Goal: Task Accomplishment & Management: Manage account settings

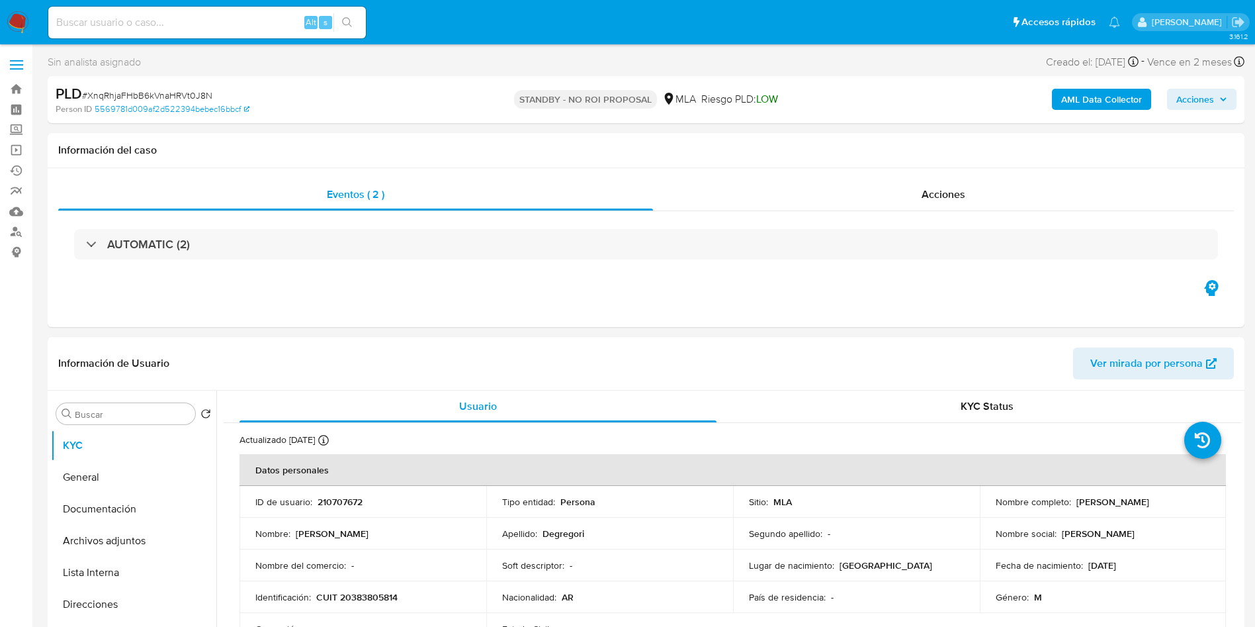
select select "10"
click at [216, 22] on input at bounding box center [207, 22] width 318 height 17
paste input "utCtcKBmr9BPw8L19iOOusVd"
type input "utCtcKBmr9BPw8L19iOOusVd"
click at [354, 28] on button "search-icon" at bounding box center [346, 22] width 27 height 19
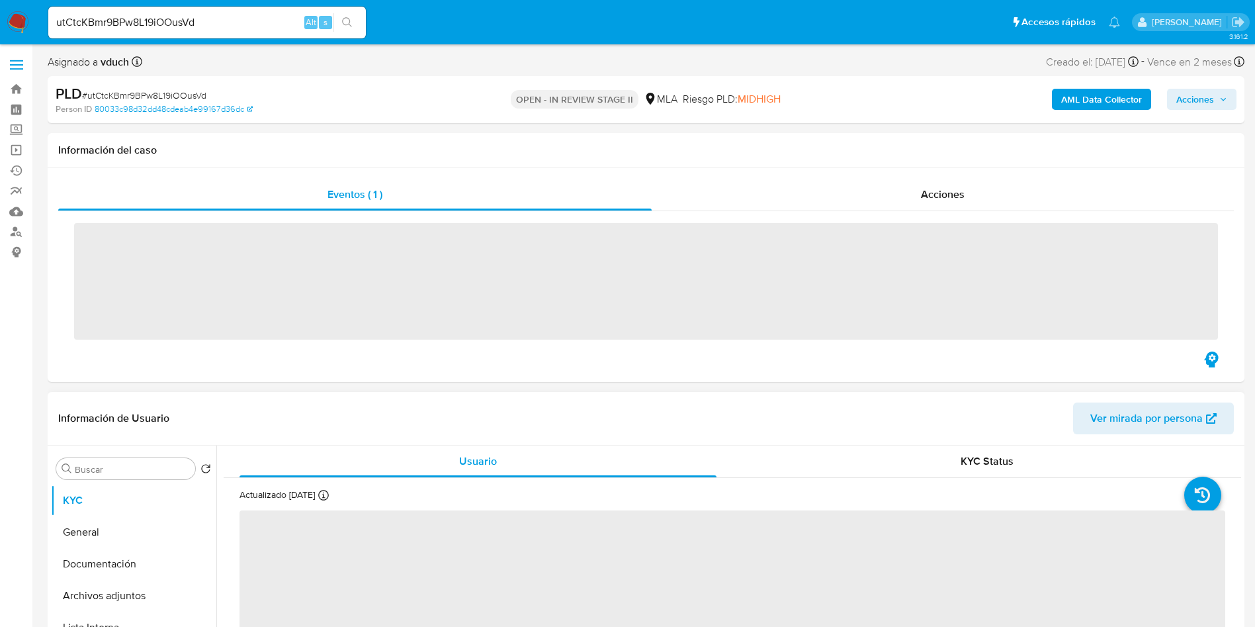
select select "10"
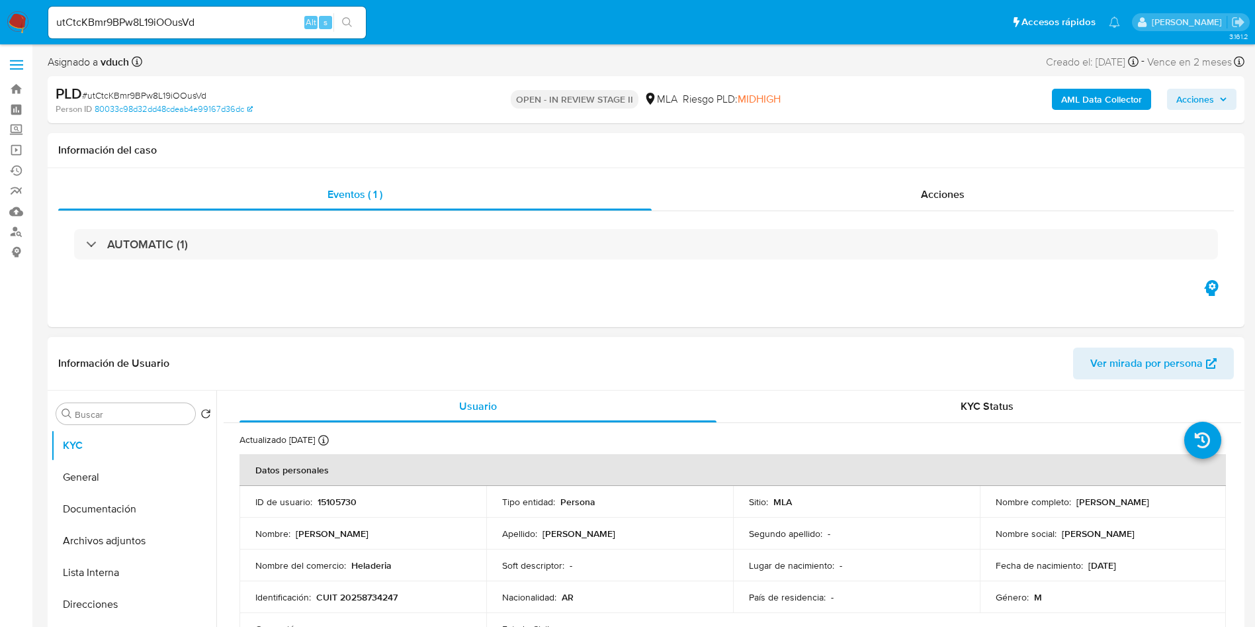
click at [327, 503] on p "15105730" at bounding box center [337, 502] width 39 height 12
copy p "15105730"
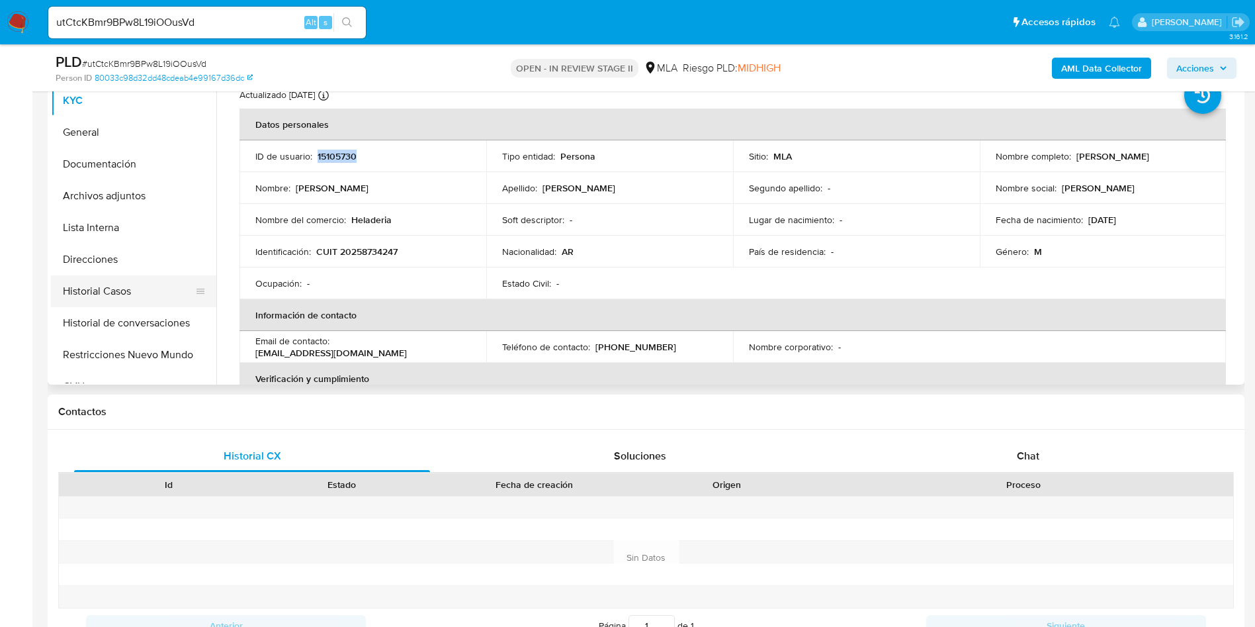
click at [137, 281] on button "Historial Casos" at bounding box center [128, 291] width 155 height 32
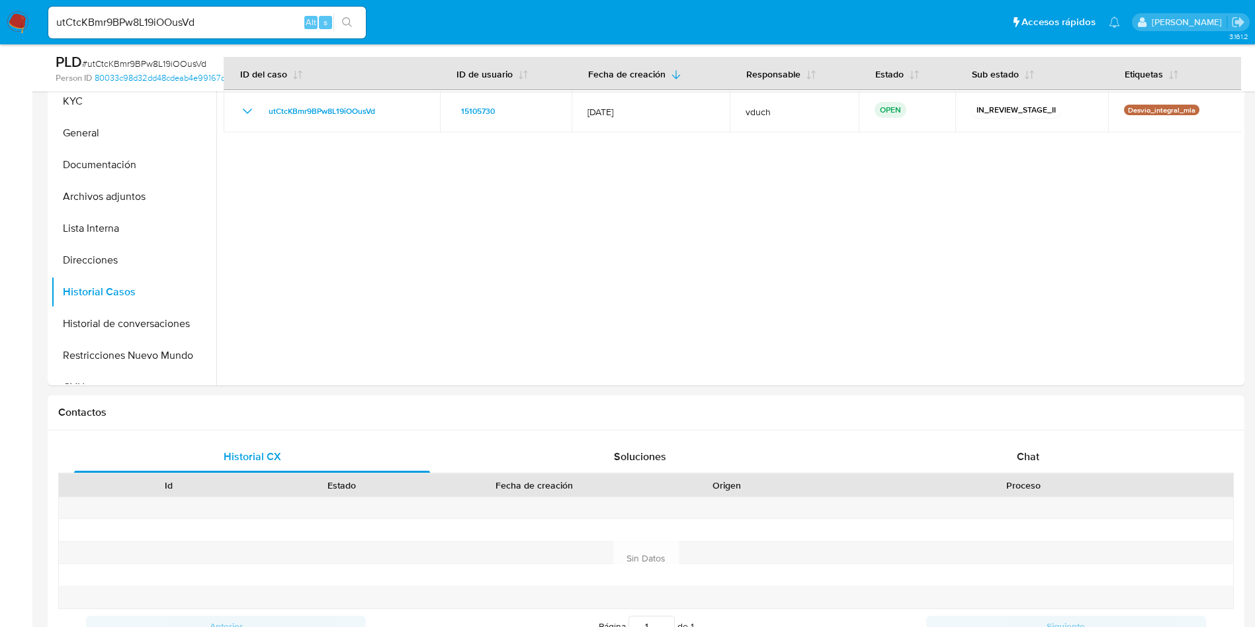
scroll to position [496, 0]
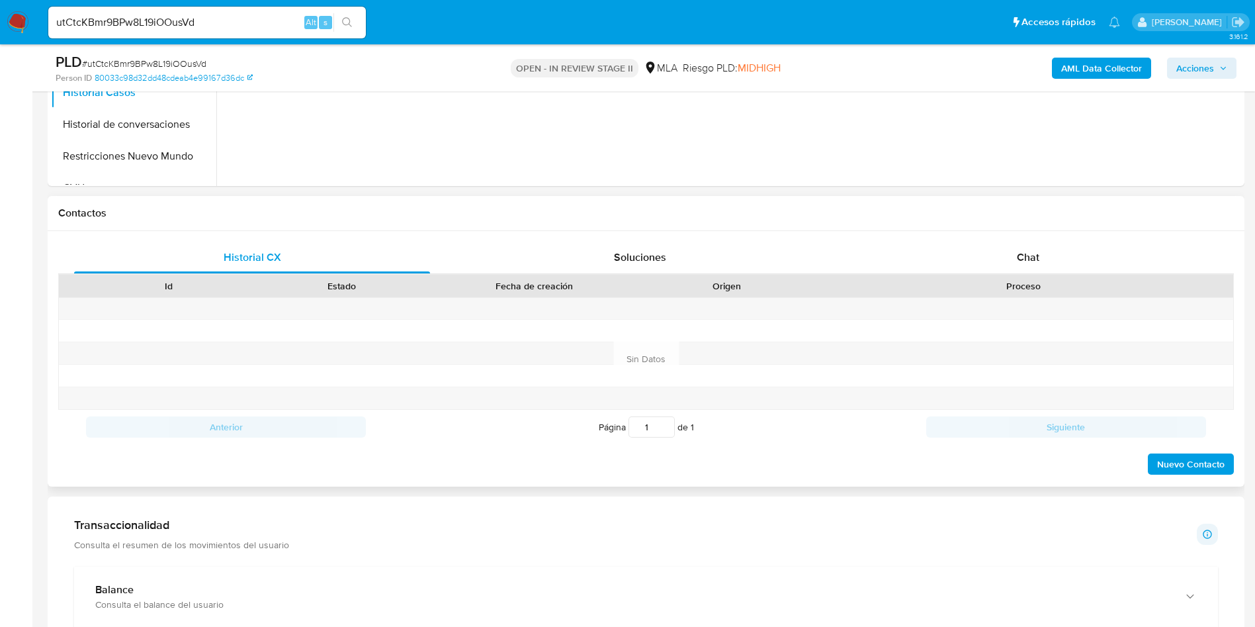
click at [1027, 276] on div "Proceso" at bounding box center [1023, 286] width 419 height 22
click at [1018, 249] on span "Chat" at bounding box center [1028, 256] width 22 height 15
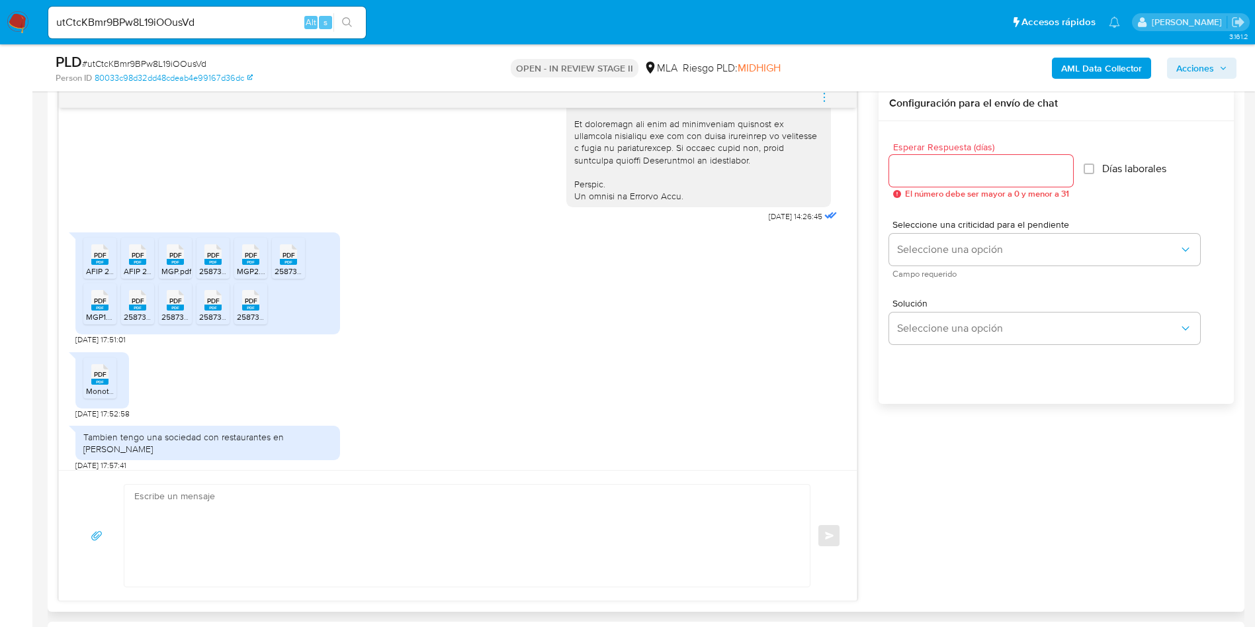
scroll to position [695, 0]
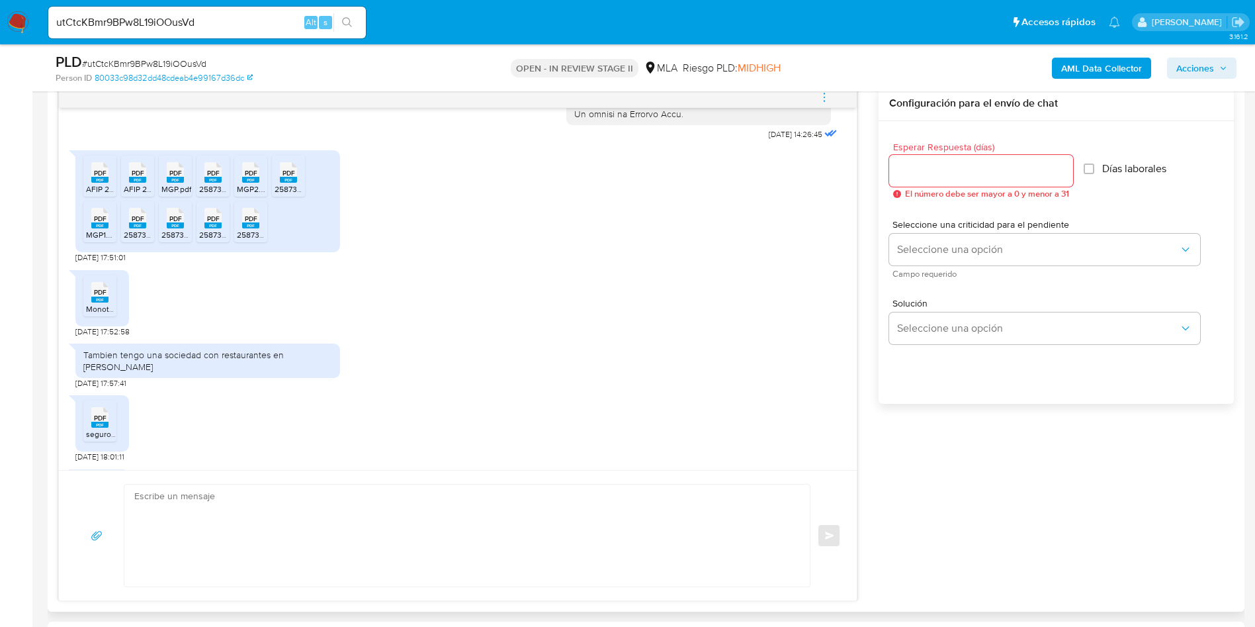
click at [100, 177] on span "PDF" at bounding box center [100, 173] width 13 height 9
click at [134, 183] on rect at bounding box center [137, 180] width 17 height 6
click at [175, 183] on rect at bounding box center [175, 180] width 17 height 6
click at [214, 183] on rect at bounding box center [212, 180] width 17 height 6
click at [250, 183] on rect at bounding box center [250, 180] width 17 height 6
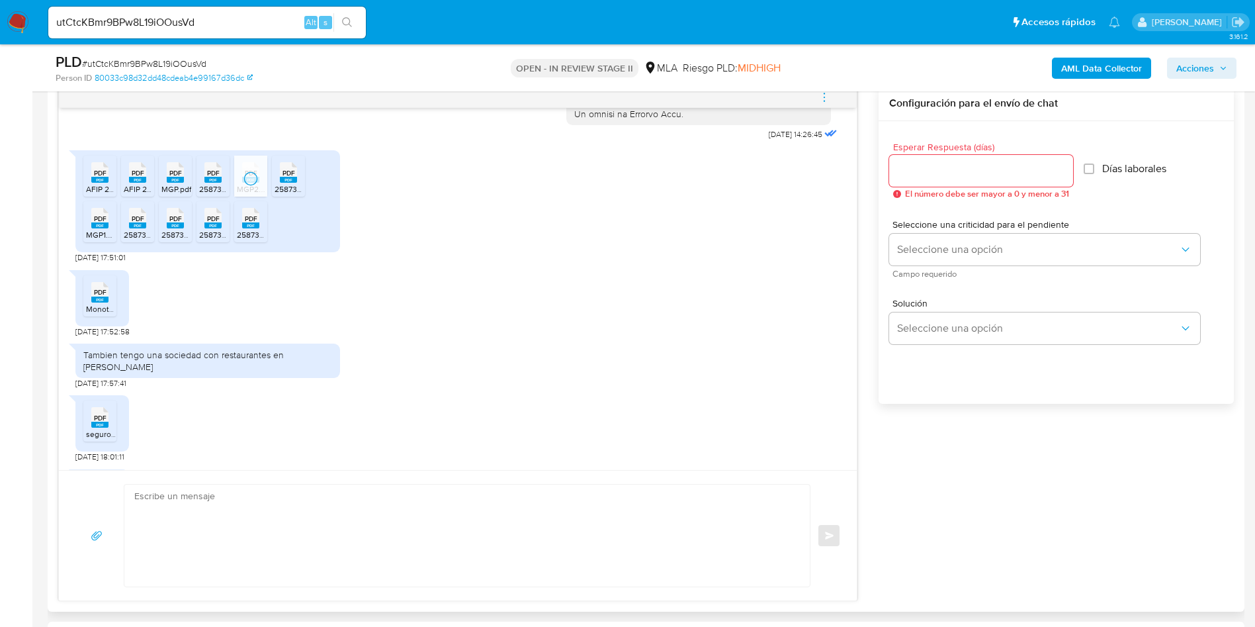
click at [298, 184] on div "PDF PDF" at bounding box center [289, 171] width 28 height 26
click at [255, 228] on rect at bounding box center [250, 225] width 17 height 6
click at [210, 223] on span "PDF" at bounding box center [213, 218] width 13 height 9
click at [175, 223] on span "PDF" at bounding box center [175, 218] width 13 height 9
click at [131, 228] on rect at bounding box center [137, 225] width 17 height 6
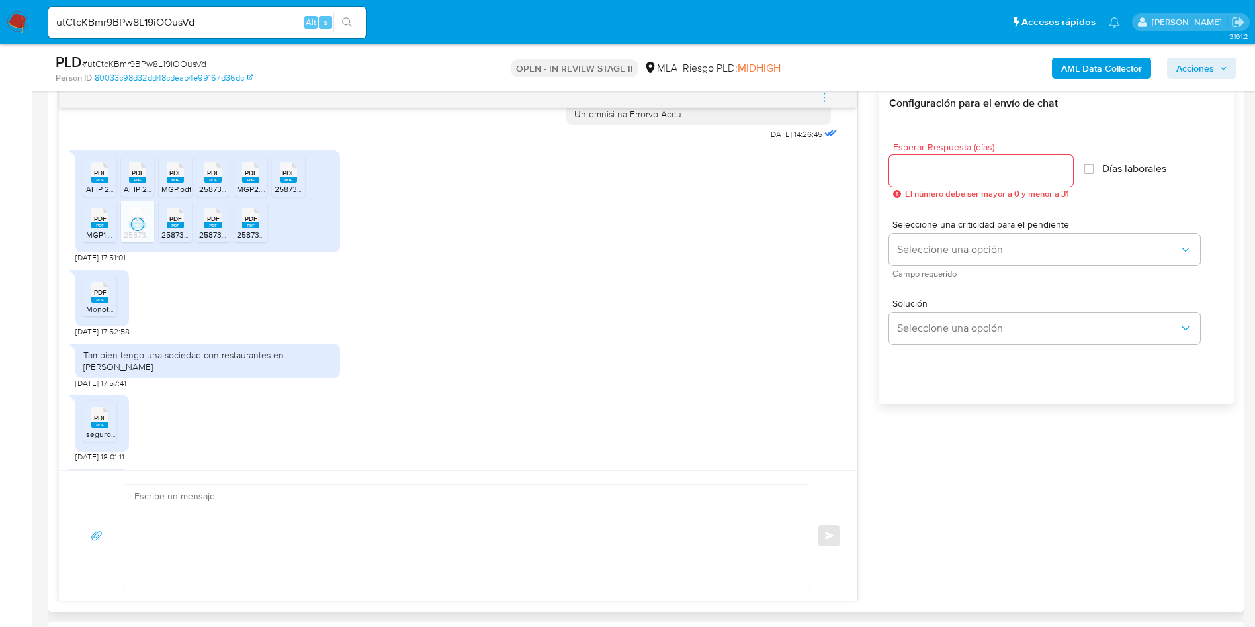
click at [99, 223] on span "PDF" at bounding box center [100, 218] width 13 height 9
click at [95, 296] on span "PDF" at bounding box center [100, 292] width 13 height 9
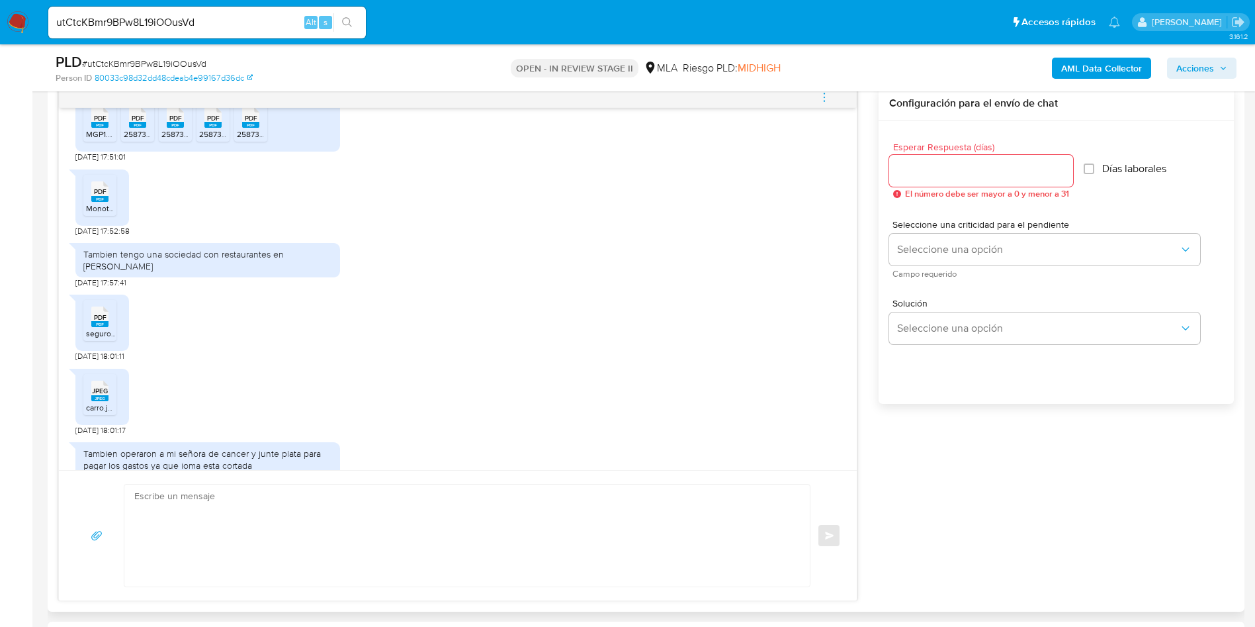
scroll to position [893, 0]
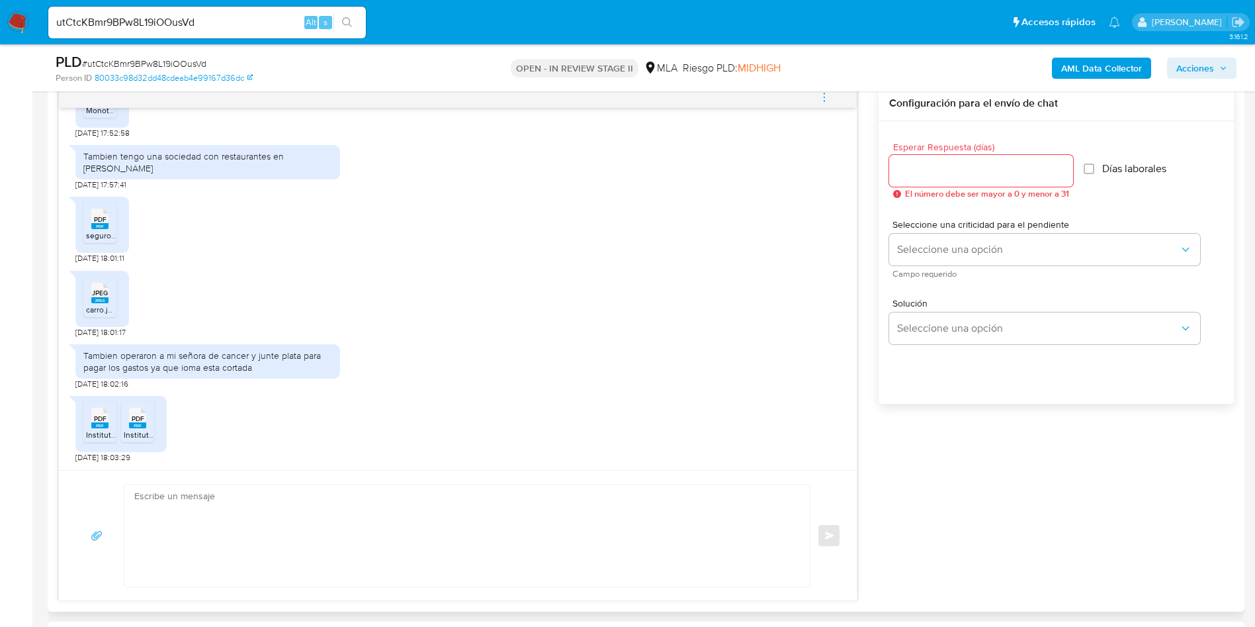
click at [97, 224] on span "PDF" at bounding box center [100, 219] width 13 height 9
click at [105, 297] on span "JPEG" at bounding box center [100, 292] width 16 height 9
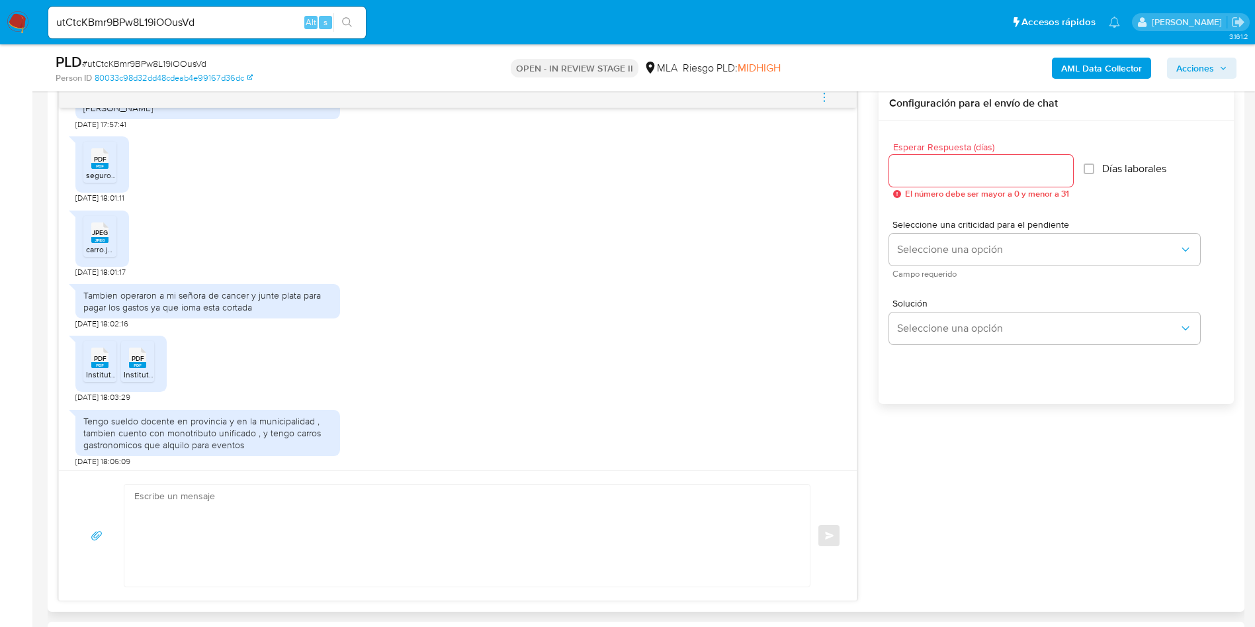
scroll to position [981, 0]
click at [101, 357] on span "PDF" at bounding box center [100, 354] width 13 height 9
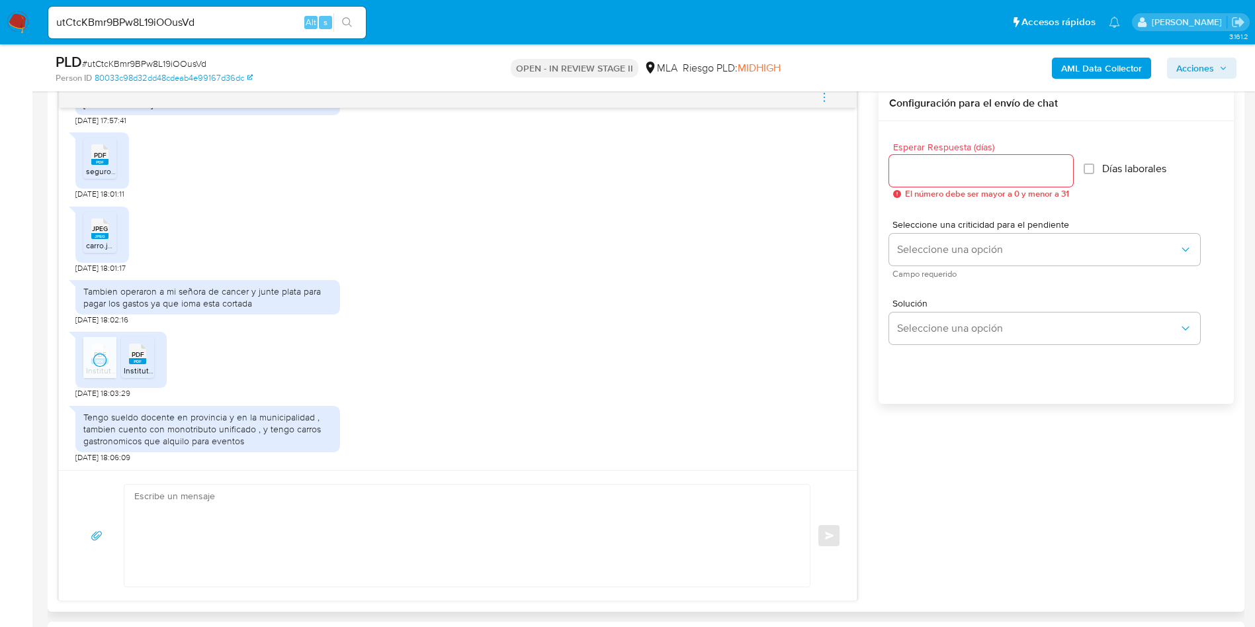
click at [140, 355] on span "PDF" at bounding box center [138, 354] width 13 height 9
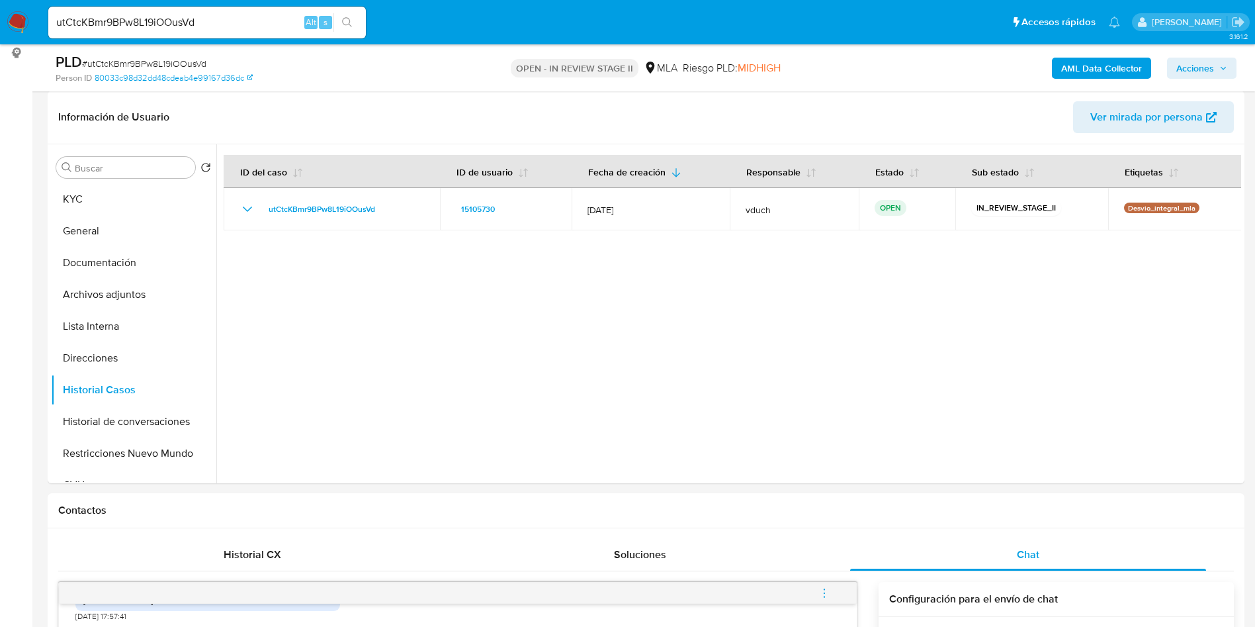
scroll to position [198, 0]
click at [114, 190] on button "KYC" at bounding box center [128, 200] width 155 height 32
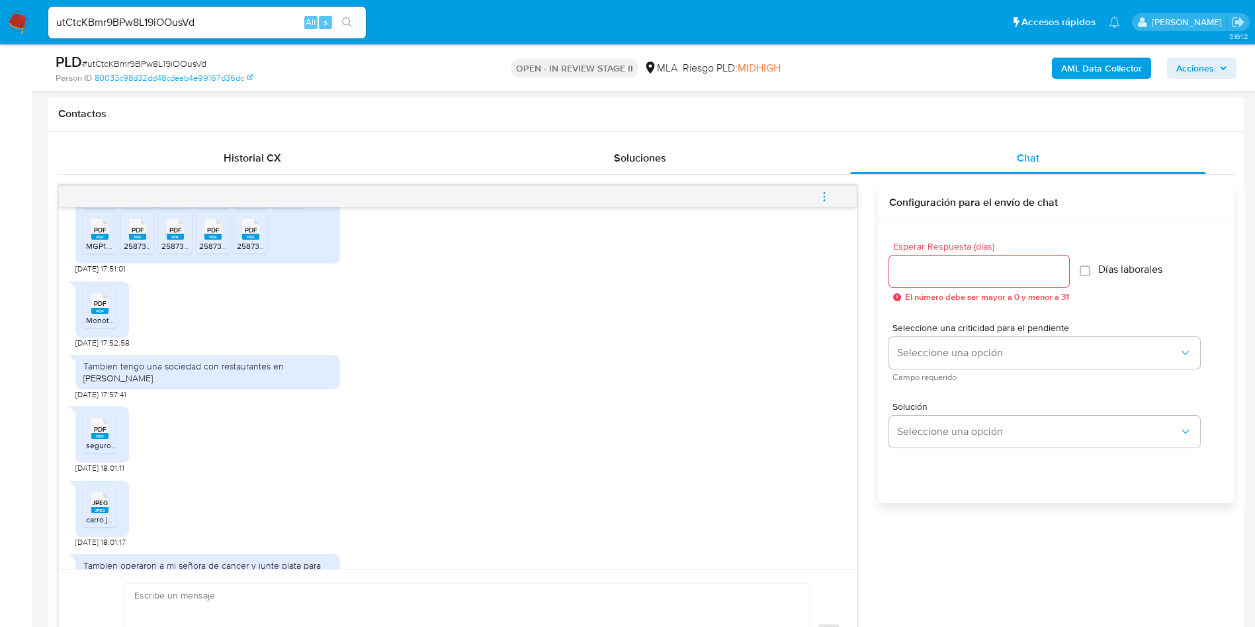
scroll to position [683, 0]
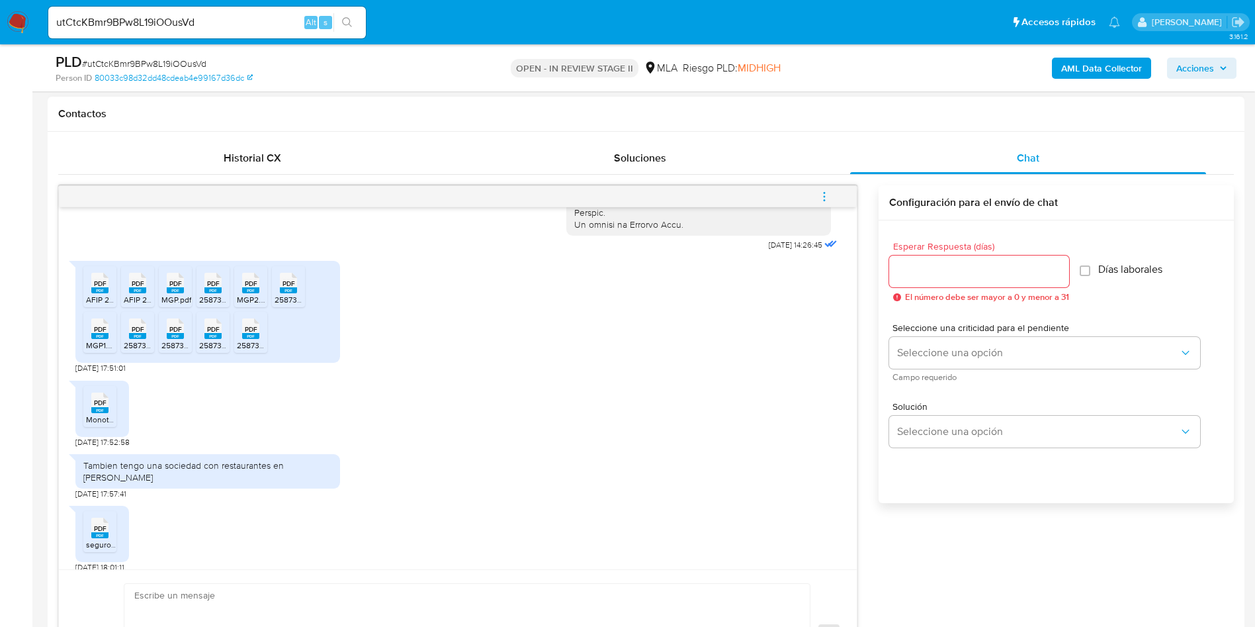
click at [175, 483] on div "Tambien tengo una sociedad con restaurantes en mar del plata" at bounding box center [207, 471] width 249 height 24
copy div "Tambien tengo una sociedad con restaurantes en mar del plata"
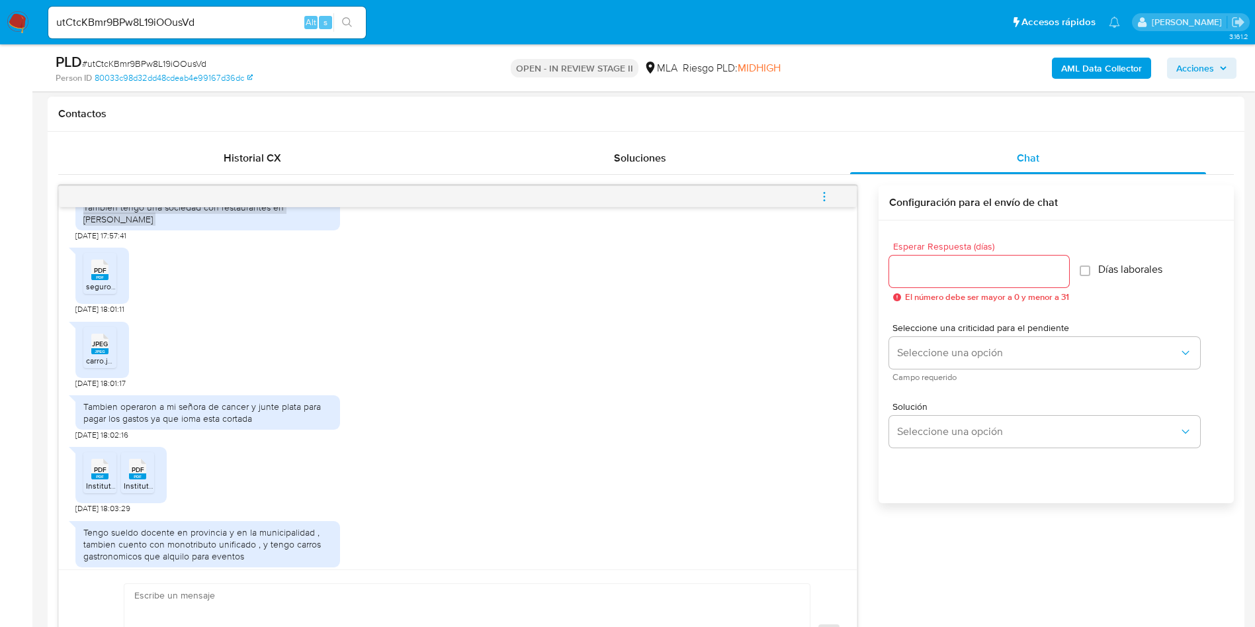
scroll to position [981, 0]
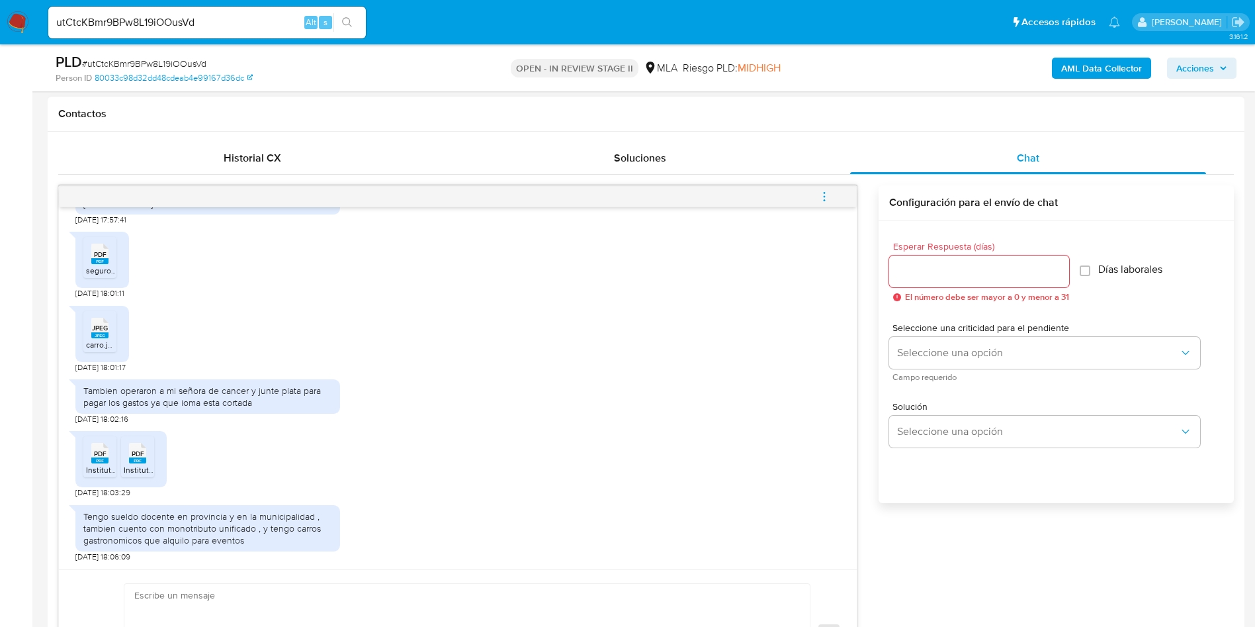
click at [129, 393] on div "Tambien operaron a mi señora de cancer y junte plata para pagar los gastos ya q…" at bounding box center [207, 396] width 249 height 24
copy div "Tambien operaron a mi señora de cancer y junte plata para pagar los gastos ya q…"
drag, startPoint x: 114, startPoint y: 550, endPoint x: 123, endPoint y: 535, distance: 18.4
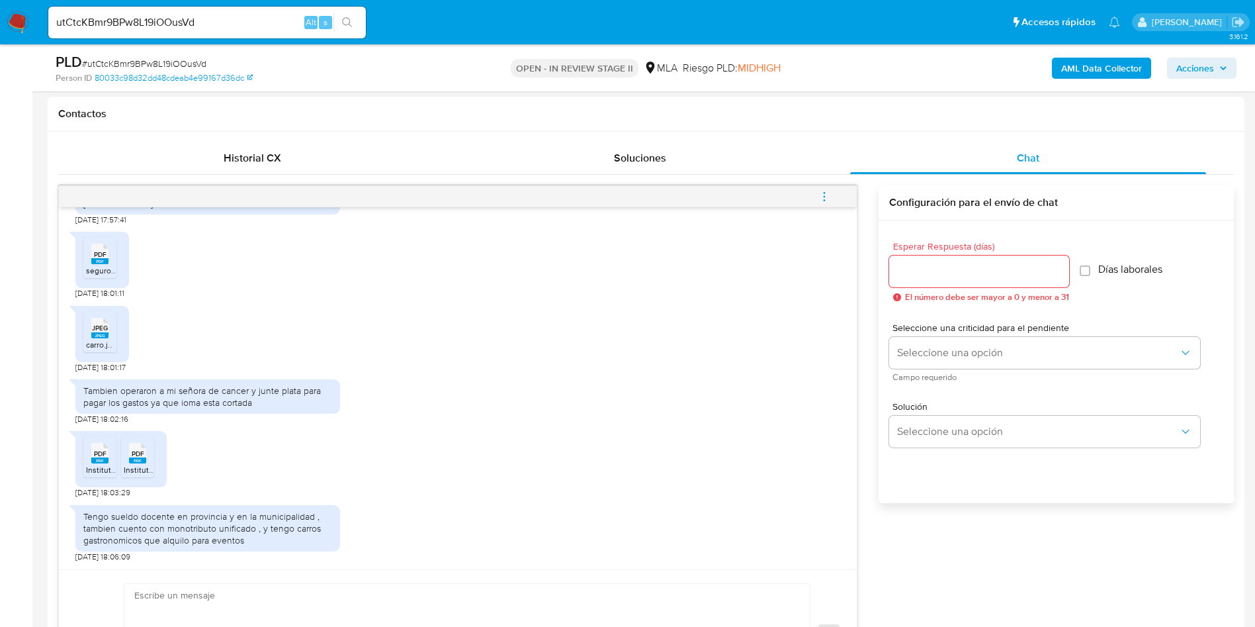
click at [113, 551] on span "17/09/2025 18:06:09" at bounding box center [102, 556] width 55 height 11
click at [123, 535] on div "Tengo sueldo docente en provincia y en la municipalidad , tambien cuento con mo…" at bounding box center [207, 528] width 249 height 36
copy div "Tengo sueldo docente en provincia y en la municipalidad , tambien cuento con mo…"
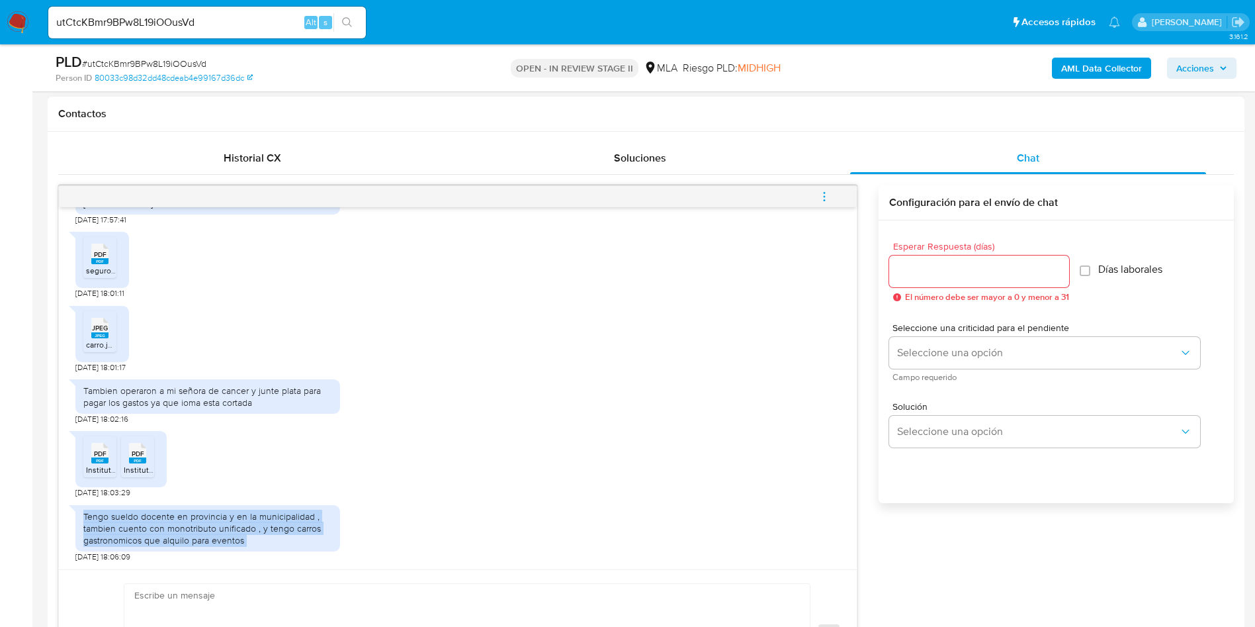
scroll to position [794, 0]
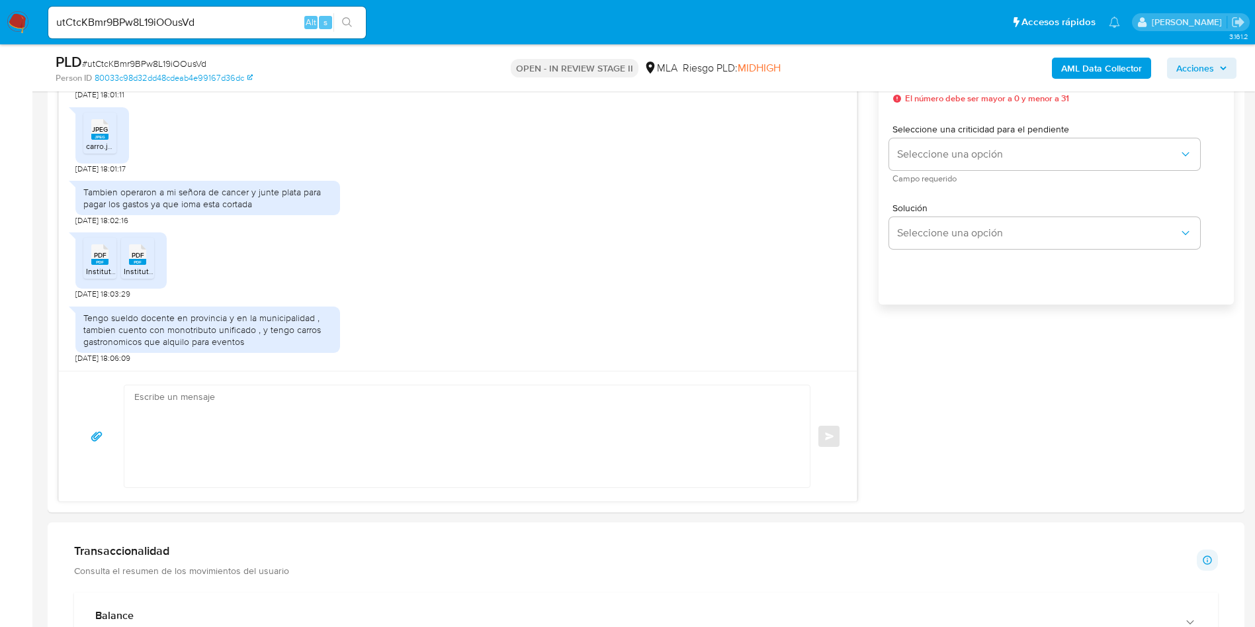
click at [0, 400] on aside "Bandeja Tablero Screening Búsqueda en Listas Watchlist Herramientas Operaciones…" at bounding box center [16, 552] width 32 height 2693
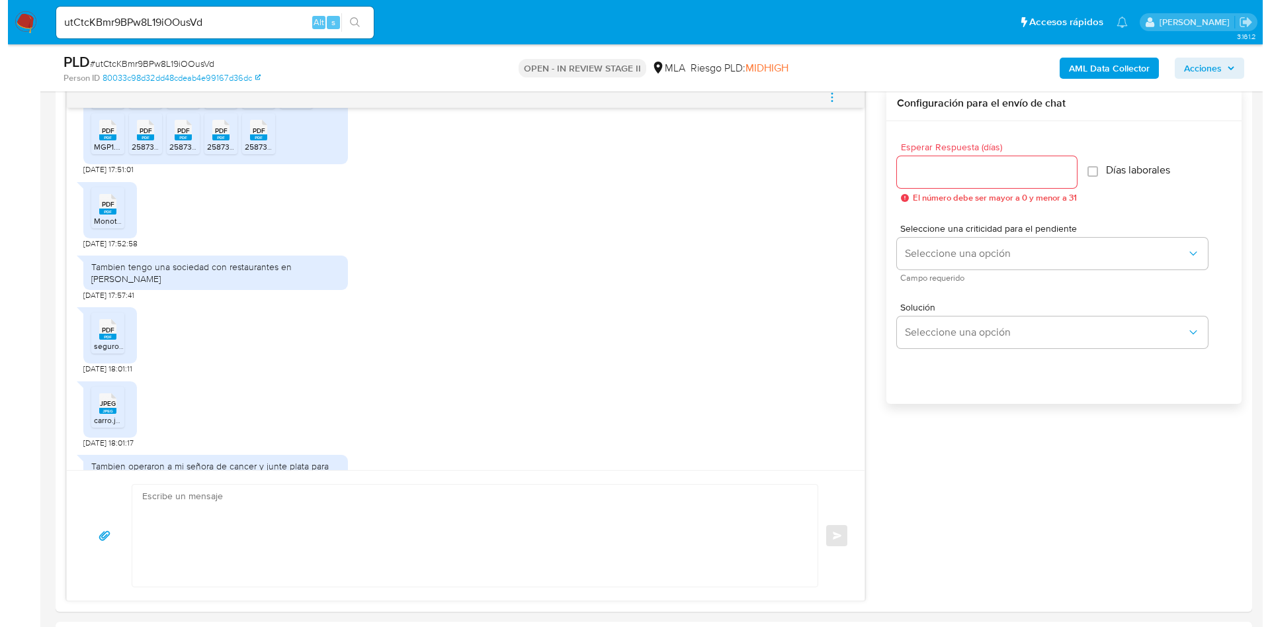
scroll to position [0, 0]
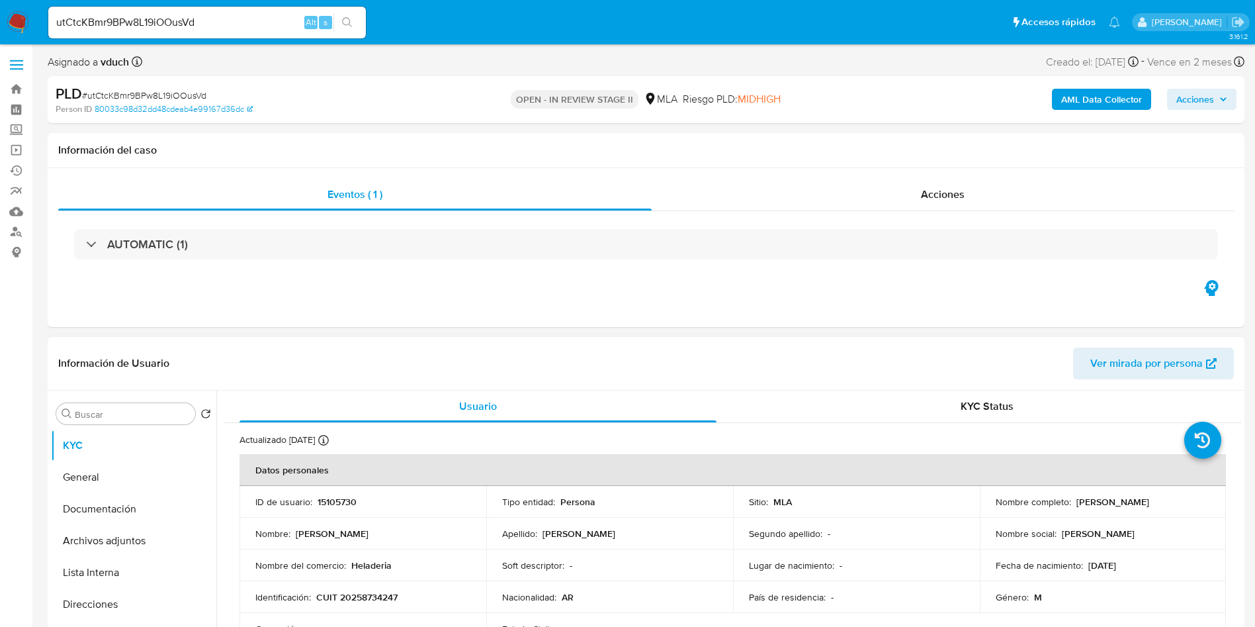
click at [1156, 489] on td "Nombre completo : Carlos Alberto Albanese" at bounding box center [1103, 502] width 247 height 32
click at [1152, 508] on td "Nombre completo : Carlos Alberto Albanese" at bounding box center [1103, 502] width 247 height 32
click at [1149, 504] on p "Carlos Alberto Albanese" at bounding box center [1112, 502] width 73 height 12
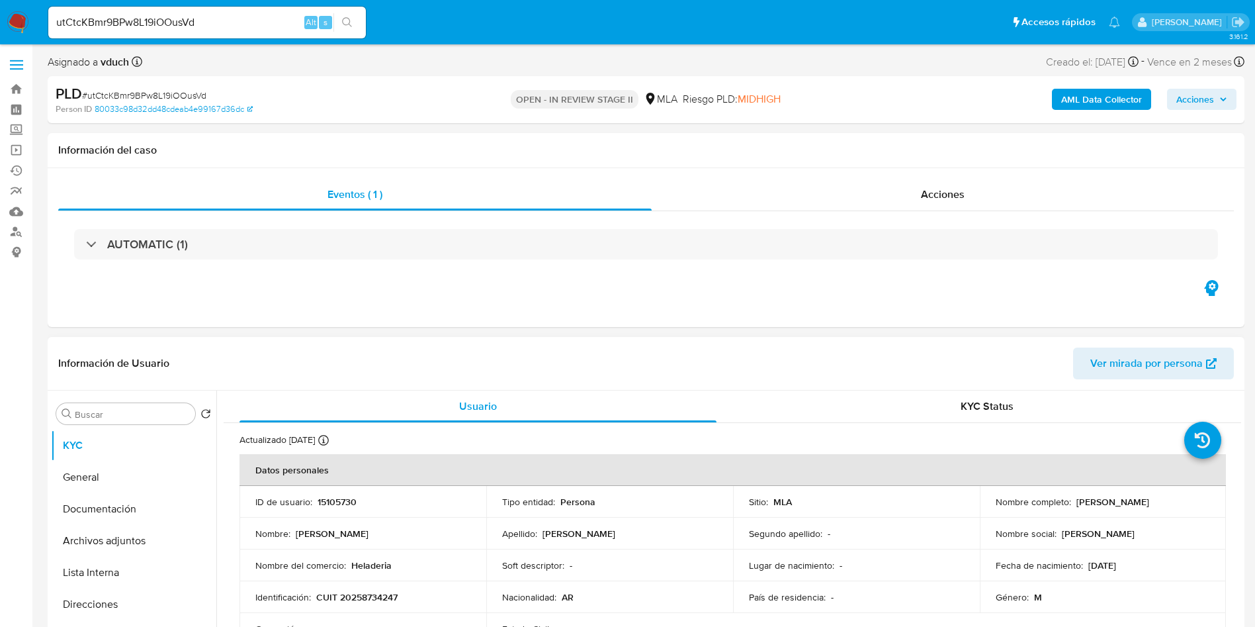
click at [1149, 503] on p "Carlos Alberto Albanese" at bounding box center [1112, 502] width 73 height 12
copy p "Albanese"
click at [1104, 108] on b "AML Data Collector" at bounding box center [1101, 99] width 81 height 21
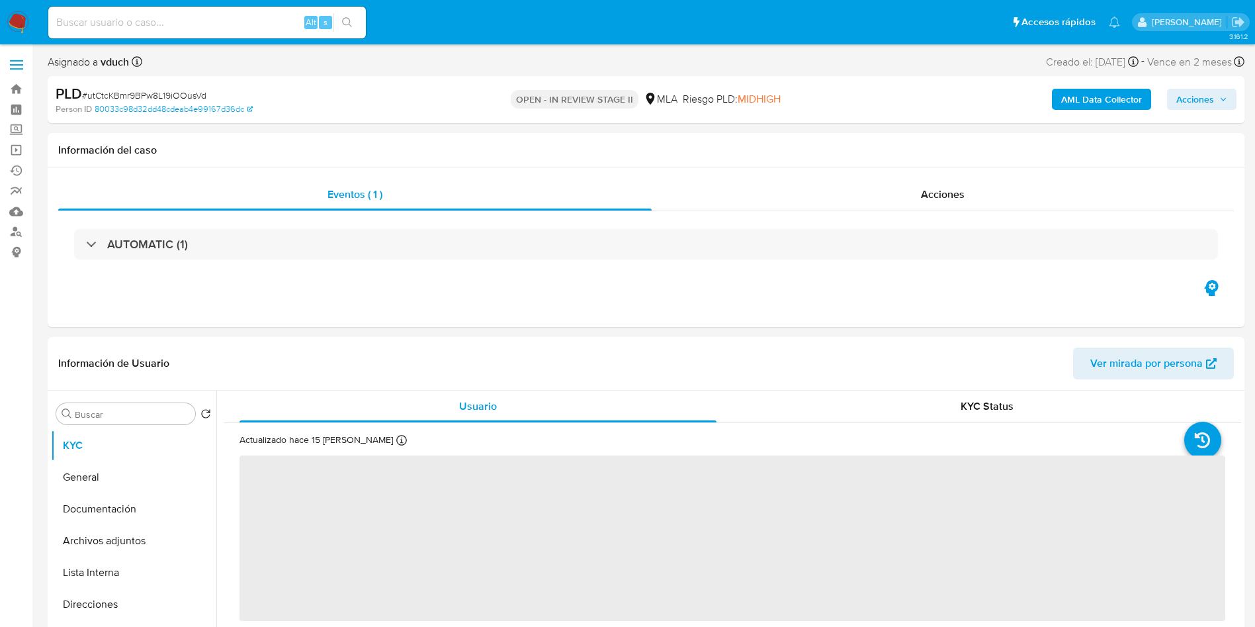
click at [1100, 99] on b "AML Data Collector" at bounding box center [1101, 99] width 81 height 21
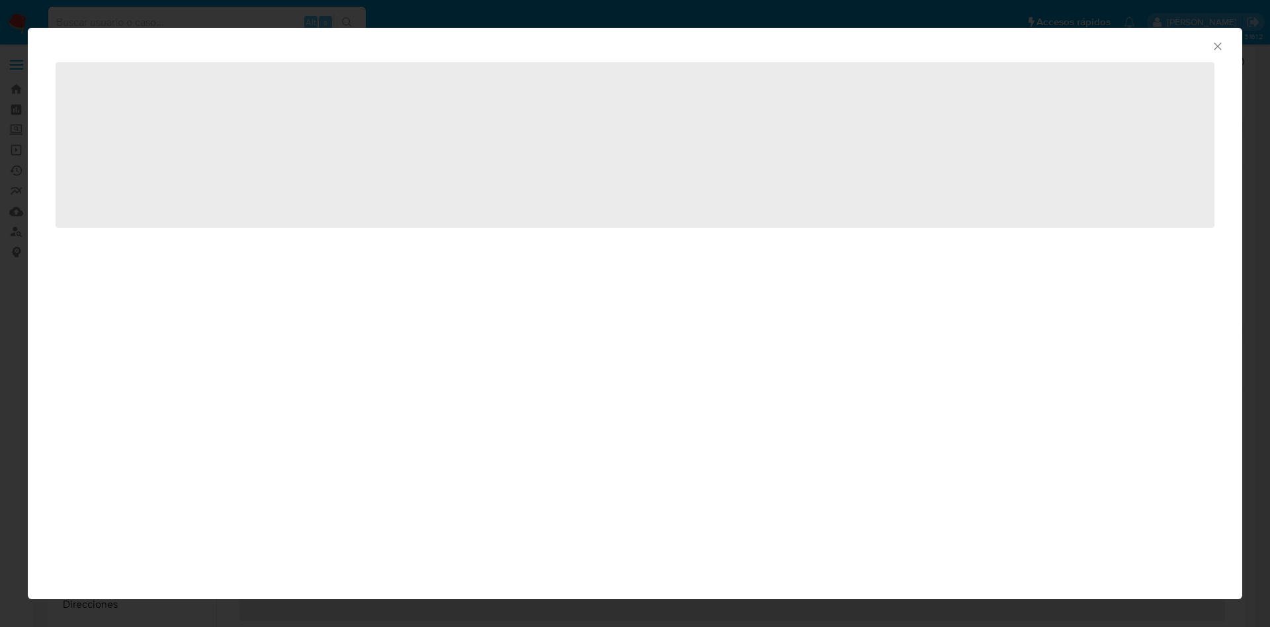
select select "10"
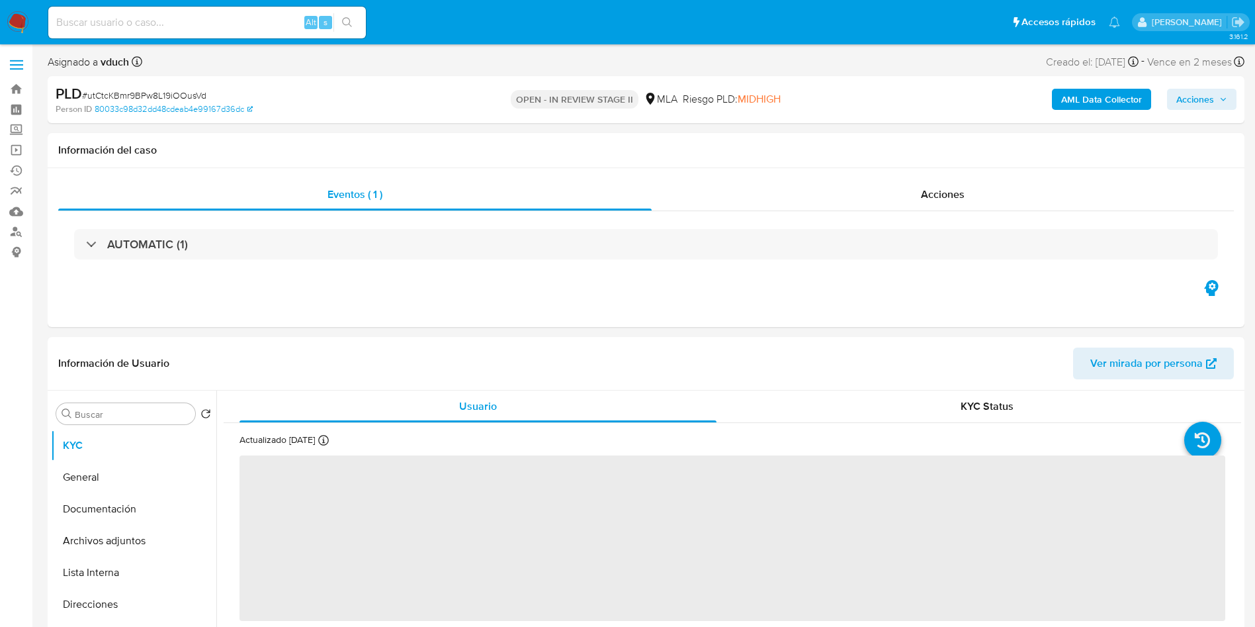
click at [1075, 105] on b "AML Data Collector" at bounding box center [1101, 99] width 81 height 21
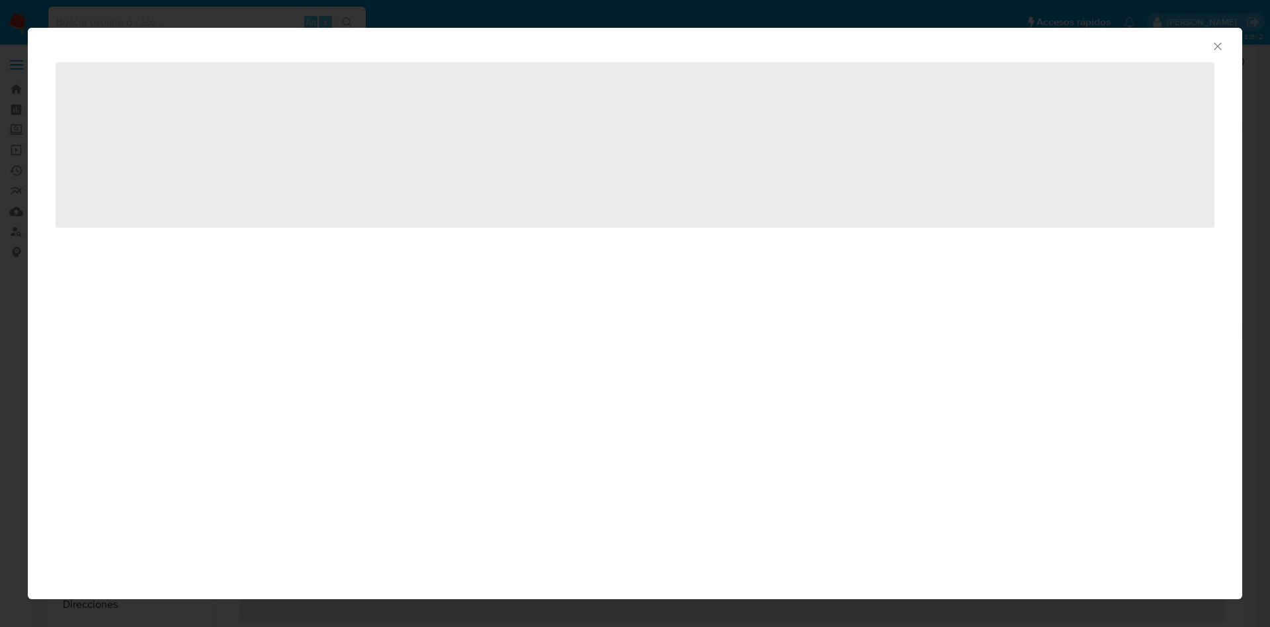
select select "10"
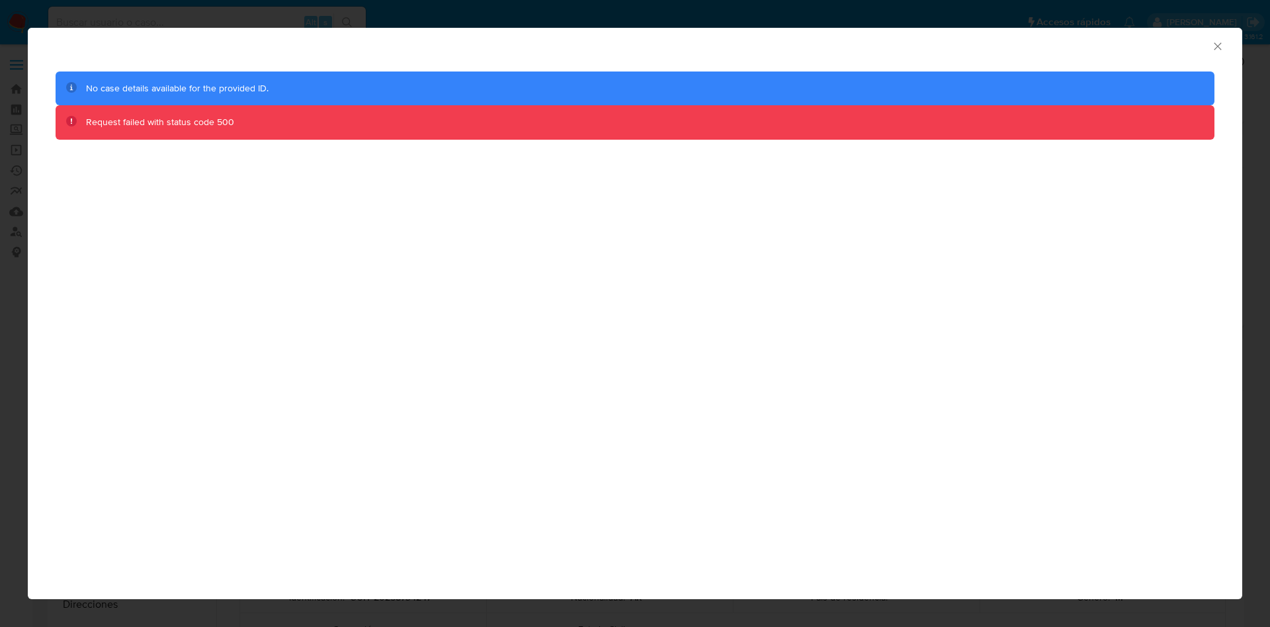
click at [1215, 43] on icon "Cerrar ventana" at bounding box center [1217, 45] width 7 height 7
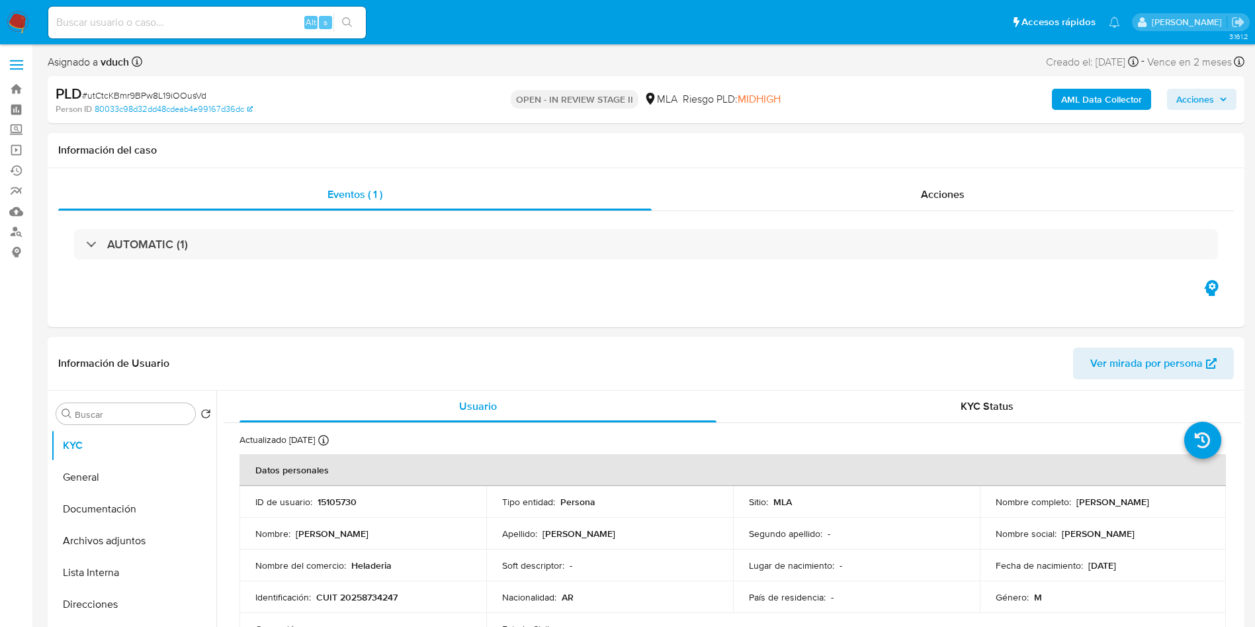
click at [1102, 107] on b "AML Data Collector" at bounding box center [1101, 99] width 81 height 21
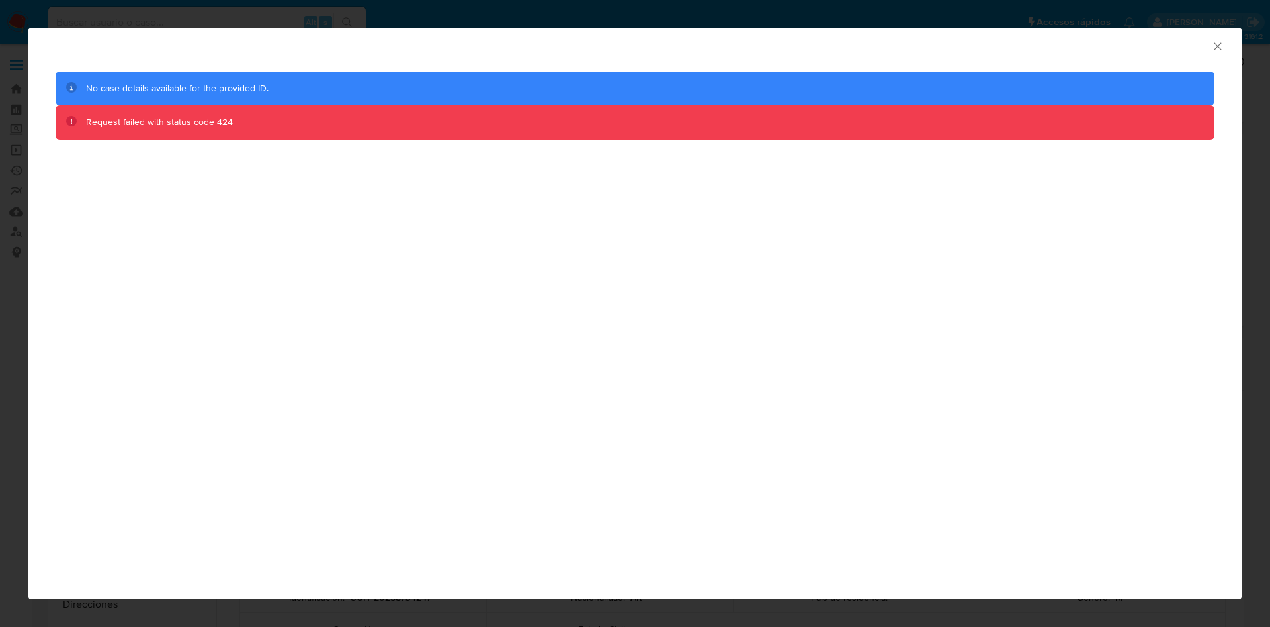
click at [1215, 43] on icon "Cerrar ventana" at bounding box center [1217, 46] width 13 height 13
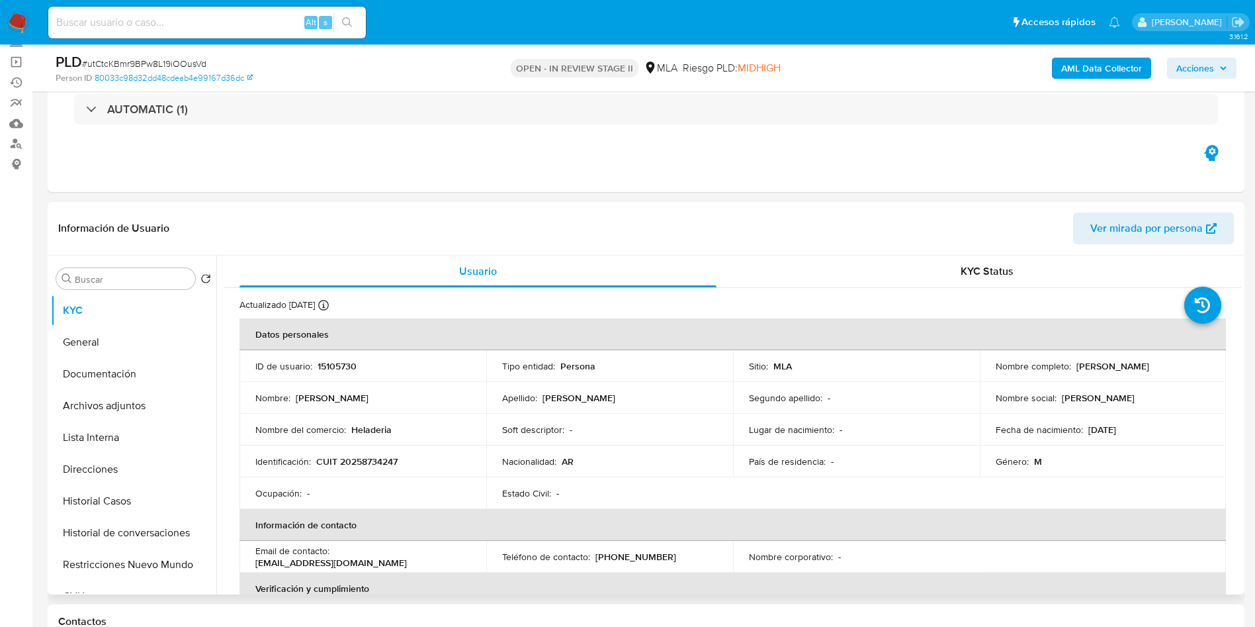
scroll to position [198, 0]
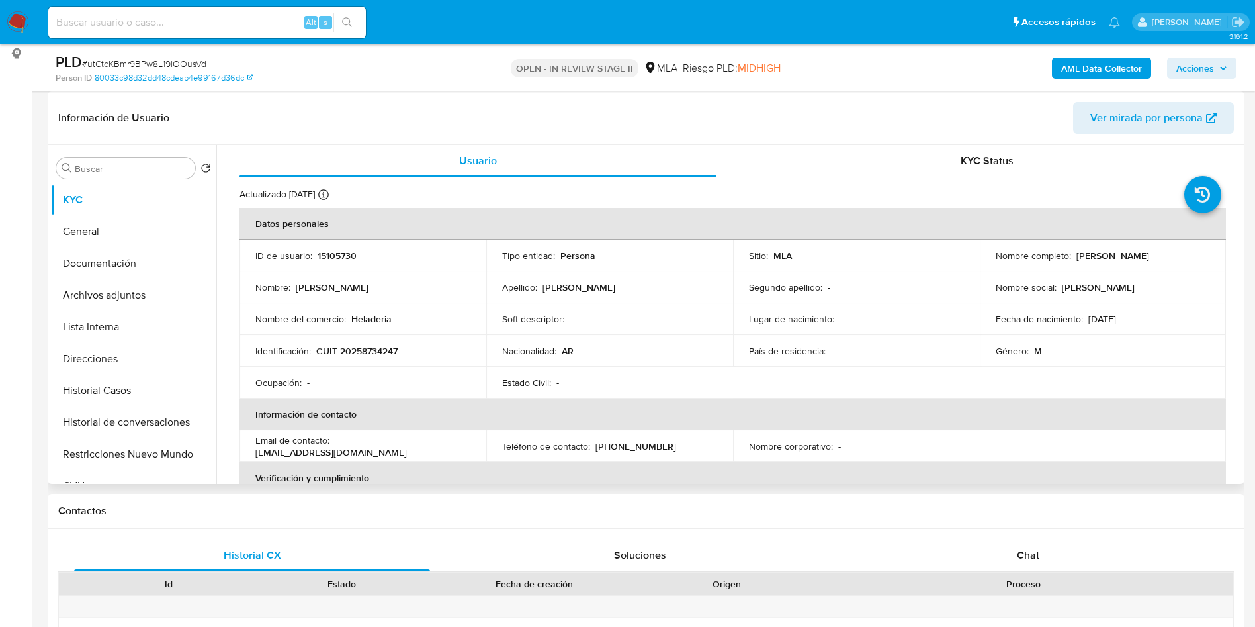
click at [381, 345] on p "CUIT 20258734247" at bounding box center [356, 351] width 81 height 12
copy p "20258734247"
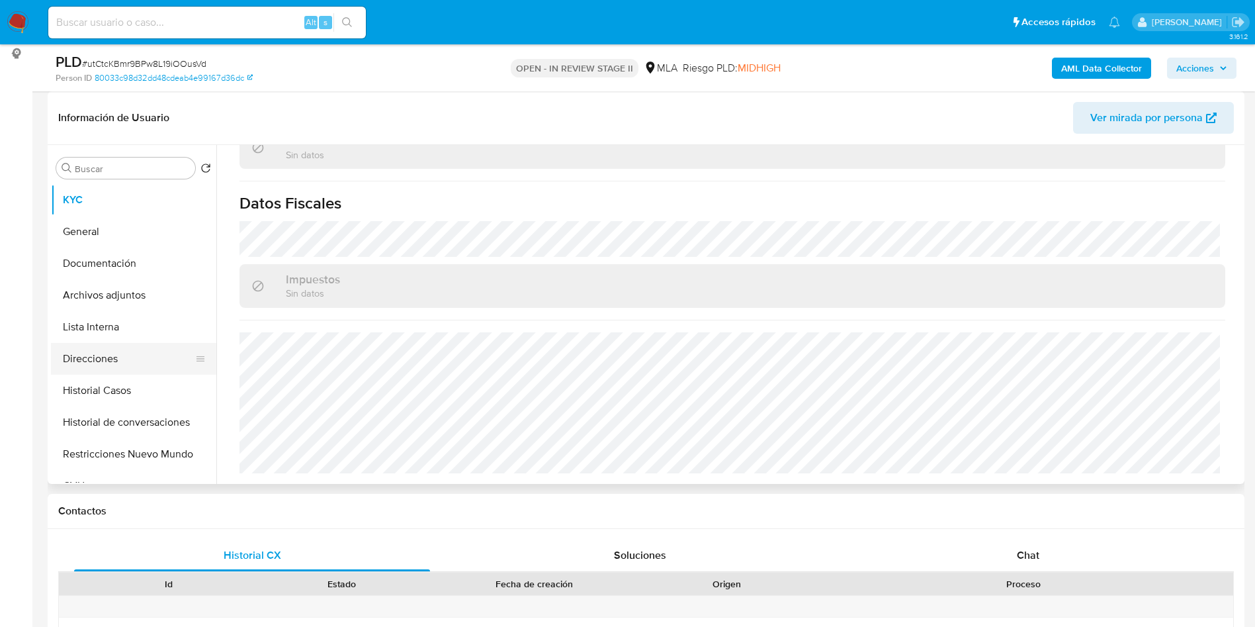
click at [134, 361] on button "Direcciones" at bounding box center [128, 359] width 155 height 32
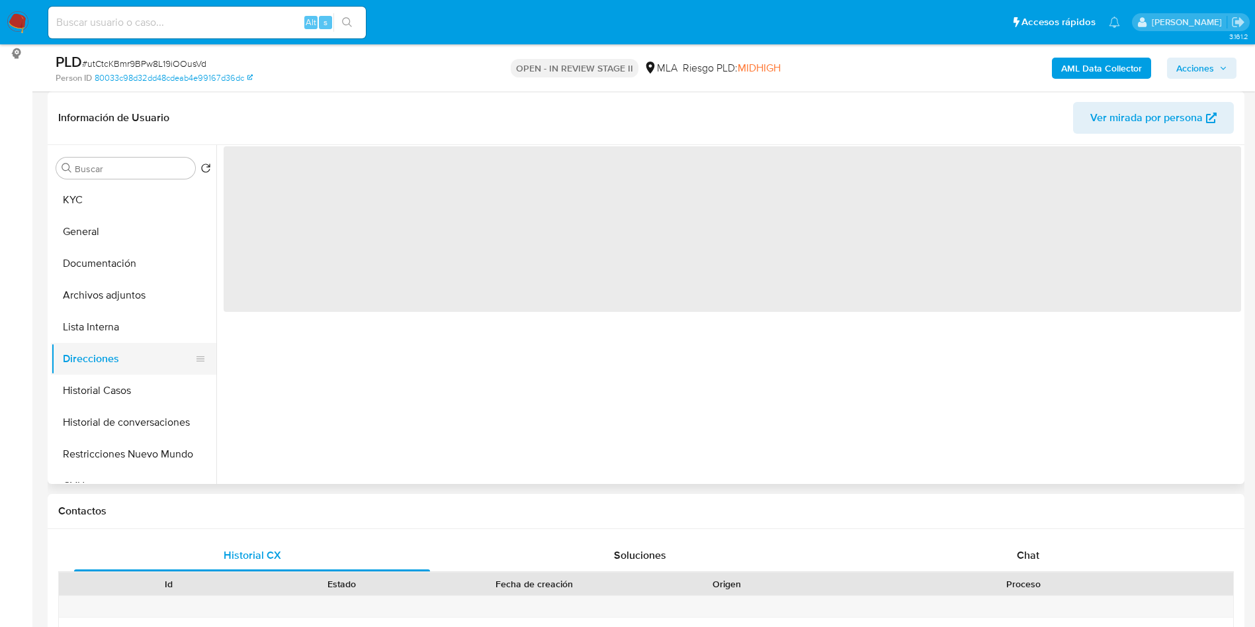
scroll to position [0, 0]
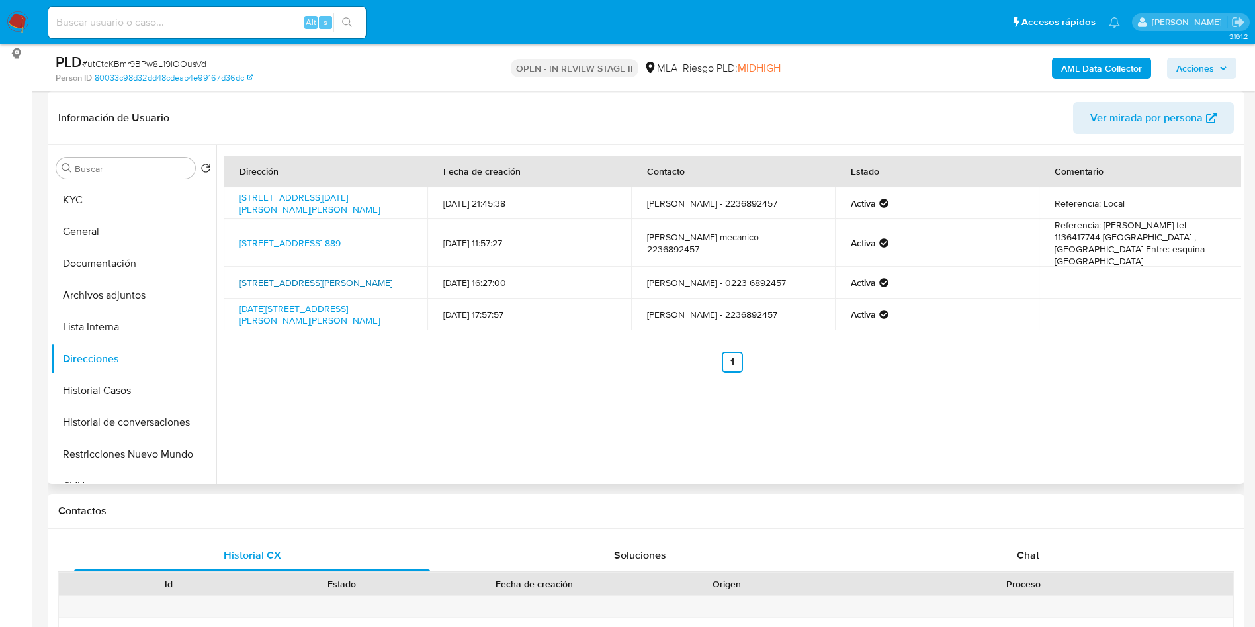
click at [322, 276] on link "Ingenieros 1640, Mar Del Plata, Buenos Aires, 7600, Argentina 1640" at bounding box center [315, 282] width 153 height 13
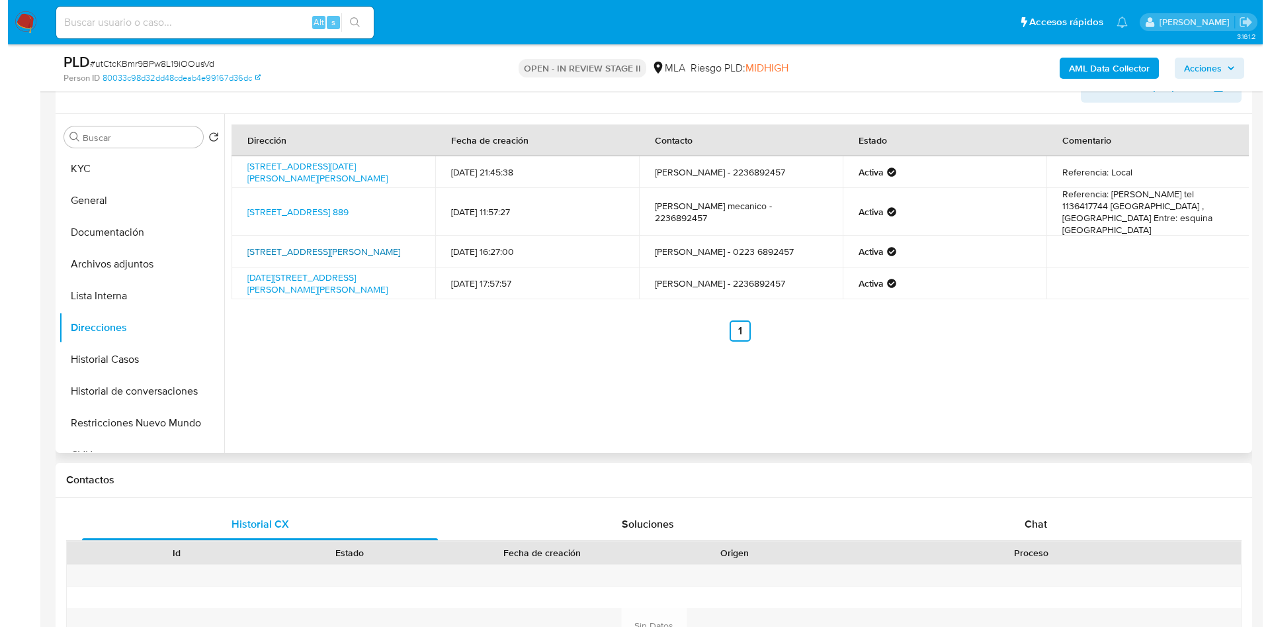
scroll to position [198, 0]
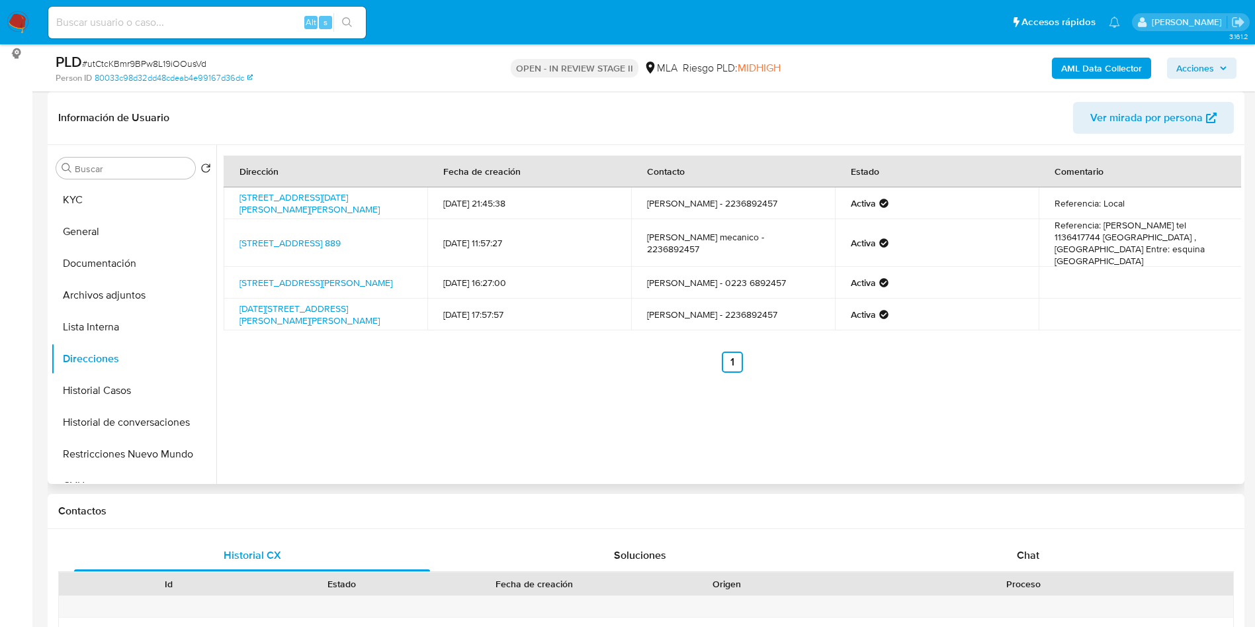
drag, startPoint x: 369, startPoint y: 215, endPoint x: 234, endPoint y: 202, distance: 135.6
click at [234, 202] on td "Calle 25 De Mayo 3014, Mar Del Plata, Buenos Aires, 7600, Argentina 3014" at bounding box center [326, 203] width 204 height 32
copy link "Calle 25 De Mayo 3014, Mar Del Plata, Buenos Aires, 7600, Argentina 3014"
click at [585, 424] on div "Dirección Fecha de creación Contacto Estado Comentario Calle 25 De Mayo 3014, M…" at bounding box center [728, 314] width 1025 height 339
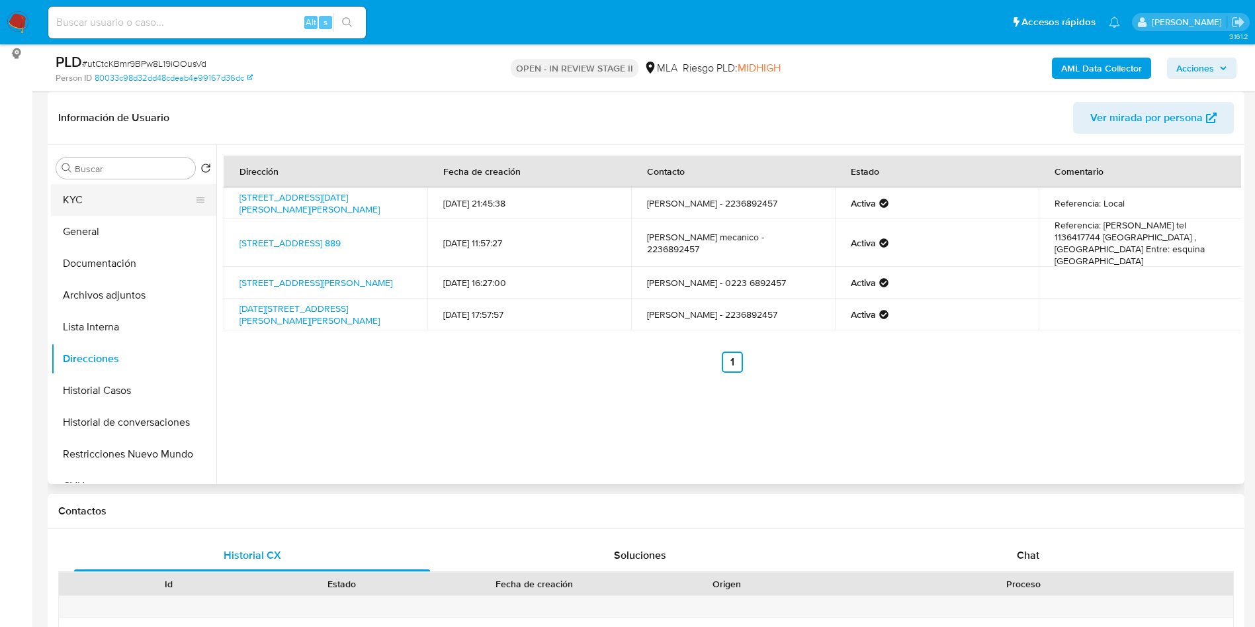
click at [65, 208] on button "KYC" at bounding box center [128, 200] width 155 height 32
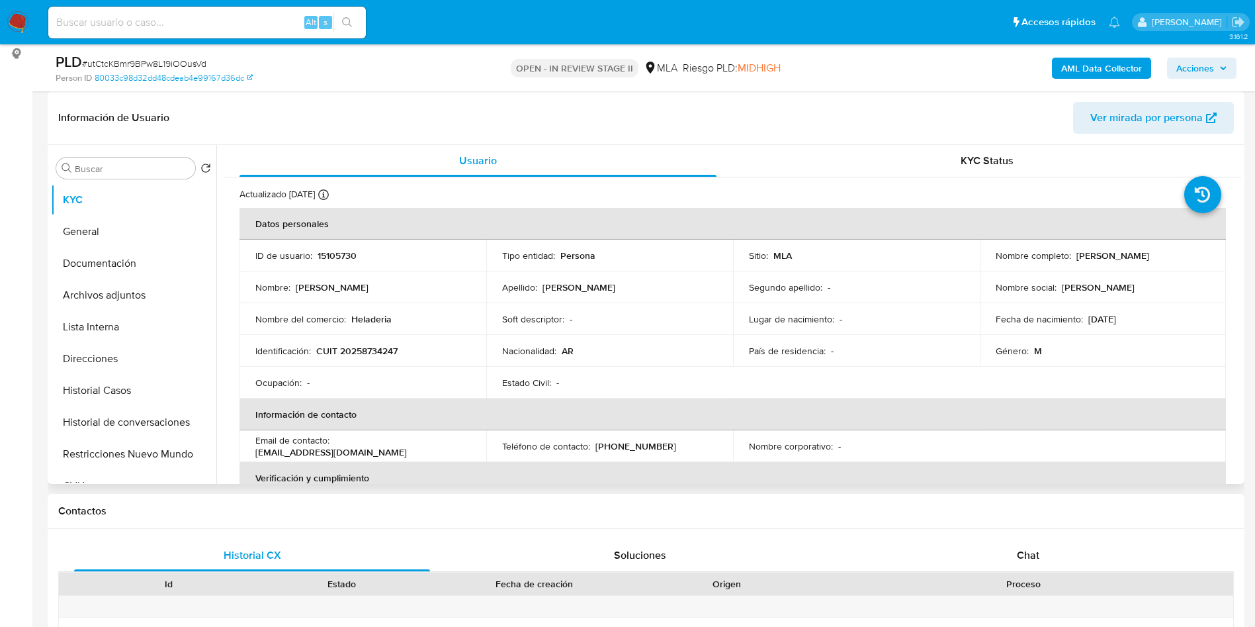
drag, startPoint x: 1073, startPoint y: 254, endPoint x: 1174, endPoint y: 253, distance: 101.2
click at [1174, 253] on div "Nombre completo : Carlos Alberto Albanese" at bounding box center [1103, 255] width 215 height 12
copy p "Carlos Alberto Albanese"
click at [128, 300] on button "Archivos adjuntos" at bounding box center [128, 295] width 155 height 32
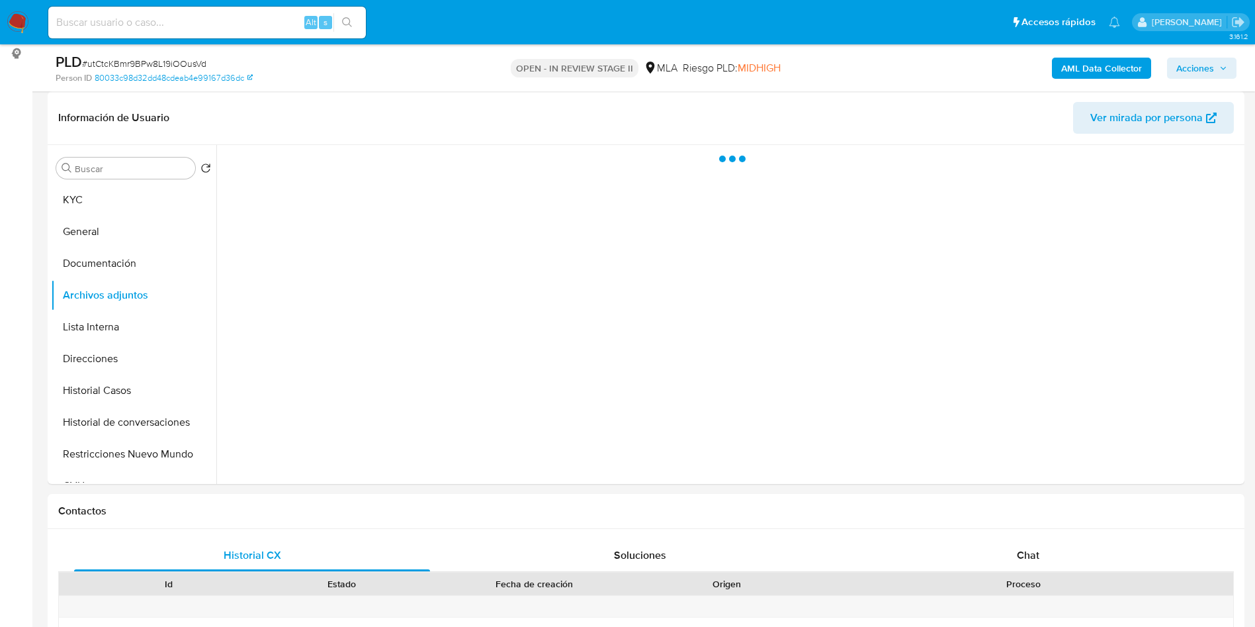
click at [1110, 67] on b "AML Data Collector" at bounding box center [1101, 68] width 81 height 21
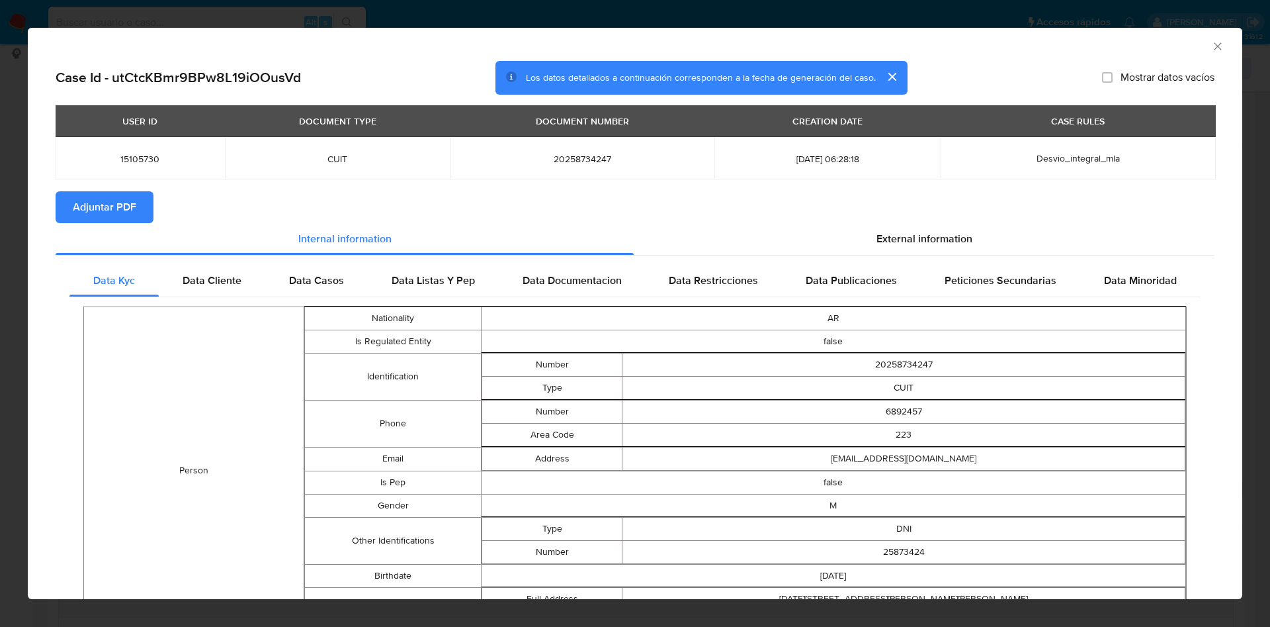
click at [65, 189] on div "USER ID DOCUMENT TYPE DOCUMENT NUMBER CREATION DATE CASE RULES 15105730 CUIT 20…" at bounding box center [635, 148] width 1159 height 86
click at [85, 206] on span "Adjuntar PDF" at bounding box center [105, 207] width 64 height 29
click at [1211, 50] on icon "Cerrar ventana" at bounding box center [1217, 46] width 13 height 13
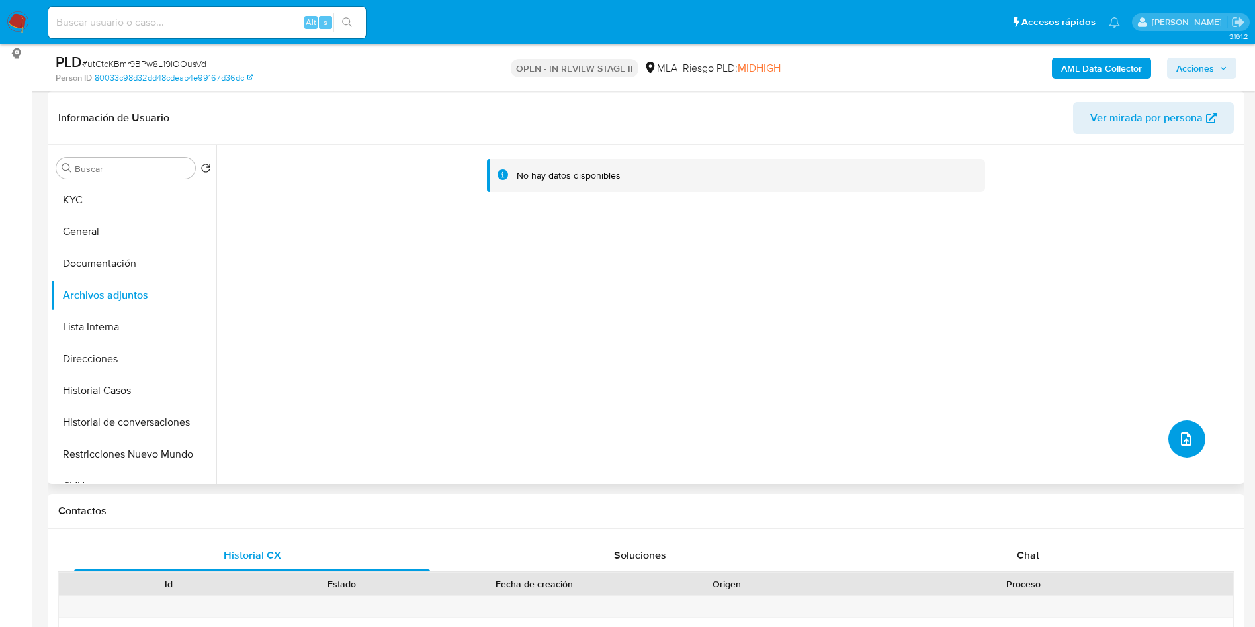
click at [1178, 434] on icon "upload-file" at bounding box center [1186, 439] width 16 height 16
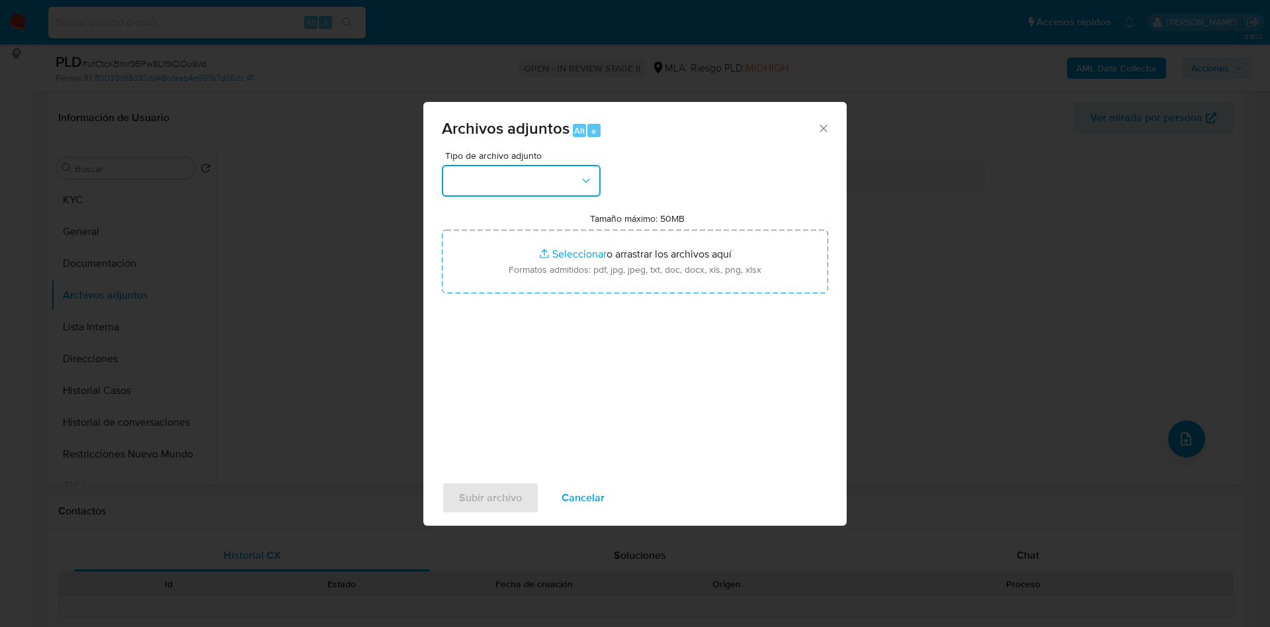
click at [558, 175] on button "button" at bounding box center [521, 181] width 159 height 32
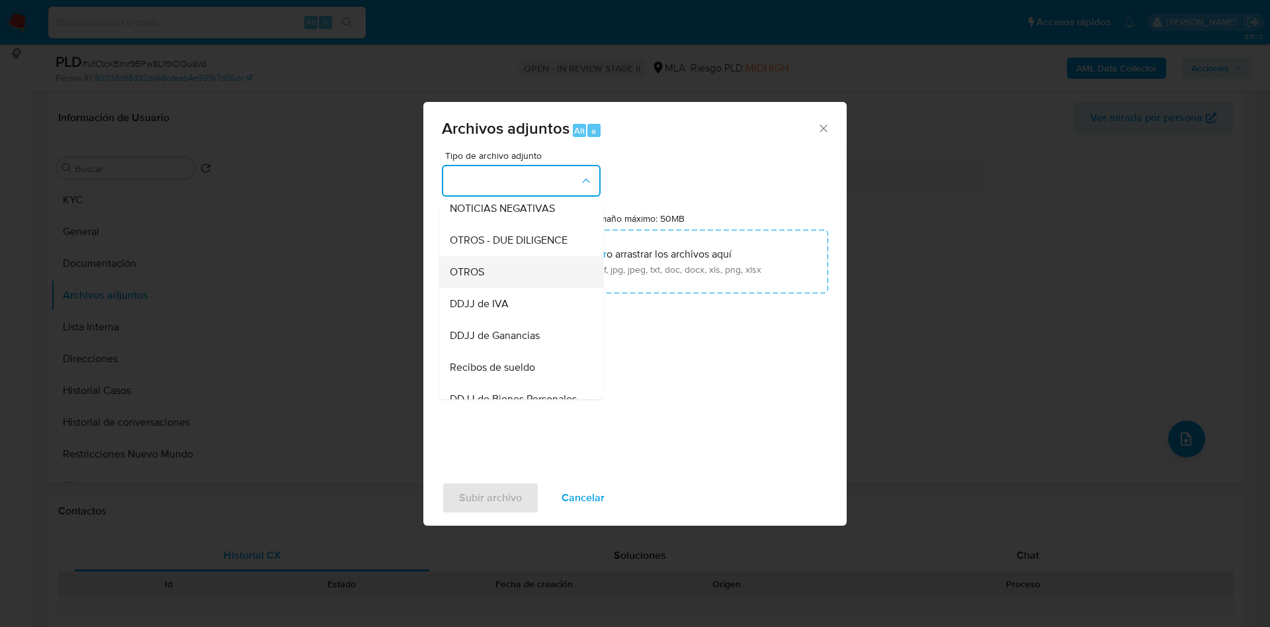
click at [514, 281] on div "OTROS" at bounding box center [517, 272] width 135 height 32
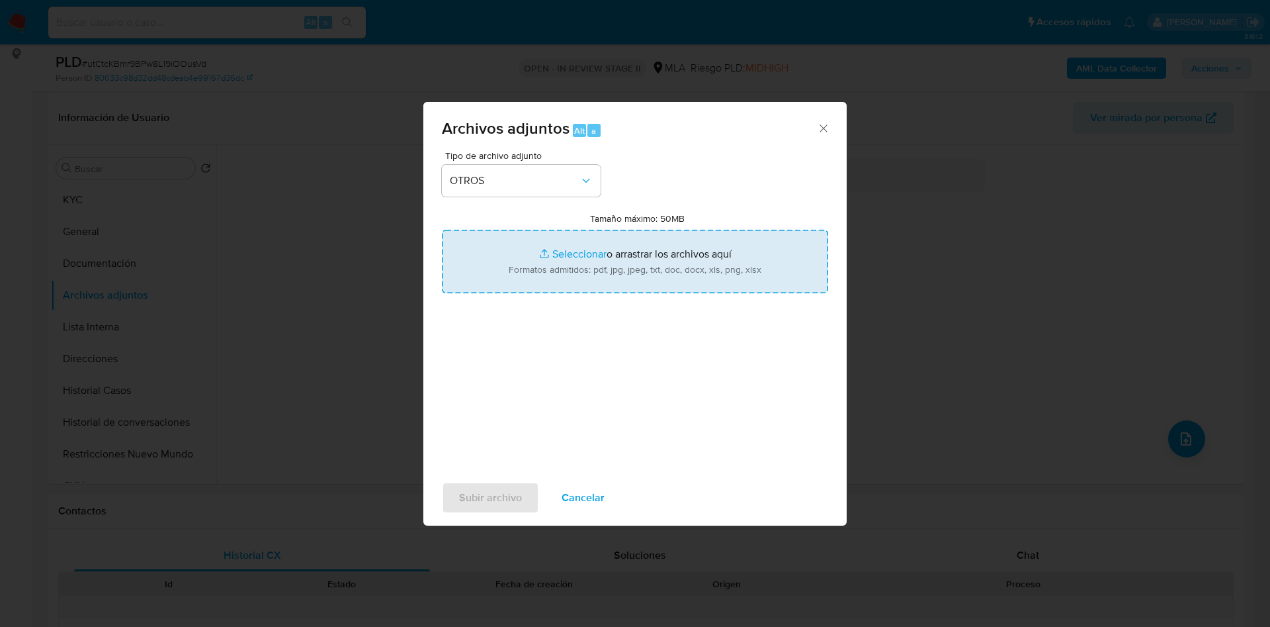
type input "C:\fakepath\Carlos Alberto Albanese - Documentacion.pdf"
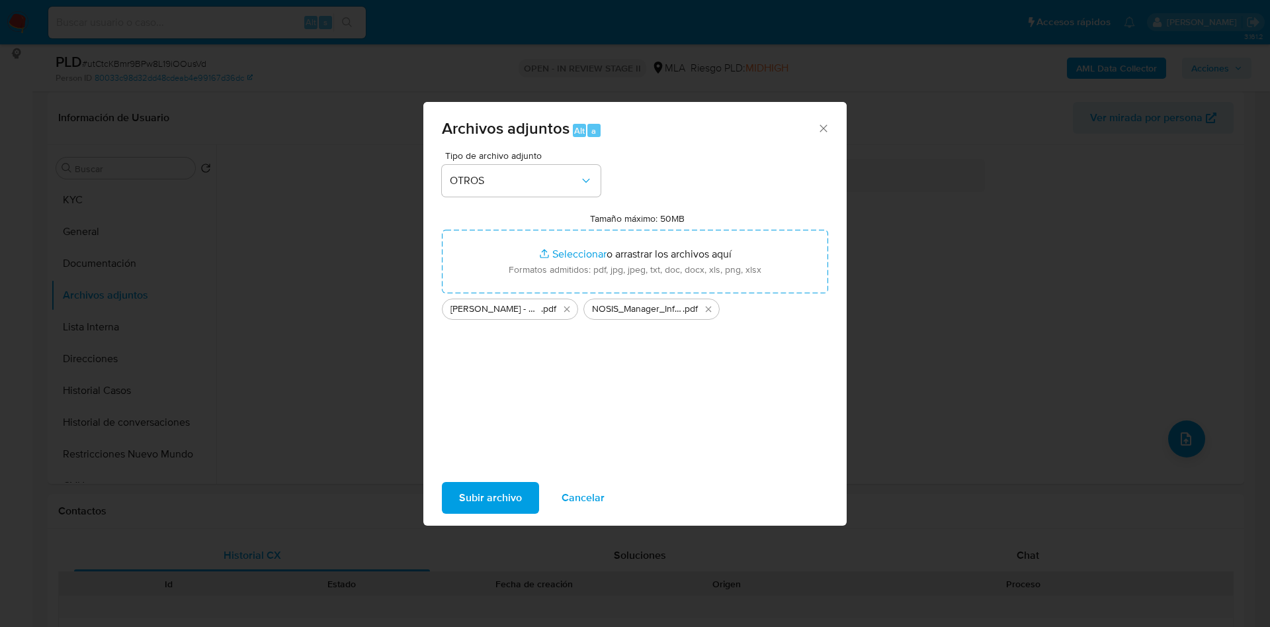
click at [505, 497] on span "Subir archivo" at bounding box center [490, 497] width 63 height 29
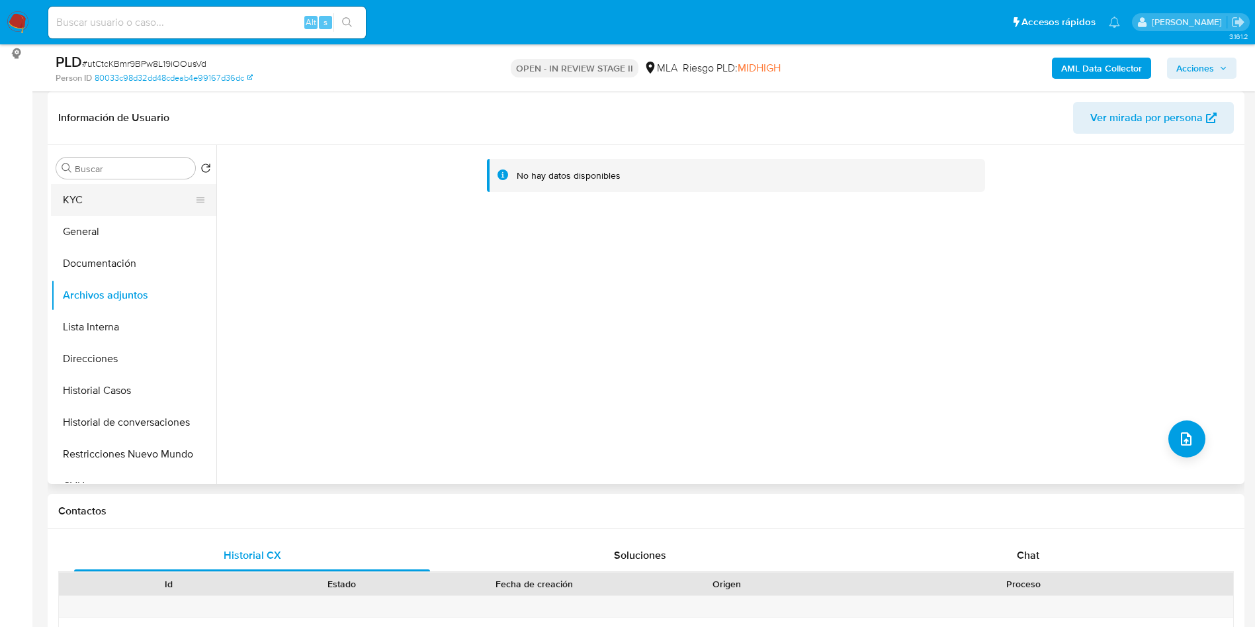
click at [93, 202] on button "KYC" at bounding box center [128, 200] width 155 height 32
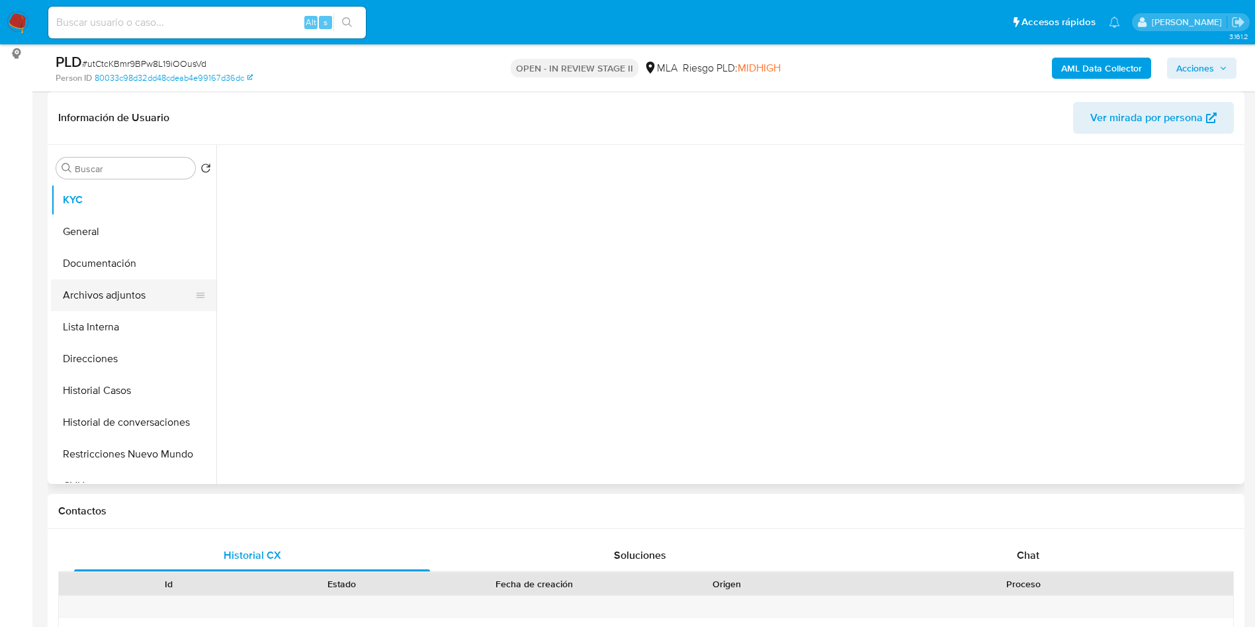
click at [84, 307] on button "Archivos adjuntos" at bounding box center [128, 295] width 155 height 32
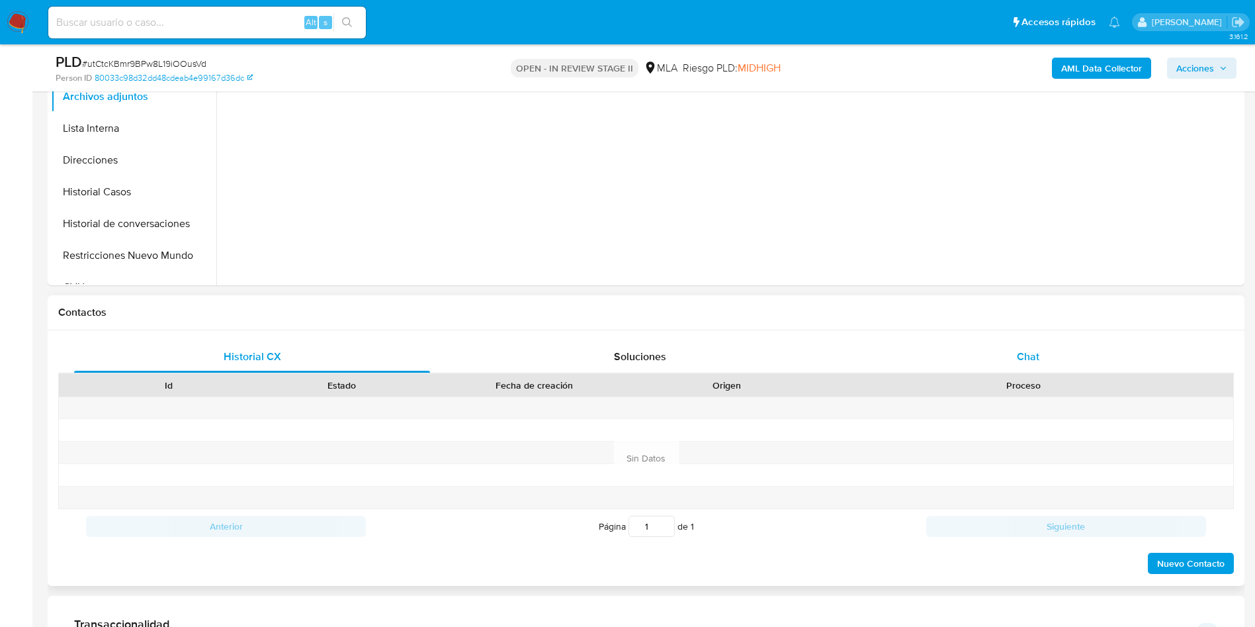
click at [1092, 356] on div "Chat" at bounding box center [1028, 357] width 356 height 32
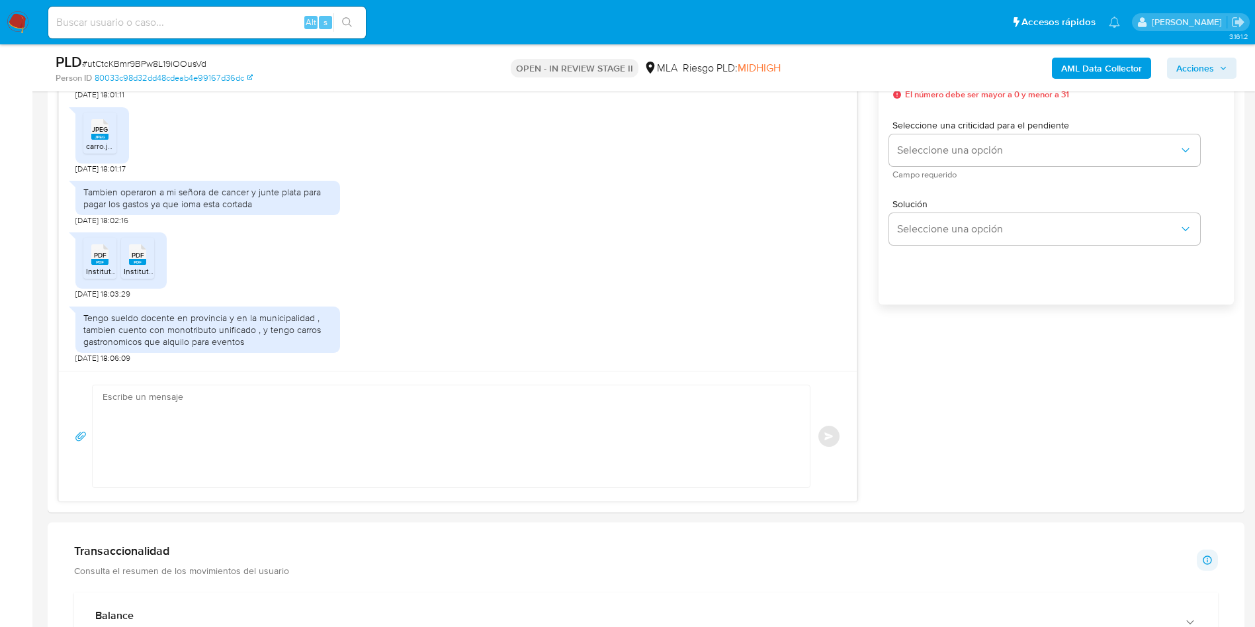
scroll to position [99, 0]
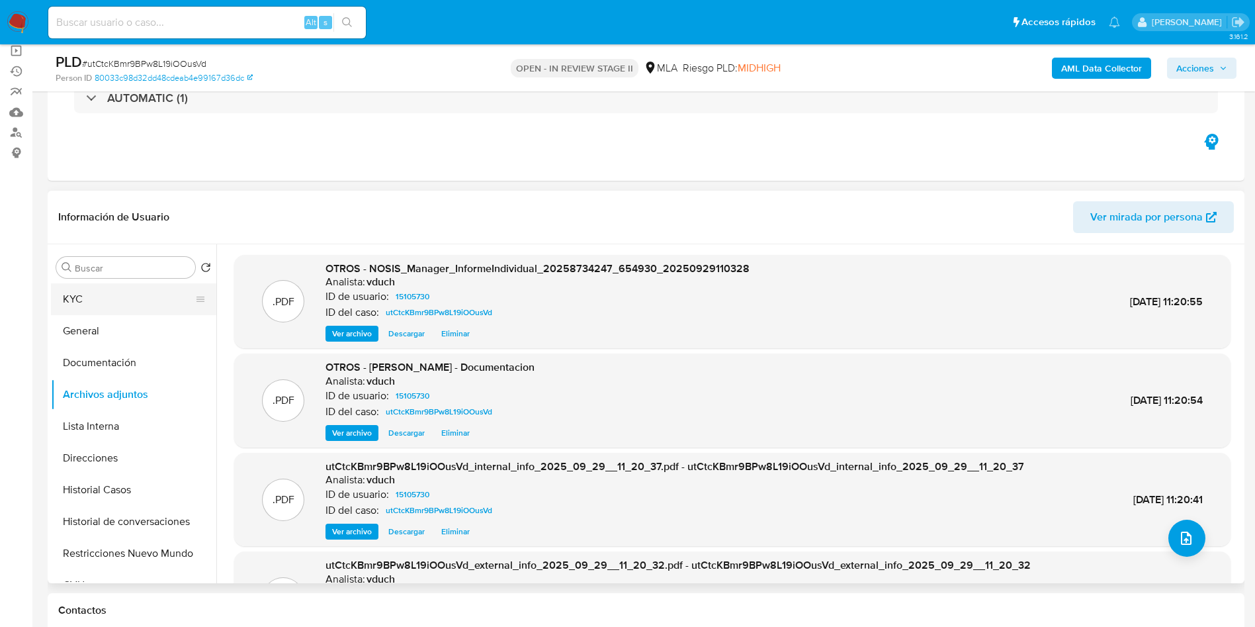
click at [124, 295] on button "KYC" at bounding box center [128, 299] width 155 height 32
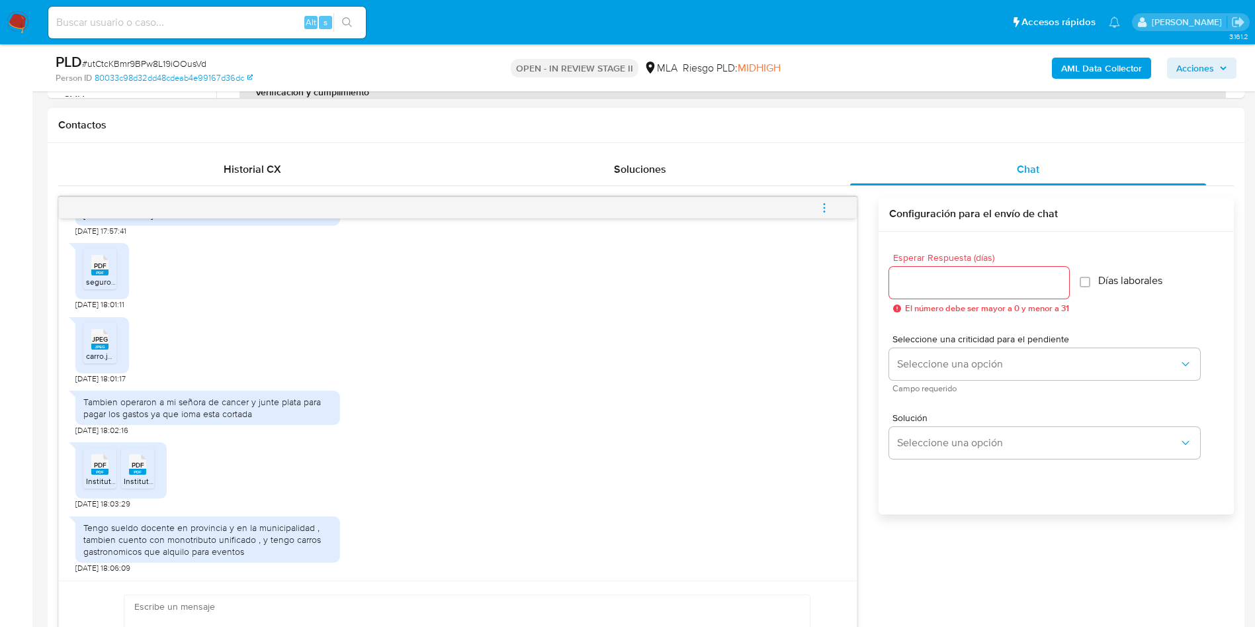
scroll to position [794, 0]
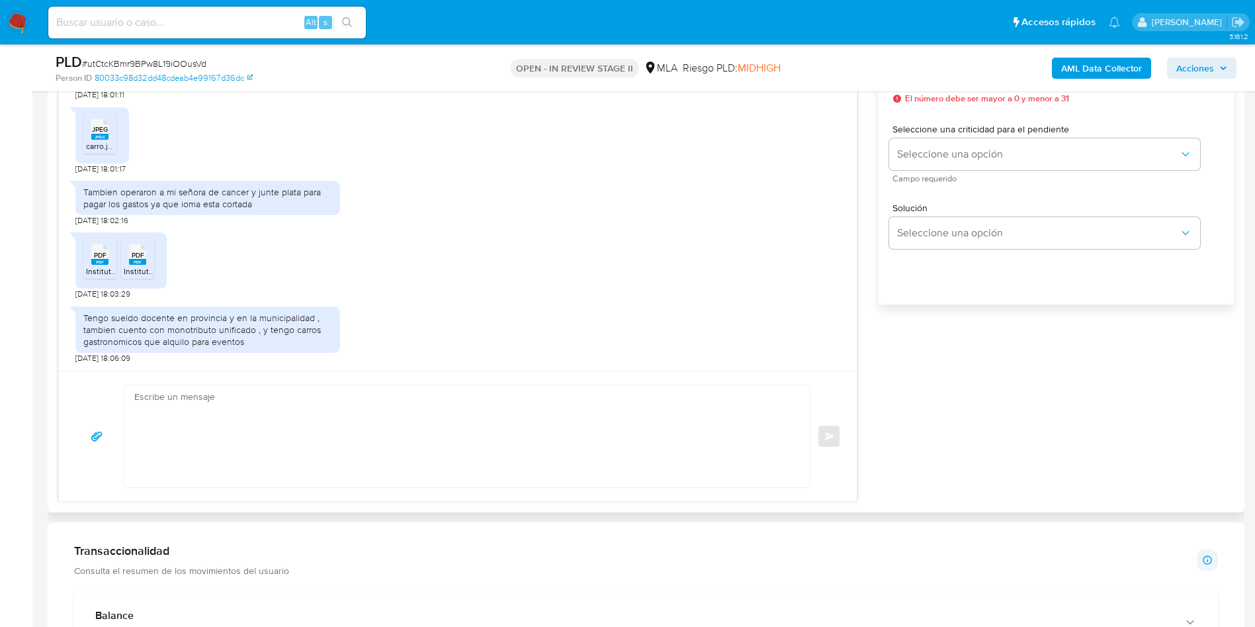
click at [176, 443] on textarea at bounding box center [463, 436] width 659 height 102
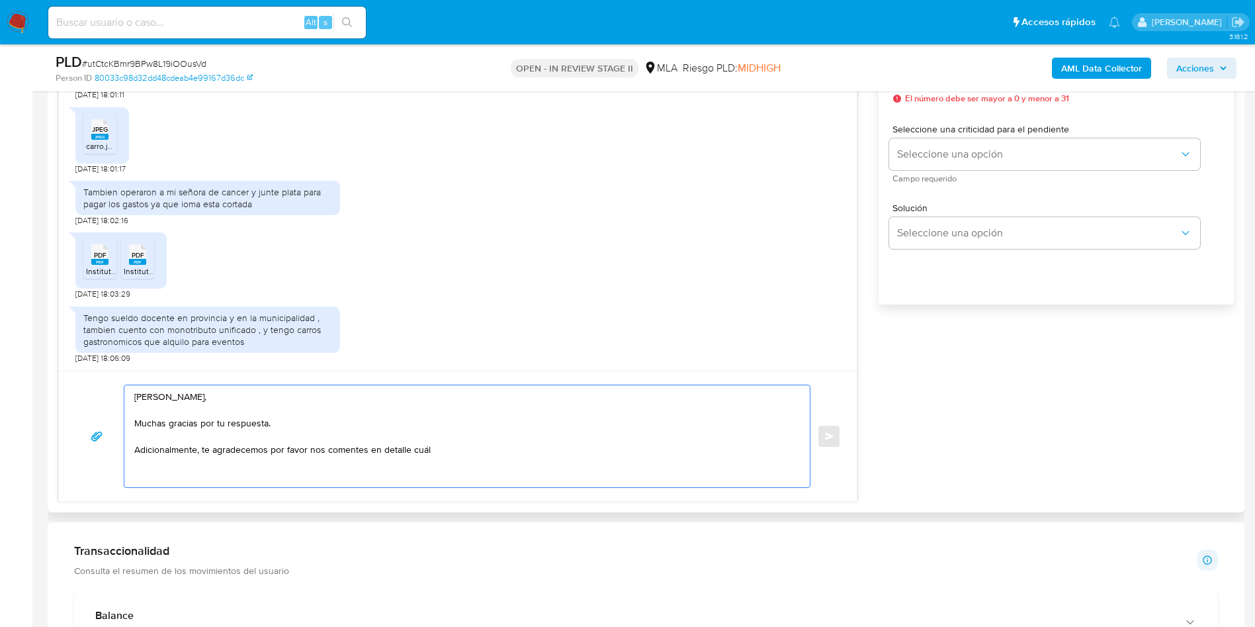
click at [324, 419] on textarea "Hola Carlos, Muchas gracias por tu respuesta. Adicionalmente, te agradecemos po…" at bounding box center [463, 436] width 659 height 102
click at [505, 427] on textarea "Hola Carlos, Muchas gracias por tu respuesta. Adicionalmente, te agradecemos po…" at bounding box center [463, 436] width 659 height 102
click at [494, 444] on textarea "Hola Carlos, Muchas gracias por tu respuesta. Adicionalmente, te agradecemos po…" at bounding box center [463, 436] width 659 height 102
click at [486, 434] on textarea "Hola Carlos, Muchas gracias por tu respuesta. Adicionalmente, te agradecemos po…" at bounding box center [463, 436] width 659 height 102
click at [495, 413] on textarea "Hola Carlos, Muchas gracias por tu respuesta. Adicionalmente, te agradecemos po…" at bounding box center [463, 436] width 659 height 102
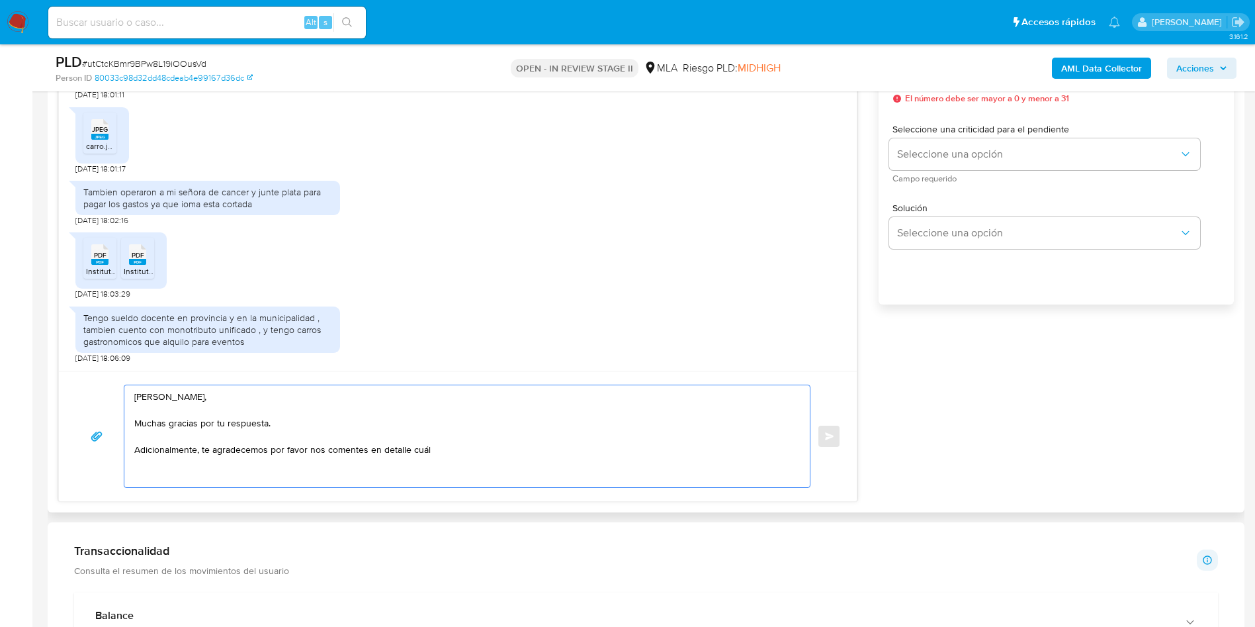
click at [490, 425] on textarea "Hola Carlos, Muchas gracias por tu respuesta. Adicionalmente, te agradecemos po…" at bounding box center [463, 436] width 659 height 102
click at [476, 458] on textarea "Hola Carlos, Muchas gracias por tu respuesta y por el detalle brindado acerca d…" at bounding box center [463, 436] width 659 height 102
drag, startPoint x: 475, startPoint y: 447, endPoint x: 372, endPoint y: 456, distance: 103.6
click at [372, 456] on textarea "Hola Carlos, Muchas gracias por tu respuesta y por el detalle brindado acerca d…" at bounding box center [463, 436] width 659 height 102
click at [358, 437] on textarea "Hola Carlos, Muchas gracias por tu respuesta y por el detalle brindado acerca d…" at bounding box center [463, 436] width 659 height 102
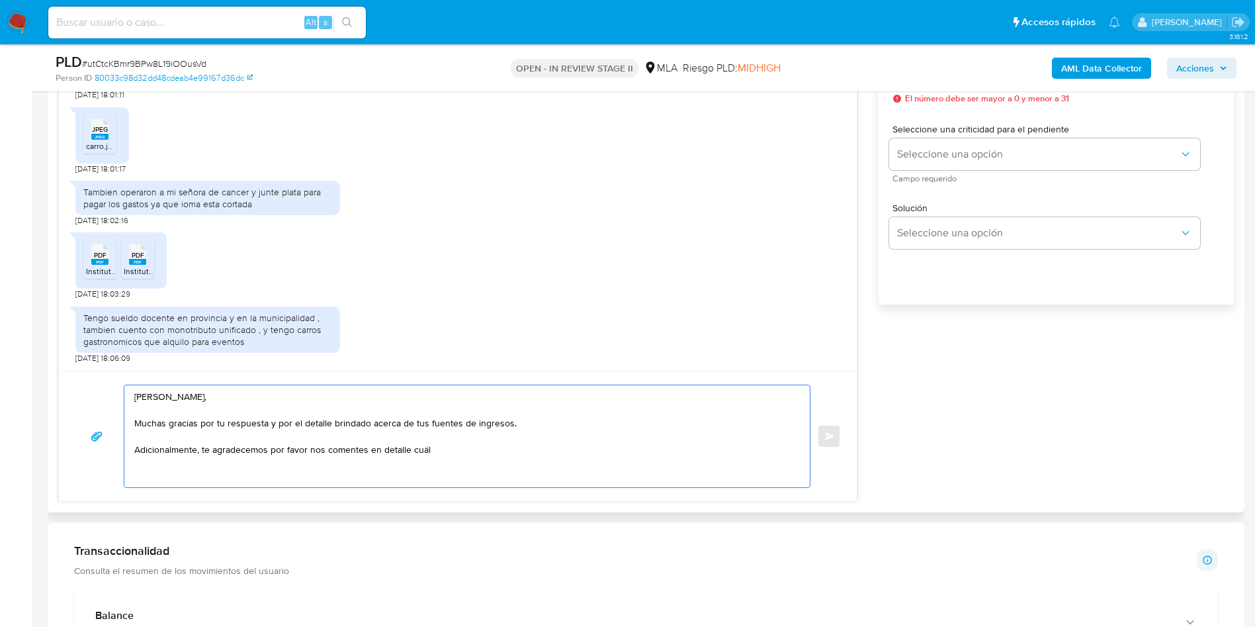
drag, startPoint x: 365, startPoint y: 447, endPoint x: 439, endPoint y: 449, distance: 73.5
click at [439, 449] on textarea "Hola Carlos, Muchas gracias por tu respuesta y por el detalle brindado acerca d…" at bounding box center [463, 436] width 659 height 102
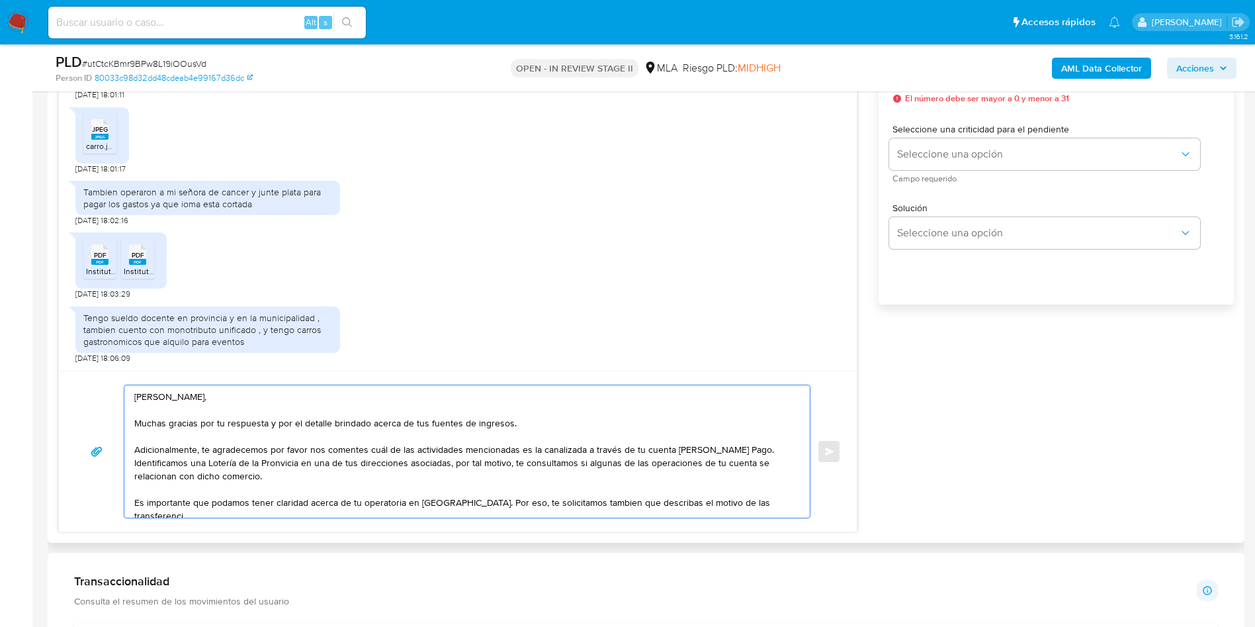
scroll to position [5, 0]
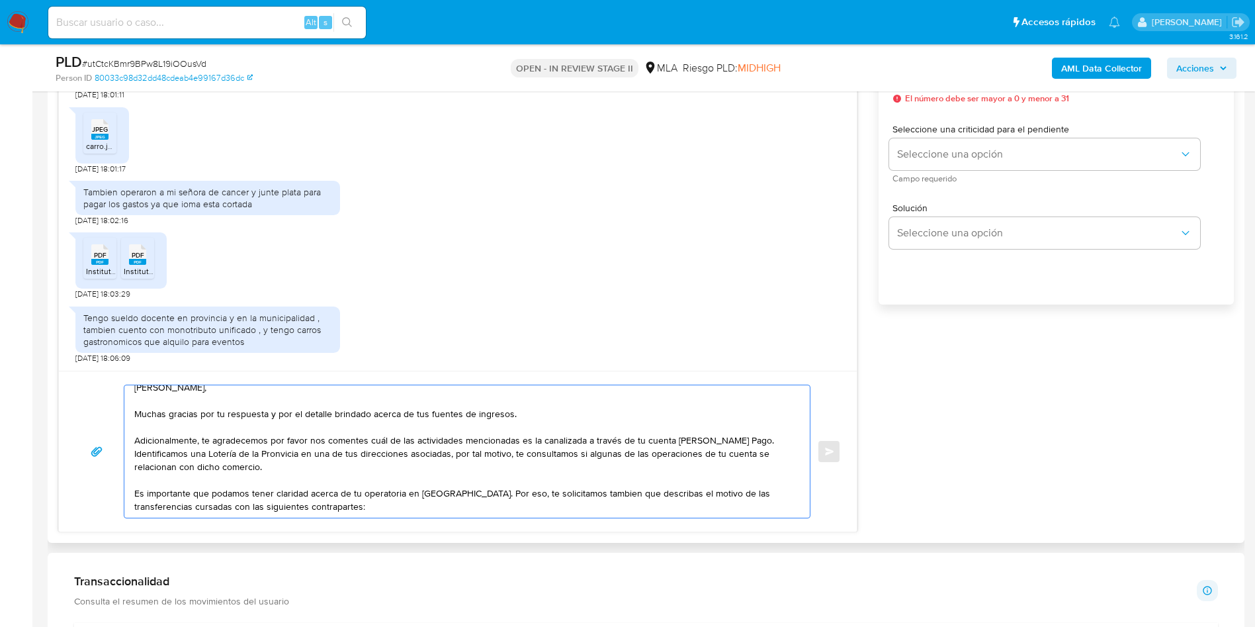
paste textarea "Laura Elizabet Chiariotti - CUIT 27239192594 Pablo Ramon Juárez - CUIT 20260085…"
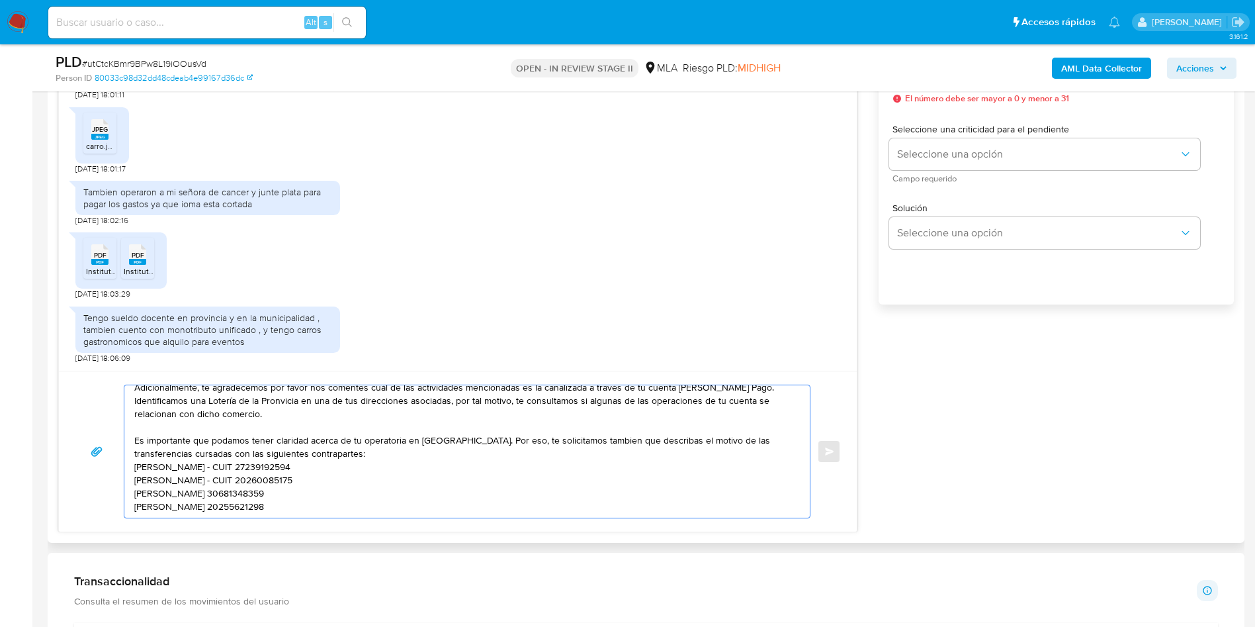
scroll to position [84, 0]
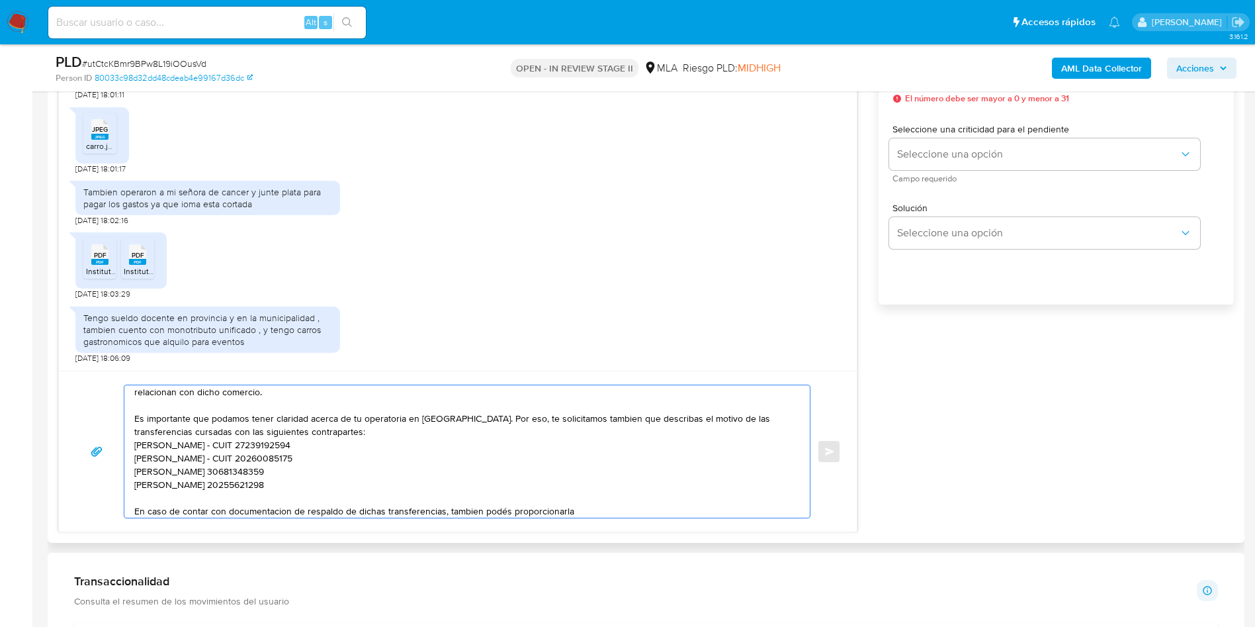
type textarea "Hola Carlos, Muchas gracias por tu respuesta y por el detalle brindado acerca d…"
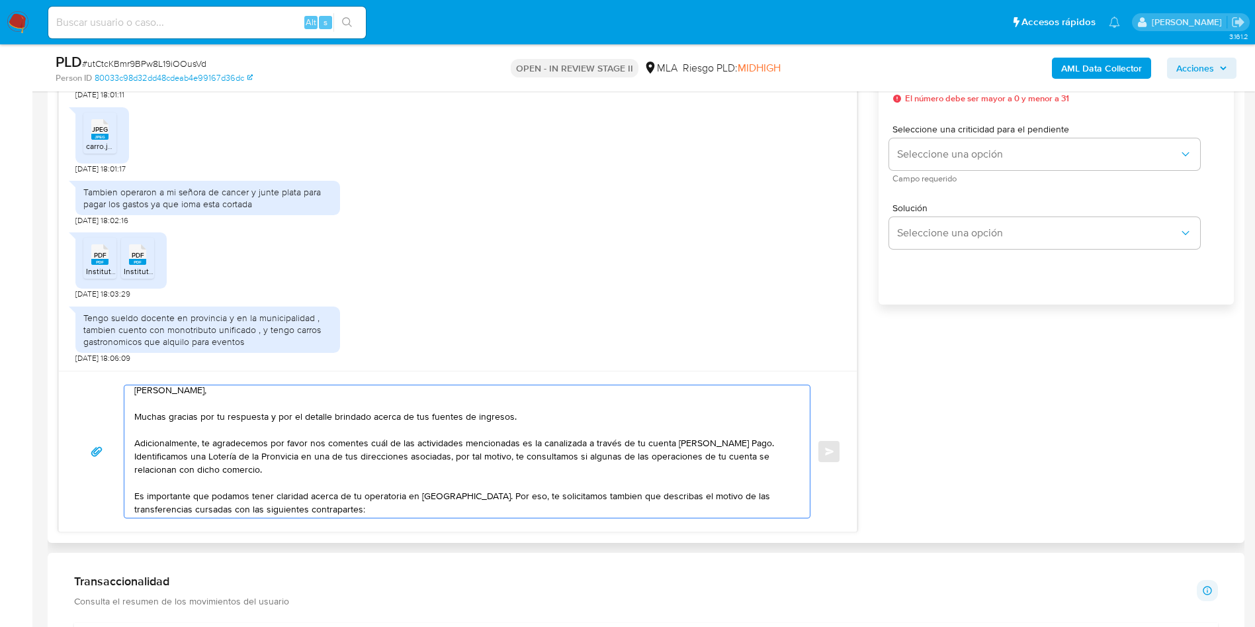
scroll to position [0, 0]
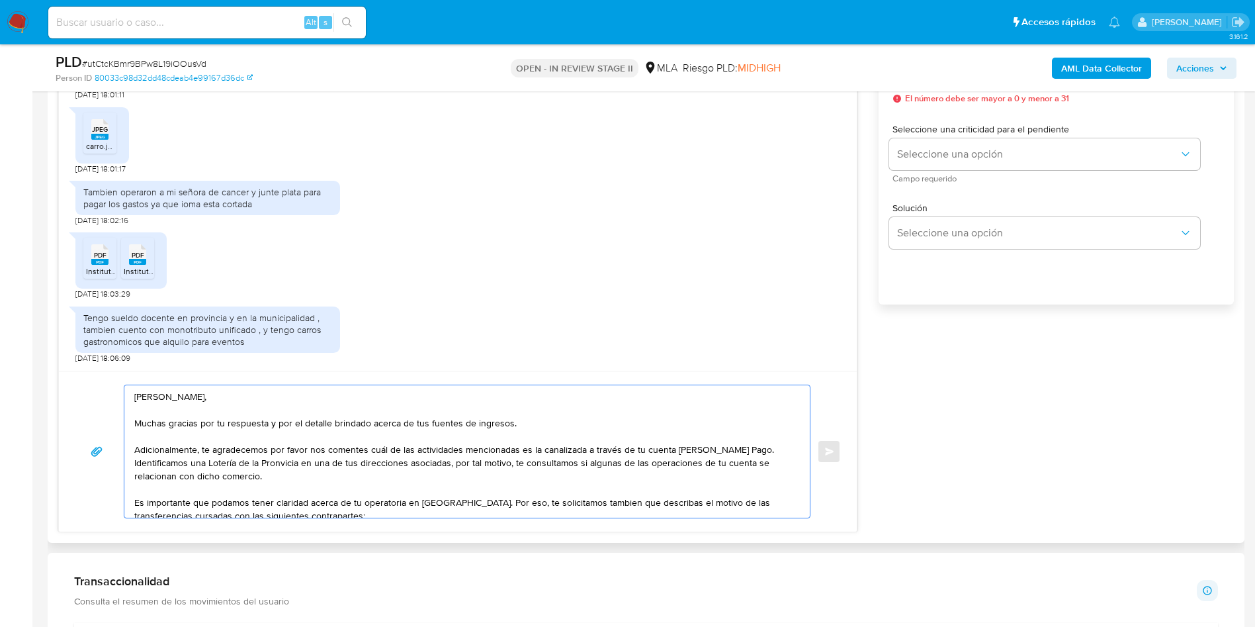
drag, startPoint x: 582, startPoint y: 513, endPoint x: 104, endPoint y: 382, distance: 495.9
click at [104, 382] on div "Hola Carlos, Muchas gracias por tu respuesta y por el detalle brindado acerca d…" at bounding box center [458, 450] width 798 height 161
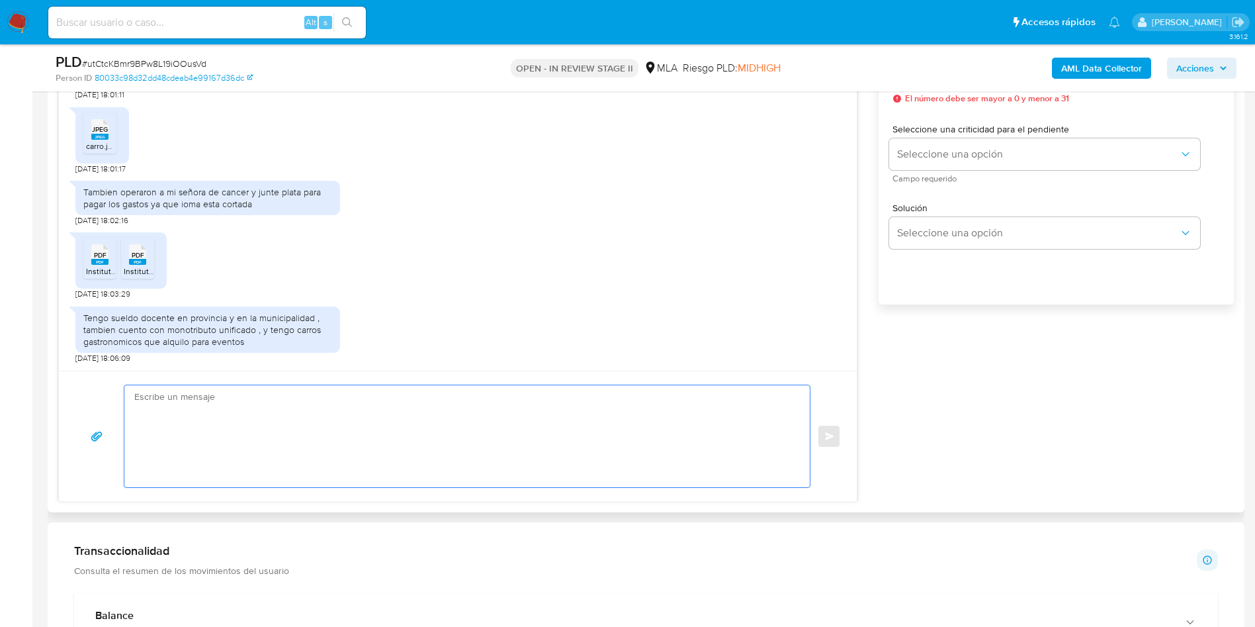
click at [324, 432] on textarea at bounding box center [463, 436] width 659 height 102
paste textarea "Hola Carlos, Muchas gracias por tu respuesta y por el detalle que nos brindaste…"
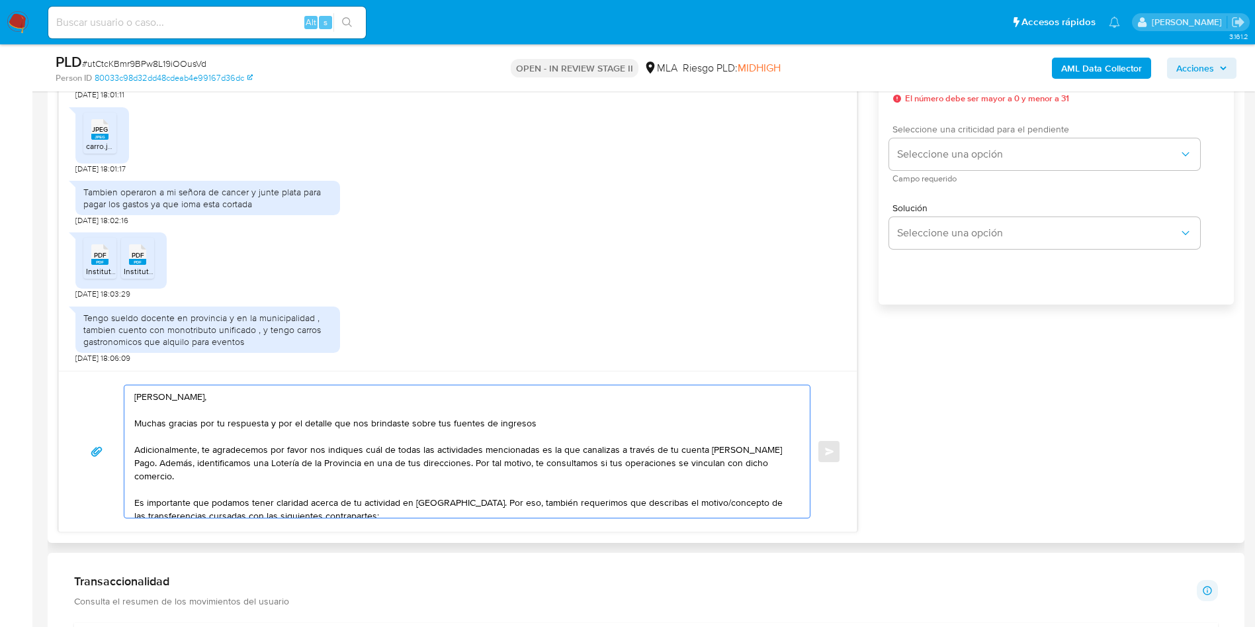
scroll to position [695, 0]
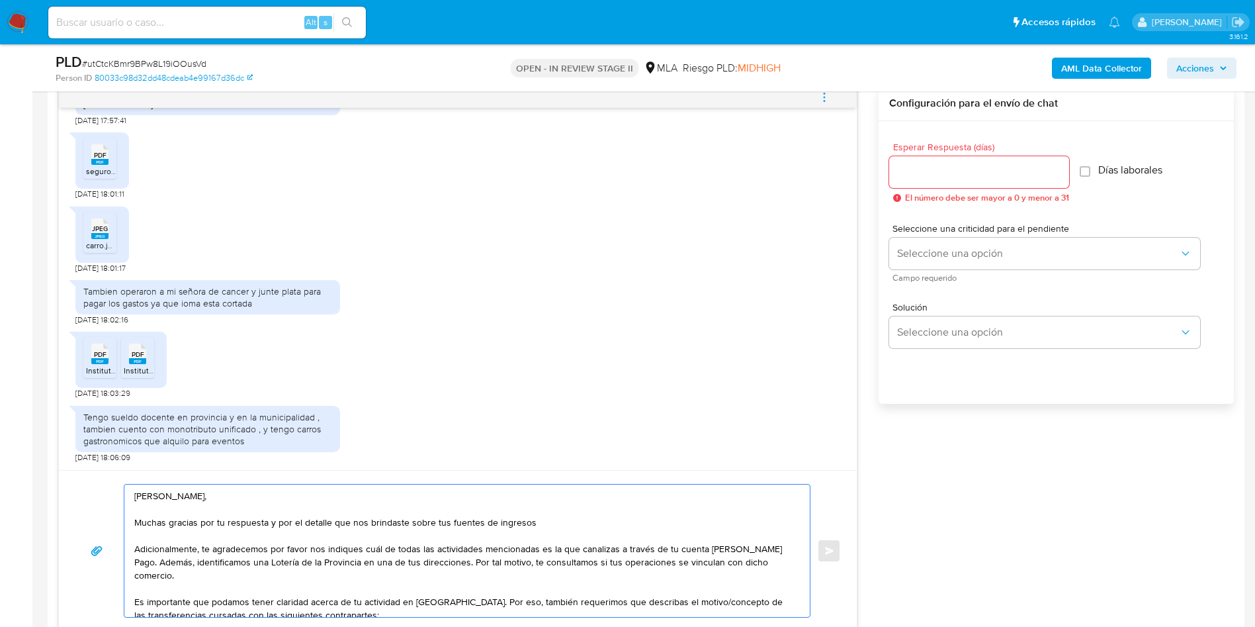
type textarea "Hola Carlos, Muchas gracias por tu respuesta y por el detalle que nos brindaste…"
click at [982, 156] on div at bounding box center [979, 172] width 180 height 32
click at [982, 171] on input "Esperar Respuesta (días)" at bounding box center [979, 171] width 180 height 17
type input "3"
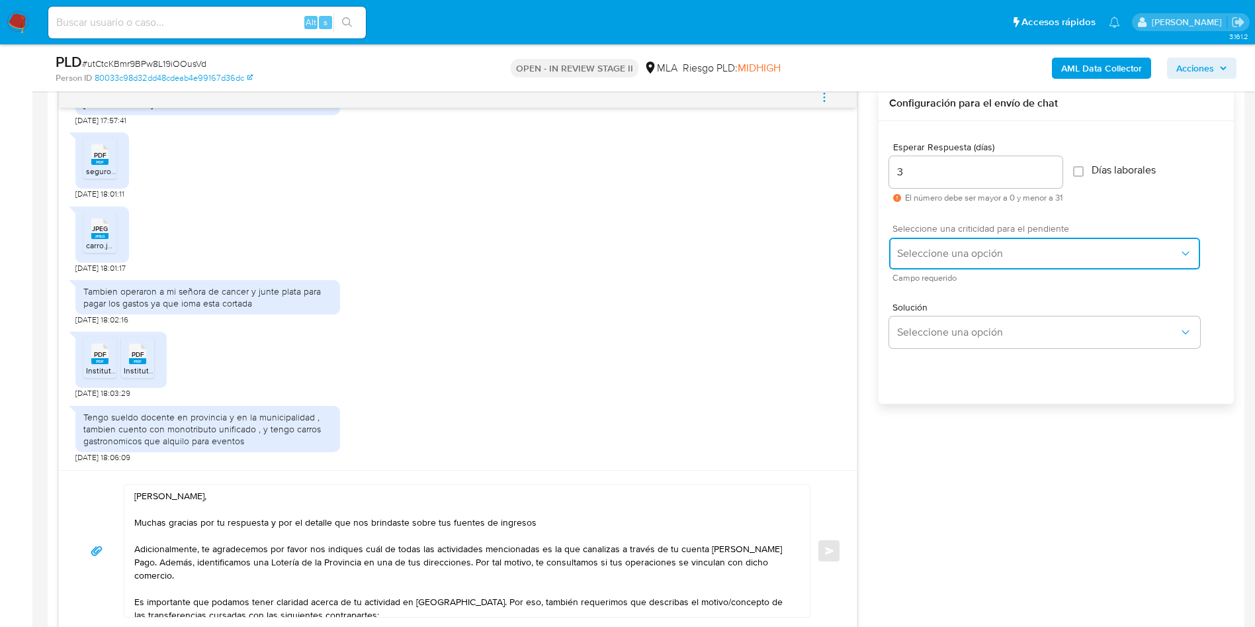
click at [934, 241] on button "Seleccione una opción" at bounding box center [1044, 254] width 311 height 32
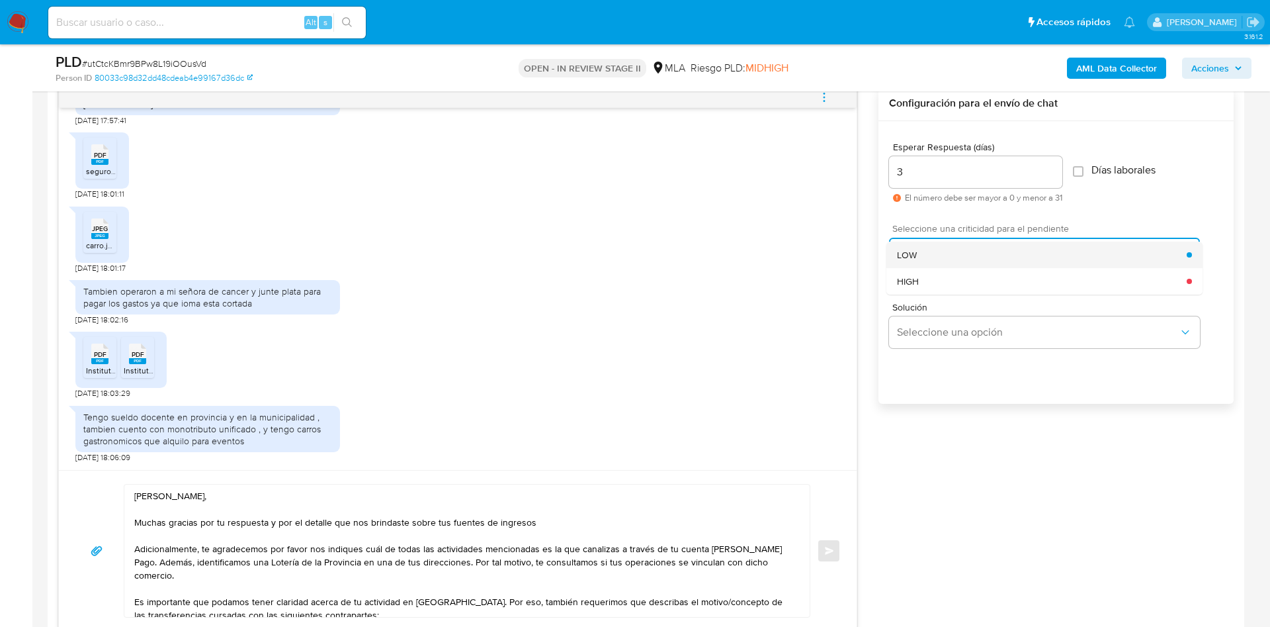
click at [930, 256] on div "LOW" at bounding box center [1042, 254] width 290 height 26
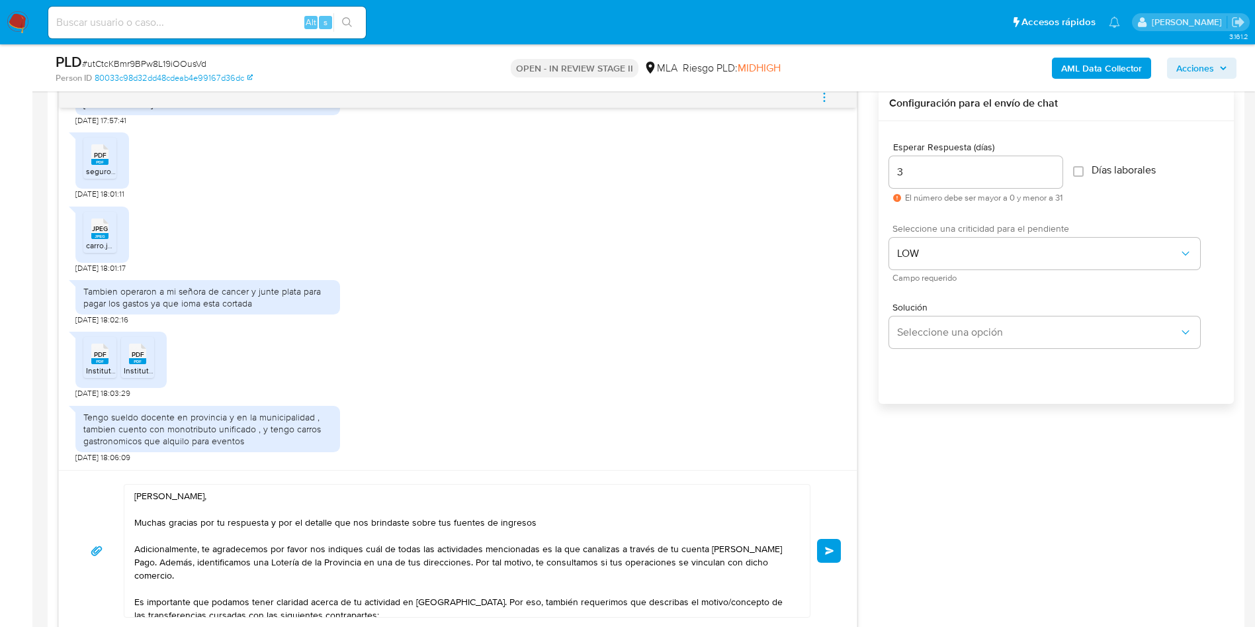
click at [980, 486] on div "17/09/2025 14:26:45 PDF PDF AFIP 24.pdf PDF PDF AFIP 25.pdf PDF PDF MGP.pdf PDF…" at bounding box center [646, 358] width 1176 height 545
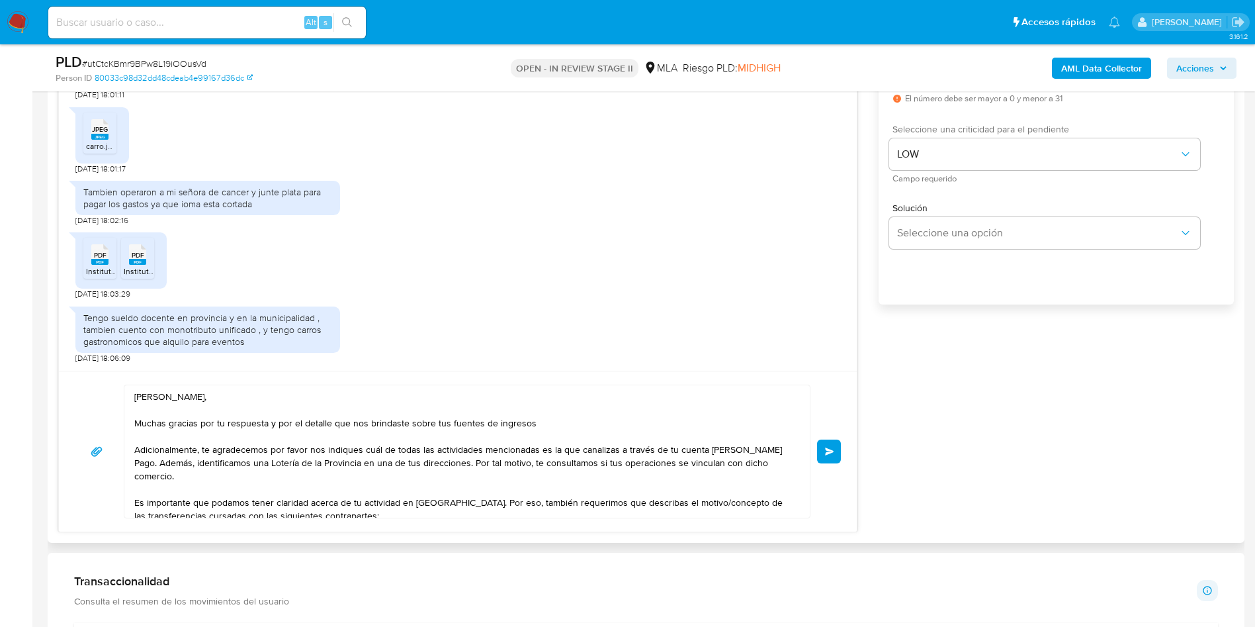
click at [298, 448] on textarea "Hola Carlos, Muchas gracias por tu respuesta y por el detalle que nos brindaste…" at bounding box center [463, 451] width 659 height 132
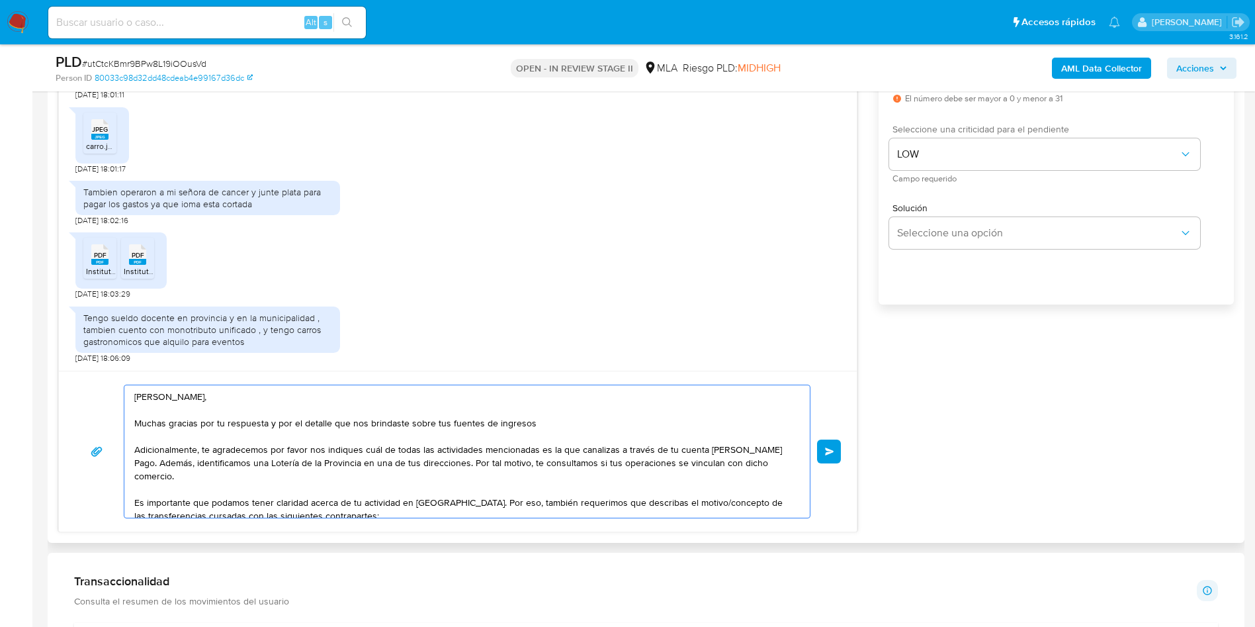
click at [298, 448] on textarea "Hola Carlos, Muchas gracias por tu respuesta y por el detalle que nos brindaste…" at bounding box center [463, 451] width 659 height 132
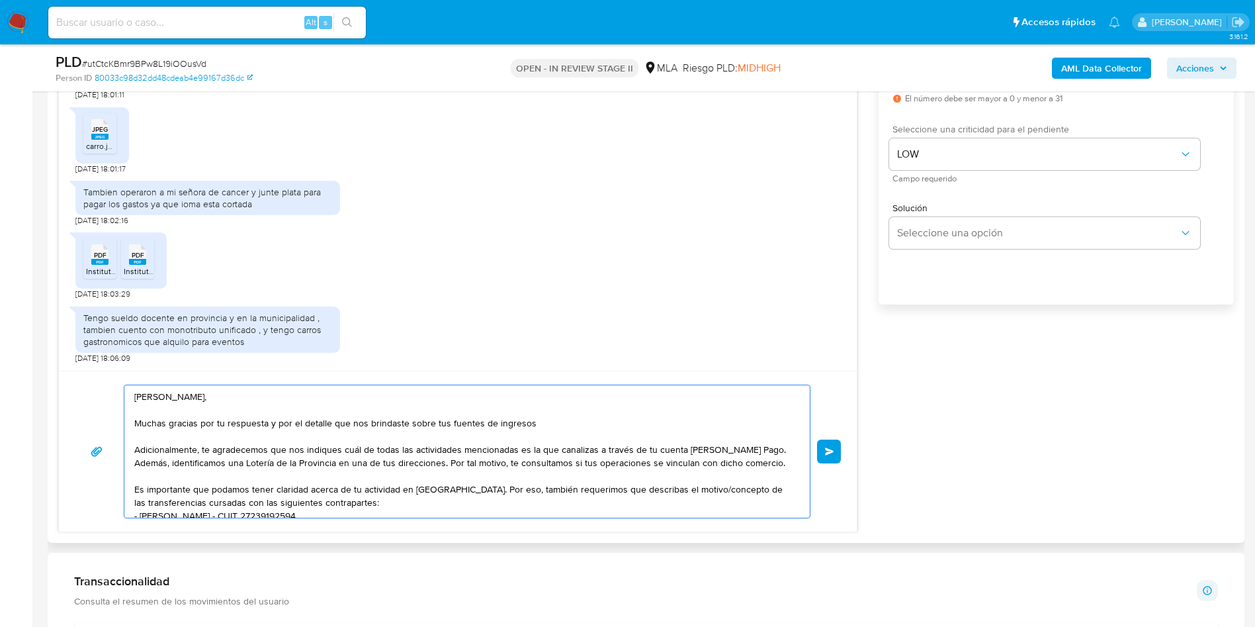
click at [437, 507] on textarea "Hola Carlos, Muchas gracias por tu respuesta y por el detalle que nos brindaste…" at bounding box center [463, 451] width 659 height 132
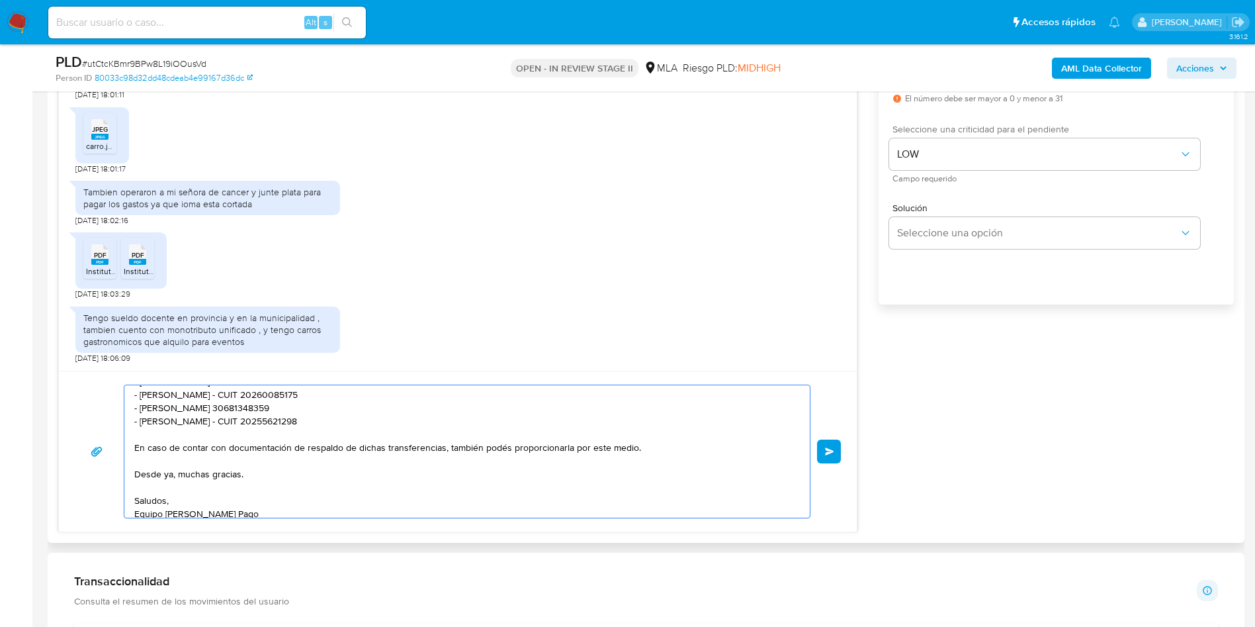
scroll to position [142, 0]
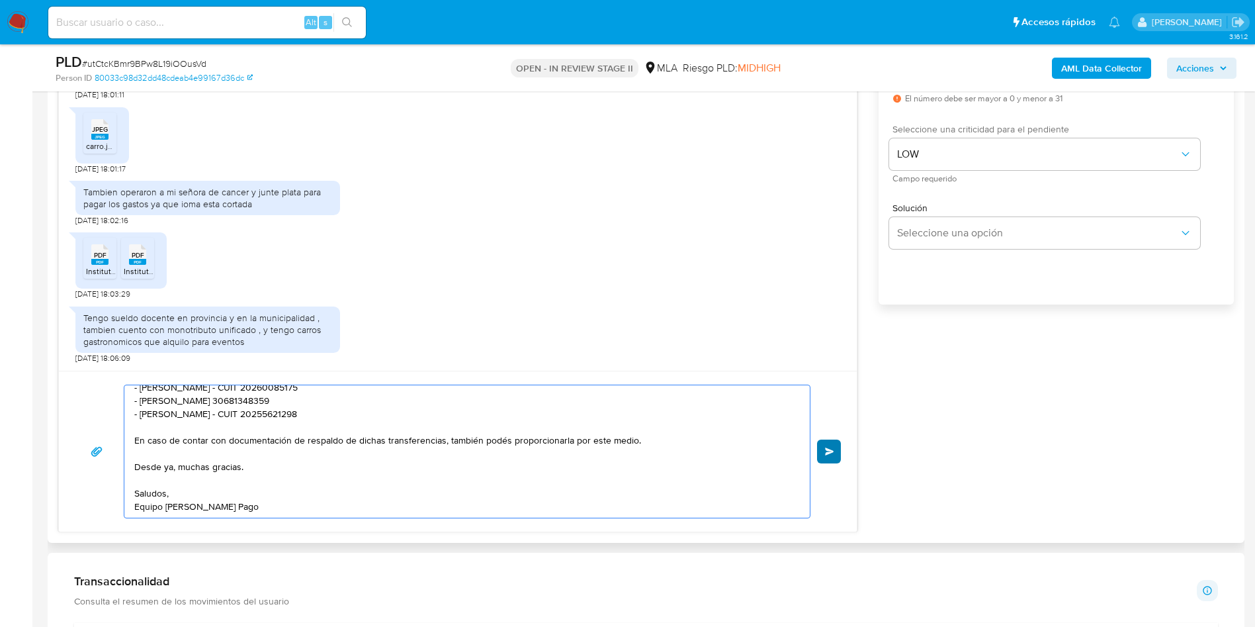
type textarea "Hola Carlos, Muchas gracias por tu respuesta y por el detalle que nos brindaste…"
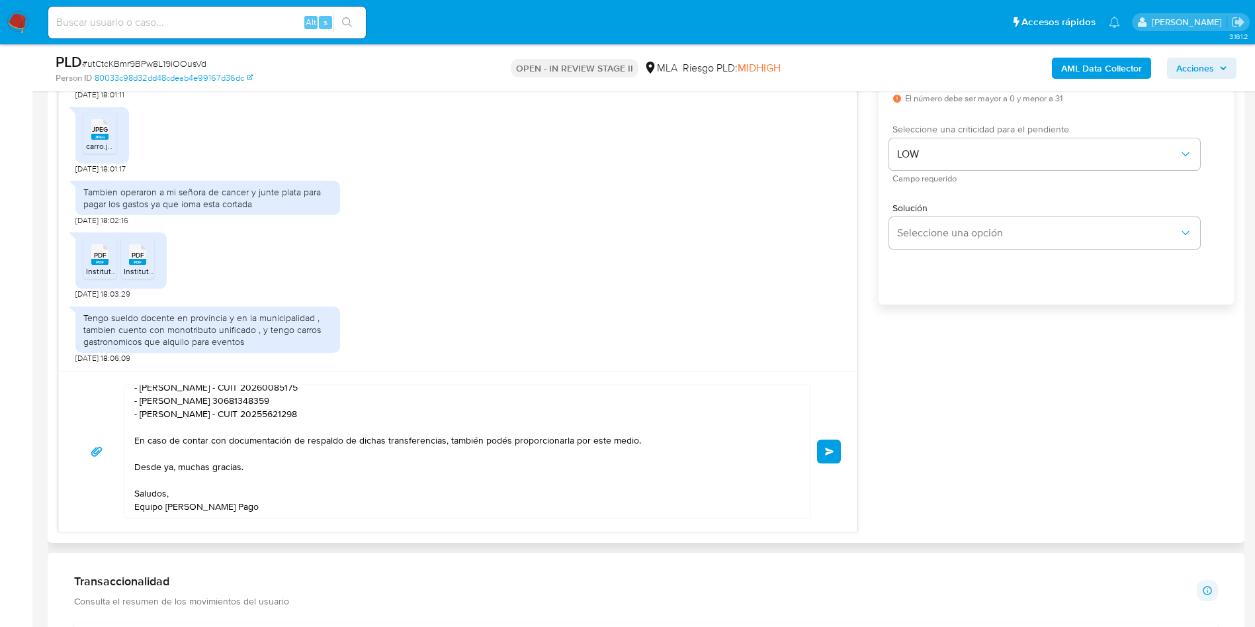
click at [819, 449] on button "Enviar" at bounding box center [829, 451] width 24 height 24
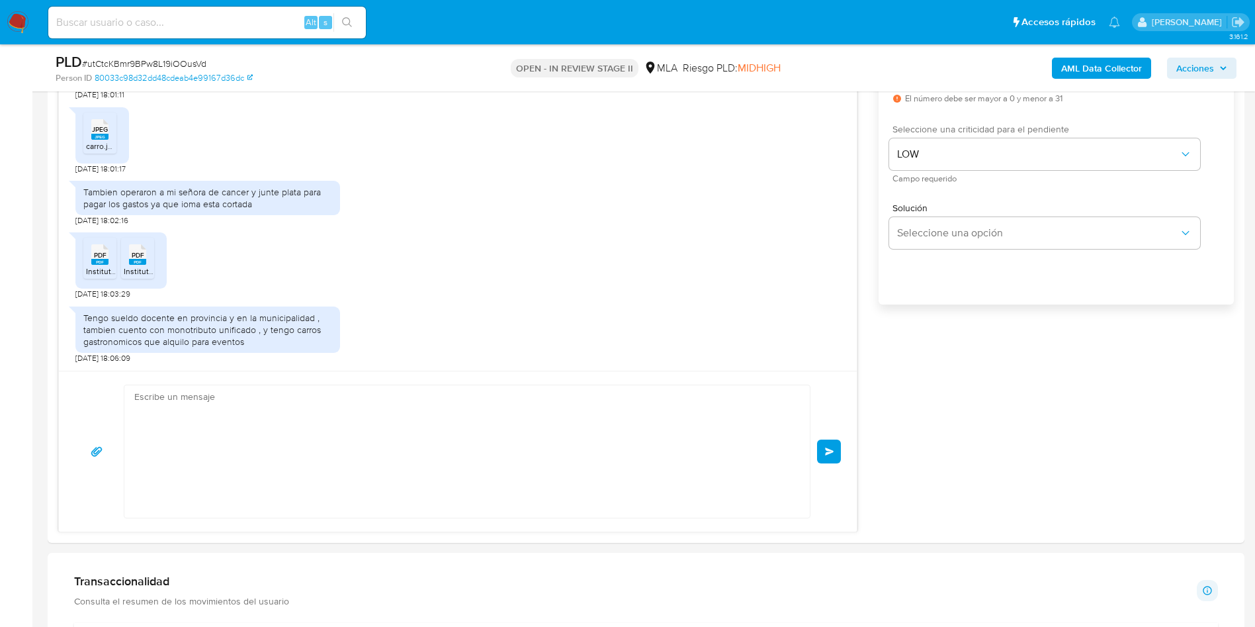
scroll to position [1357, 0]
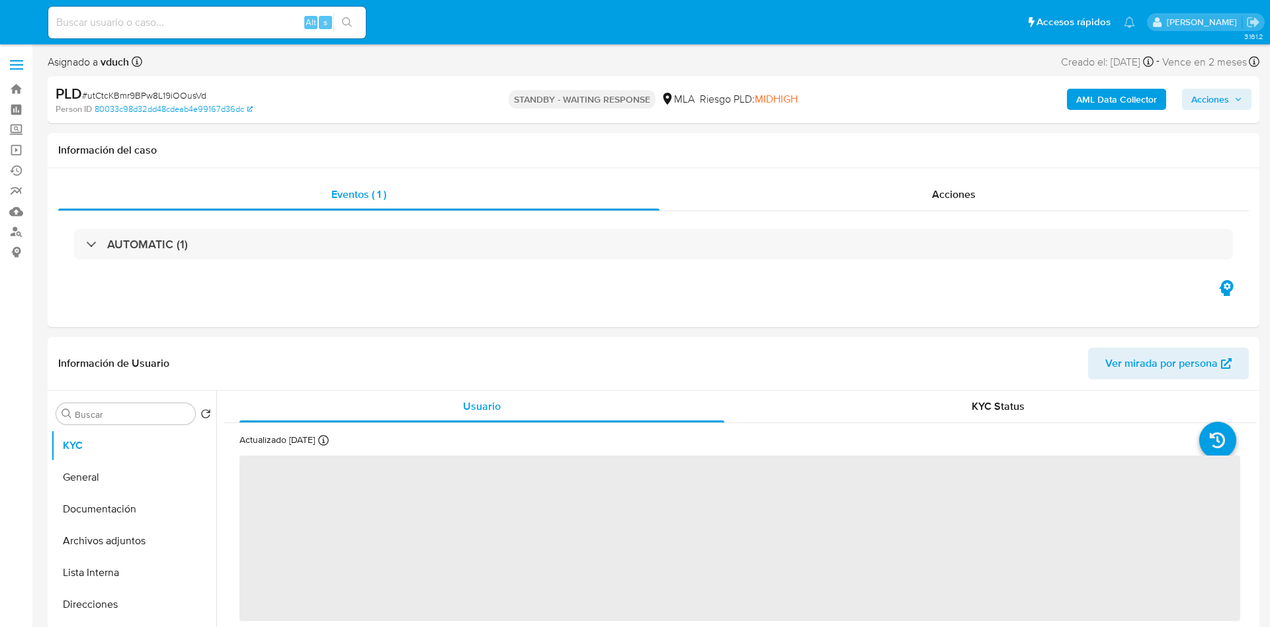
select select "10"
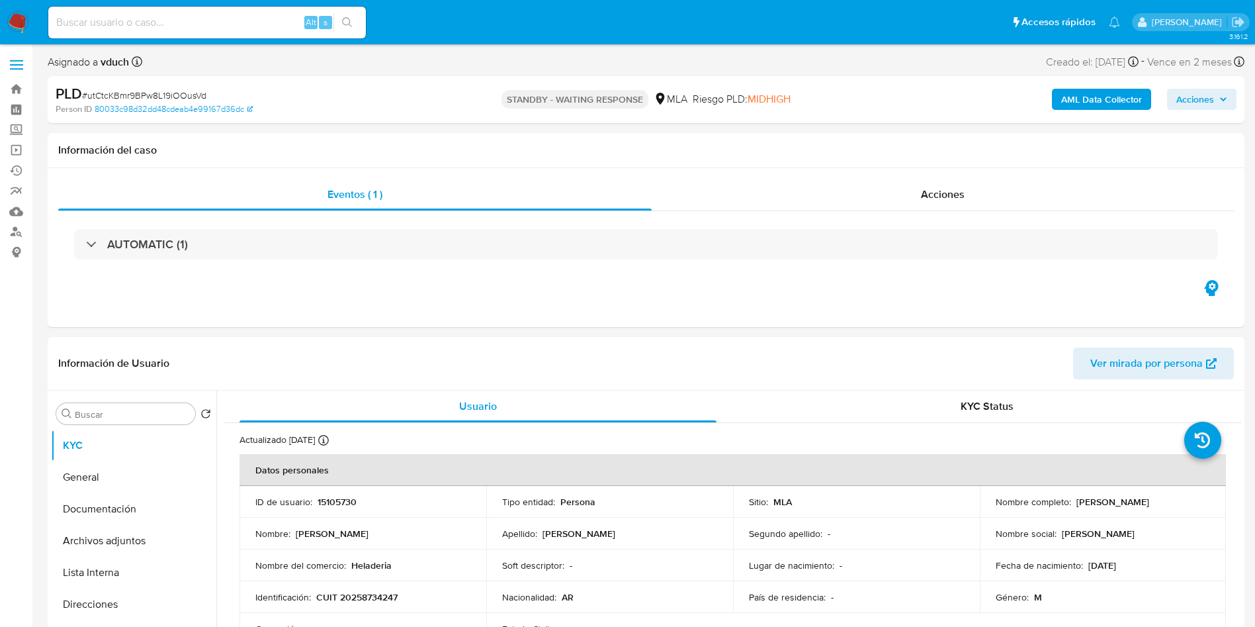
click at [273, 13] on div "Alt s" at bounding box center [207, 23] width 318 height 32
click at [274, 25] on input at bounding box center [207, 22] width 318 height 17
paste input "TomNRnJXY0jsokf4W9JMytW2"
click at [364, 17] on input "TomNRnJXY0jsokf4W9JMytW2" at bounding box center [207, 22] width 318 height 17
type input "TomNRnJXY0jsokf4W9JMytW2"
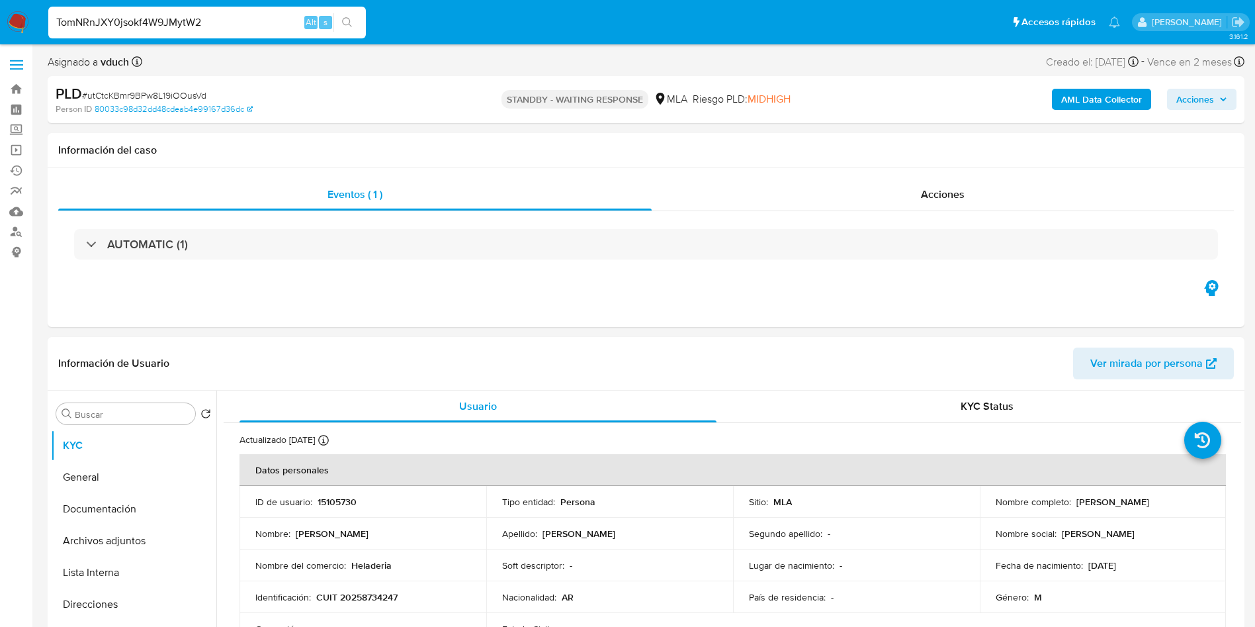
click at [325, 26] on span "s" at bounding box center [326, 22] width 4 height 13
click at [348, 22] on icon "search-icon" at bounding box center [347, 22] width 11 height 11
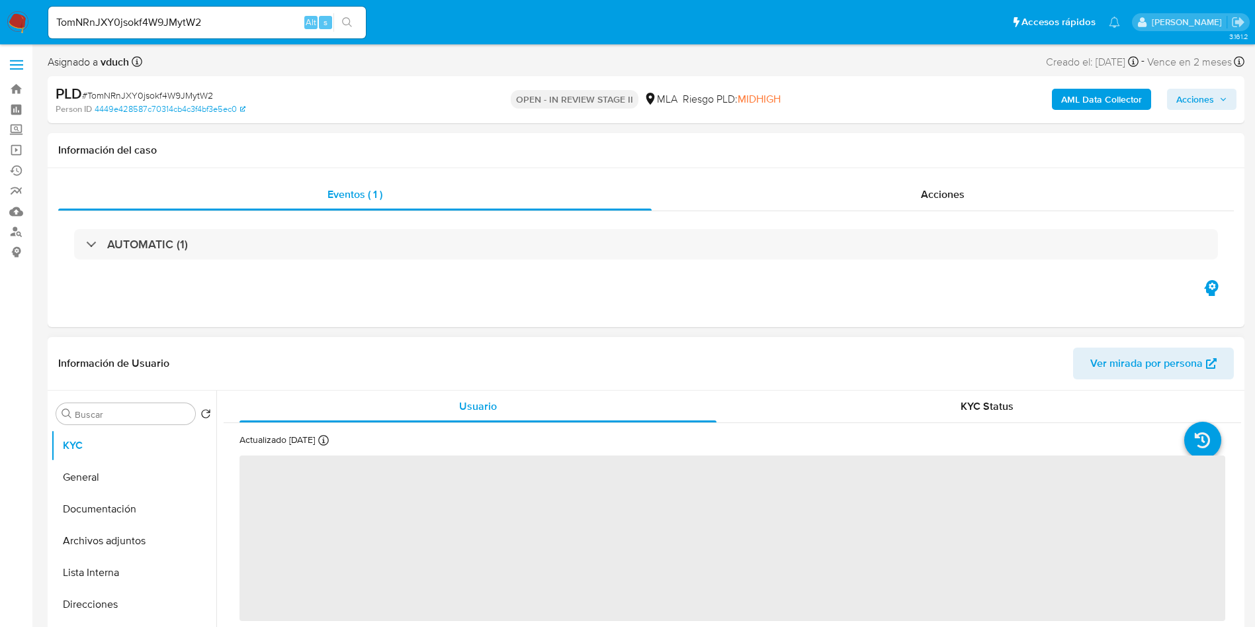
select select "10"
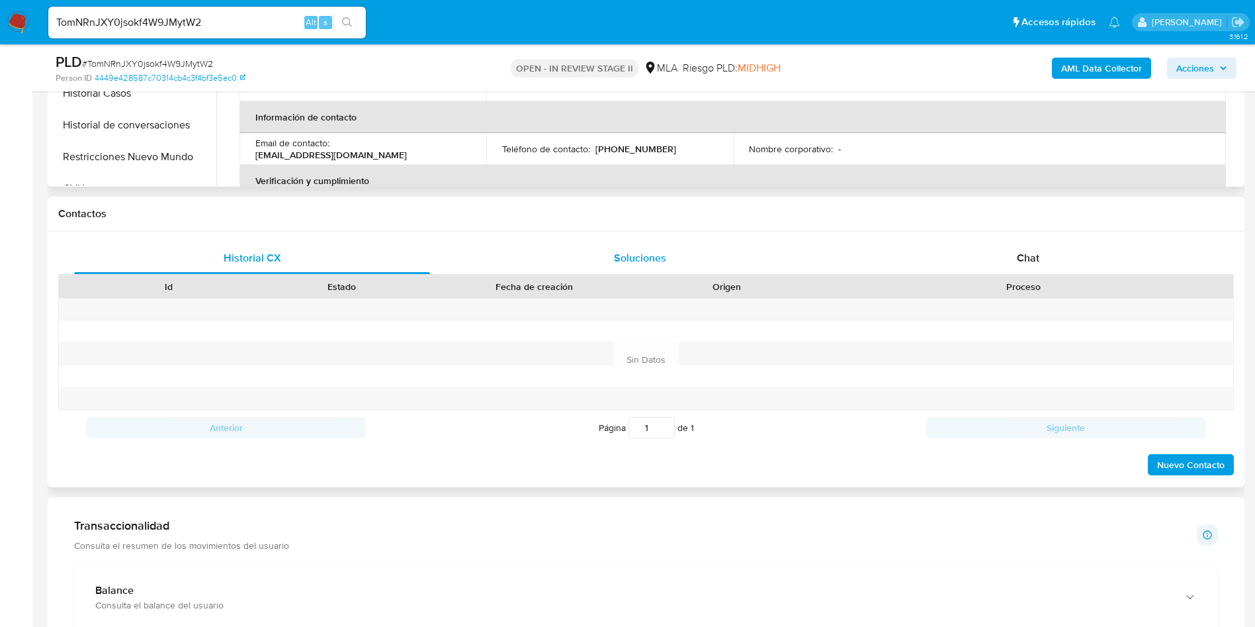
scroll to position [496, 0]
click at [1135, 257] on div "Chat" at bounding box center [1028, 257] width 356 height 32
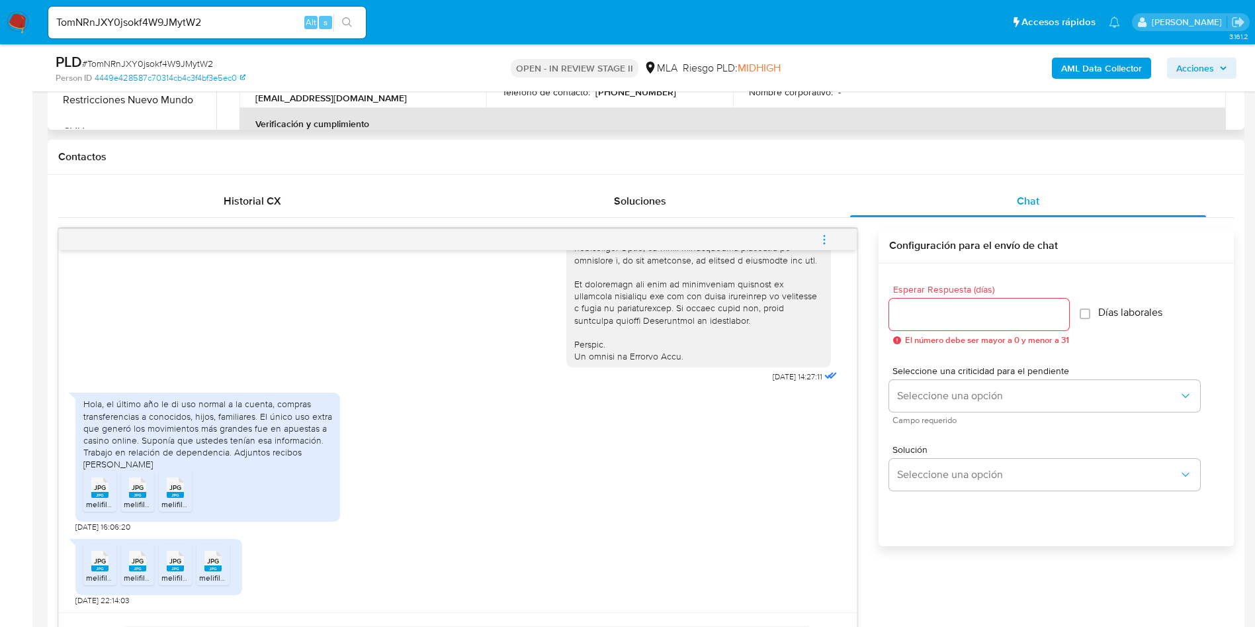
scroll to position [595, 0]
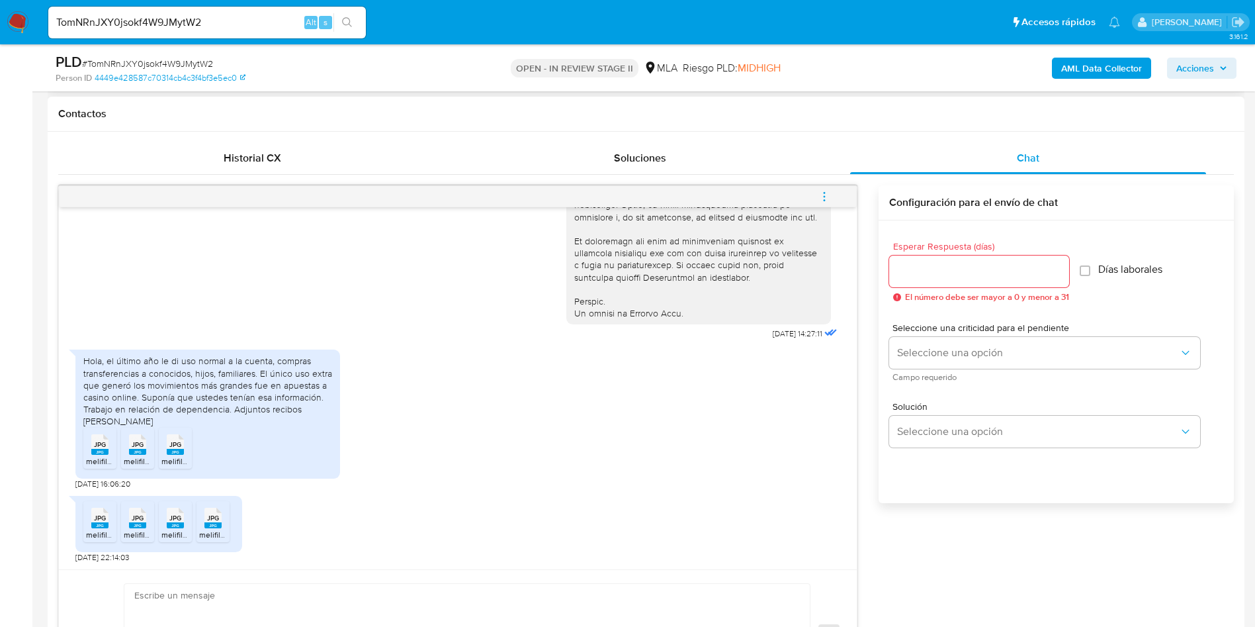
click at [103, 442] on span "JPG" at bounding box center [100, 444] width 12 height 9
click at [136, 444] on span "JPG" at bounding box center [138, 444] width 12 height 9
click at [173, 441] on span "JPG" at bounding box center [175, 444] width 12 height 9
click at [109, 531] on span "melifile5154934320430493520.jpg" at bounding box center [148, 534] width 125 height 11
click at [152, 521] on li "JPG JPG melifile3106162636886944824.jpg" at bounding box center [137, 521] width 33 height 41
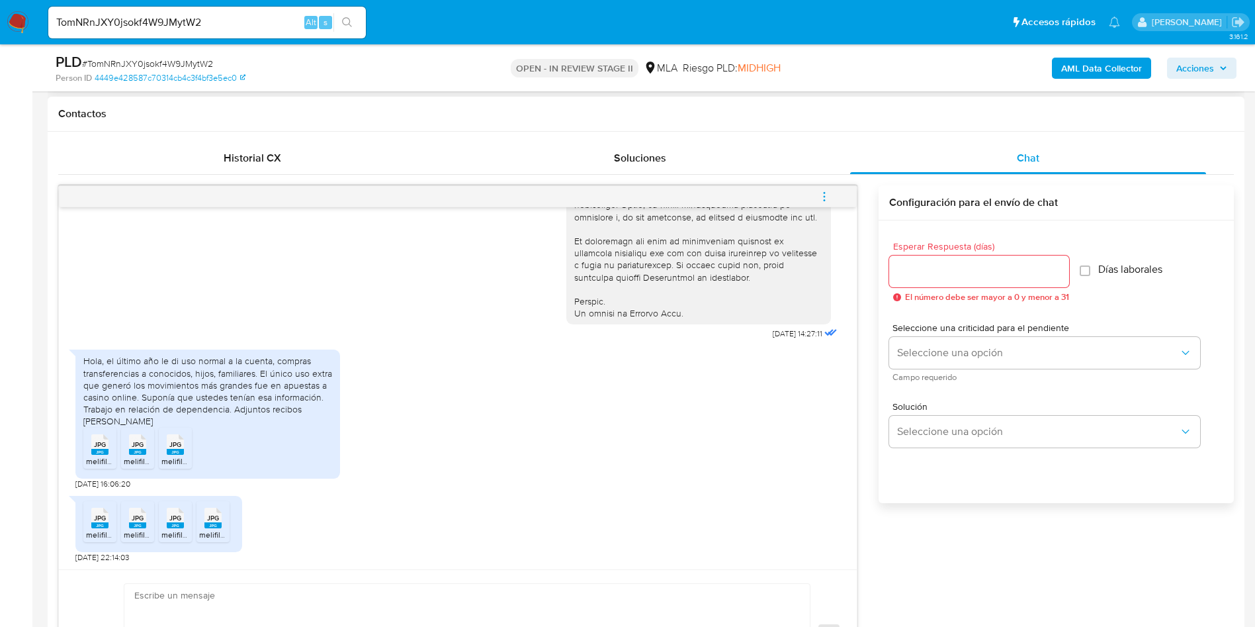
click at [175, 514] on span "JPG" at bounding box center [175, 517] width 12 height 9
click at [206, 509] on icon at bounding box center [212, 517] width 17 height 21
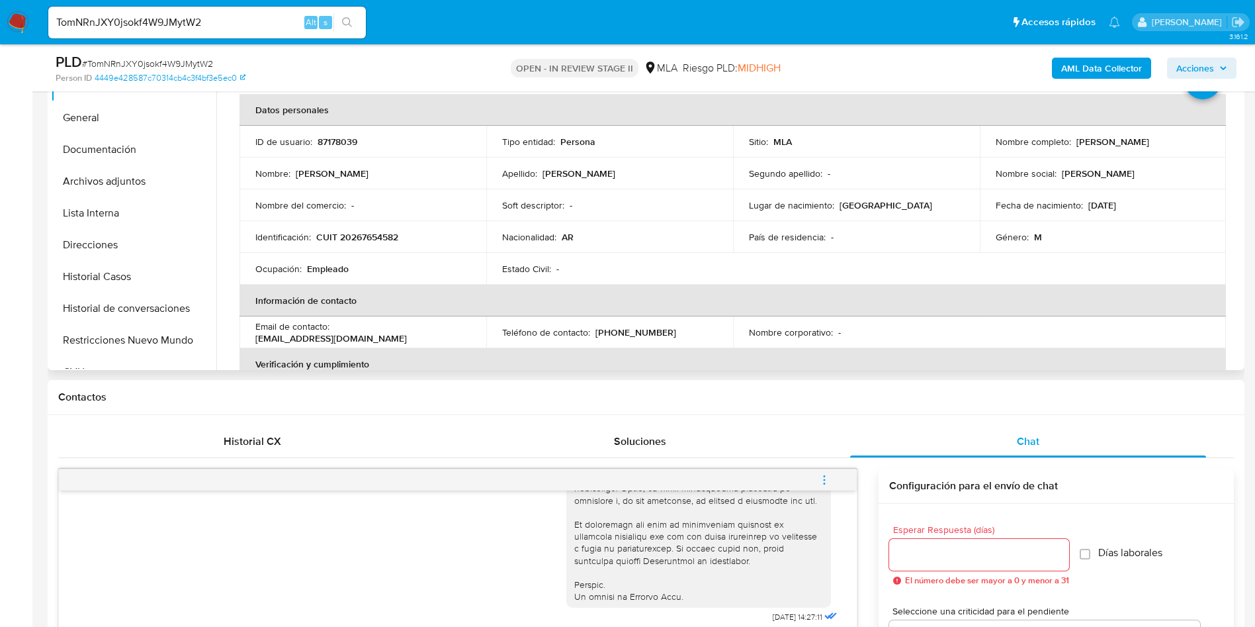
scroll to position [198, 0]
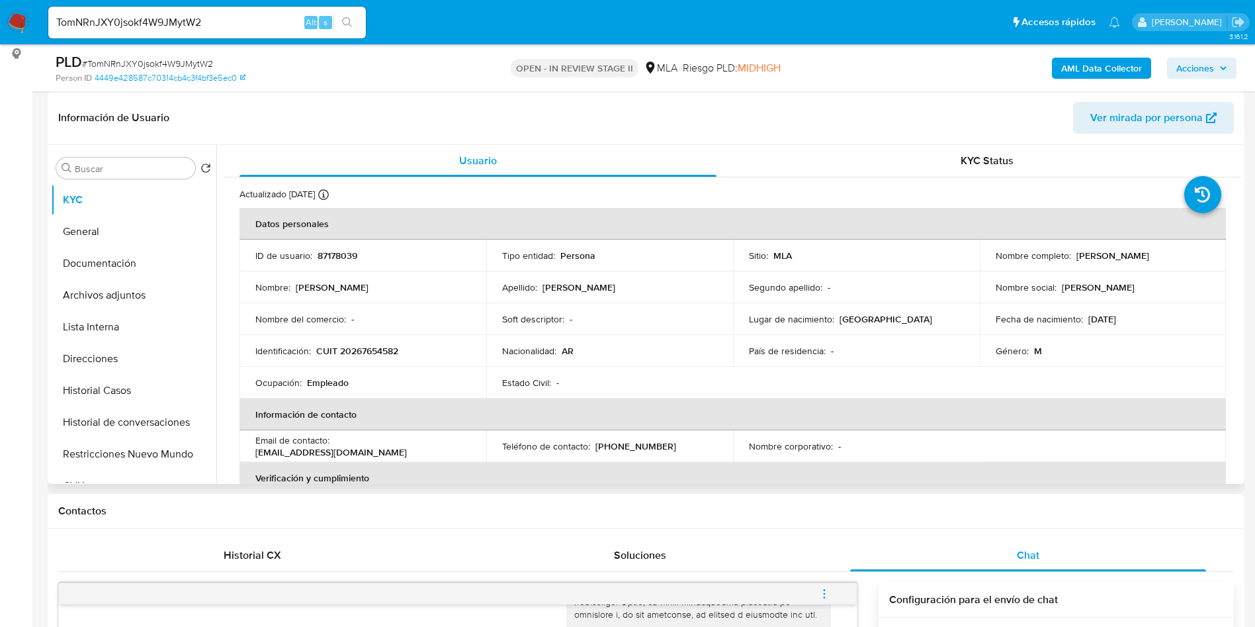
drag, startPoint x: 327, startPoint y: 239, endPoint x: 326, endPoint y: 250, distance: 10.6
click at [327, 239] on td "ID de usuario : 87178039" at bounding box center [362, 255] width 247 height 32
click at [327, 254] on p "87178039" at bounding box center [338, 255] width 40 height 12
copy p "87178039"
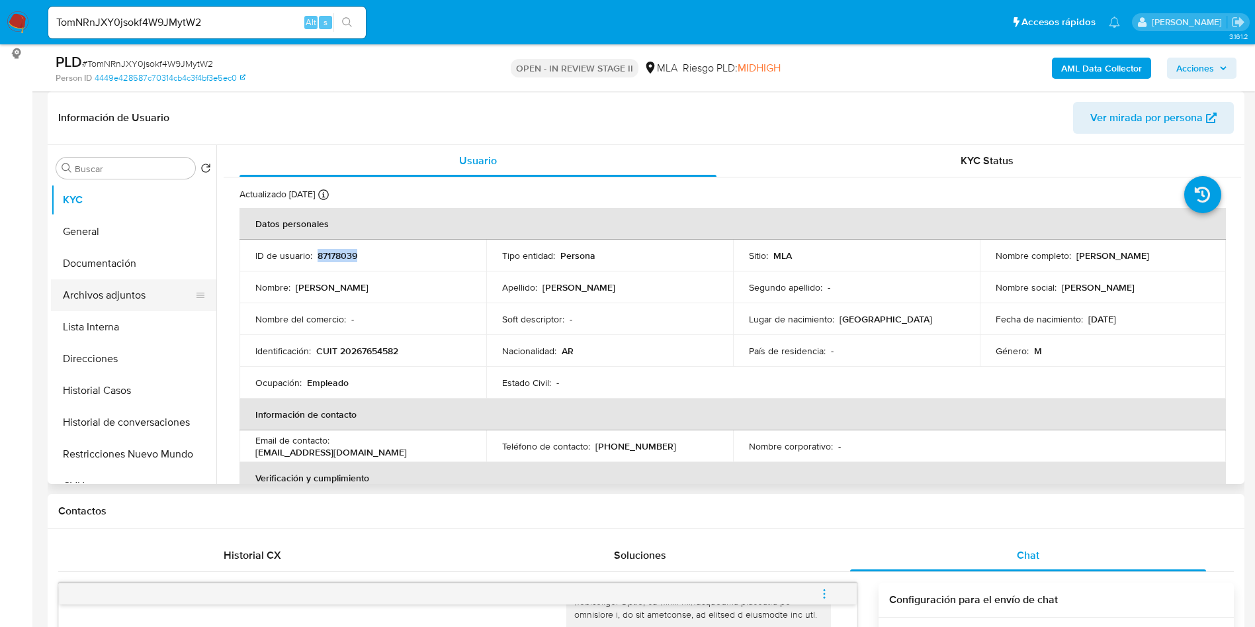
click at [189, 294] on button "Archivos adjuntos" at bounding box center [128, 295] width 155 height 32
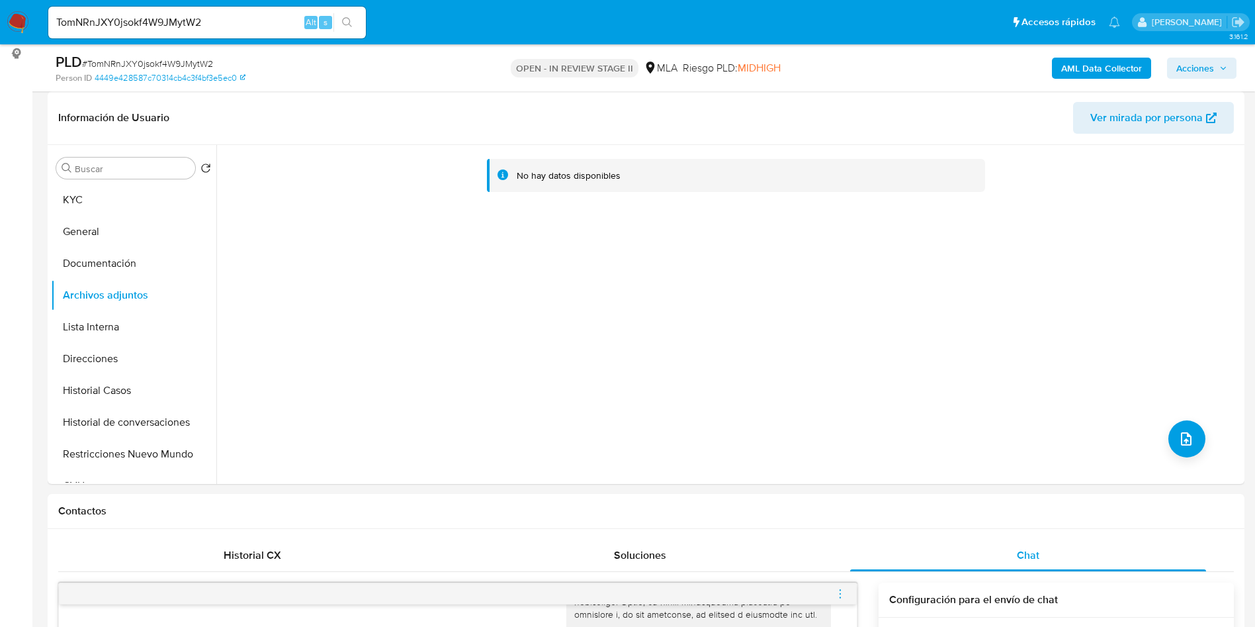
click at [1102, 66] on b "AML Data Collector" at bounding box center [1101, 68] width 81 height 21
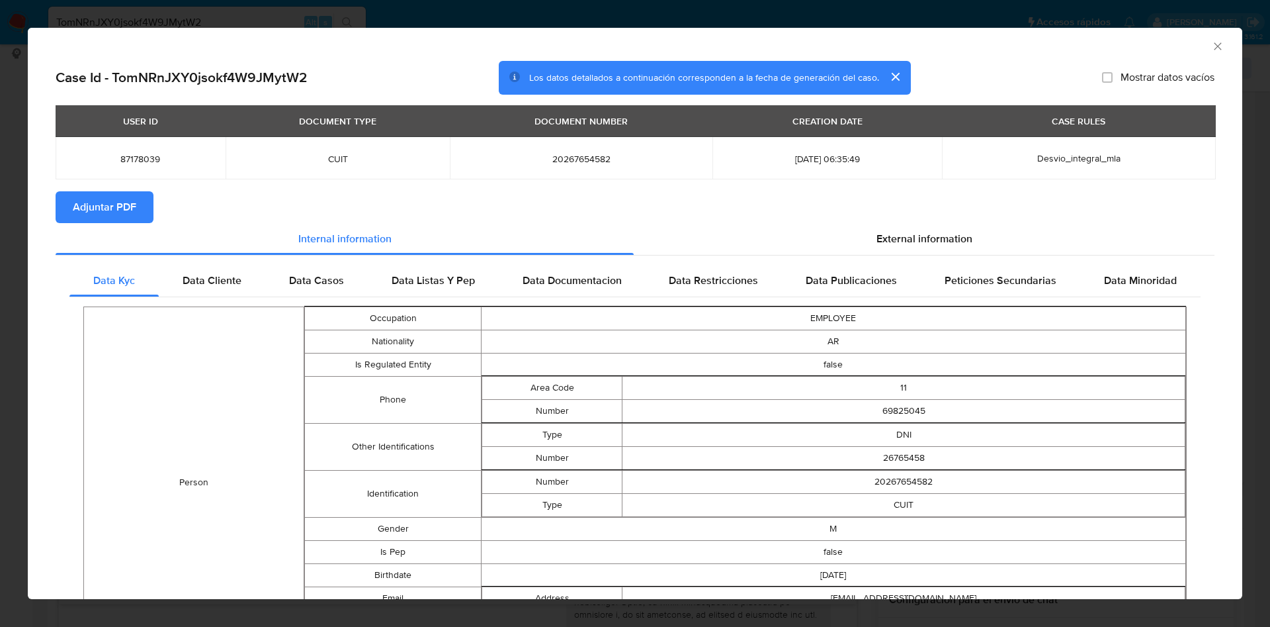
click at [144, 214] on button "Adjuntar PDF" at bounding box center [105, 207] width 98 height 32
click at [1211, 44] on icon "Cerrar ventana" at bounding box center [1217, 46] width 13 height 13
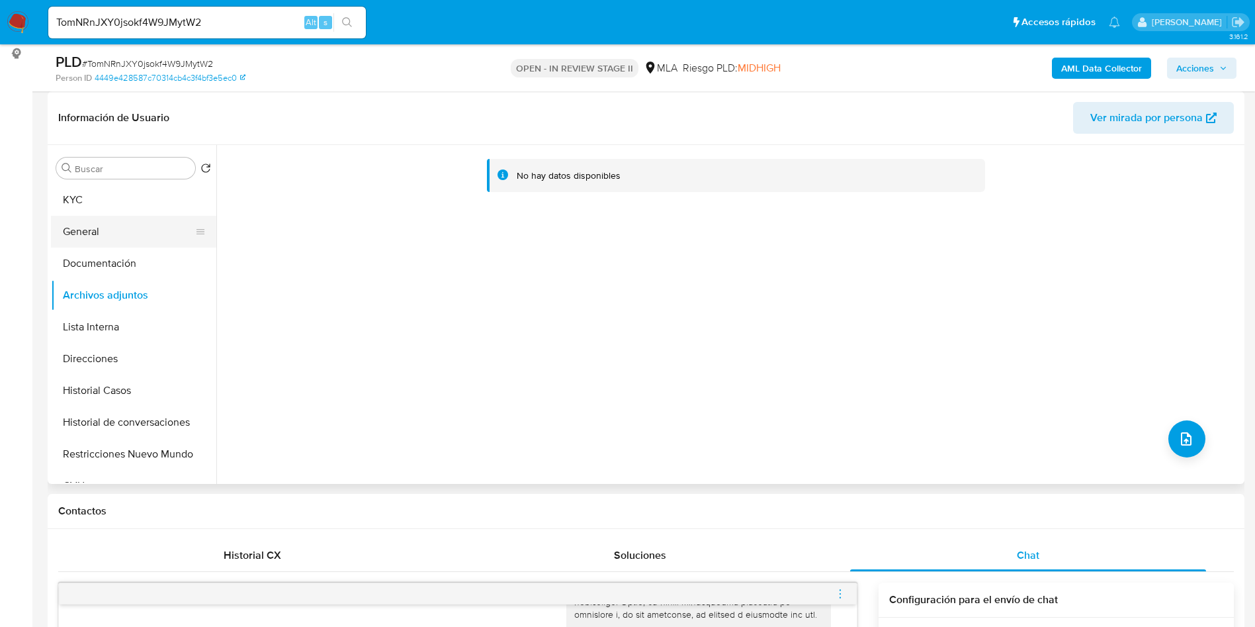
click at [83, 220] on button "General" at bounding box center [128, 232] width 155 height 32
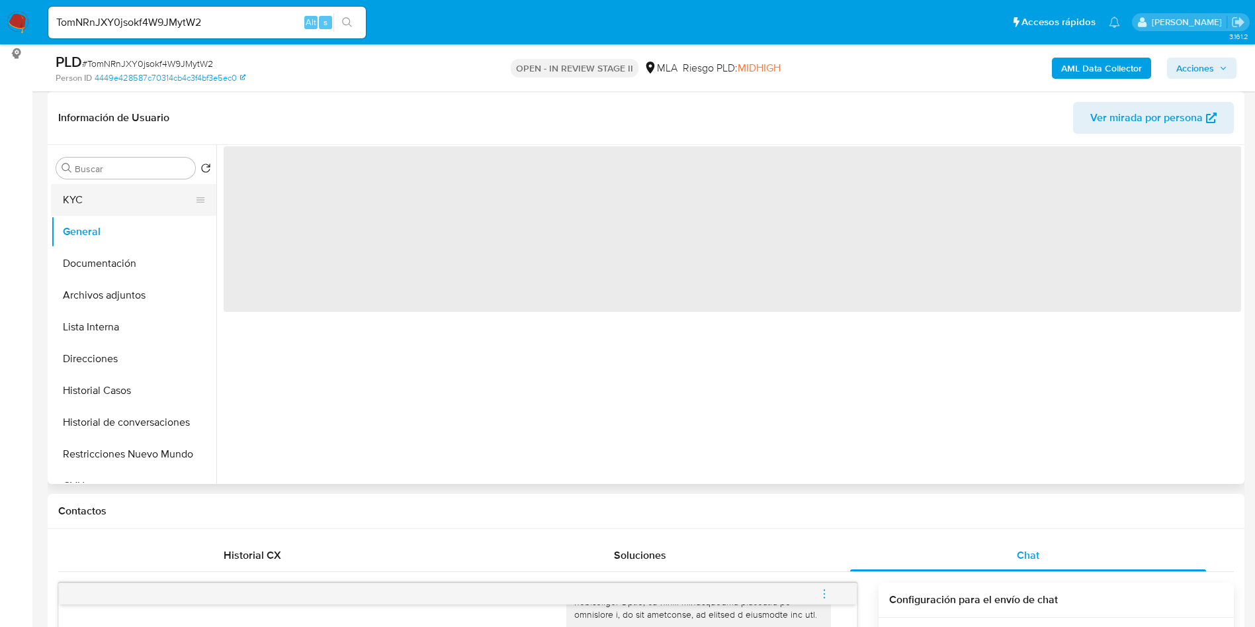
click at [106, 203] on button "KYC" at bounding box center [128, 200] width 155 height 32
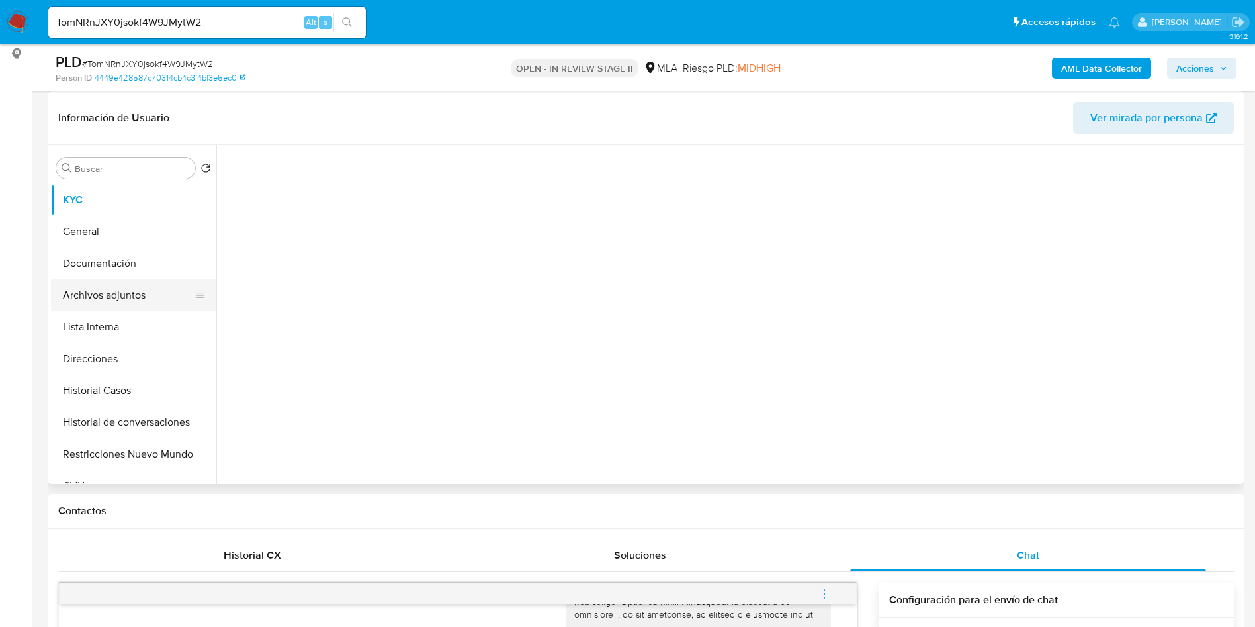
click at [125, 287] on button "Archivos adjuntos" at bounding box center [128, 295] width 155 height 32
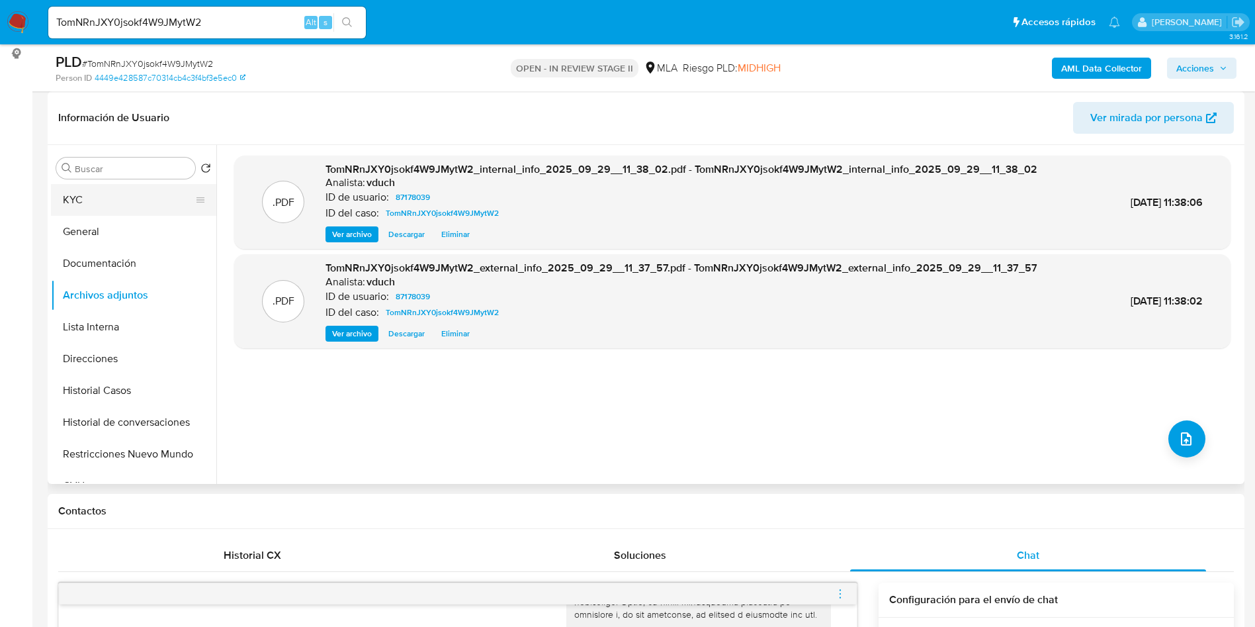
click at [139, 199] on button "KYC" at bounding box center [128, 200] width 155 height 32
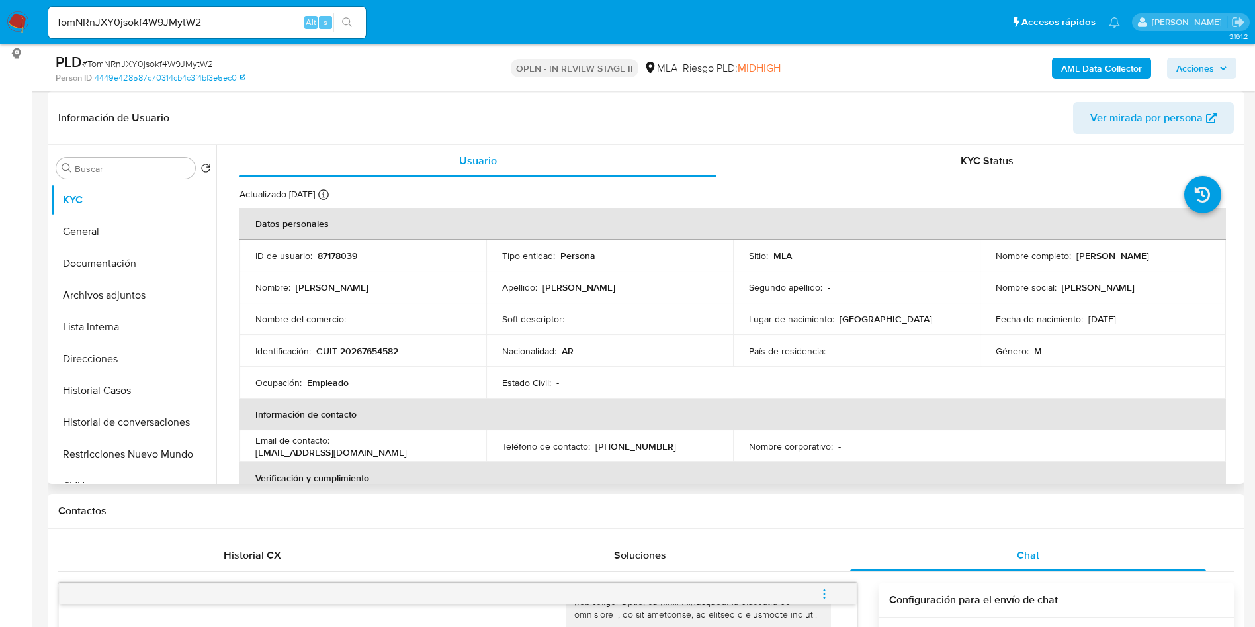
drag, startPoint x: 1070, startPoint y: 253, endPoint x: 1168, endPoint y: 256, distance: 98.0
click at [1168, 256] on div "Nombre completo : Cesar Javier Martinez" at bounding box center [1103, 255] width 215 height 12
copy div "Cesar Javier Martinez"
click at [142, 286] on button "Archivos adjuntos" at bounding box center [128, 295] width 155 height 32
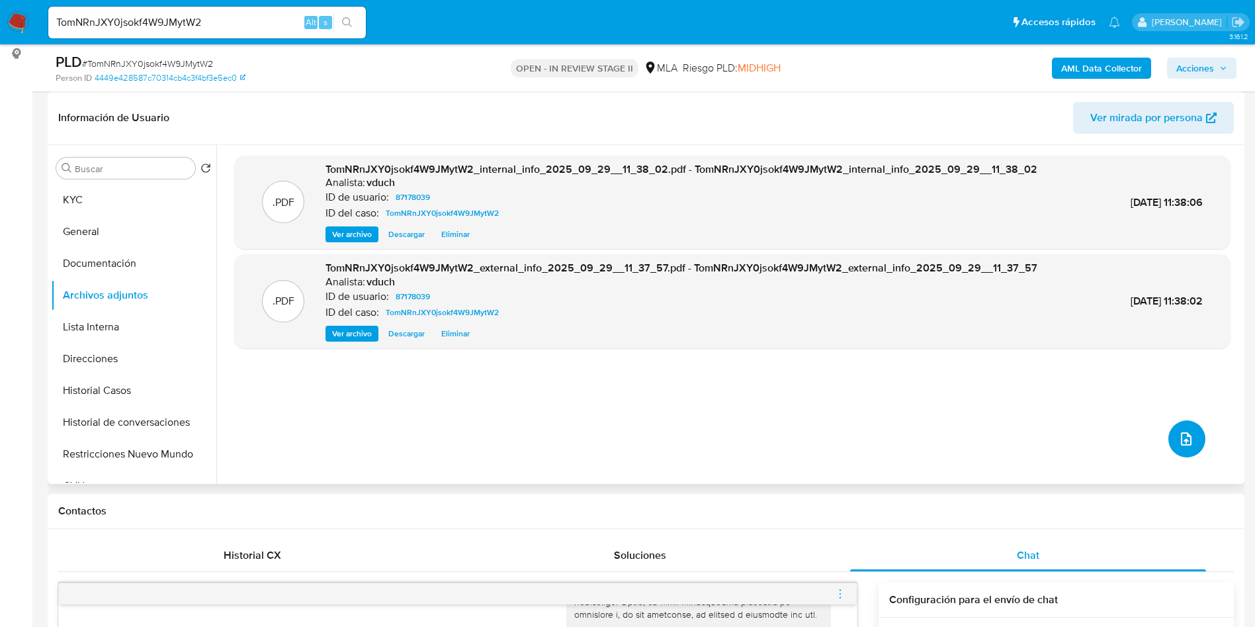
click at [1178, 445] on span "upload-file" at bounding box center [1186, 439] width 16 height 16
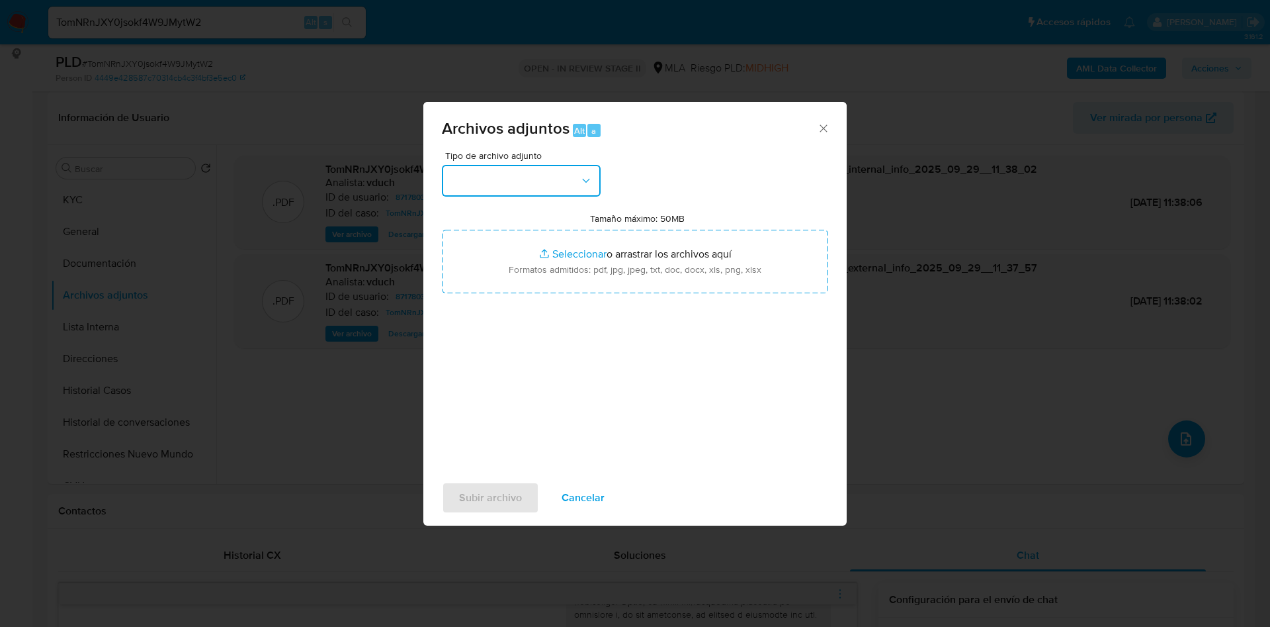
click at [507, 174] on button "button" at bounding box center [521, 181] width 159 height 32
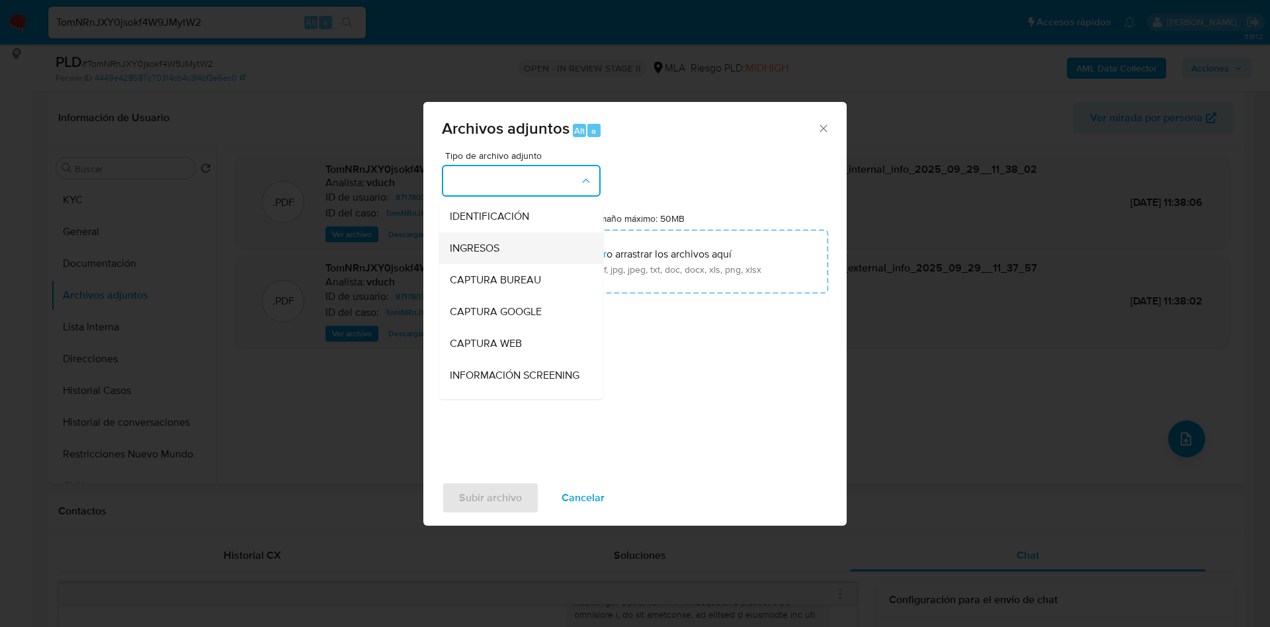
click at [509, 255] on div "INGRESOS" at bounding box center [517, 248] width 135 height 32
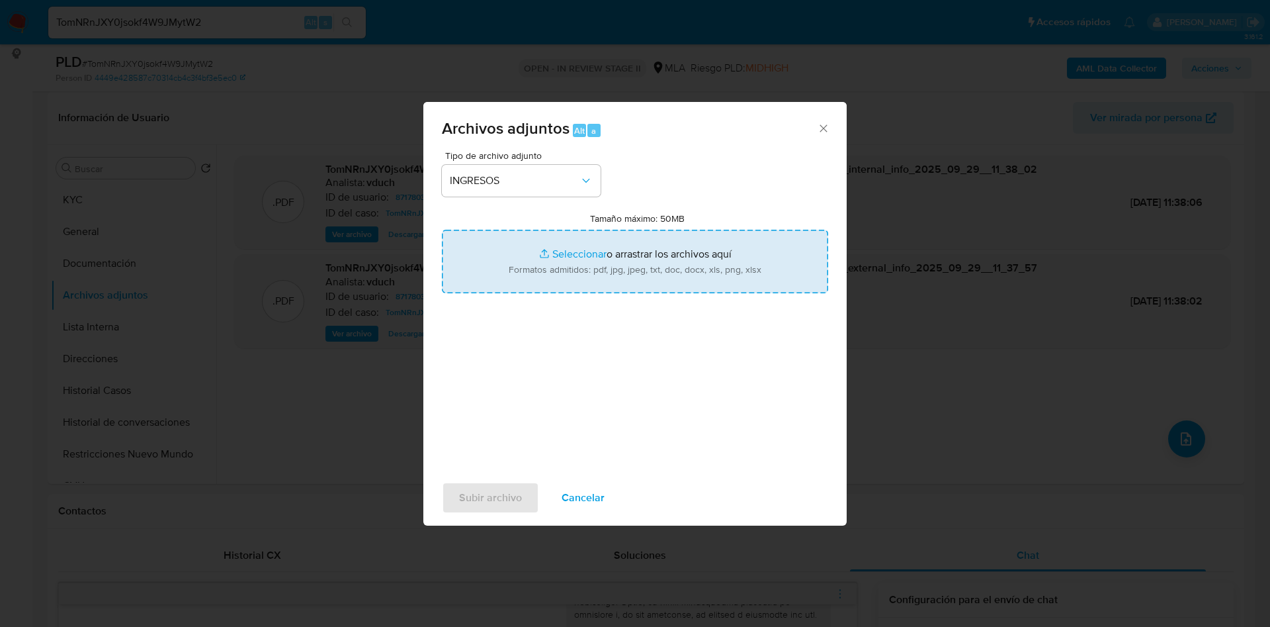
type input "C:\fakepath\Cesar Javier Martinez - Documentacion.pdf"
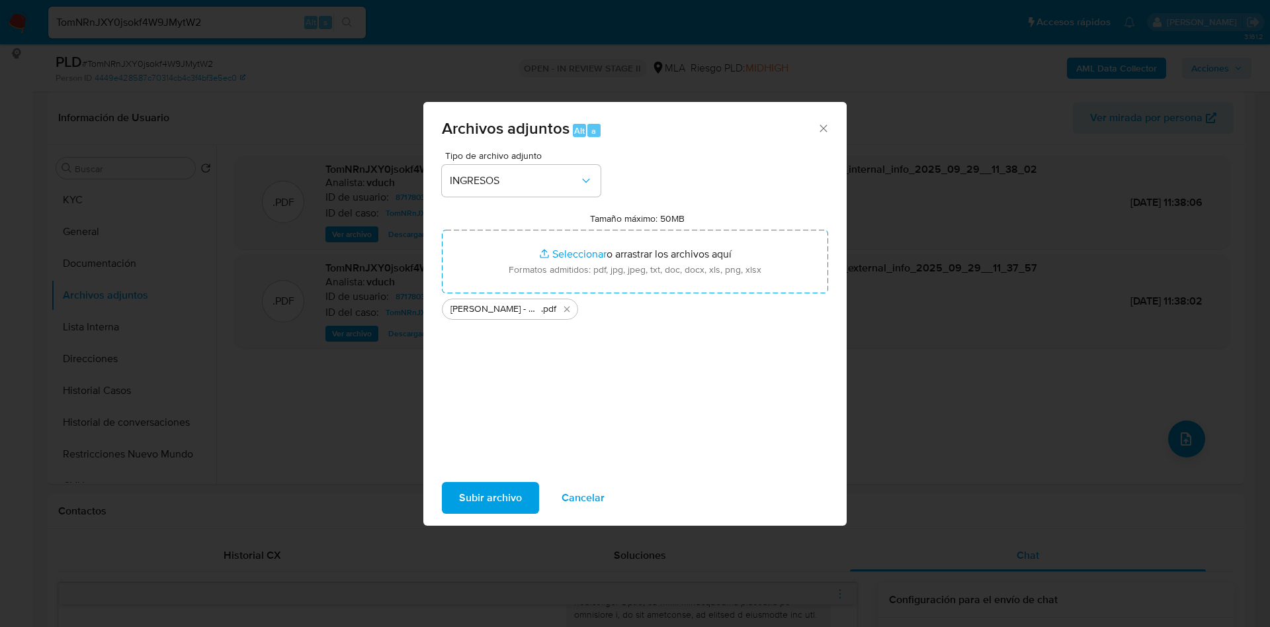
drag, startPoint x: 683, startPoint y: 257, endPoint x: 521, endPoint y: 504, distance: 295.2
click at [521, 504] on span "Subir archivo" at bounding box center [490, 497] width 63 height 29
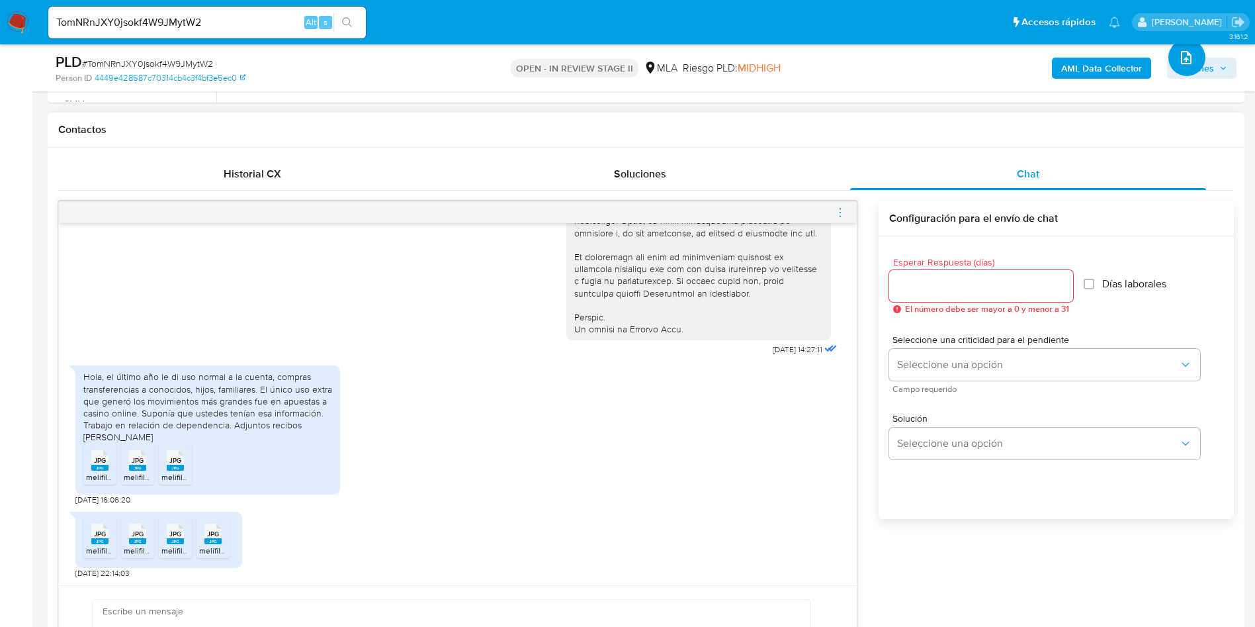
scroll to position [695, 0]
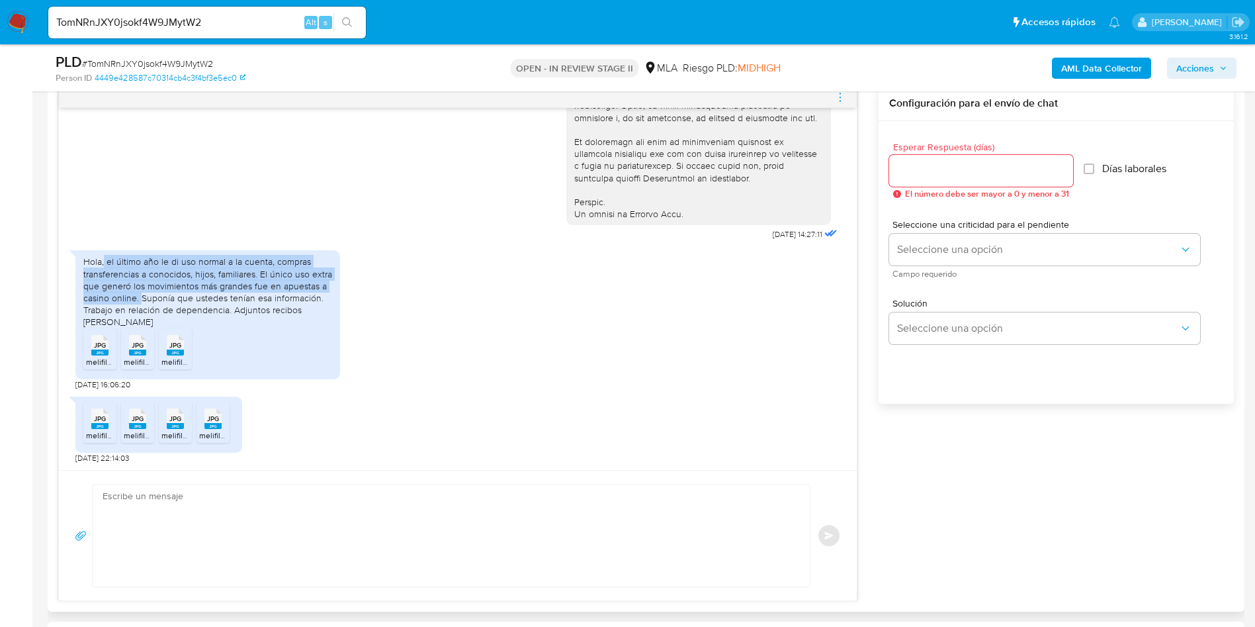
drag, startPoint x: 106, startPoint y: 262, endPoint x: 142, endPoint y: 295, distance: 49.2
click at [142, 295] on div "Hola, el último año le di uso normal a la cuenta, compras transferencias a cono…" at bounding box center [207, 291] width 249 height 72
copy div "el último año le di uso normal a la cuenta, compras transferencias a conocidos,…"
click at [517, 423] on div "JPG JPG melifile5154934320430493520.jpg JPG JPG melifile3106162636886944824.jpg…" at bounding box center [457, 426] width 765 height 73
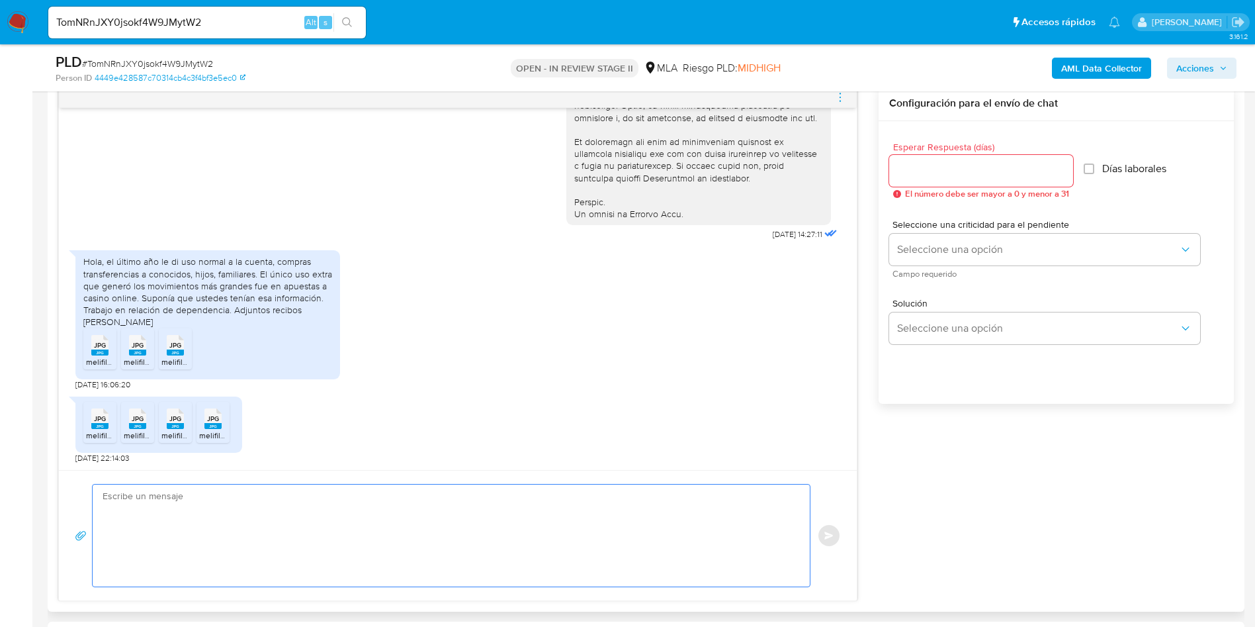
click at [418, 511] on textarea at bounding box center [448, 535] width 691 height 102
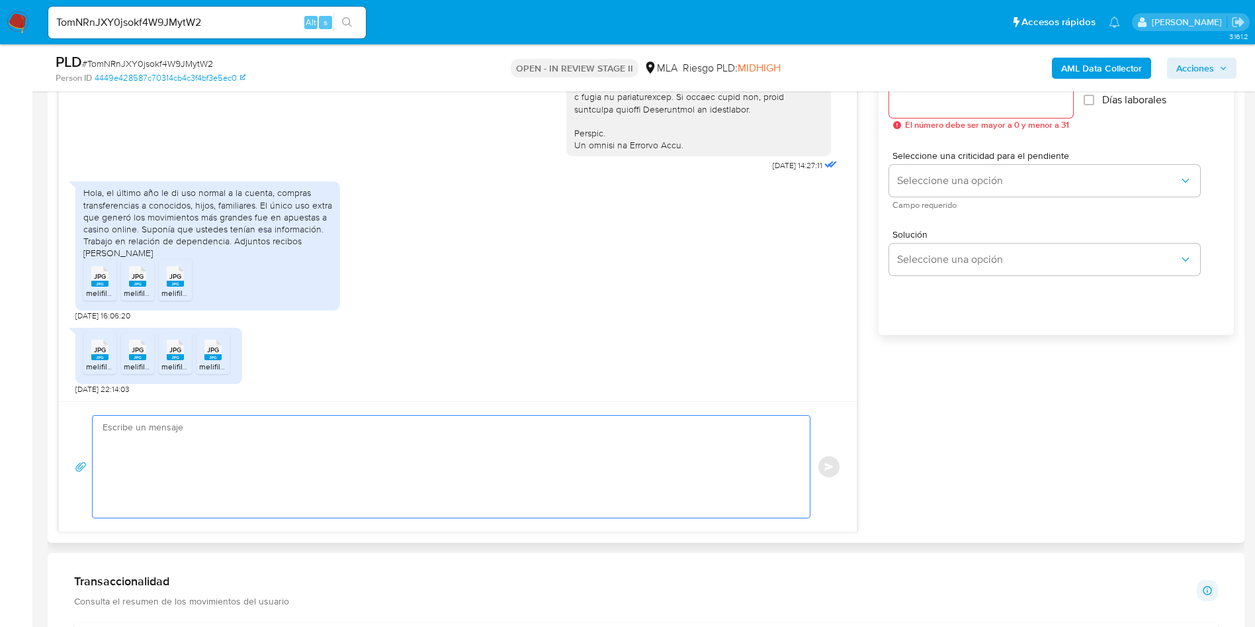
scroll to position [794, 0]
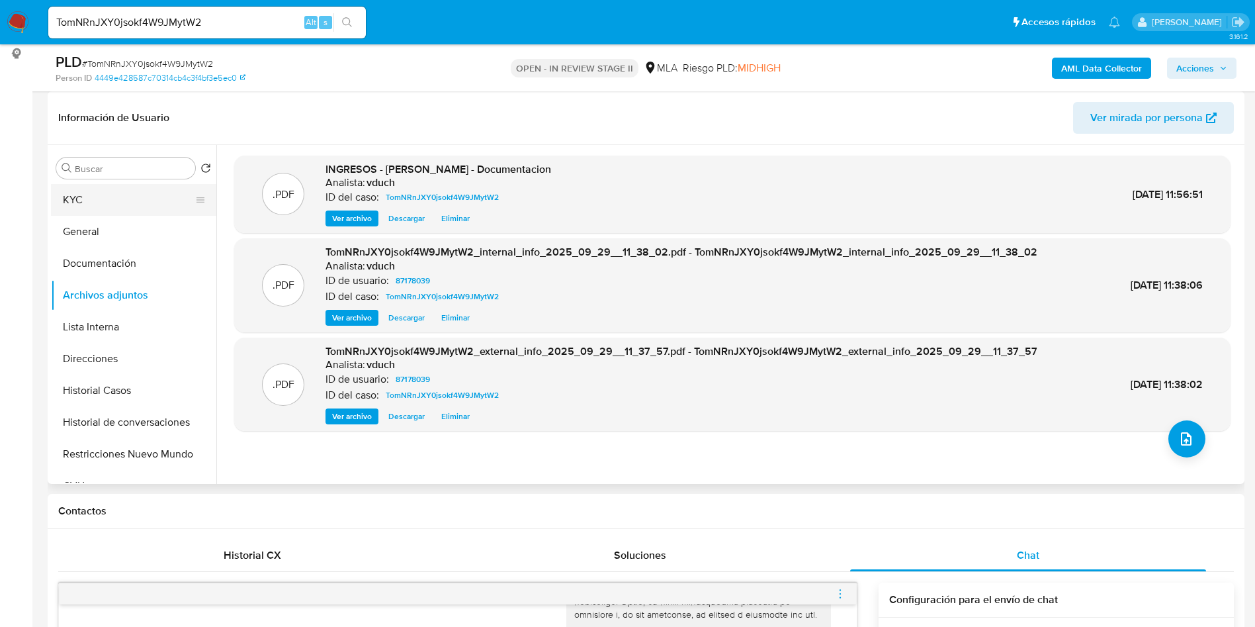
click at [96, 190] on button "KYC" at bounding box center [128, 200] width 155 height 32
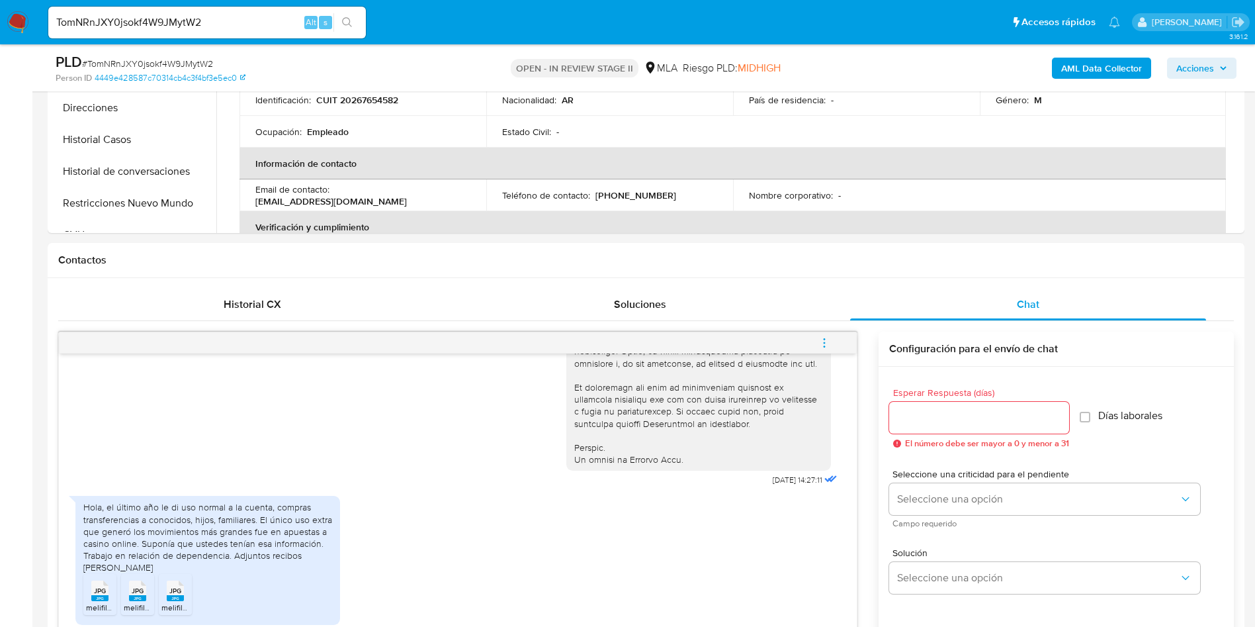
scroll to position [695, 0]
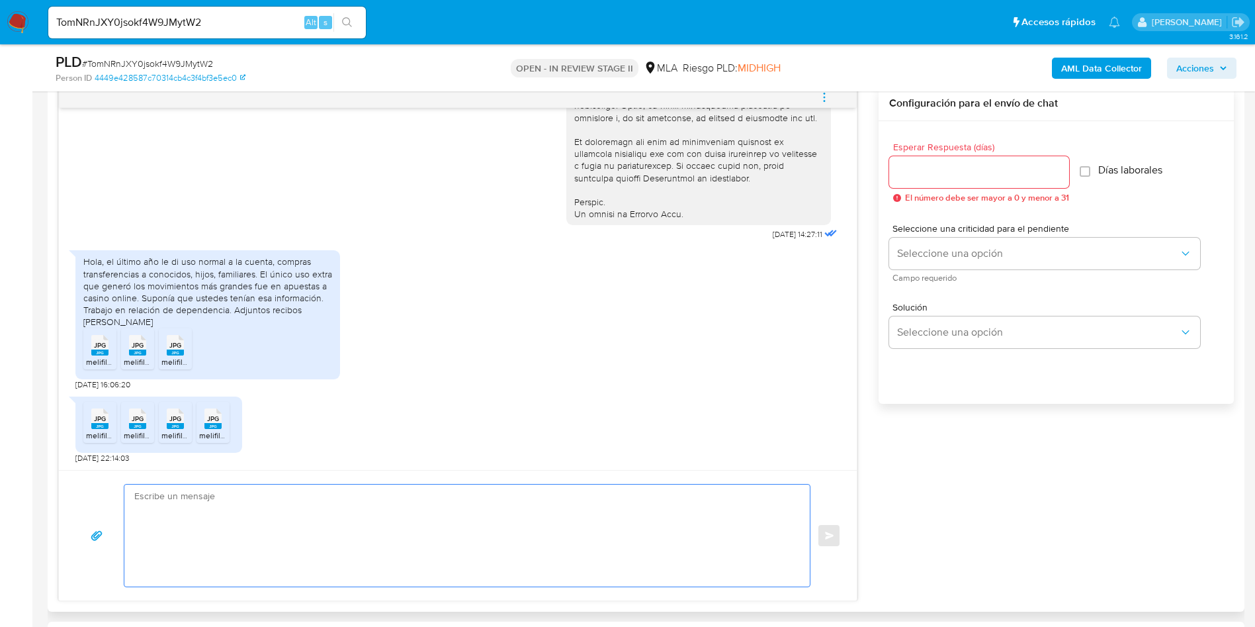
click at [223, 546] on textarea at bounding box center [463, 535] width 659 height 102
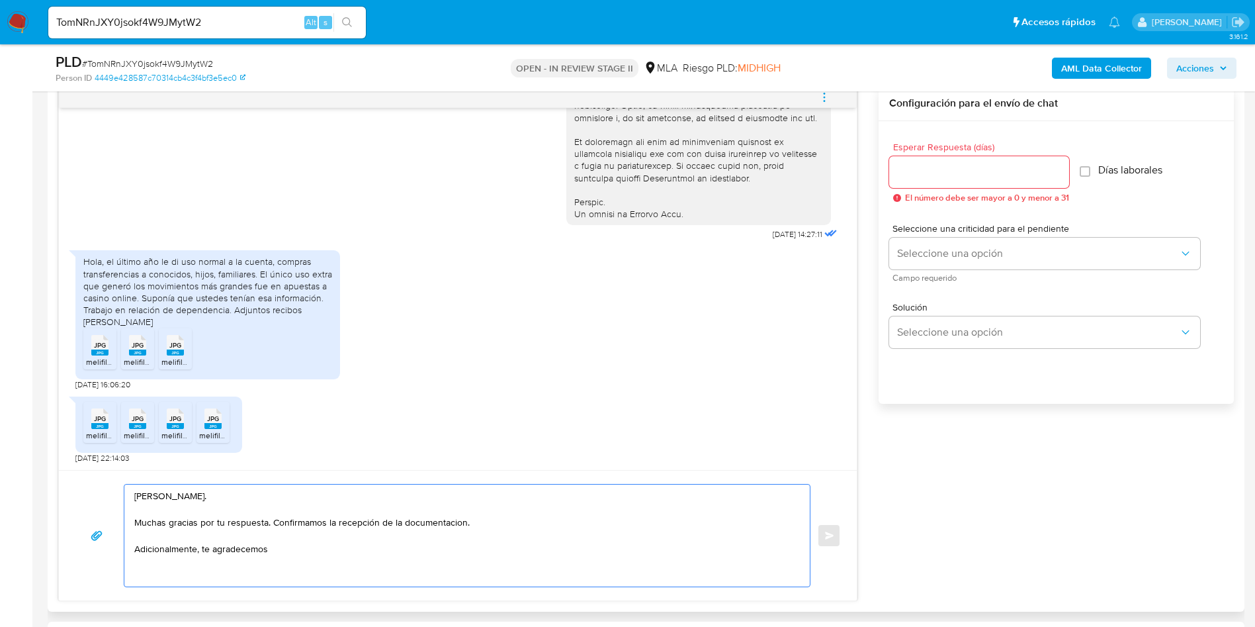
click at [437, 518] on textarea "Hola Cesar. Muchas gracias por tu respuesta. Confirmamos la recepción de la doc…" at bounding box center [463, 535] width 659 height 102
click at [0, 0] on lt-strong "ó" at bounding box center [0, 0] width 0 height 0
click at [421, 533] on textarea "Hola Cesar. Muchas gracias por tu respuesta. Confirmamos la recepción de la doc…" at bounding box center [463, 535] width 659 height 102
click at [425, 551] on textarea "Hola Cesar. Muchas gracias por tu respuesta. Confirmamos la recepción de la doc…" at bounding box center [463, 535] width 659 height 102
paste textarea "que describas el concepto de las transferencias cursadas con "WML Technologies …"
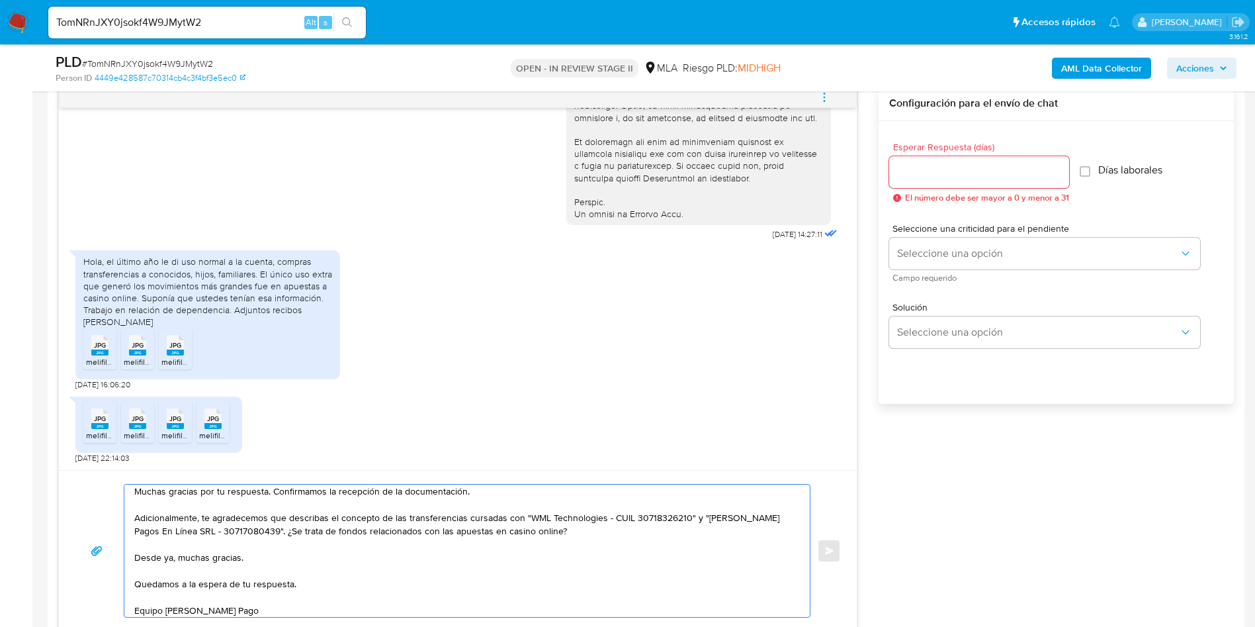
scroll to position [0, 0]
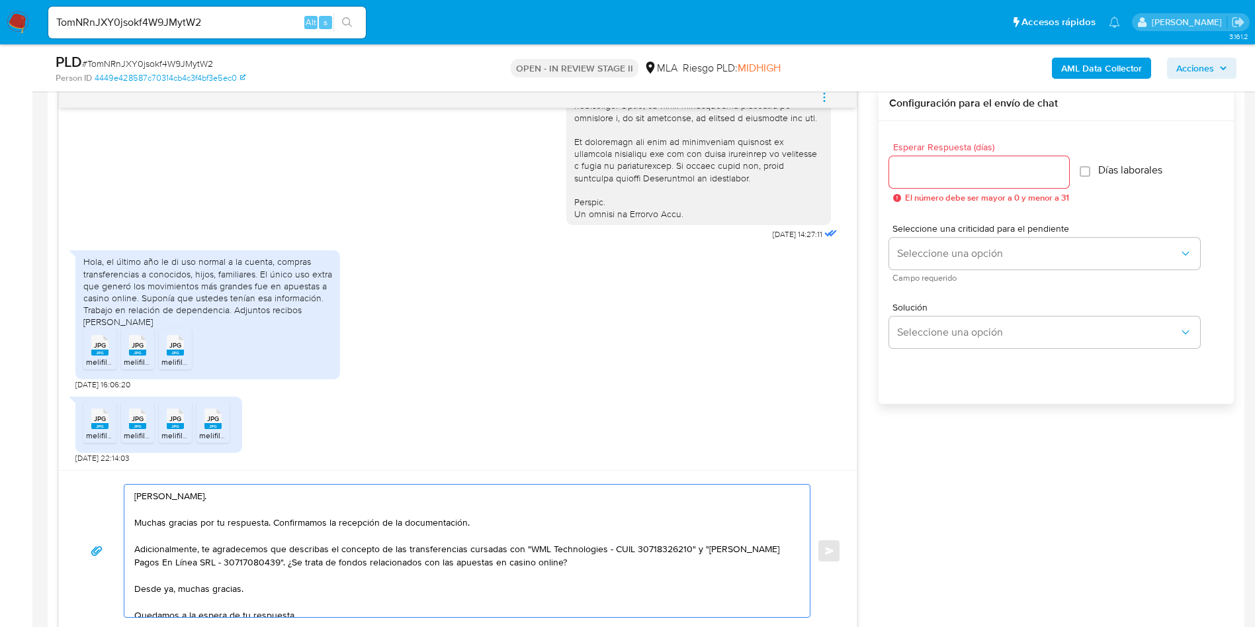
type textarea "Hola Cesar. Muchas gracias por tu respuesta. Confirmamos la recepción de la doc…"
click at [978, 163] on input "Esperar Respuesta (días)" at bounding box center [979, 171] width 180 height 17
type input "3"
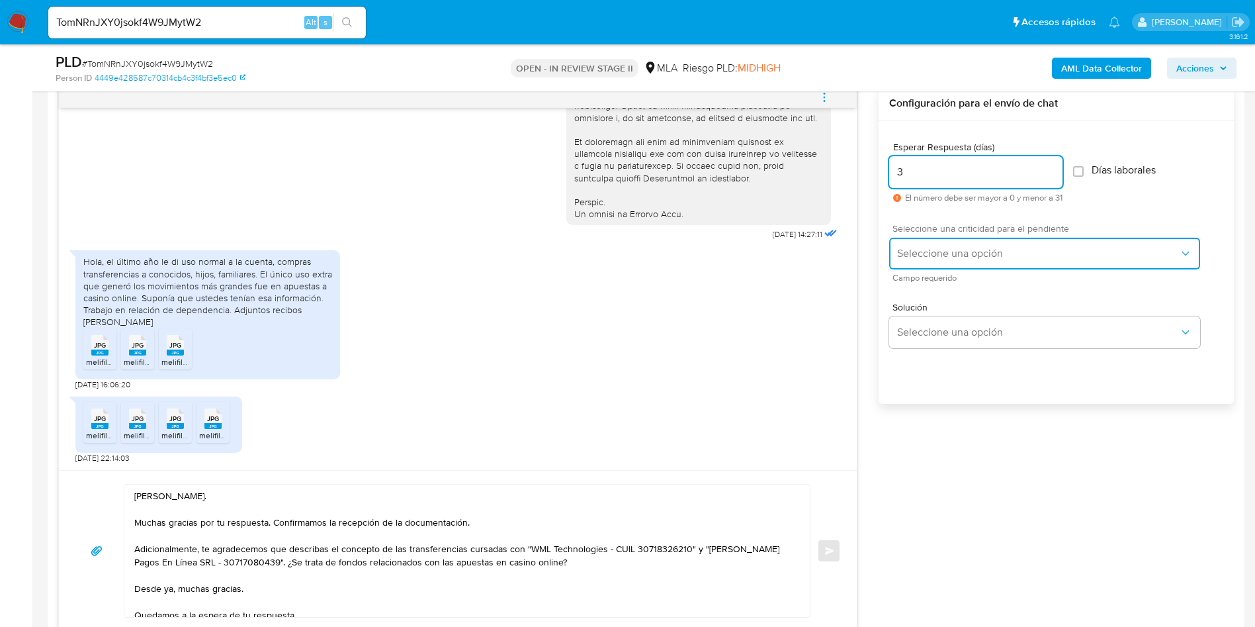
click at [967, 250] on span "Seleccione una opción" at bounding box center [1038, 253] width 282 height 13
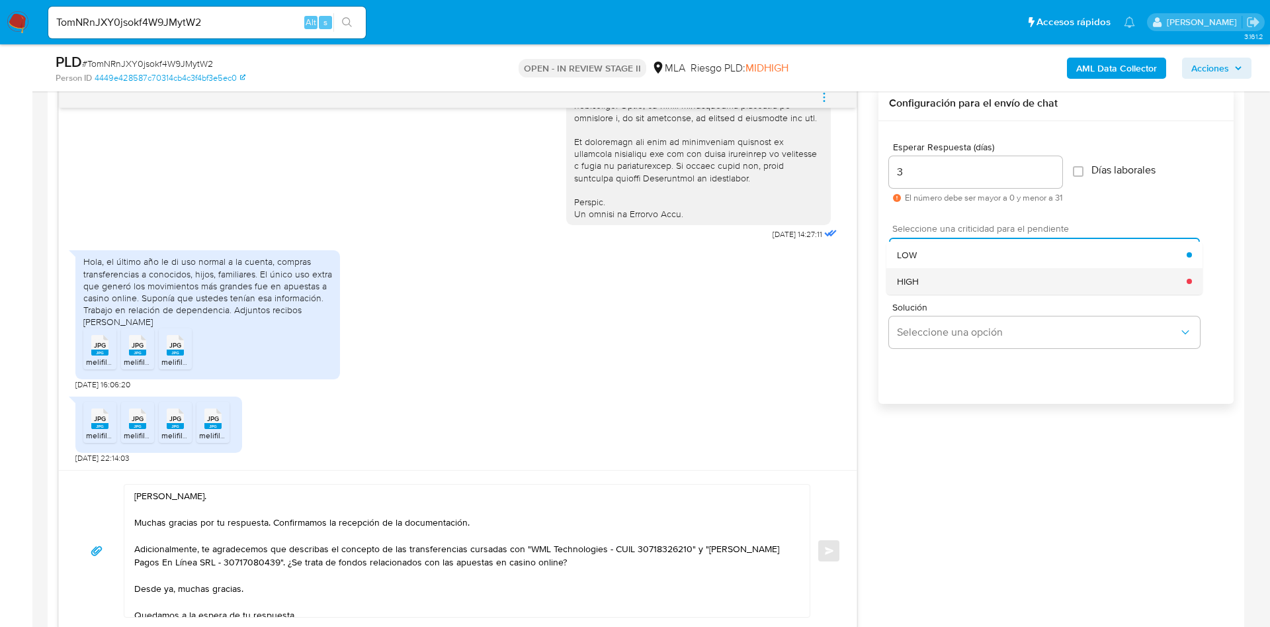
click at [939, 271] on div "HIGH" at bounding box center [1042, 281] width 290 height 26
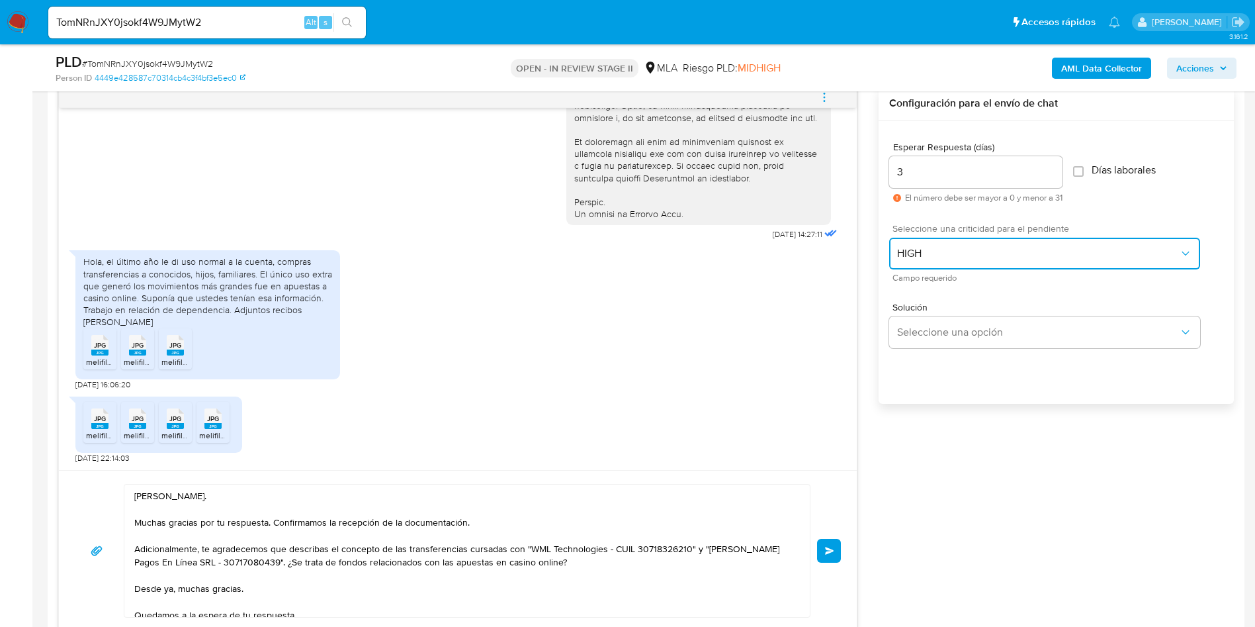
click at [941, 254] on span "HIGH" at bounding box center [1038, 253] width 282 height 13
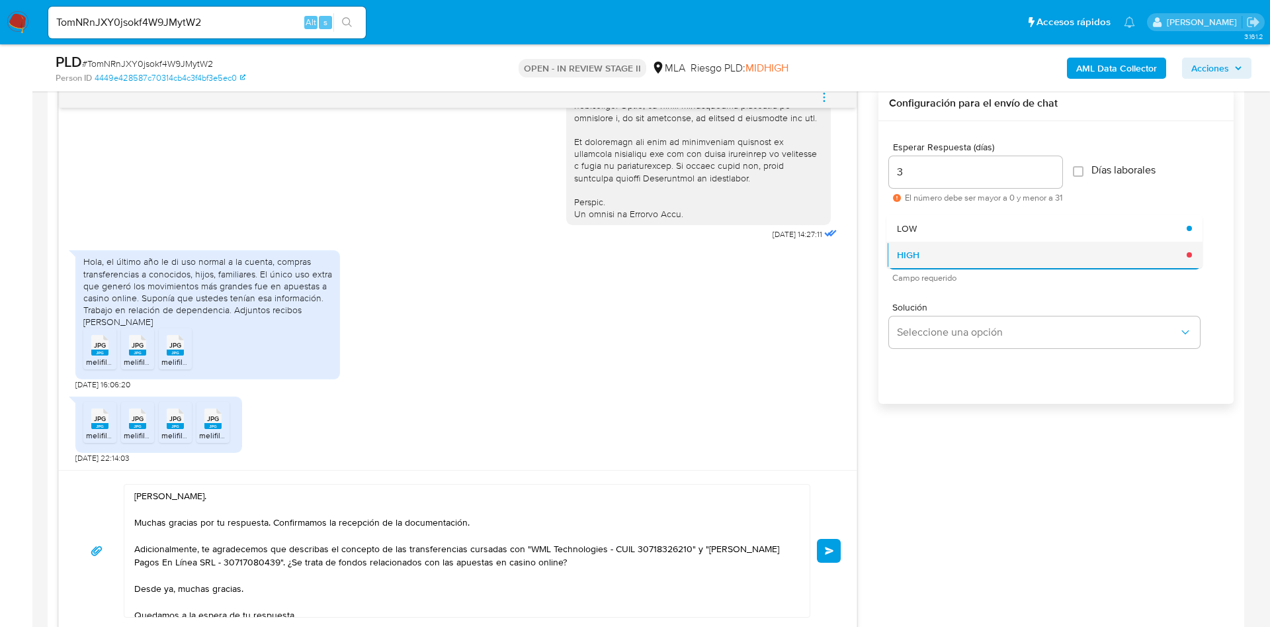
click at [930, 265] on div "HIGH" at bounding box center [1042, 254] width 290 height 26
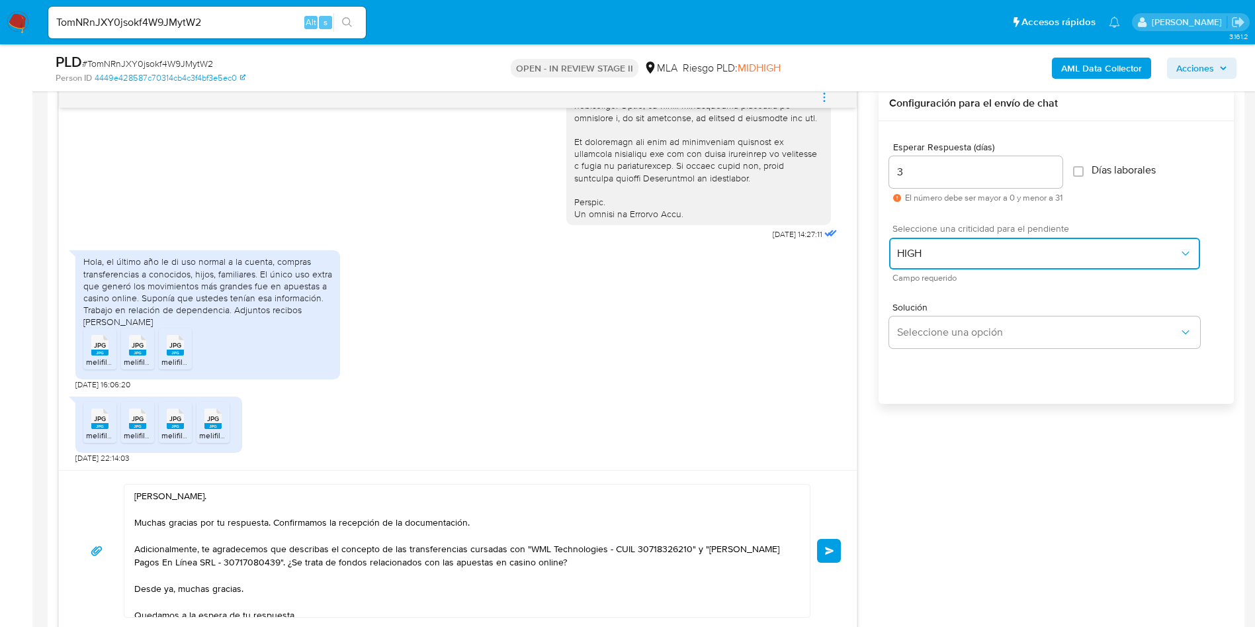
click at [924, 255] on span "HIGH" at bounding box center [1038, 253] width 282 height 13
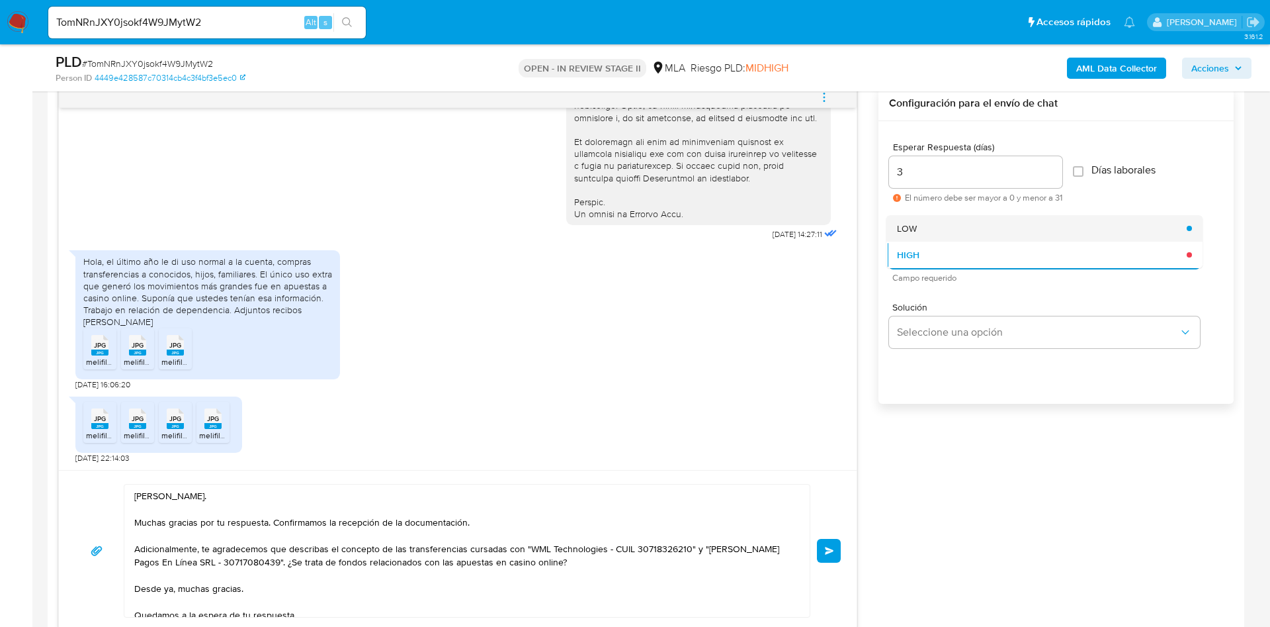
click at [924, 228] on div "LOW" at bounding box center [1042, 228] width 290 height 26
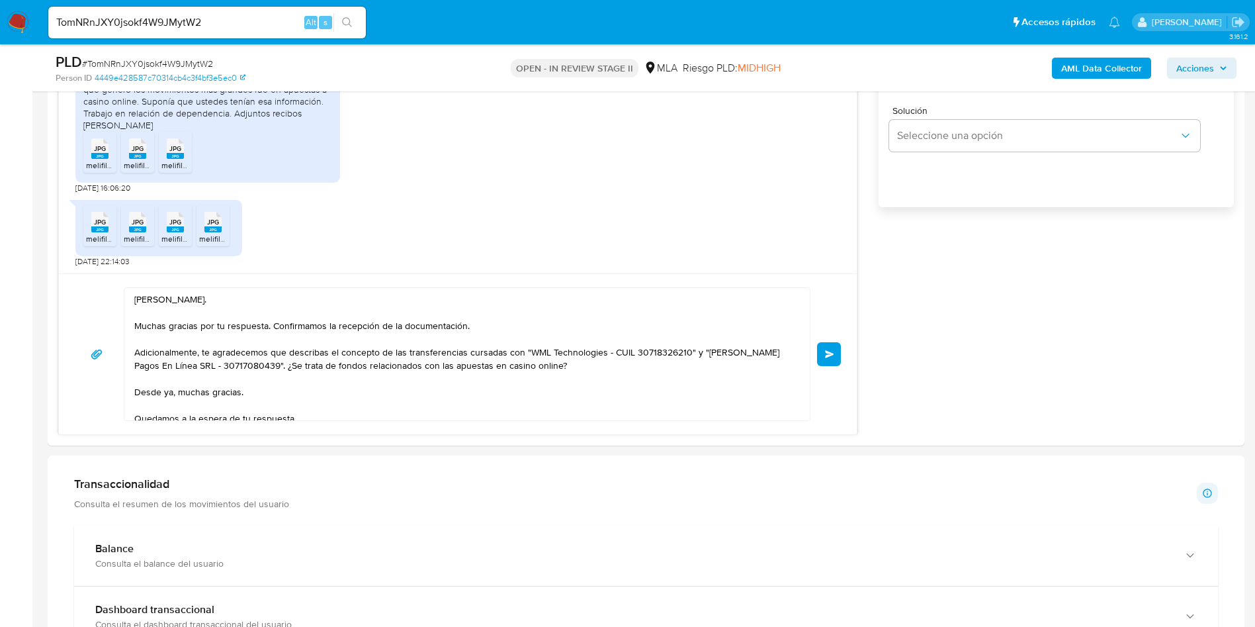
scroll to position [893, 0]
click at [0, 304] on aside "Bandeja Tablero Screening Búsqueda en Listas Watchlist Herramientas Operaciones…" at bounding box center [16, 447] width 32 height 2681
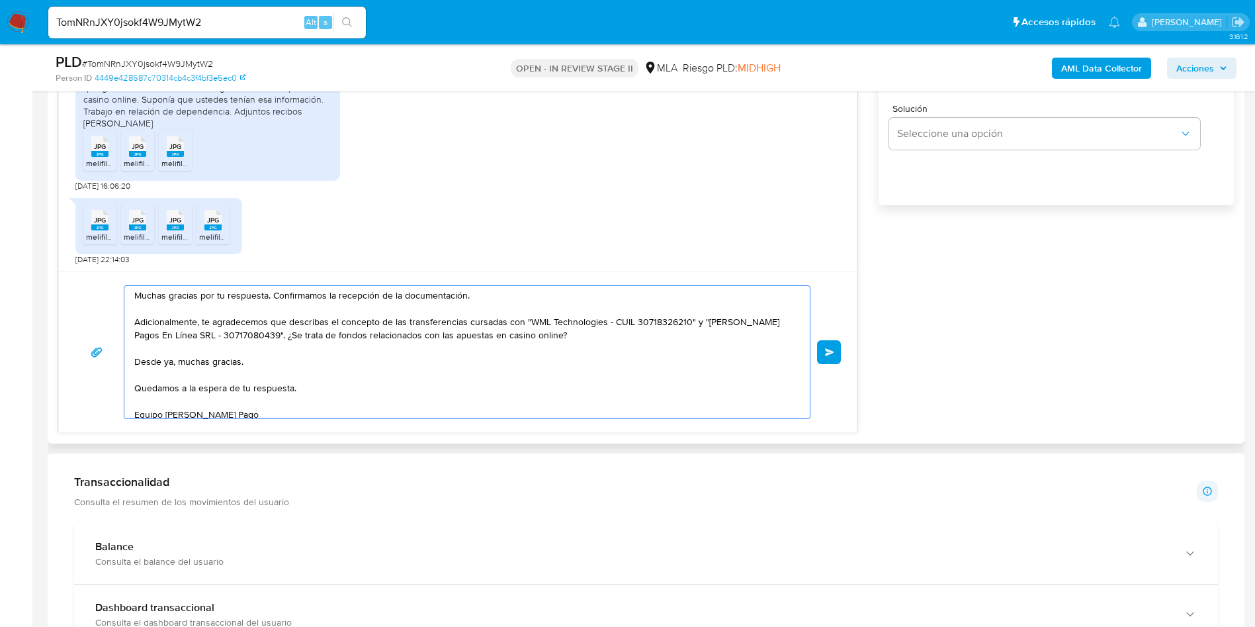
scroll to position [36, 0]
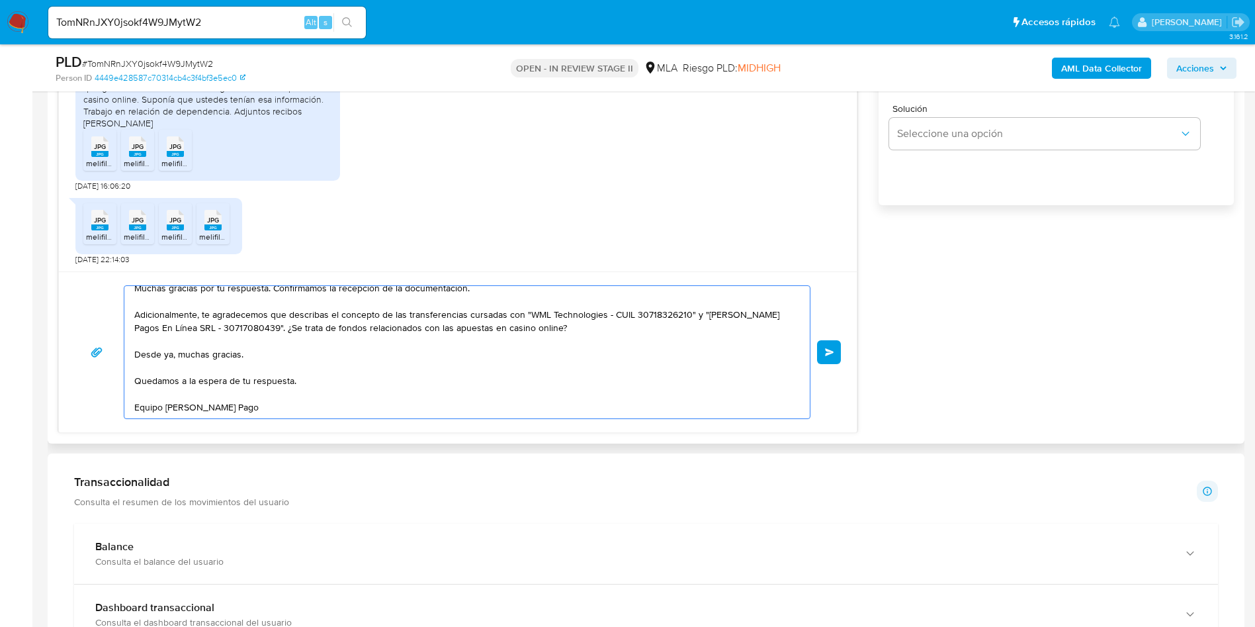
click at [403, 333] on textarea "Hola Cesar. Muchas gracias por tu respuesta. Confirmamos la recepción de la doc…" at bounding box center [463, 352] width 659 height 132
click at [438, 400] on textarea "Hola Cesar. Muchas gracias por tu respuesta. Confirmamos la recepción de la doc…" at bounding box center [463, 352] width 659 height 132
click at [308, 383] on textarea "Hola Cesar. Muchas gracias por tu respuesta. Confirmamos la recepción de la doc…" at bounding box center [463, 352] width 659 height 132
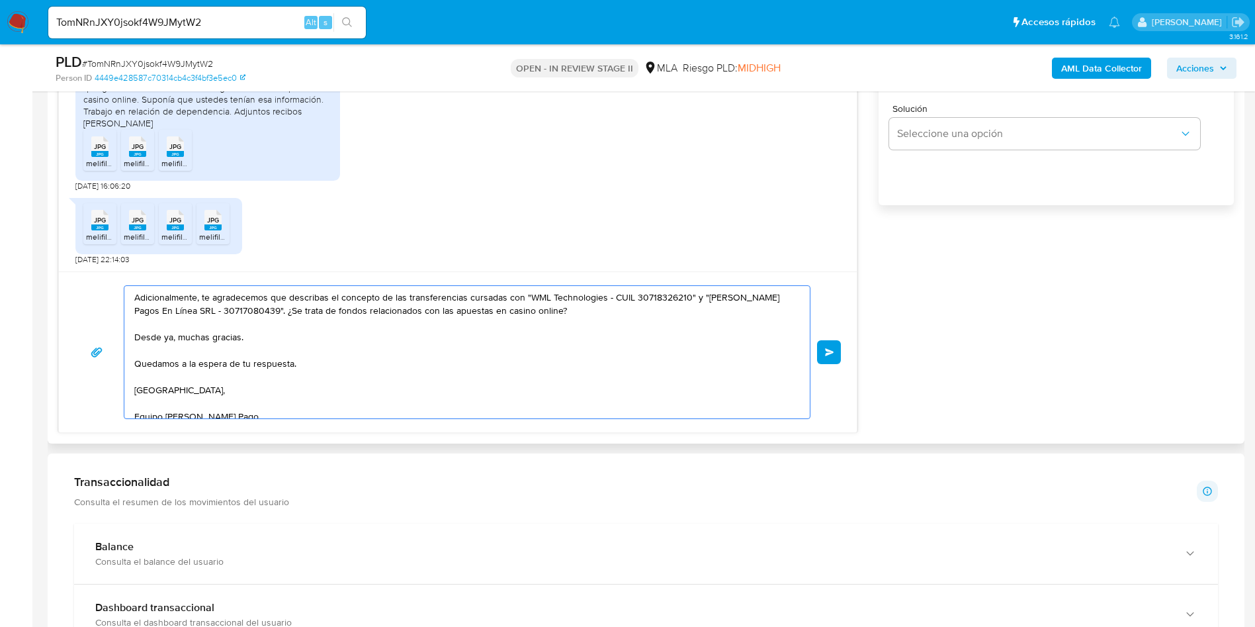
scroll to position [62, 0]
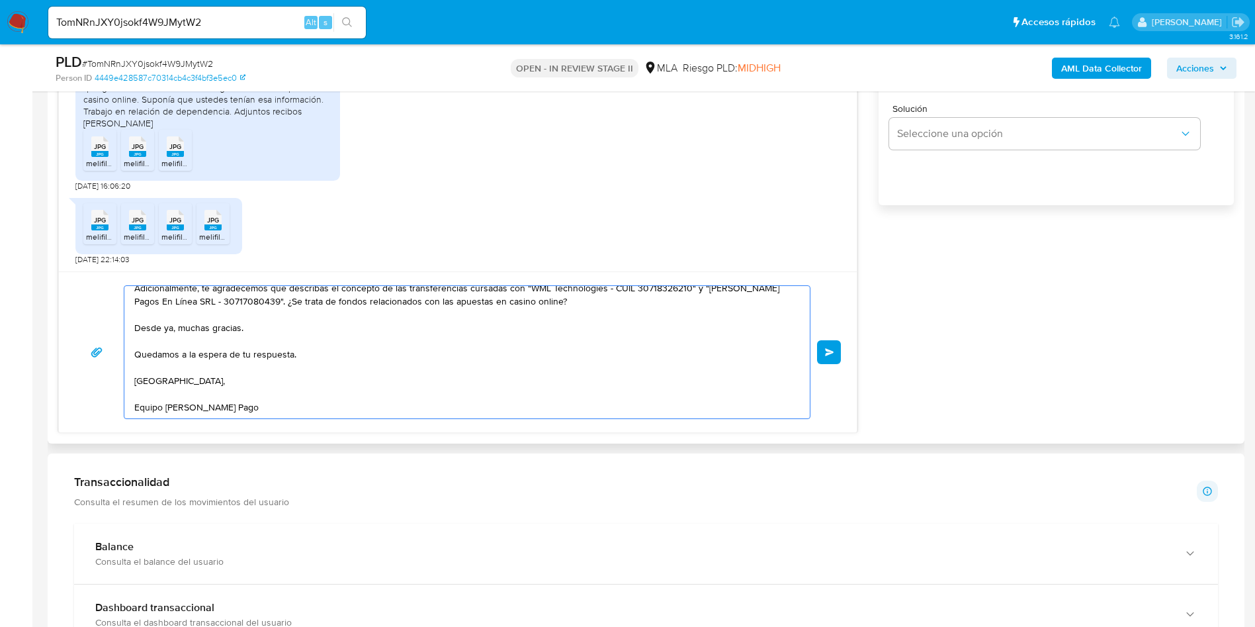
click at [212, 324] on textarea "Hola Cesar. Muchas gracias por tu respuesta. Confirmamos la recepción de la doc…" at bounding box center [463, 352] width 659 height 132
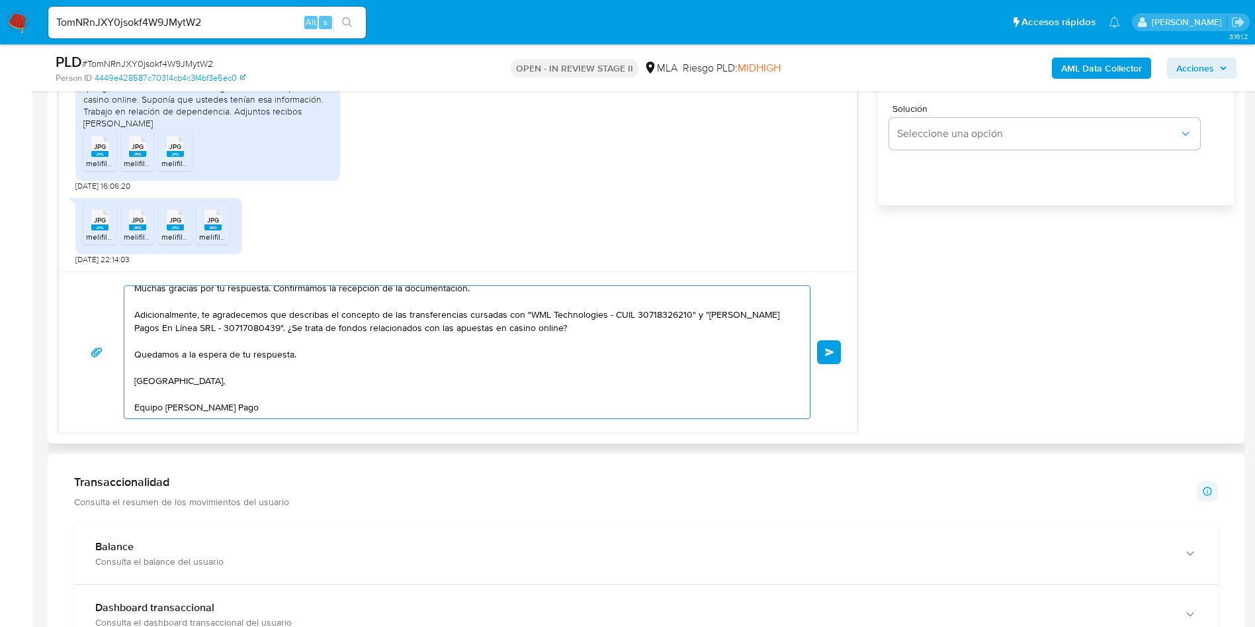
click at [191, 394] on textarea "Hola Cesar. Muchas gracias por tu respuesta. Confirmamos la recepción de la doc…" at bounding box center [463, 352] width 659 height 132
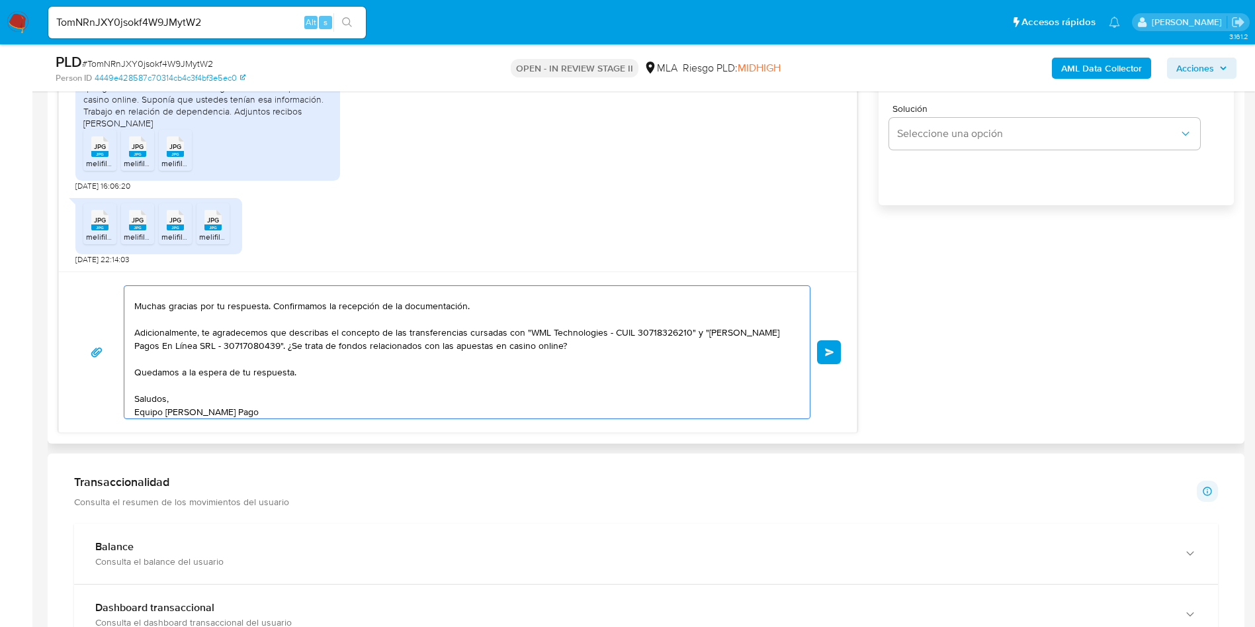
scroll to position [22, 0]
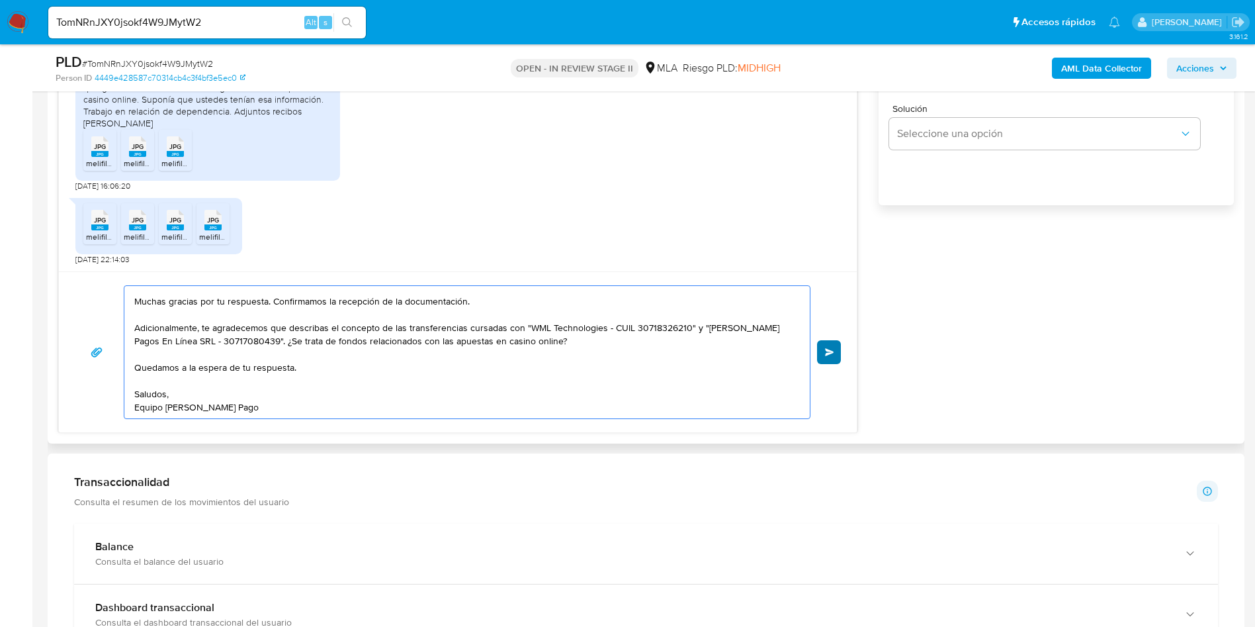
type textarea "Hola Cesar. Muchas gracias por tu respuesta. Confirmamos la recepción de la doc…"
click at [826, 348] on button "Enviar" at bounding box center [829, 352] width 24 height 24
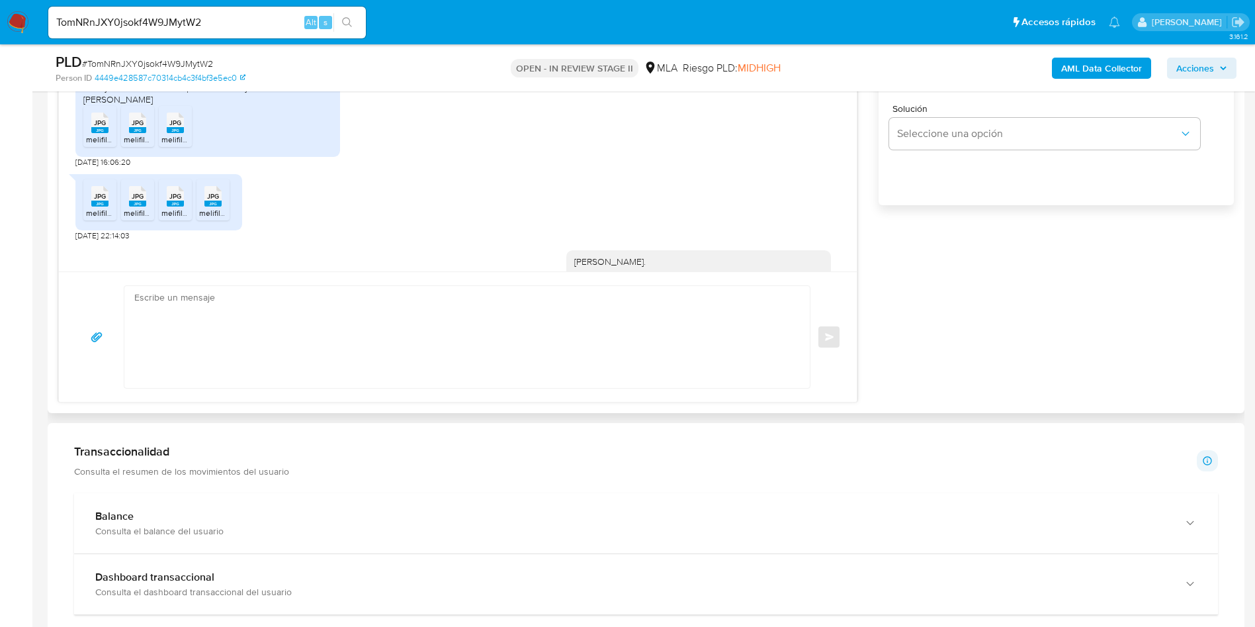
scroll to position [838, 0]
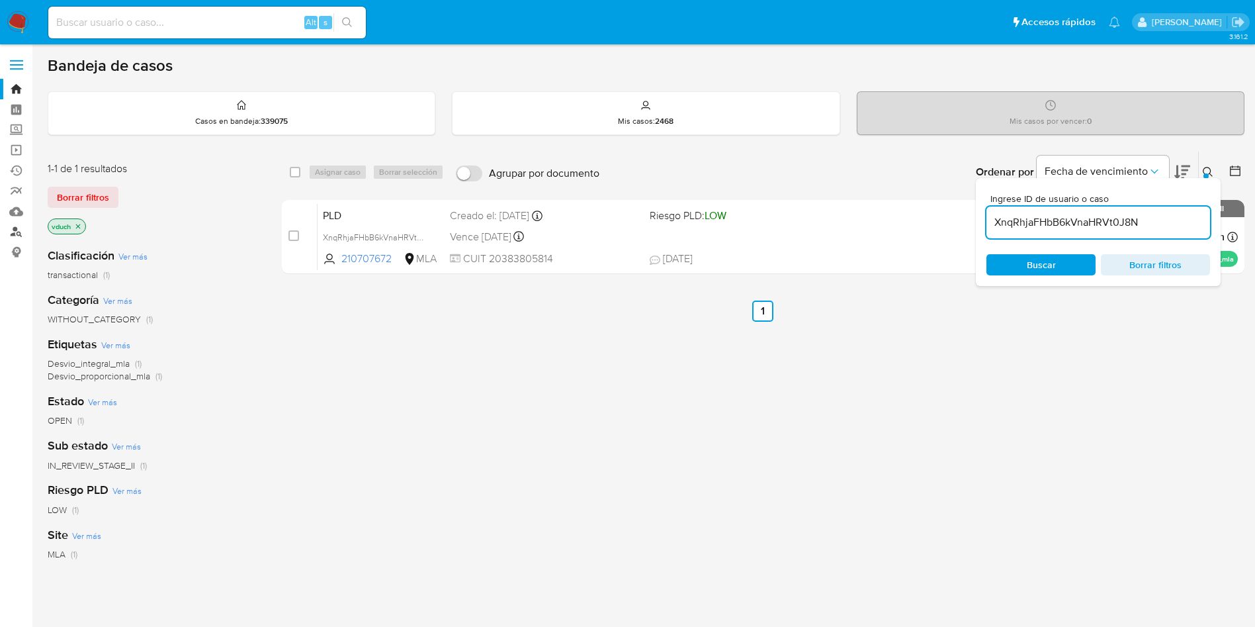
click at [19, 234] on link "Buscador de personas" at bounding box center [78, 232] width 157 height 21
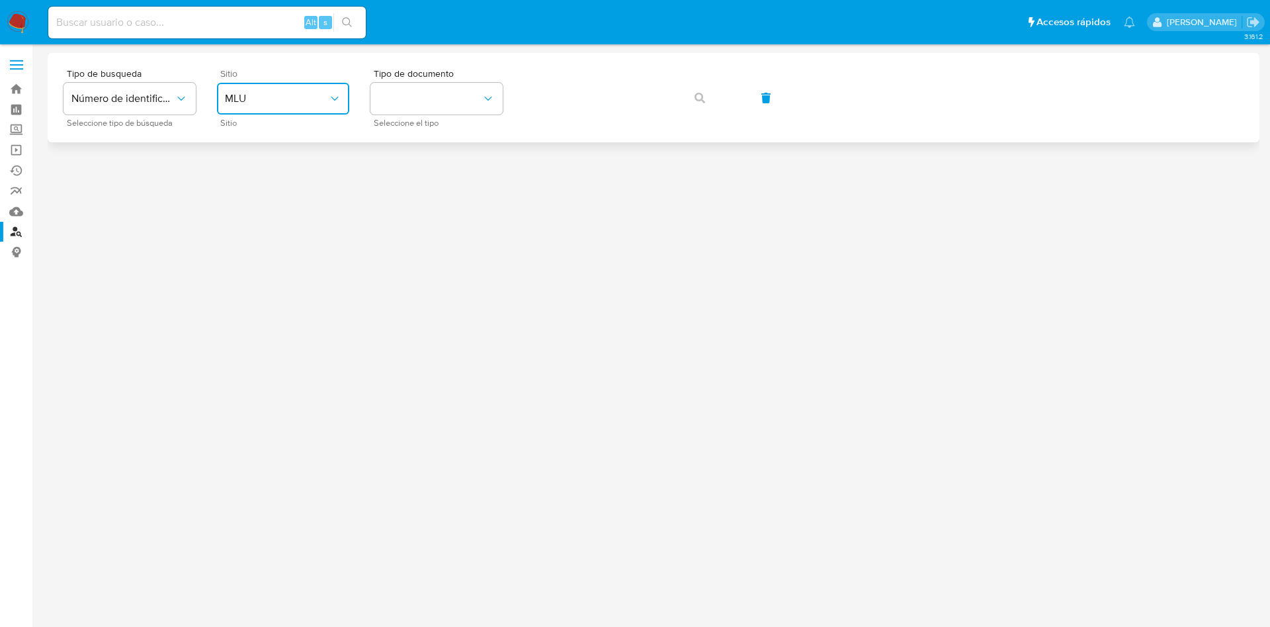
click at [267, 105] on button "MLU" at bounding box center [283, 99] width 132 height 32
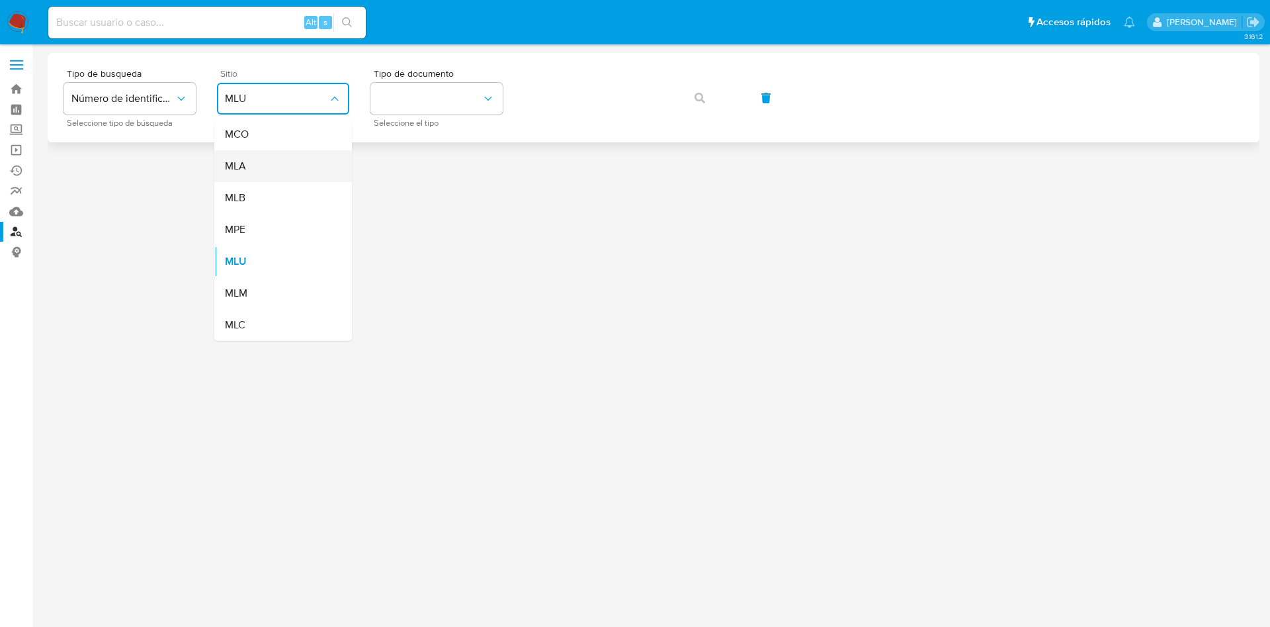
click at [271, 176] on div "MLA" at bounding box center [279, 166] width 109 height 32
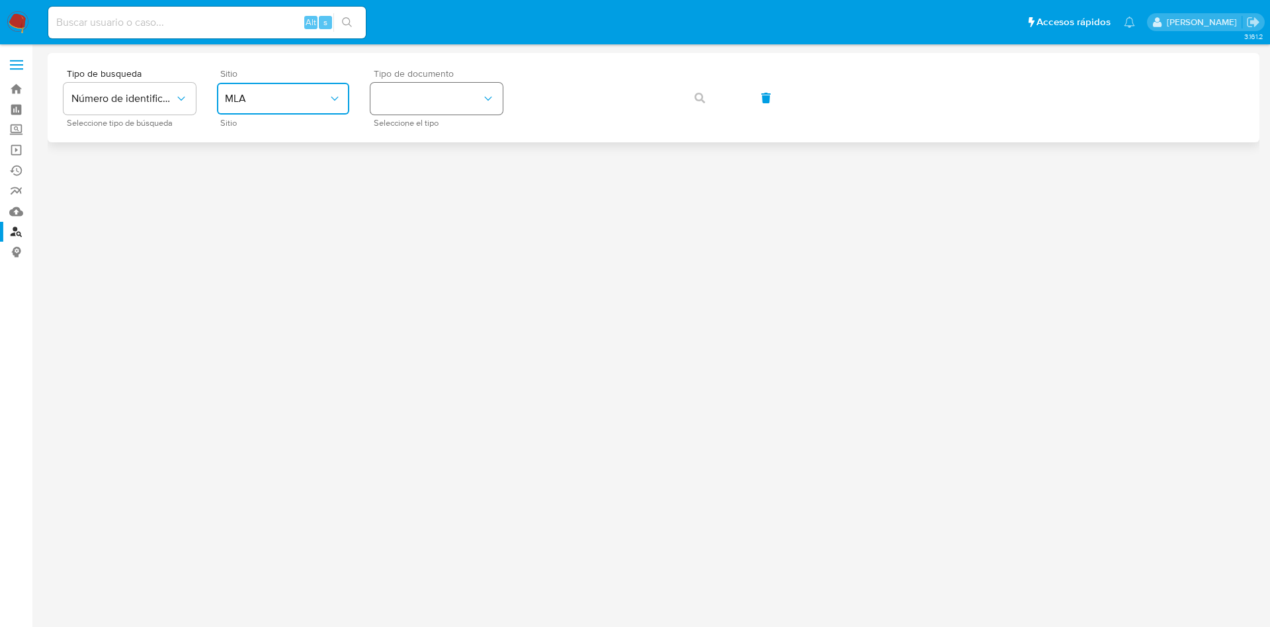
click at [427, 107] on button "identificationType" at bounding box center [436, 99] width 132 height 32
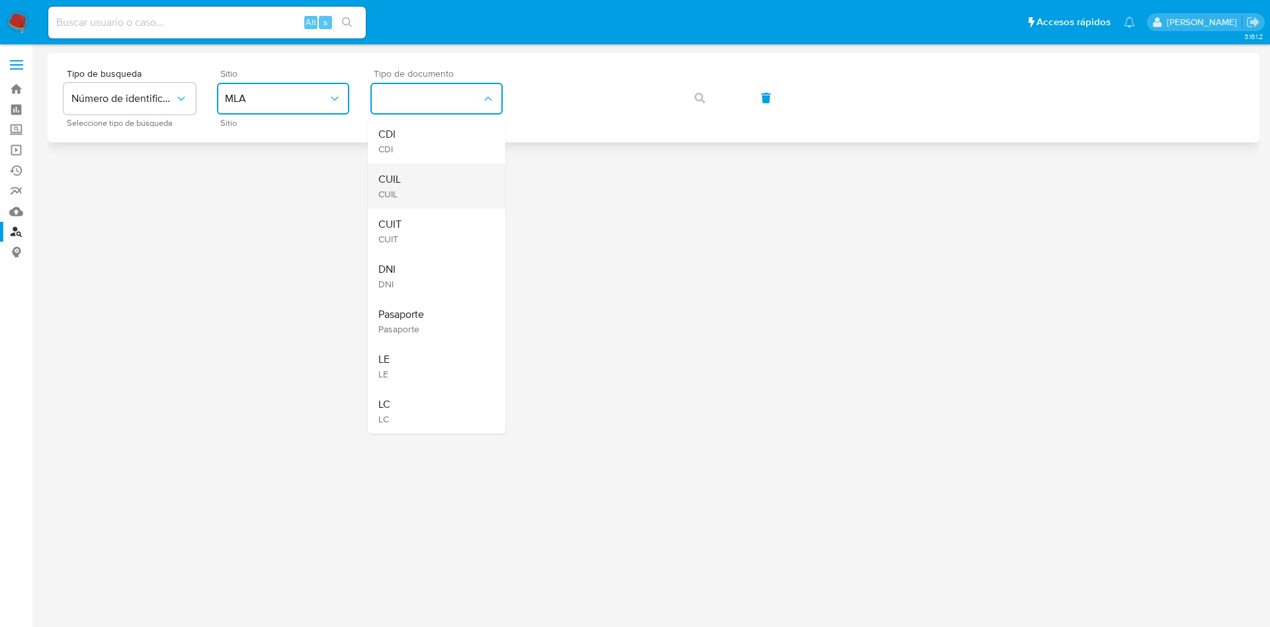
click at [437, 185] on div "CUIL CUIL" at bounding box center [432, 185] width 109 height 45
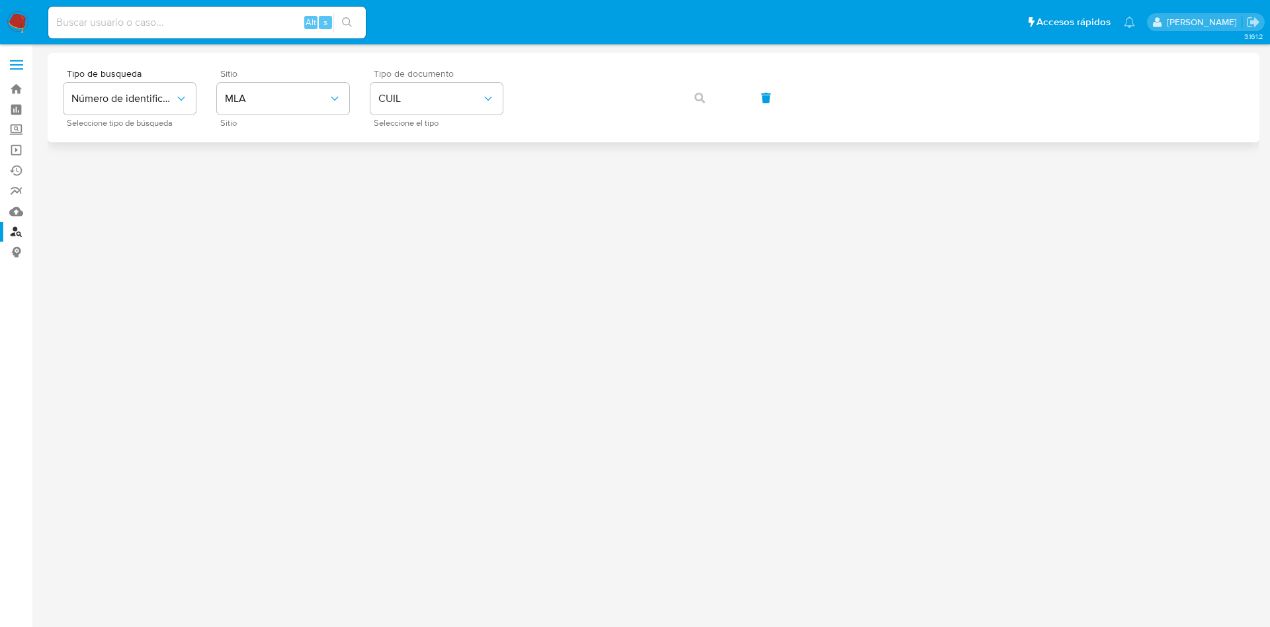
click at [624, 75] on div "Tipo de busqueda Número de identificación Seleccione tipo de búsqueda Sitio MLA…" at bounding box center [654, 98] width 1180 height 58
click at [485, 101] on icon "identificationType" at bounding box center [488, 98] width 13 height 13
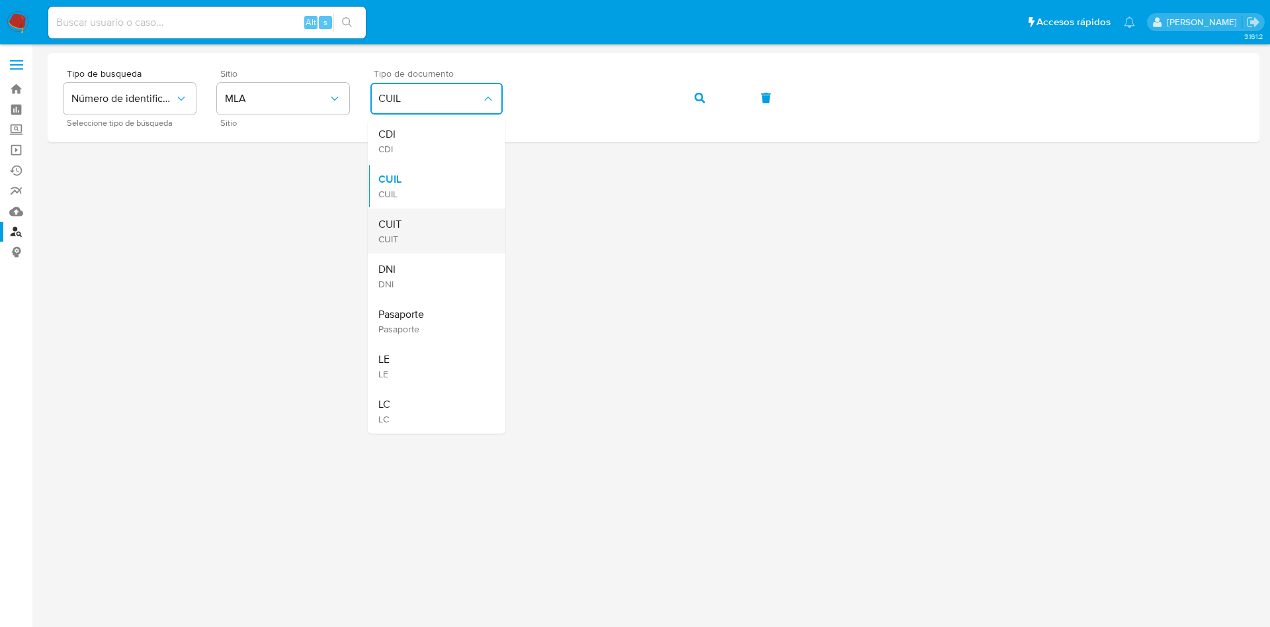
click at [427, 224] on div "CUIT CUIT" at bounding box center [432, 230] width 109 height 45
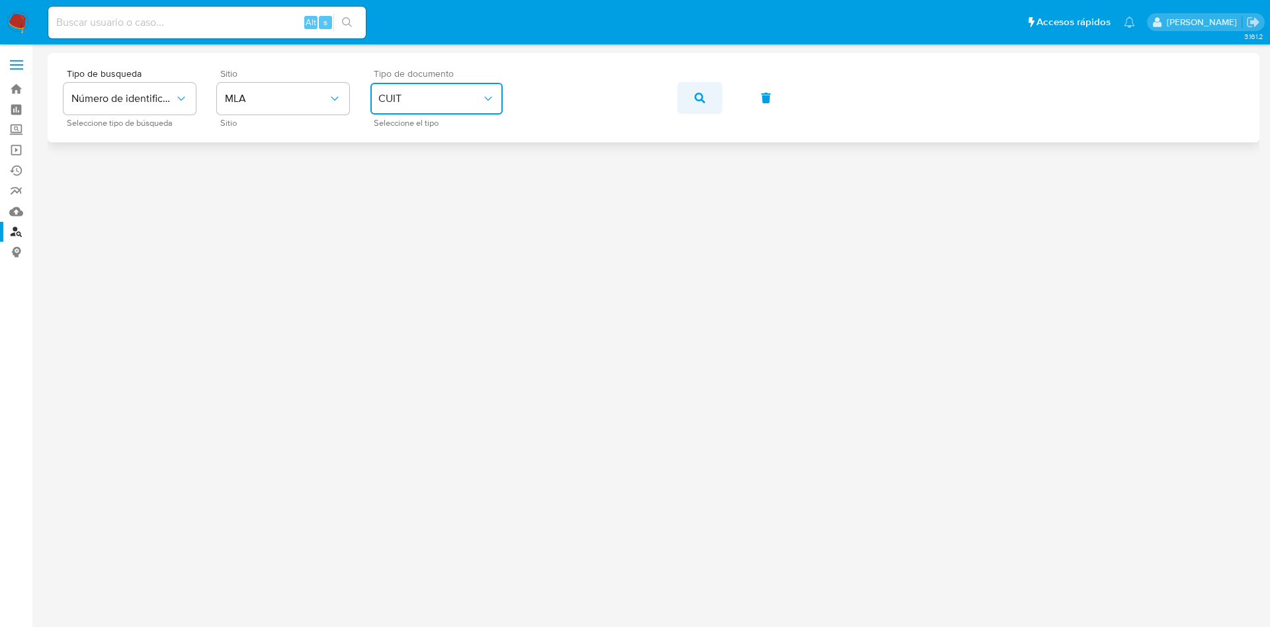
click at [692, 98] on button "button" at bounding box center [699, 98] width 45 height 32
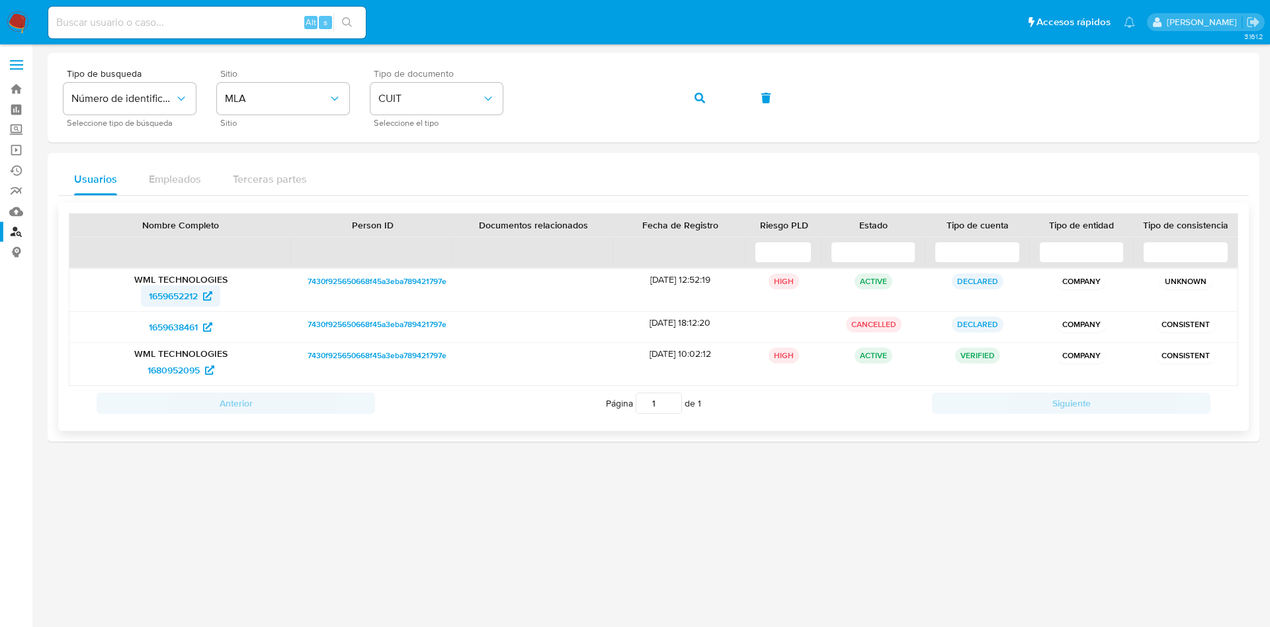
click at [195, 302] on span "1659652212" at bounding box center [173, 295] width 49 height 21
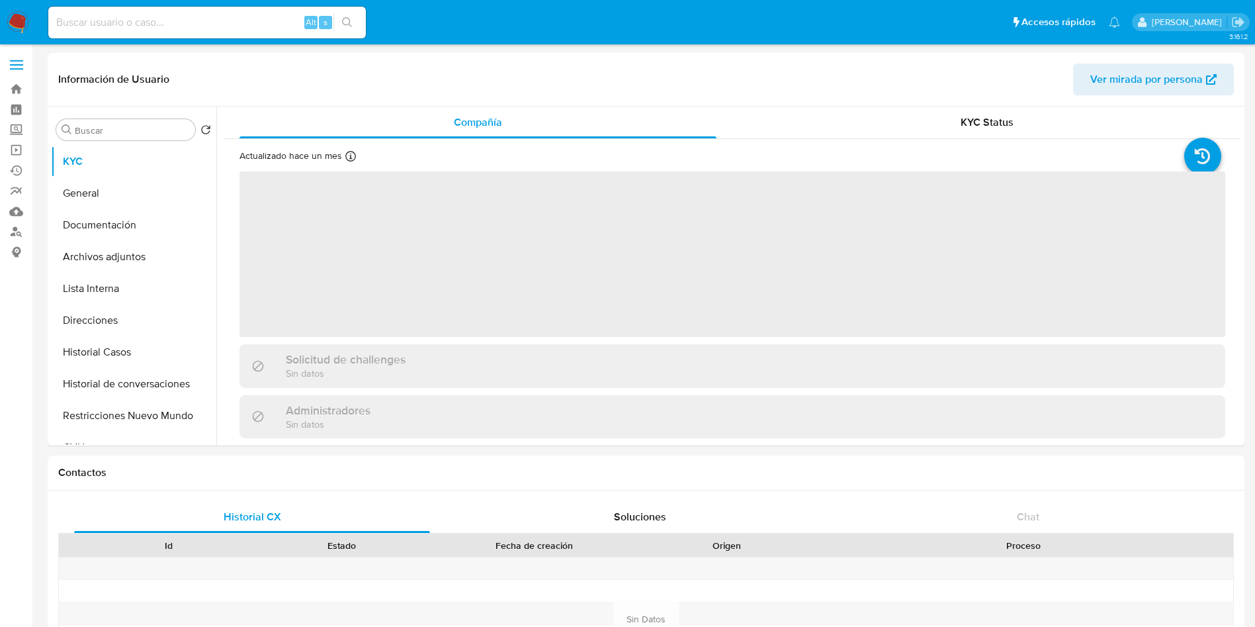
select select "10"
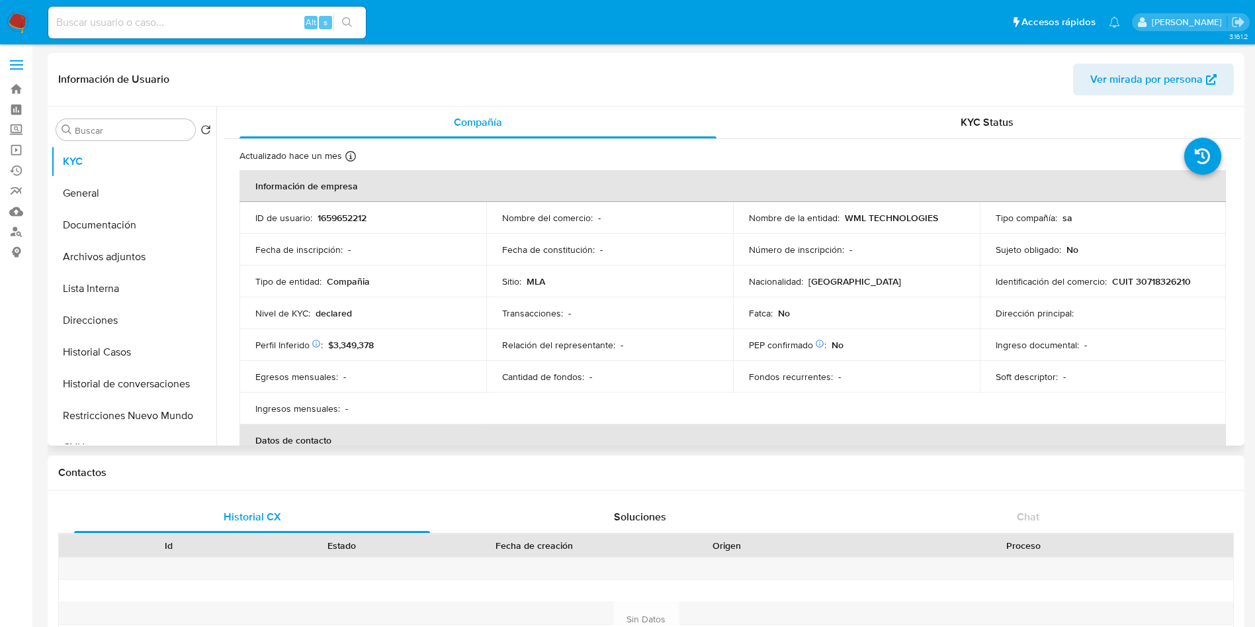
click at [605, 303] on td "Transacciones : -" at bounding box center [609, 313] width 247 height 32
click at [71, 198] on button "General" at bounding box center [128, 193] width 155 height 32
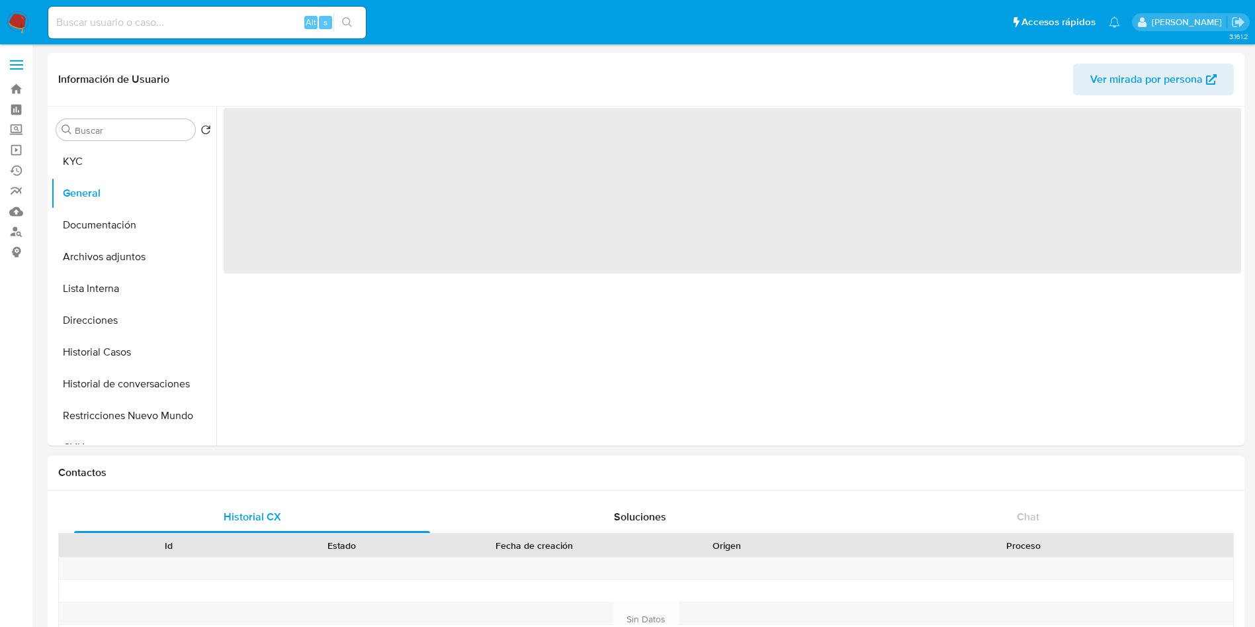
drag, startPoint x: 376, startPoint y: 445, endPoint x: 668, endPoint y: 568, distance: 316.0
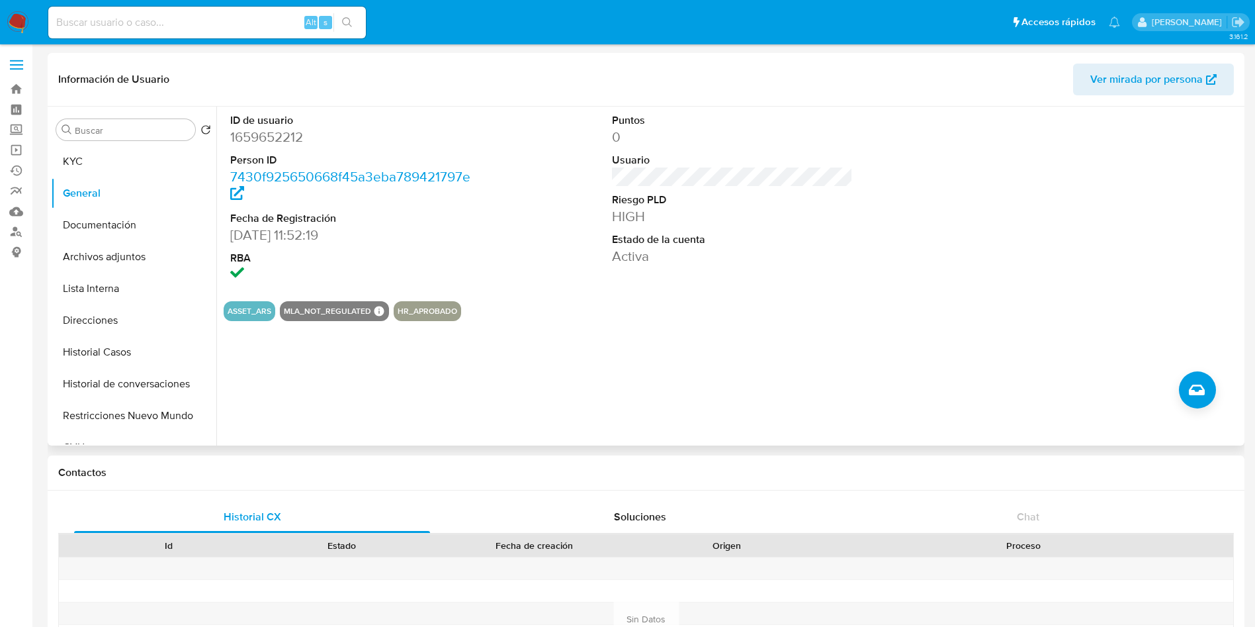
click at [587, 301] on div "ASSET_ARS MLA_NOT_REGULATED MLA NOT REGULATED MLA NOT REGULATED [PERSON_NAME] -…" at bounding box center [733, 311] width 1018 height 20
click at [152, 173] on button "KYC" at bounding box center [128, 162] width 155 height 32
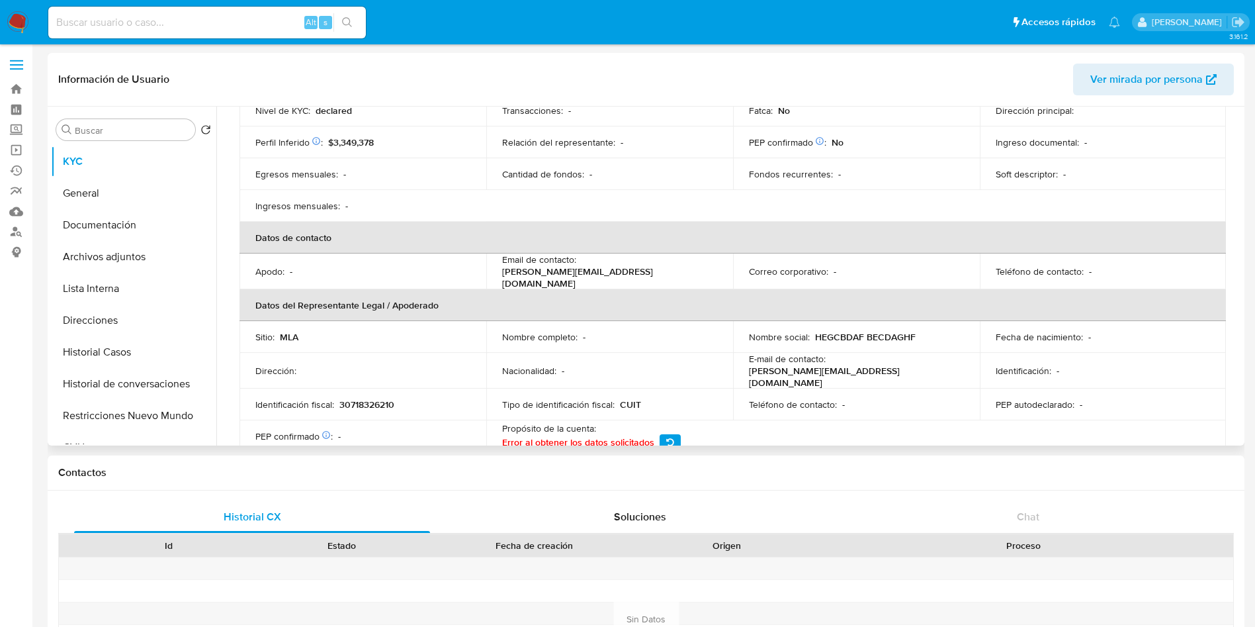
scroll to position [298, 0]
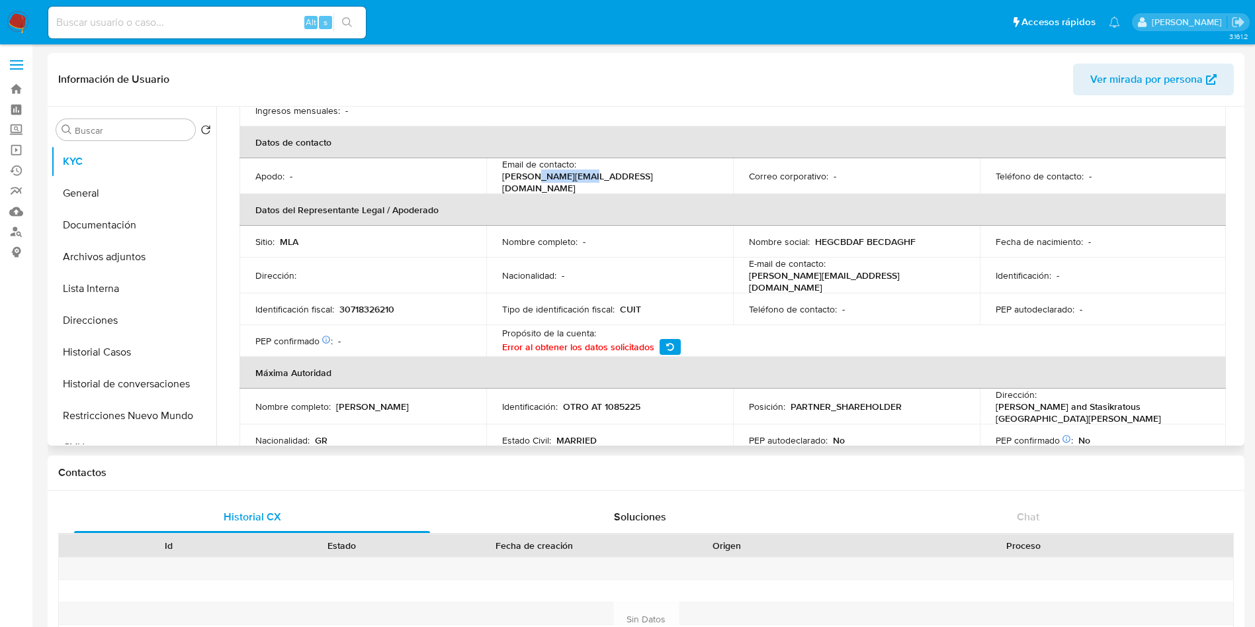
drag, startPoint x: 616, startPoint y: 174, endPoint x: 670, endPoint y: 175, distance: 54.3
click at [670, 175] on p "[PERSON_NAME][EMAIL_ADDRESS][DOMAIN_NAME]" at bounding box center [607, 182] width 210 height 24
copy p "oktopayment"
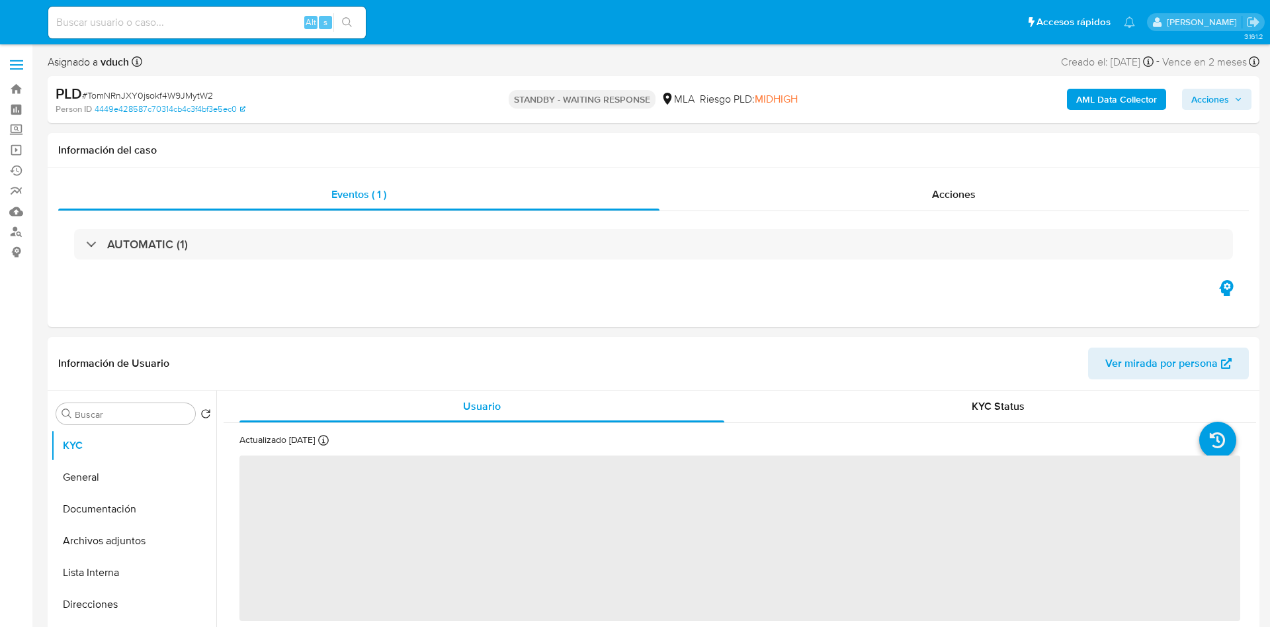
select select "10"
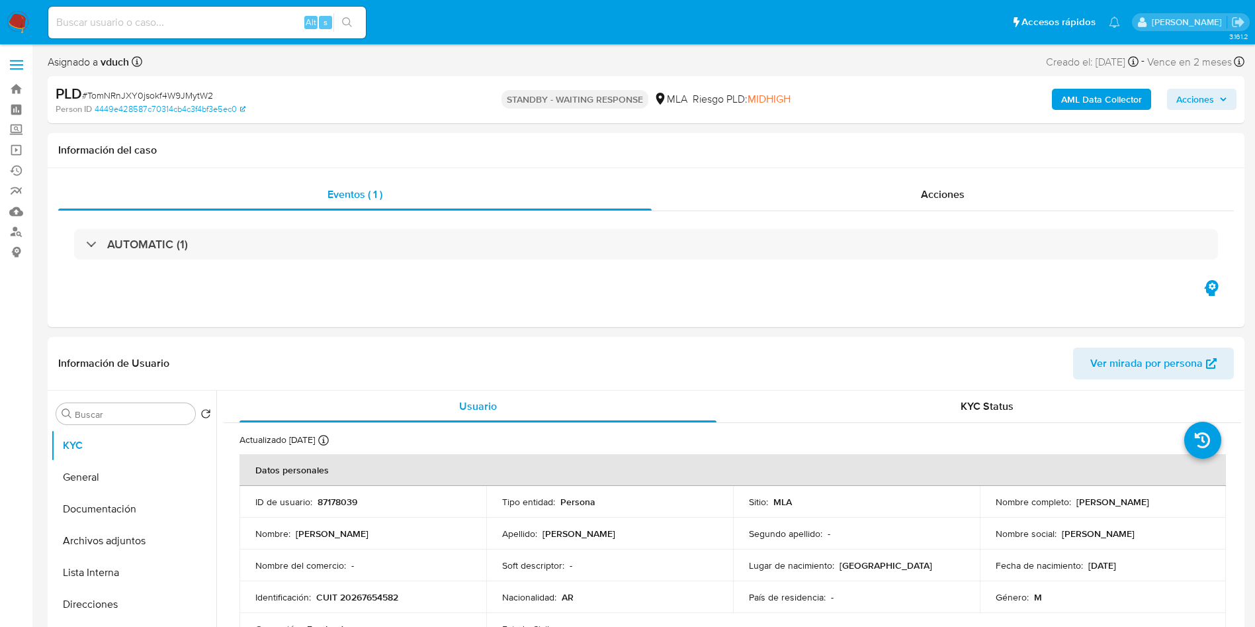
click at [254, 22] on input at bounding box center [207, 22] width 318 height 17
paste input "pBX8H5ZMLskMqWMY3kMMaqWB"
type input "pBX8H5ZMLskMqWMY3kMMaqWB"
click at [339, 19] on button "search-icon" at bounding box center [346, 22] width 27 height 19
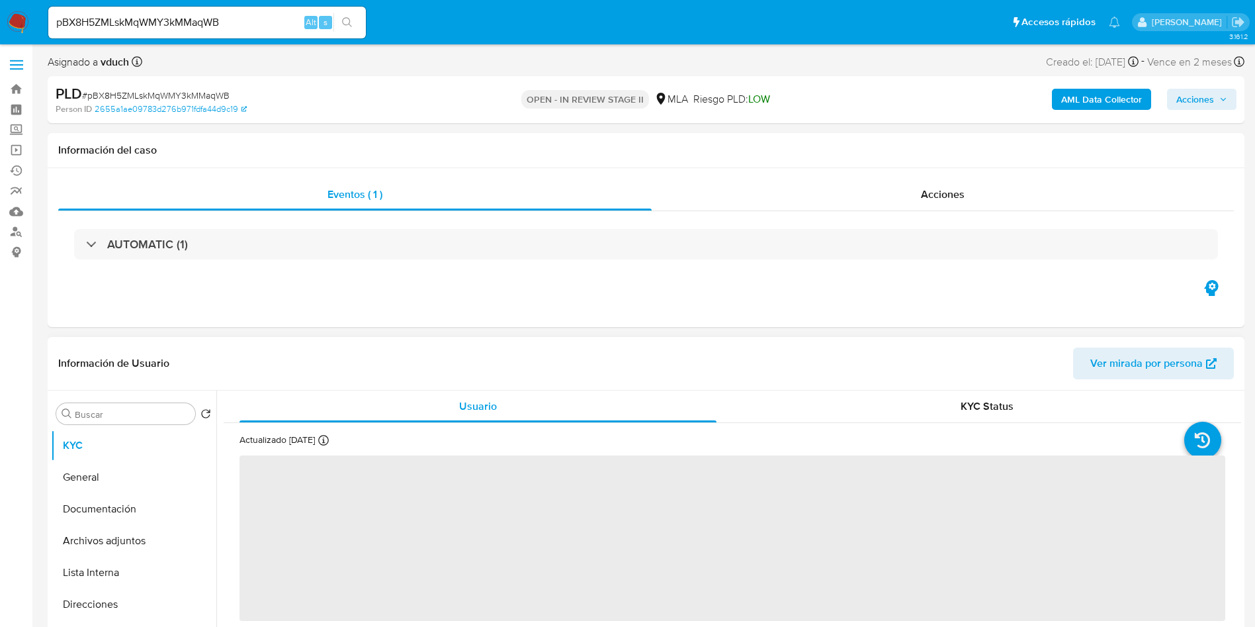
select select "10"
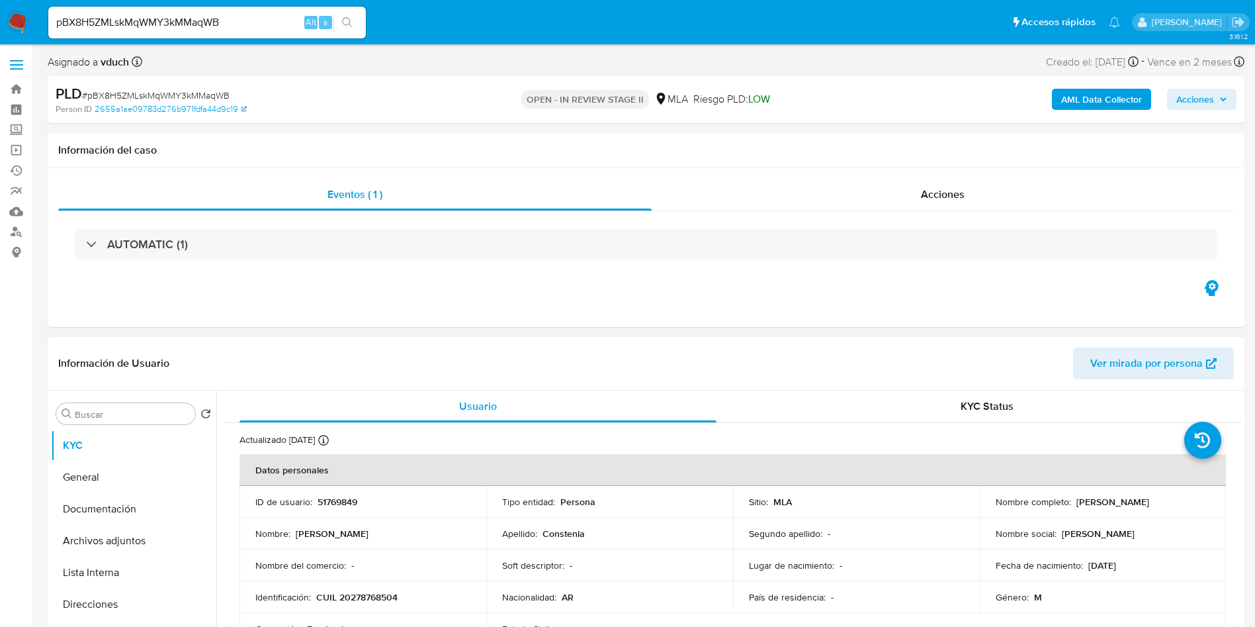
click at [641, 513] on td "Tipo entidad : Persona" at bounding box center [609, 502] width 247 height 32
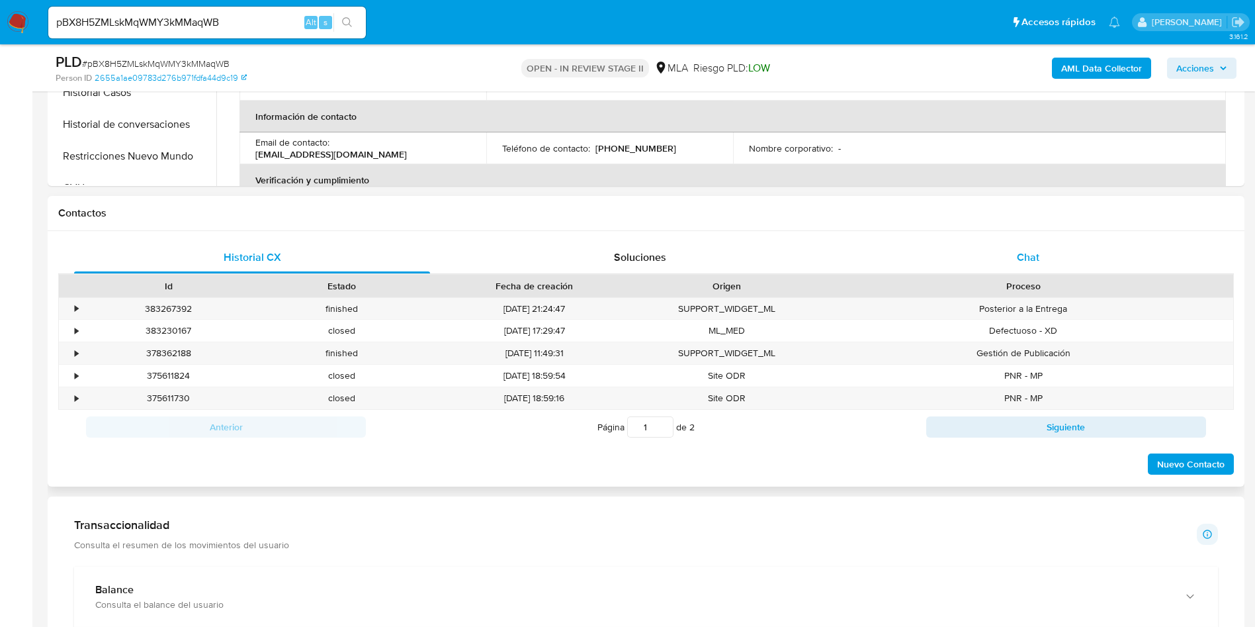
click at [1011, 260] on div "Chat" at bounding box center [1028, 257] width 356 height 32
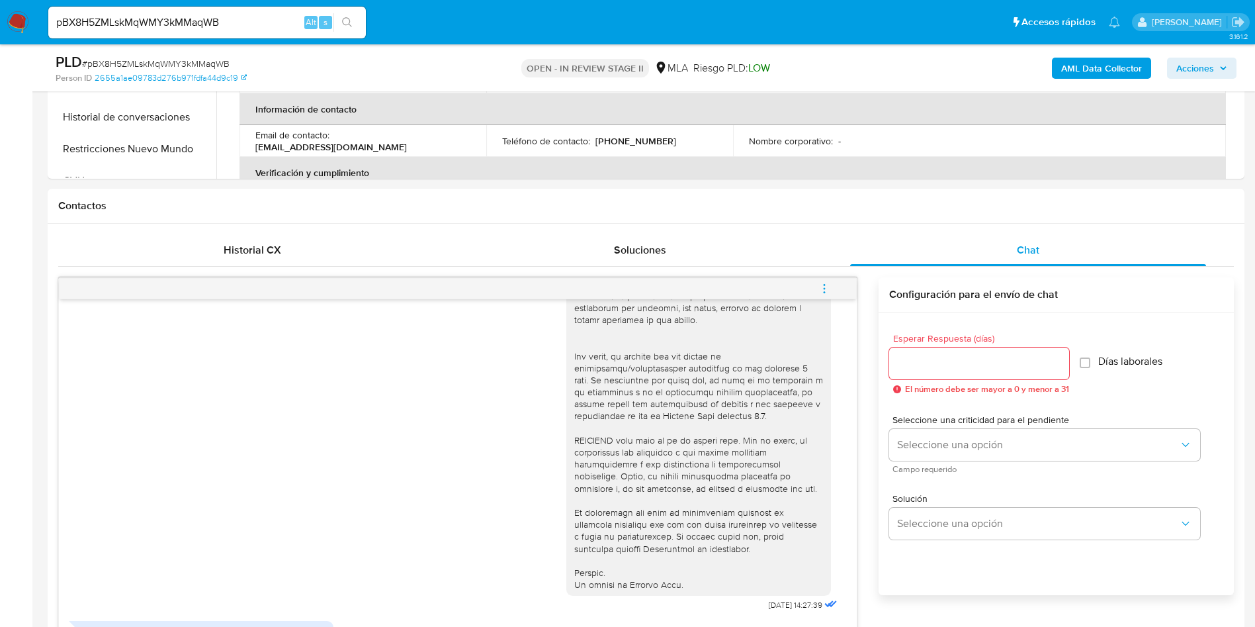
scroll to position [198, 0]
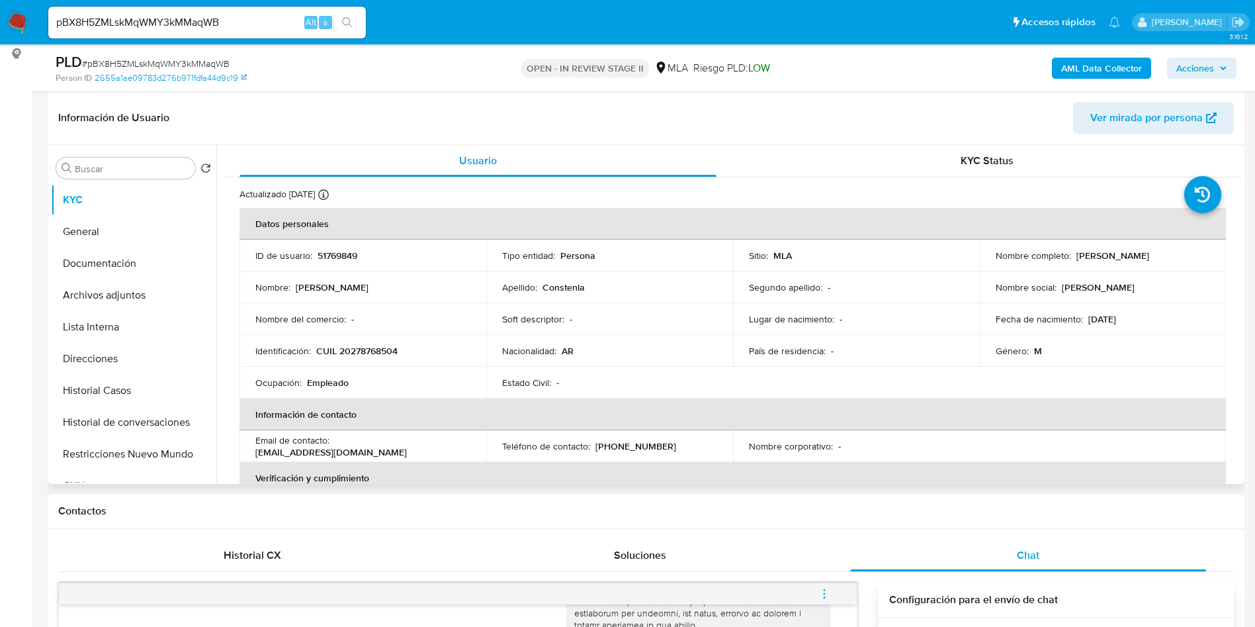
click at [347, 258] on p "51769849" at bounding box center [338, 255] width 40 height 12
copy p "51769849"
click at [109, 292] on button "Archivos adjuntos" at bounding box center [128, 295] width 155 height 32
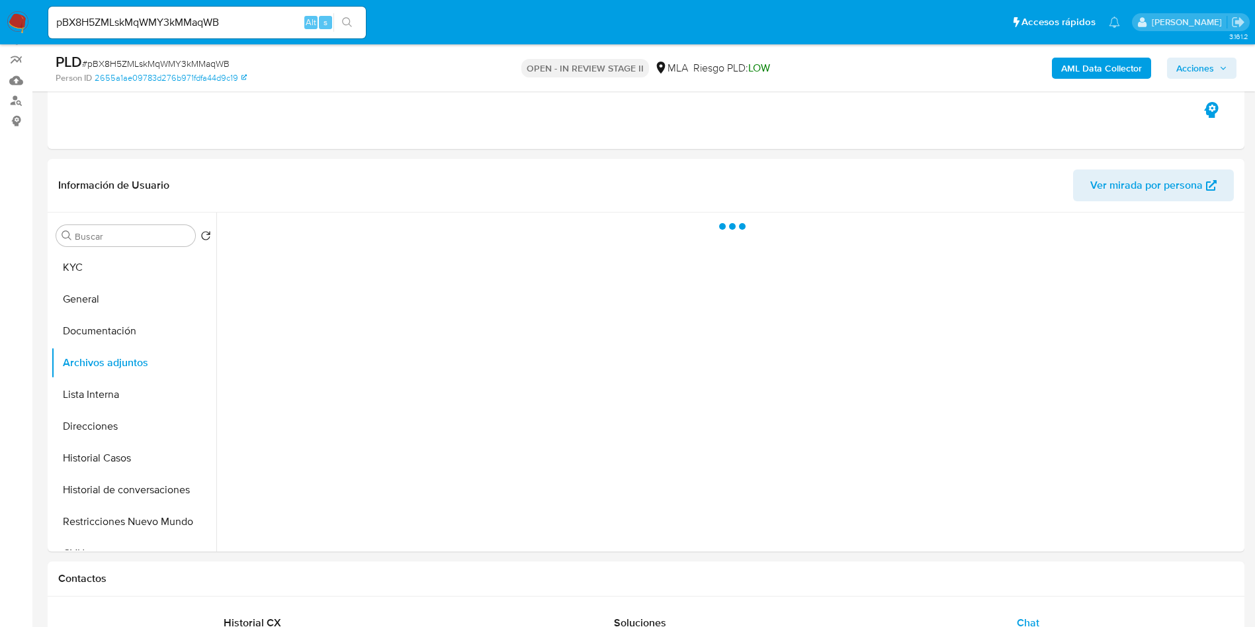
scroll to position [99, 0]
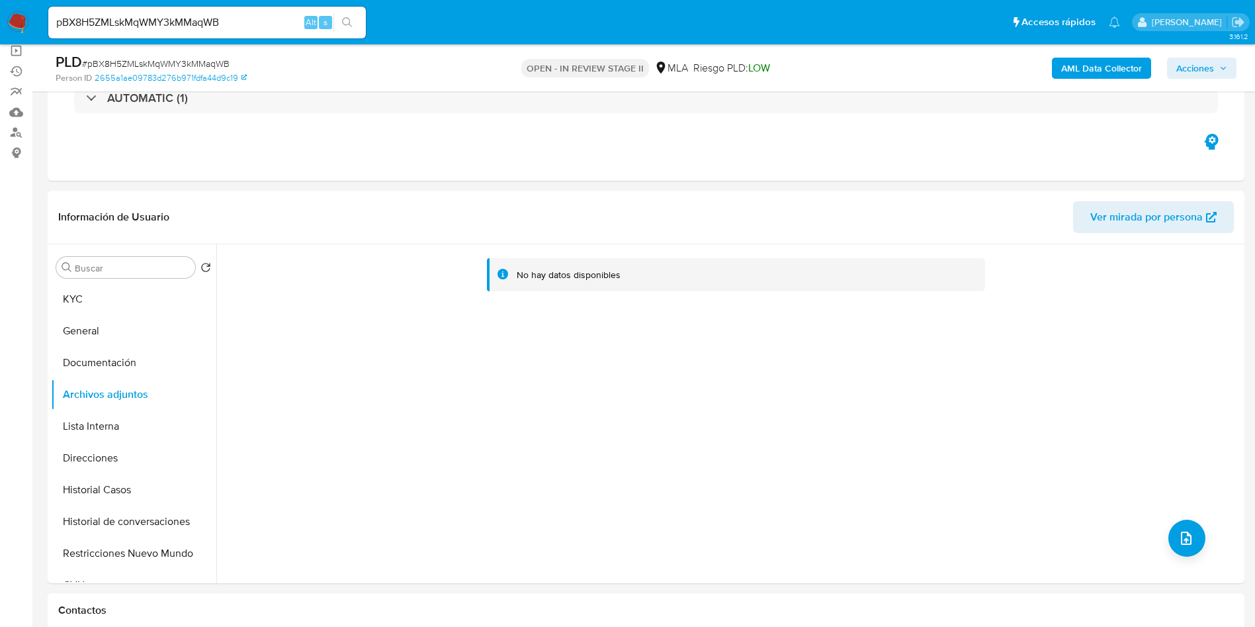
click at [1104, 70] on b "AML Data Collector" at bounding box center [1101, 68] width 81 height 21
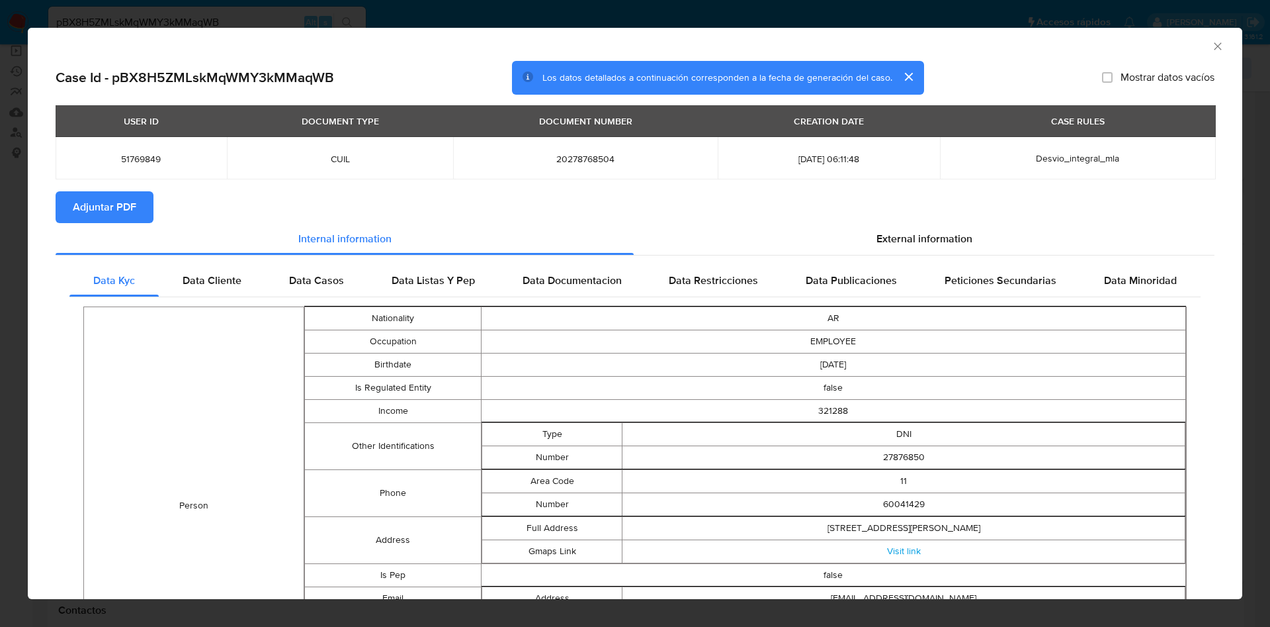
click at [125, 215] on span "Adjuntar PDF" at bounding box center [105, 207] width 64 height 29
click at [1211, 50] on icon "Cerrar ventana" at bounding box center [1217, 46] width 13 height 13
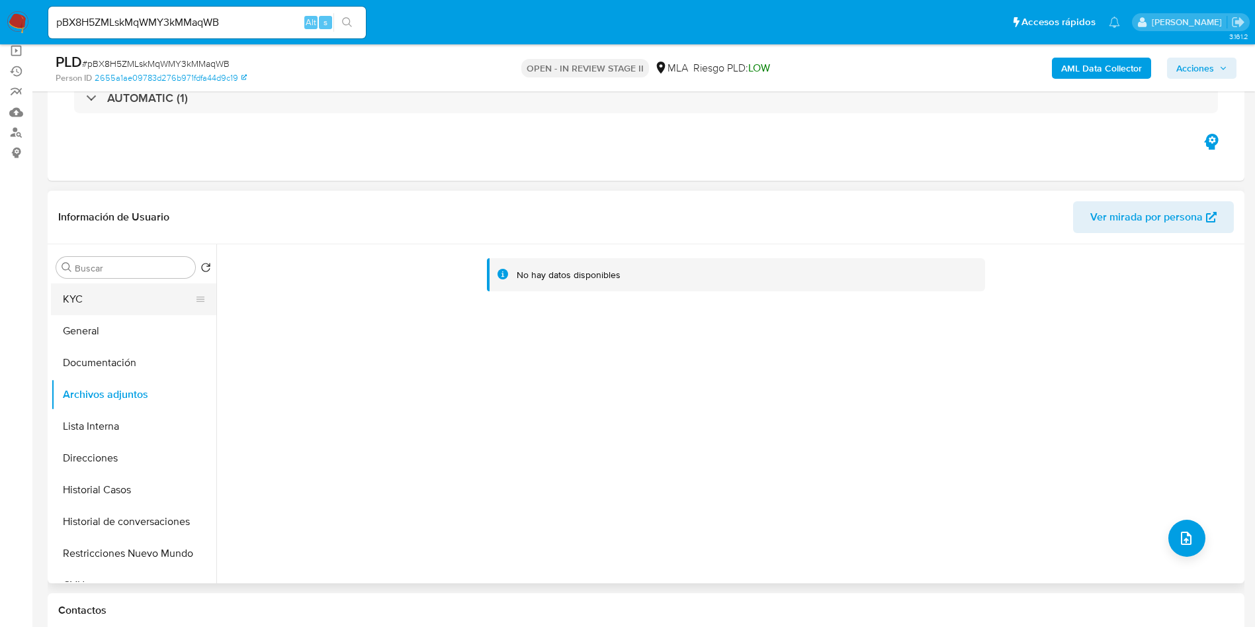
click at [118, 307] on button "KYC" at bounding box center [128, 299] width 155 height 32
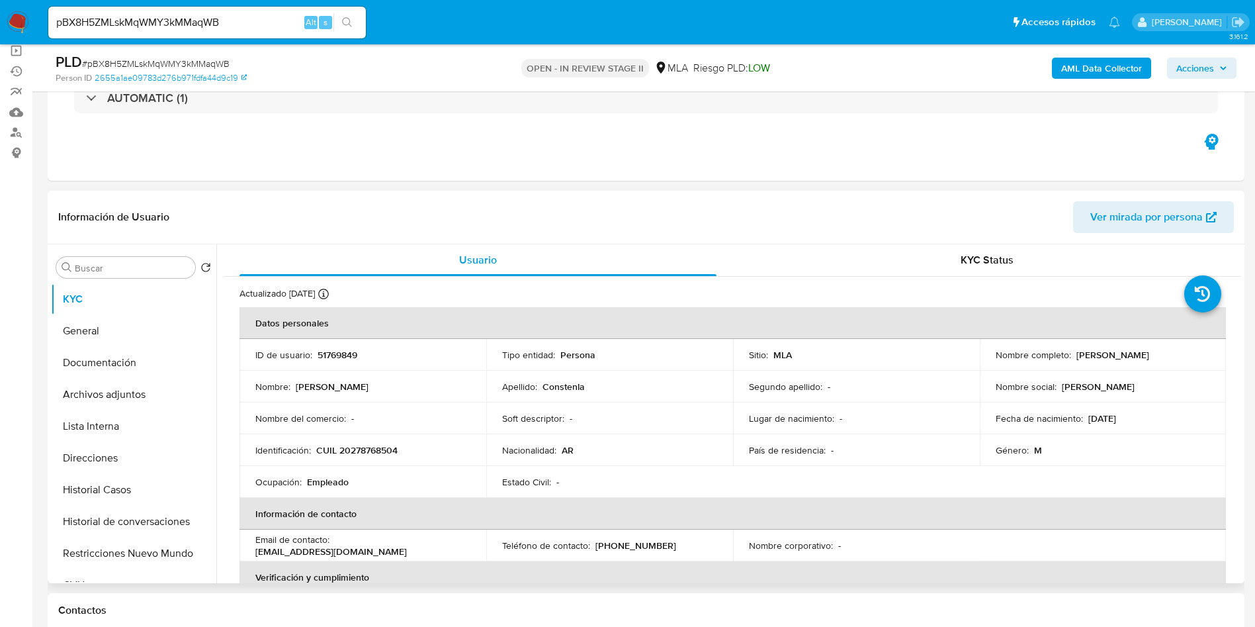
click at [345, 435] on td "Identificación : CUIL 20278768504" at bounding box center [362, 450] width 247 height 32
click at [372, 453] on p "CUIL 20278768504" at bounding box center [356, 450] width 81 height 12
copy p "20278768504"
click at [116, 361] on button "Documentación" at bounding box center [128, 363] width 155 height 32
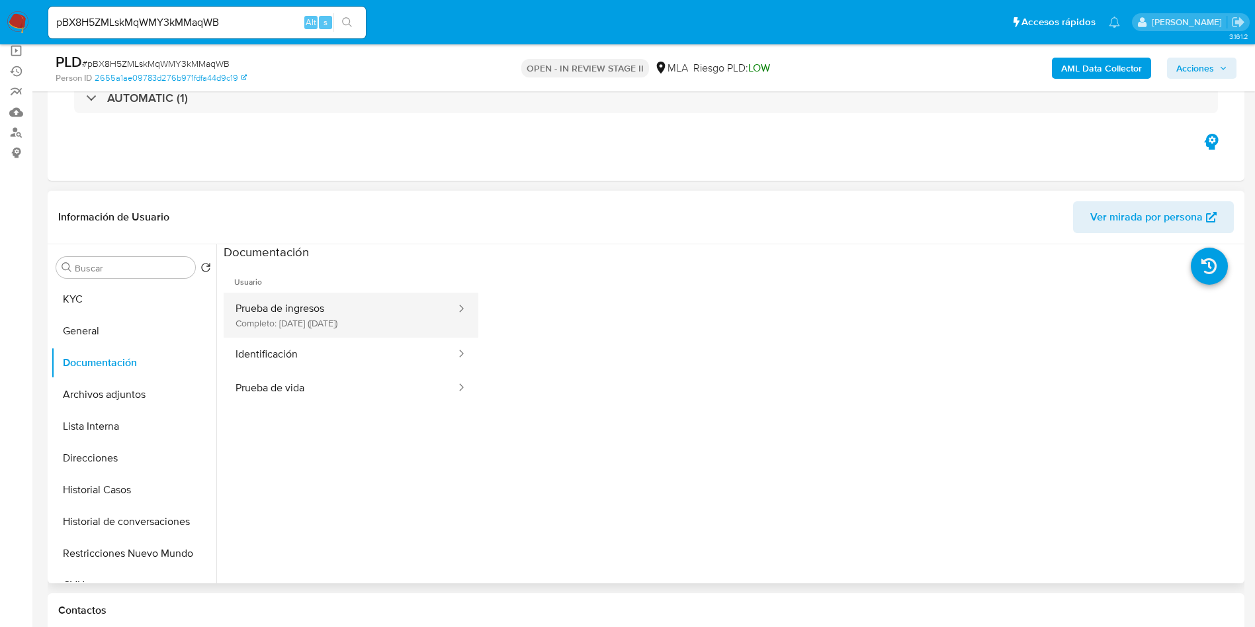
click at [402, 296] on button "Prueba de ingresos Completo: 15/12/2022 (hace 3 años)" at bounding box center [341, 314] width 234 height 45
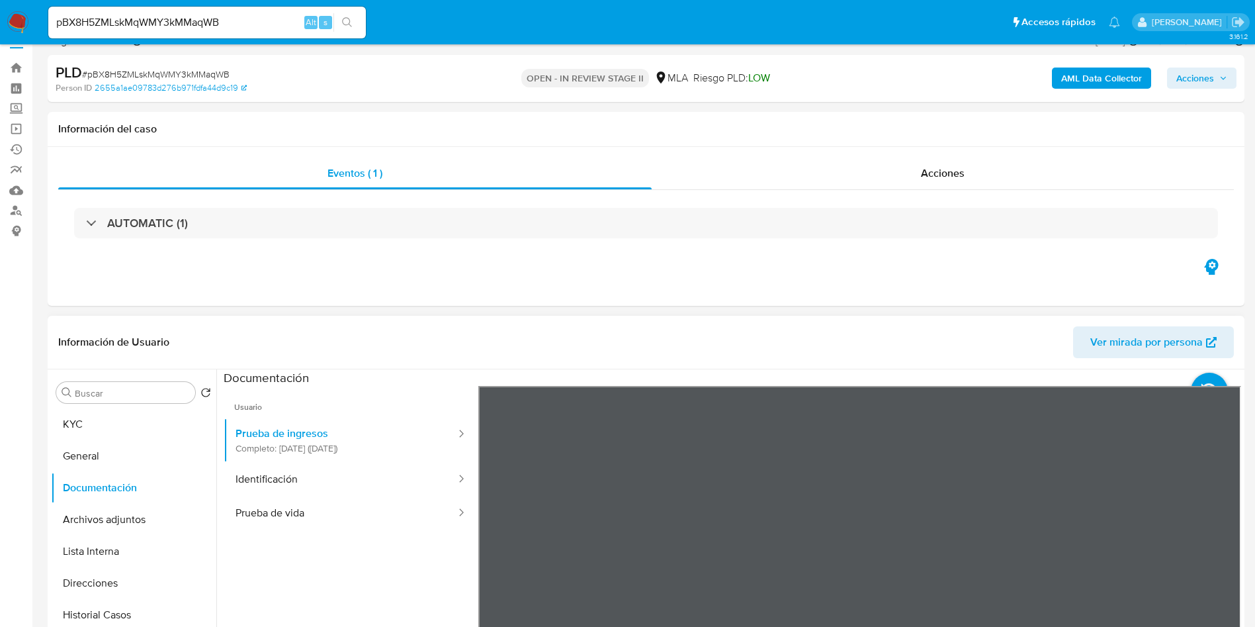
scroll to position [0, 0]
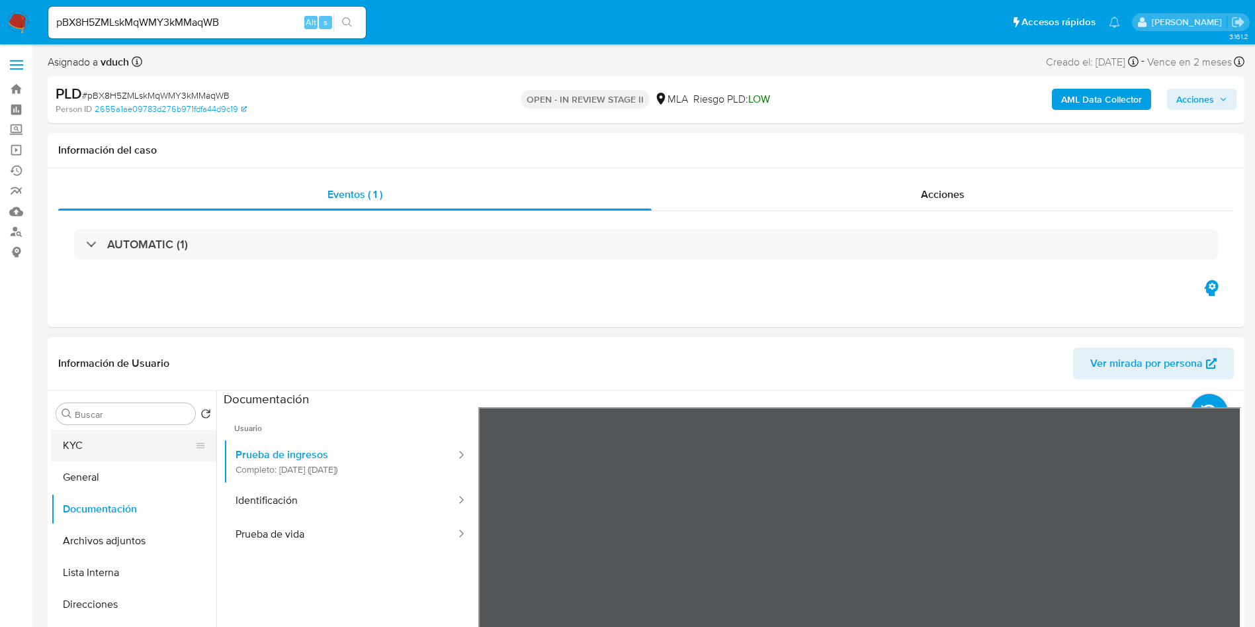
click at [142, 447] on button "KYC" at bounding box center [128, 445] width 155 height 32
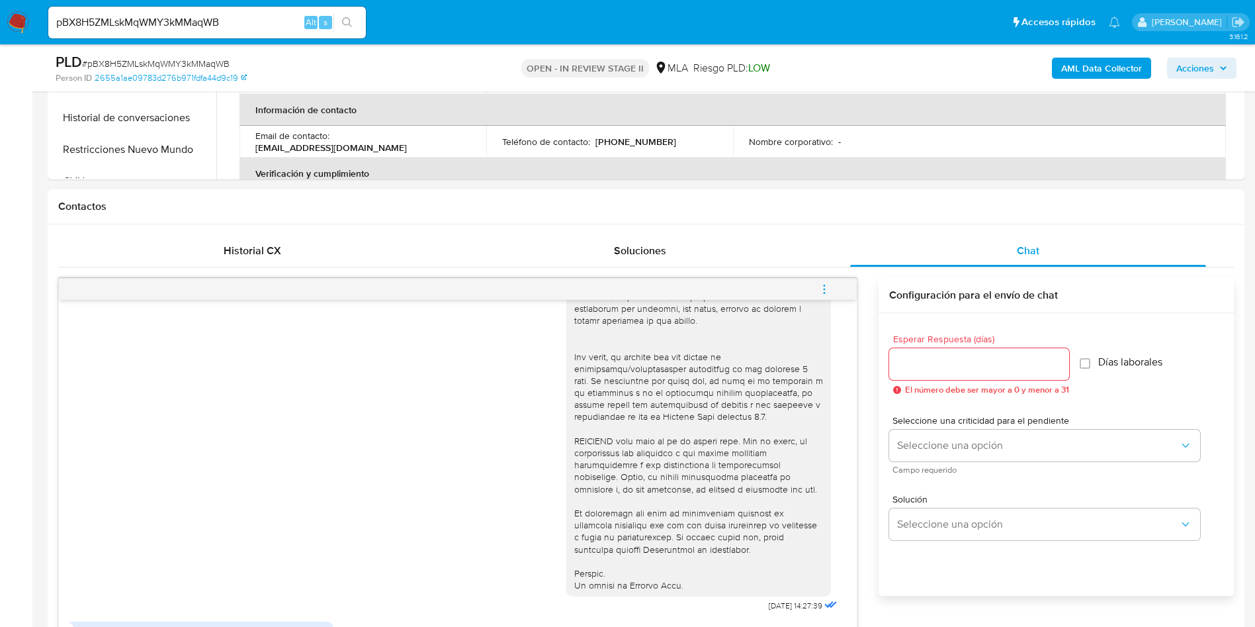
scroll to position [794, 0]
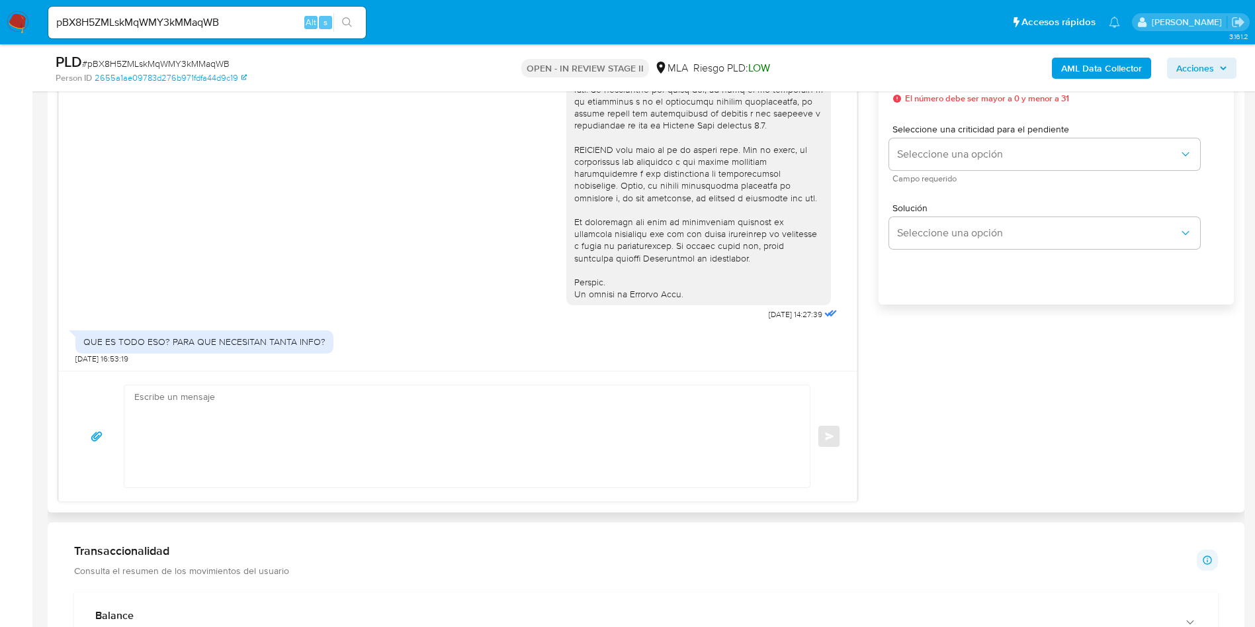
click at [247, 431] on textarea at bounding box center [463, 436] width 659 height 102
paste textarea "Hola XXX, ¡Gracias por tu respuesta! Queremos asegurarte que la información y d…"
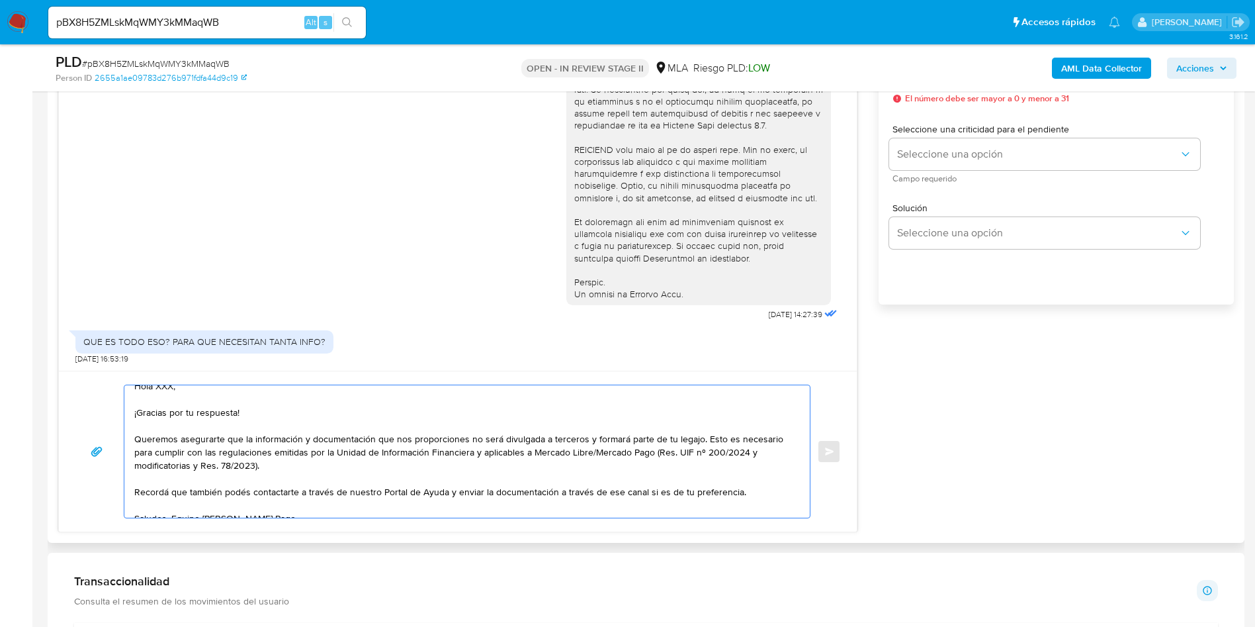
scroll to position [0, 0]
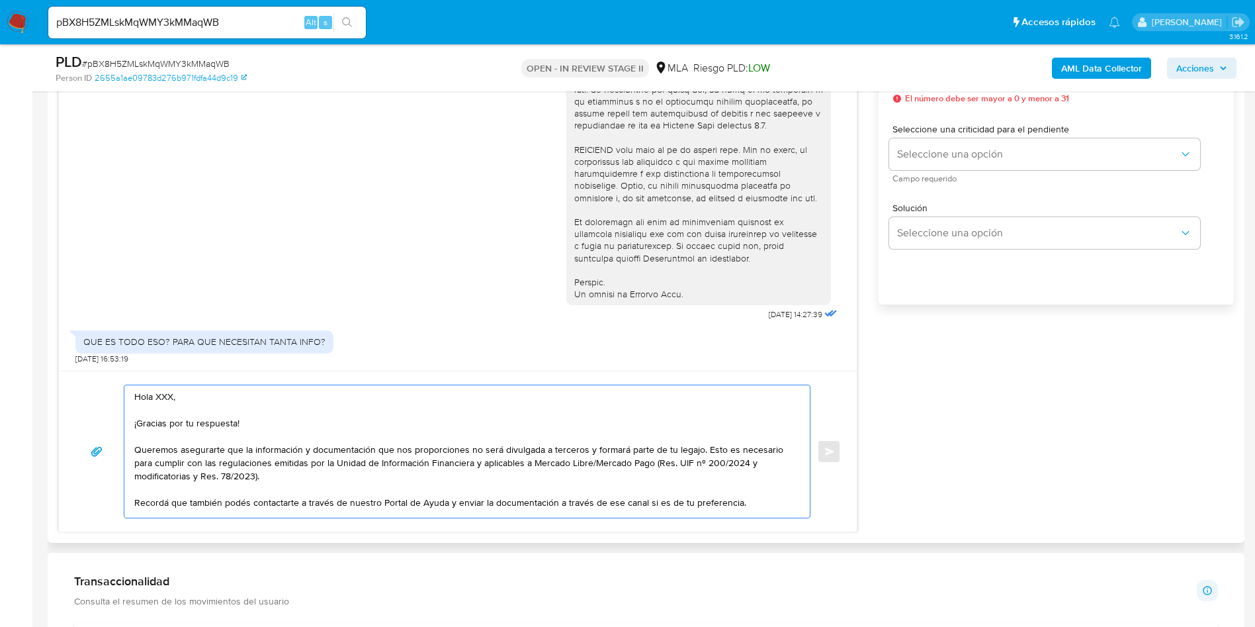
click at [158, 398] on textarea "Hola XXX, ¡Gracias por tu respuesta! Queremos asegurarte que la información y d…" at bounding box center [463, 451] width 659 height 132
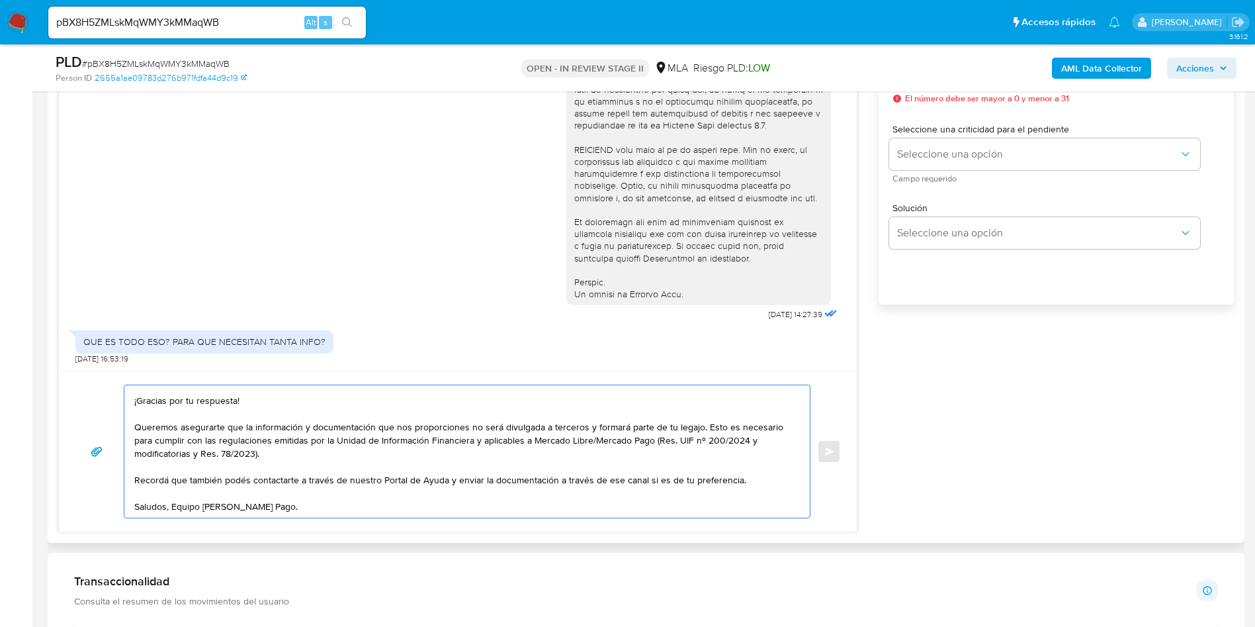
scroll to position [36, 0]
click at [705, 411] on textarea "Hola Leandro, ¡Gracias por tu respuesta! Queremos asegurarte que la información…" at bounding box center [463, 451] width 659 height 132
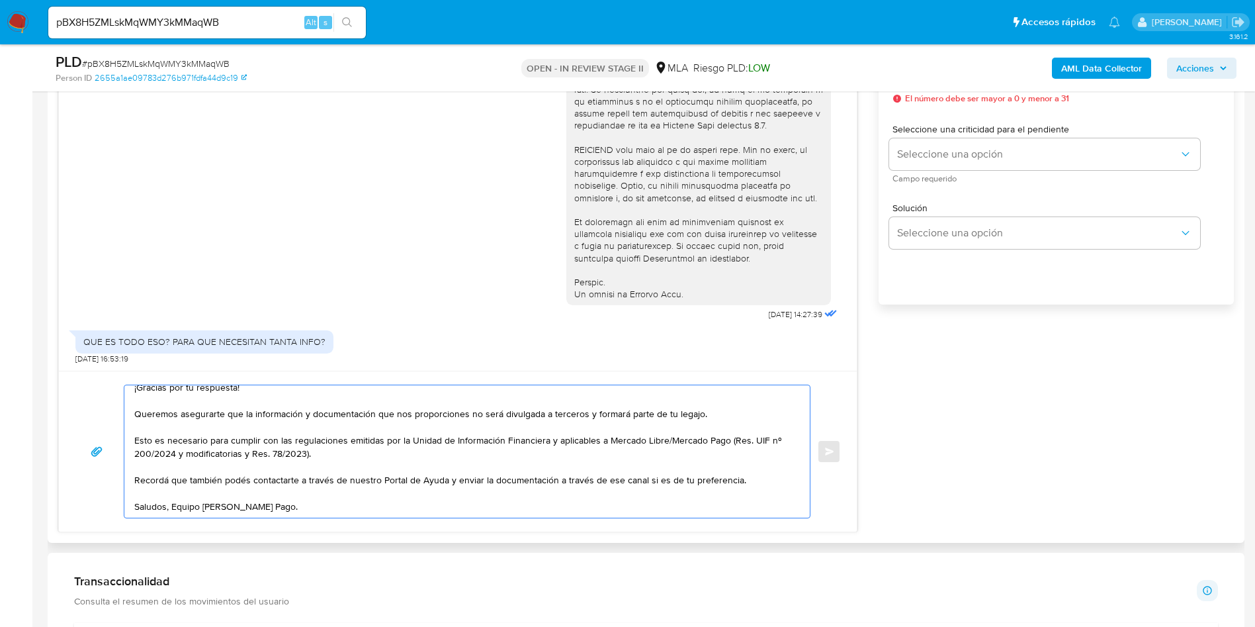
click at [362, 481] on textarea "Hola Leandro, ¡Gracias por tu respuesta! Queremos asegurarte que la información…" at bounding box center [463, 451] width 659 height 132
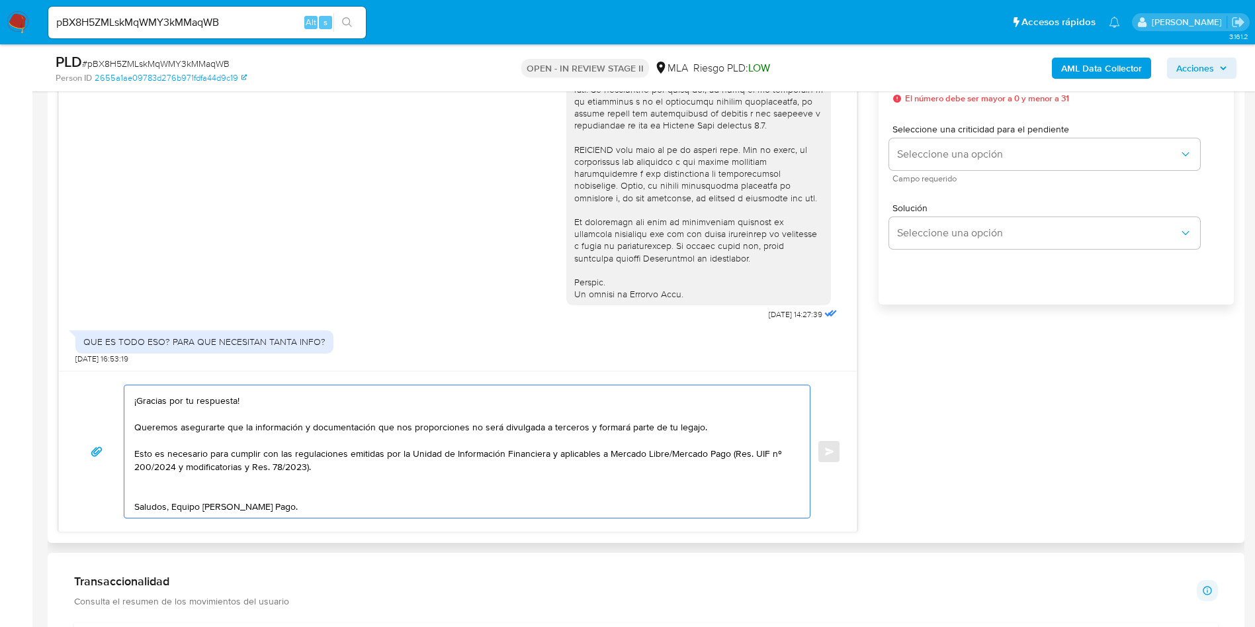
scroll to position [341, 0]
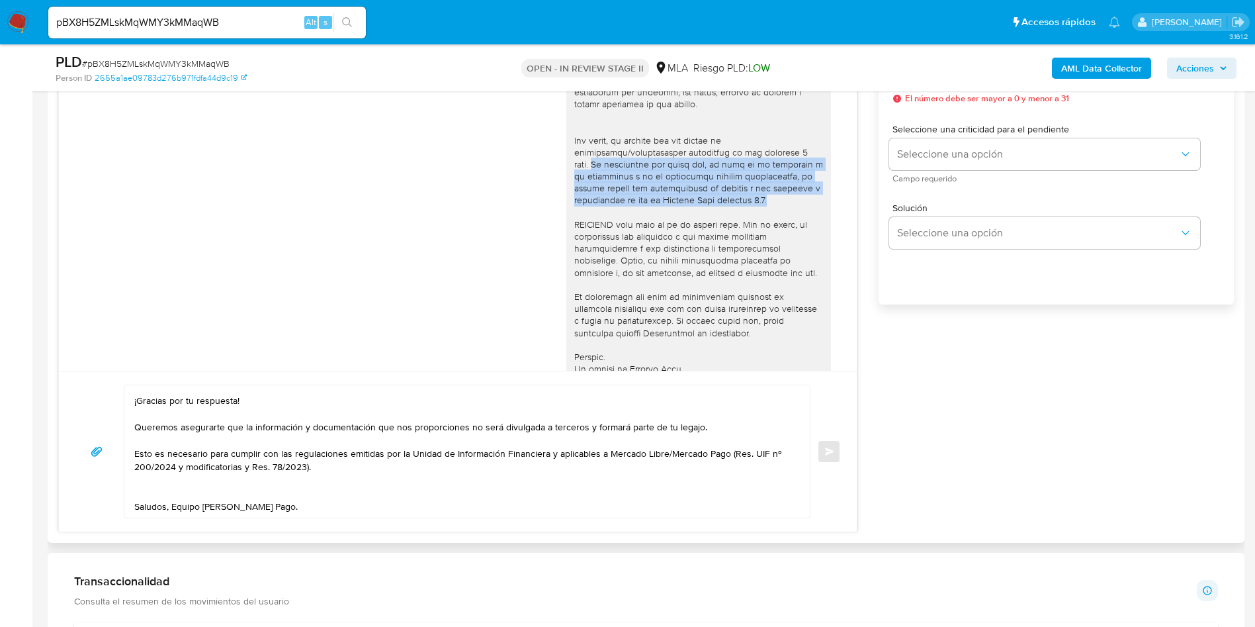
drag, startPoint x: 560, startPoint y: 177, endPoint x: 773, endPoint y: 218, distance: 216.9
click at [773, 218] on div at bounding box center [698, 32] width 249 height 686
copy div "Es importante que sepas que, en caso de no responder a lo solicitado o si lo pr…"
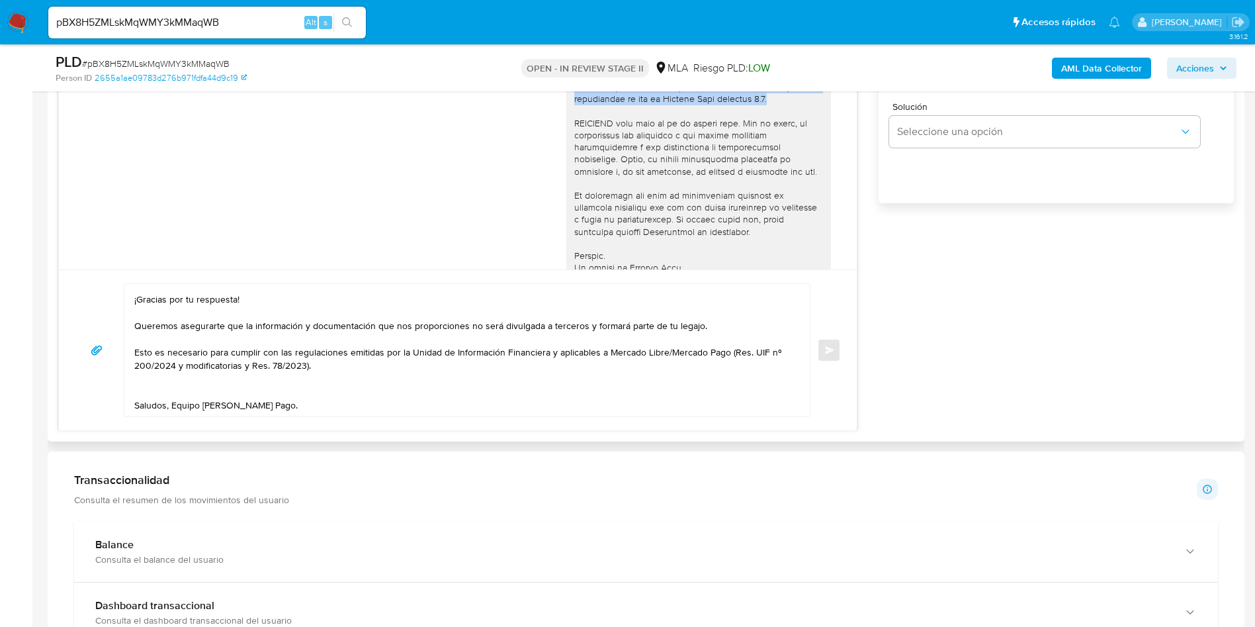
scroll to position [893, 0]
click at [173, 393] on textarea "Hola Leandro, ¡Gracias por tu respuesta! Queremos asegurarte que la información…" at bounding box center [463, 352] width 659 height 132
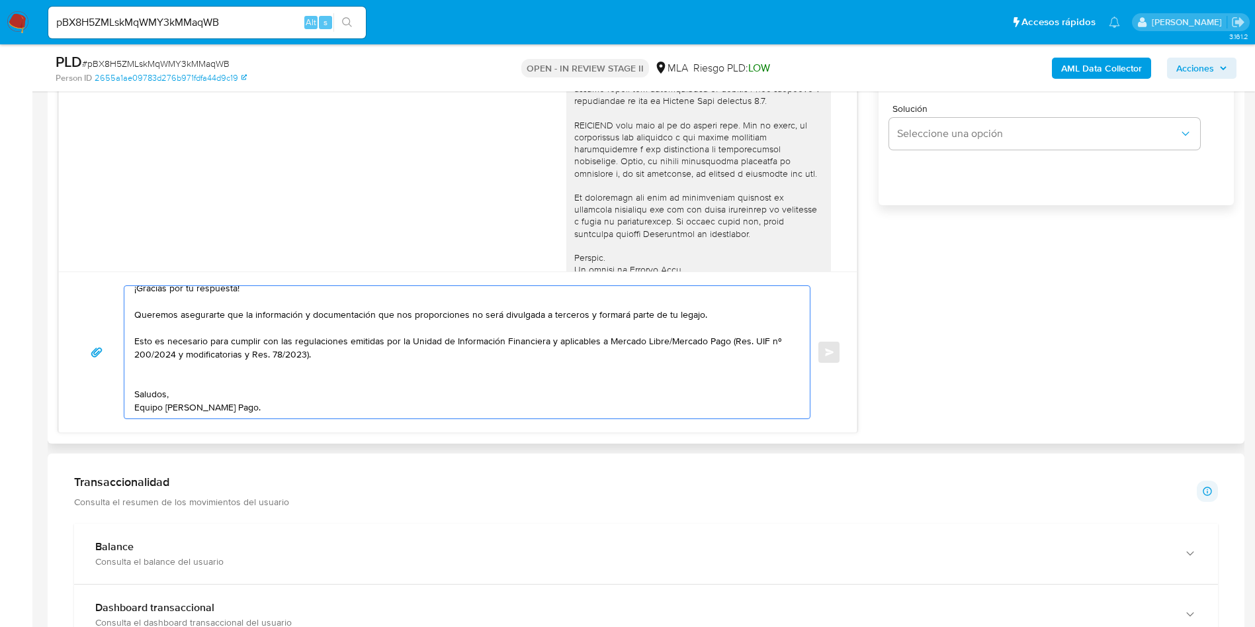
click at [237, 369] on textarea "Hola Leandro, ¡Gracias por tu respuesta! Queremos asegurarte que la información…" at bounding box center [463, 352] width 659 height 132
click at [228, 376] on textarea "Hola Leandro, ¡Gracias por tu respuesta! Queremos asegurarte que la información…" at bounding box center [463, 352] width 659 height 132
paste textarea "Es importante que sepas que, en caso de no responder a lo solicitado o si lo pr…"
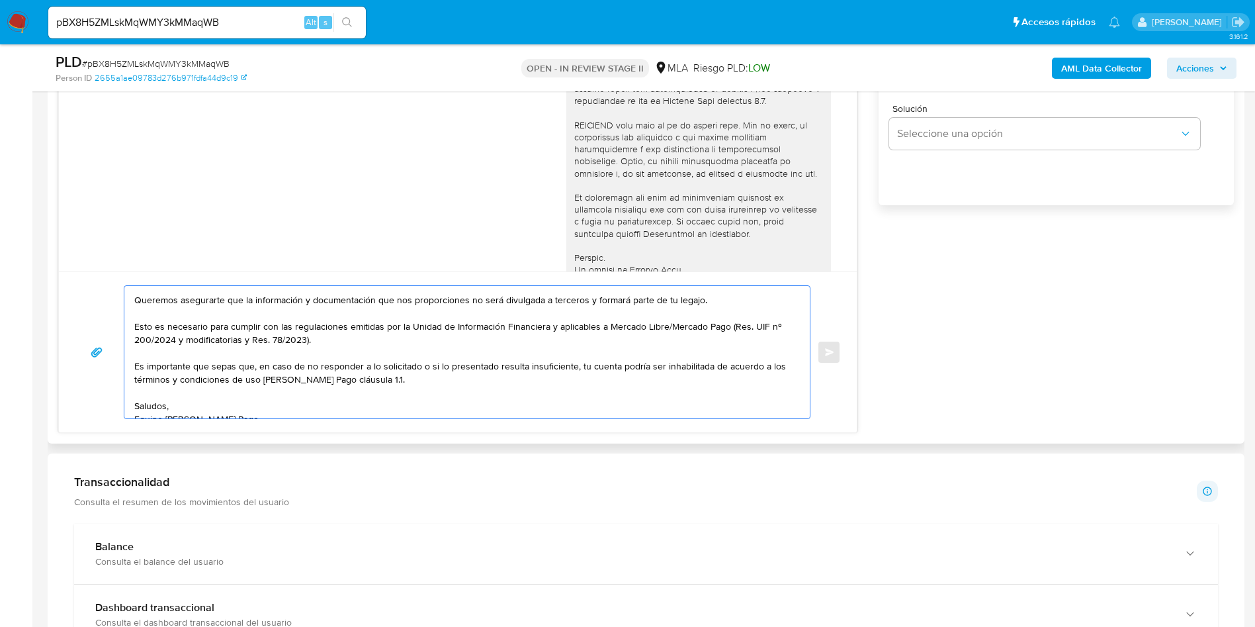
scroll to position [75, 0]
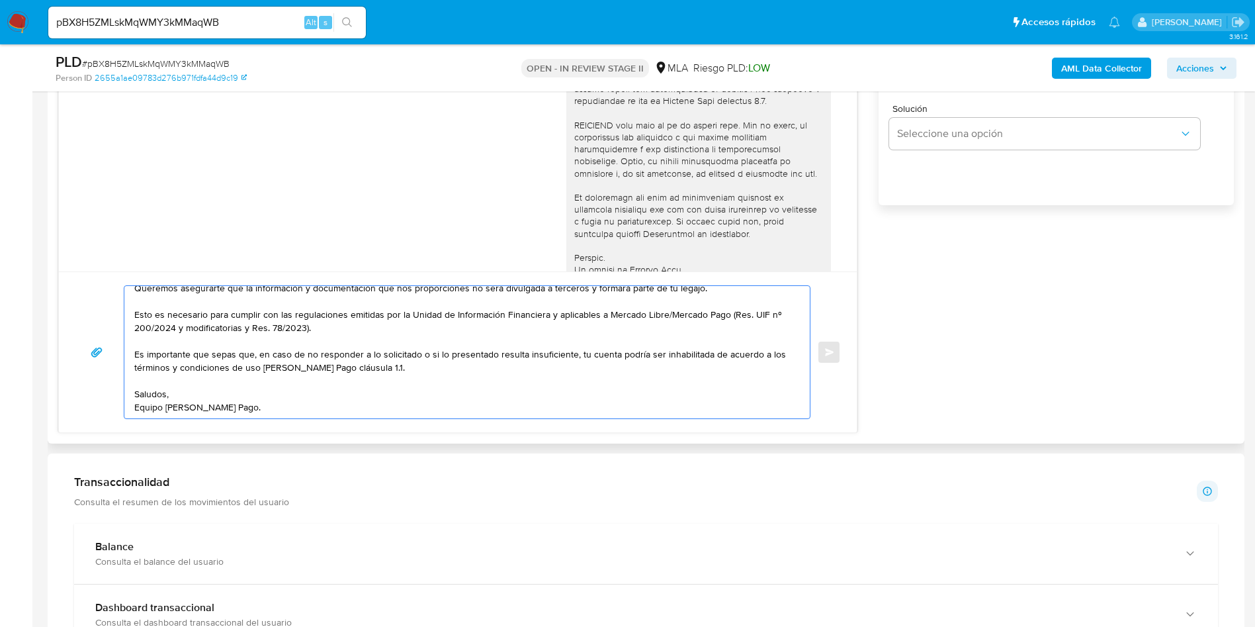
click at [275, 404] on textarea "Hola Leandro, ¡Gracias por tu respuesta! Queremos asegurarte que la información…" at bounding box center [463, 352] width 659 height 132
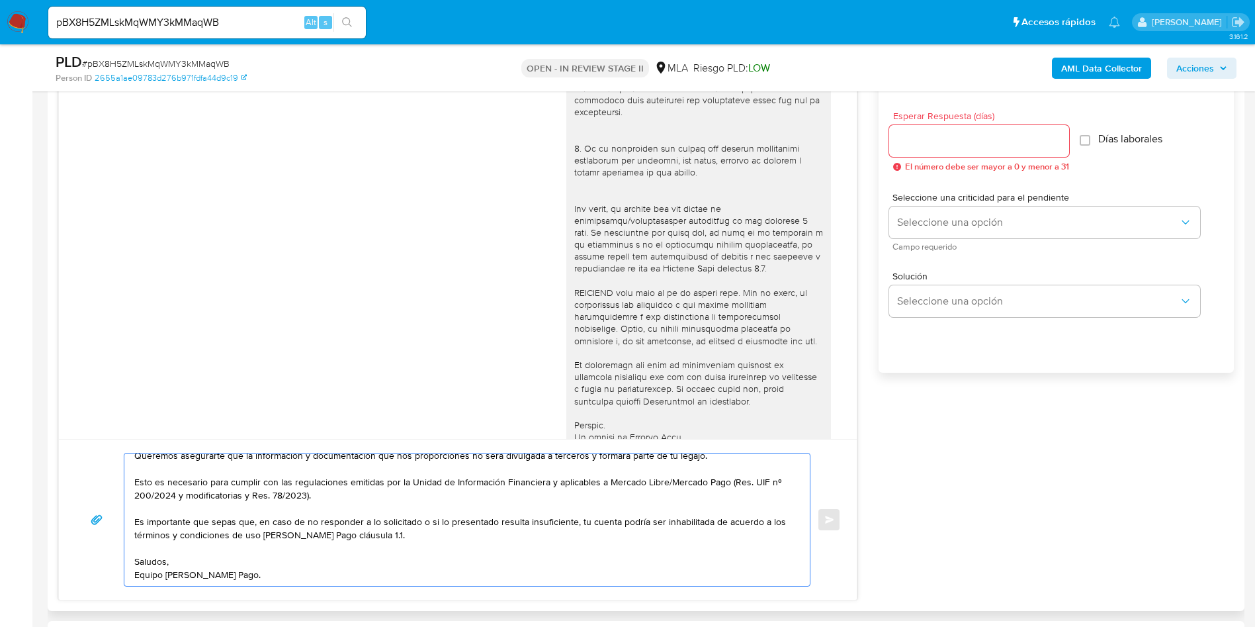
scroll to position [695, 0]
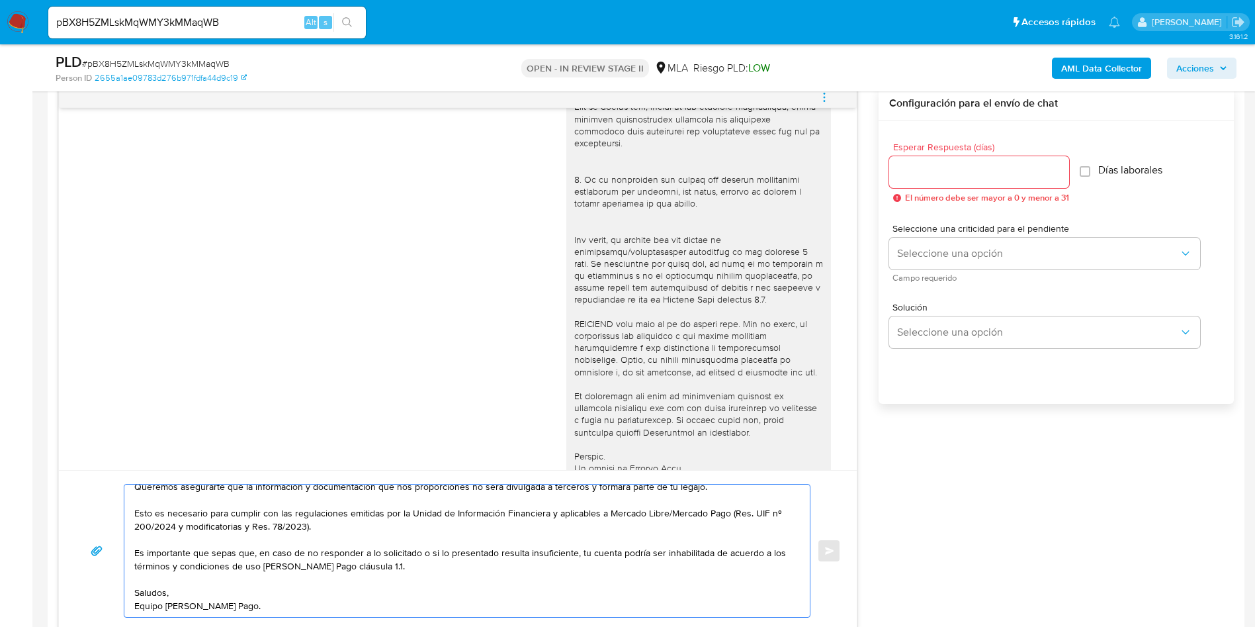
type textarea "Hola Leandro, ¡Gracias por tu respuesta! Queremos asegurarte que la información…"
click at [915, 176] on input "Esperar Respuesta (días)" at bounding box center [979, 171] width 180 height 17
type input "3"
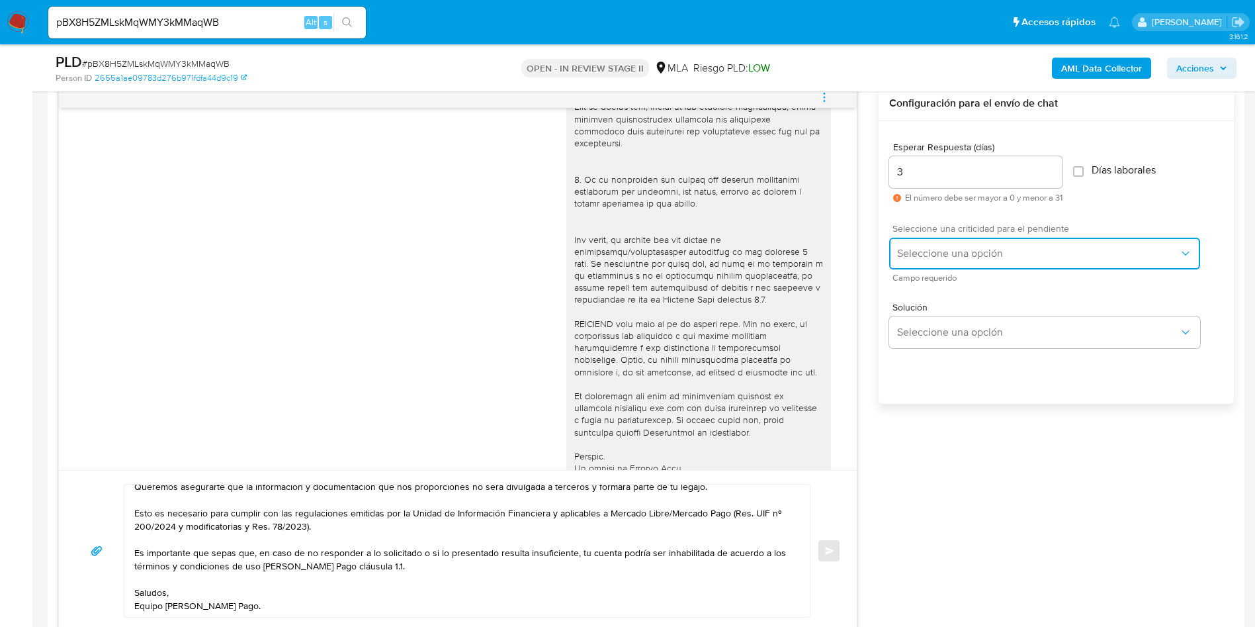
click at [926, 243] on button "Seleccione una opción" at bounding box center [1044, 254] width 311 height 32
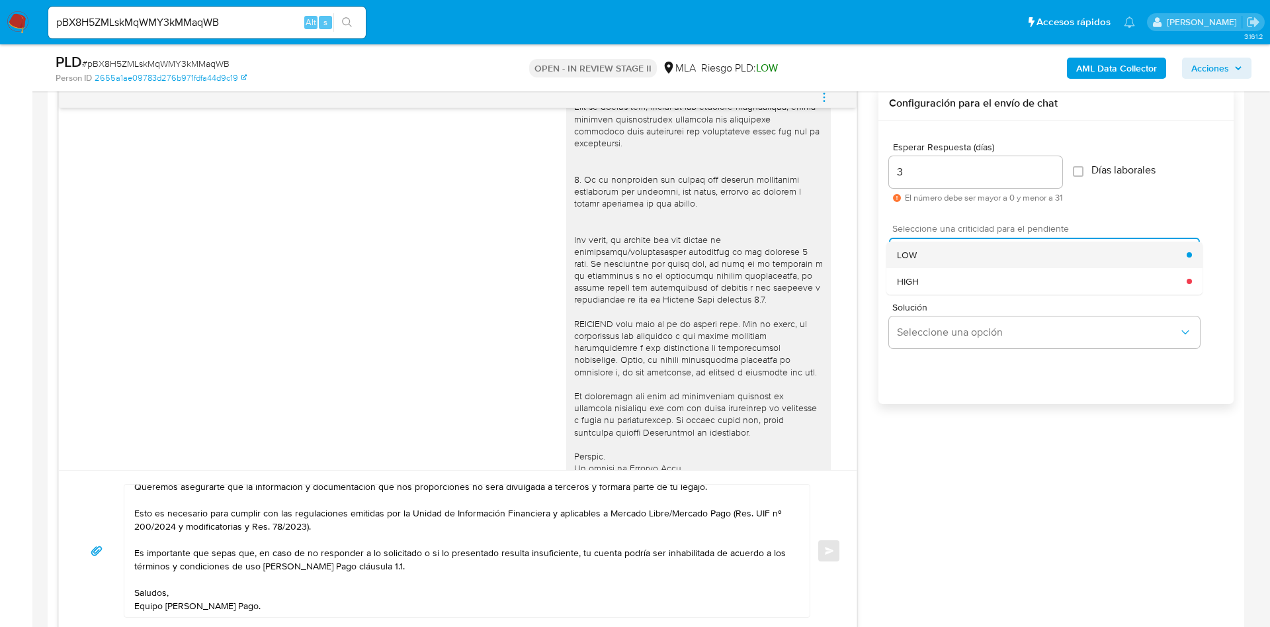
click at [922, 259] on div "LOW" at bounding box center [1042, 254] width 290 height 26
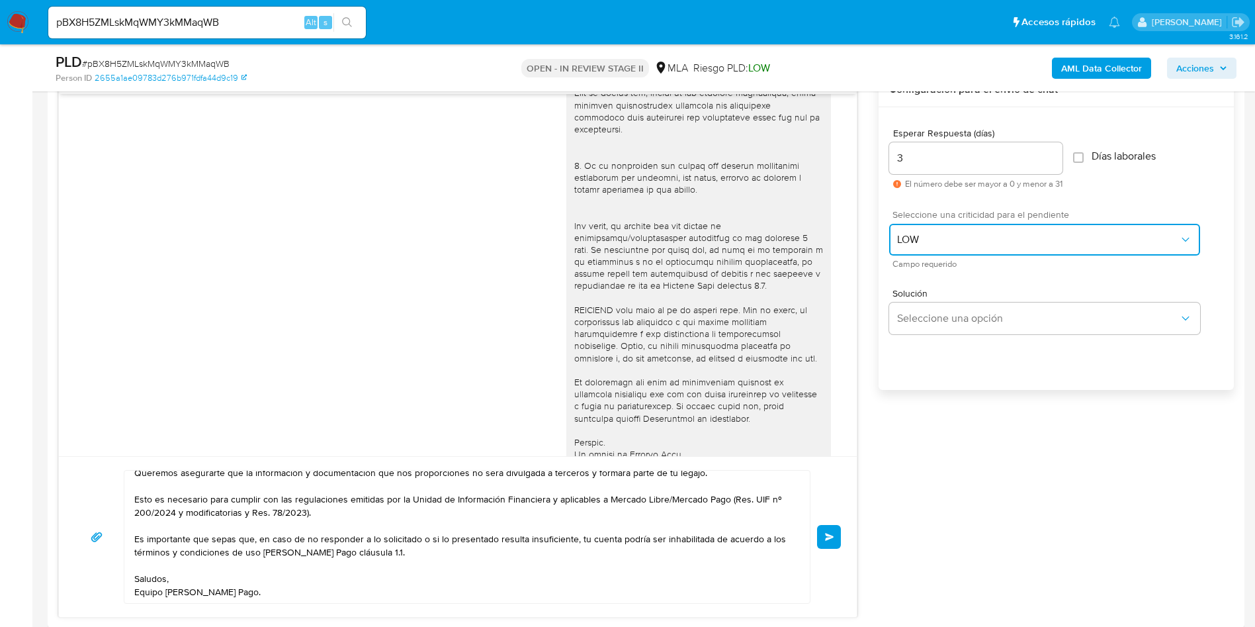
scroll to position [794, 0]
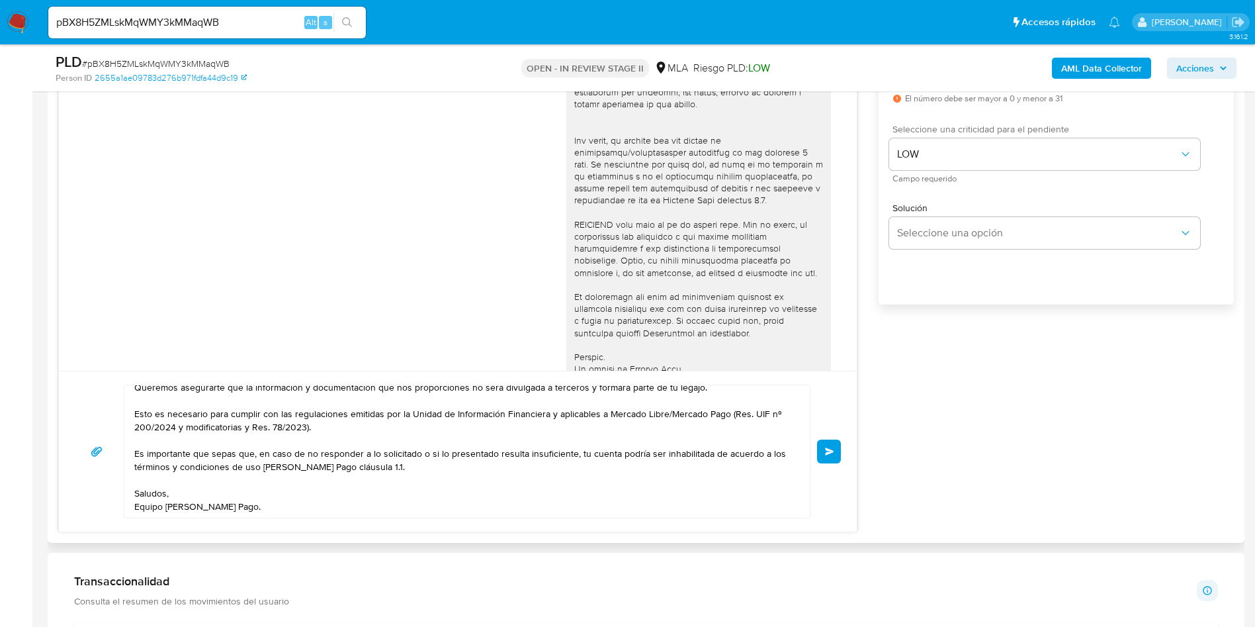
click at [836, 460] on button "Enviar" at bounding box center [829, 451] width 24 height 24
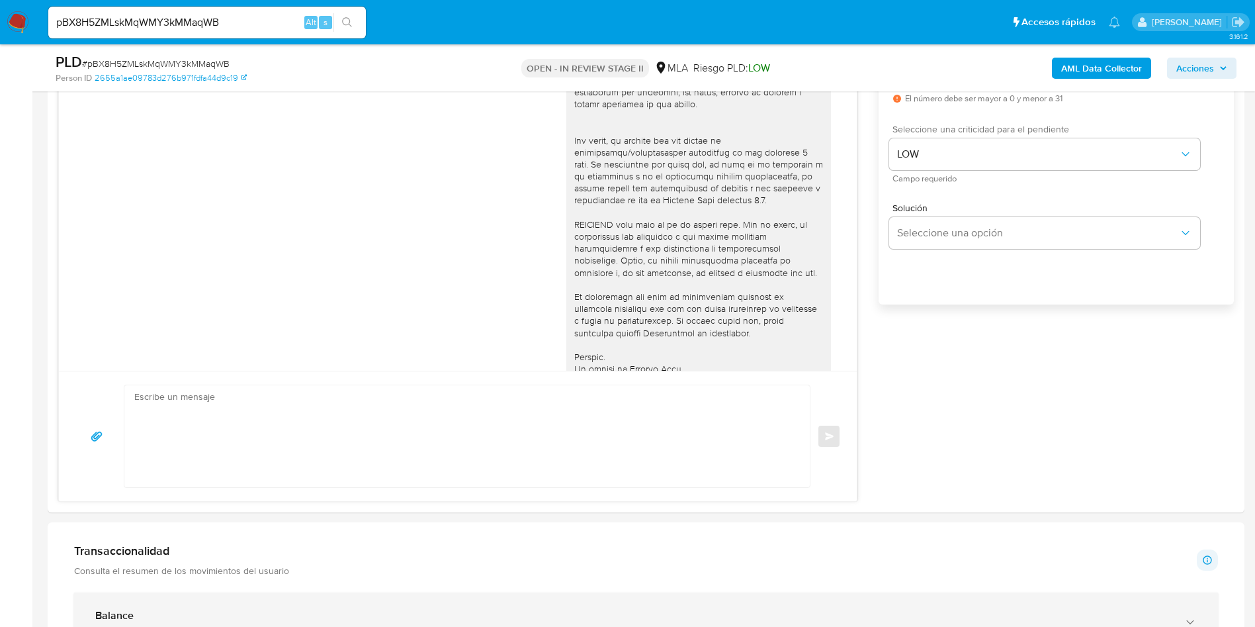
scroll to position [0, 0]
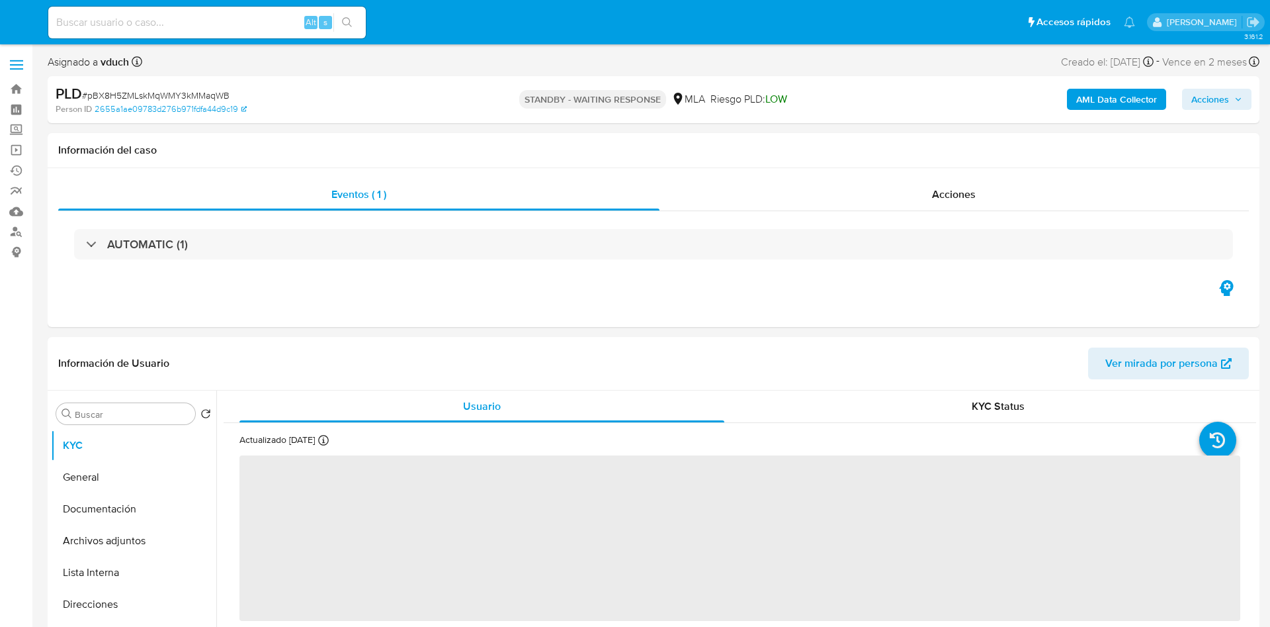
select select "10"
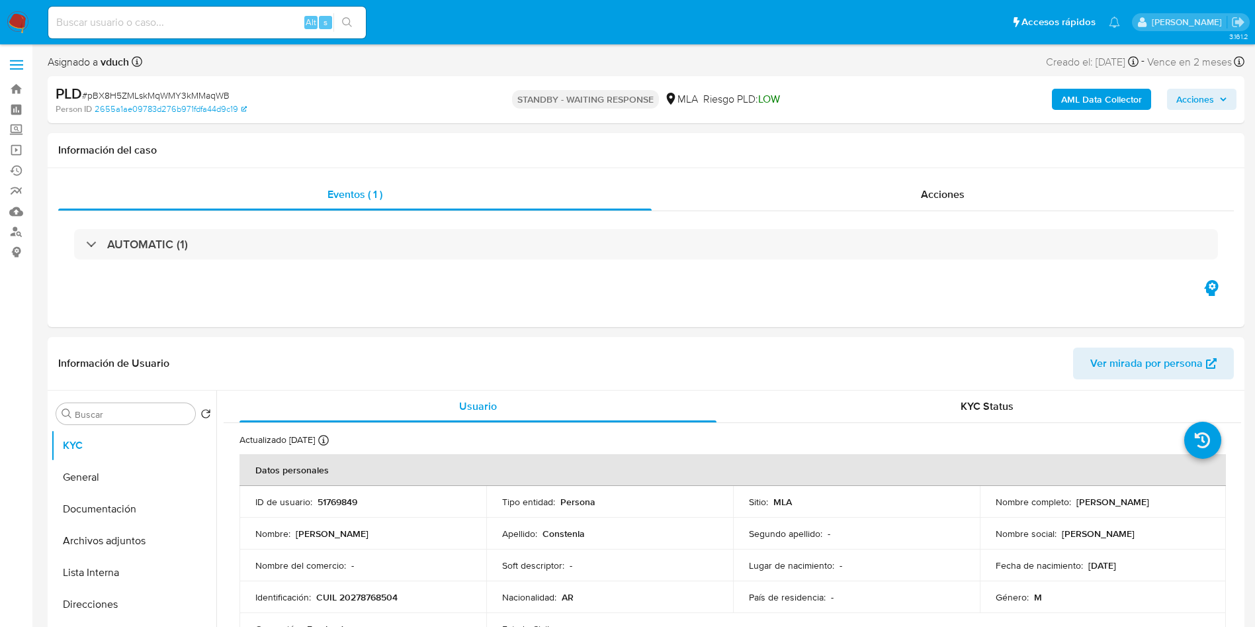
click at [253, 26] on input at bounding box center [207, 22] width 318 height 17
paste input "mKZ2rhPTtEMjBIF1nQadtMVm"
type input "mKZ2rhPTtEMjBIF1nQadtMVm"
click at [351, 19] on icon "search-icon" at bounding box center [347, 22] width 11 height 11
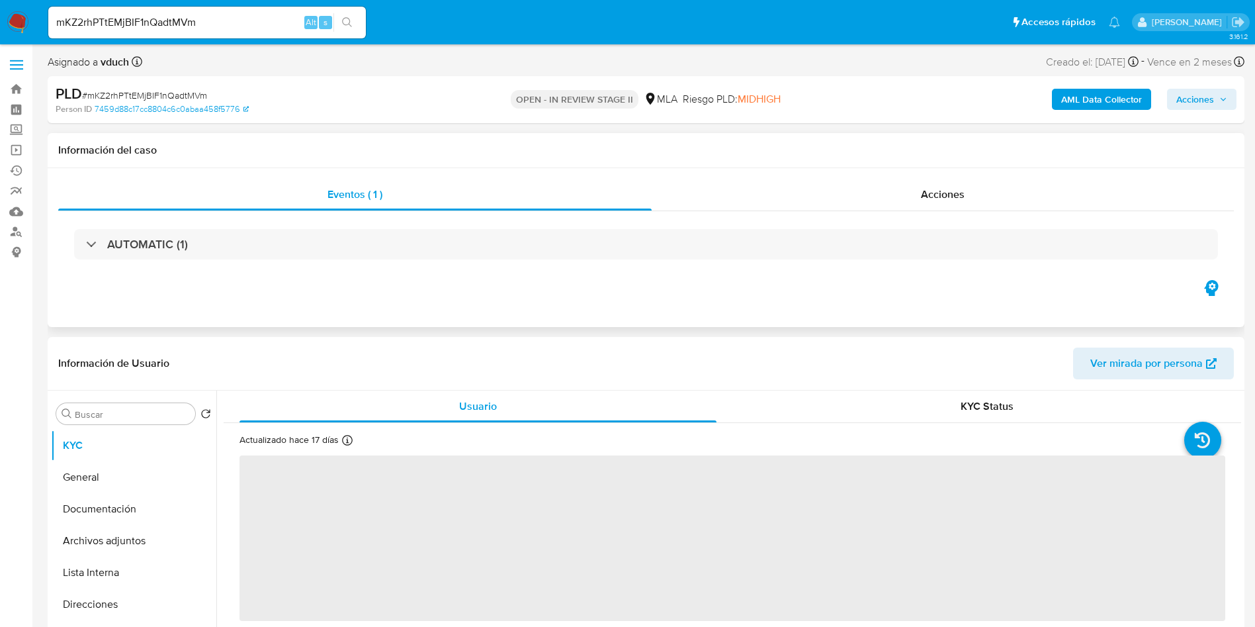
select select "10"
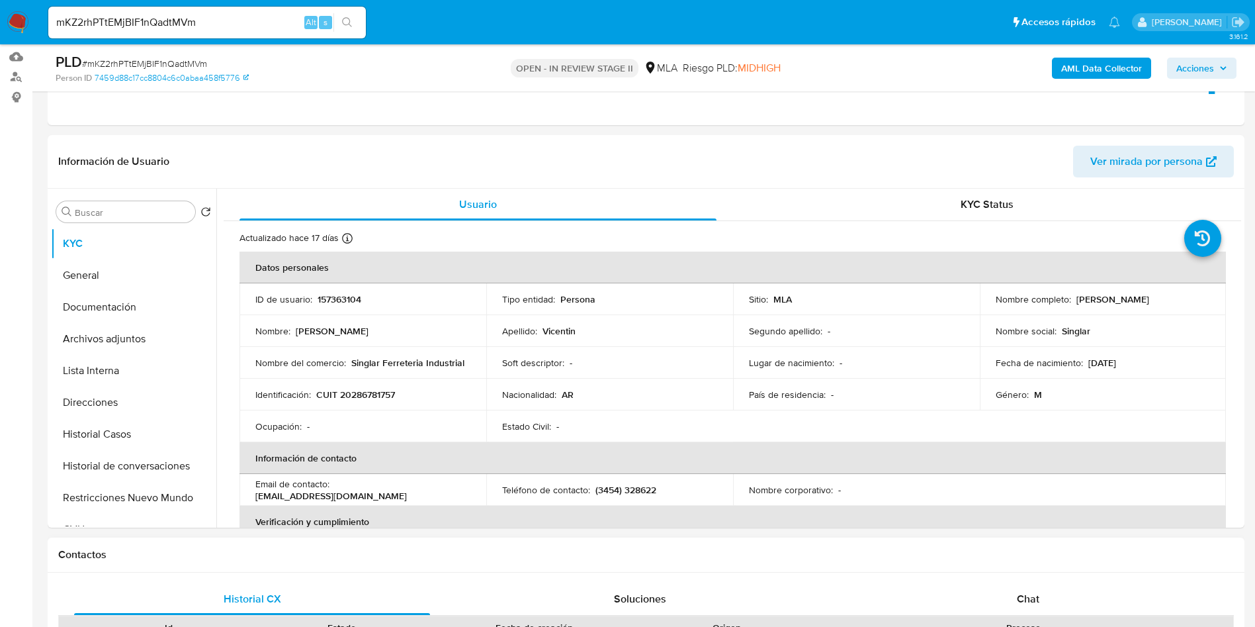
scroll to position [397, 0]
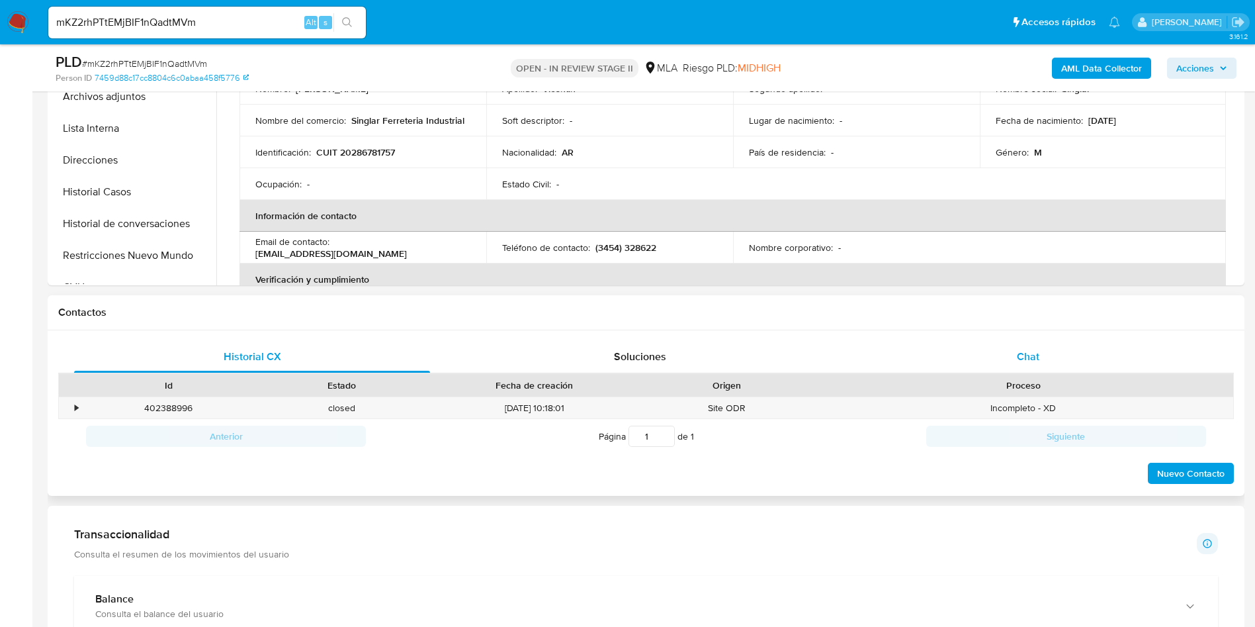
drag, startPoint x: 1087, startPoint y: 338, endPoint x: 1057, endPoint y: 345, distance: 30.5
click at [1086, 339] on div "Historial CX Soluciones Chat Id Estado Fecha de creación Origen Proceso • 40238…" at bounding box center [646, 413] width 1197 height 166
click at [736, 363] on div "Soluciones" at bounding box center [640, 357] width 356 height 32
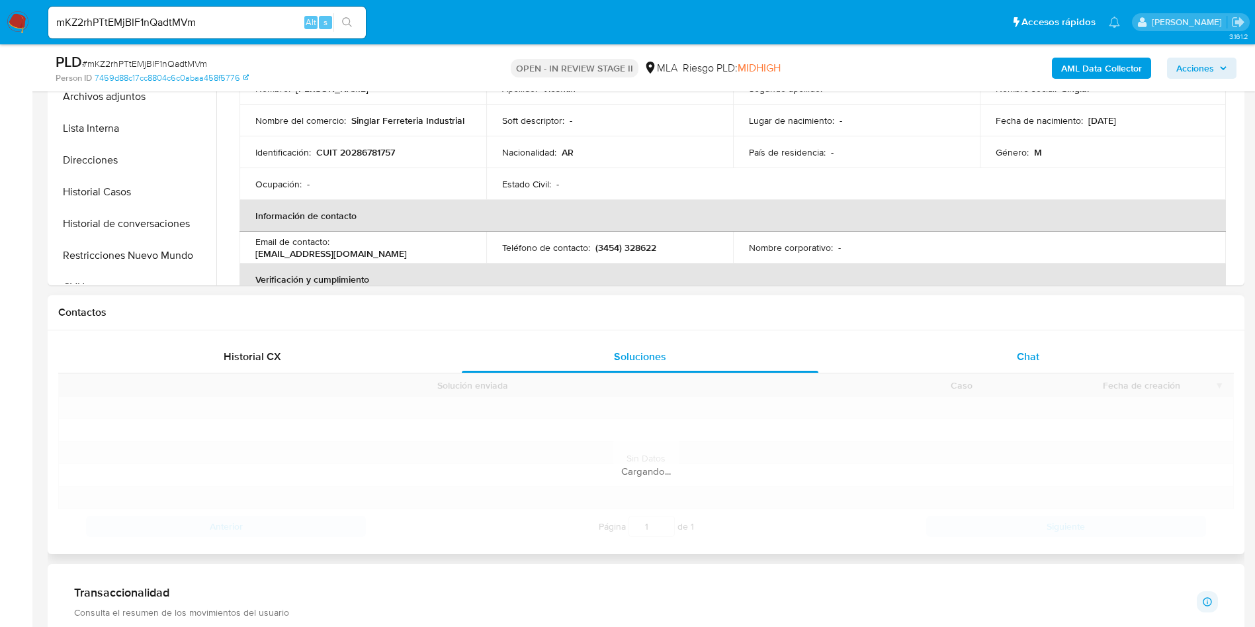
drag, startPoint x: 1089, startPoint y: 351, endPoint x: 1060, endPoint y: 351, distance: 29.1
click at [1089, 351] on div "Chat" at bounding box center [1028, 357] width 356 height 32
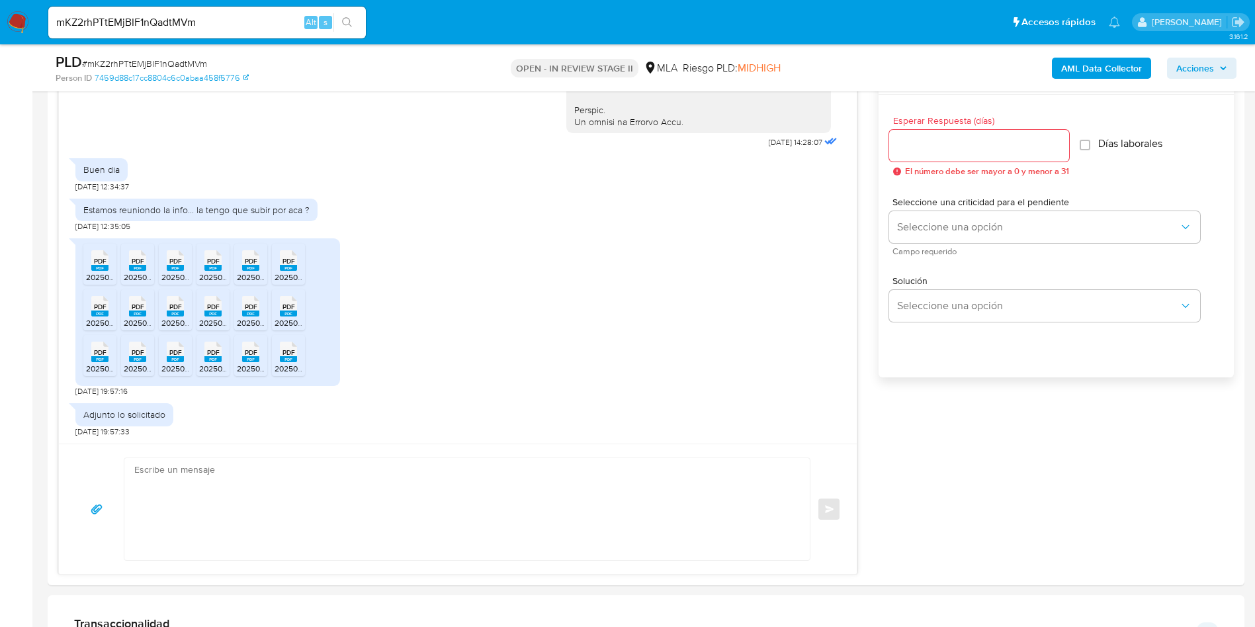
scroll to position [695, 0]
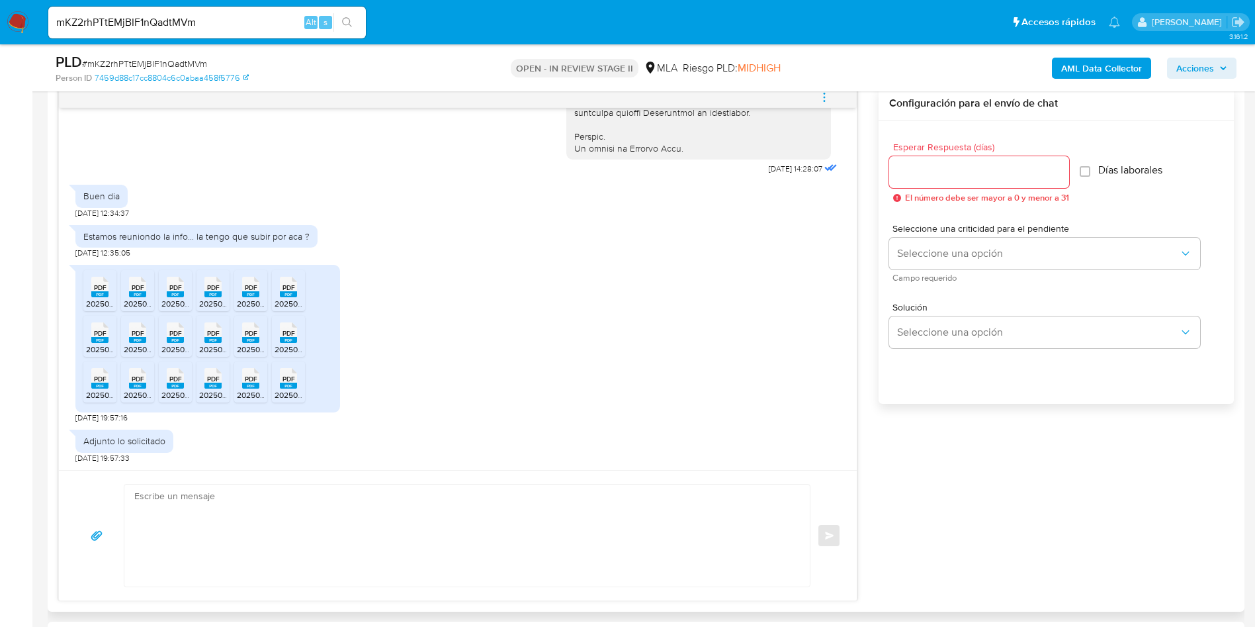
click at [251, 214] on div "Buen dia [DATE] 12:34:37" at bounding box center [457, 198] width 765 height 40
click at [90, 286] on div "PDF PDF" at bounding box center [100, 286] width 28 height 26
click at [136, 288] on span "PDF" at bounding box center [138, 287] width 13 height 9
click at [184, 284] on div "PDF PDF" at bounding box center [175, 286] width 28 height 26
click at [221, 289] on icon at bounding box center [212, 287] width 17 height 21
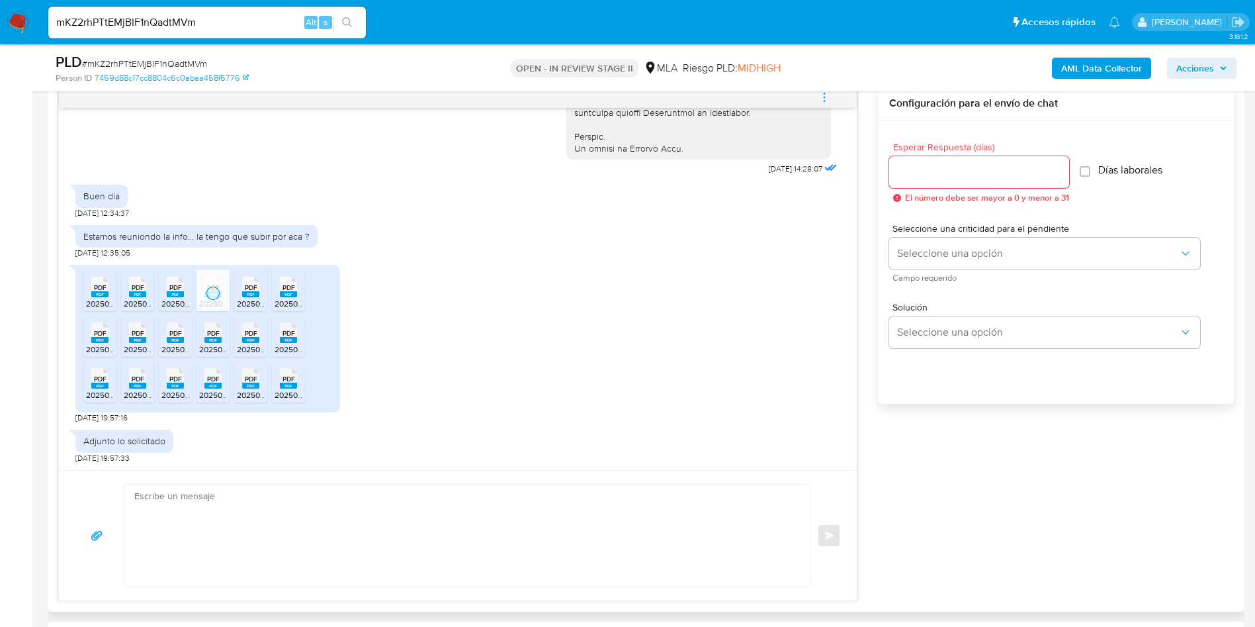
drag, startPoint x: 254, startPoint y: 292, endPoint x: 271, endPoint y: 290, distance: 17.3
click at [255, 292] on rect at bounding box center [250, 294] width 17 height 6
drag, startPoint x: 296, startPoint y: 289, endPoint x: 238, endPoint y: 297, distance: 58.8
click at [296, 289] on icon at bounding box center [288, 287] width 17 height 21
click at [109, 336] on div "PDF PDF" at bounding box center [100, 331] width 28 height 26
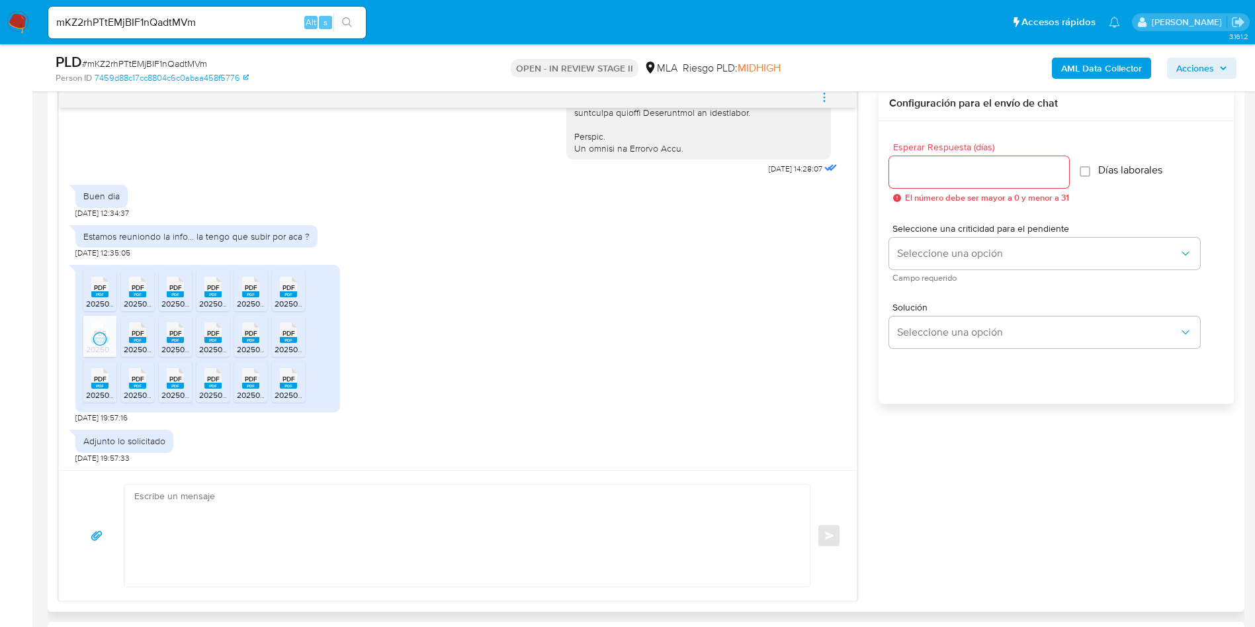
click at [127, 331] on div "PDF PDF" at bounding box center [138, 331] width 28 height 26
click at [171, 335] on span "PDF" at bounding box center [175, 333] width 13 height 9
click at [209, 337] on span "PDF" at bounding box center [213, 333] width 13 height 9
click at [255, 333] on span "PDF" at bounding box center [251, 333] width 13 height 9
click at [289, 329] on span "PDF" at bounding box center [288, 333] width 13 height 9
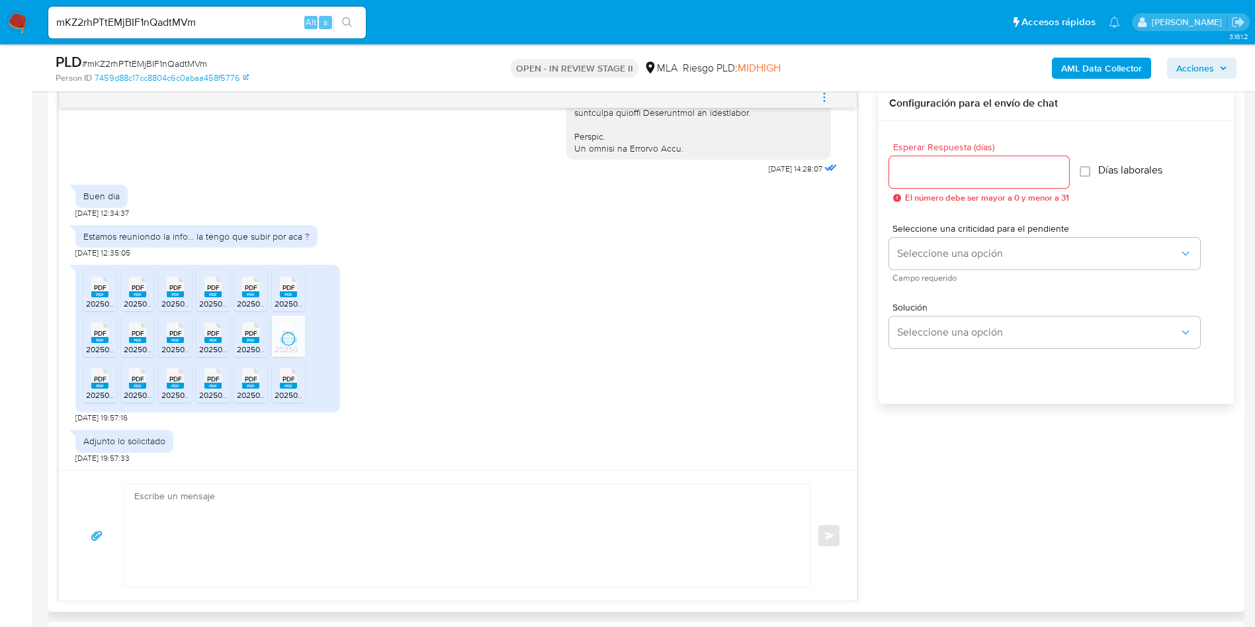
click at [108, 383] on rect at bounding box center [99, 385] width 17 height 6
click at [133, 375] on span "PDF" at bounding box center [138, 378] width 13 height 9
click at [183, 375] on icon at bounding box center [175, 378] width 17 height 21
click at [220, 378] on icon at bounding box center [212, 378] width 17 height 21
click at [245, 377] on span "PDF" at bounding box center [251, 378] width 13 height 9
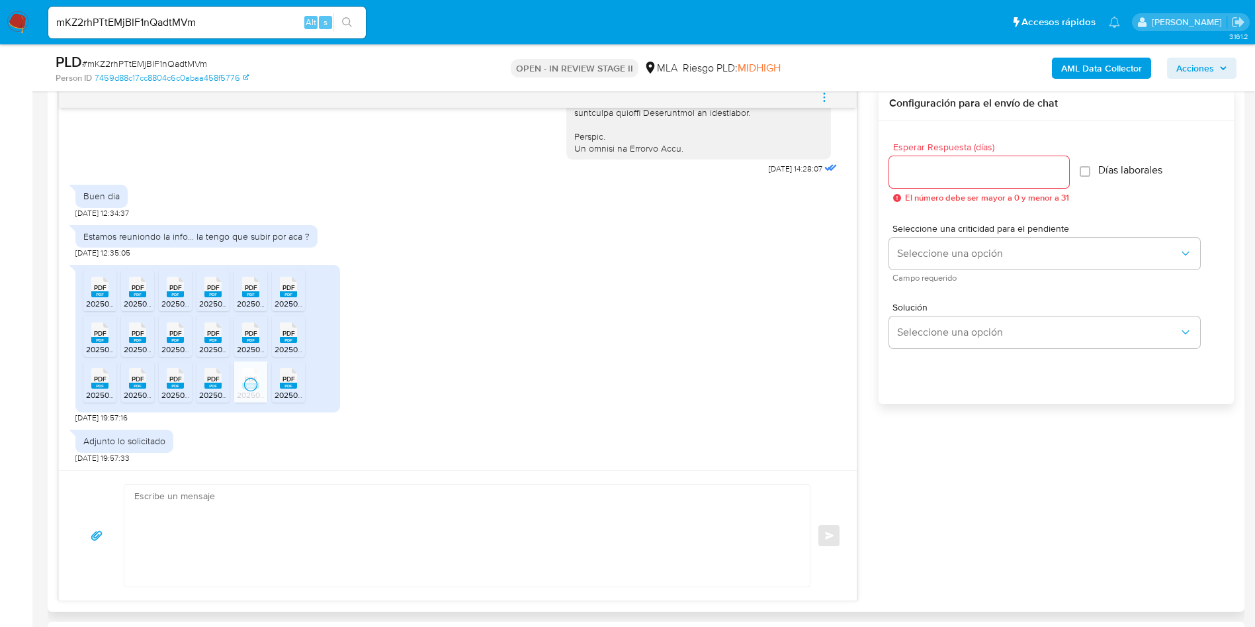
drag, startPoint x: 280, startPoint y: 377, endPoint x: 259, endPoint y: 364, distance: 25.0
click at [282, 377] on div "PDF PDF" at bounding box center [289, 377] width 28 height 26
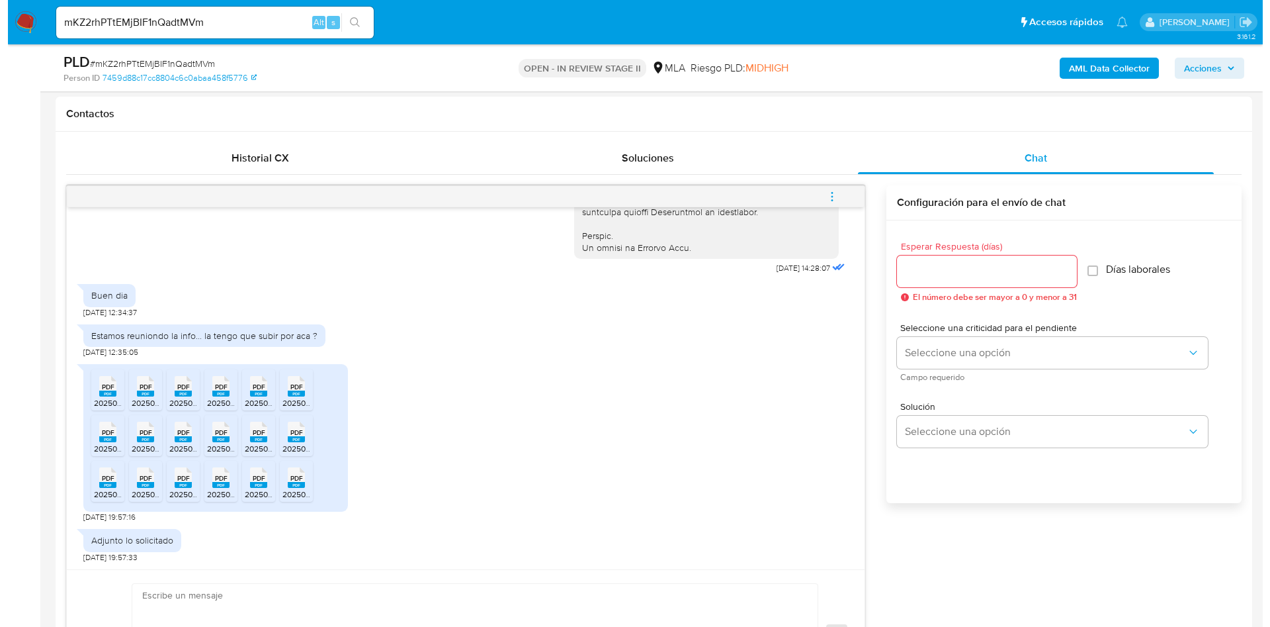
scroll to position [198, 0]
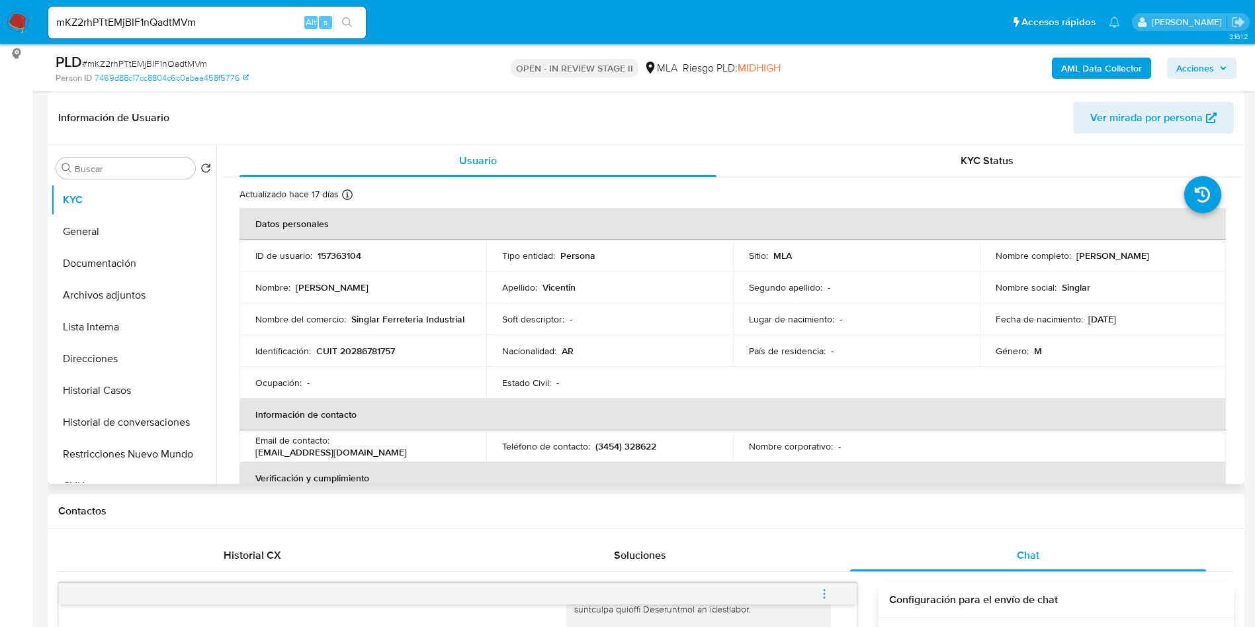
drag, startPoint x: 1073, startPoint y: 253, endPoint x: 1170, endPoint y: 253, distance: 96.6
click at [1170, 253] on div "Nombre completo : Gaston Daniel Vicentin" at bounding box center [1103, 255] width 215 height 12
copy p "[PERSON_NAME]"
click at [110, 296] on button "Archivos adjuntos" at bounding box center [128, 295] width 155 height 32
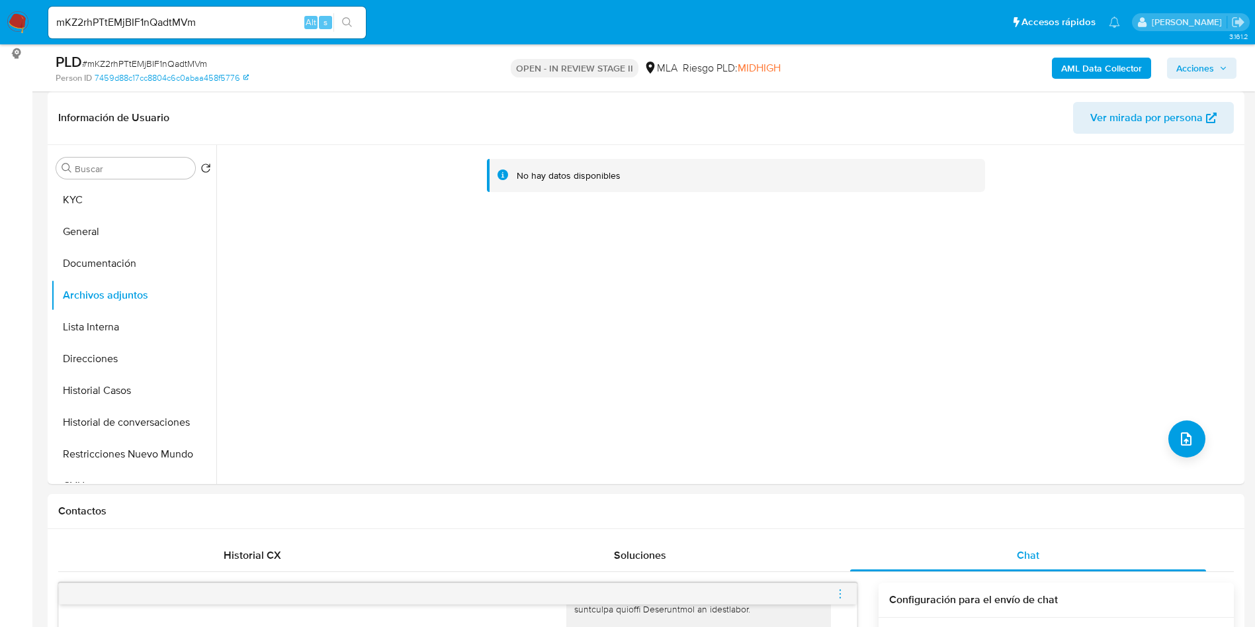
click at [1097, 74] on b "AML Data Collector" at bounding box center [1101, 68] width 81 height 21
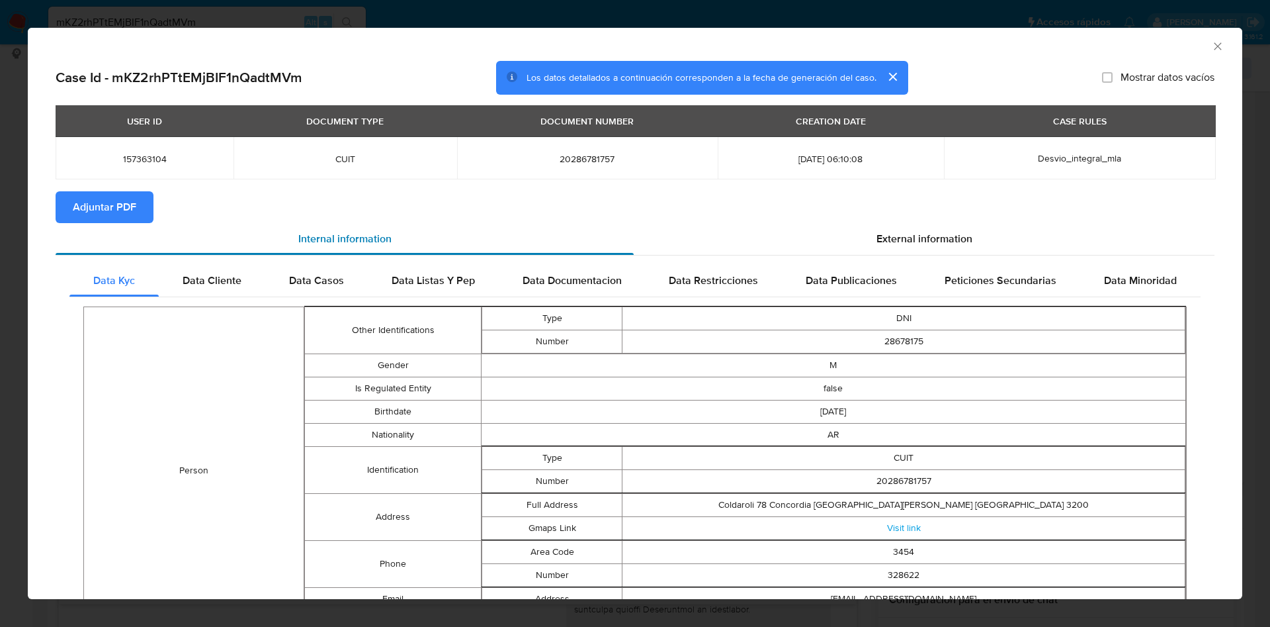
click at [109, 224] on div "Internal information" at bounding box center [345, 239] width 578 height 32
click at [108, 206] on span "Adjuntar PDF" at bounding box center [105, 207] width 64 height 29
click at [1211, 47] on icon "Cerrar ventana" at bounding box center [1217, 46] width 13 height 13
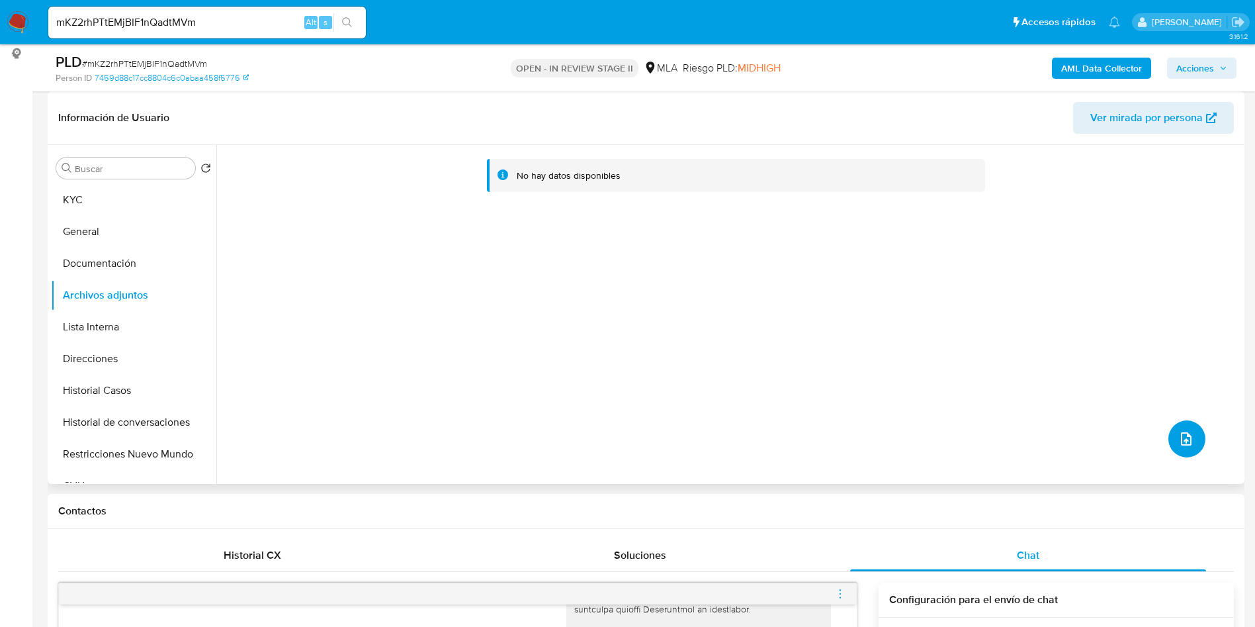
click at [1172, 439] on button "upload-file" at bounding box center [1186, 438] width 37 height 37
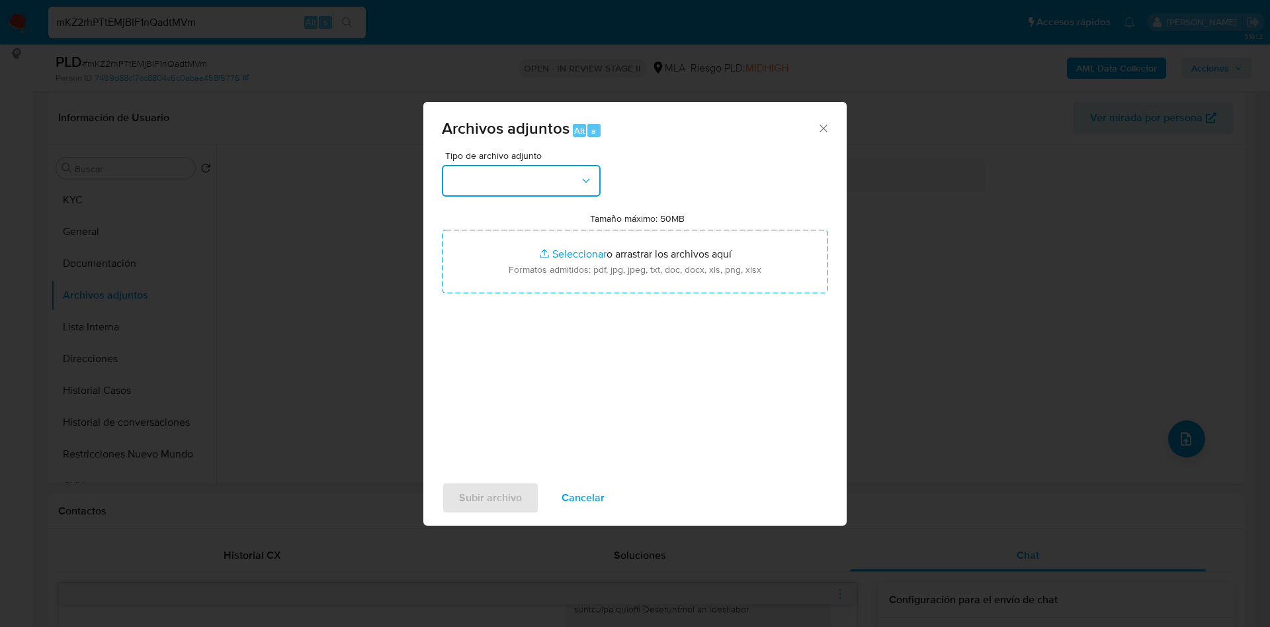
click at [524, 191] on button "button" at bounding box center [521, 181] width 159 height 32
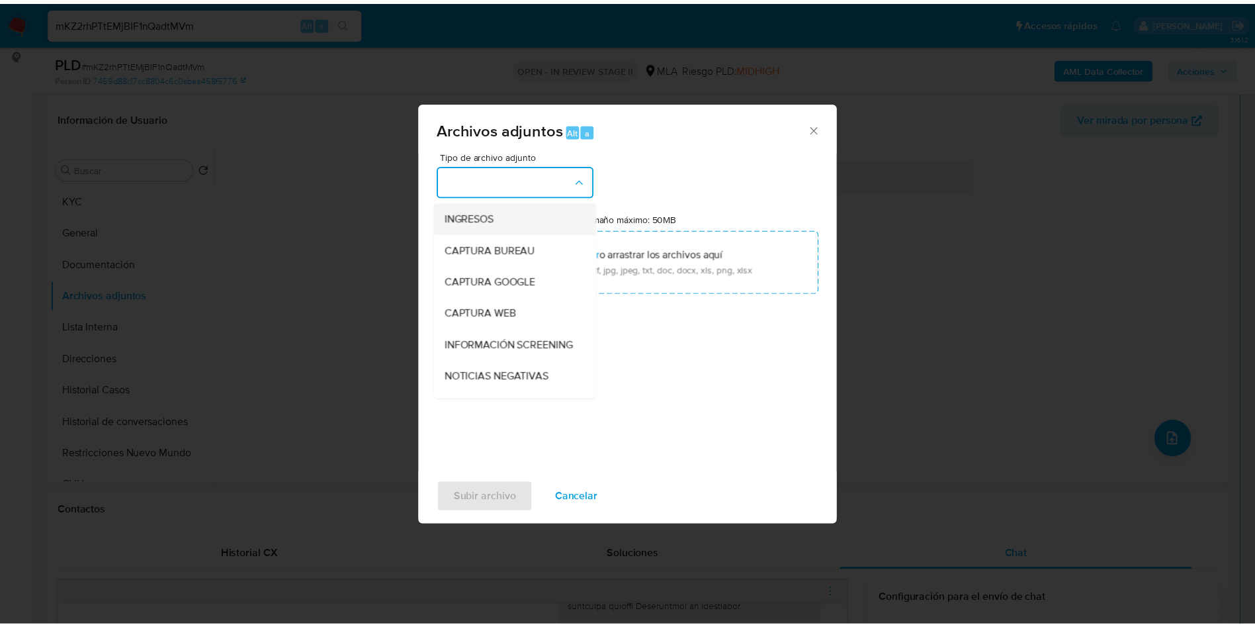
scroll to position [0, 0]
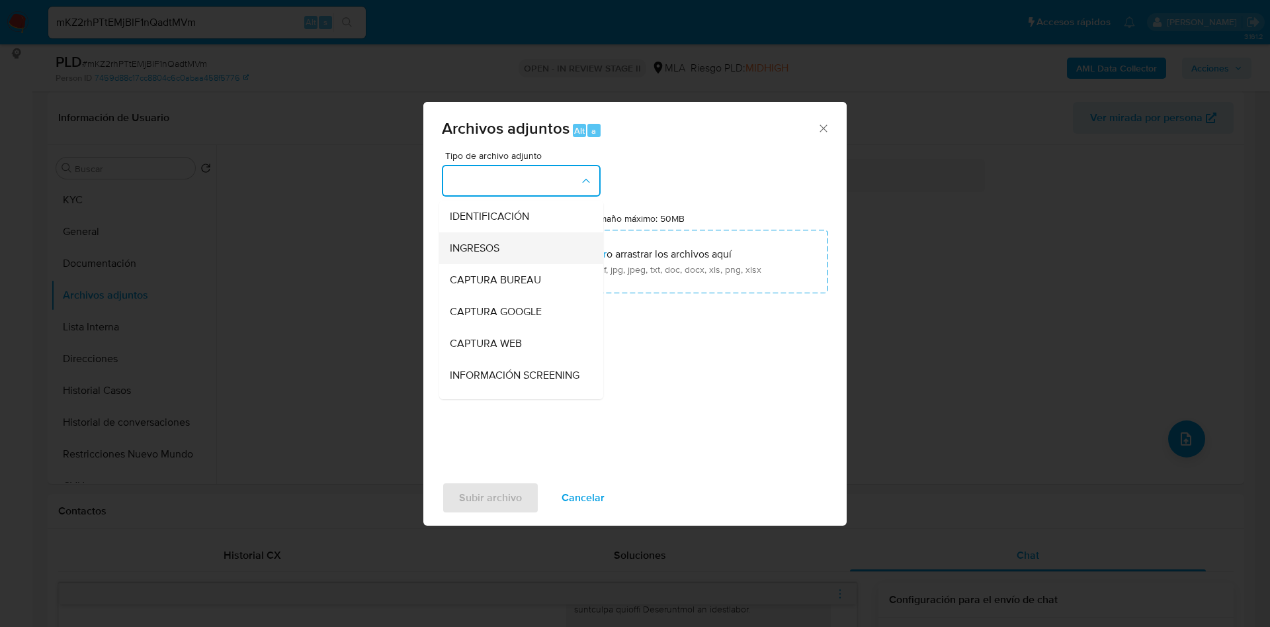
click at [511, 232] on div "INGRESOS" at bounding box center [517, 248] width 135 height 32
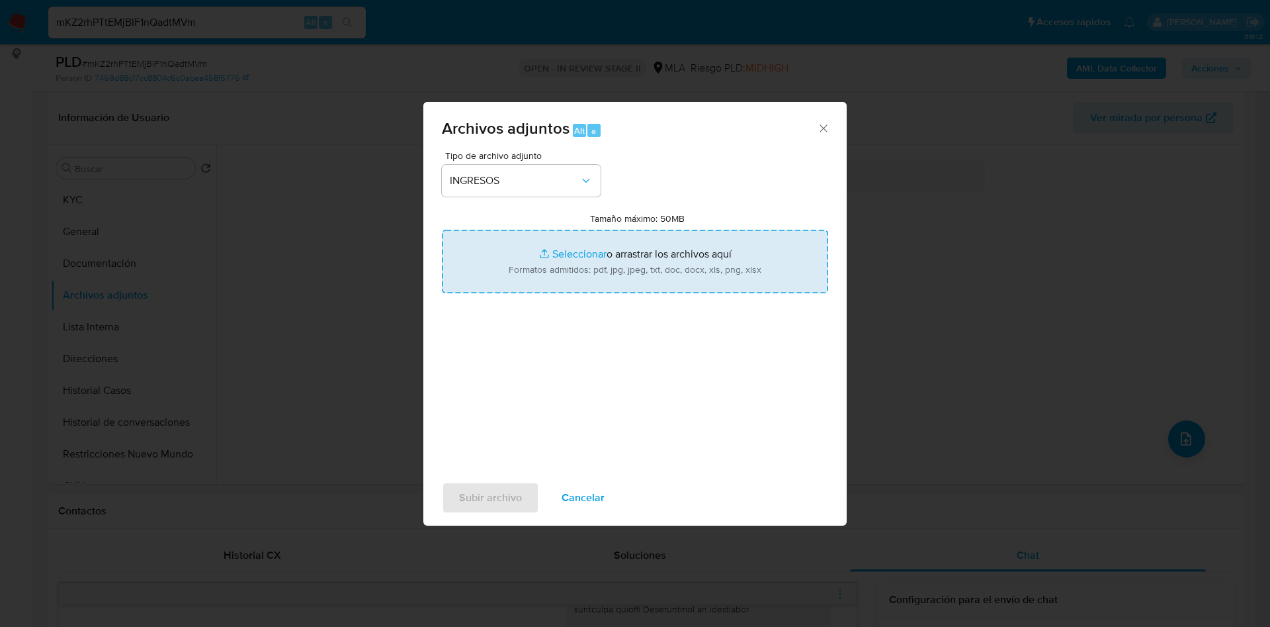
type input "C:\fakepath\Gaston Daniel Vicentin - Documentacion.pdf"
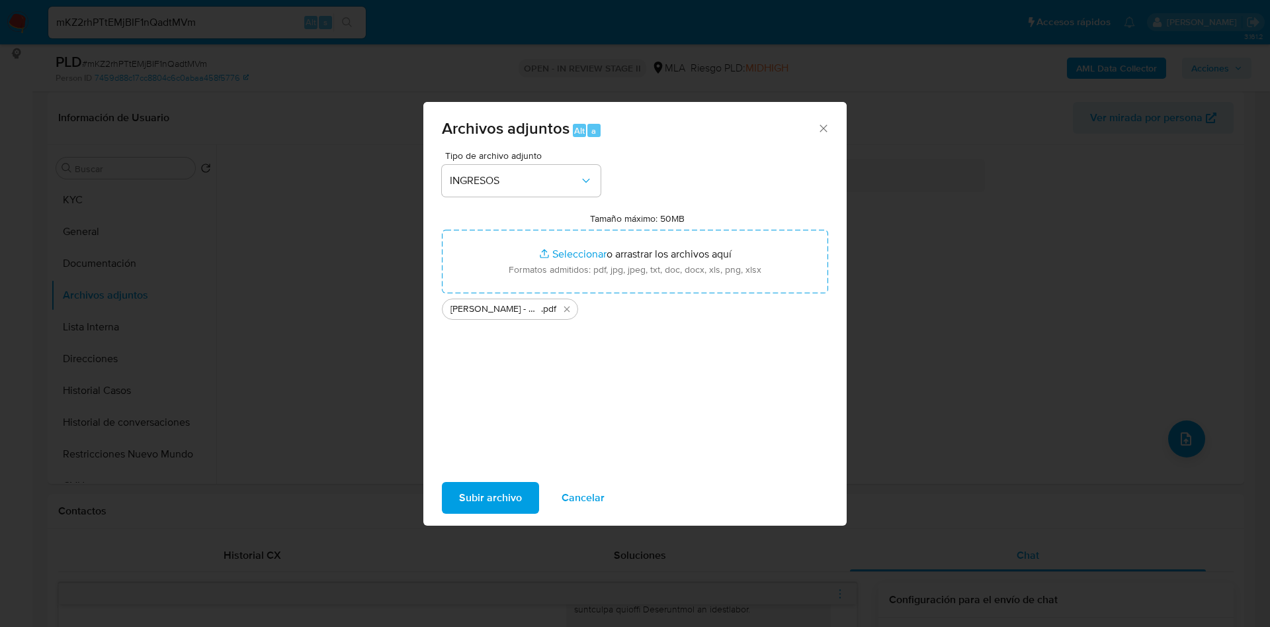
click at [491, 501] on span "Subir archivo" at bounding box center [490, 497] width 63 height 29
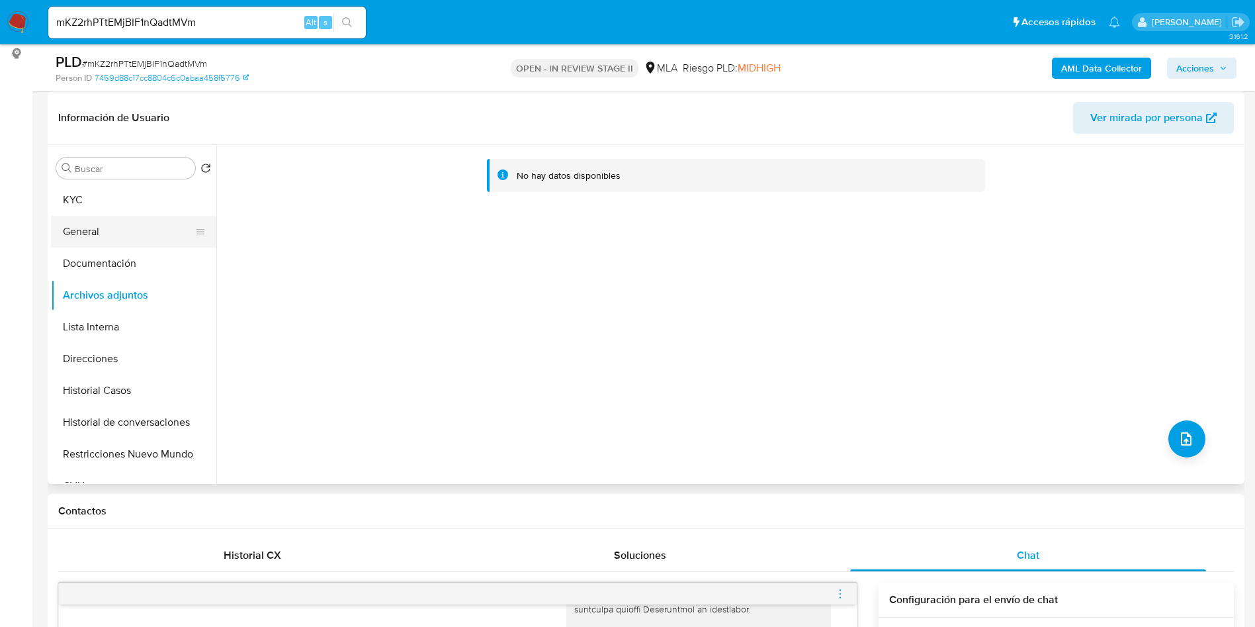
click at [80, 219] on button "General" at bounding box center [128, 232] width 155 height 32
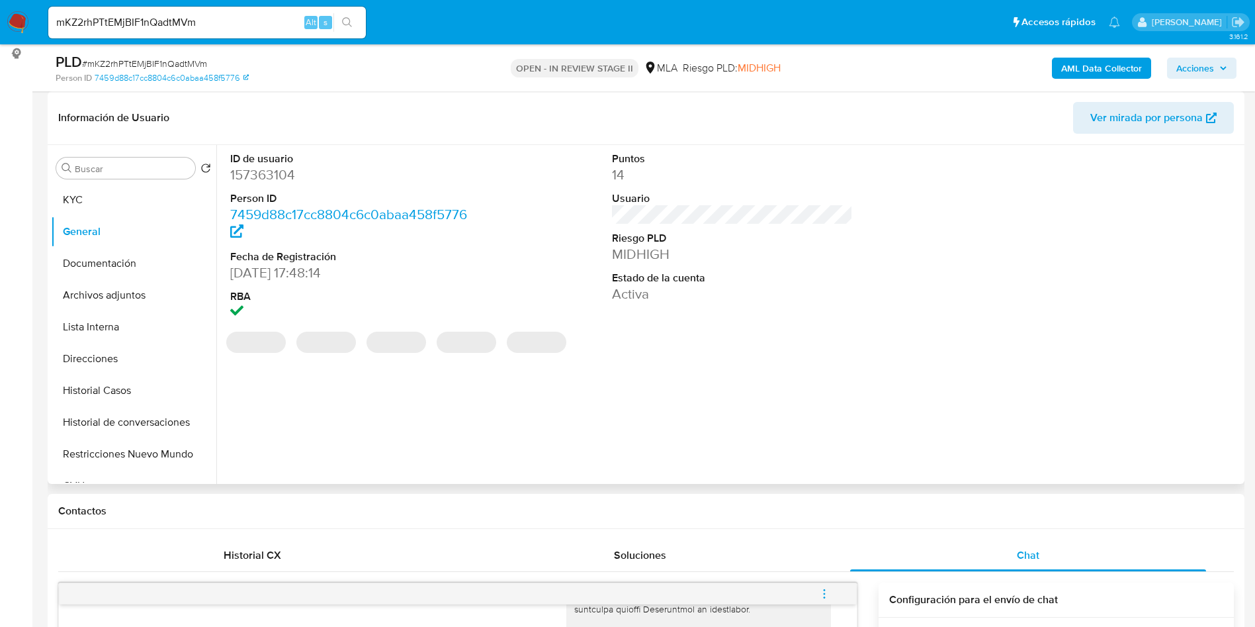
click at [273, 182] on dd "157363104" at bounding box center [350, 174] width 241 height 19
copy dd "157363104"
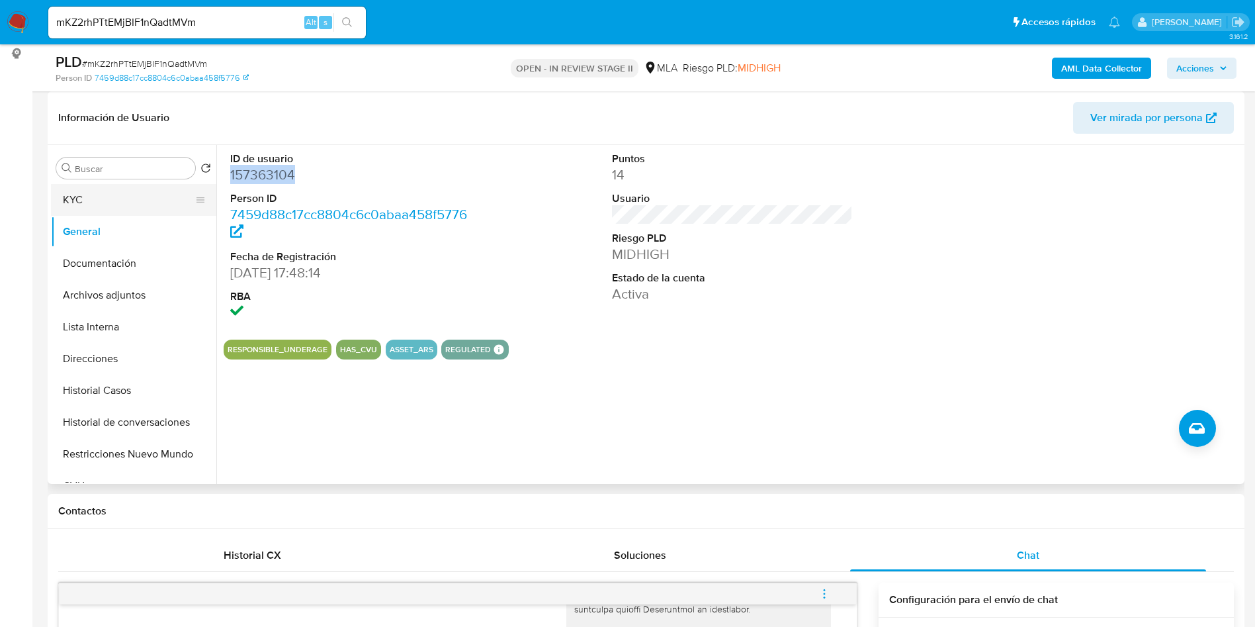
click at [187, 190] on button "KYC" at bounding box center [128, 200] width 155 height 32
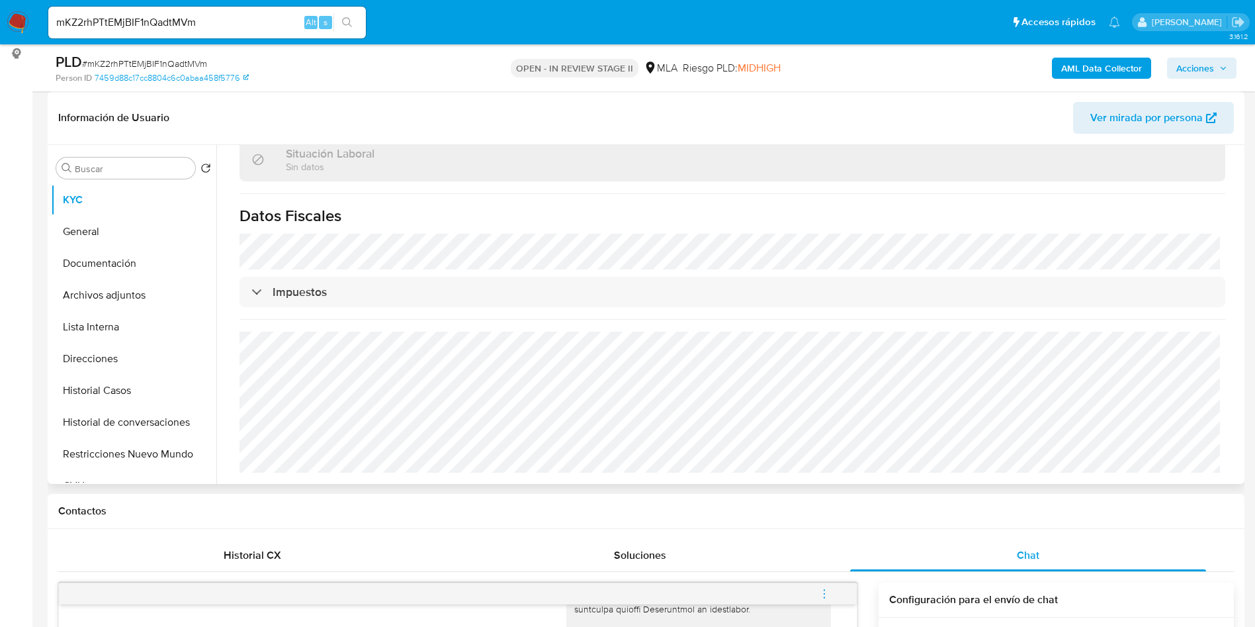
scroll to position [709, 0]
click at [160, 292] on button "Archivos adjuntos" at bounding box center [128, 295] width 155 height 32
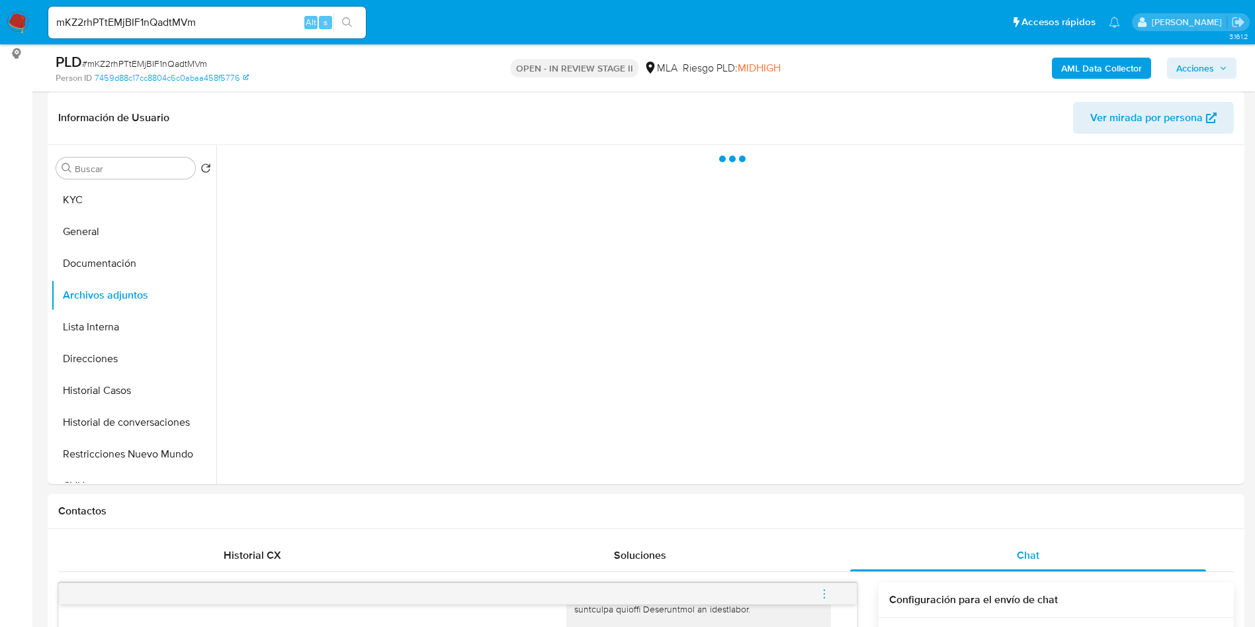
scroll to position [0, 0]
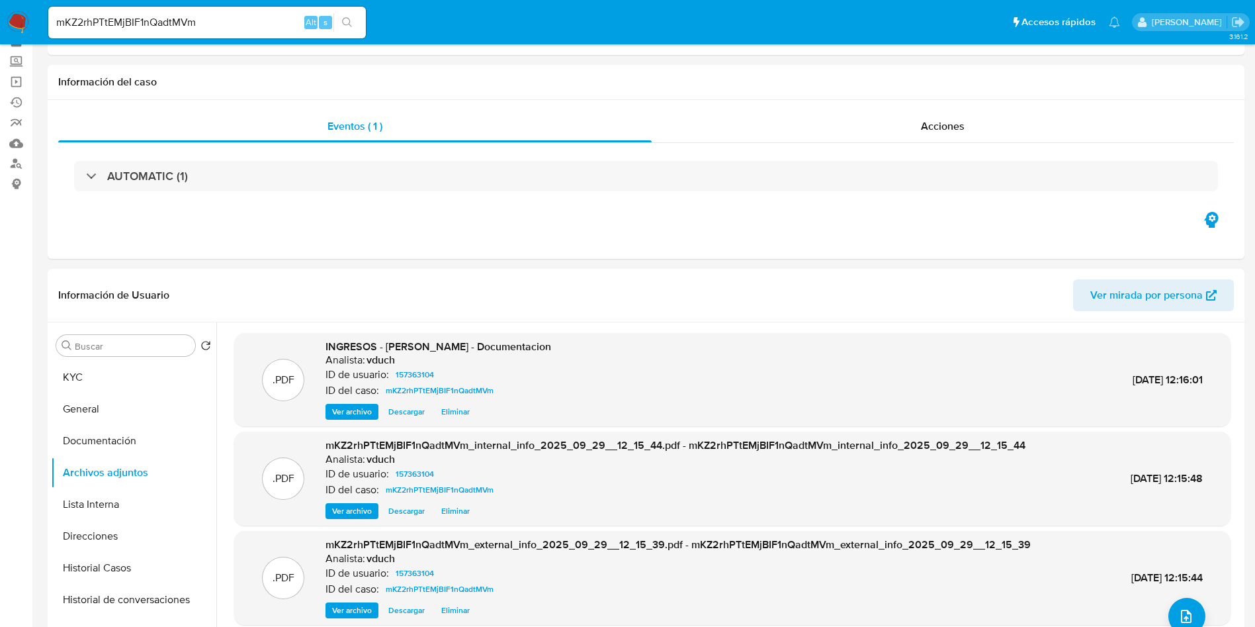
scroll to position [99, 0]
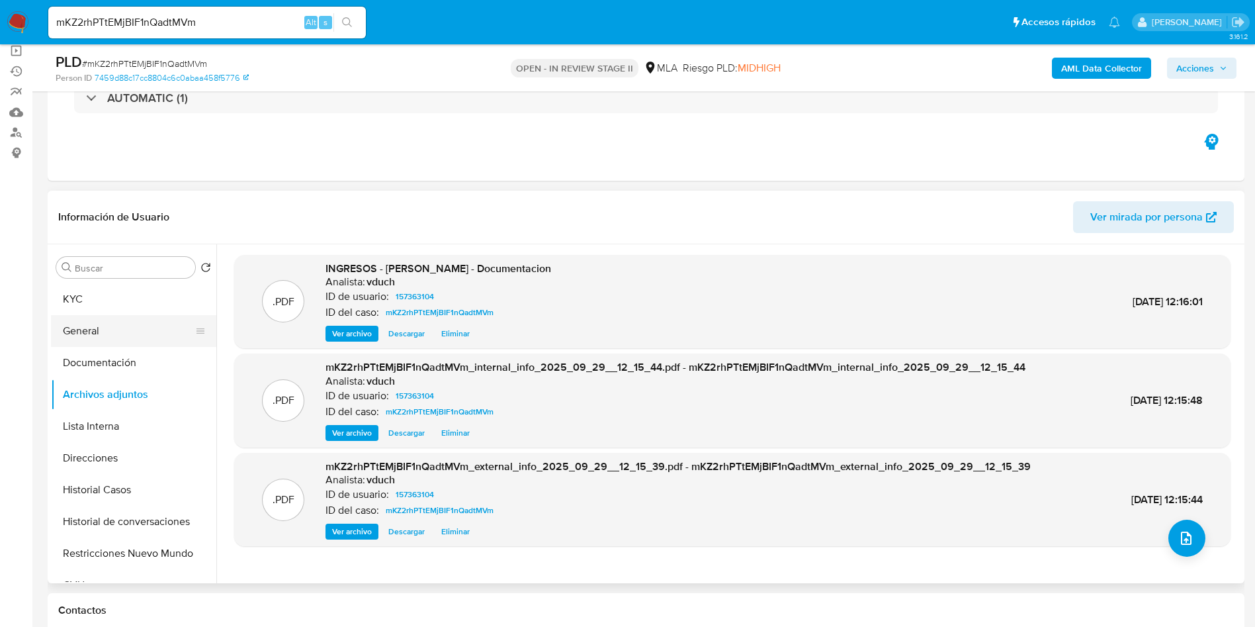
click at [81, 321] on button "General" at bounding box center [128, 331] width 155 height 32
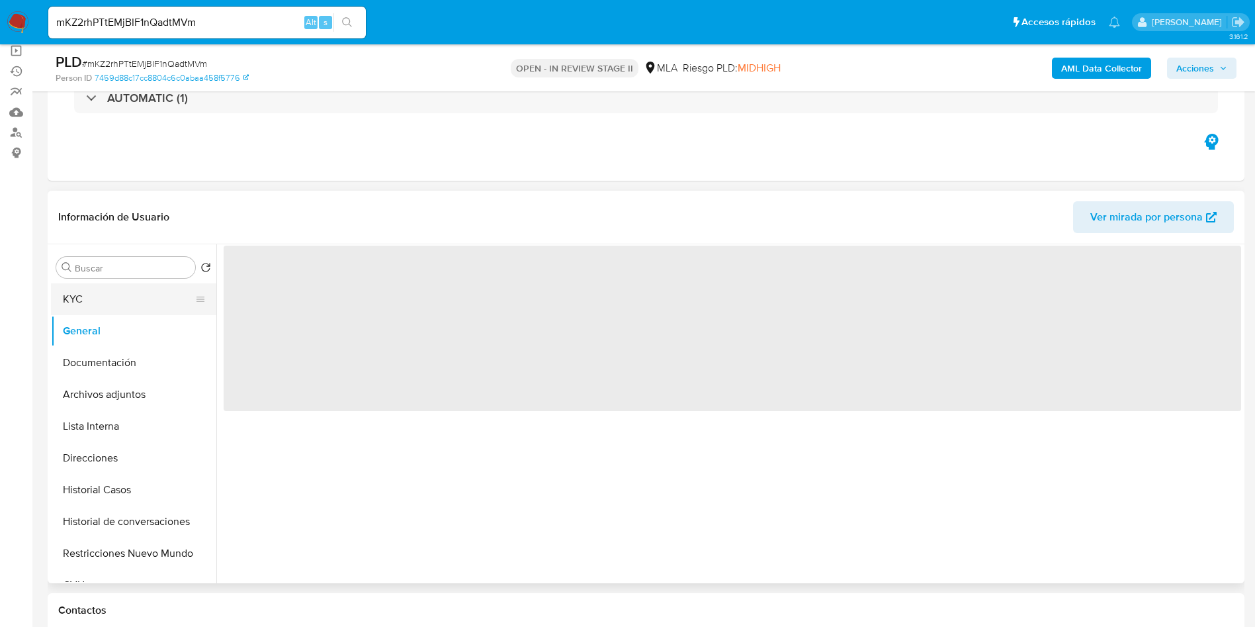
click at [97, 284] on button "KYC" at bounding box center [128, 299] width 155 height 32
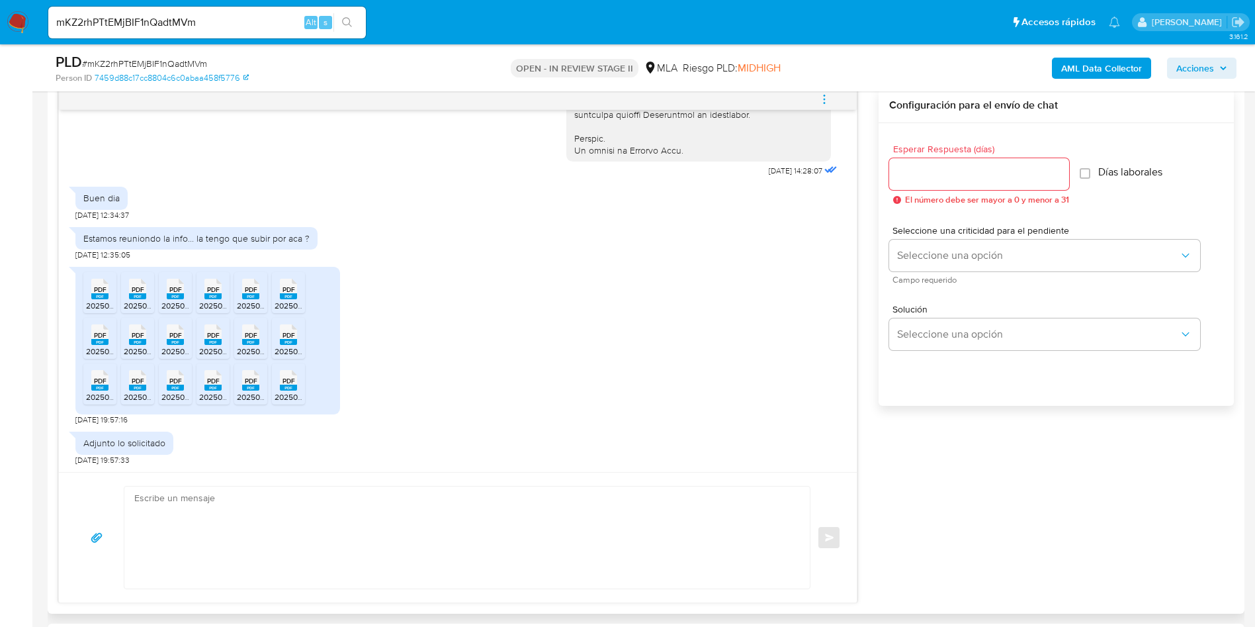
scroll to position [695, 0]
click at [282, 523] on textarea at bounding box center [463, 535] width 659 height 102
paste textarea "Hola, ¡Muchas gracias por tu respuesta! Confirmamos la recepción de la document…"
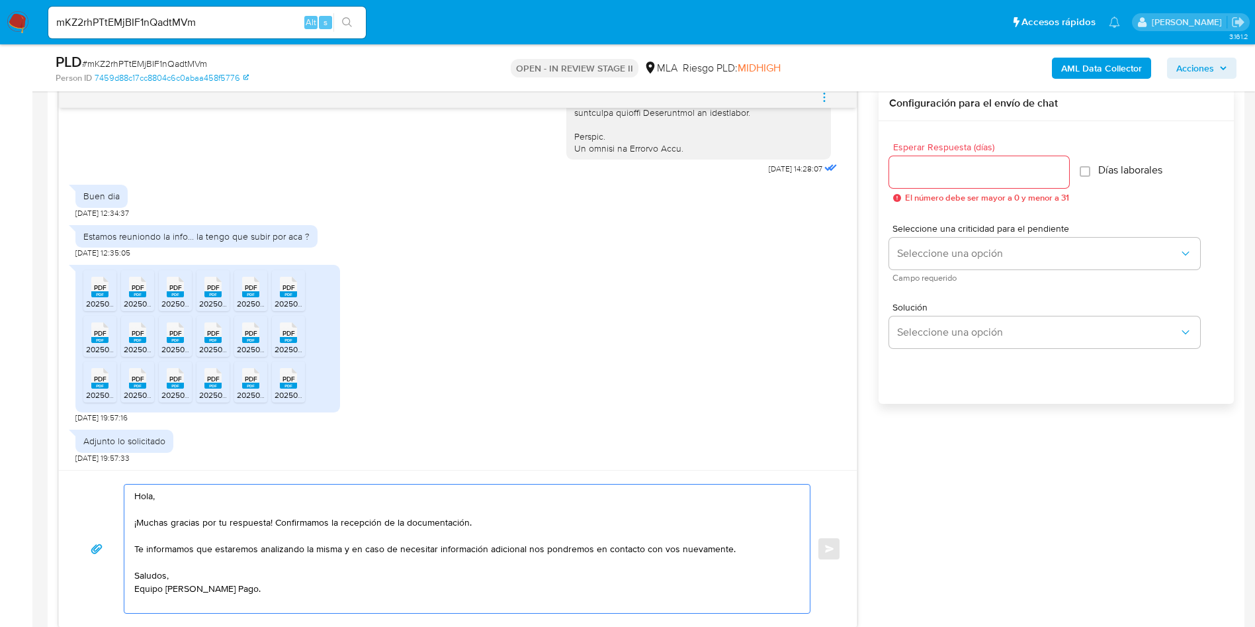
type textarea "Hola, ¡Muchas gracias por tu respuesta! Confirmamos la recepción de la document…"
click at [1018, 165] on input "Esperar Respuesta (días)" at bounding box center [979, 171] width 180 height 17
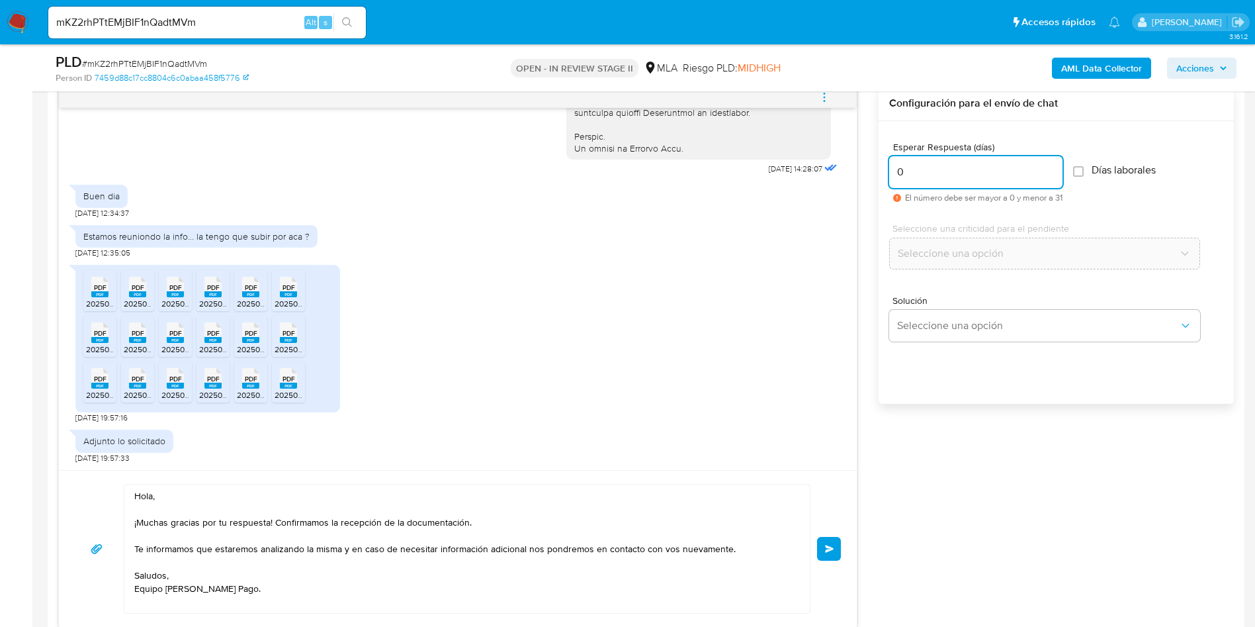
type input "0"
click at [831, 548] on span "Enviar" at bounding box center [829, 548] width 9 height 8
click at [178, 57] on span "# mKZ2rhPTtEMjBIF1nQadtMVm" at bounding box center [144, 63] width 125 height 13
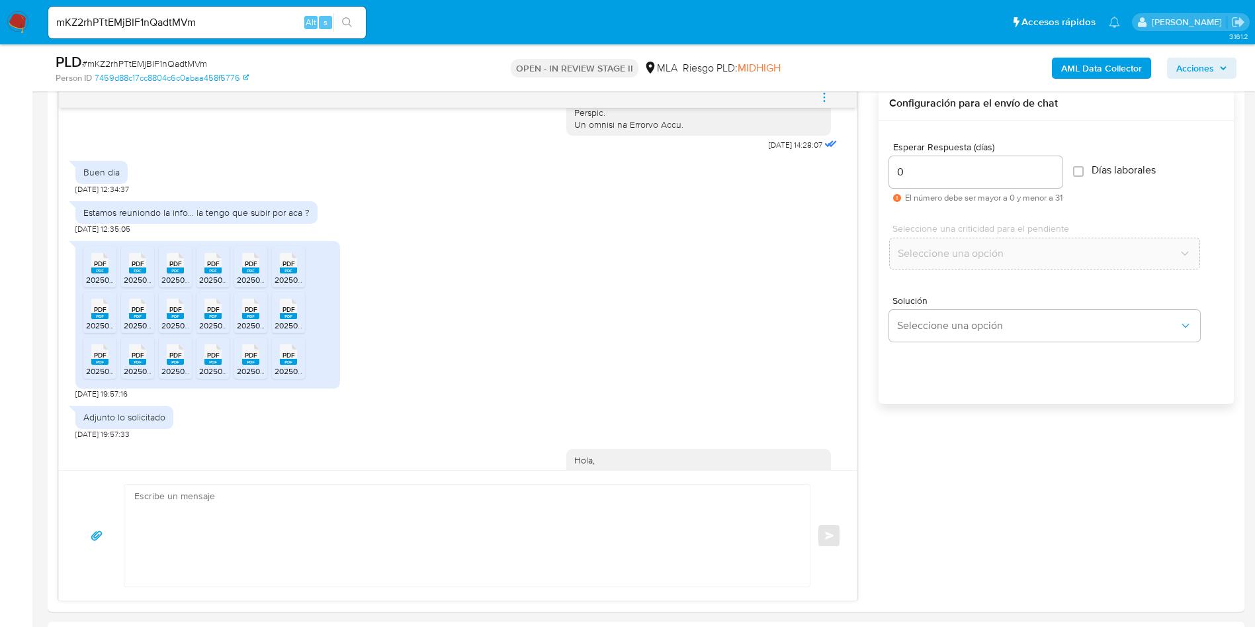
scroll to position [855, 0]
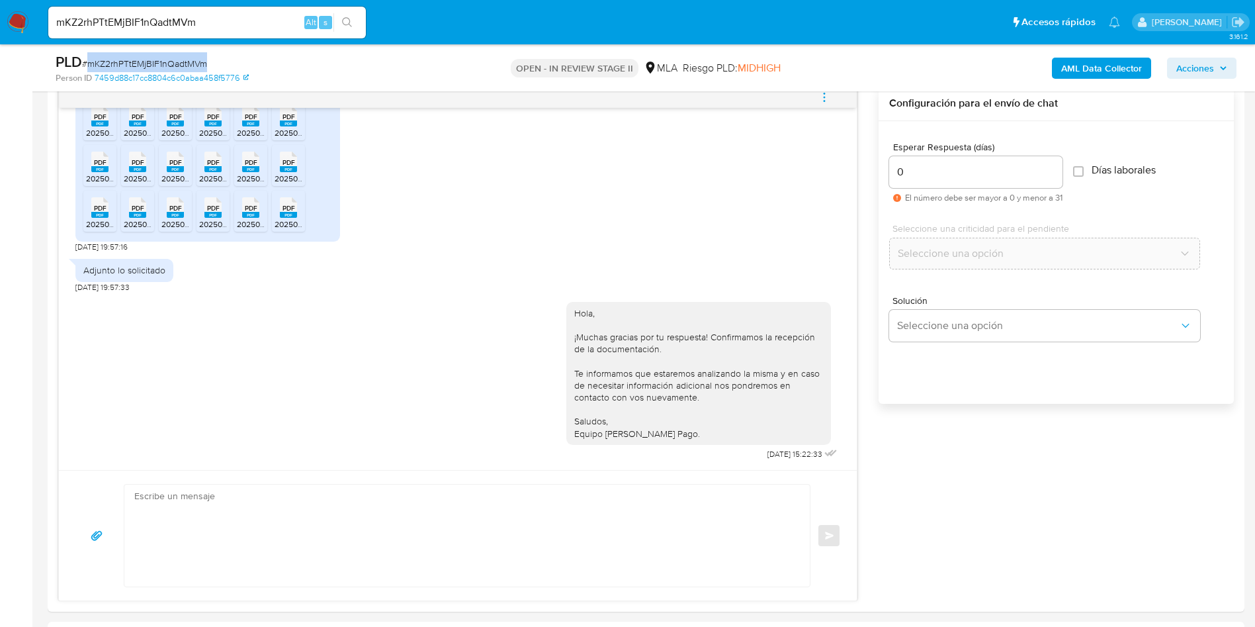
click at [178, 57] on span "# mKZ2rhPTtEMjBIF1nQadtMVm" at bounding box center [144, 63] width 125 height 13
copy span "mKZ2rhPTtEMjBIF1nQadtMVm"
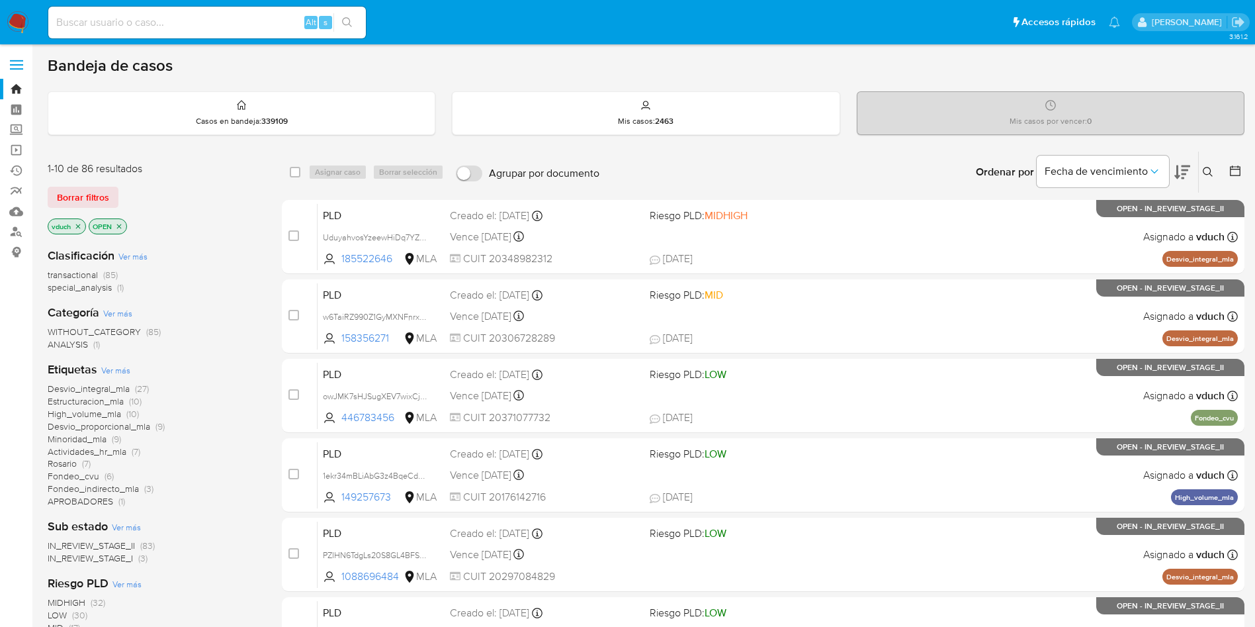
click at [1201, 163] on div "Ingrese ID de usuario o caso Buscar Borrar filtros" at bounding box center [1209, 172] width 22 height 41
click at [1202, 164] on button at bounding box center [1210, 172] width 22 height 16
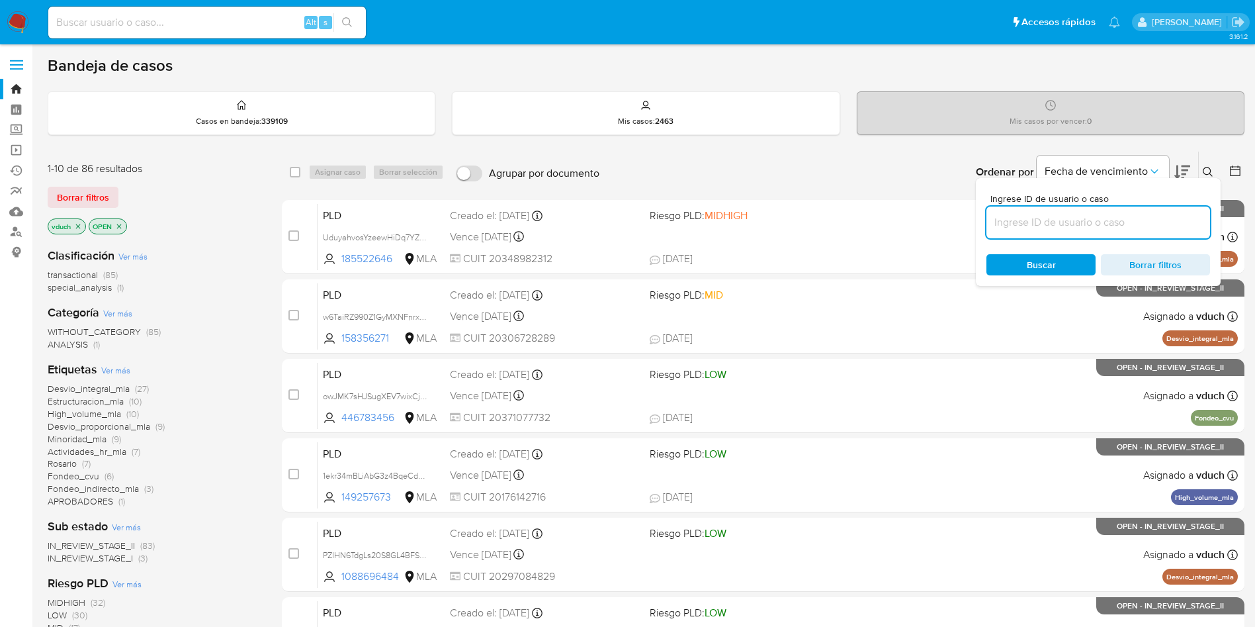
click at [1050, 226] on input at bounding box center [1098, 222] width 224 height 17
type input "mKZ2rhPTtEMjBIF1nQadtMVm"
click at [1022, 255] on span "Buscar" at bounding box center [1041, 264] width 91 height 19
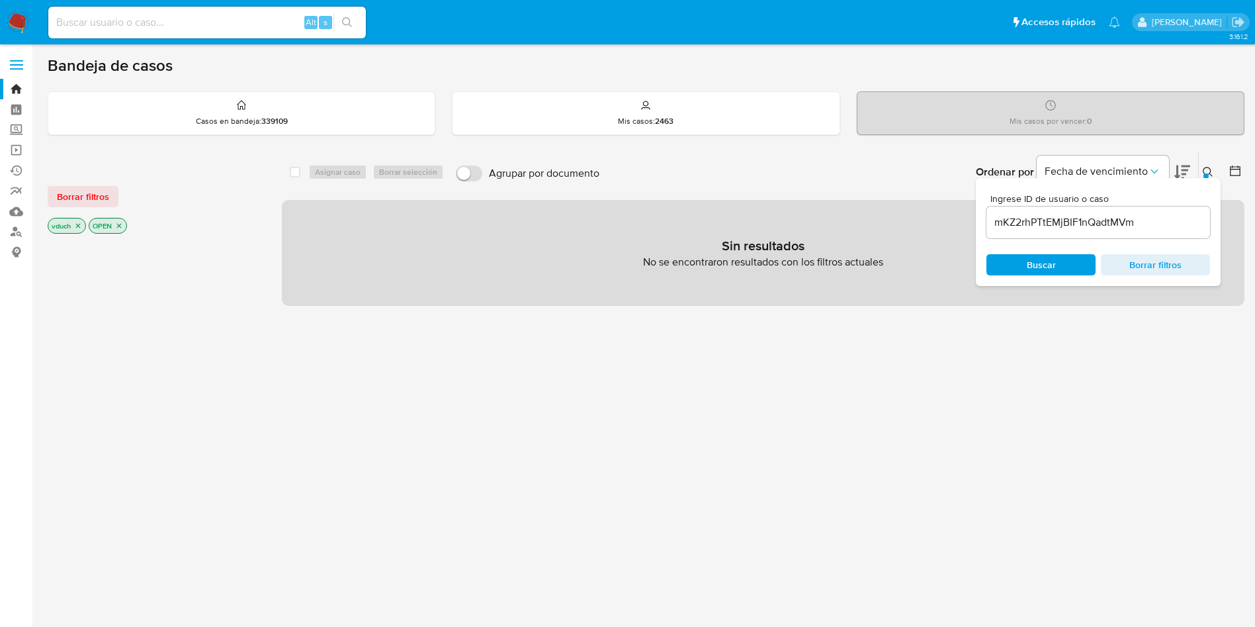
click at [124, 220] on p "OPEN" at bounding box center [107, 225] width 37 height 15
click at [124, 222] on p "OPEN" at bounding box center [107, 225] width 37 height 15
click at [123, 226] on icon "close-filter" at bounding box center [119, 226] width 8 height 8
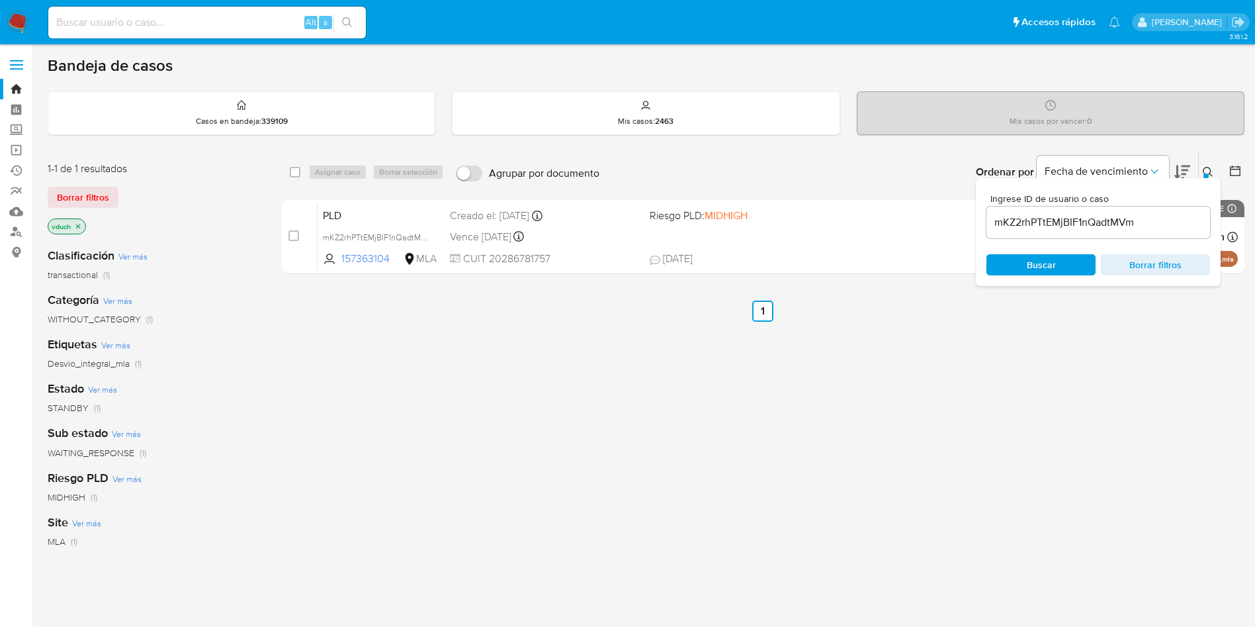
click at [300, 177] on div "select-all-cases-checkbox" at bounding box center [298, 172] width 16 height 16
click at [290, 173] on input "checkbox" at bounding box center [295, 172] width 11 height 11
checkbox input "true"
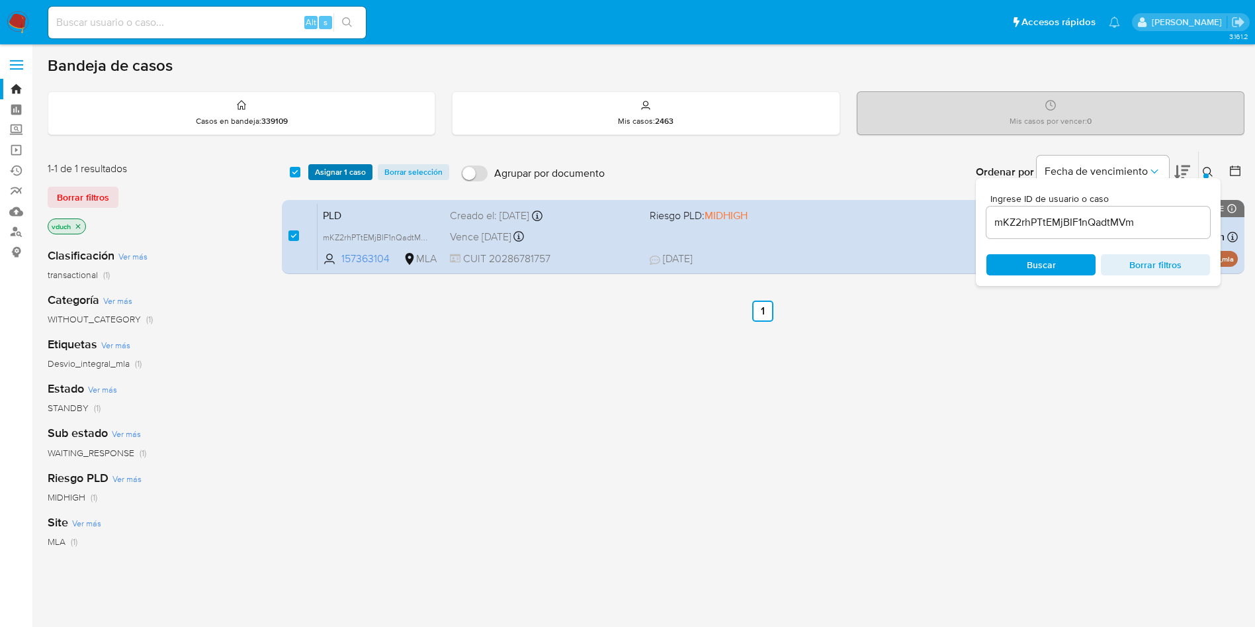
click at [324, 171] on span "Asignar 1 caso" at bounding box center [340, 171] width 51 height 13
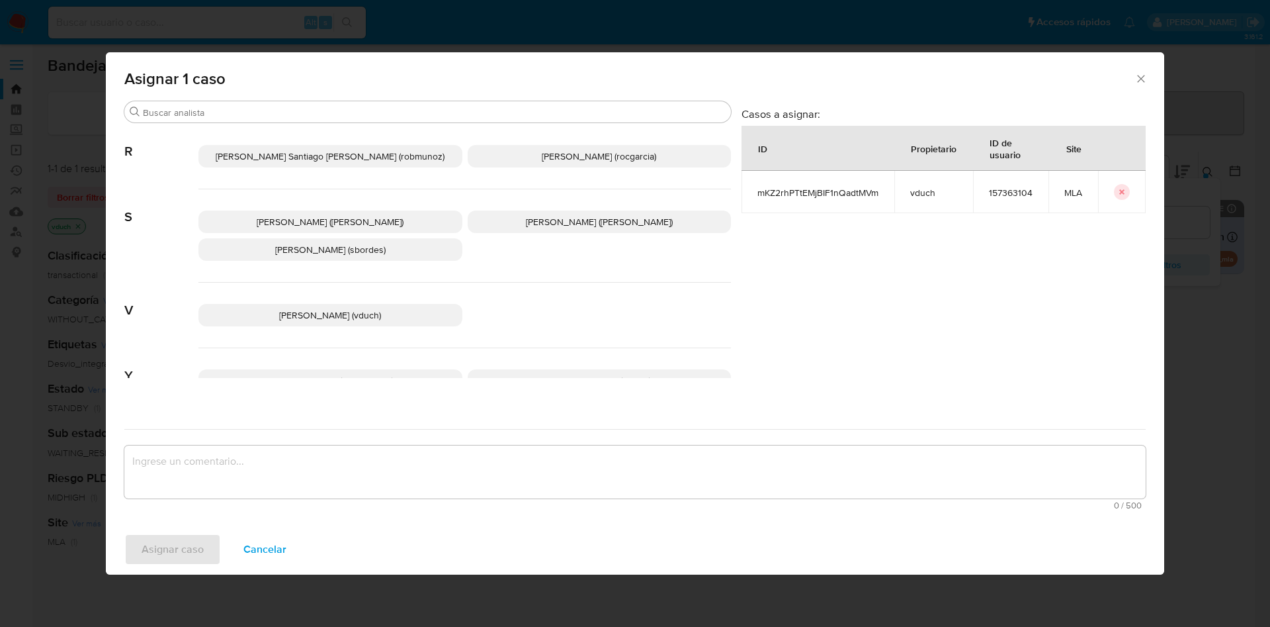
scroll to position [1182, 0]
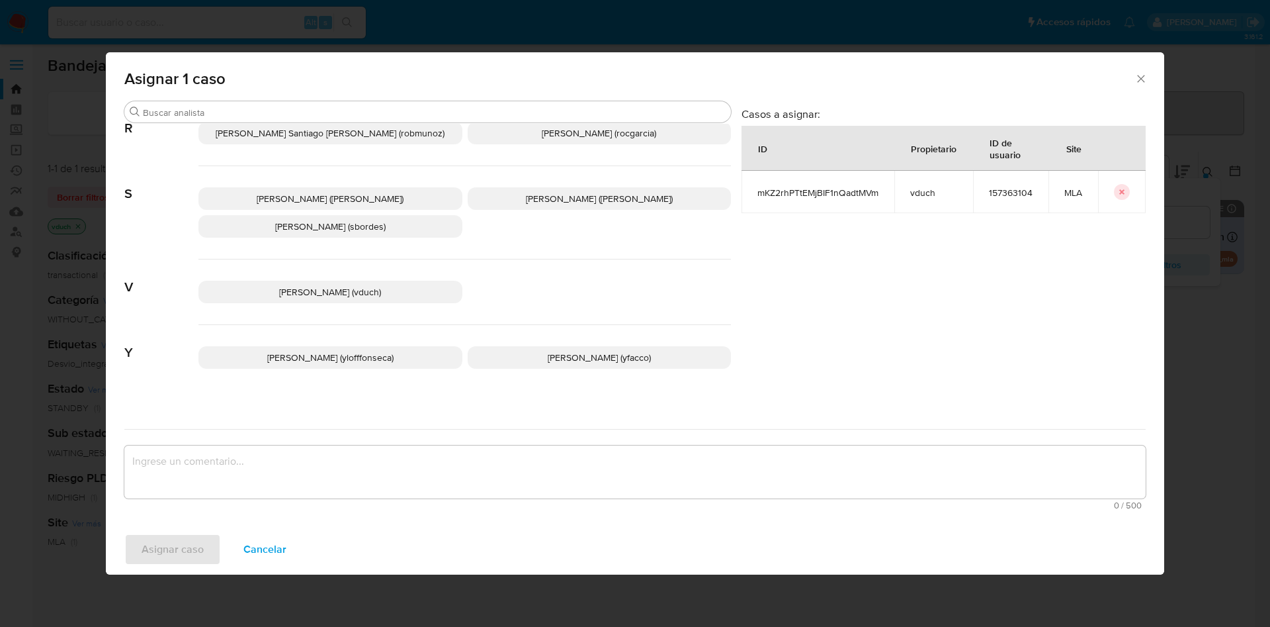
click at [373, 282] on p "[PERSON_NAME] (vduch)" at bounding box center [330, 292] width 264 height 22
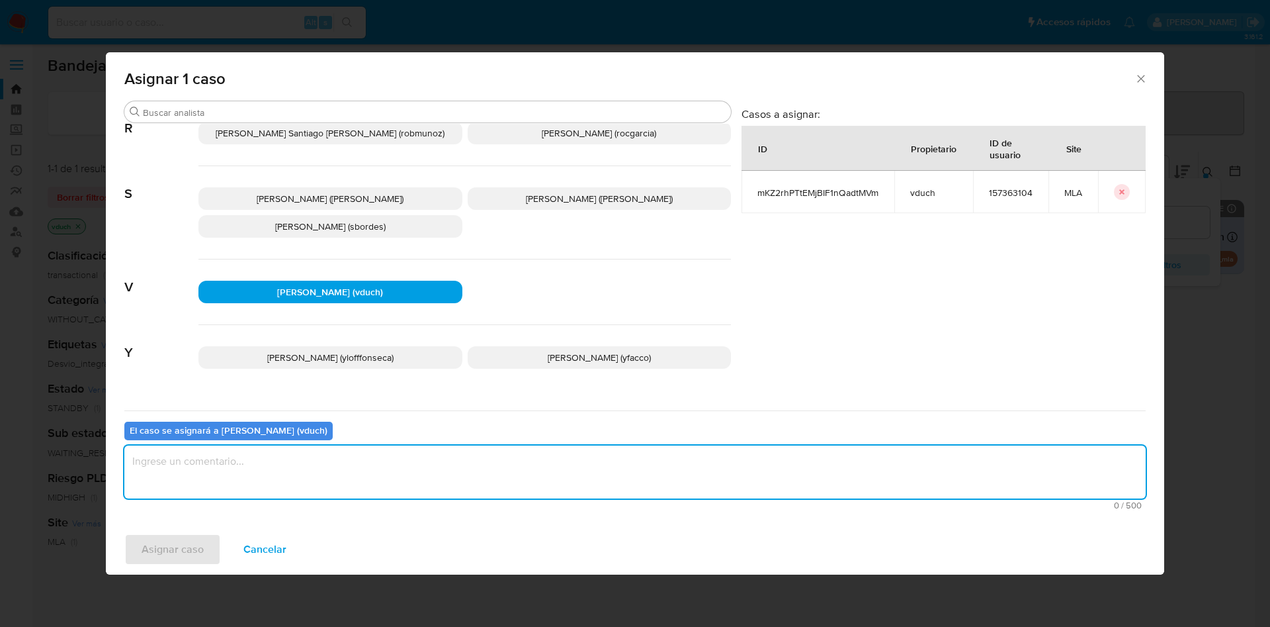
click at [408, 459] on textarea "assign-modal" at bounding box center [634, 471] width 1021 height 53
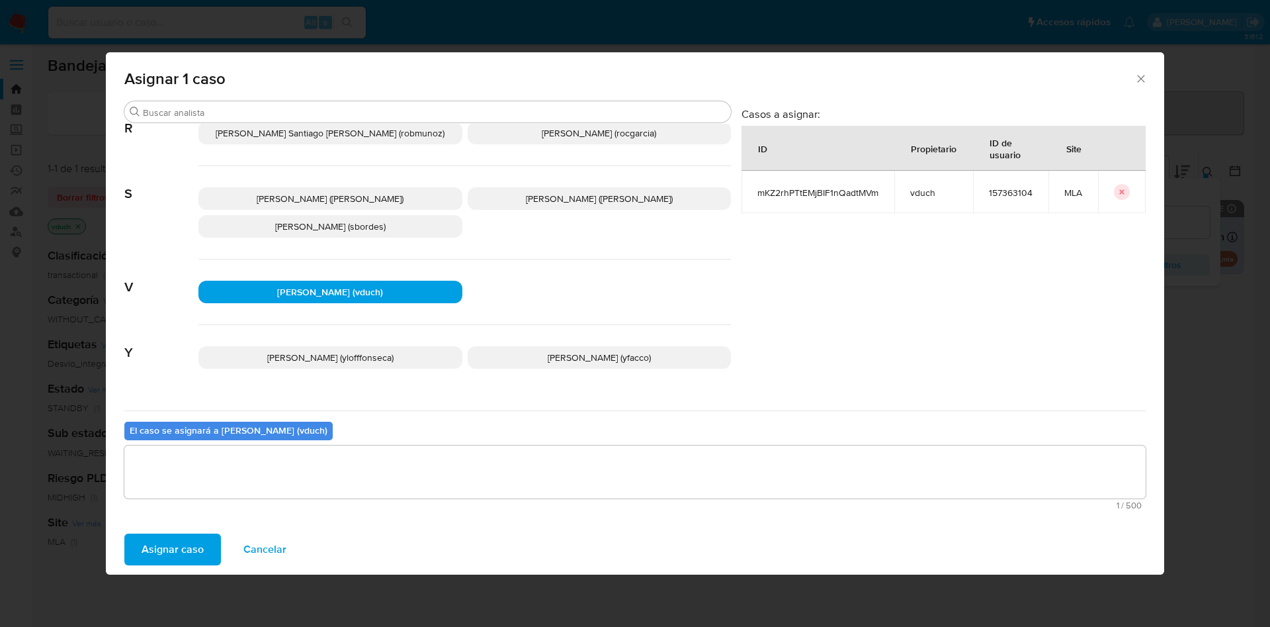
click at [144, 540] on span "Asignar caso" at bounding box center [173, 549] width 62 height 29
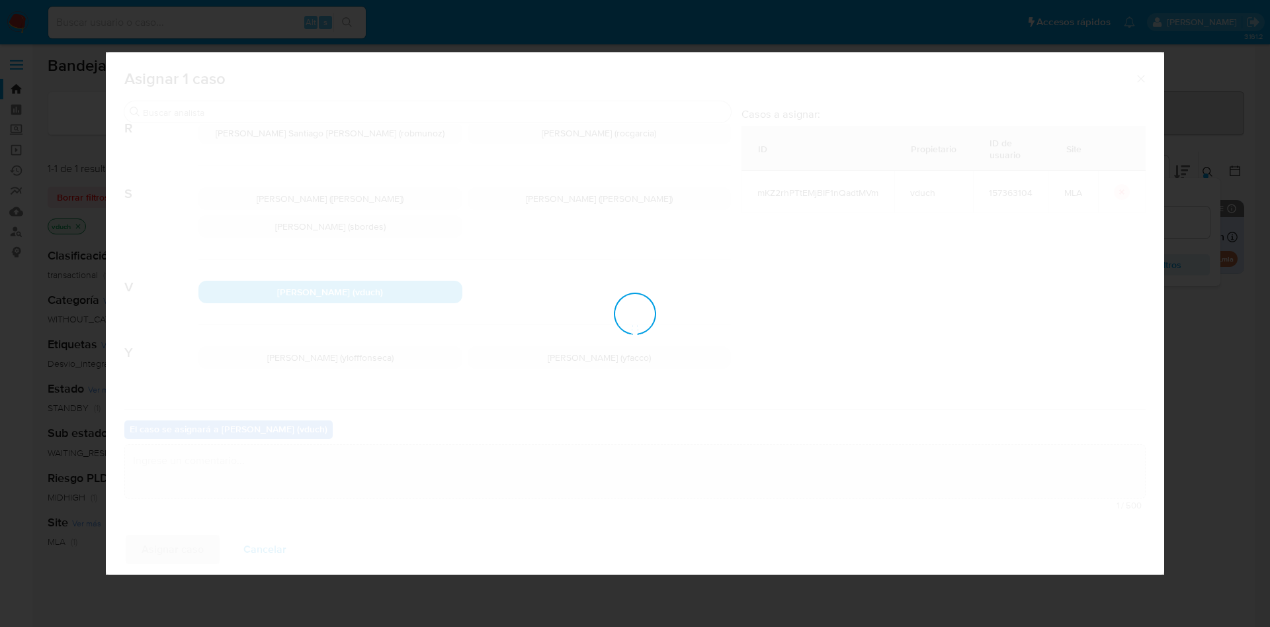
checkbox input "false"
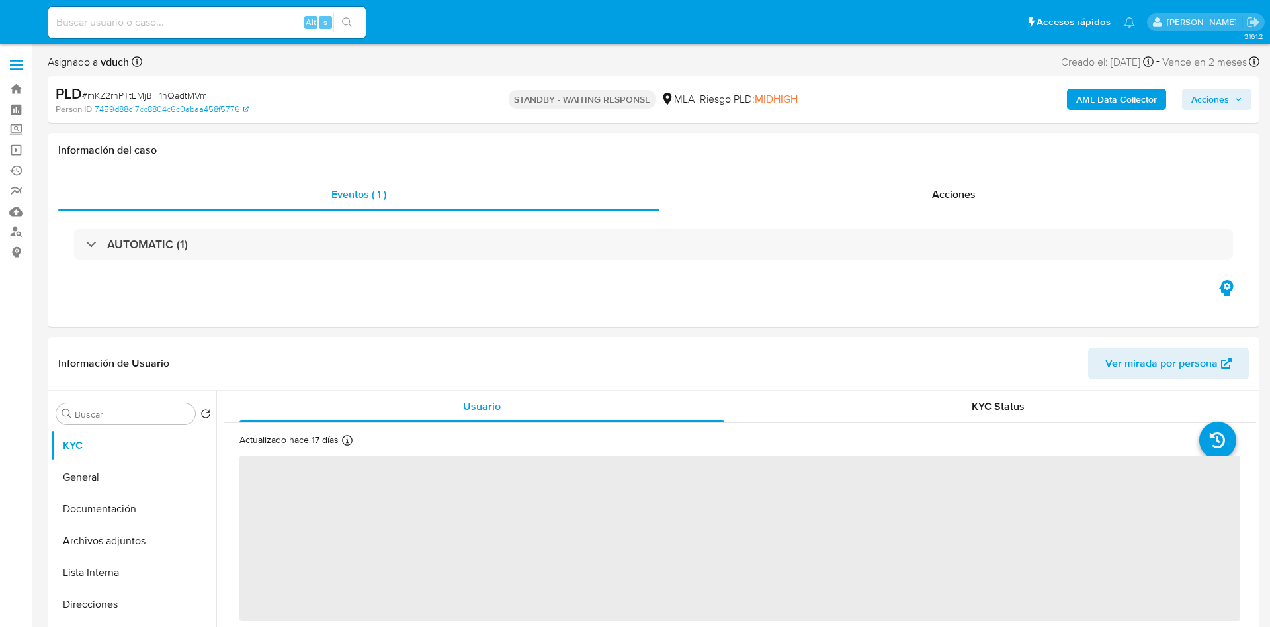
select select "10"
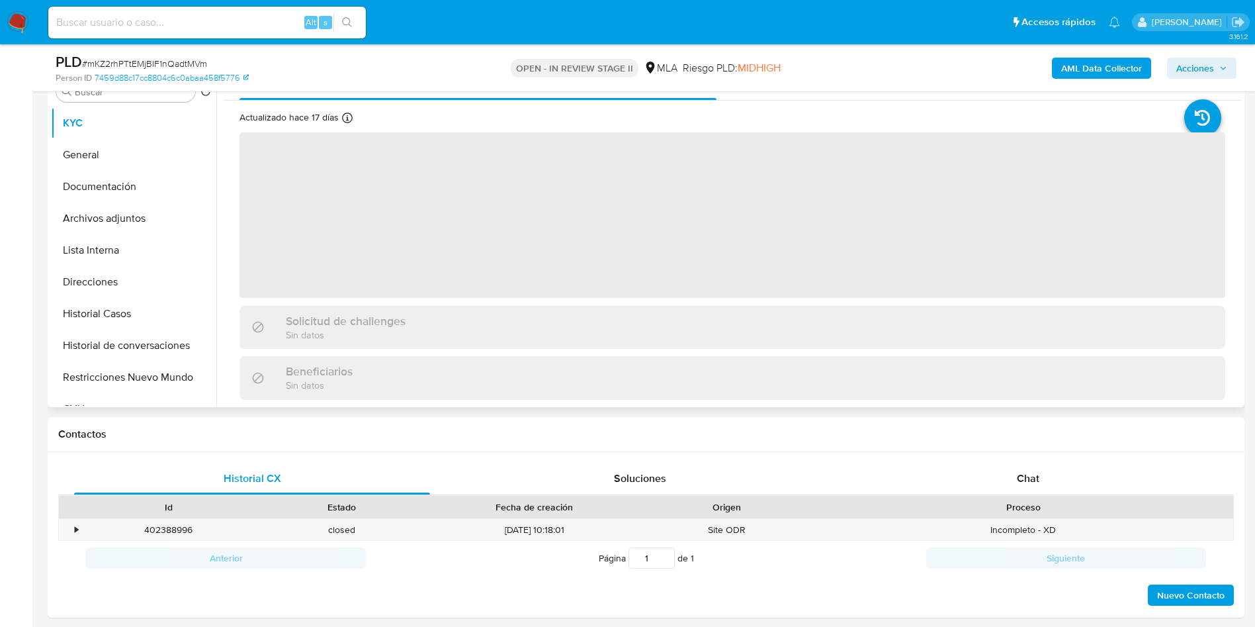
scroll to position [397, 0]
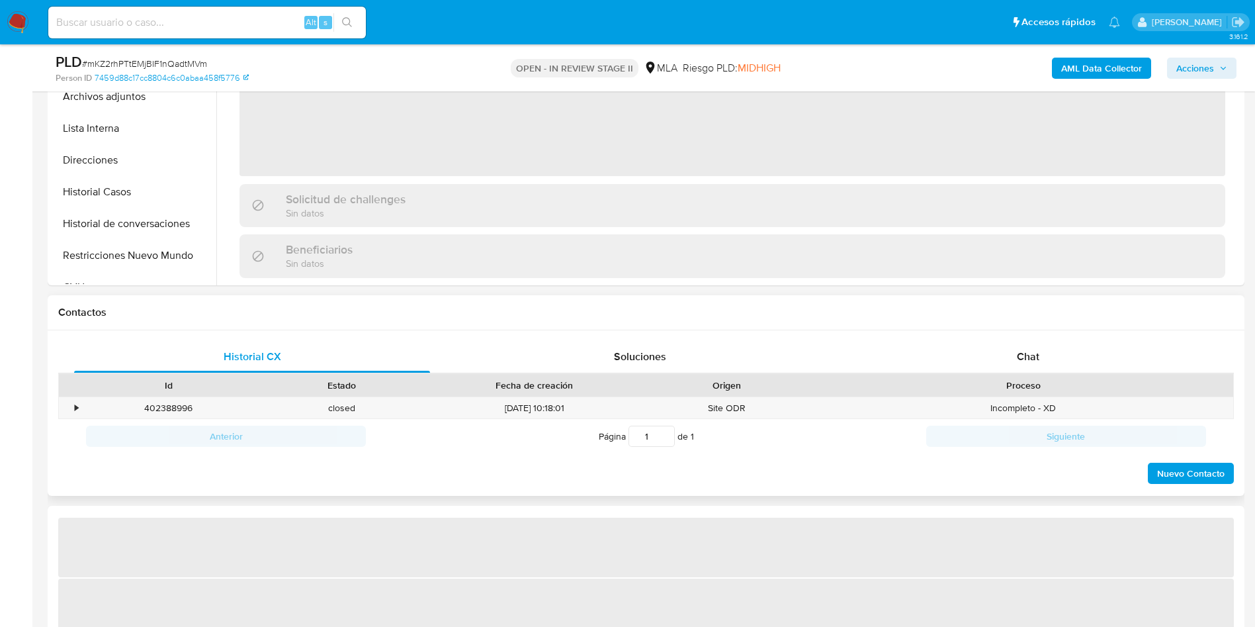
click at [1034, 376] on div "Proceso" at bounding box center [1023, 385] width 419 height 22
select select "10"
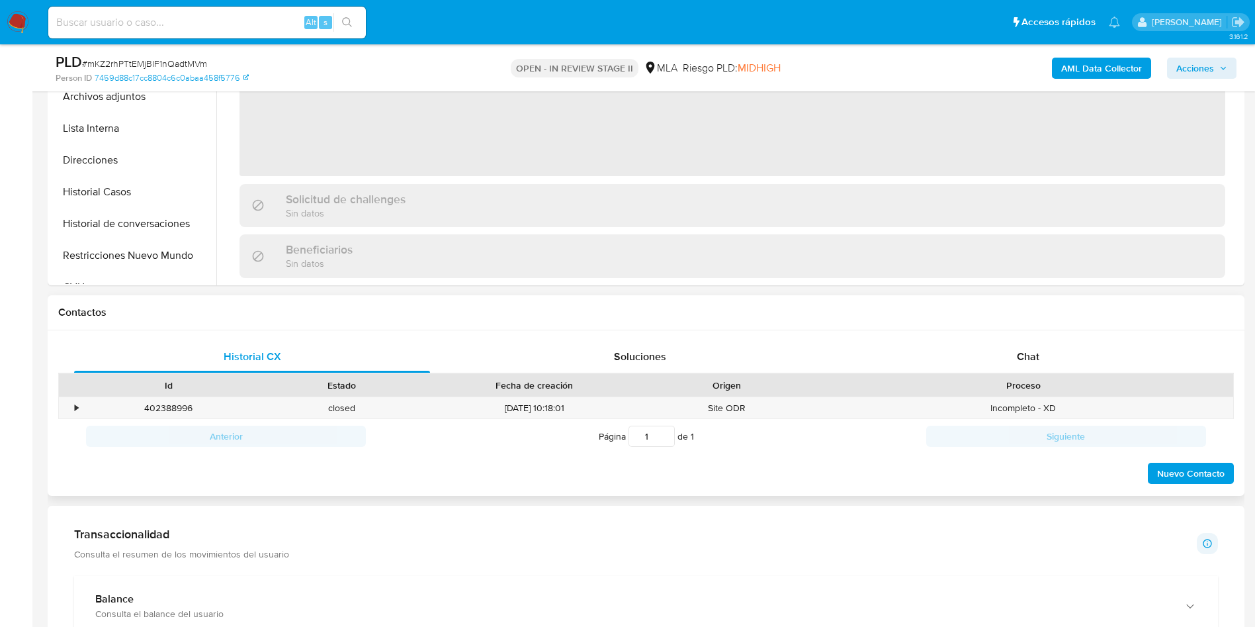
click at [1016, 376] on div "Proceso" at bounding box center [1023, 385] width 419 height 22
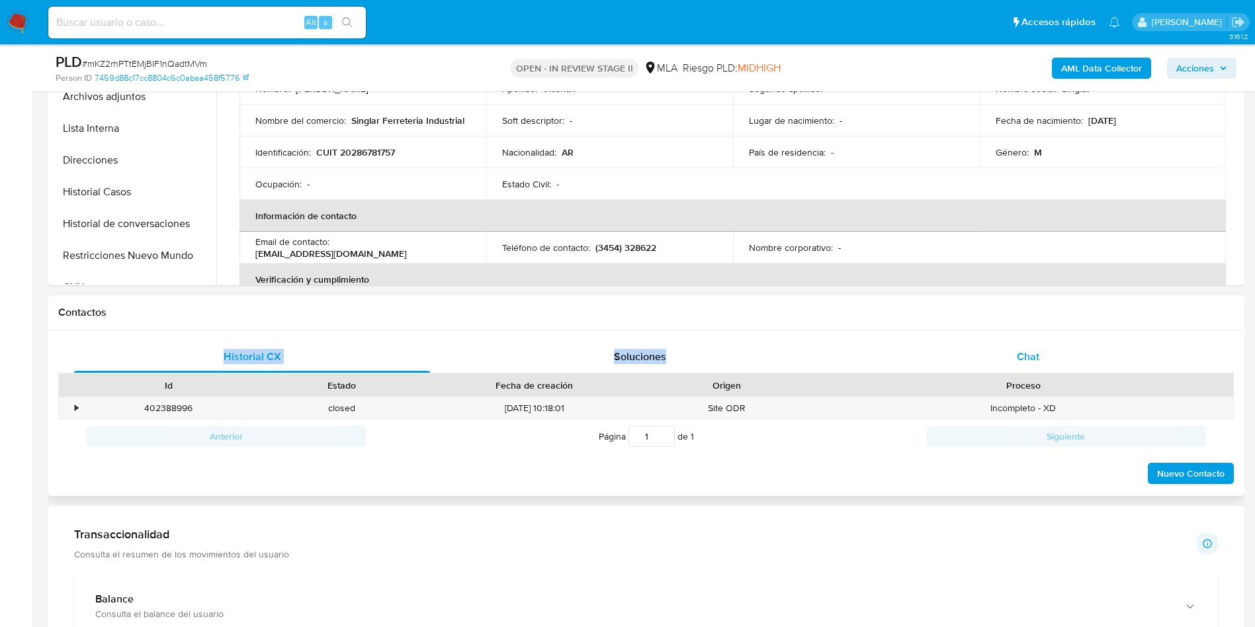
drag, startPoint x: 990, startPoint y: 322, endPoint x: 1014, endPoint y: 345, distance: 32.7
click at [997, 335] on div "Contactos Historial CX Soluciones Chat Id Estado Fecha de creación Origen Proce…" at bounding box center [646, 395] width 1197 height 201
click at [1015, 346] on div "Chat" at bounding box center [1028, 357] width 356 height 32
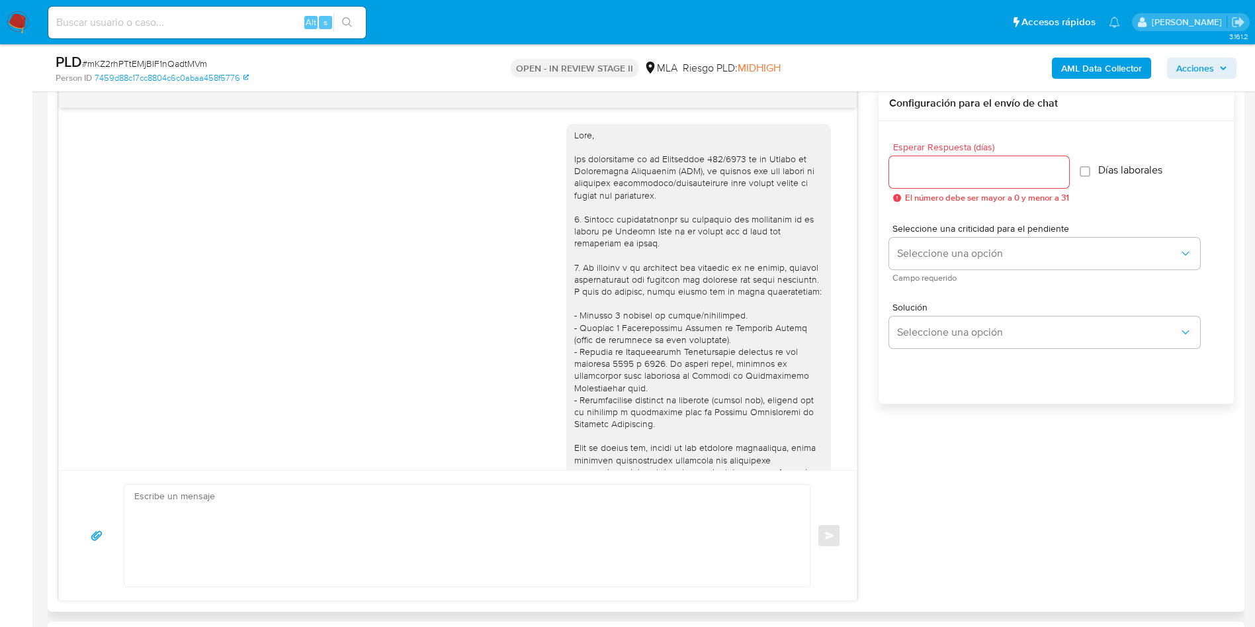
scroll to position [855, 0]
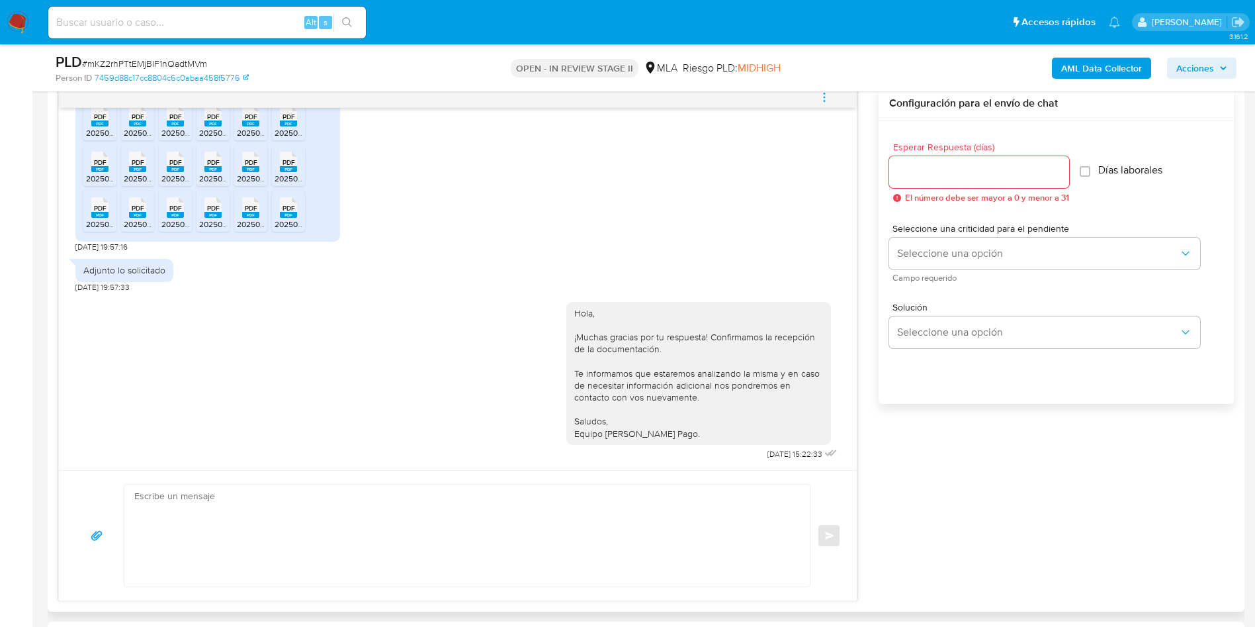
click at [826, 91] on icon "menu-action" at bounding box center [824, 97] width 12 height 12
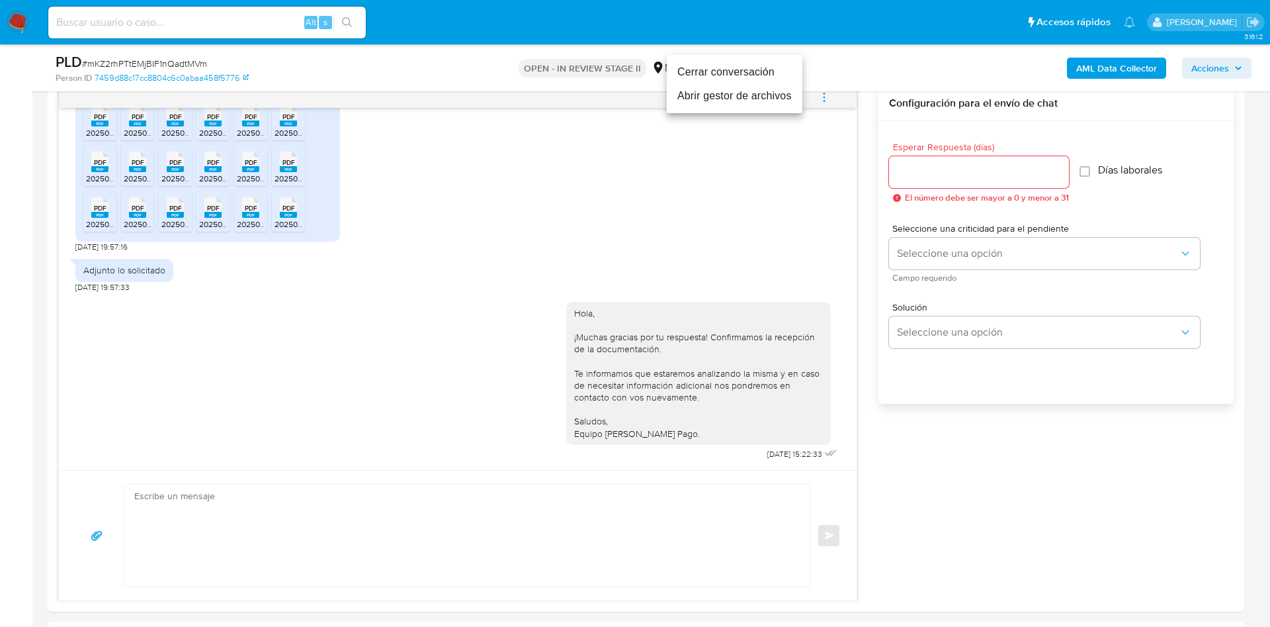
click at [781, 82] on li "Cerrar conversación" at bounding box center [735, 72] width 136 height 24
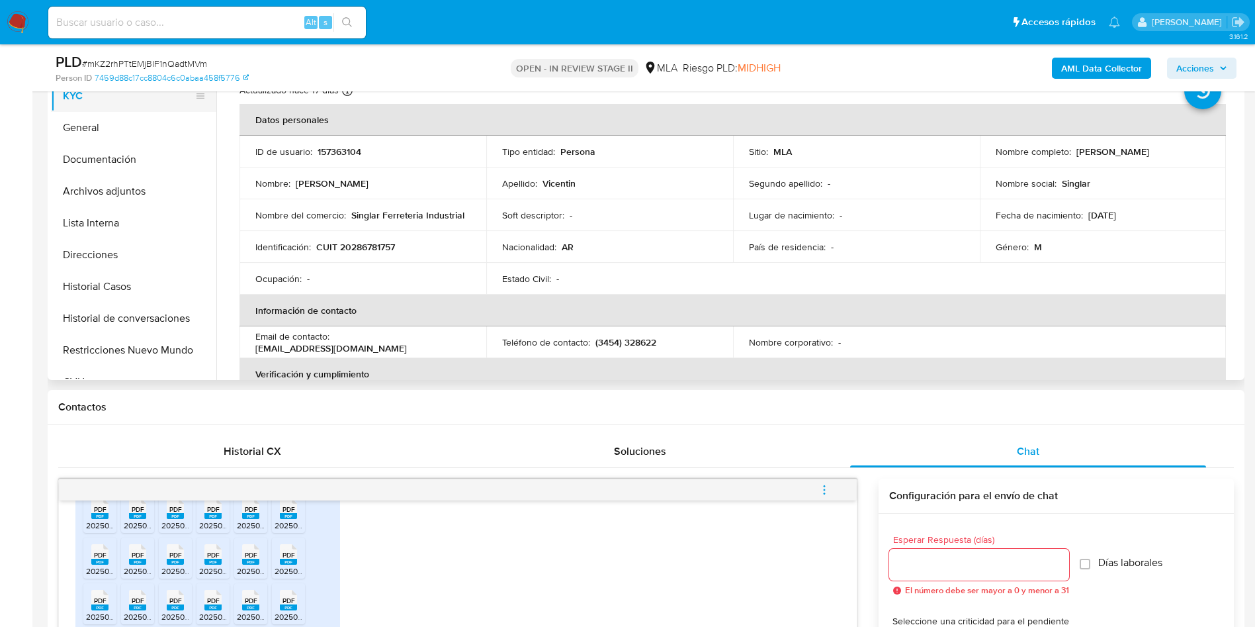
scroll to position [99, 0]
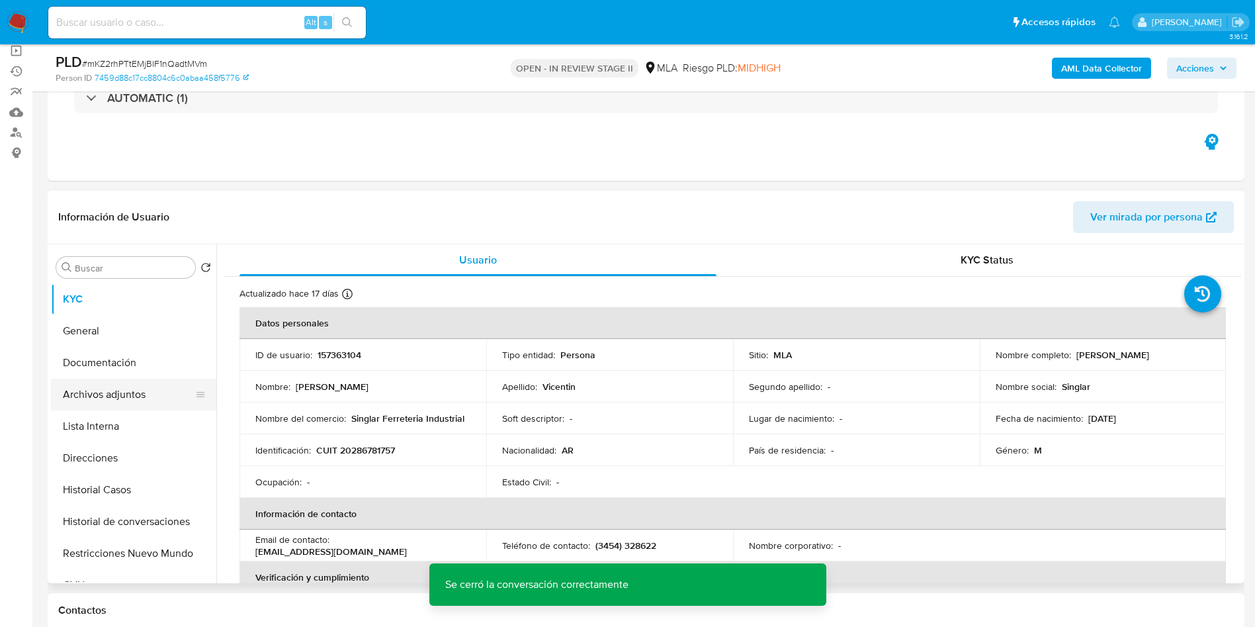
click at [138, 394] on button "Archivos adjuntos" at bounding box center [128, 394] width 155 height 32
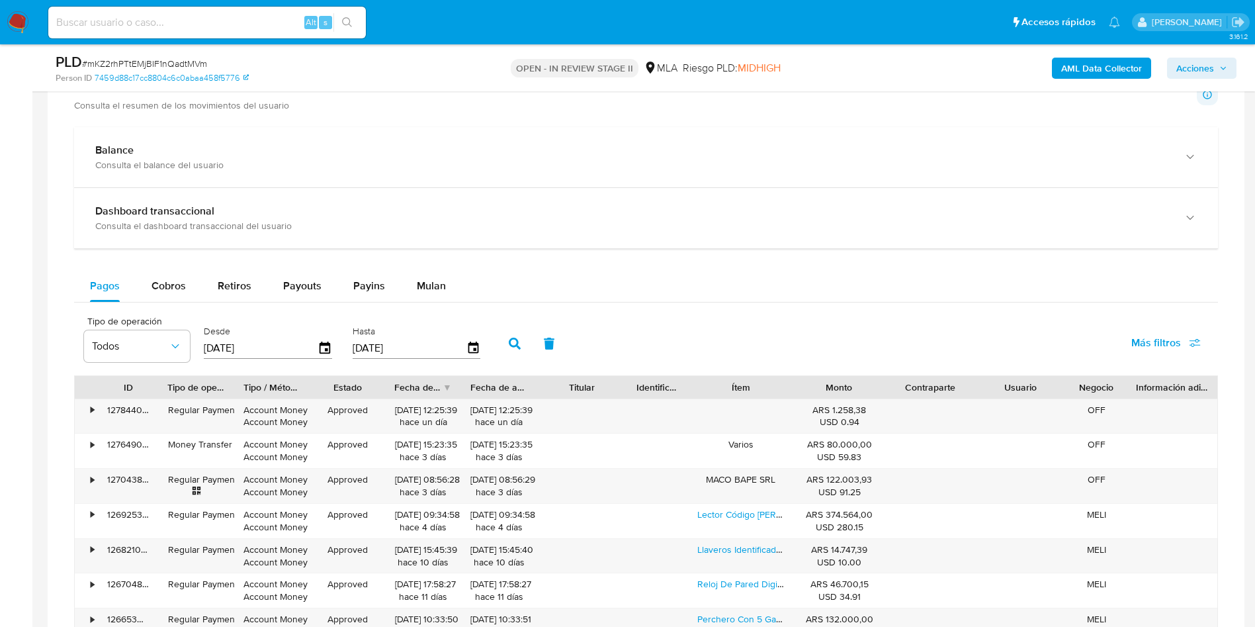
scroll to position [1290, 0]
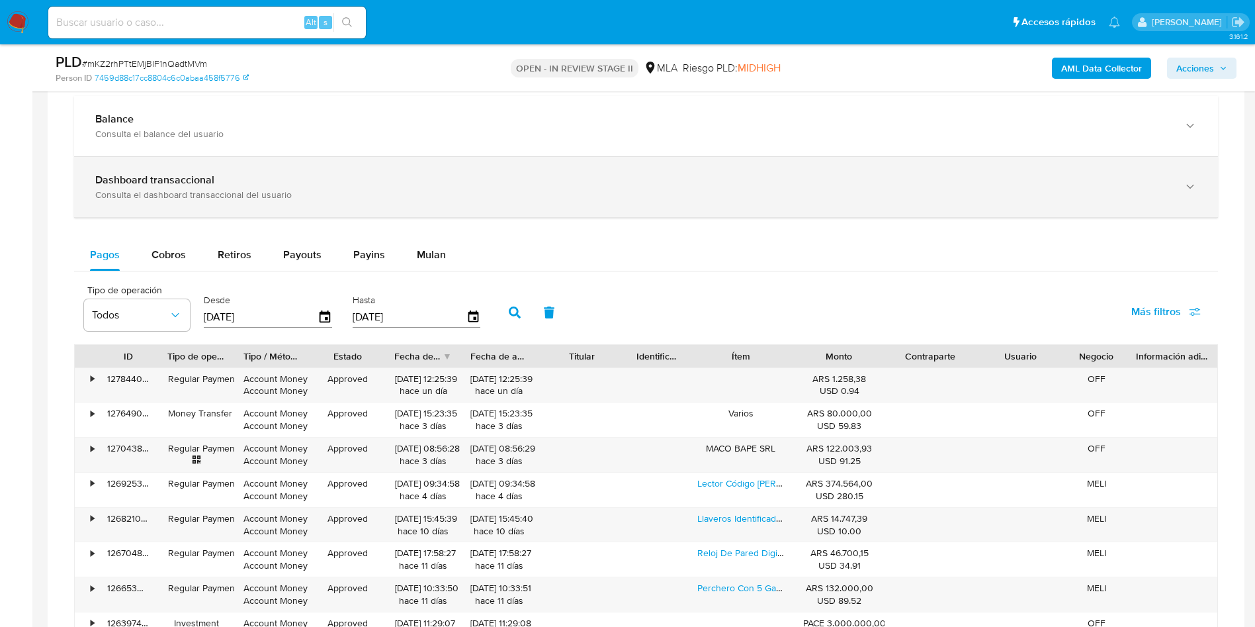
click at [170, 183] on b "Dashboard transaccional" at bounding box center [154, 179] width 119 height 15
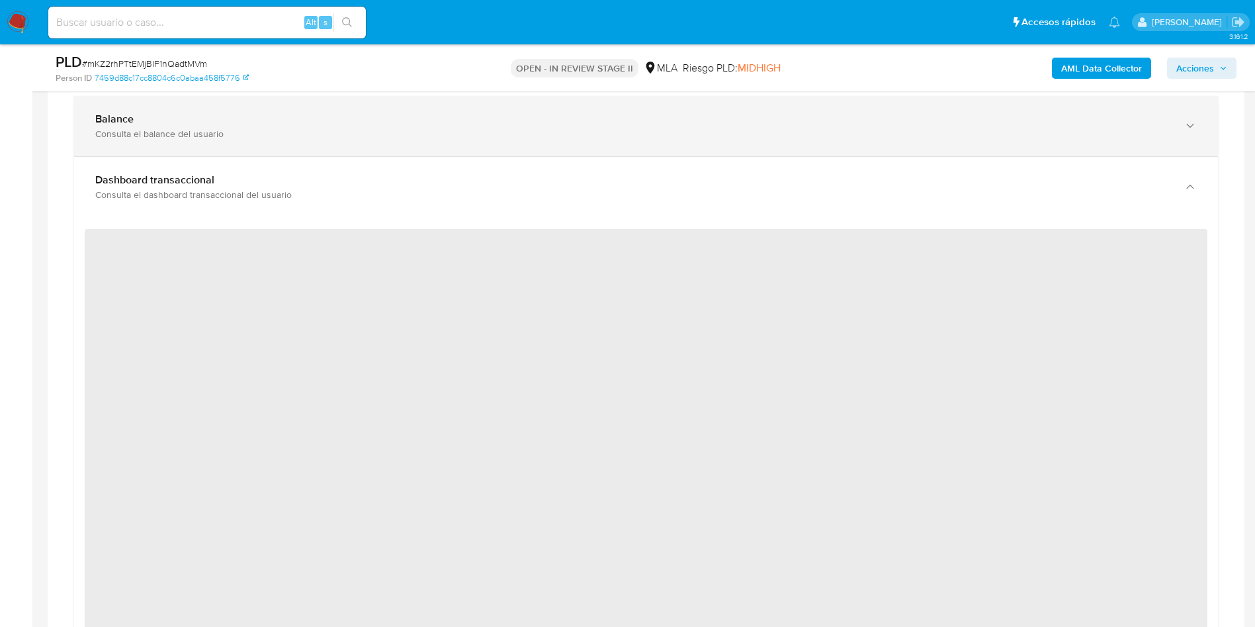
click at [193, 137] on div "Consulta el balance del usuario" at bounding box center [632, 134] width 1075 height 12
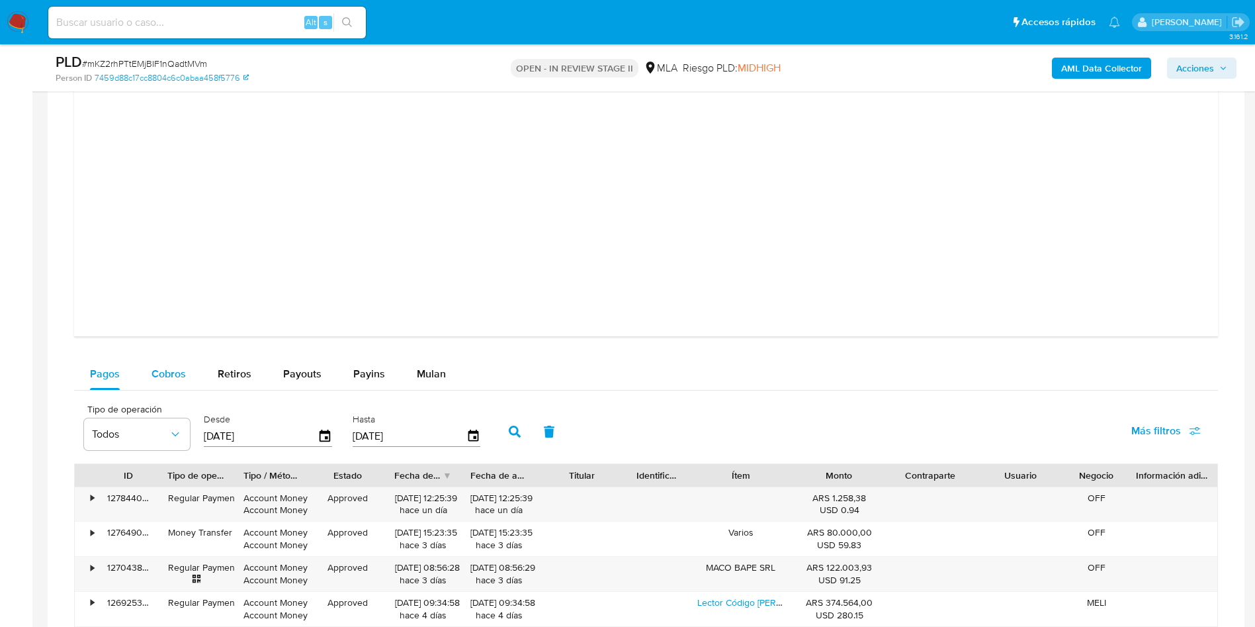
scroll to position [2382, 0]
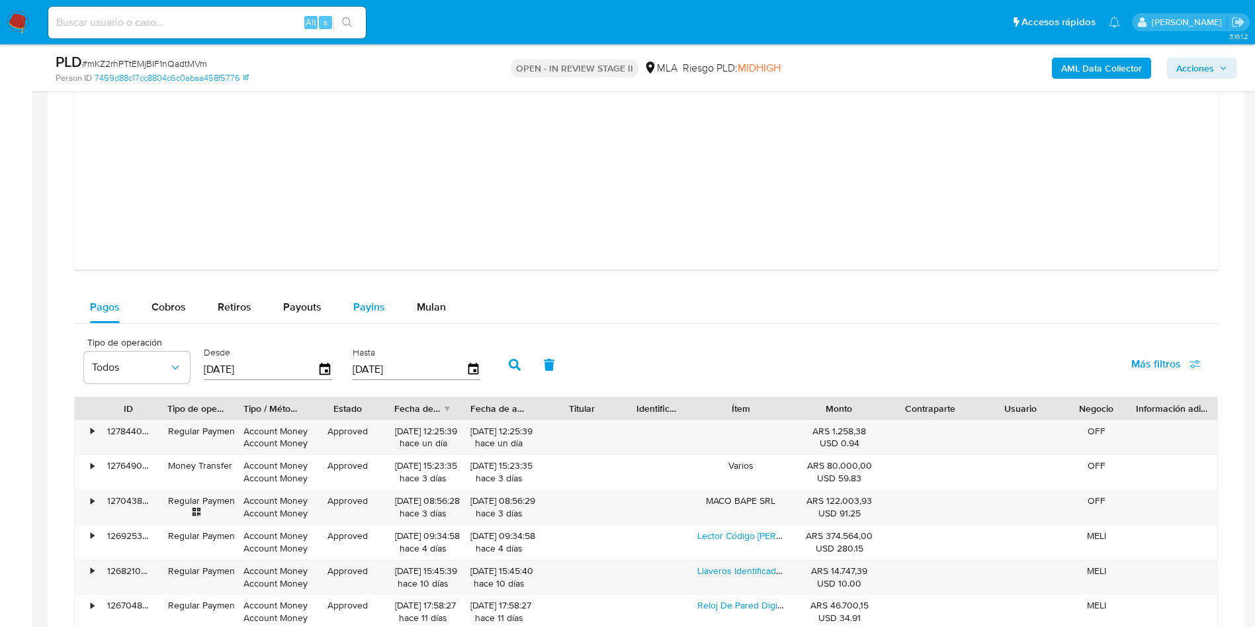
click at [338, 308] on button "Payins" at bounding box center [369, 307] width 64 height 32
select select "10"
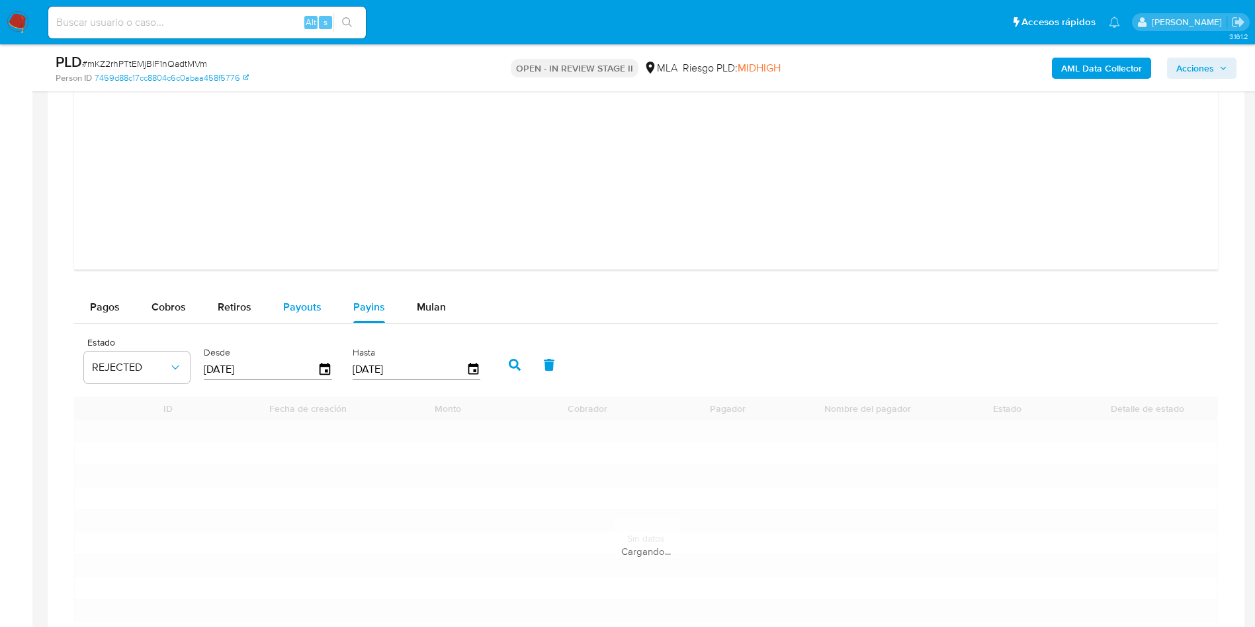
click at [279, 307] on button "Payouts" at bounding box center [302, 307] width 70 height 32
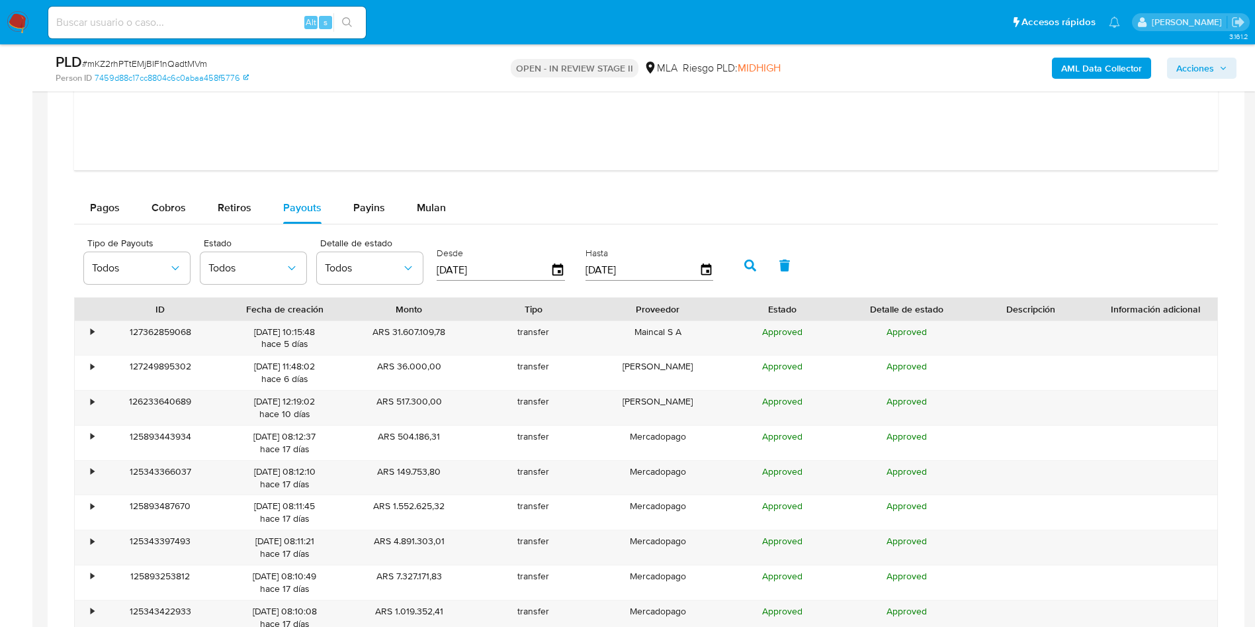
scroll to position [2580, 0]
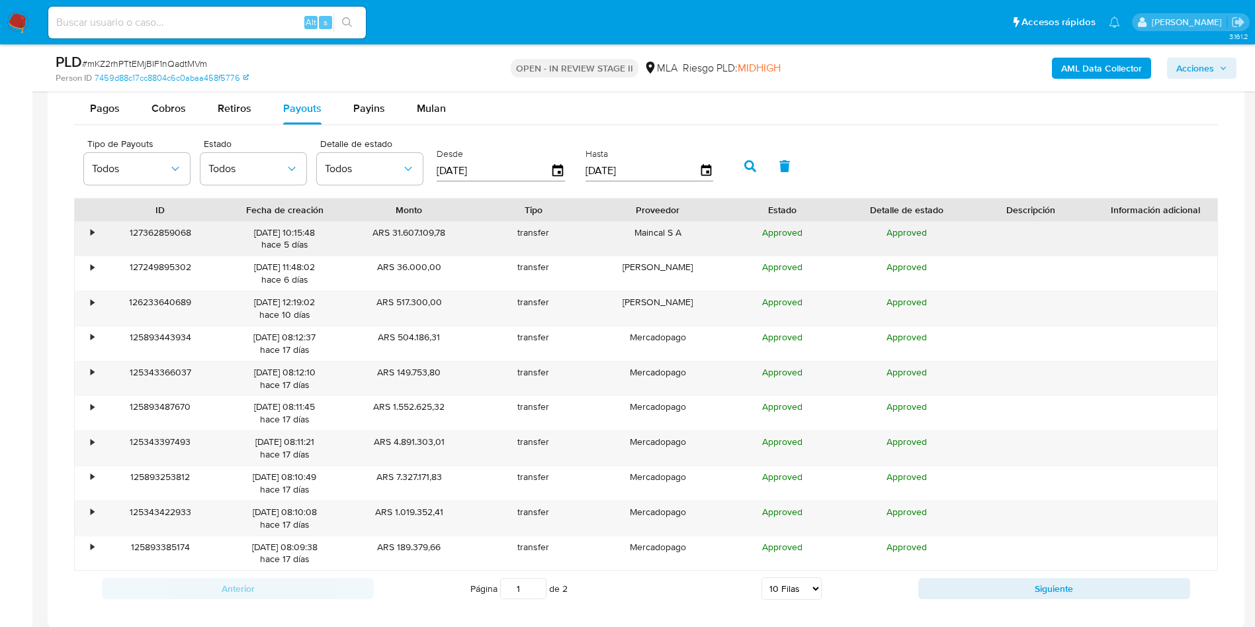
click at [91, 232] on div "•" at bounding box center [92, 232] width 3 height 13
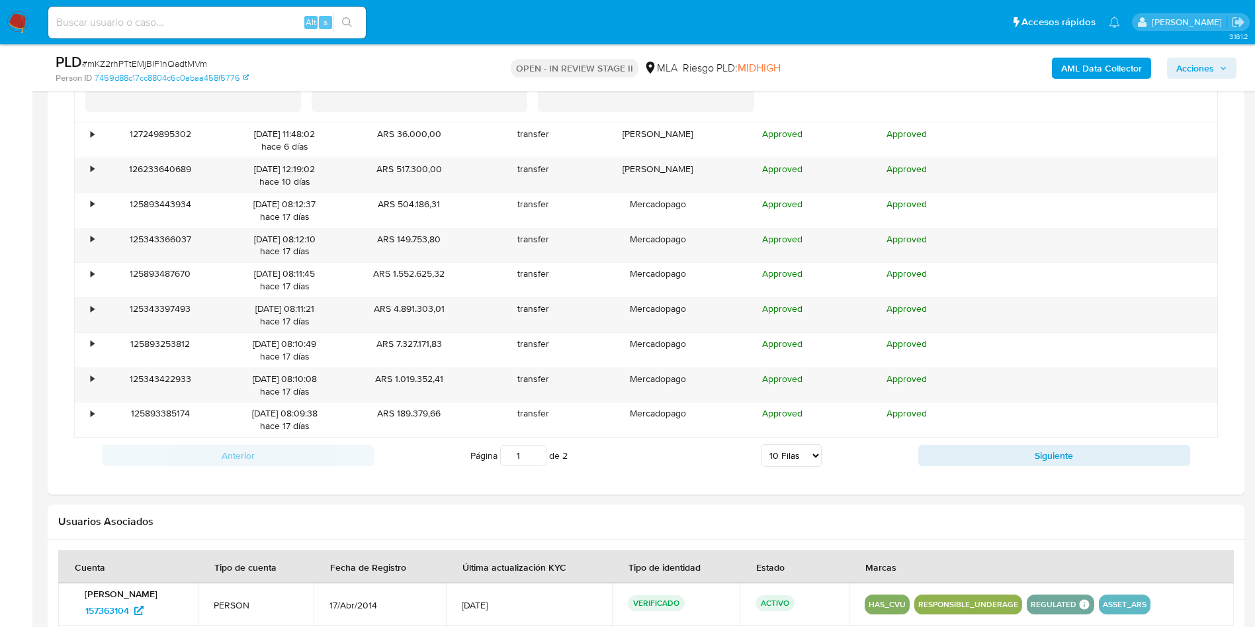
scroll to position [2977, 0]
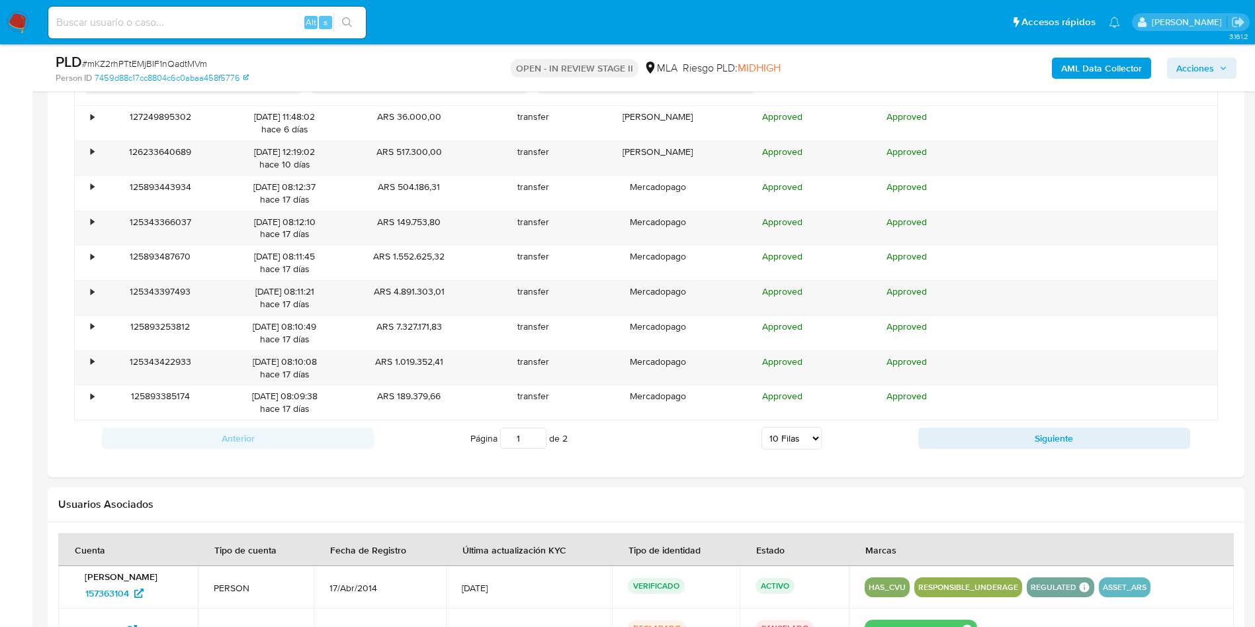
click at [777, 439] on select "5 Filas 10 Filas 20 Filas 25 Filas 50 Filas 100 Filas" at bounding box center [791, 438] width 60 height 22
select select "100"
click at [761, 427] on select "5 Filas 10 Filas 20 Filas 25 Filas 50 Filas 100 Filas" at bounding box center [791, 438] width 60 height 22
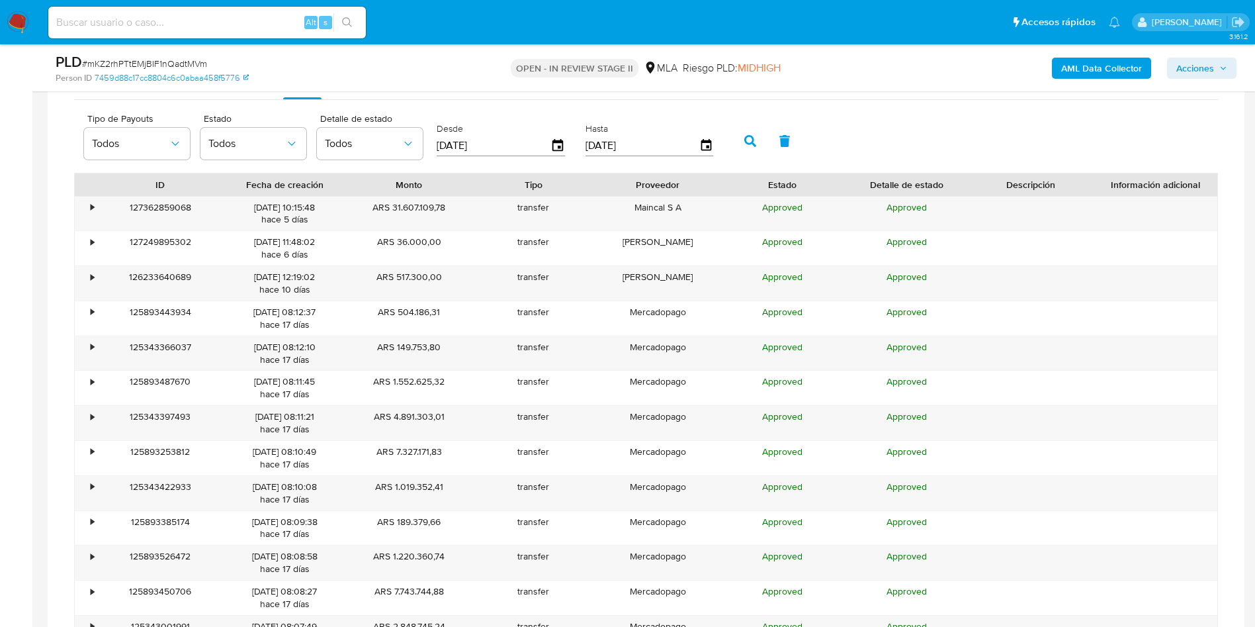
scroll to position [2580, 0]
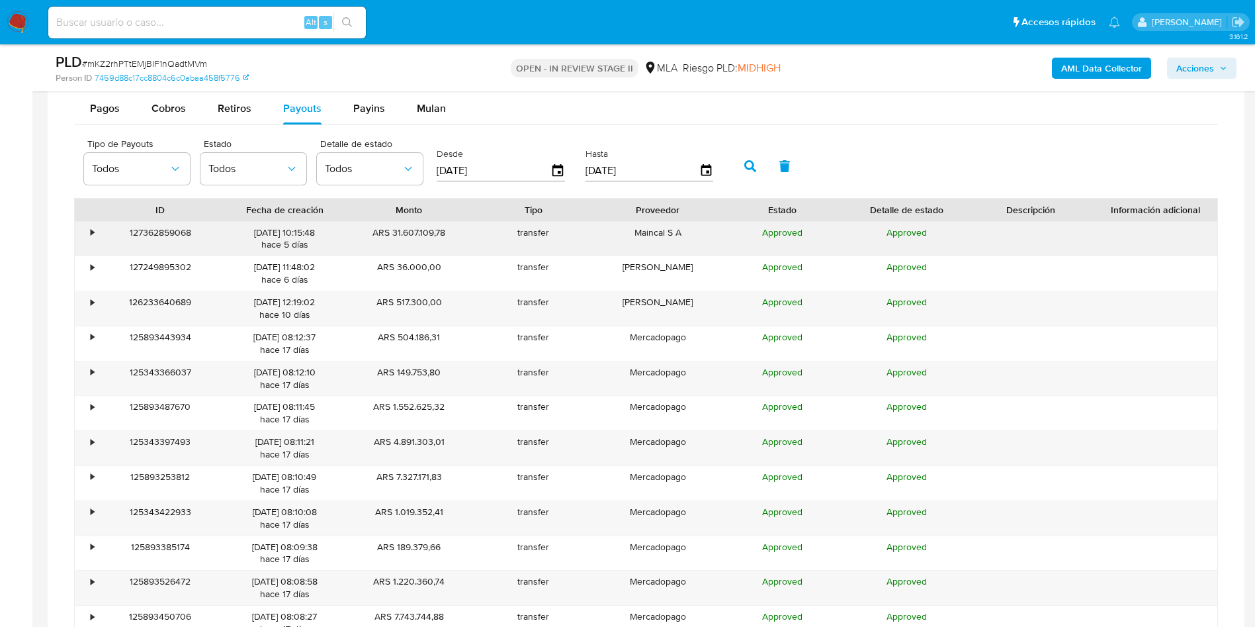
click at [91, 228] on div "•" at bounding box center [92, 232] width 3 height 13
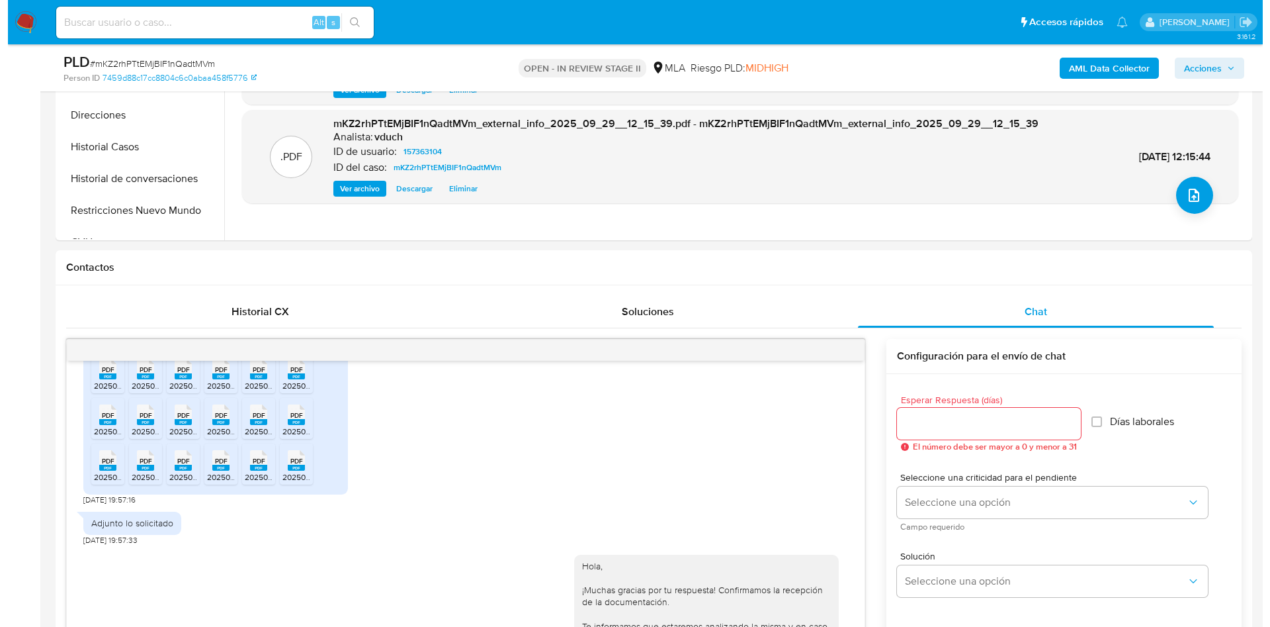
scroll to position [99, 0]
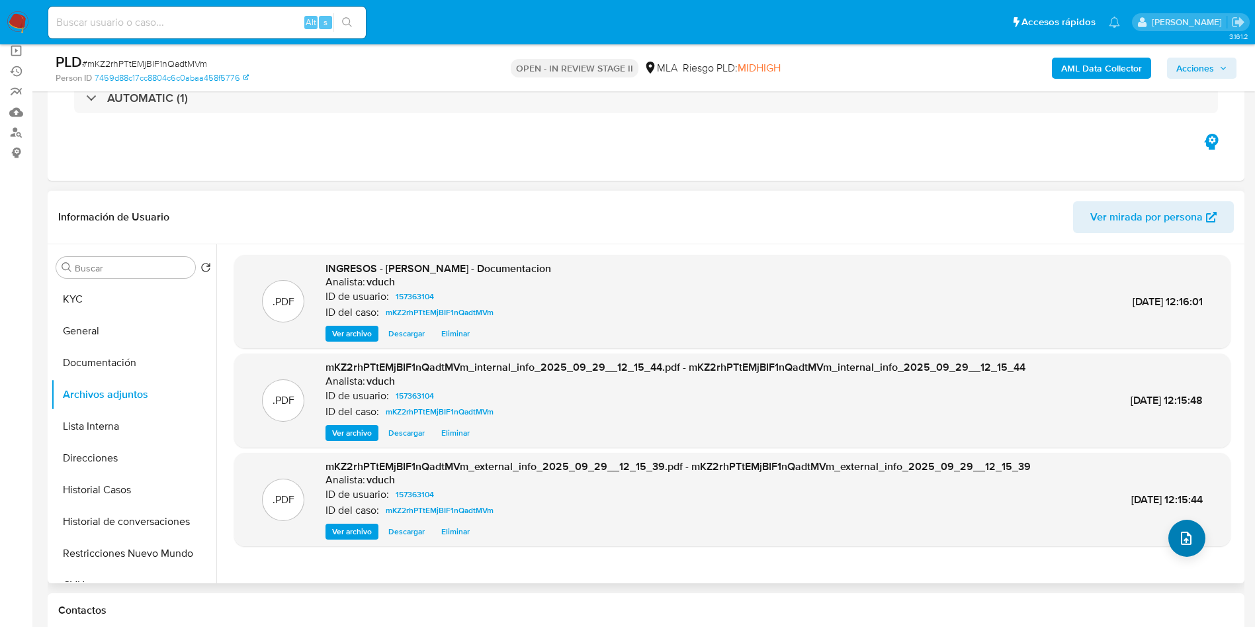
drag, startPoint x: 1155, startPoint y: 542, endPoint x: 1166, endPoint y: 535, distance: 13.0
click at [1156, 543] on div ".PDF mKZ2rhPTtEMjBIF1nQadtMVm_external_info_2025_09_29__12_15_39.pdf - mKZ2rhPT…" at bounding box center [732, 500] width 996 height 94
click at [1168, 535] on button "upload-file" at bounding box center [1186, 537] width 37 height 37
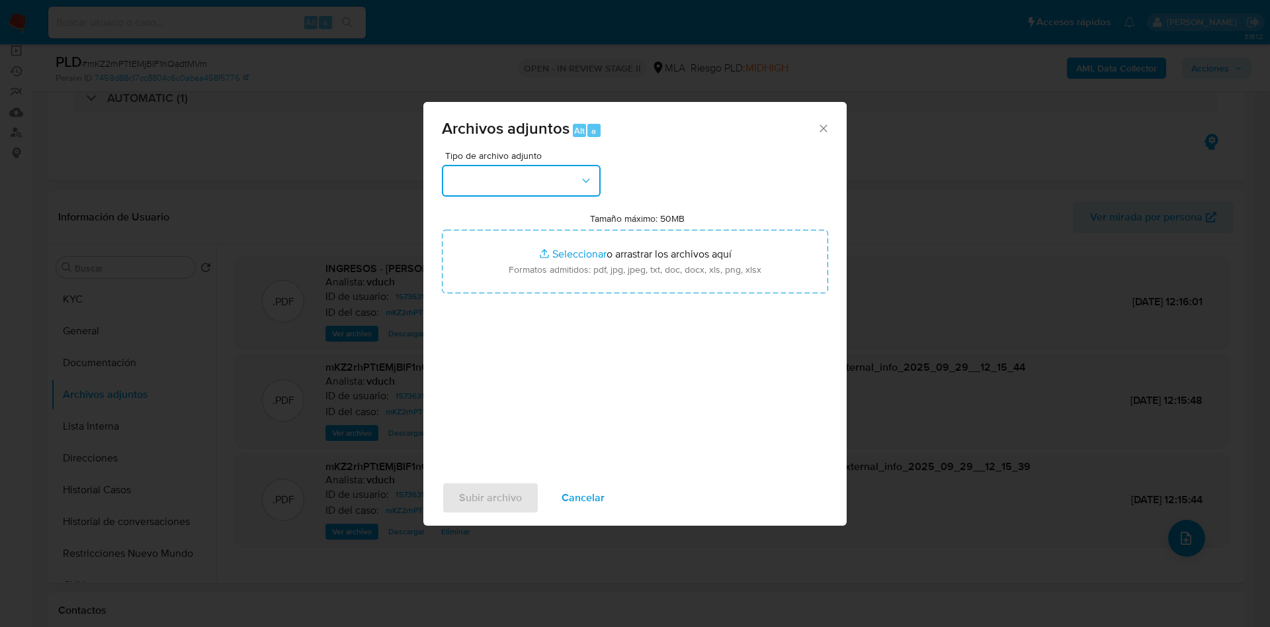
click at [514, 196] on button "button" at bounding box center [521, 181] width 159 height 32
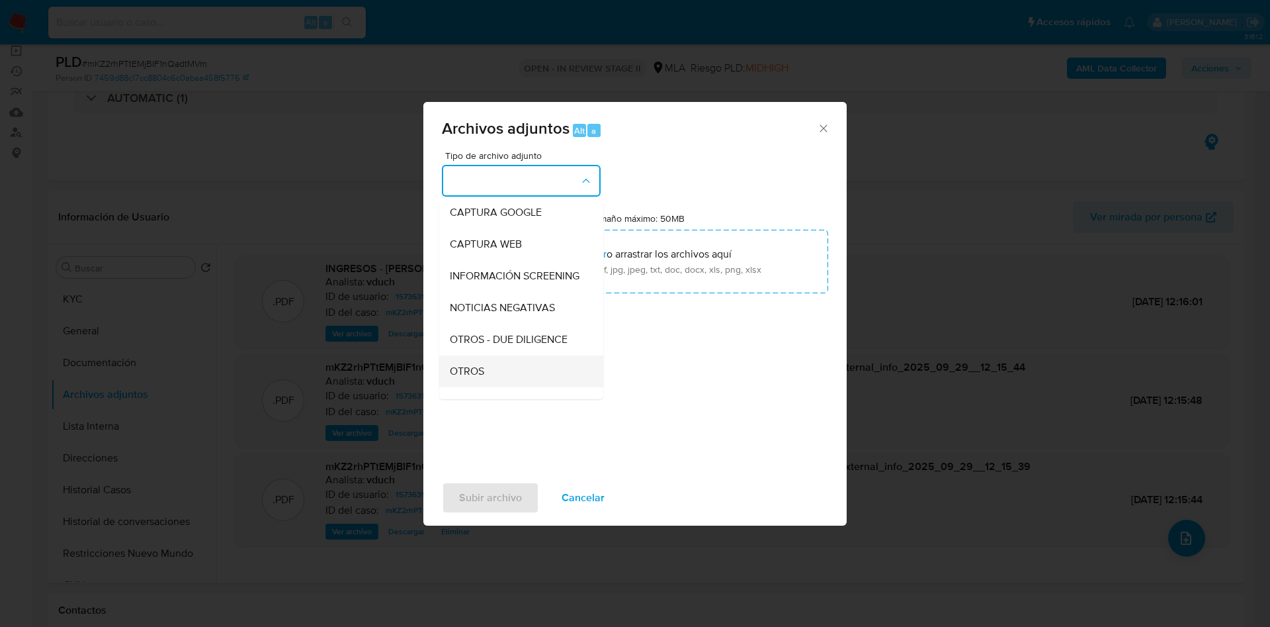
click at [498, 384] on div "OTROS" at bounding box center [517, 371] width 135 height 32
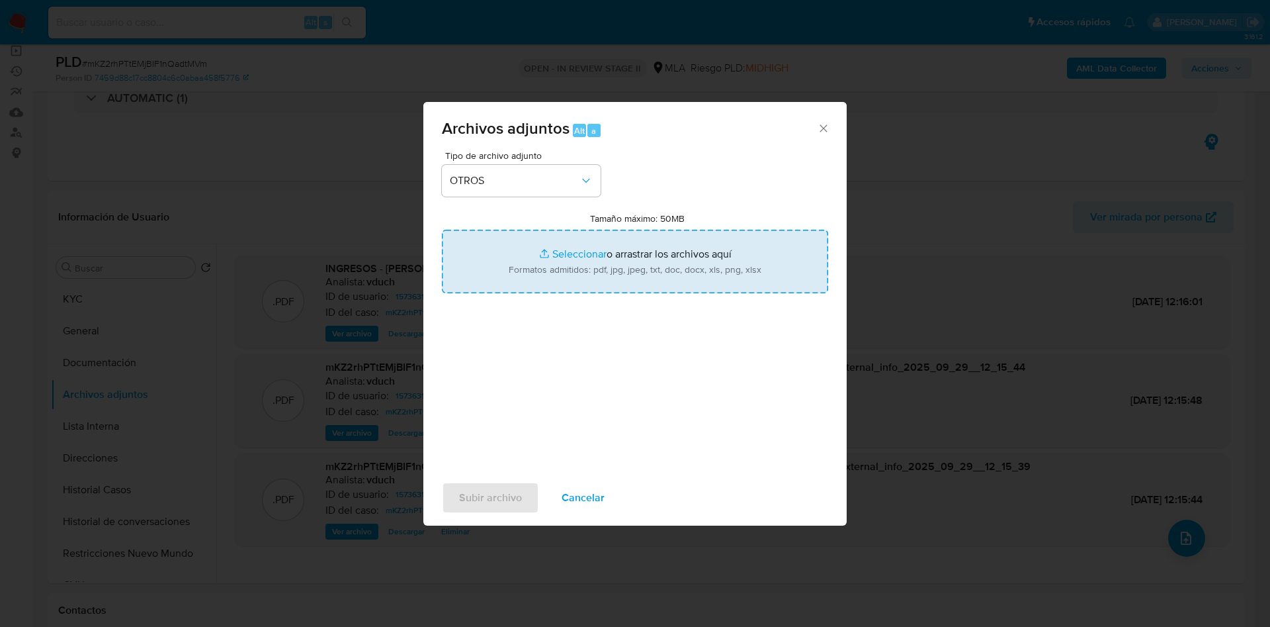
type input "C:\fakepath\Caselog mKZ2rhPTtEMjBIF1nQadtMVm_2025_09_17_14_56_41.docx"
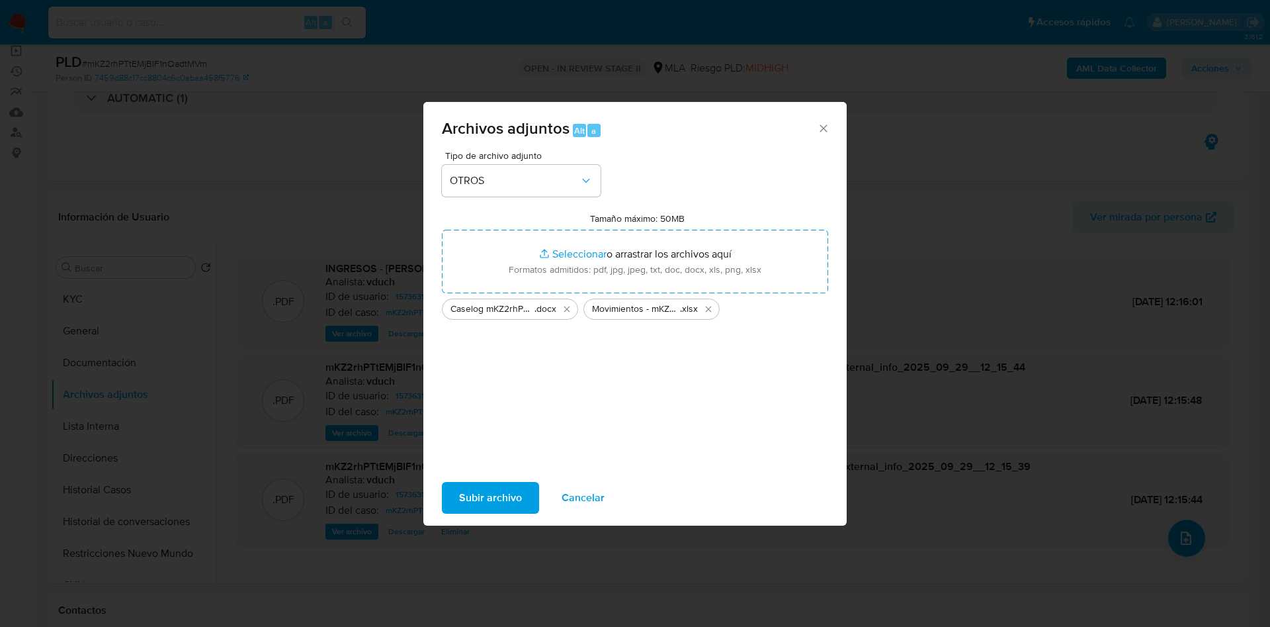
click at [474, 493] on span "Subir archivo" at bounding box center [490, 497] width 63 height 29
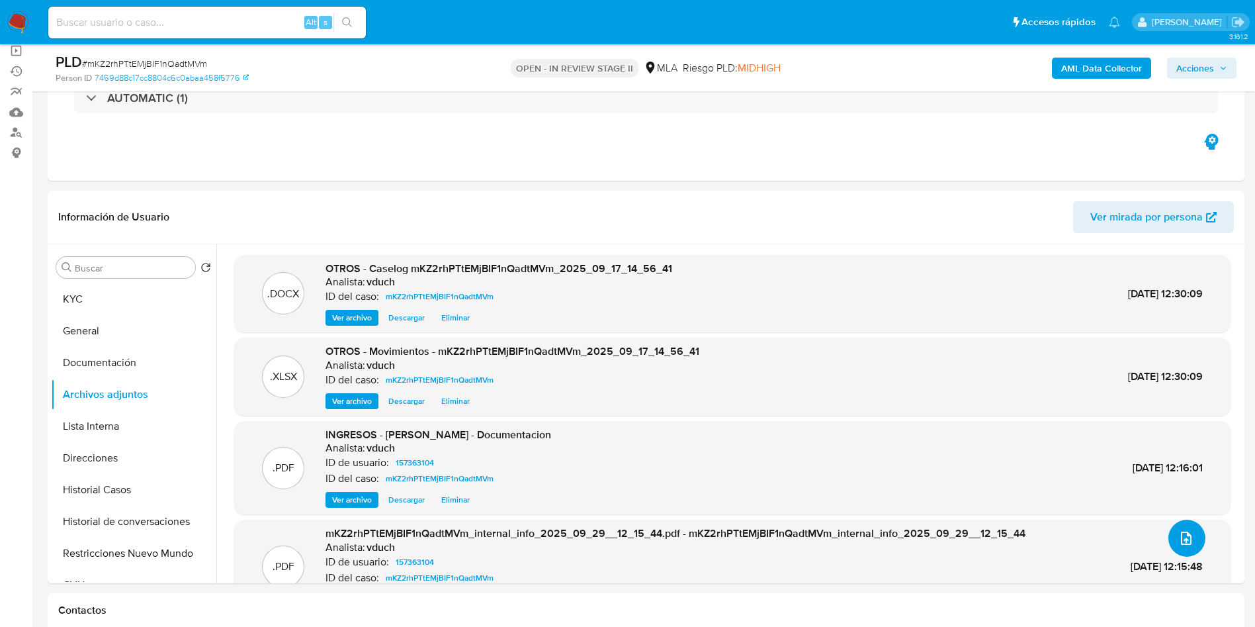
click at [1183, 550] on button "upload-file" at bounding box center [1186, 537] width 37 height 37
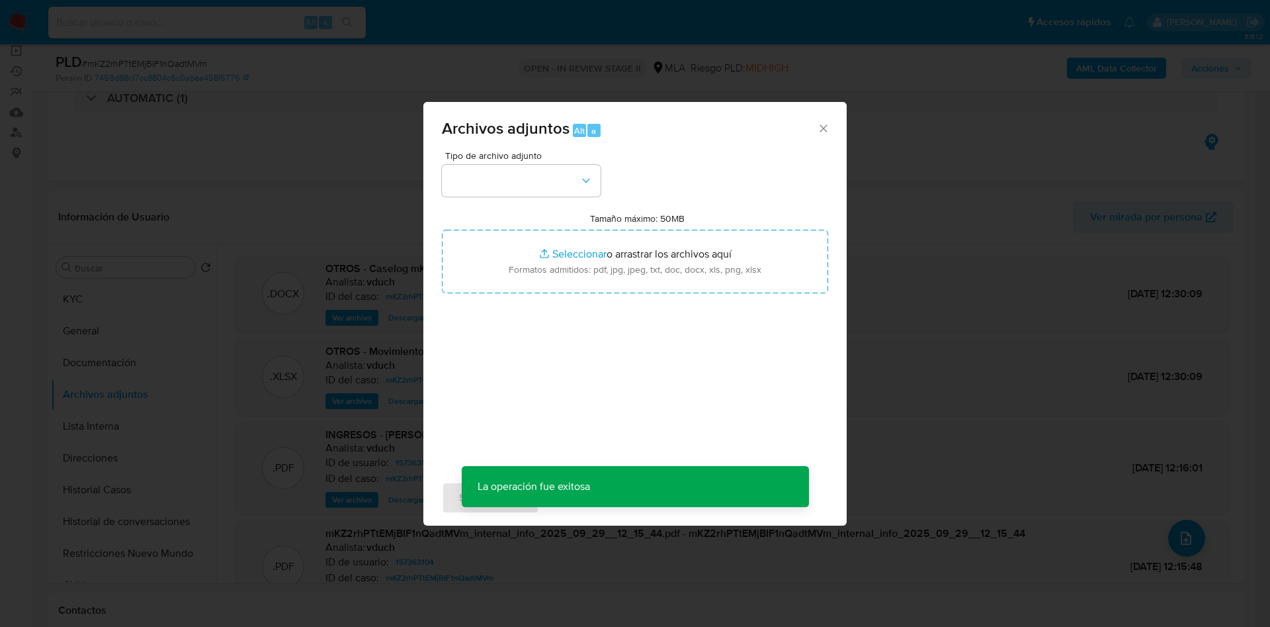
click at [821, 131] on icon "Cerrar" at bounding box center [823, 128] width 13 height 13
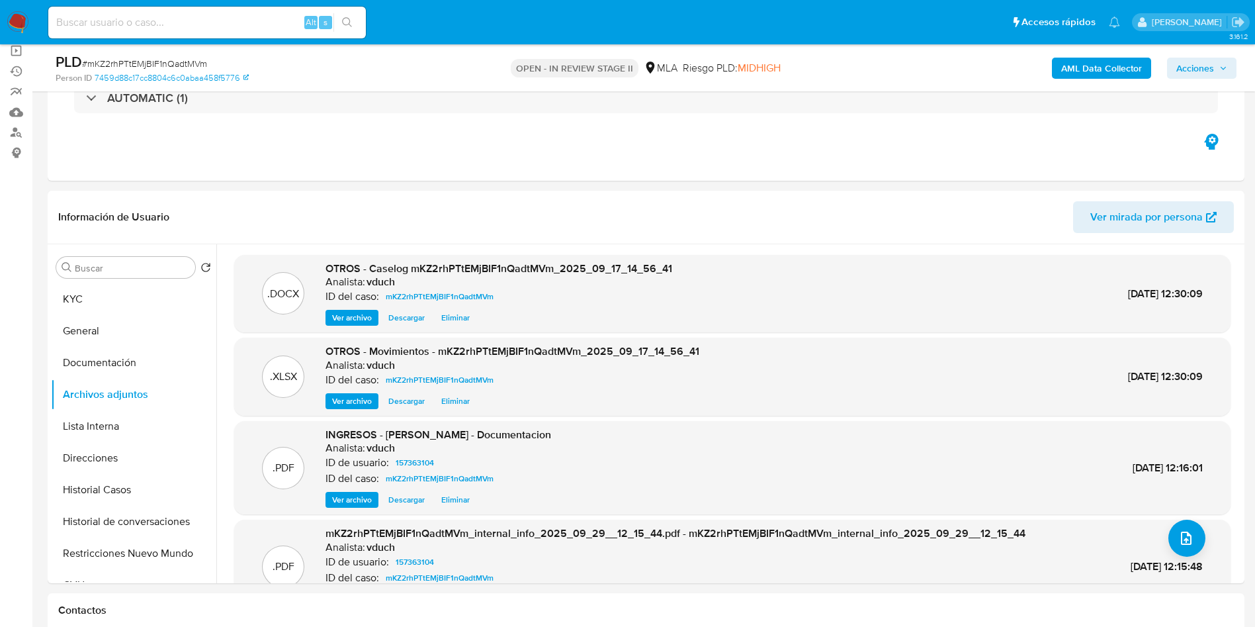
click at [1201, 72] on span "Acciones" at bounding box center [1195, 68] width 38 height 21
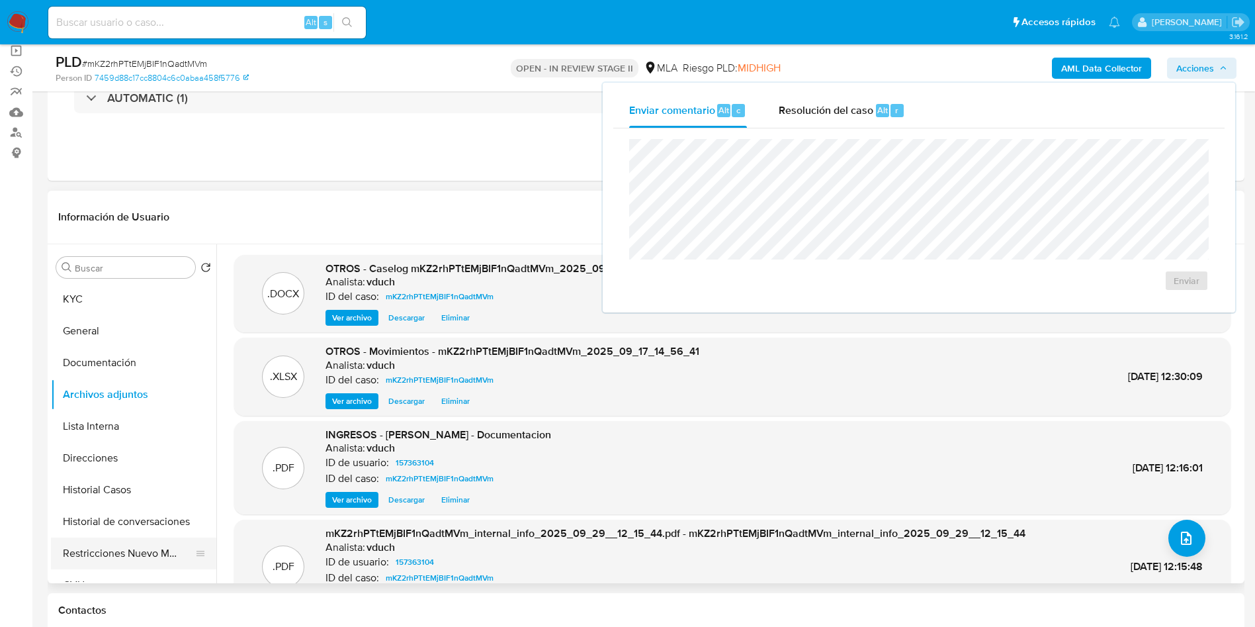
click at [124, 538] on button "Restricciones Nuevo Mundo" at bounding box center [128, 553] width 155 height 32
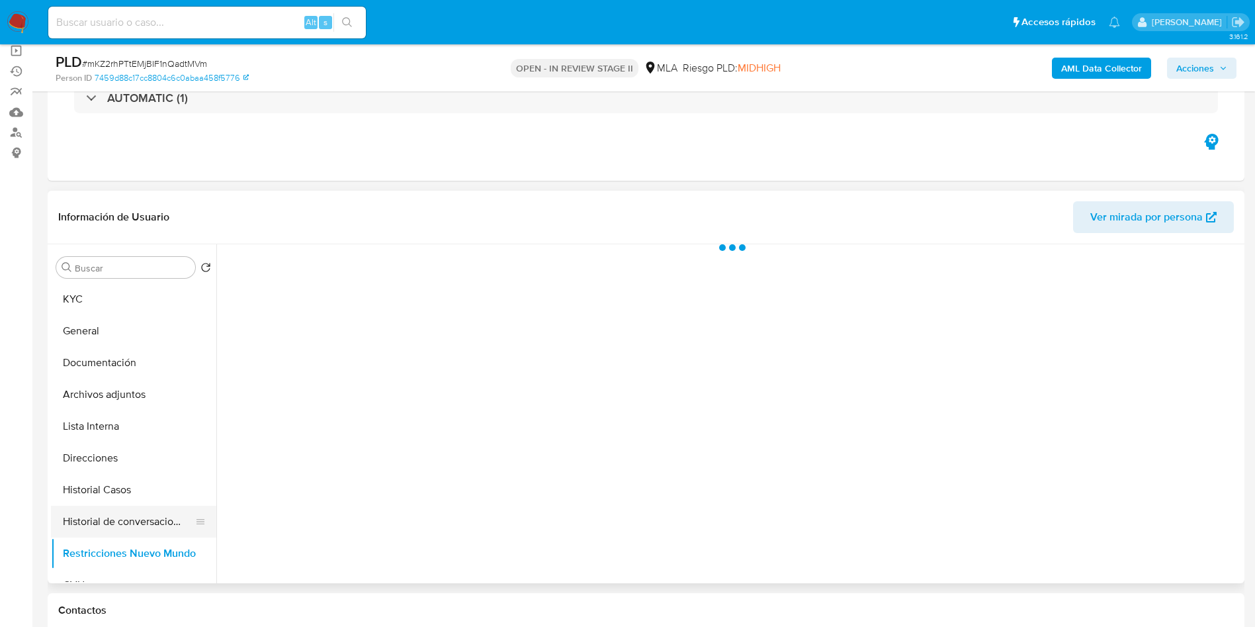
click at [109, 525] on button "Historial de conversaciones" at bounding box center [128, 521] width 155 height 32
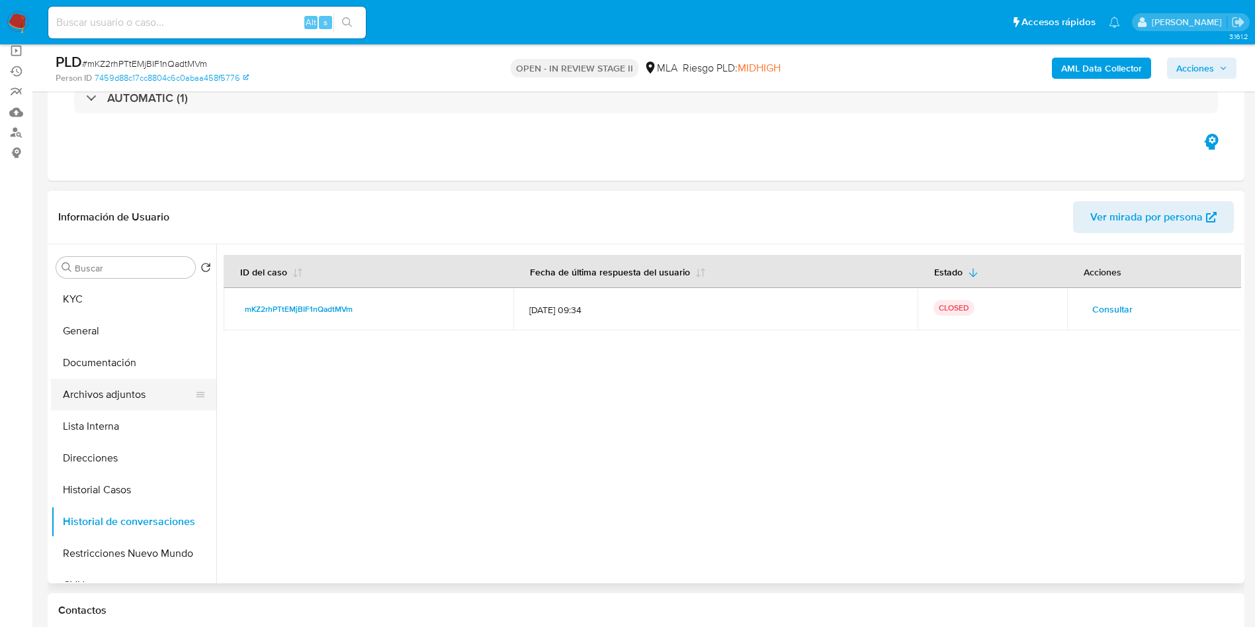
click at [155, 396] on button "Archivos adjuntos" at bounding box center [128, 394] width 155 height 32
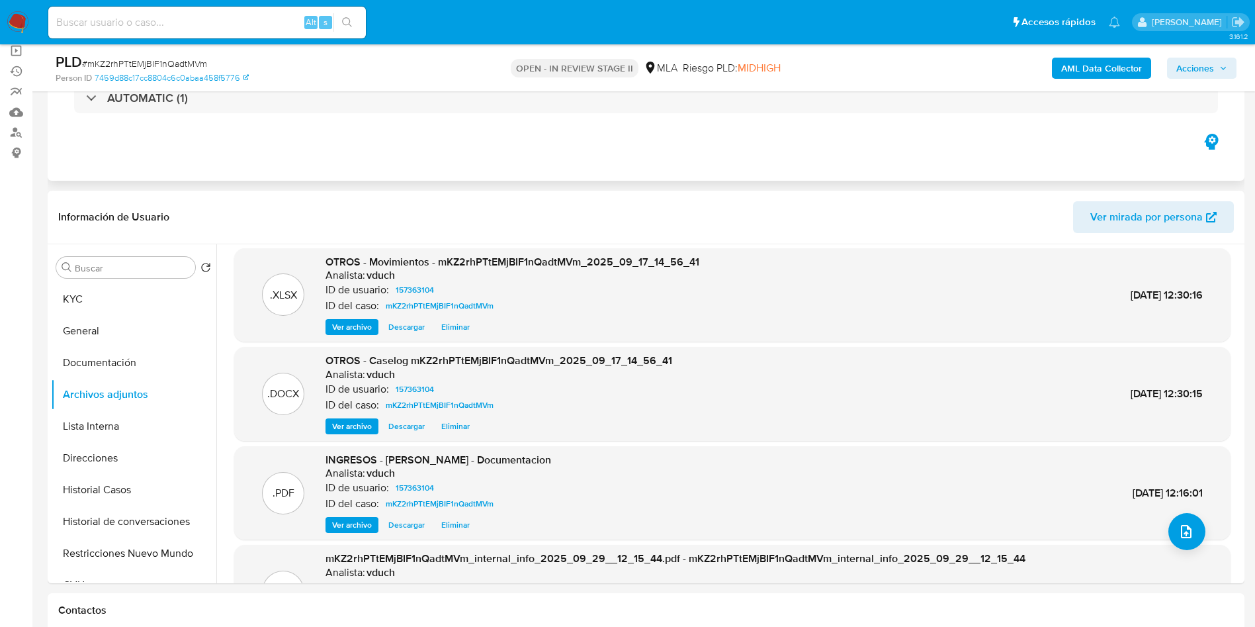
scroll to position [0, 0]
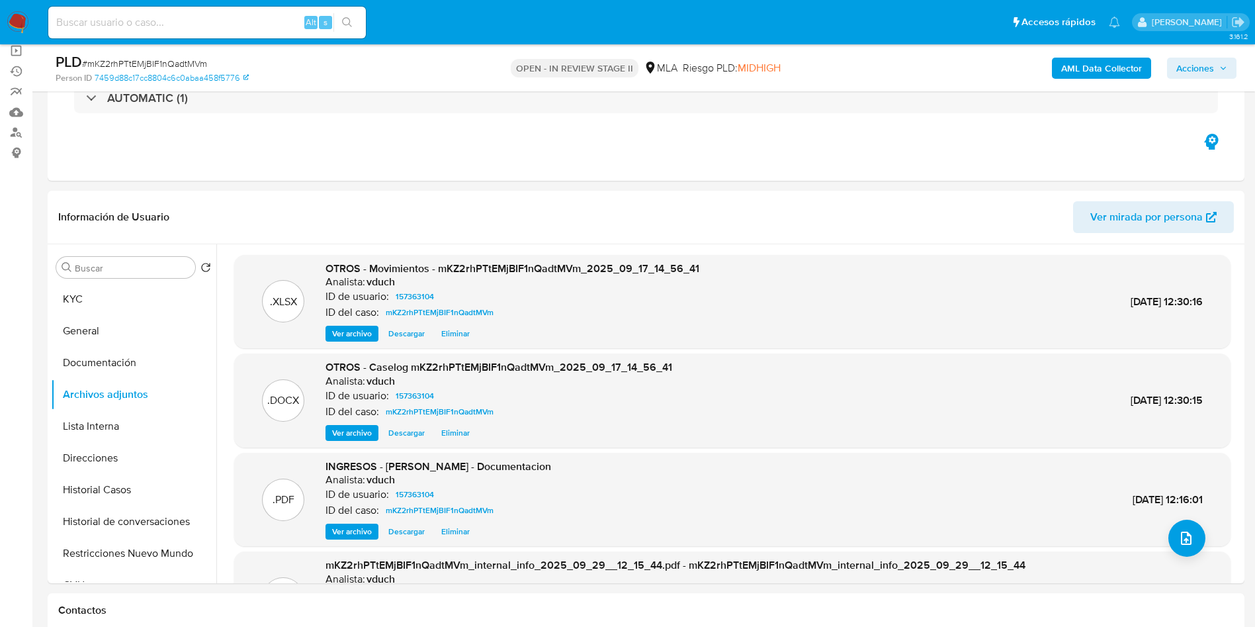
click at [1196, 61] on span "Acciones" at bounding box center [1195, 68] width 38 height 21
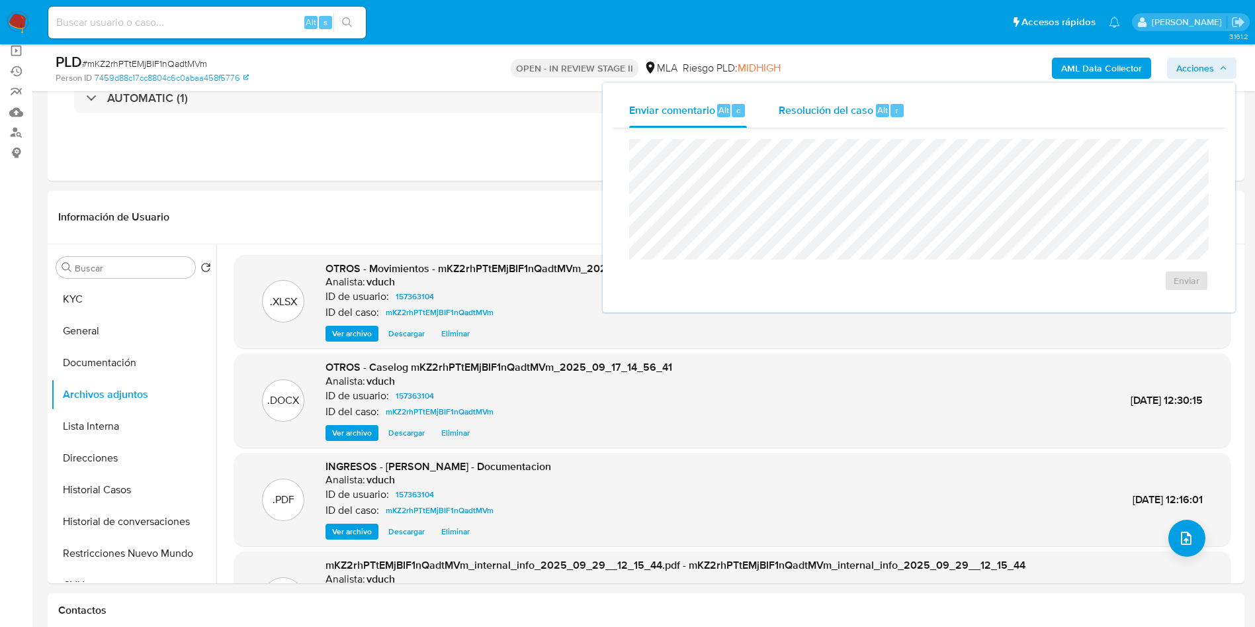
drag, startPoint x: 832, startPoint y: 129, endPoint x: 840, endPoint y: 105, distance: 25.5
click at [832, 129] on div "Enviar" at bounding box center [918, 214] width 611 height 173
click at [845, 120] on div "Resolución del caso Alt r" at bounding box center [842, 110] width 126 height 34
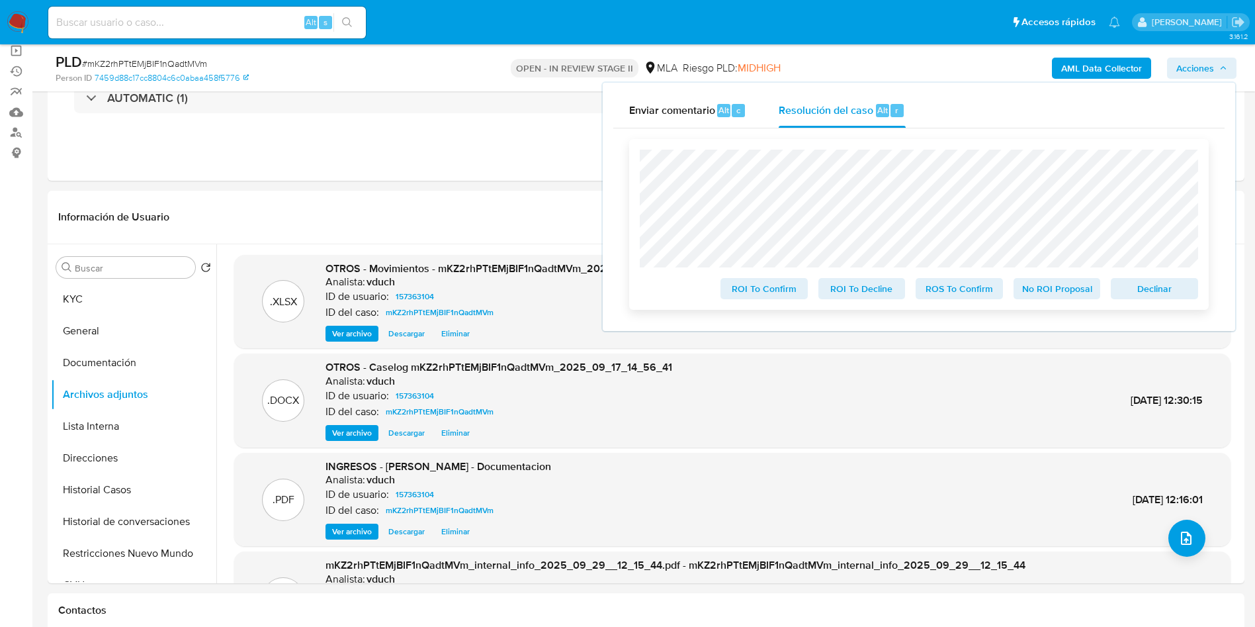
click at [1065, 292] on span "No ROI Proposal" at bounding box center [1057, 288] width 69 height 19
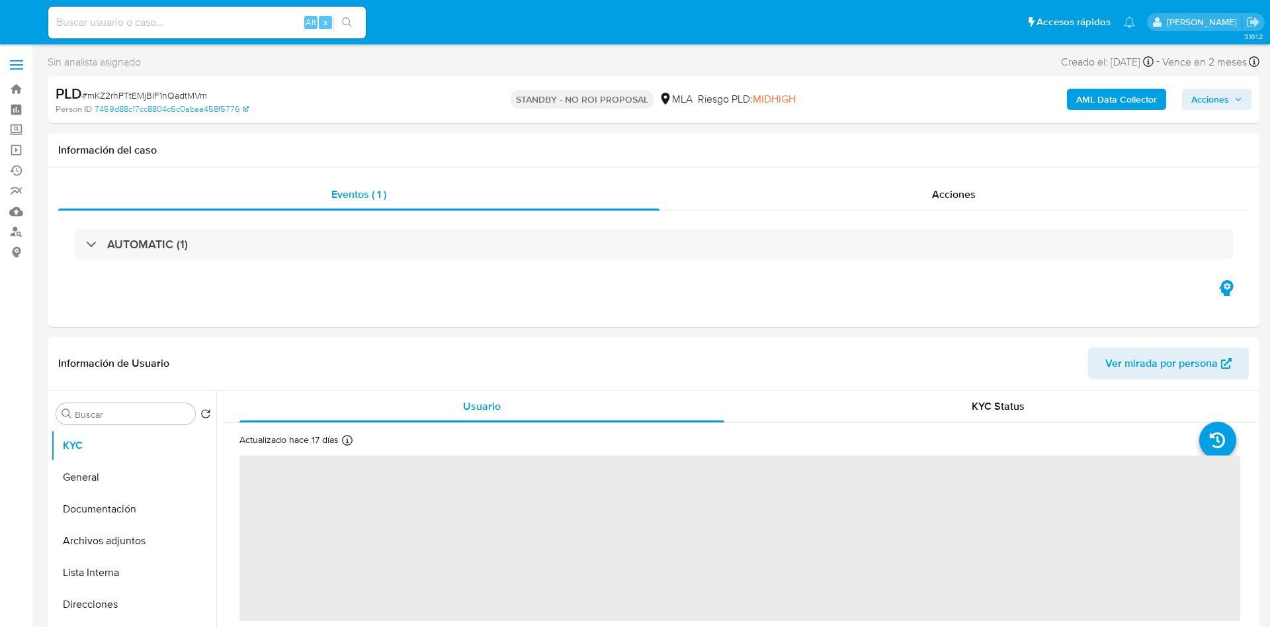
select select "10"
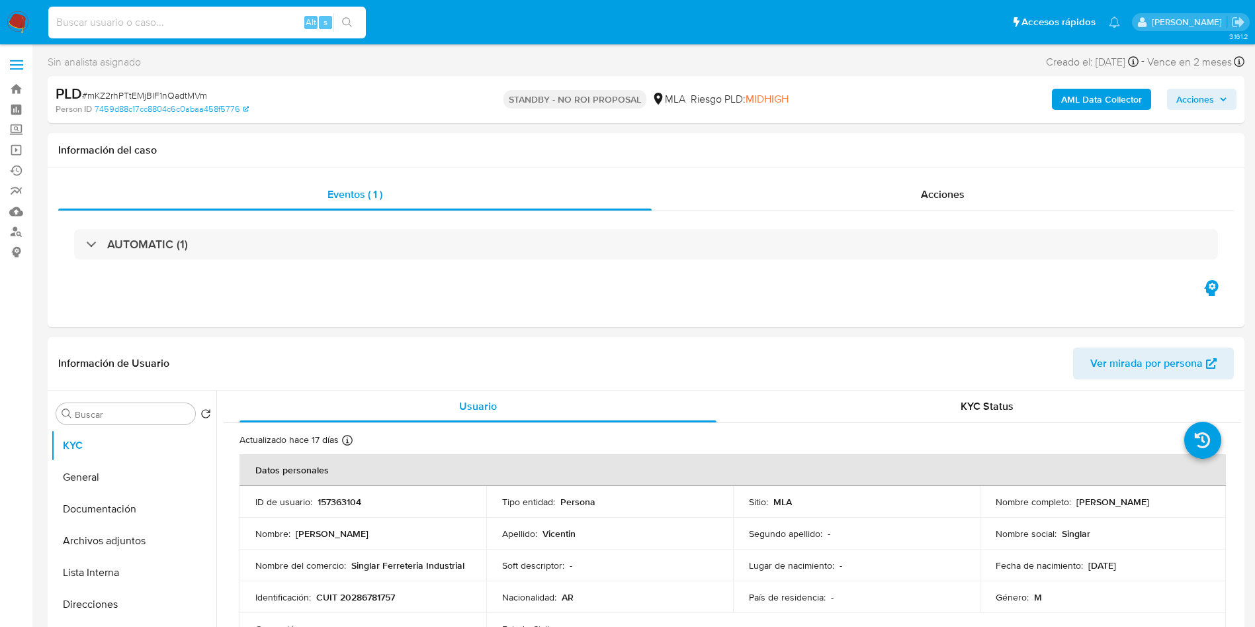
click at [246, 16] on input at bounding box center [207, 22] width 318 height 17
paste input "PZIHN6TdgLs20S8GL4BFSBhl"
type input "PZIHN6TdgLs20S8GL4BFSBhl"
drag, startPoint x: 354, startPoint y: 22, endPoint x: 327, endPoint y: 22, distance: 27.1
click at [353, 24] on button "search-icon" at bounding box center [346, 22] width 27 height 19
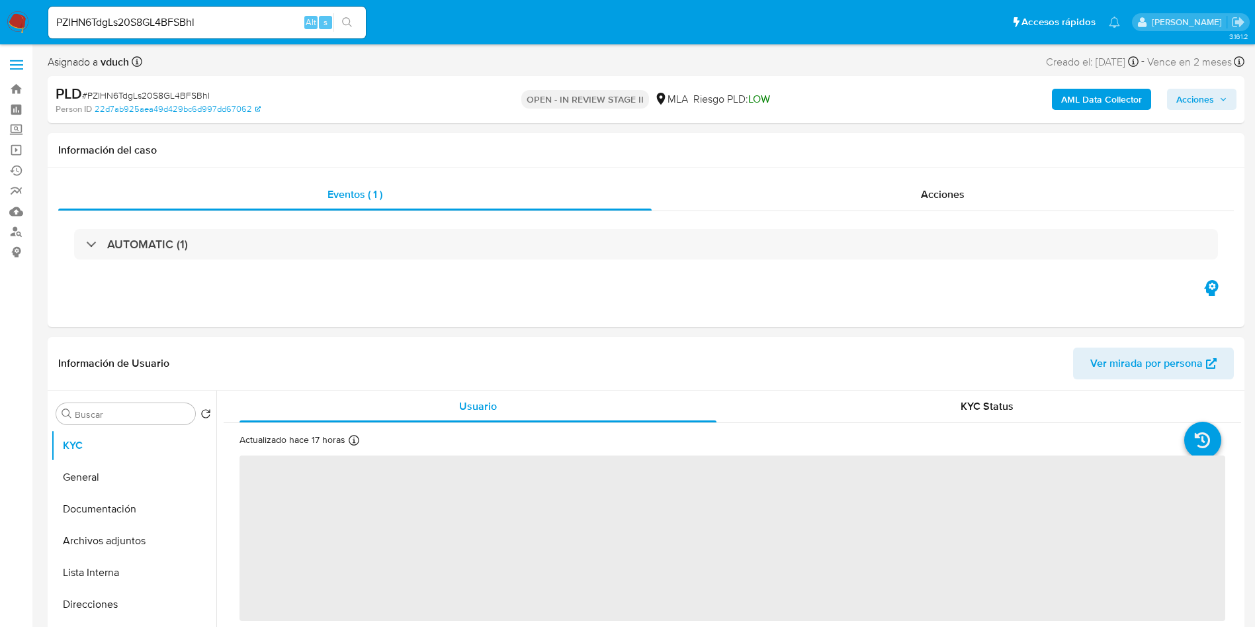
select select "10"
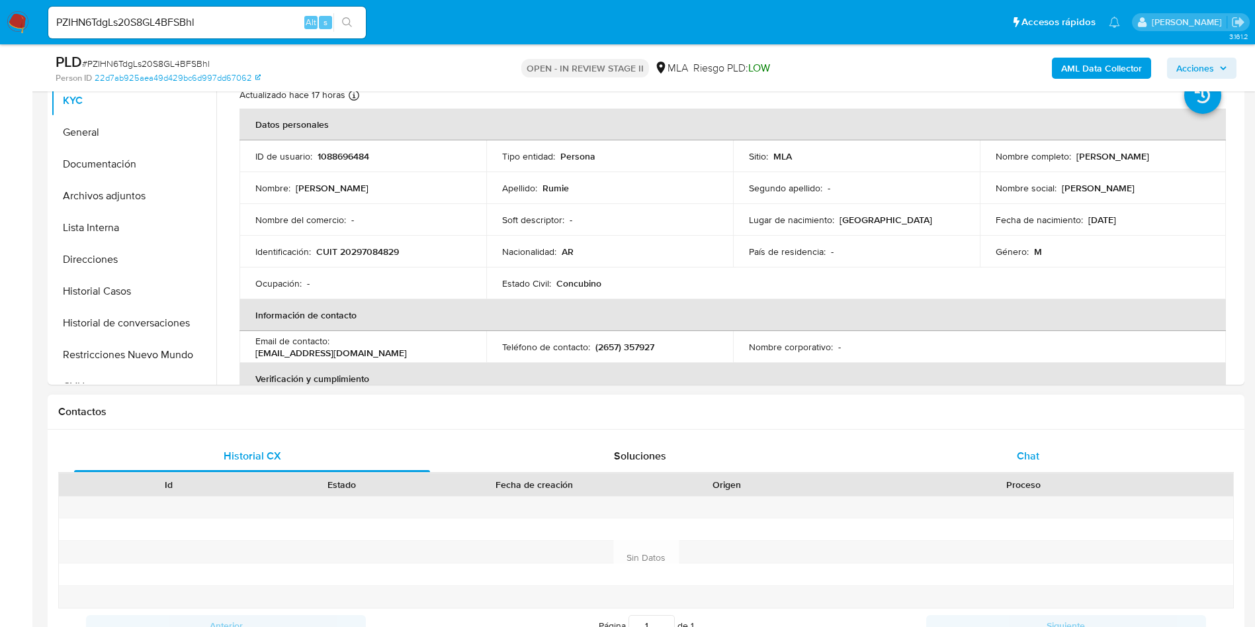
click at [1018, 458] on span "Chat" at bounding box center [1028, 455] width 22 height 15
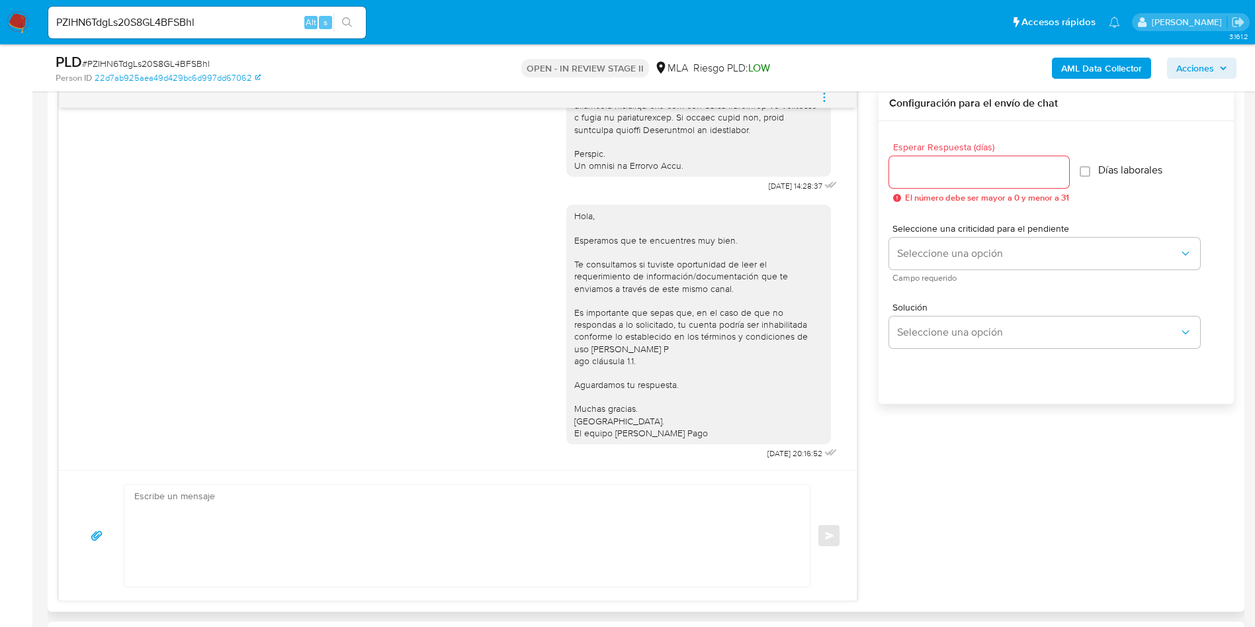
scroll to position [595, 0]
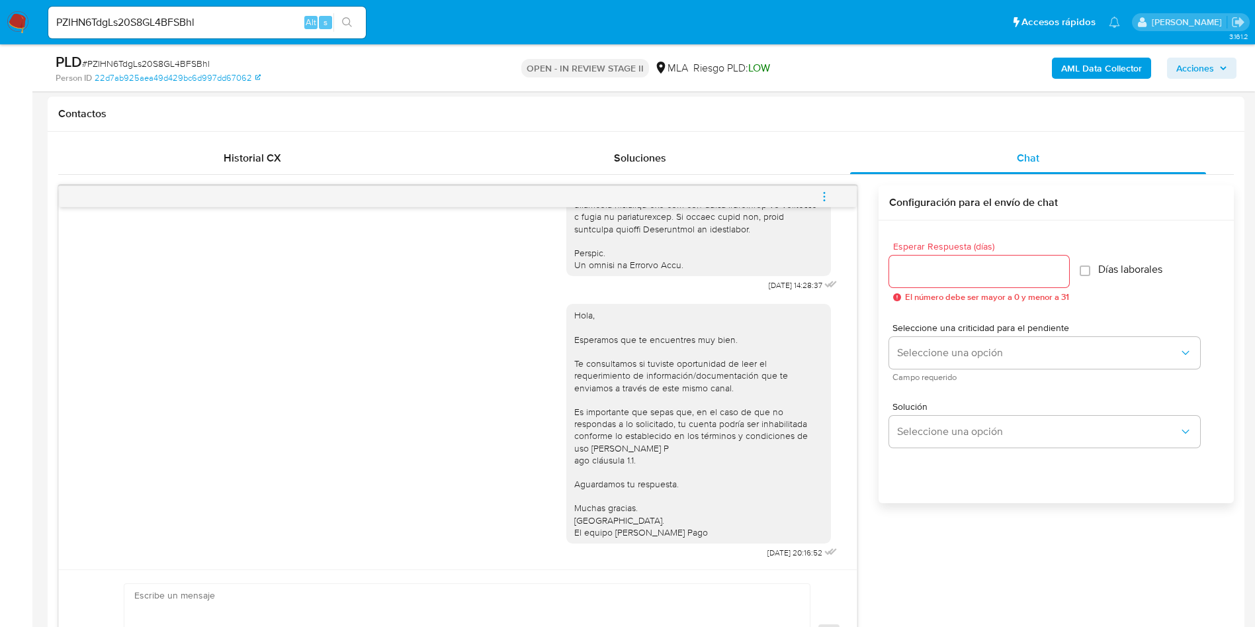
click at [820, 200] on icon "menu-action" at bounding box center [824, 197] width 12 height 12
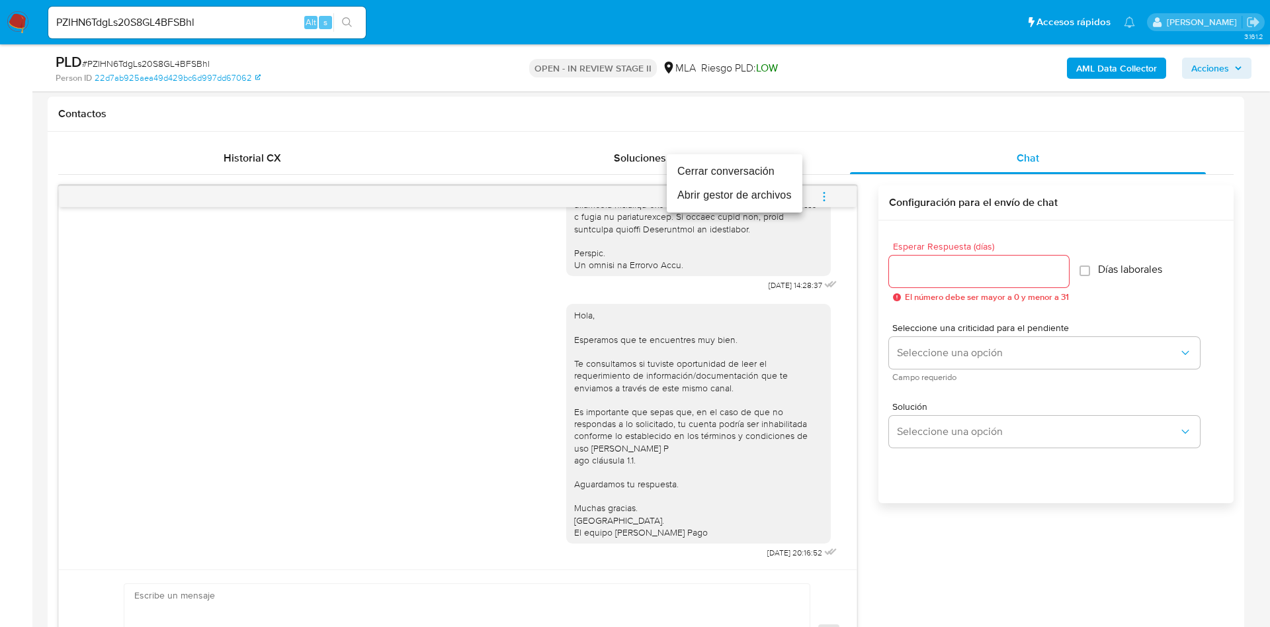
click at [764, 175] on li "Cerrar conversación" at bounding box center [735, 171] width 136 height 24
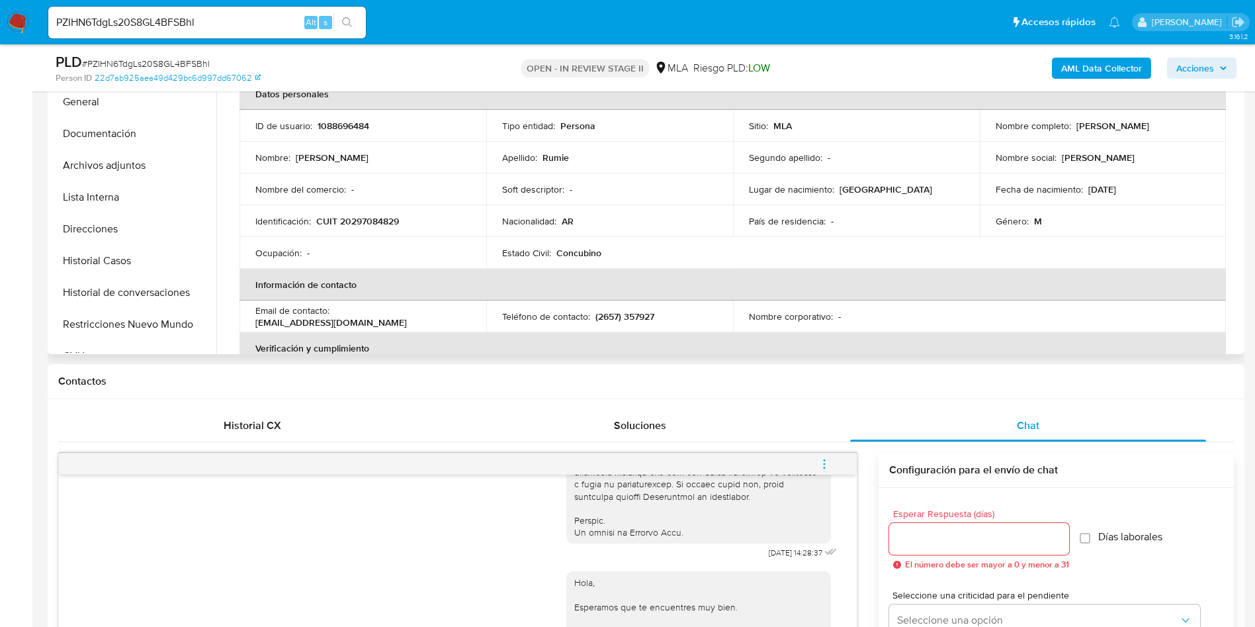
scroll to position [99, 0]
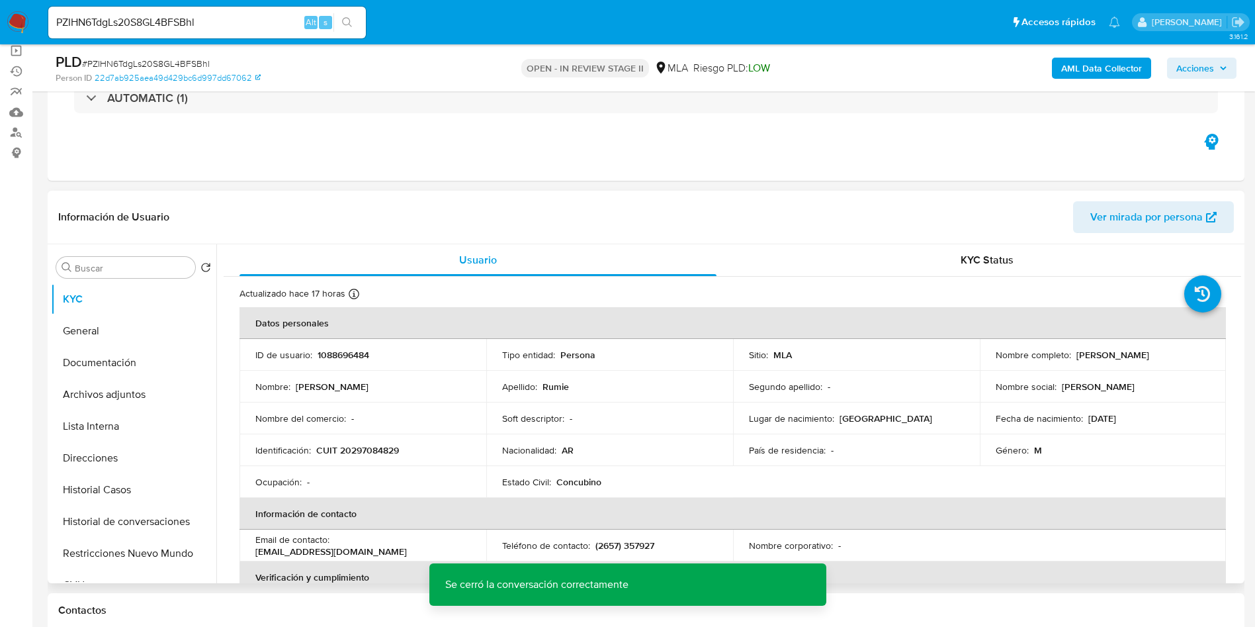
click at [353, 345] on td "ID de usuario : 1088696484" at bounding box center [362, 355] width 247 height 32
copy p "1088696484"
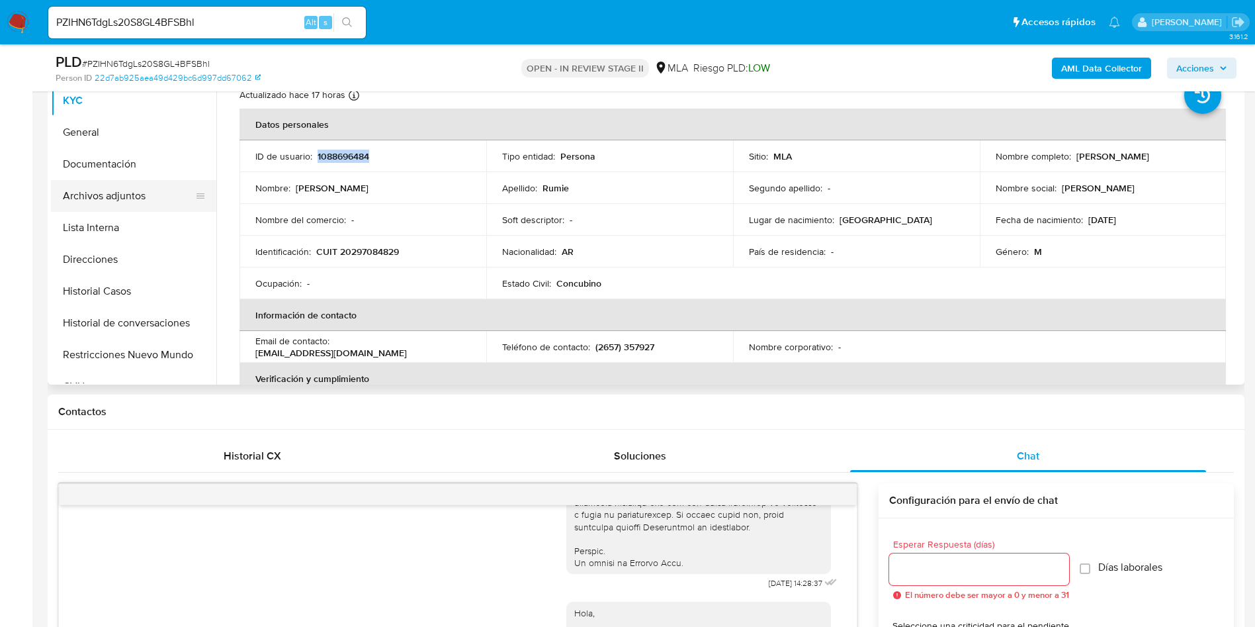
click at [116, 193] on button "Archivos adjuntos" at bounding box center [128, 196] width 155 height 32
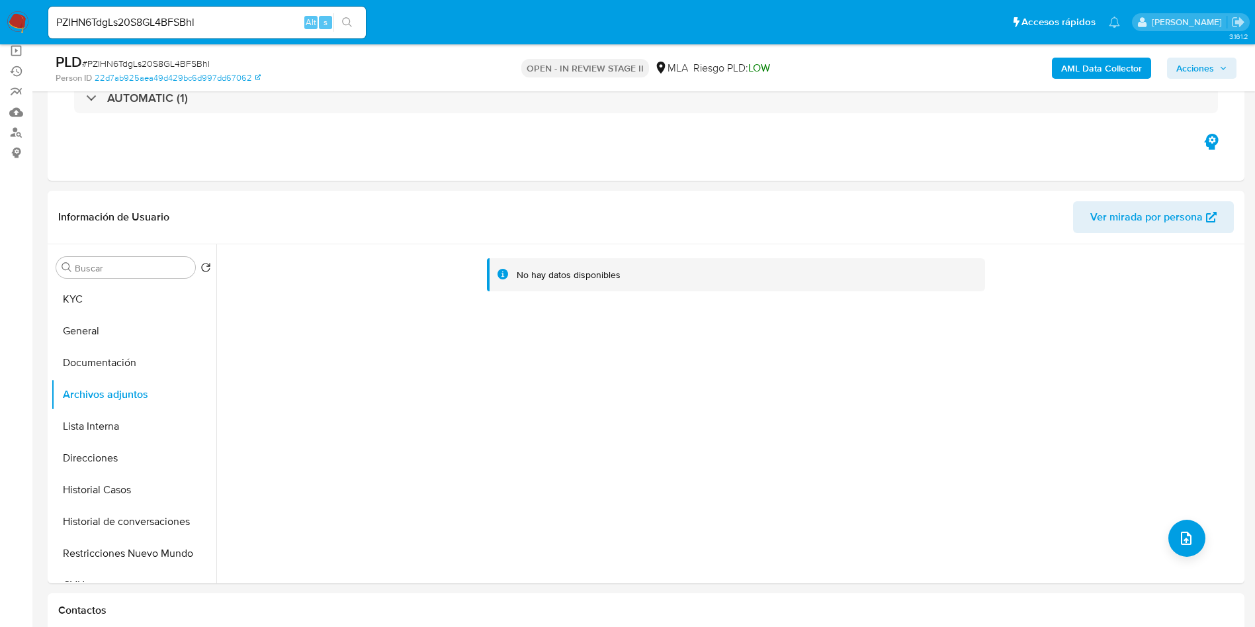
click at [1098, 69] on b "AML Data Collector" at bounding box center [1101, 68] width 81 height 21
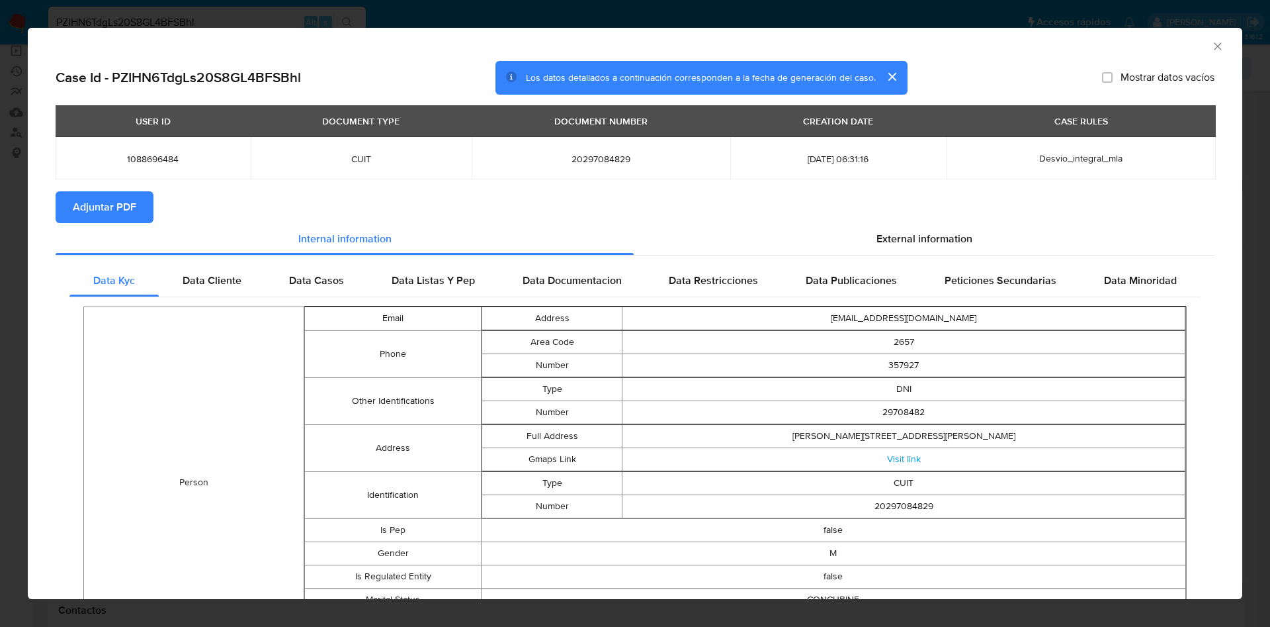
click at [145, 207] on button "Adjuntar PDF" at bounding box center [105, 207] width 98 height 32
click at [1194, 44] on div "AML Data Collector" at bounding box center [624, 44] width 1174 height 15
click at [1211, 44] on icon "Cerrar ventana" at bounding box center [1217, 46] width 13 height 13
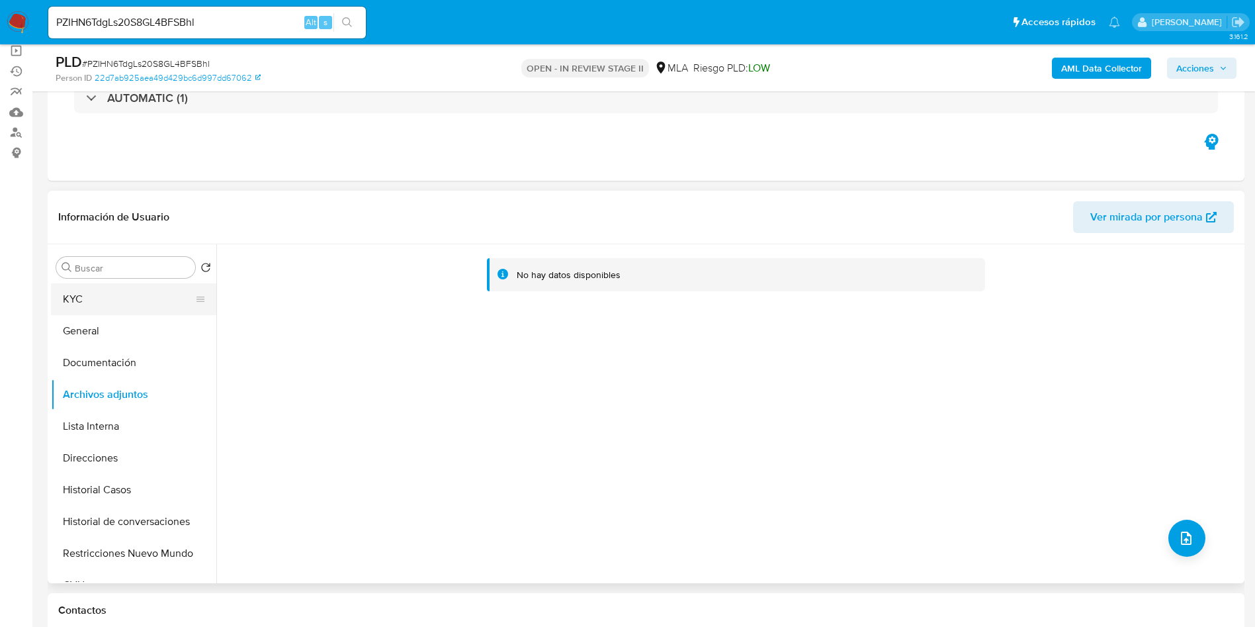
click at [144, 305] on button "KYC" at bounding box center [128, 299] width 155 height 32
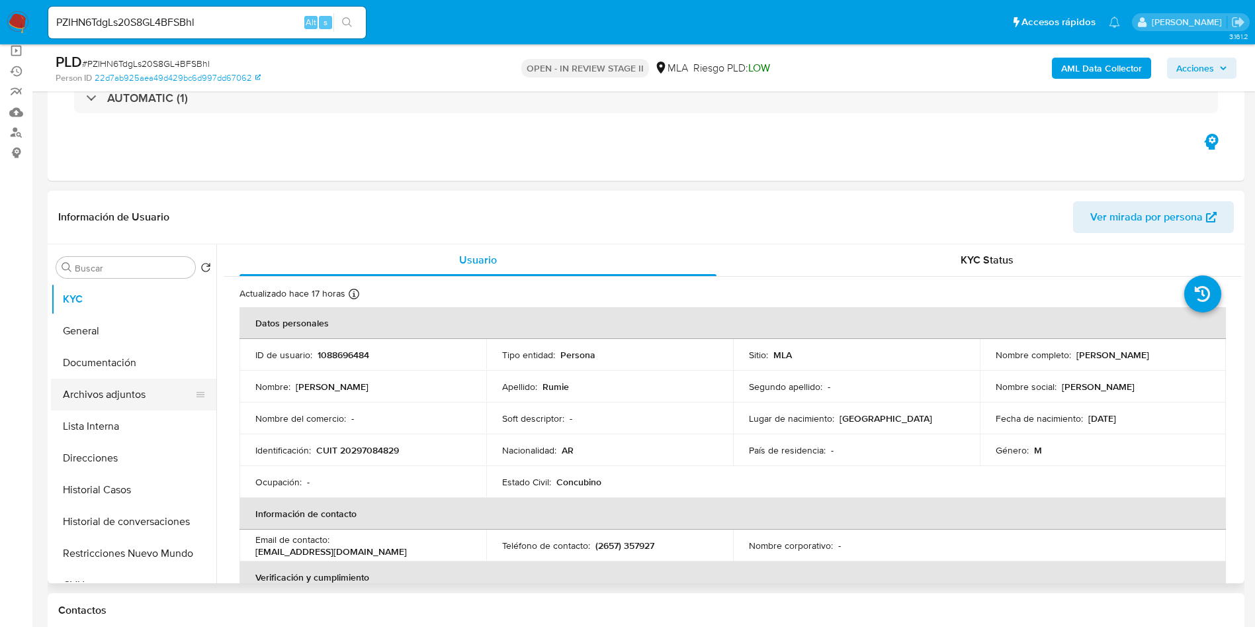
click at [116, 398] on button "Archivos adjuntos" at bounding box center [128, 394] width 155 height 32
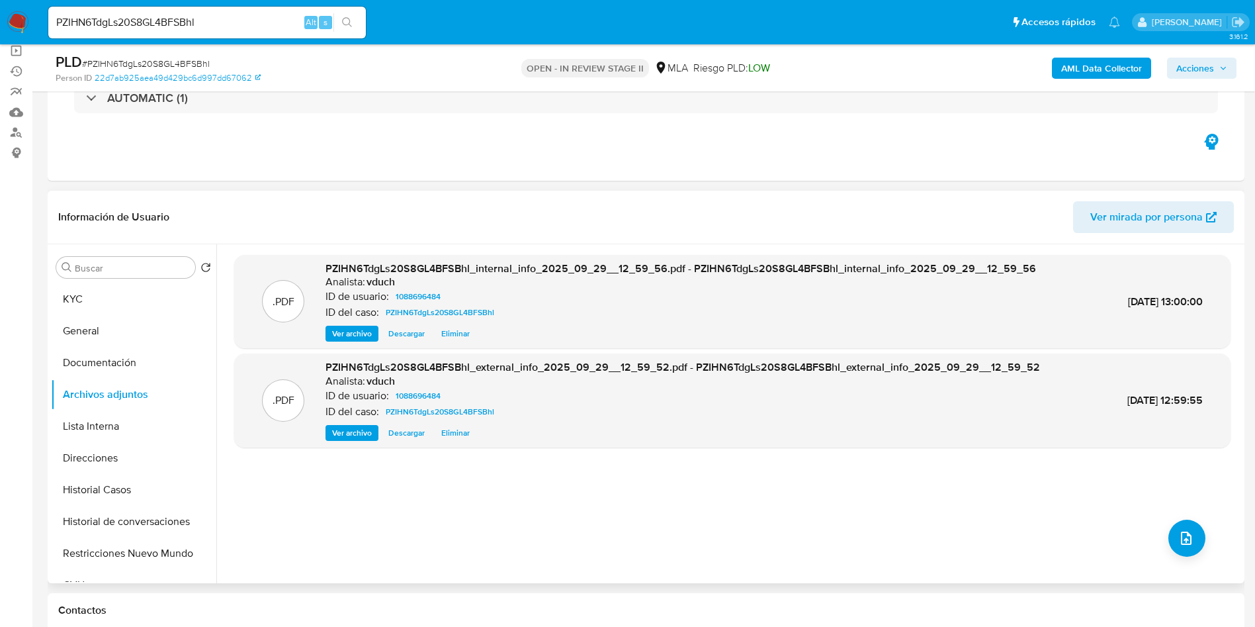
drag, startPoint x: 572, startPoint y: 527, endPoint x: 542, endPoint y: 501, distance: 39.9
click at [572, 527] on div ".PDF PZIHN6TdgLs20S8GL4BFSBhl_internal_info_2025_09_29__12_59_56.pdf - PZIHN6Td…" at bounding box center [732, 414] width 996 height 318
click at [54, 305] on button "KYC" at bounding box center [128, 299] width 155 height 32
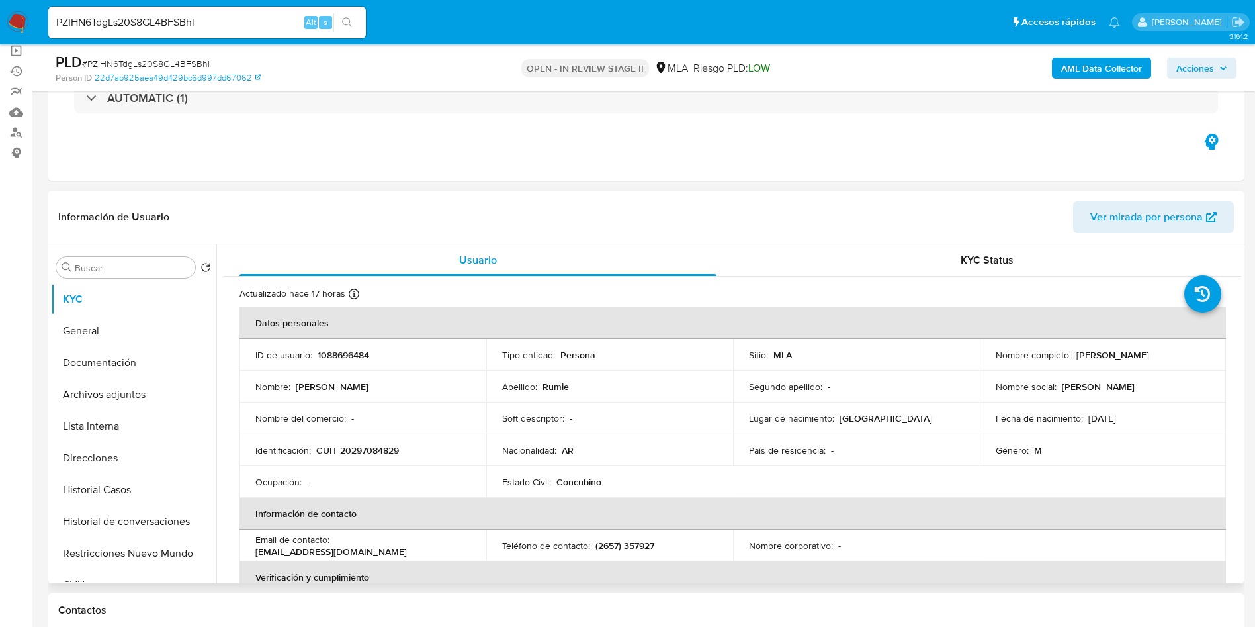
click at [382, 450] on p "CUIT 20297084829" at bounding box center [357, 450] width 83 height 12
copy p "20297084829"
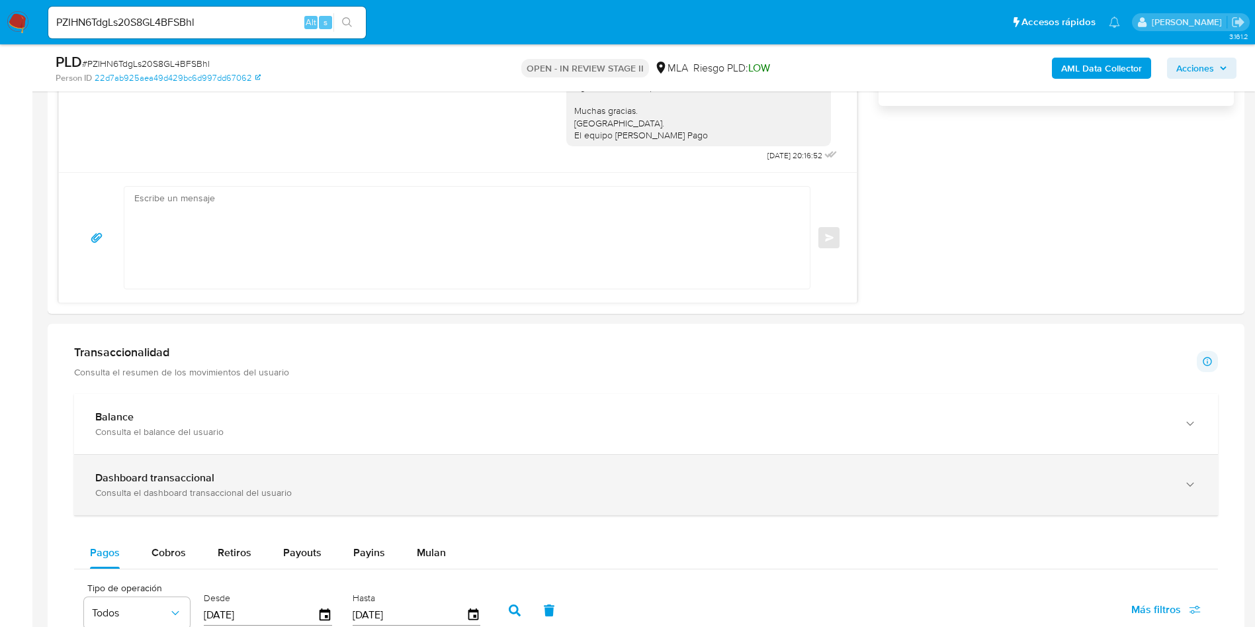
click at [149, 478] on b "Dashboard transaccional" at bounding box center [154, 477] width 119 height 15
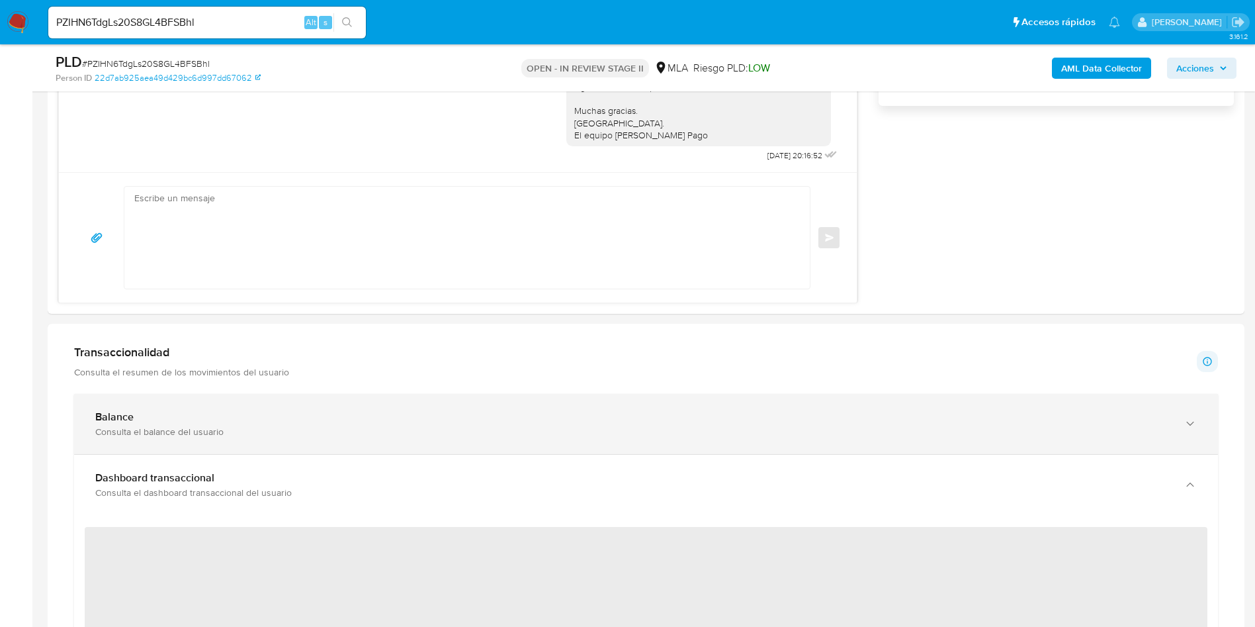
click at [148, 449] on div "Balance Consulta el balance del usuario" at bounding box center [646, 424] width 1144 height 60
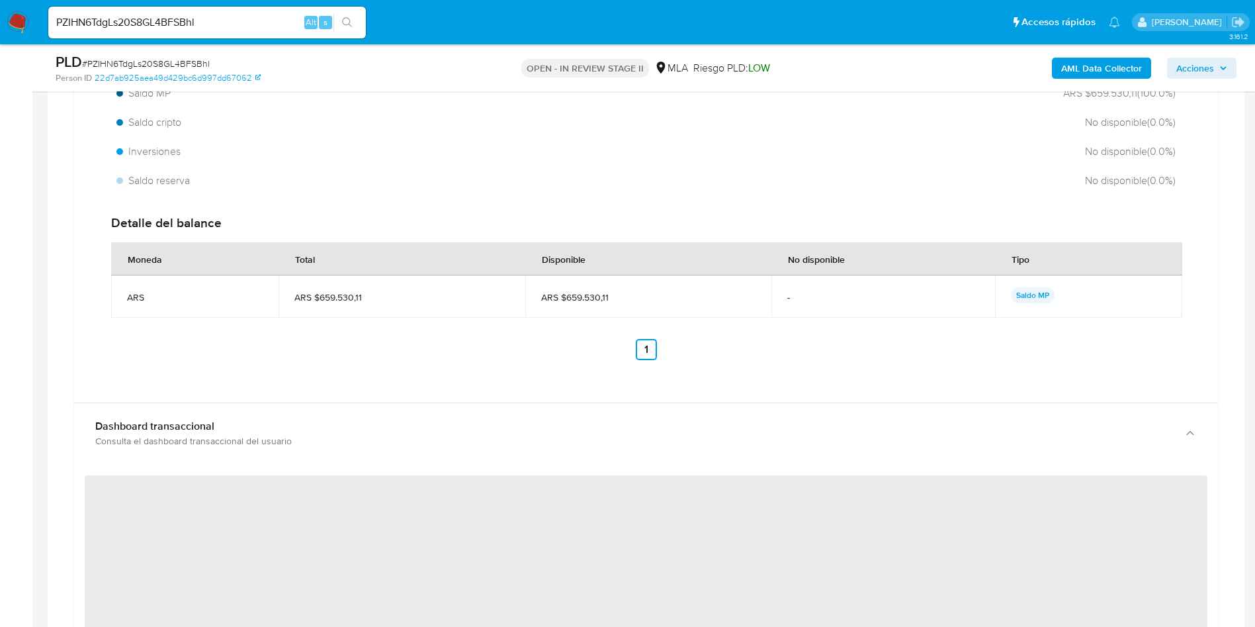
scroll to position [1489, 0]
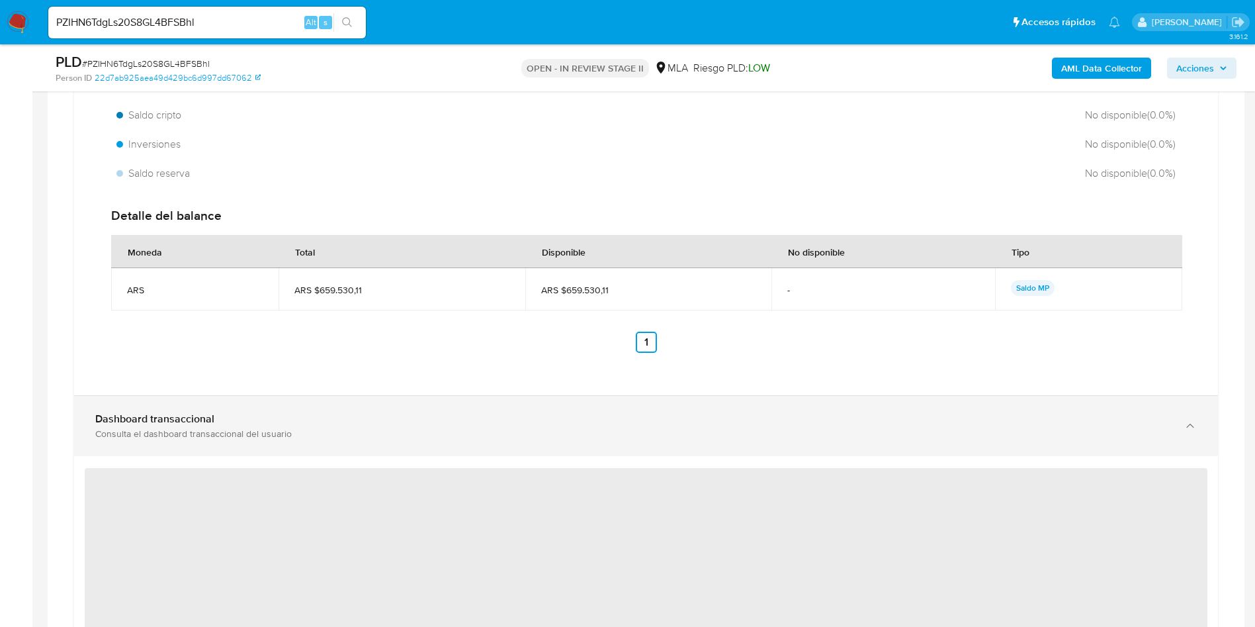
click at [232, 417] on div "Dashboard transaccional" at bounding box center [632, 418] width 1075 height 13
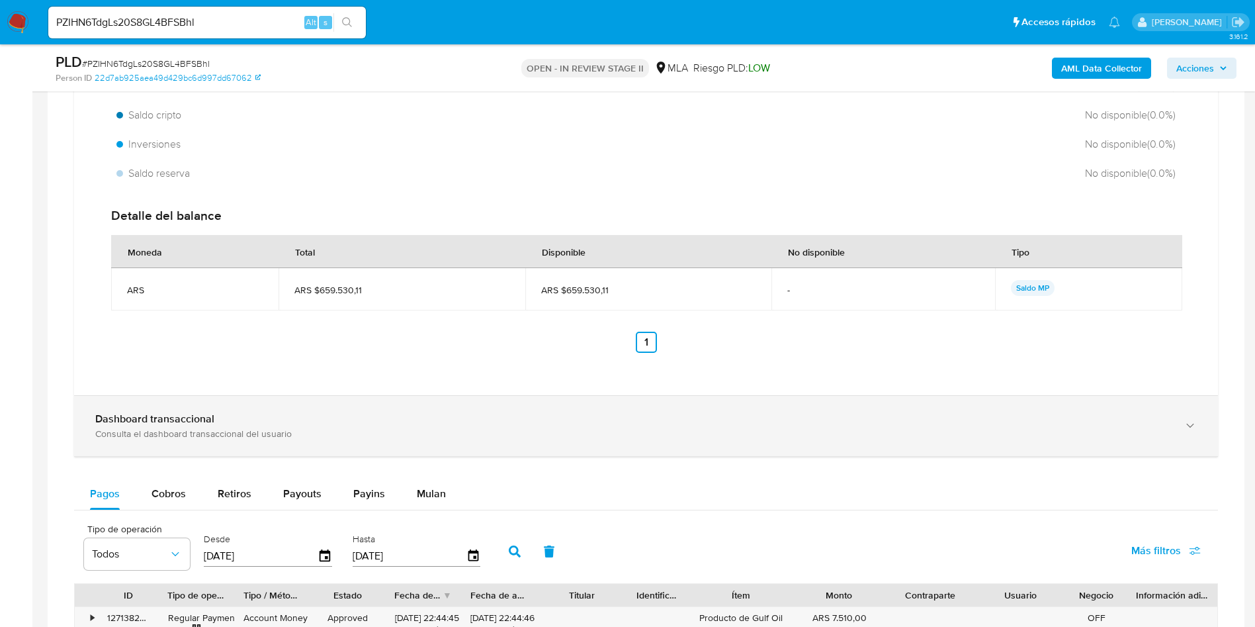
click at [185, 421] on b "Dashboard transaccional" at bounding box center [154, 418] width 119 height 15
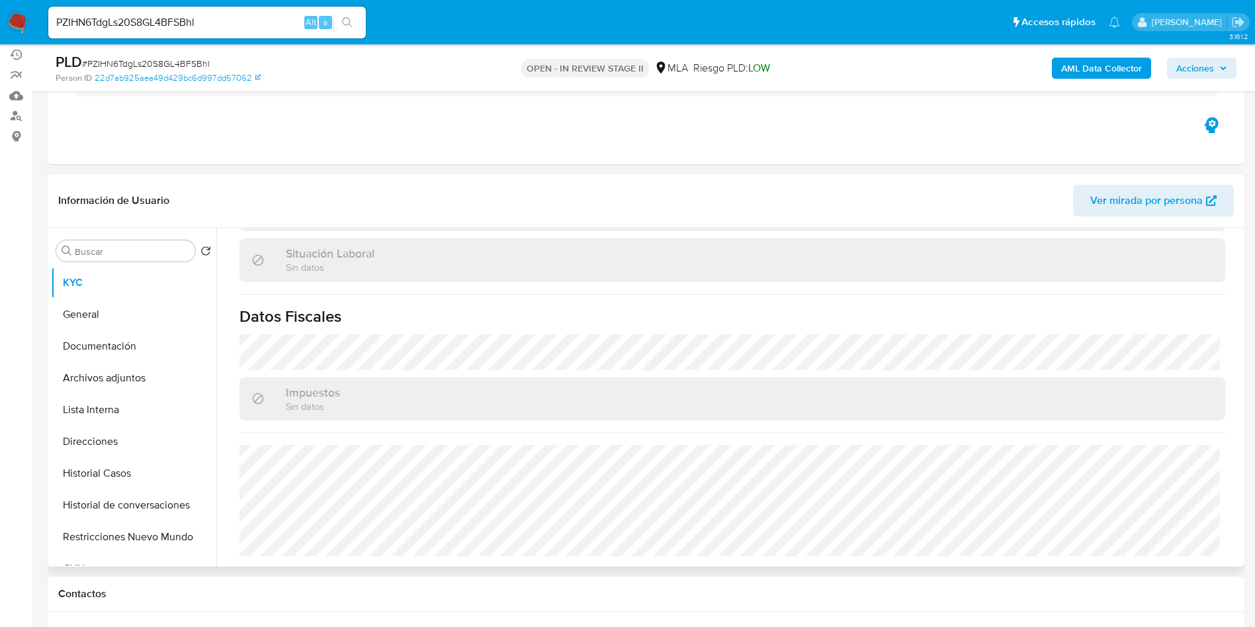
scroll to position [198, 0]
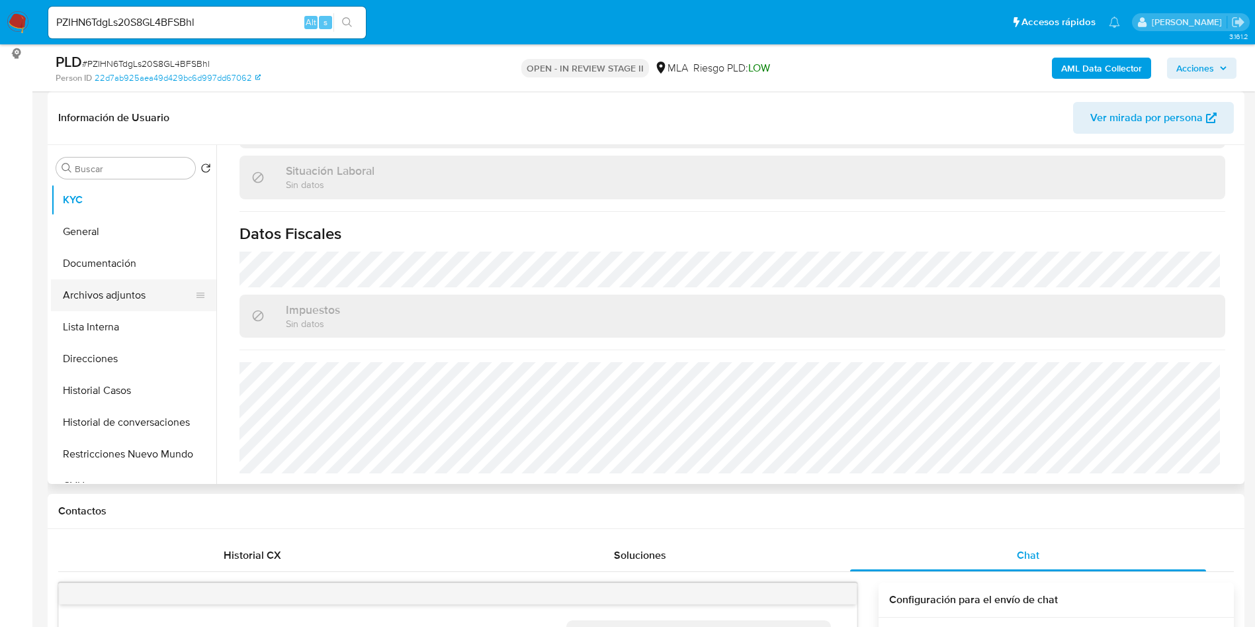
click at [170, 284] on button "Archivos adjuntos" at bounding box center [128, 295] width 155 height 32
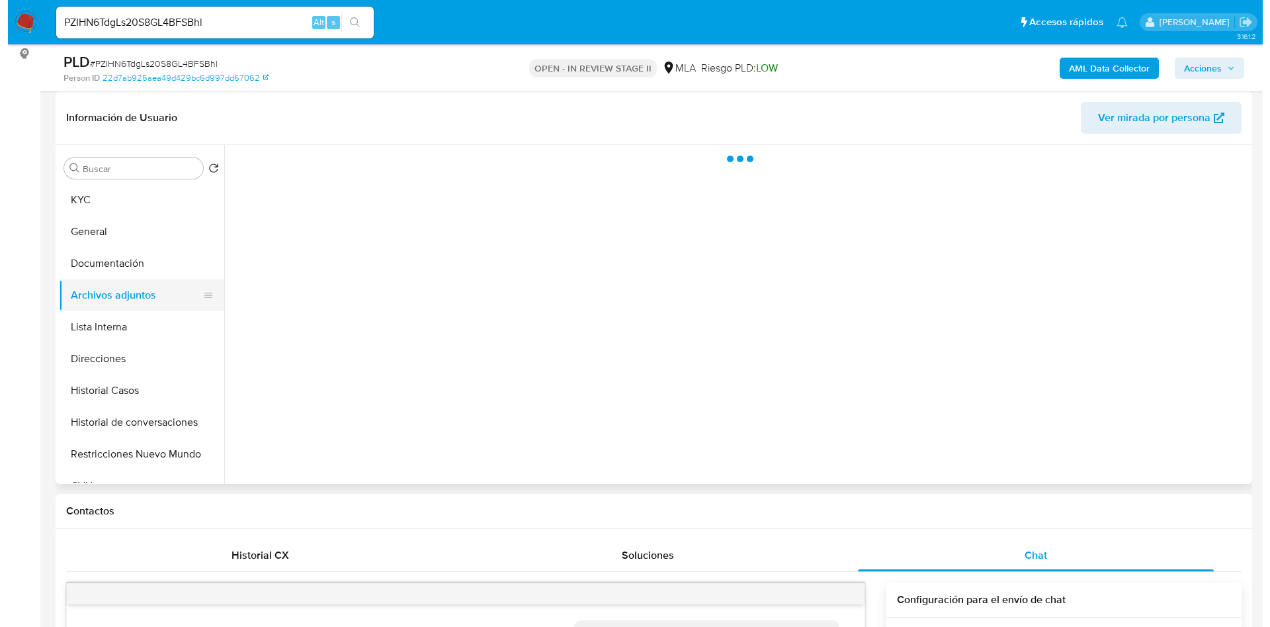
scroll to position [0, 0]
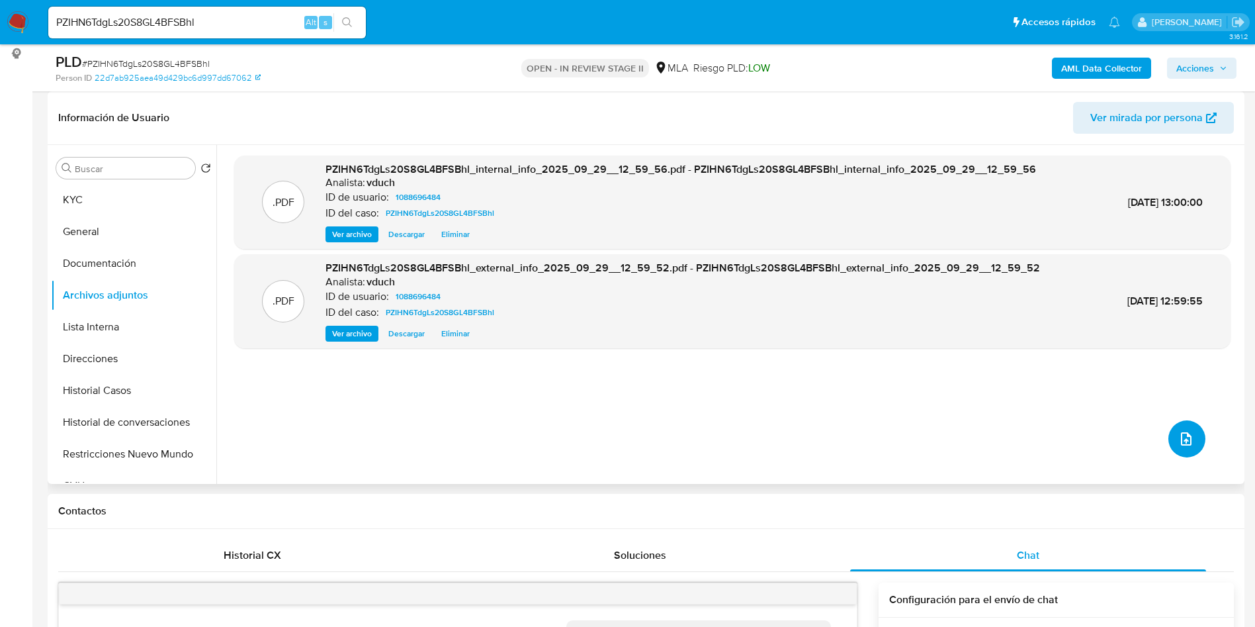
click at [1181, 443] on icon "upload-file" at bounding box center [1186, 438] width 11 height 13
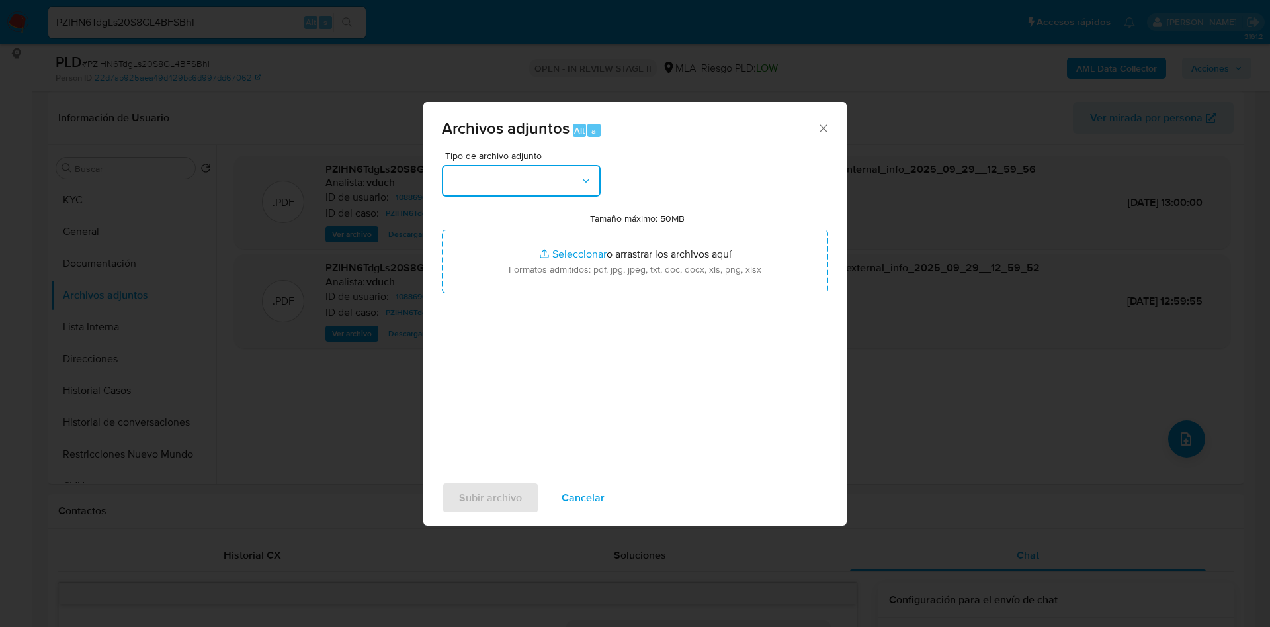
click at [568, 186] on button "button" at bounding box center [521, 181] width 159 height 32
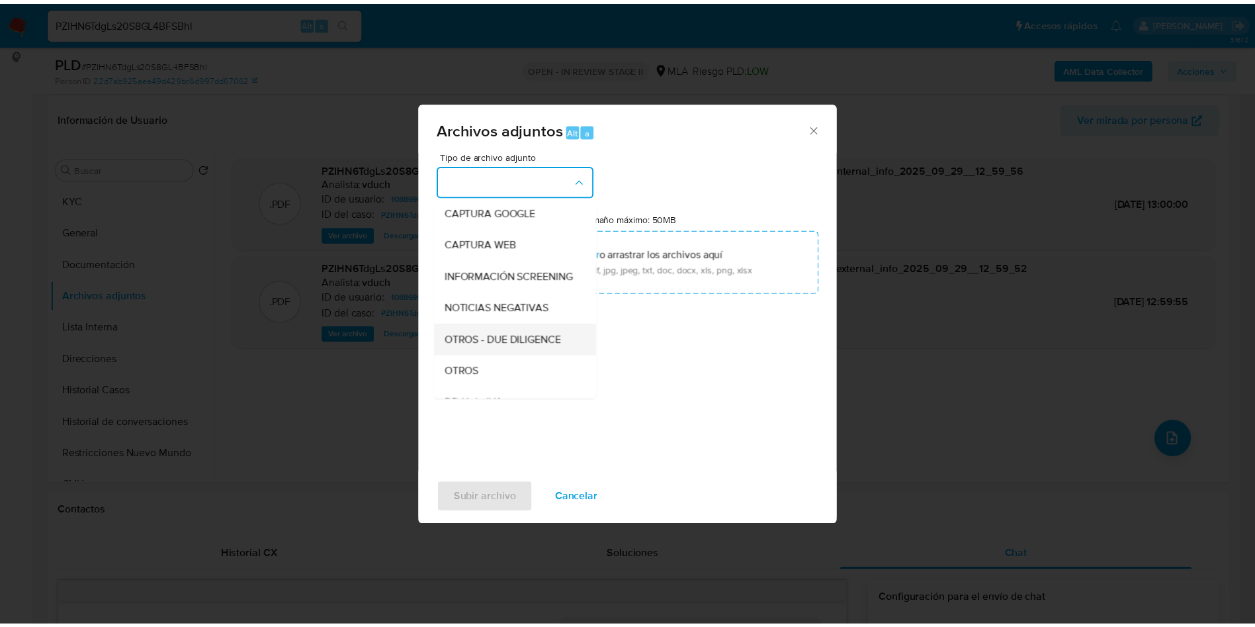
scroll to position [198, 0]
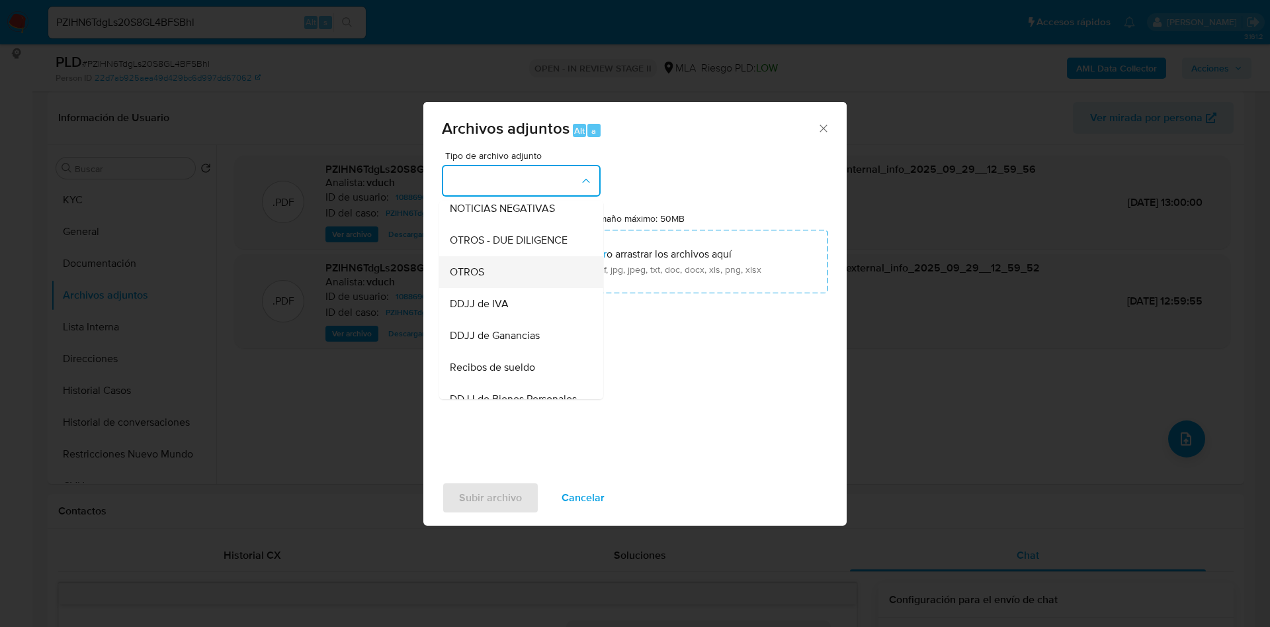
click at [482, 279] on span "OTROS" at bounding box center [467, 271] width 34 height 13
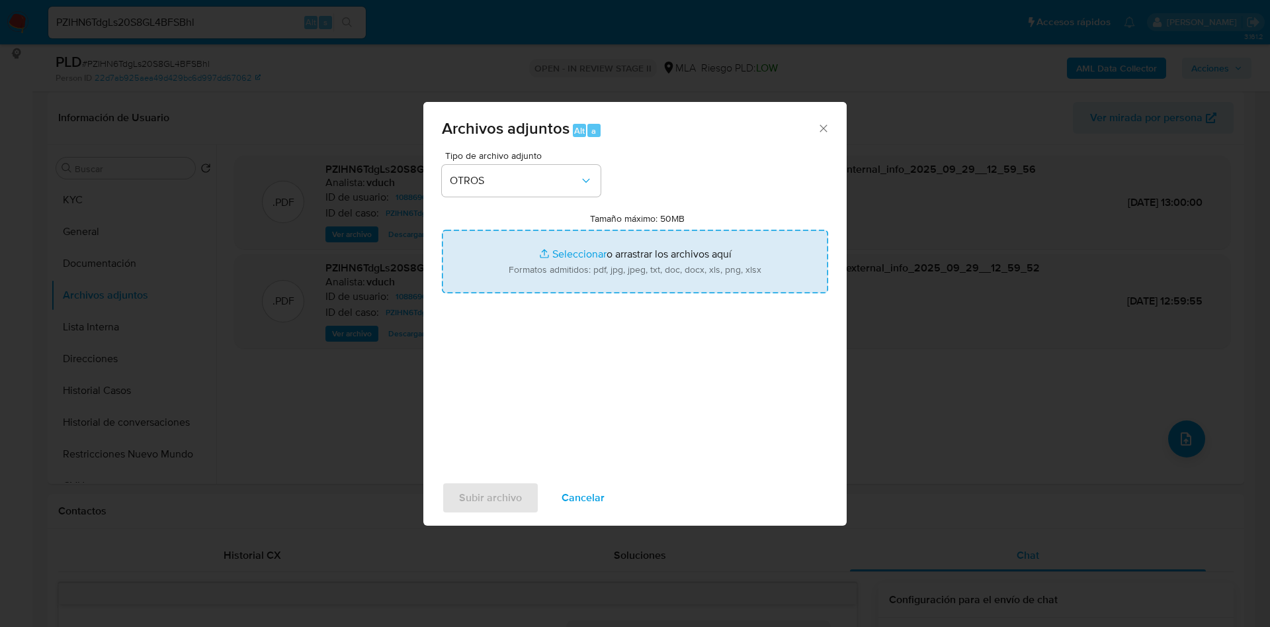
type input "C:\fakepath\Caselog PZIHN6TdgLs20S8GL4BFSBhl_2025_09_18_07_54_57.docx"
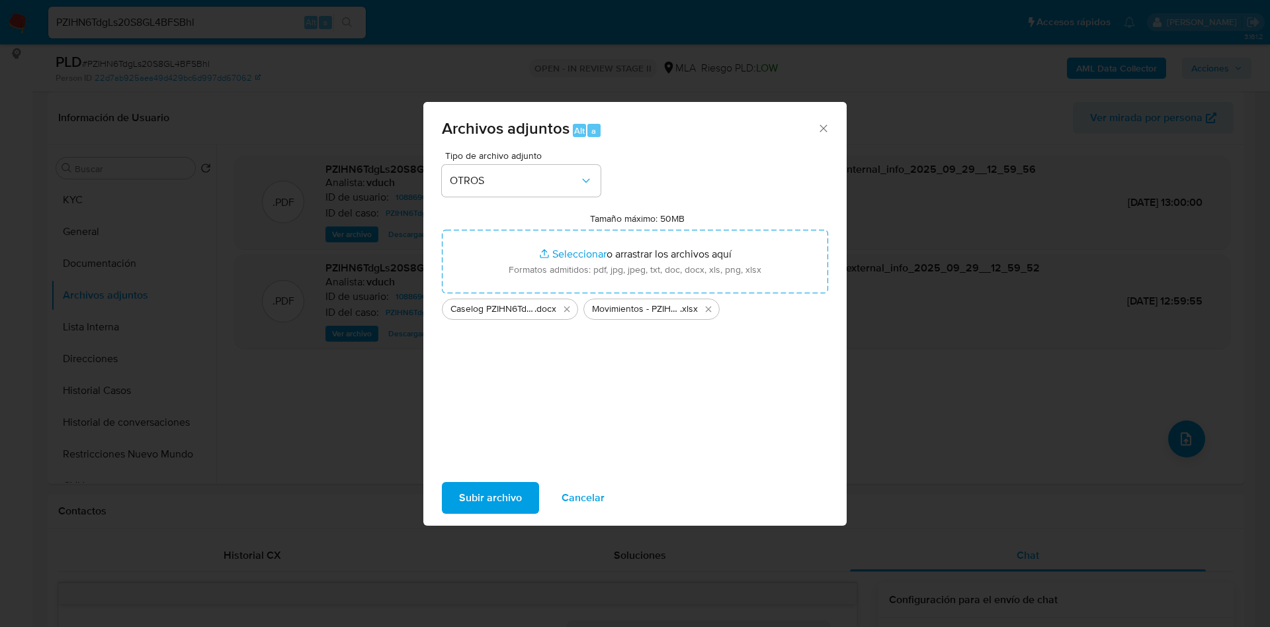
click at [501, 494] on span "Subir archivo" at bounding box center [490, 497] width 63 height 29
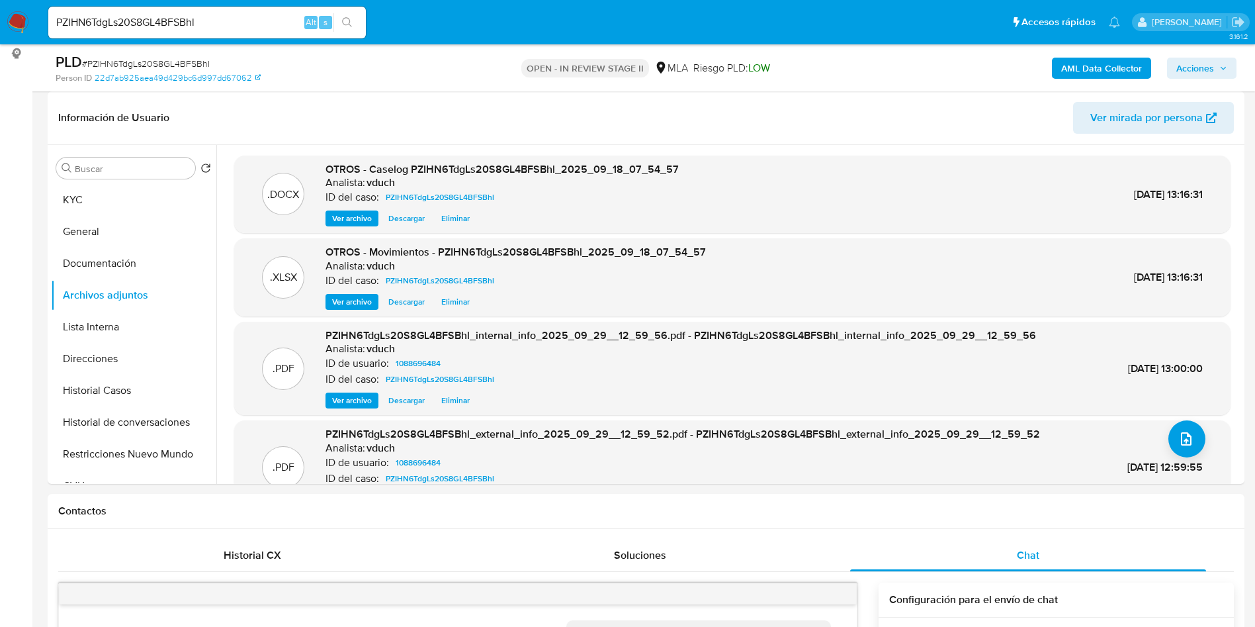
click at [1200, 70] on span "Acciones" at bounding box center [1195, 68] width 38 height 21
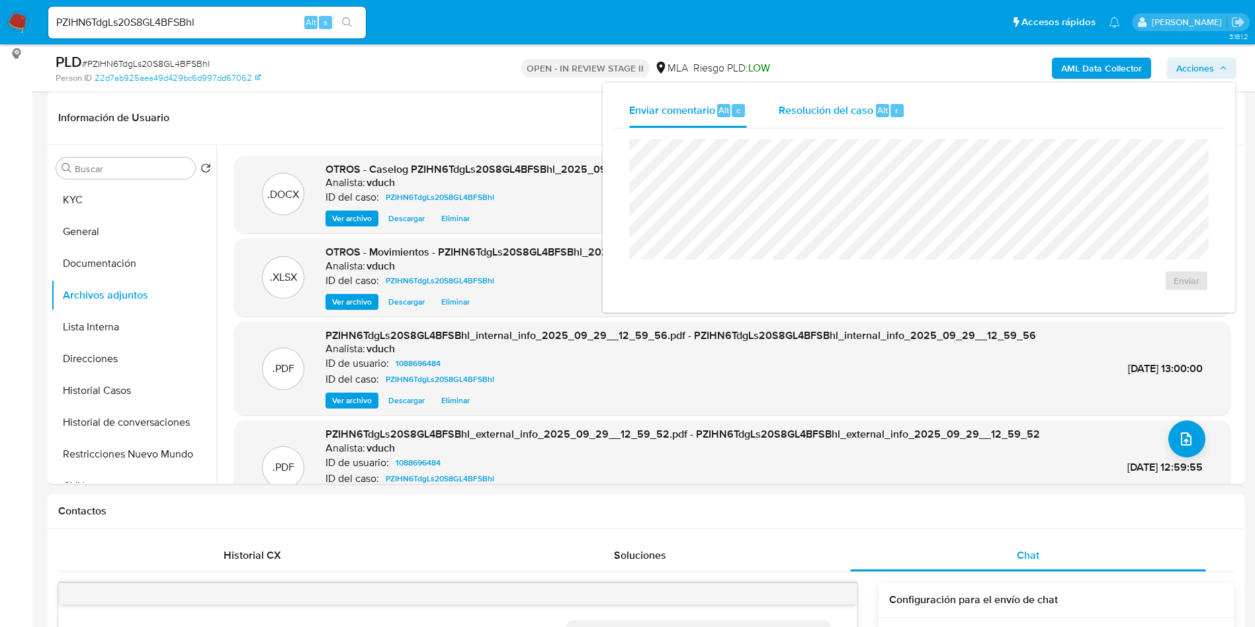
click at [847, 109] on span "Resolución del caso" at bounding box center [826, 109] width 95 height 15
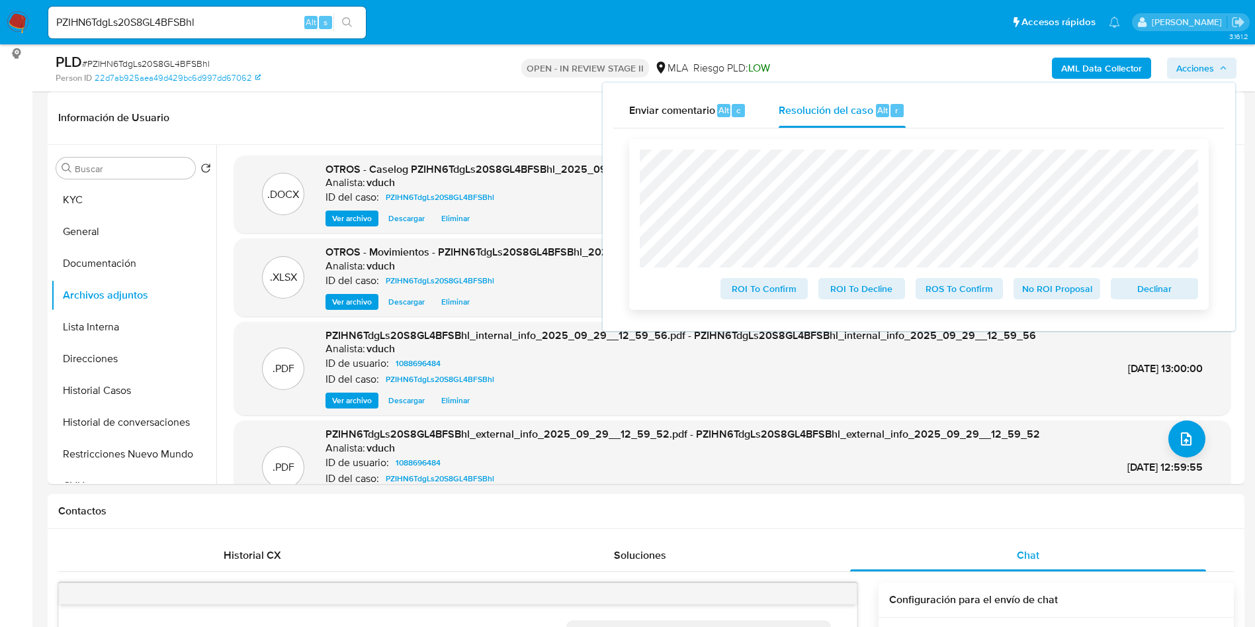
click at [1079, 294] on span "No ROI Proposal" at bounding box center [1057, 288] width 69 height 19
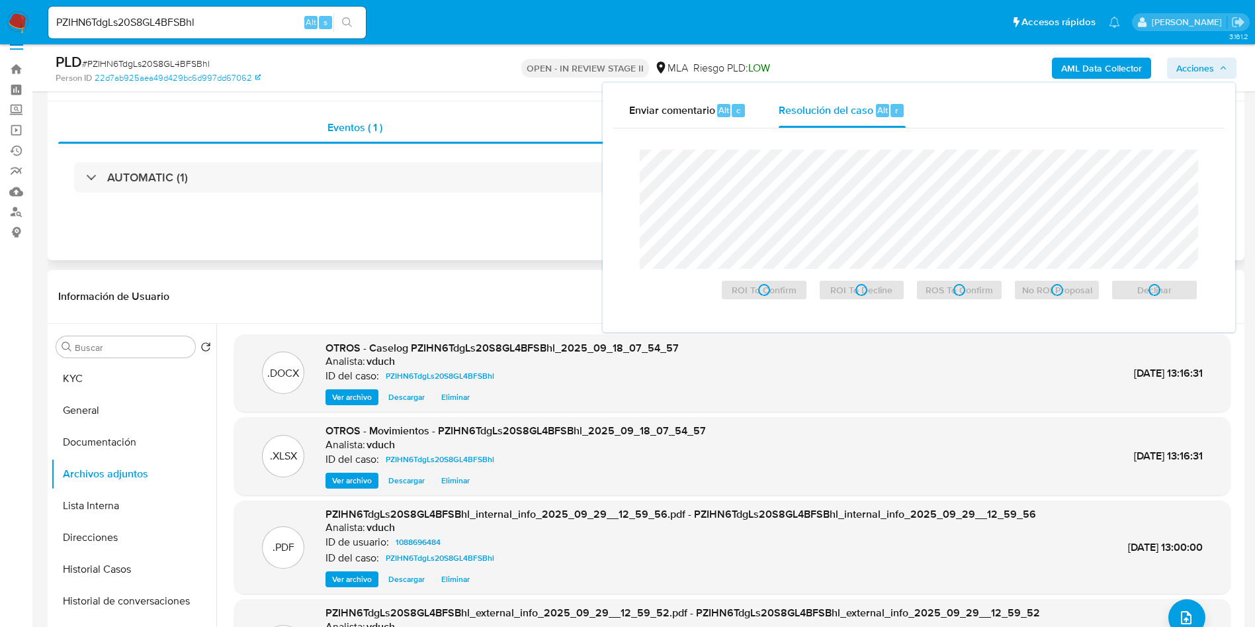
scroll to position [0, 0]
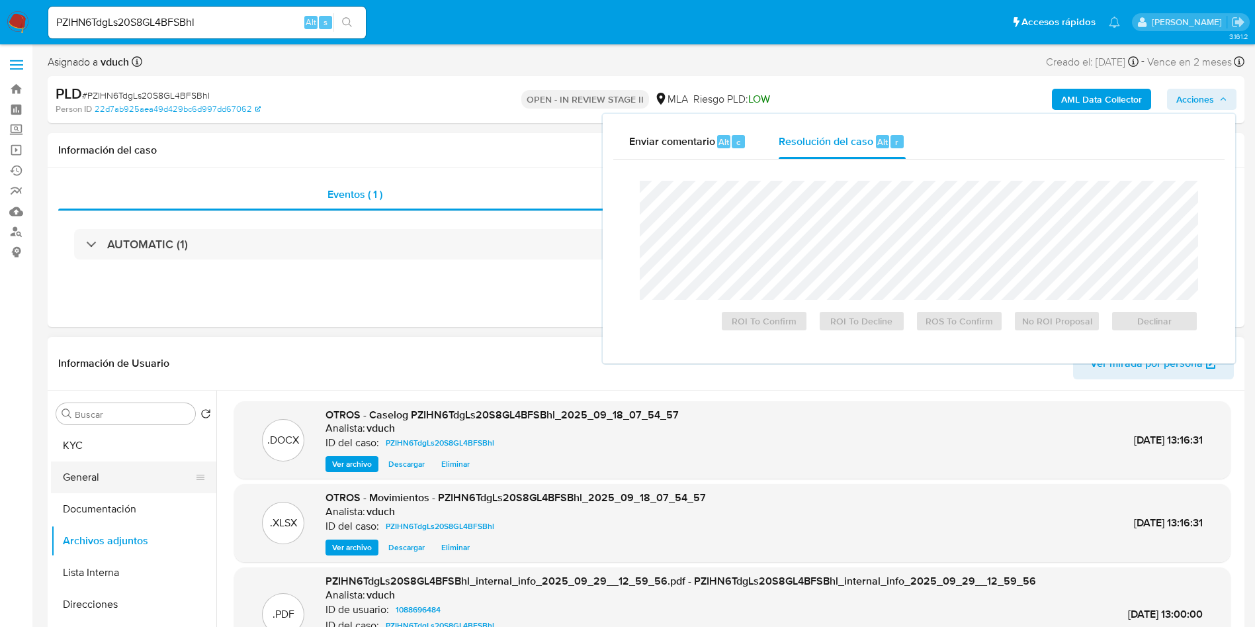
click at [119, 490] on button "General" at bounding box center [128, 477] width 155 height 32
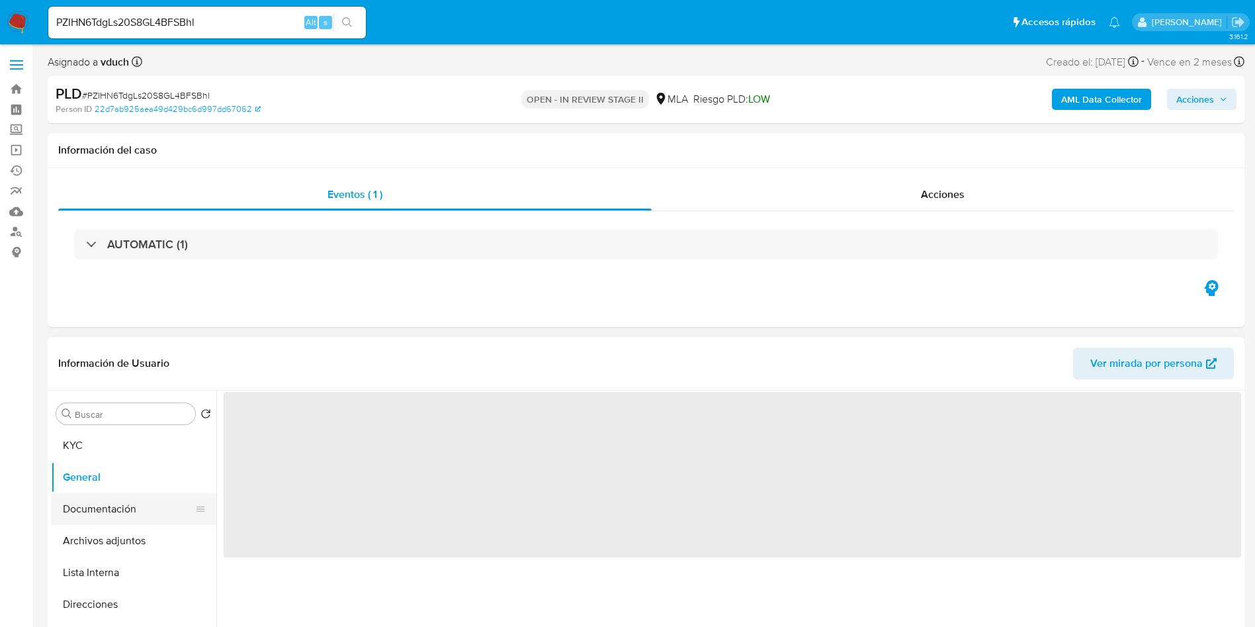
click at [105, 501] on button "Documentación" at bounding box center [128, 509] width 155 height 32
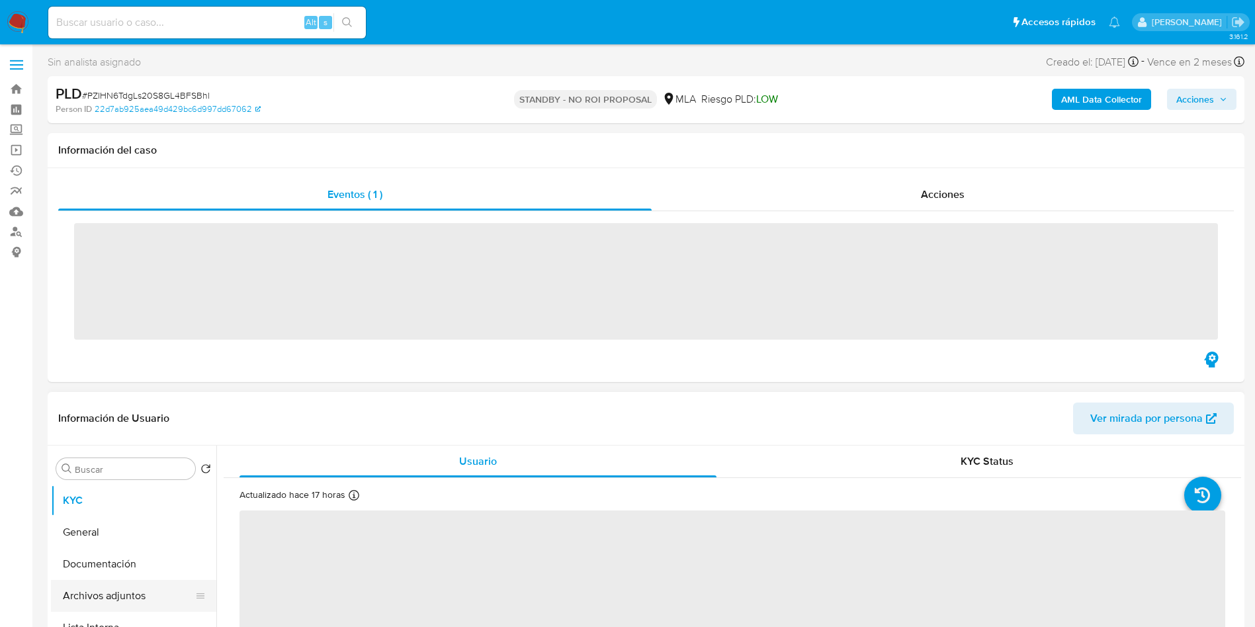
click at [99, 580] on button "Archivos adjuntos" at bounding box center [128, 596] width 155 height 32
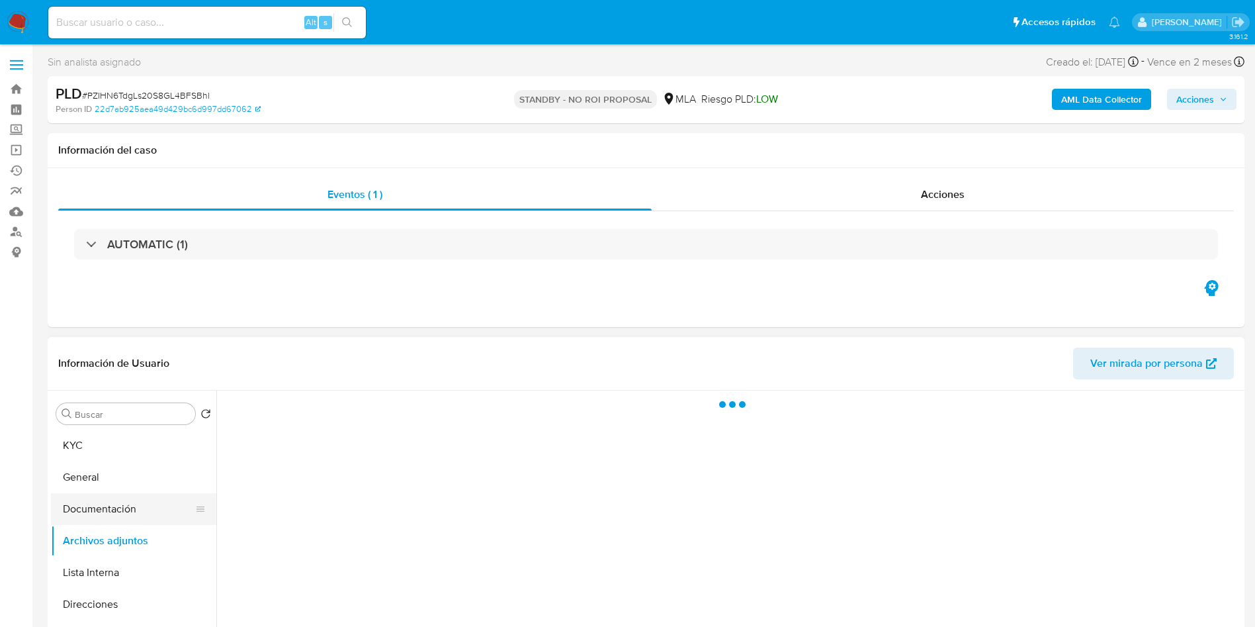
drag, startPoint x: 104, startPoint y: 523, endPoint x: 109, endPoint y: 515, distance: 10.1
click at [105, 523] on button "Documentación" at bounding box center [128, 509] width 155 height 32
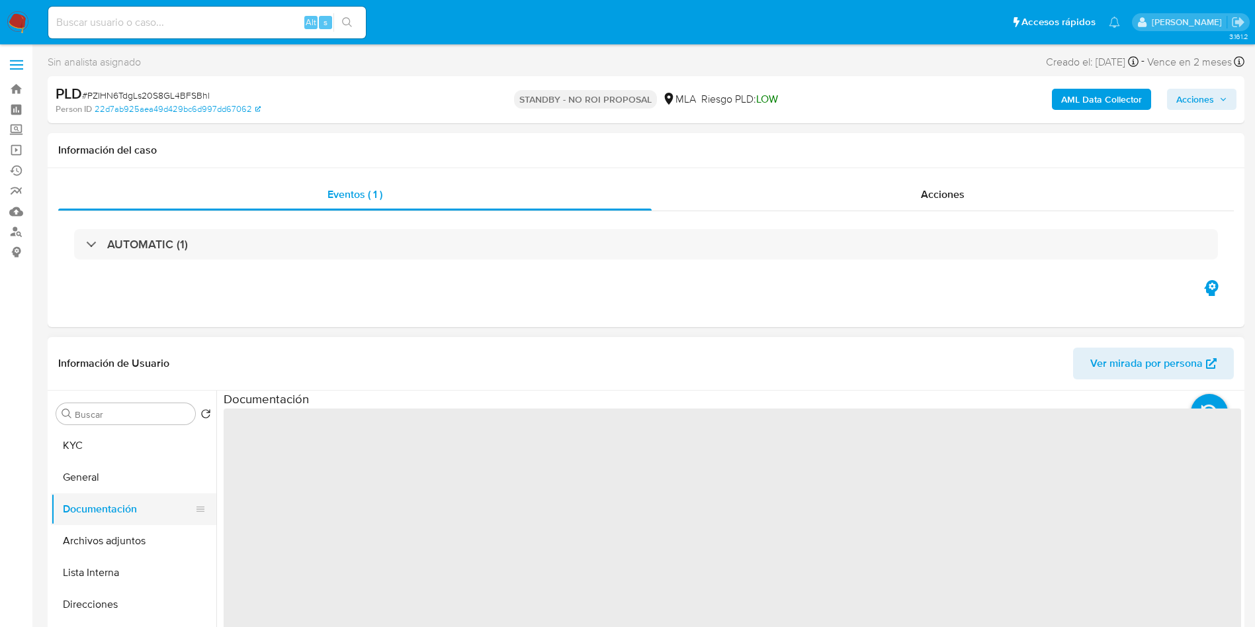
click at [115, 506] on button "Documentación" at bounding box center [128, 509] width 155 height 32
select select "10"
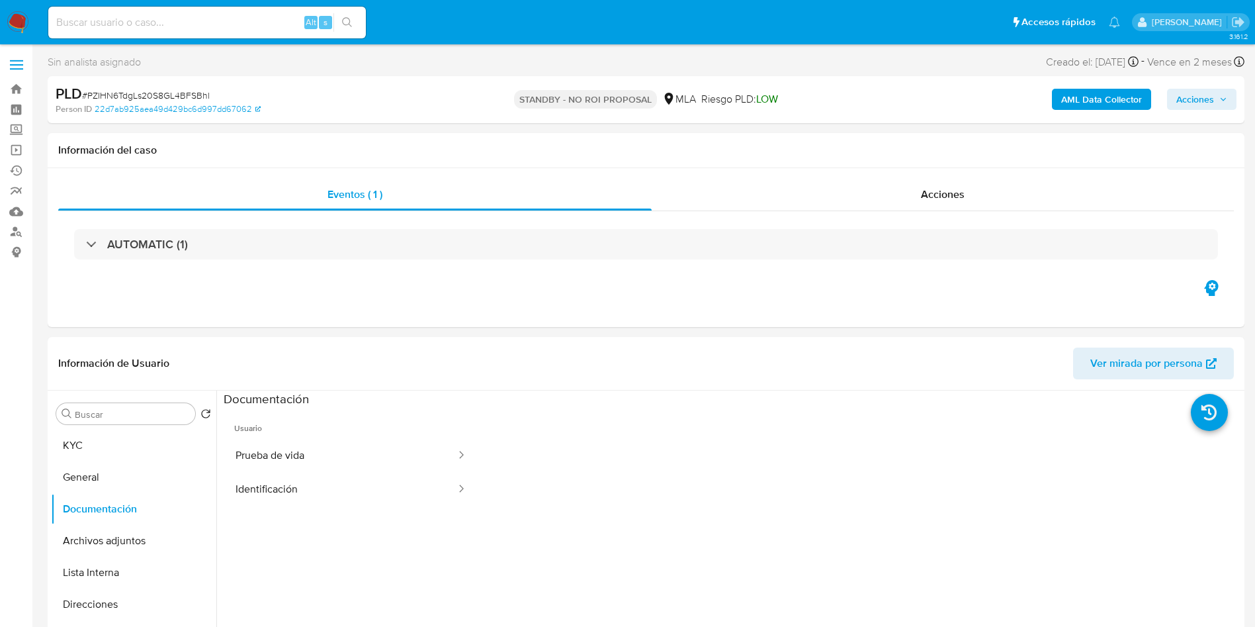
click at [267, 31] on div "Alt s" at bounding box center [207, 23] width 318 height 32
click at [273, 25] on input at bounding box center [207, 22] width 318 height 17
paste input "kOuMMq4Tco9JF5ZE5HSXroal"
type input "kOuMMq4Tco9JF5ZE5HSXroal"
click at [353, 15] on button "search-icon" at bounding box center [346, 22] width 27 height 19
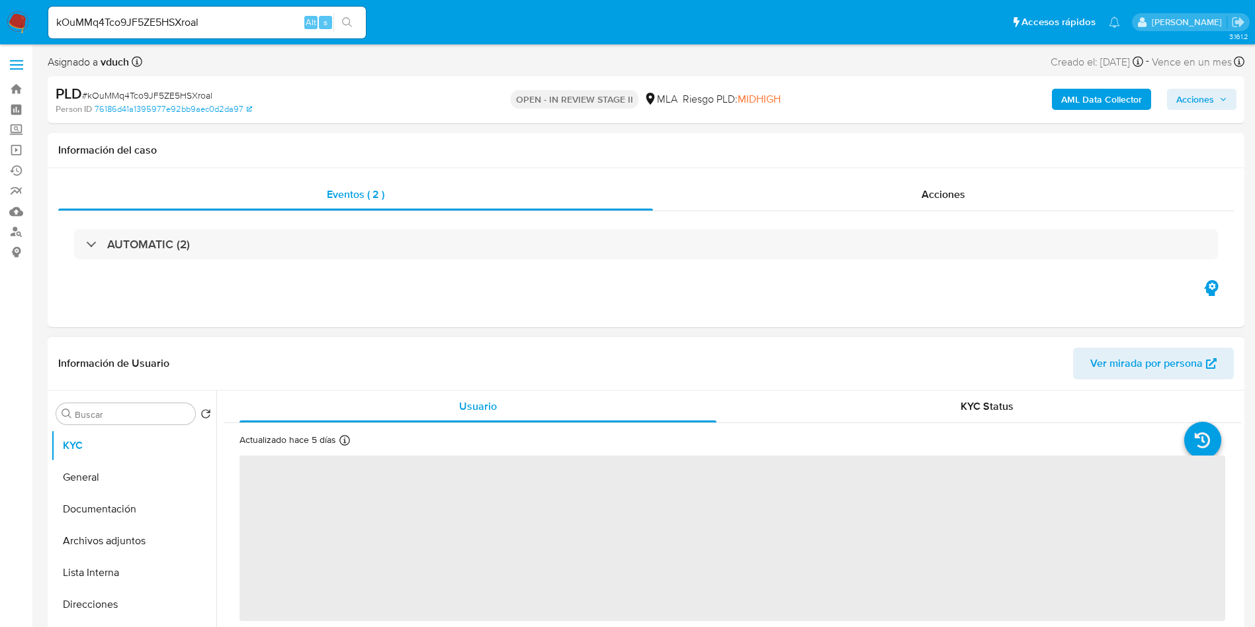
select select "10"
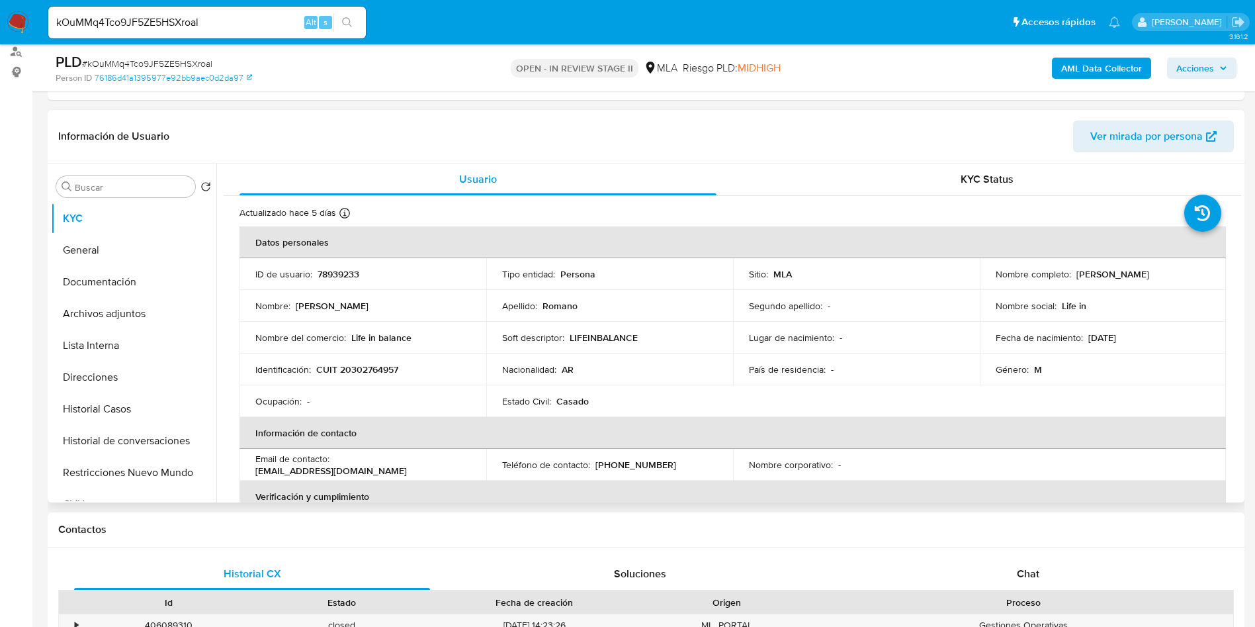
scroll to position [397, 0]
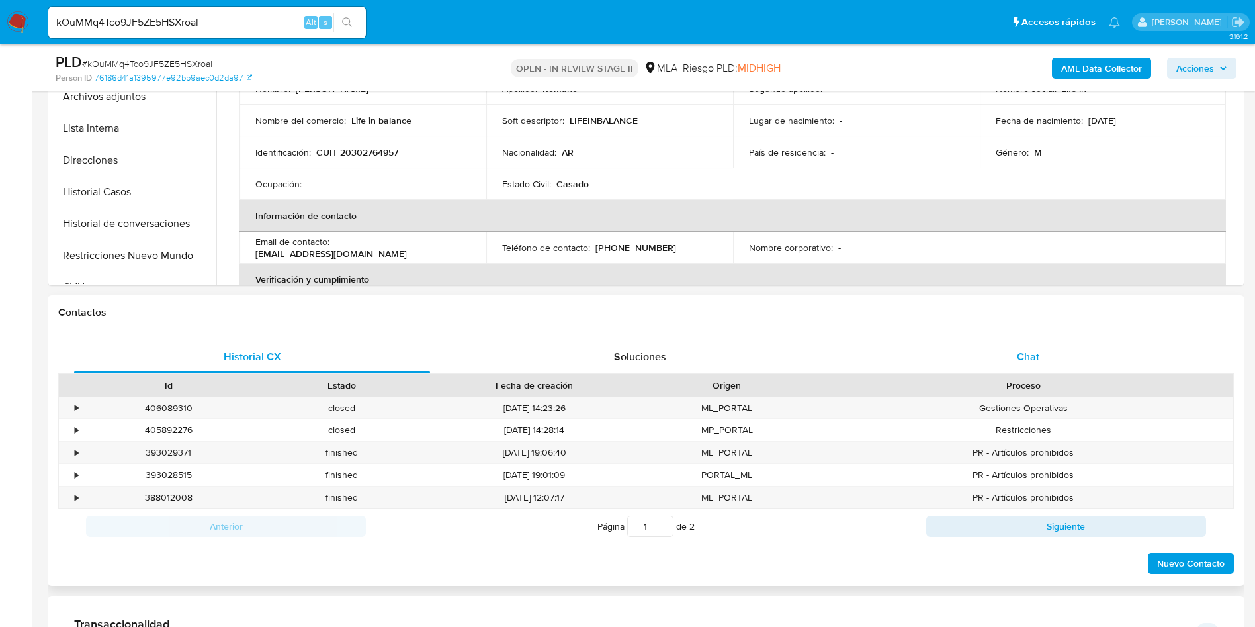
click at [1115, 341] on div "Chat" at bounding box center [1028, 357] width 356 height 32
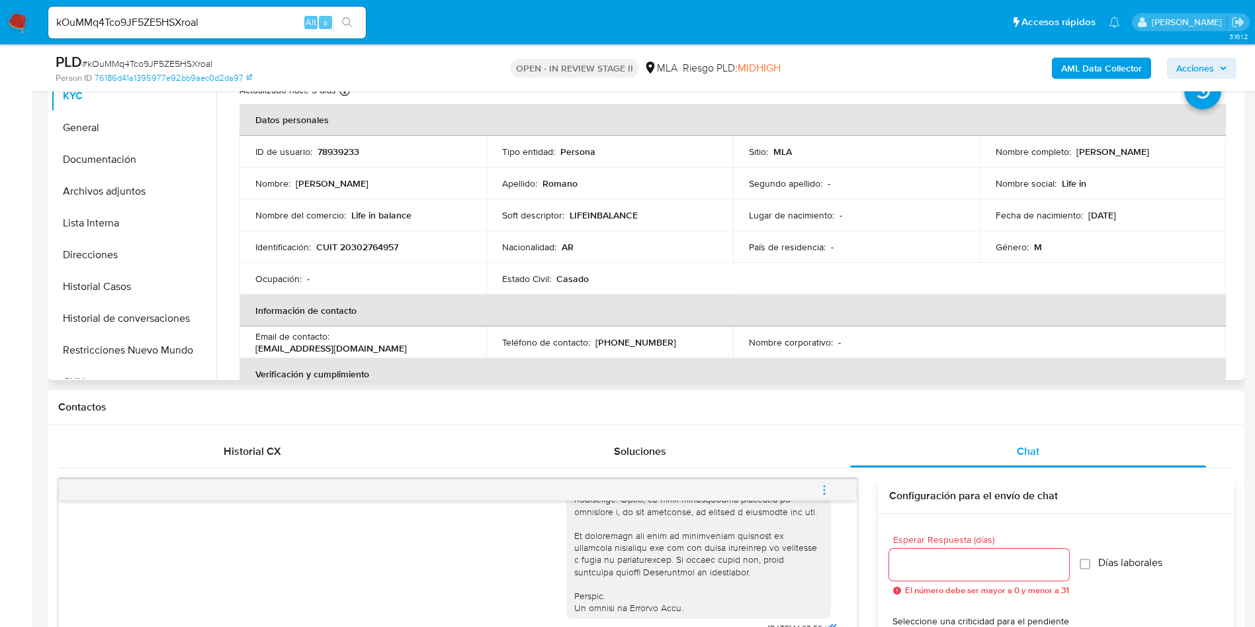
scroll to position [595, 0]
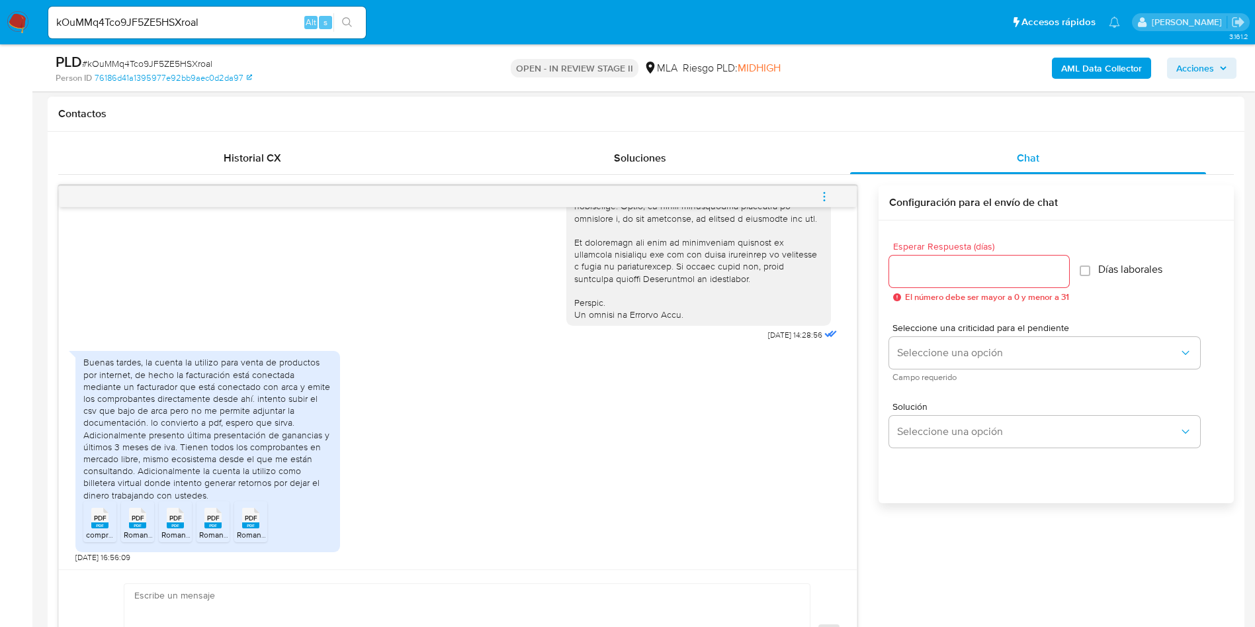
click at [105, 526] on rect at bounding box center [99, 525] width 17 height 6
click at [136, 520] on span "PDF" at bounding box center [138, 517] width 13 height 9
click at [185, 519] on div "PDF PDF" at bounding box center [175, 516] width 28 height 26
click at [217, 521] on span "PDF" at bounding box center [213, 517] width 13 height 9
click at [259, 518] on icon at bounding box center [250, 517] width 17 height 21
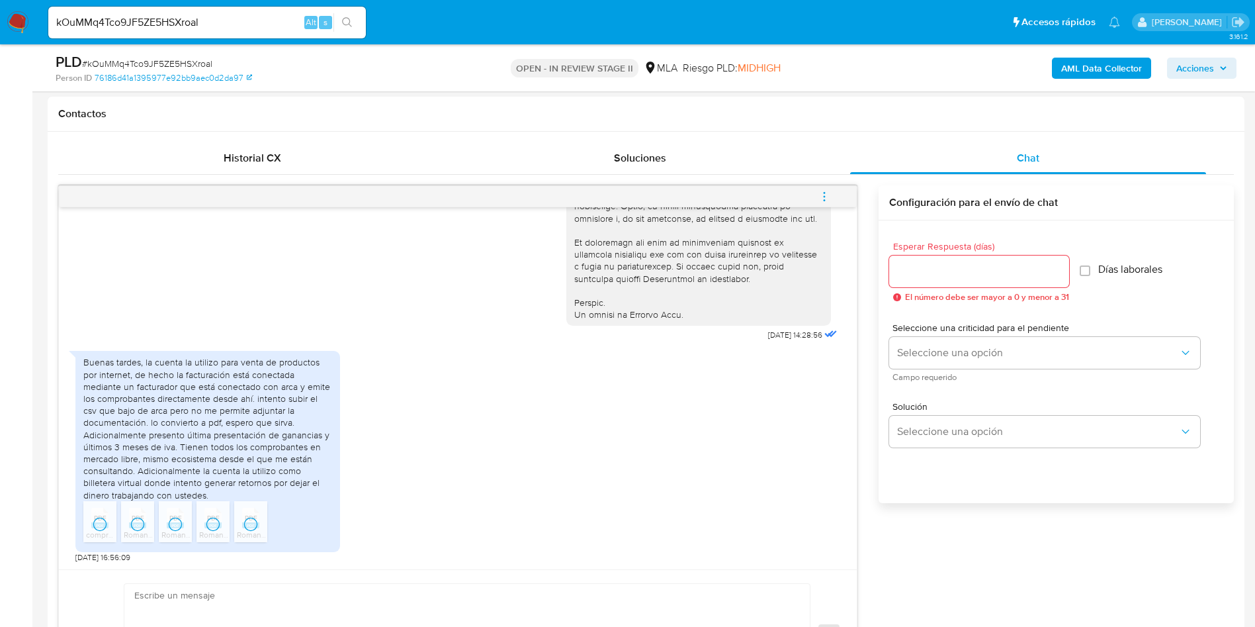
scroll to position [0, 0]
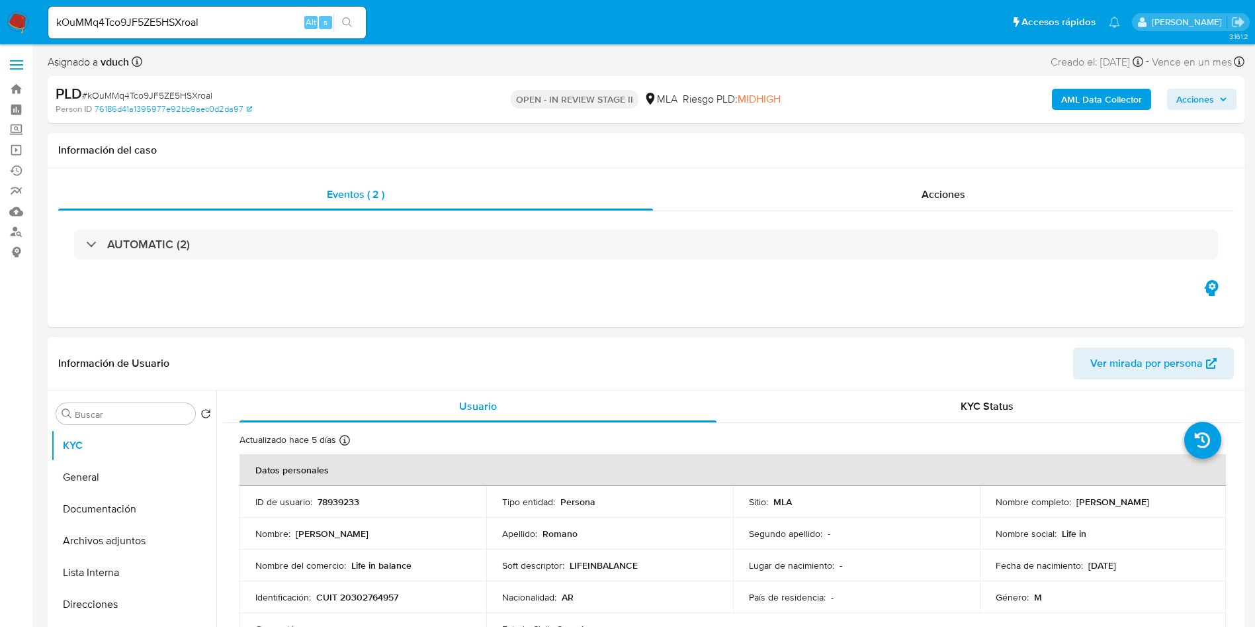
click at [318, 505] on p "78939233" at bounding box center [339, 502] width 42 height 12
copy p "78939233"
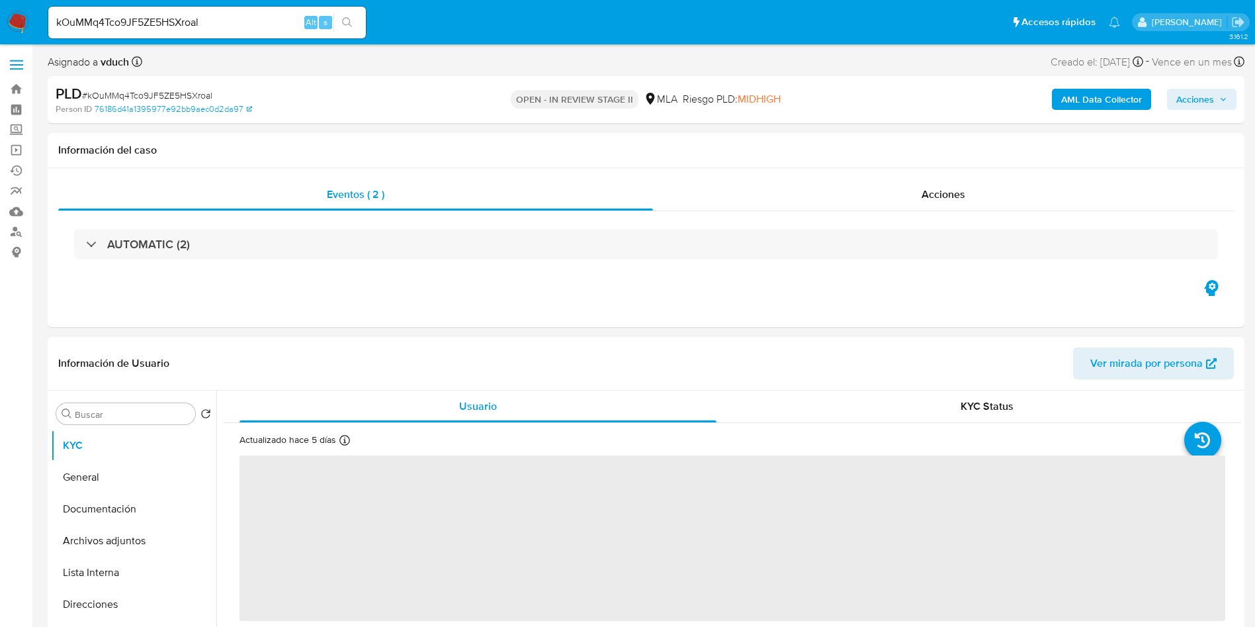
select select "10"
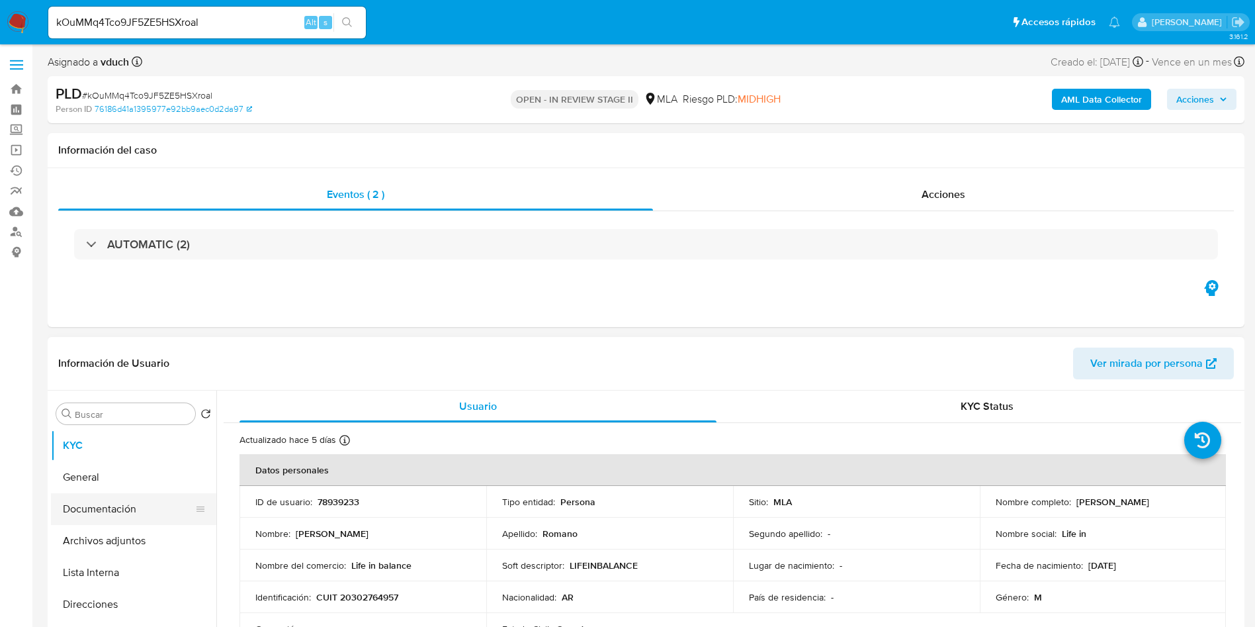
click at [106, 521] on button "Documentación" at bounding box center [128, 509] width 155 height 32
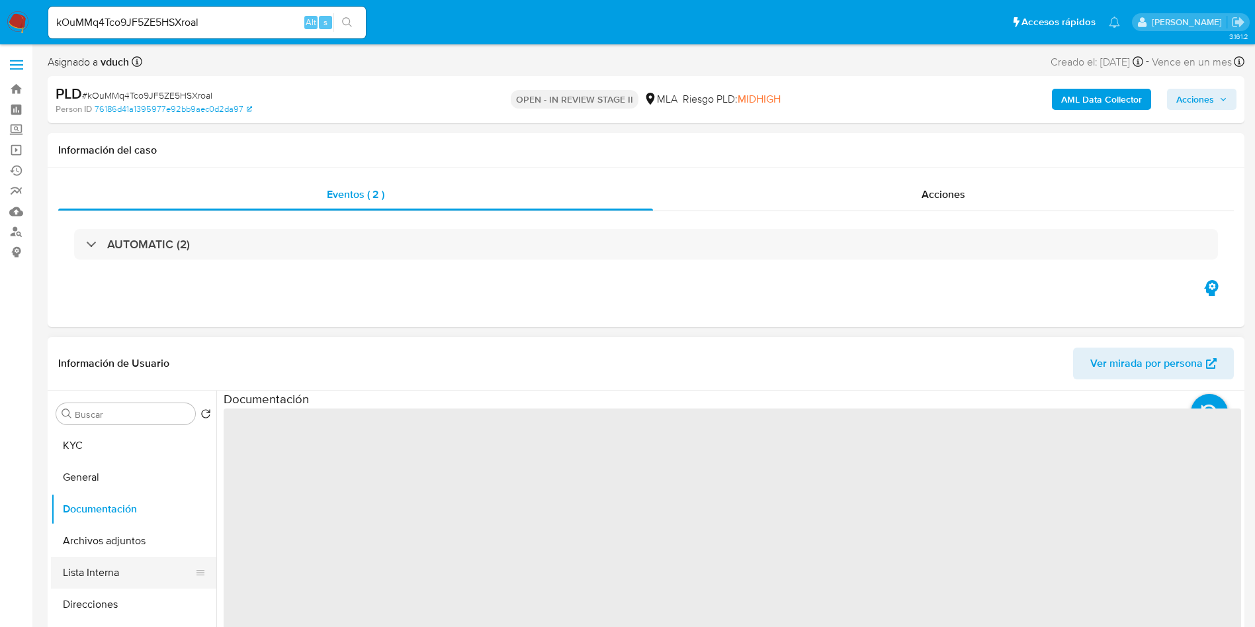
click at [55, 560] on button "Lista Interna" at bounding box center [128, 572] width 155 height 32
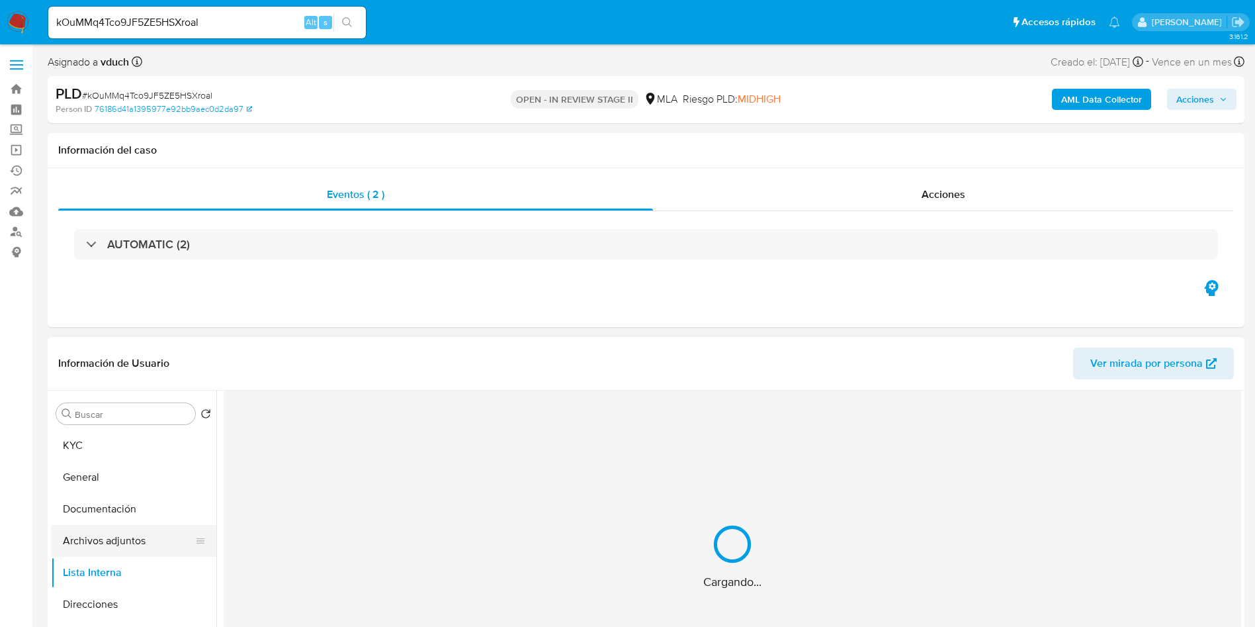
click at [106, 544] on button "Archivos adjuntos" at bounding box center [128, 541] width 155 height 32
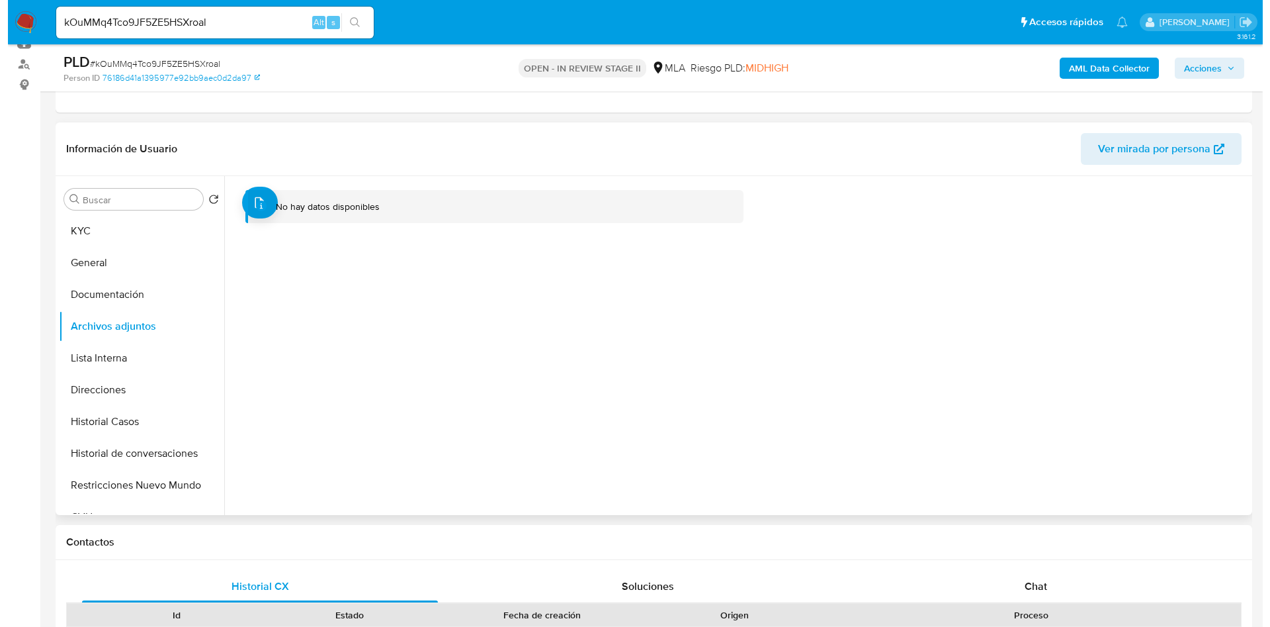
scroll to position [198, 0]
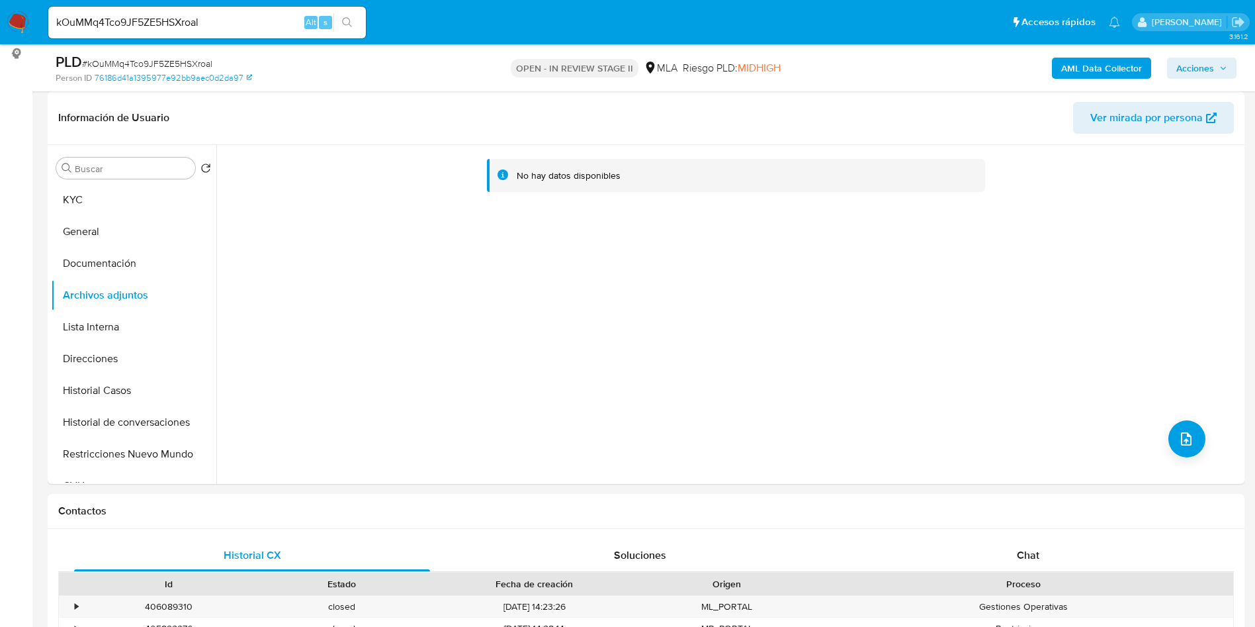
click at [1106, 56] on div "AML Data Collector Acciones" at bounding box center [1041, 67] width 390 height 31
click at [1129, 61] on b "AML Data Collector" at bounding box center [1101, 68] width 81 height 21
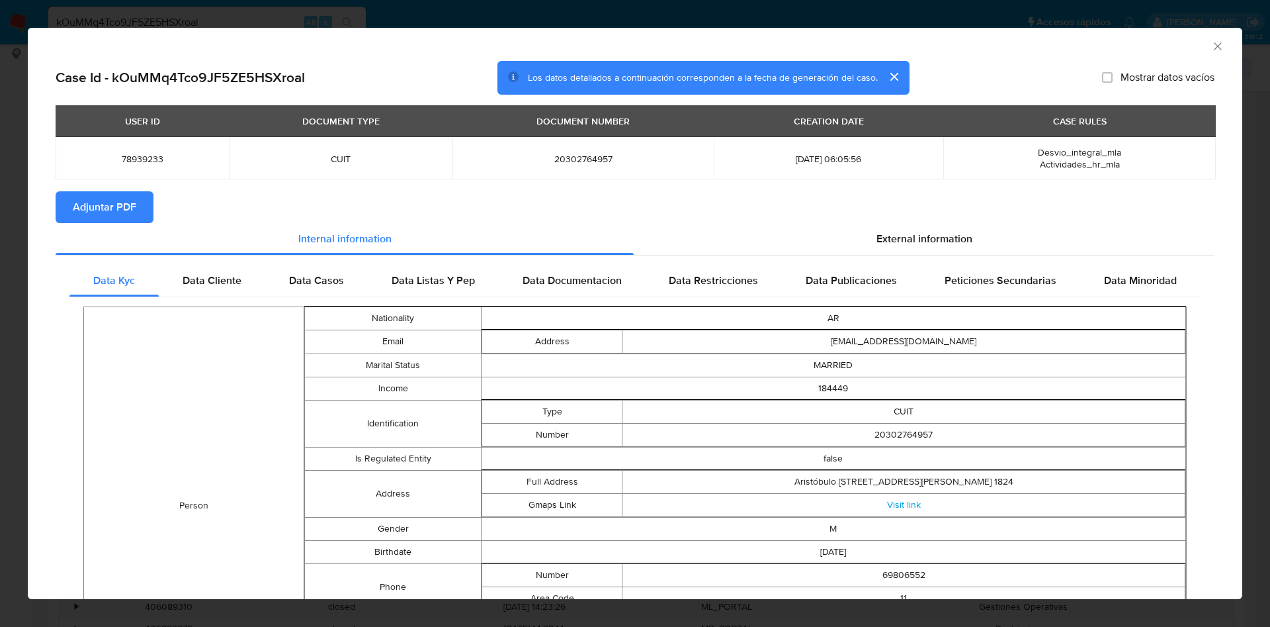
click at [114, 200] on span "Adjuntar PDF" at bounding box center [105, 207] width 64 height 29
click at [1192, 45] on div "AML Data Collector" at bounding box center [624, 44] width 1174 height 15
click at [1211, 46] on icon "Cerrar ventana" at bounding box center [1217, 46] width 13 height 13
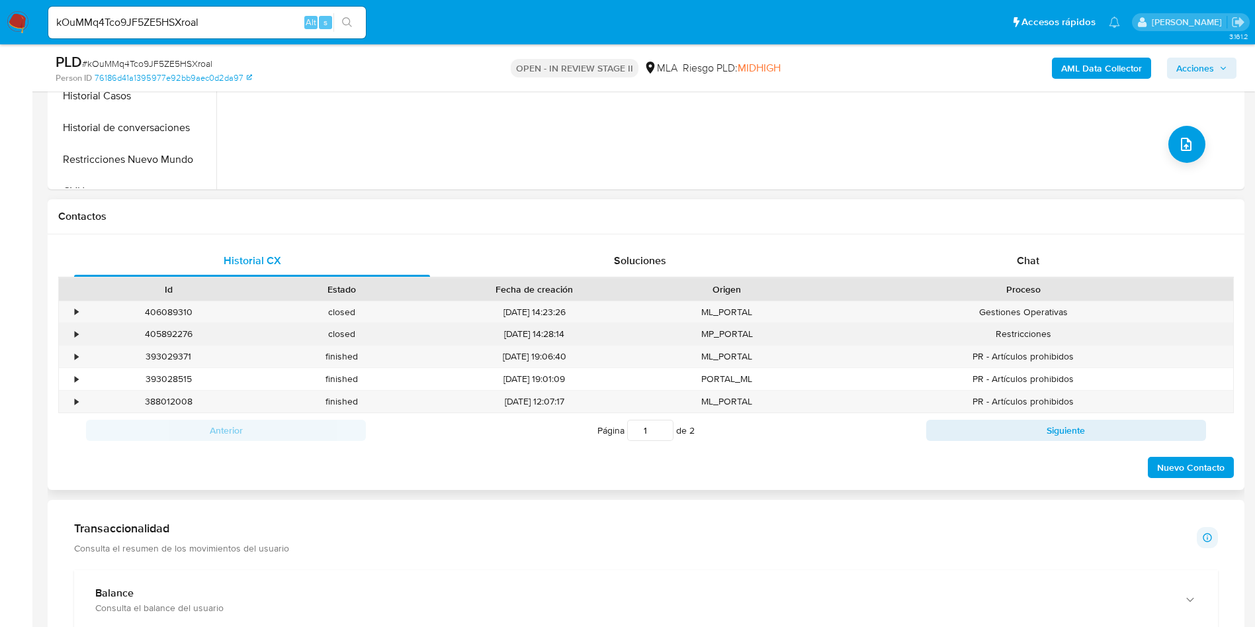
scroll to position [496, 0]
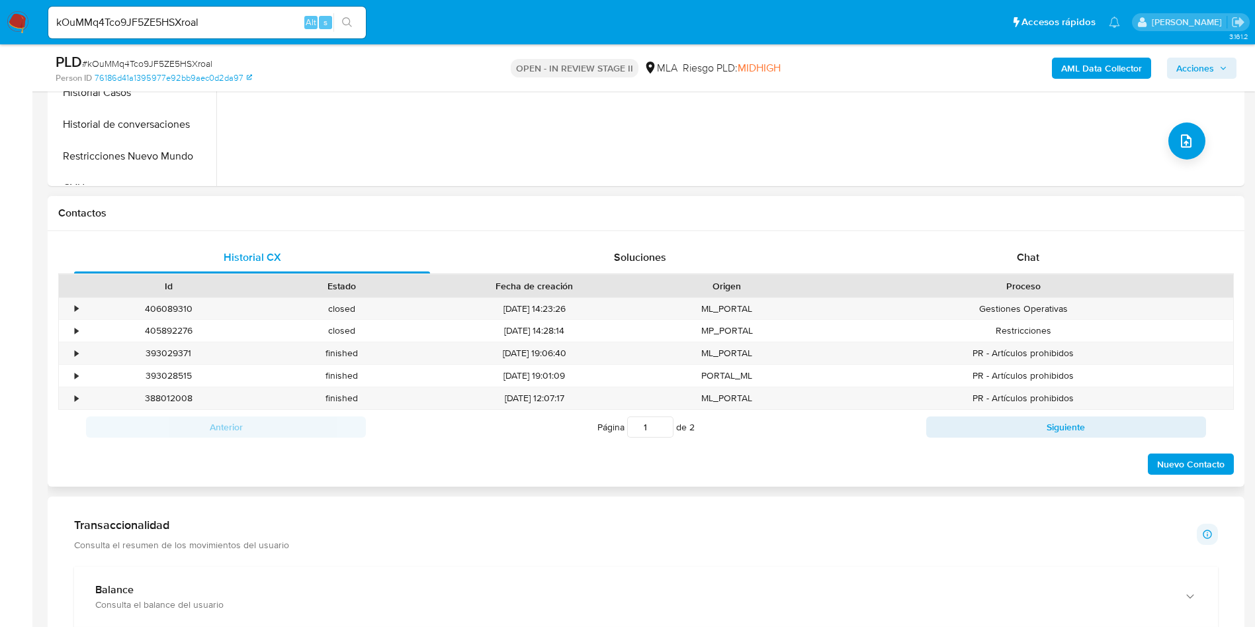
click at [996, 237] on div "Historial CX Soluciones Chat Id Estado Fecha de creación Origen Proceso • 40608…" at bounding box center [646, 358] width 1197 height 255
click at [988, 249] on div "Chat" at bounding box center [1028, 257] width 356 height 32
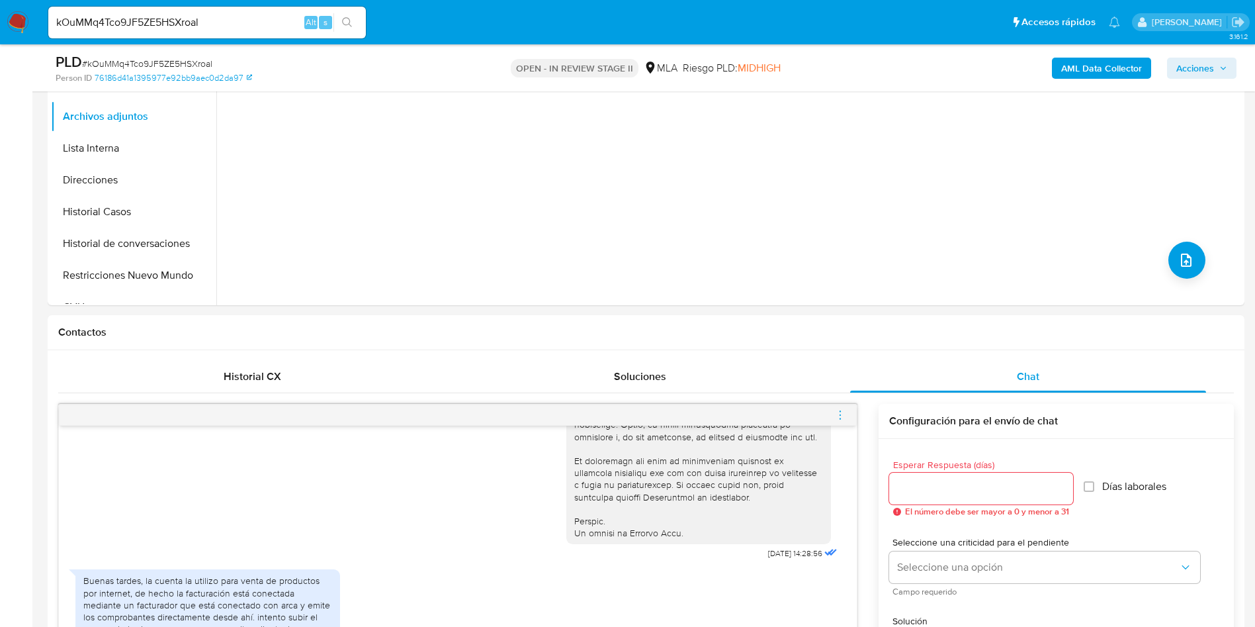
scroll to position [198, 0]
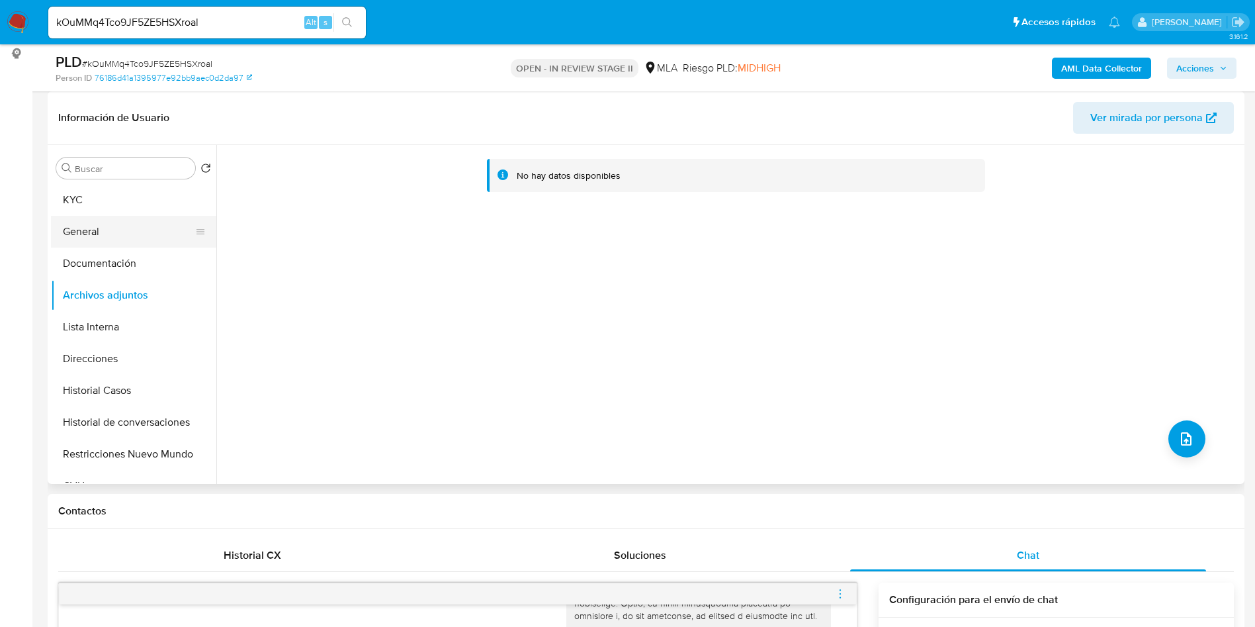
click at [71, 216] on button "General" at bounding box center [128, 232] width 155 height 32
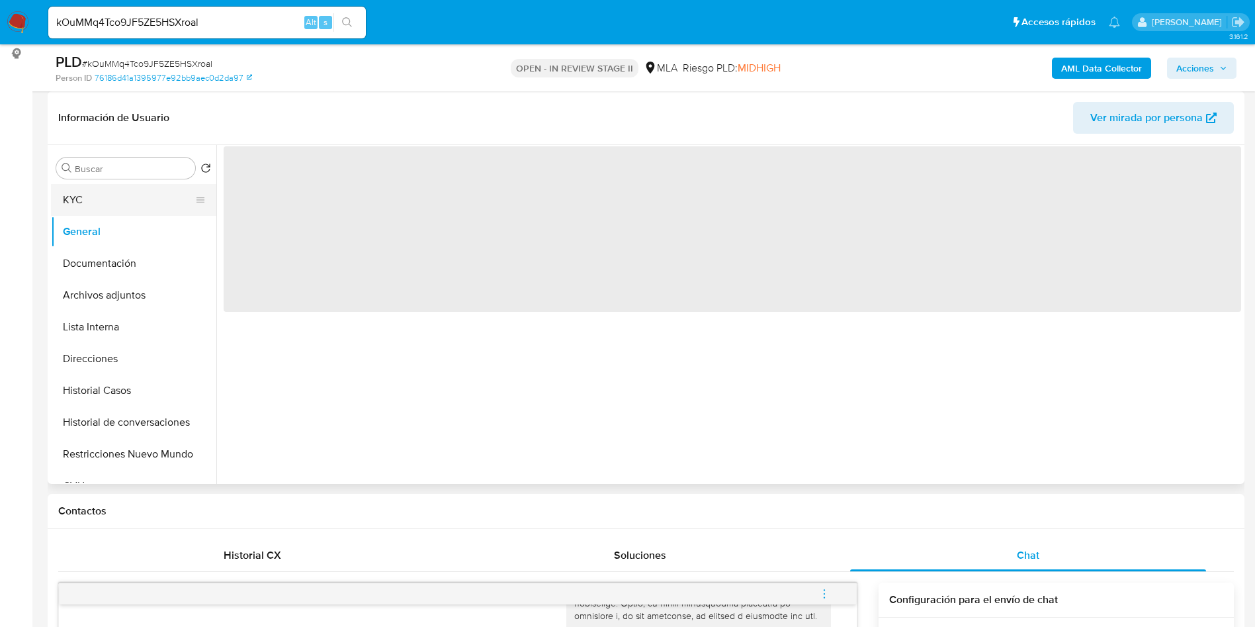
click at [93, 200] on button "KYC" at bounding box center [128, 200] width 155 height 32
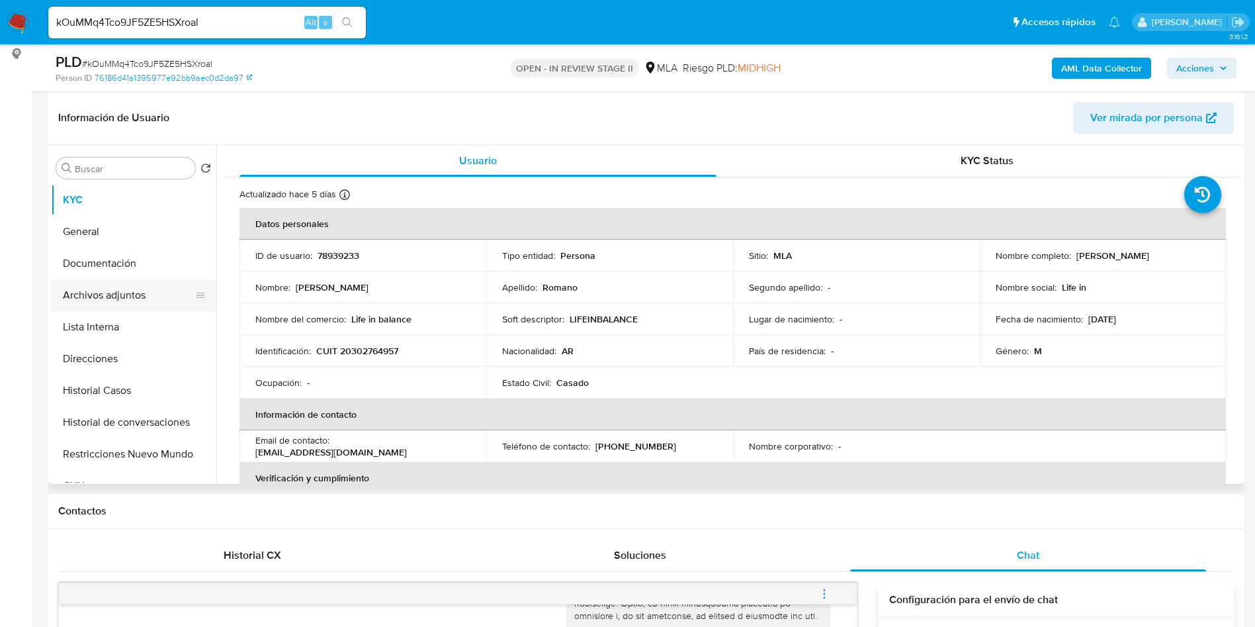
click at [163, 288] on button "Archivos adjuntos" at bounding box center [128, 295] width 155 height 32
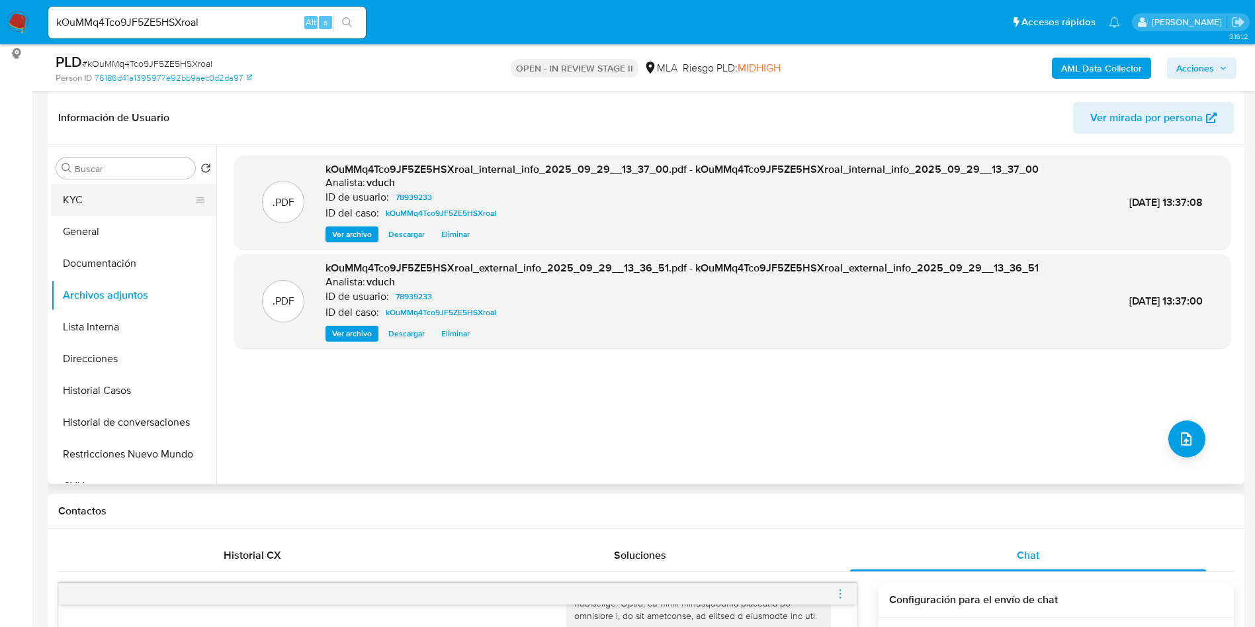
drag, startPoint x: 130, startPoint y: 179, endPoint x: 128, endPoint y: 194, distance: 15.4
click at [130, 179] on div "Buscar Volver al orden por defecto KYC General Documentación Archivos adjuntos …" at bounding box center [133, 315] width 165 height 337
click at [126, 206] on button "KYC" at bounding box center [128, 200] width 155 height 32
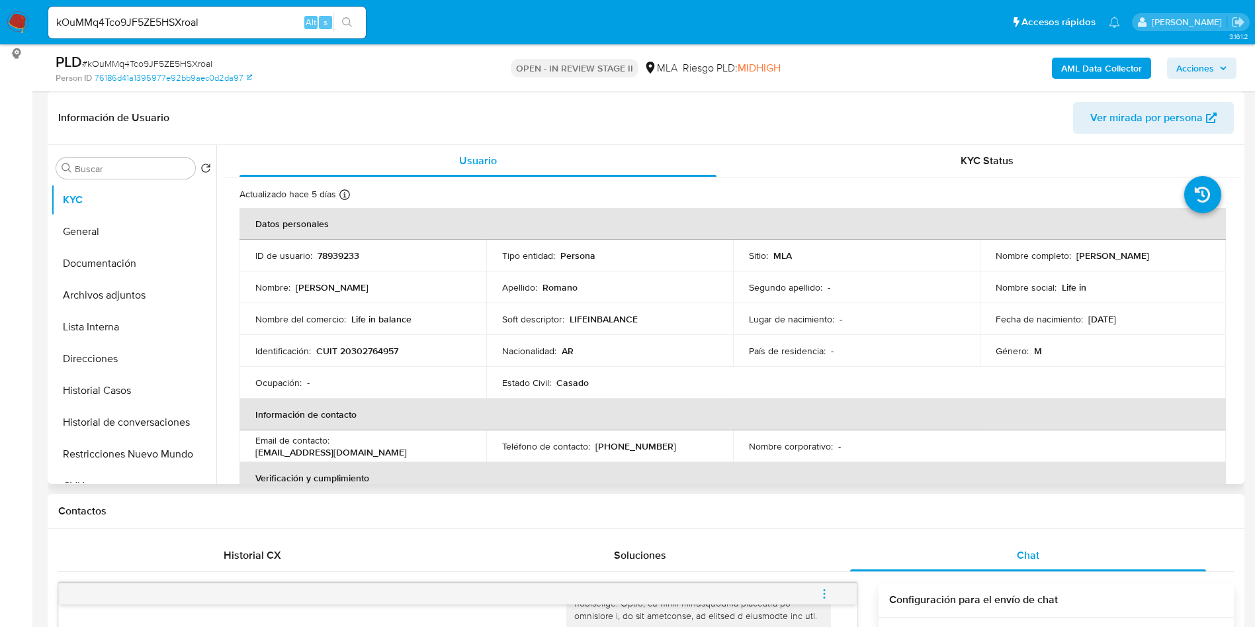
drag, startPoint x: 1072, startPoint y: 259, endPoint x: 1190, endPoint y: 259, distance: 117.1
click at [1190, 259] on div "Nombre completo : Leonardo Ariel Romano" at bounding box center [1103, 255] width 215 height 12
copy p "Leonardo Ariel Romano"
click at [159, 303] on button "Archivos adjuntos" at bounding box center [128, 295] width 155 height 32
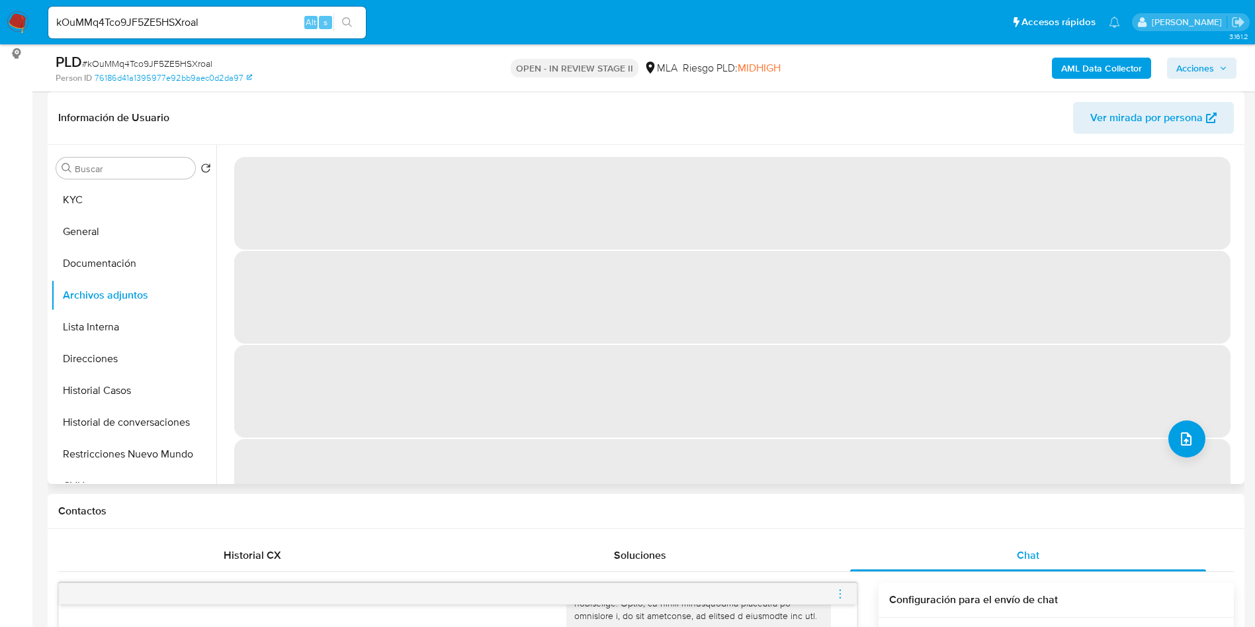
click at [1162, 429] on span "‌" at bounding box center [732, 391] width 996 height 93
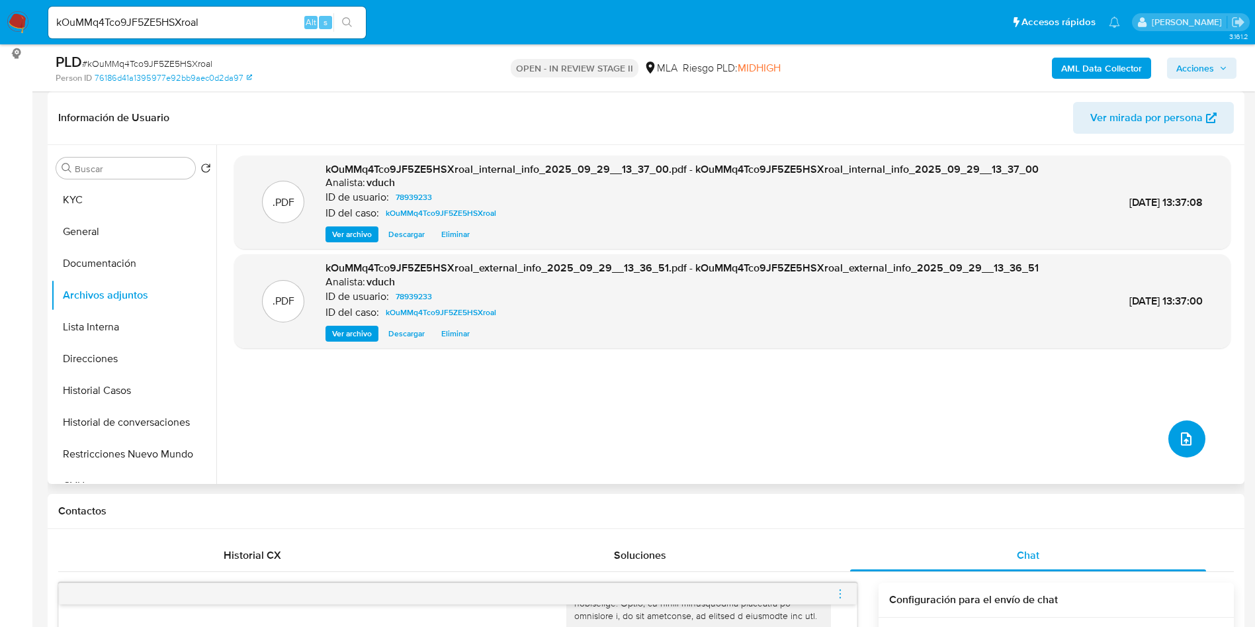
click at [1178, 431] on icon "upload-file" at bounding box center [1186, 439] width 16 height 16
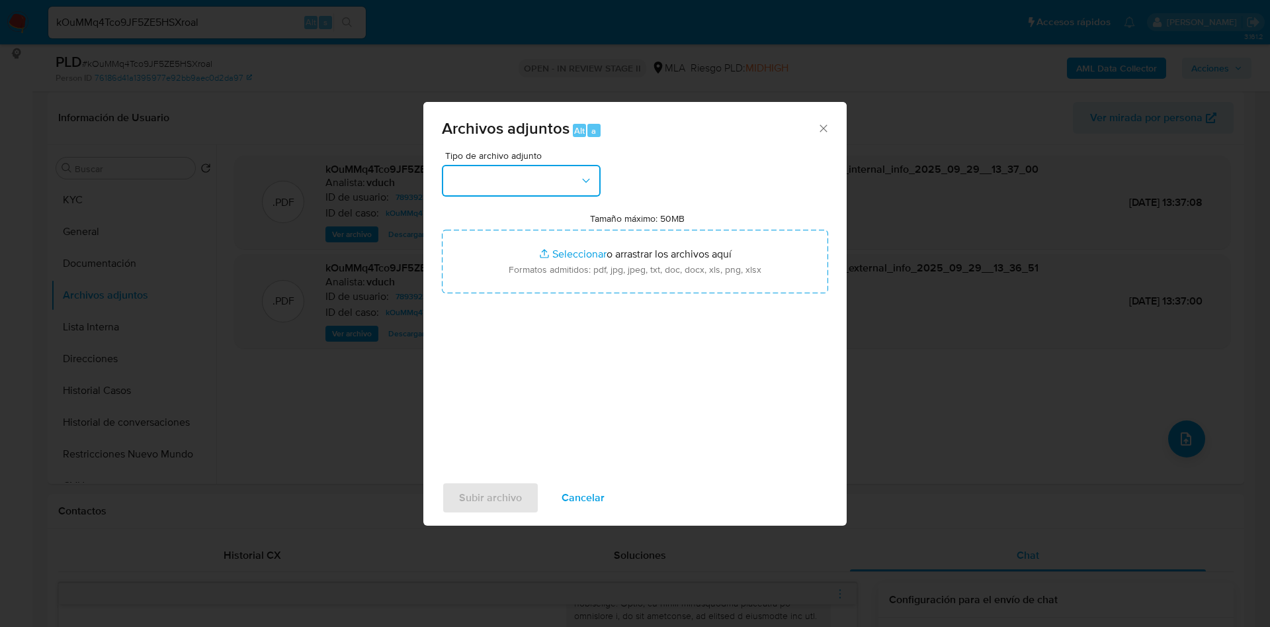
click at [540, 176] on button "button" at bounding box center [521, 181] width 159 height 32
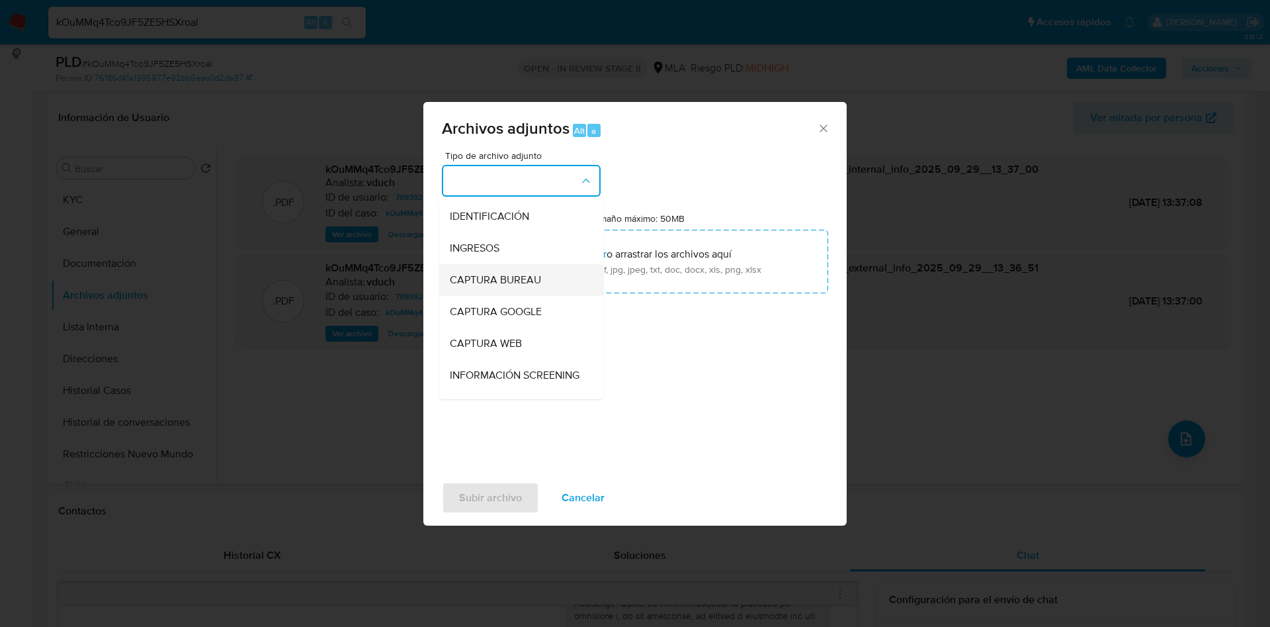
click at [519, 265] on div "CAPTURA BUREAU" at bounding box center [517, 280] width 135 height 32
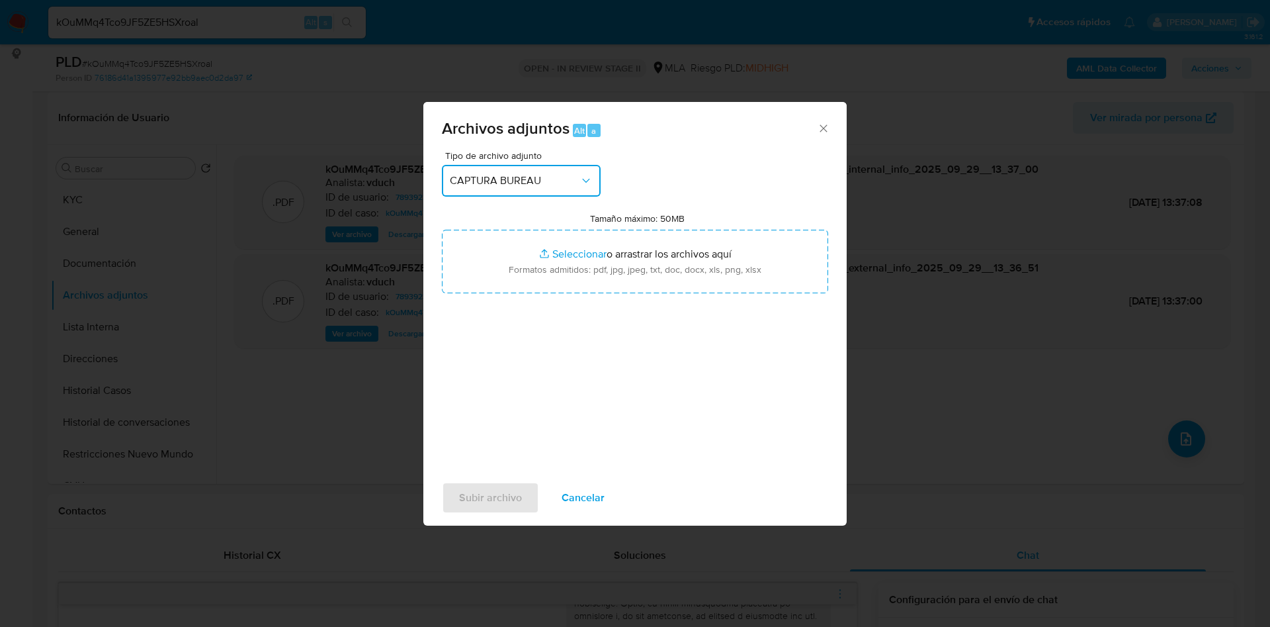
click at [527, 178] on span "CAPTURA BUREAU" at bounding box center [515, 180] width 130 height 13
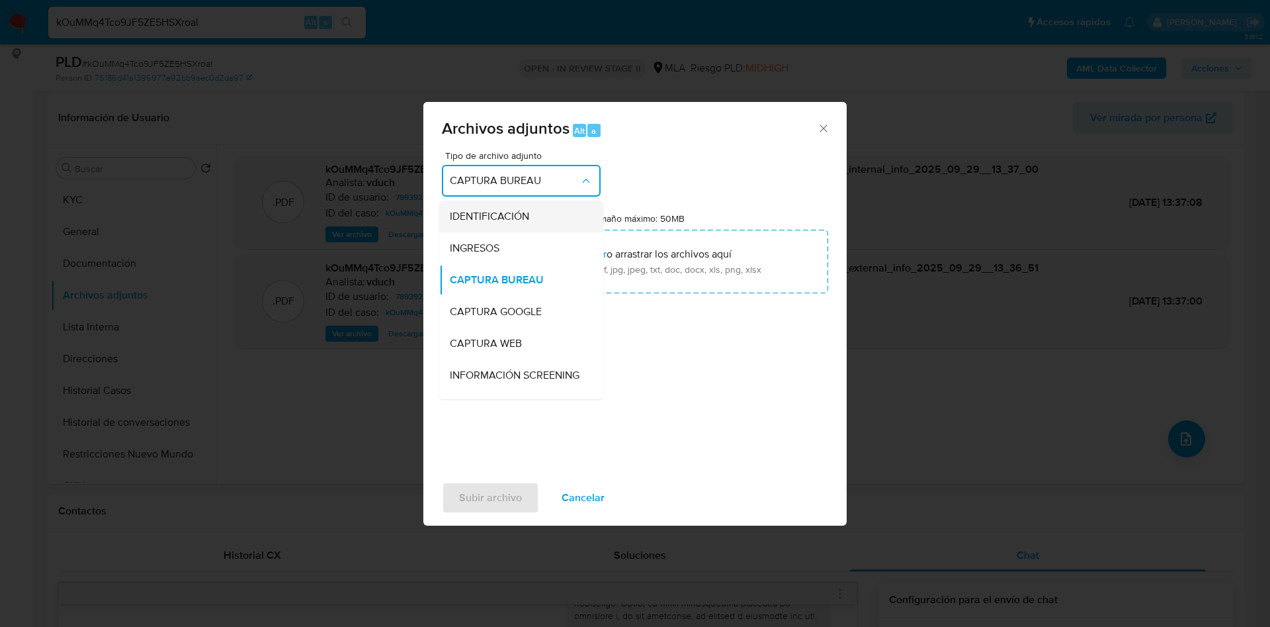
click at [497, 222] on span "IDENTIFICACIÓN" at bounding box center [489, 216] width 79 height 13
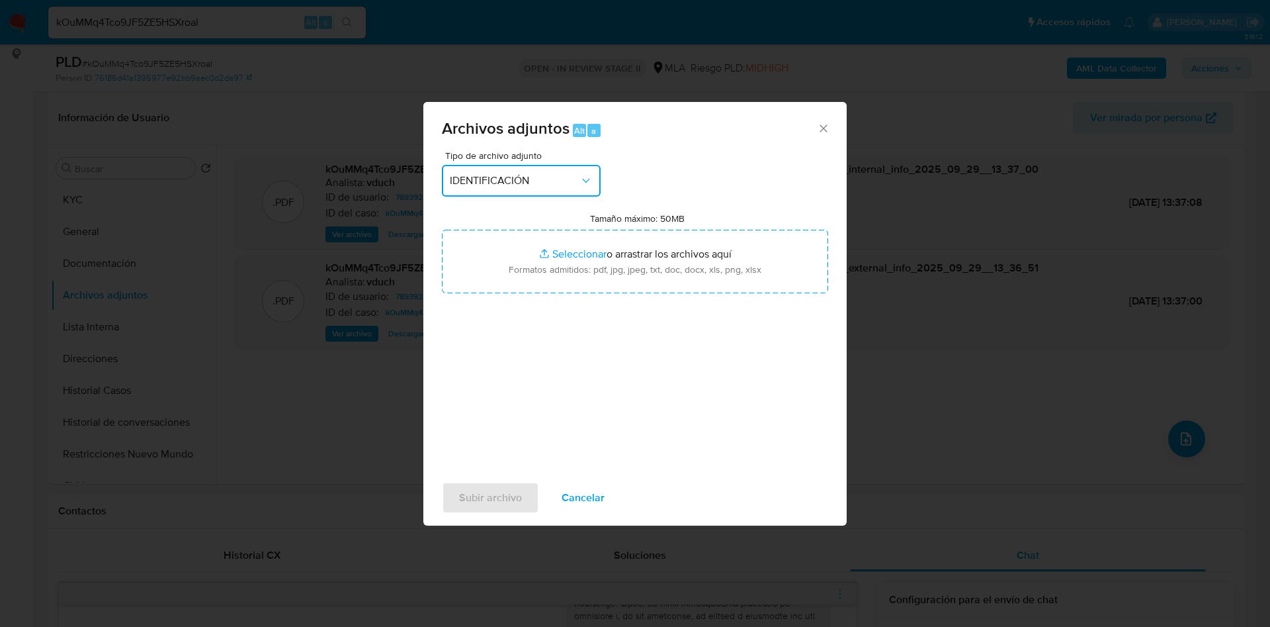
click at [509, 180] on span "IDENTIFICACIÓN" at bounding box center [515, 180] width 130 height 13
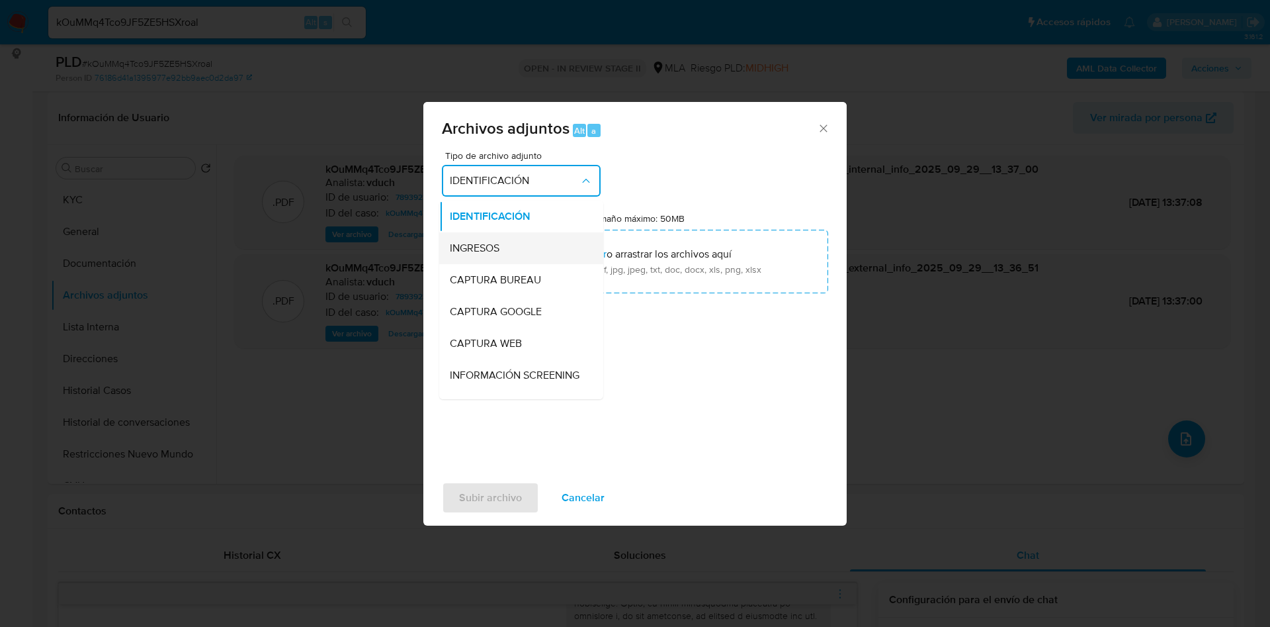
click at [487, 245] on span "INGRESOS" at bounding box center [475, 247] width 50 height 13
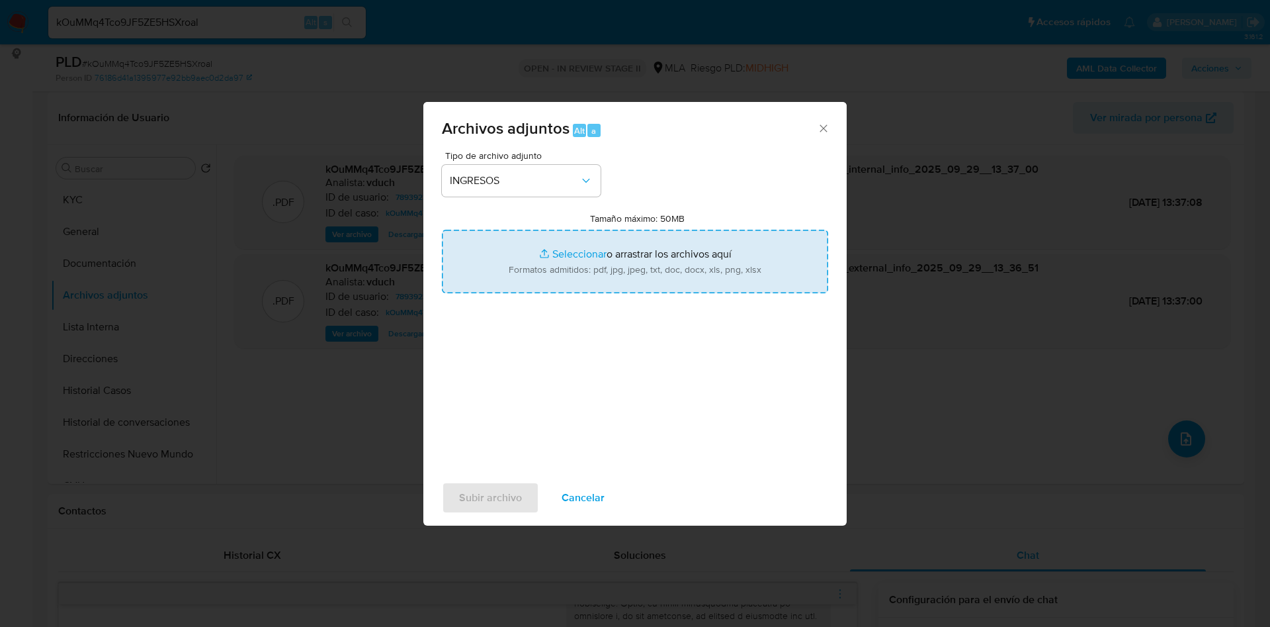
type input "C:\fakepath\Leonardo Ariel Romano - Documentacion.pdf"
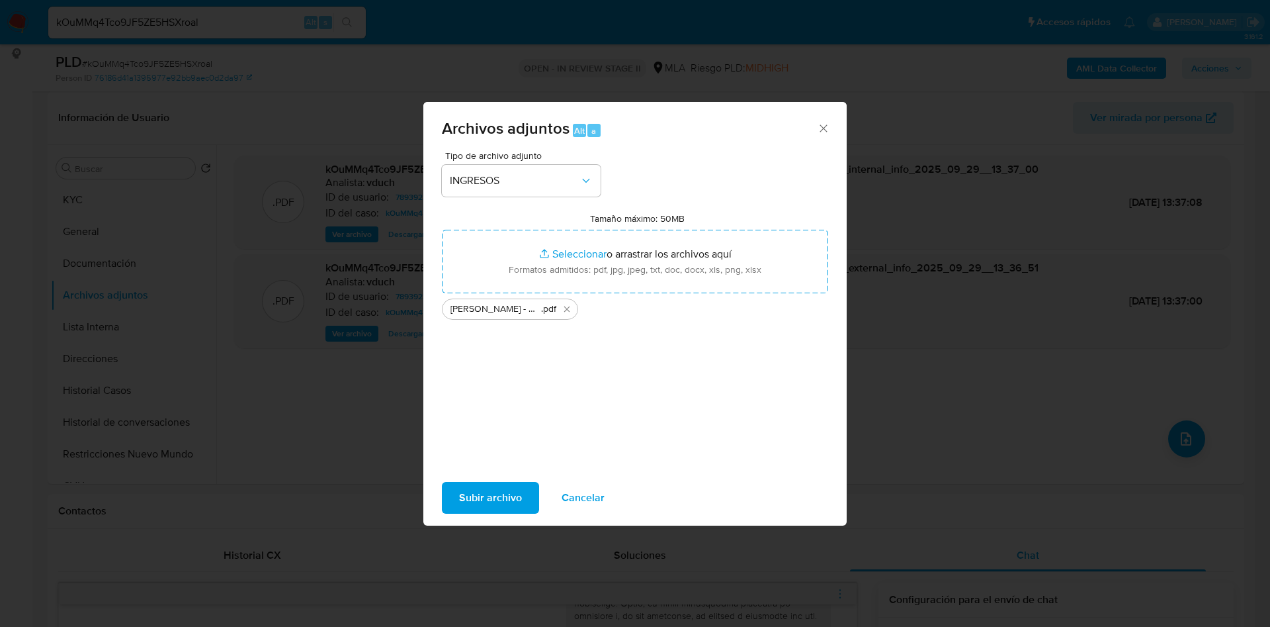
click at [513, 496] on span "Subir archivo" at bounding box center [490, 497] width 63 height 29
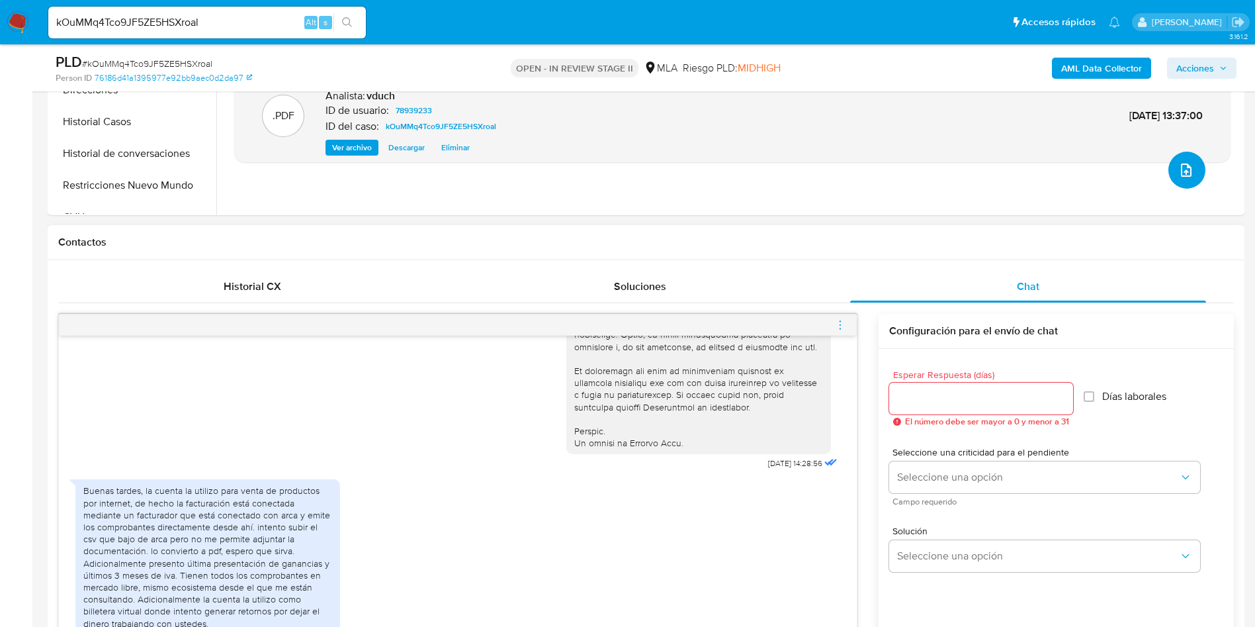
scroll to position [496, 0]
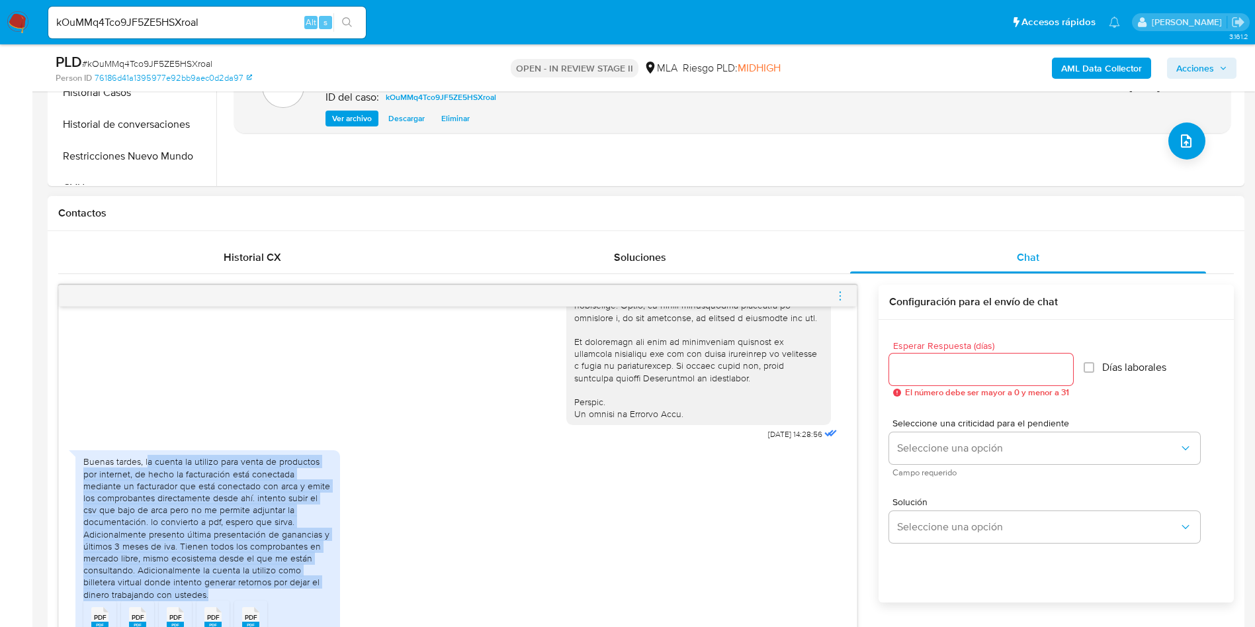
drag, startPoint x: 148, startPoint y: 458, endPoint x: 234, endPoint y: 589, distance: 156.5
click at [234, 589] on div "Buenas tardes, la cuenta la utilizo para venta de productos por internet, de he…" at bounding box center [207, 527] width 249 height 144
copy div "a cuenta la utilizo para venta de productos por internet, de hecho la facturaci…"
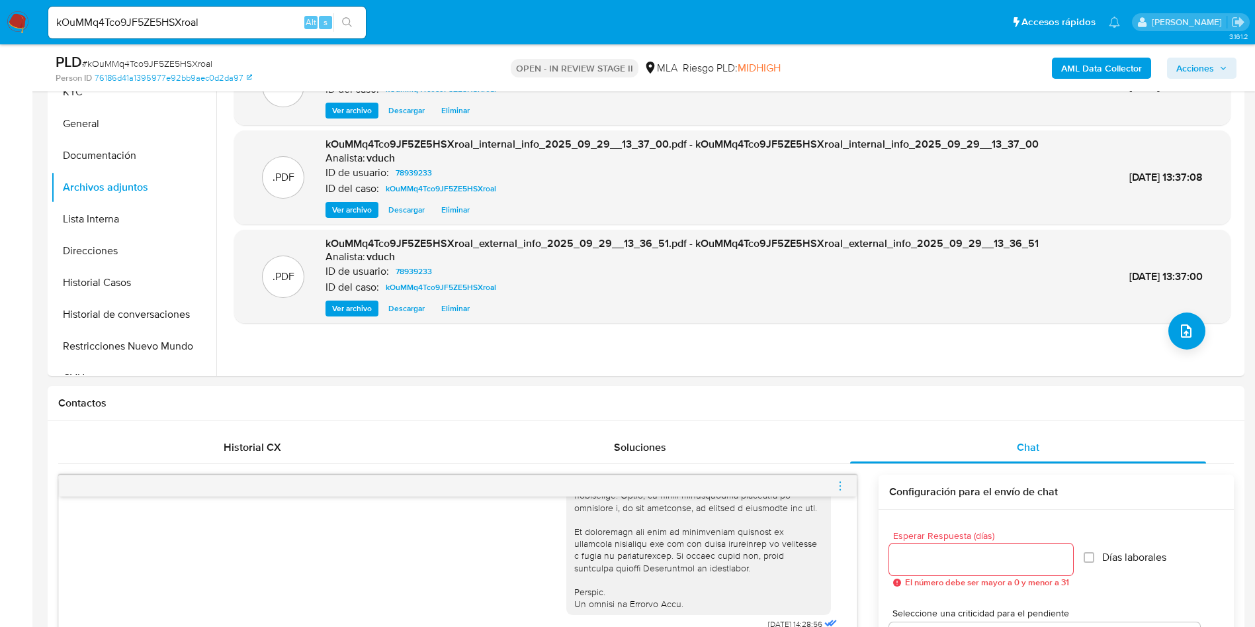
scroll to position [298, 0]
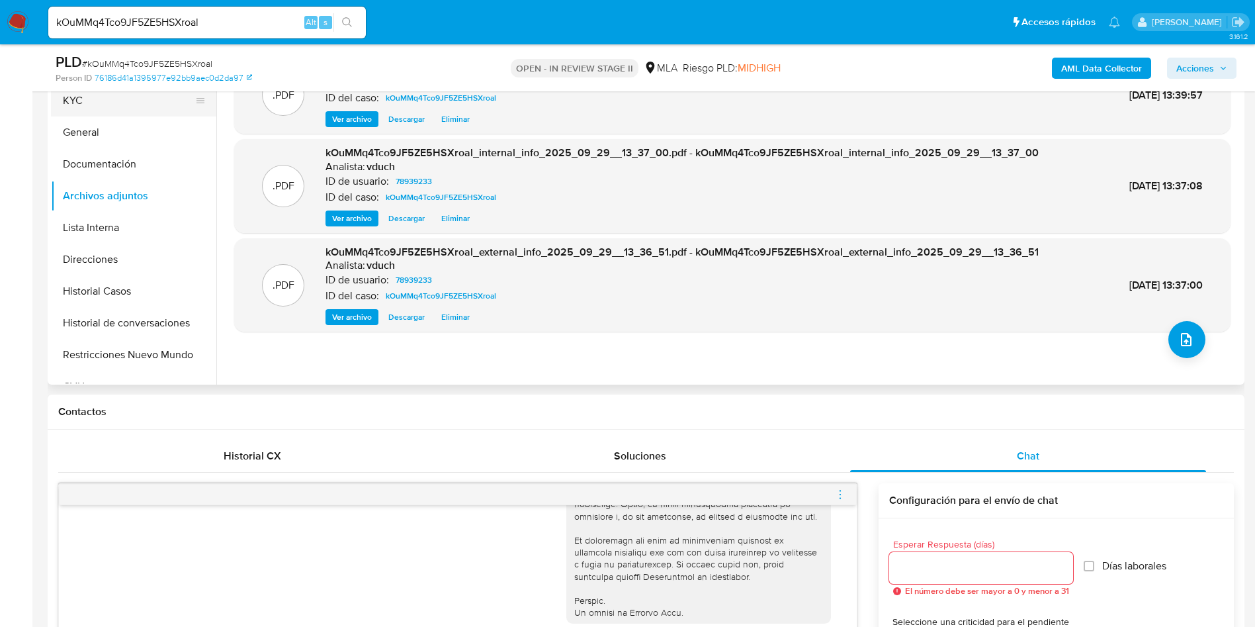
click at [104, 97] on button "KYC" at bounding box center [128, 101] width 155 height 32
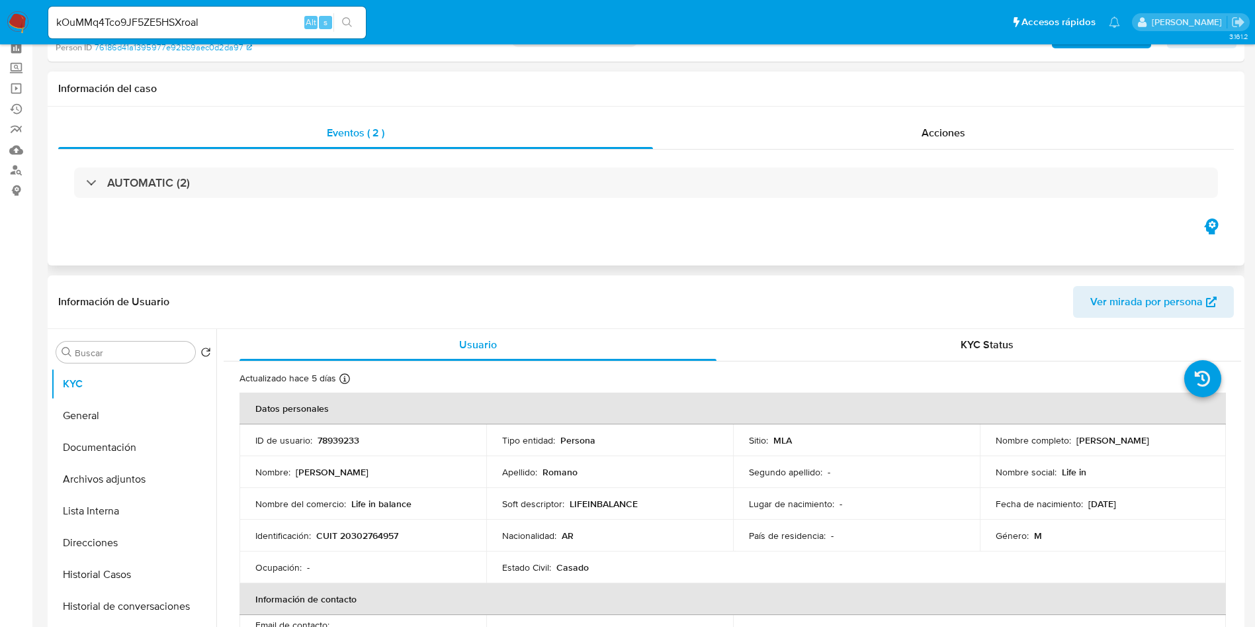
scroll to position [0, 0]
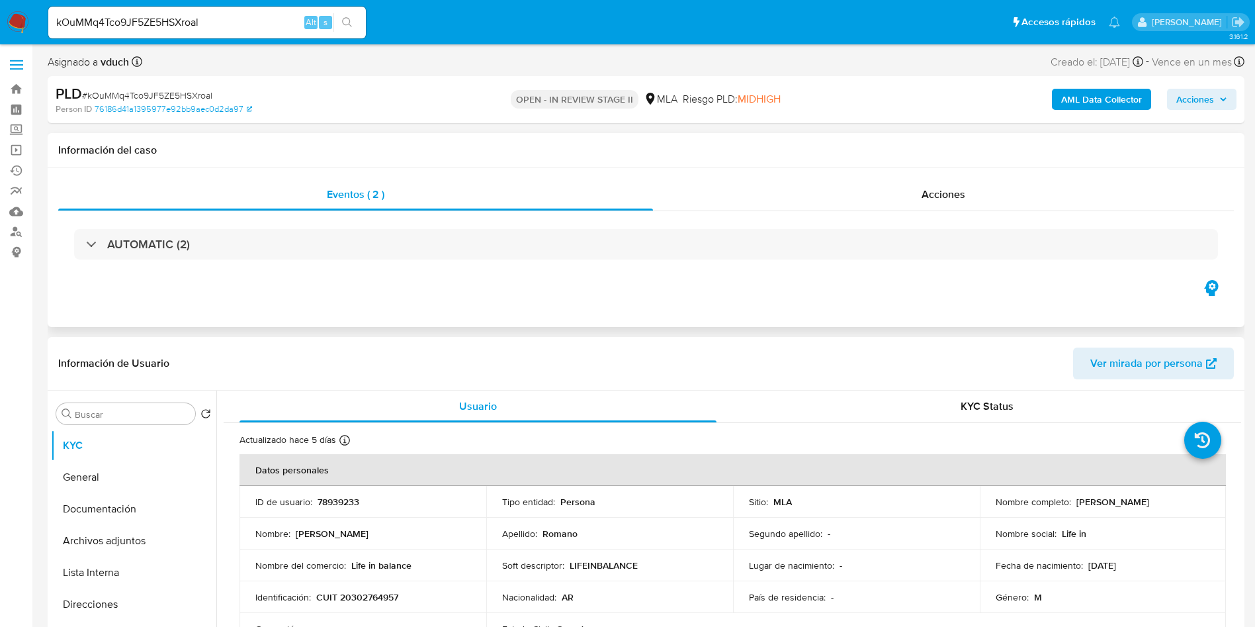
click at [679, 269] on div "AUTOMATIC (2)" at bounding box center [646, 244] width 1176 height 66
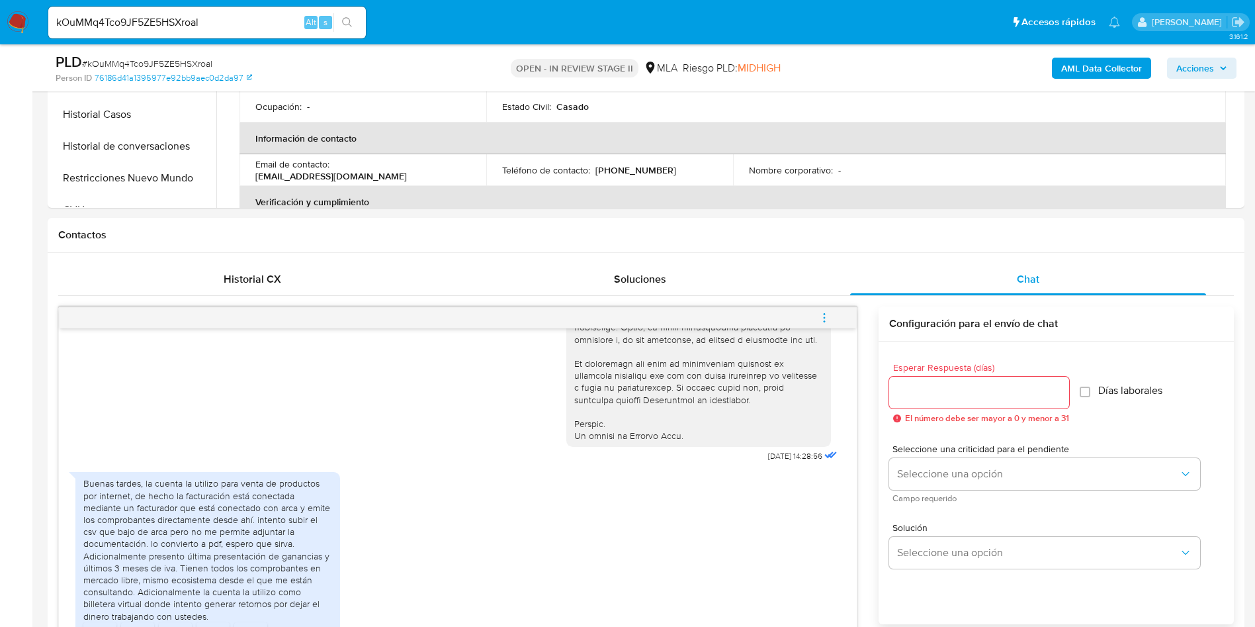
scroll to position [695, 0]
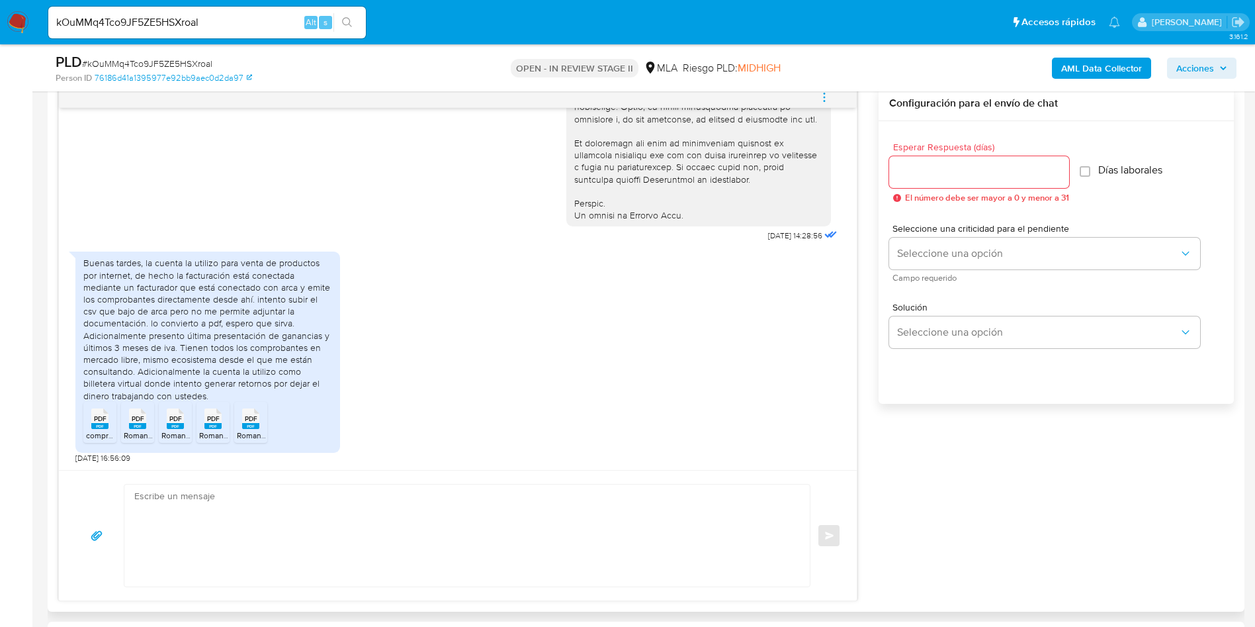
click at [281, 545] on textarea at bounding box center [463, 535] width 659 height 102
paste textarea "Hola, ¡Muchas gracias por tu respuesta! Confirmamos la recepción de la document…"
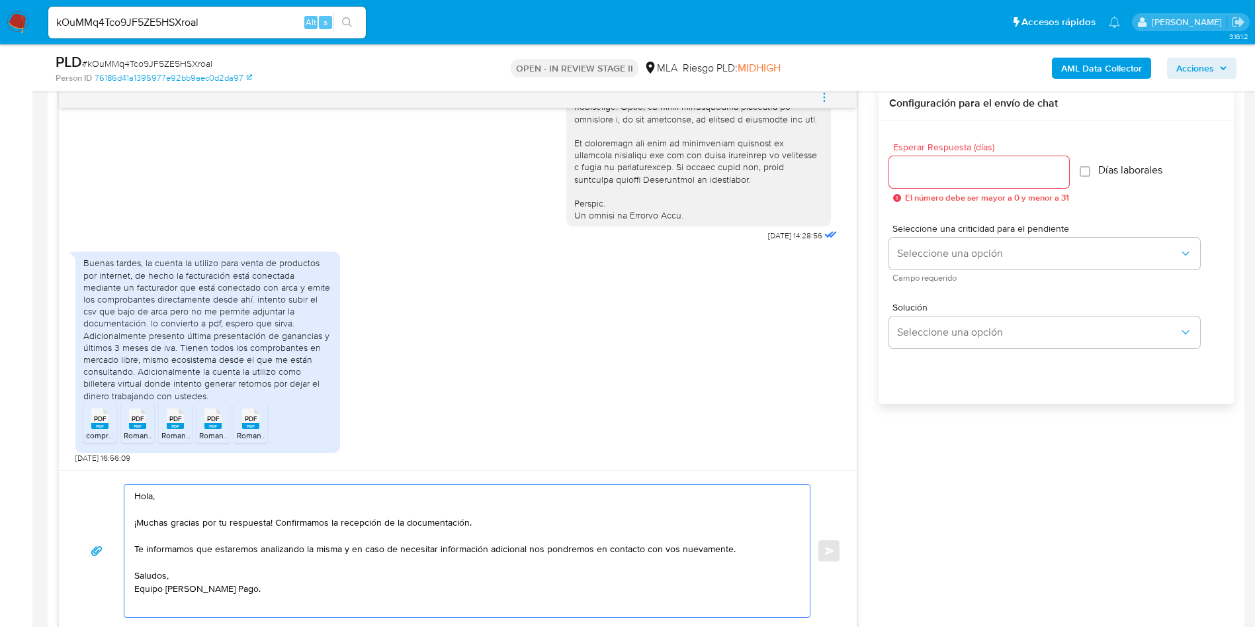
scroll to position [5, 0]
type textarea "Hola, ¡Muchas gracias por tu respuesta! Confirmamos la recepción de la document…"
click at [935, 167] on input "Esperar Respuesta (días)" at bounding box center [979, 171] width 180 height 17
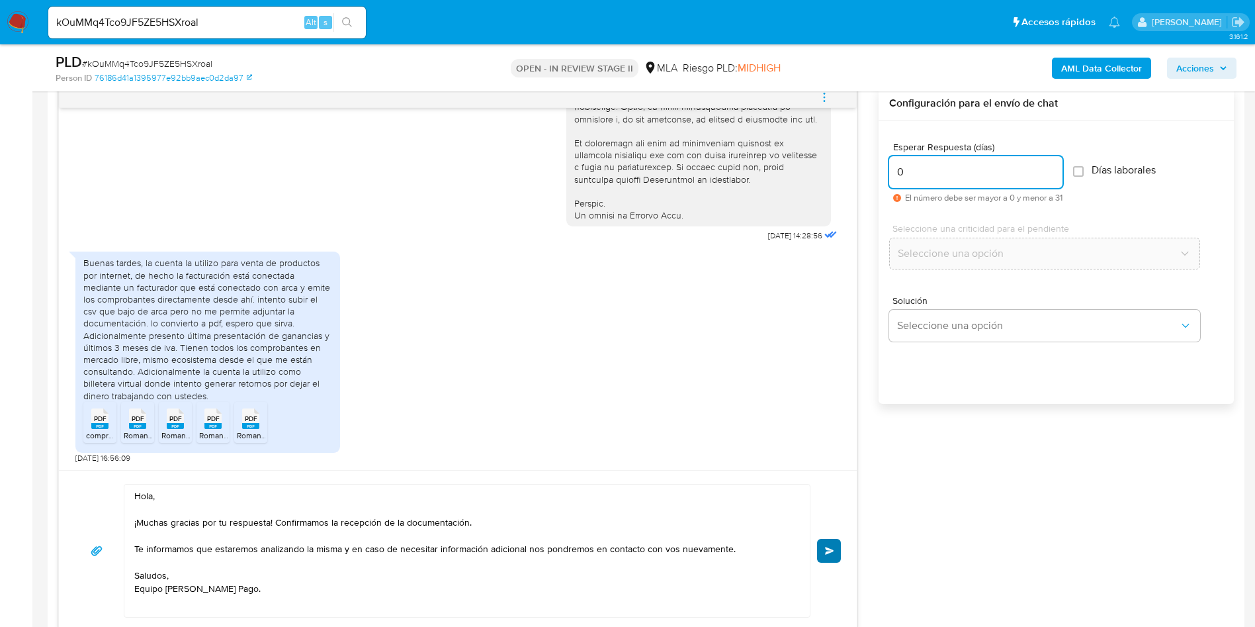
type input "0"
click at [823, 548] on button "Enviar" at bounding box center [829, 551] width 24 height 24
click at [165, 61] on span "# kOuMMq4Tco9JF5ZE5HSXroal" at bounding box center [147, 63] width 130 height 13
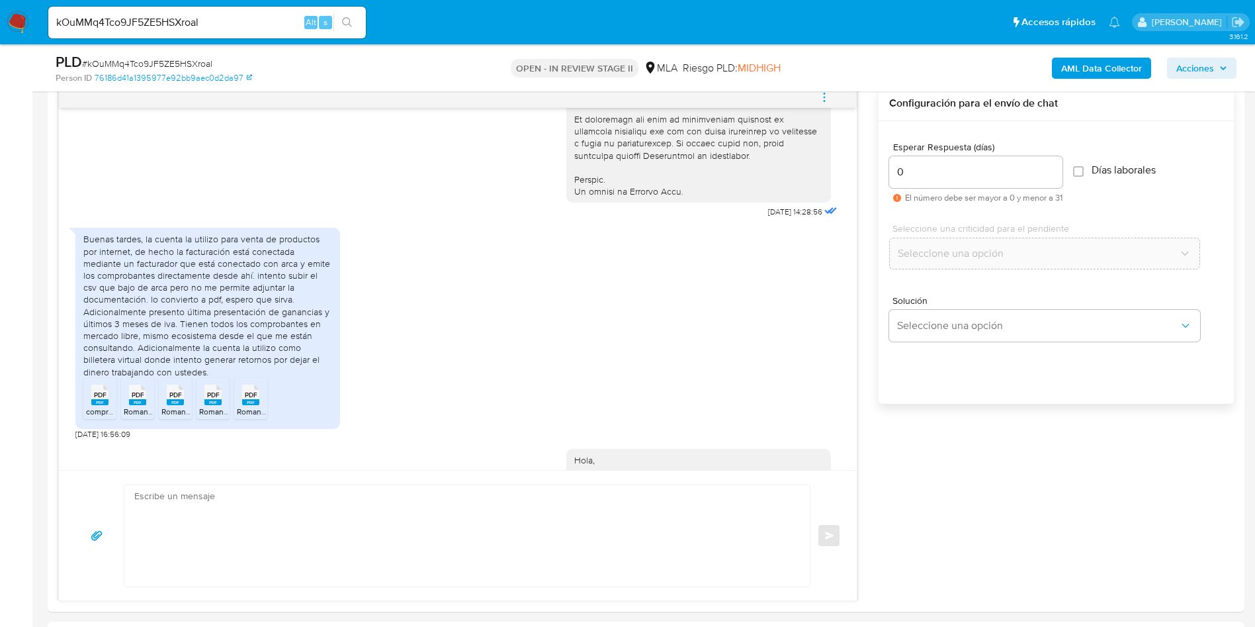
scroll to position [0, 0]
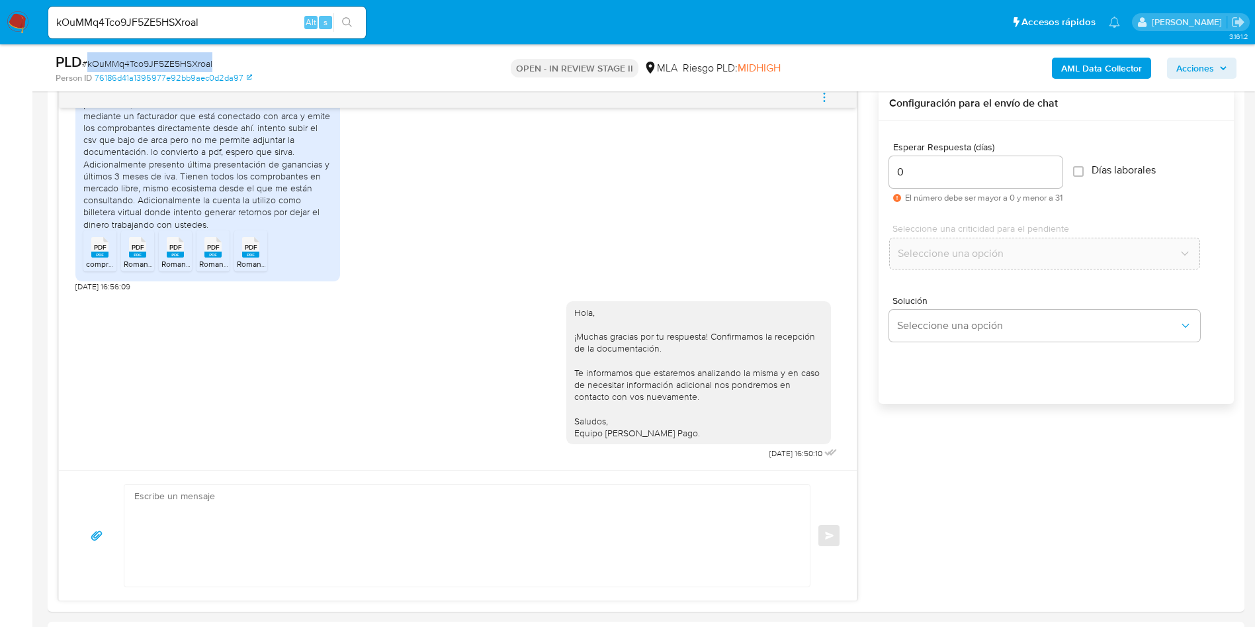
click at [165, 61] on span "# kOuMMq4Tco9JF5ZE5HSXroal" at bounding box center [147, 63] width 130 height 13
copy span "kOuMMq4Tco9JF5ZE5HSXroal"
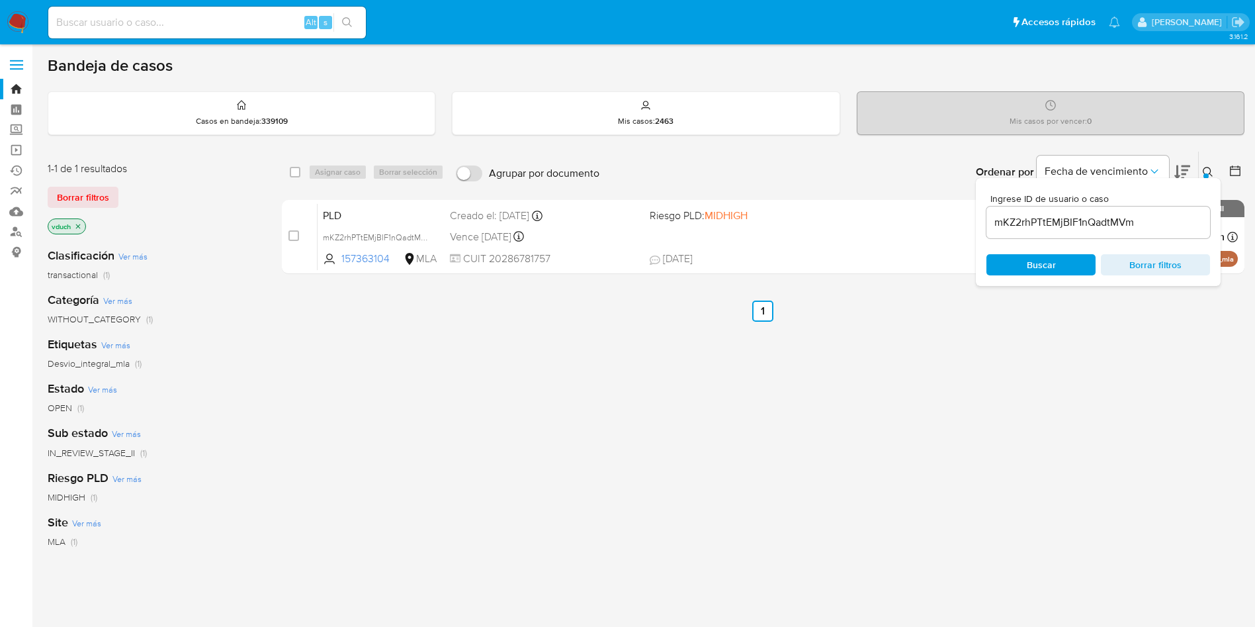
click at [1152, 224] on input "mKZ2rhPTtEMjBIF1nQadtMVm" at bounding box center [1098, 222] width 224 height 17
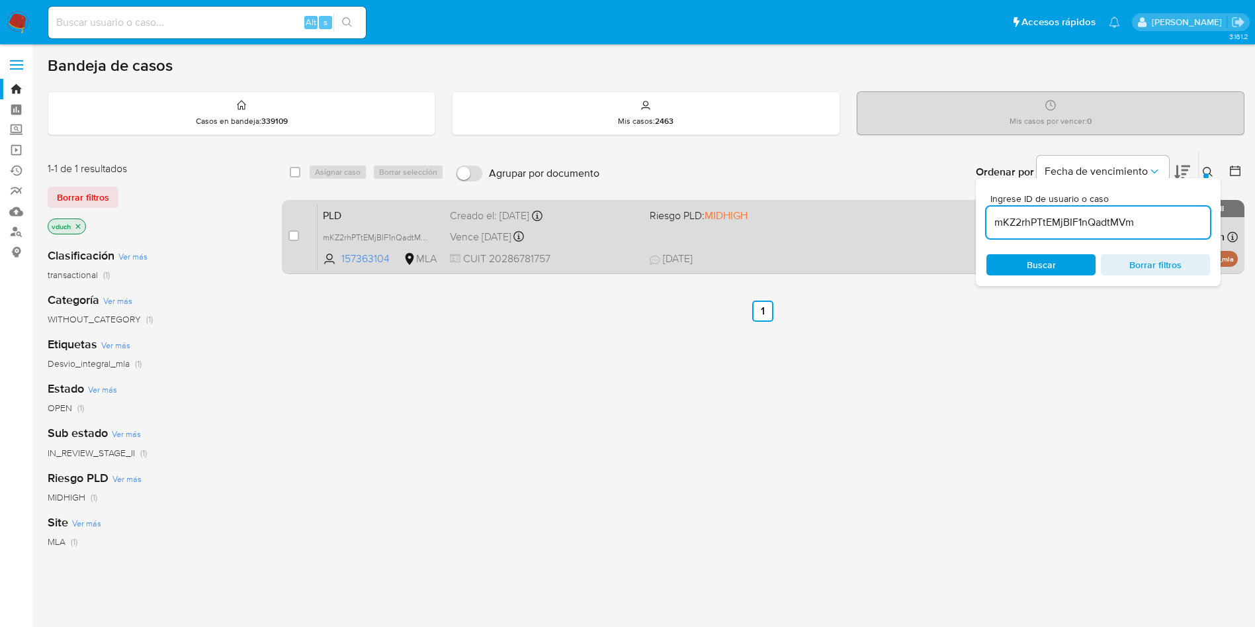
paste input "kOuMMq4Tco9JF5ZE5HSXroal"
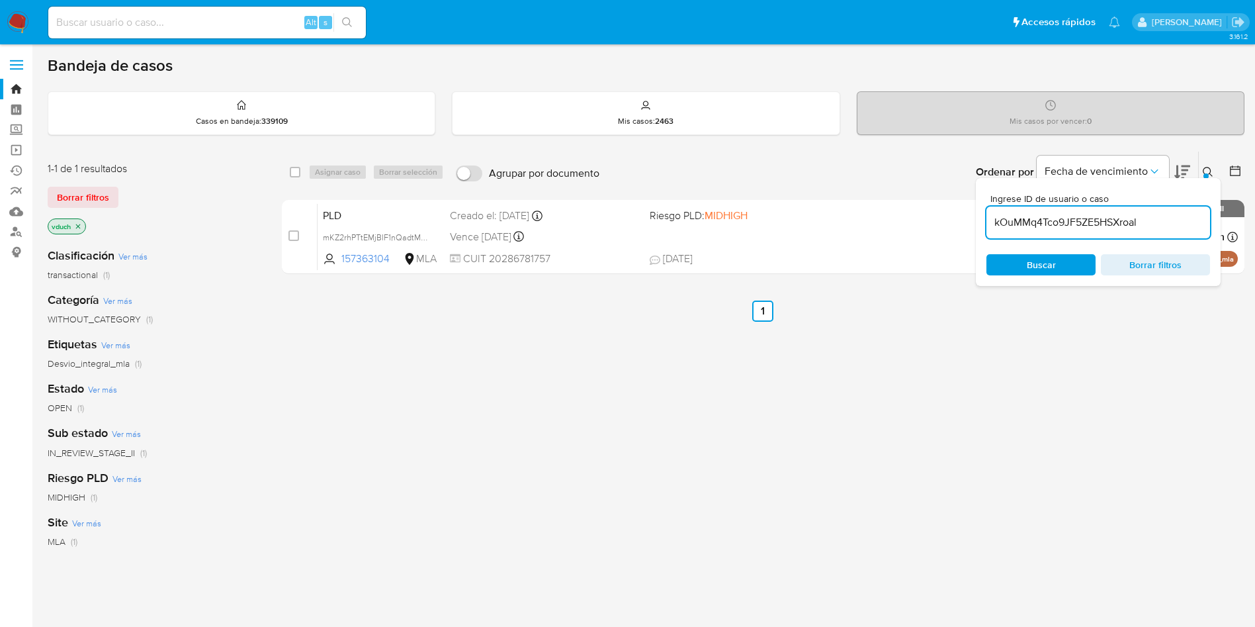
type input "kOuMMq4Tco9JF5ZE5HSXroal"
click at [299, 174] on input "checkbox" at bounding box center [295, 172] width 11 height 11
checkbox input "true"
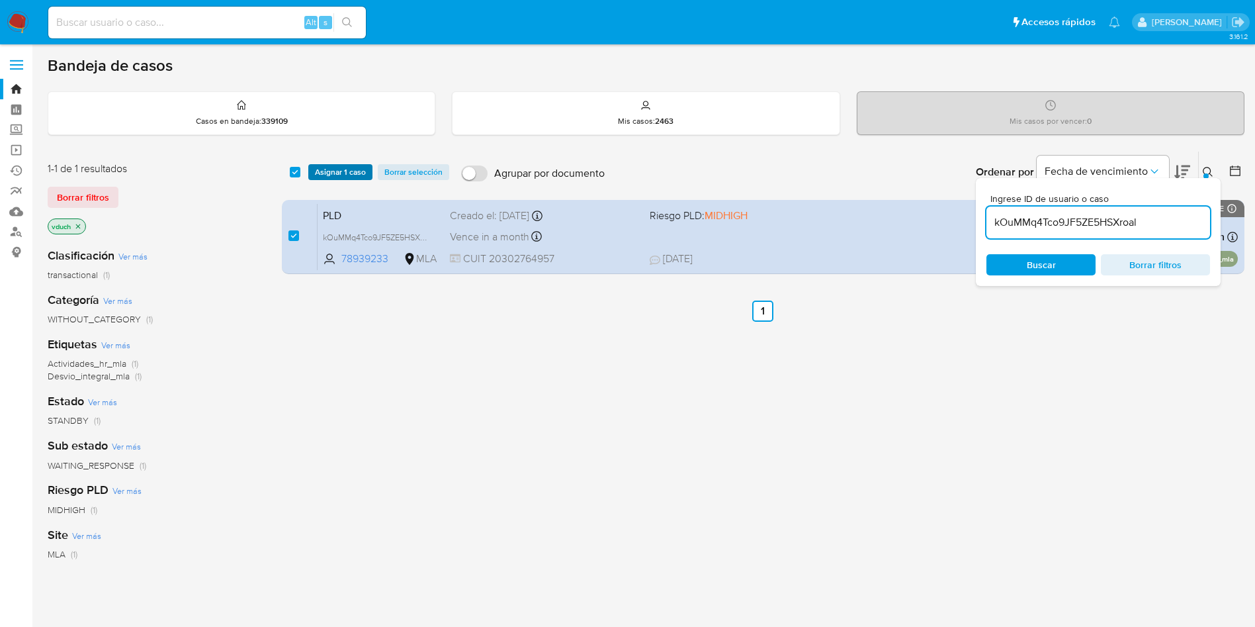
click at [326, 167] on span "Asignar 1 caso" at bounding box center [340, 171] width 51 height 13
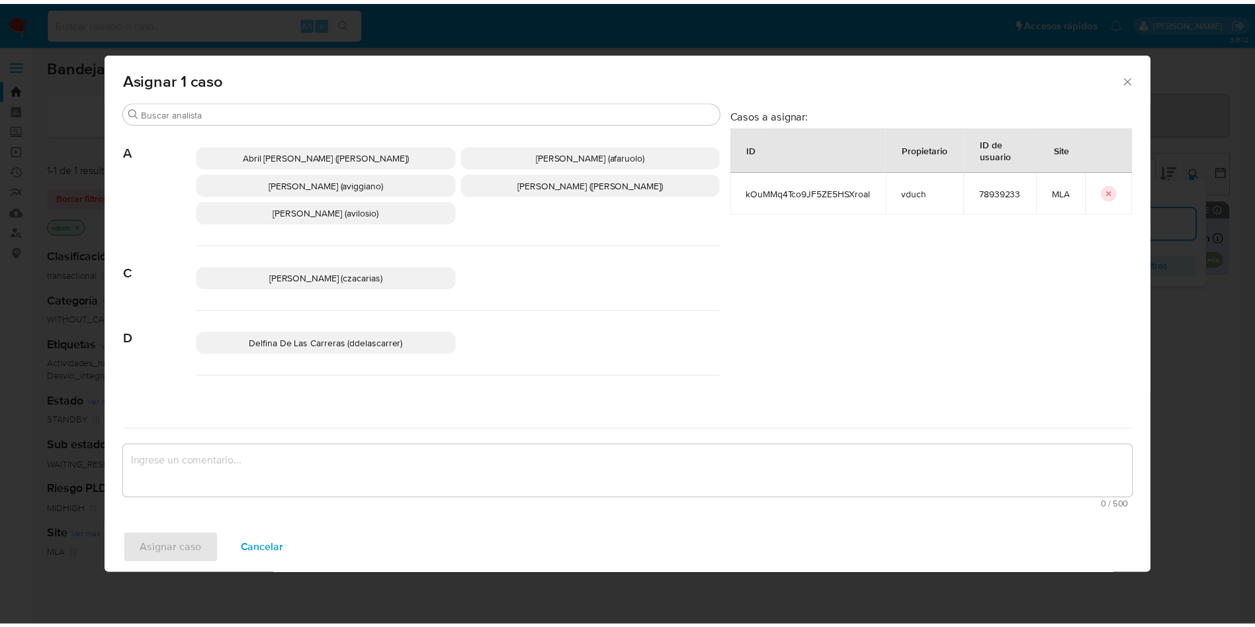
scroll to position [1182, 0]
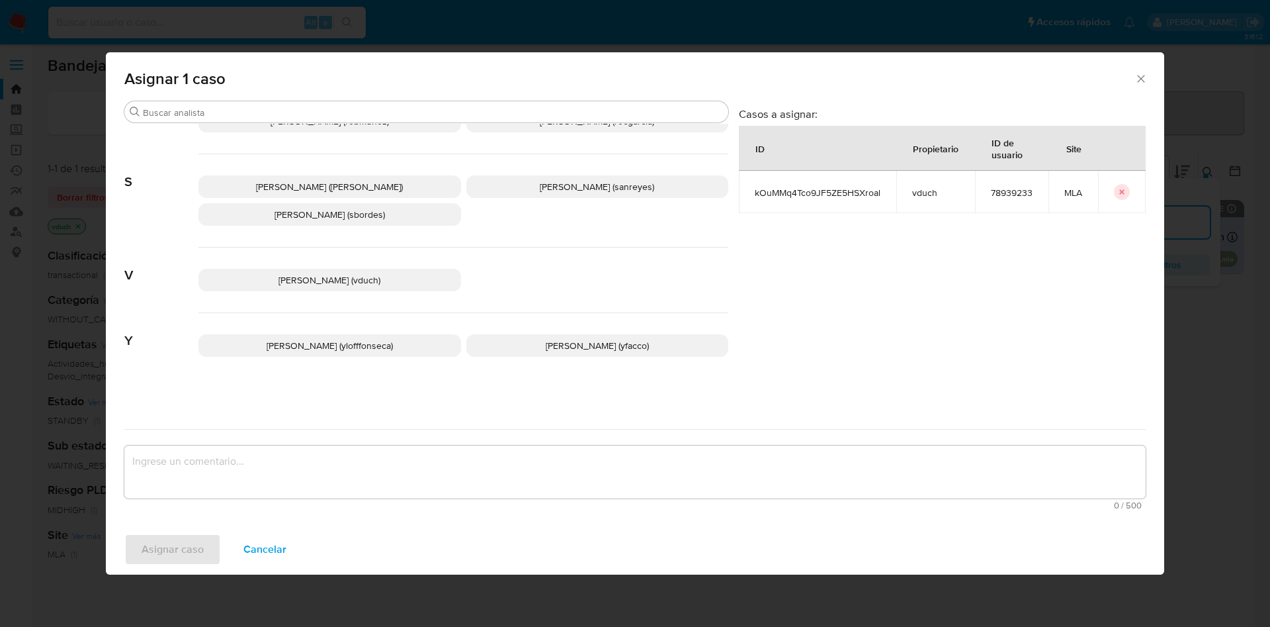
click at [325, 284] on span "[PERSON_NAME] (vduch)" at bounding box center [330, 279] width 102 height 13
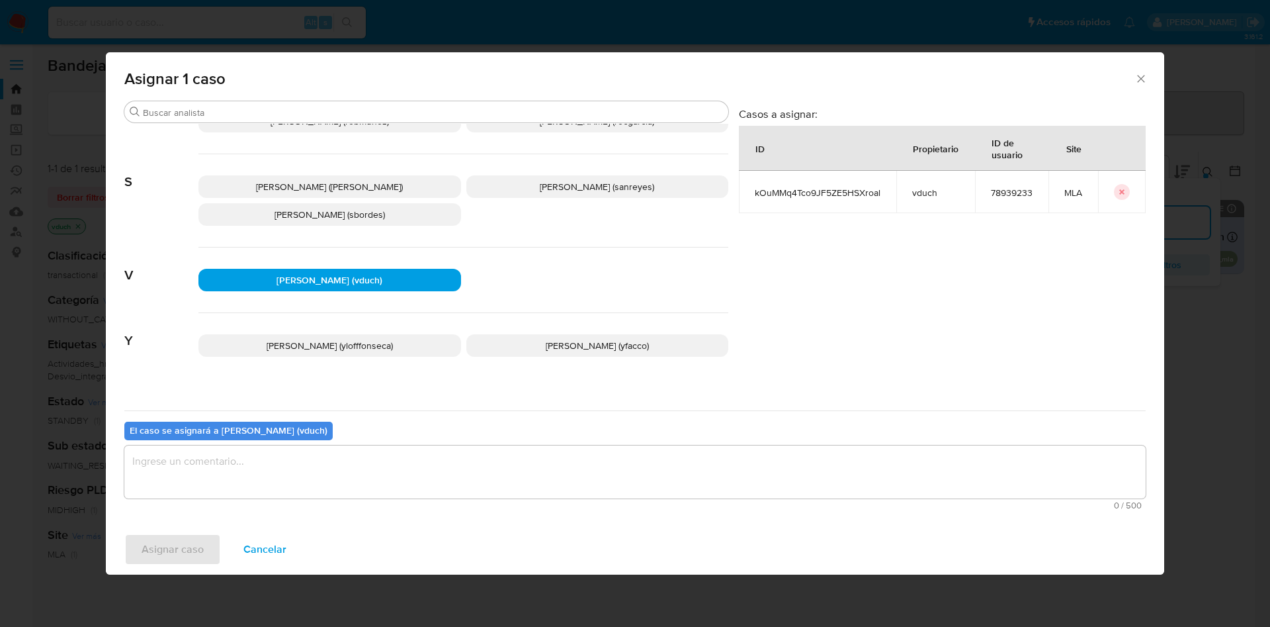
click at [342, 462] on textarea "assign-modal" at bounding box center [634, 471] width 1021 height 53
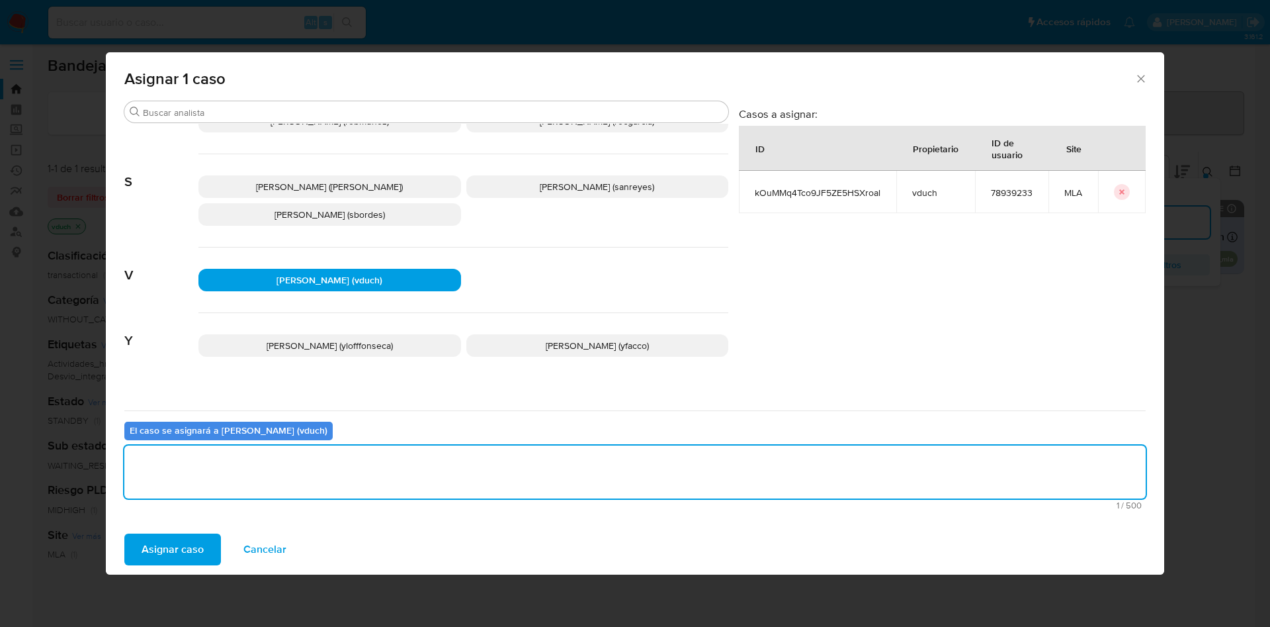
click at [141, 560] on button "Asignar caso" at bounding box center [172, 549] width 97 height 32
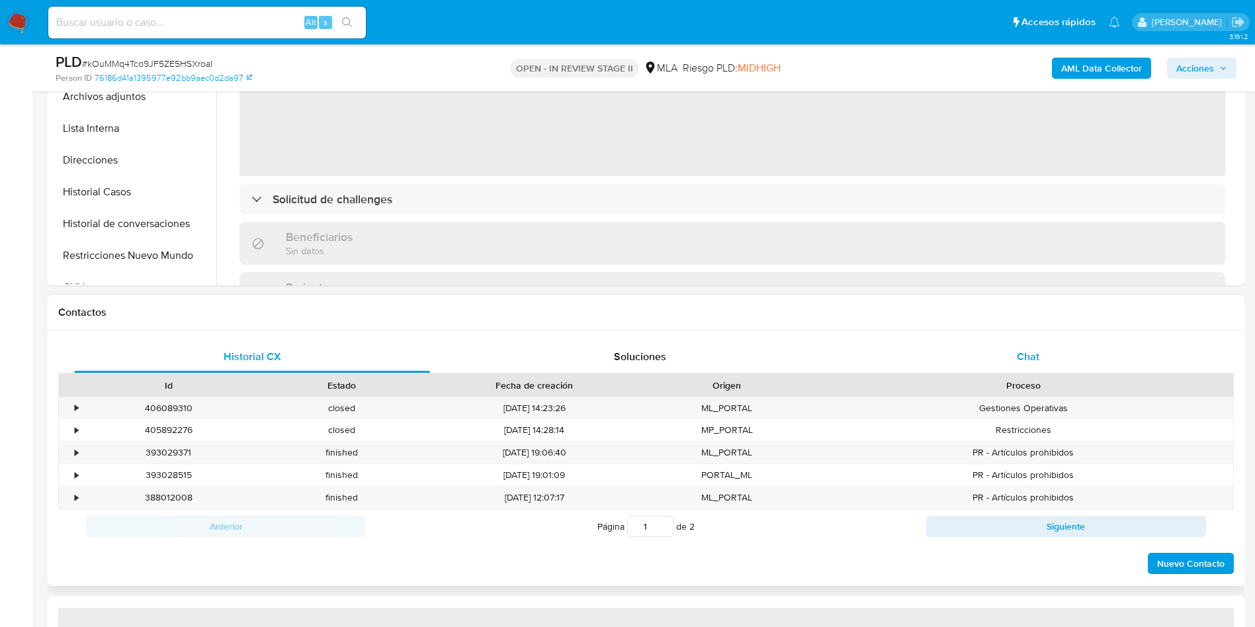
select select "10"
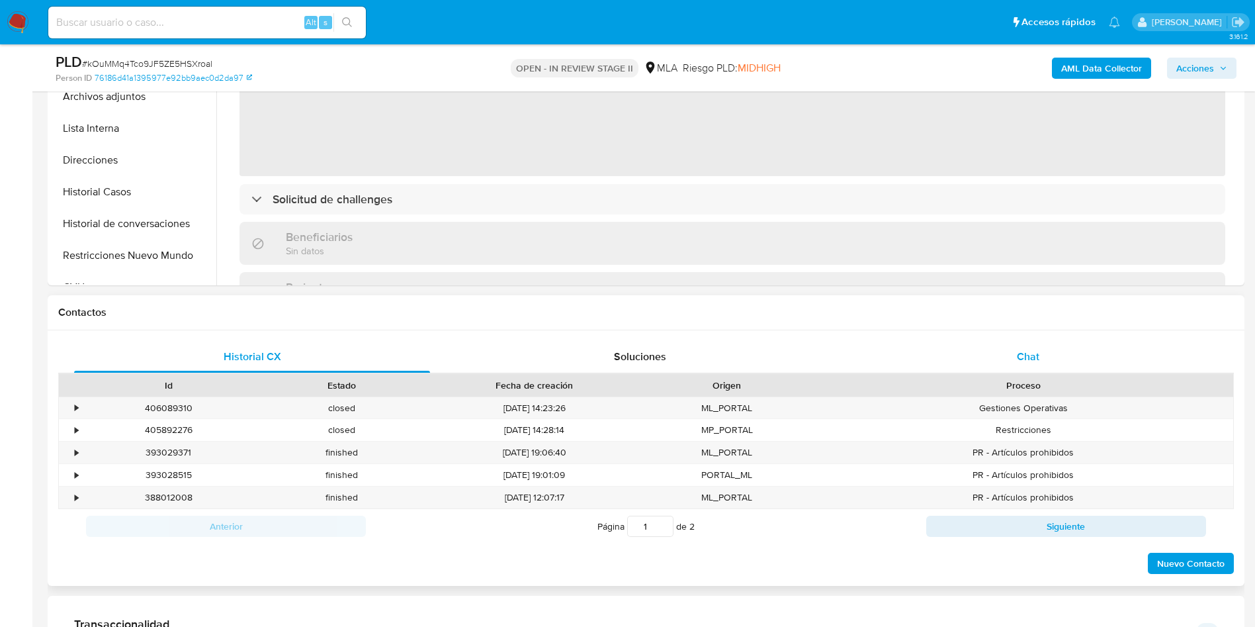
click at [1028, 363] on span "Chat" at bounding box center [1028, 356] width 22 height 15
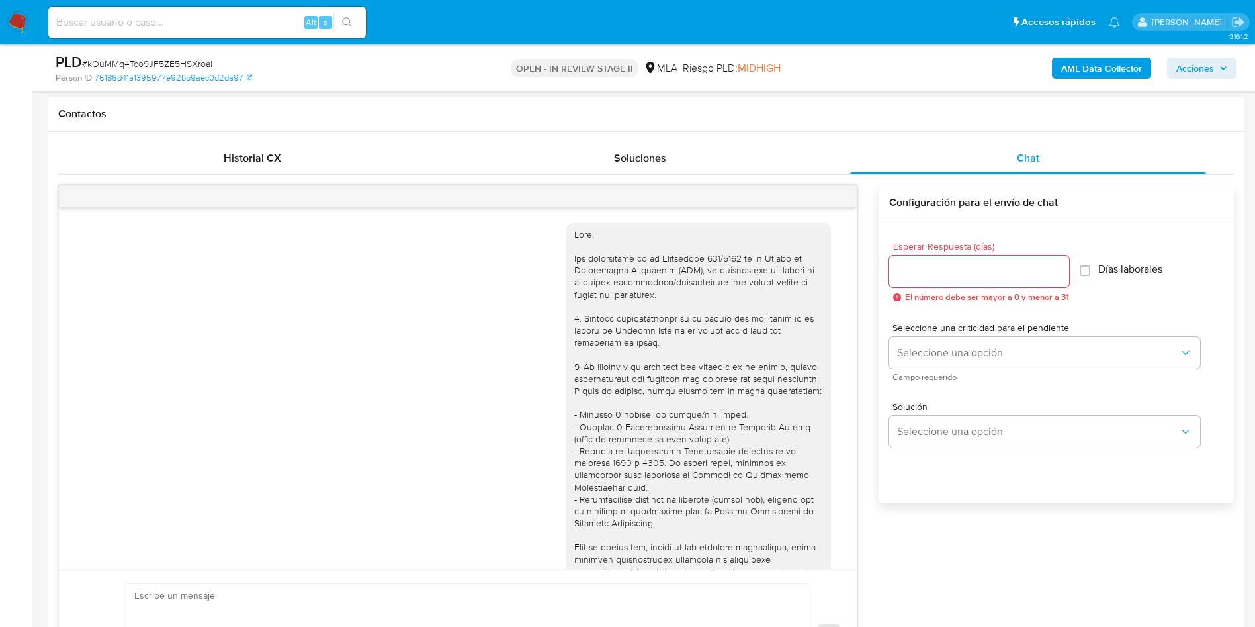
scroll to position [801, 0]
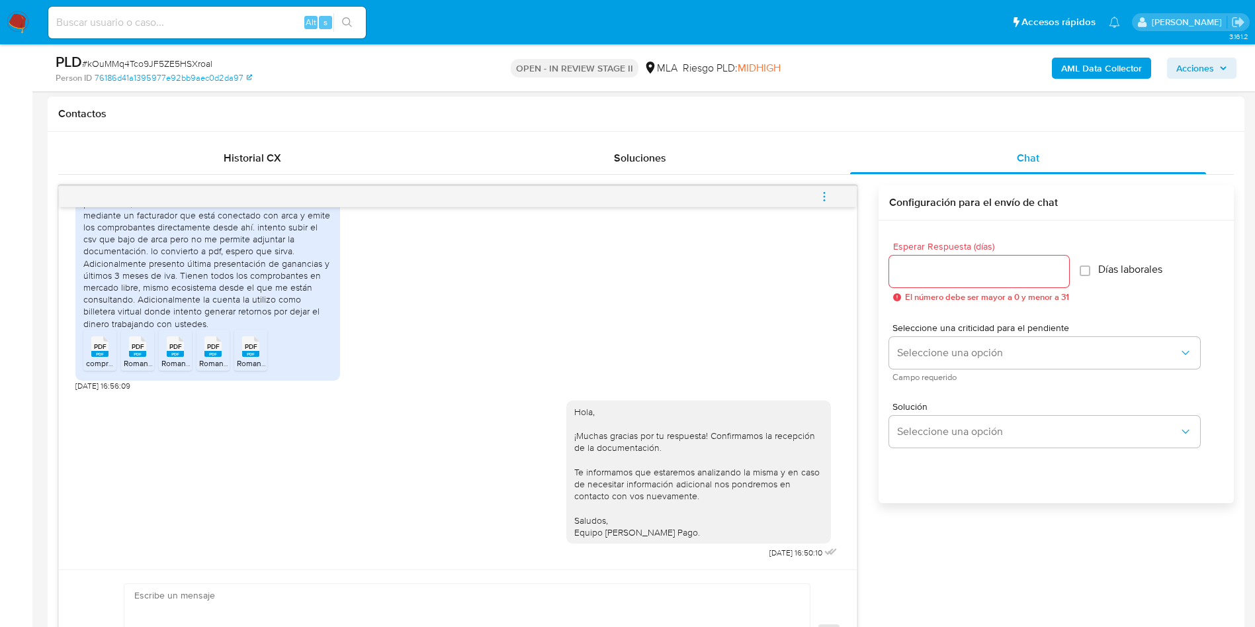
click at [829, 199] on icon "menu-action" at bounding box center [824, 197] width 12 height 12
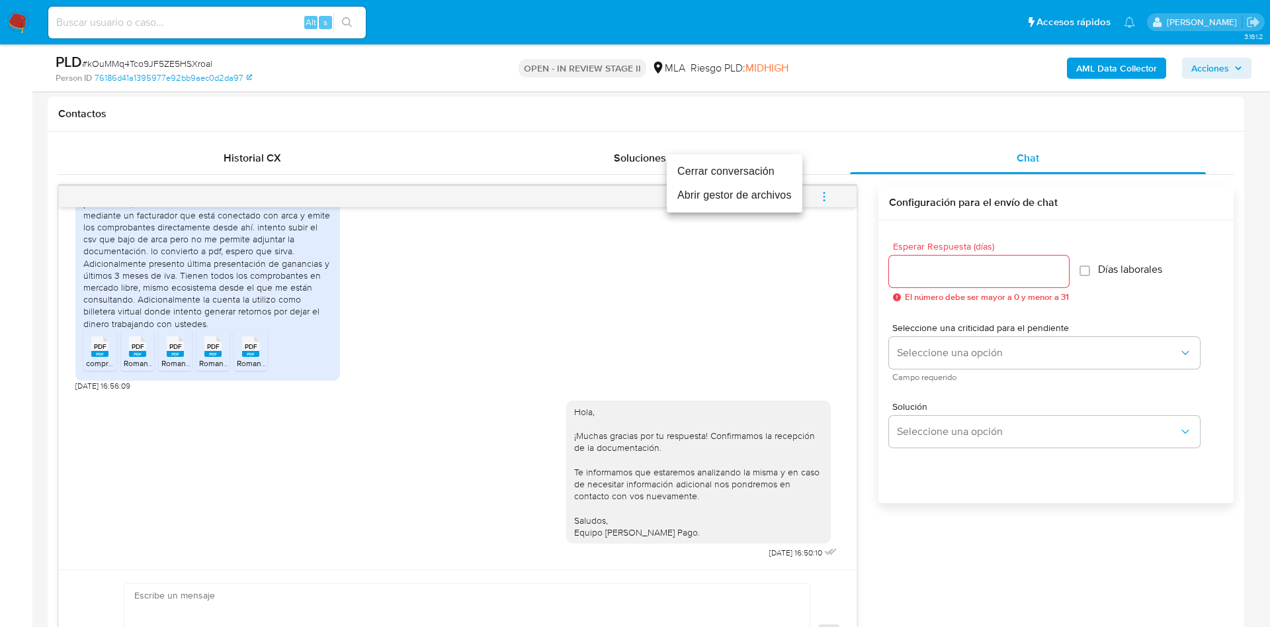
click at [771, 169] on li "Cerrar conversación" at bounding box center [735, 171] width 136 height 24
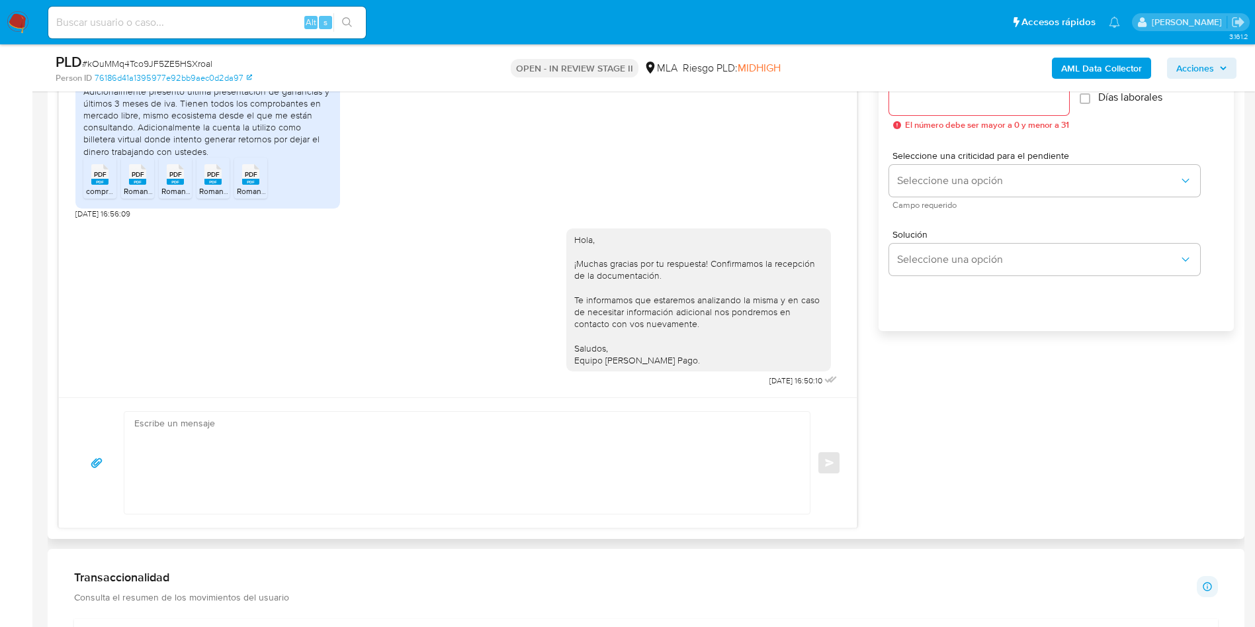
scroll to position [794, 0]
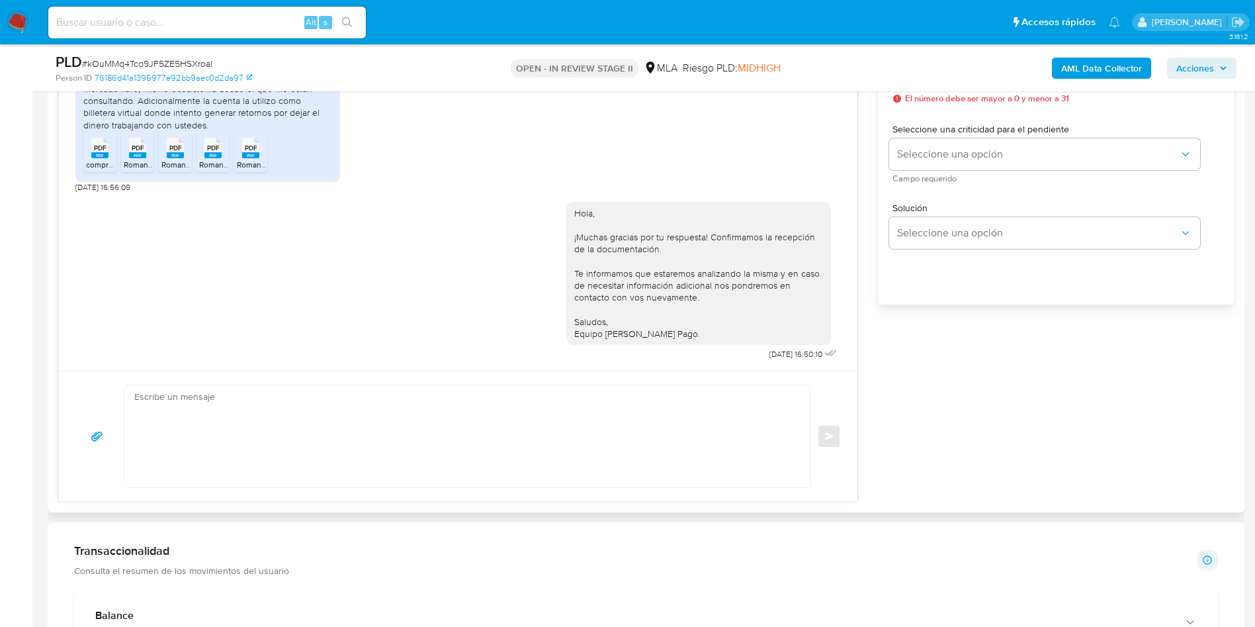
click at [986, 510] on div "Historial CX Soluciones Chat Id Estado Fecha de creación Origen Proceso • 40608…" at bounding box center [646, 222] width 1197 height 579
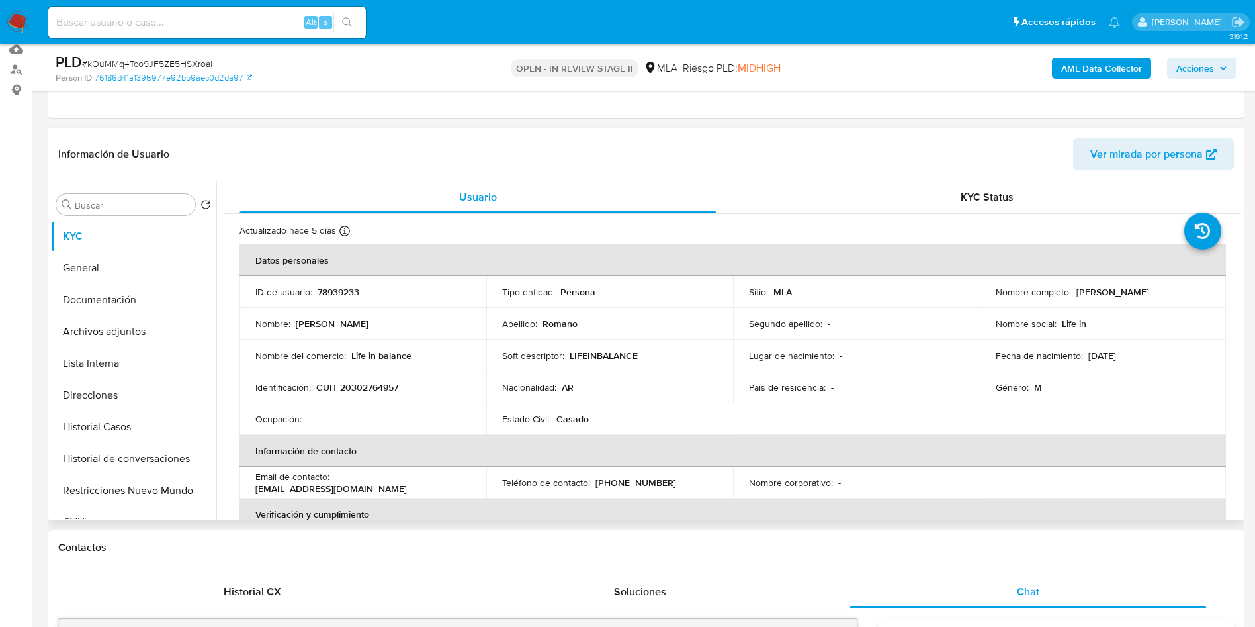
scroll to position [0, 0]
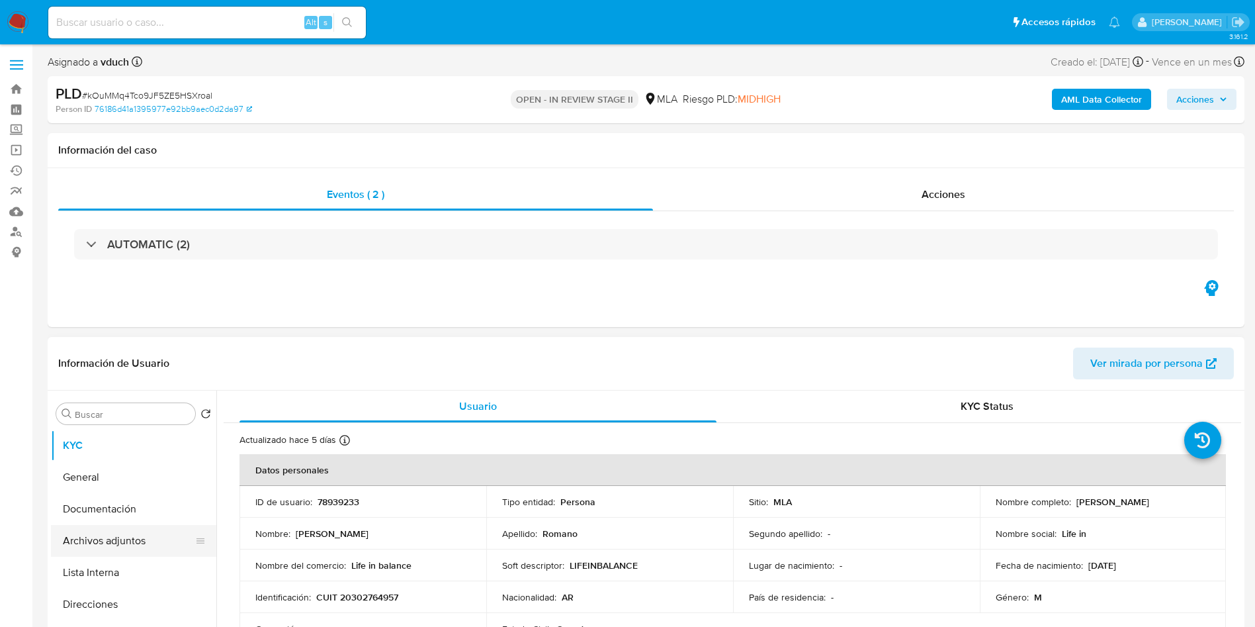
click at [84, 535] on button "Archivos adjuntos" at bounding box center [128, 541] width 155 height 32
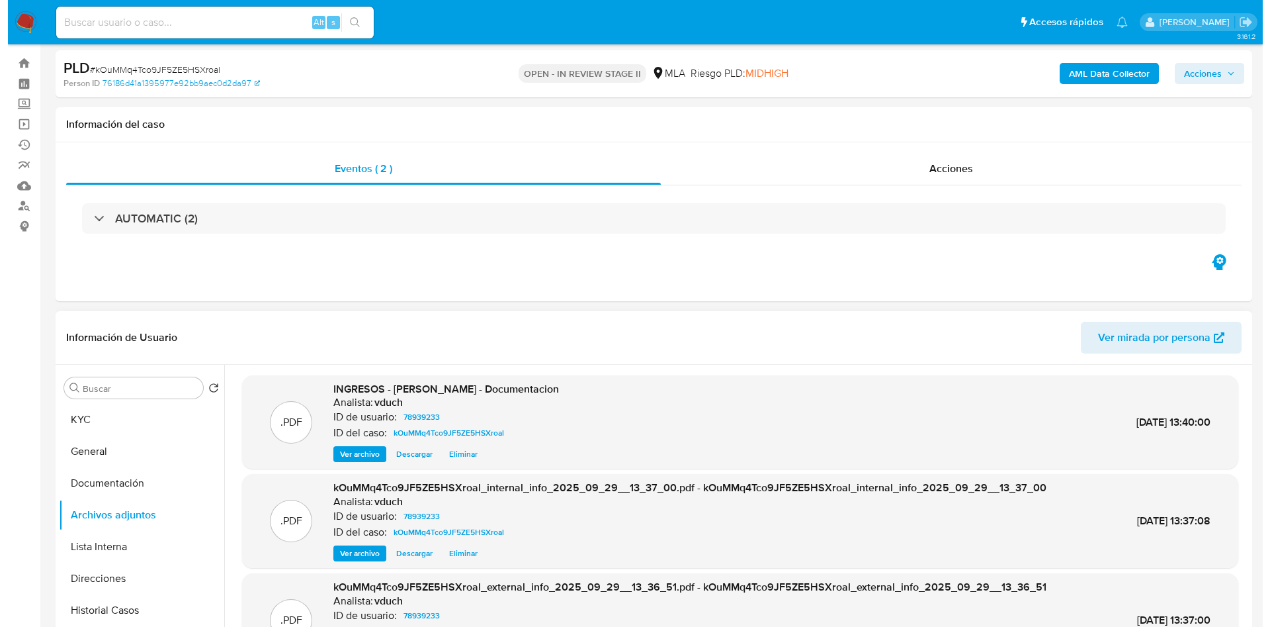
scroll to position [99, 0]
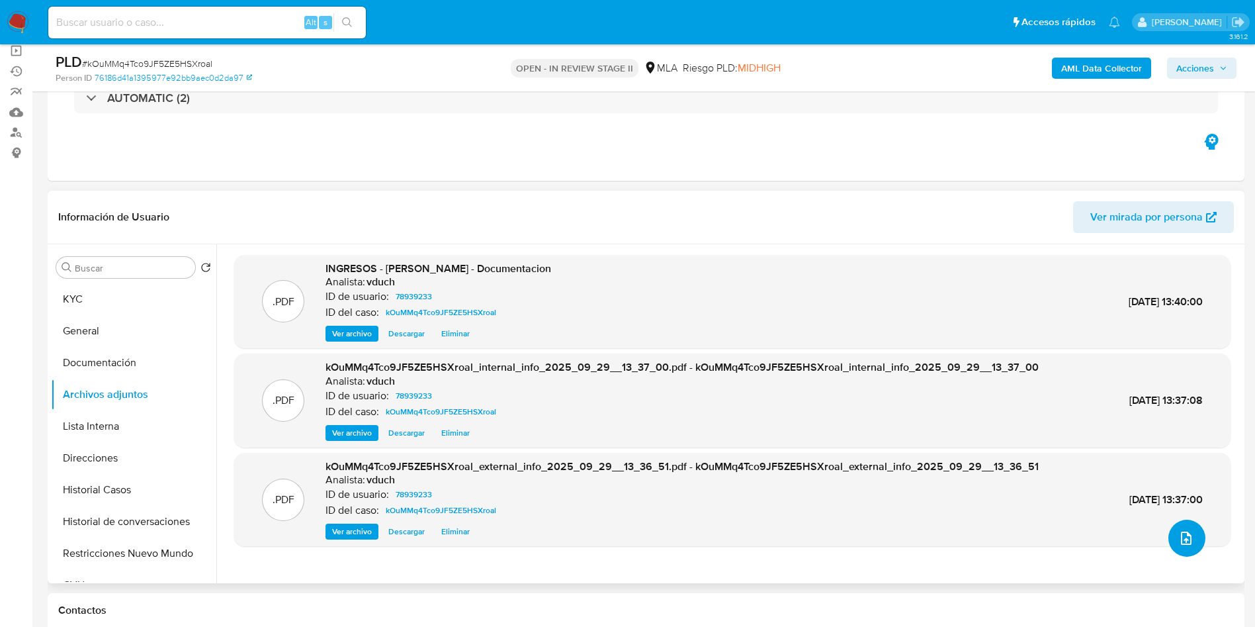
click at [1185, 550] on button "upload-file" at bounding box center [1186, 537] width 37 height 37
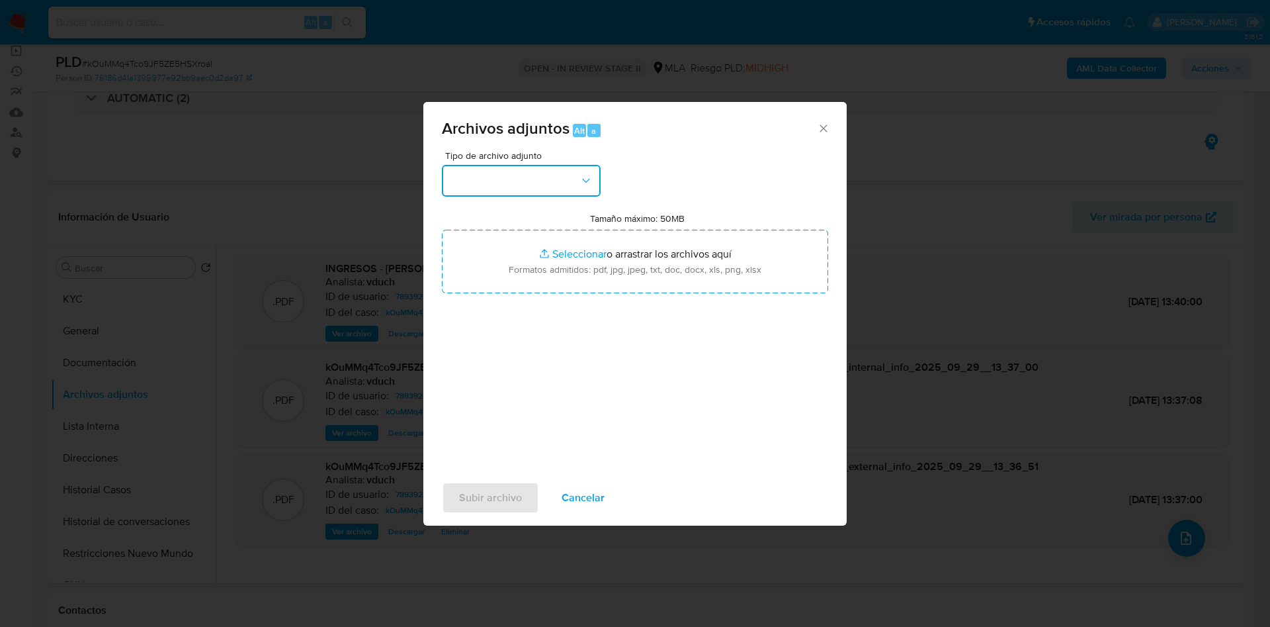
click at [544, 172] on button "button" at bounding box center [521, 181] width 159 height 32
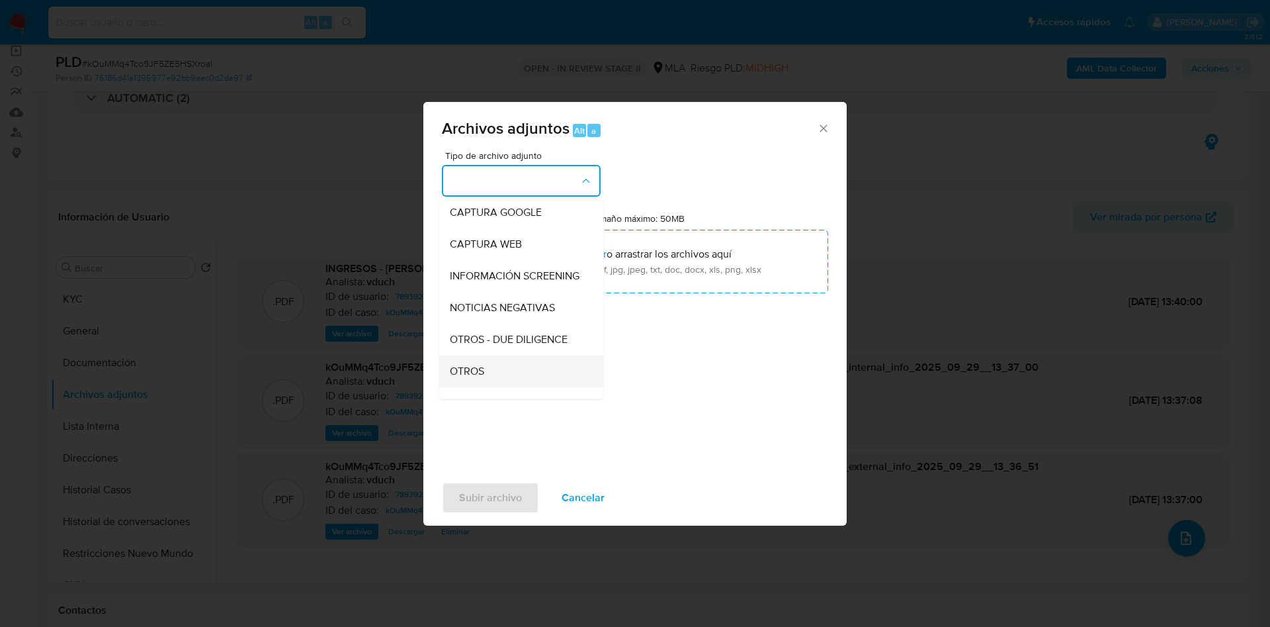
click at [516, 386] on div "OTROS" at bounding box center [517, 371] width 135 height 32
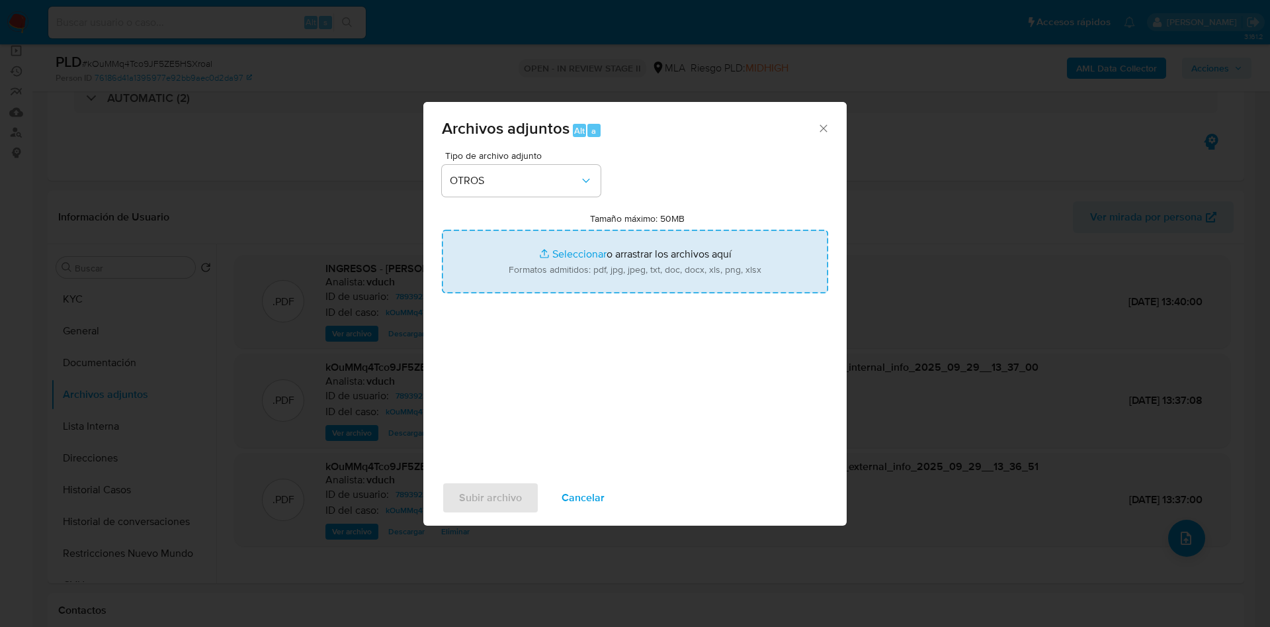
type input "C:\fakepath\Caselog kOuMMq4Tco9JF5ZE5HSXroal_2025_09_17_15_22_30.docx"
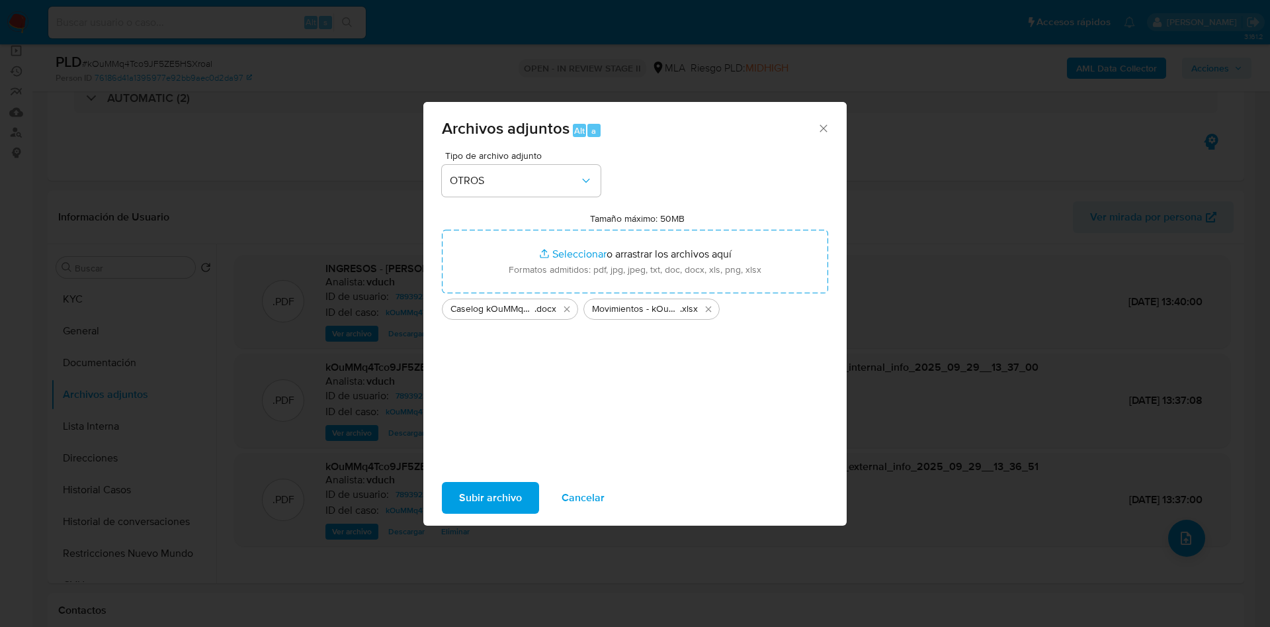
click at [528, 495] on button "Subir archivo" at bounding box center [490, 498] width 97 height 32
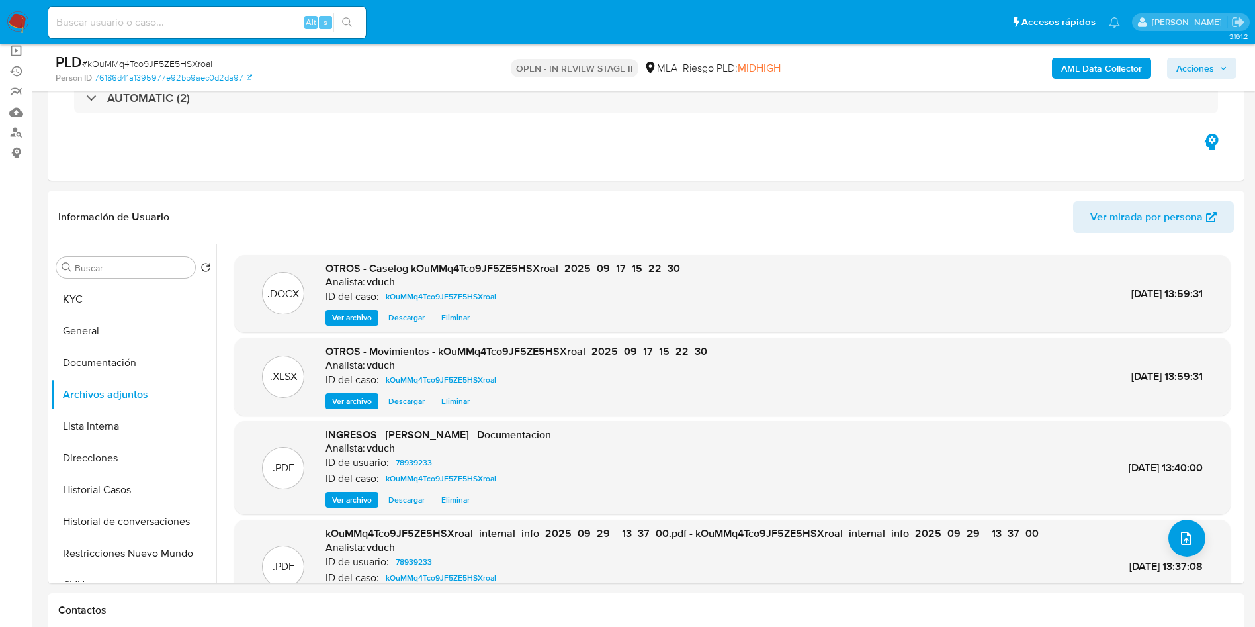
click at [1215, 61] on span "Acciones" at bounding box center [1201, 68] width 51 height 19
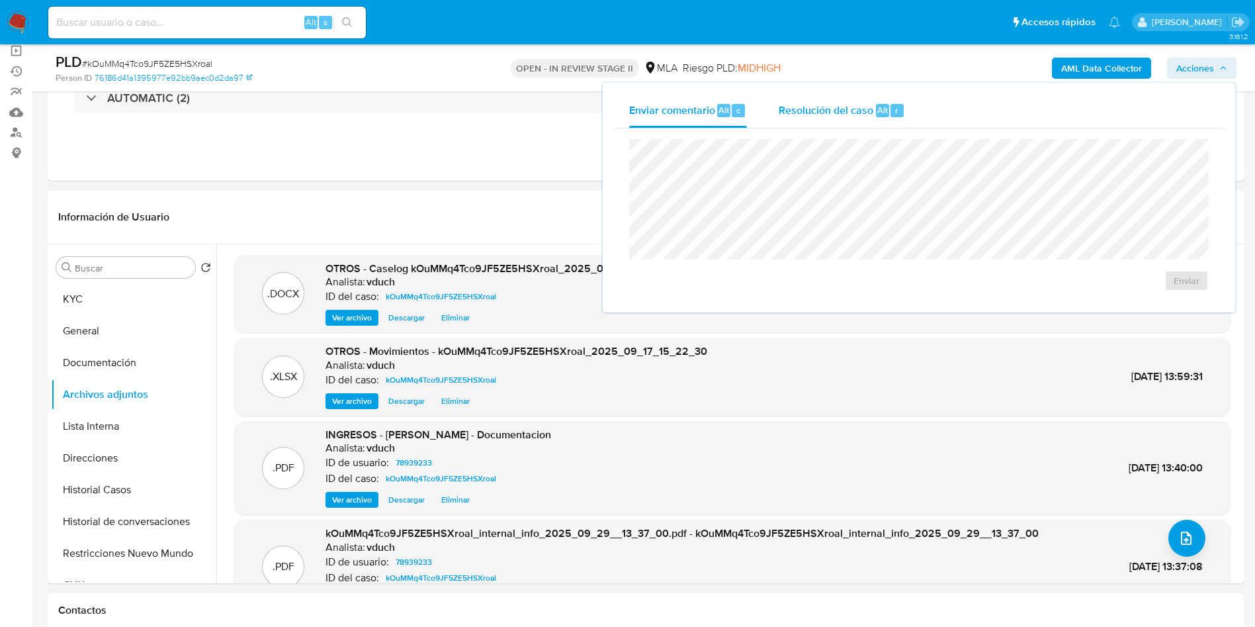
click at [844, 114] on span "Resolución del caso" at bounding box center [826, 109] width 95 height 15
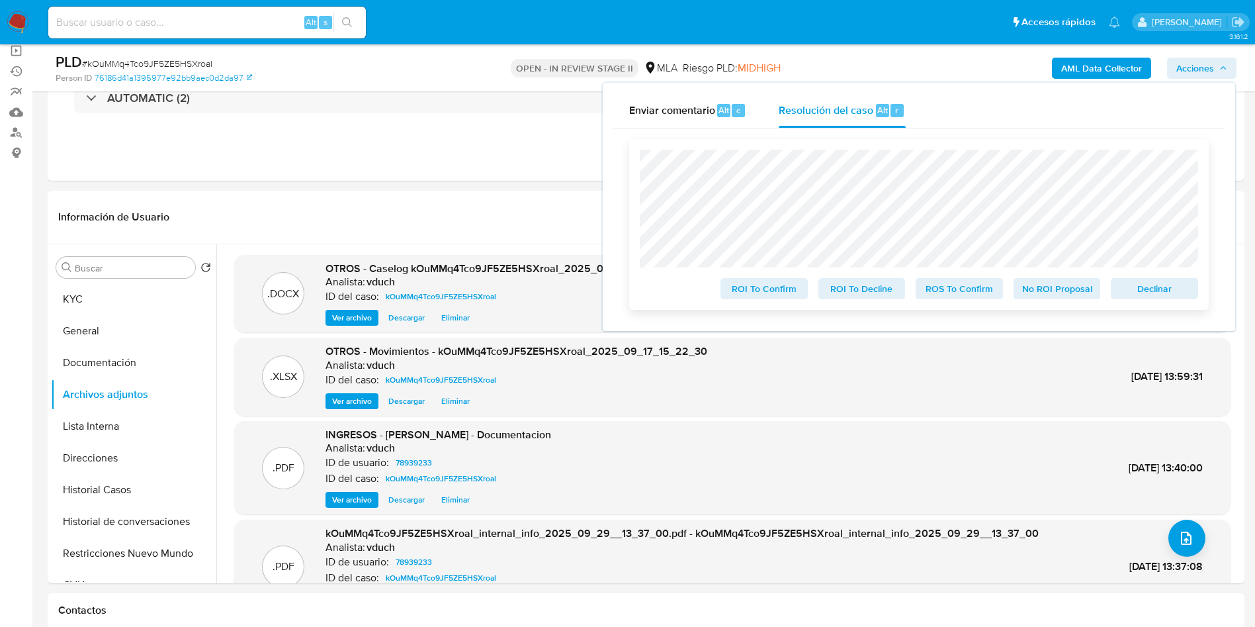
click at [1059, 279] on div "No ROI Proposal" at bounding box center [1057, 286] width 98 height 26
drag, startPoint x: 1057, startPoint y: 286, endPoint x: 1026, endPoint y: 304, distance: 35.3
click at [1057, 288] on span "No ROI Proposal" at bounding box center [1057, 288] width 69 height 19
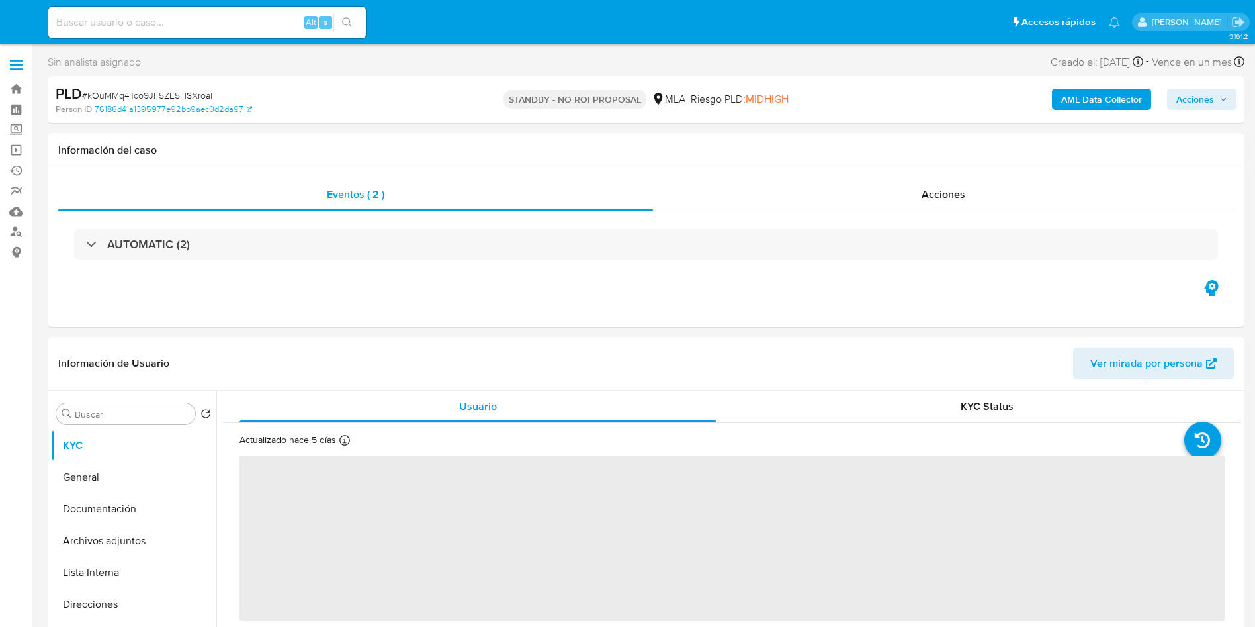
select select "10"
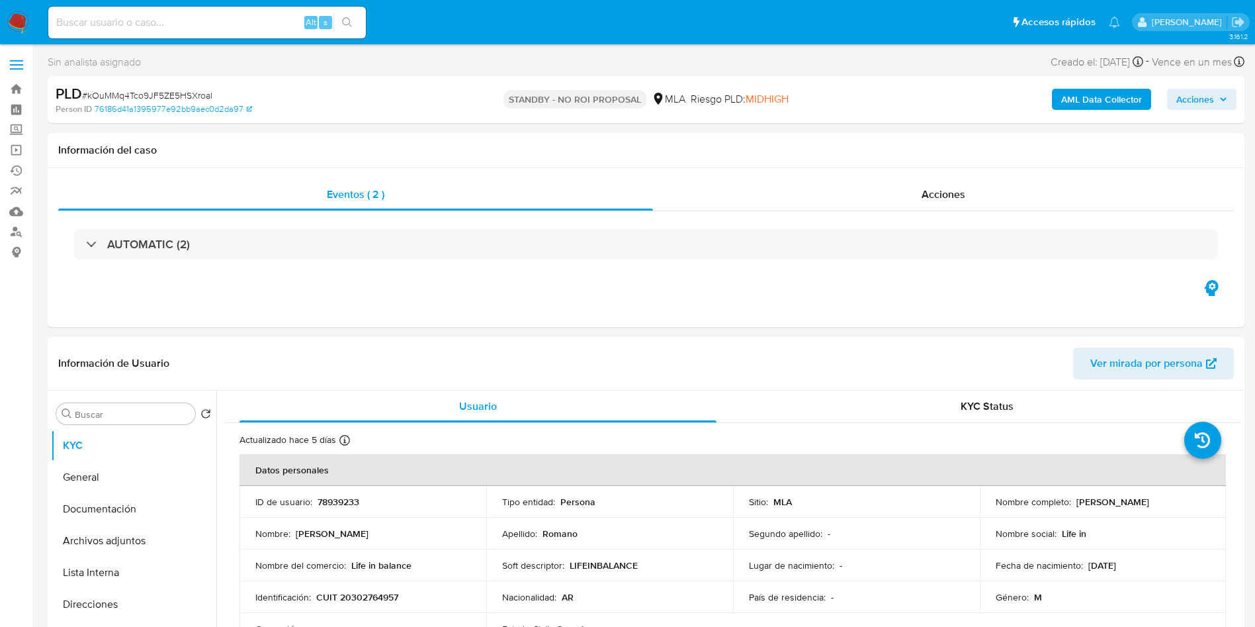
click at [238, 21] on input at bounding box center [207, 22] width 318 height 17
paste input "w6TaiRZ990Z1GyMXNFnrxy4O"
type input "w6TaiRZ990Z1GyMXNFnrxy4O"
click at [340, 21] on button "search-icon" at bounding box center [346, 22] width 27 height 19
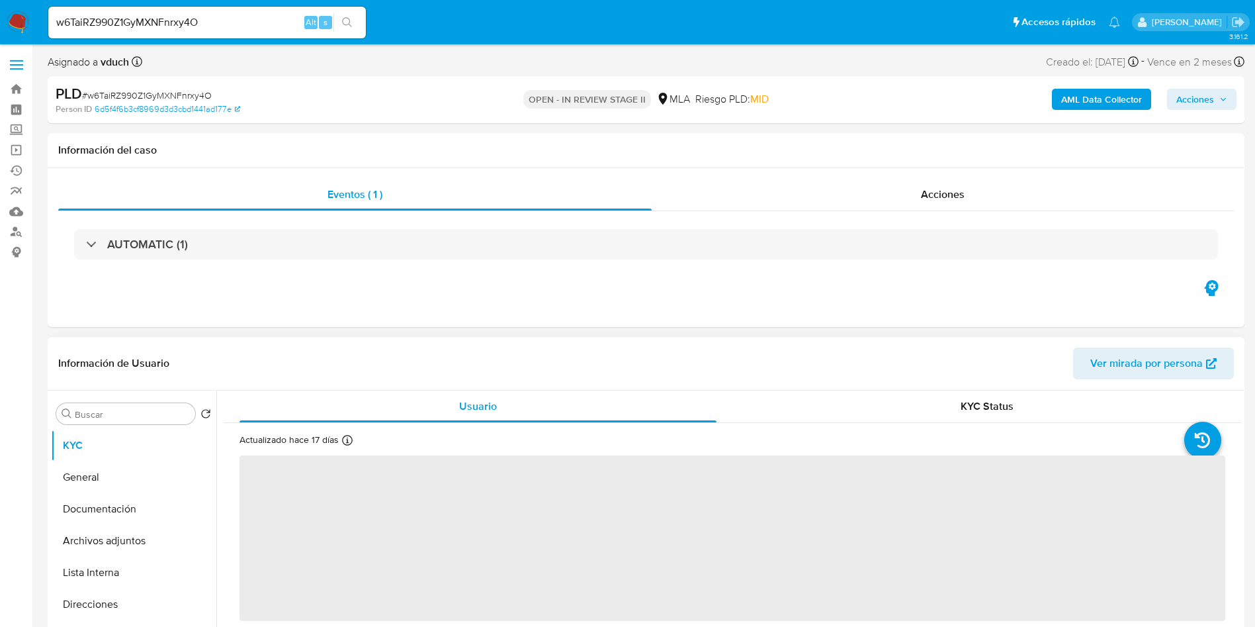
select select "10"
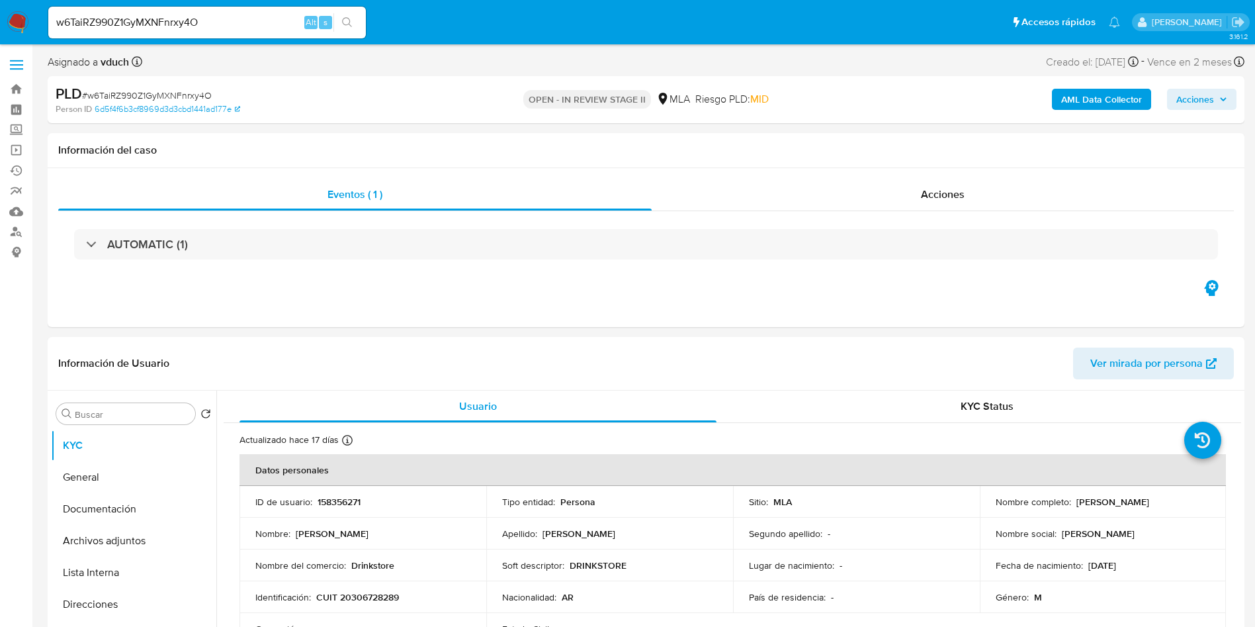
click at [318, 498] on p "158356271" at bounding box center [339, 502] width 43 height 12
copy p "158356271"
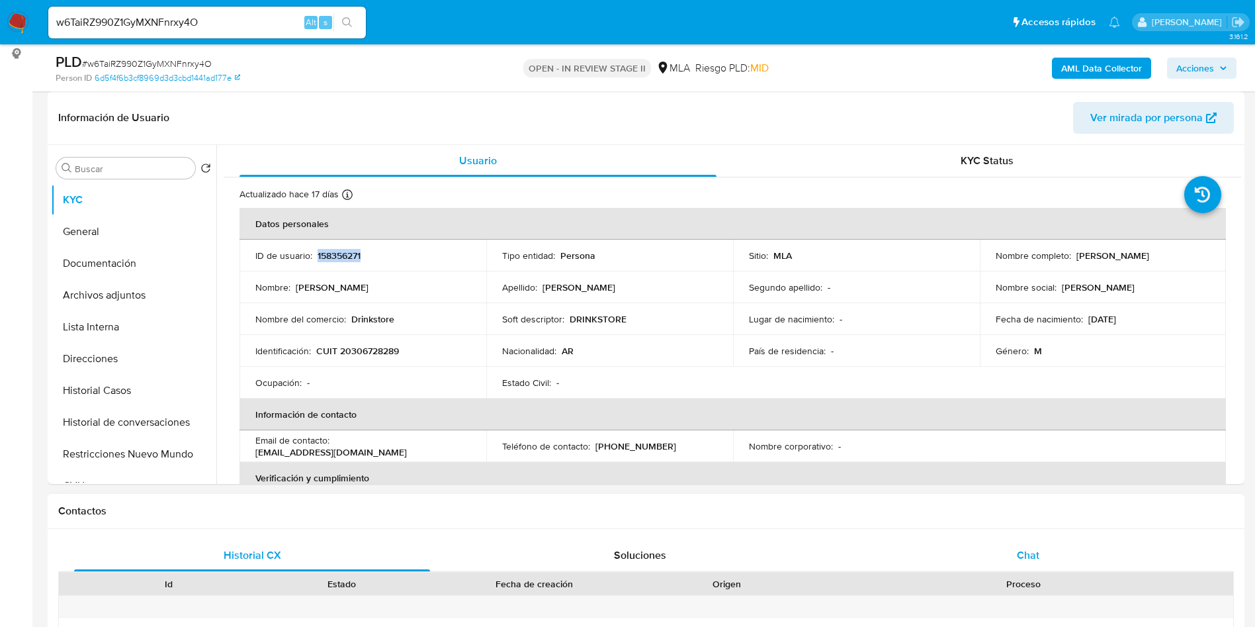
drag, startPoint x: 1045, startPoint y: 556, endPoint x: 1032, endPoint y: 550, distance: 14.8
click at [1045, 558] on div "Chat" at bounding box center [1028, 555] width 356 height 32
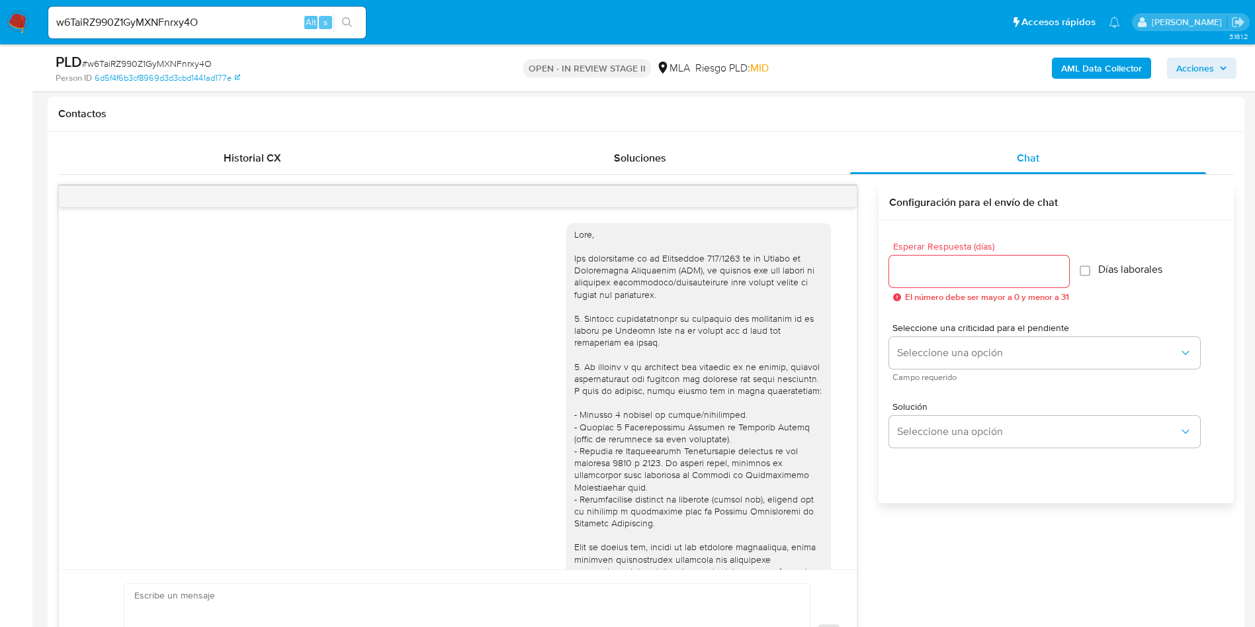
scroll to position [440, 0]
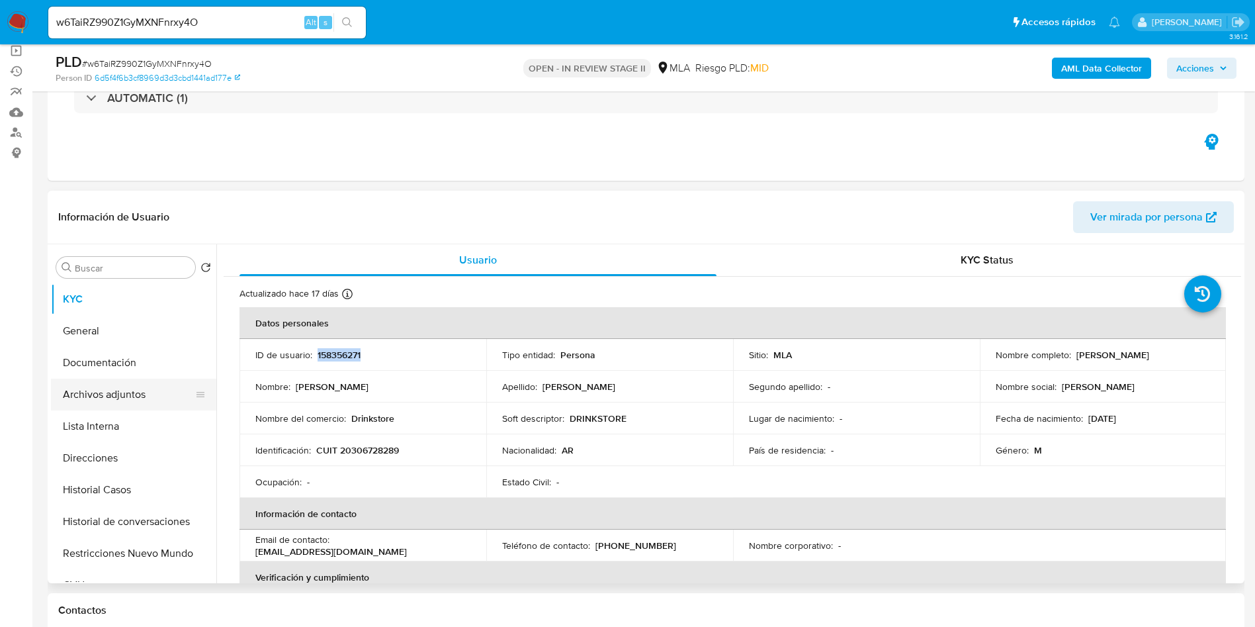
click at [134, 386] on button "Archivos adjuntos" at bounding box center [128, 394] width 155 height 32
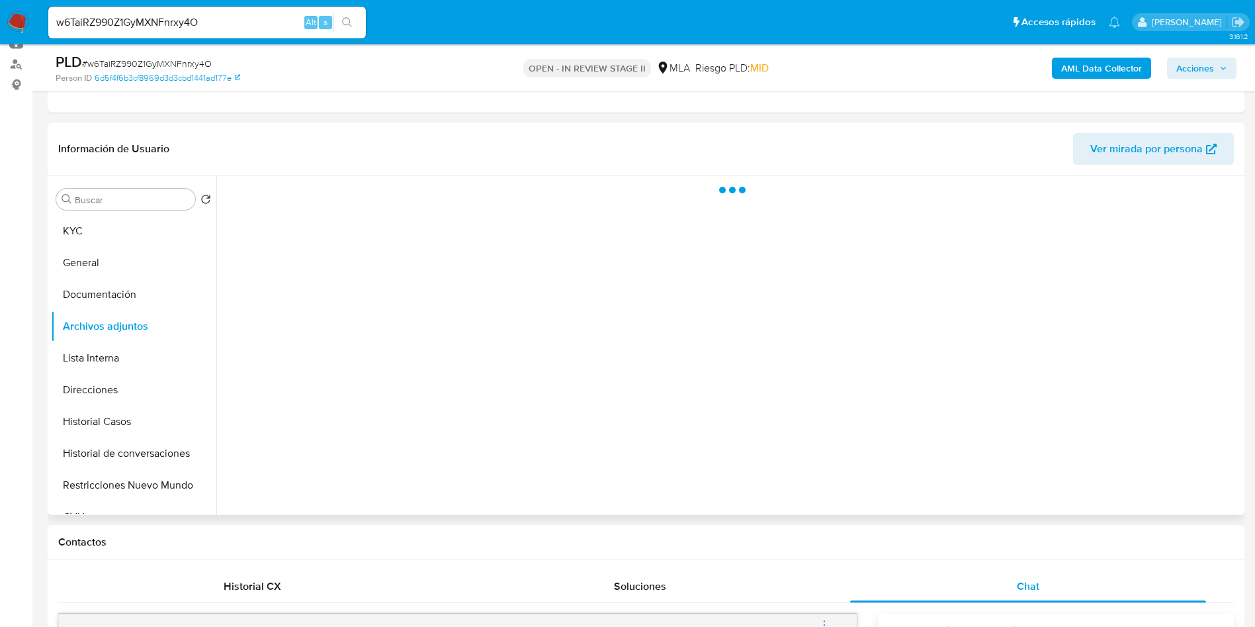
scroll to position [198, 0]
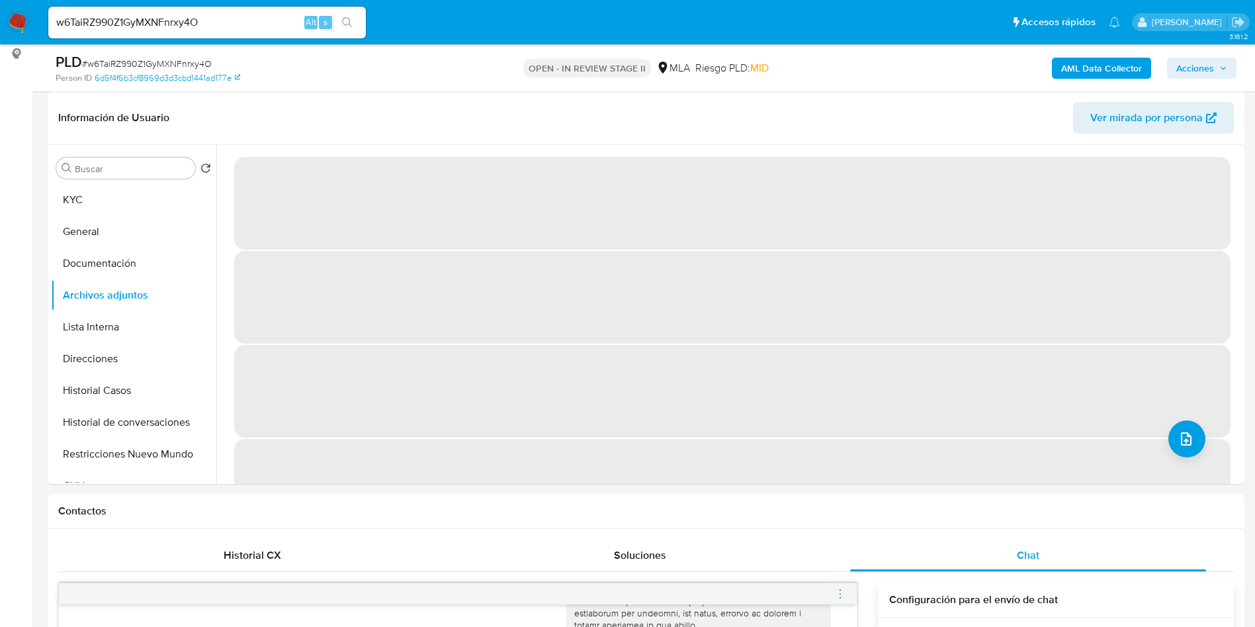
click at [1084, 68] on b "AML Data Collector" at bounding box center [1101, 68] width 81 height 21
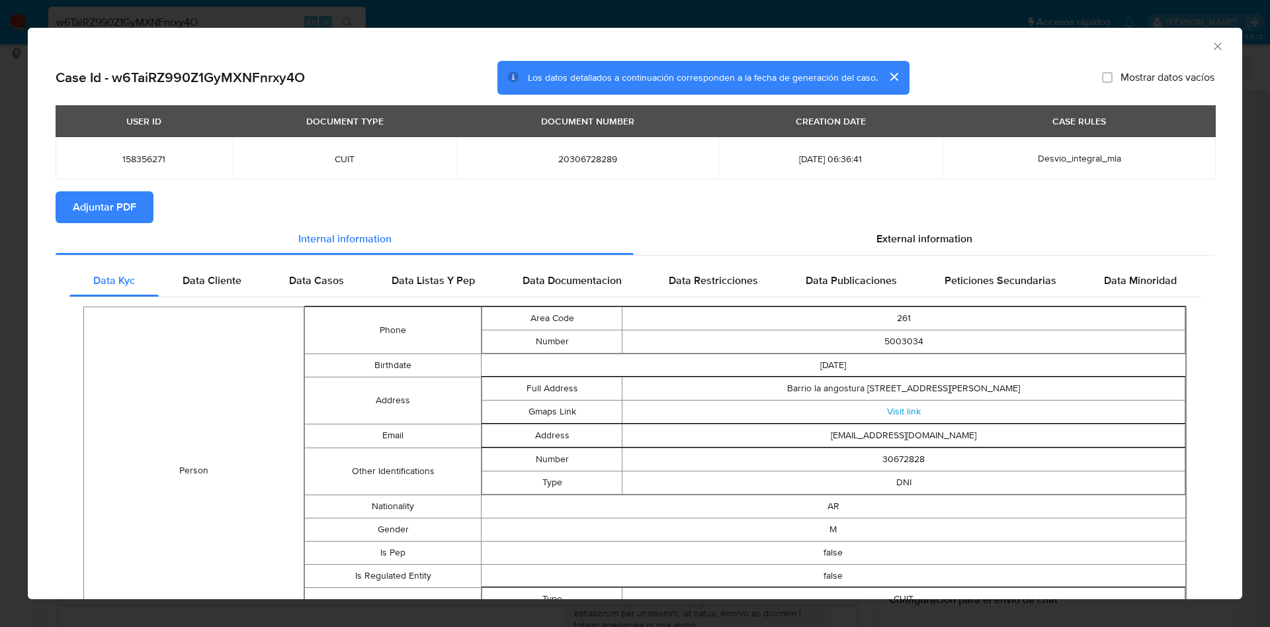
click at [108, 194] on span "Adjuntar PDF" at bounding box center [105, 207] width 64 height 29
drag, startPoint x: 1112, startPoint y: 214, endPoint x: 1110, endPoint y: 160, distance: 54.3
click at [1112, 214] on section "Adjuntar PDF" at bounding box center [635, 207] width 1159 height 32
click at [1211, 46] on icon "Cerrar ventana" at bounding box center [1217, 46] width 13 height 13
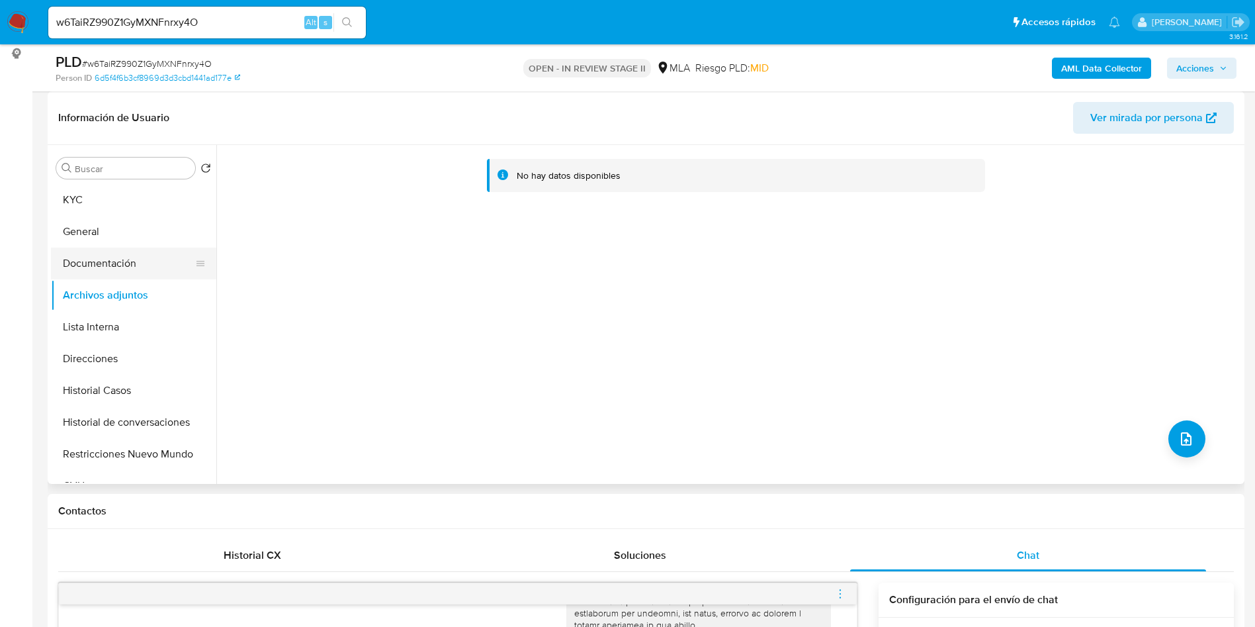
click at [103, 250] on button "Documentación" at bounding box center [128, 263] width 155 height 32
click at [93, 303] on button "Archivos adjuntos" at bounding box center [133, 295] width 165 height 32
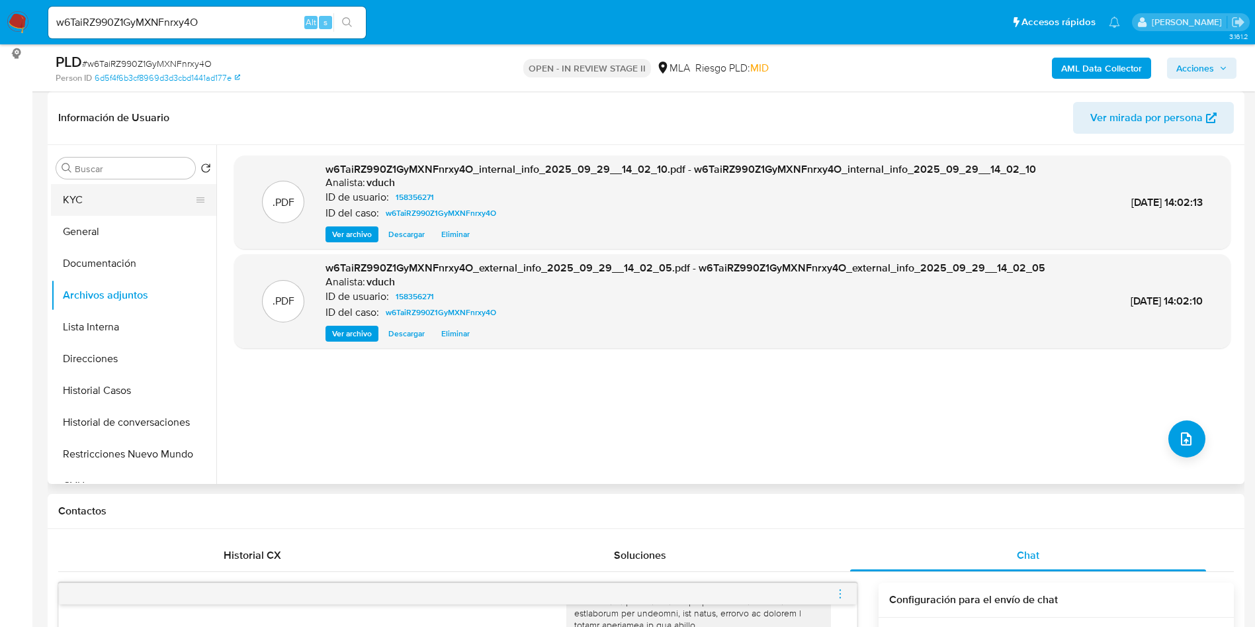
click at [156, 196] on button "KYC" at bounding box center [128, 200] width 155 height 32
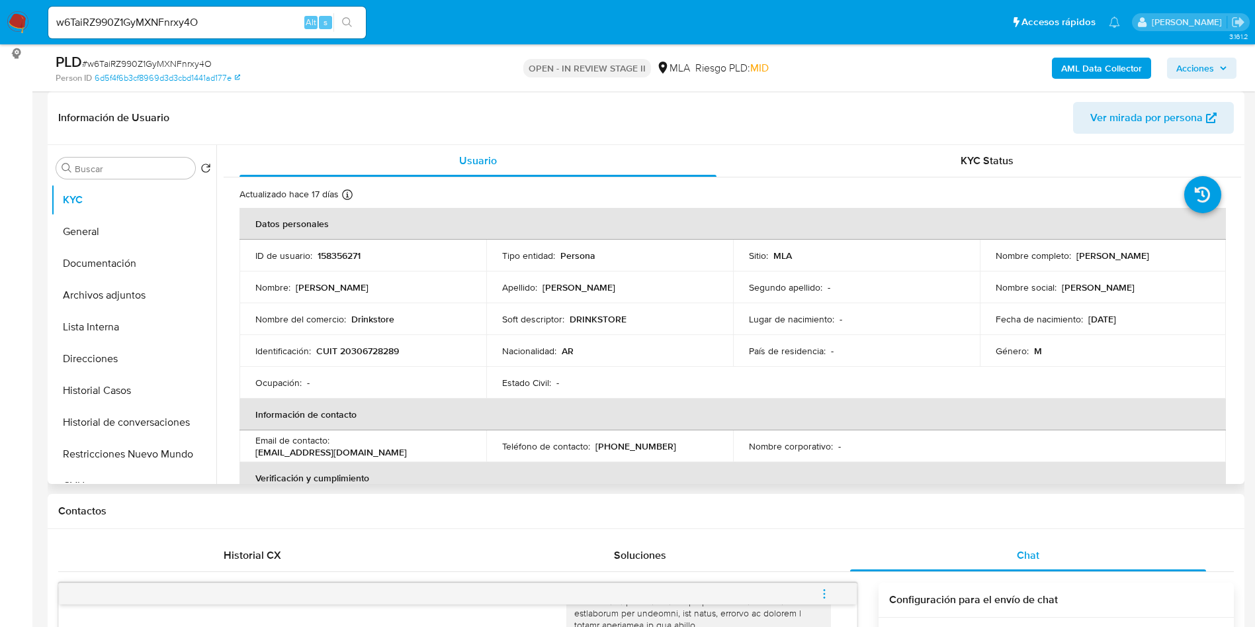
click at [1092, 254] on p "[PERSON_NAME]" at bounding box center [1112, 255] width 73 height 12
copy p "Oscar"
drag, startPoint x: 1111, startPoint y: 412, endPoint x: 1082, endPoint y: 408, distance: 29.5
click at [1113, 412] on th "Información de contacto" at bounding box center [732, 414] width 986 height 32
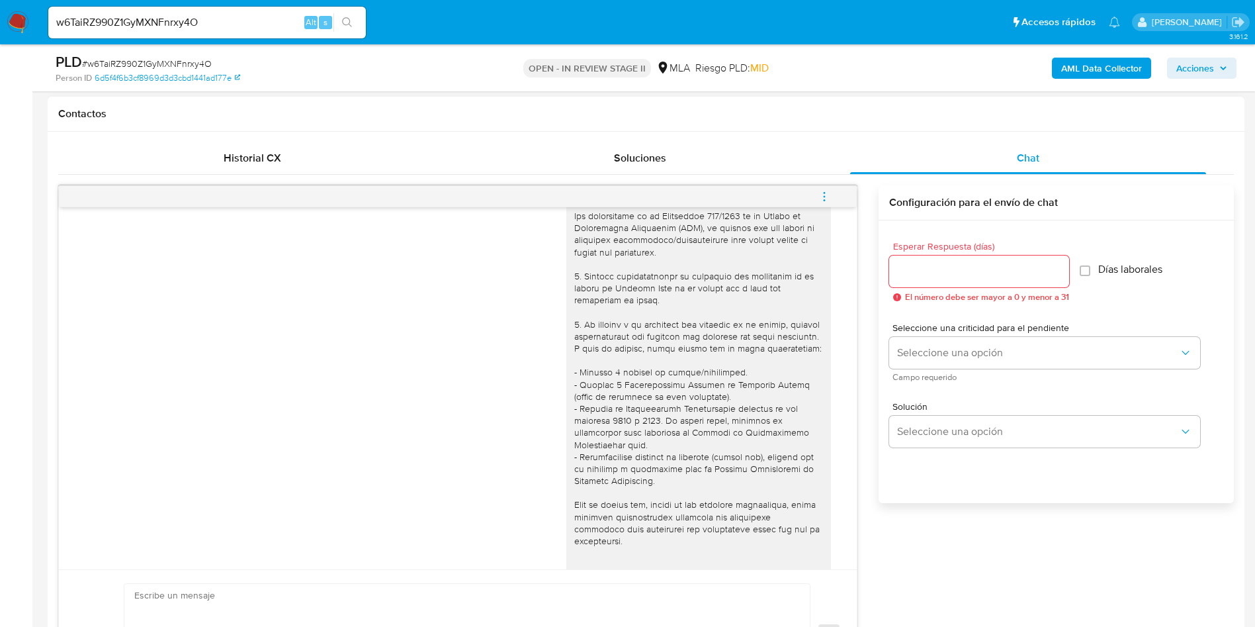
scroll to position [439, 0]
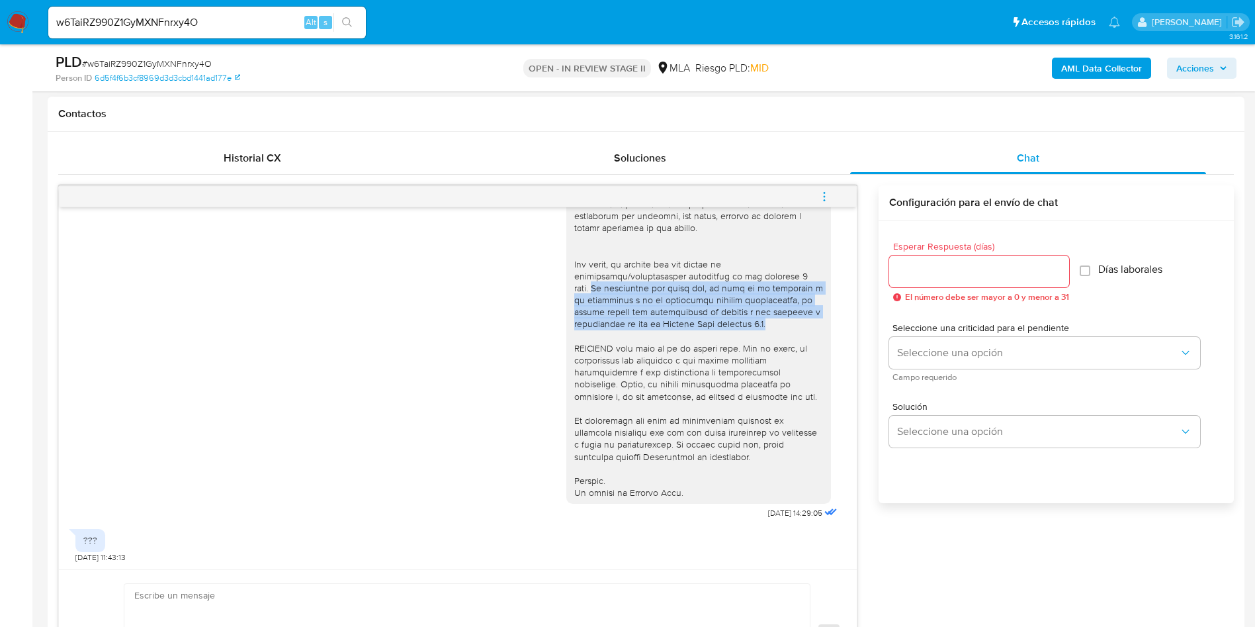
drag, startPoint x: 560, startPoint y: 279, endPoint x: 793, endPoint y: 316, distance: 235.8
click at [793, 316] on div at bounding box center [698, 156] width 249 height 686
copy div "Es importante que sepas que, en caso de no responder a lo solicitado o si lo pr…"
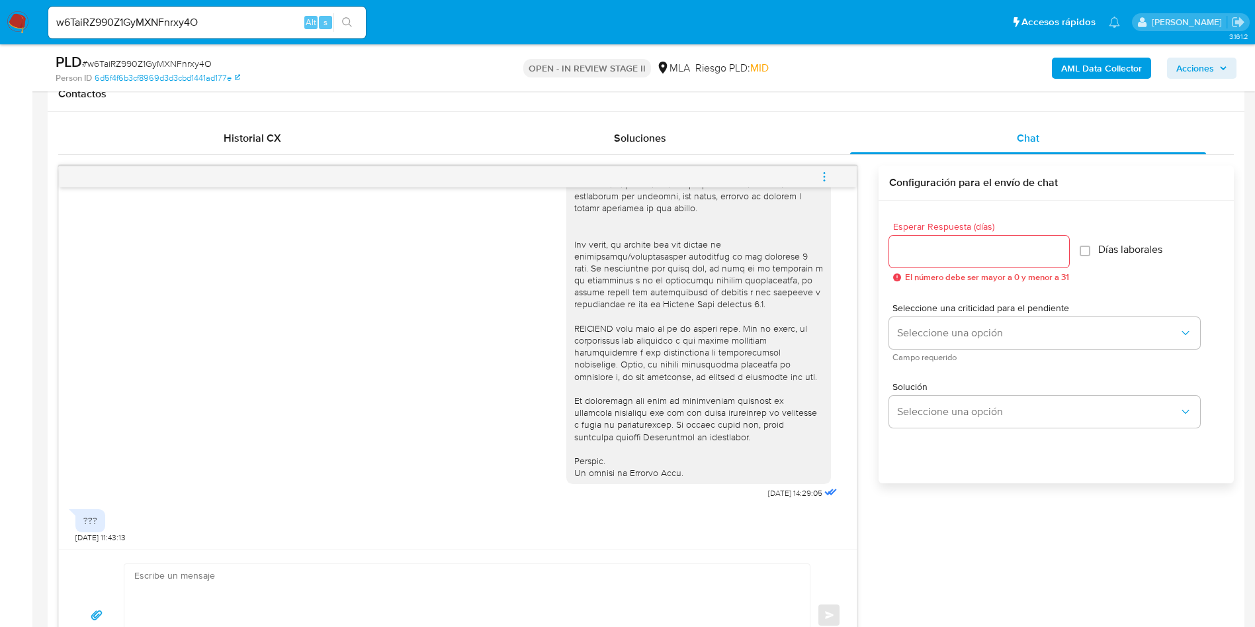
scroll to position [1092, 0]
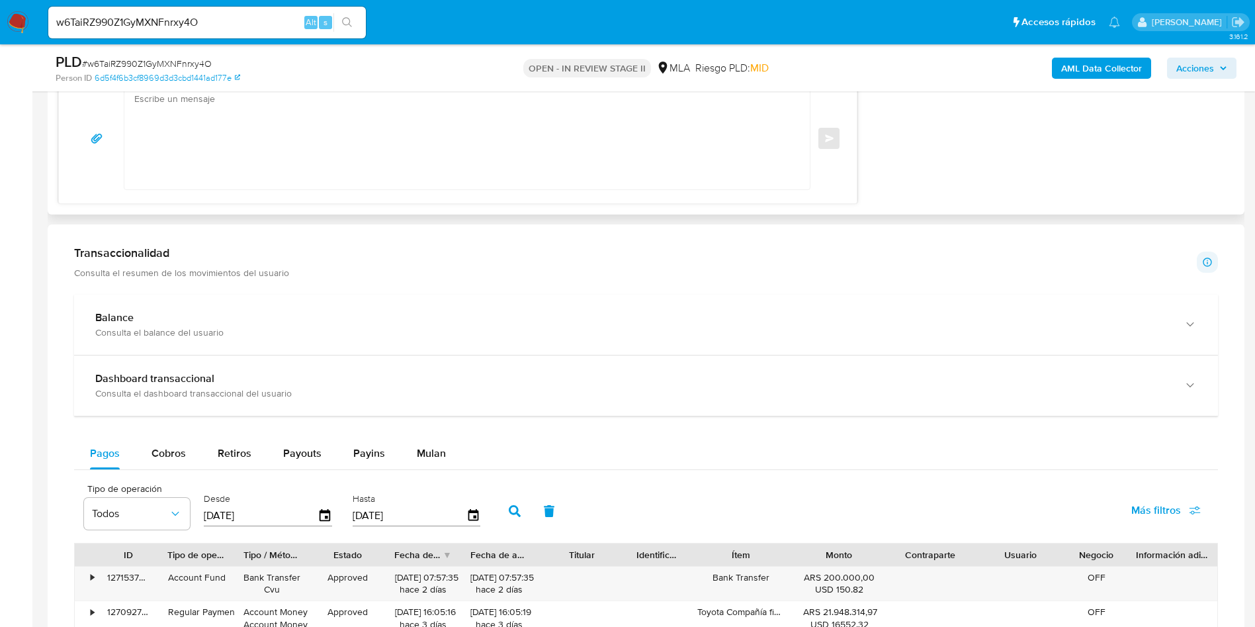
click at [294, 127] on textarea at bounding box center [463, 138] width 659 height 102
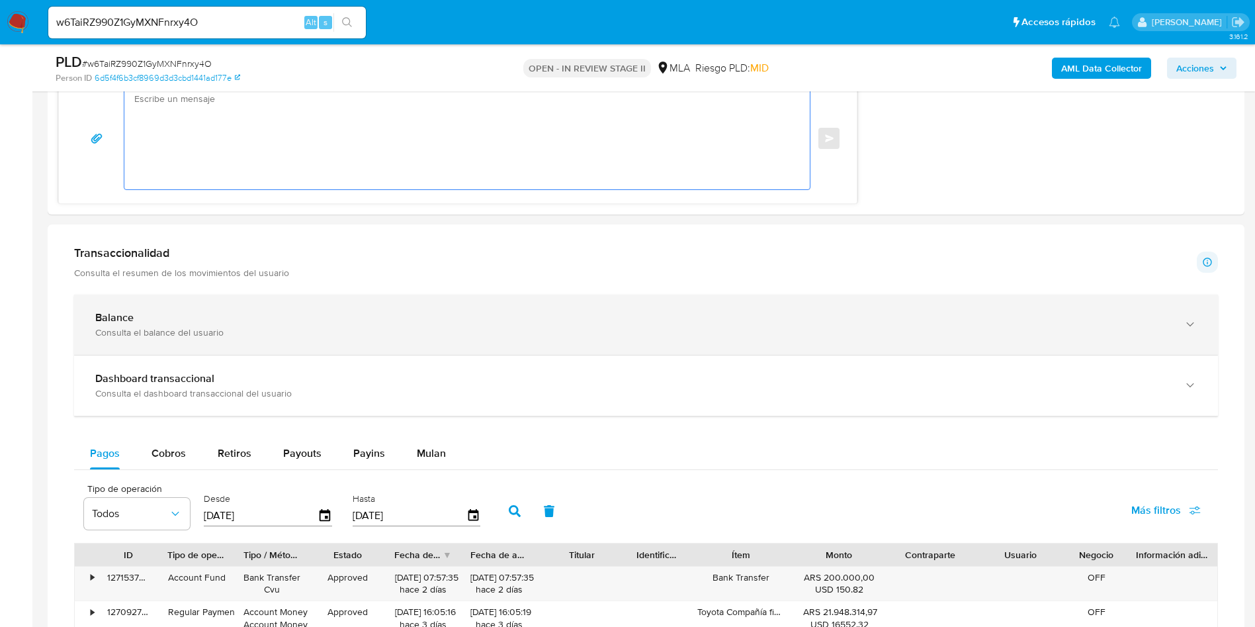
paste textarea "Hola Oscar! Queremos asegurarte que la información y documentación que nos prop…"
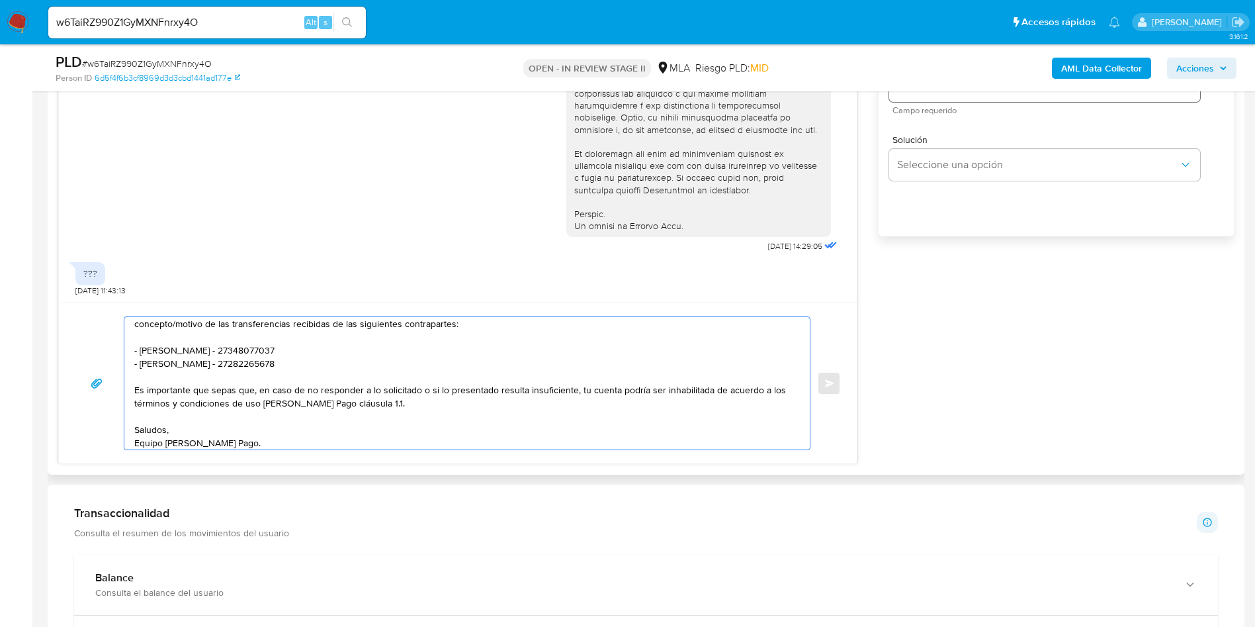
scroll to position [695, 0]
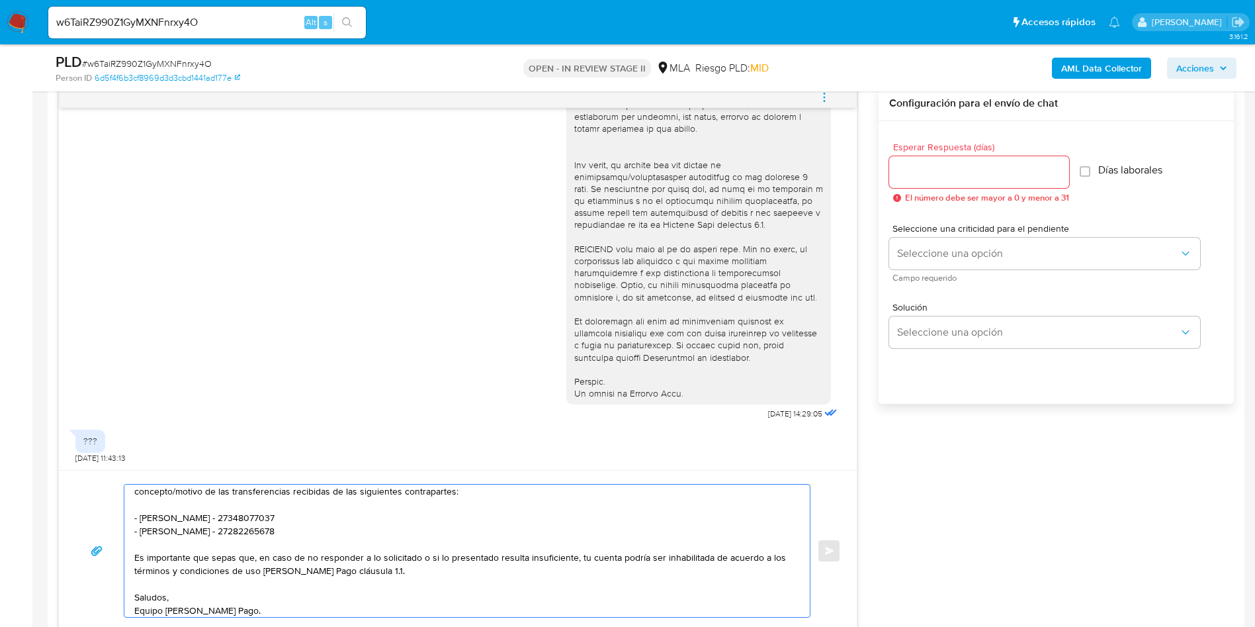
type textarea "Hola Oscar! Queremos asegurarte que la información y documentación que nos prop…"
click at [930, 171] on input "Esperar Respuesta (días)" at bounding box center [979, 171] width 180 height 17
type input "3"
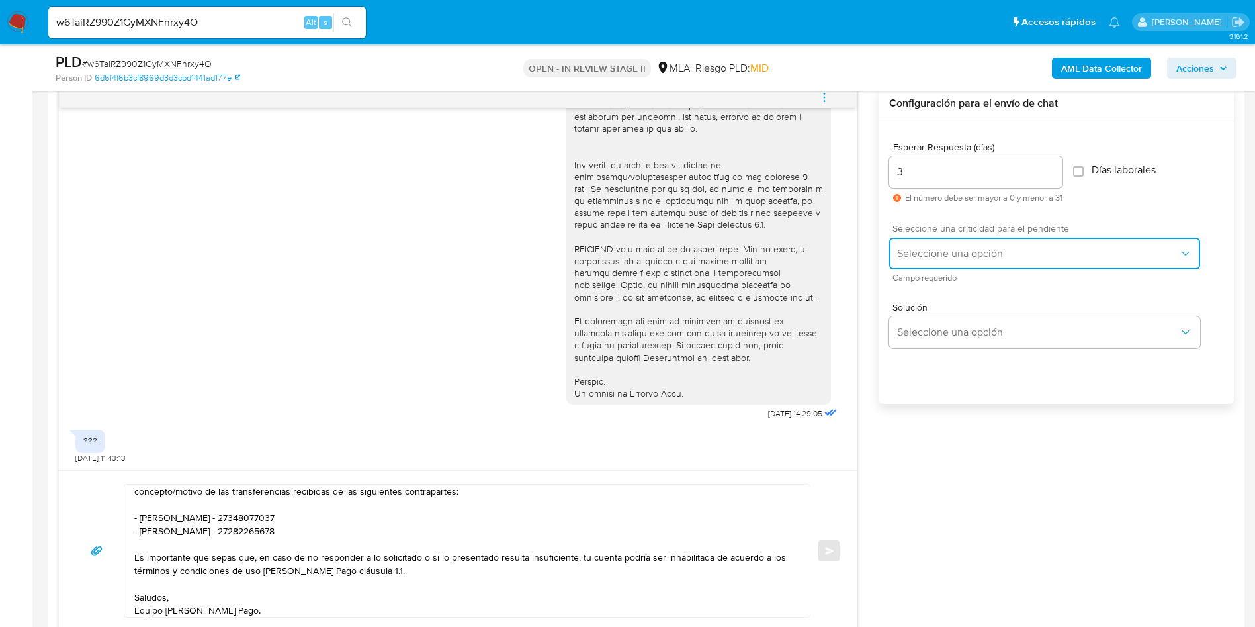
click at [924, 251] on span "Seleccione una opción" at bounding box center [1038, 253] width 282 height 13
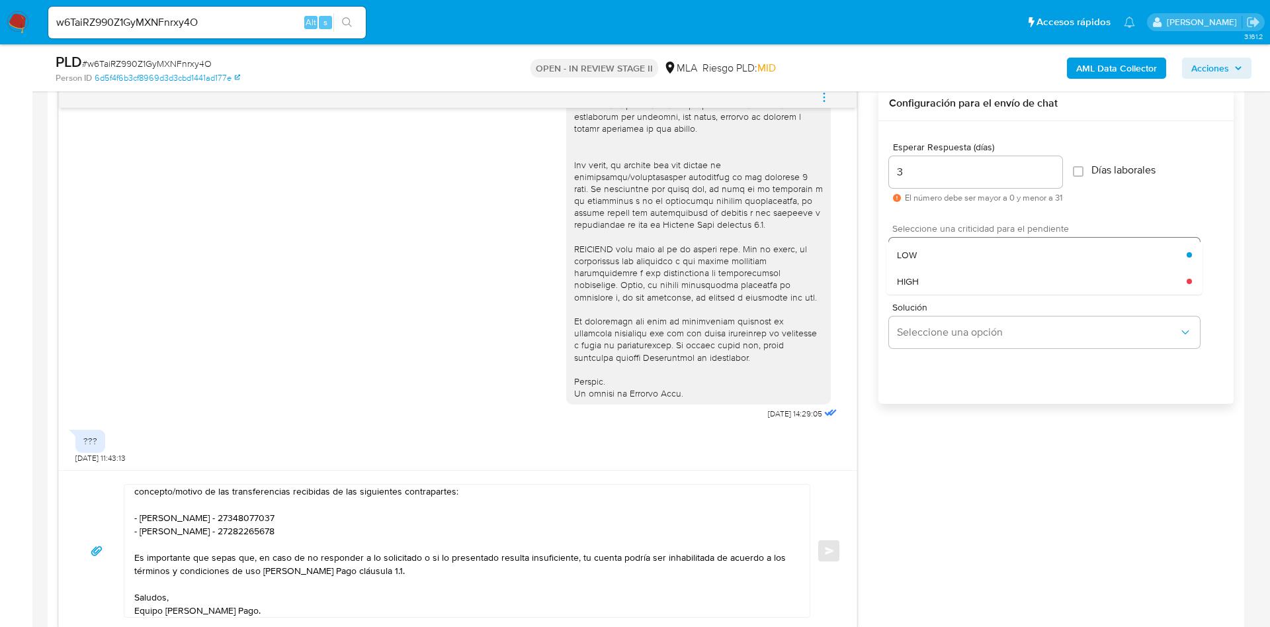
click at [926, 257] on div "LOW" at bounding box center [1042, 254] width 290 height 26
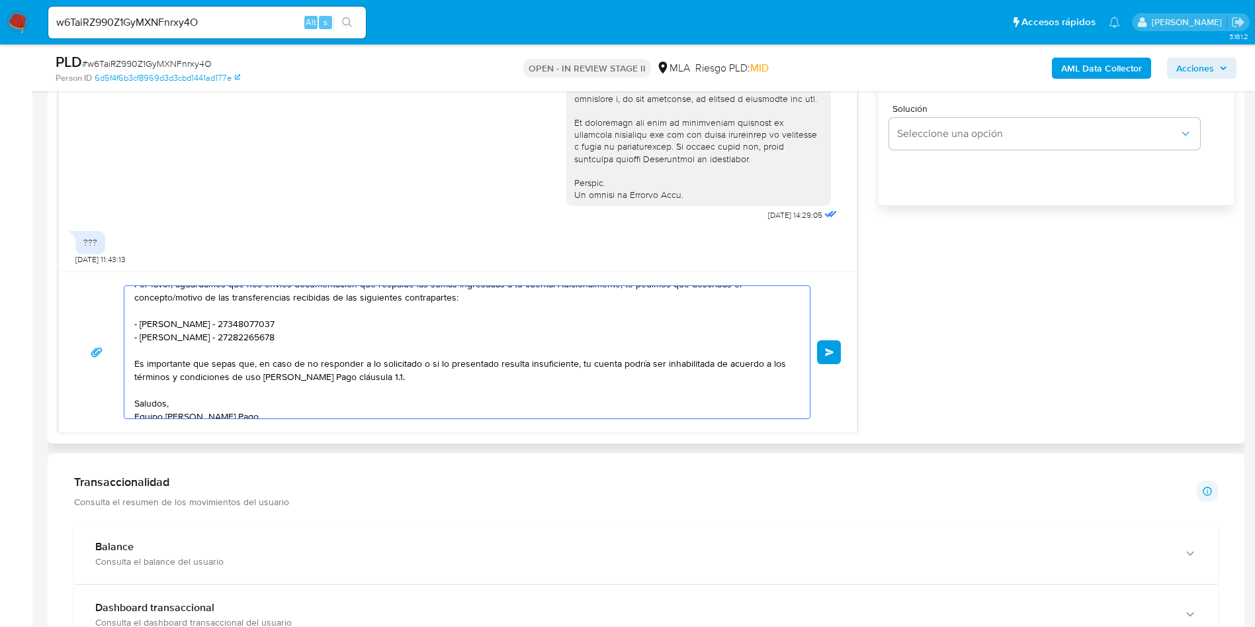
scroll to position [102, 0]
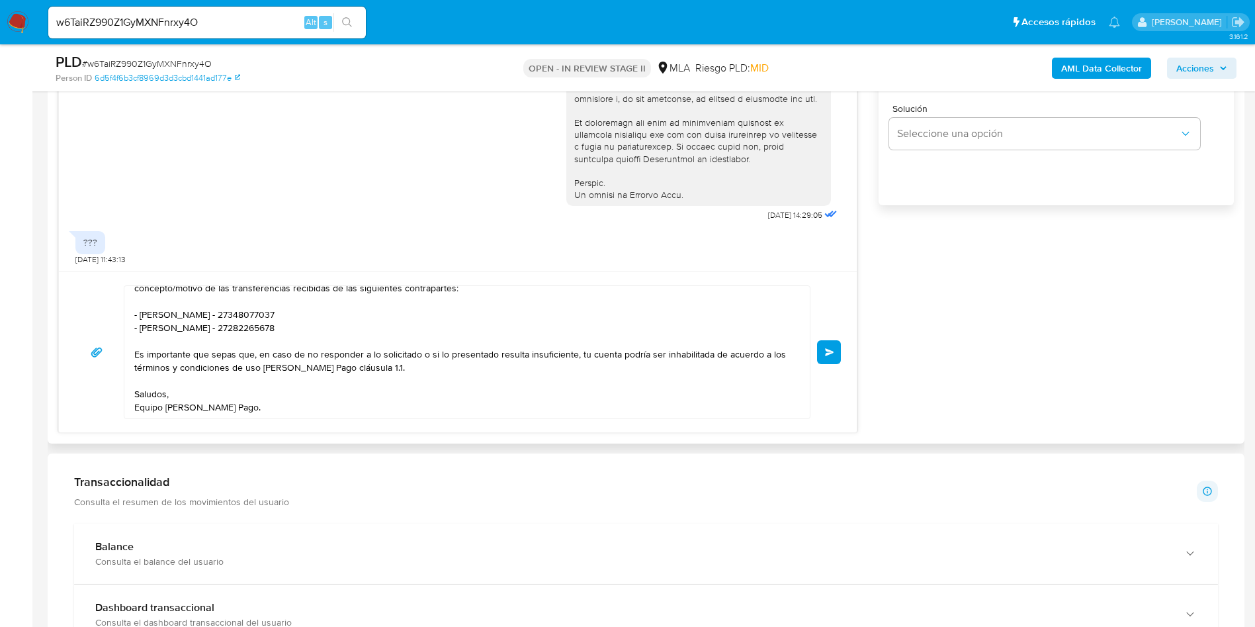
click at [818, 358] on button "Enviar" at bounding box center [829, 352] width 24 height 24
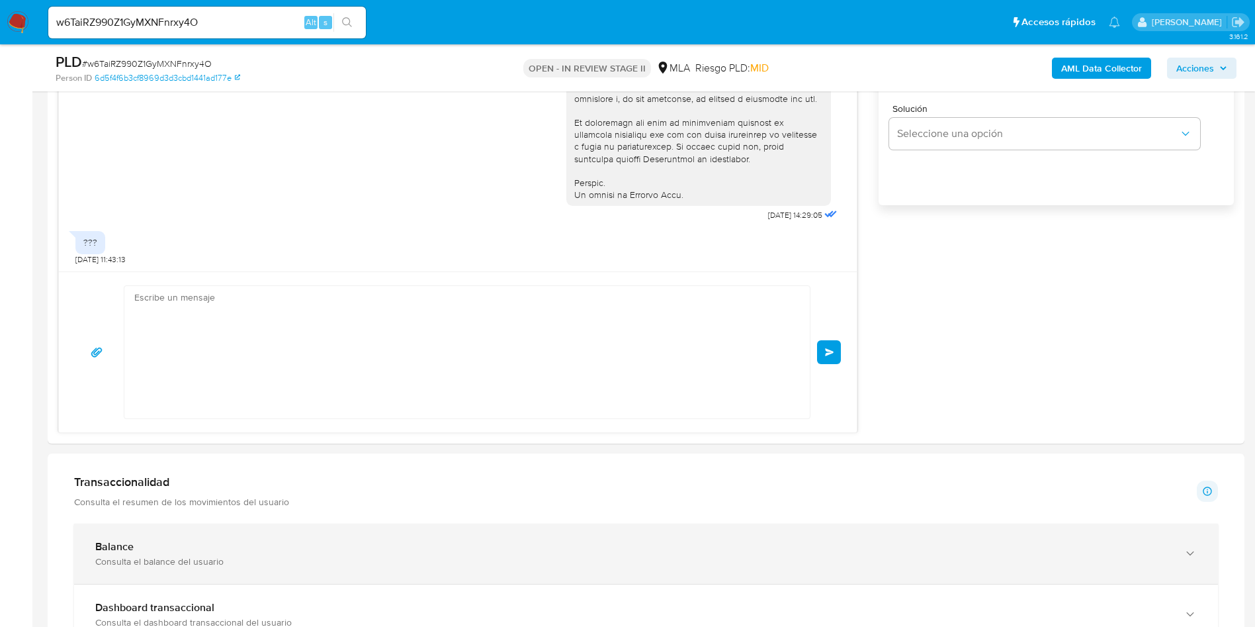
scroll to position [0, 0]
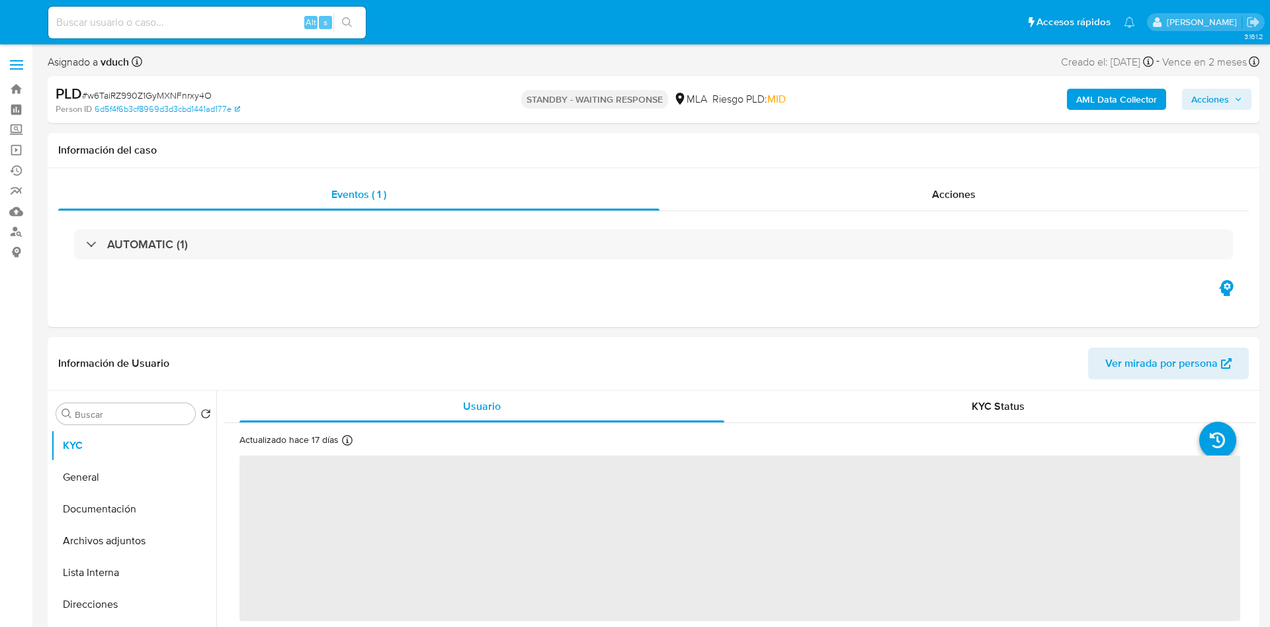
select select "10"
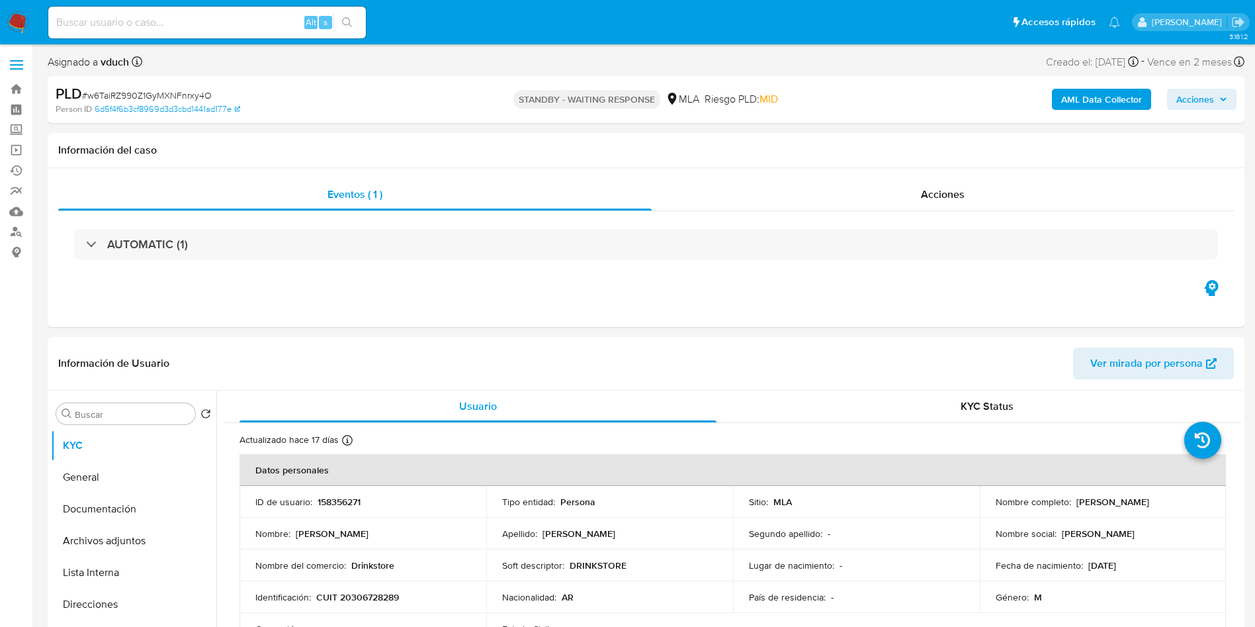
click at [195, 17] on input at bounding box center [207, 22] width 318 height 17
paste input "3E5im8LIM5zT6pzhJif9Lsvk"
type input "3E5im8LIM5zT6pzhJif9Lsvk"
click at [343, 26] on icon "search-icon" at bounding box center [347, 22] width 11 height 11
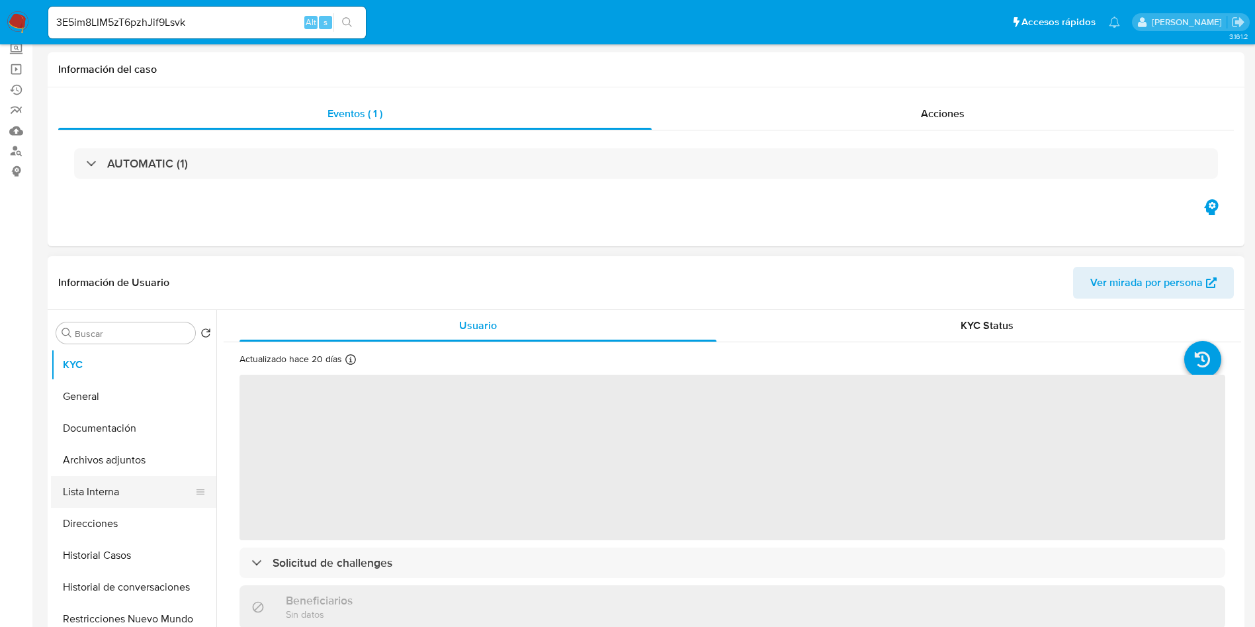
select select "10"
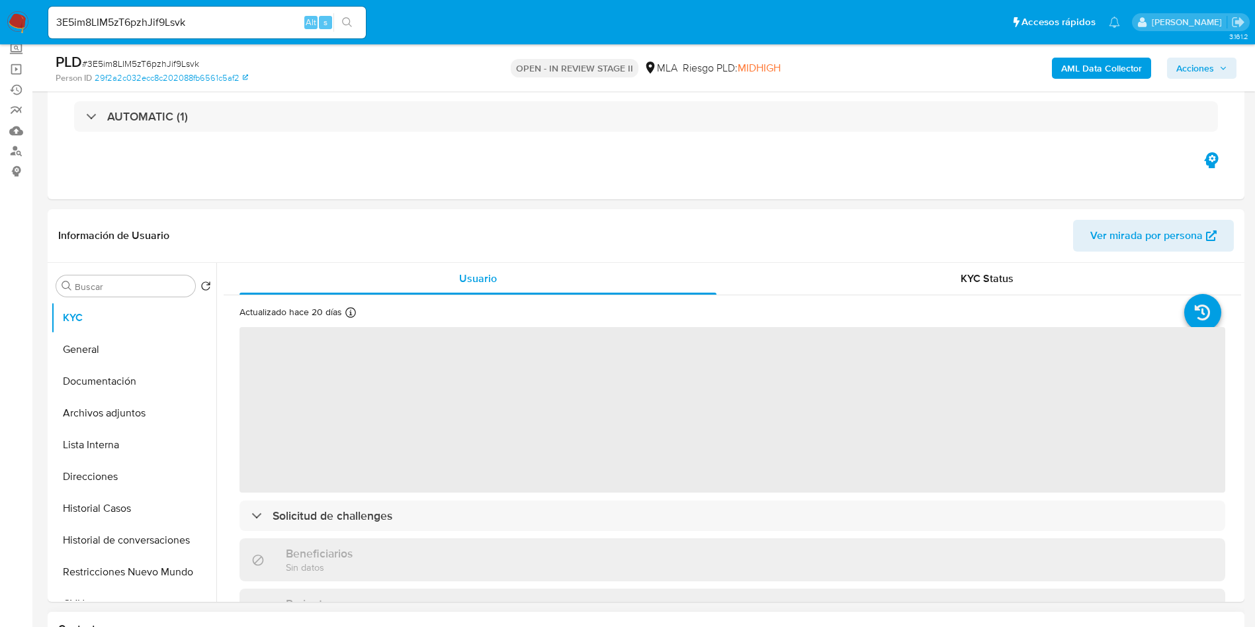
scroll to position [99, 0]
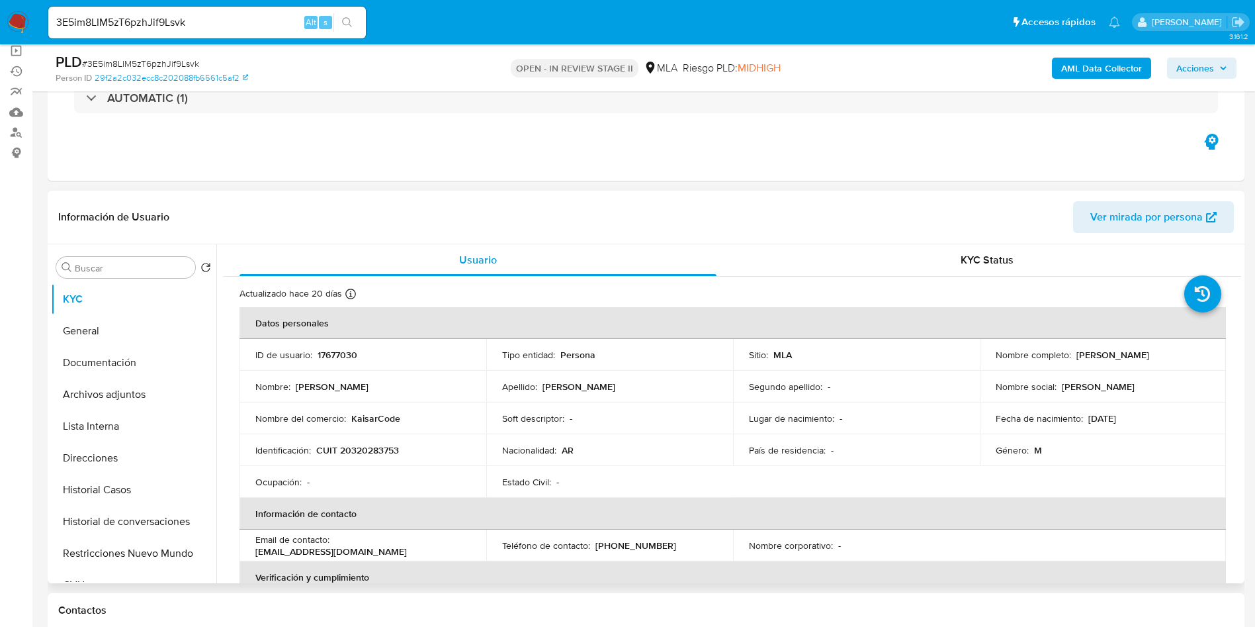
click at [339, 353] on p "17677030" at bounding box center [338, 355] width 40 height 12
copy p "17677030"
click at [150, 409] on button "Archivos adjuntos" at bounding box center [128, 394] width 155 height 32
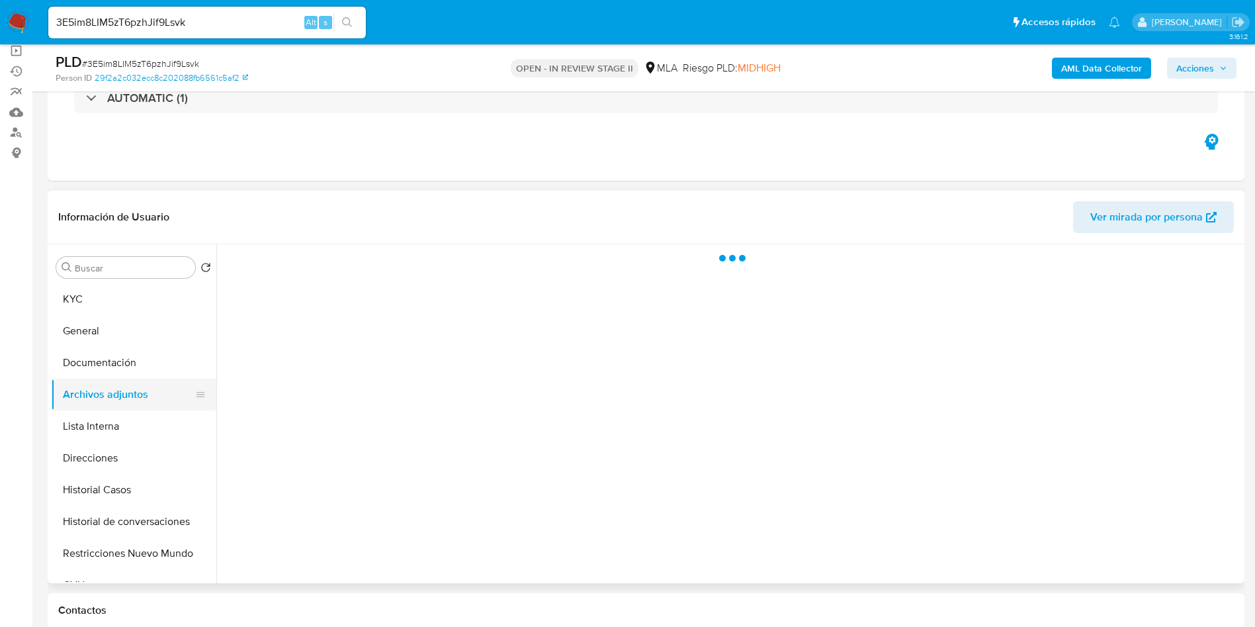
click at [148, 399] on button "Archivos adjuntos" at bounding box center [128, 394] width 155 height 32
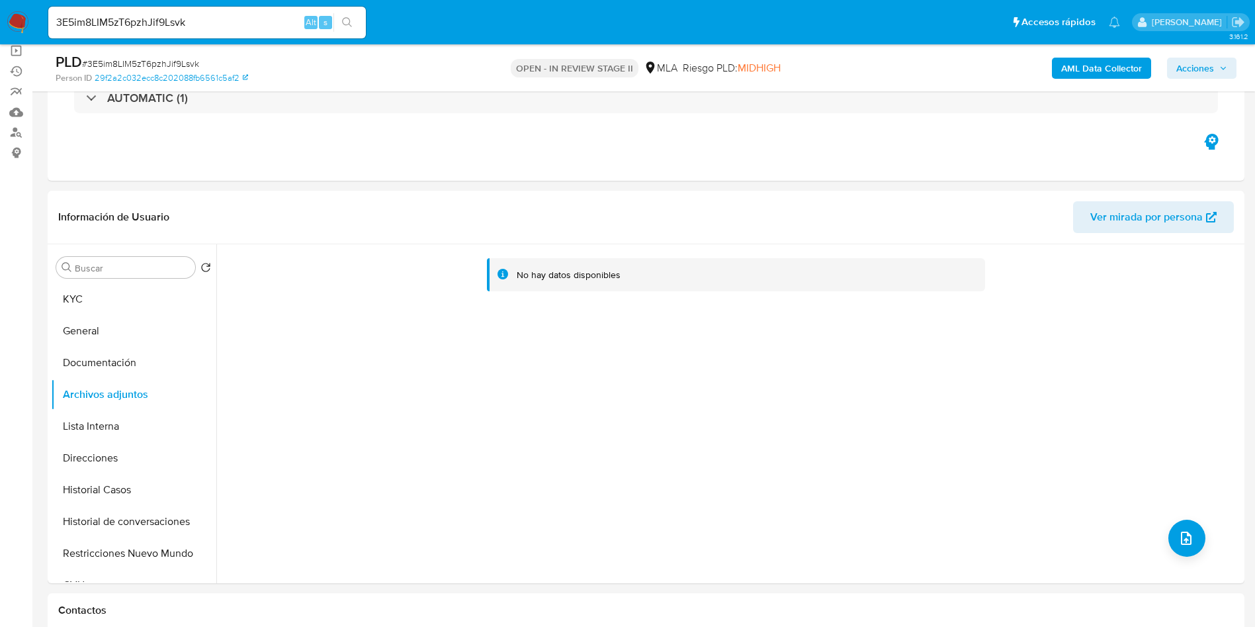
click at [1106, 68] on b "AML Data Collector" at bounding box center [1101, 68] width 81 height 21
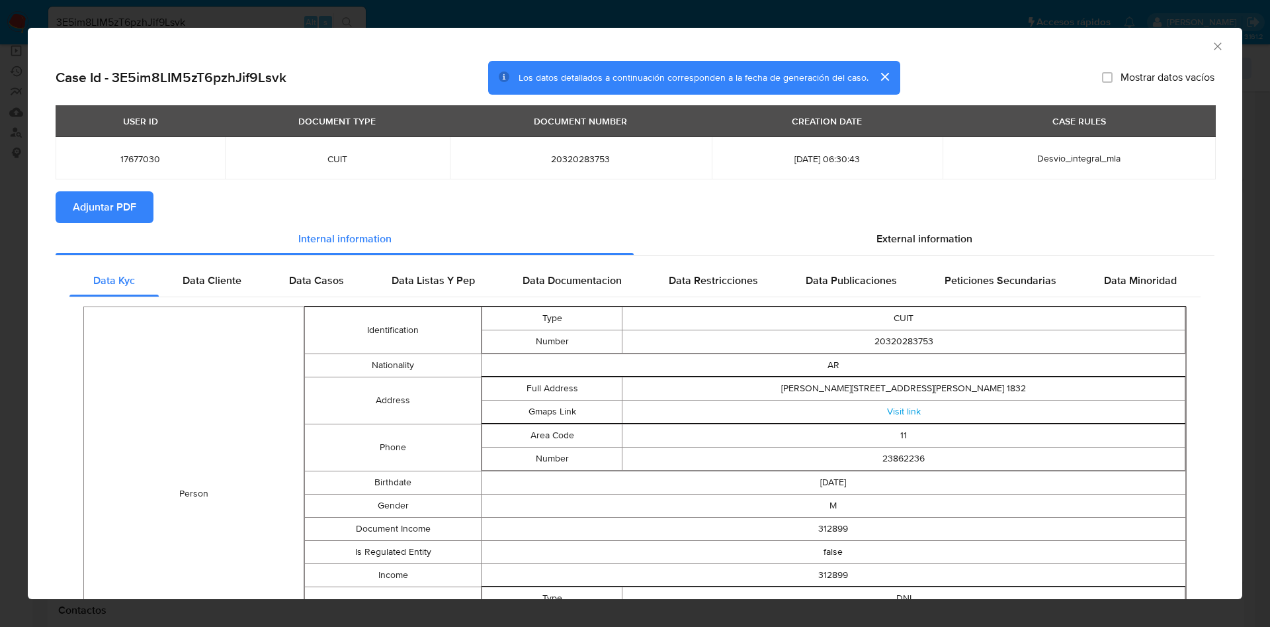
click at [110, 200] on span "Adjuntar PDF" at bounding box center [105, 207] width 64 height 29
click at [1211, 49] on icon "Cerrar ventana" at bounding box center [1217, 46] width 13 height 13
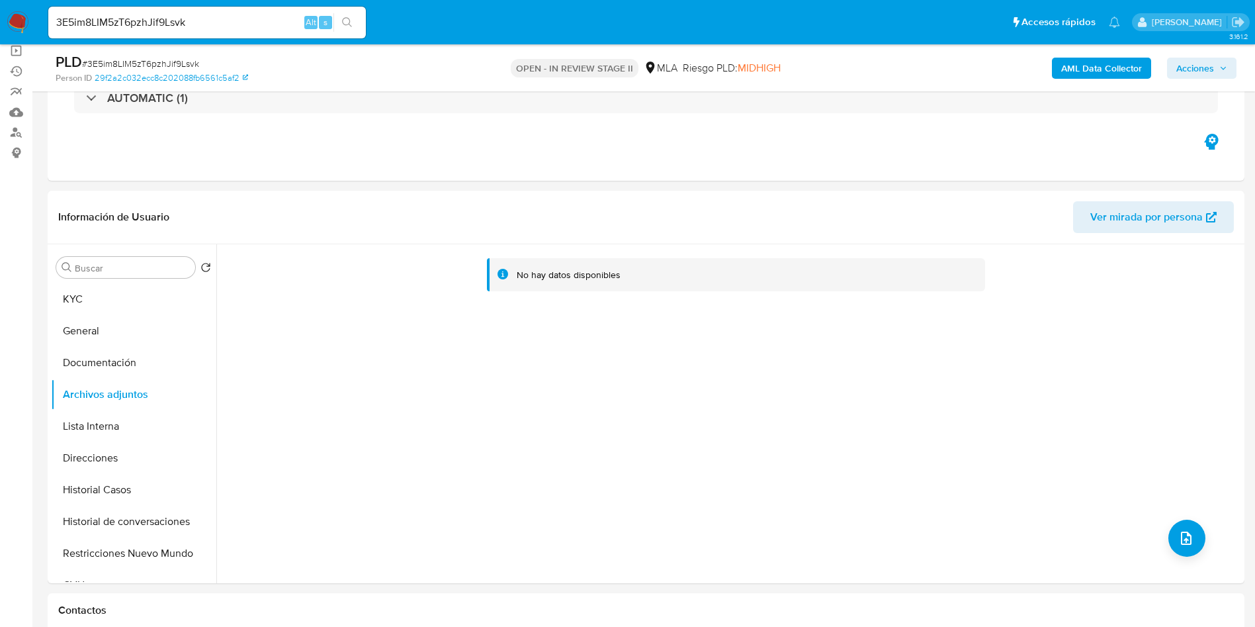
scroll to position [595, 0]
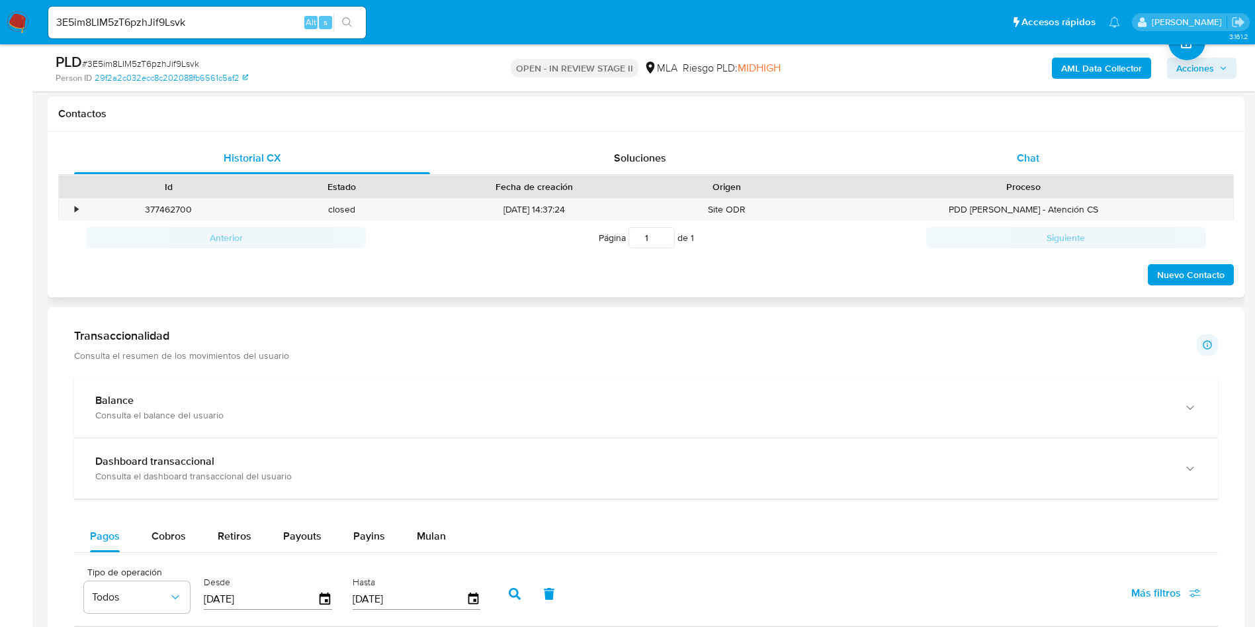
click at [1055, 167] on div "Chat" at bounding box center [1028, 158] width 356 height 32
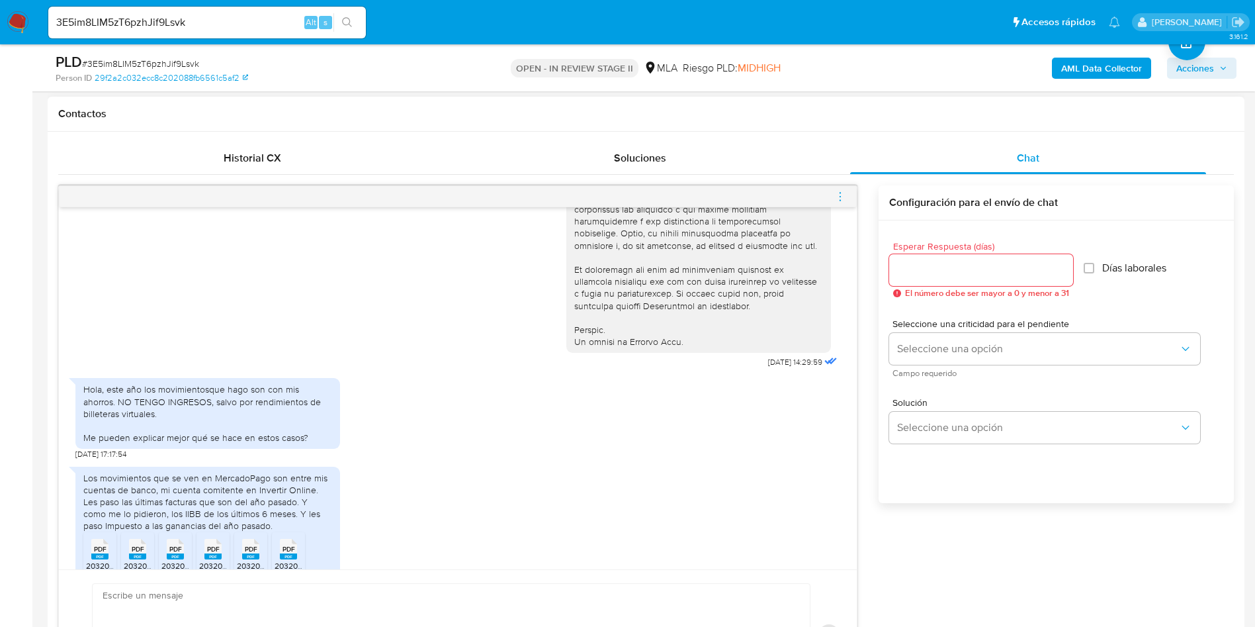
scroll to position [507, 0]
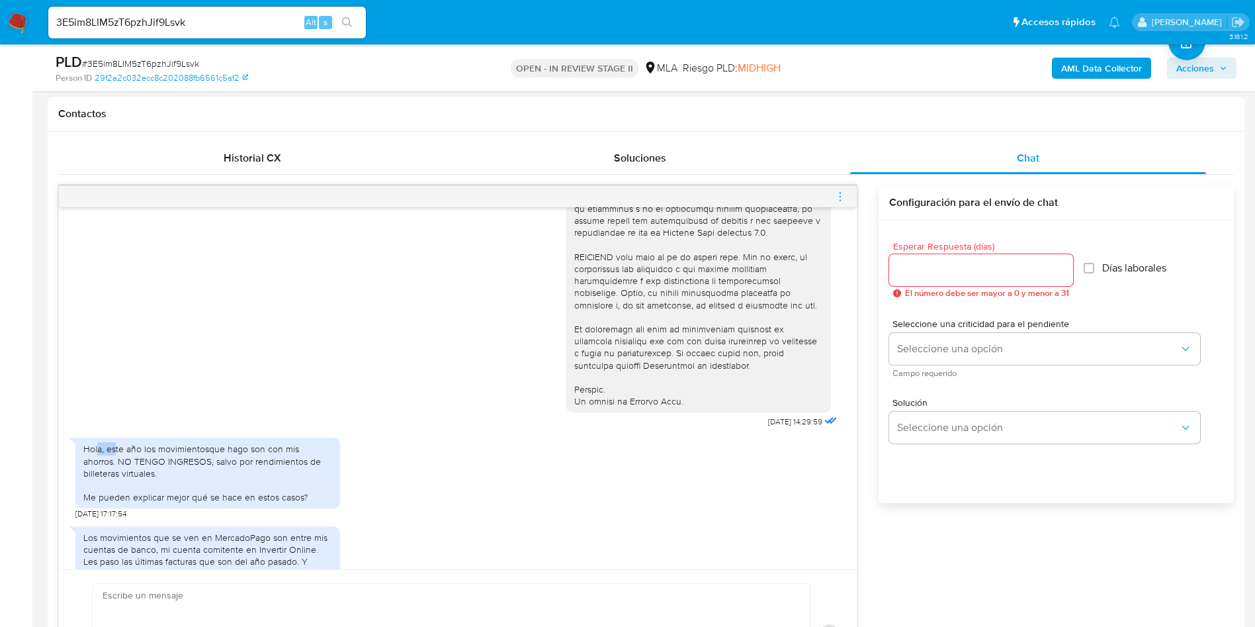
drag, startPoint x: 100, startPoint y: 472, endPoint x: 115, endPoint y: 476, distance: 15.7
click at [115, 476] on div "Hola, este año los movimientosque hago son con mis ahorros. NO TENGO INGRESOS, …" at bounding box center [207, 473] width 249 height 60
click at [116, 476] on div "Hola, este año los movimientosque hago son con mis ahorros. NO TENGO INGRESOS, …" at bounding box center [207, 473] width 249 height 60
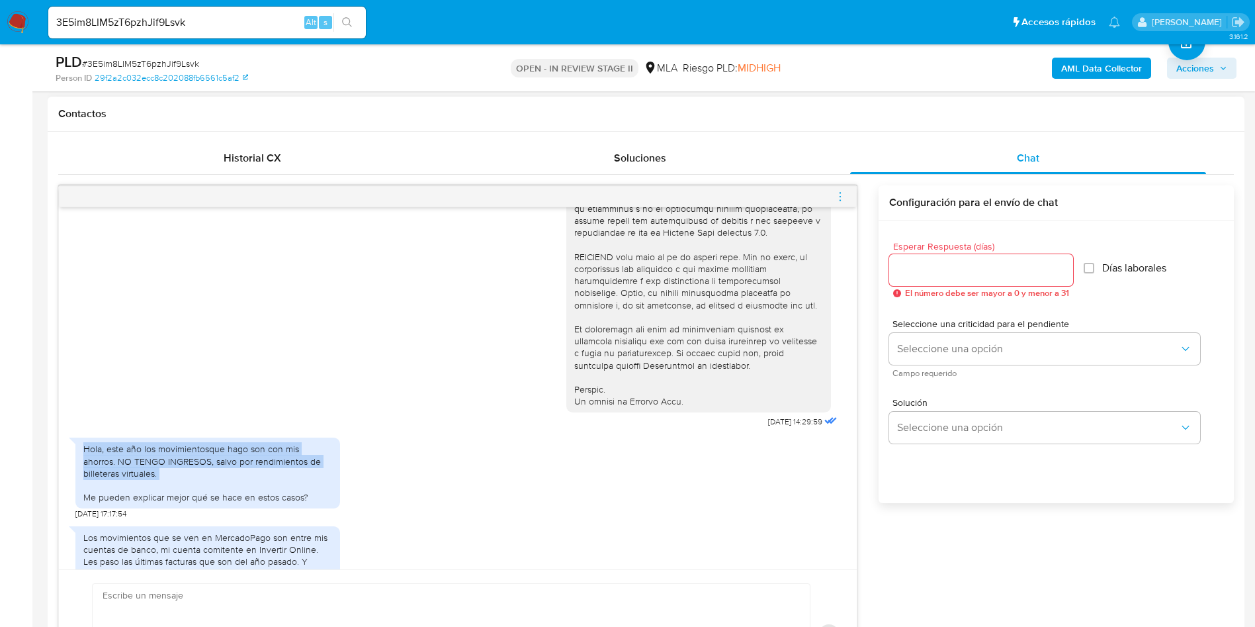
copy div "Hola, este año los movimientosque hago son con mis ahorros. NO TENGO INGRESOS, …"
click at [68, 430] on div "17/09/2025 14:29:59 Hola, este año los movimientosque hago son con mis ahorros.…" at bounding box center [458, 388] width 798 height 362
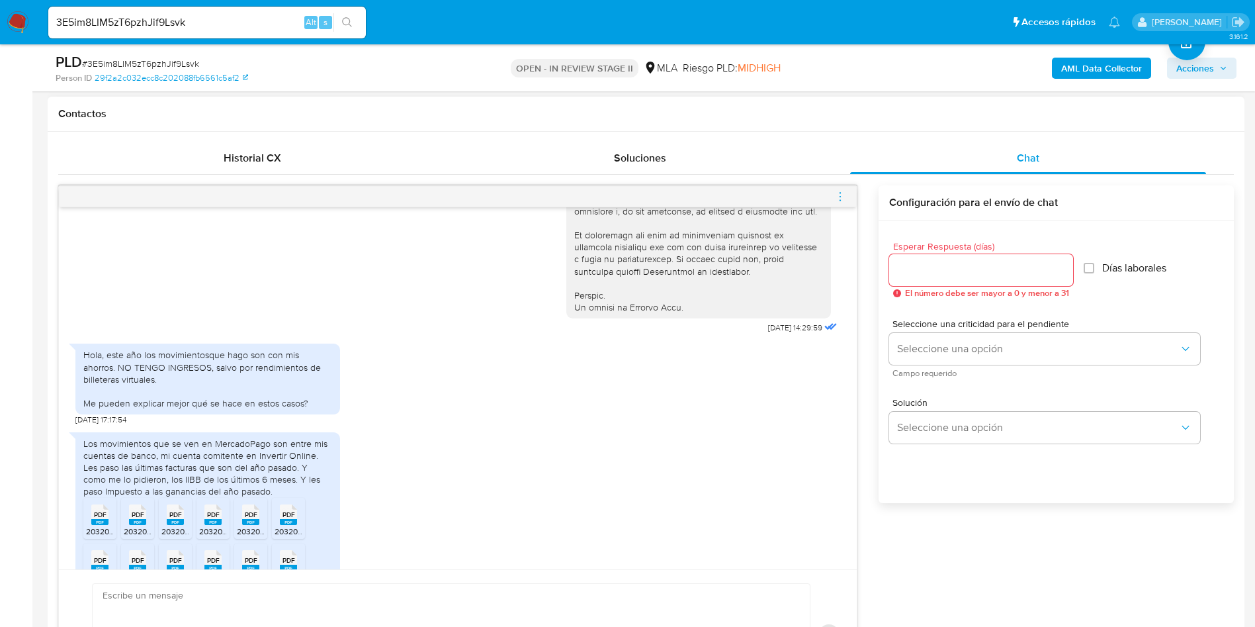
scroll to position [705, 0]
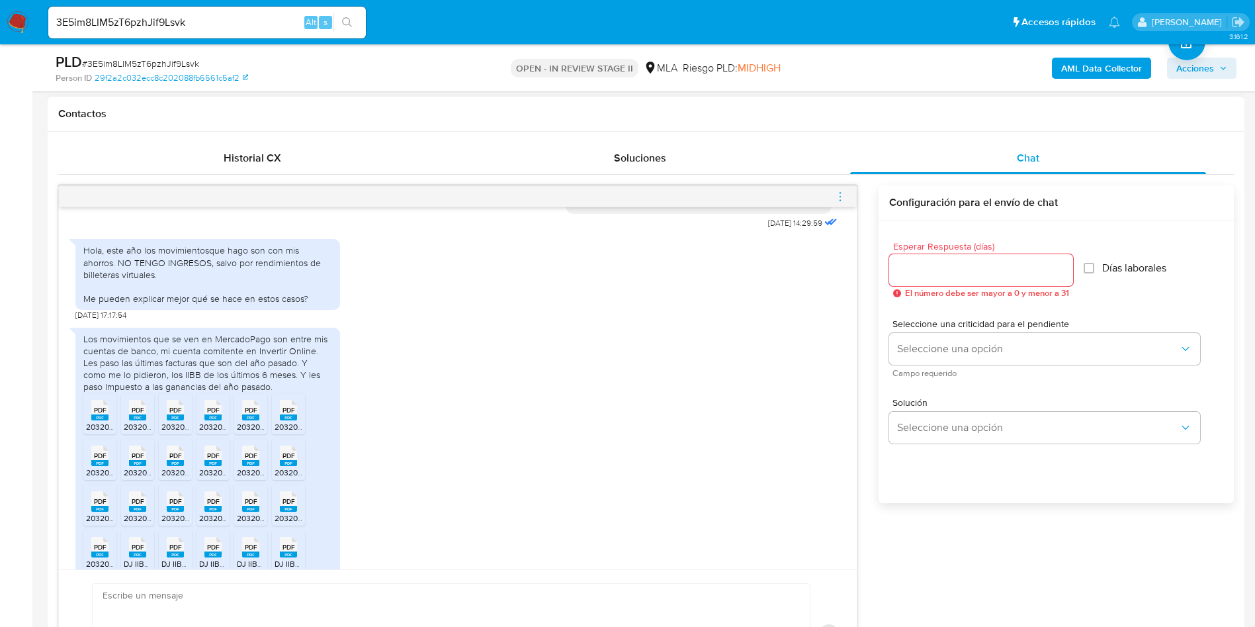
click at [173, 381] on div "Los movimientos que se ven en MercadoPago son entre mis cuentas de banco, mi cu…" at bounding box center [207, 363] width 249 height 60
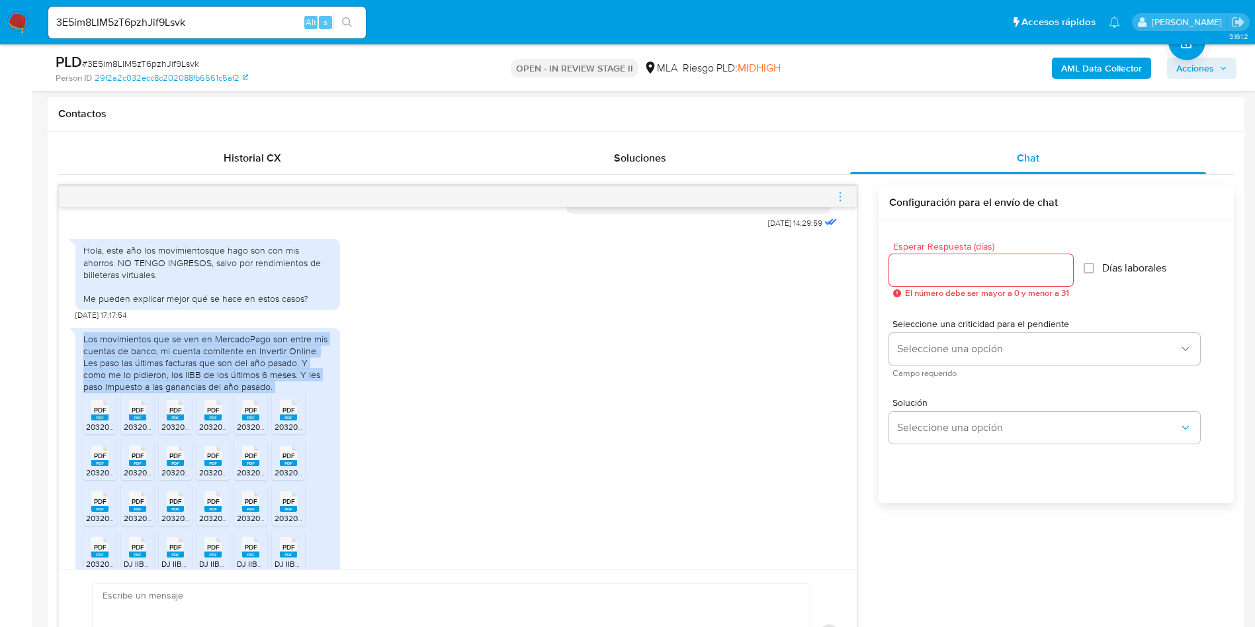
click at [173, 381] on div "Los movimientos que se ven en MercadoPago son entre mis cuentas de banco, mi cu…" at bounding box center [207, 363] width 249 height 60
copy div "Los movimientos que se ven en MercadoPago son entre mis cuentas de banco, mi cu…"
click at [111, 380] on div "Los movimientos que se ven en MercadoPago son entre mis cuentas de banco, mi cu…" at bounding box center [207, 363] width 249 height 60
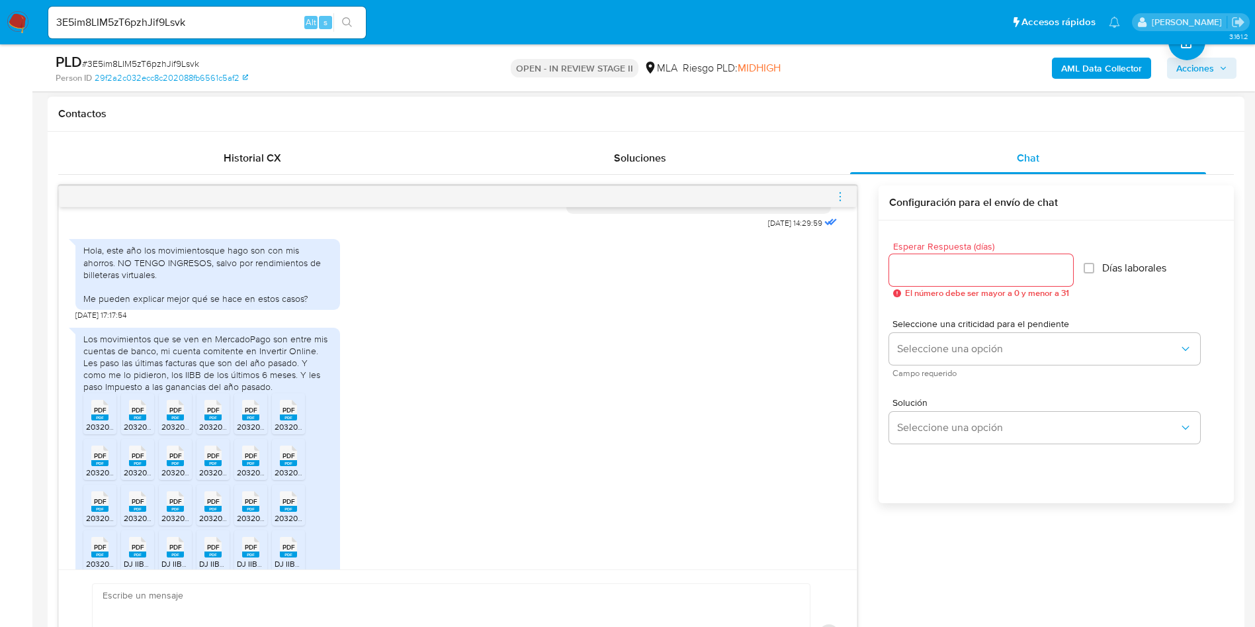
scroll to position [804, 0]
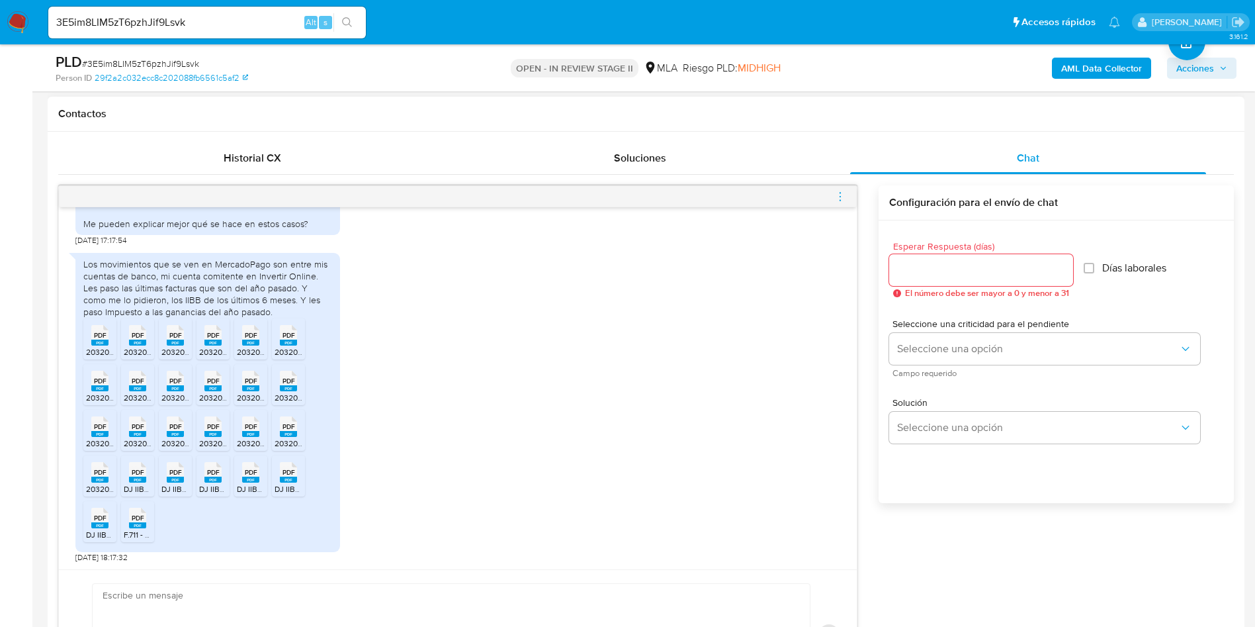
click at [90, 333] on div "PDF PDF" at bounding box center [100, 334] width 28 height 26
click at [139, 342] on rect at bounding box center [137, 342] width 17 height 6
drag, startPoint x: 163, startPoint y: 343, endPoint x: 202, endPoint y: 347, distance: 39.3
click at [165, 343] on div "PDF PDF" at bounding box center [175, 334] width 28 height 26
click at [216, 342] on rect at bounding box center [212, 342] width 17 height 6
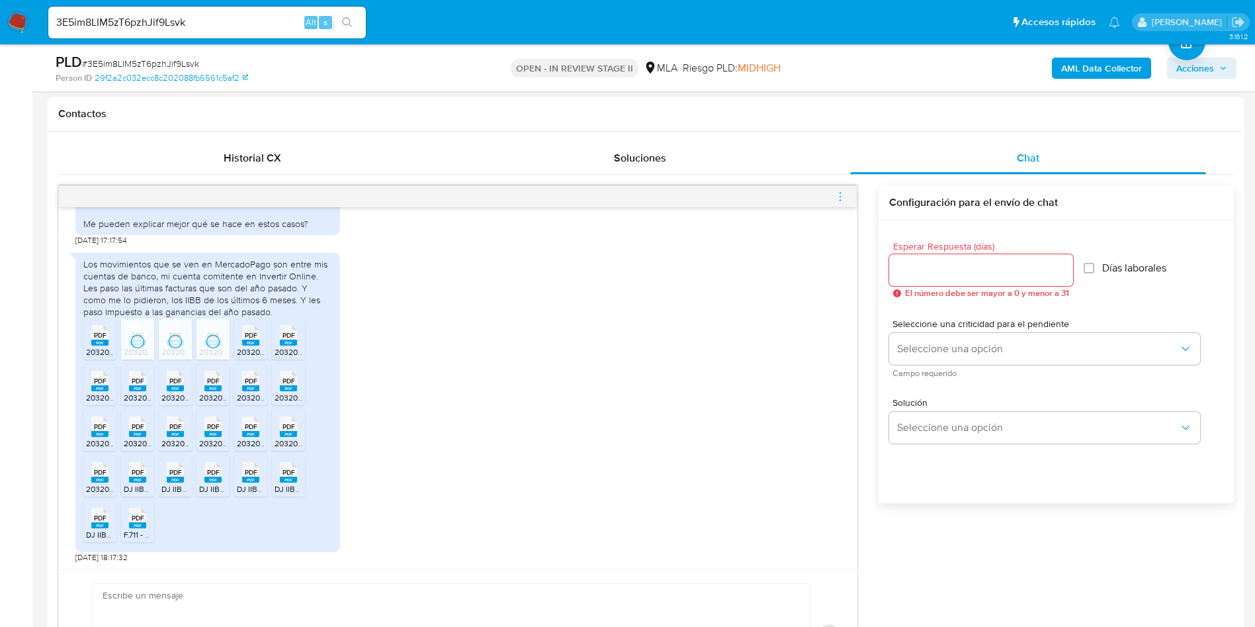
click at [236, 341] on li "PDF PDF 20320283753_001_00001_00000099.pdf" at bounding box center [250, 338] width 33 height 41
click at [285, 341] on rect at bounding box center [288, 342] width 17 height 6
click at [101, 394] on span "20320283753_001_00001_00000096.pdf" at bounding box center [160, 397] width 148 height 11
click at [138, 386] on rect at bounding box center [137, 388] width 17 height 6
click at [168, 384] on icon at bounding box center [175, 380] width 17 height 21
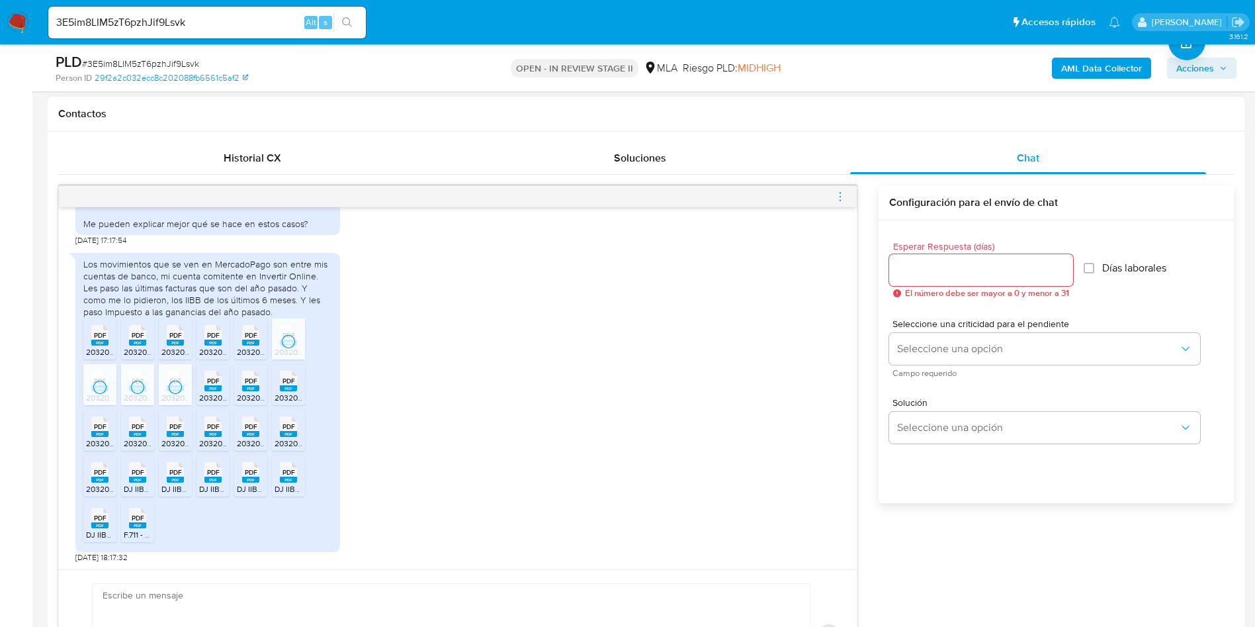
click at [212, 382] on span "PDF" at bounding box center [213, 380] width 13 height 9
click at [248, 382] on span "PDF" at bounding box center [251, 380] width 13 height 9
drag, startPoint x: 291, startPoint y: 382, endPoint x: 271, endPoint y: 391, distance: 21.6
click at [292, 382] on span "PDF" at bounding box center [288, 380] width 13 height 9
click at [94, 437] on icon "PDF" at bounding box center [99, 426] width 17 height 23
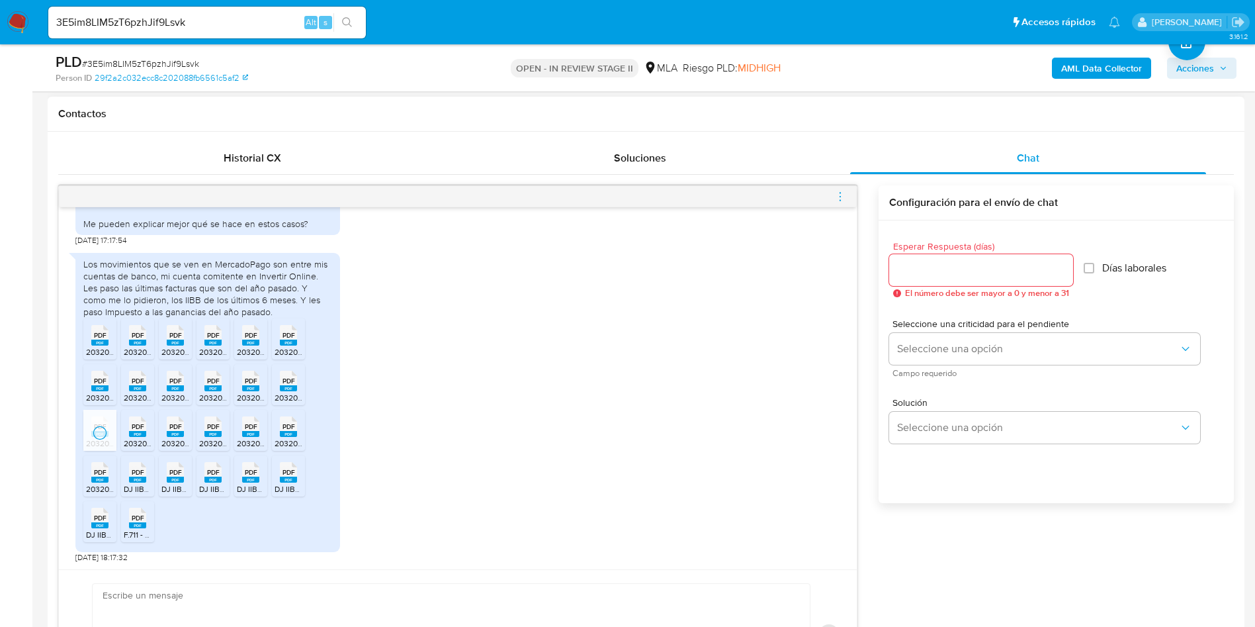
click at [136, 429] on span "PDF" at bounding box center [138, 426] width 13 height 9
click at [177, 427] on span "PDF" at bounding box center [175, 426] width 13 height 9
click at [210, 430] on span "PDF" at bounding box center [213, 426] width 13 height 9
click at [251, 430] on span "PDF" at bounding box center [251, 426] width 13 height 9
click at [281, 429] on icon at bounding box center [288, 425] width 17 height 21
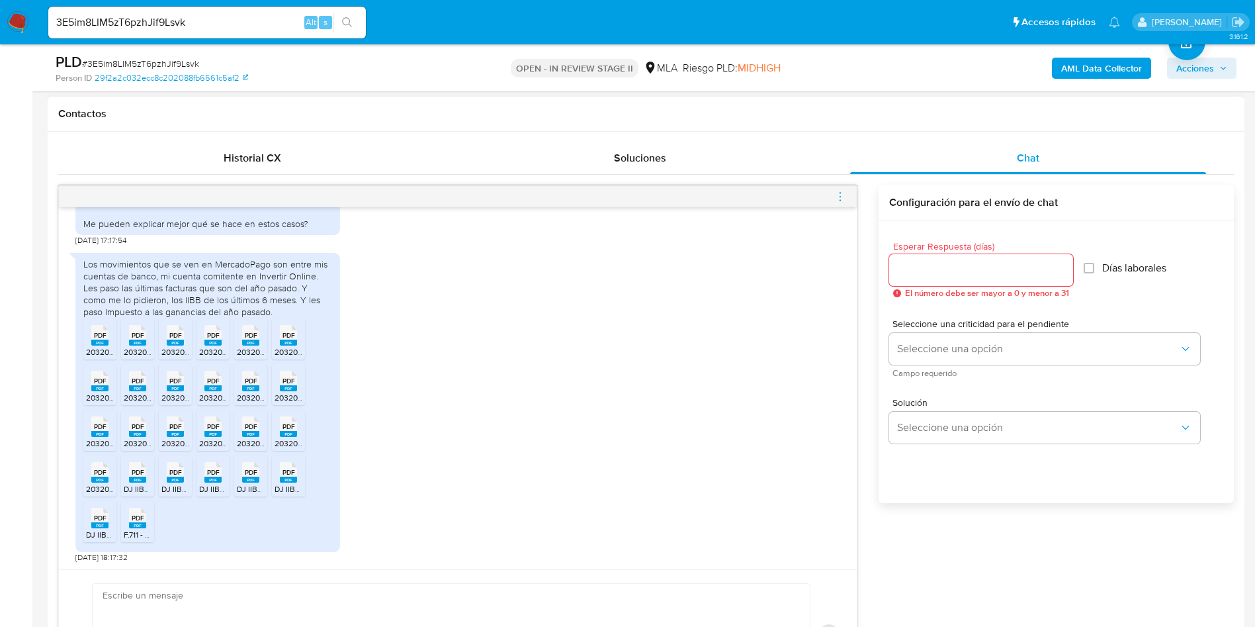
click at [105, 472] on span "PDF" at bounding box center [100, 472] width 13 height 9
click at [141, 470] on span "PDF" at bounding box center [138, 472] width 13 height 9
click at [186, 470] on div "PDF PDF" at bounding box center [175, 471] width 28 height 26
click at [212, 470] on span "PDF" at bounding box center [213, 472] width 13 height 9
click at [249, 474] on span "PDF" at bounding box center [251, 472] width 13 height 9
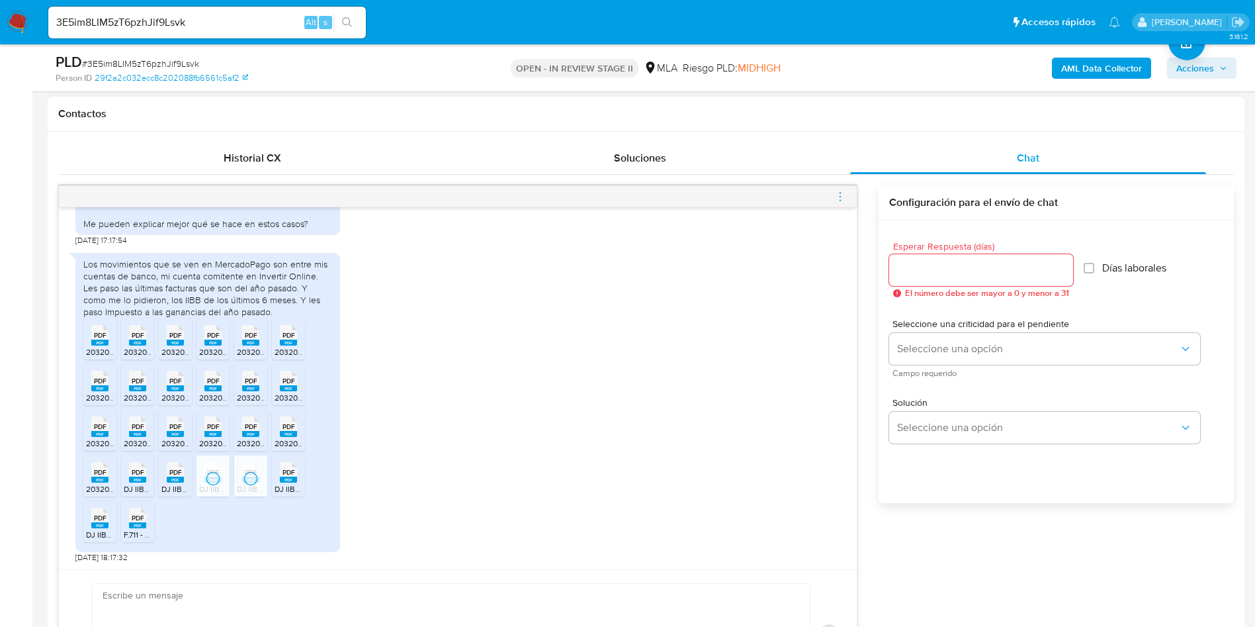
click at [284, 478] on rect at bounding box center [288, 479] width 17 height 6
click at [105, 526] on rect at bounding box center [99, 525] width 17 height 6
click at [135, 518] on span "PDF" at bounding box center [138, 517] width 13 height 9
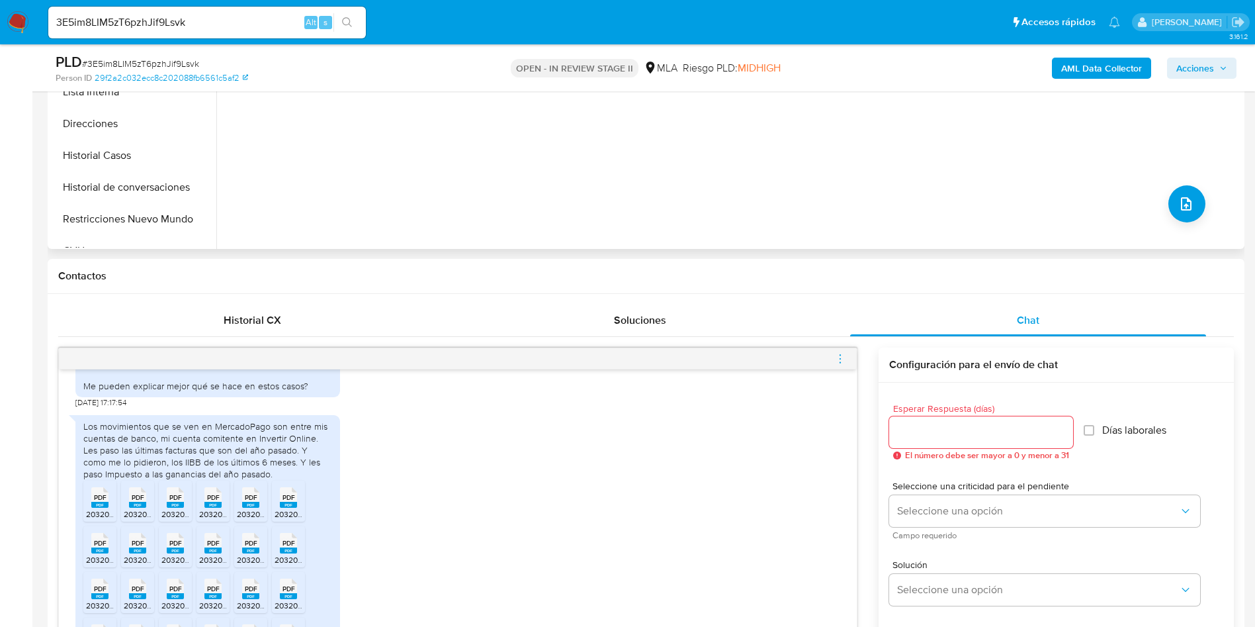
scroll to position [99, 0]
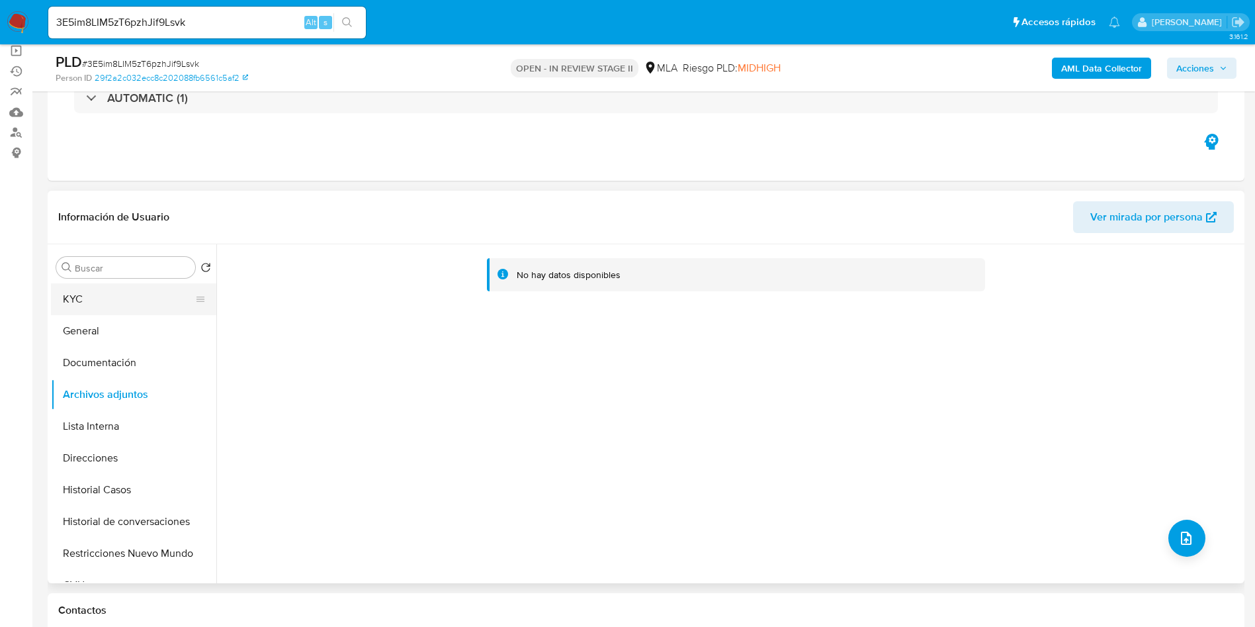
click at [163, 306] on button "KYC" at bounding box center [128, 299] width 155 height 32
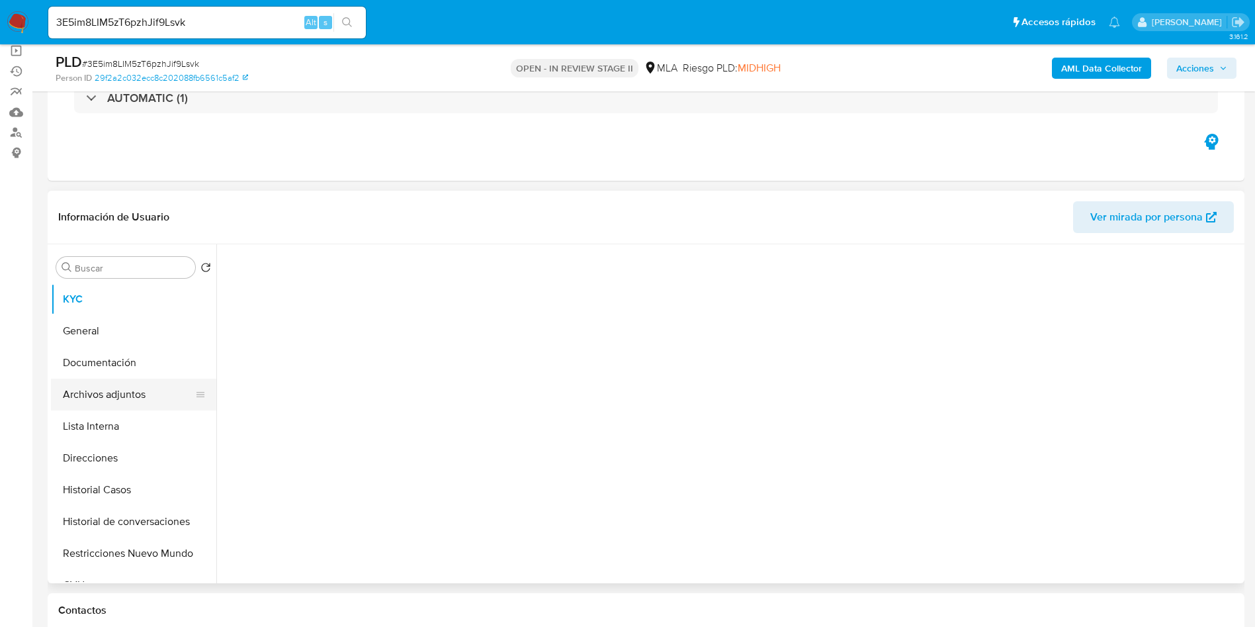
click at [148, 393] on button "Archivos adjuntos" at bounding box center [128, 394] width 155 height 32
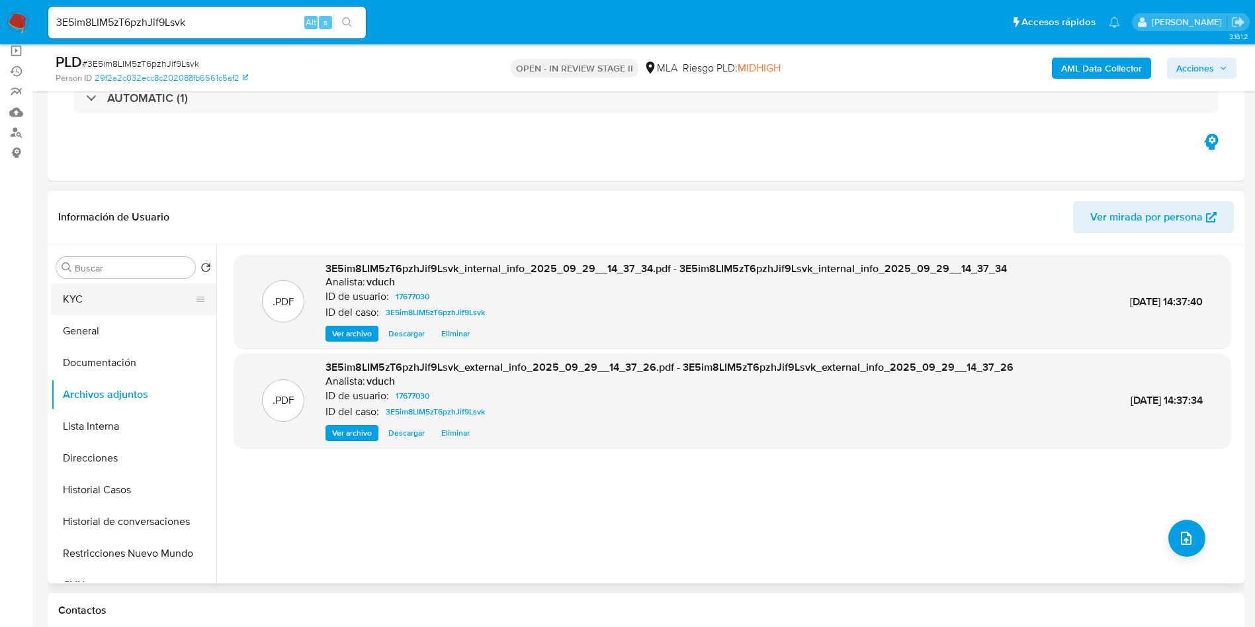
click at [108, 309] on button "KYC" at bounding box center [128, 299] width 155 height 32
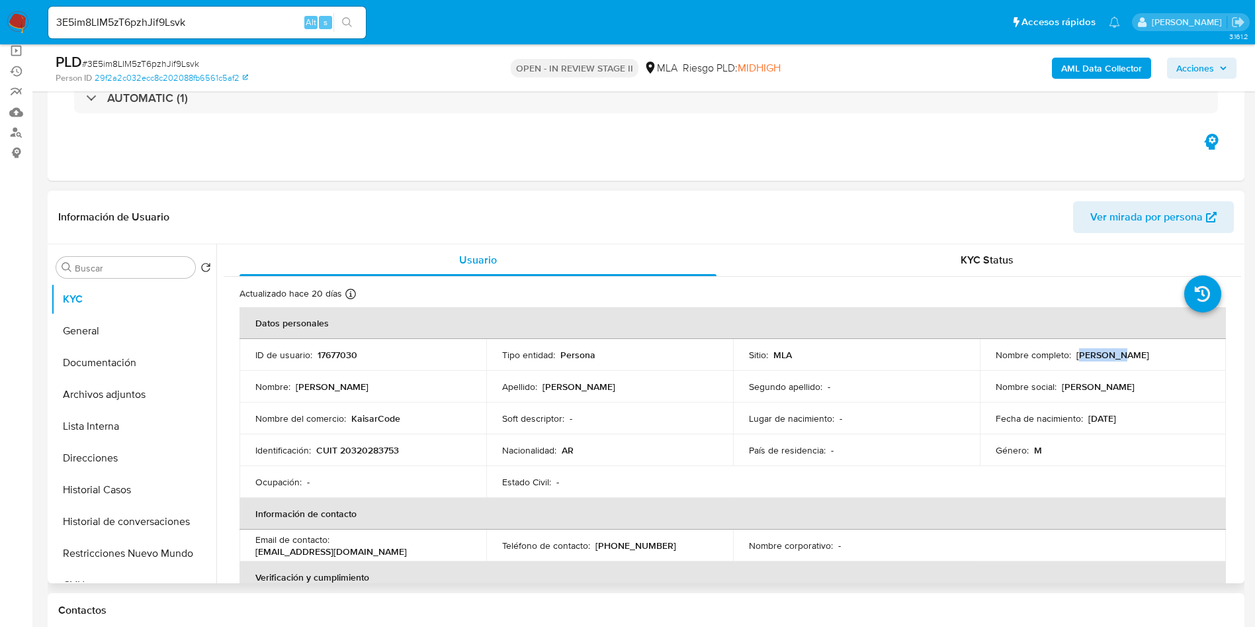
drag, startPoint x: 1075, startPoint y: 356, endPoint x: 1104, endPoint y: 355, distance: 28.5
click at [1111, 355] on p "Ezequiel Hernan Gomez" at bounding box center [1112, 355] width 73 height 12
click at [1088, 358] on p "Ezequiel Hernan Gomez" at bounding box center [1112, 355] width 73 height 12
drag, startPoint x: 1070, startPoint y: 353, endPoint x: 1173, endPoint y: 354, distance: 102.5
click at [1173, 354] on div "Nombre completo : Ezequiel Hernan Gomez" at bounding box center [1103, 355] width 215 height 12
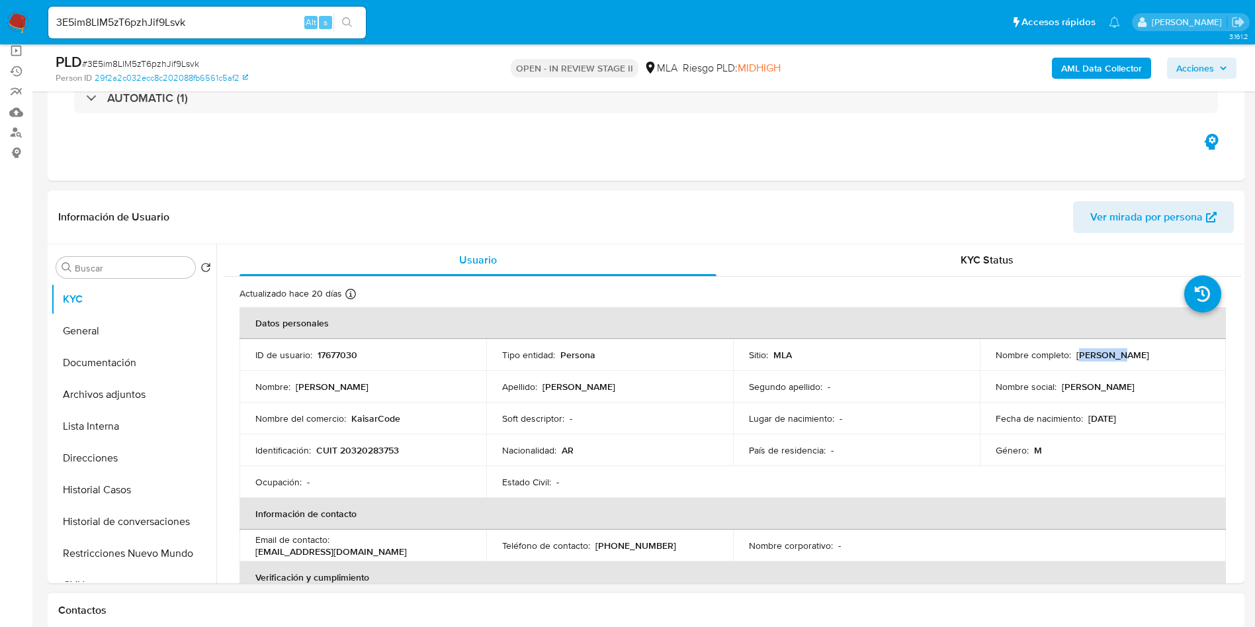
copy div "Ezequiel Hernan Gomez"
click at [200, 421] on icon at bounding box center [200, 426] width 11 height 11
click at [175, 392] on button "Archivos adjuntos" at bounding box center [128, 394] width 155 height 32
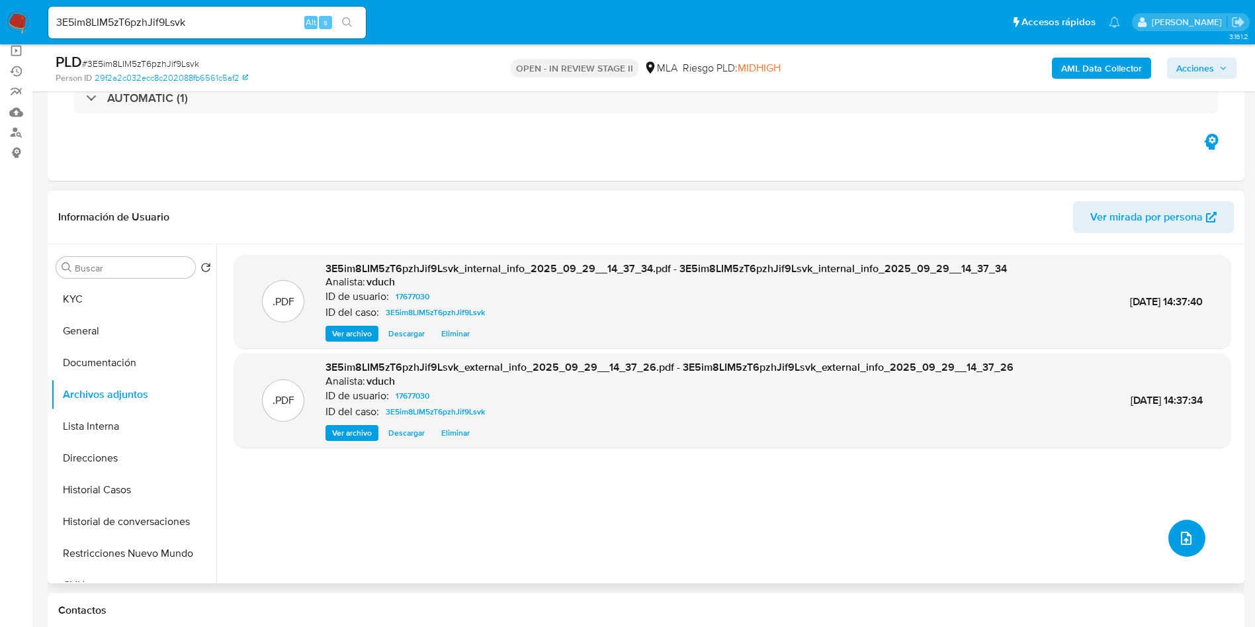
click at [1180, 536] on icon "upload-file" at bounding box center [1186, 538] width 16 height 16
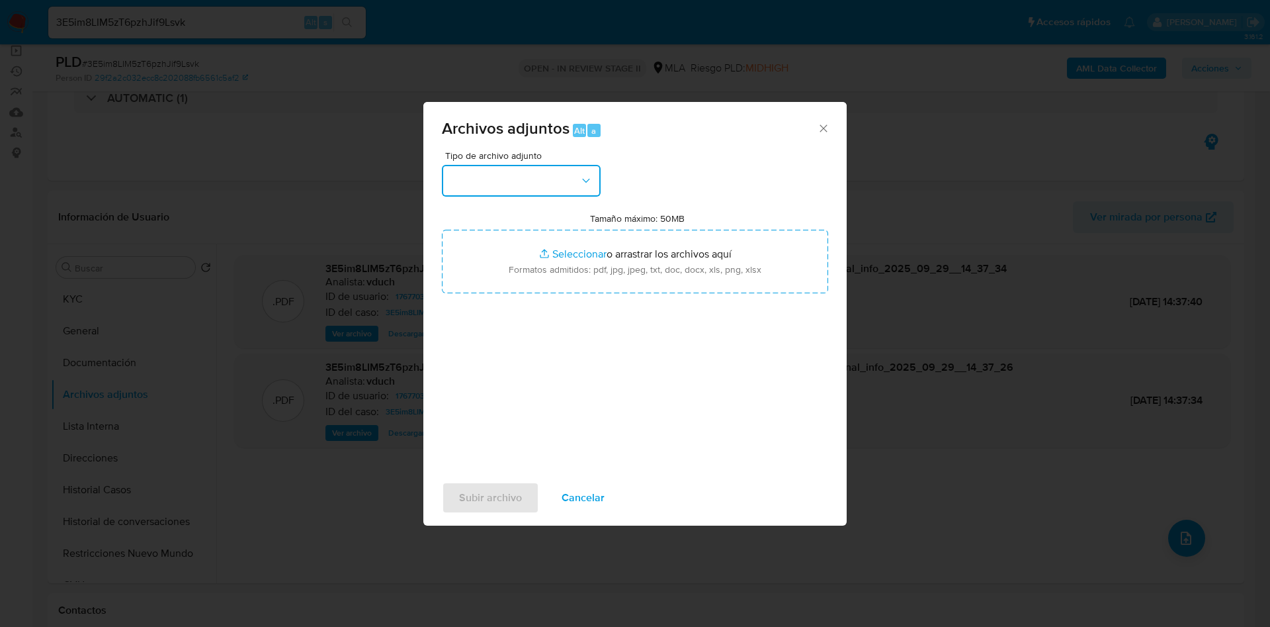
click at [551, 189] on button "button" at bounding box center [521, 181] width 159 height 32
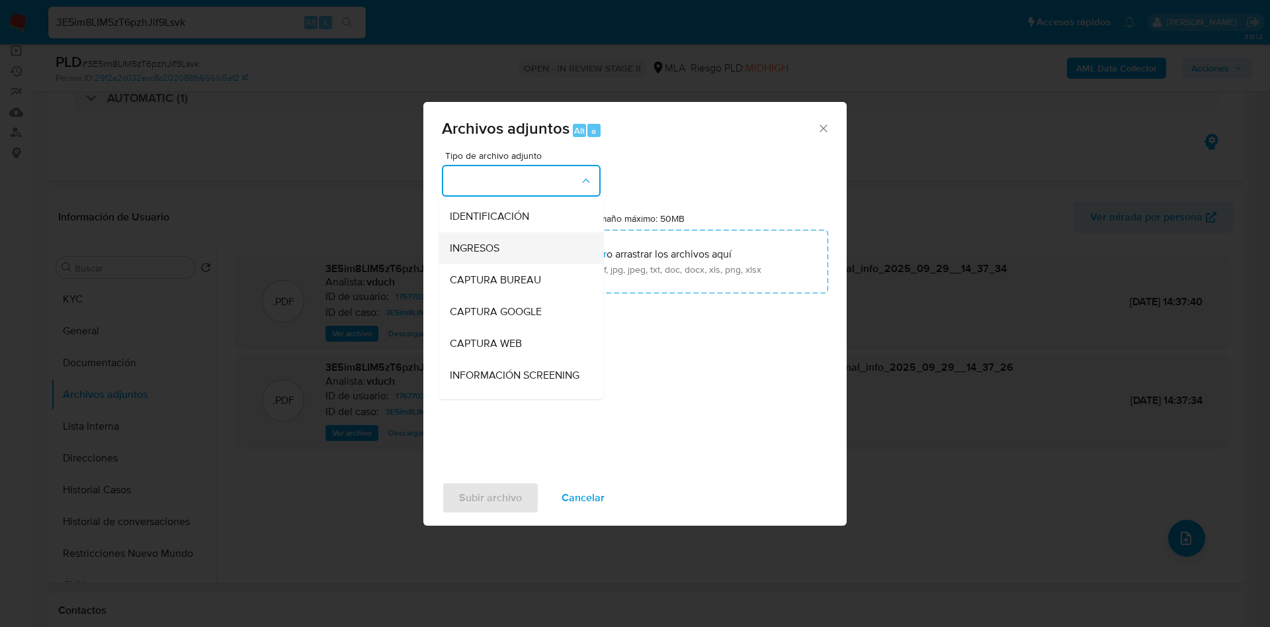
click at [514, 246] on div "INGRESOS" at bounding box center [517, 248] width 135 height 32
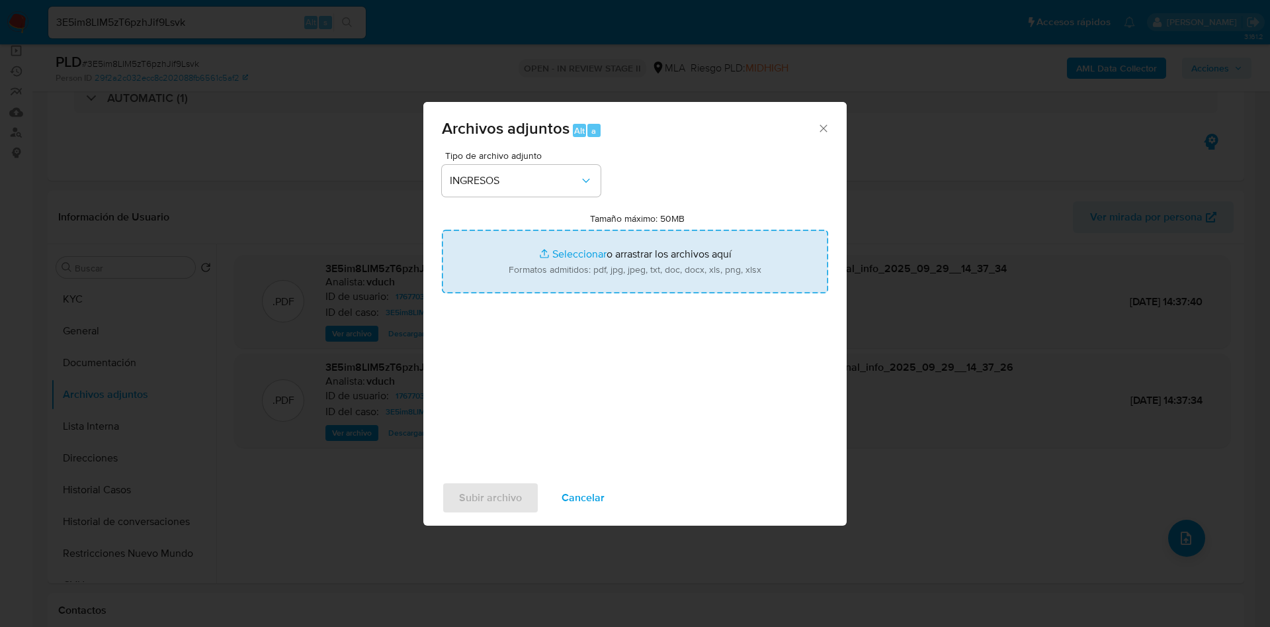
type input "C:\fakepath\Ezequiel Hernan Gomez - Documentacion.pdf"
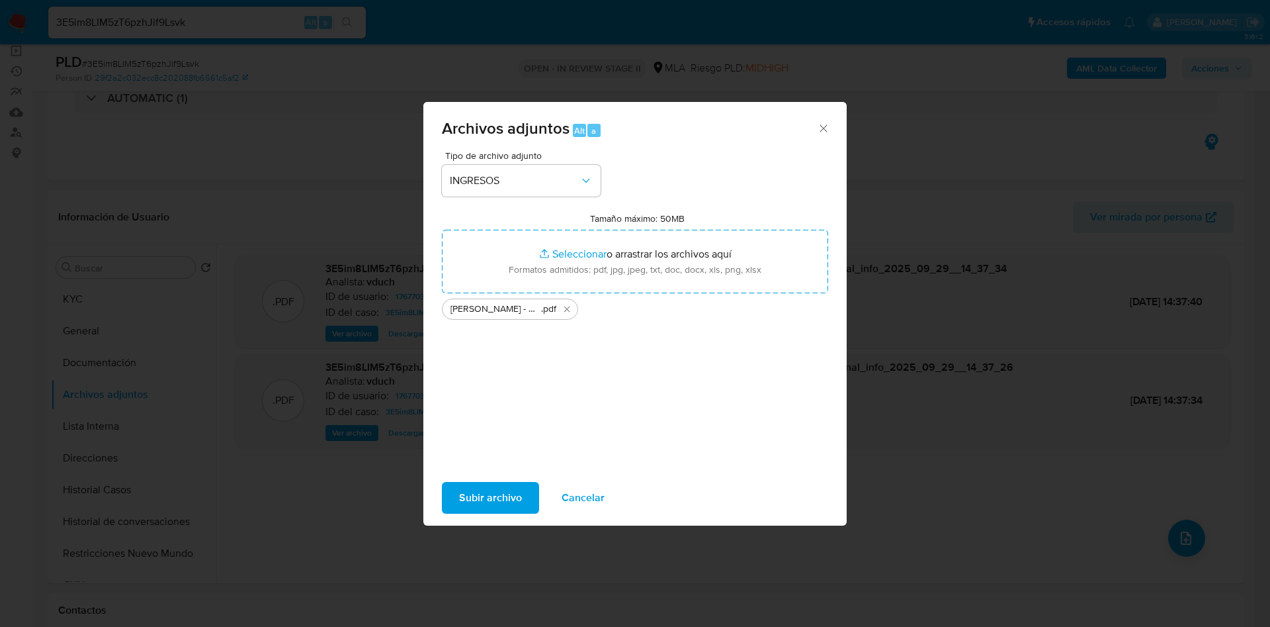
click at [494, 503] on span "Subir archivo" at bounding box center [490, 497] width 63 height 29
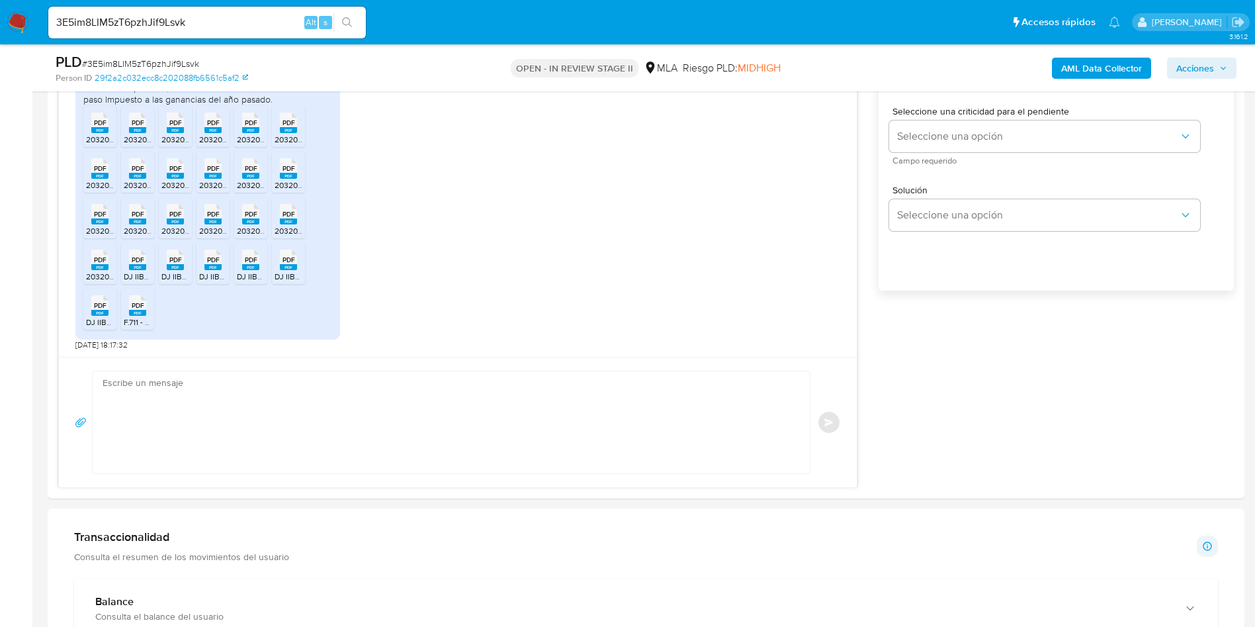
scroll to position [893, 0]
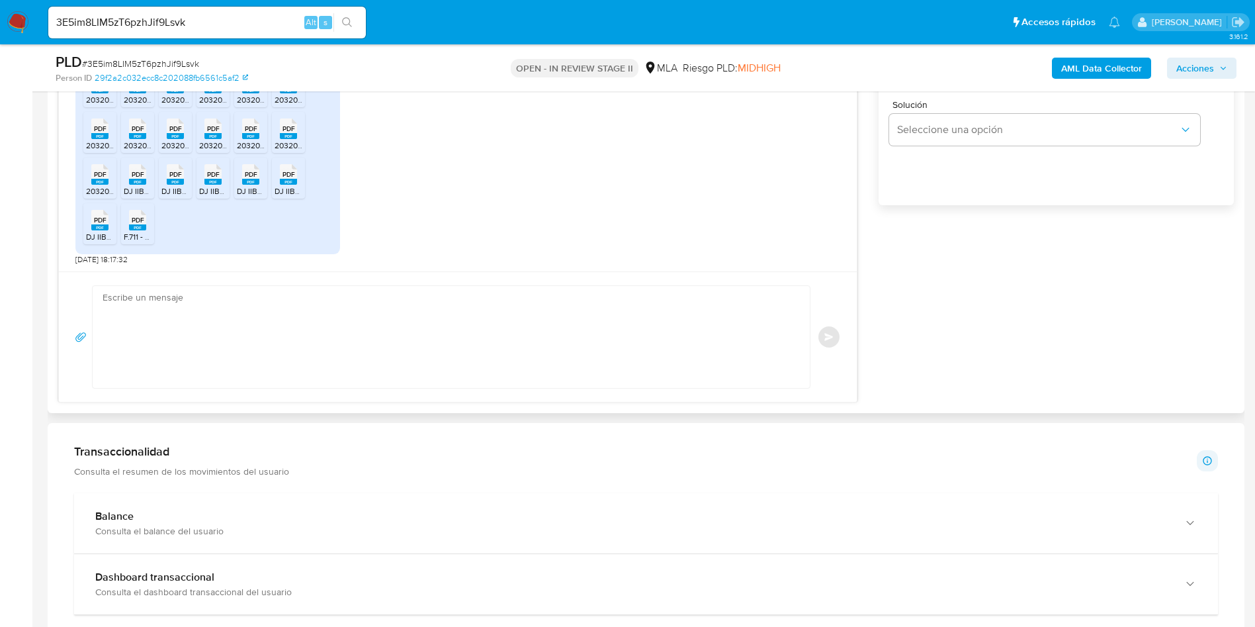
click at [440, 337] on textarea at bounding box center [448, 337] width 691 height 102
paste textarea "Hola, ¡Muchas gracias por tu respuesta! Confirmamos la recepción de la document…"
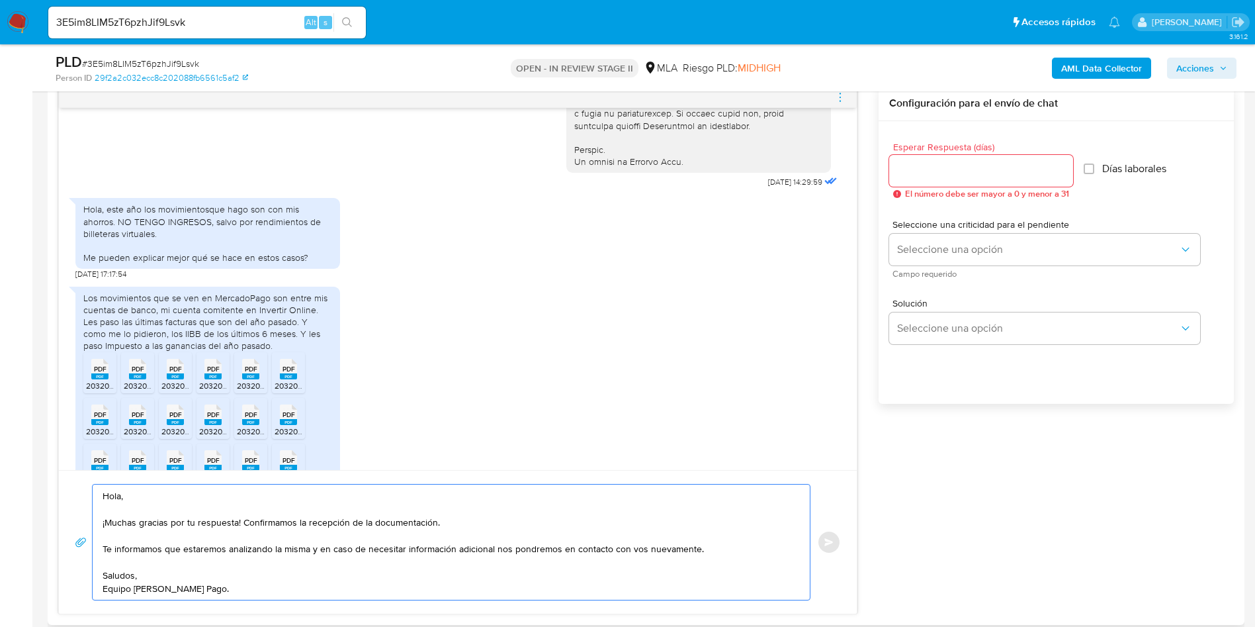
scroll to position [605, 0]
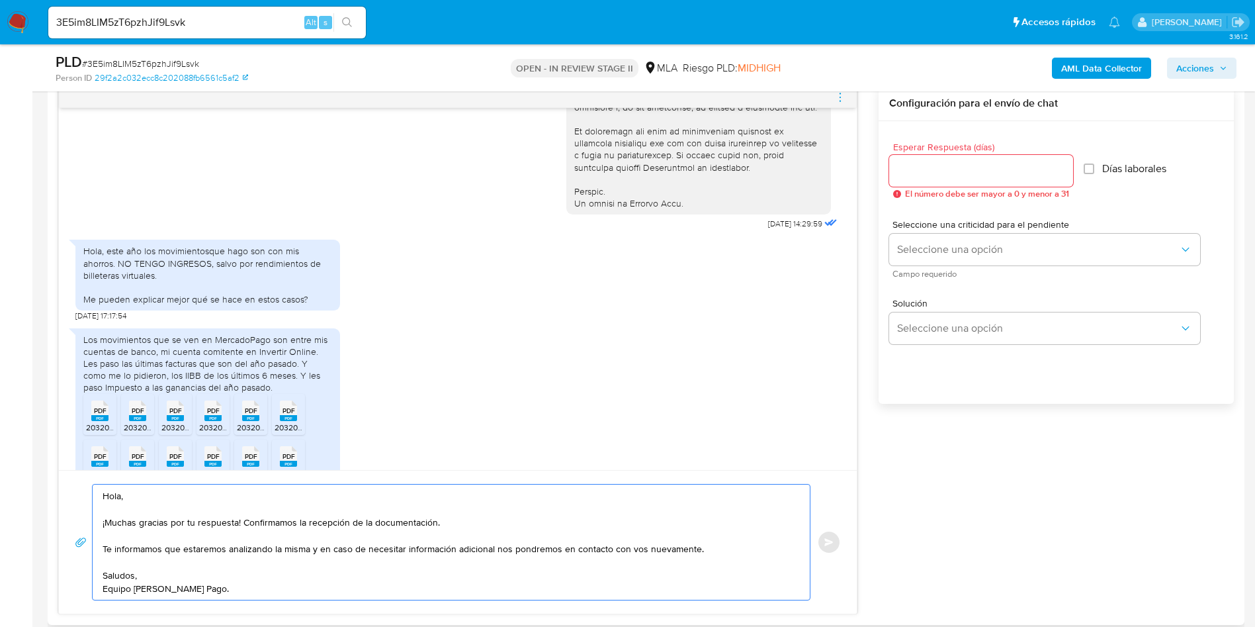
type textarea "Hola, ¡Muchas gracias por tu respuesta! Confirmamos la recepción de la document…"
click at [936, 163] on input "Esperar Respuesta (días)" at bounding box center [981, 170] width 184 height 17
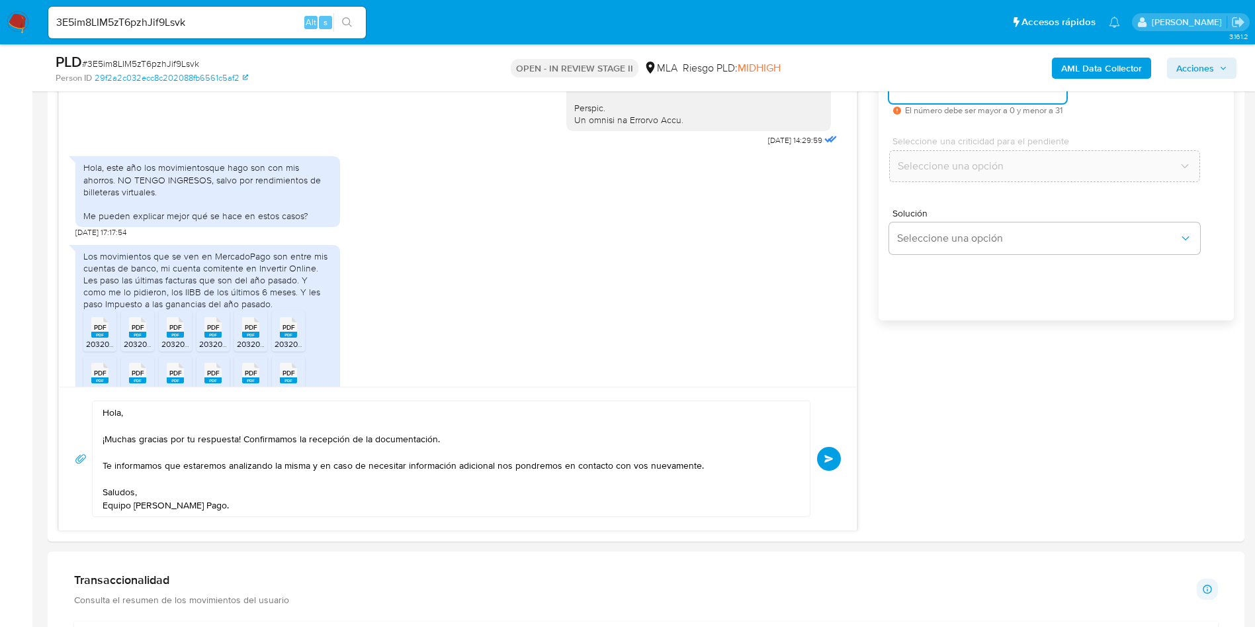
scroll to position [893, 0]
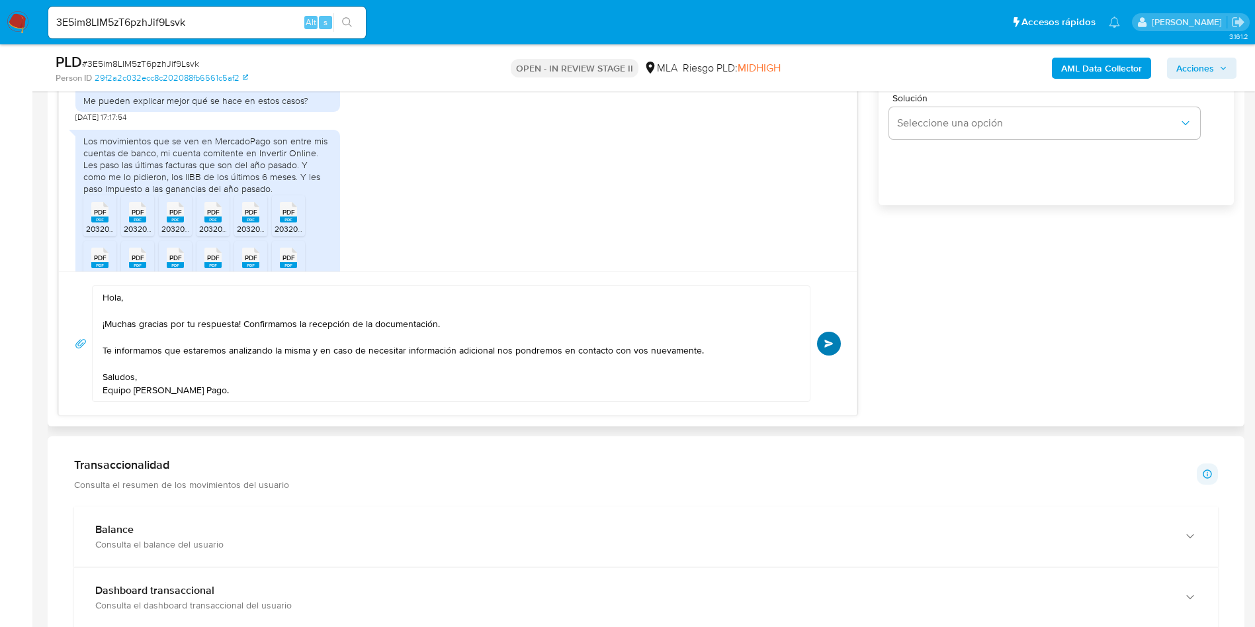
type input "0"
click at [831, 347] on button "Enviar" at bounding box center [829, 343] width 24 height 24
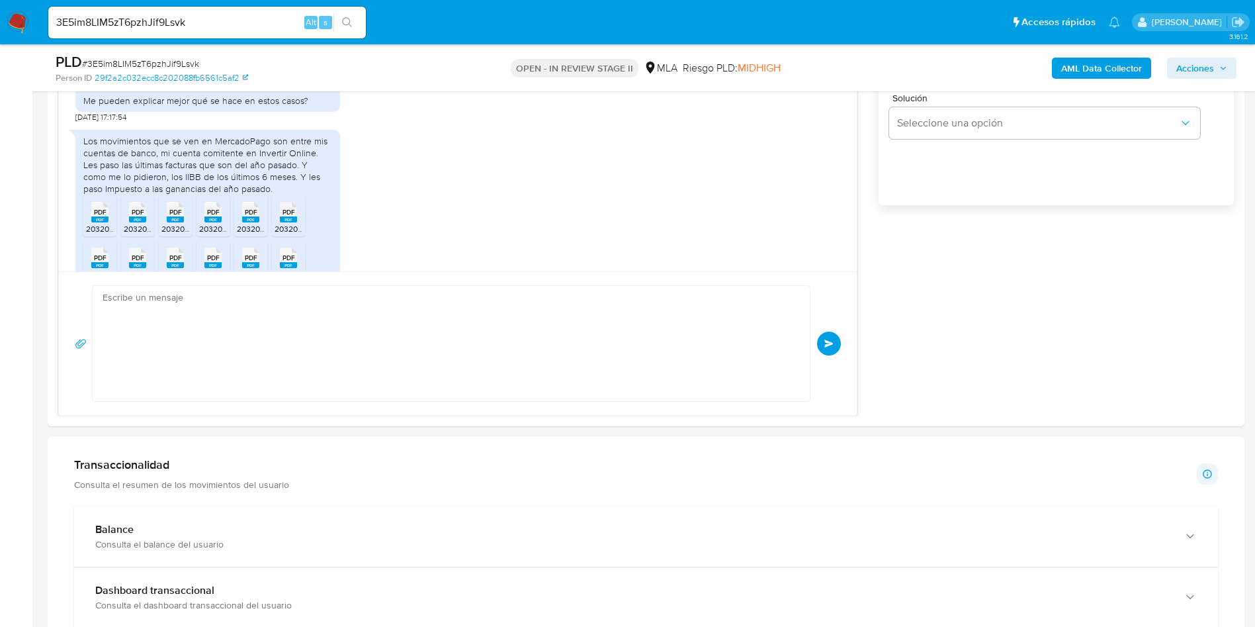
scroll to position [975, 0]
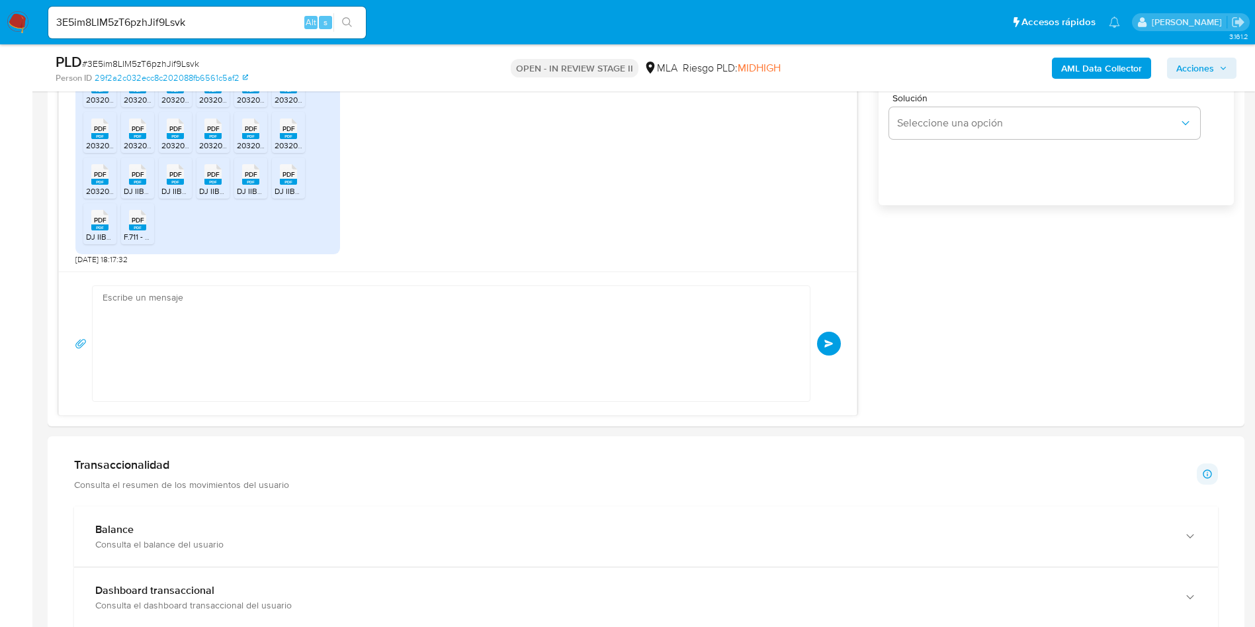
click at [210, 25] on input "3E5im8LIM5zT6pzhJif9Lsvk" at bounding box center [207, 22] width 318 height 17
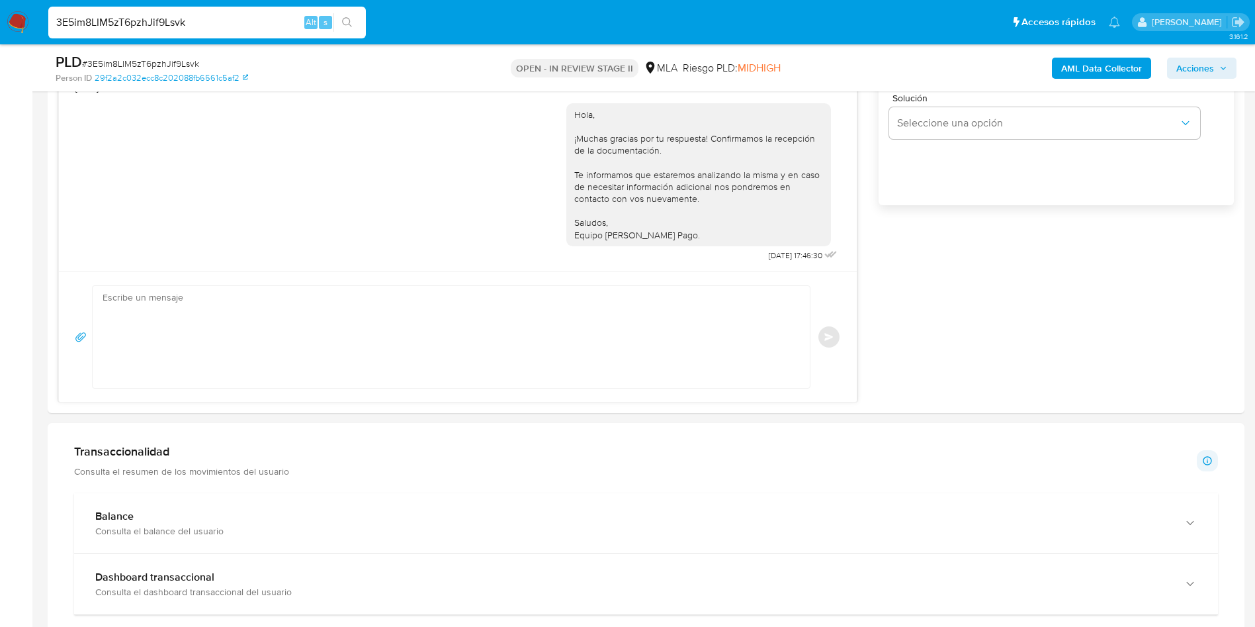
click at [210, 25] on input "3E5im8LIM5zT6pzhJif9Lsvk" at bounding box center [207, 22] width 318 height 17
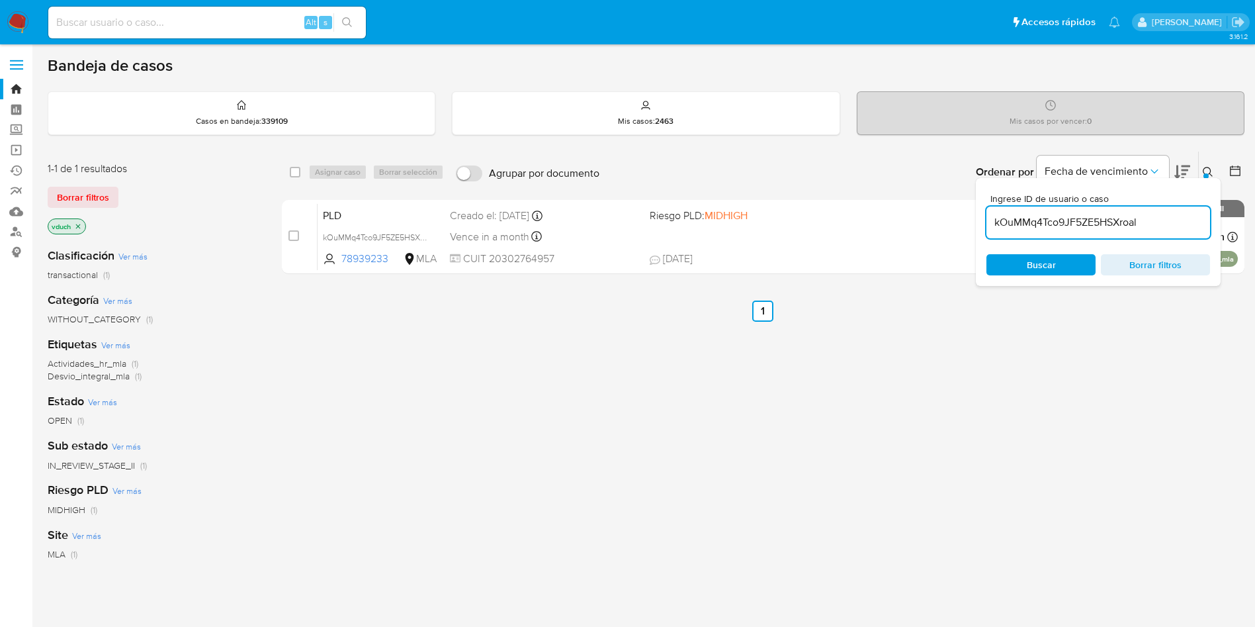
click at [1107, 216] on input "kOuMMq4Tco9JF5ZE5HSXroal" at bounding box center [1098, 222] width 224 height 17
type input "3E5im8LIM5zT6pzhJif9Lsvk"
click at [292, 176] on input "checkbox" at bounding box center [295, 172] width 11 height 11
checkbox input "true"
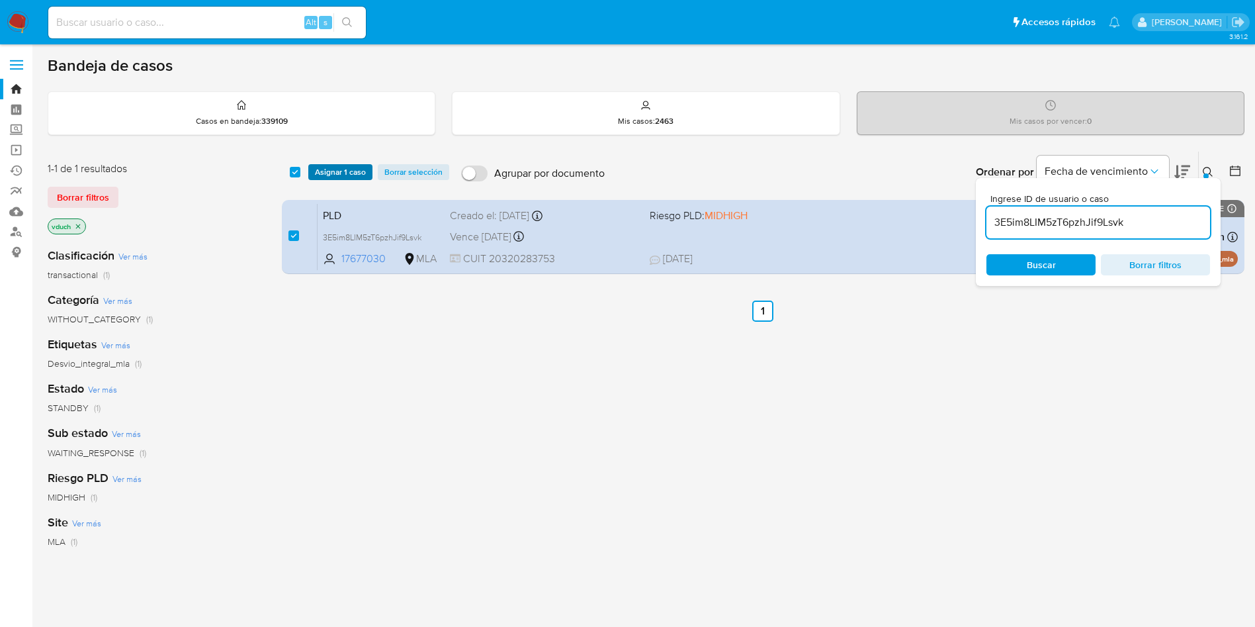
click at [341, 171] on span "Asignar 1 caso" at bounding box center [340, 171] width 51 height 13
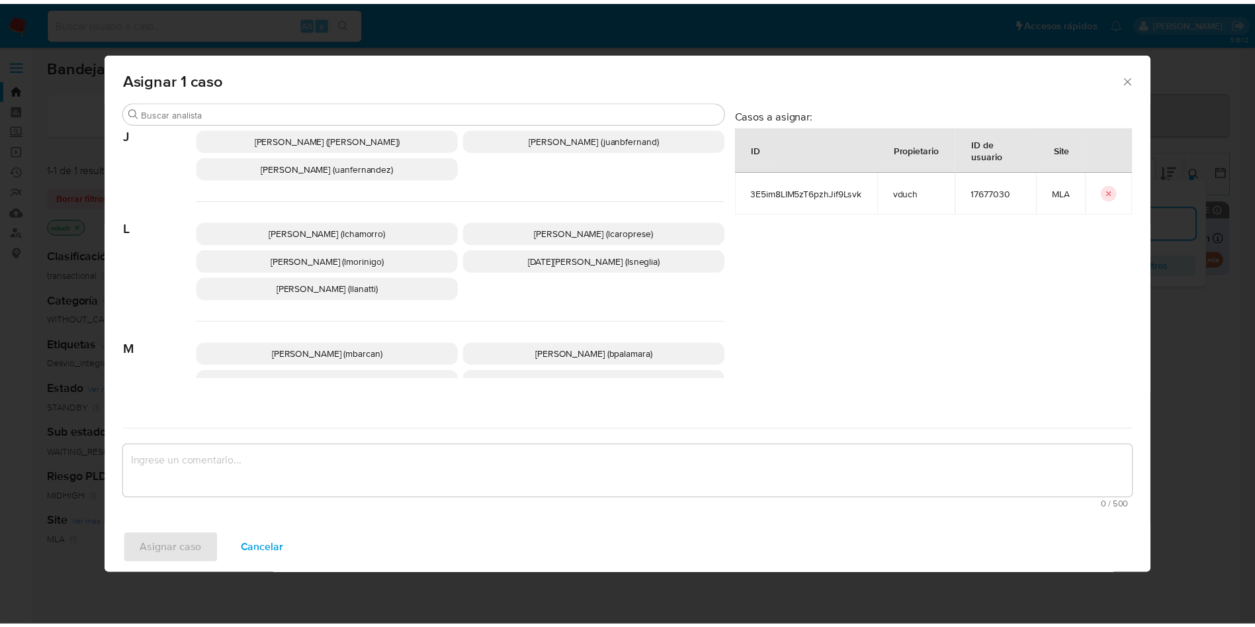
scroll to position [1182, 0]
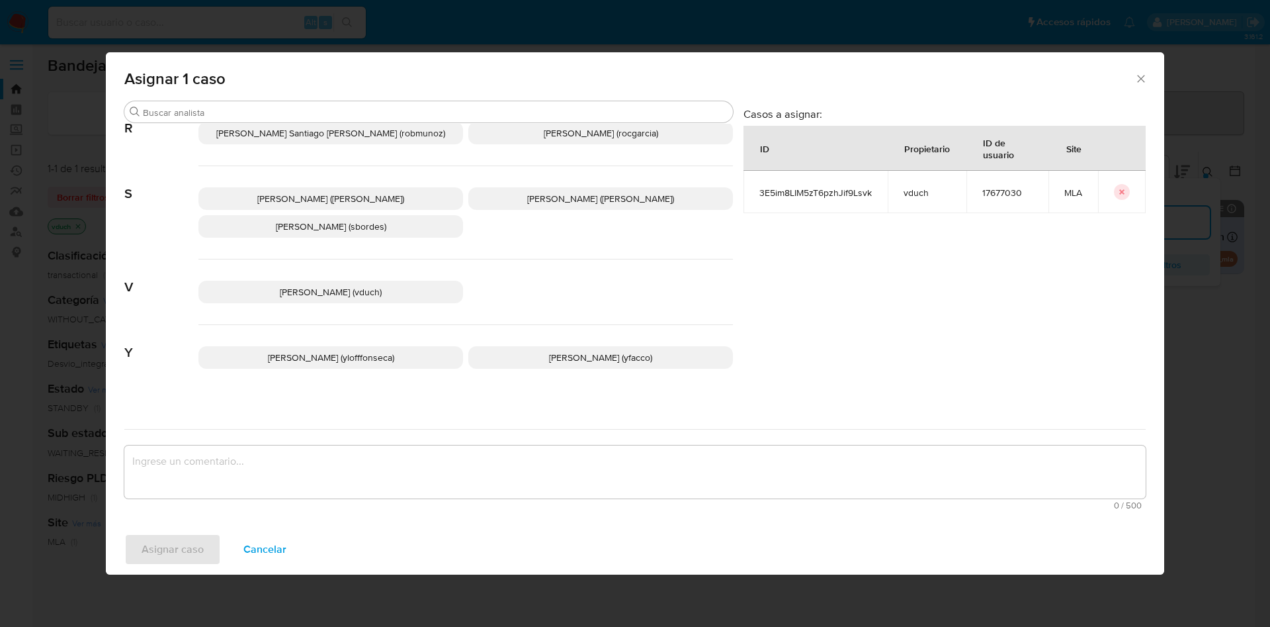
click at [295, 288] on p "[PERSON_NAME] (vduch)" at bounding box center [330, 292] width 265 height 22
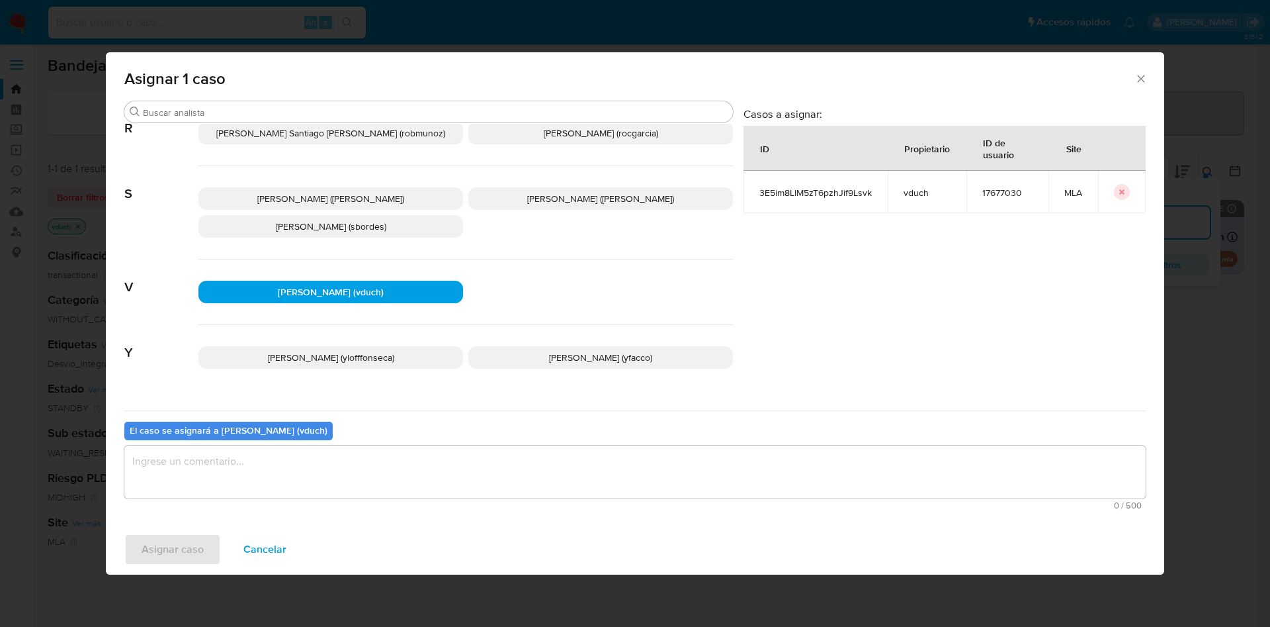
drag, startPoint x: 297, startPoint y: 282, endPoint x: 340, endPoint y: 400, distance: 126.0
click at [297, 285] on span "[PERSON_NAME] (vduch)" at bounding box center [331, 291] width 106 height 13
click at [351, 462] on textarea "assign-modal" at bounding box center [634, 471] width 1021 height 53
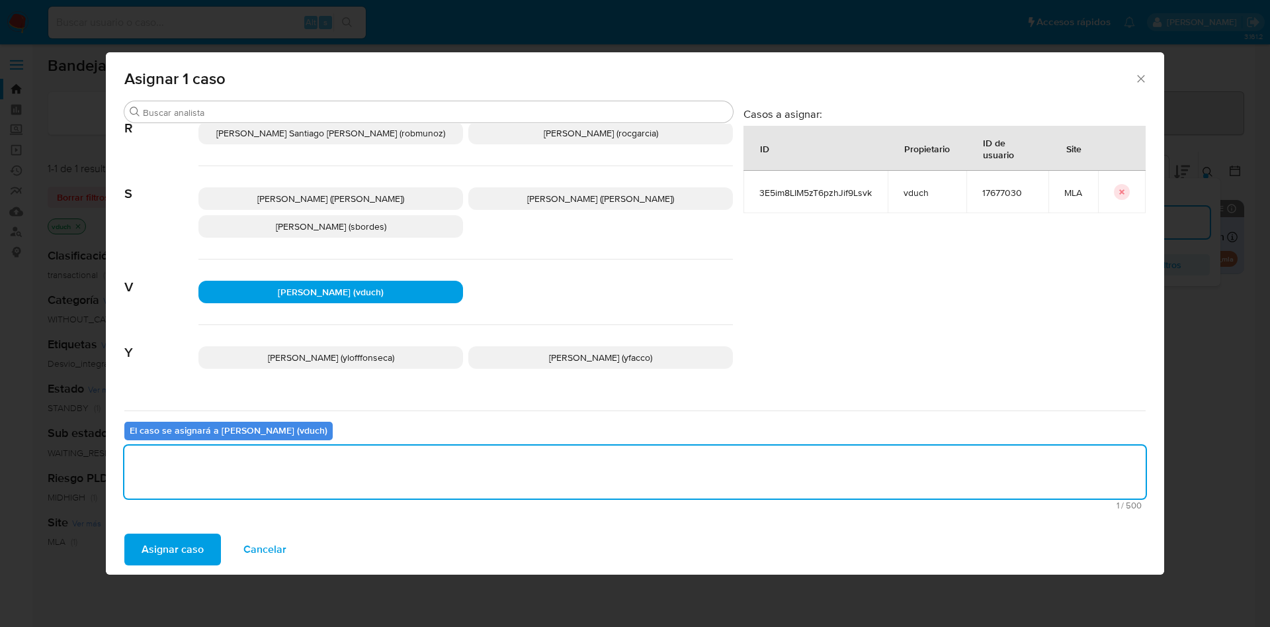
click at [212, 553] on button "Asignar caso" at bounding box center [172, 549] width 97 height 32
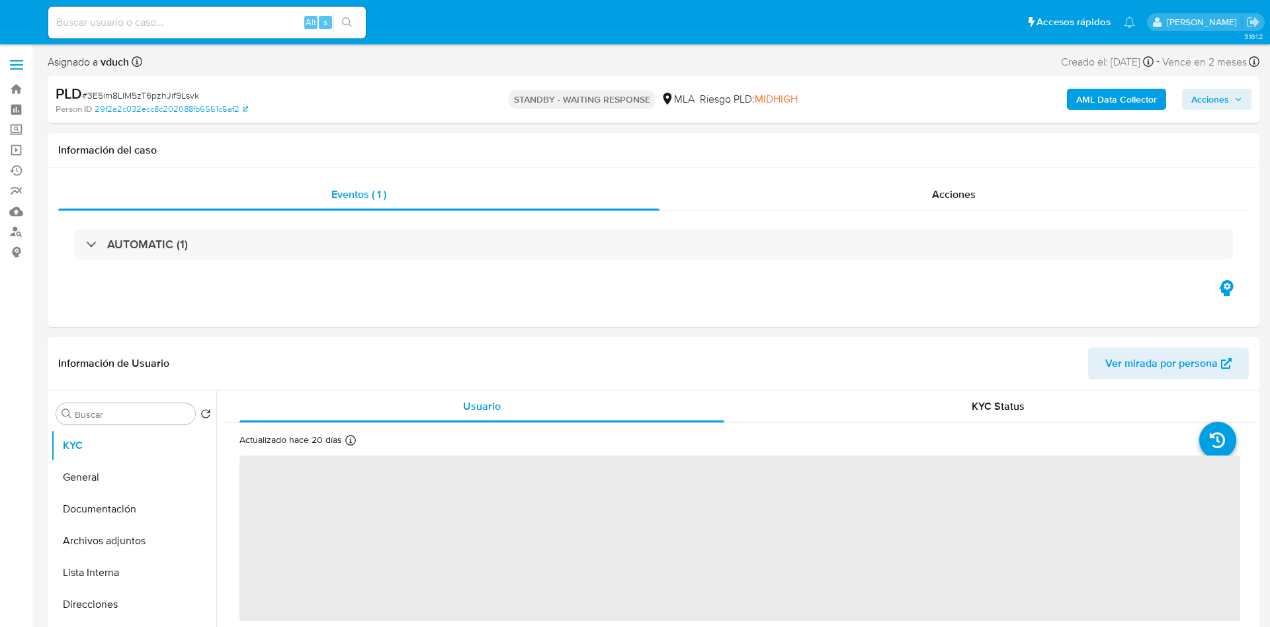
select select "10"
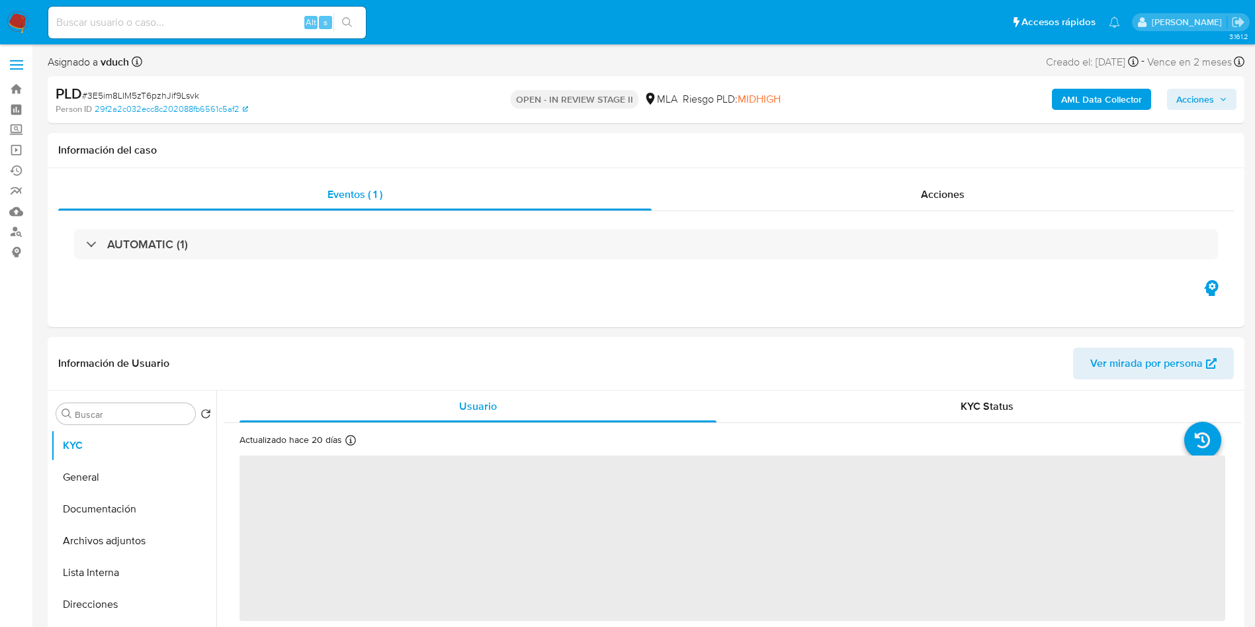
select select "10"
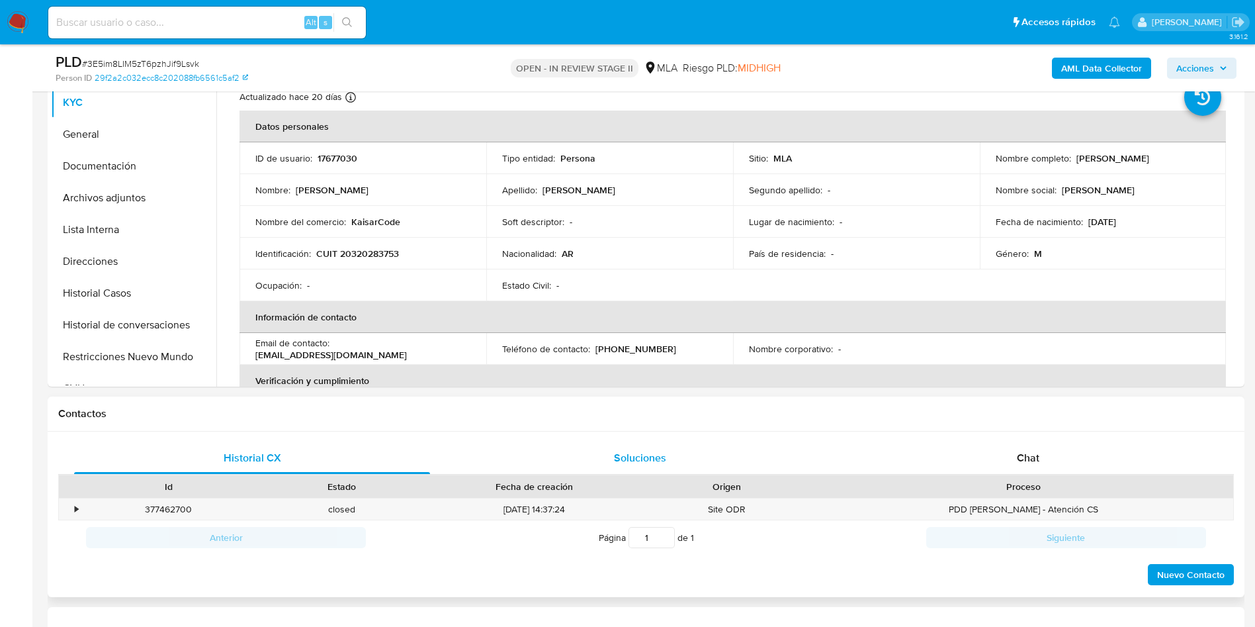
scroll to position [298, 0]
drag, startPoint x: 1042, startPoint y: 463, endPoint x: 707, endPoint y: 443, distance: 336.0
click at [1043, 463] on div "Chat" at bounding box center [1028, 456] width 356 height 32
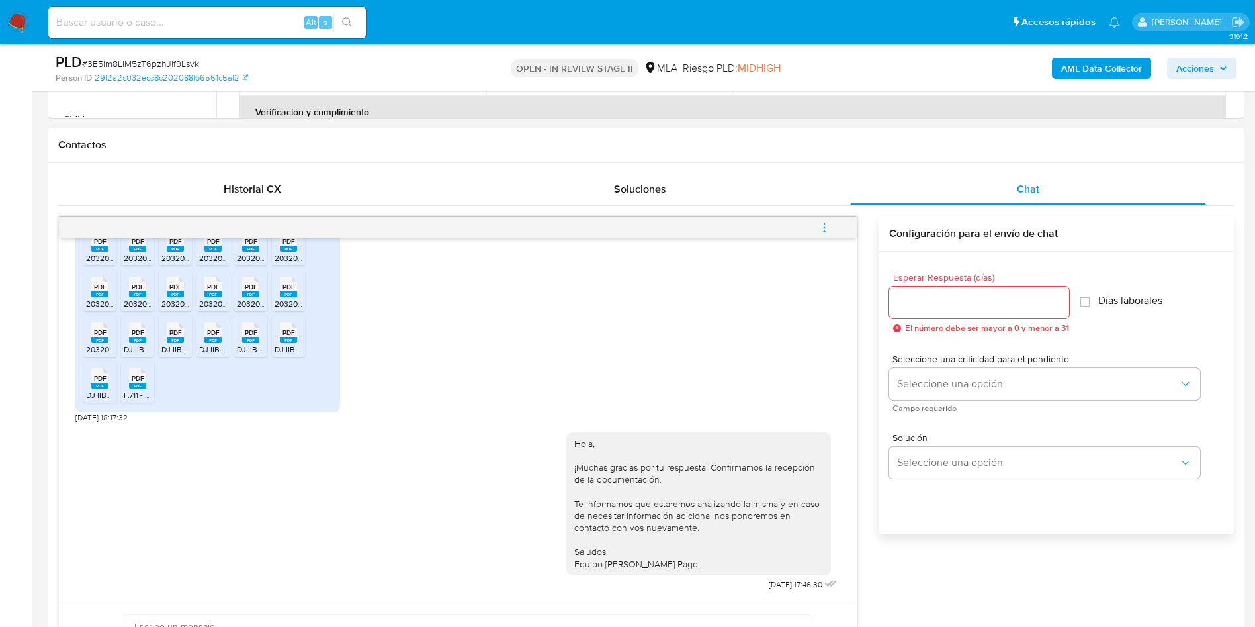
scroll to position [595, 0]
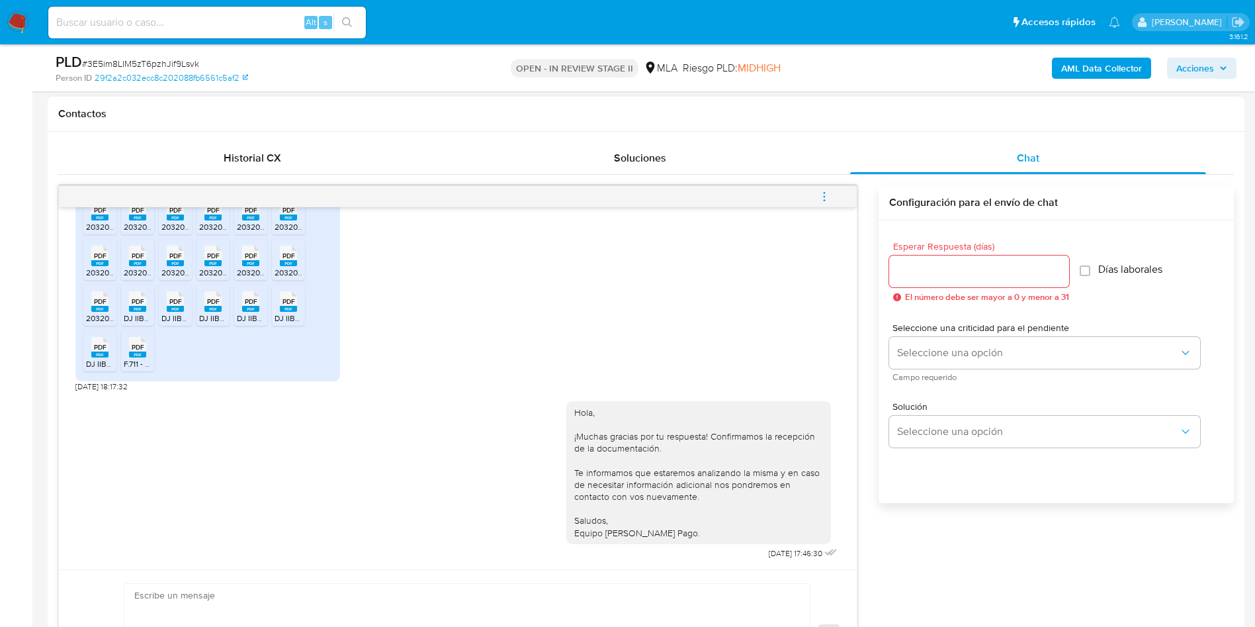
click at [825, 187] on span "menu-action" at bounding box center [824, 197] width 12 height 32
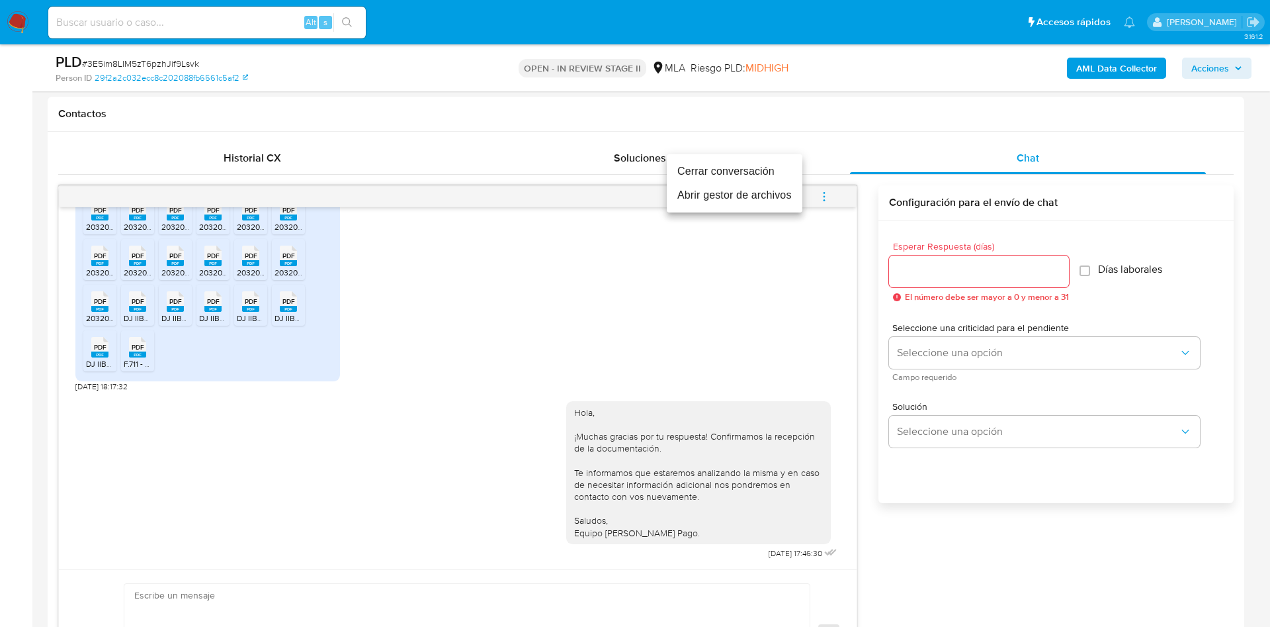
click at [771, 172] on li "Cerrar conversación" at bounding box center [735, 171] width 136 height 24
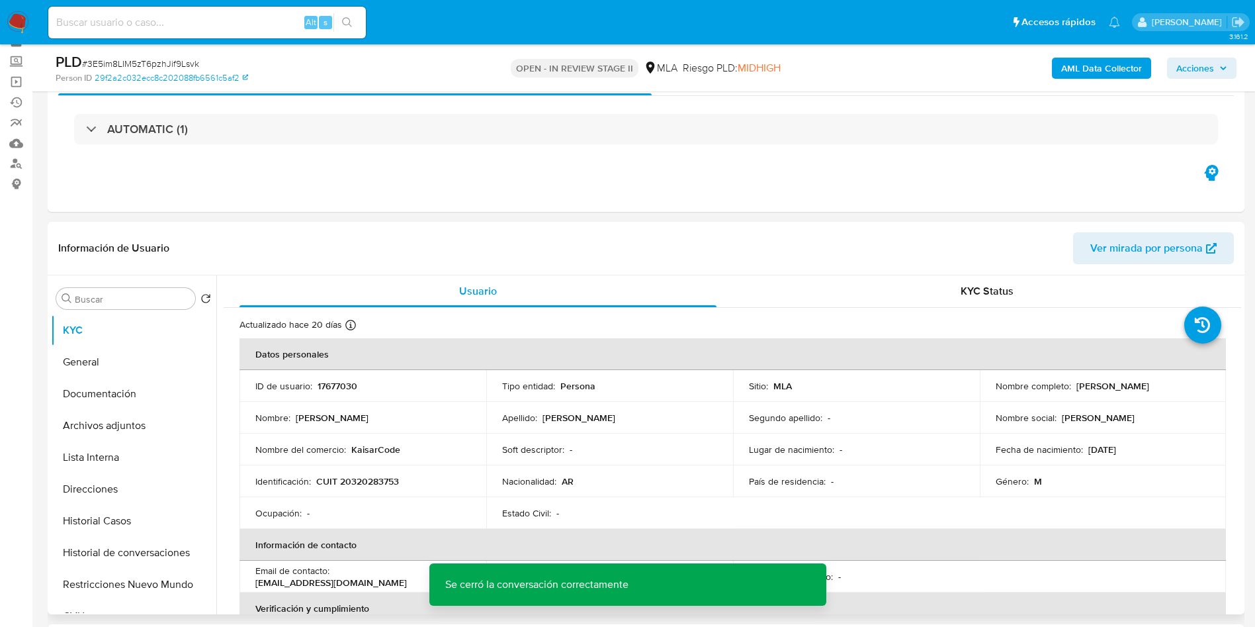
scroll to position [99, 0]
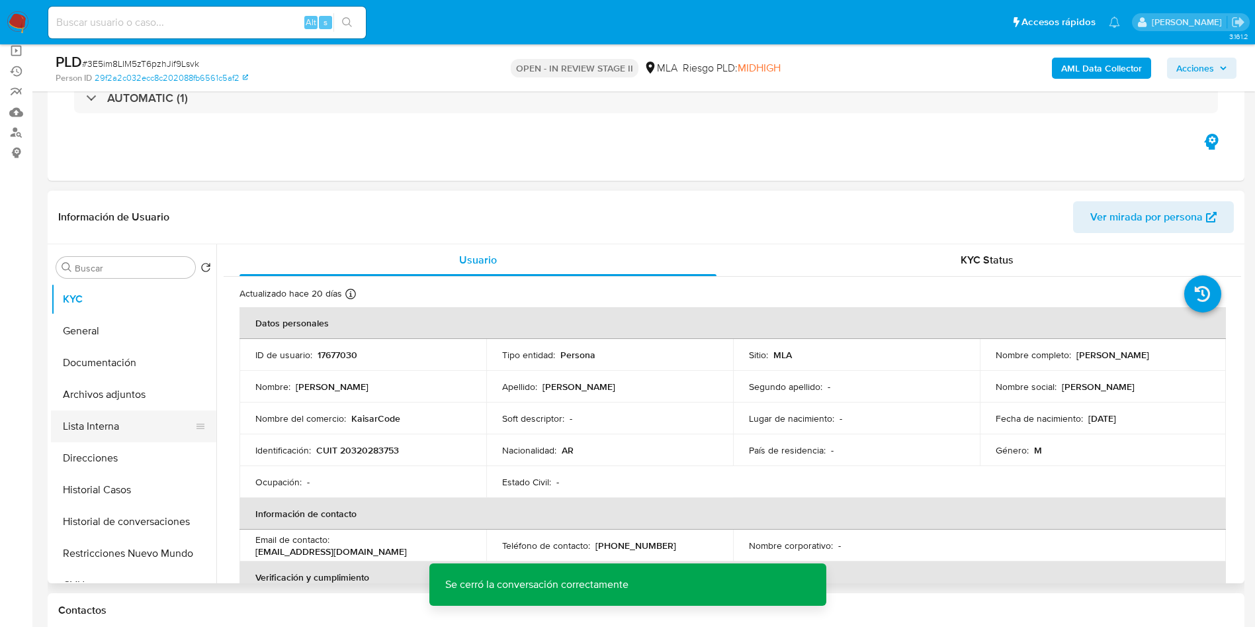
click at [152, 415] on button "Lista Interna" at bounding box center [128, 426] width 155 height 32
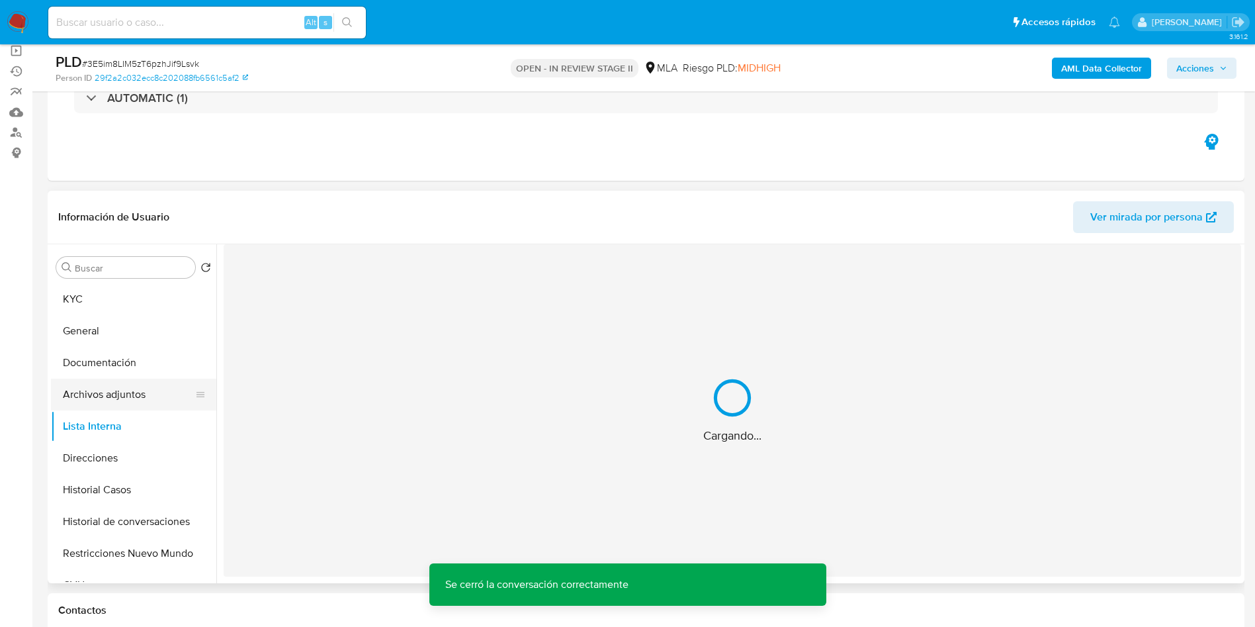
click at [94, 400] on button "Archivos adjuntos" at bounding box center [128, 394] width 155 height 32
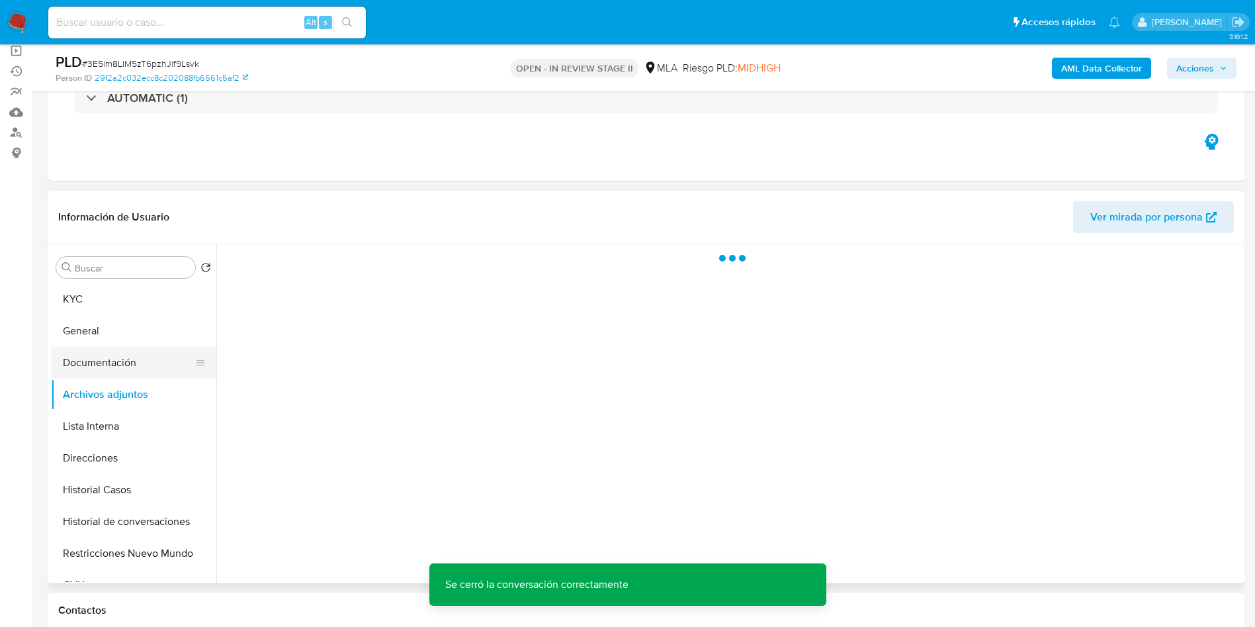
click at [130, 353] on button "Documentación" at bounding box center [128, 363] width 155 height 32
click at [122, 388] on button "Archivos adjuntos" at bounding box center [128, 394] width 155 height 32
click at [97, 394] on button "Archivos adjuntos" at bounding box center [128, 394] width 155 height 32
click at [124, 379] on button "Archivos adjuntos" at bounding box center [133, 394] width 165 height 32
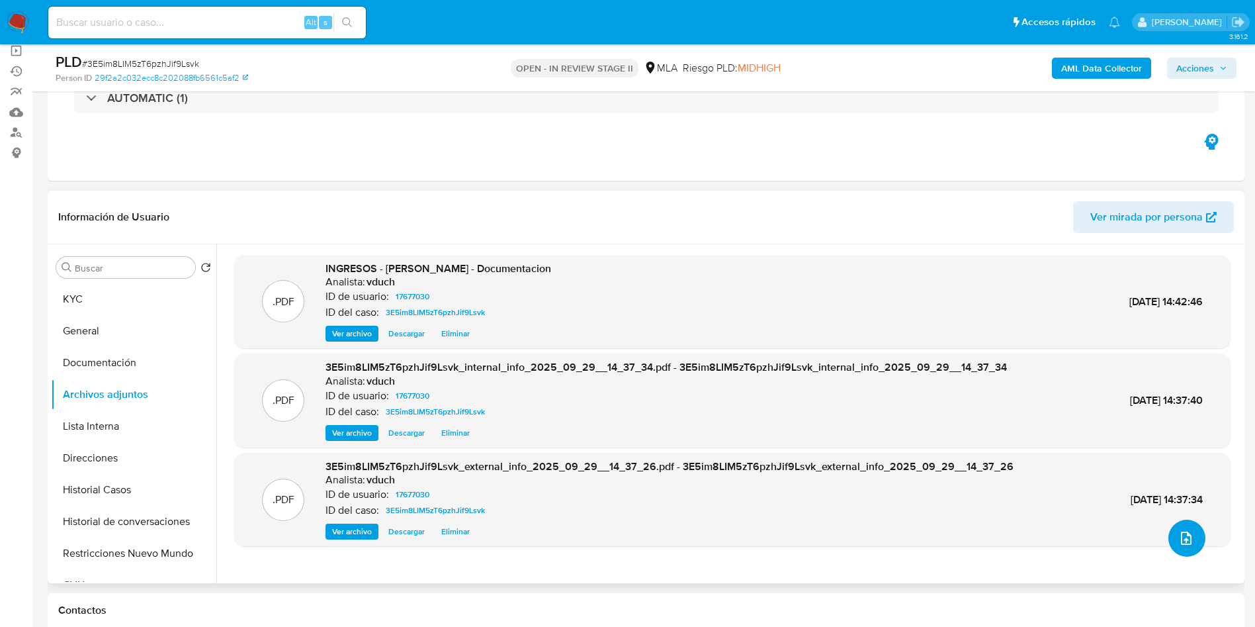
click at [1199, 541] on button "upload-file" at bounding box center [1186, 537] width 37 height 37
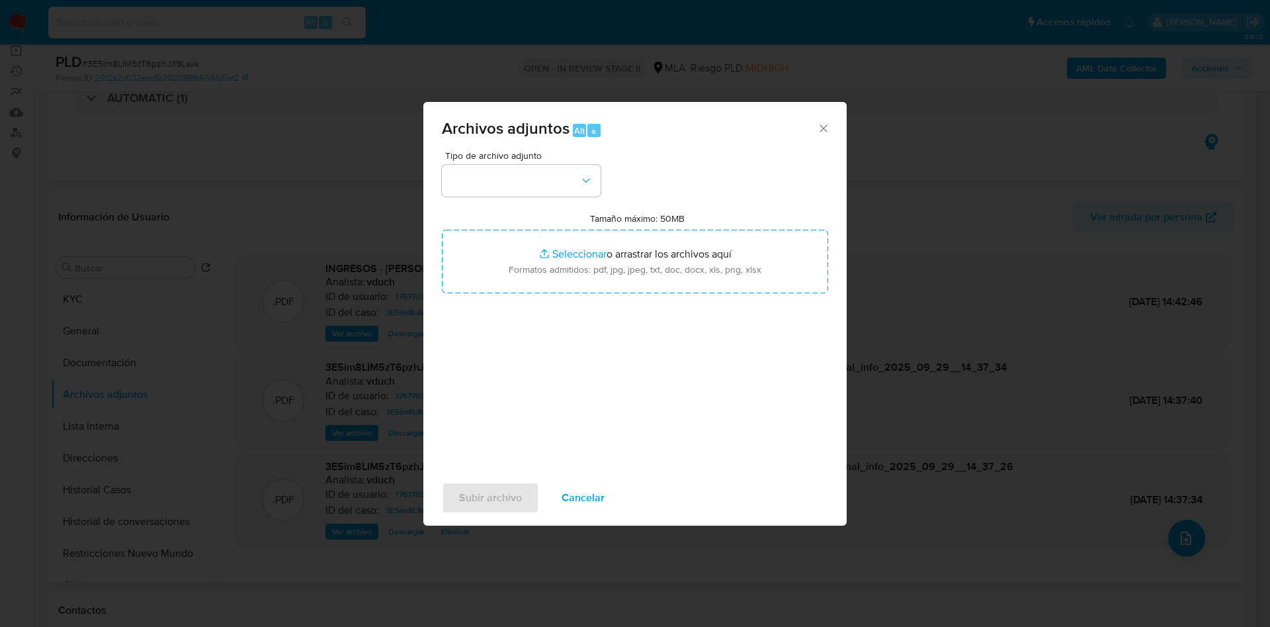
click at [541, 163] on div "Tipo de archivo adjunto" at bounding box center [521, 174] width 159 height 46
click at [534, 183] on button "button" at bounding box center [521, 181] width 159 height 32
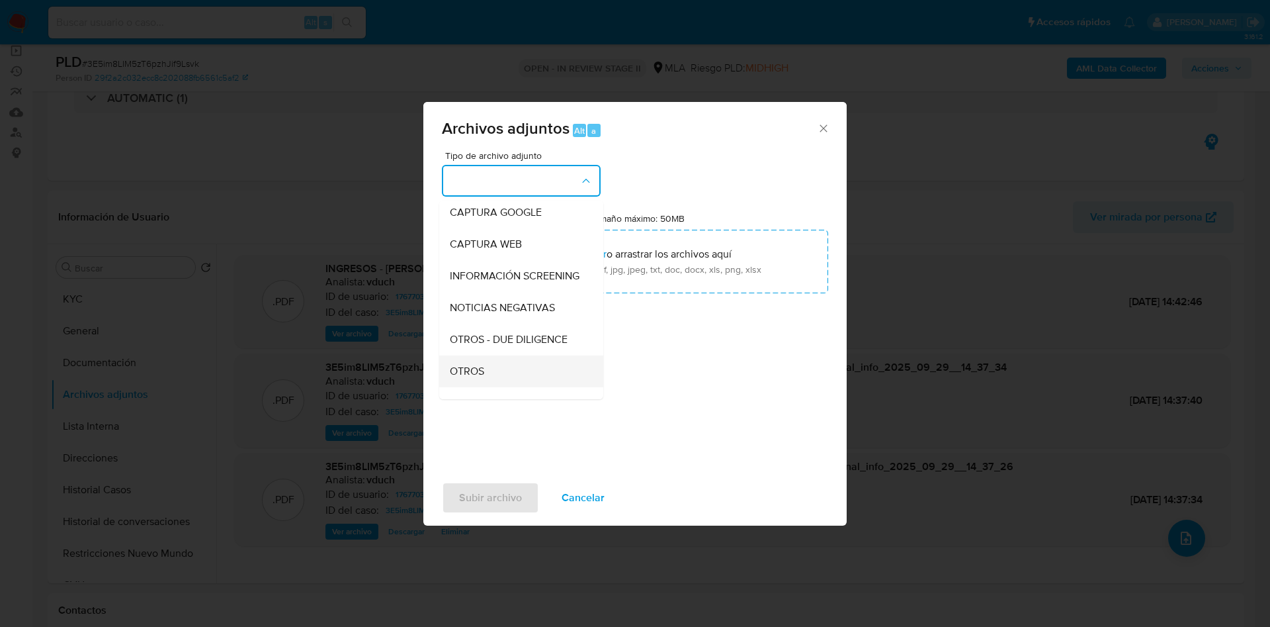
click at [495, 384] on div "OTROS" at bounding box center [517, 371] width 135 height 32
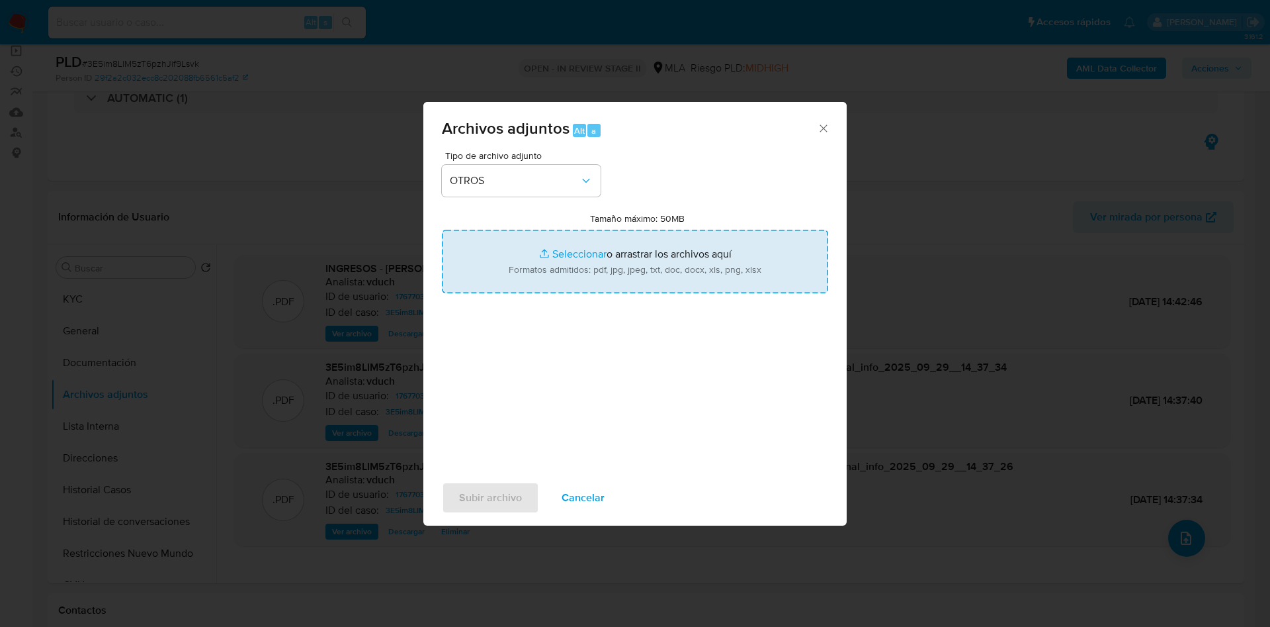
type input "C:\fakepath\Caselog 3E5im8LIM5zT6pzhJif9Lsvk_2025_09_17_16_03_37.docx"
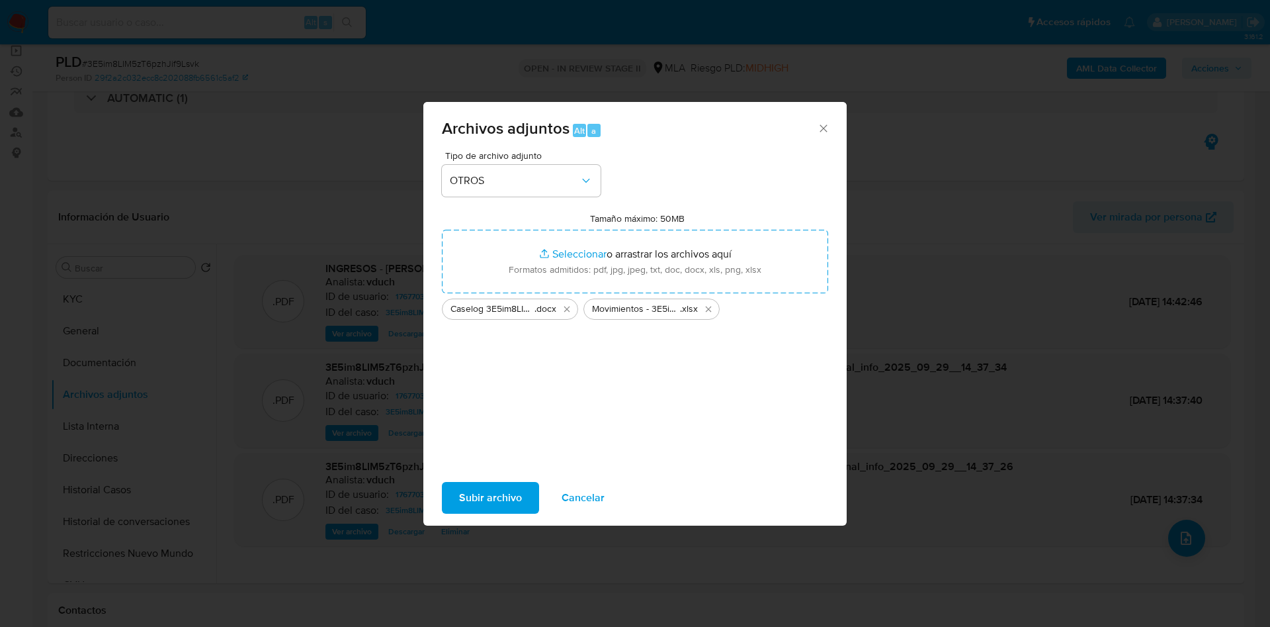
click at [517, 499] on span "Subir archivo" at bounding box center [490, 497] width 63 height 29
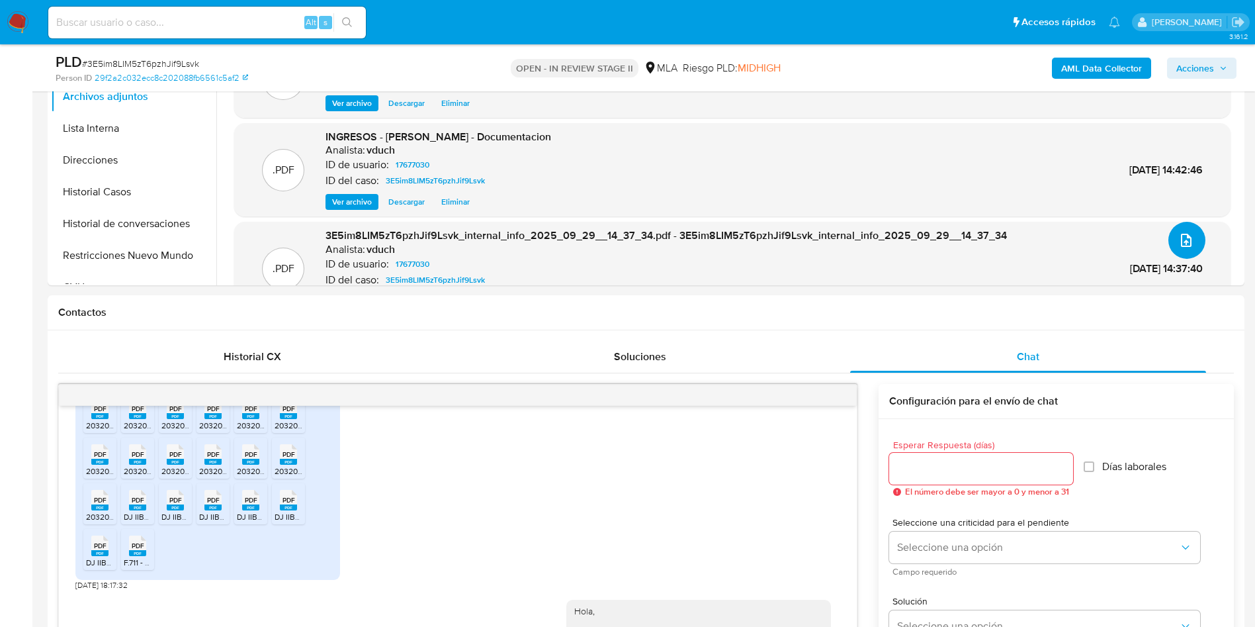
scroll to position [198, 0]
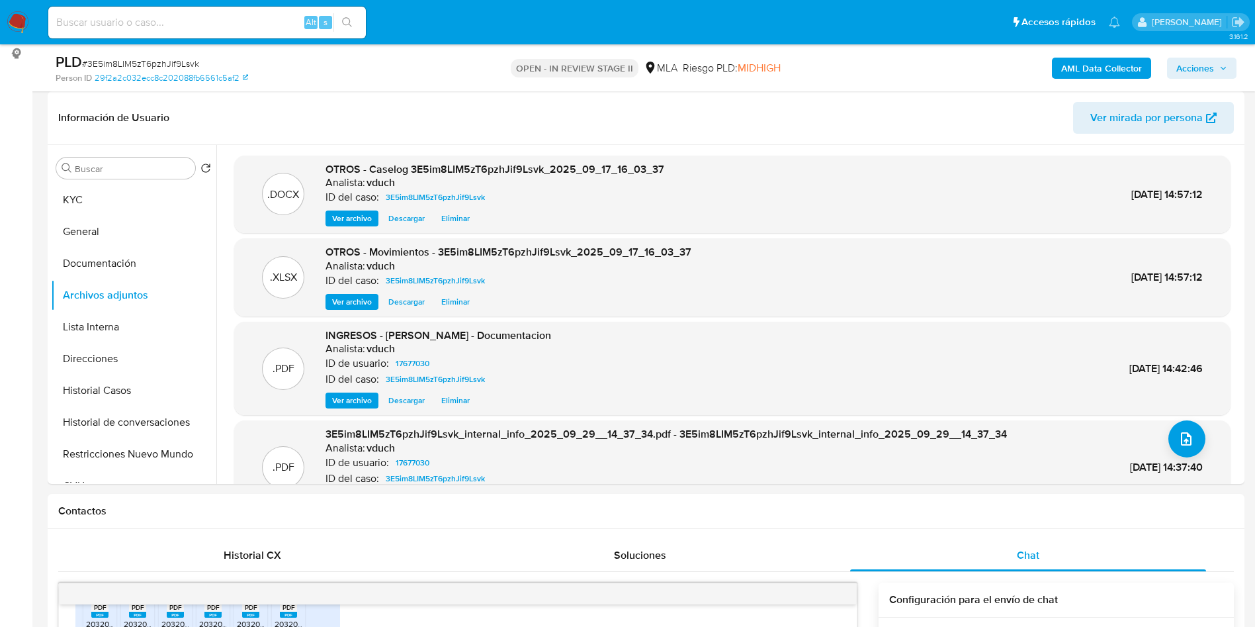
click at [1219, 62] on span "Acciones" at bounding box center [1201, 68] width 51 height 19
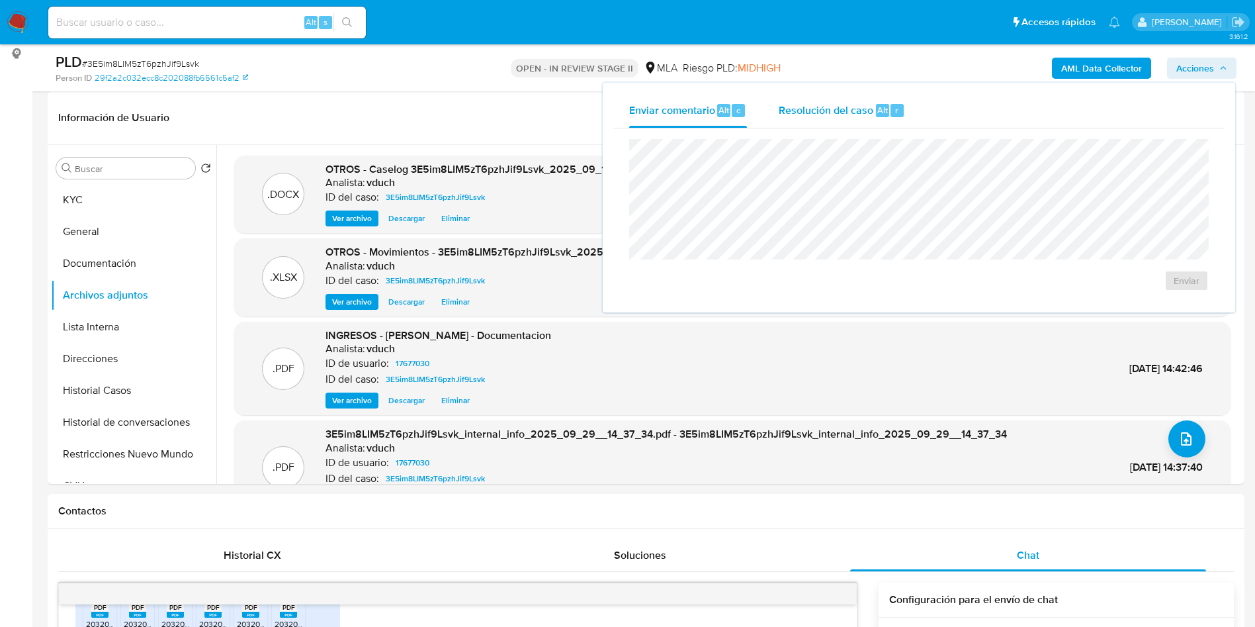
drag, startPoint x: 852, startPoint y: 104, endPoint x: 849, endPoint y: 122, distance: 18.8
click at [851, 105] on span "Resolución del caso" at bounding box center [826, 109] width 95 height 15
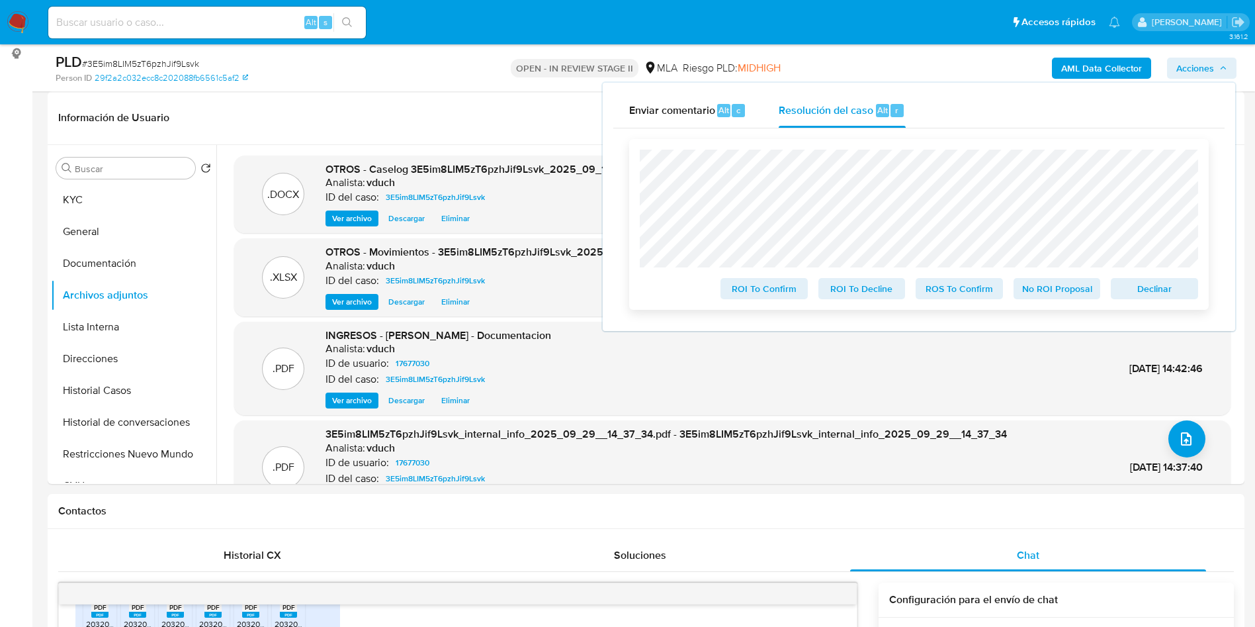
click at [1056, 291] on span "No ROI Proposal" at bounding box center [1057, 288] width 69 height 19
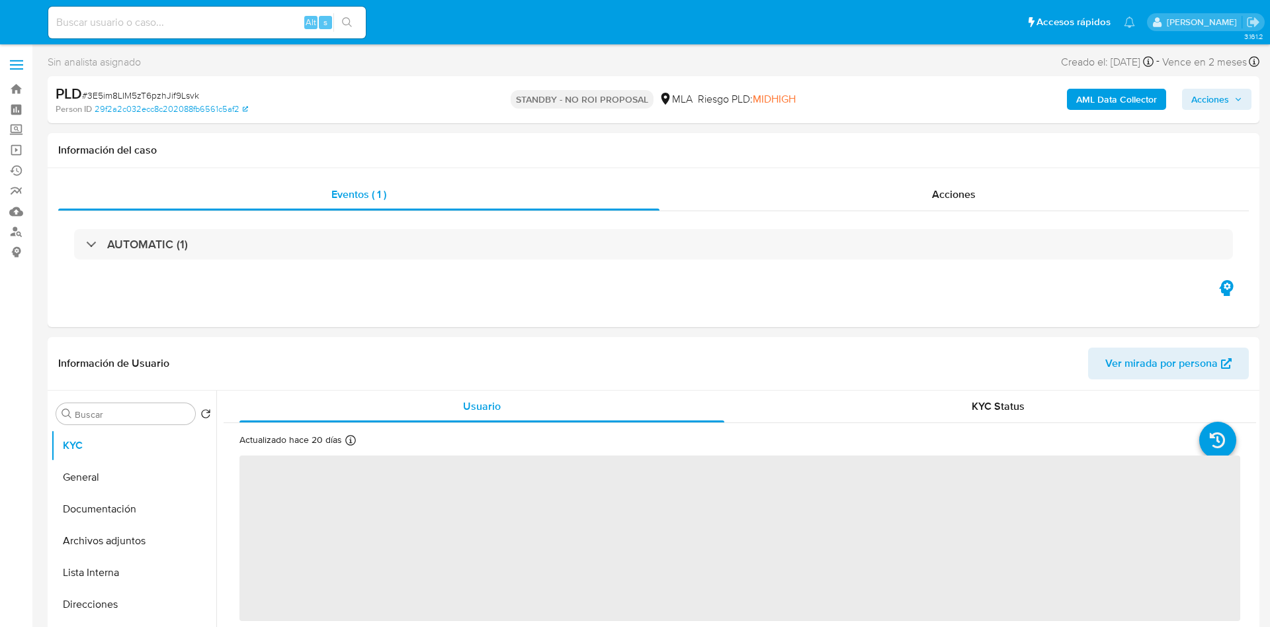
select select "10"
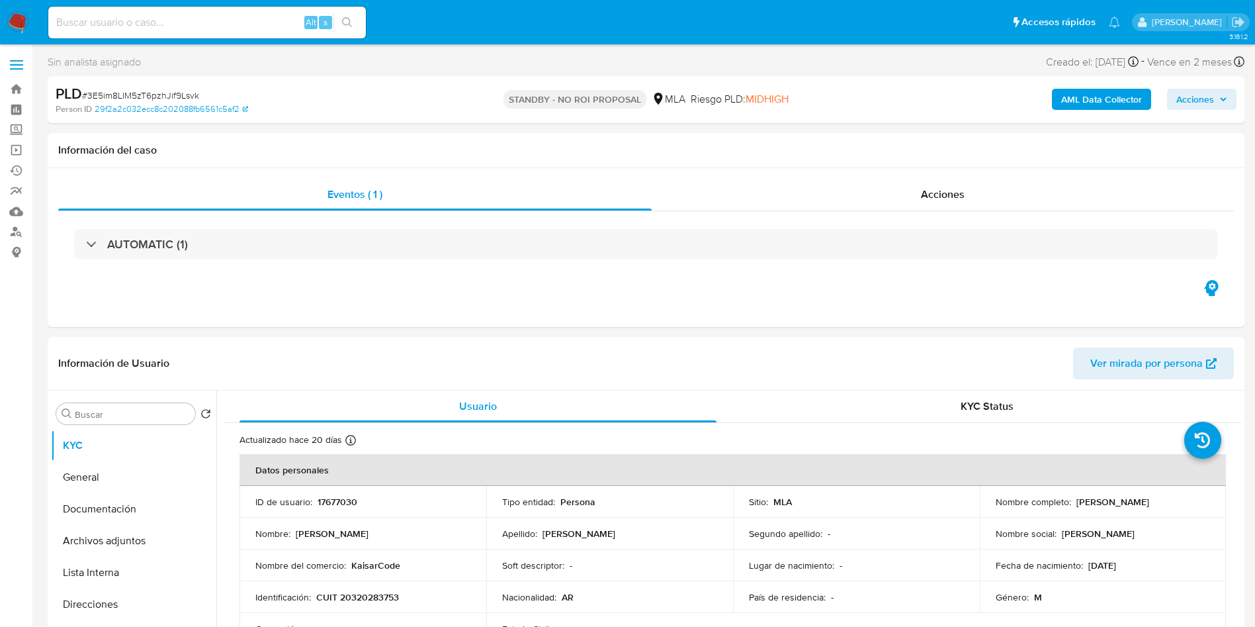
click at [235, 10] on div "Alt s" at bounding box center [207, 23] width 318 height 32
click at [231, 24] on input at bounding box center [207, 22] width 318 height 17
paste input "ewnMxgeh6rOBYsb98Jtl0oSh"
type input "ewnMxgeh6rOBYsb98Jtl0oSh"
click at [351, 23] on icon "search-icon" at bounding box center [347, 22] width 11 height 11
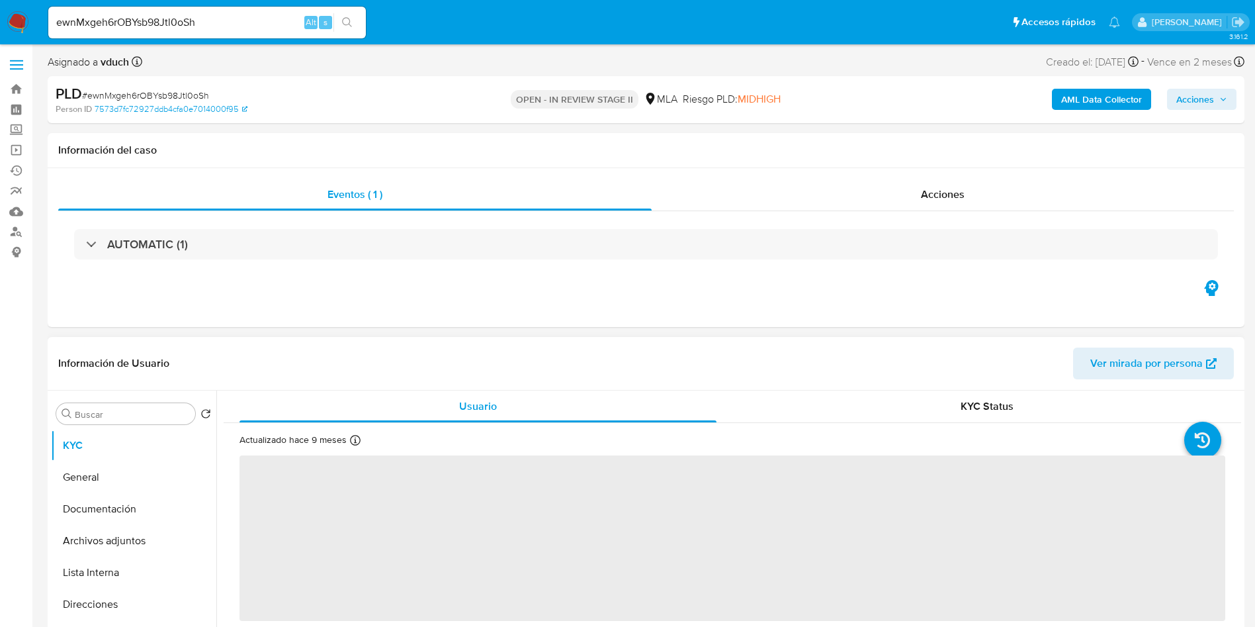
select select "10"
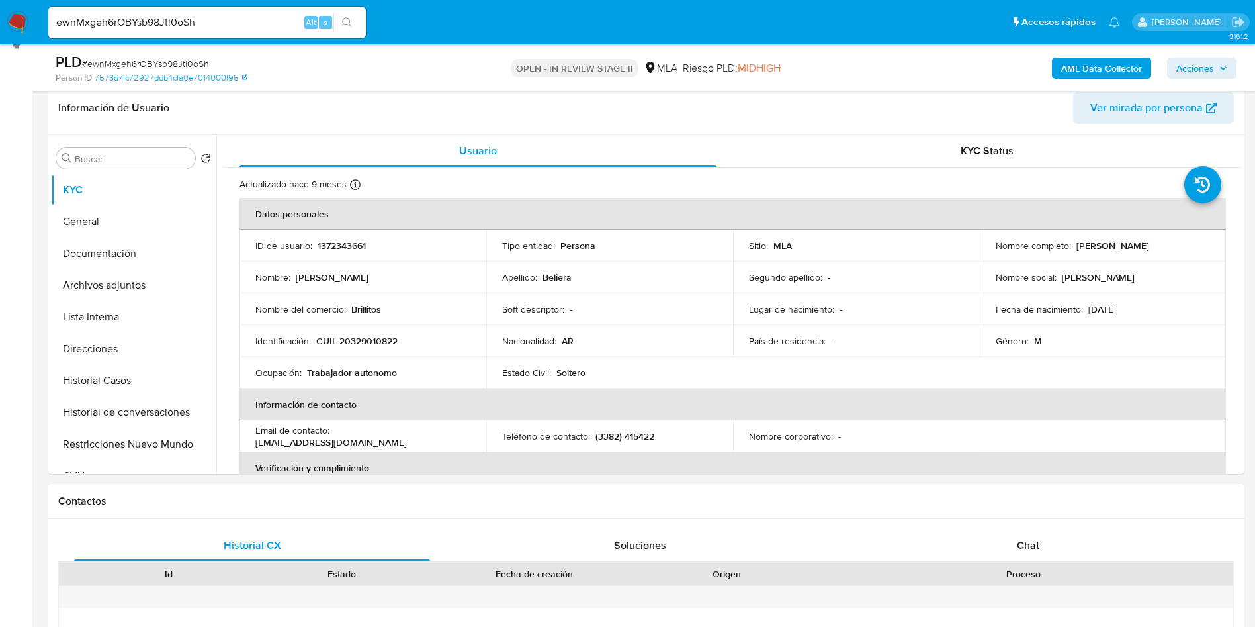
scroll to position [298, 0]
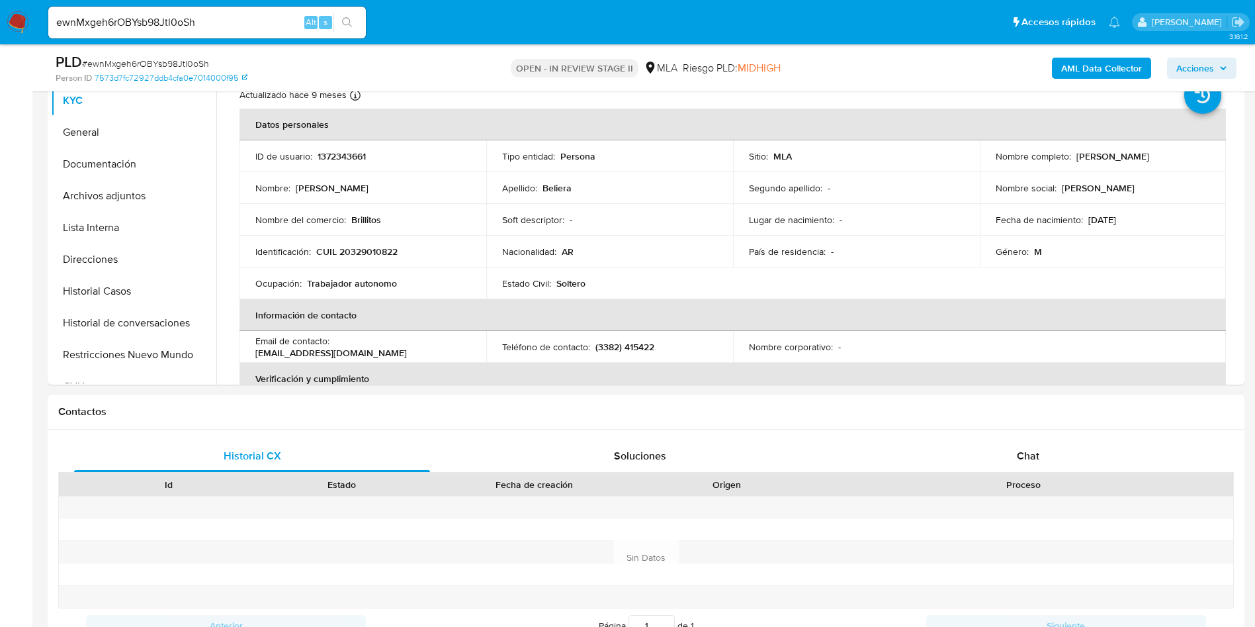
click at [1121, 483] on div "Proceso" at bounding box center [1023, 484] width 401 height 13
click at [1095, 464] on div "Chat" at bounding box center [1028, 456] width 356 height 32
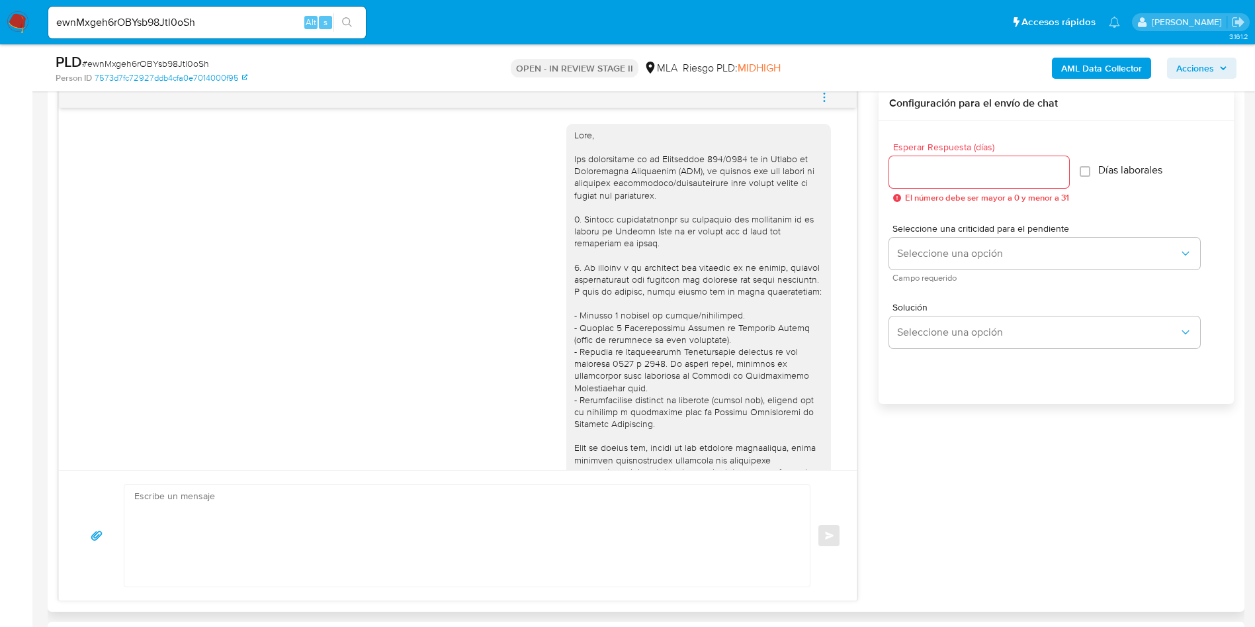
scroll to position [679, 0]
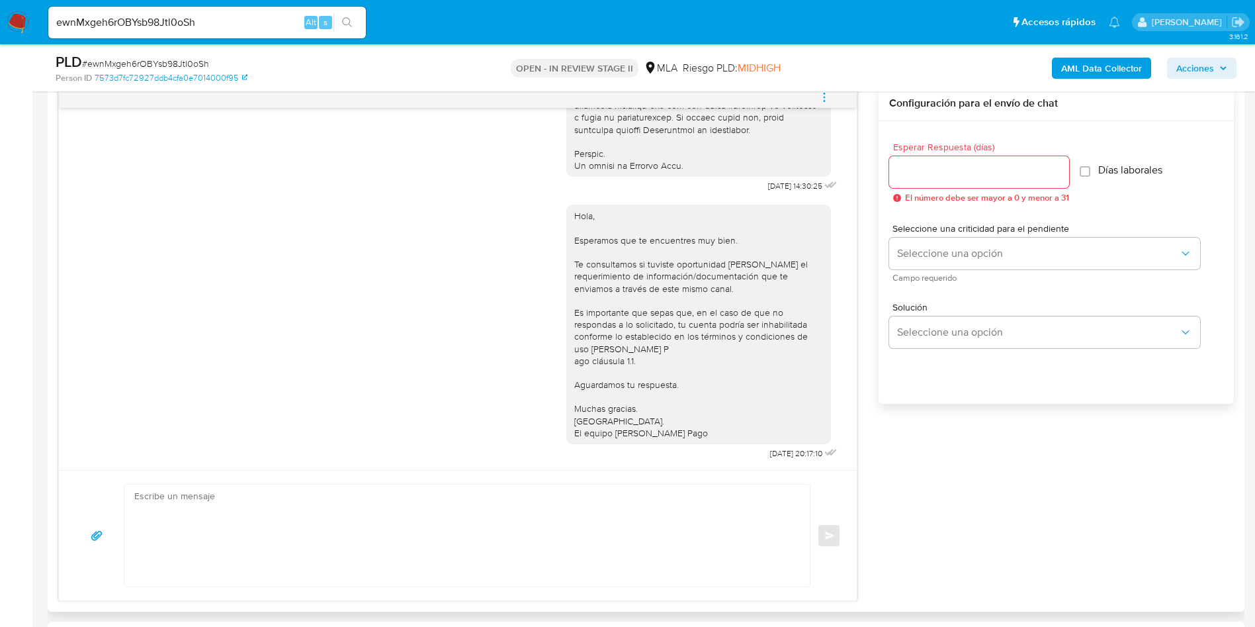
click at [838, 106] on button "menu-action" at bounding box center [825, 97] width 44 height 32
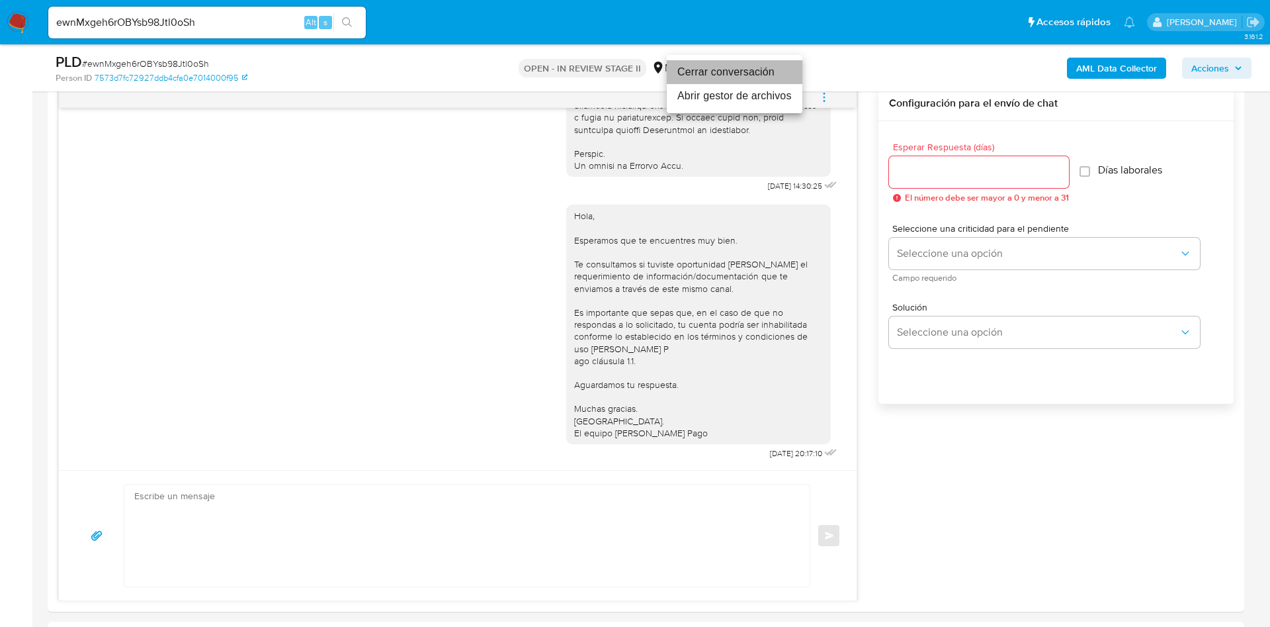
click at [780, 81] on li "Cerrar conversación" at bounding box center [735, 72] width 136 height 24
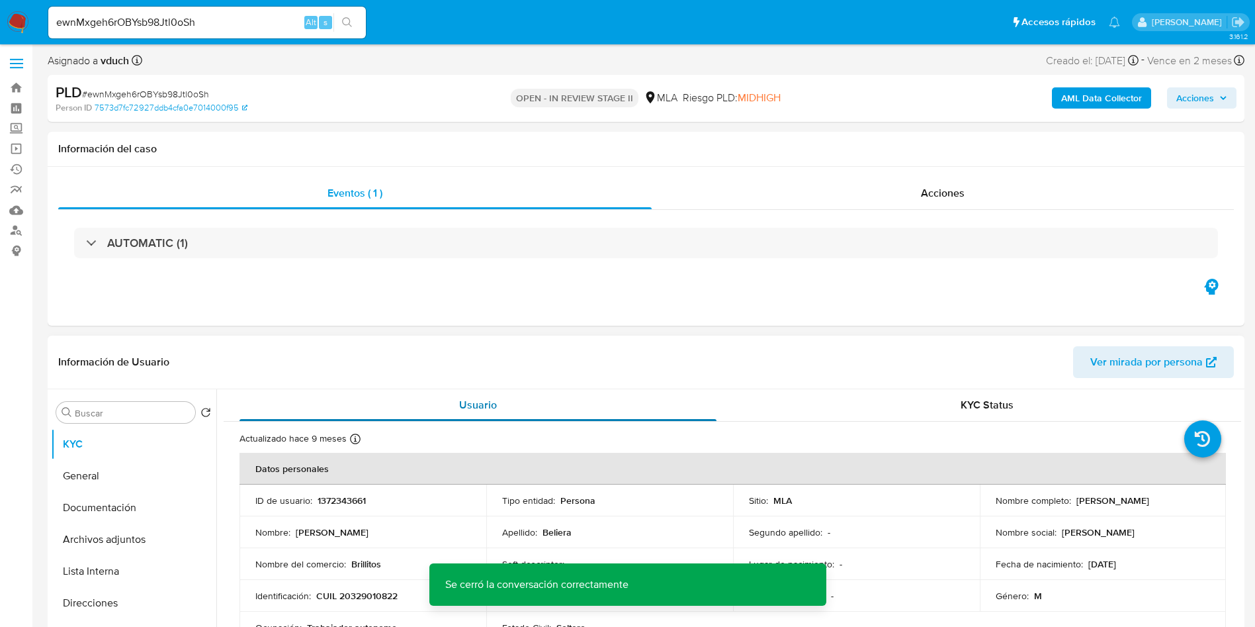
scroll to position [0, 0]
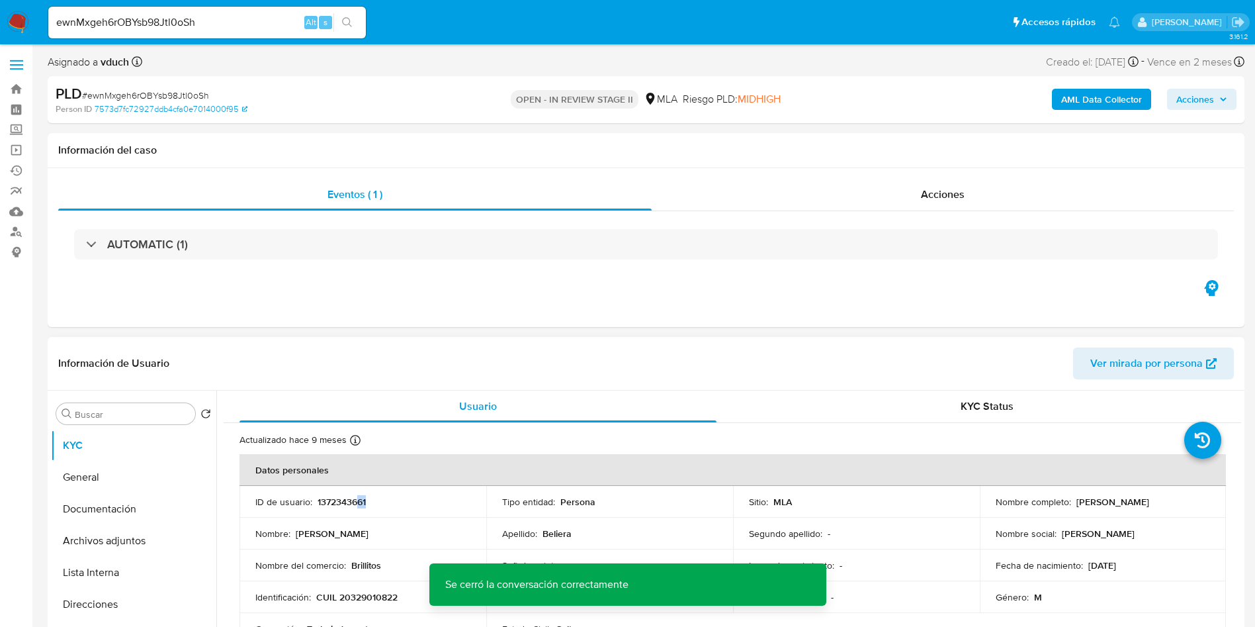
click at [360, 508] on td "ID de usuario : 1372343661" at bounding box center [362, 502] width 247 height 32
click at [359, 507] on p "1372343661" at bounding box center [342, 502] width 48 height 12
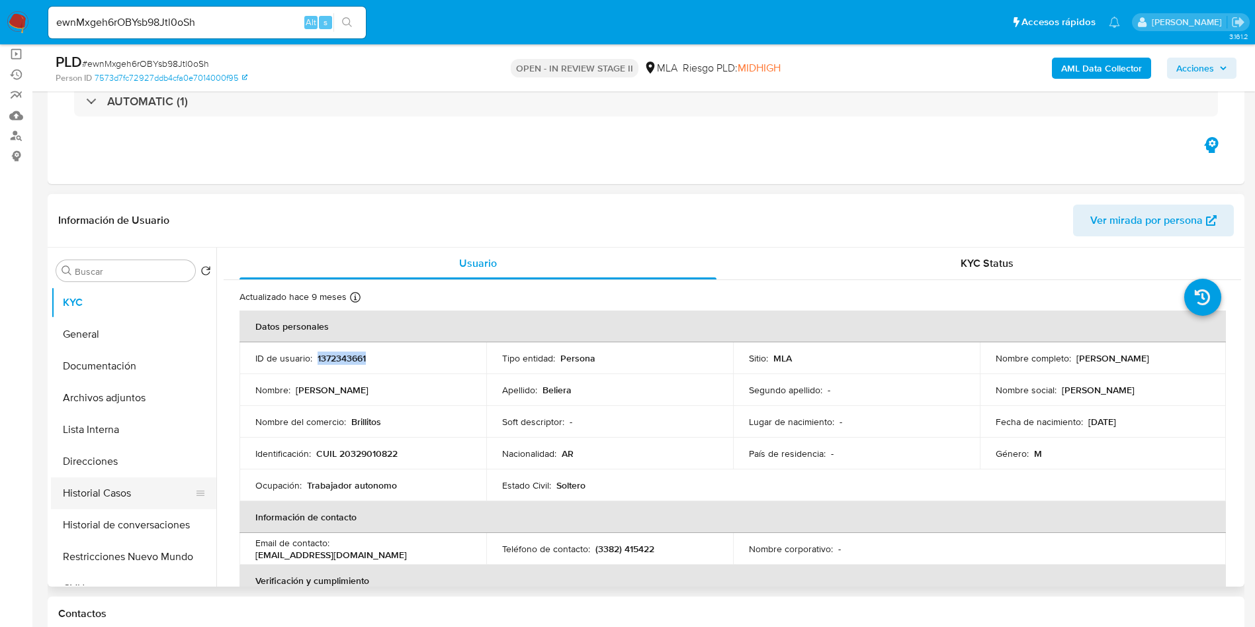
scroll to position [99, 0]
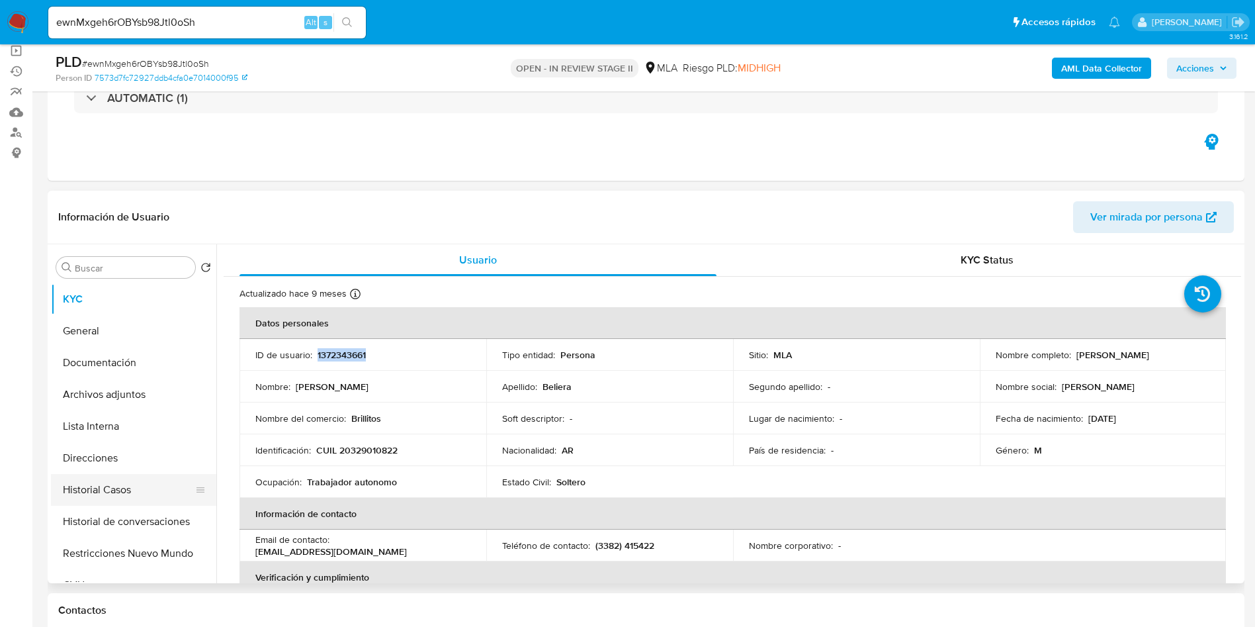
click at [76, 497] on button "Historial Casos" at bounding box center [128, 490] width 155 height 32
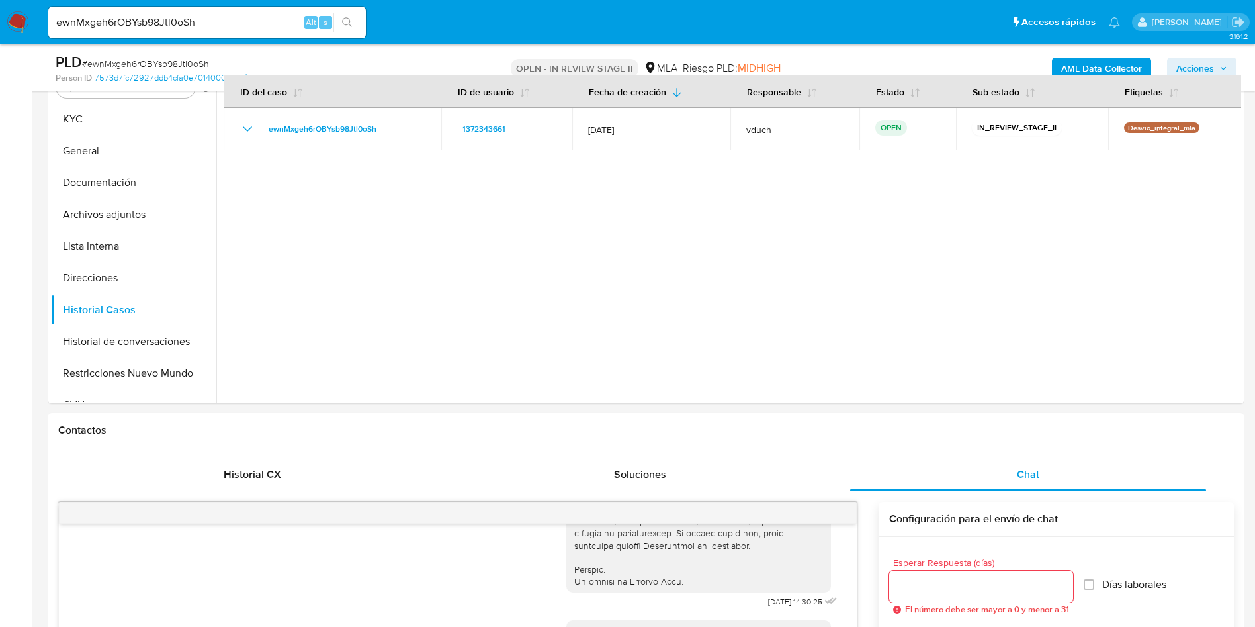
scroll to position [198, 0]
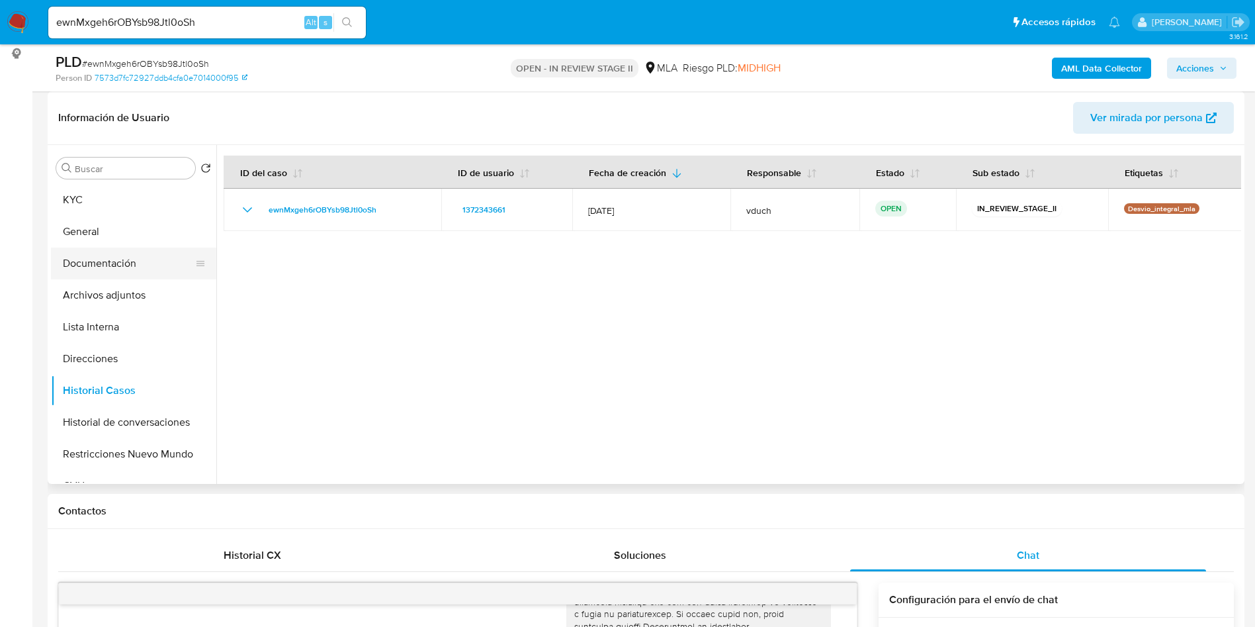
click at [112, 264] on button "Documentación" at bounding box center [128, 263] width 155 height 32
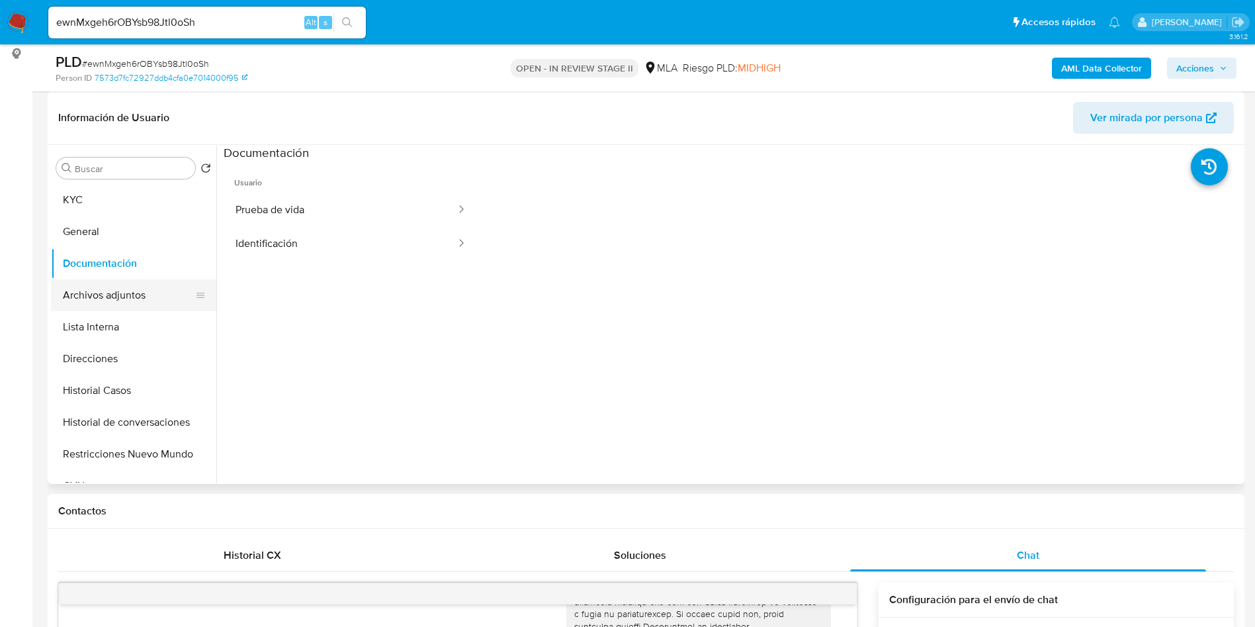
click at [120, 296] on button "Archivos adjuntos" at bounding box center [128, 295] width 155 height 32
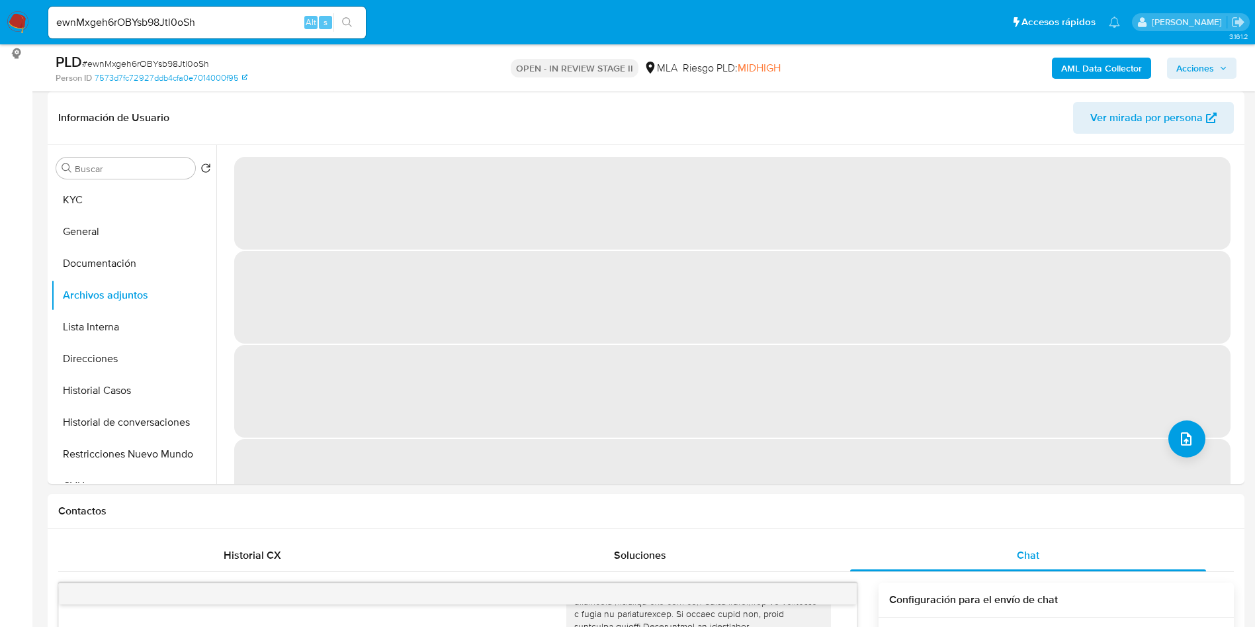
click at [1209, 73] on span "Acciones" at bounding box center [1195, 68] width 38 height 21
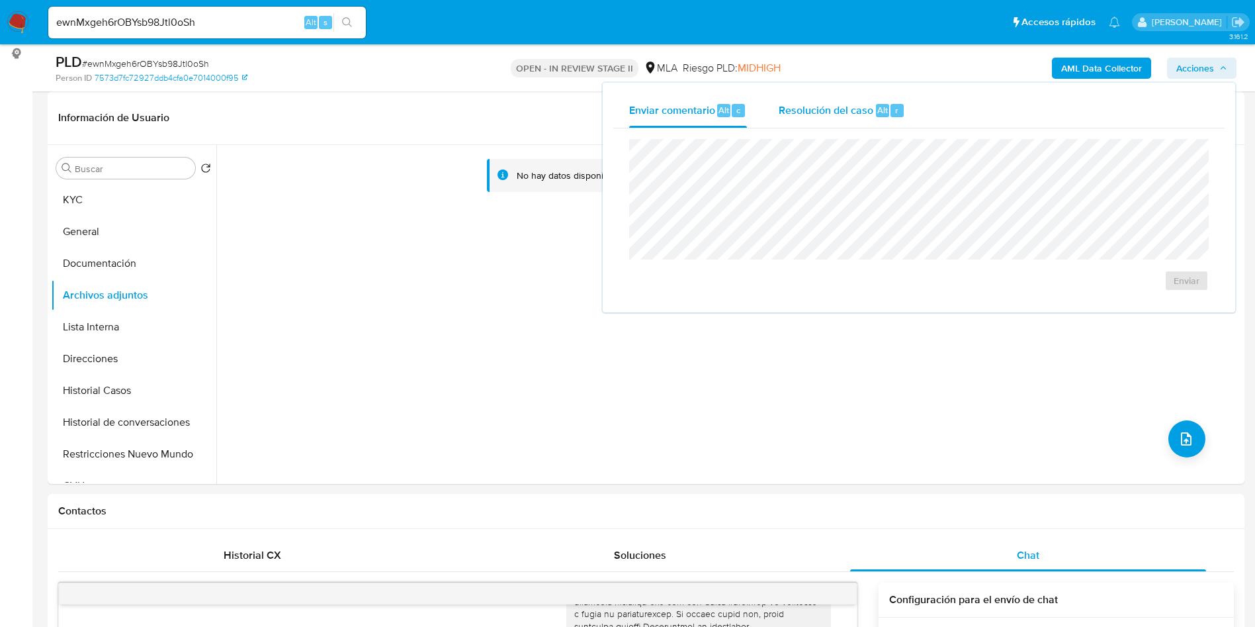
click at [859, 118] on div "Resolución del caso Alt r" at bounding box center [842, 110] width 126 height 34
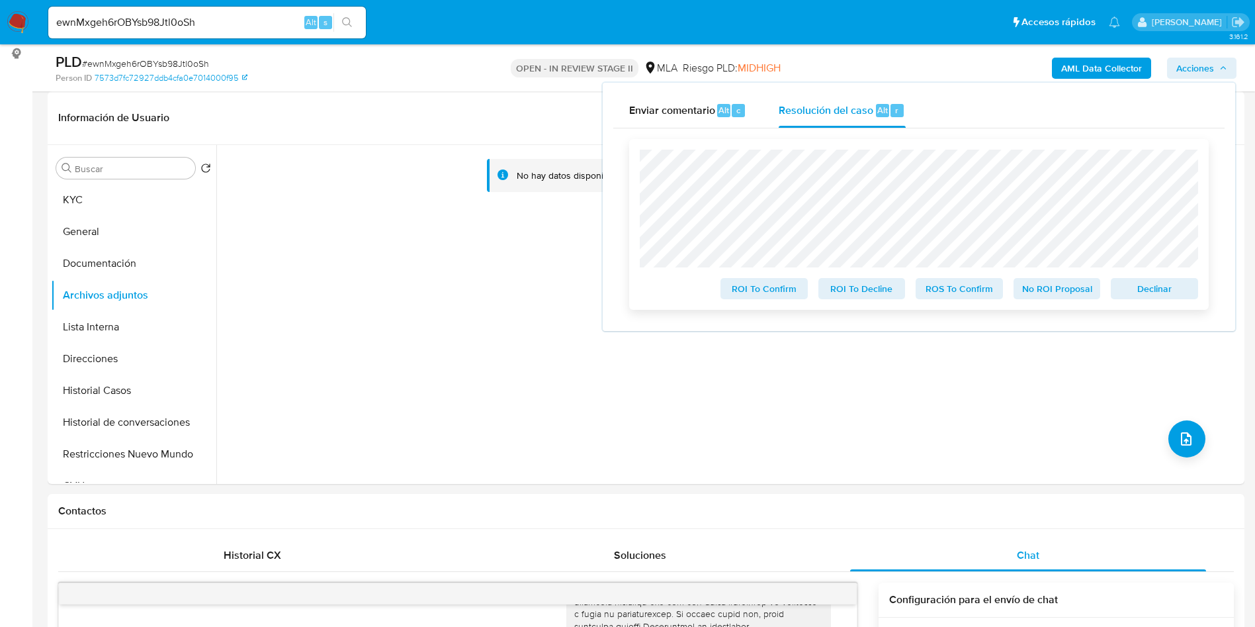
click at [1129, 288] on span "Declinar" at bounding box center [1154, 288] width 69 height 19
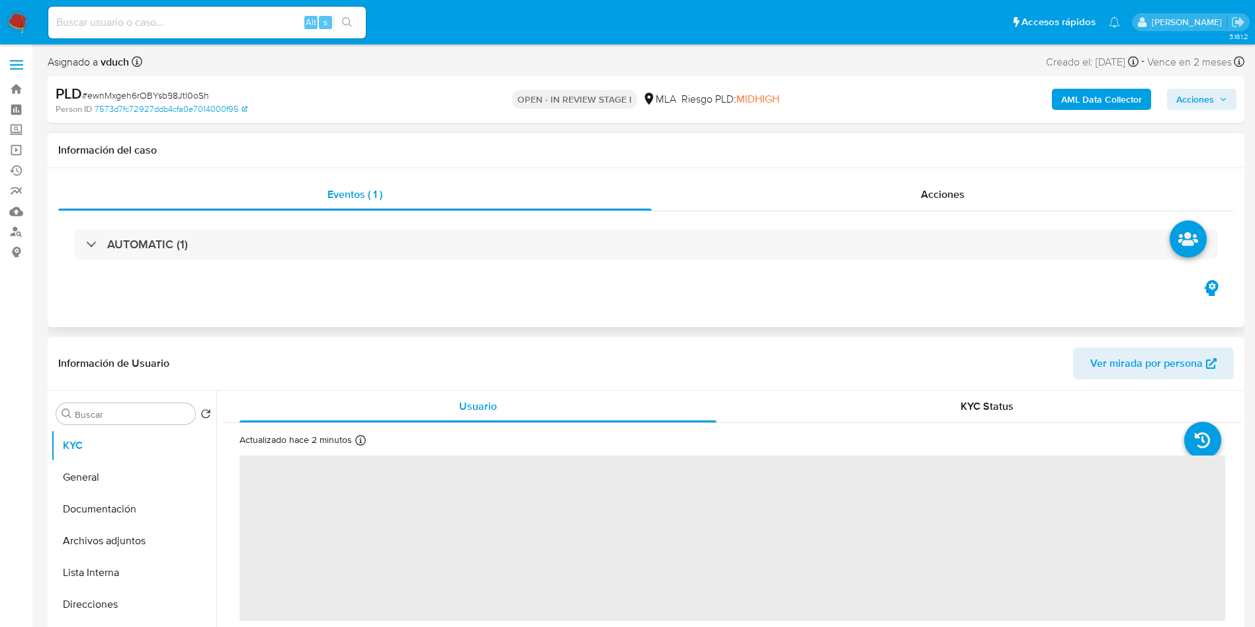
select select "10"
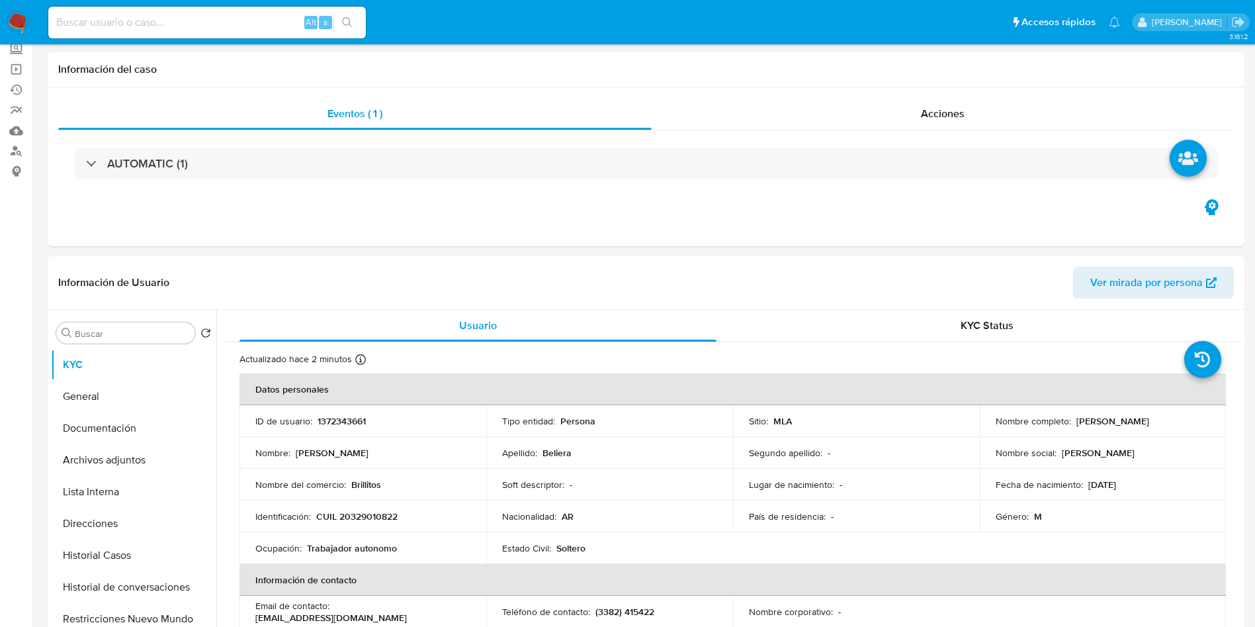
scroll to position [99, 0]
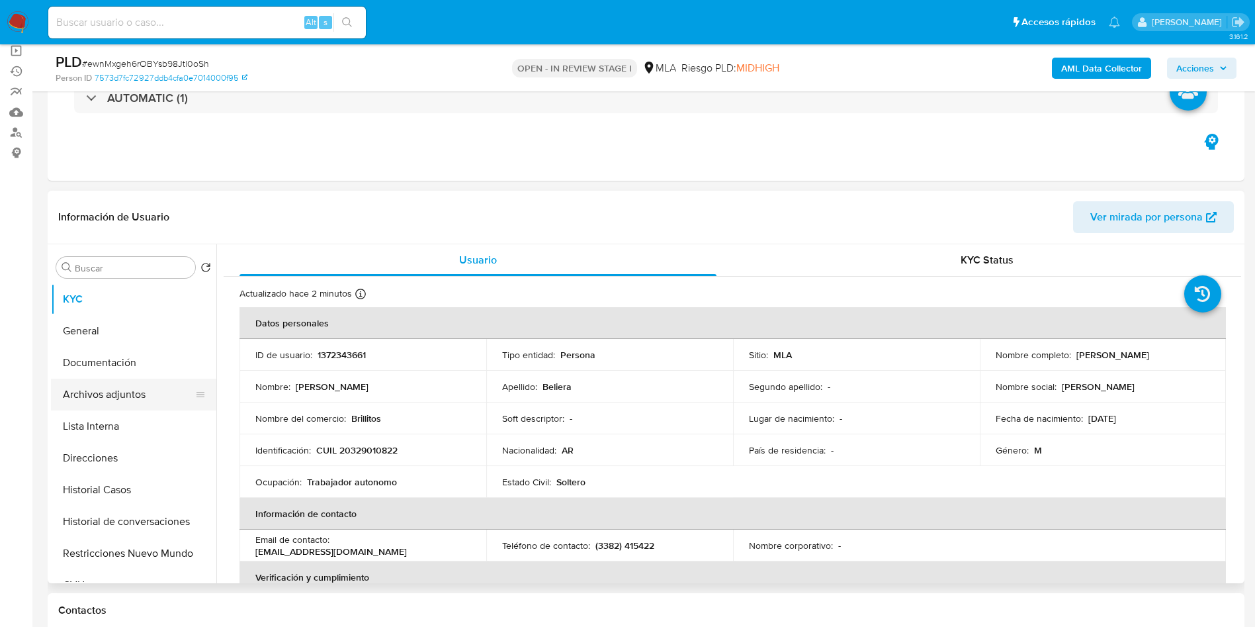
click at [125, 398] on button "Archivos adjuntos" at bounding box center [128, 394] width 155 height 32
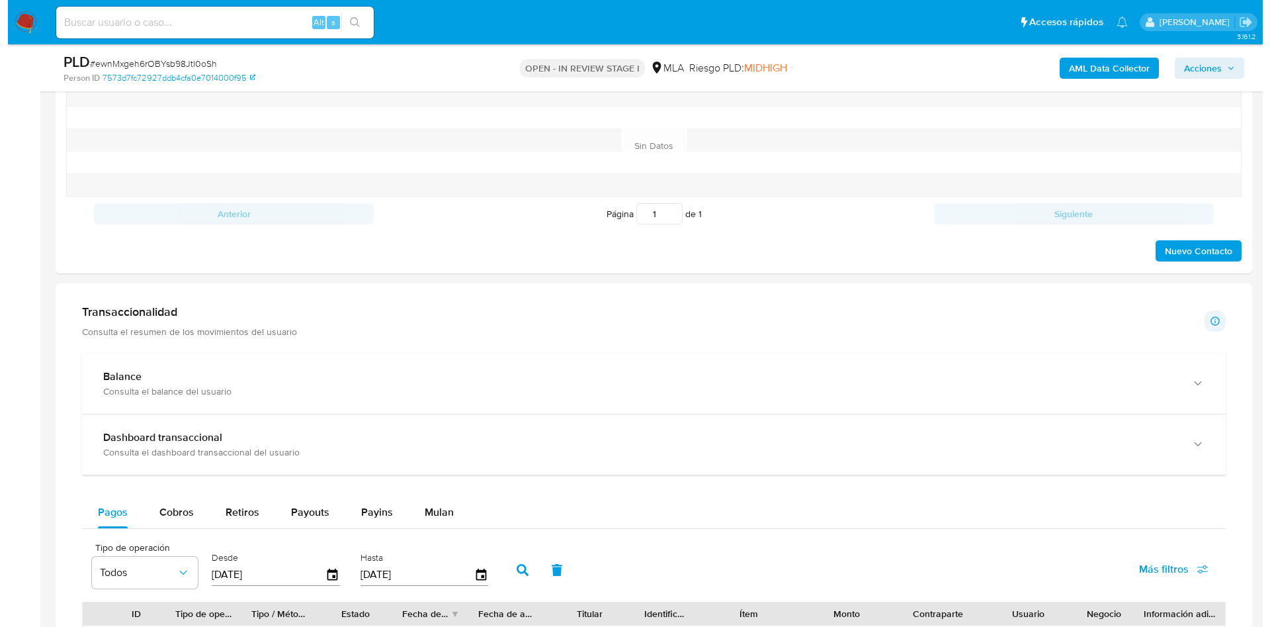
scroll to position [0, 0]
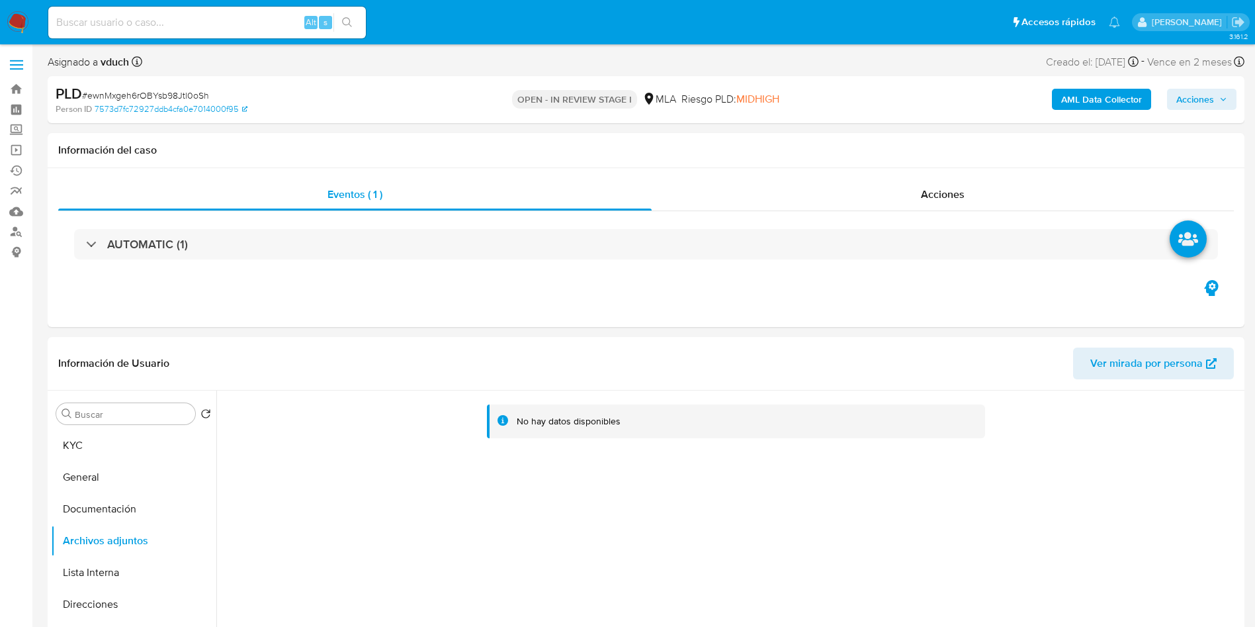
click at [1100, 97] on b "AML Data Collector" at bounding box center [1101, 99] width 81 height 21
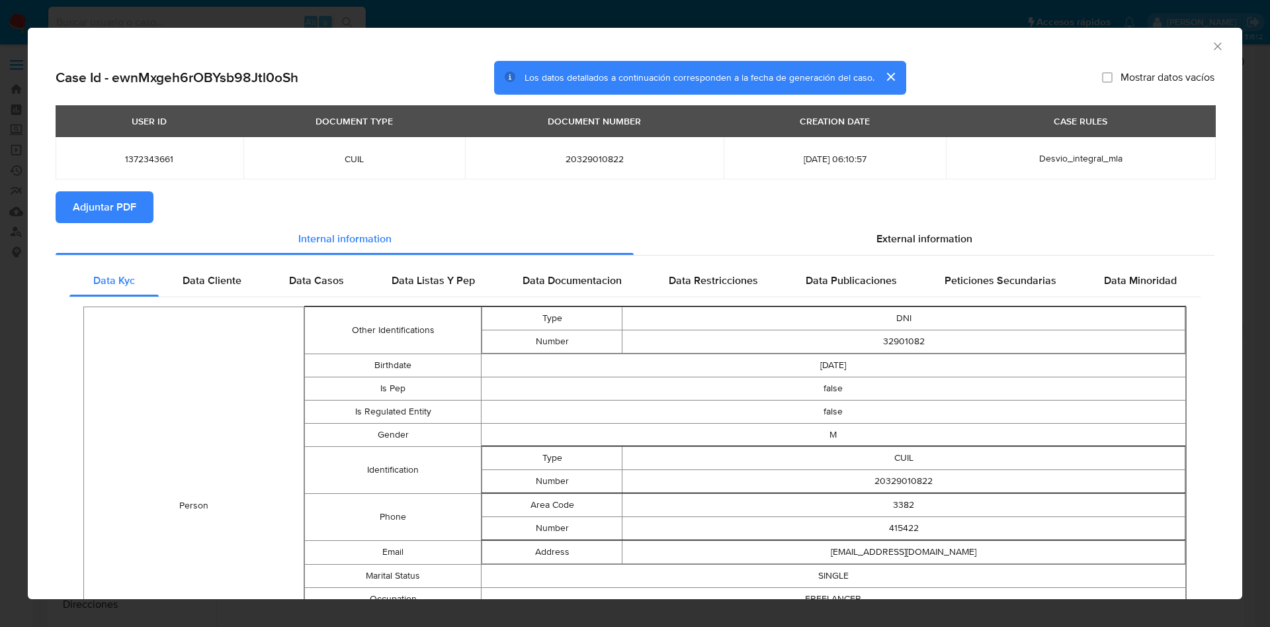
click at [132, 212] on span "Adjuntar PDF" at bounding box center [105, 207] width 64 height 29
click at [902, 249] on div "External information" at bounding box center [924, 241] width 581 height 32
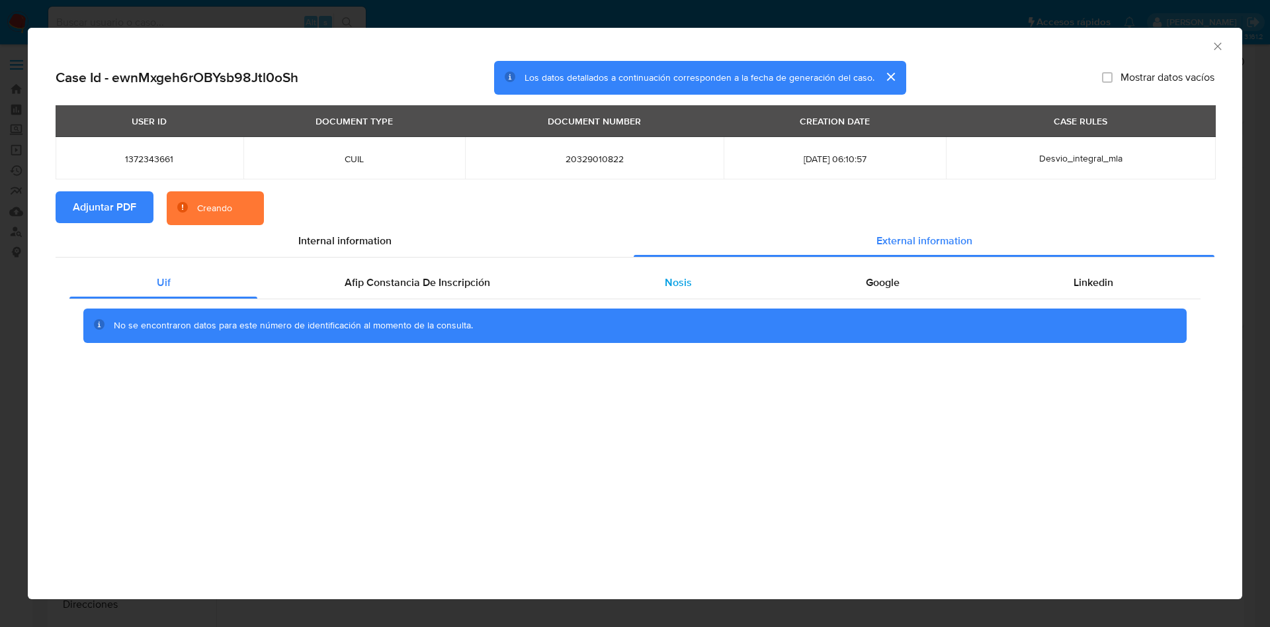
click at [649, 279] on div "Nosis" at bounding box center [678, 283] width 201 height 32
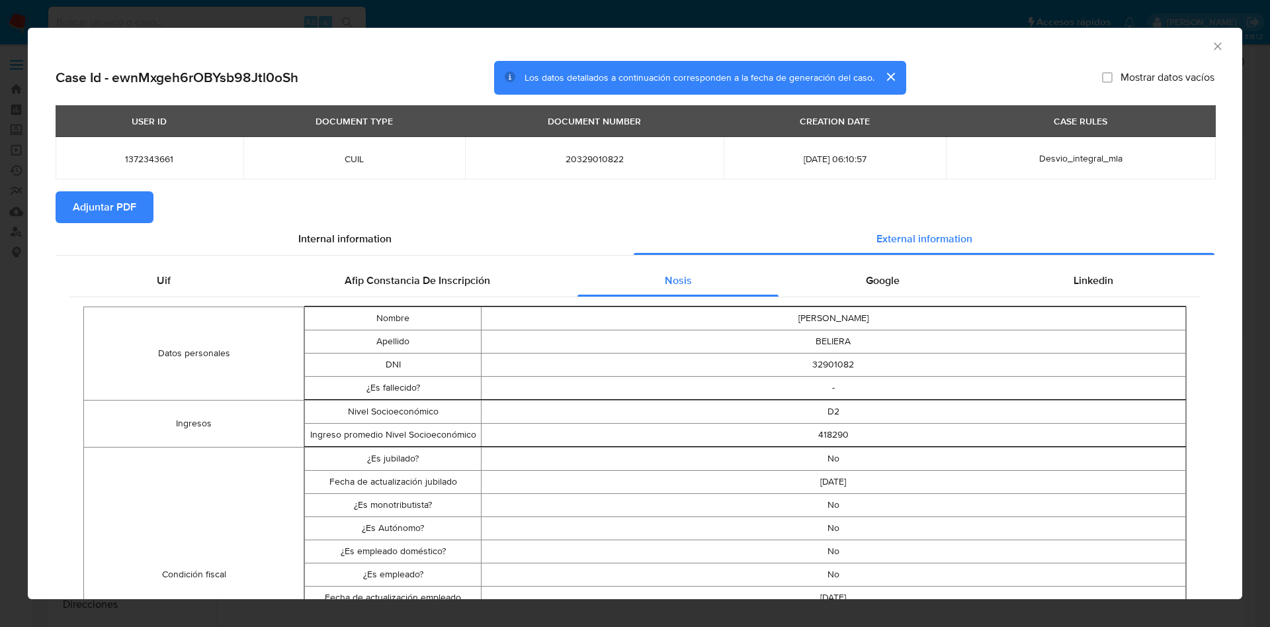
drag, startPoint x: 697, startPoint y: 370, endPoint x: 732, endPoint y: 341, distance: 46.0
click at [697, 370] on td "32901082" at bounding box center [833, 364] width 705 height 23
click at [1211, 50] on icon "Cerrar ventana" at bounding box center [1217, 46] width 13 height 13
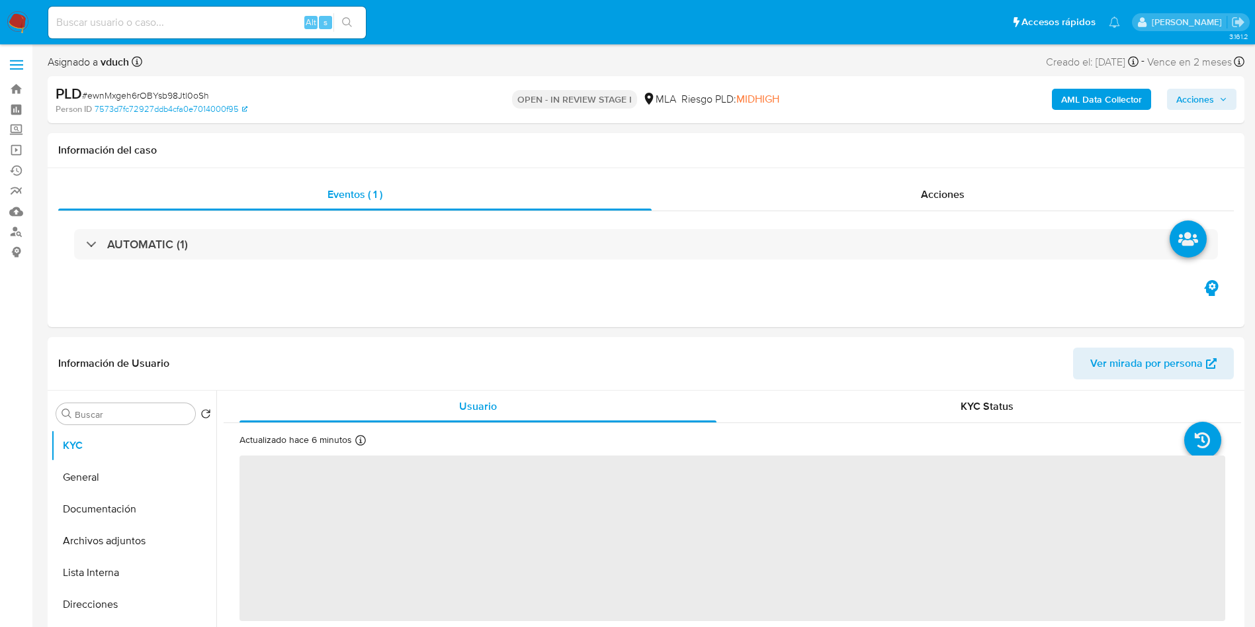
select select "10"
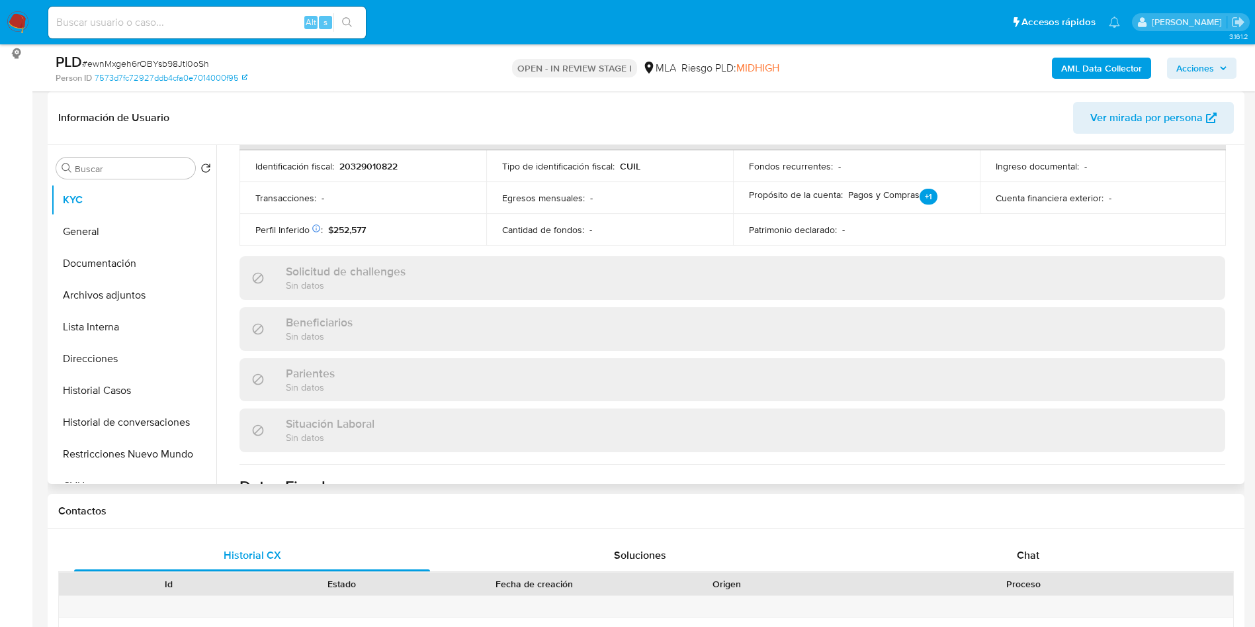
scroll to position [685, 0]
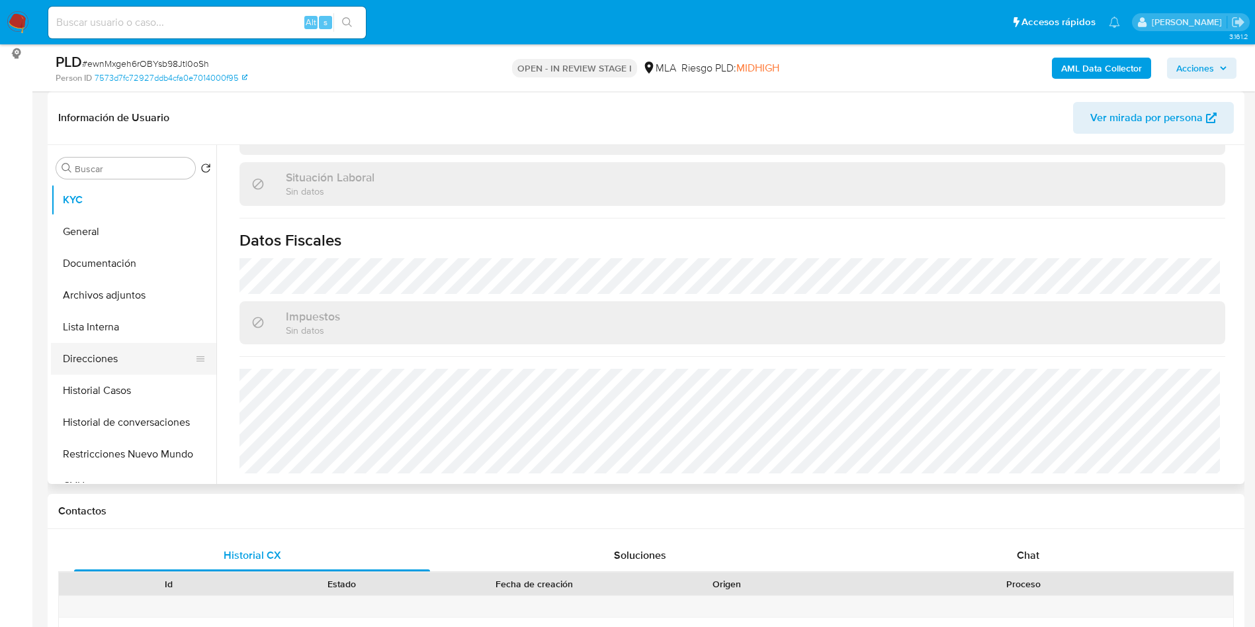
click at [128, 345] on button "Direcciones" at bounding box center [128, 359] width 155 height 32
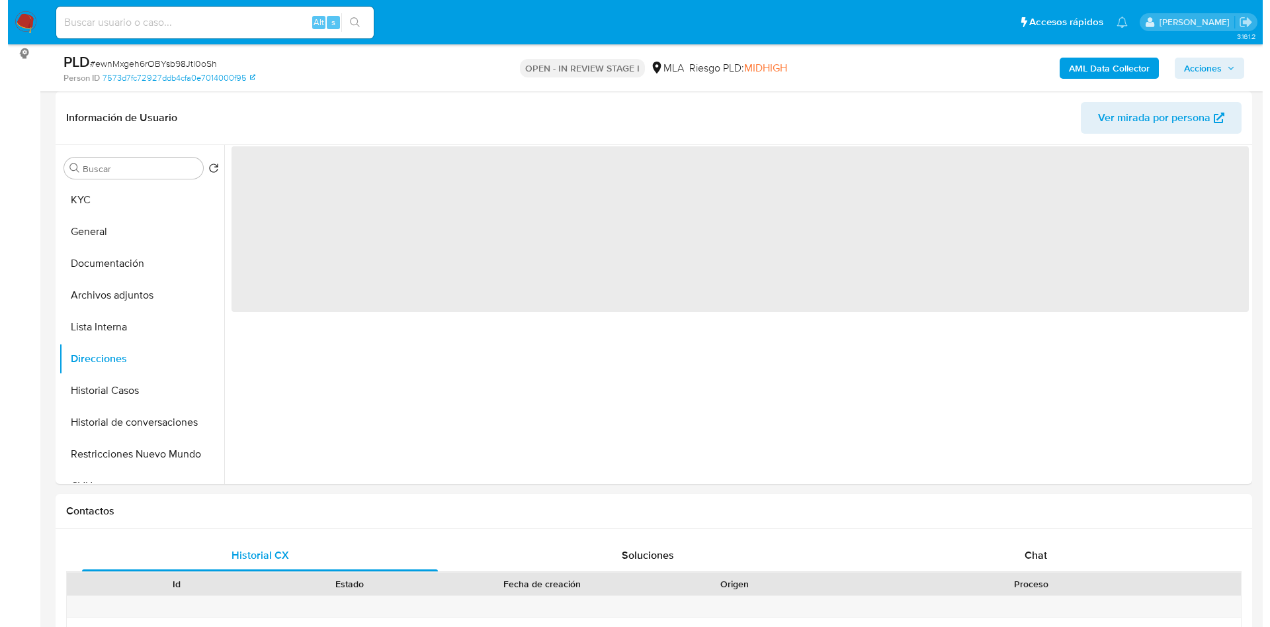
scroll to position [99, 0]
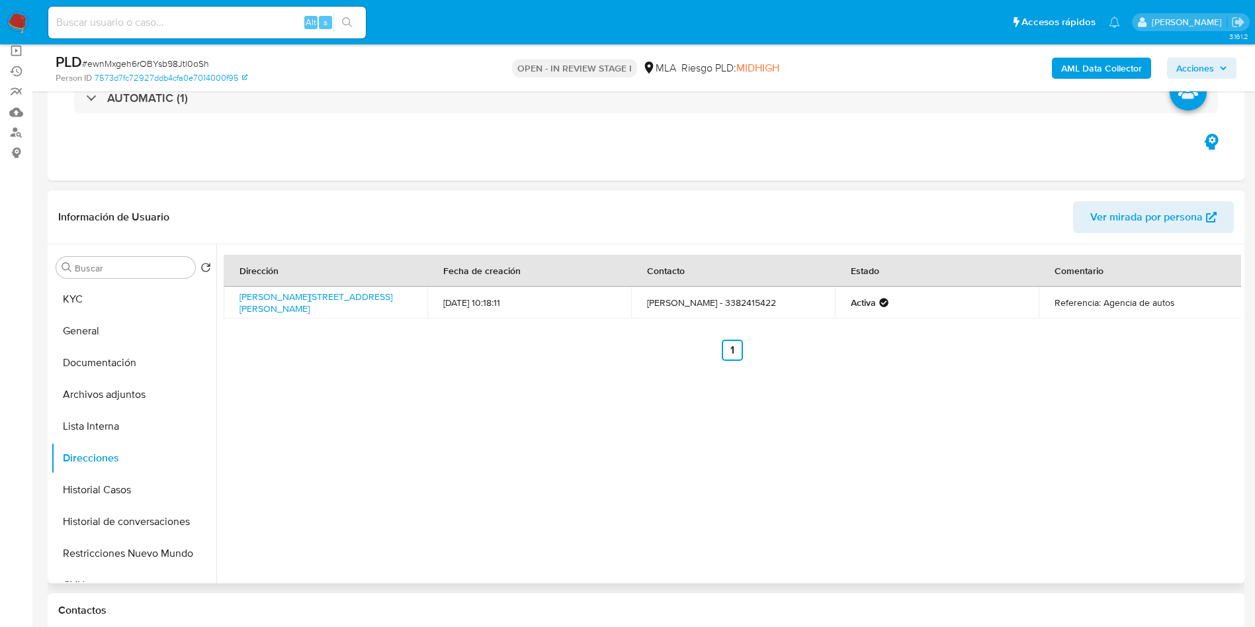
drag, startPoint x: 314, startPoint y: 308, endPoint x: 227, endPoint y: 294, distance: 88.3
click at [227, 294] on td "[PERSON_NAME][STREET_ADDRESS][PERSON_NAME]" at bounding box center [326, 302] width 204 height 32
copy link "[PERSON_NAME][STREET_ADDRESS][PERSON_NAME]"
click at [119, 372] on button "Documentación" at bounding box center [128, 363] width 155 height 32
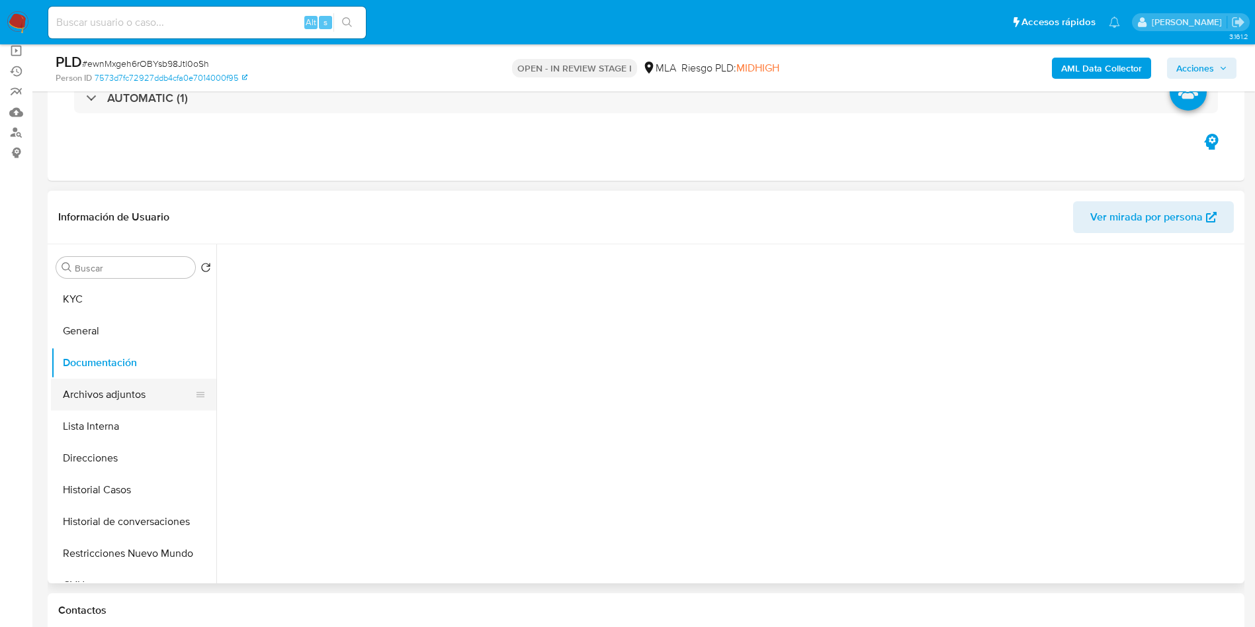
click at [119, 403] on button "Archivos adjuntos" at bounding box center [128, 394] width 155 height 32
click at [95, 460] on button "Direcciones" at bounding box center [128, 458] width 155 height 32
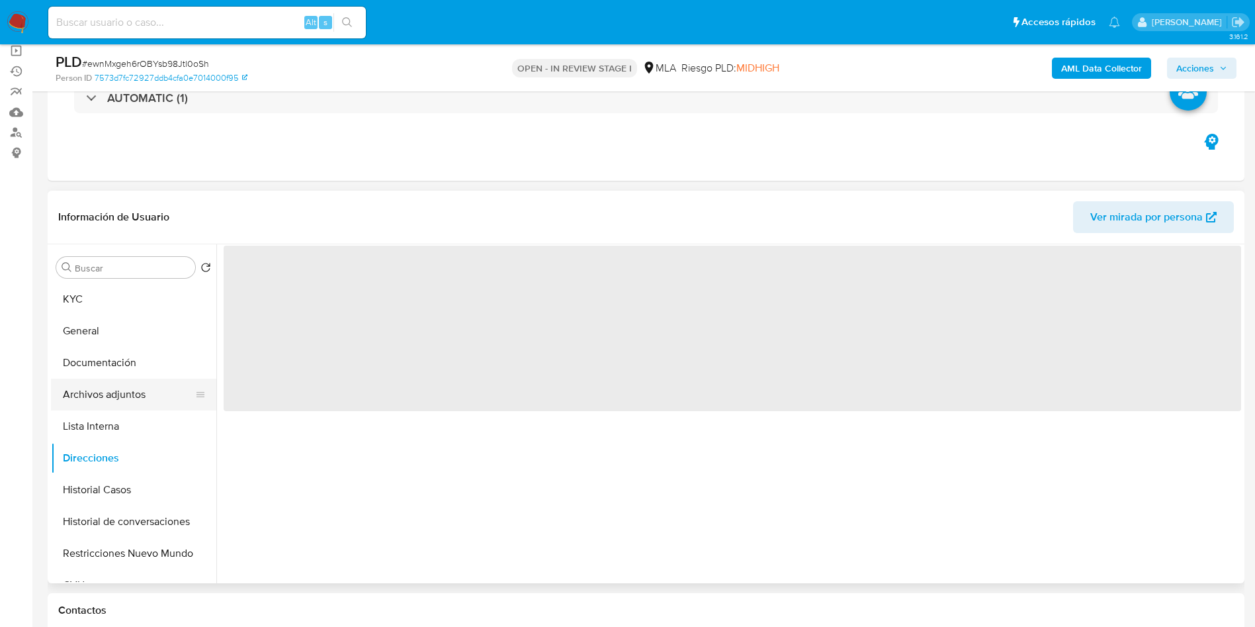
drag, startPoint x: 105, startPoint y: 399, endPoint x: 105, endPoint y: 386, distance: 13.2
click at [105, 398] on button "Archivos adjuntos" at bounding box center [128, 394] width 155 height 32
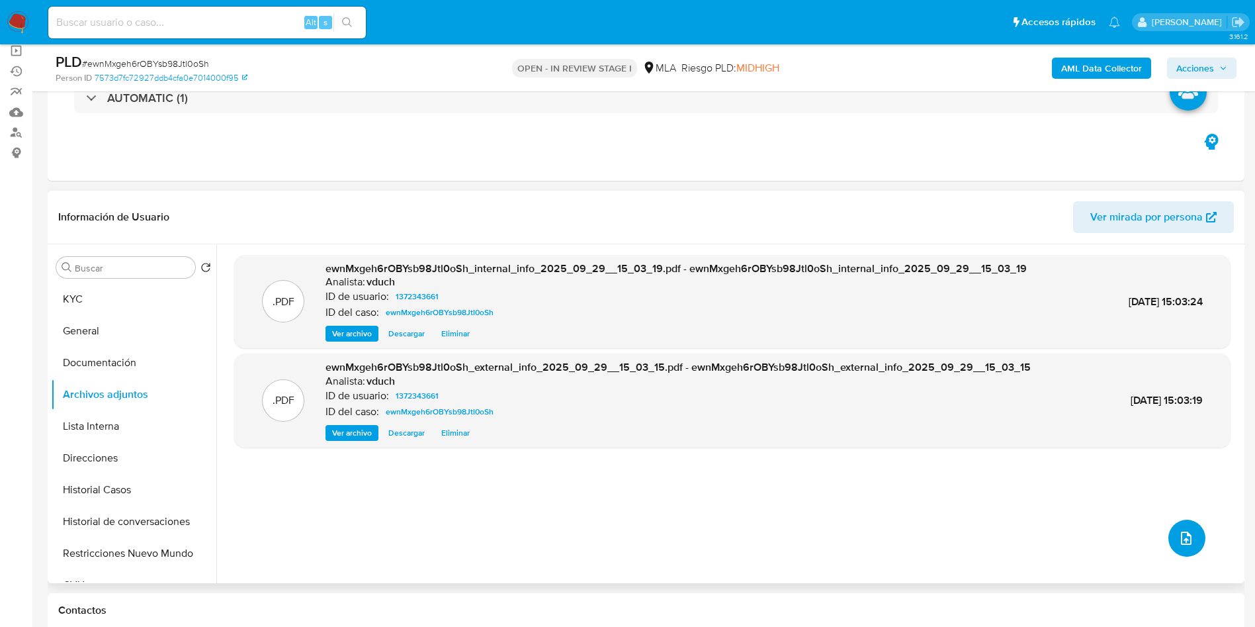
click at [1179, 527] on button "upload-file" at bounding box center [1186, 537] width 37 height 37
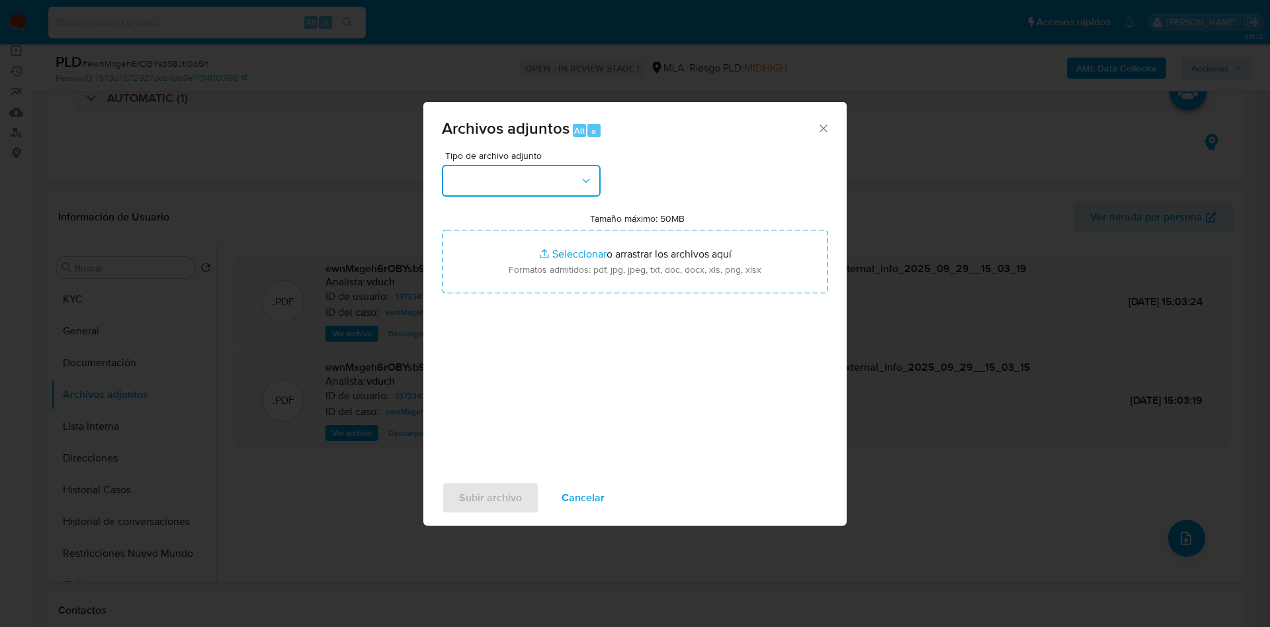
click at [552, 183] on button "button" at bounding box center [521, 181] width 159 height 32
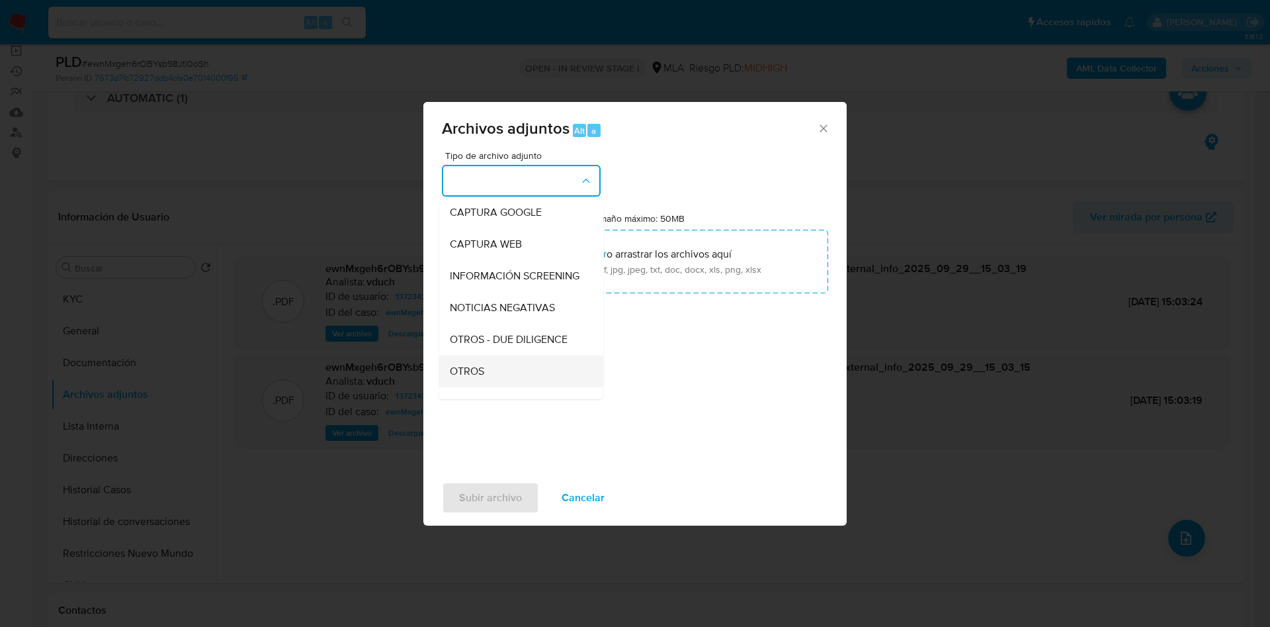
click at [509, 386] on div "OTROS" at bounding box center [517, 371] width 135 height 32
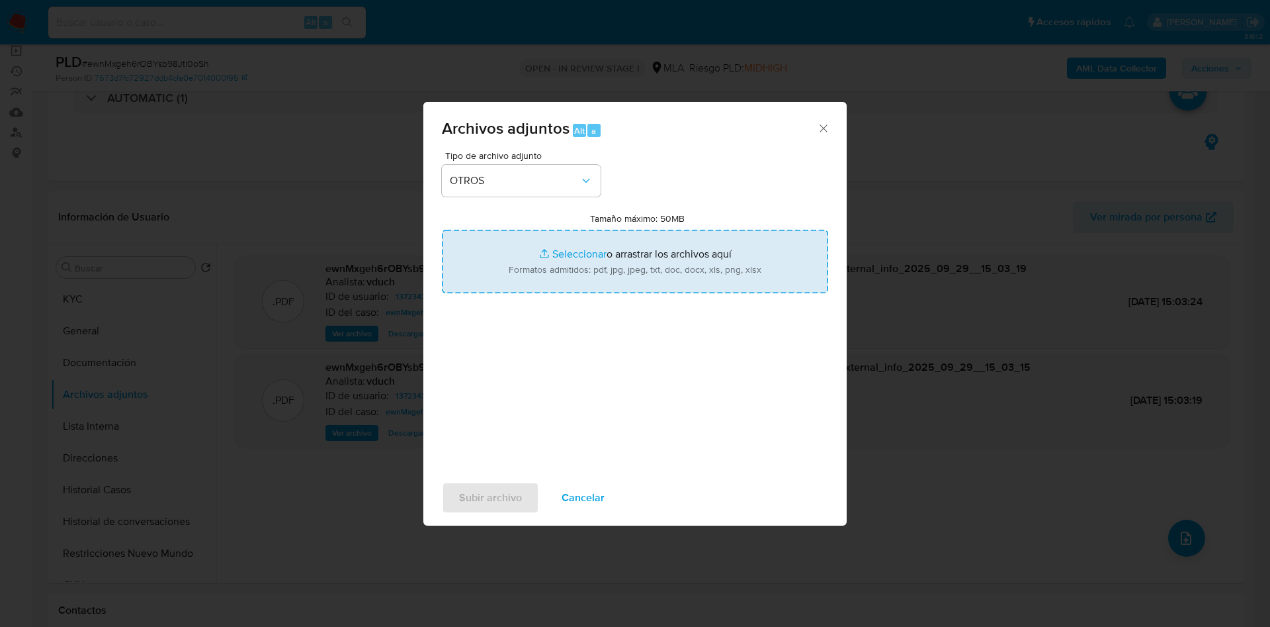
type input "C:\fakepath\Caselog ewnMxgeh6rOBYsb98Jtl0oSh_2025_09_17_16_55_02.docx"
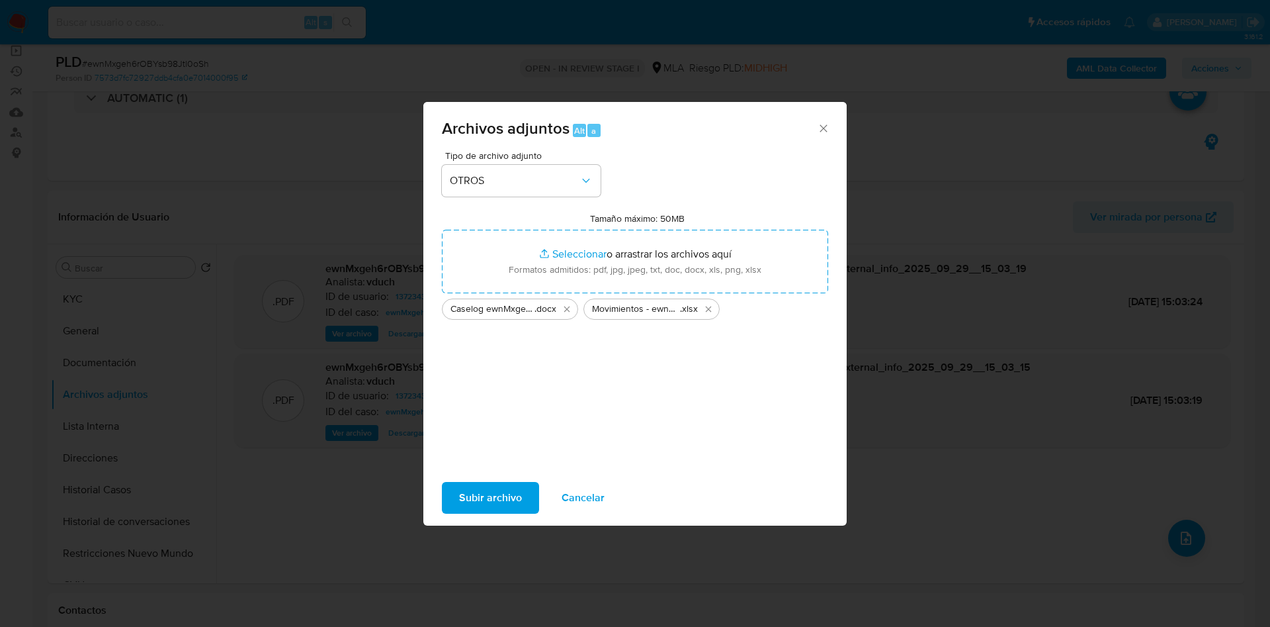
click at [512, 503] on span "Subir archivo" at bounding box center [490, 497] width 63 height 29
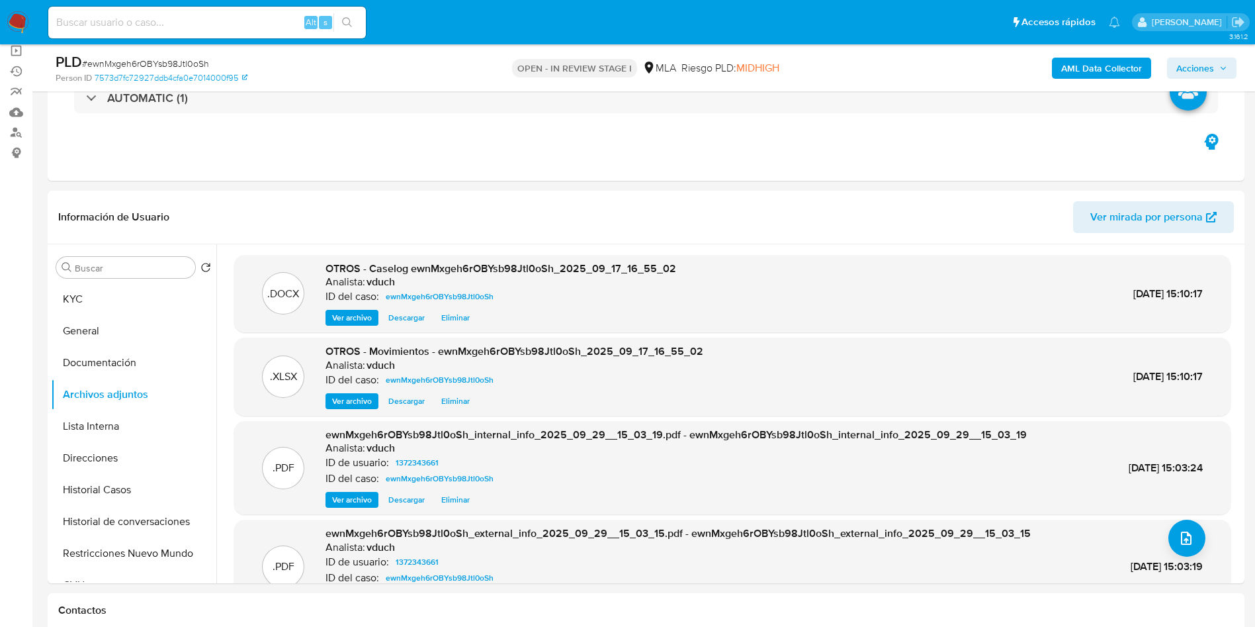
click at [1223, 71] on icon "button" at bounding box center [1223, 68] width 8 height 8
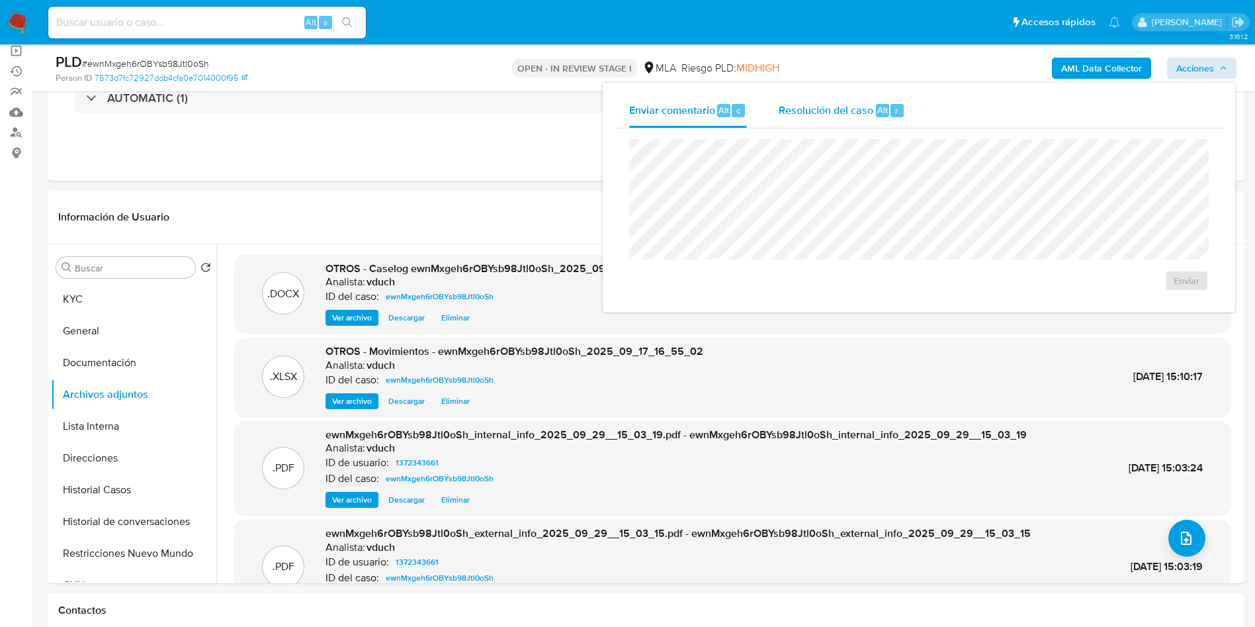
click at [898, 104] on div "r" at bounding box center [896, 110] width 13 height 13
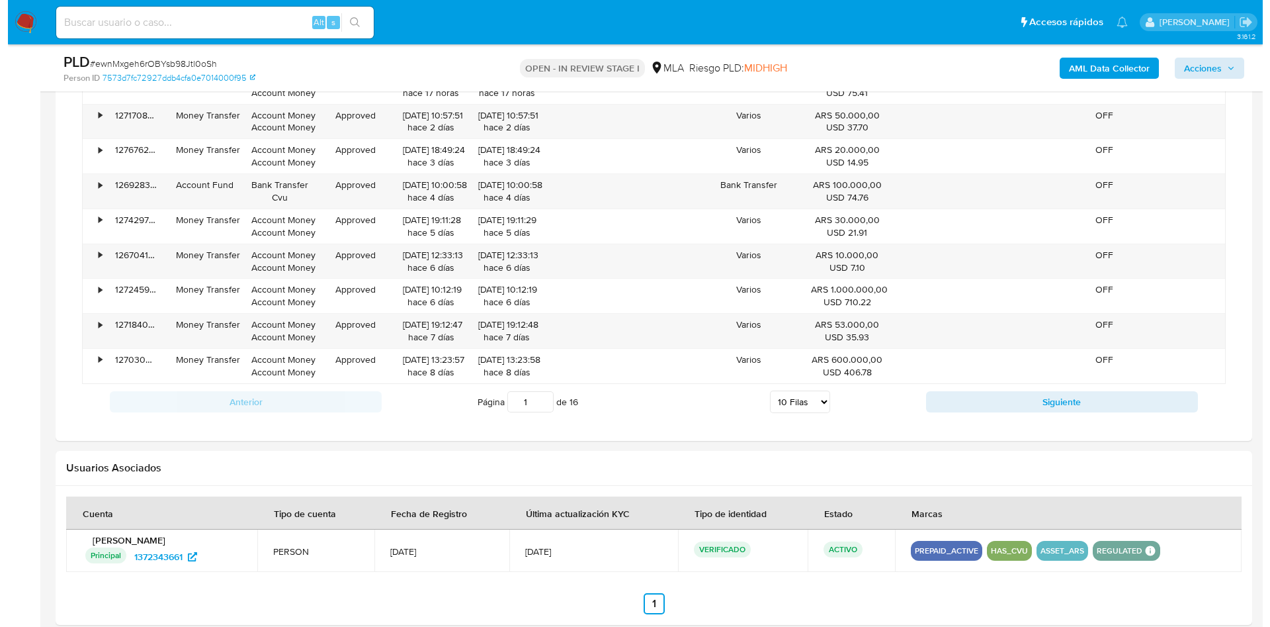
scroll to position [1702, 0]
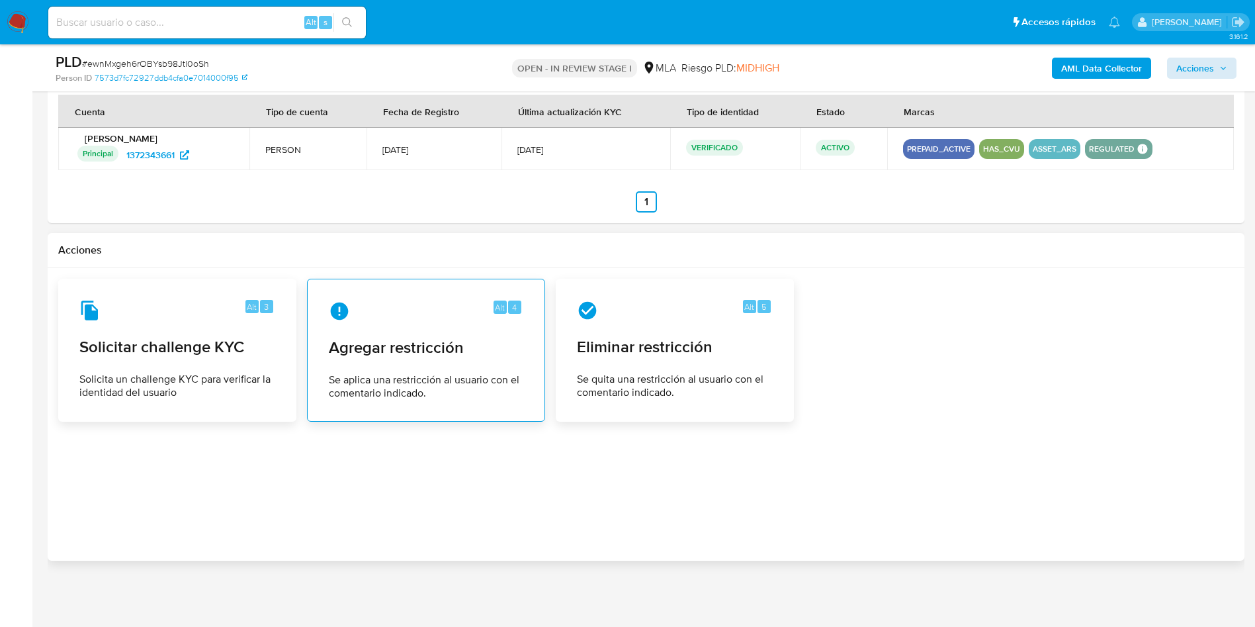
click at [412, 368] on div "Alt 4 Agregar restricción Se aplica una restricción al usuario con el comentari…" at bounding box center [426, 350] width 216 height 120
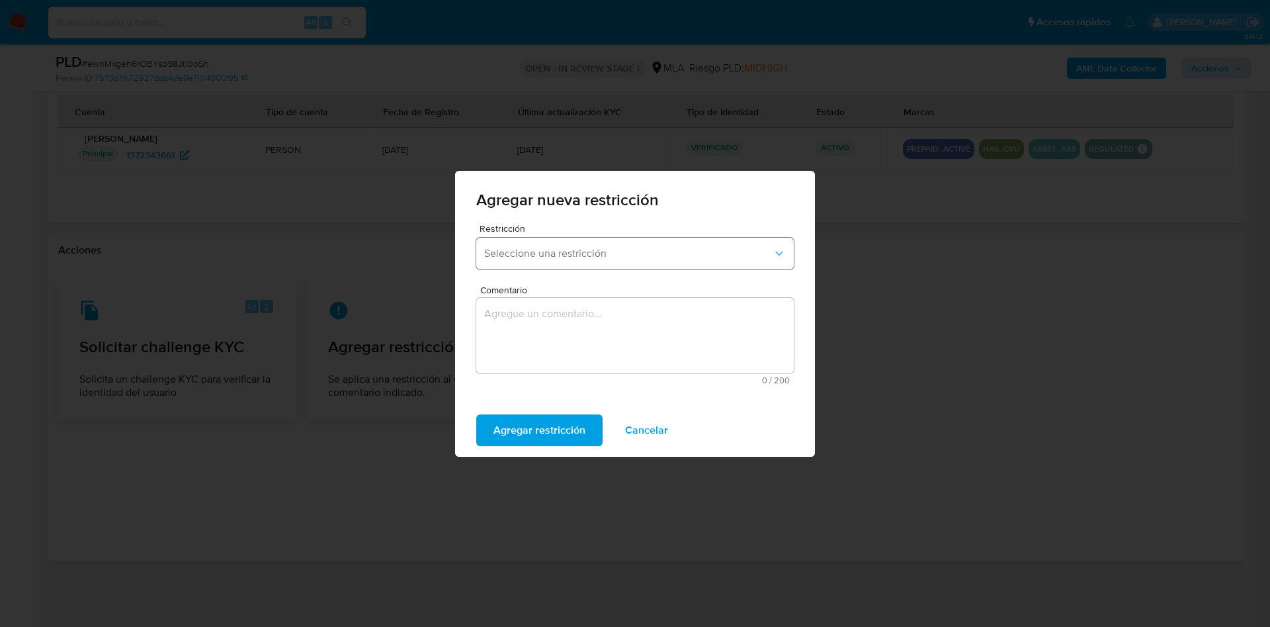
click at [596, 251] on span "Seleccione una restricción" at bounding box center [628, 253] width 288 height 13
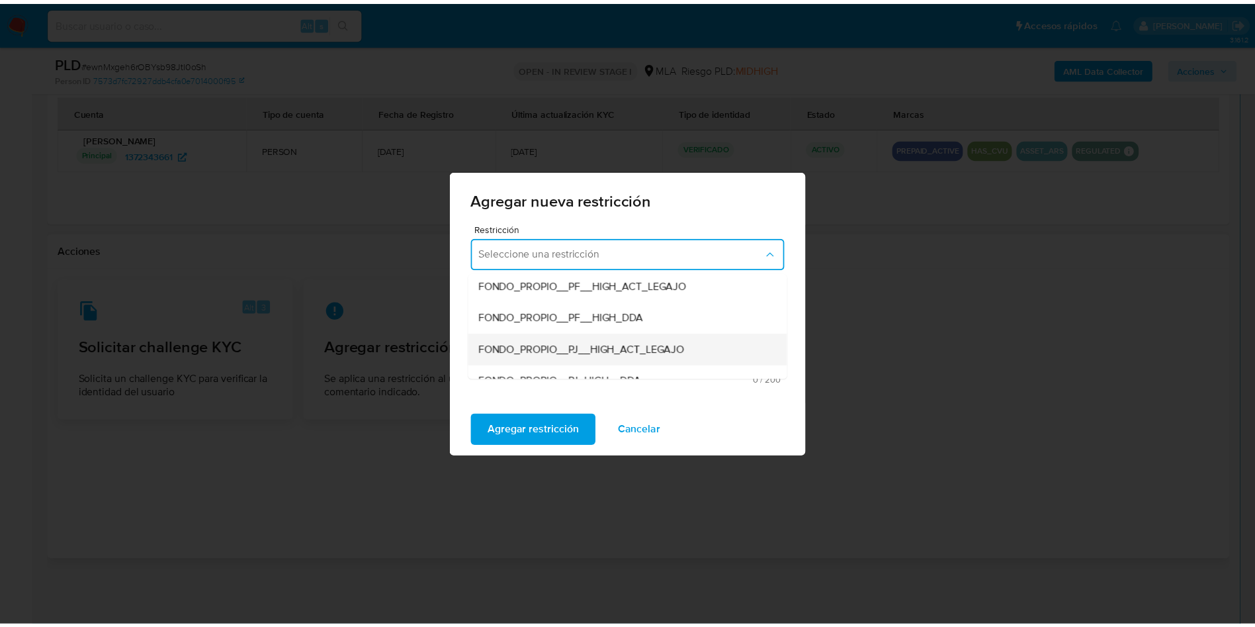
scroll to position [198, 0]
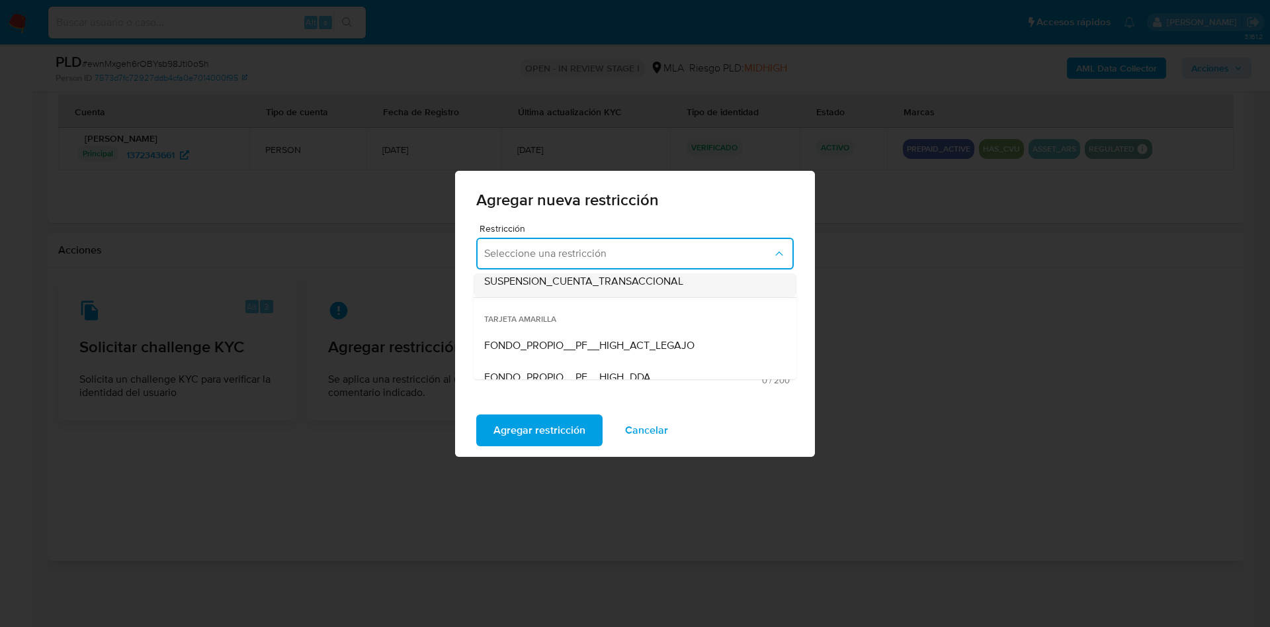
click at [647, 278] on span "SUSPENSION_CUENTA_TRANSACCIONAL" at bounding box center [583, 281] width 199 height 13
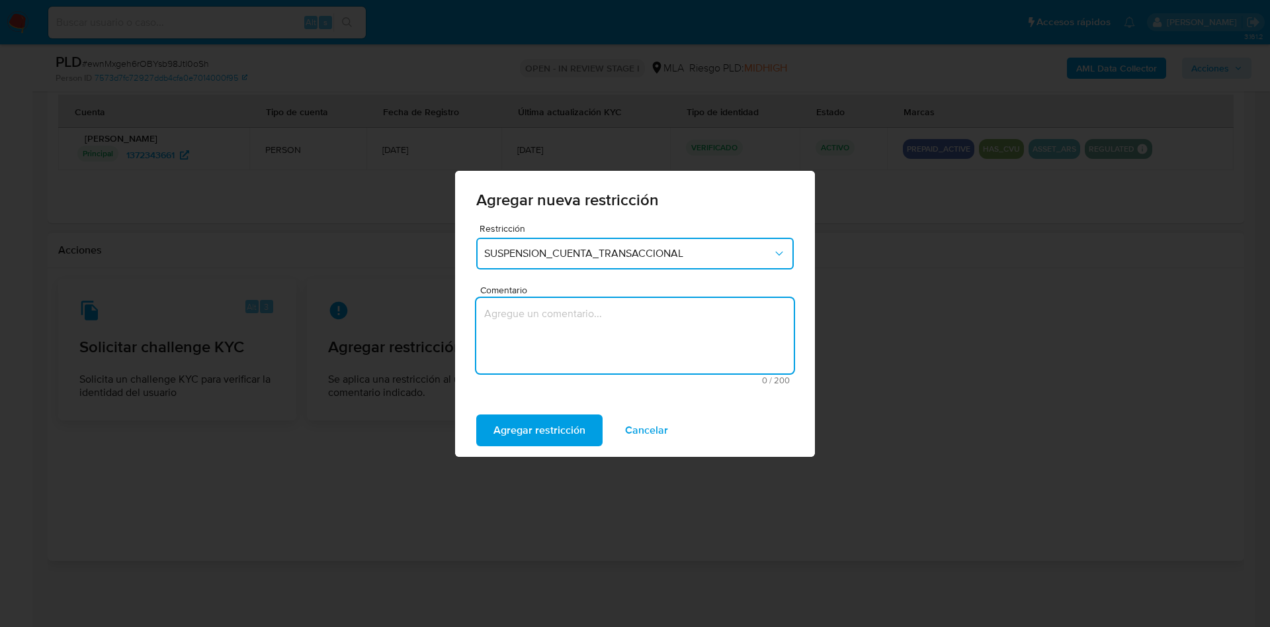
click at [593, 327] on textarea "Comentario" at bounding box center [635, 335] width 318 height 75
type textarea "AML"
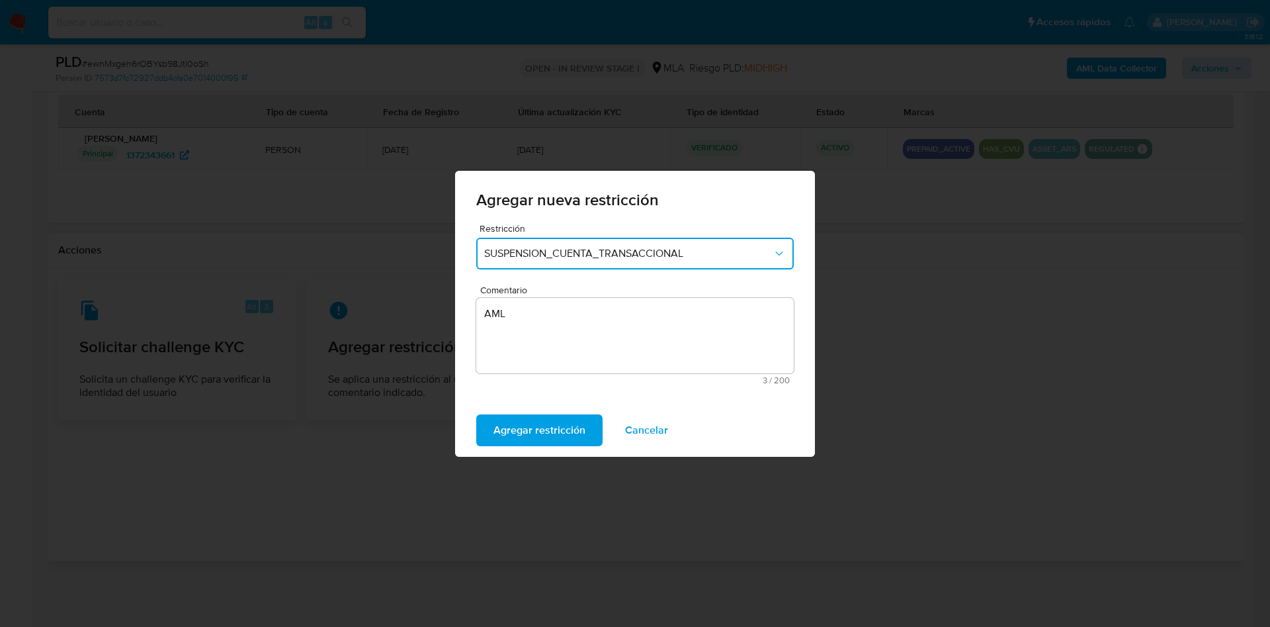
drag, startPoint x: 560, startPoint y: 423, endPoint x: 570, endPoint y: 410, distance: 16.5
click at [560, 424] on span "Agregar restricción" at bounding box center [540, 429] width 92 height 29
click at [531, 409] on div "Confirmar Cancelar" at bounding box center [635, 430] width 360 height 53
click at [524, 426] on span "Confirmar" at bounding box center [518, 429] width 48 height 29
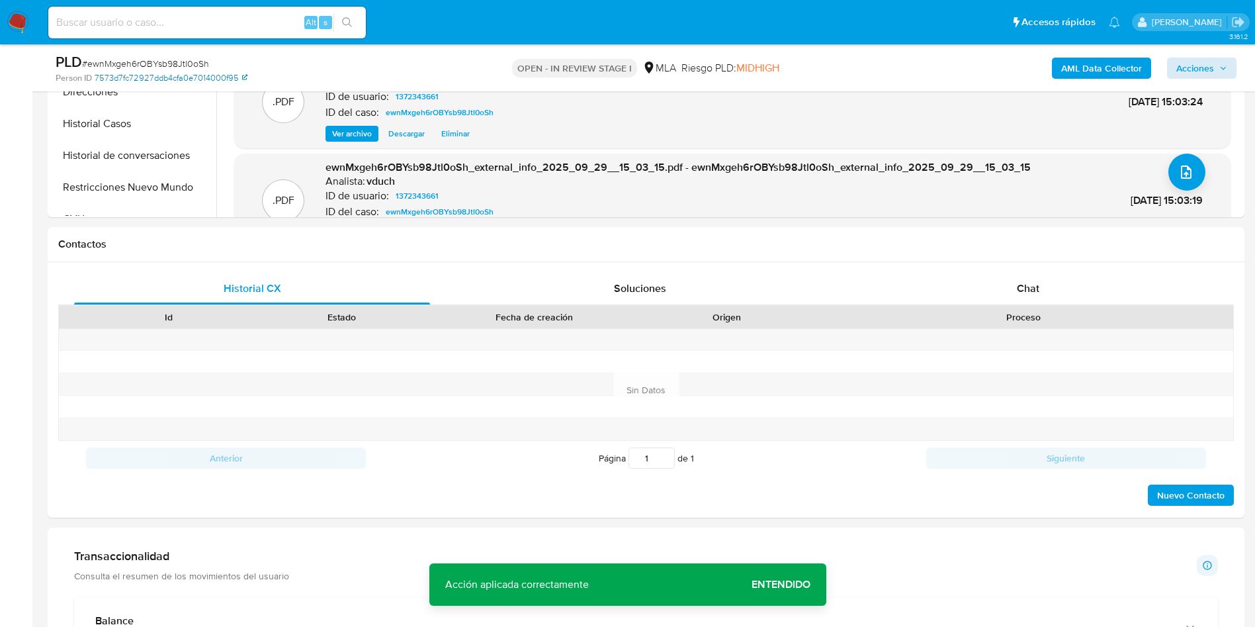
scroll to position [0, 0]
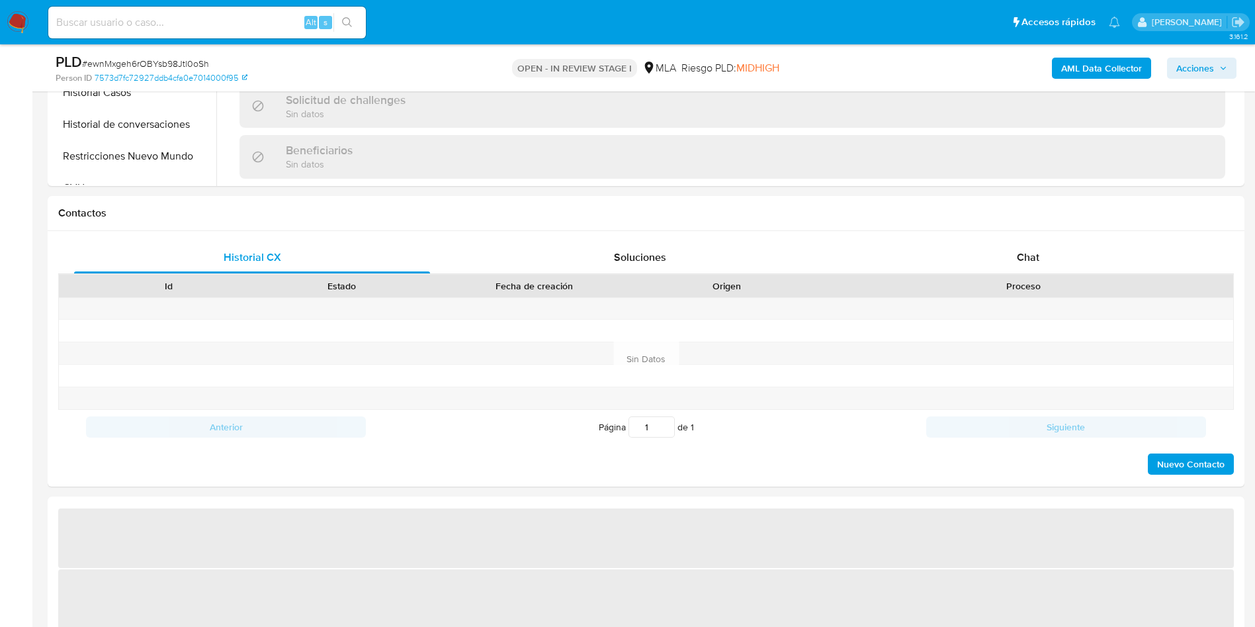
select select "10"
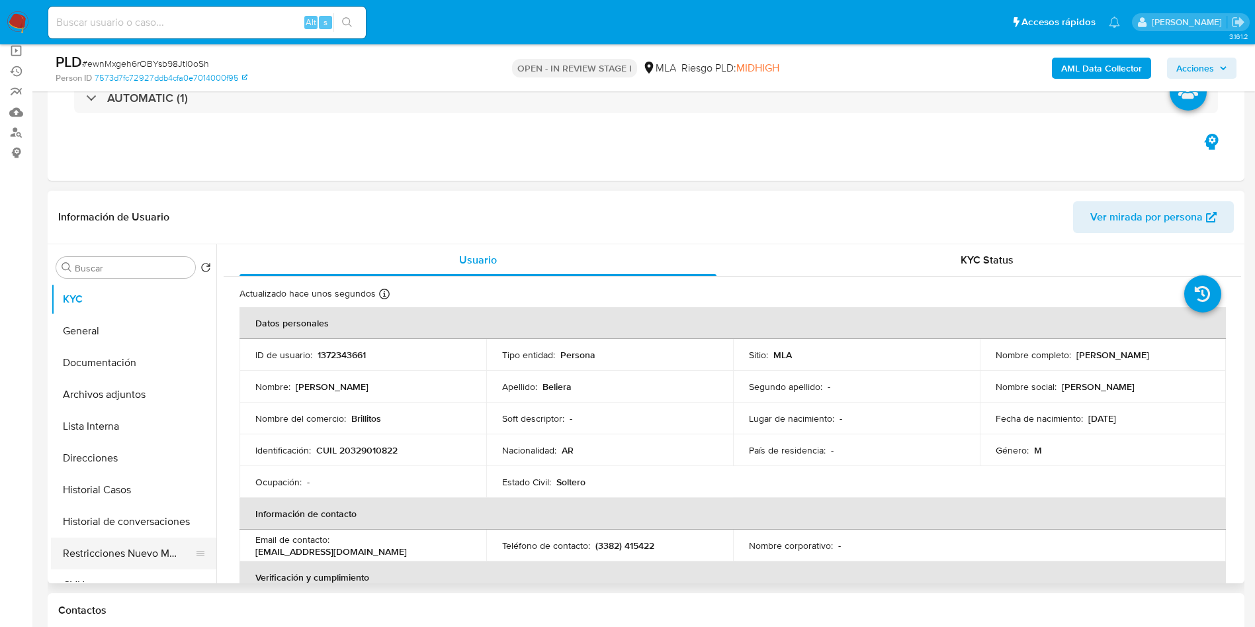
click at [120, 544] on button "Restricciones Nuevo Mundo" at bounding box center [128, 553] width 155 height 32
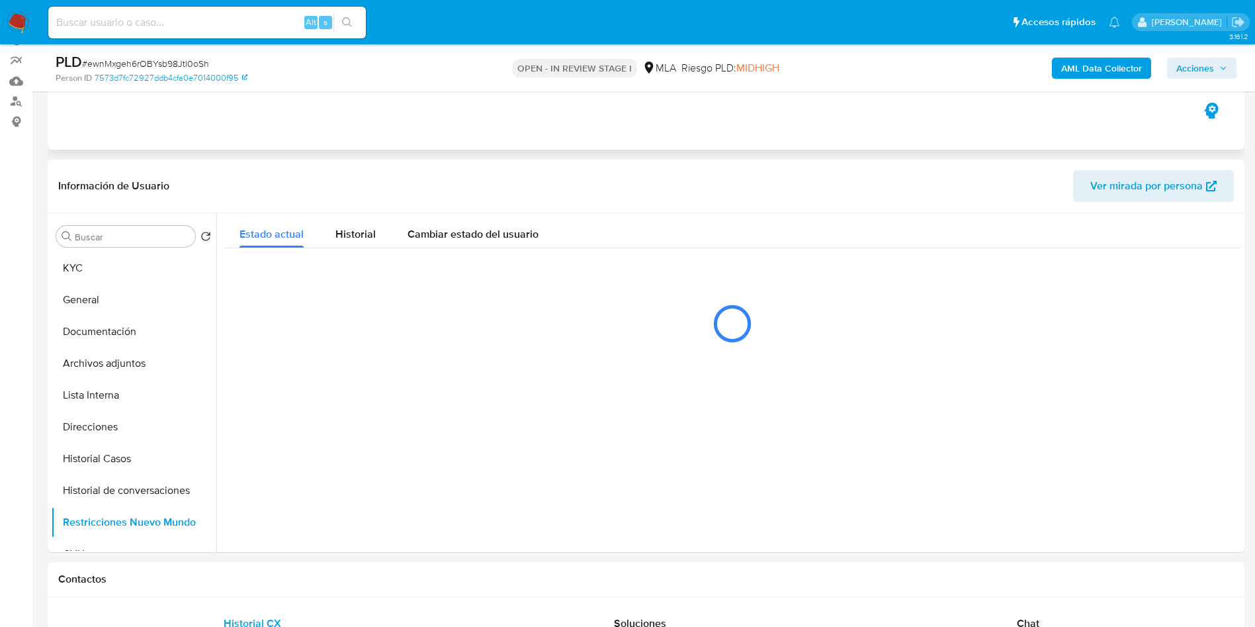
scroll to position [99, 0]
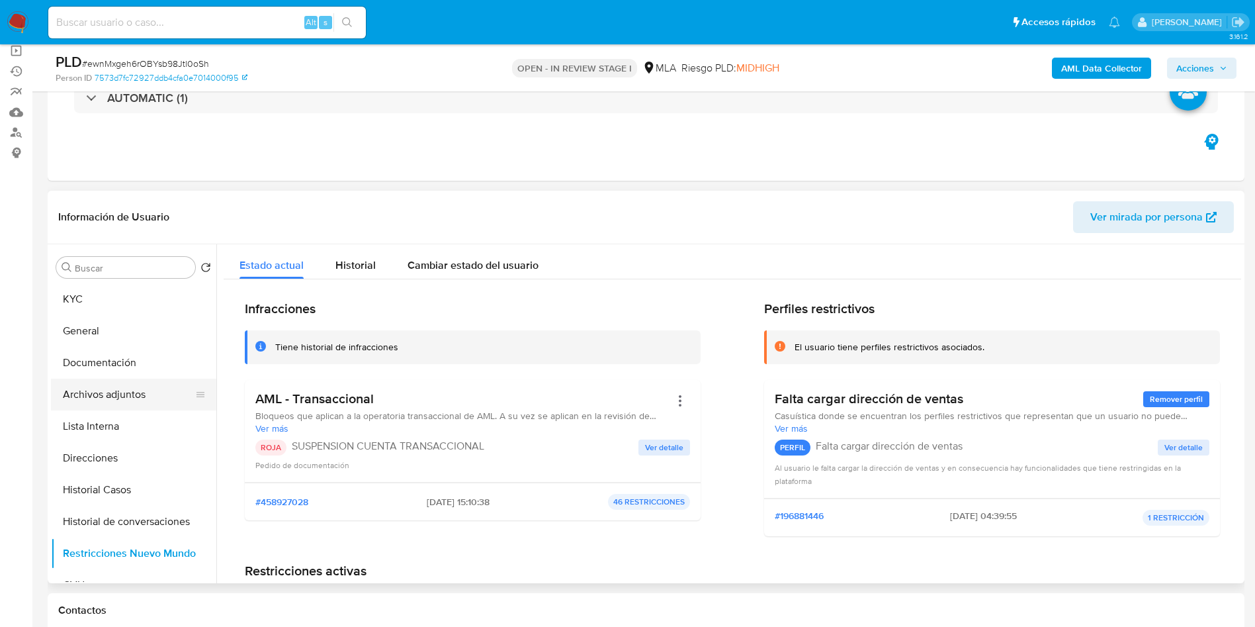
click at [146, 394] on button "Archivos adjuntos" at bounding box center [128, 394] width 155 height 32
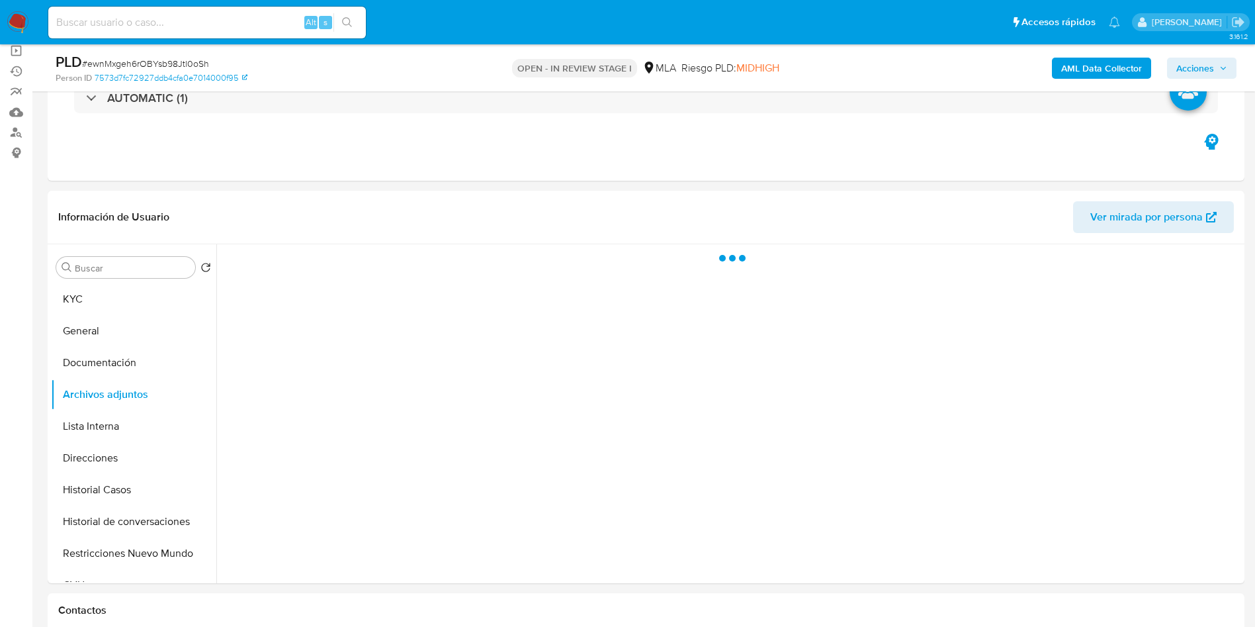
click at [1188, 65] on span "Acciones" at bounding box center [1195, 68] width 38 height 21
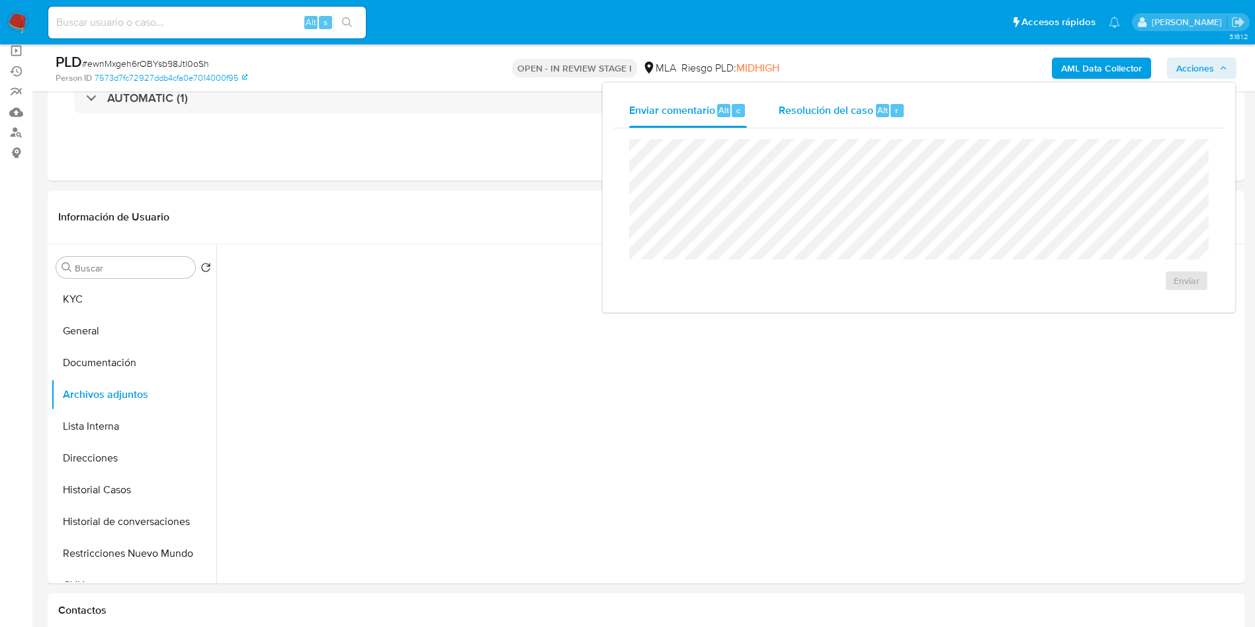
click at [846, 103] on span "Resolución del caso" at bounding box center [826, 109] width 95 height 15
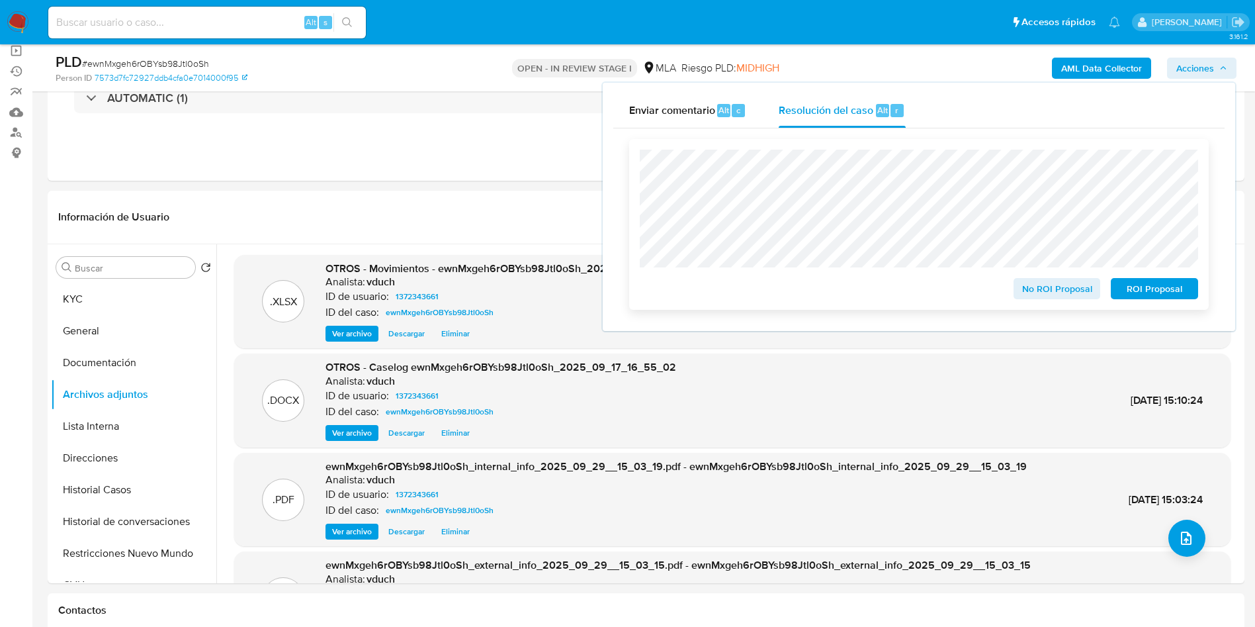
drag, startPoint x: 1174, startPoint y: 288, endPoint x: 1169, endPoint y: 275, distance: 14.0
click at [1172, 289] on span "ROI Proposal" at bounding box center [1154, 288] width 69 height 19
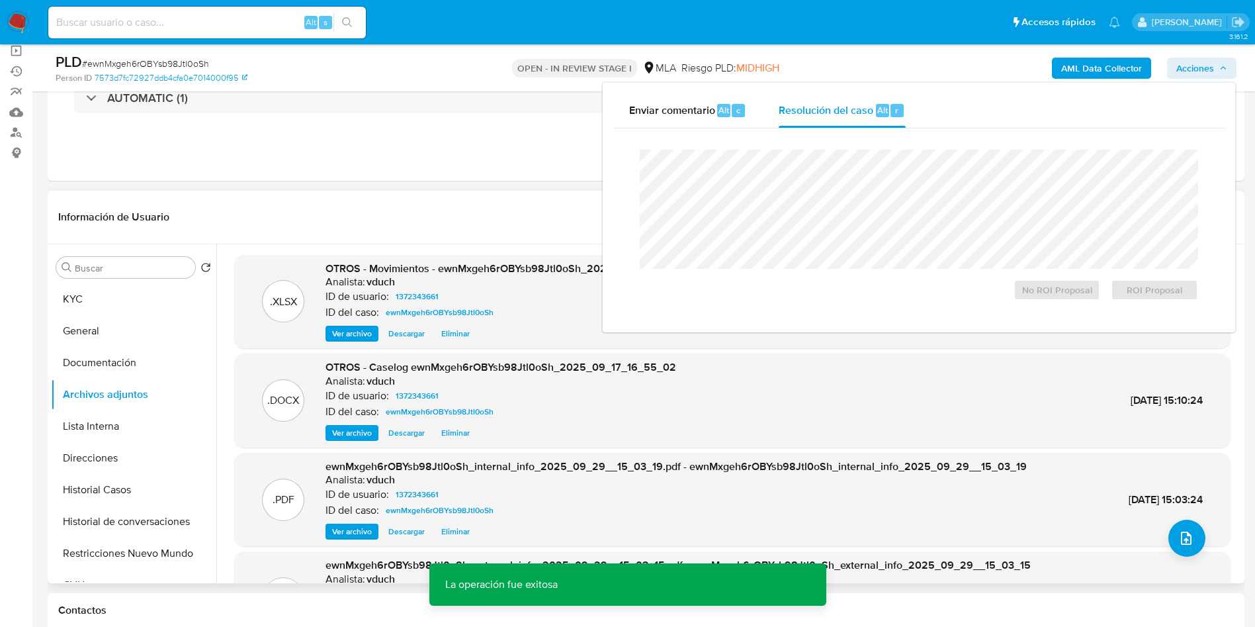
click at [685, 474] on div "Analista: vduch" at bounding box center [676, 479] width 701 height 13
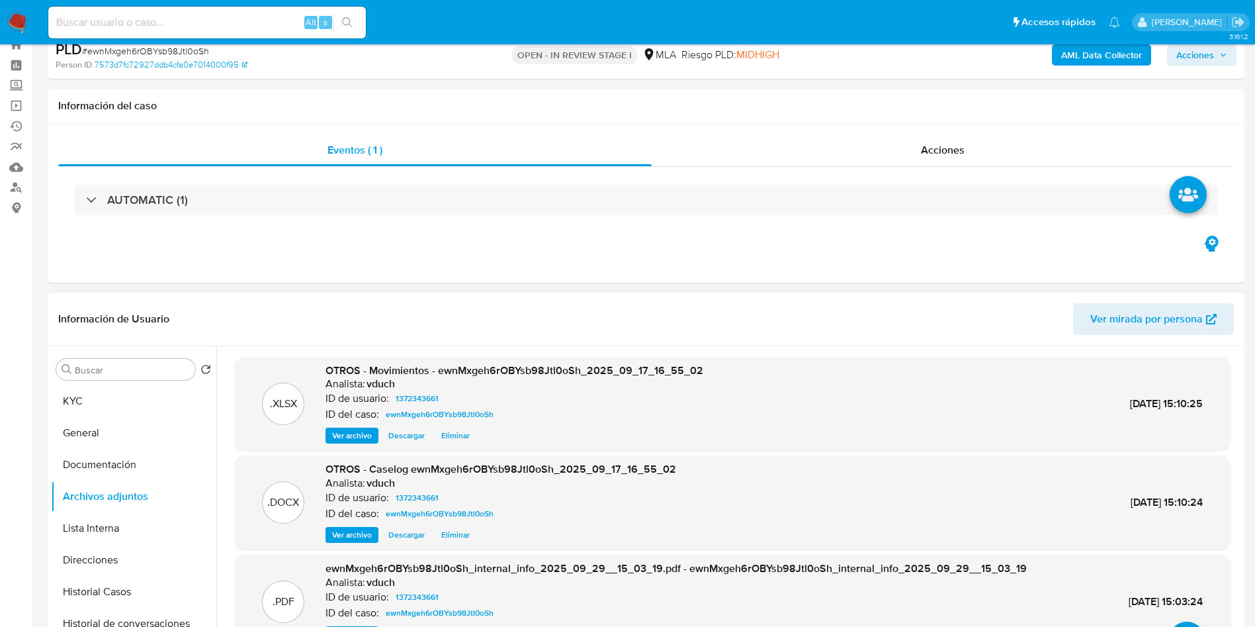
scroll to position [0, 0]
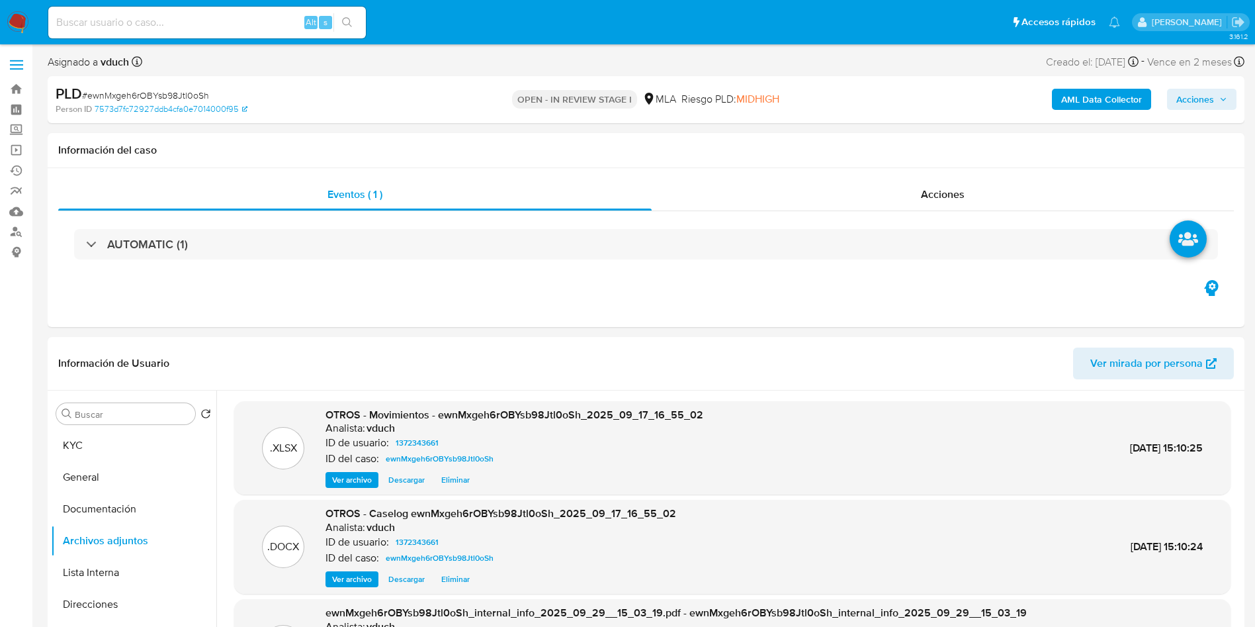
click at [255, 26] on input at bounding box center [207, 22] width 318 height 17
paste input "JBb36BcuDr1d6fkGNxeSdqtF"
type input "JBb36BcuDr1d6fkGNxeSdqtF"
click at [352, 22] on icon "search-icon" at bounding box center [347, 22] width 11 height 11
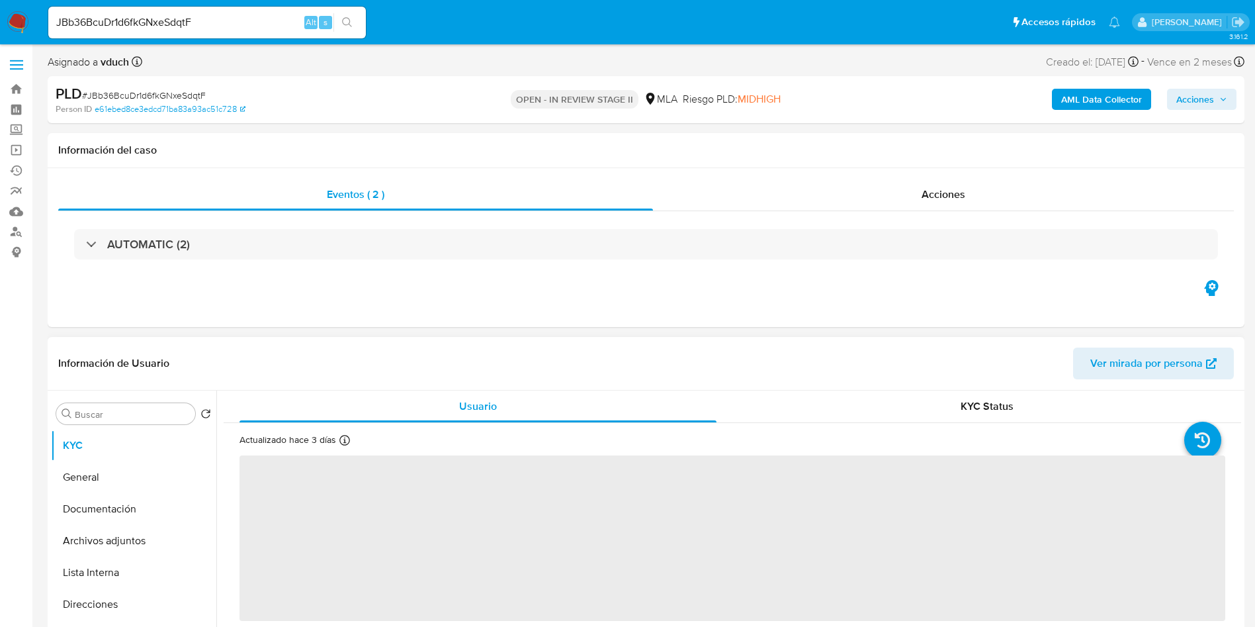
select select "10"
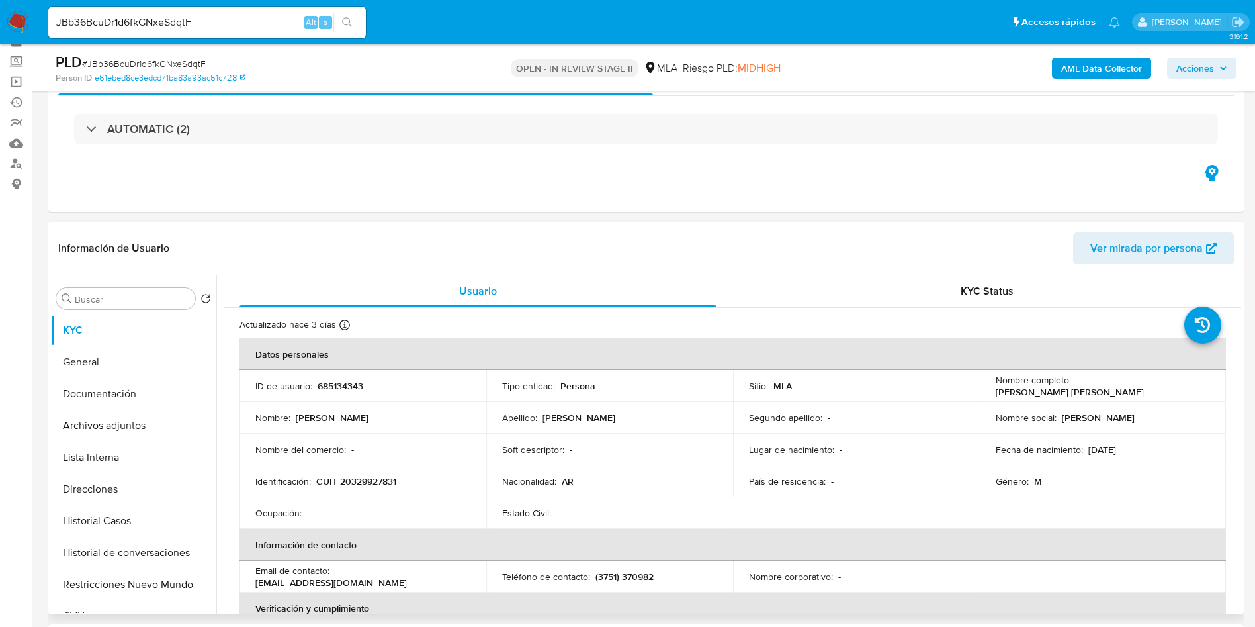
scroll to position [99, 0]
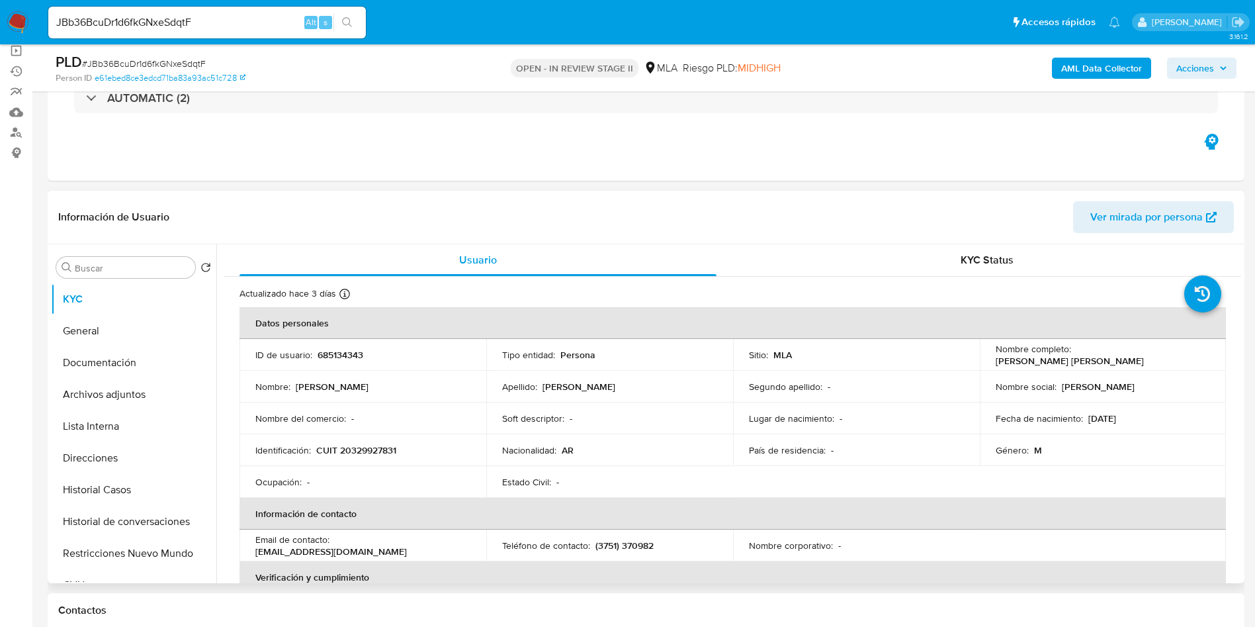
click at [344, 349] on p "685134343" at bounding box center [341, 355] width 46 height 12
click at [345, 349] on p "685134343" at bounding box center [341, 355] width 46 height 12
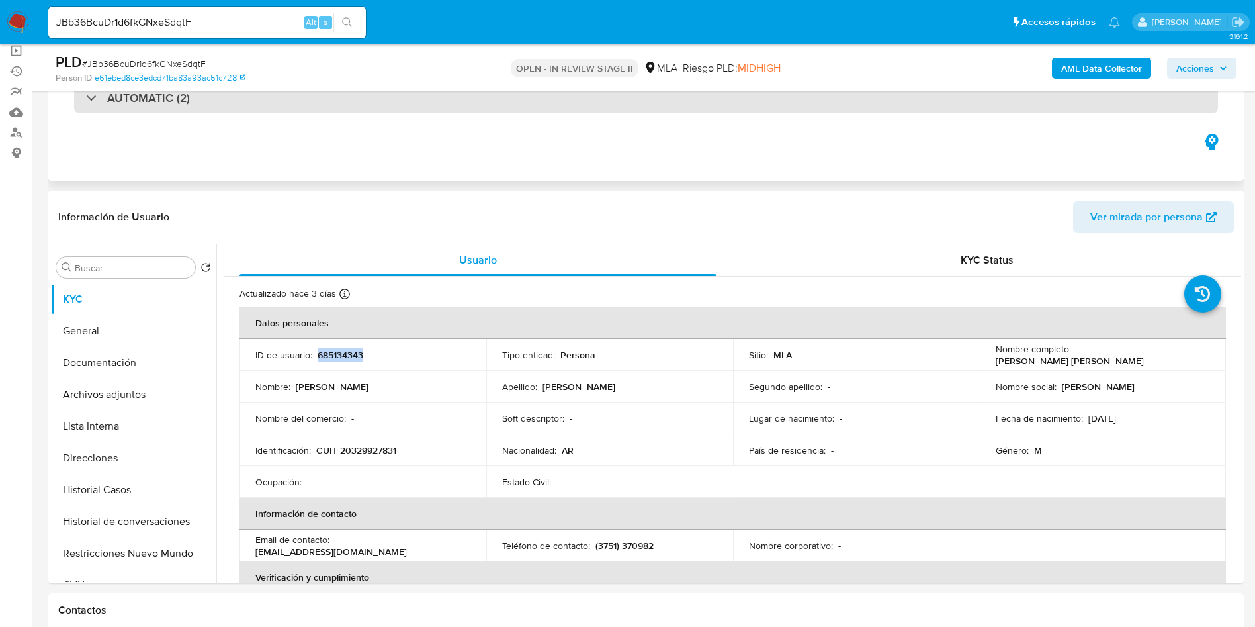
copy p "685134343"
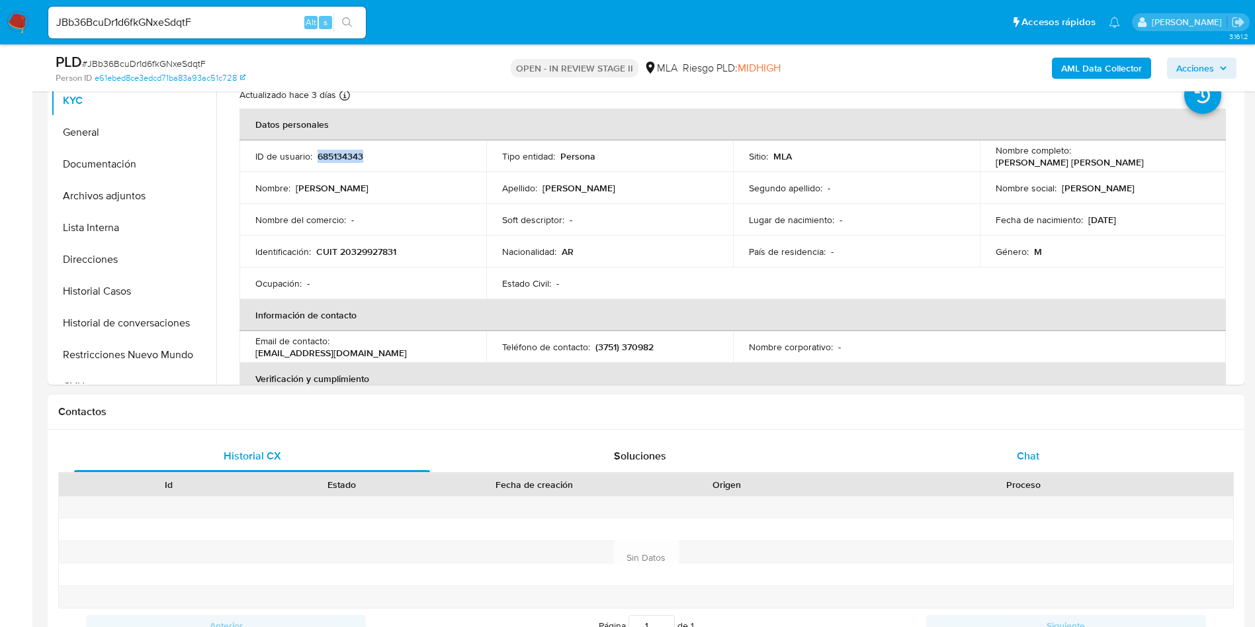
click at [988, 454] on div "Chat" at bounding box center [1028, 456] width 356 height 32
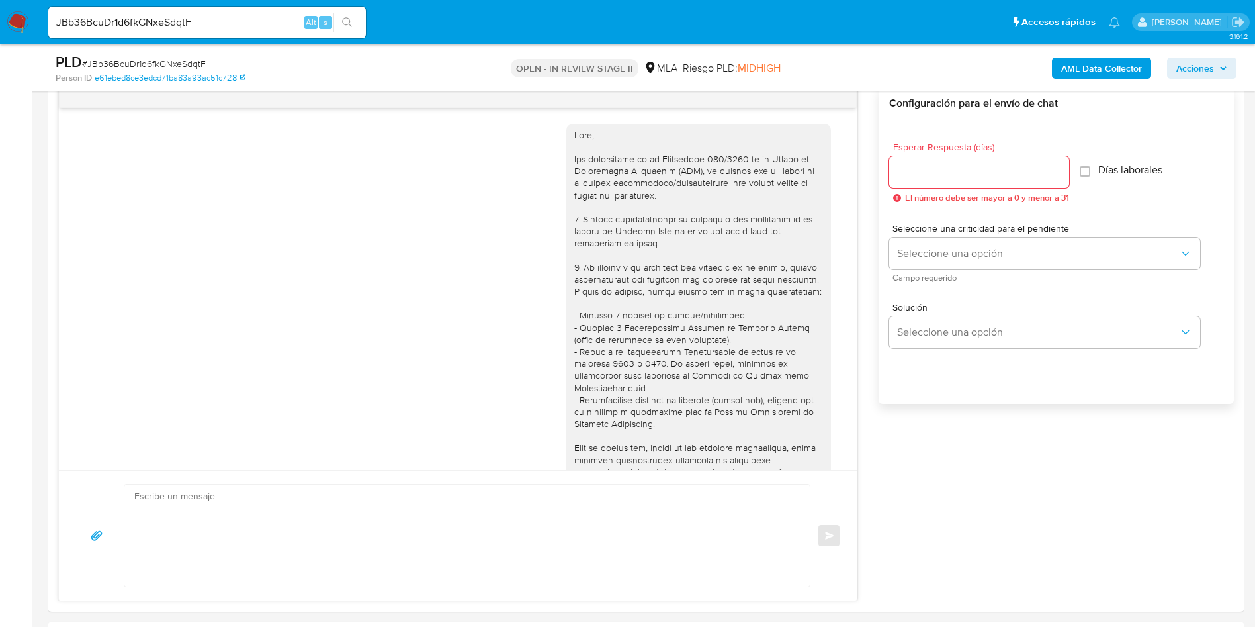
scroll to position [618, 0]
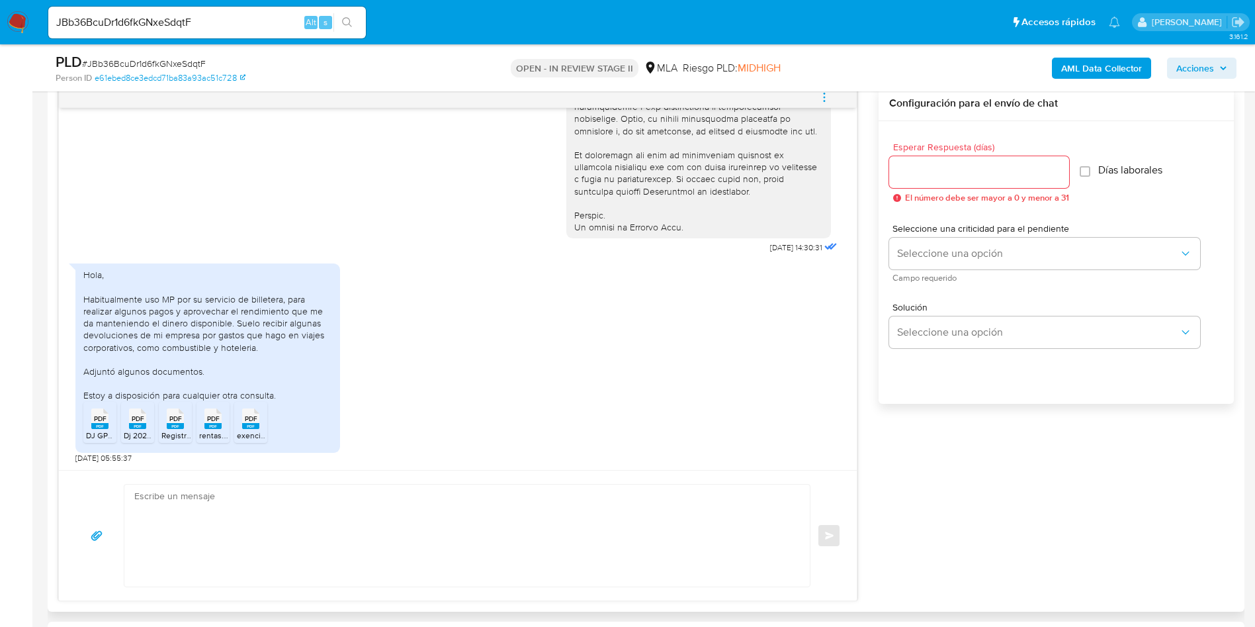
click at [105, 432] on span "DJ GPH 2024 [PERSON_NAME].pdf" at bounding box center [148, 434] width 125 height 11
click at [130, 427] on icon "PDF" at bounding box center [137, 418] width 17 height 23
click at [174, 426] on rect at bounding box center [175, 426] width 17 height 6
click at [210, 424] on rect at bounding box center [212, 426] width 17 height 6
click at [253, 424] on rect at bounding box center [250, 426] width 17 height 6
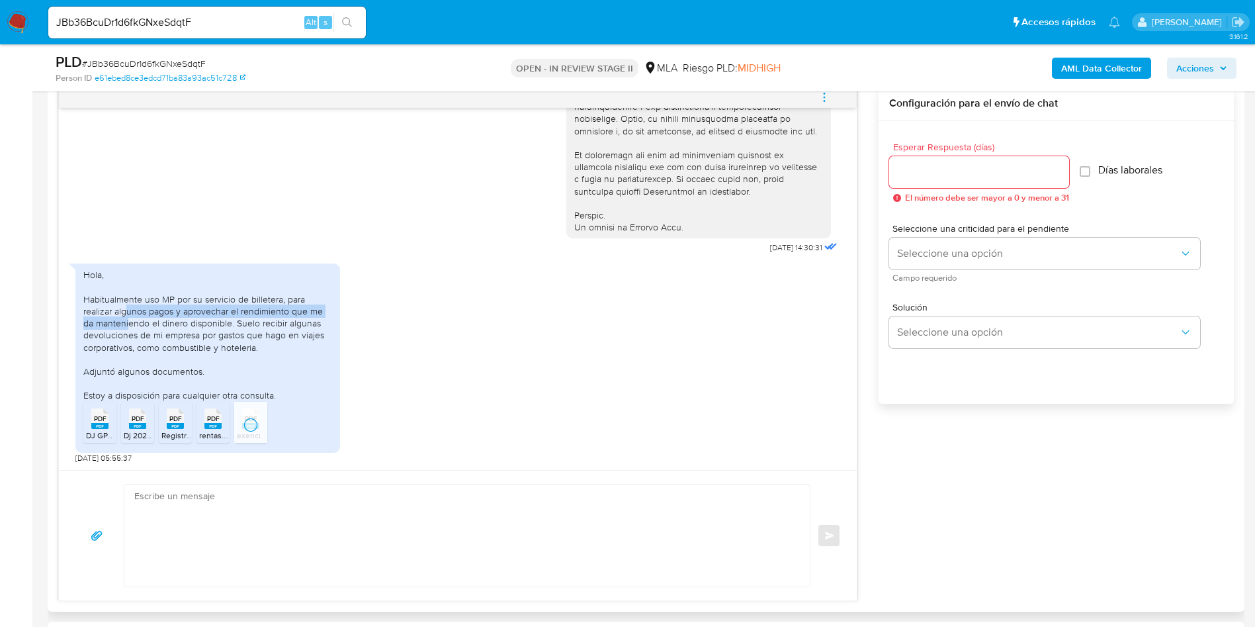
click at [127, 306] on div "Hola, Habitualmente uso MP por su servicio de billetera, para realizar algunos …" at bounding box center [207, 335] width 249 height 132
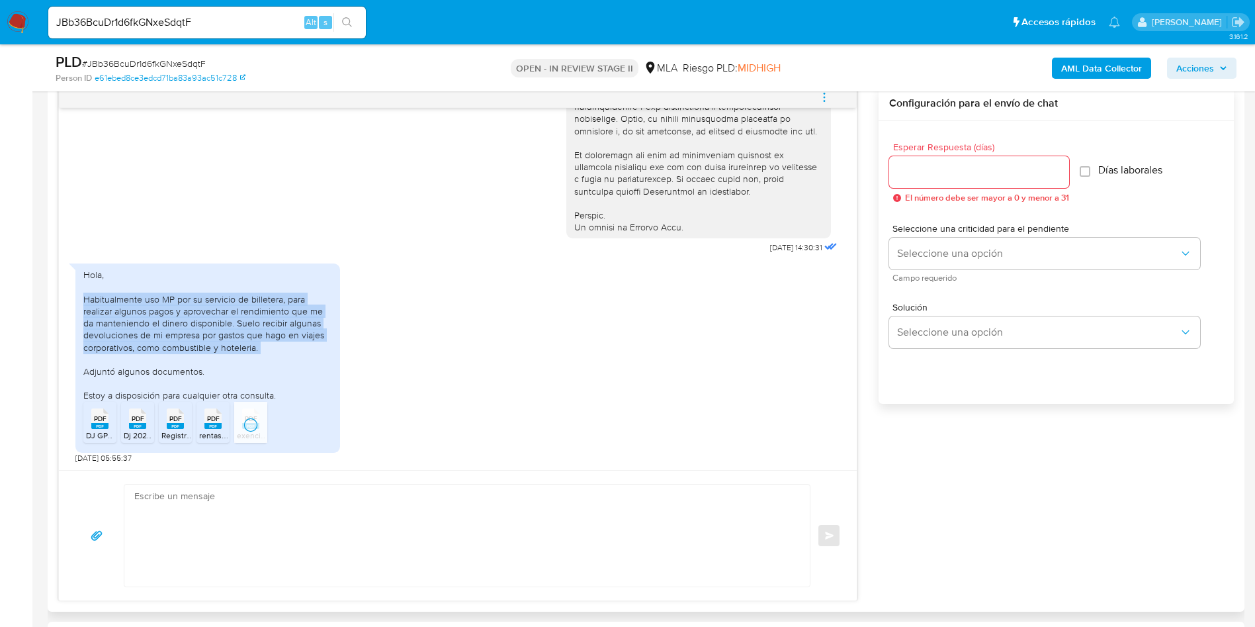
click at [127, 306] on div "Hola, Habitualmente uso MP por su servicio de billetera, para realizar algunos …" at bounding box center [207, 335] width 249 height 132
copy div "Habitualmente uso MP por su servicio de billetera, para realizar algunos pagos …"
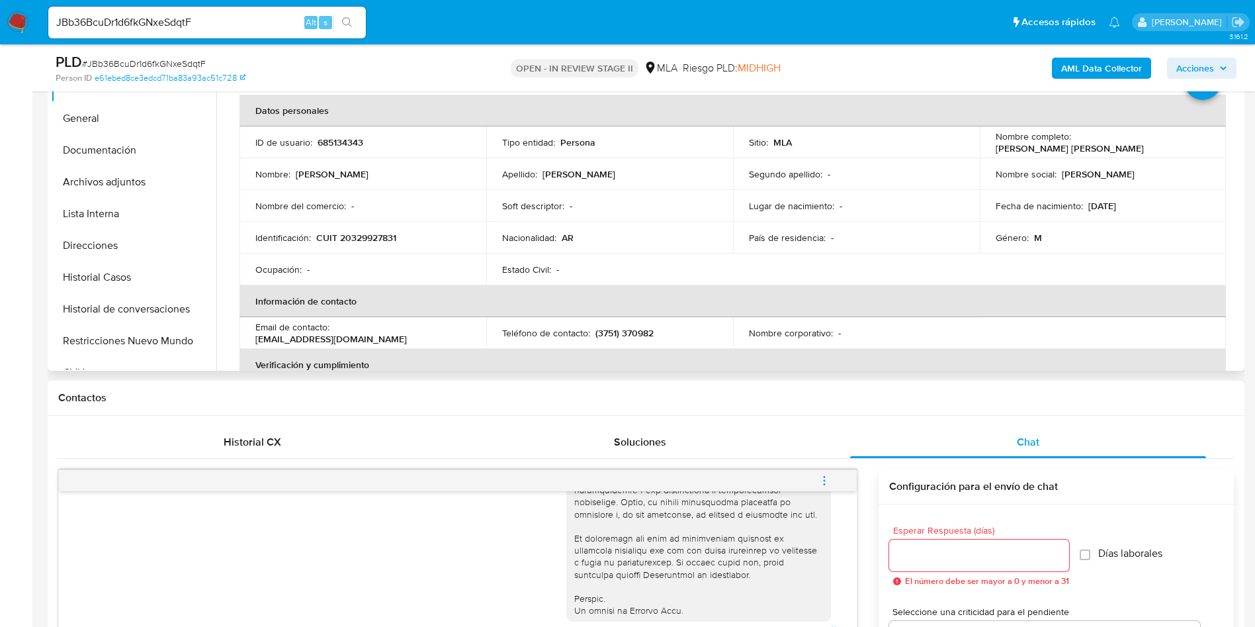
scroll to position [198, 0]
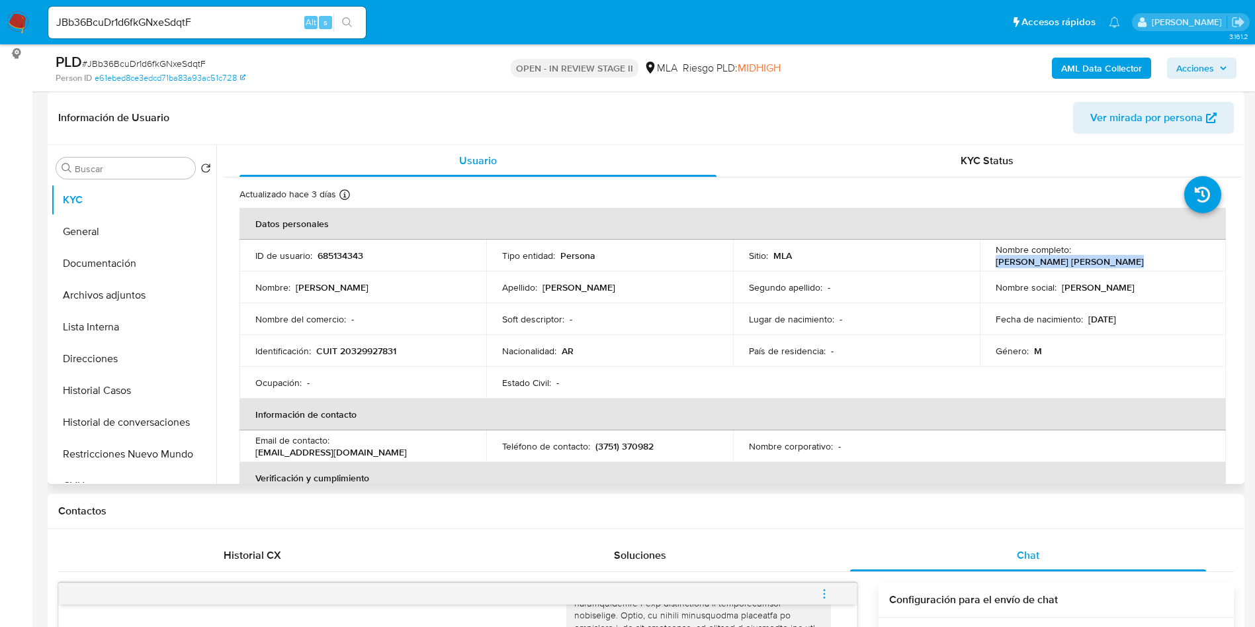
drag, startPoint x: 1072, startPoint y: 256, endPoint x: 1199, endPoint y: 248, distance: 127.3
click at [1199, 248] on td "Nombre completo : Martin Miguel Mariño Dansey" at bounding box center [1103, 255] width 247 height 32
copy p "[PERSON_NAME]"
click at [156, 288] on button "Archivos adjuntos" at bounding box center [128, 295] width 155 height 32
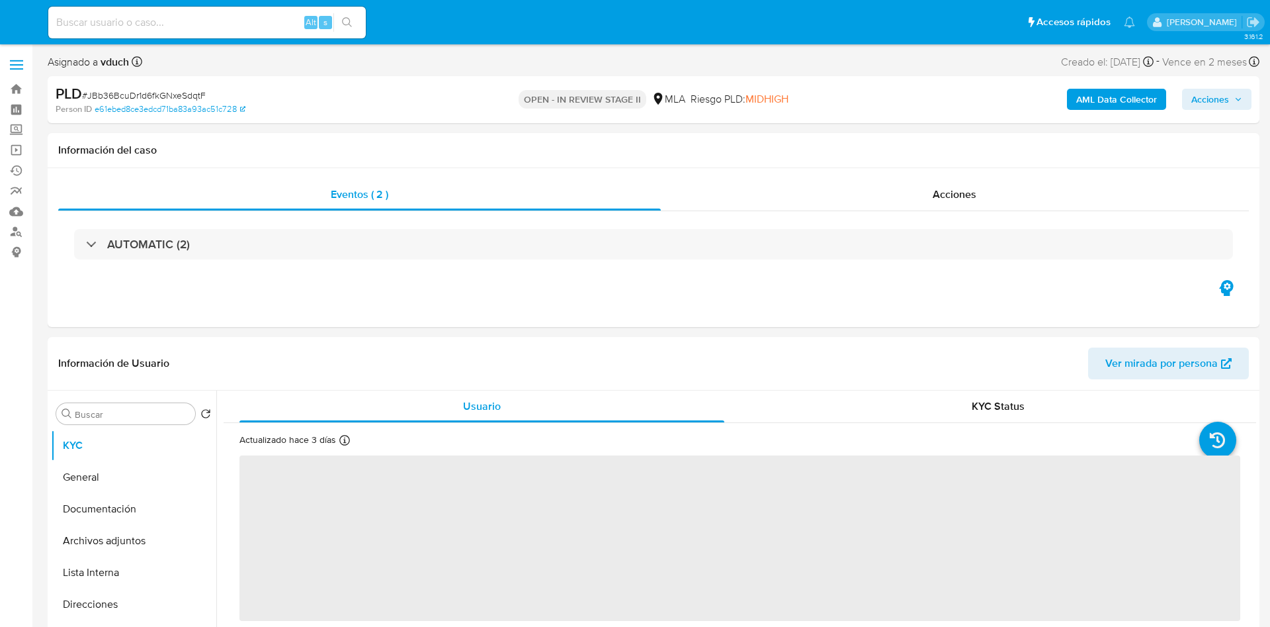
select select "10"
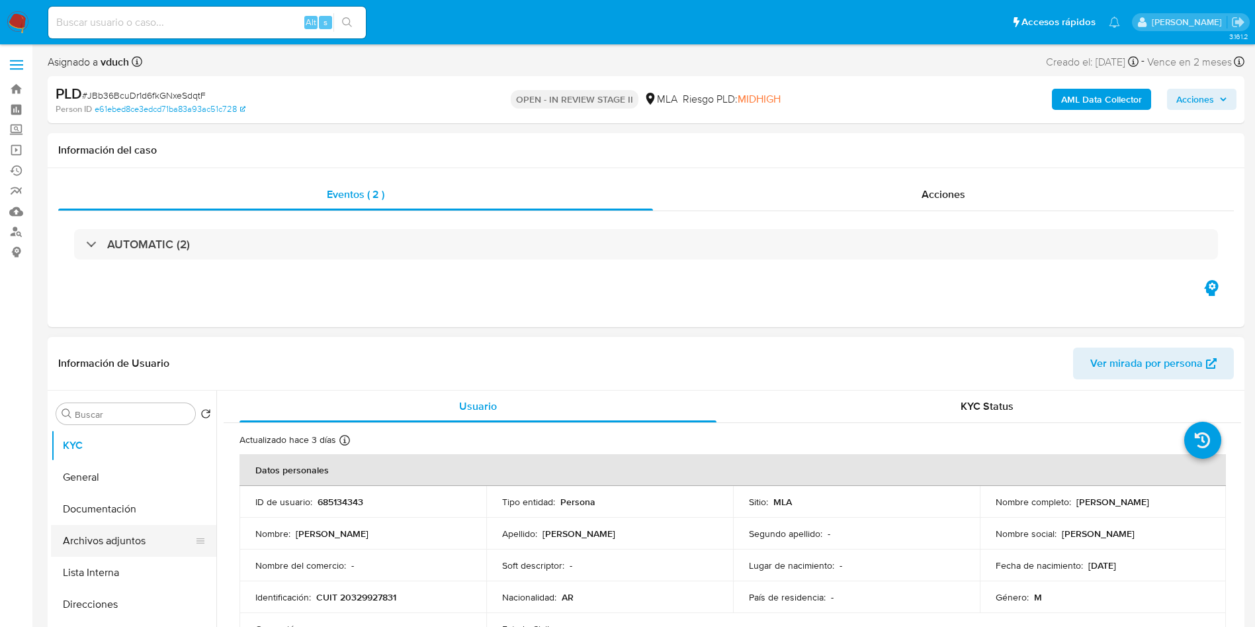
click at [155, 544] on button "Archivos adjuntos" at bounding box center [128, 541] width 155 height 32
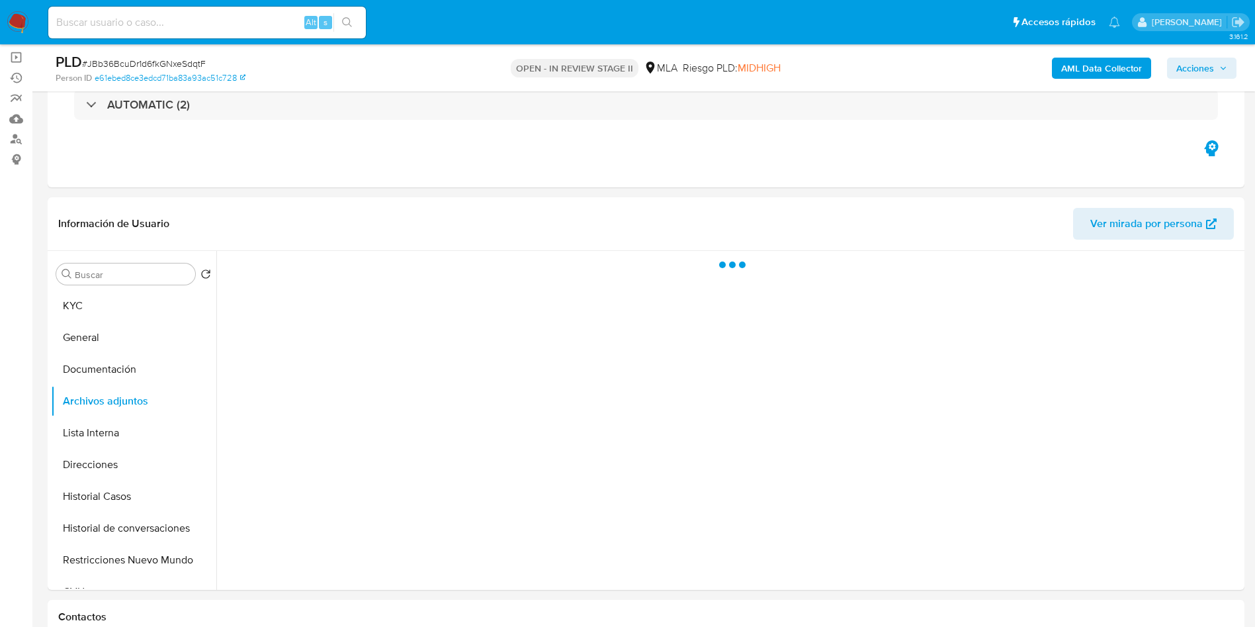
scroll to position [198, 0]
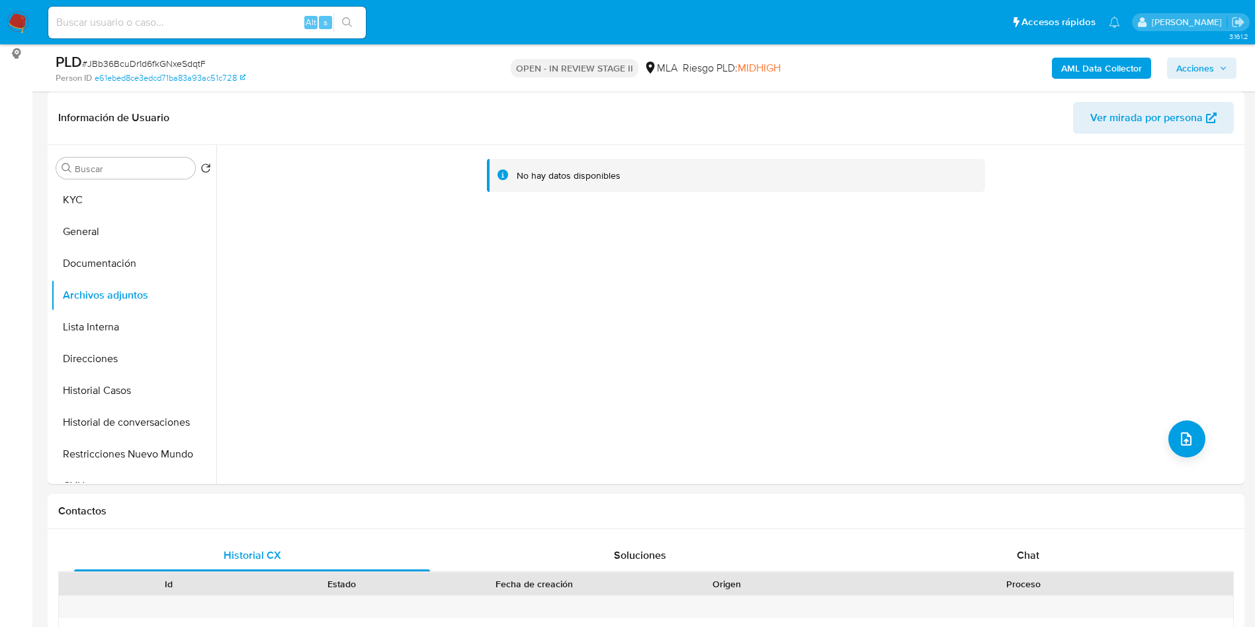
click at [1109, 65] on b "AML Data Collector" at bounding box center [1101, 68] width 81 height 21
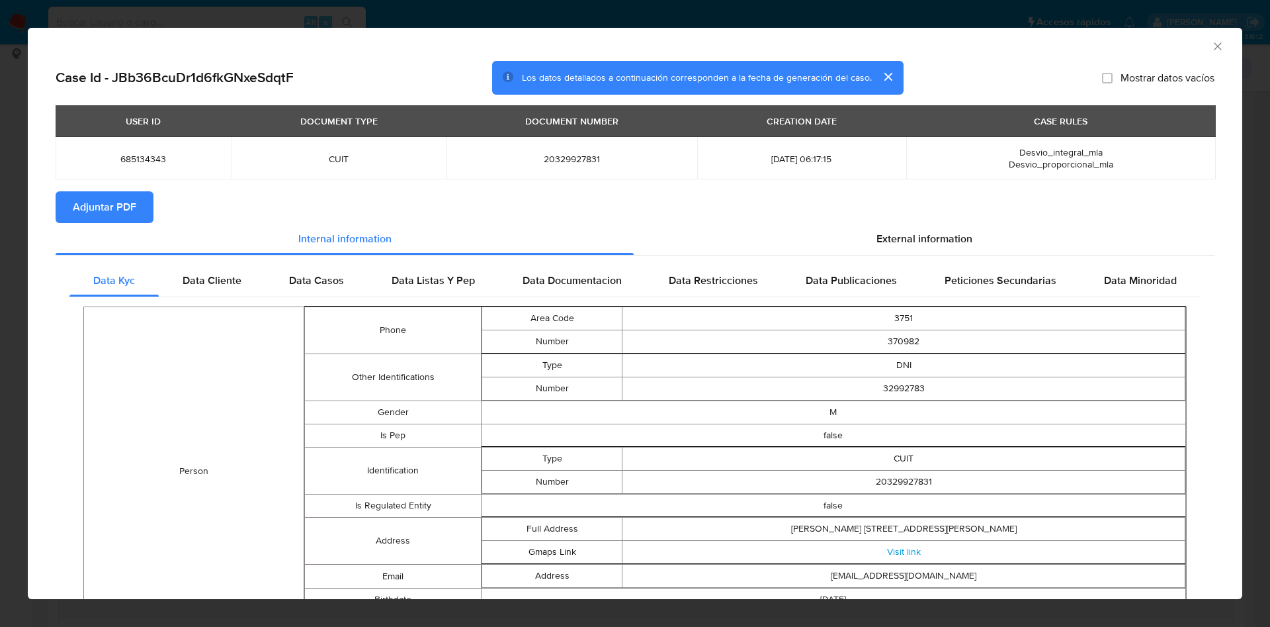
click at [130, 204] on span "Adjuntar PDF" at bounding box center [105, 207] width 64 height 29
click at [1211, 46] on icon "Cerrar ventana" at bounding box center [1217, 46] width 13 height 13
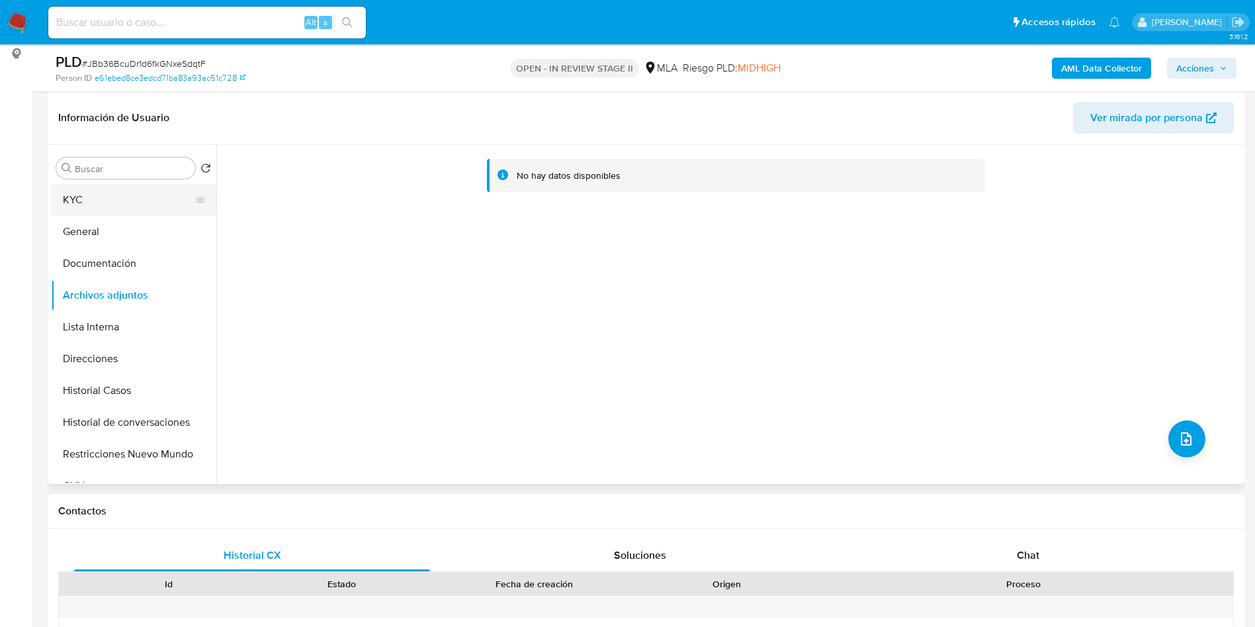
click at [110, 210] on button "KYC" at bounding box center [128, 200] width 155 height 32
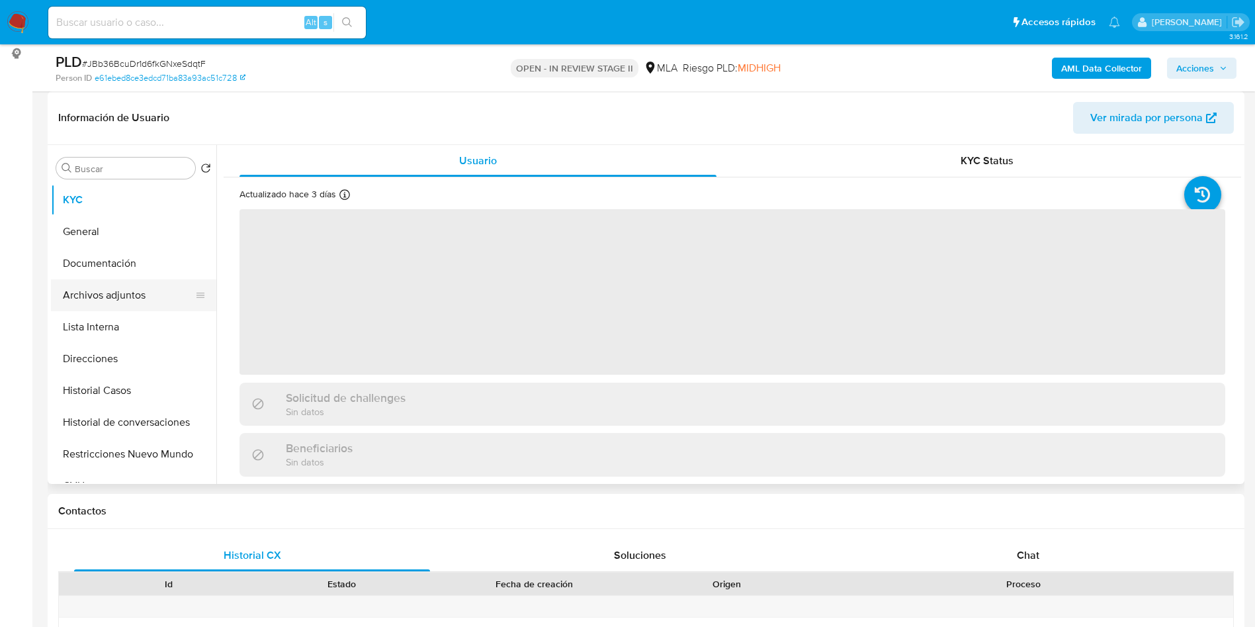
click at [114, 288] on button "Archivos adjuntos" at bounding box center [128, 295] width 155 height 32
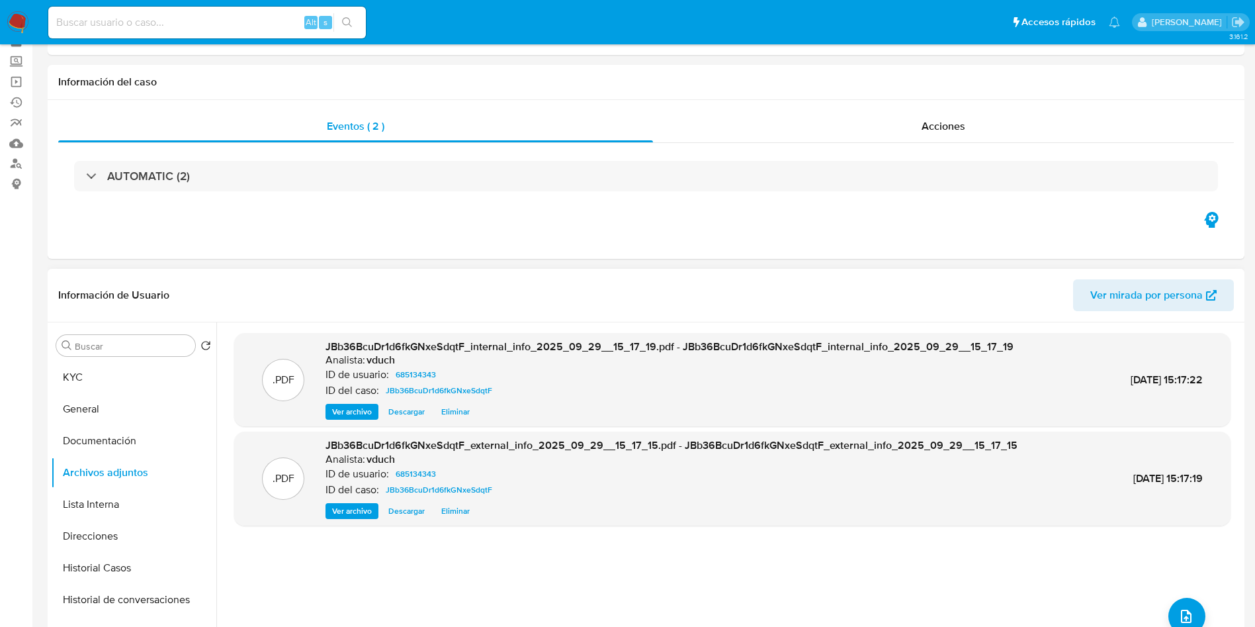
scroll to position [99, 0]
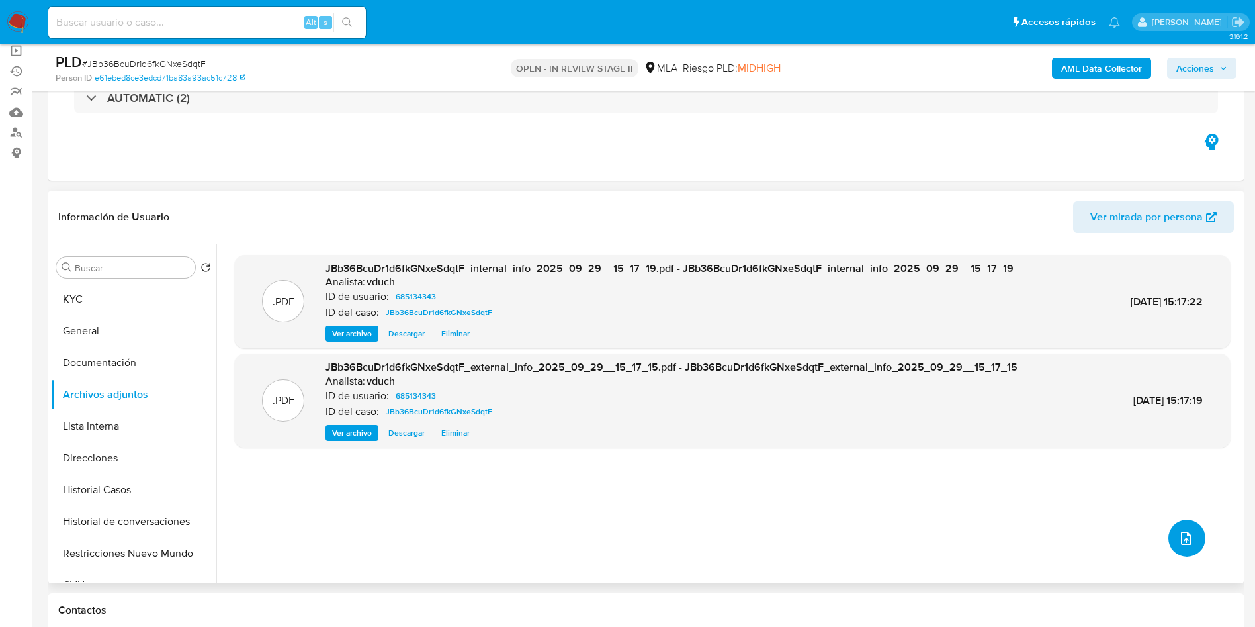
click at [1174, 553] on button "upload-file" at bounding box center [1186, 537] width 37 height 37
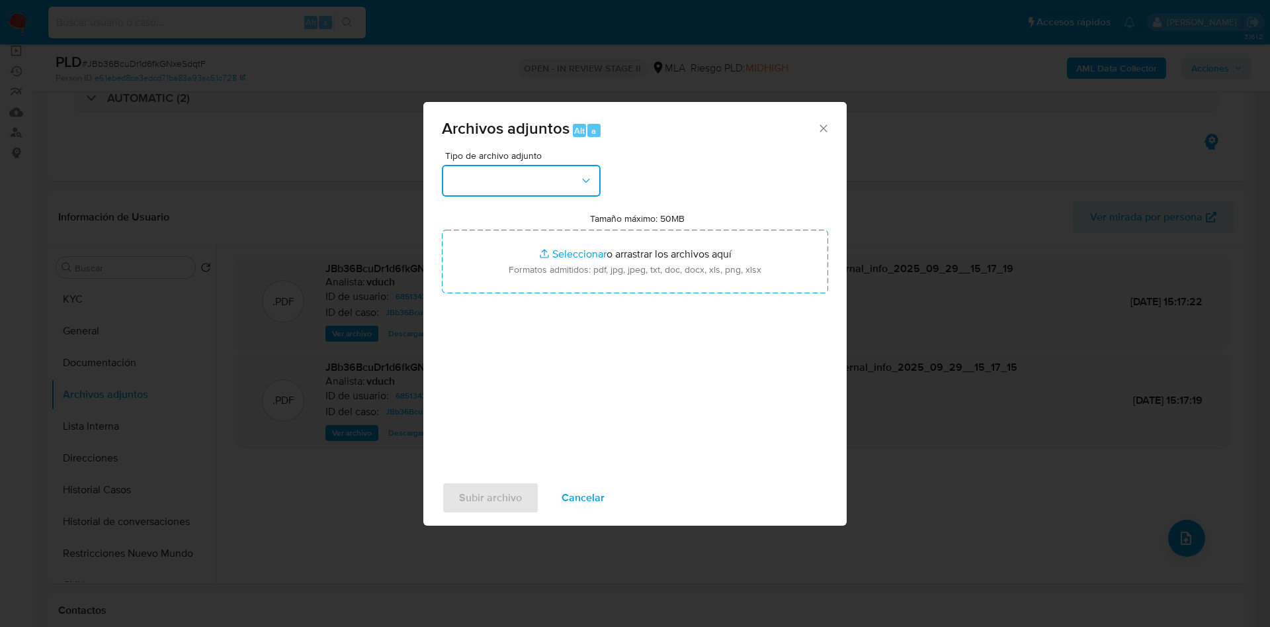
click at [573, 185] on button "button" at bounding box center [521, 181] width 159 height 32
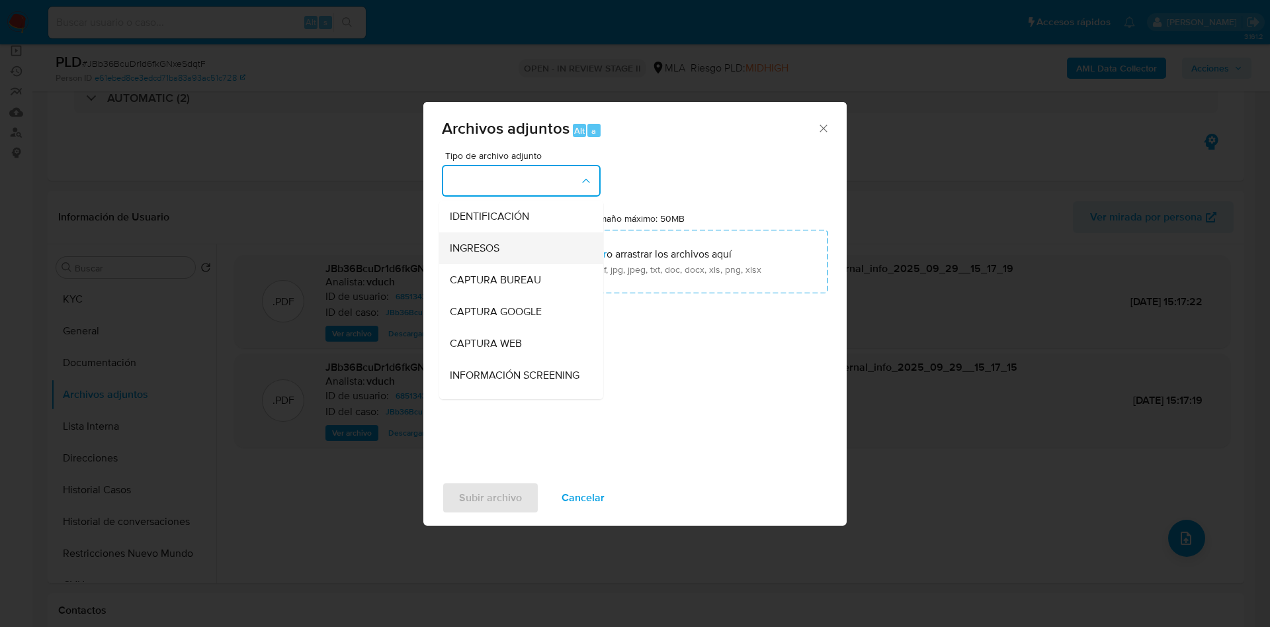
click at [515, 253] on div "INGRESOS" at bounding box center [517, 248] width 135 height 32
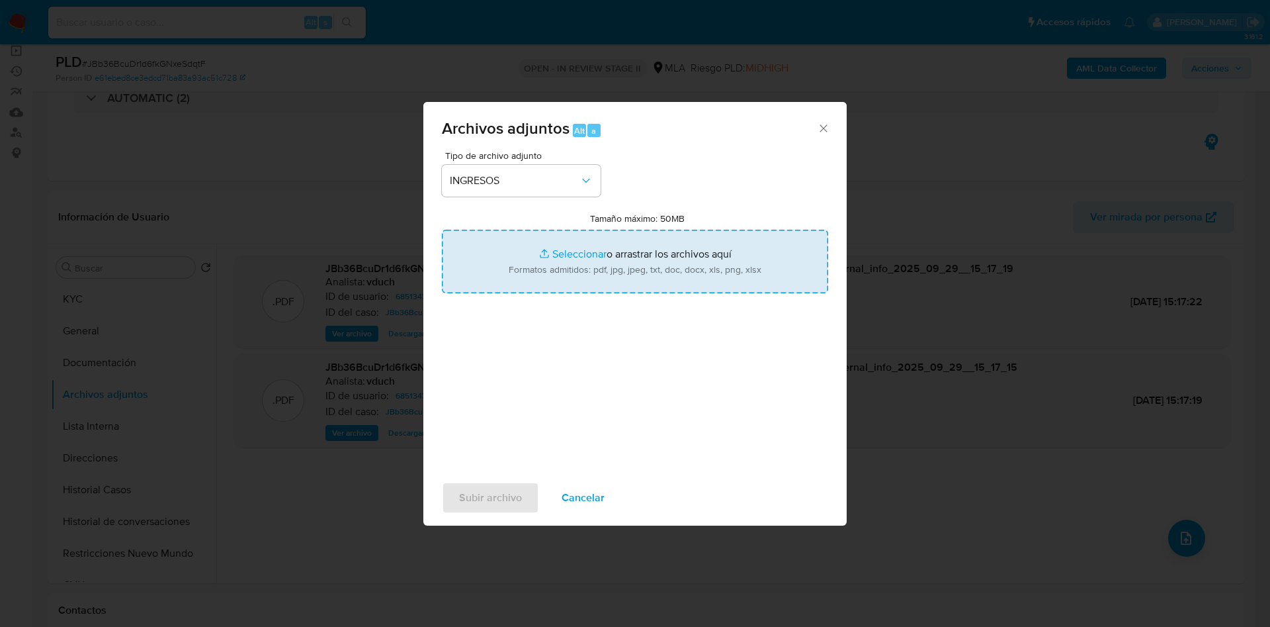
type input "C:\fakepath\Martin Miguel Mariño Dansey - Documentacion.pdf"
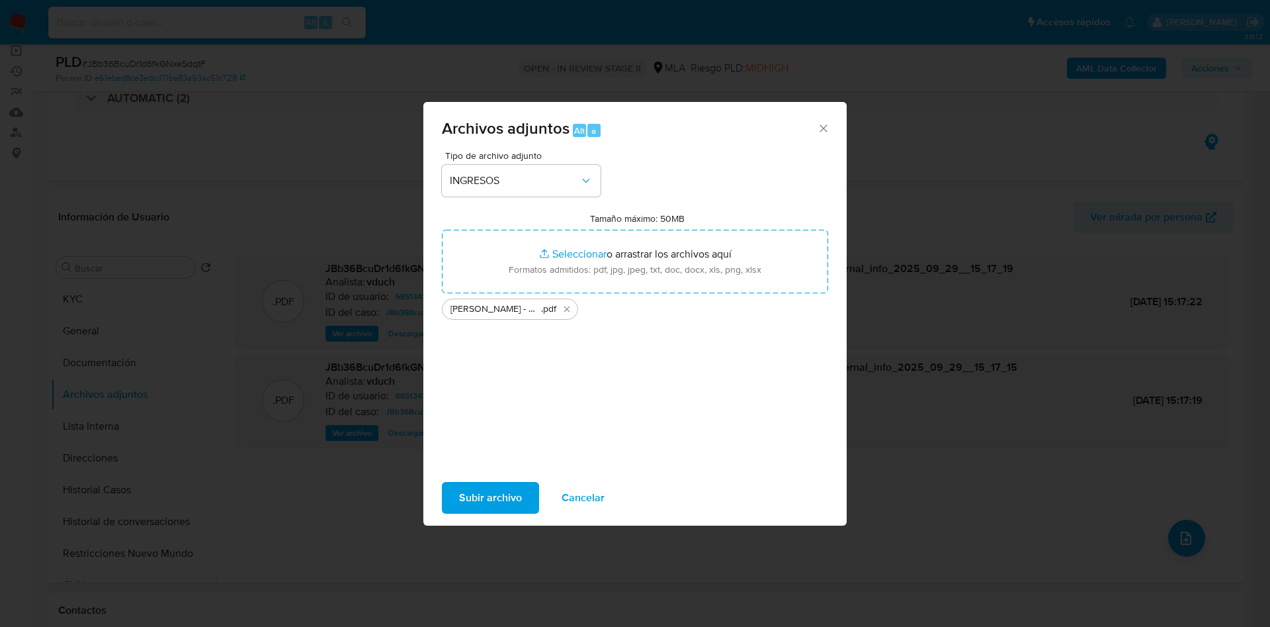
click at [484, 499] on span "Subir archivo" at bounding box center [490, 497] width 63 height 29
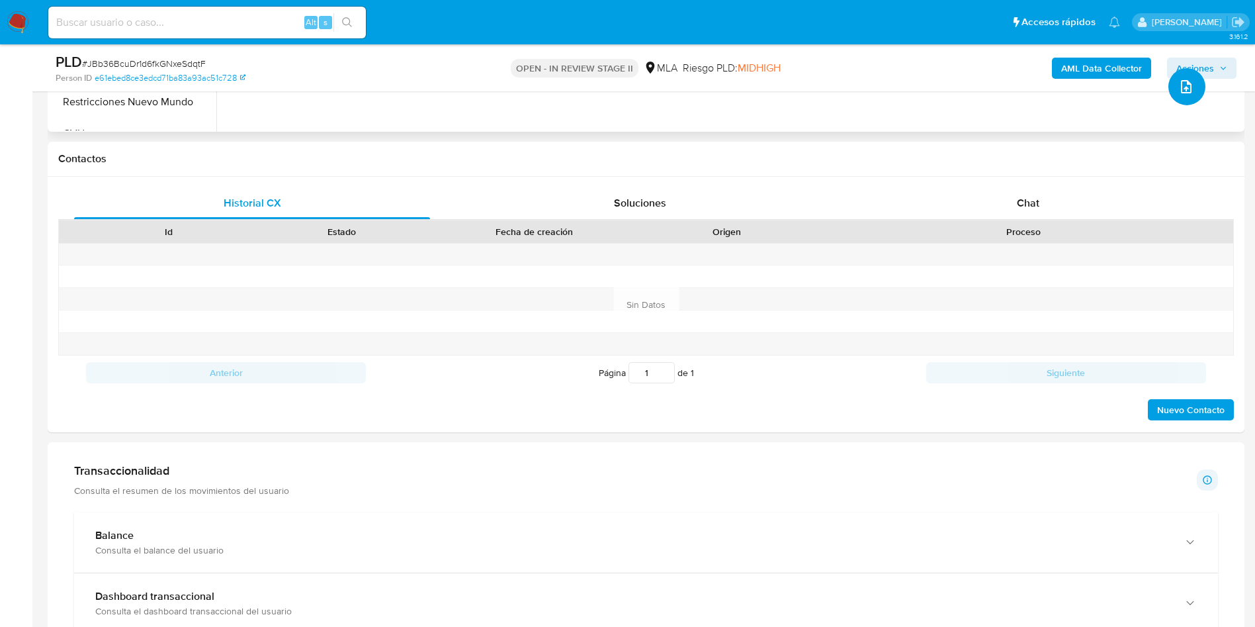
scroll to position [397, 0]
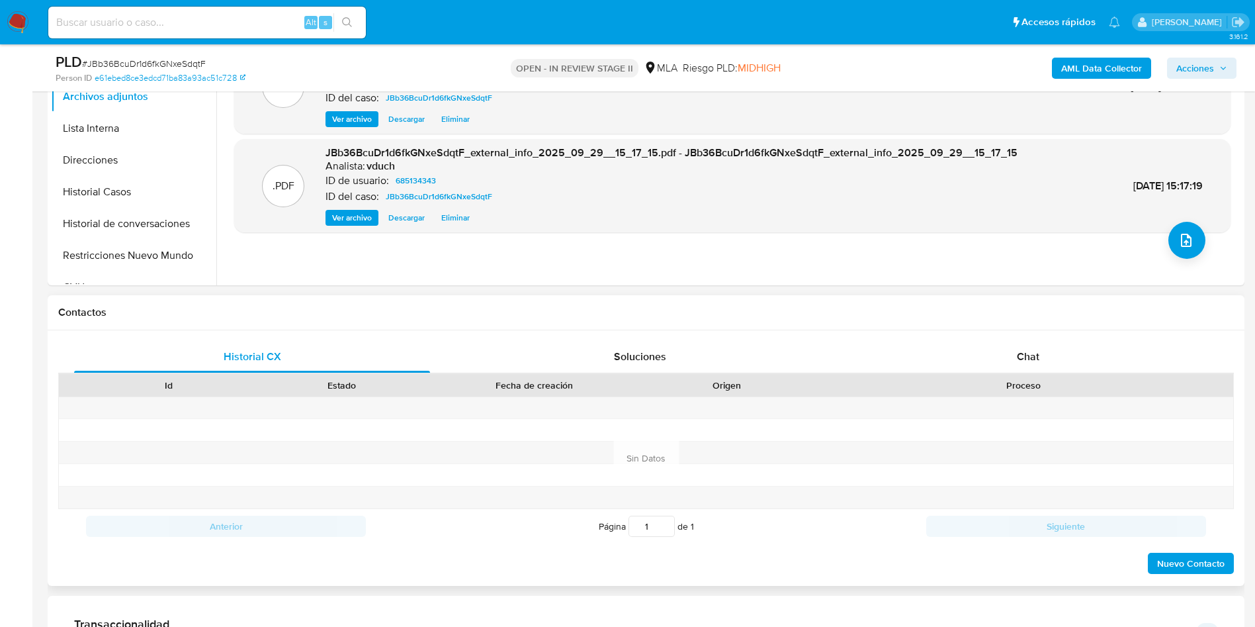
click at [1086, 332] on div "Historial CX Soluciones Chat Id Estado Fecha de creación Origen Proceso Anterio…" at bounding box center [646, 457] width 1197 height 255
click at [1079, 346] on div "Chat" at bounding box center [1028, 357] width 356 height 32
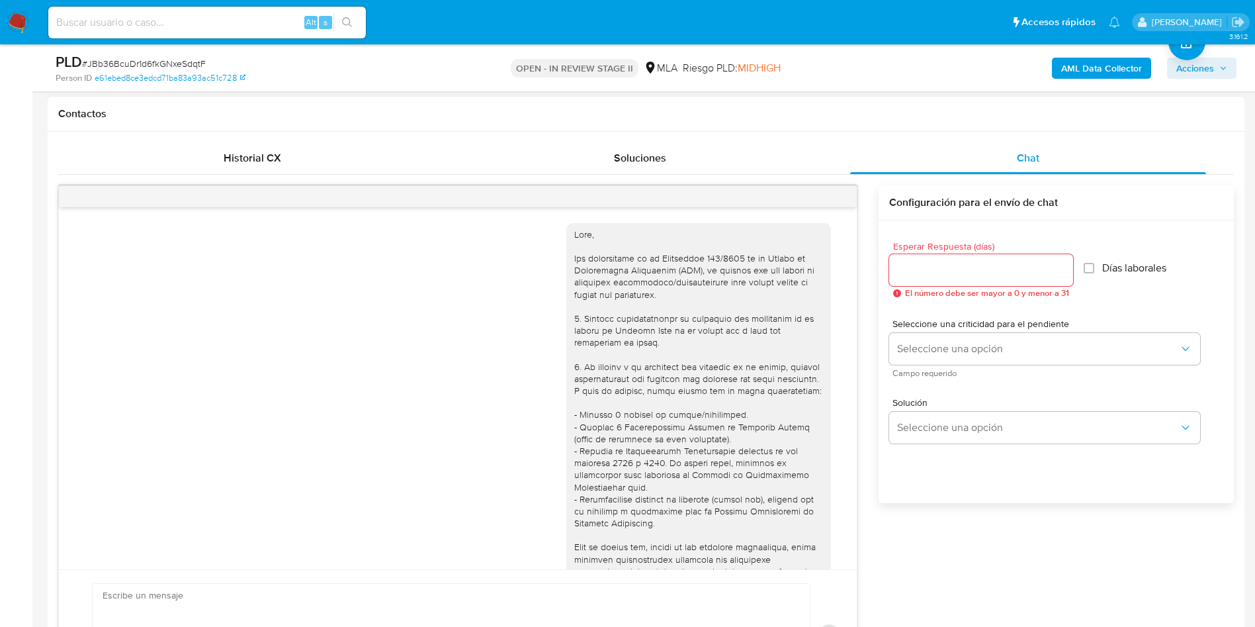
scroll to position [618, 0]
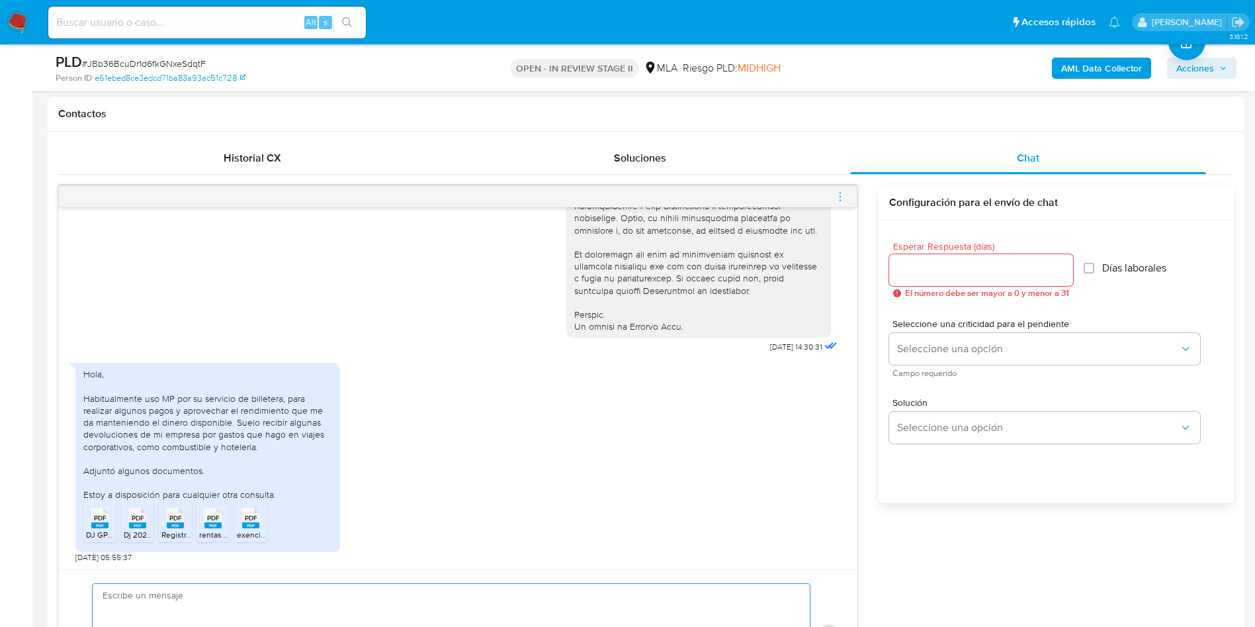
click at [387, 599] on textarea at bounding box center [448, 635] width 691 height 102
paste textarea "Hola, ¡Muchas gracias por tu respuesta! Confirmamos la recepción de la document…"
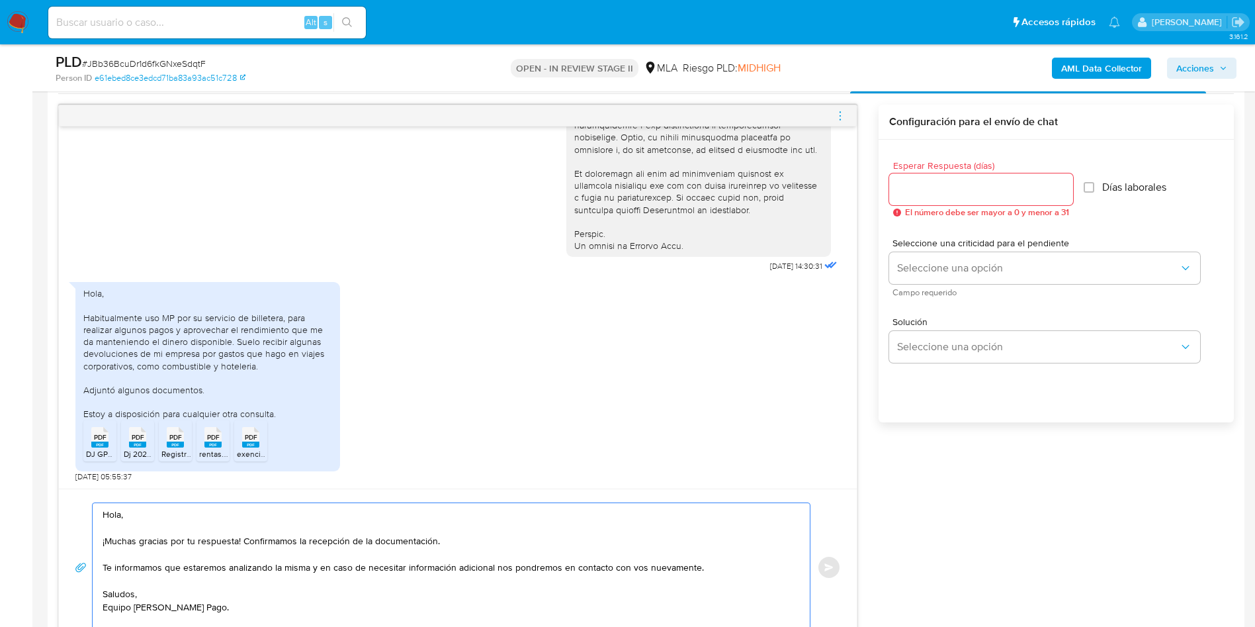
type textarea "Hola, ¡Muchas gracias por tu respuesta! Confirmamos la recepción de la document…"
click at [900, 188] on input "Esperar Respuesta (días)" at bounding box center [981, 189] width 184 height 17
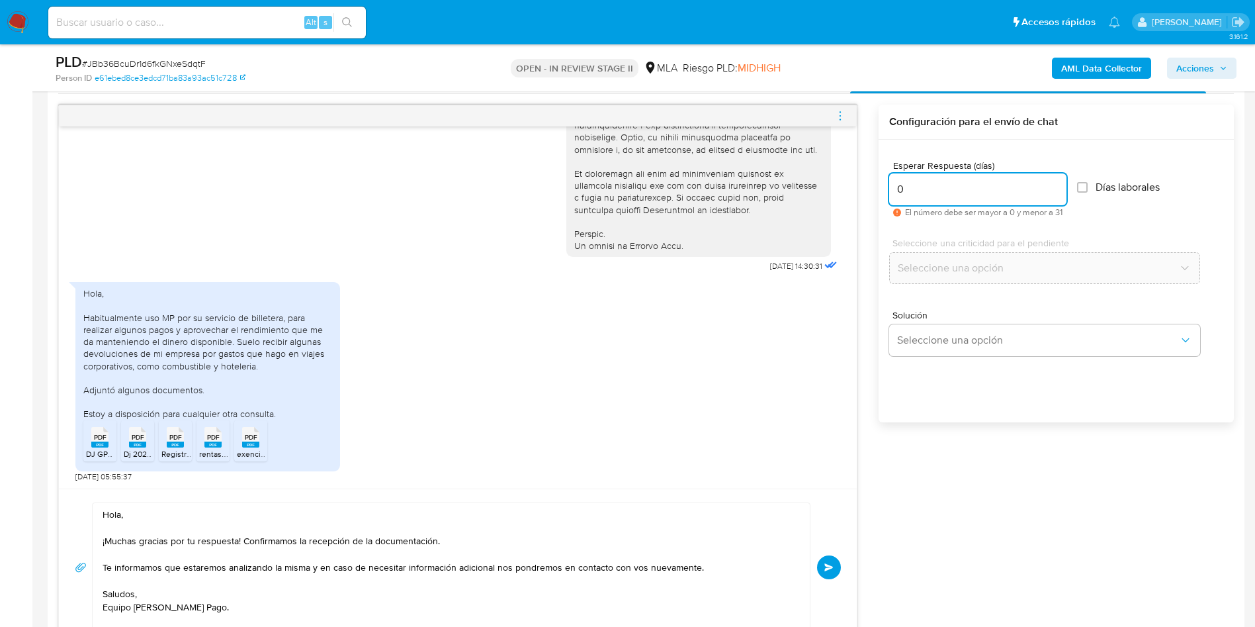
type input "0"
click at [818, 574] on div "Hola, ¡Muchas gracias por tu respuesta! Confirmamos la recepción de la document…" at bounding box center [458, 567] width 766 height 130
click at [826, 569] on span "Enviar" at bounding box center [828, 567] width 9 height 8
click at [190, 50] on div "PLD # JBb36BcuDr1d6fkGNxeSdqtF Person ID e61ebed8ce3edcd71ba83a93ac51c728 OPEN …" at bounding box center [646, 67] width 1197 height 47
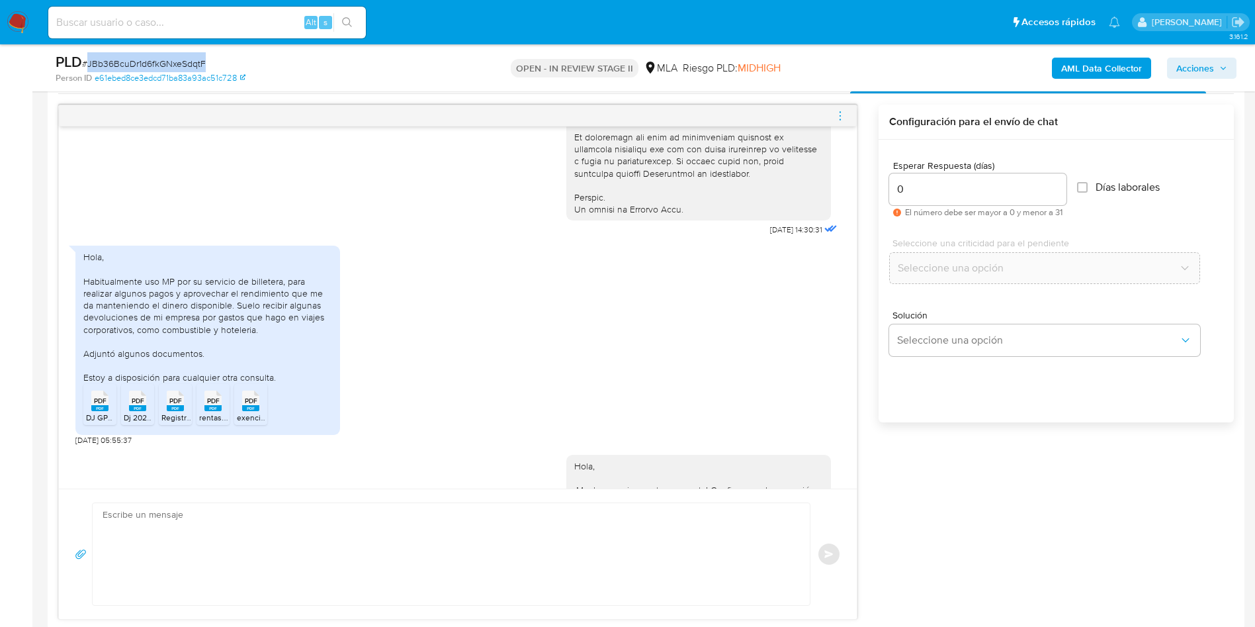
click at [190, 50] on div "PLD # JBb36BcuDr1d6fkGNxeSdqtF Person ID e61ebed8ce3edcd71ba83a93ac51c728 OPEN …" at bounding box center [646, 67] width 1197 height 47
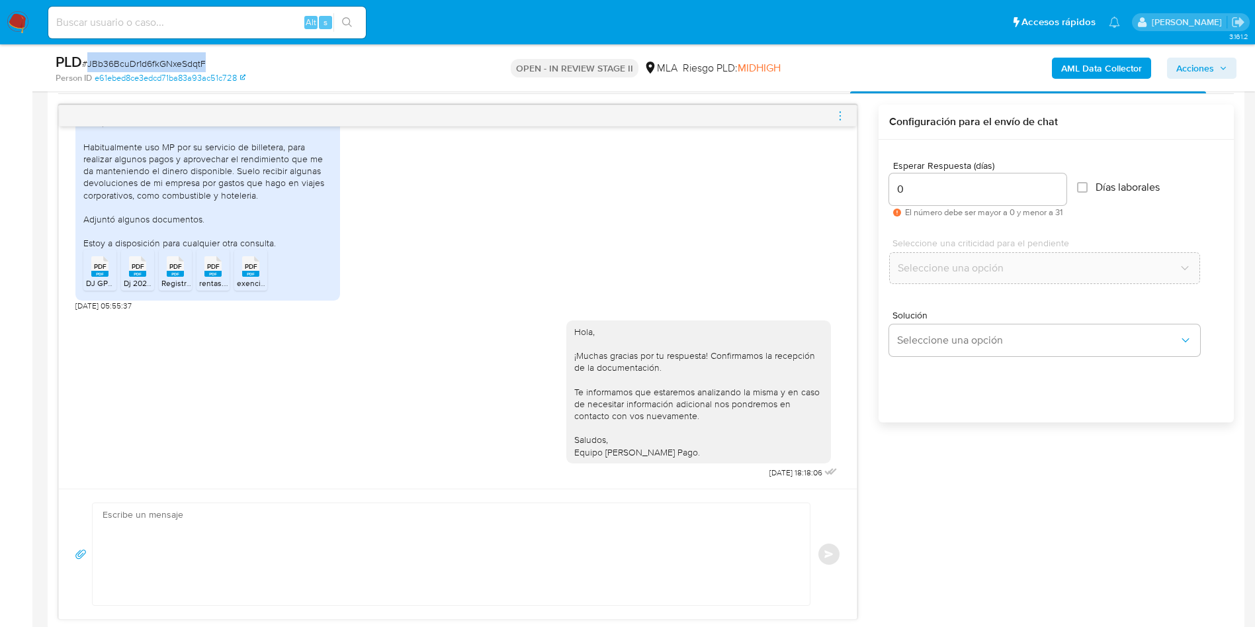
copy span "JBb36BcuDr1d6fkGNxeSdqtF"
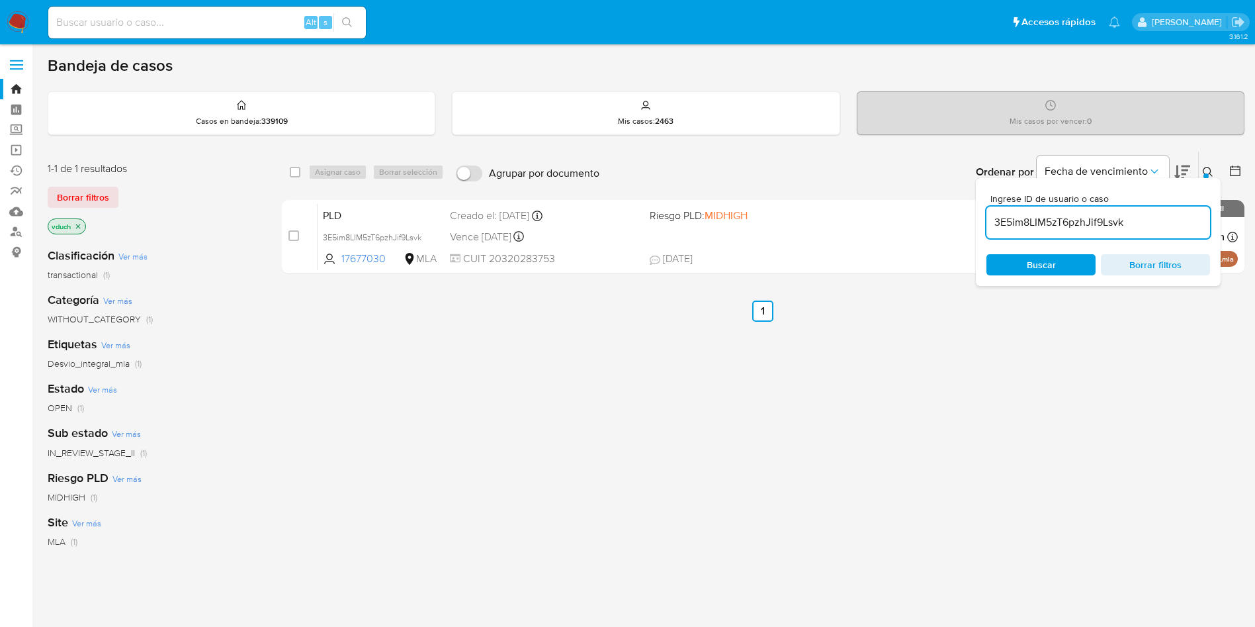
drag, startPoint x: 0, startPoint y: 0, endPoint x: 1067, endPoint y: 220, distance: 1089.6
click at [1067, 220] on input "3E5im8LIM5zT6pzhJif9Lsvk" at bounding box center [1098, 222] width 224 height 17
paste input "JBb36BcuDr1d6fkGNxeSdqtF"
type input "JBb36BcuDr1d6fkGNxeSdqtF"
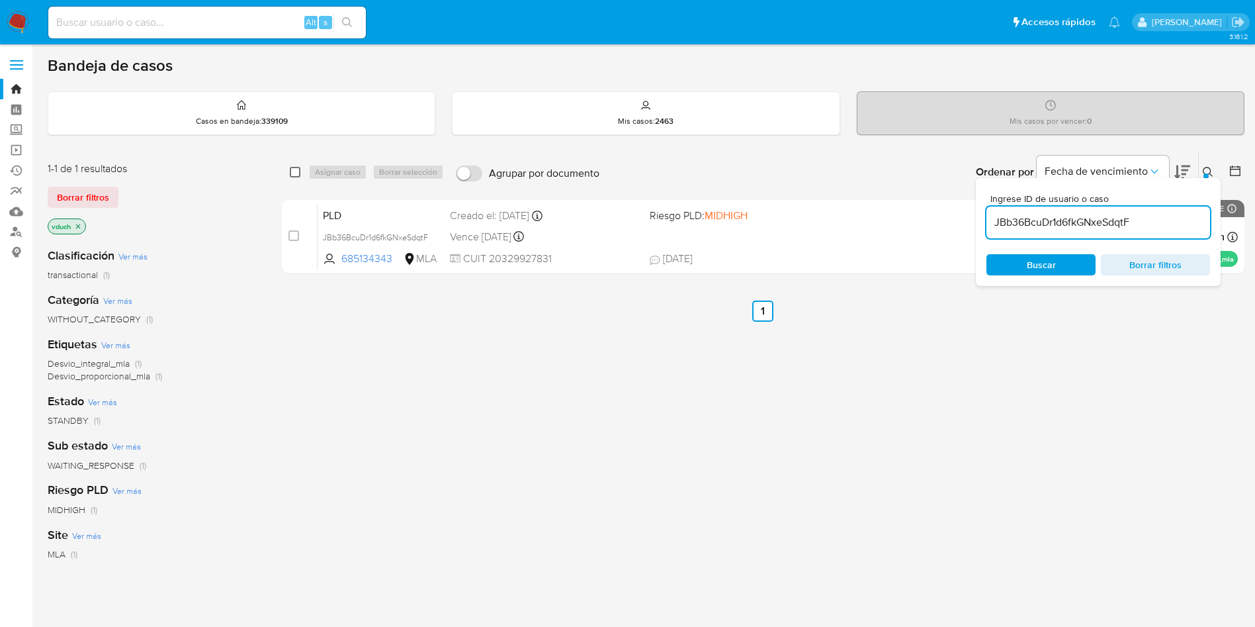
click at [295, 174] on input "checkbox" at bounding box center [295, 172] width 11 height 11
checkbox input "true"
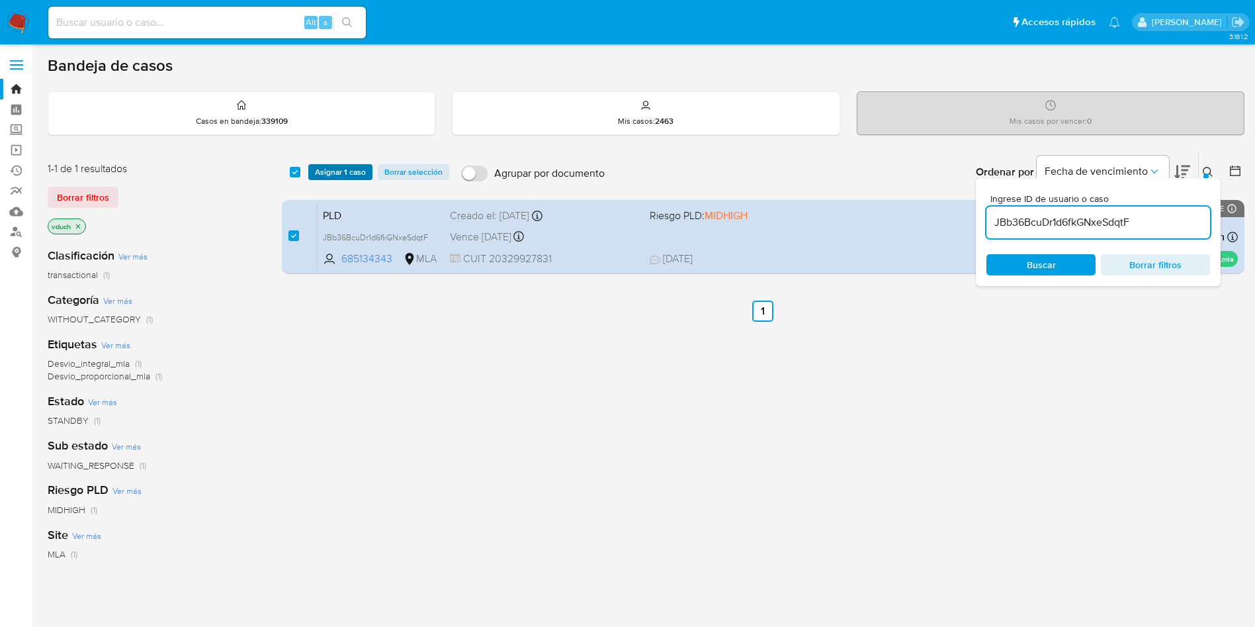
click at [326, 169] on span "Asignar 1 caso" at bounding box center [340, 171] width 51 height 13
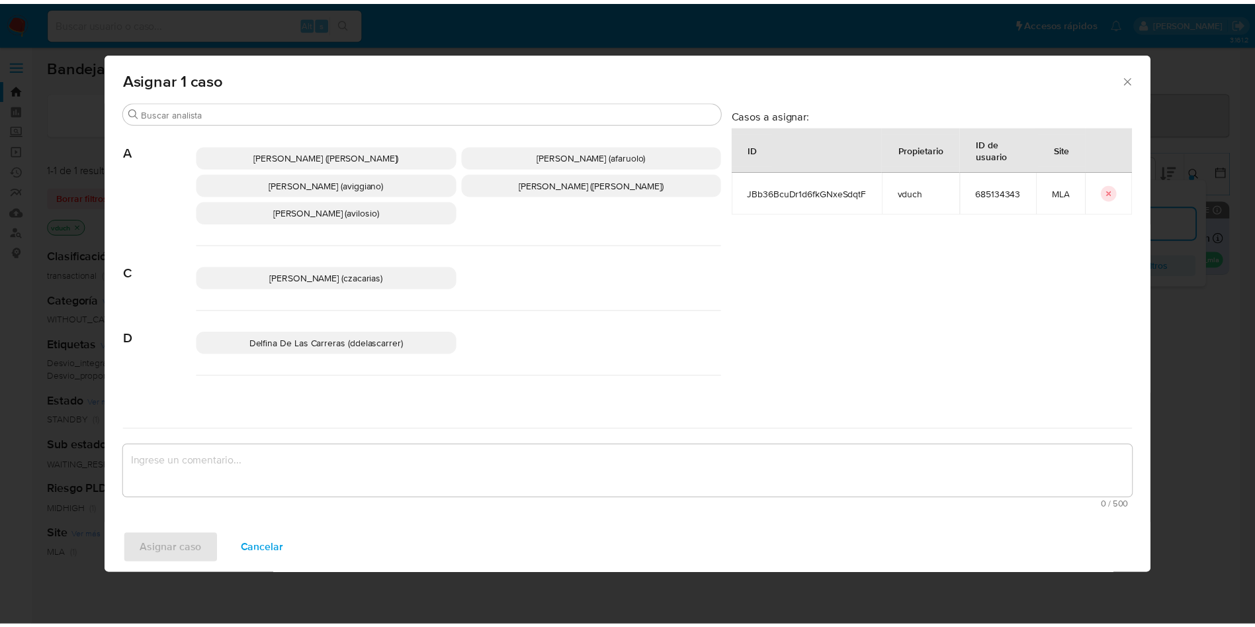
scroll to position [1182, 0]
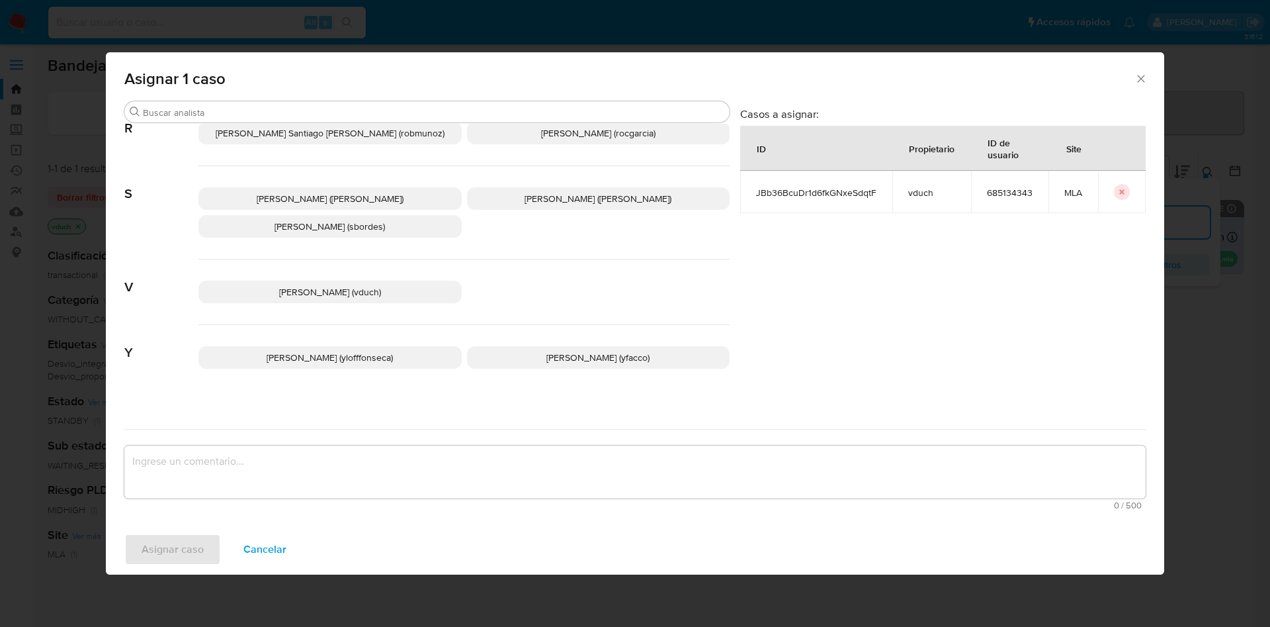
click at [374, 281] on p "Valeria Duch (vduch)" at bounding box center [329, 292] width 263 height 22
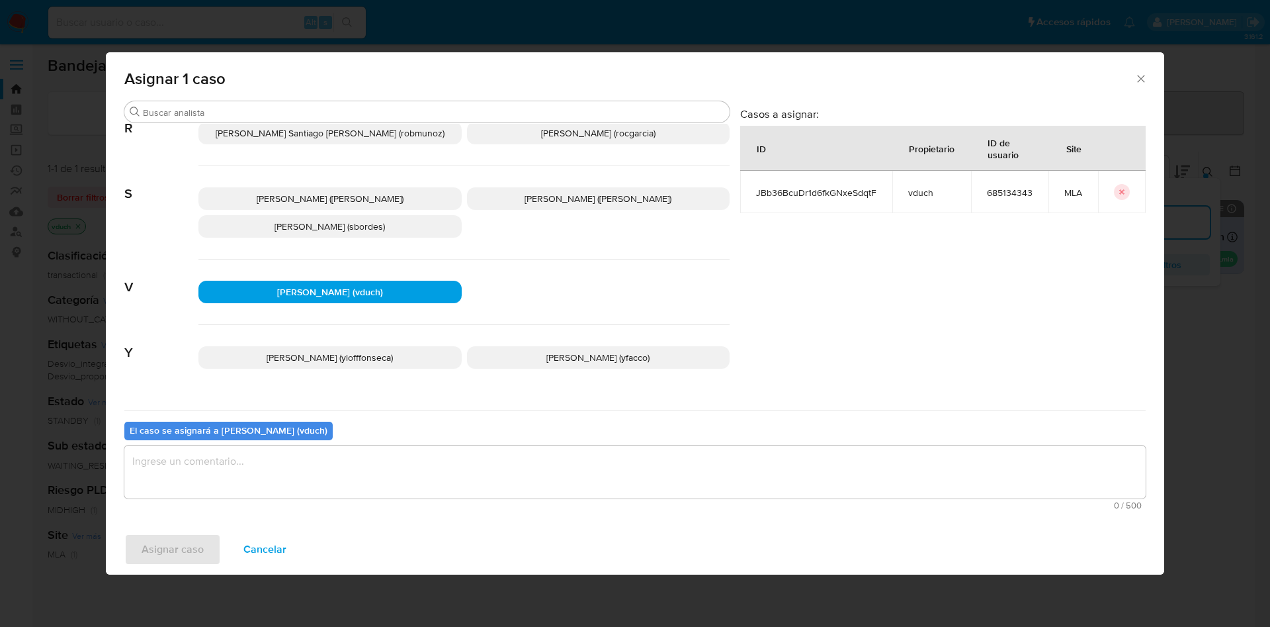
click at [404, 430] on div "El caso se asignará a Valeria Duch (vduch) 0 / 500 500 caracteres restantes" at bounding box center [634, 462] width 1021 height 105
click at [402, 473] on textarea "assign-modal" at bounding box center [634, 471] width 1021 height 53
click at [187, 538] on span "Asignar caso" at bounding box center [173, 549] width 62 height 29
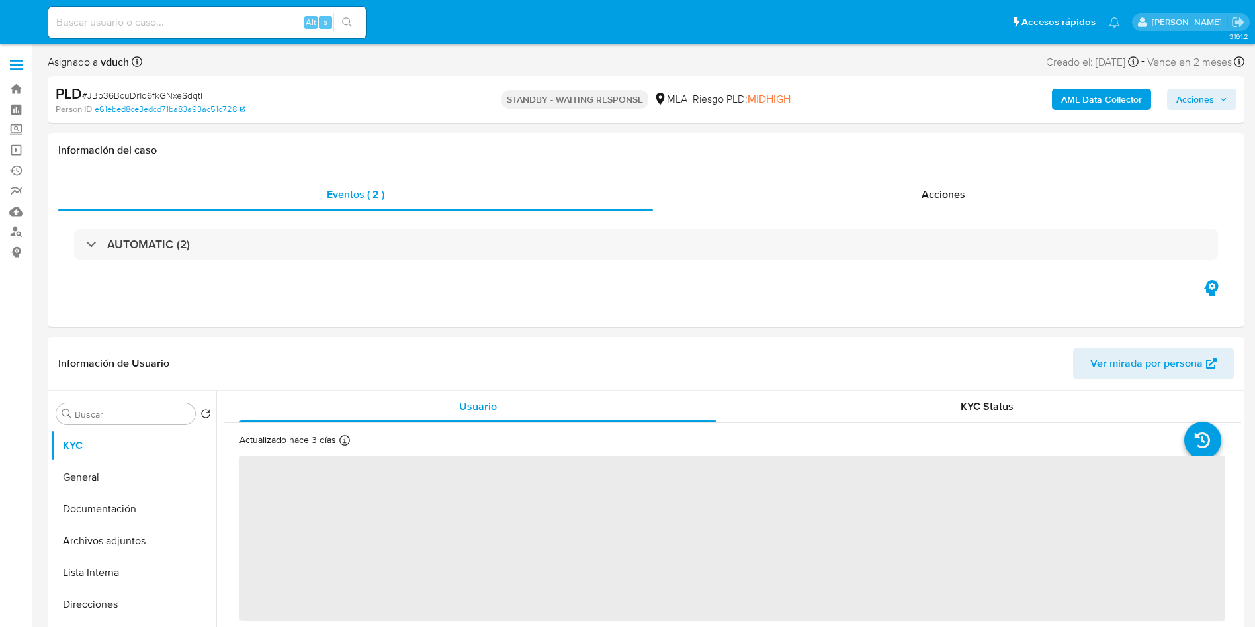
select select "10"
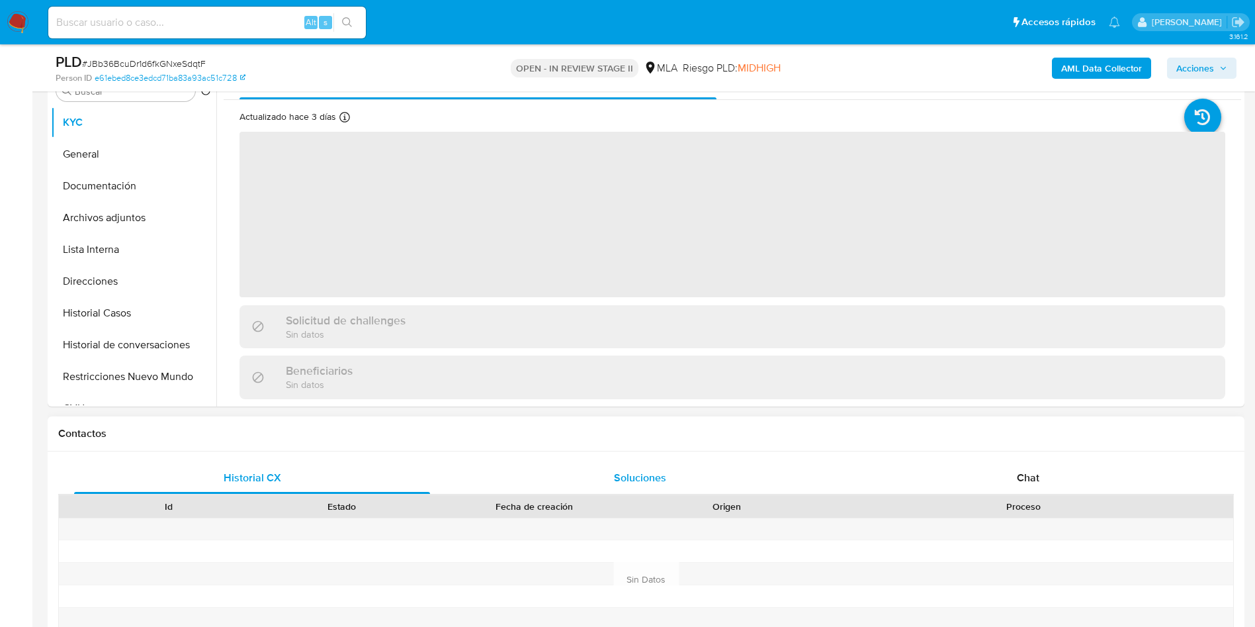
scroll to position [595, 0]
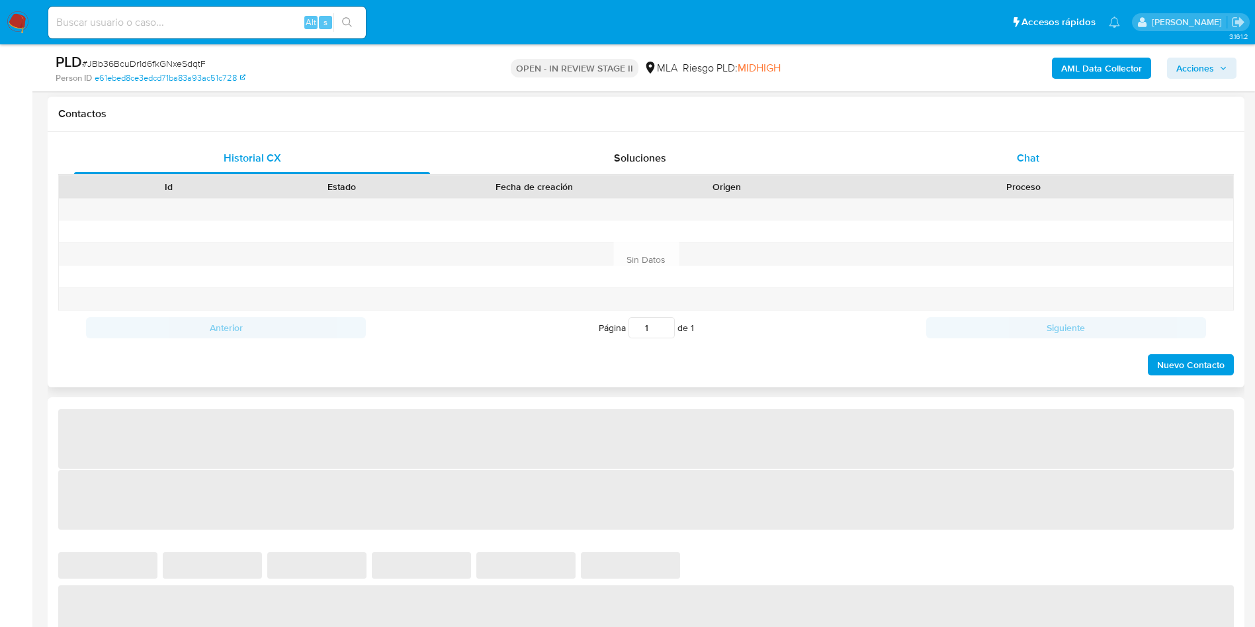
click at [1025, 173] on div "Chat" at bounding box center [1028, 158] width 356 height 32
select select "10"
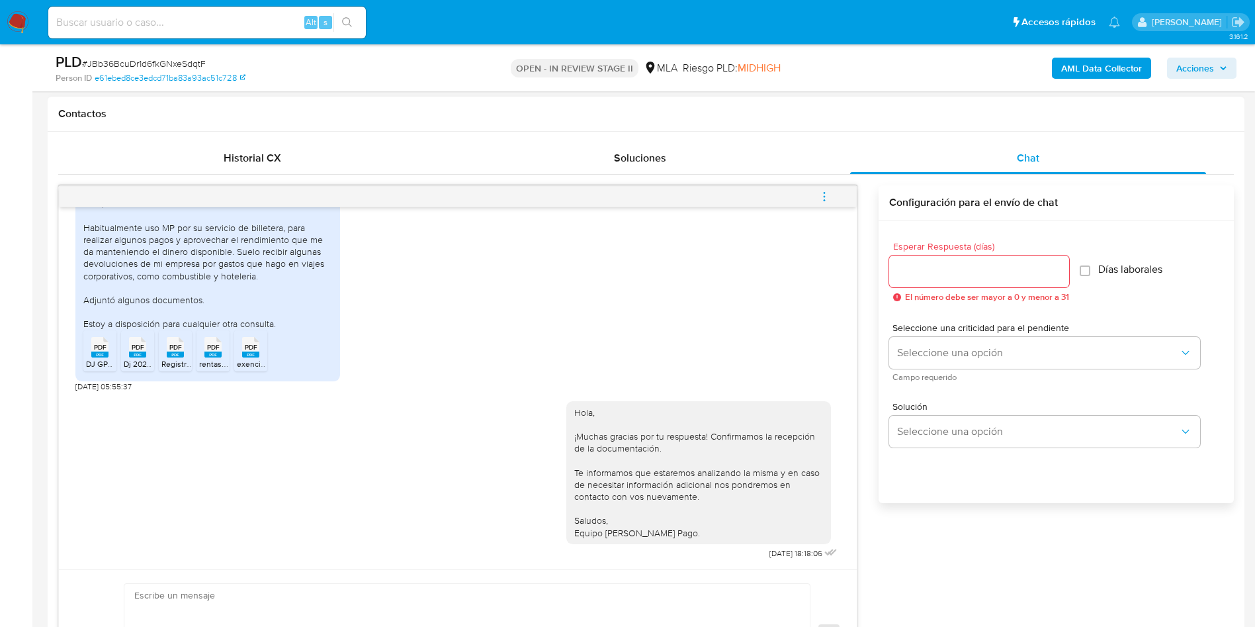
click at [820, 195] on icon "menu-action" at bounding box center [824, 197] width 12 height 12
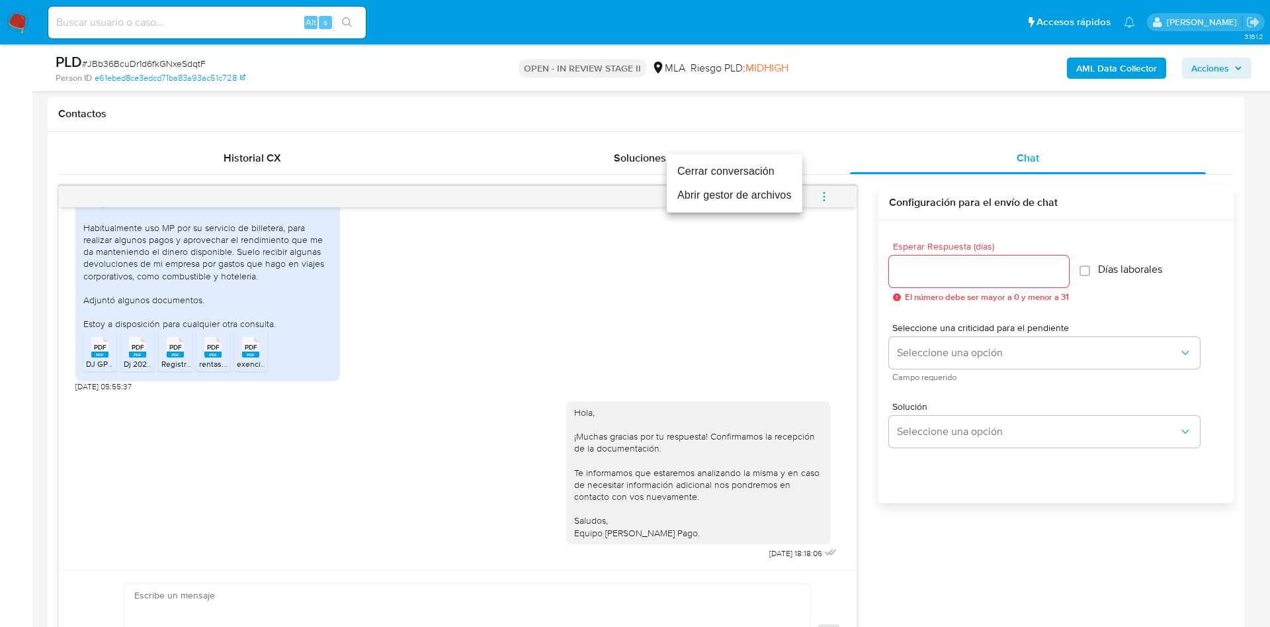
click at [756, 169] on li "Cerrar conversación" at bounding box center [735, 171] width 136 height 24
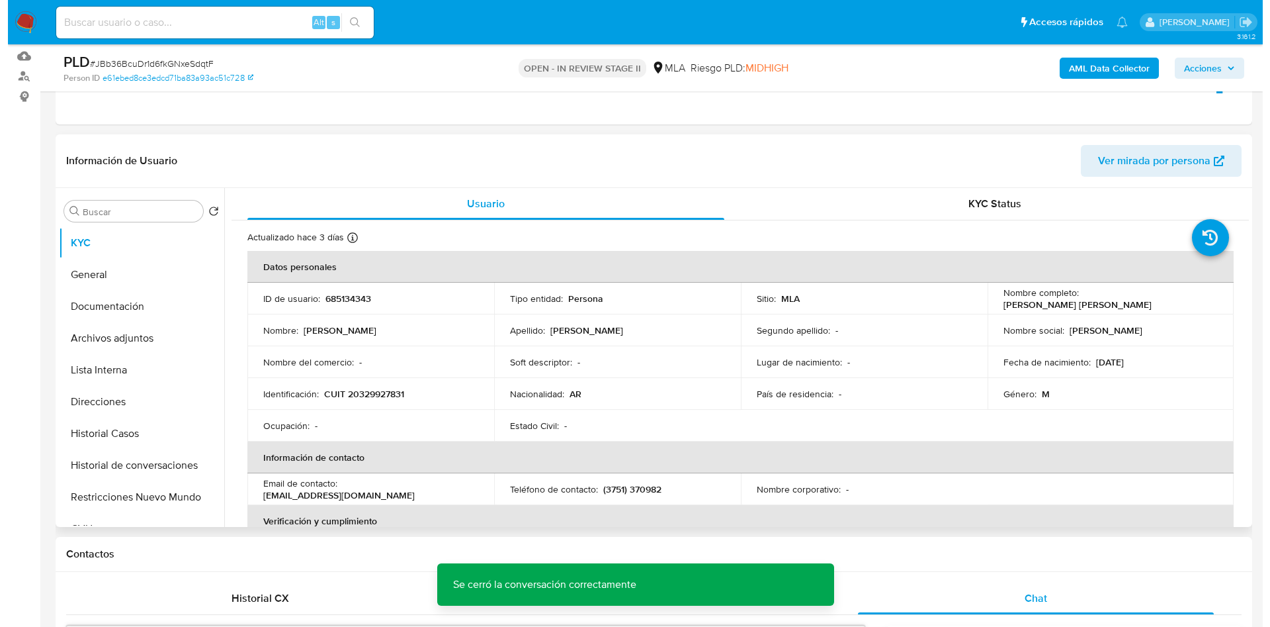
scroll to position [198, 0]
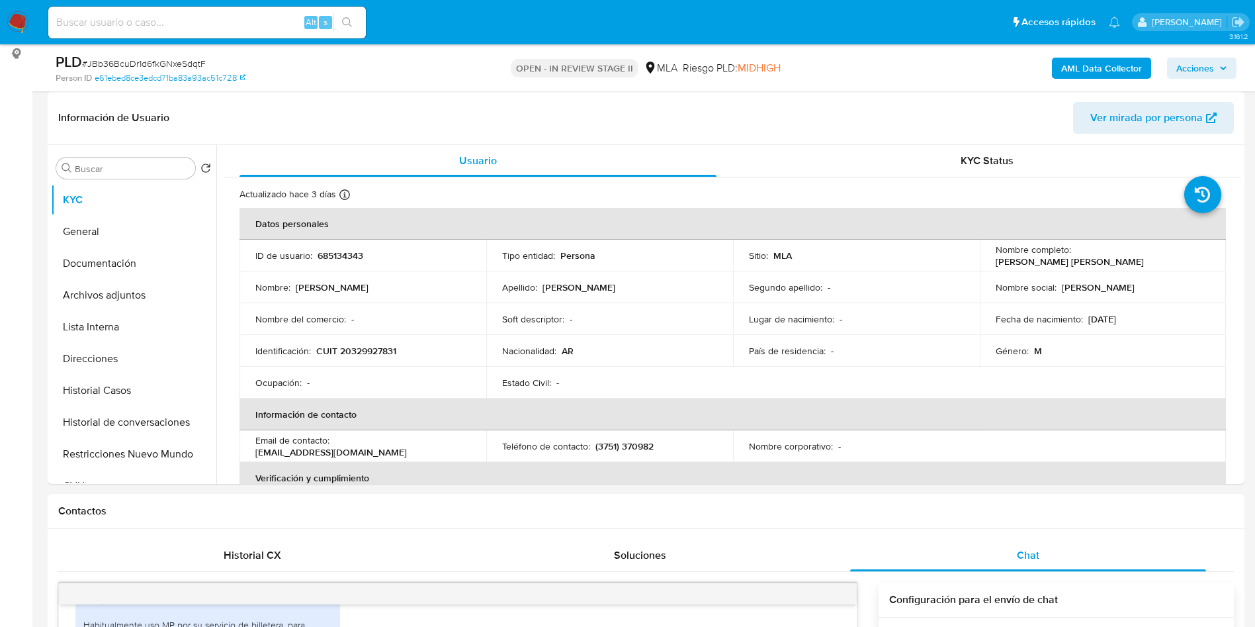
click at [1106, 52] on div "AML Data Collector Acciones" at bounding box center [1041, 67] width 390 height 31
click at [1098, 65] on b "AML Data Collector" at bounding box center [1101, 68] width 81 height 21
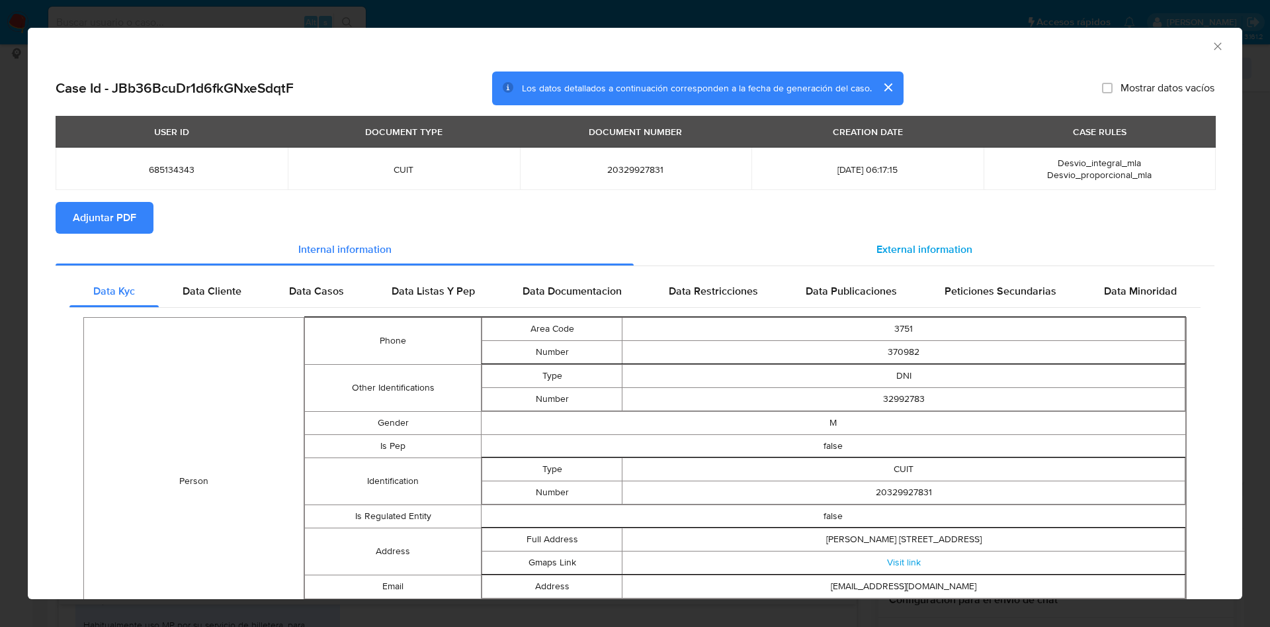
click at [918, 250] on span "External information" at bounding box center [925, 248] width 96 height 15
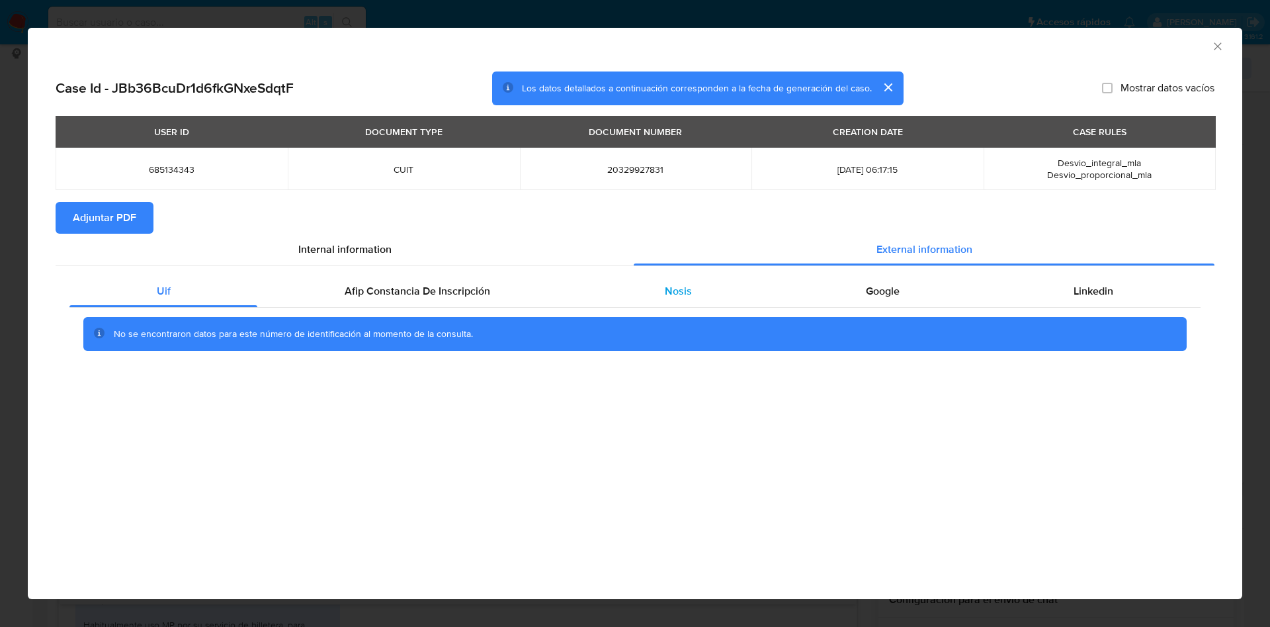
click at [686, 284] on span "Nosis" at bounding box center [678, 290] width 27 height 15
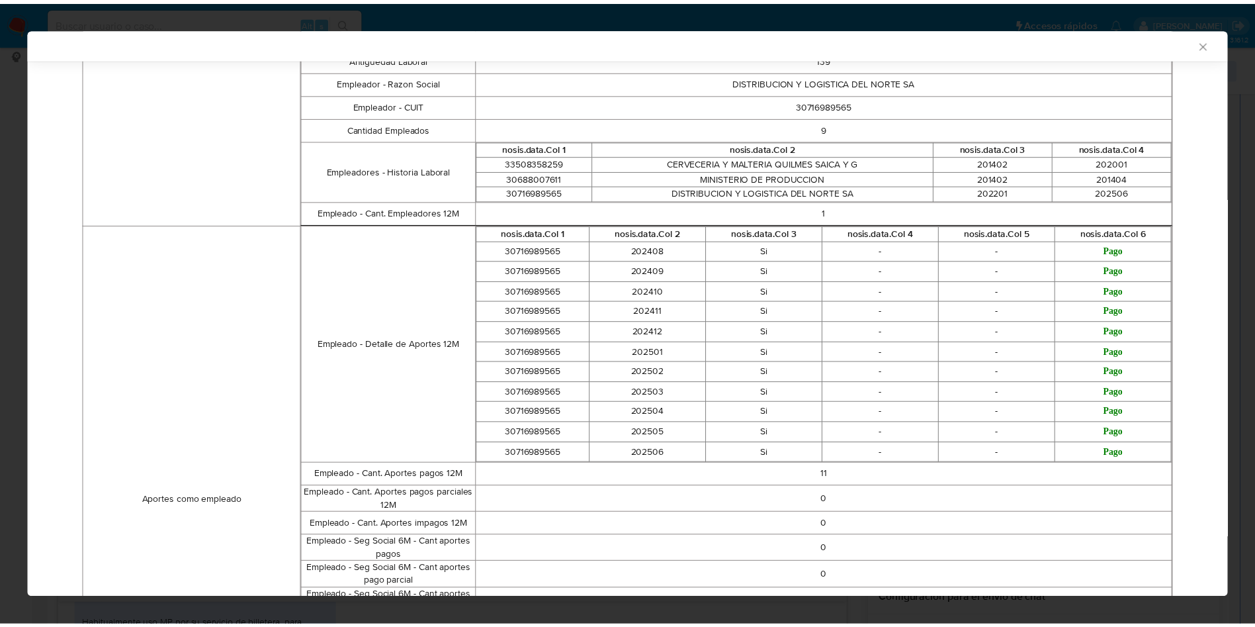
scroll to position [1030, 0]
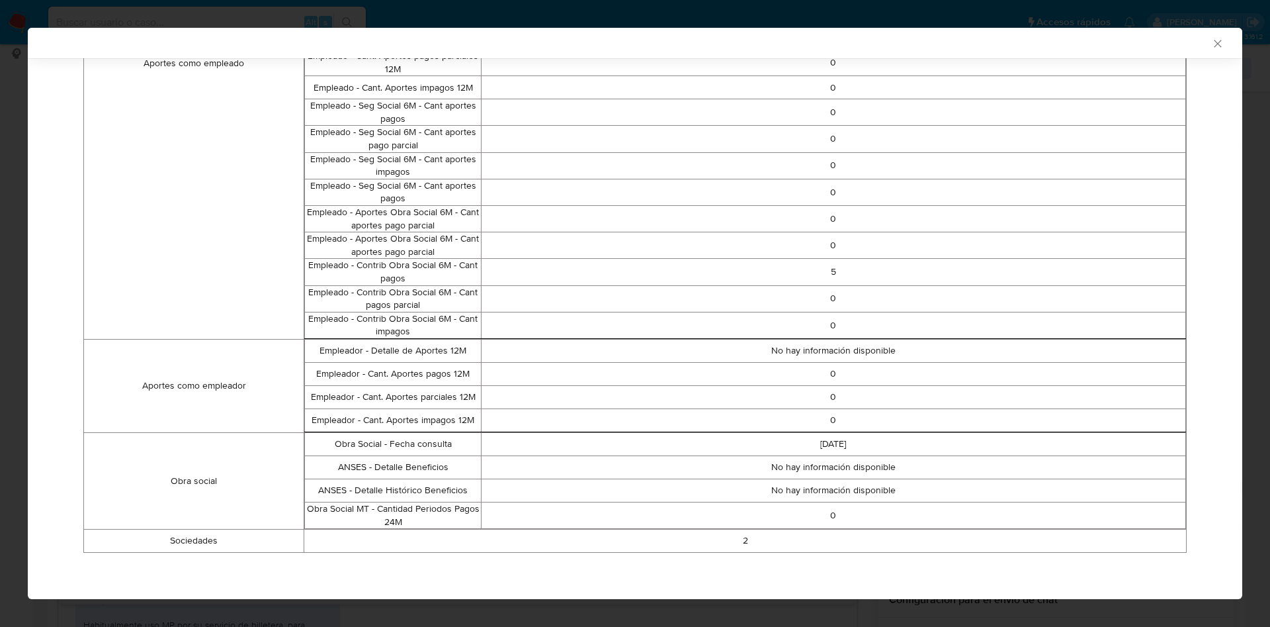
click at [1211, 42] on icon "Cerrar ventana" at bounding box center [1217, 43] width 13 height 13
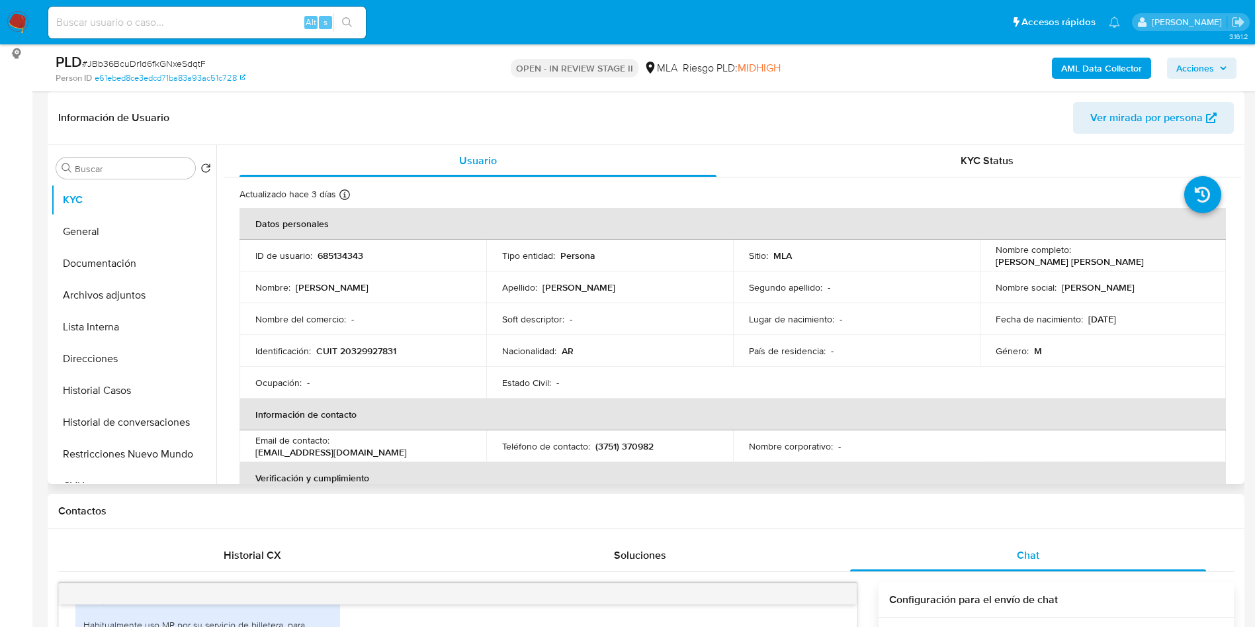
click at [363, 352] on p "CUIT 20329927831" at bounding box center [356, 351] width 80 height 12
copy p "20329927831"
click at [621, 446] on p "(3751) 370982" at bounding box center [624, 446] width 58 height 12
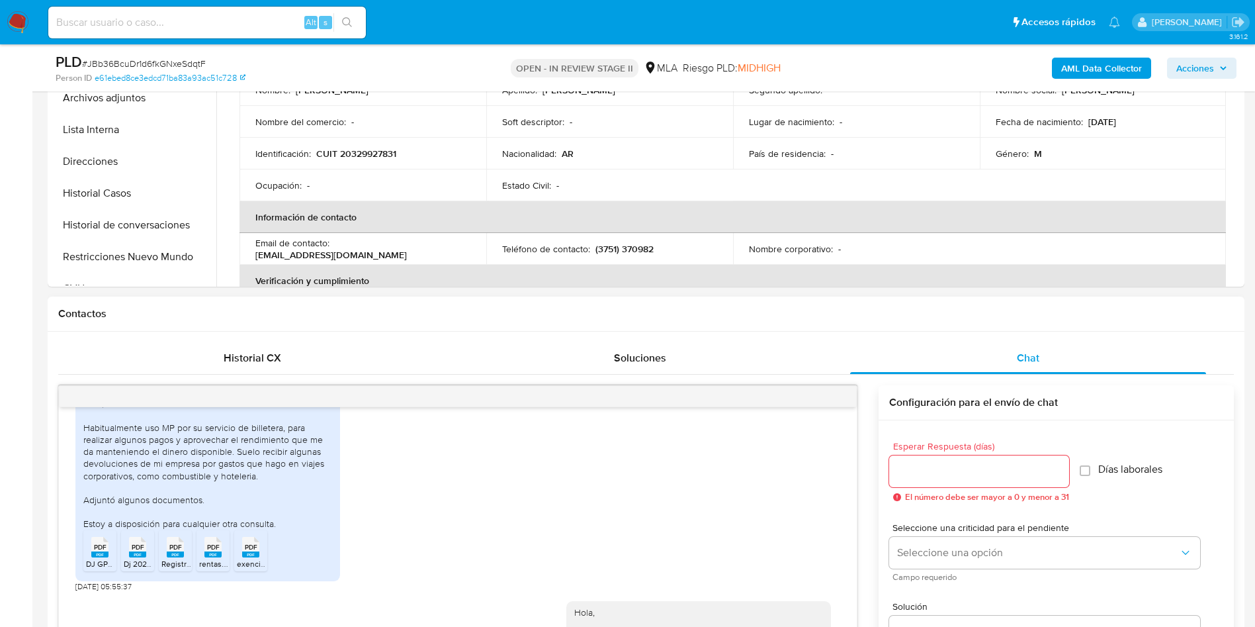
scroll to position [298, 0]
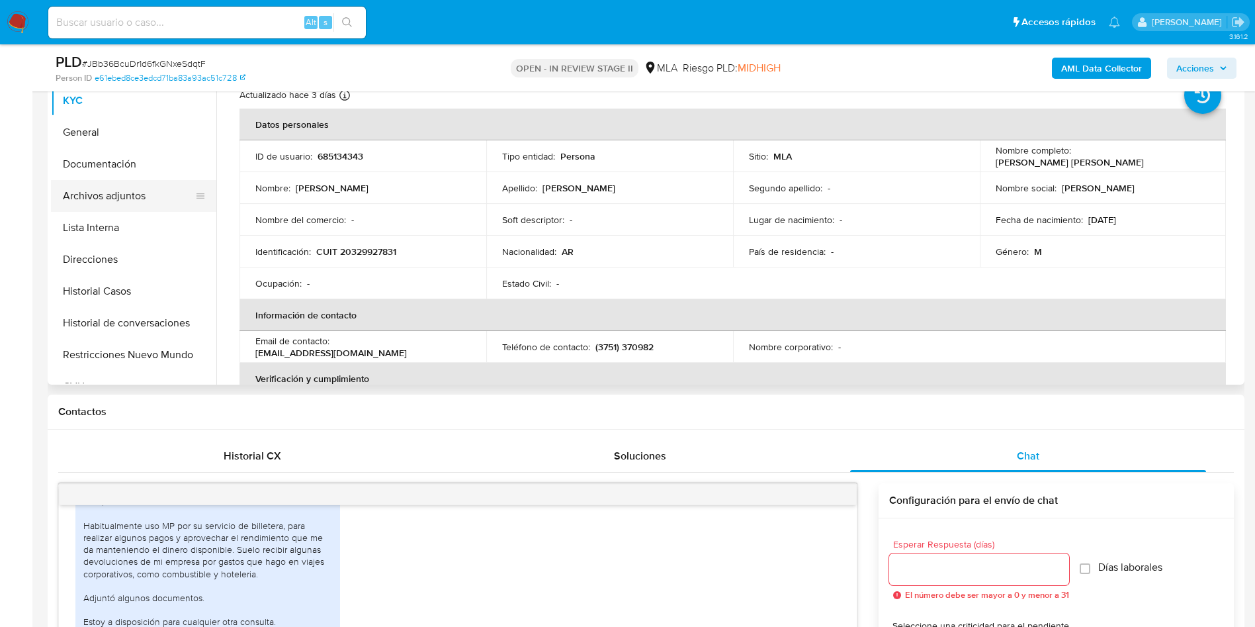
click at [100, 195] on button "Archivos adjuntos" at bounding box center [128, 196] width 155 height 32
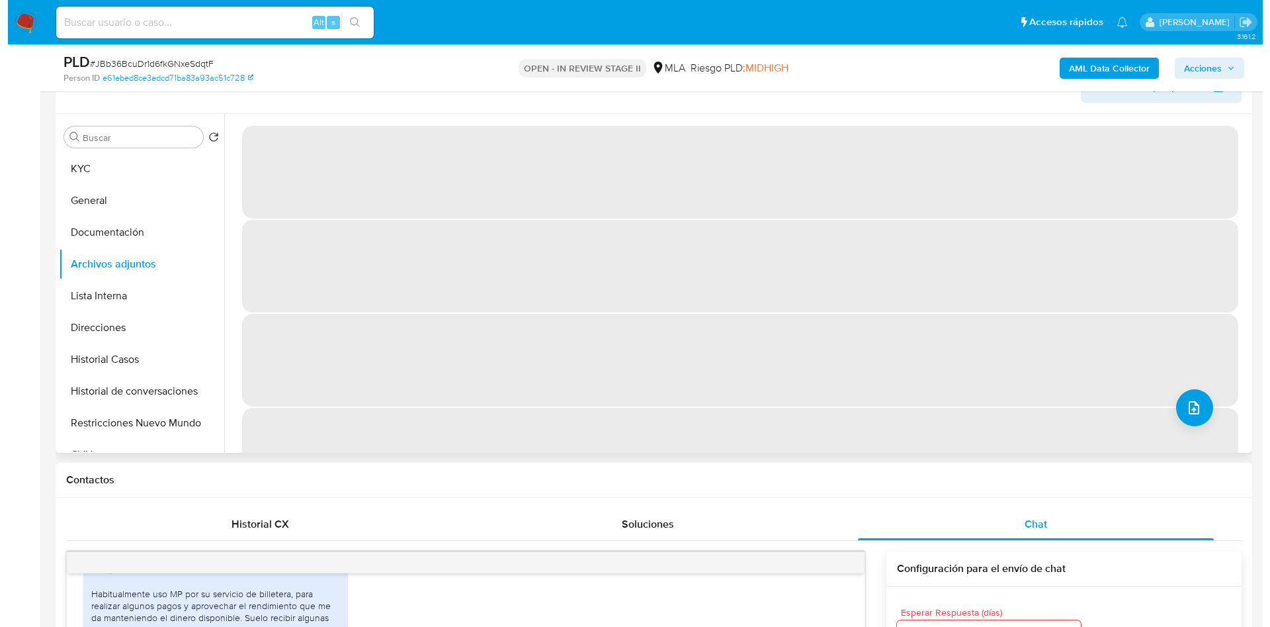
scroll to position [198, 0]
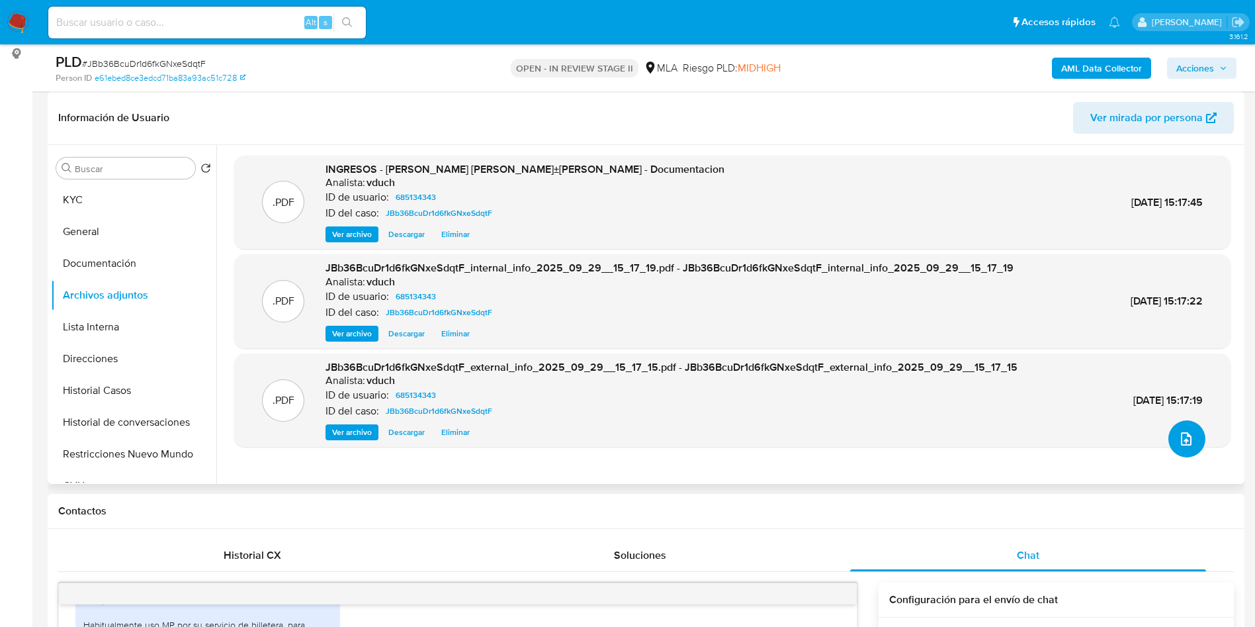
click at [1186, 448] on button "upload-file" at bounding box center [1186, 438] width 37 height 37
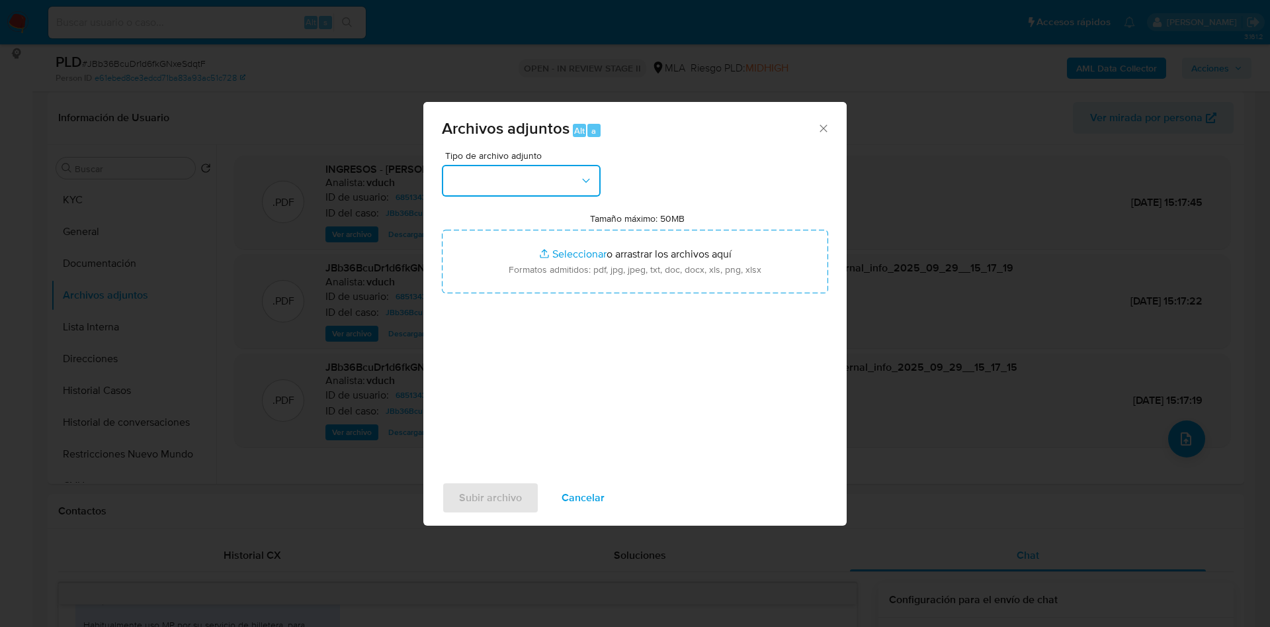
click at [510, 188] on button "button" at bounding box center [521, 181] width 159 height 32
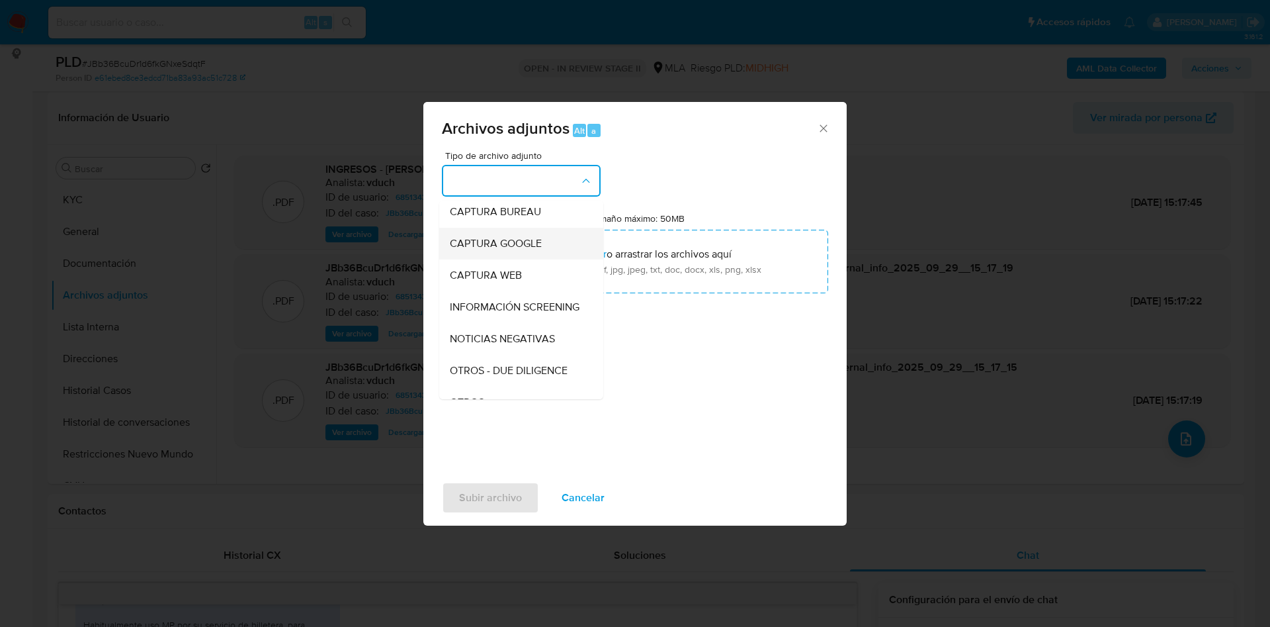
scroll to position [99, 0]
click at [825, 127] on icon "Cerrar" at bounding box center [823, 128] width 13 height 13
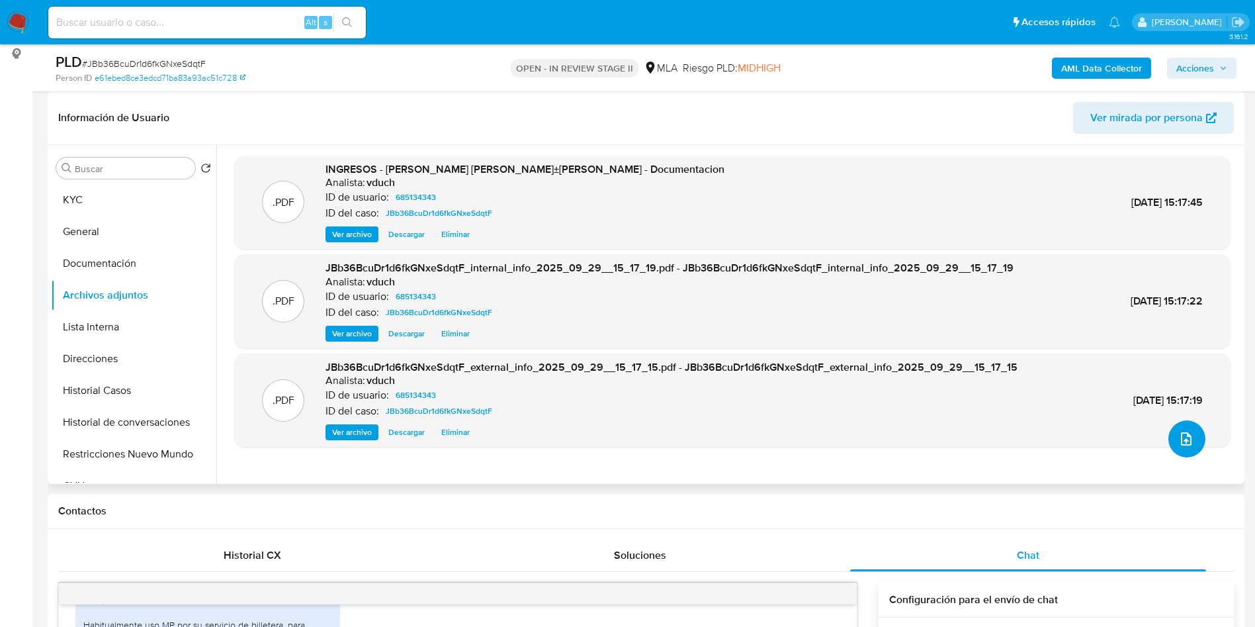
click at [1180, 434] on icon "upload-file" at bounding box center [1186, 439] width 16 height 16
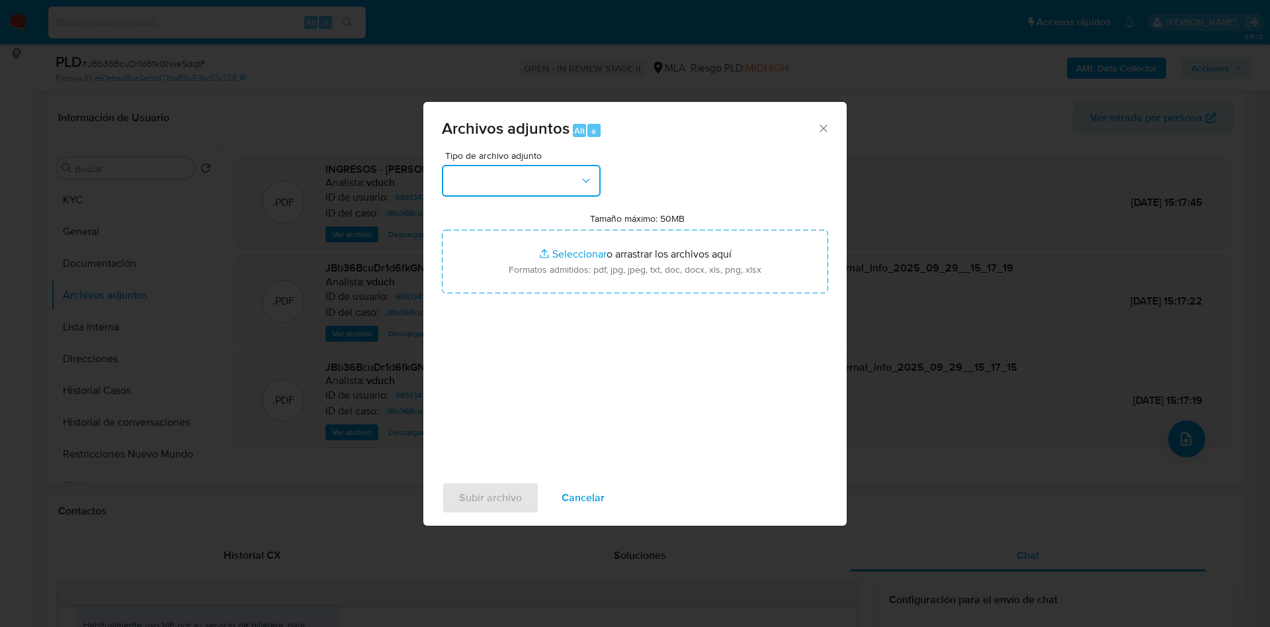
click at [526, 180] on button "button" at bounding box center [521, 181] width 159 height 32
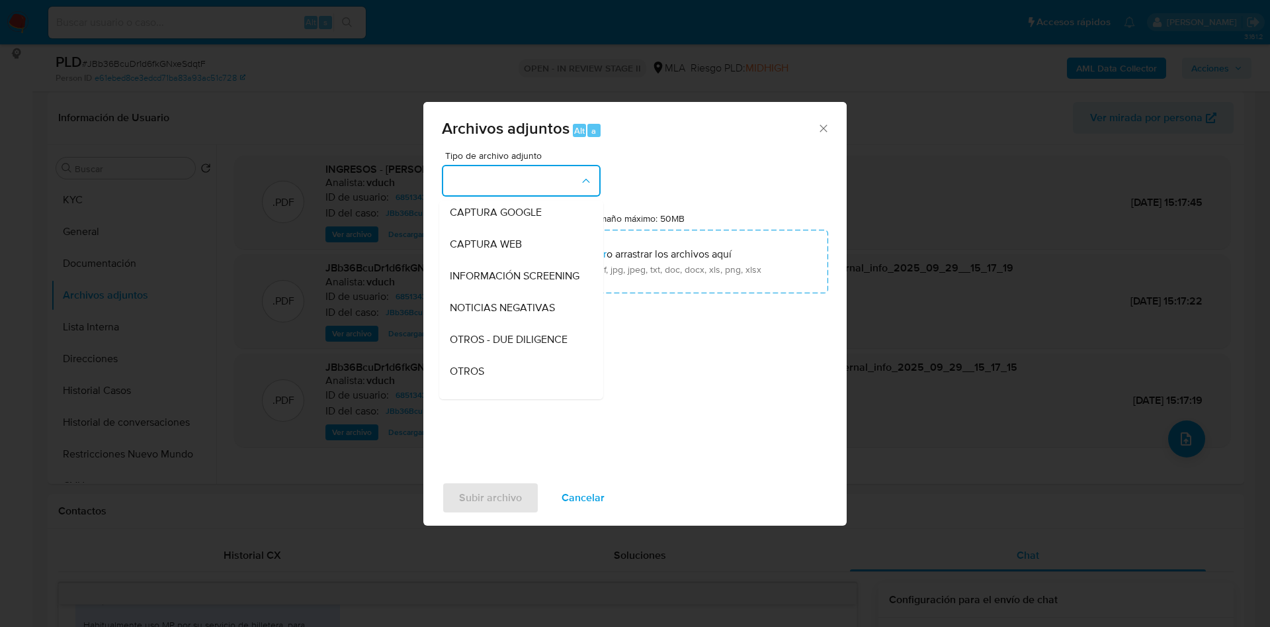
click at [500, 400] on div "Tipo de archivo adjunto IDENTIFICACIÓN INGRESOS CAPTURA BUREAU CAPTURA GOOGLE C…" at bounding box center [635, 307] width 386 height 312
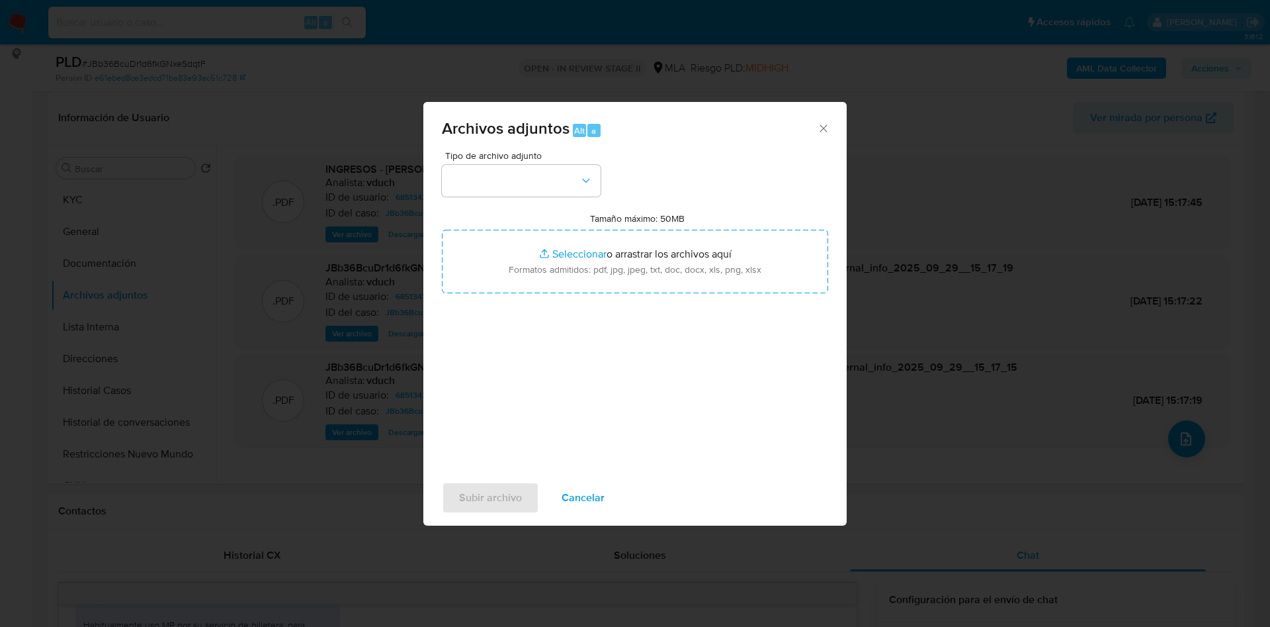
click at [515, 210] on div "Tipo de archivo adjunto Tamaño máximo: 50MB Seleccionar archivos Seleccionar o …" at bounding box center [635, 307] width 386 height 312
click at [521, 186] on button "button" at bounding box center [521, 181] width 159 height 32
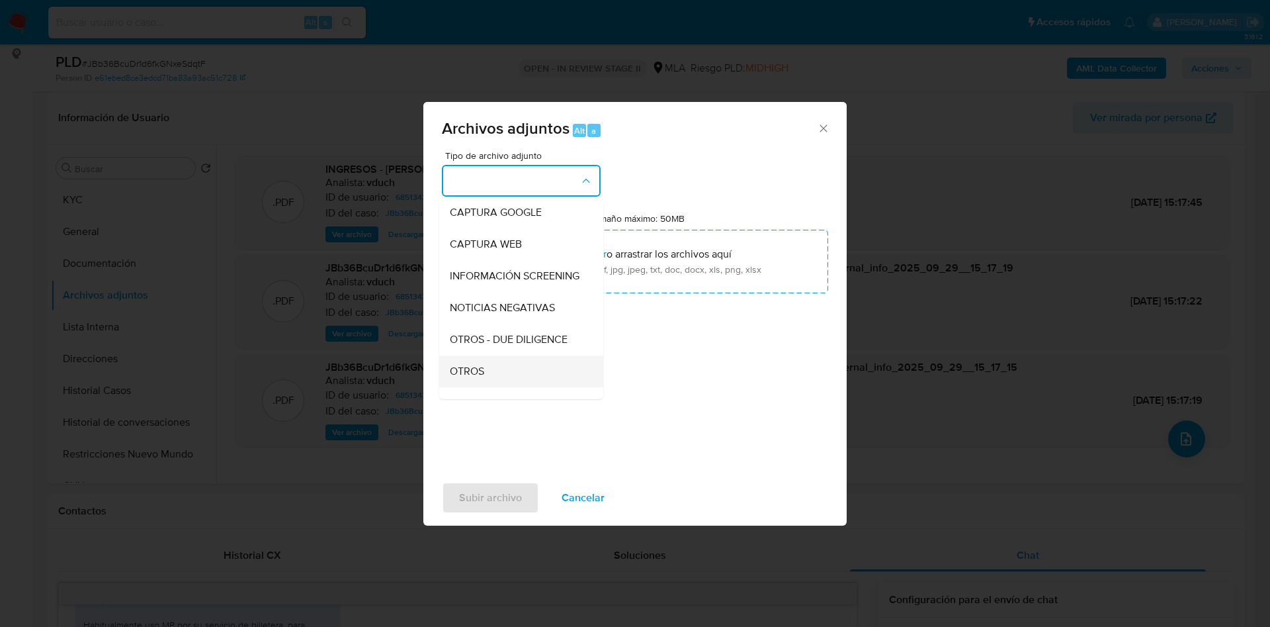
click at [493, 384] on div "OTROS" at bounding box center [517, 371] width 135 height 32
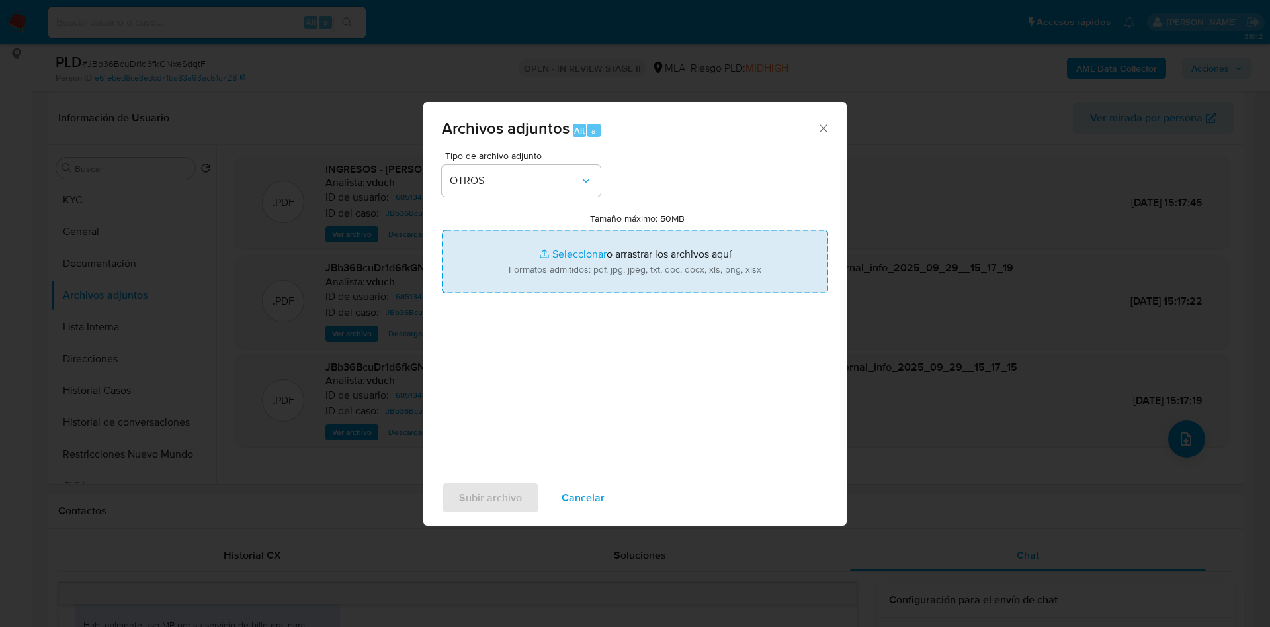
type input "C:\fakepath\Caselog JBb36BcuDr1d6fkGNxeSdqtF_2025_09_17_17_07_44.docx"
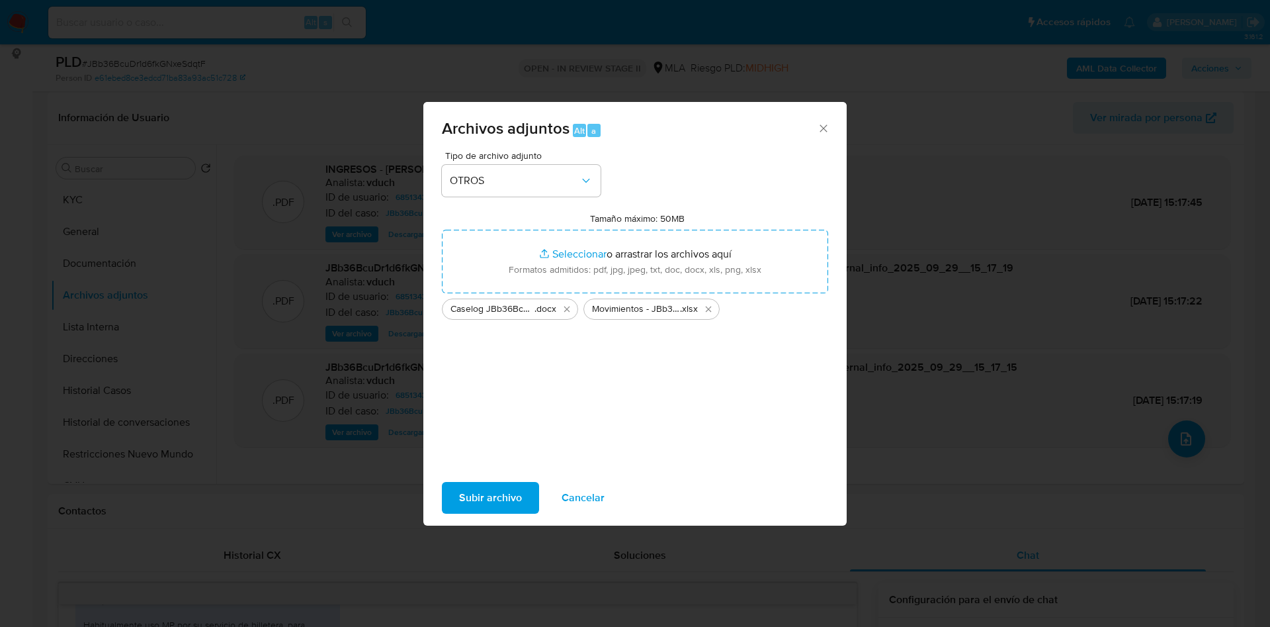
click at [499, 494] on span "Subir archivo" at bounding box center [490, 497] width 63 height 29
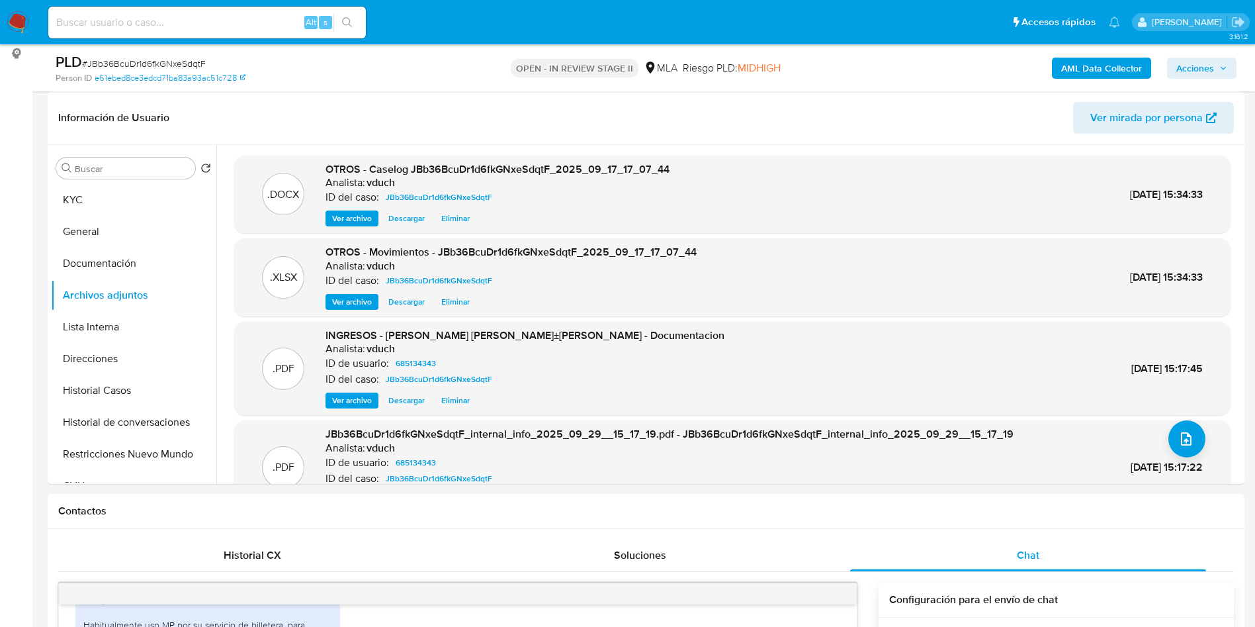
click at [1216, 70] on span "Acciones" at bounding box center [1201, 68] width 51 height 19
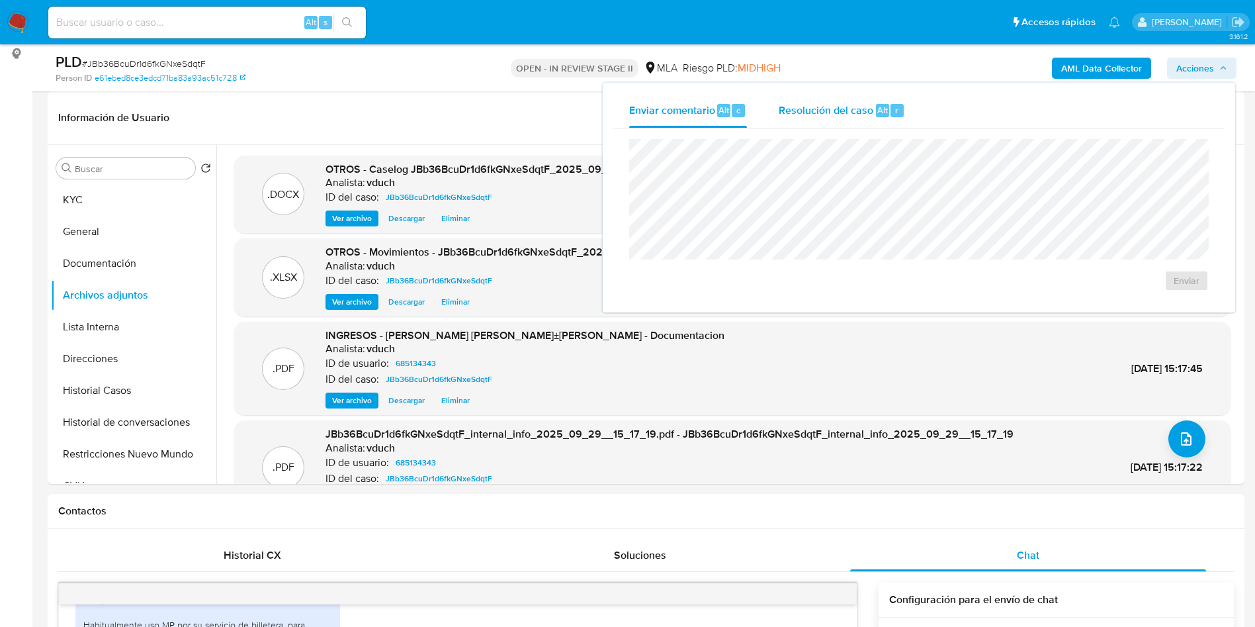
click at [918, 114] on button "Resolución del caso Alt r" at bounding box center [842, 110] width 158 height 34
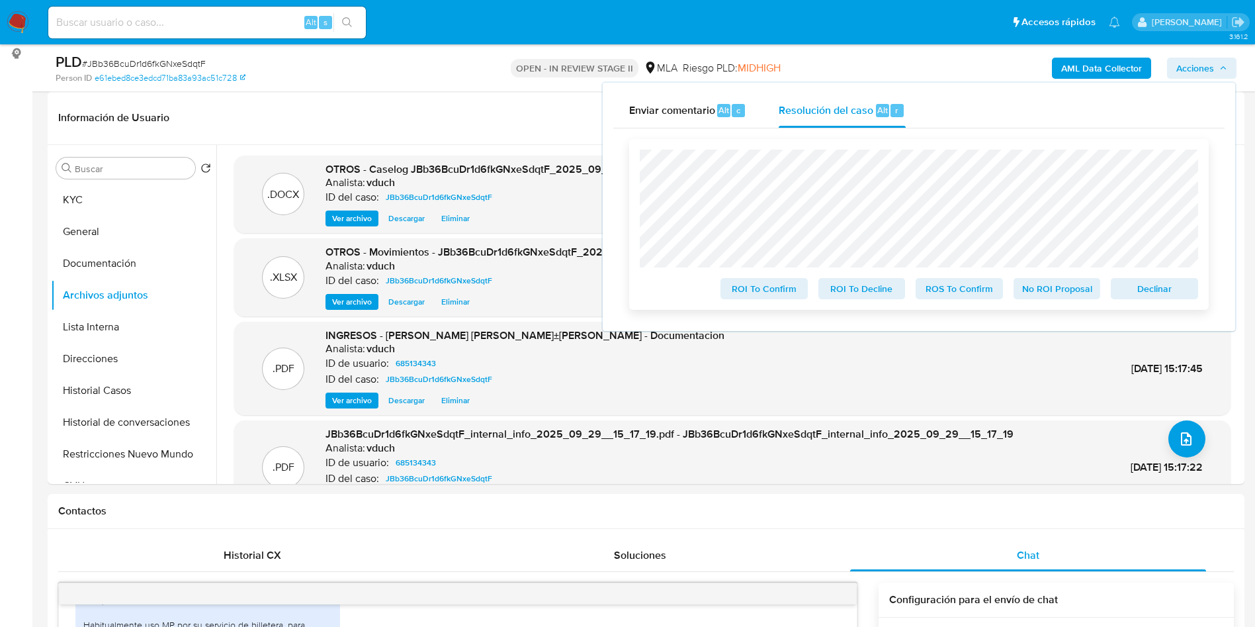
click at [1060, 297] on span "No ROI Proposal" at bounding box center [1057, 288] width 69 height 19
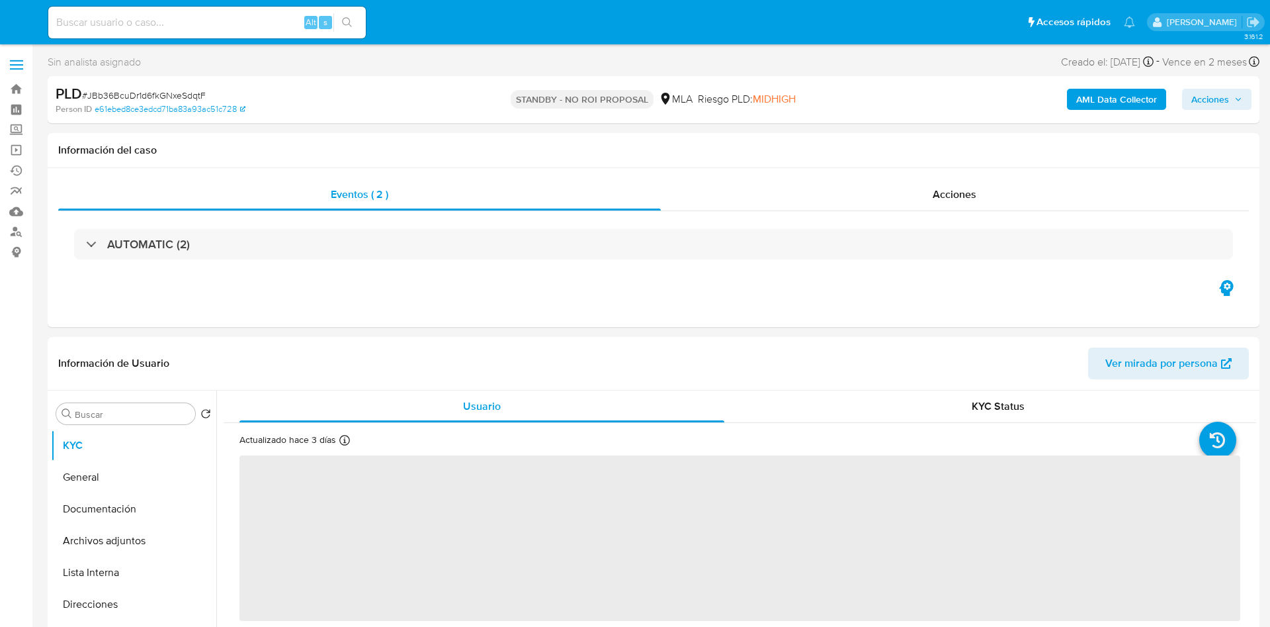
select select "10"
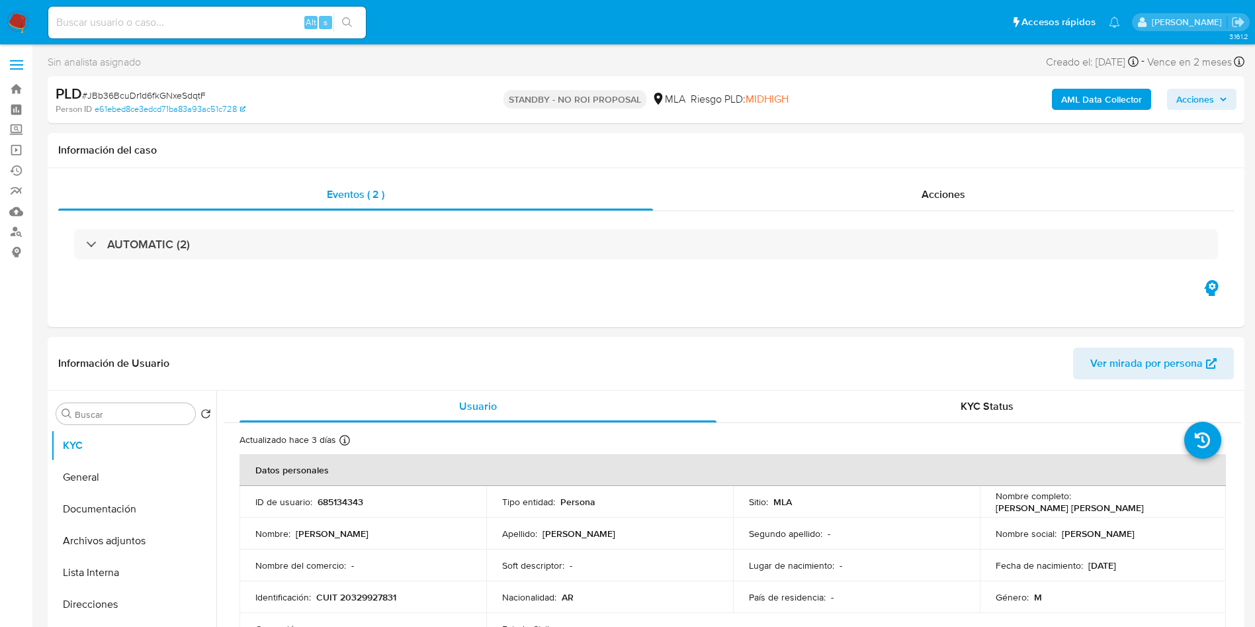
click at [251, 23] on input at bounding box center [207, 22] width 318 height 17
paste input "JqqWtQrjnc1vXBqfmuzlwnxZ"
type input "JqqWtQrjnc1vXBqfmuzlwnxZ"
click at [343, 26] on icon "search-icon" at bounding box center [347, 22] width 11 height 11
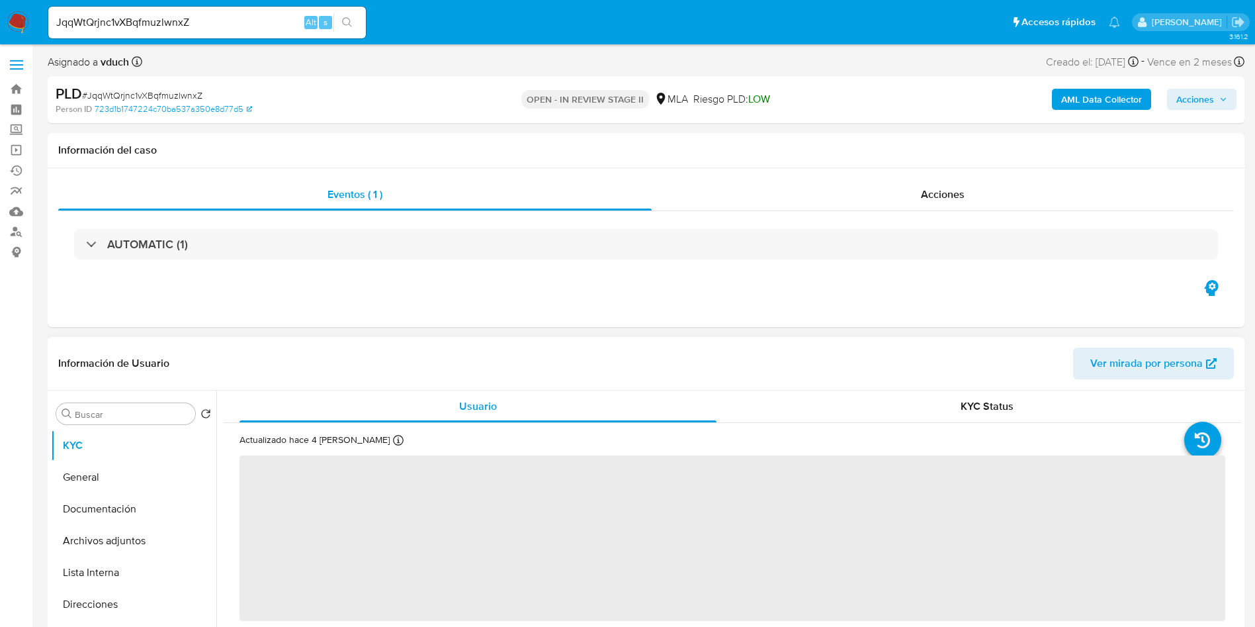
select select "10"
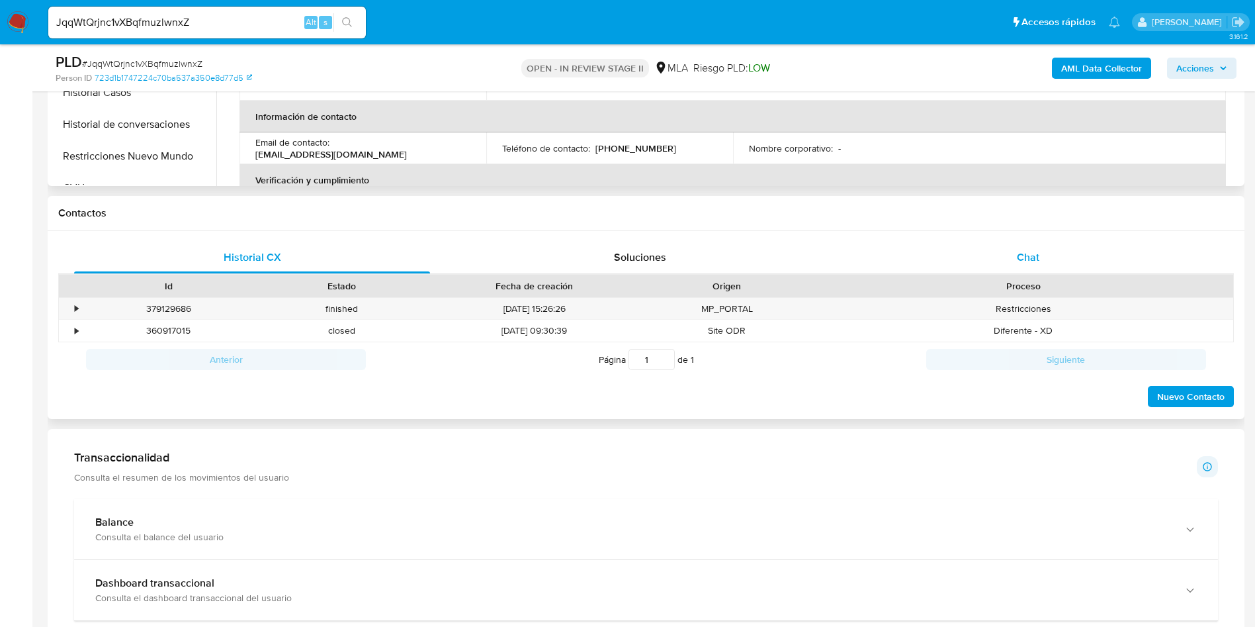
click at [1025, 263] on span "Chat" at bounding box center [1028, 256] width 22 height 15
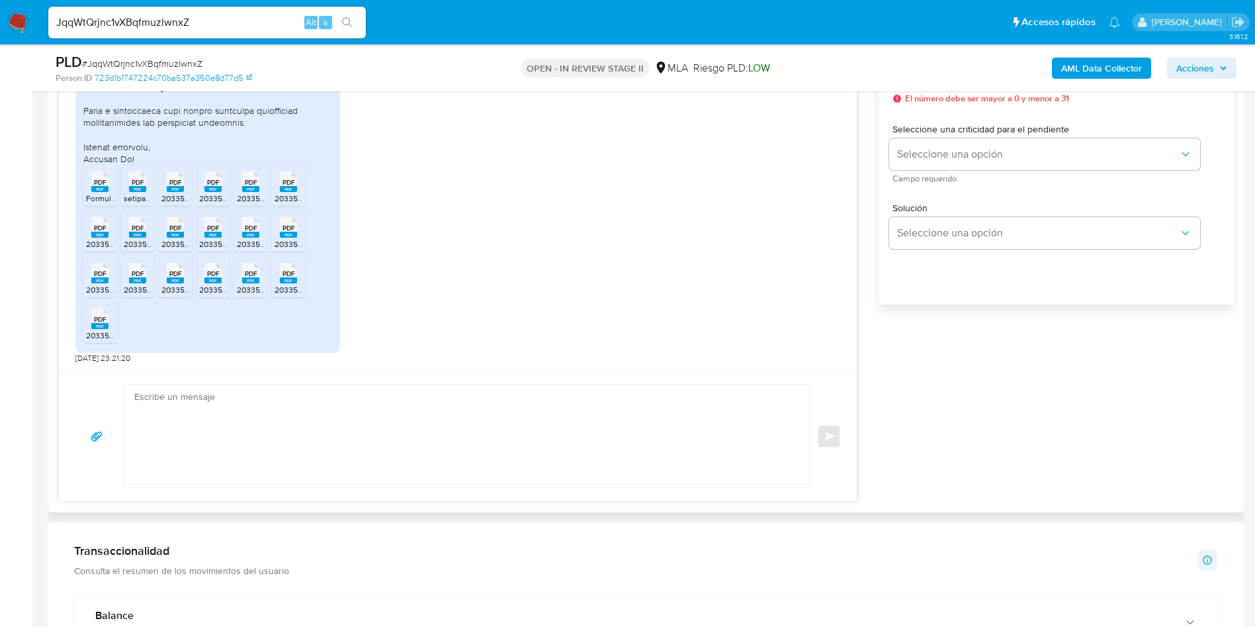
scroll to position [1043, 0]
click at [102, 193] on icon "PDF" at bounding box center [99, 181] width 17 height 23
click at [137, 181] on span "PDF" at bounding box center [138, 182] width 13 height 9
click at [172, 185] on span "PDF" at bounding box center [175, 182] width 13 height 9
click at [216, 187] on rect at bounding box center [212, 189] width 17 height 6
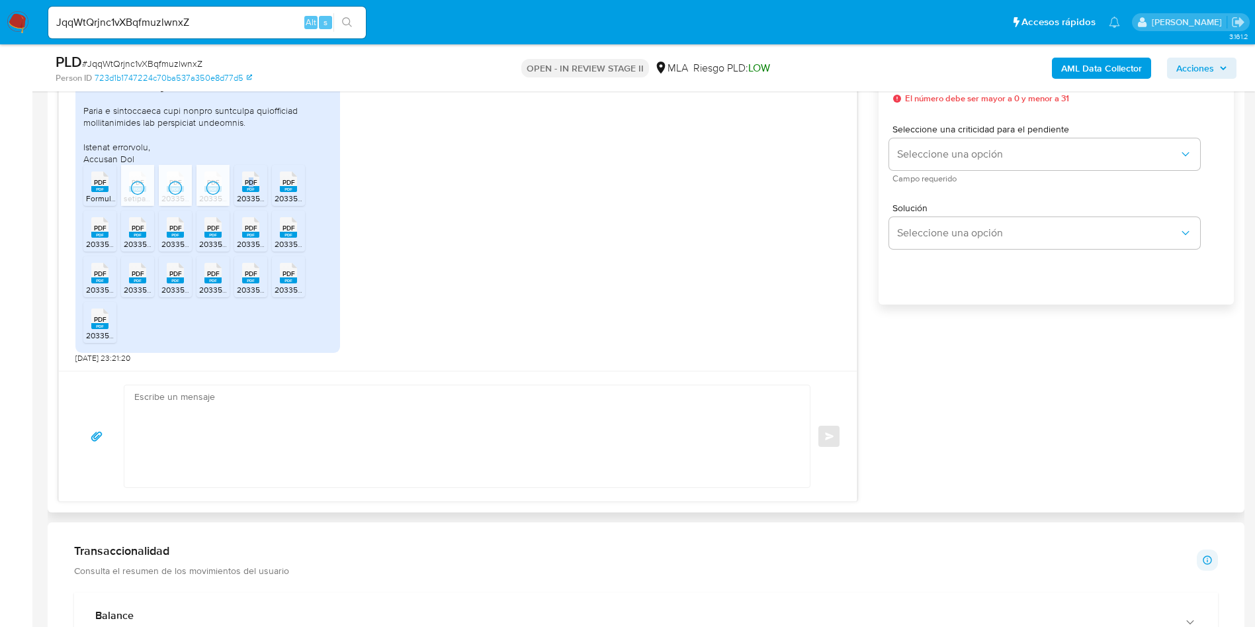
click at [251, 187] on span "PDF" at bounding box center [251, 182] width 13 height 9
click at [292, 182] on span "PDF" at bounding box center [288, 182] width 13 height 9
click at [100, 242] on span "20335667272_011_00001_00000046 durlock.pdf" at bounding box center [172, 243] width 173 height 11
click at [138, 234] on rect at bounding box center [137, 235] width 17 height 6
click at [173, 234] on rect at bounding box center [175, 235] width 17 height 6
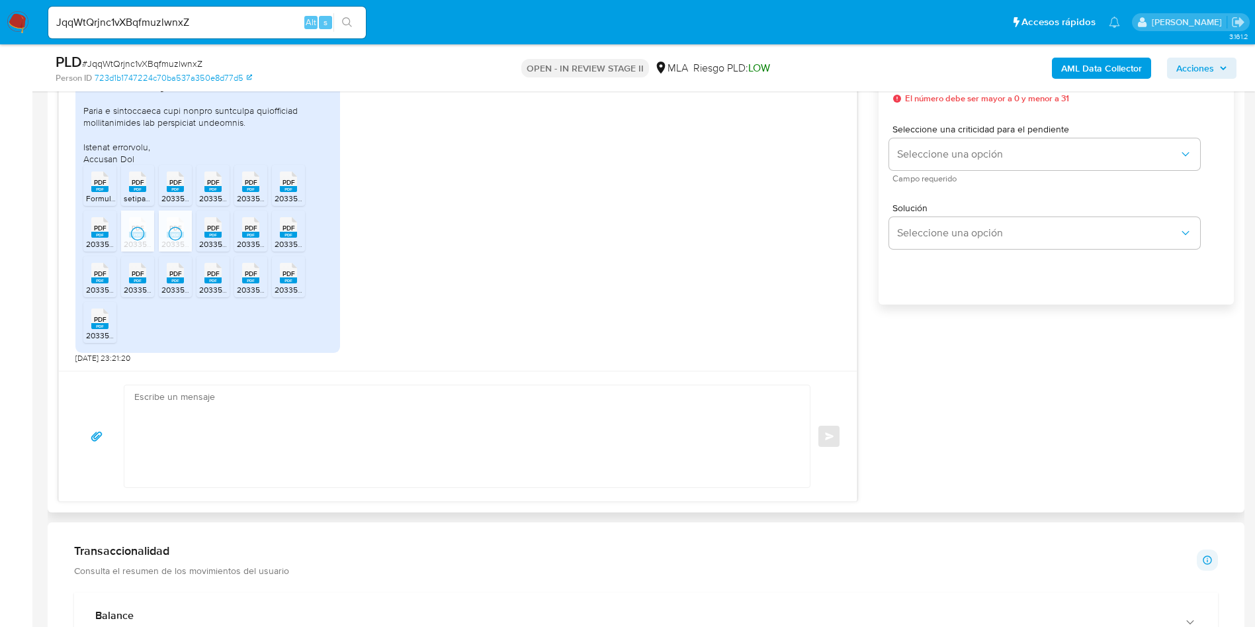
click at [212, 234] on rect at bounding box center [212, 235] width 17 height 6
click at [255, 234] on rect at bounding box center [250, 235] width 17 height 6
click at [300, 233] on div "PDF PDF" at bounding box center [289, 226] width 28 height 26
click at [103, 277] on span "PDF" at bounding box center [100, 273] width 13 height 9
click at [139, 275] on span "PDF" at bounding box center [138, 273] width 13 height 9
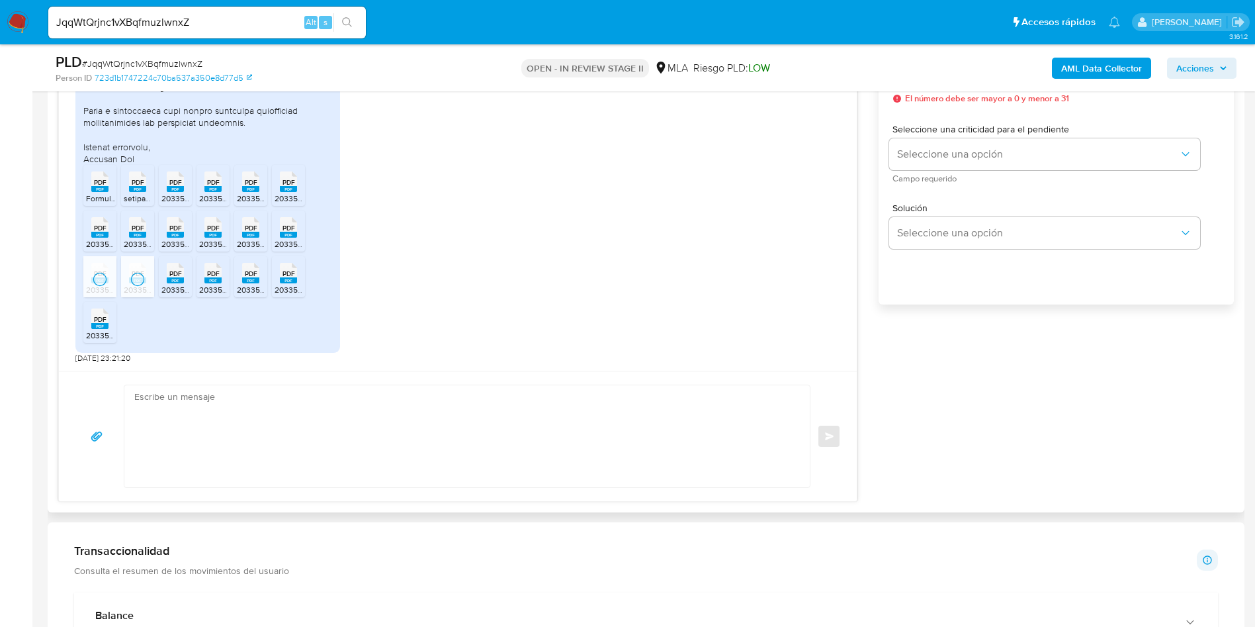
click at [177, 275] on span "PDF" at bounding box center [175, 273] width 13 height 9
click at [215, 277] on span "PDF" at bounding box center [213, 273] width 13 height 9
click at [253, 277] on span "PDF" at bounding box center [251, 273] width 13 height 9
click at [296, 275] on icon at bounding box center [288, 273] width 17 height 21
click at [110, 324] on div "PDF PDF" at bounding box center [100, 317] width 28 height 26
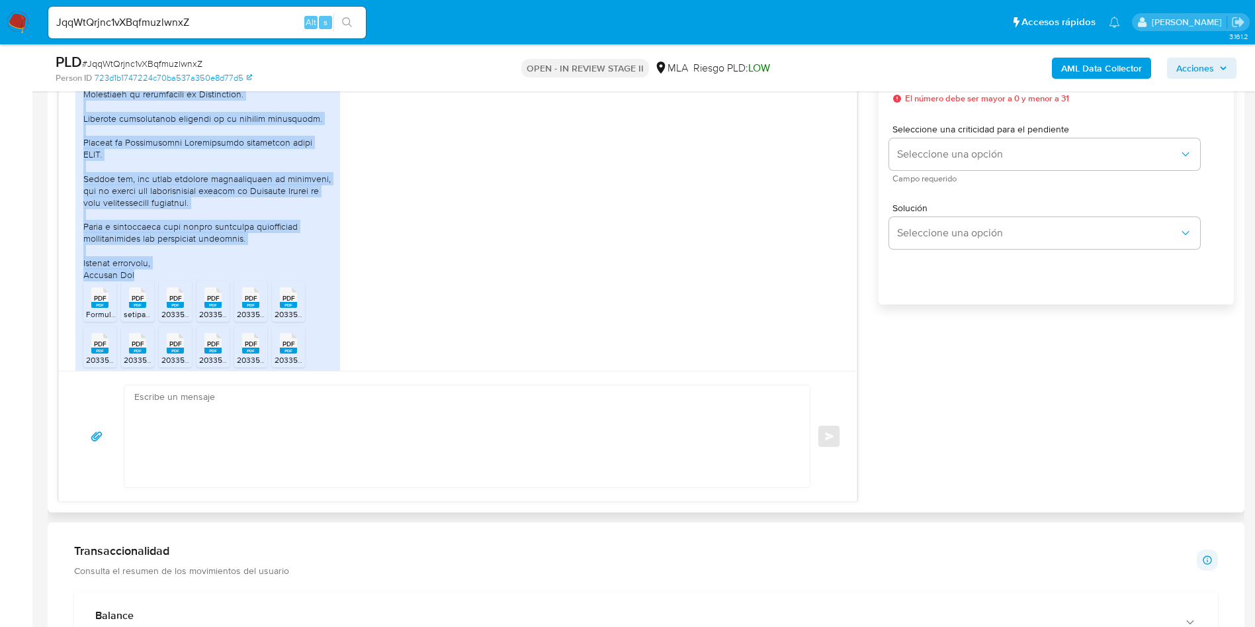
scroll to position [944, 0]
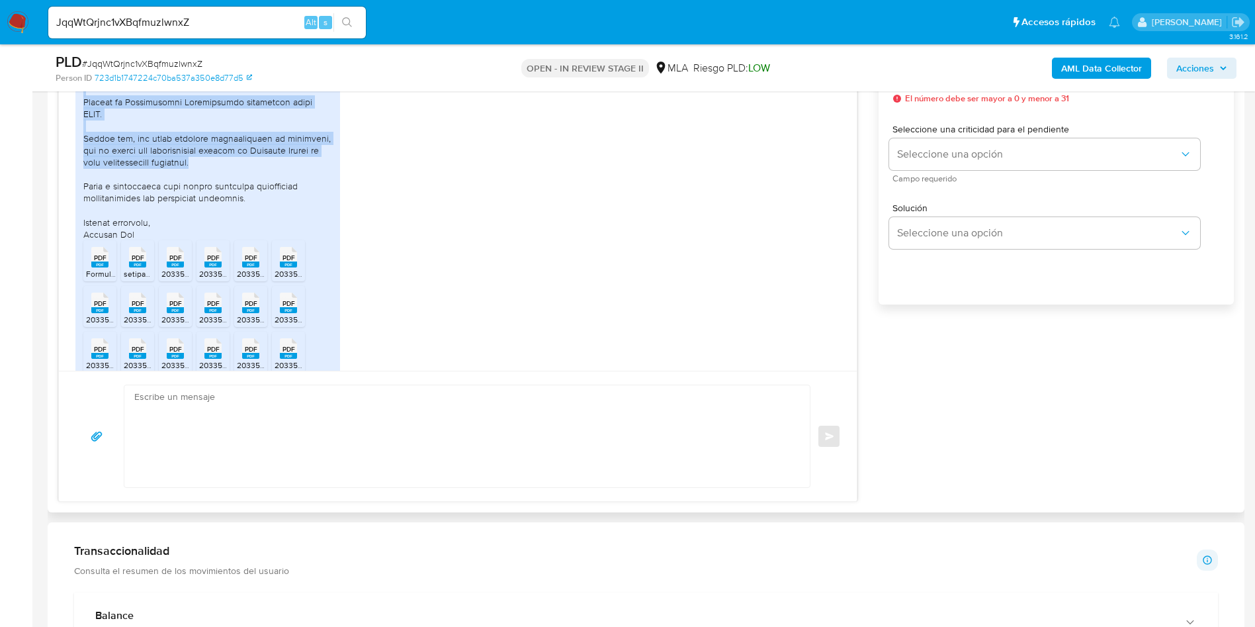
drag, startPoint x: 90, startPoint y: 165, endPoint x: 272, endPoint y: 192, distance: 183.9
click at [272, 192] on div at bounding box center [207, 23] width 249 height 433
copy div "En relación al requerimiento recibido, les informo que me encuentro inscripto e…"
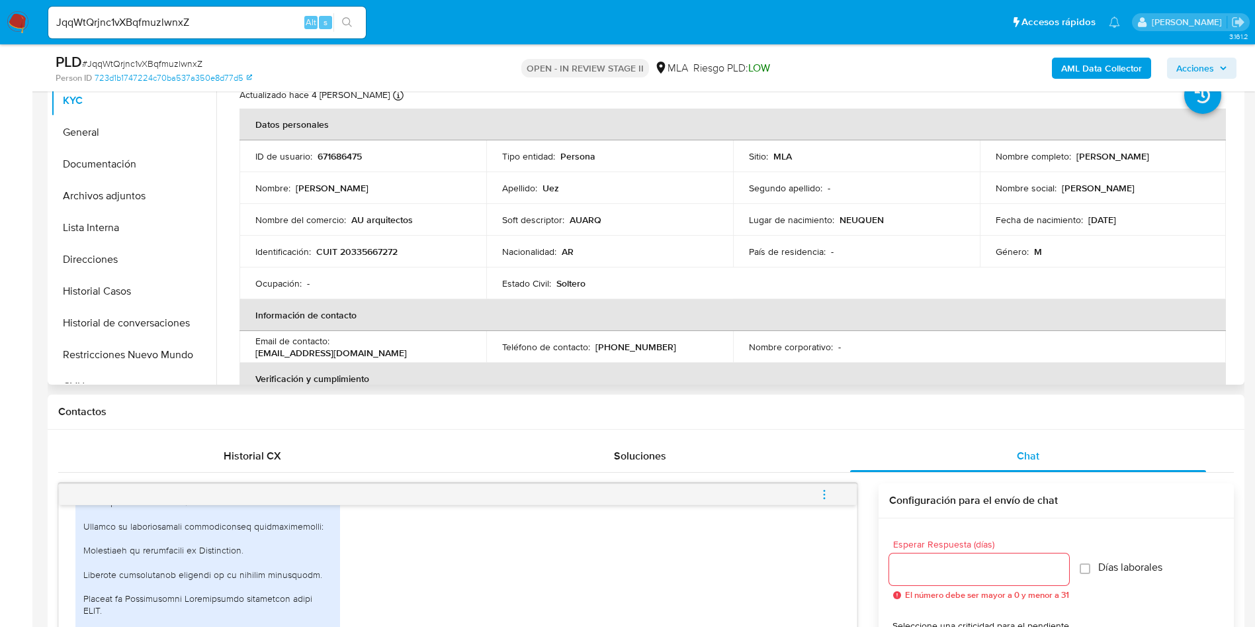
click at [390, 260] on td "Identificación : CUIT 20335667272" at bounding box center [362, 252] width 247 height 32
click at [388, 254] on p "CUIT 20335667272" at bounding box center [356, 251] width 81 height 12
copy p "20335667272"
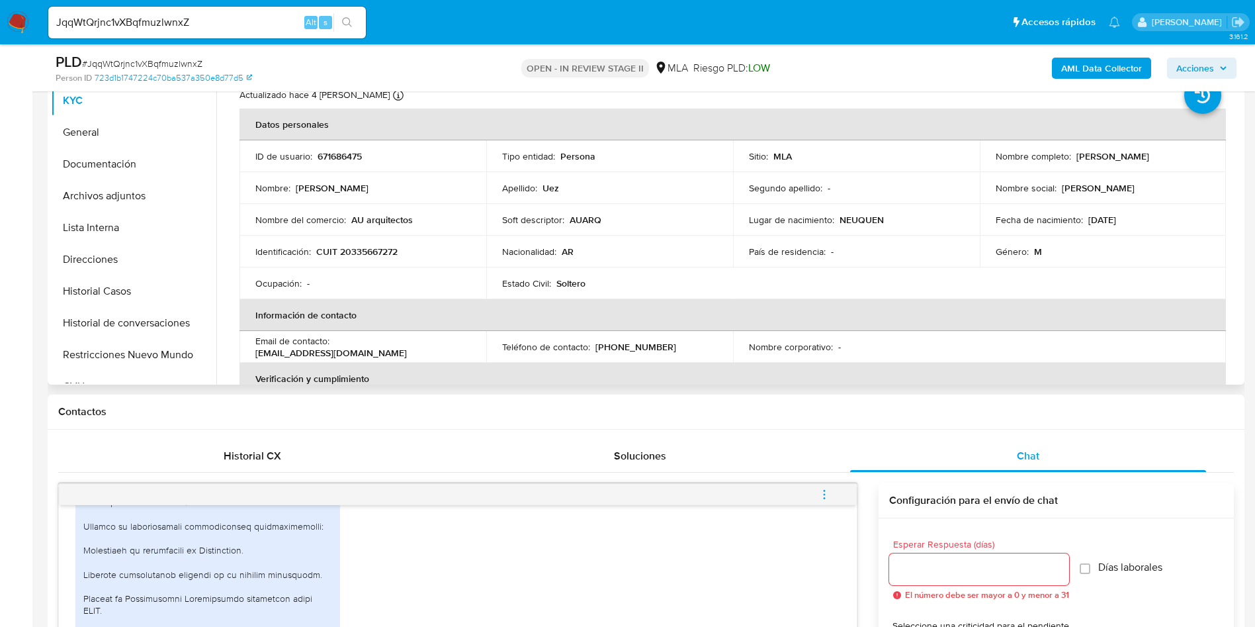
click at [724, 241] on td "Nacionalidad : AR" at bounding box center [609, 252] width 247 height 32
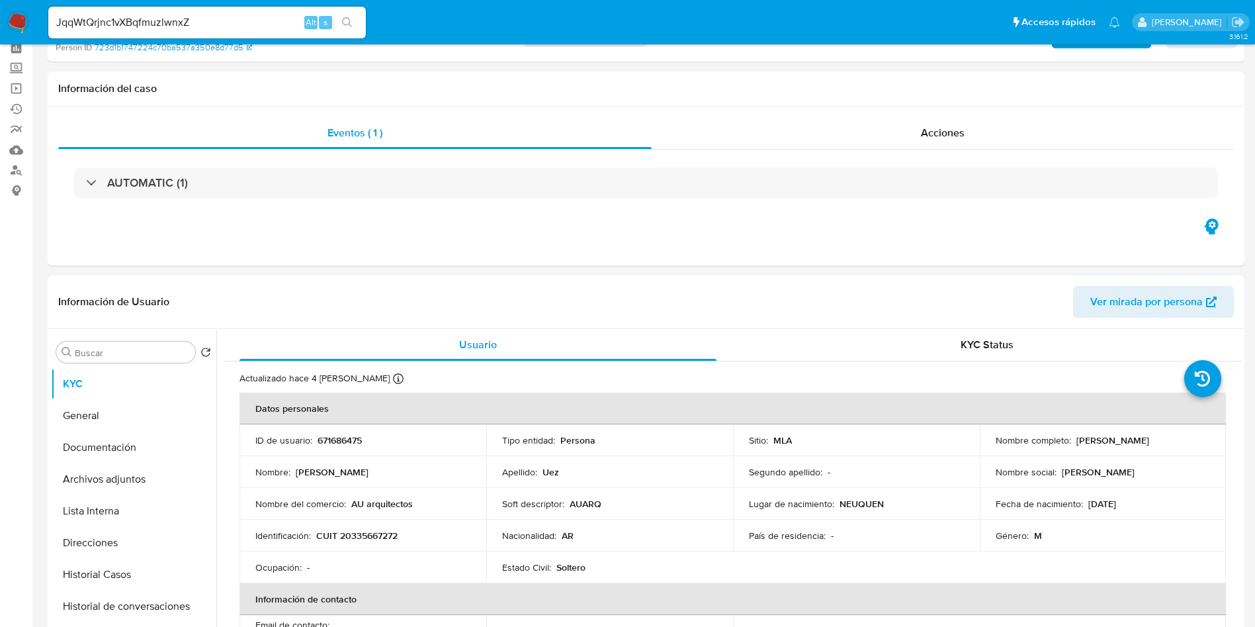
scroll to position [0, 0]
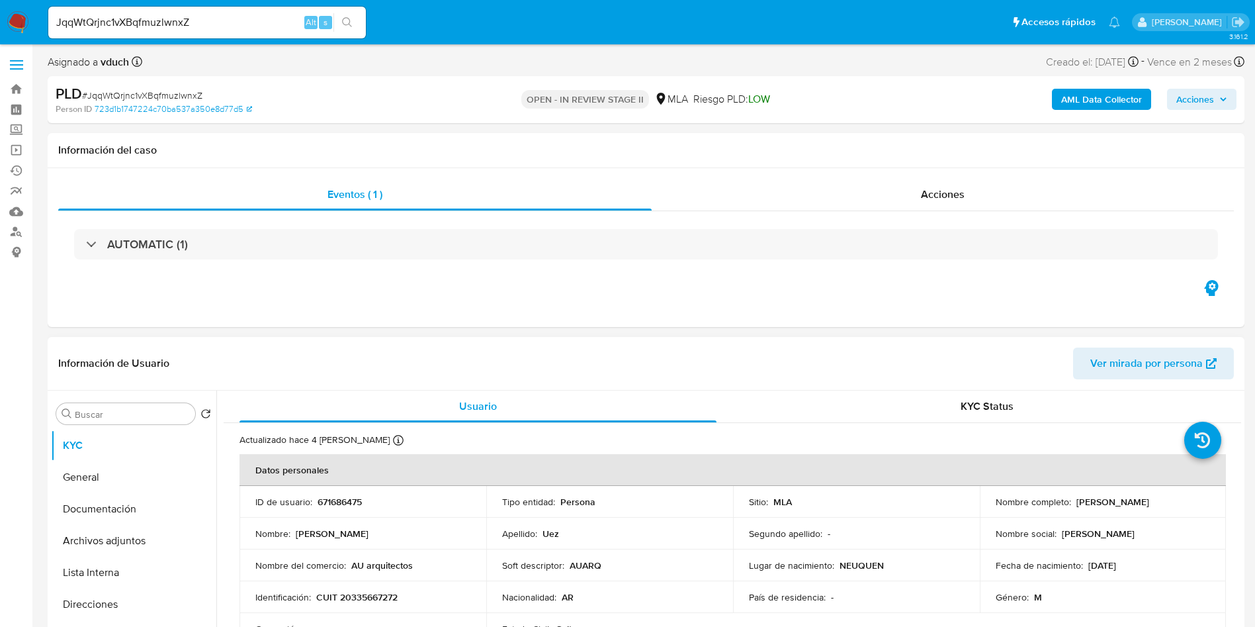
click at [339, 507] on p "671686475" at bounding box center [340, 502] width 44 height 12
click at [332, 507] on p "671686475" at bounding box center [340, 502] width 44 height 12
copy p "671686475"
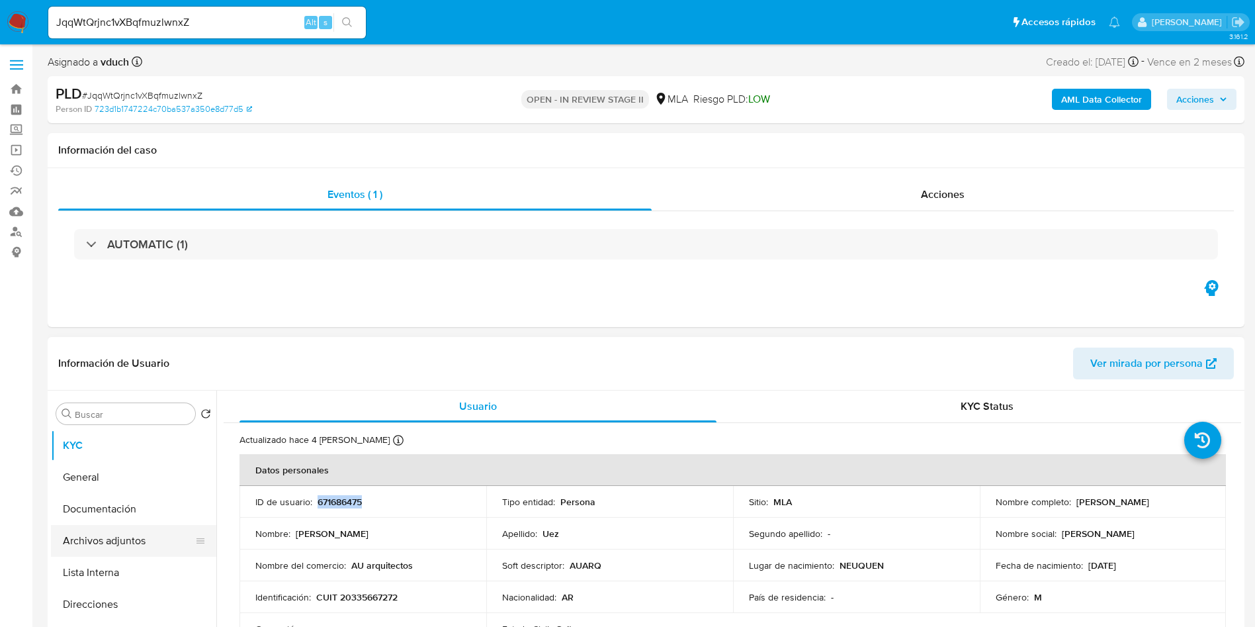
click at [116, 527] on button "Archivos adjuntos" at bounding box center [128, 541] width 155 height 32
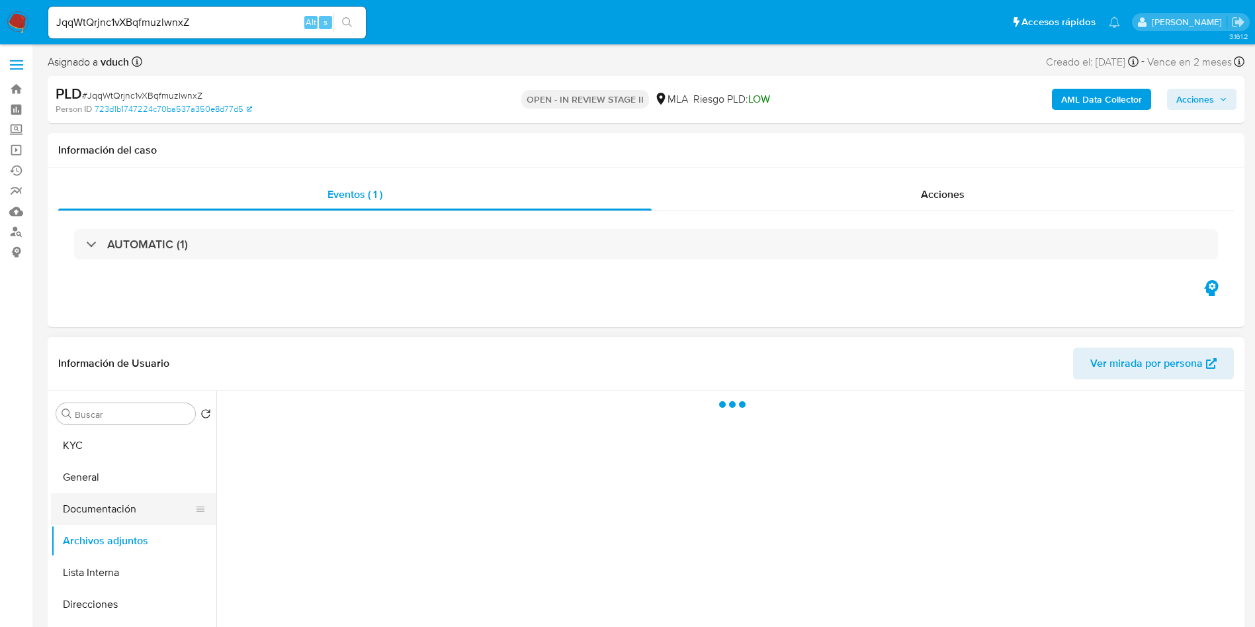
click at [116, 518] on button "Documentación" at bounding box center [128, 509] width 155 height 32
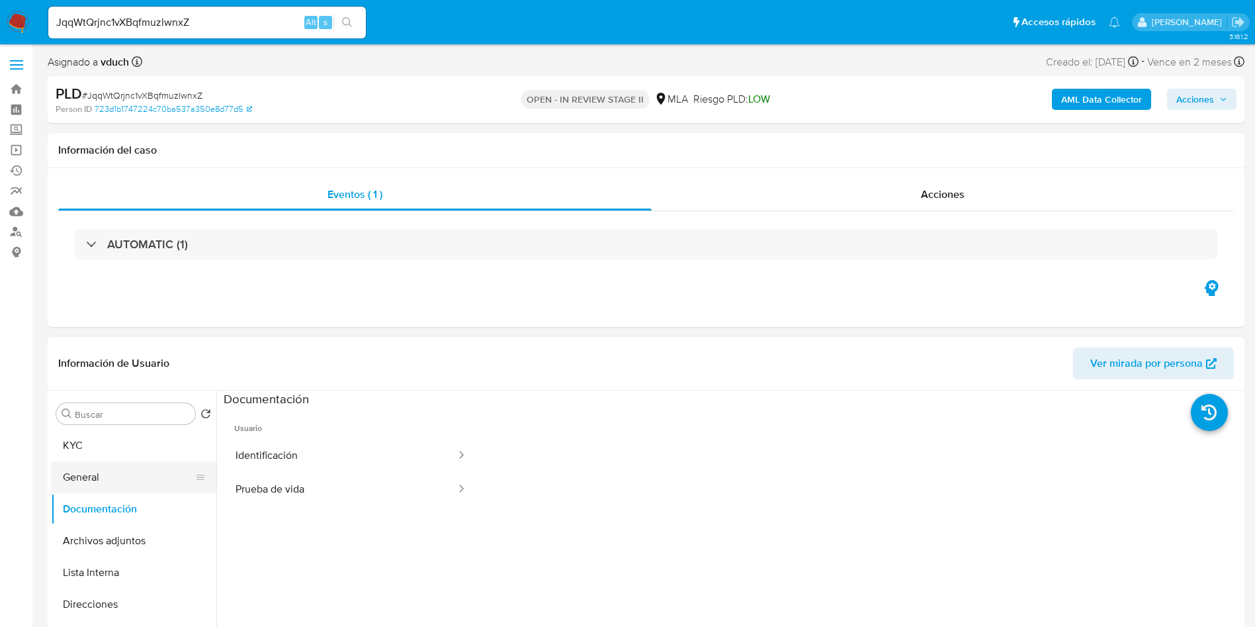
click at [141, 474] on button "General" at bounding box center [128, 477] width 155 height 32
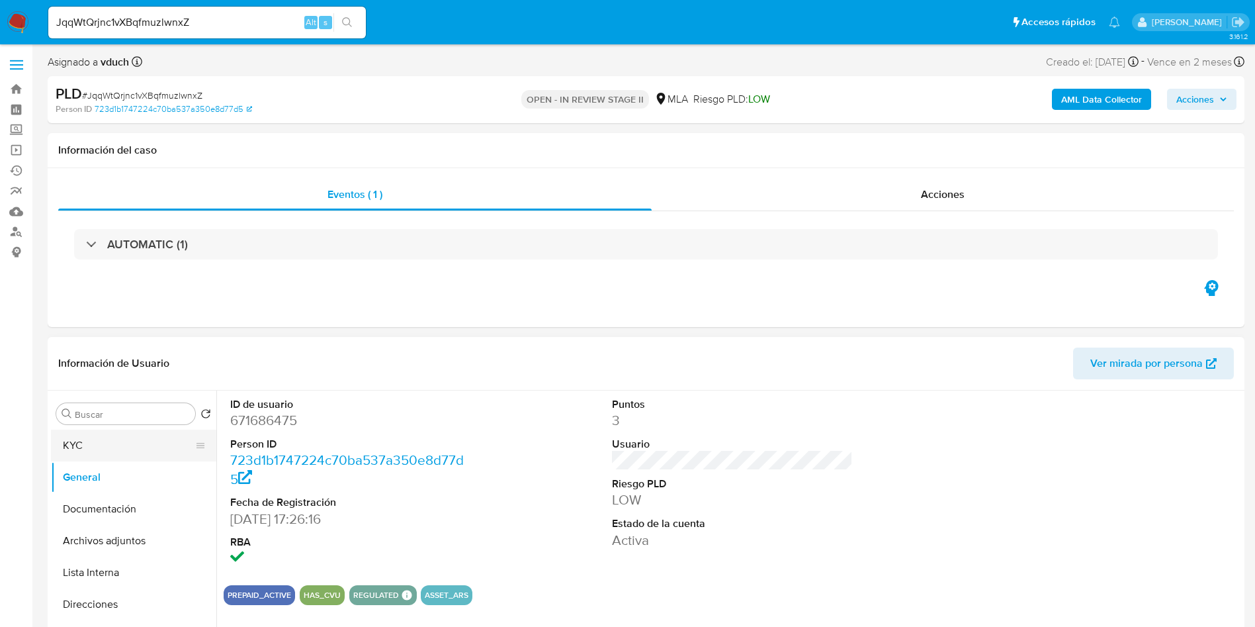
click at [64, 438] on button "KYC" at bounding box center [128, 445] width 155 height 32
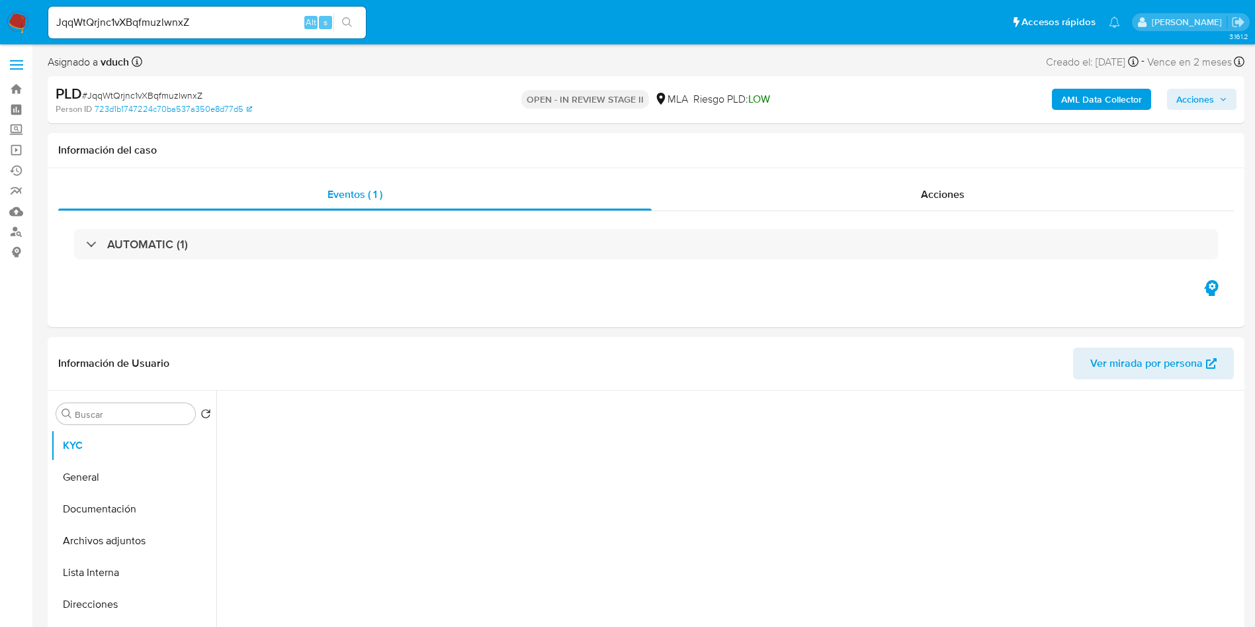
scroll to position [198, 0]
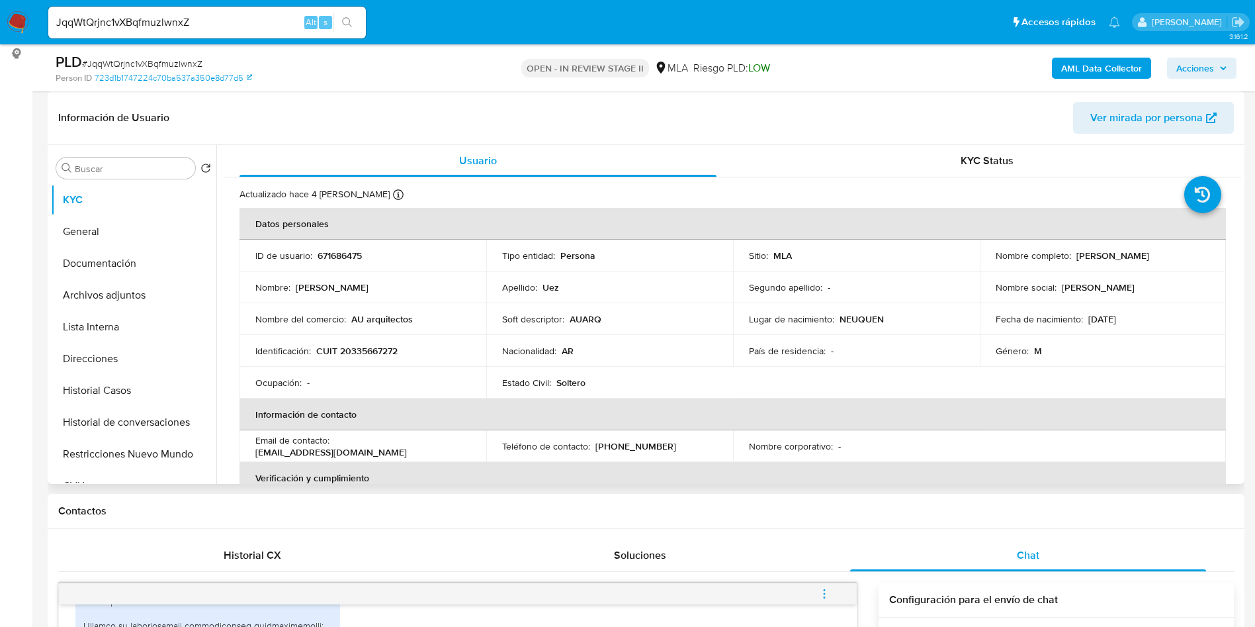
drag, startPoint x: 1074, startPoint y: 257, endPoint x: 1160, endPoint y: 259, distance: 86.7
click at [1160, 259] on div "Nombre completo : Rodolfo Agustin Uez" at bounding box center [1103, 255] width 215 height 12
copy p "[PERSON_NAME]"
click at [163, 282] on button "Archivos adjuntos" at bounding box center [128, 295] width 155 height 32
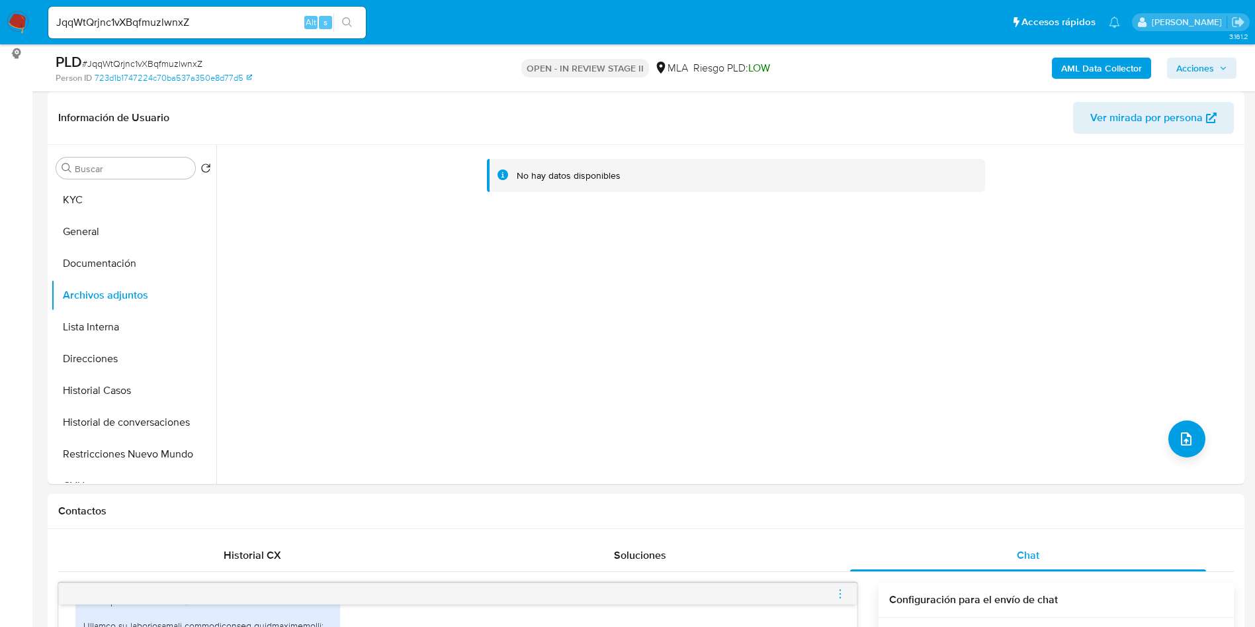
click at [1078, 64] on b "AML Data Collector" at bounding box center [1101, 68] width 81 height 21
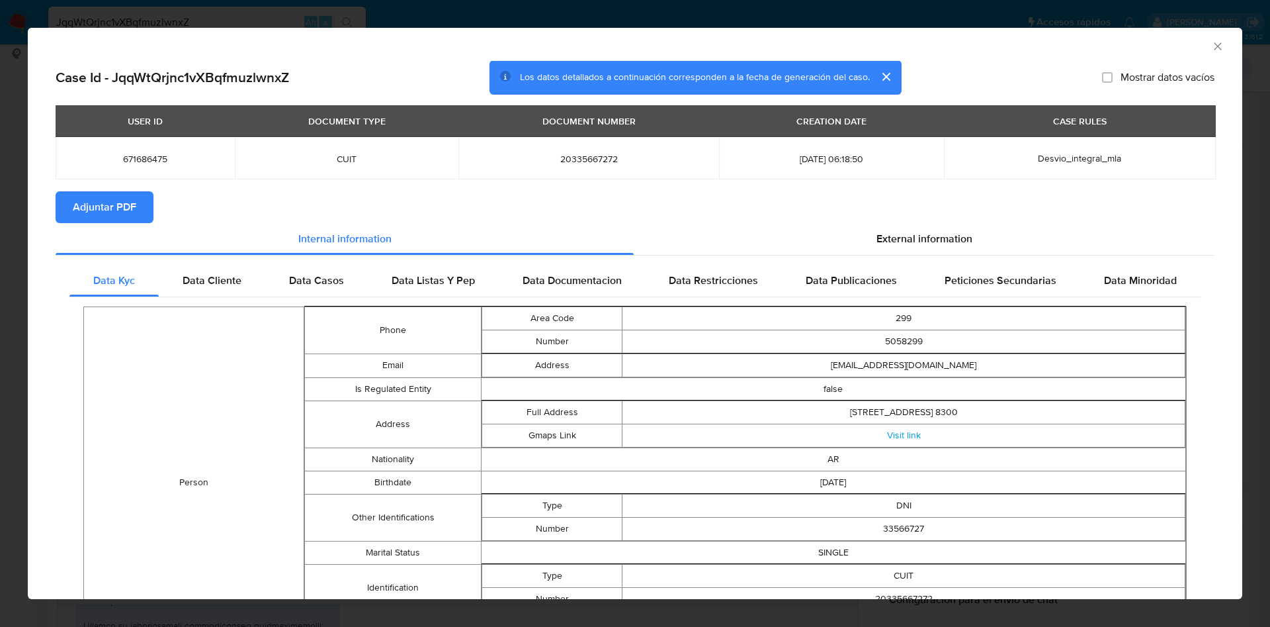
click at [150, 210] on button "Adjuntar PDF" at bounding box center [105, 207] width 98 height 32
click at [1199, 55] on div "AML Data Collector" at bounding box center [635, 44] width 1215 height 33
click at [1211, 51] on icon "Cerrar ventana" at bounding box center [1217, 46] width 13 height 13
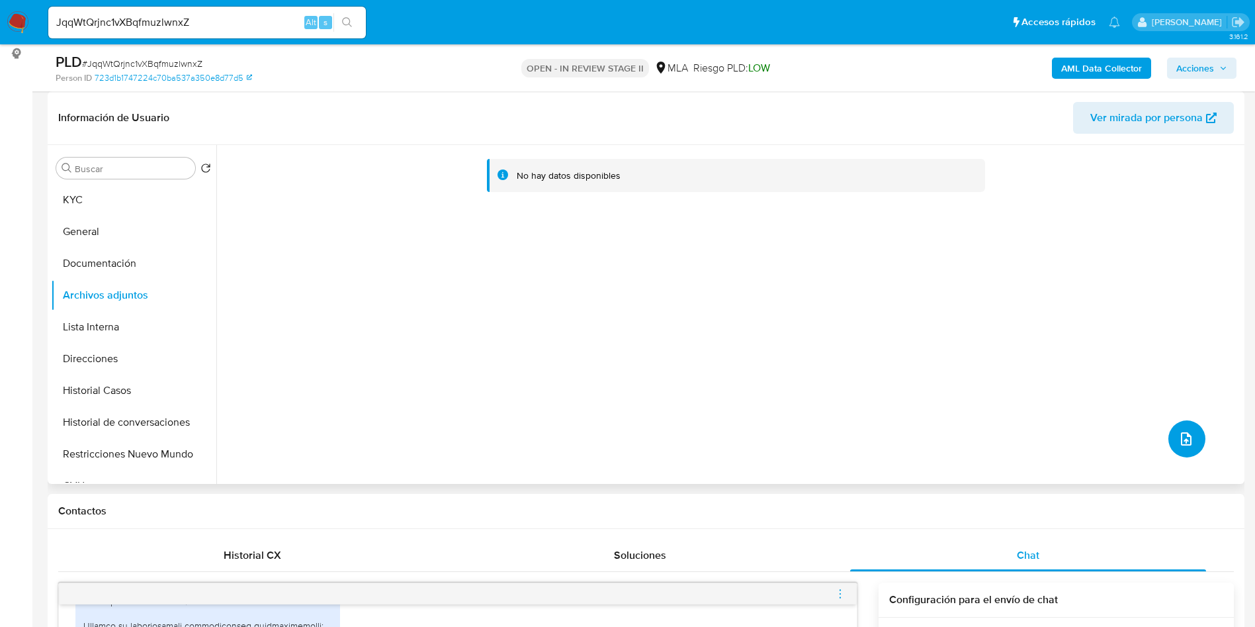
click at [1174, 449] on button "upload-file" at bounding box center [1186, 438] width 37 height 37
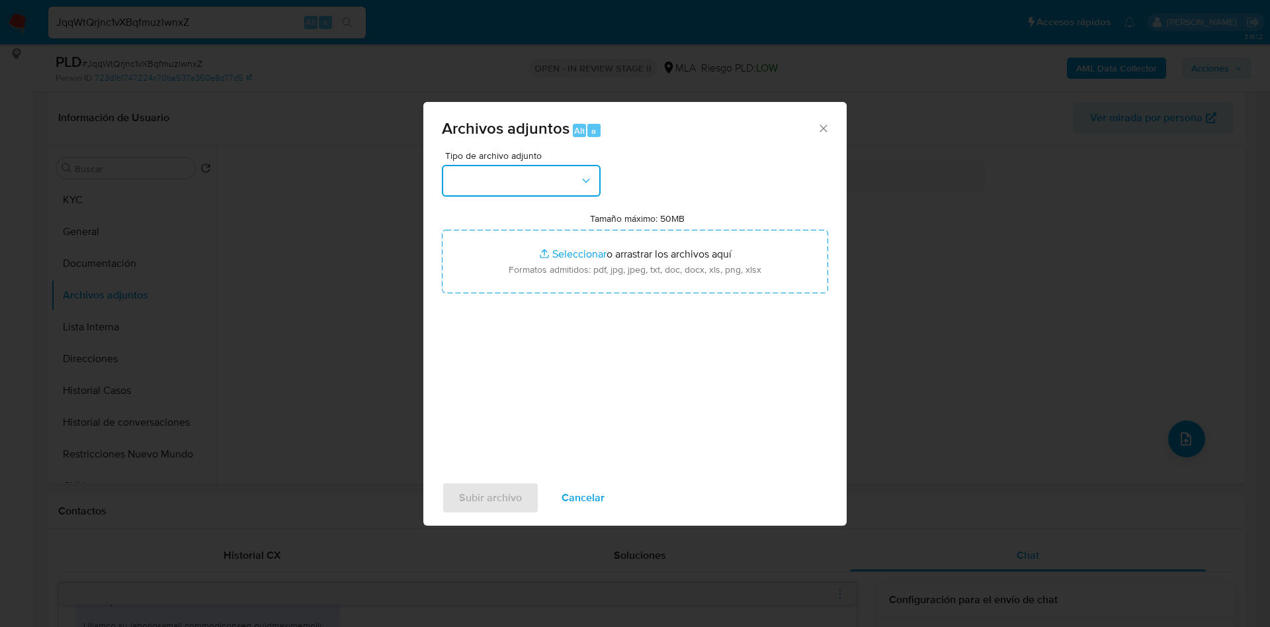
click at [515, 191] on button "button" at bounding box center [521, 181] width 159 height 32
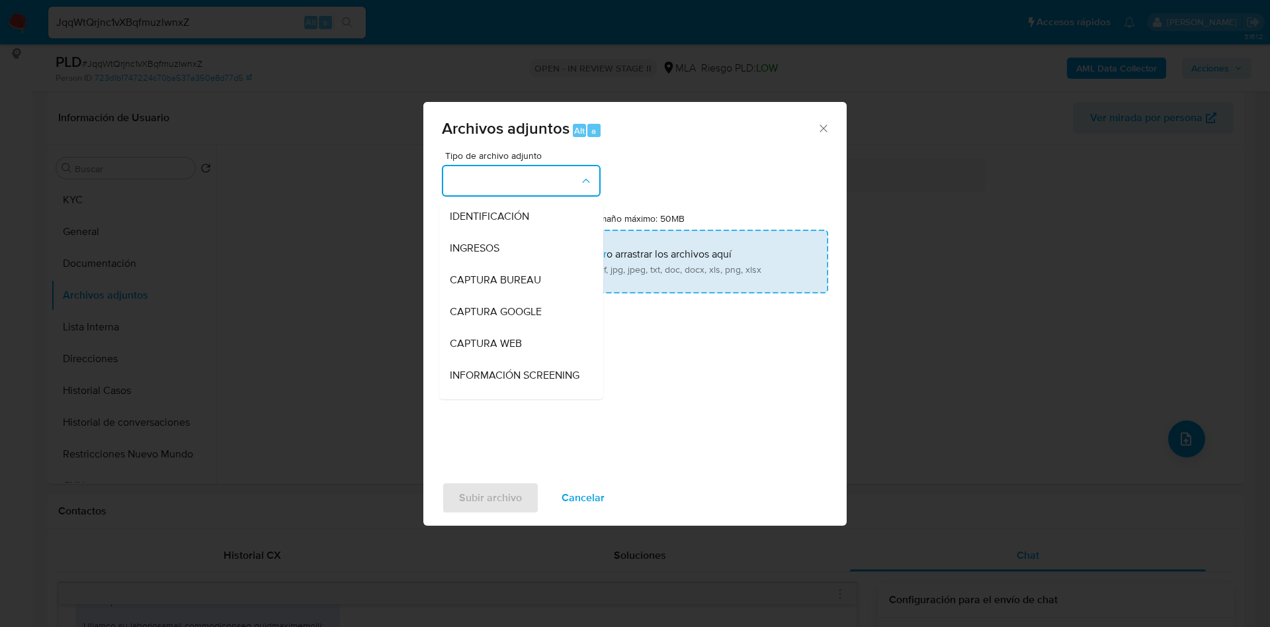
click at [509, 250] on div "INGRESOS" at bounding box center [517, 248] width 135 height 32
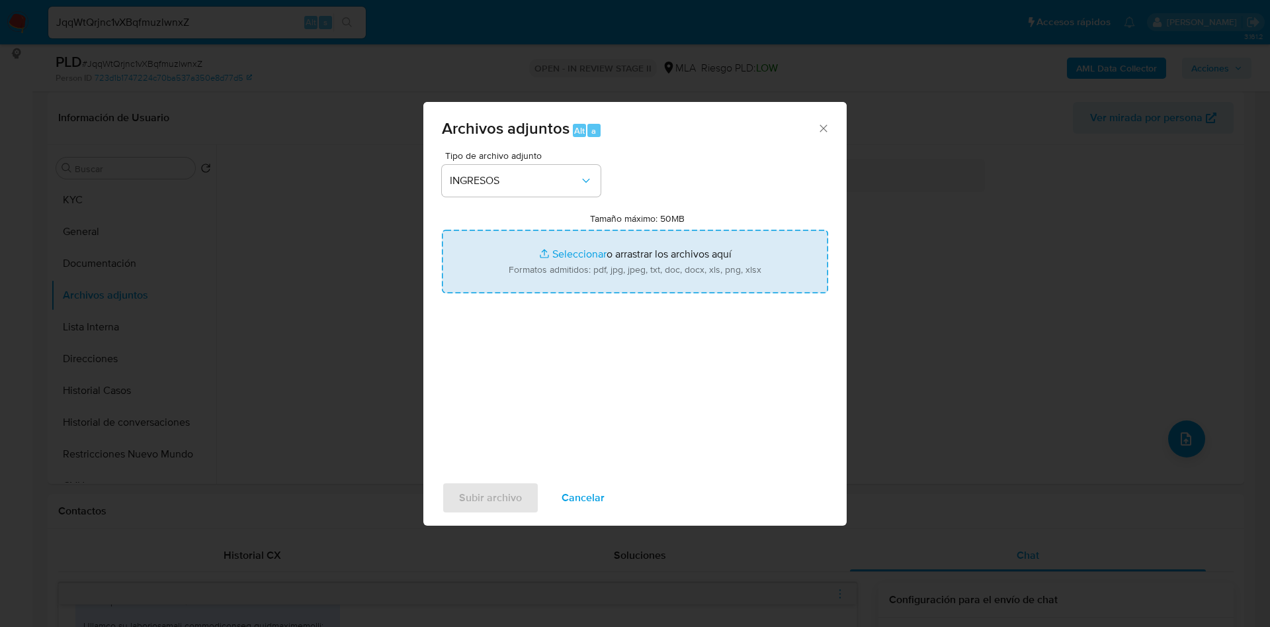
type input "C:\fakepath\Rodolfo Agustin Uez - Documentacion.pdf"
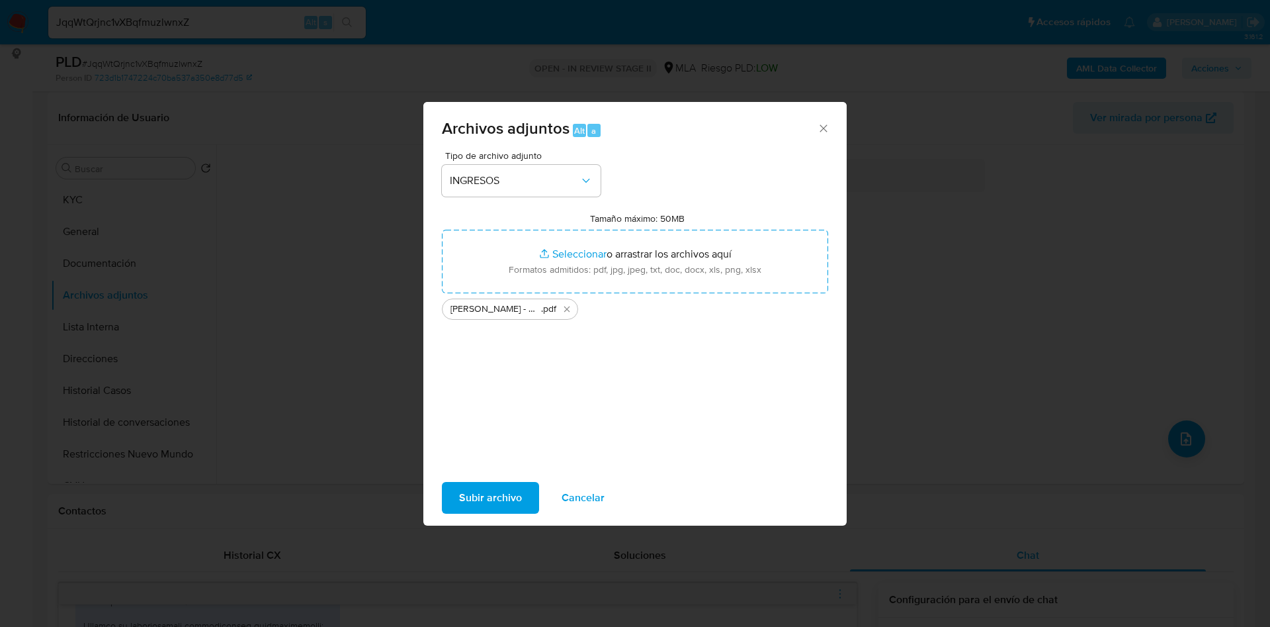
click at [501, 490] on span "Subir archivo" at bounding box center [490, 497] width 63 height 29
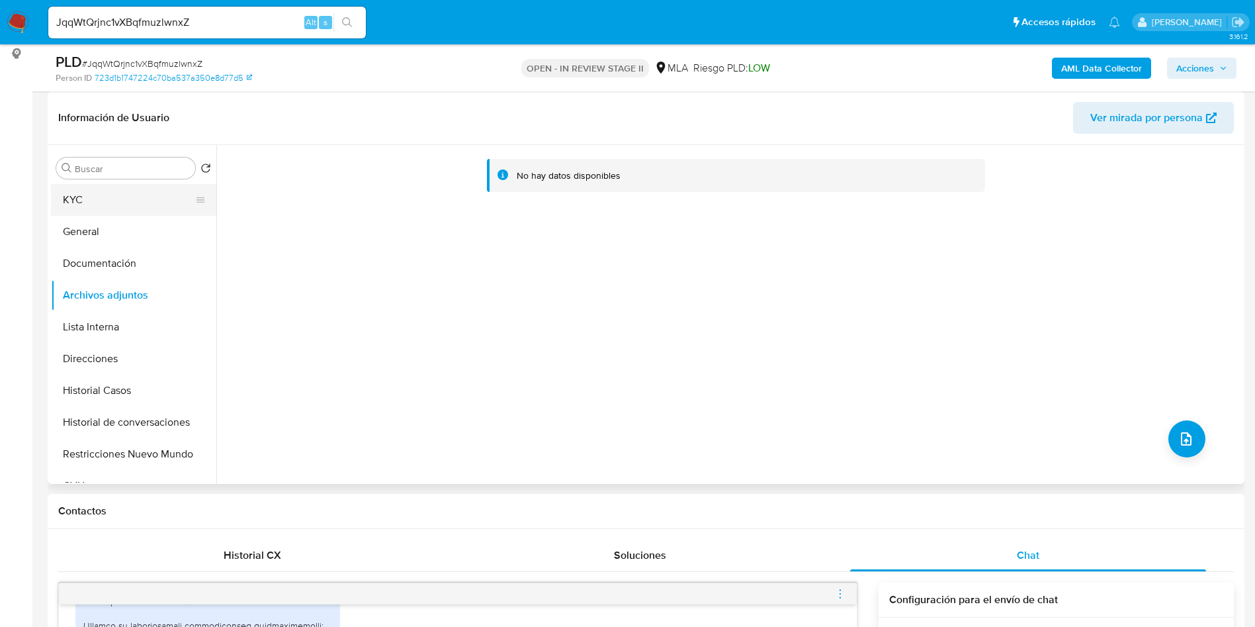
click at [117, 194] on button "KYC" at bounding box center [128, 200] width 155 height 32
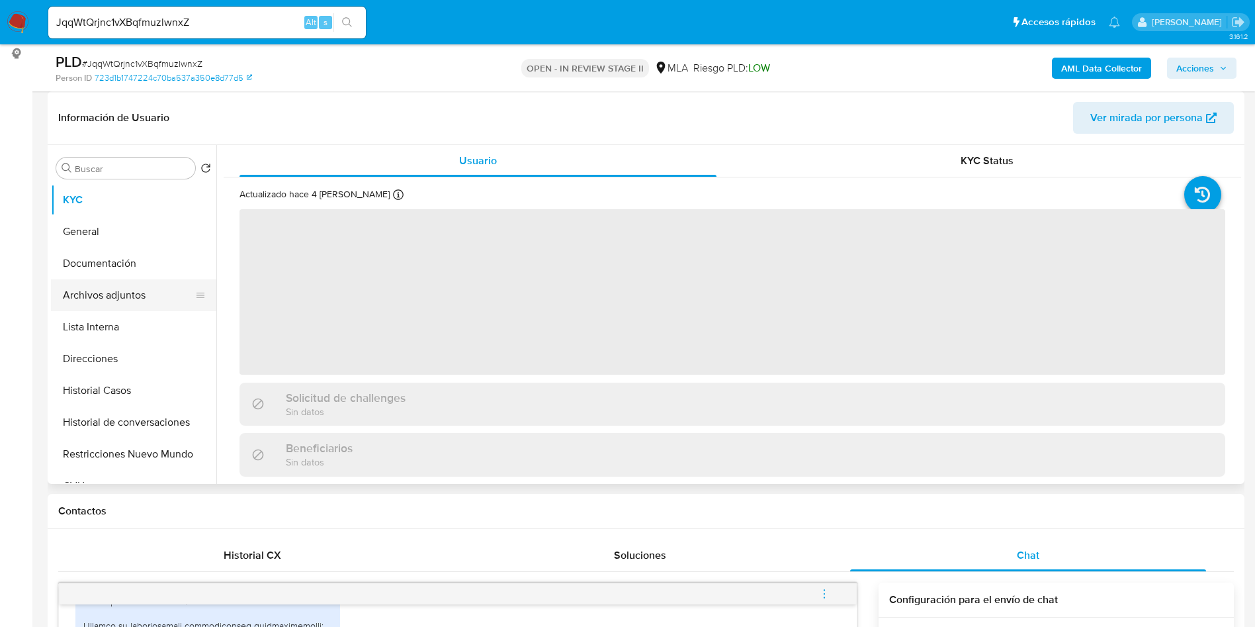
click at [115, 291] on button "Archivos adjuntos" at bounding box center [128, 295] width 155 height 32
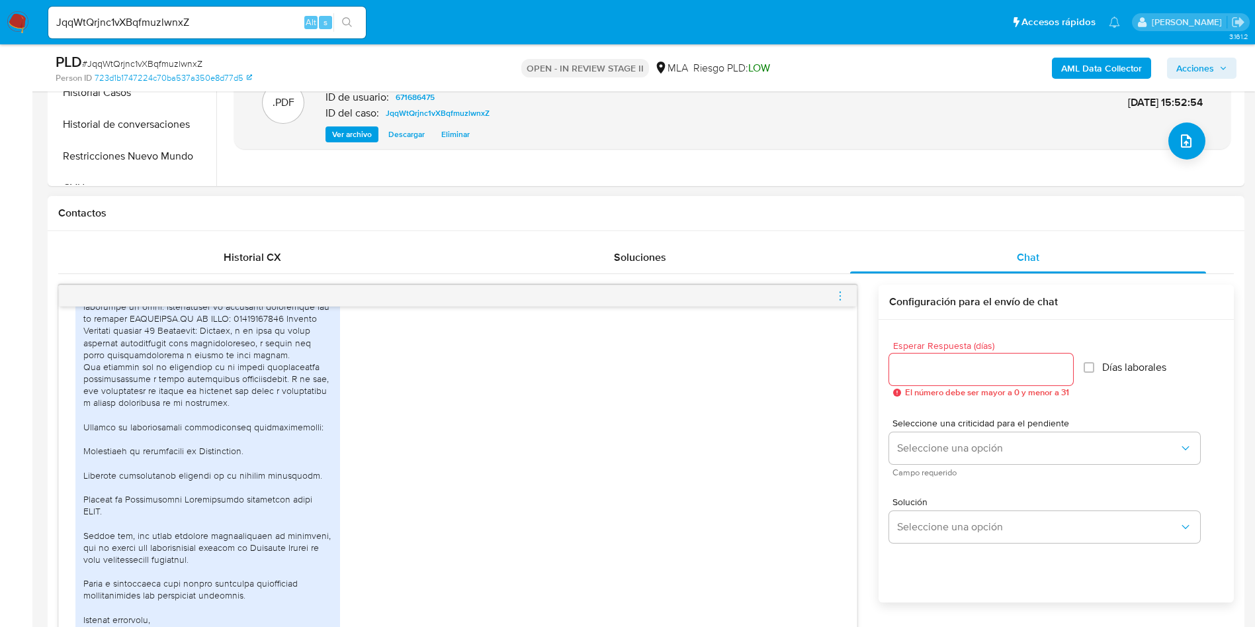
scroll to position [746, 0]
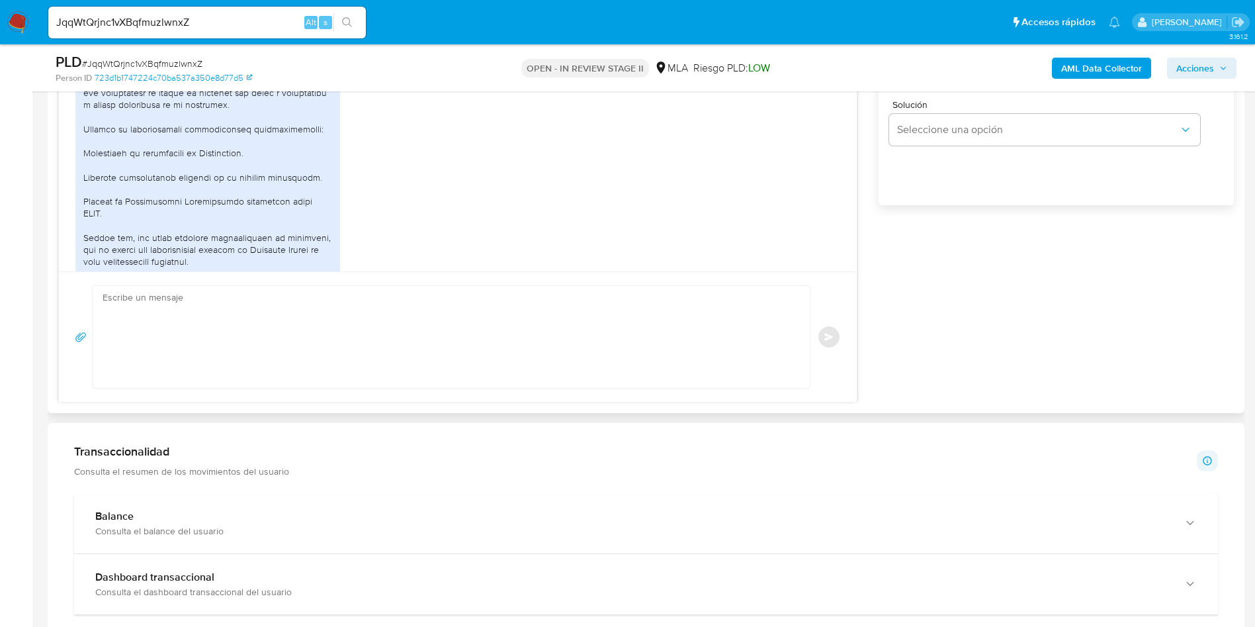
click at [396, 327] on textarea at bounding box center [448, 337] width 691 height 102
paste textarea "Hola, ¡Muchas gracias por tu respuesta! Confirmamos la recepción de la document…"
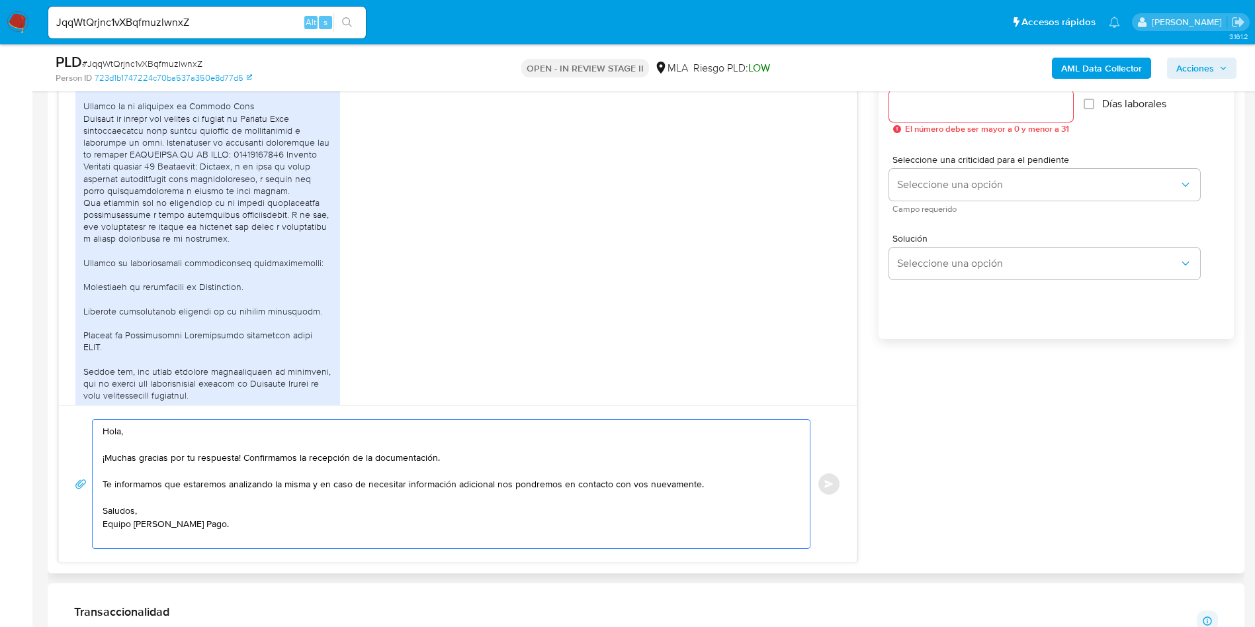
scroll to position [695, 0]
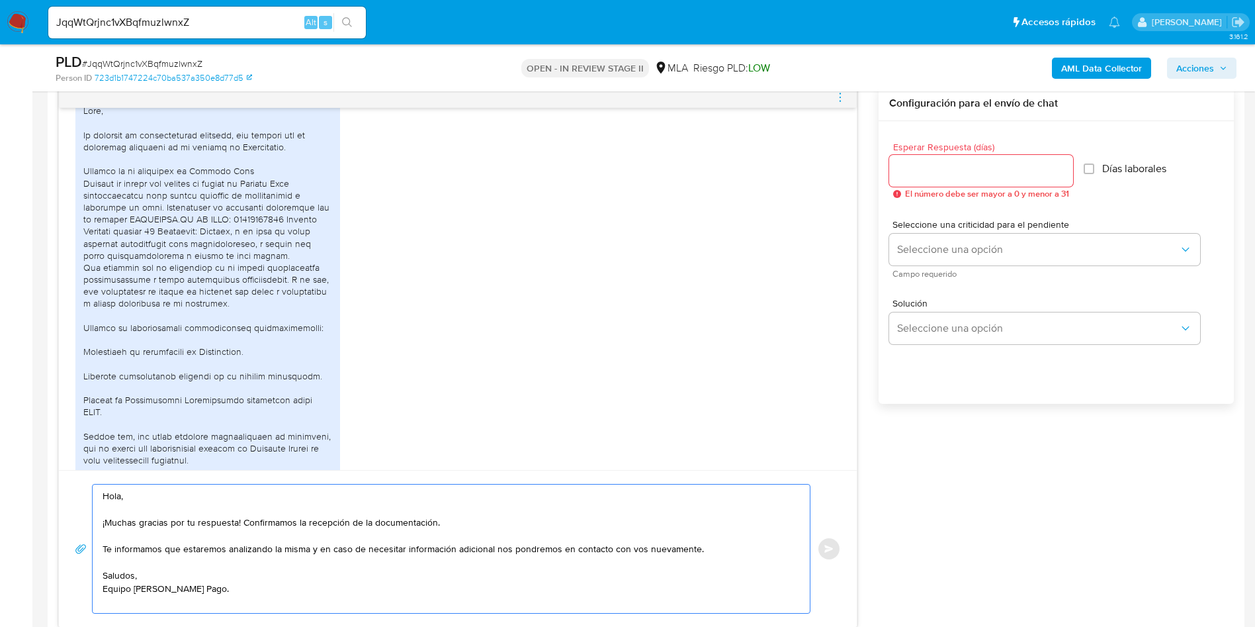
type textarea "Hola, ¡Muchas gracias por tu respuesta! Confirmamos la recepción de la document…"
click at [961, 172] on input "Esperar Respuesta (días)" at bounding box center [981, 170] width 184 height 17
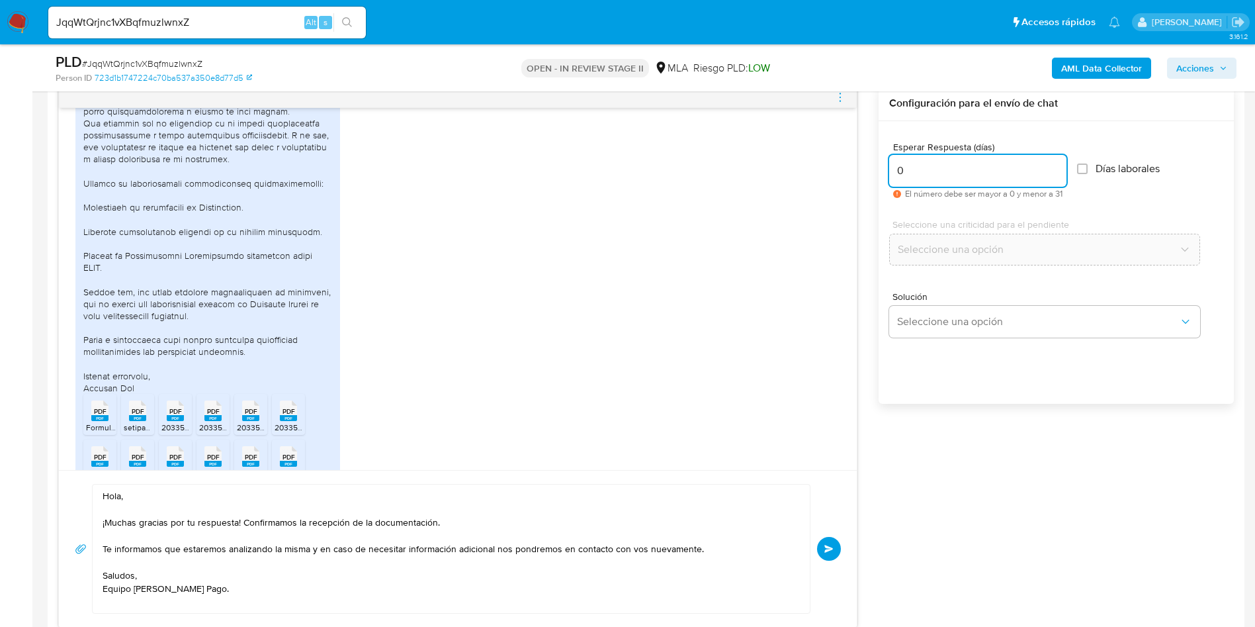
scroll to position [1043, 0]
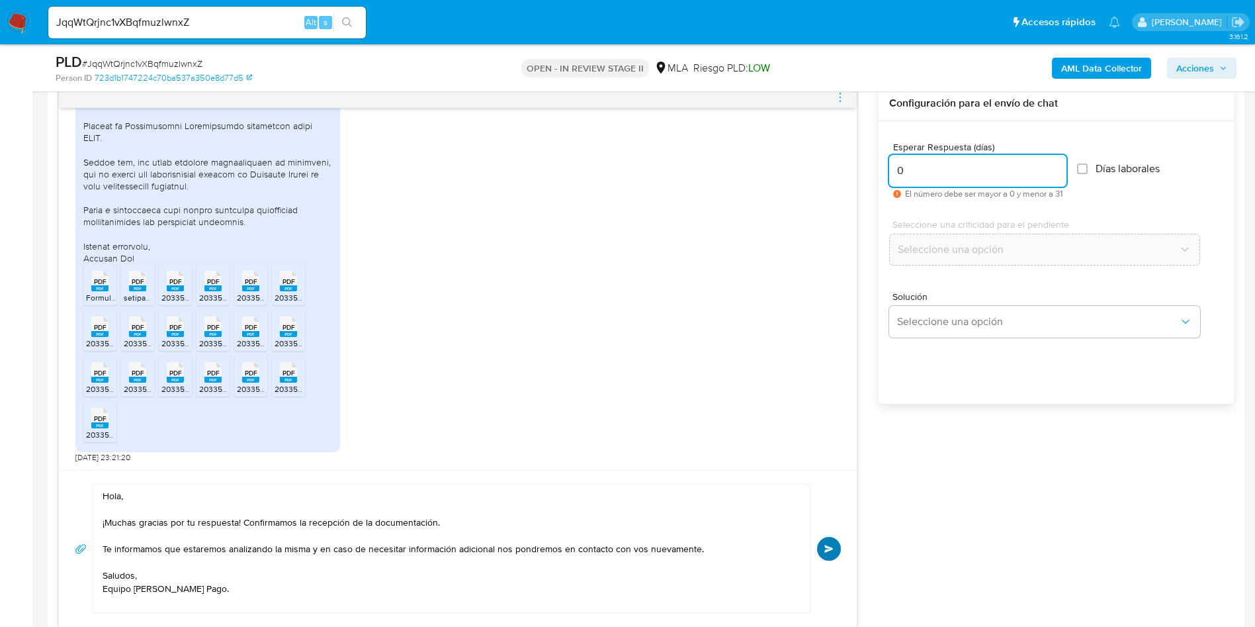
type input "0"
click at [823, 554] on button "Enviar" at bounding box center [829, 549] width 24 height 24
click at [189, 50] on div "PLD # JqqWtQrjnc1vXBqfmuzlwnxZ Person ID 723d1b1747224c70ba537a350e8d77d5 OPEN …" at bounding box center [646, 67] width 1197 height 47
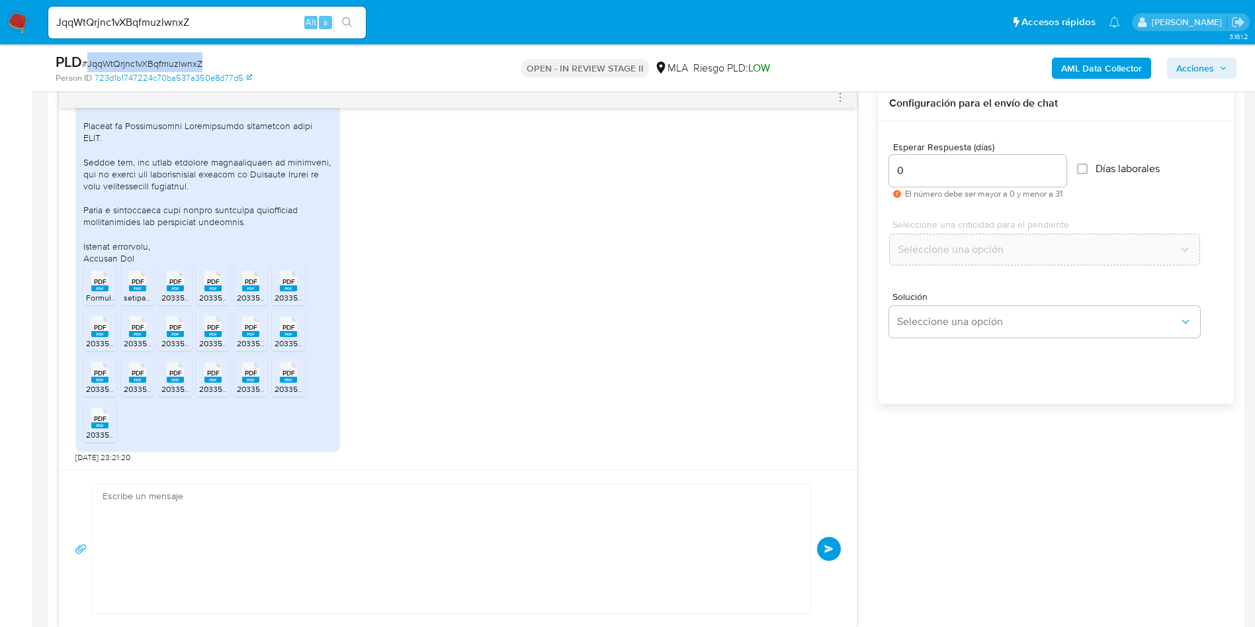
copy span "JqqWtQrjnc1vXBqfmuzlwnxZ"
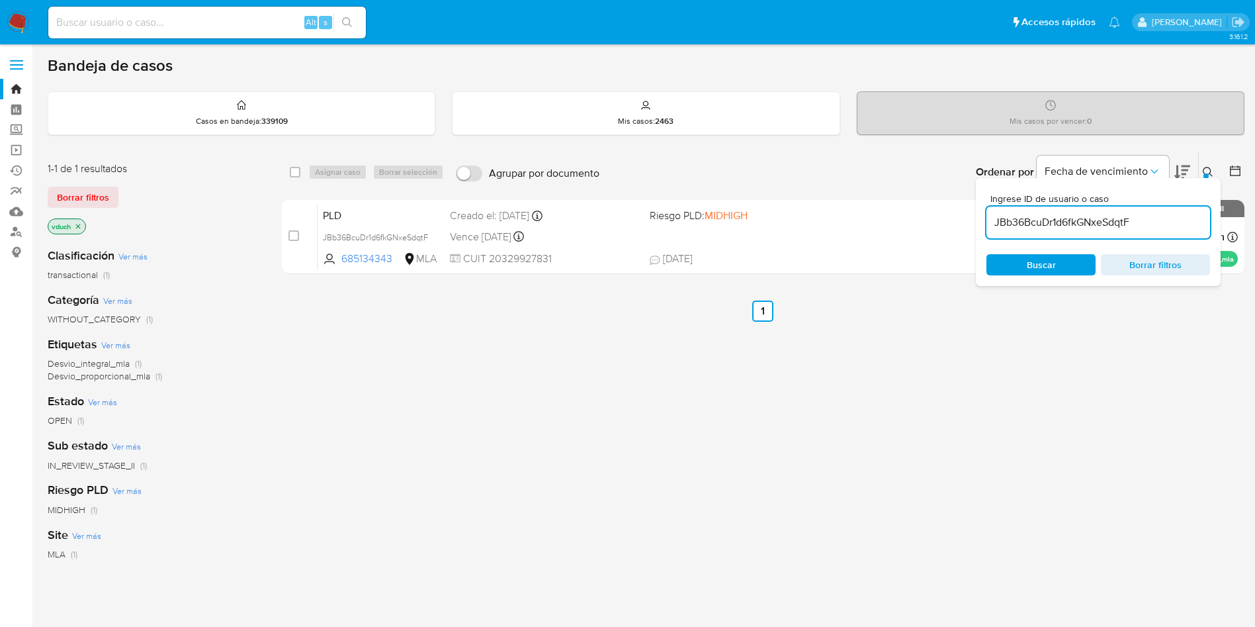
click at [1084, 208] on div "JBb36BcuDr1d6fkGNxeSdqtF" at bounding box center [1098, 222] width 224 height 32
click at [1084, 215] on input "JBb36BcuDr1d6fkGNxeSdqtF" at bounding box center [1098, 222] width 224 height 17
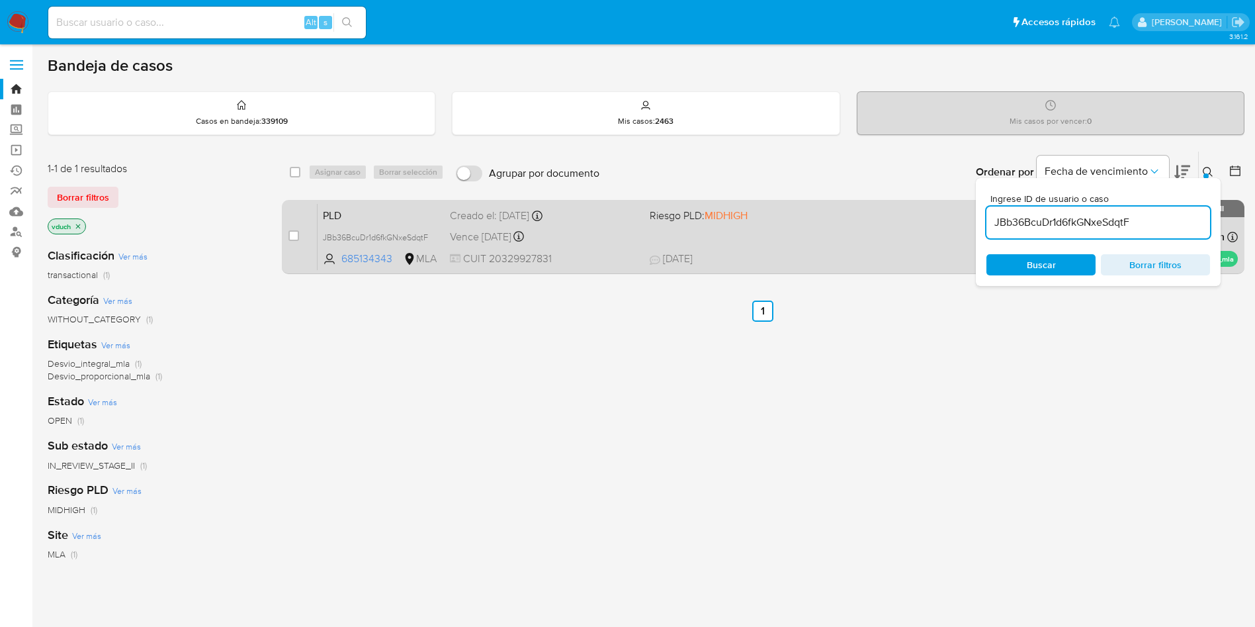
paste input "qqWtQrjnc1vXBqfmuzlwnxZ"
type input "JqqWtQrjnc1vXBqfmuzlwnxZ"
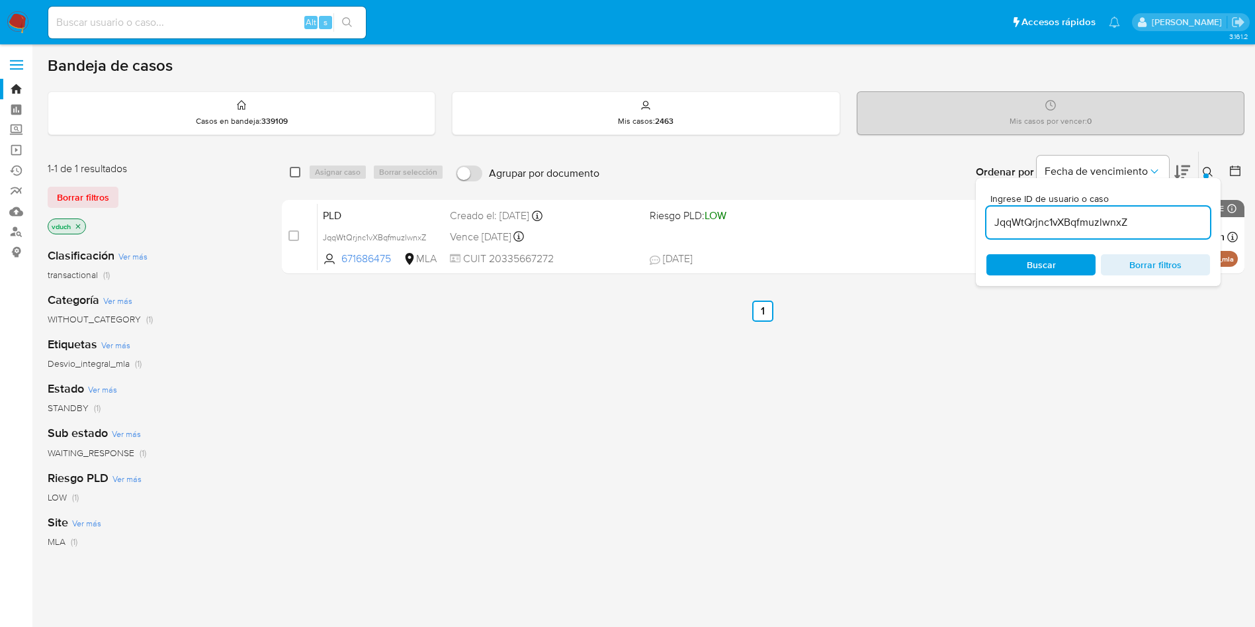
click at [294, 174] on input "checkbox" at bounding box center [295, 172] width 11 height 11
checkbox input "true"
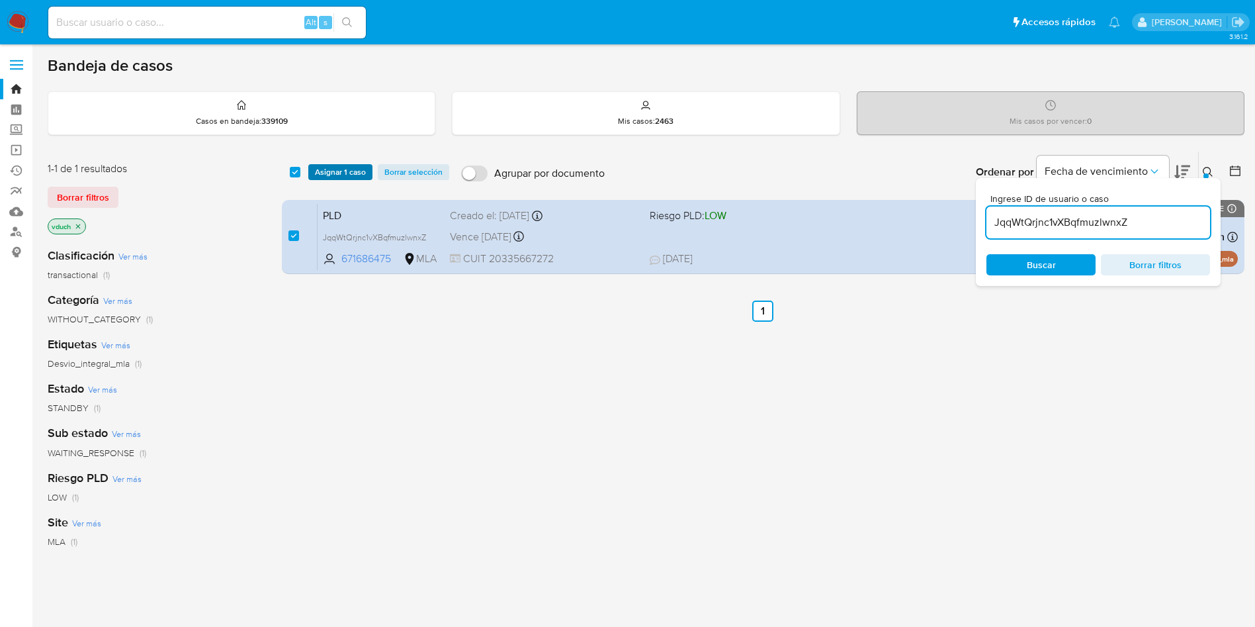
click at [333, 174] on span "Asignar 1 caso" at bounding box center [340, 171] width 51 height 13
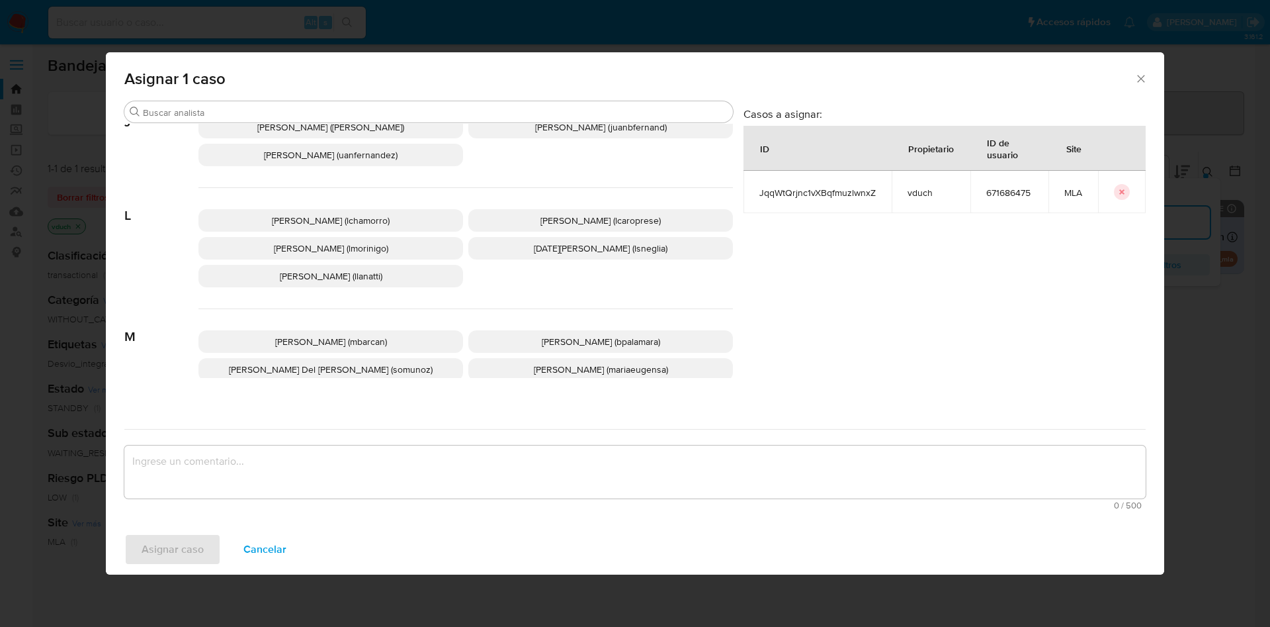
scroll to position [1182, 0]
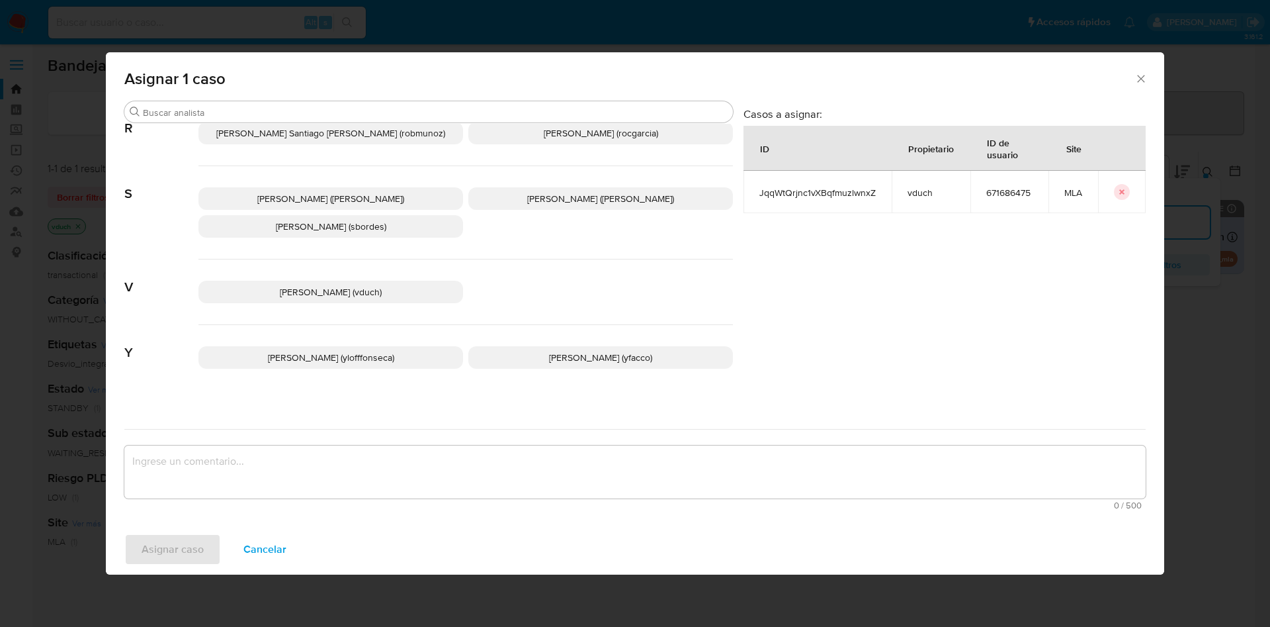
click at [359, 285] on span "[PERSON_NAME] (vduch)" at bounding box center [331, 291] width 102 height 13
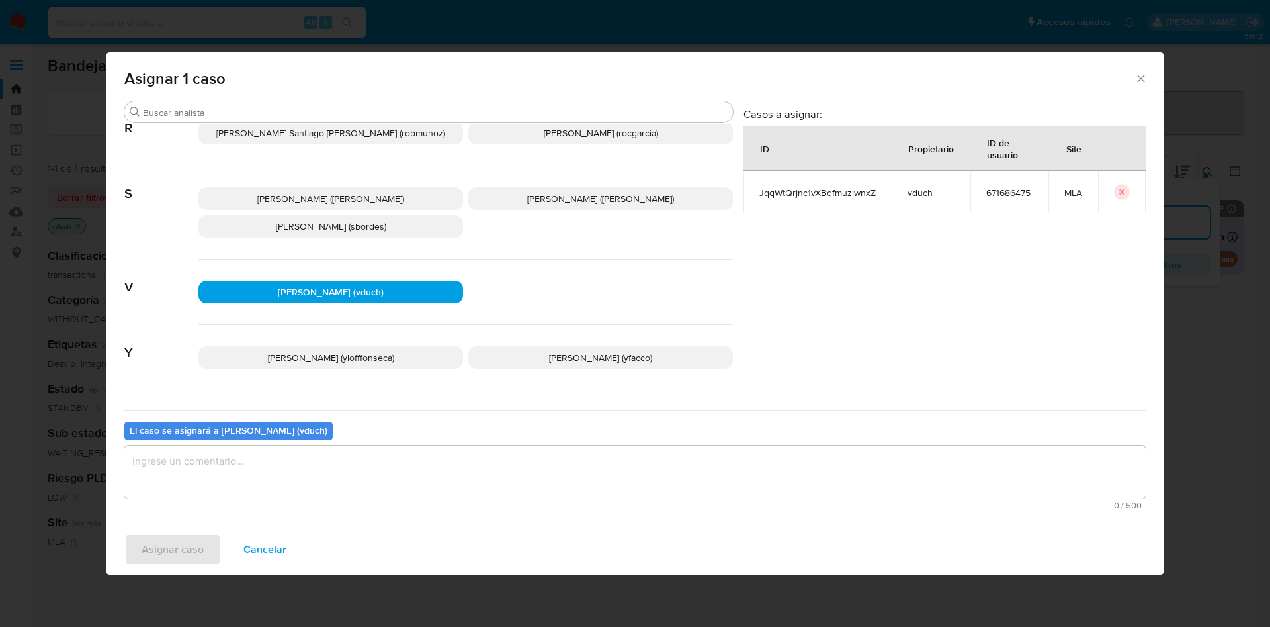
click at [423, 486] on textarea "assign-modal" at bounding box center [634, 471] width 1021 height 53
click at [203, 537] on button "Asignar caso" at bounding box center [172, 549] width 97 height 32
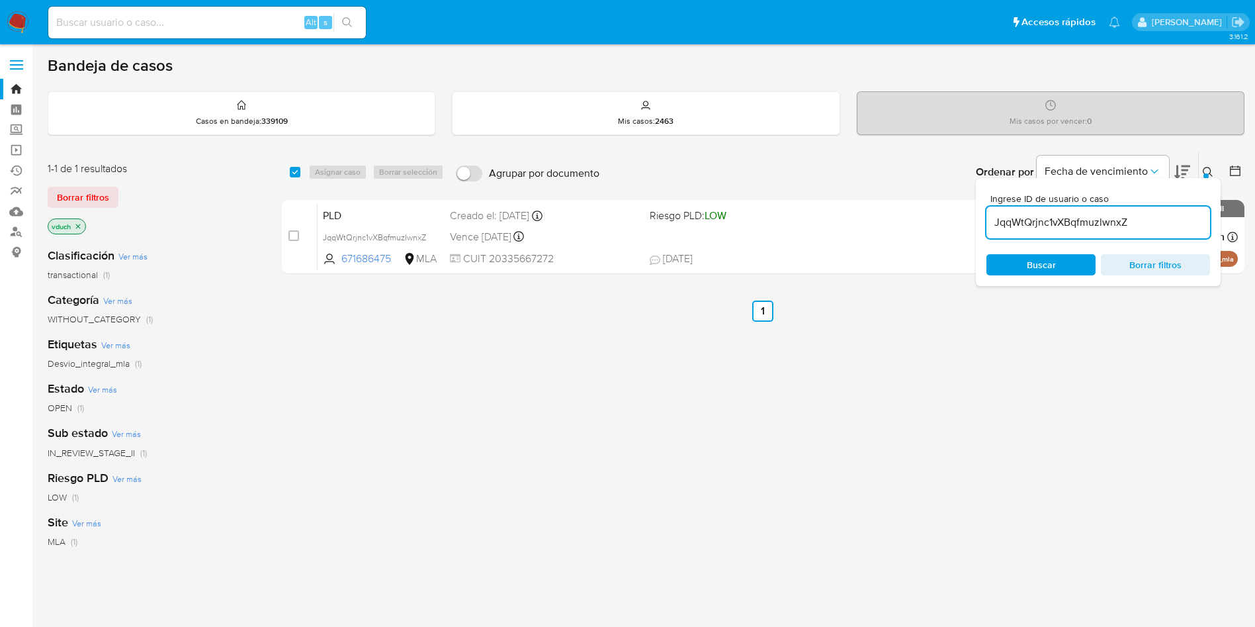
click at [1092, 219] on input "JqqWtQrjnc1vXBqfmuzlwnxZ" at bounding box center [1098, 222] width 224 height 17
paste input "UduyahvosYzeewHiDq7YZ2r5"
type input "UduyahvosYzeewHiDq7YZ2r5"
click at [1088, 214] on input "UduyahvosYzeewHiDq7YZ2r5" at bounding box center [1098, 222] width 224 height 17
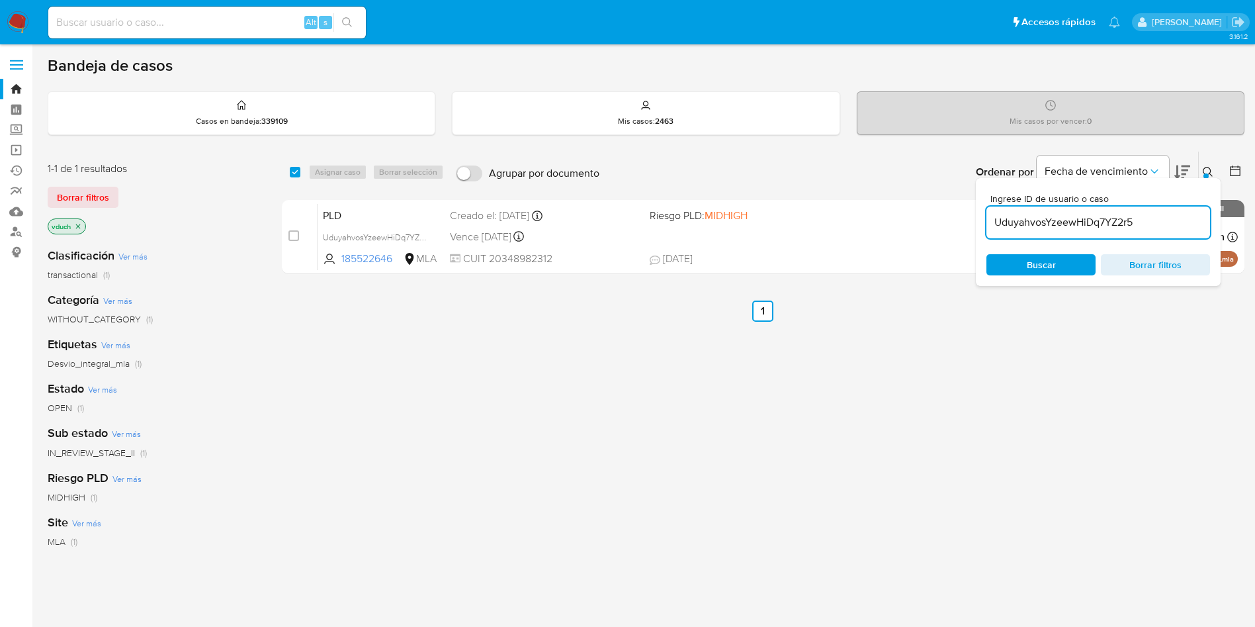
click at [1088, 214] on input "UduyahvosYzeewHiDq7YZ2r5" at bounding box center [1098, 222] width 224 height 17
click at [291, 180] on div "select-all-cases-checkbox Asignar caso Borrar selección Agrupar por documento O…" at bounding box center [763, 172] width 963 height 41
click at [292, 164] on div "select-all-cases-checkbox" at bounding box center [298, 172] width 16 height 16
click at [300, 169] on div "select-all-cases-checkbox" at bounding box center [298, 172] width 16 height 16
click at [302, 173] on div "select-all-cases-checkbox" at bounding box center [298, 172] width 16 height 16
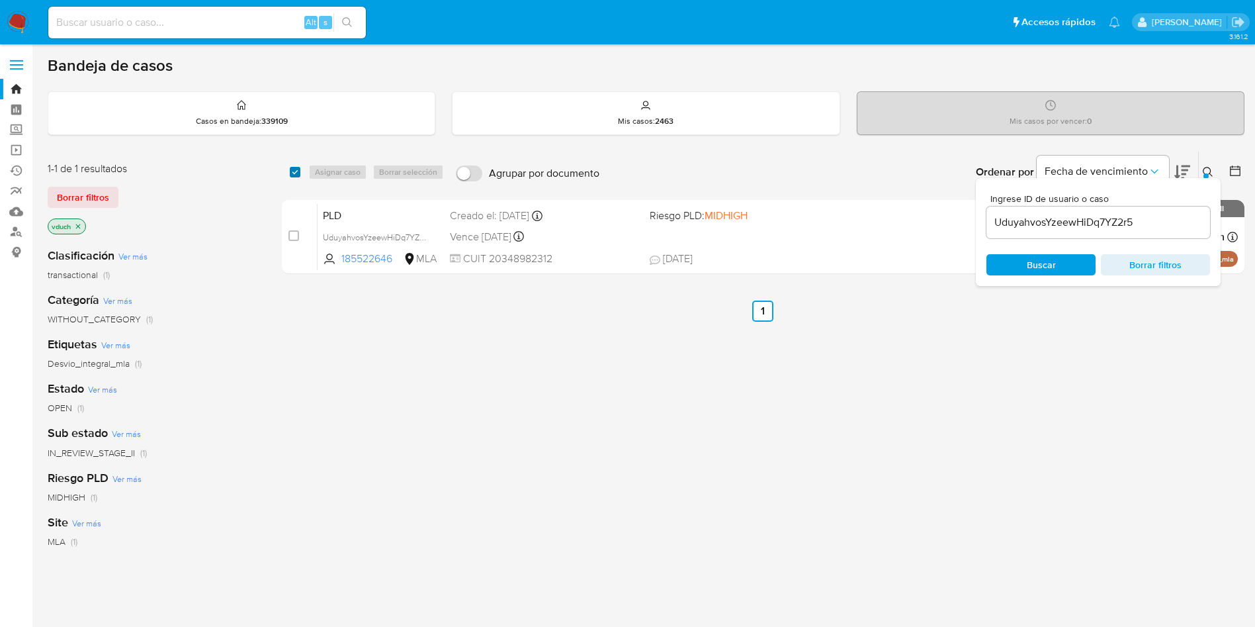
click at [300, 173] on input "checkbox" at bounding box center [295, 172] width 11 height 11
checkbox input "true"
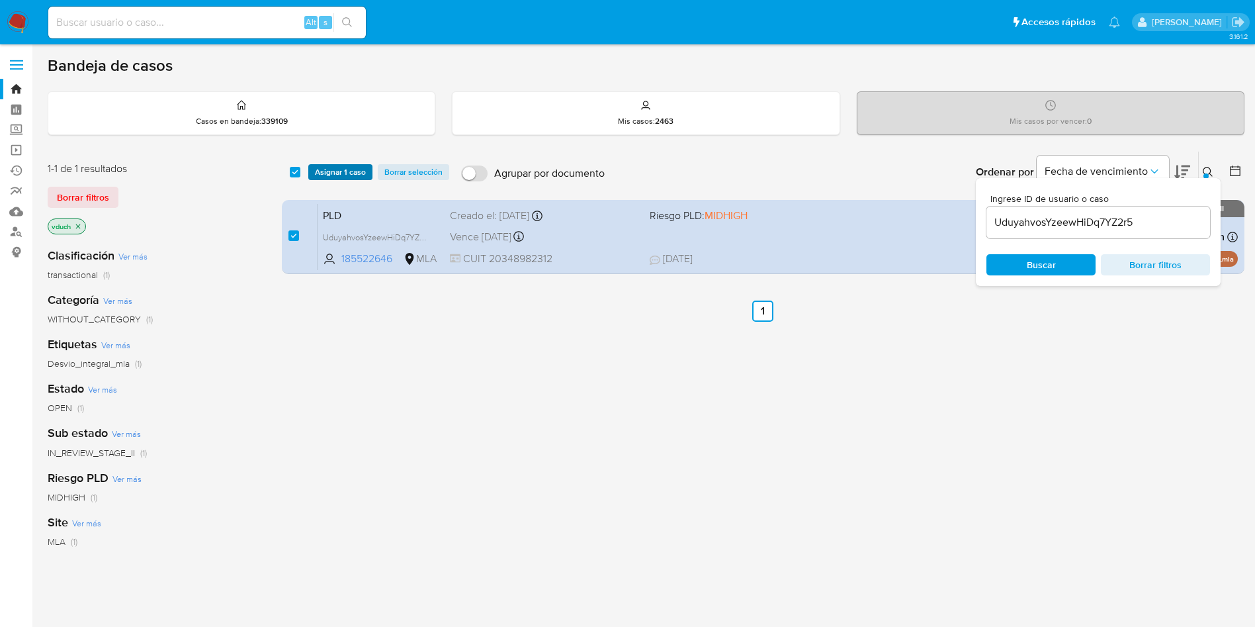
click at [329, 171] on span "Asignar 1 caso" at bounding box center [340, 171] width 51 height 13
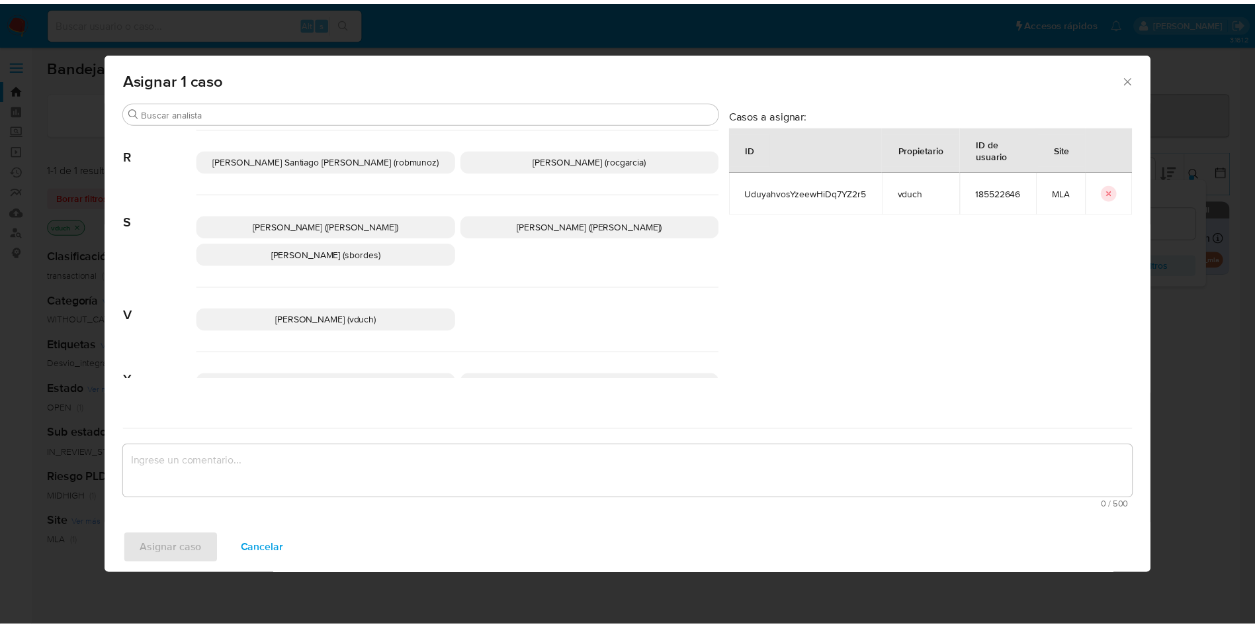
scroll to position [1182, 0]
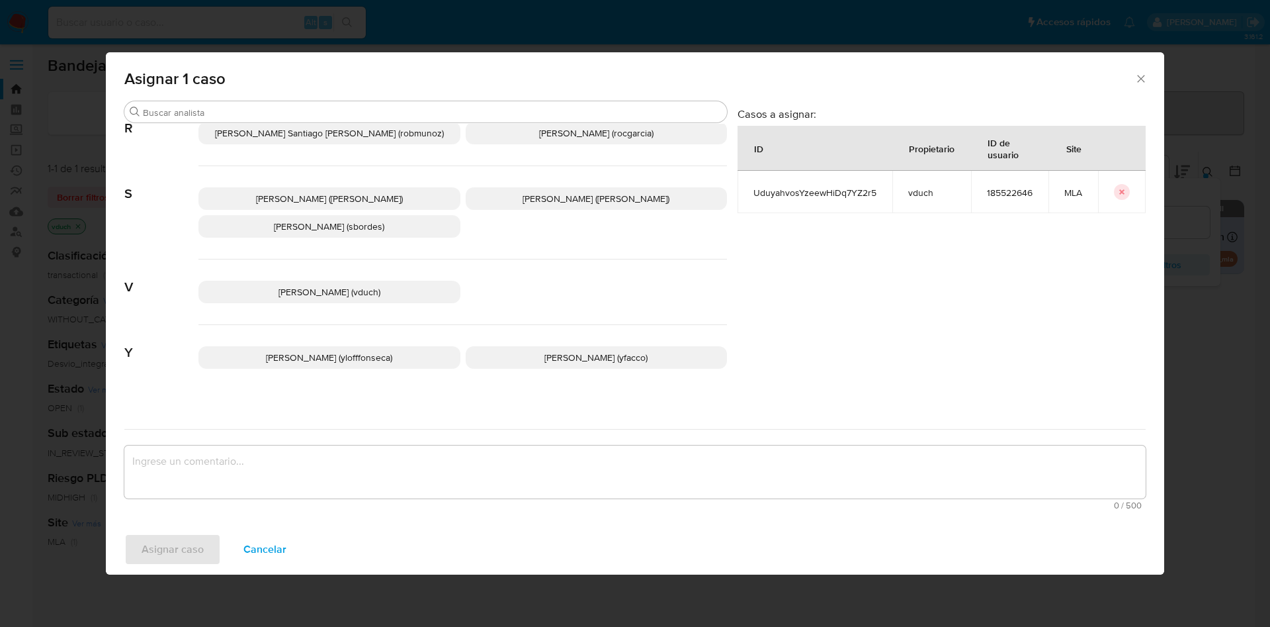
click at [337, 285] on span "[PERSON_NAME] (vduch)" at bounding box center [330, 291] width 102 height 13
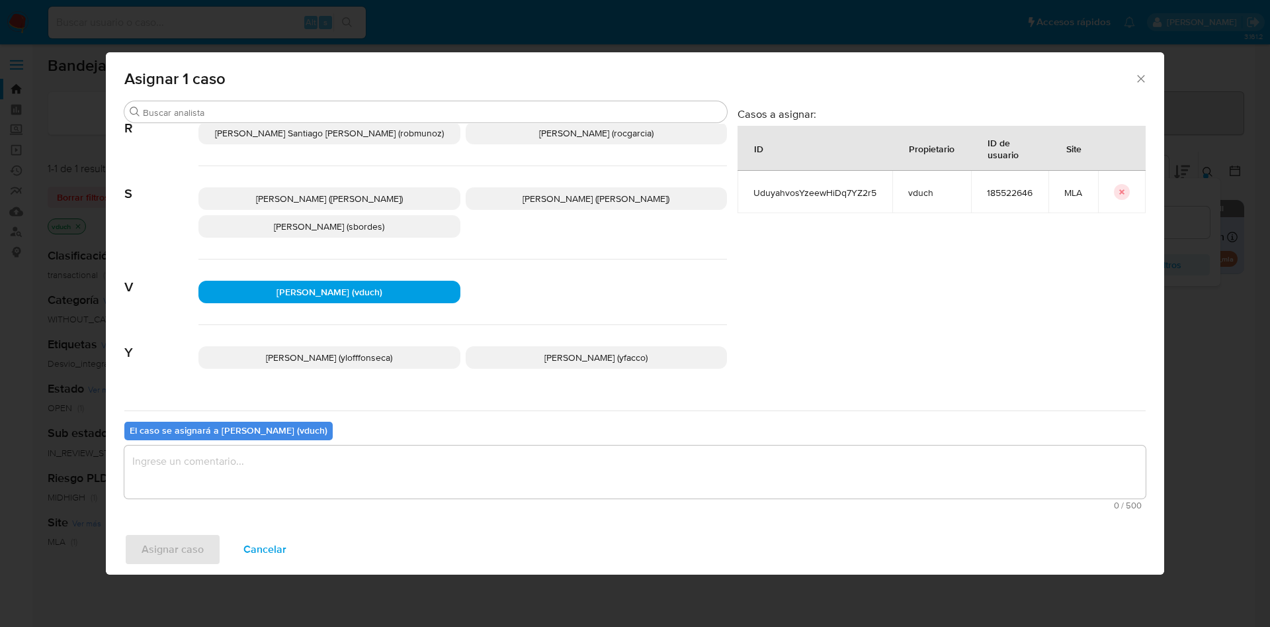
click at [388, 496] on textarea "assign-modal" at bounding box center [634, 471] width 1021 height 53
click at [185, 543] on span "Asignar caso" at bounding box center [173, 549] width 62 height 29
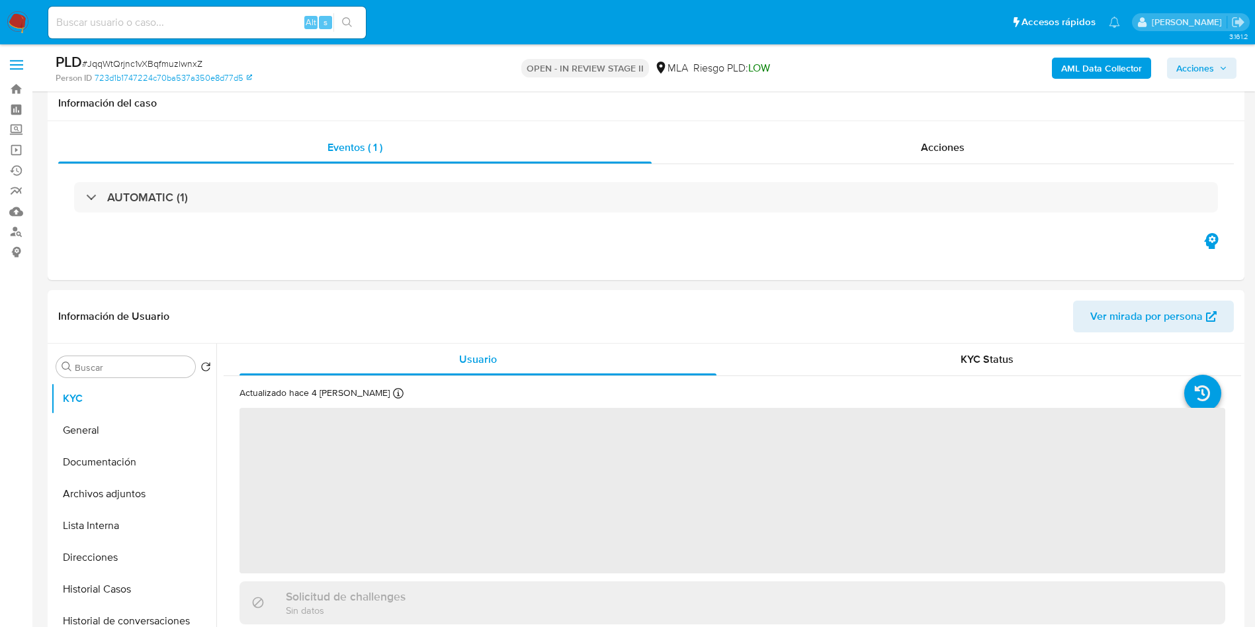
scroll to position [397, 0]
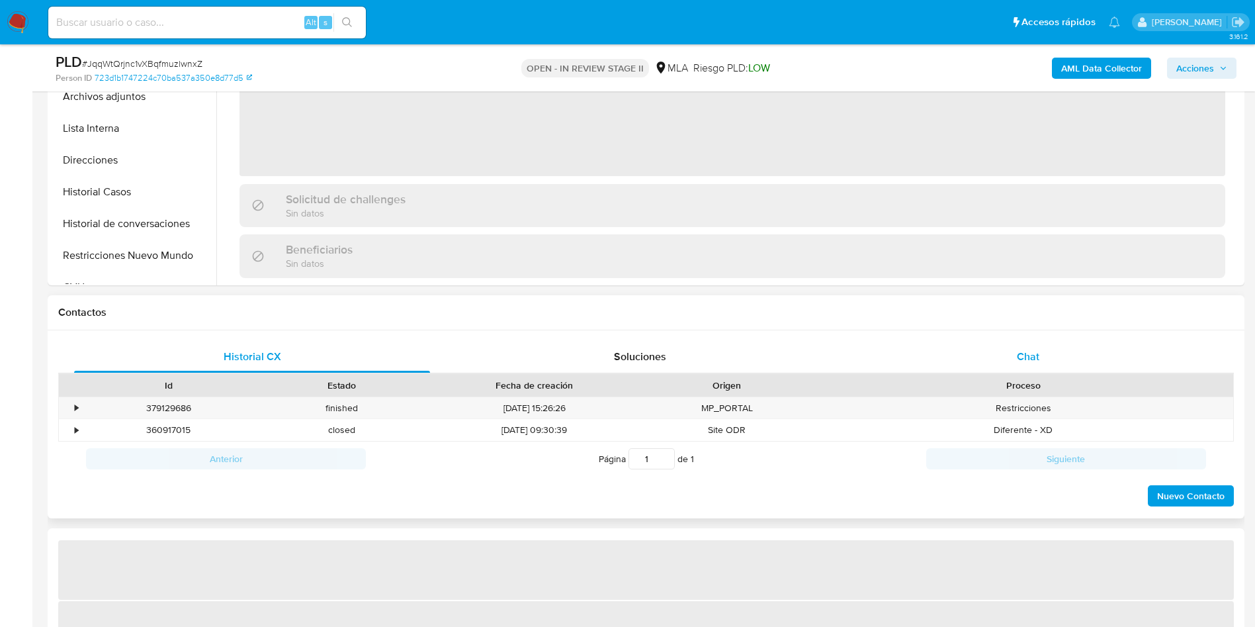
select select "10"
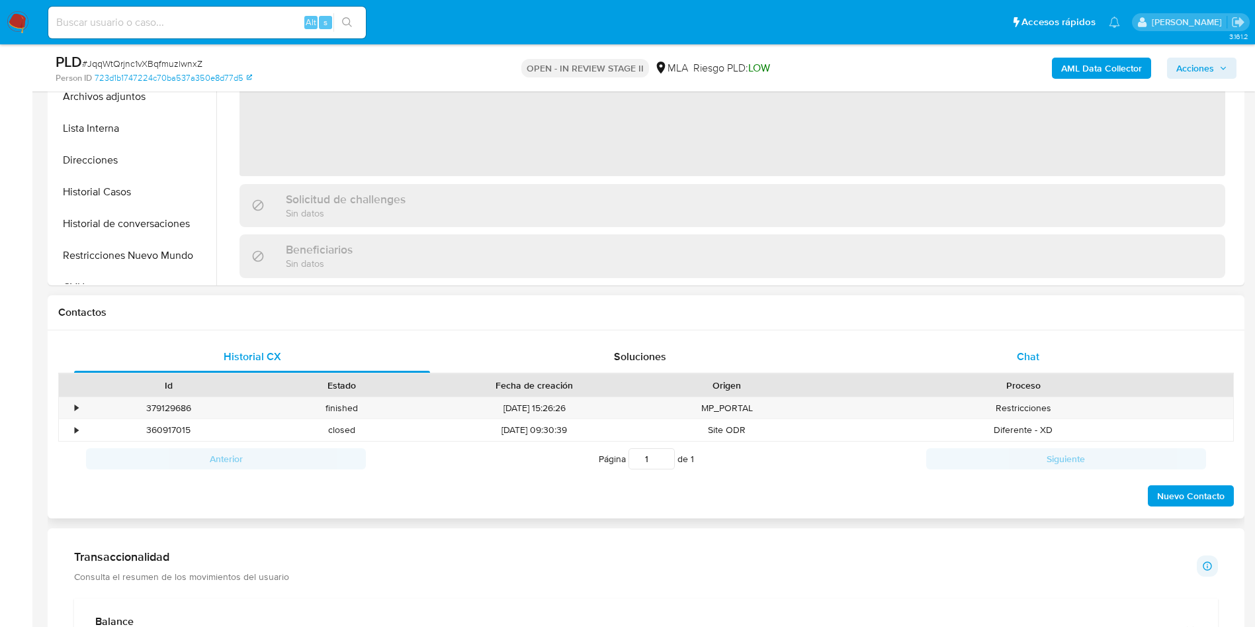
click at [1031, 351] on span "Chat" at bounding box center [1028, 356] width 22 height 15
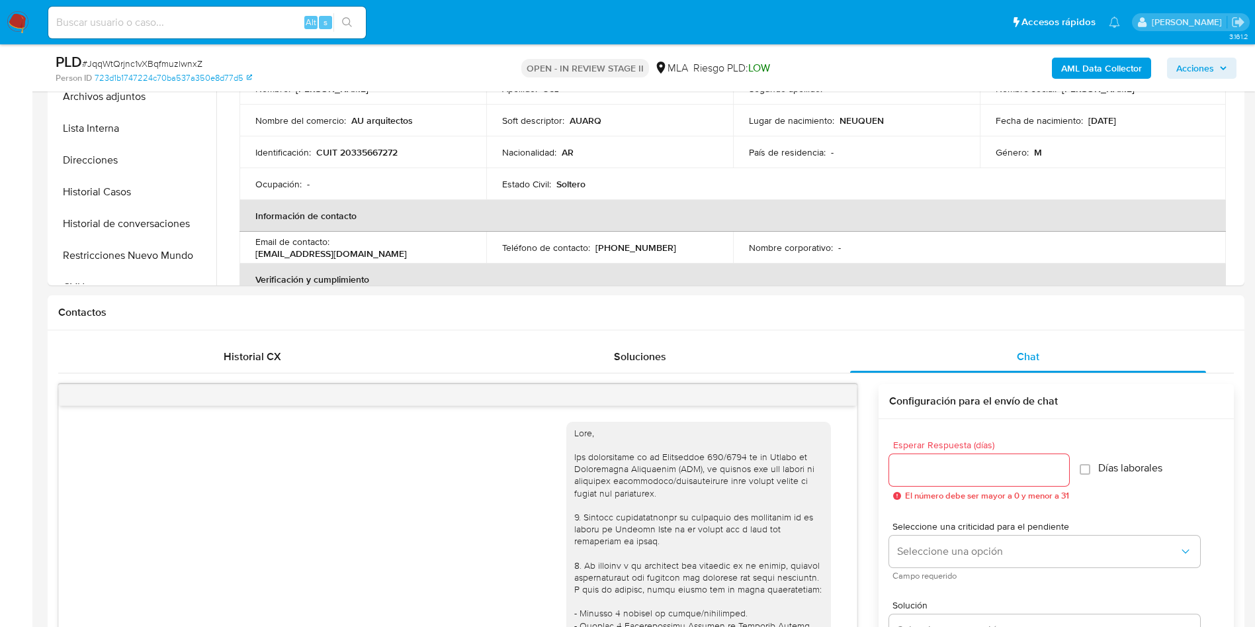
scroll to position [1214, 0]
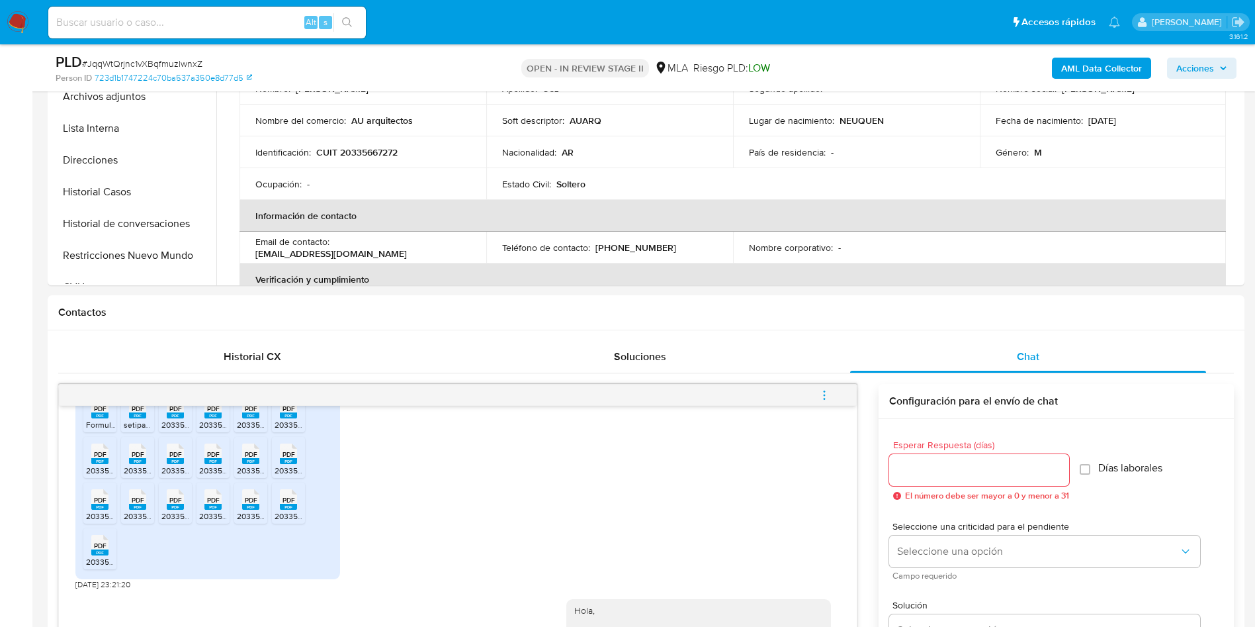
click at [824, 389] on icon "menu-action" at bounding box center [824, 395] width 12 height 12
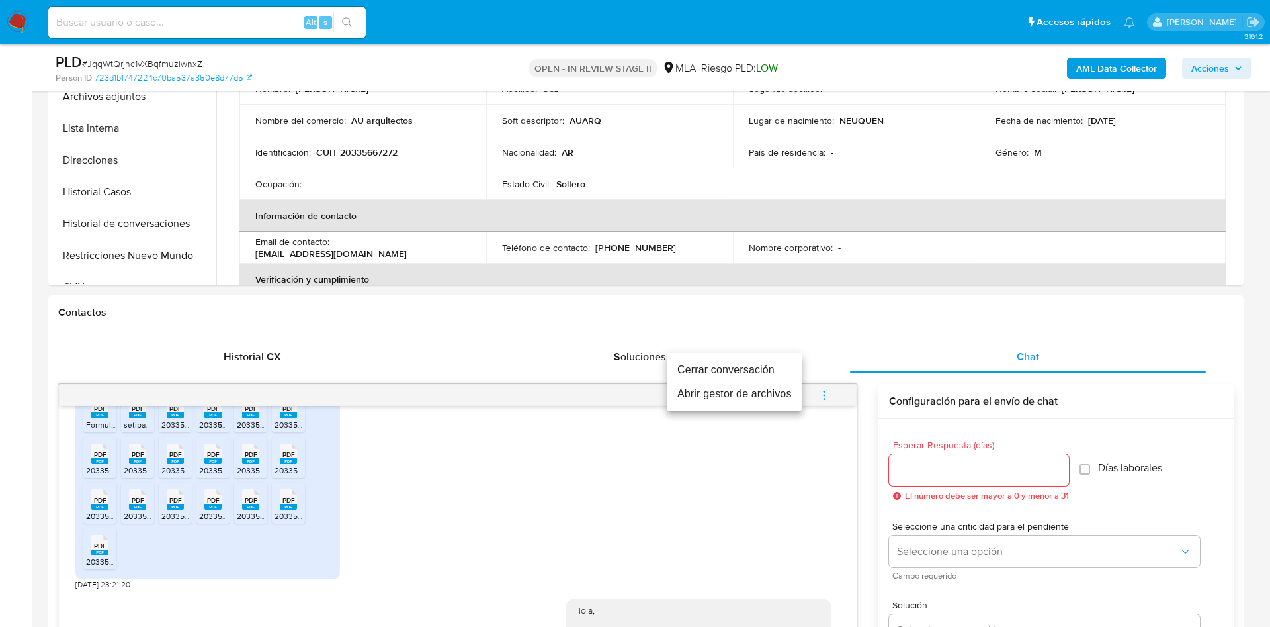
click at [792, 367] on li "Cerrar conversación" at bounding box center [735, 370] width 136 height 24
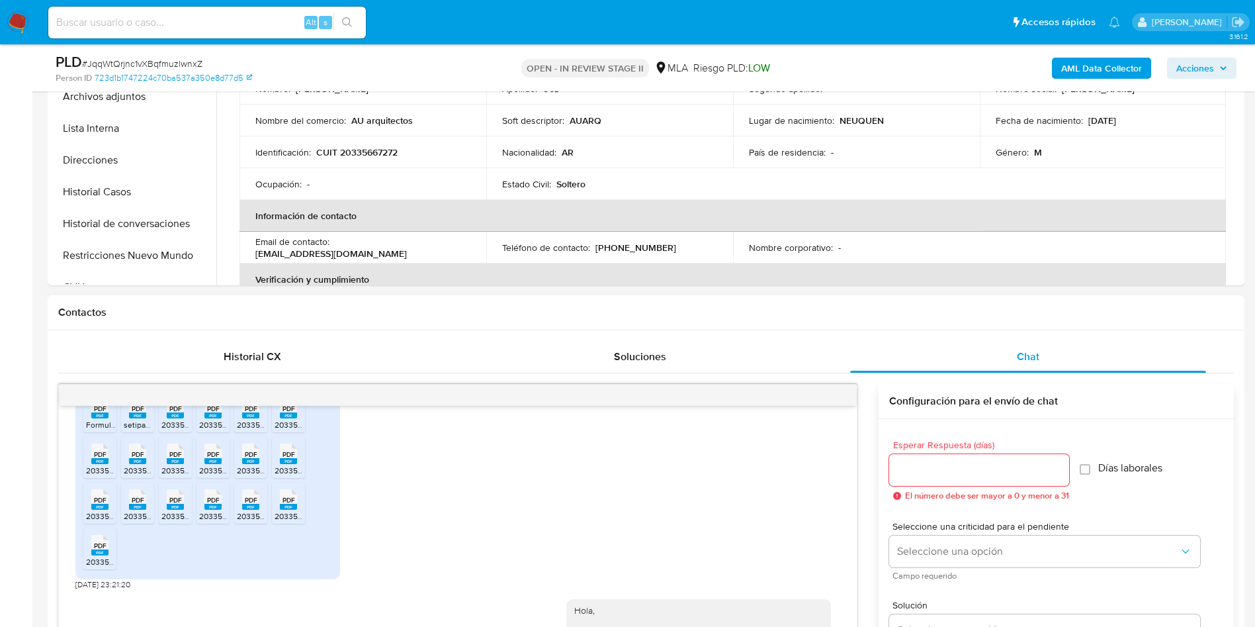
click at [782, 373] on div "[DATE] 14:30:51 PDF PDF Formulario de Impresión [PERSON_NAME] de Inscripción.pd…" at bounding box center [646, 635] width 1176 height 525
click at [783, 373] on div "[DATE] 14:30:51 PDF PDF Formulario de Impresión [PERSON_NAME] de Inscripción.pd…" at bounding box center [646, 635] width 1176 height 525
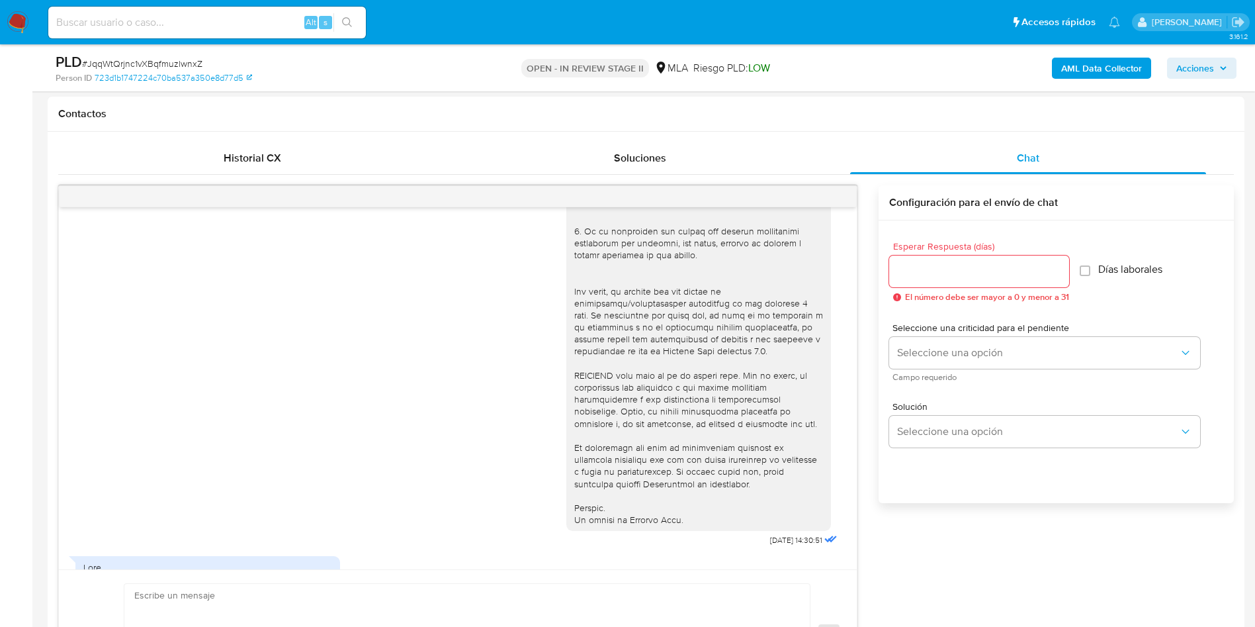
scroll to position [222, 0]
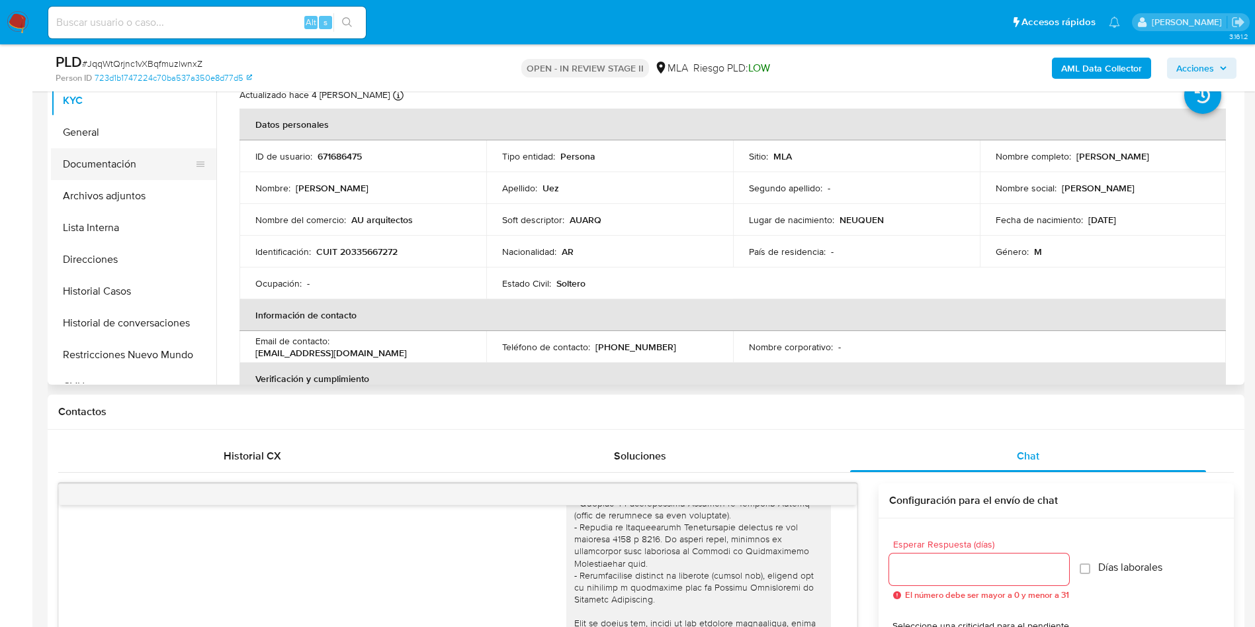
click at [177, 175] on button "Documentación" at bounding box center [128, 164] width 155 height 32
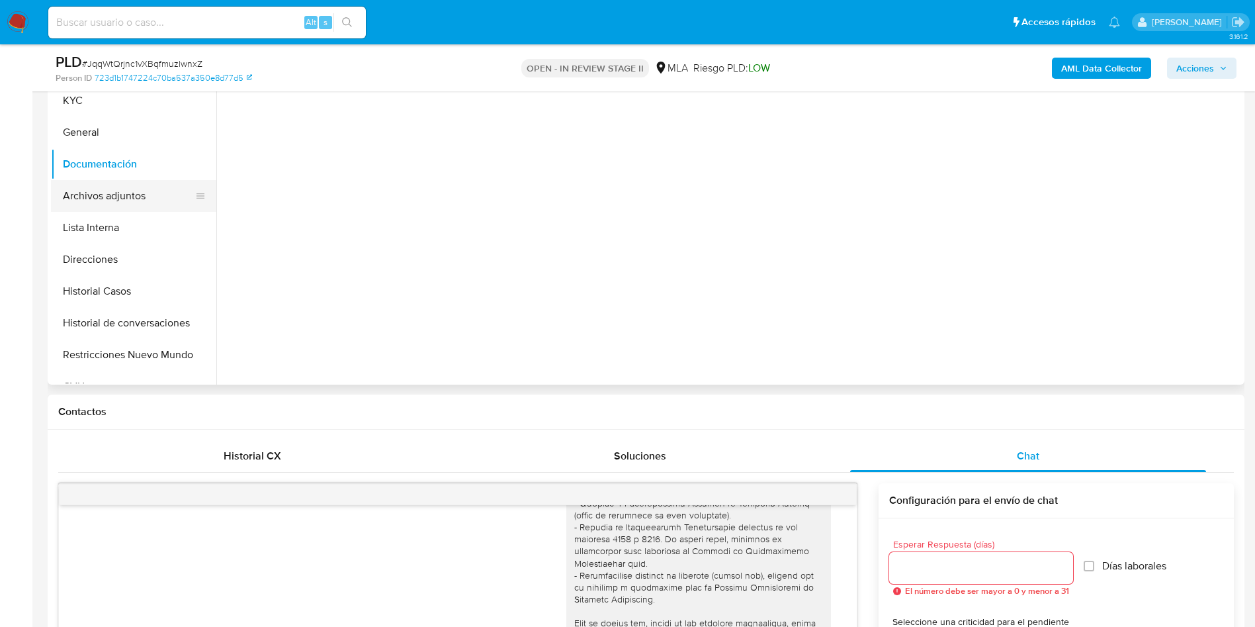
click at [164, 202] on button "Archivos adjuntos" at bounding box center [128, 196] width 155 height 32
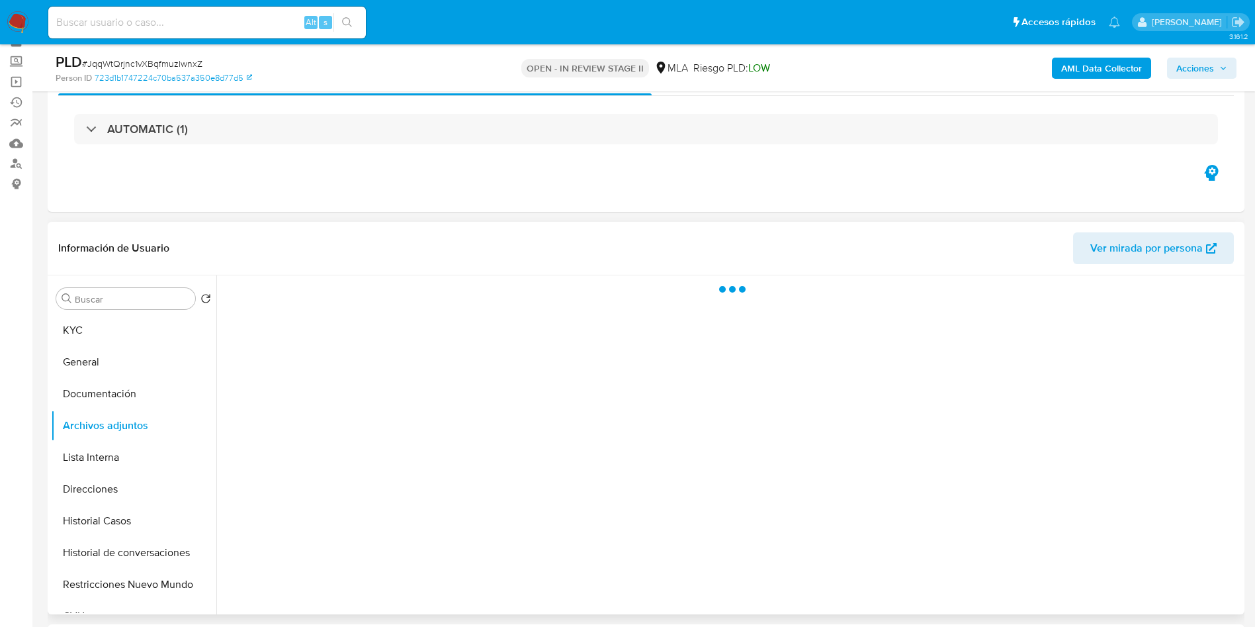
scroll to position [99, 0]
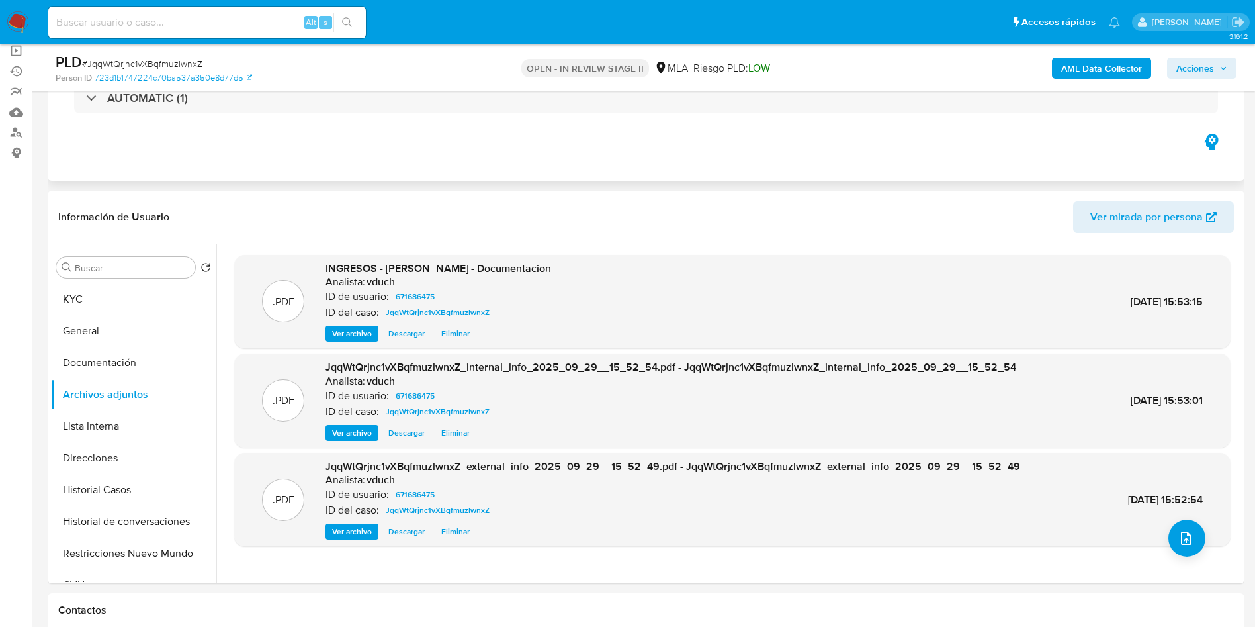
click at [324, 138] on div "Eventos ( 1 ) Acciones AUTOMATIC (1)" at bounding box center [646, 101] width 1197 height 159
click at [1178, 543] on icon "upload-file" at bounding box center [1186, 538] width 16 height 16
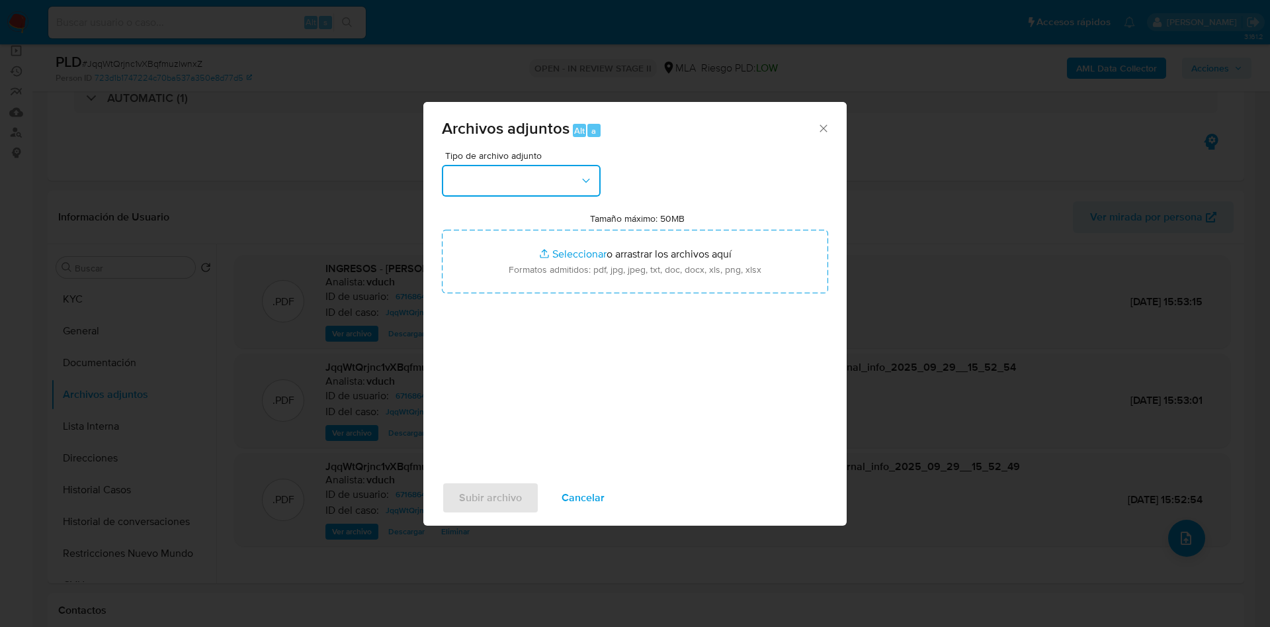
click at [551, 174] on button "button" at bounding box center [521, 181] width 159 height 32
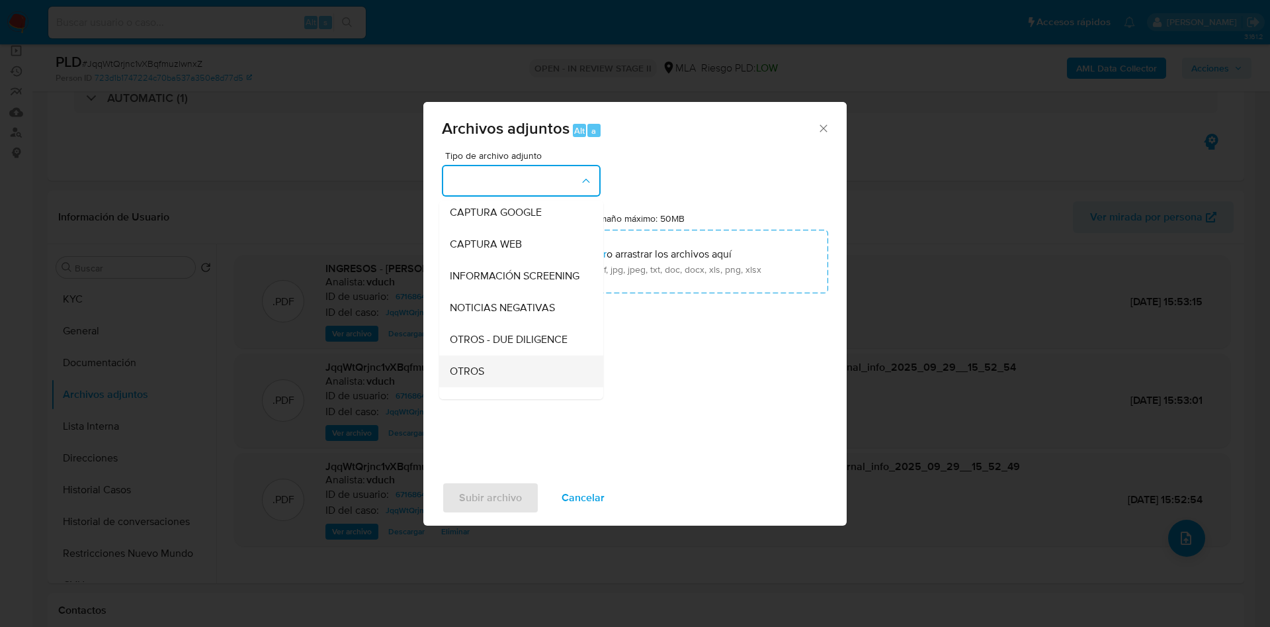
click at [484, 378] on span "OTROS" at bounding box center [467, 371] width 34 height 13
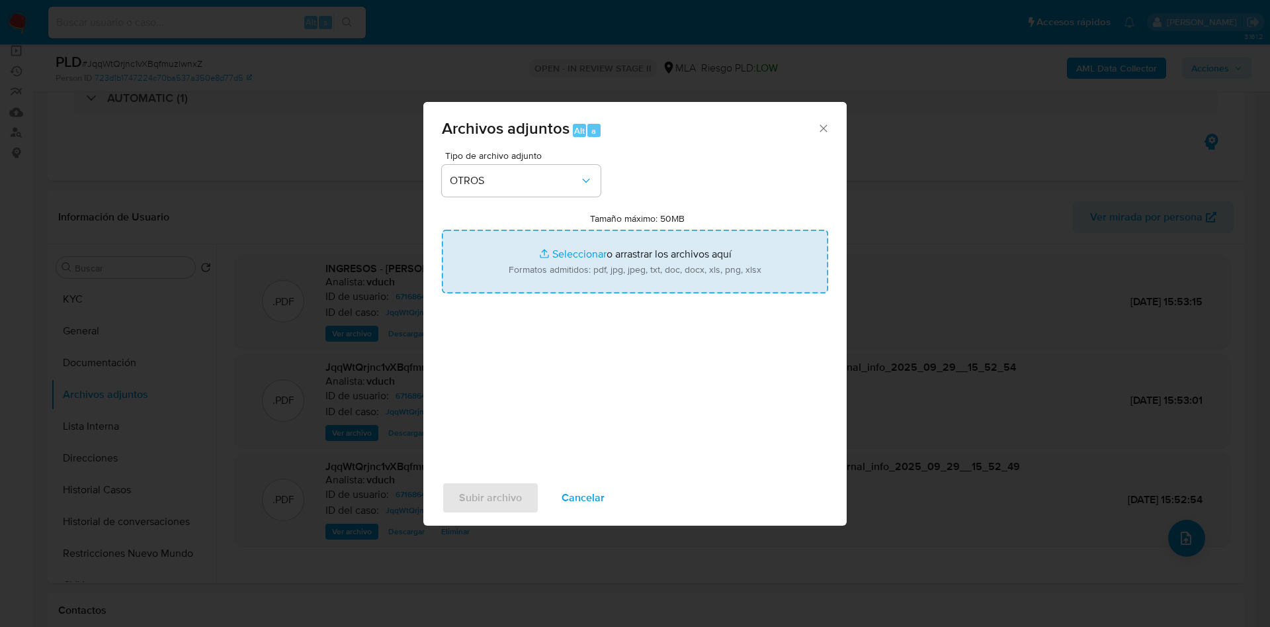
type input "C:\fakepath\Movimientos - JqqWtQrjnc1vXBqfmuzlwnxZ_2025_09_18_11_30_00.xlsx"
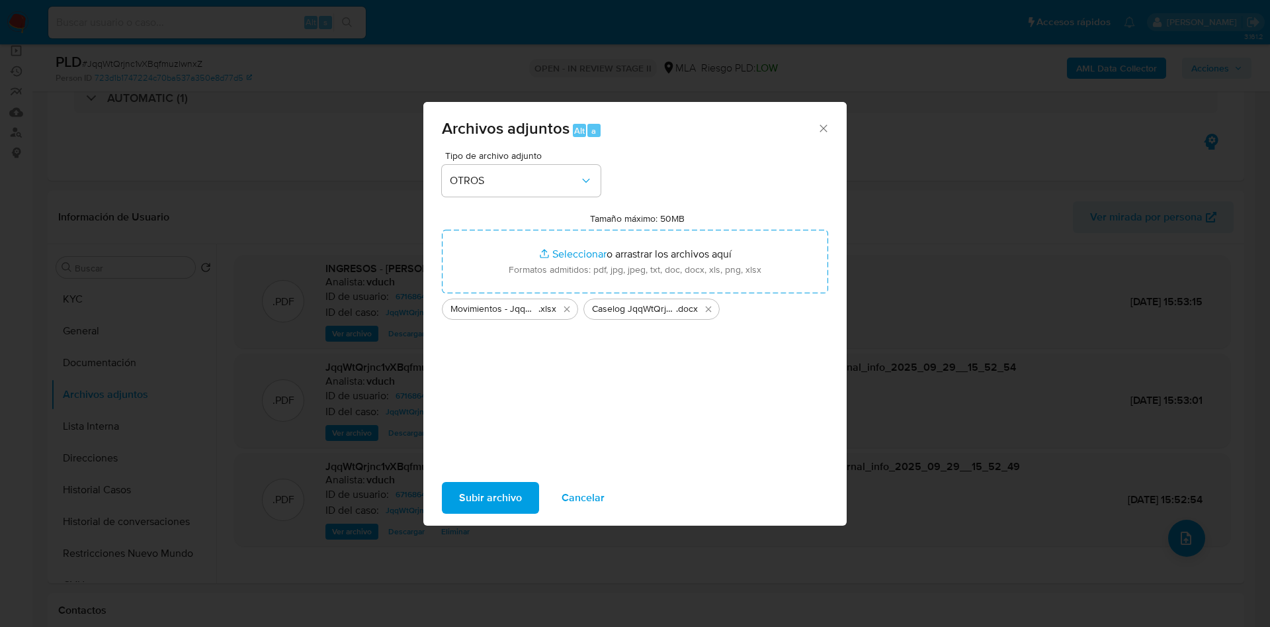
click at [516, 502] on span "Subir archivo" at bounding box center [490, 497] width 63 height 29
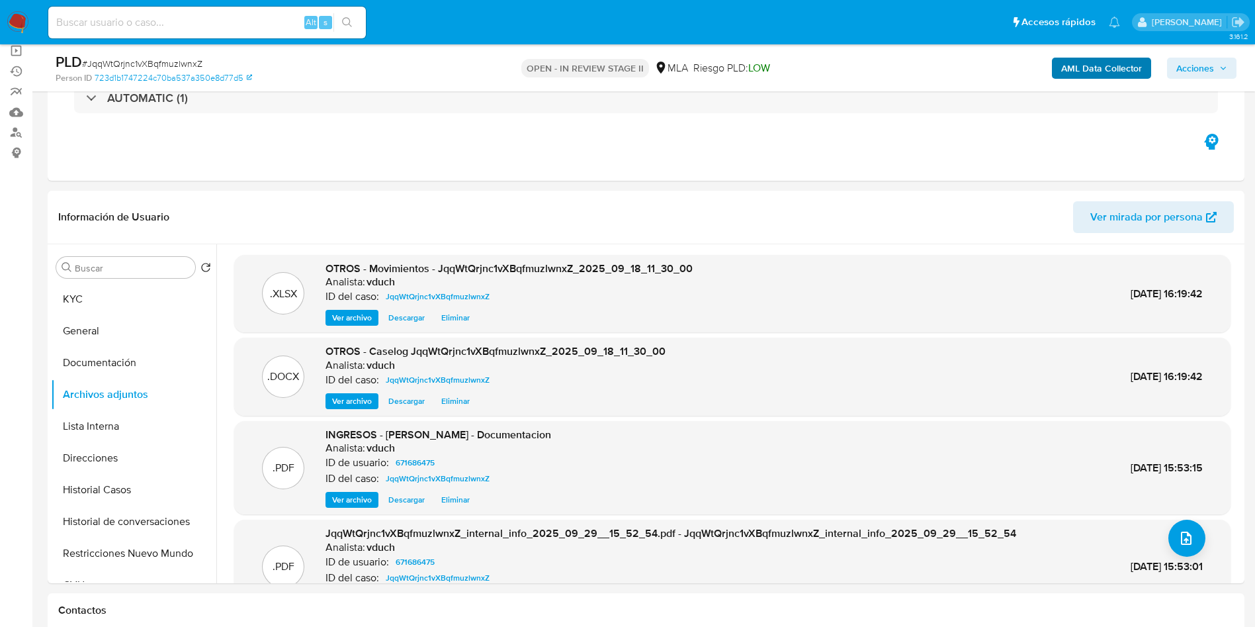
drag, startPoint x: 1205, startPoint y: 64, endPoint x: 1133, endPoint y: 64, distance: 71.5
click at [1207, 64] on span "Acciones" at bounding box center [1195, 68] width 38 height 21
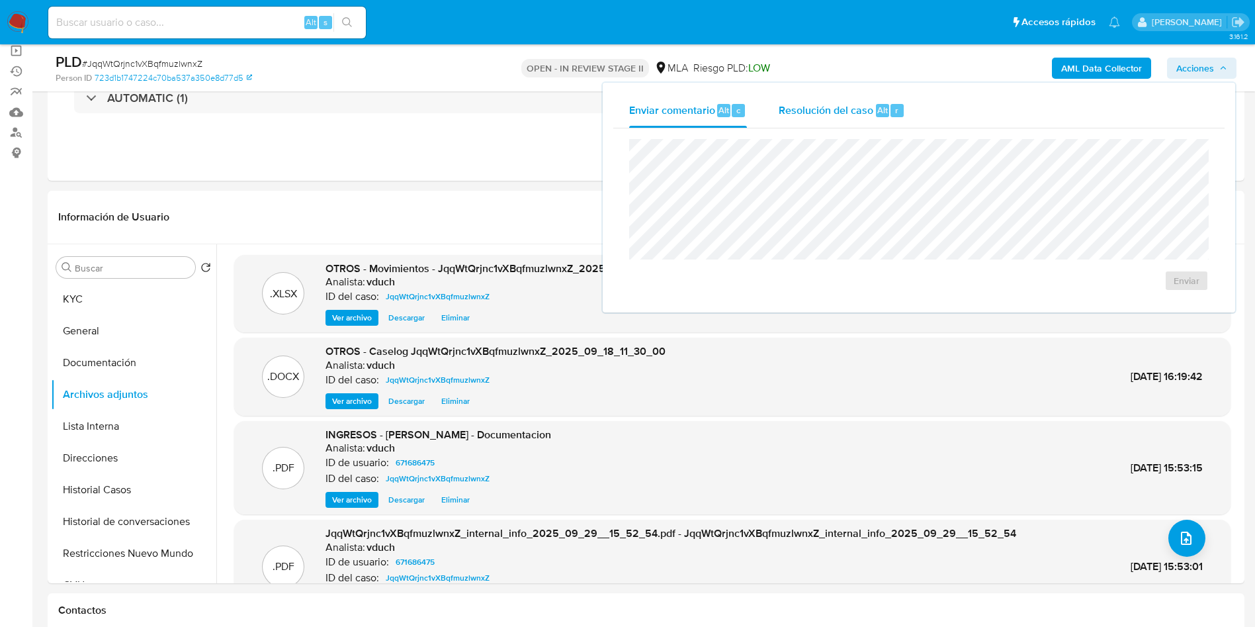
click at [869, 115] on span "Resolución del caso" at bounding box center [826, 109] width 95 height 15
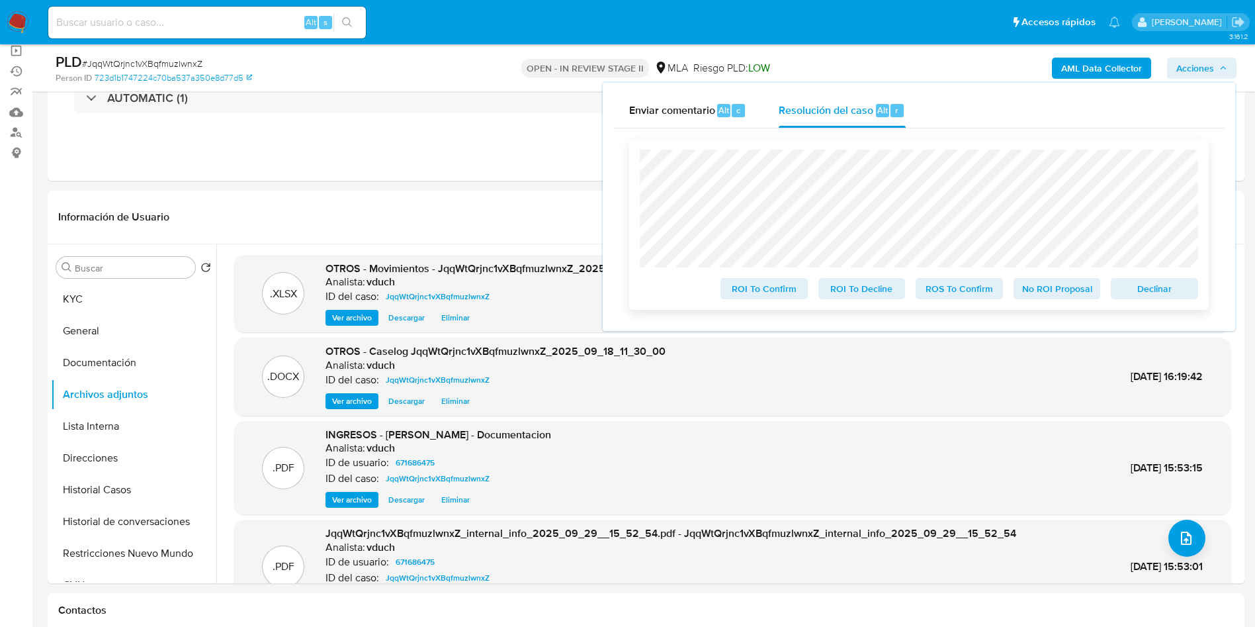
click at [1060, 290] on span "No ROI Proposal" at bounding box center [1057, 288] width 69 height 19
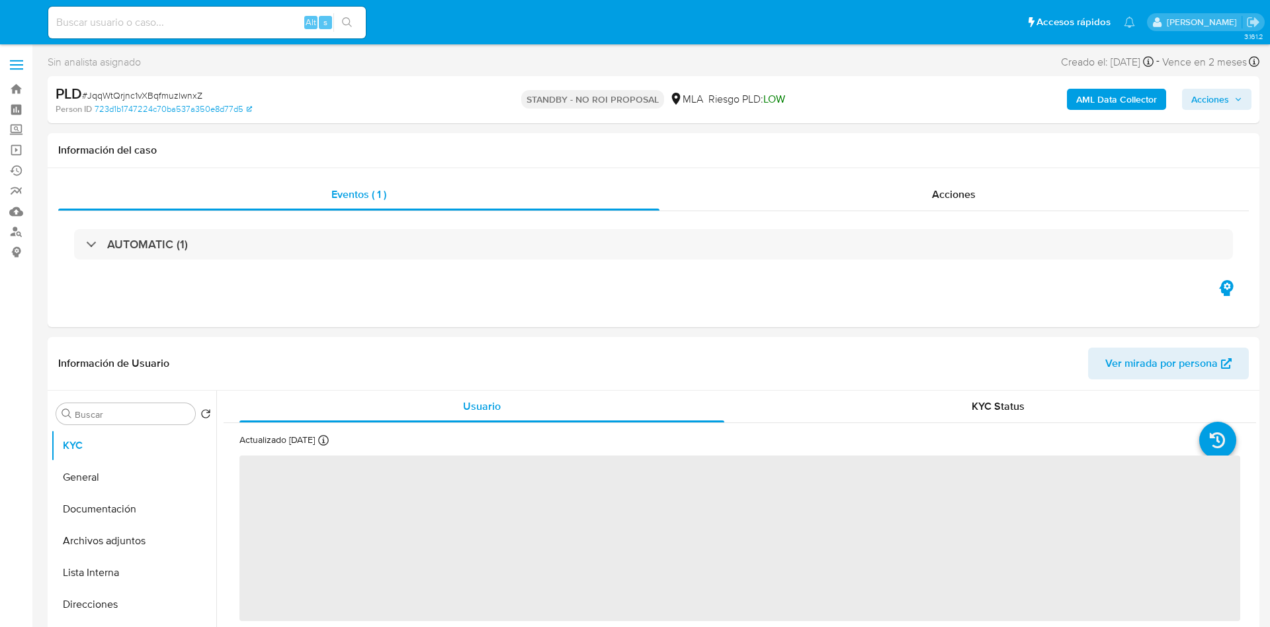
select select "10"
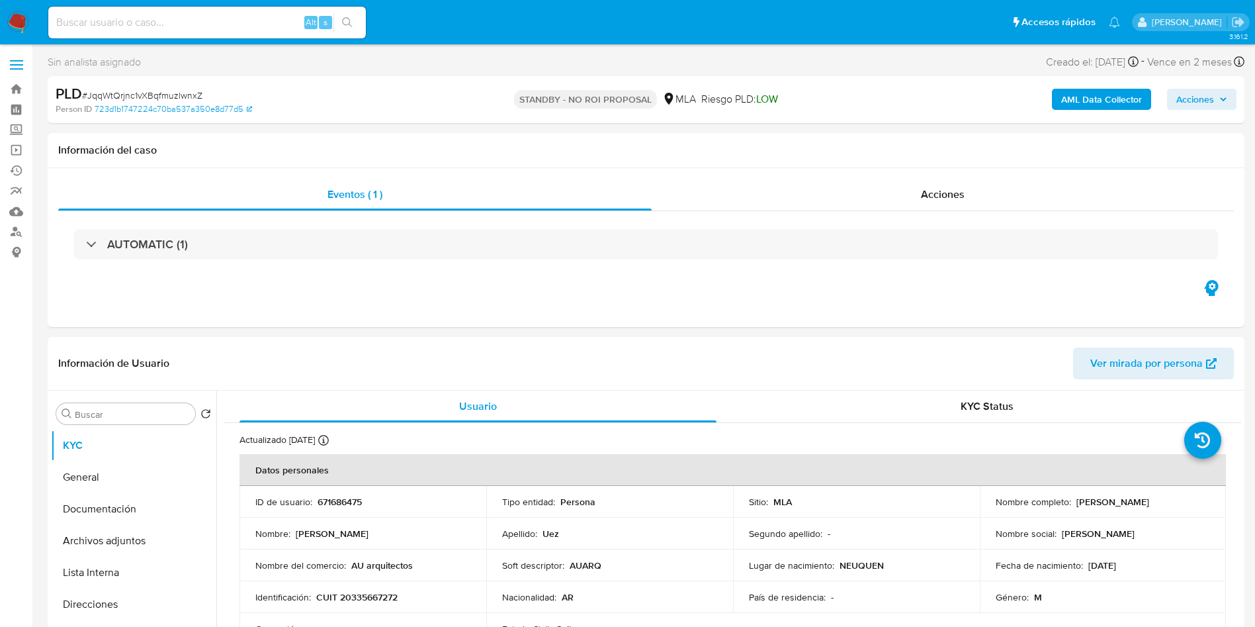
click at [200, 32] on div "Alt s" at bounding box center [207, 23] width 318 height 32
click at [268, 7] on div "Alt s" at bounding box center [207, 23] width 318 height 32
click at [283, 20] on input at bounding box center [207, 22] width 318 height 17
paste input "UduyahvosYzeewHiDq7YZ2r5"
type input "UduyahvosYzeewHiDq7YZ2r5"
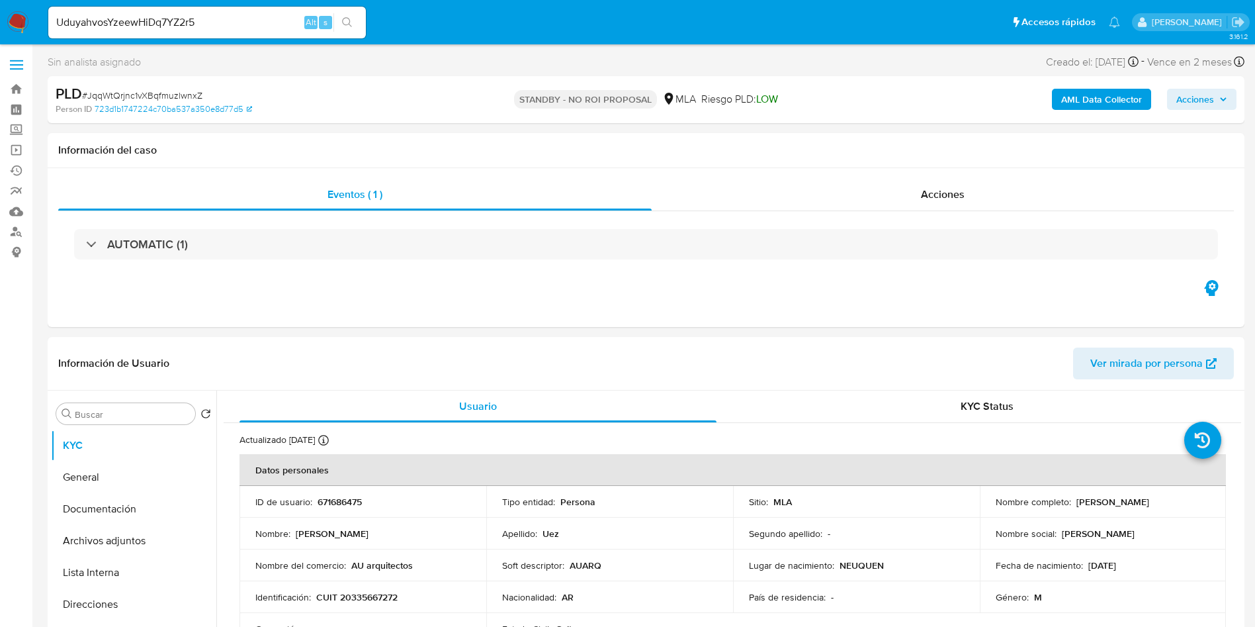
click at [357, 23] on button "search-icon" at bounding box center [346, 22] width 27 height 19
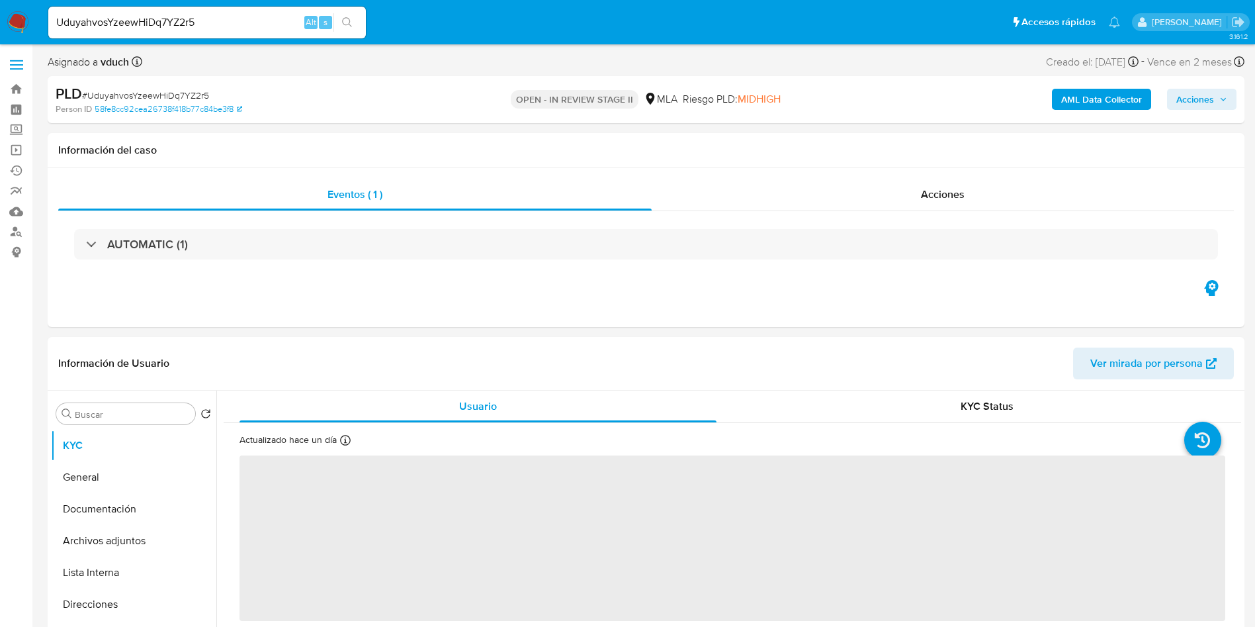
select select "10"
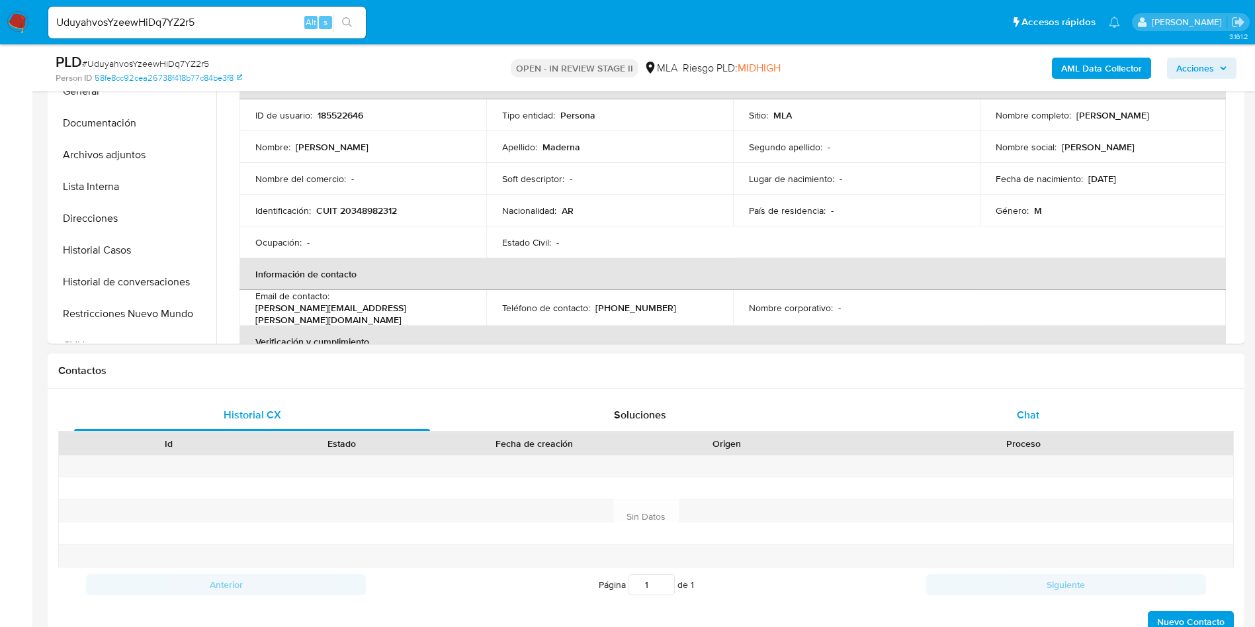
scroll to position [397, 0]
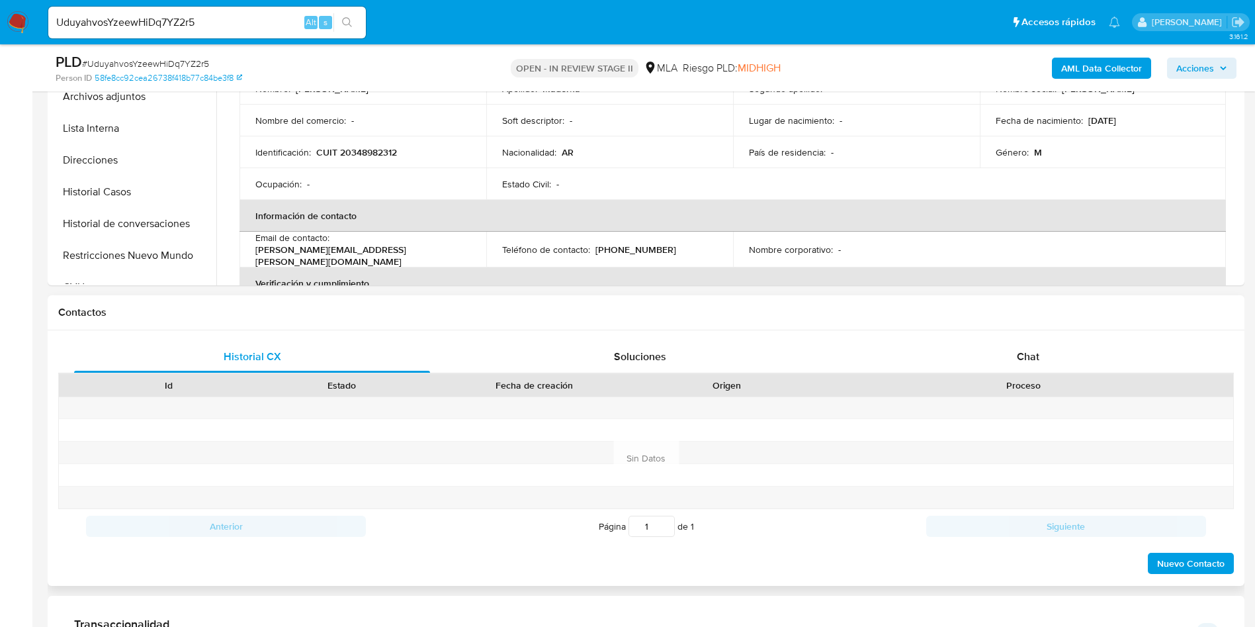
click at [1029, 319] on div "Contactos" at bounding box center [646, 312] width 1197 height 35
click at [1008, 365] on div "Chat" at bounding box center [1028, 357] width 356 height 32
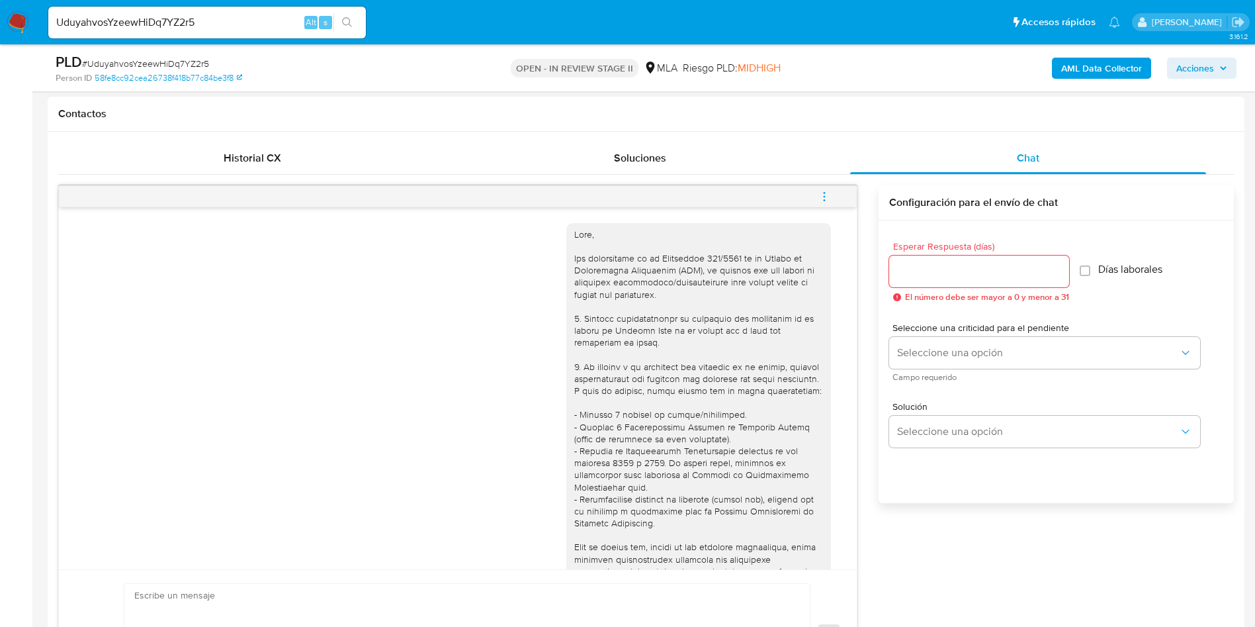
scroll to position [525, 0]
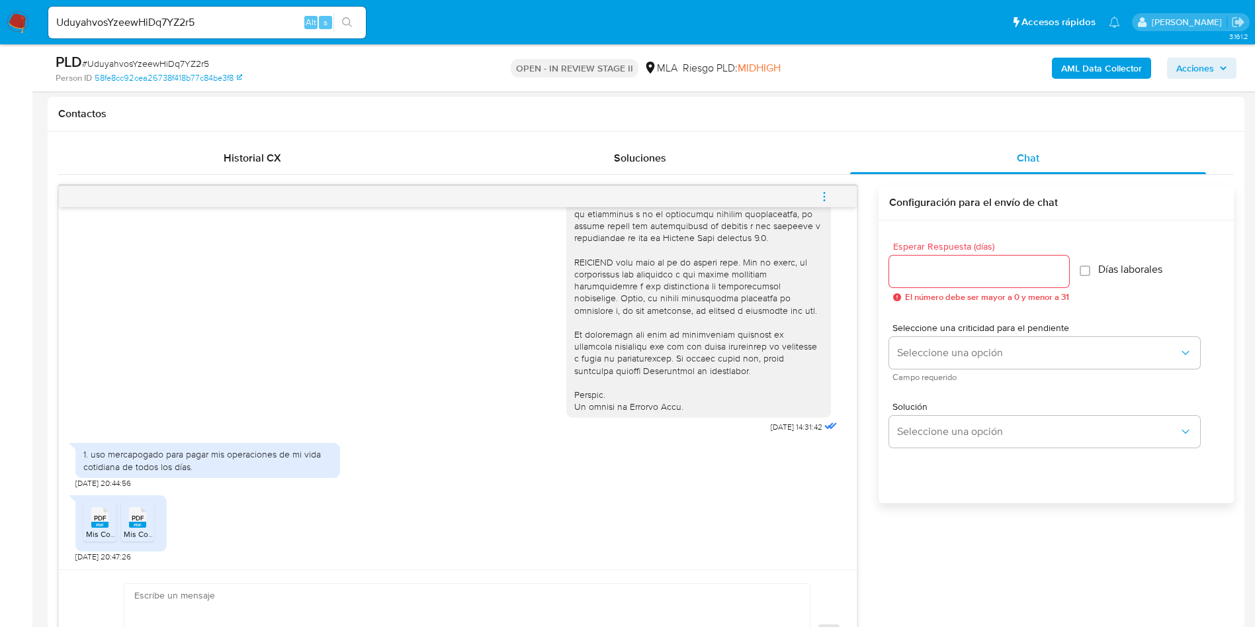
click at [94, 533] on span "Mis Comprobantes Emitidos - 2025.pdf" at bounding box center [155, 533] width 139 height 11
click at [133, 523] on rect at bounding box center [137, 524] width 17 height 6
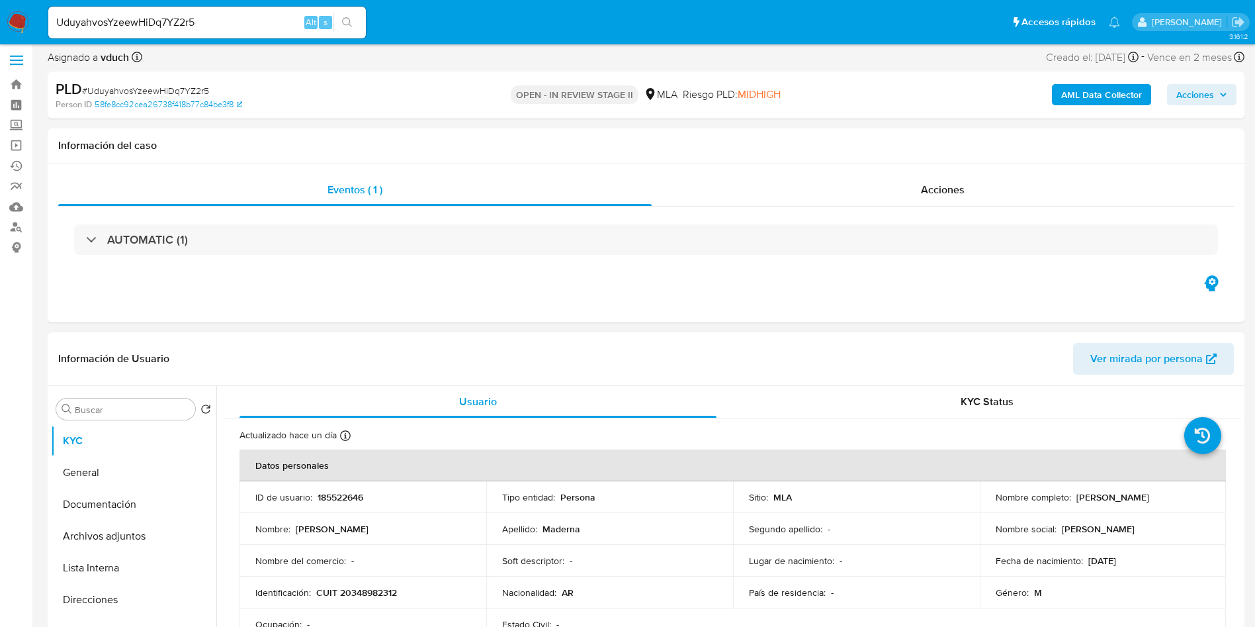
scroll to position [0, 0]
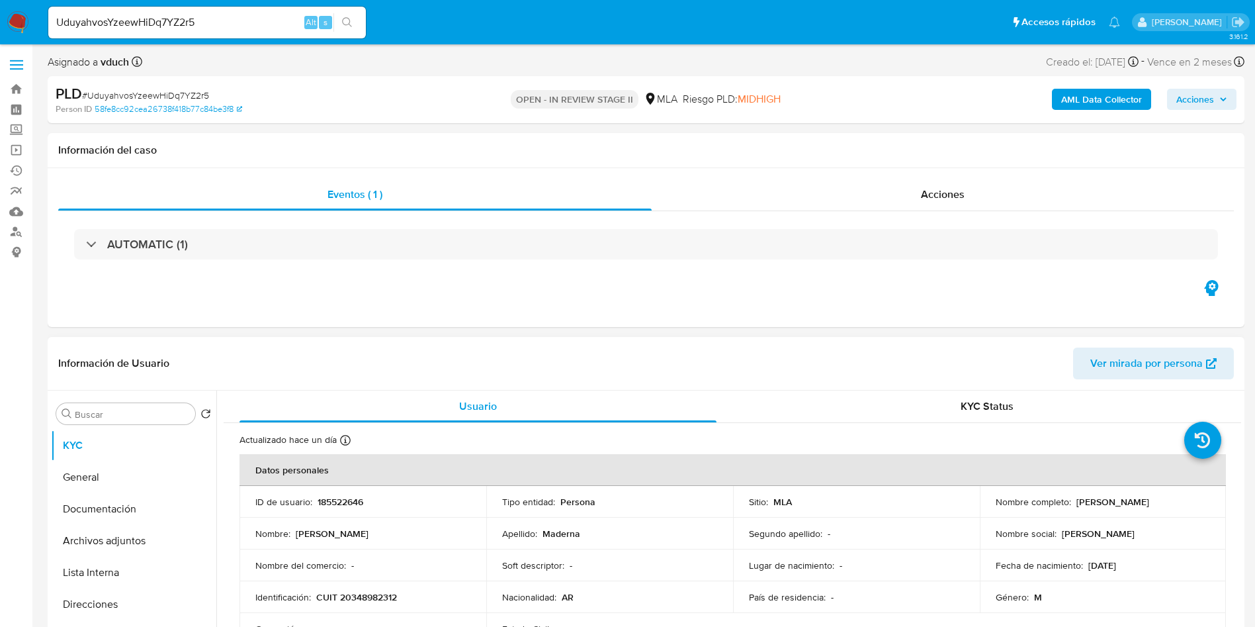
click at [324, 509] on td "ID de usuario : 185522646" at bounding box center [362, 502] width 247 height 32
click at [332, 500] on p "185522646" at bounding box center [341, 502] width 46 height 12
copy p "185522646"
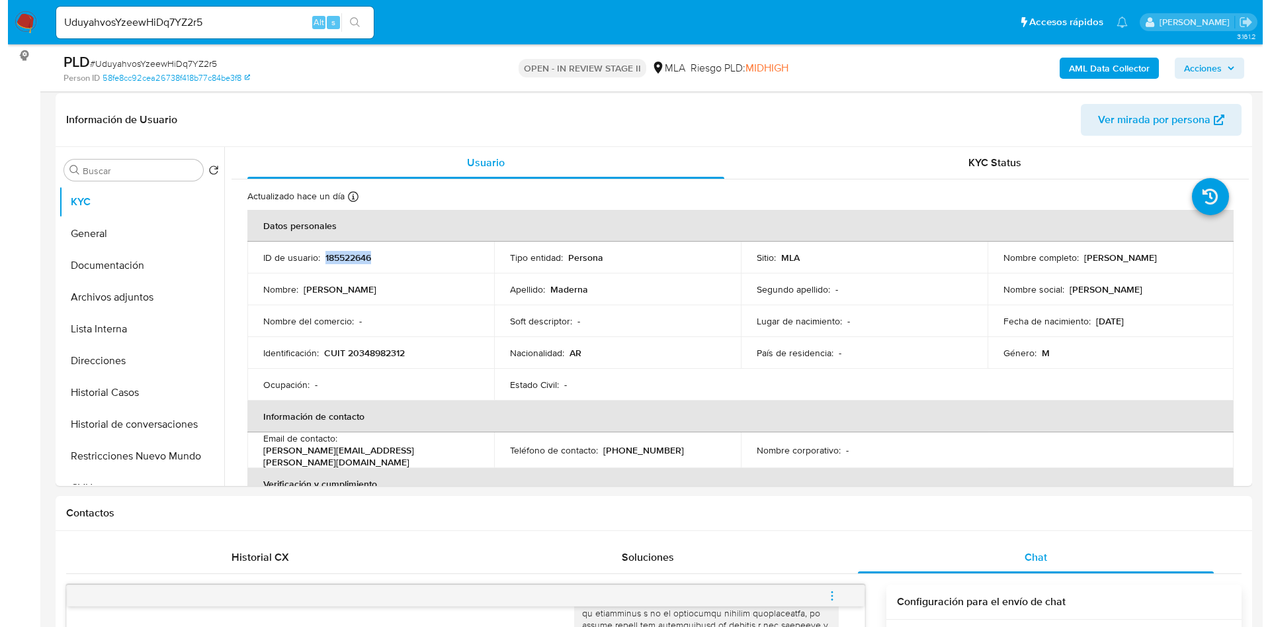
scroll to position [198, 0]
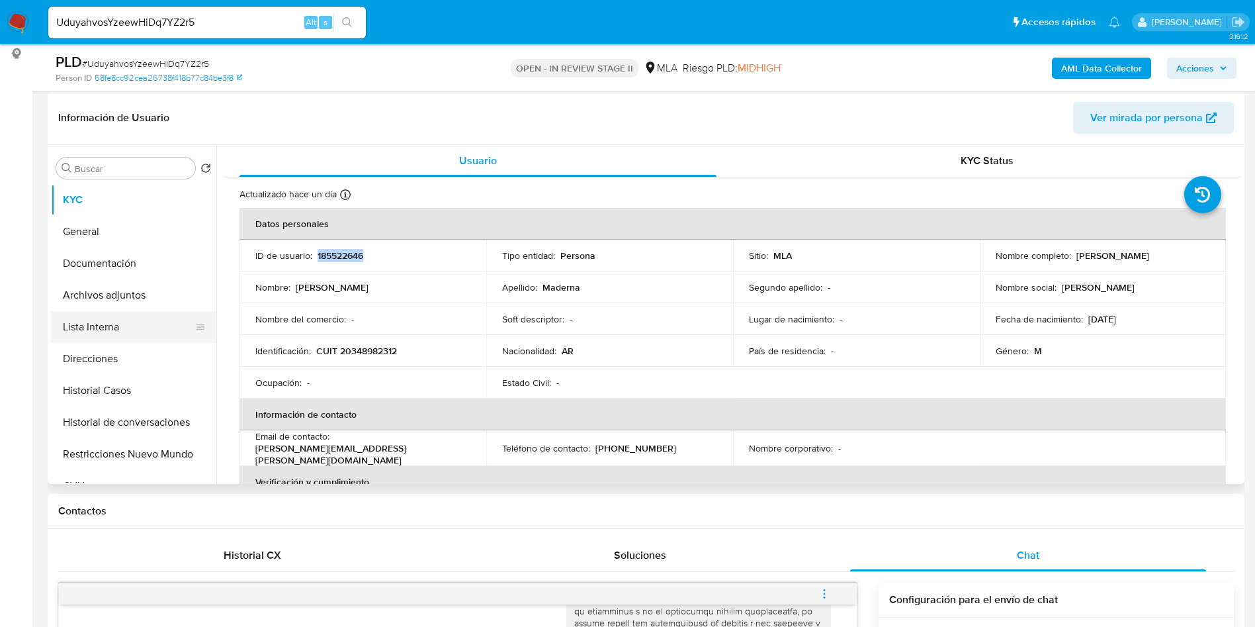
click at [131, 322] on button "Lista Interna" at bounding box center [128, 327] width 155 height 32
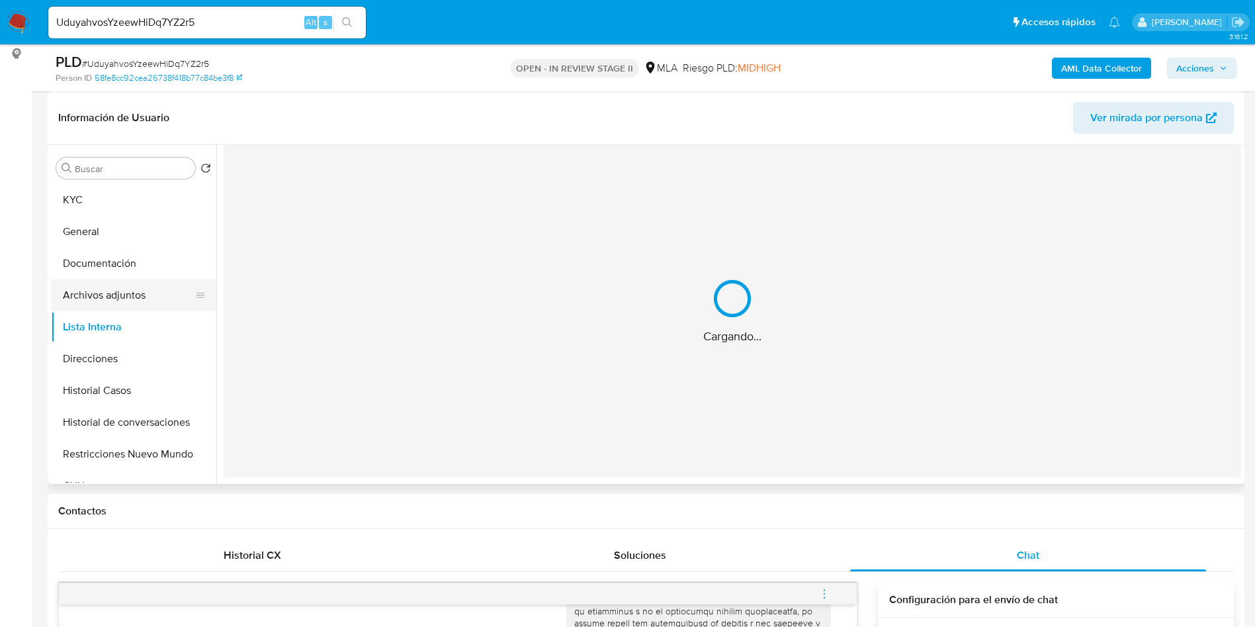
click at [134, 303] on button "Archivos adjuntos" at bounding box center [128, 295] width 155 height 32
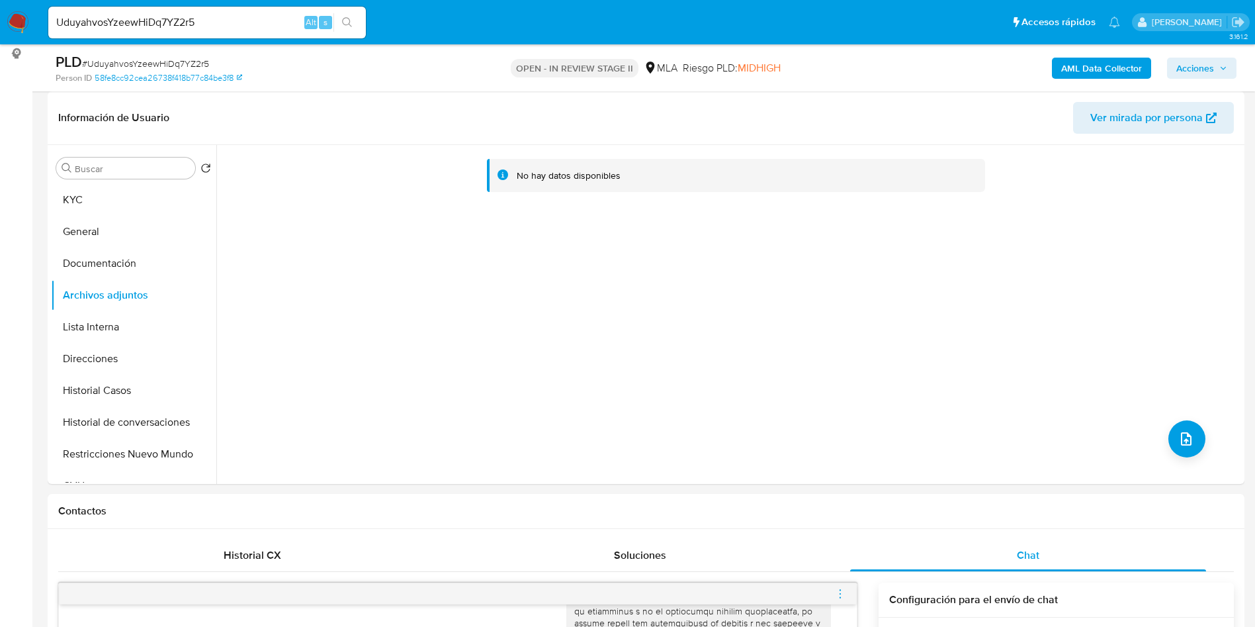
click at [1102, 67] on b "AML Data Collector" at bounding box center [1101, 68] width 81 height 21
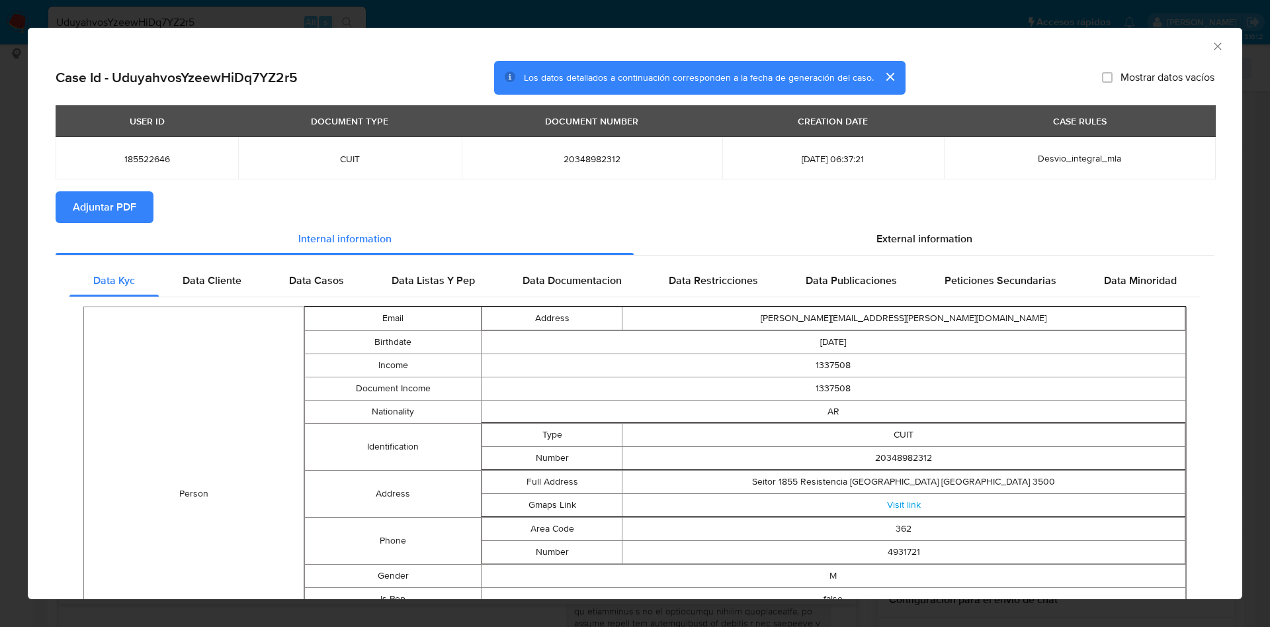
click at [140, 196] on button "Adjuntar PDF" at bounding box center [105, 207] width 98 height 32
click at [1211, 48] on div "AML Data Collector" at bounding box center [635, 44] width 1215 height 33
click at [1211, 45] on icon "Cerrar ventana" at bounding box center [1217, 46] width 13 height 13
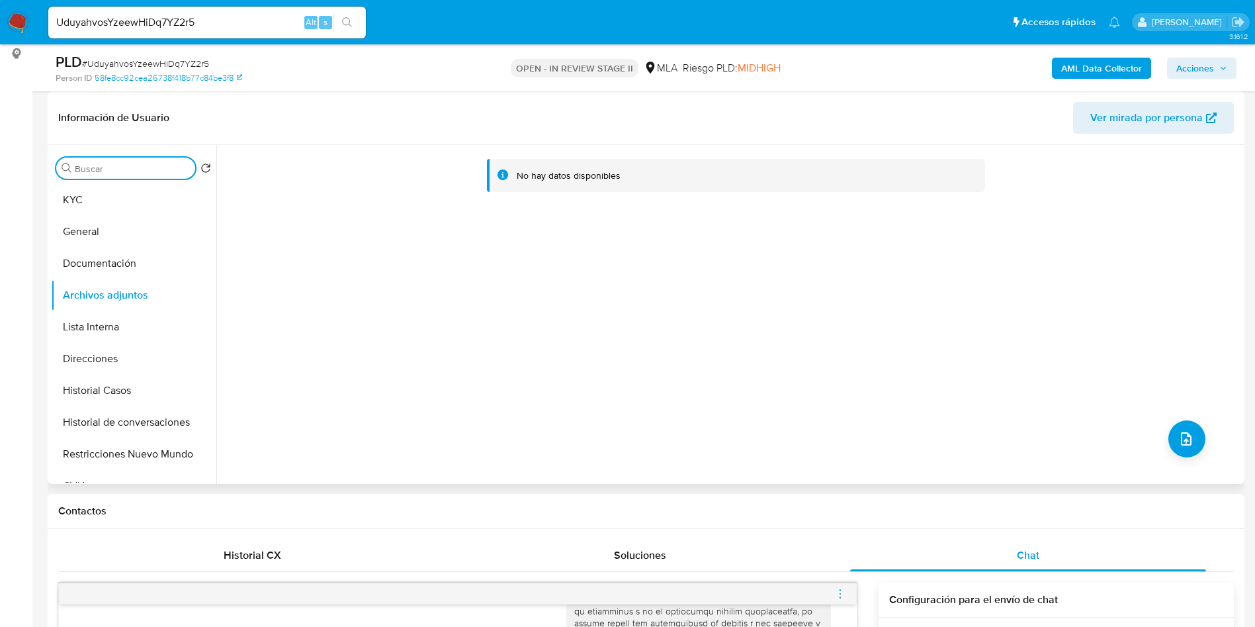
click at [130, 167] on input "Buscar" at bounding box center [132, 169] width 115 height 12
click at [114, 191] on button "KYC" at bounding box center [128, 200] width 155 height 32
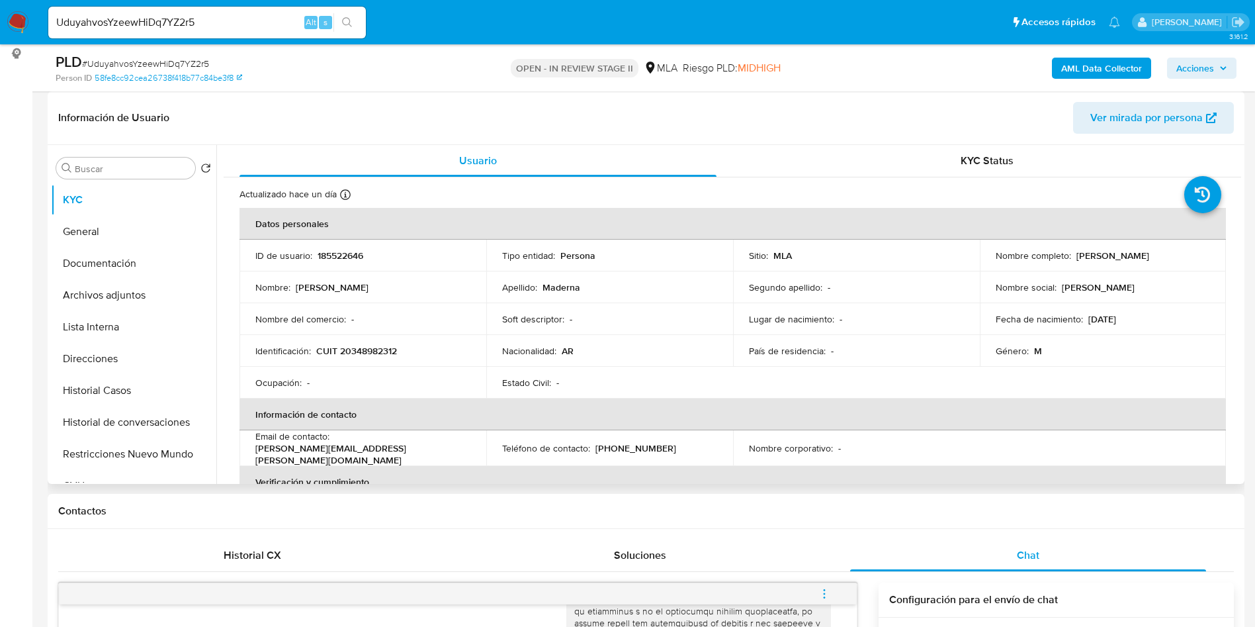
drag, startPoint x: 1074, startPoint y: 255, endPoint x: 1150, endPoint y: 258, distance: 75.5
click at [1149, 258] on p "[PERSON_NAME]" at bounding box center [1112, 255] width 73 height 12
drag, startPoint x: 1072, startPoint y: 255, endPoint x: 1192, endPoint y: 260, distance: 120.5
click at [1192, 260] on div "Nombre completo : Franco Matias Maderna" at bounding box center [1103, 255] width 215 height 12
copy p "[PERSON_NAME]"
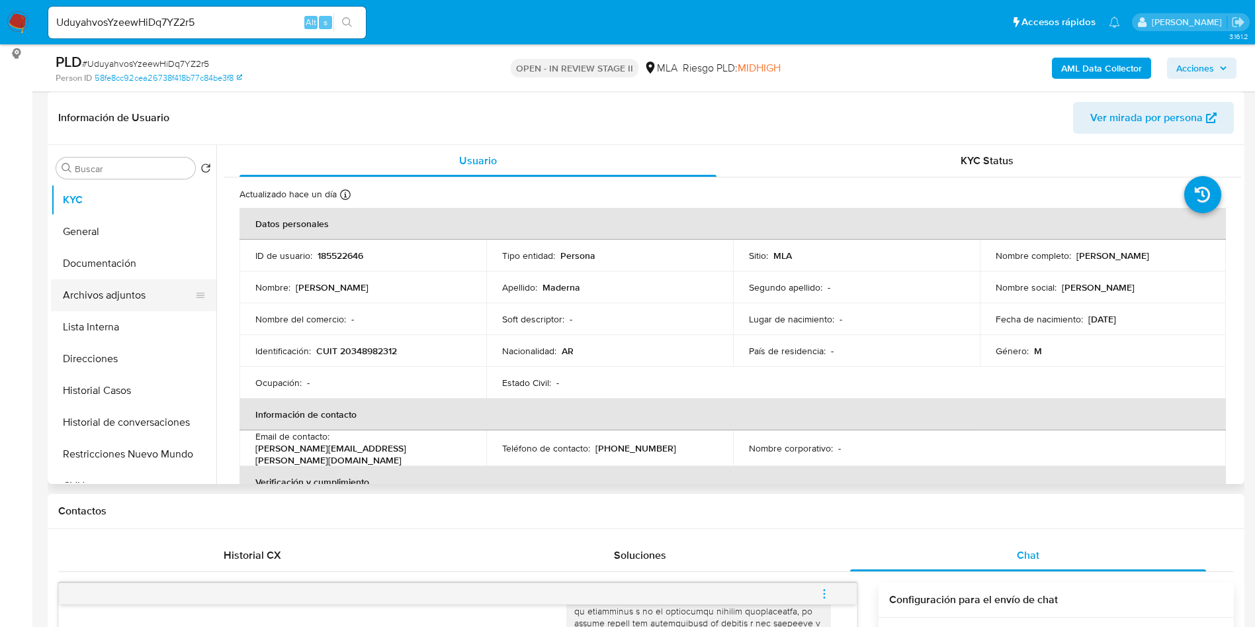
click at [144, 296] on button "Archivos adjuntos" at bounding box center [128, 295] width 155 height 32
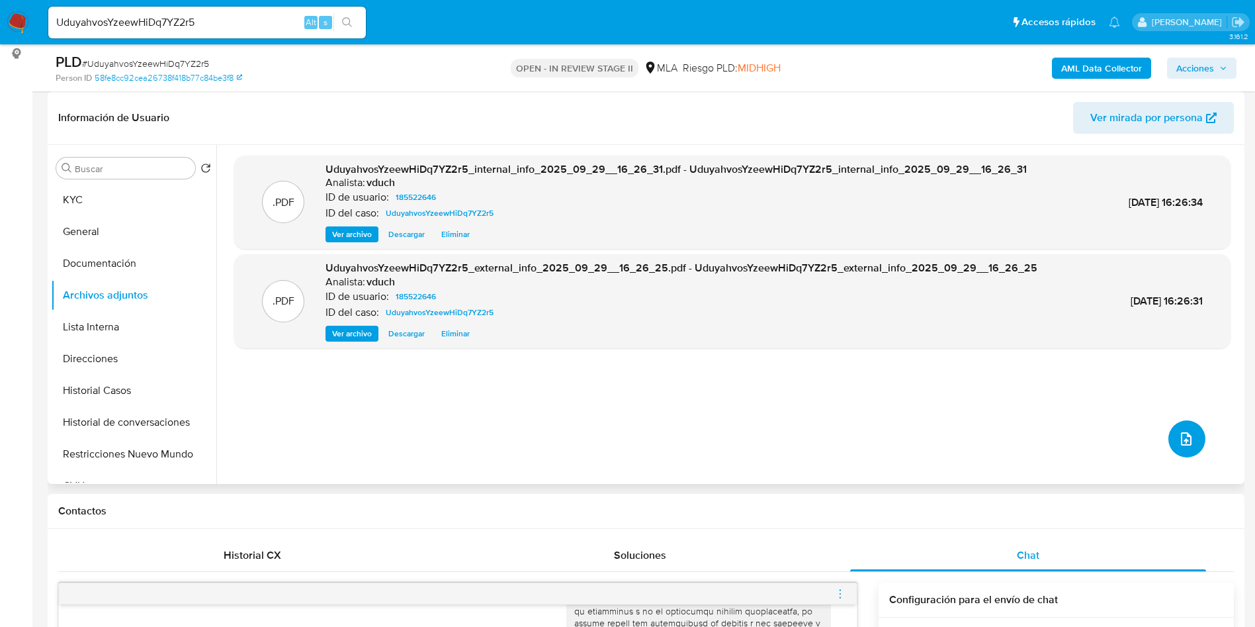
click at [1190, 435] on button "upload-file" at bounding box center [1186, 438] width 37 height 37
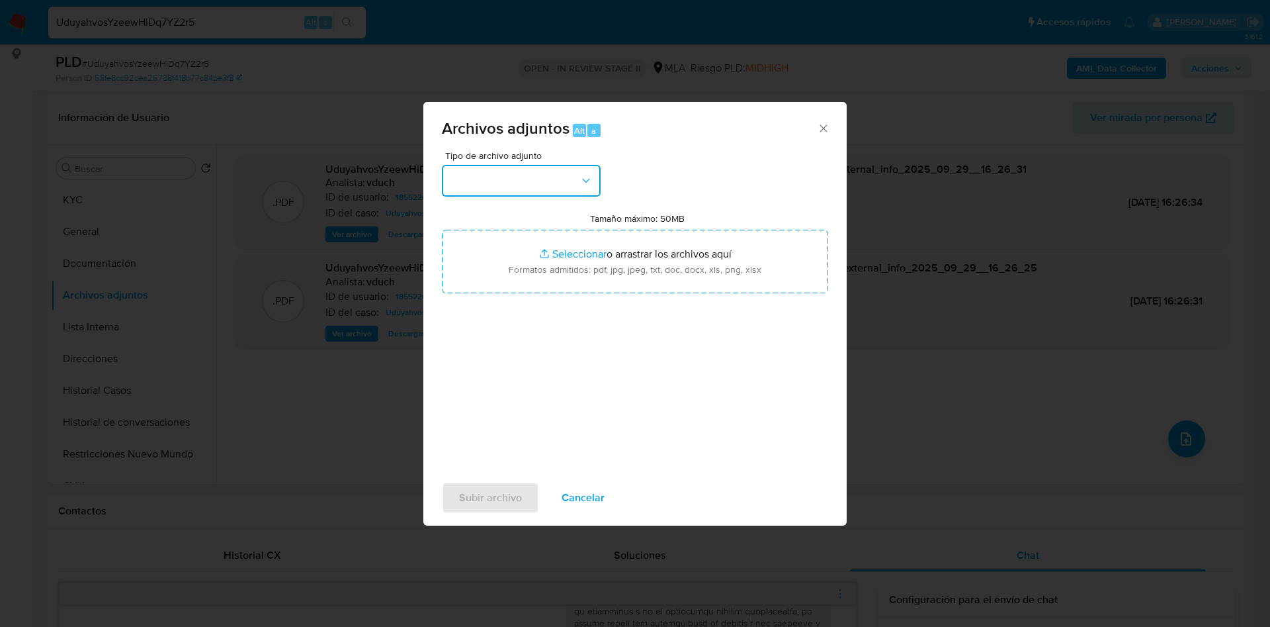
click at [562, 187] on button "button" at bounding box center [521, 181] width 159 height 32
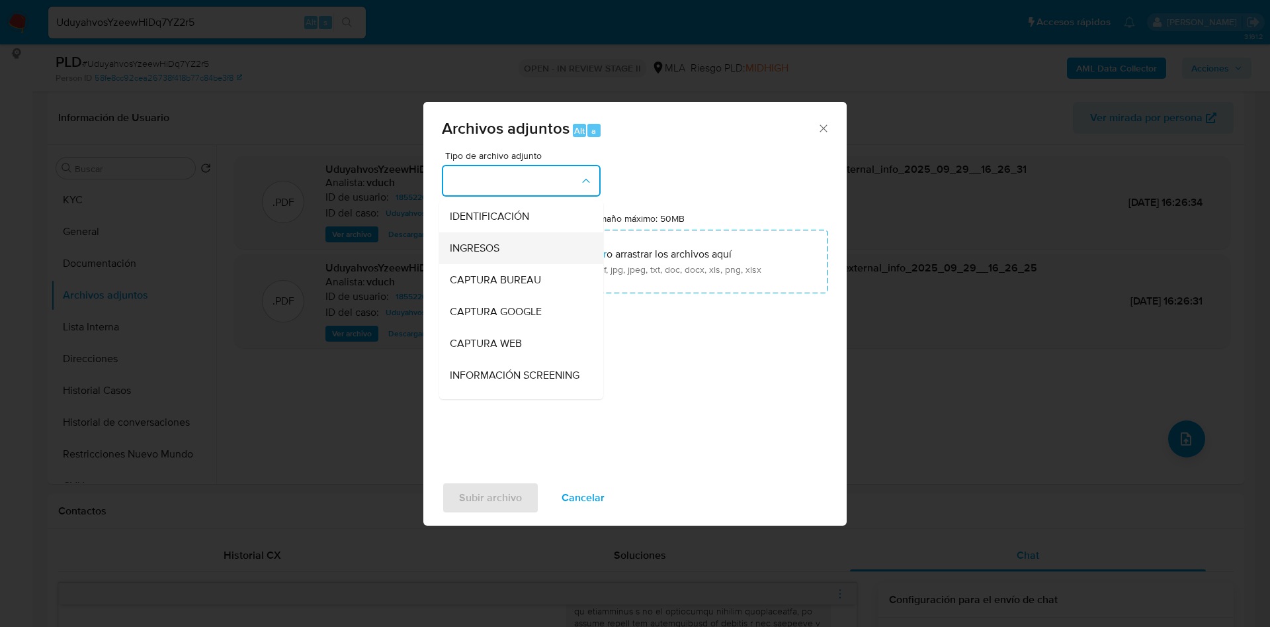
click at [495, 245] on span "INGRESOS" at bounding box center [475, 247] width 50 height 13
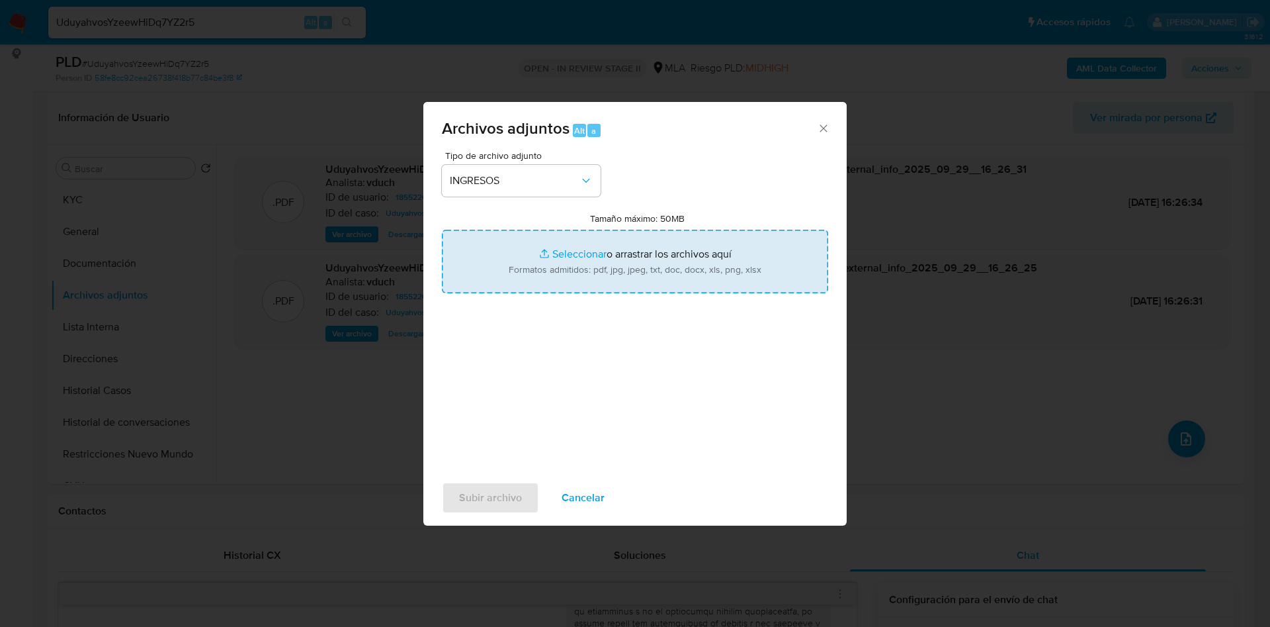
type input "C:\fakepath\Franco Matias Maderna - Documentacion.pdf"
click at [482, 500] on span "Subir archivo" at bounding box center [490, 497] width 63 height 29
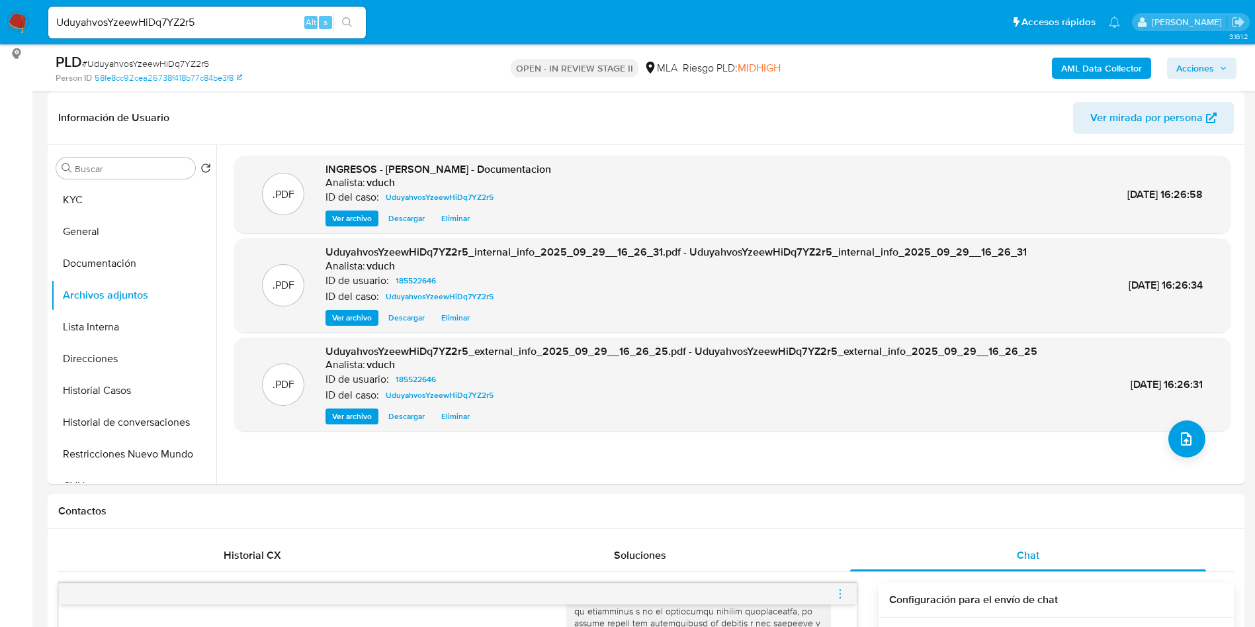
click at [1130, 69] on b "AML Data Collector" at bounding box center [1101, 68] width 81 height 21
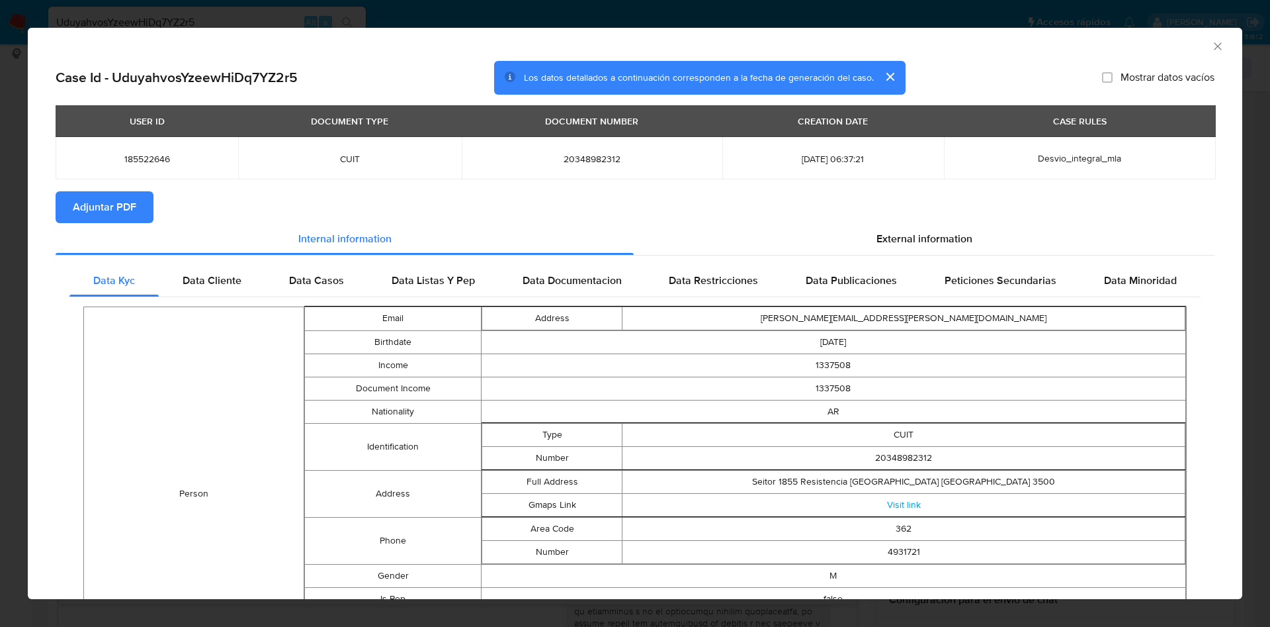
click at [896, 198] on section "Adjuntar PDF" at bounding box center [635, 207] width 1159 height 32
click at [905, 236] on span "External information" at bounding box center [925, 238] width 96 height 15
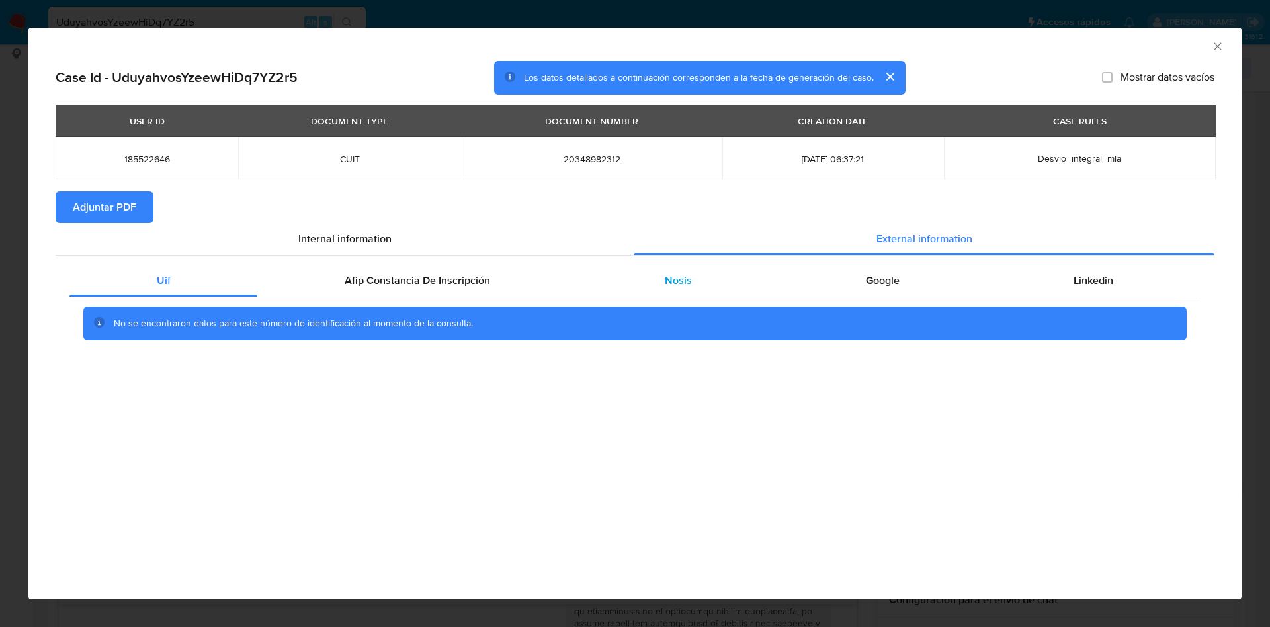
click at [711, 292] on div "Nosis" at bounding box center [678, 281] width 201 height 32
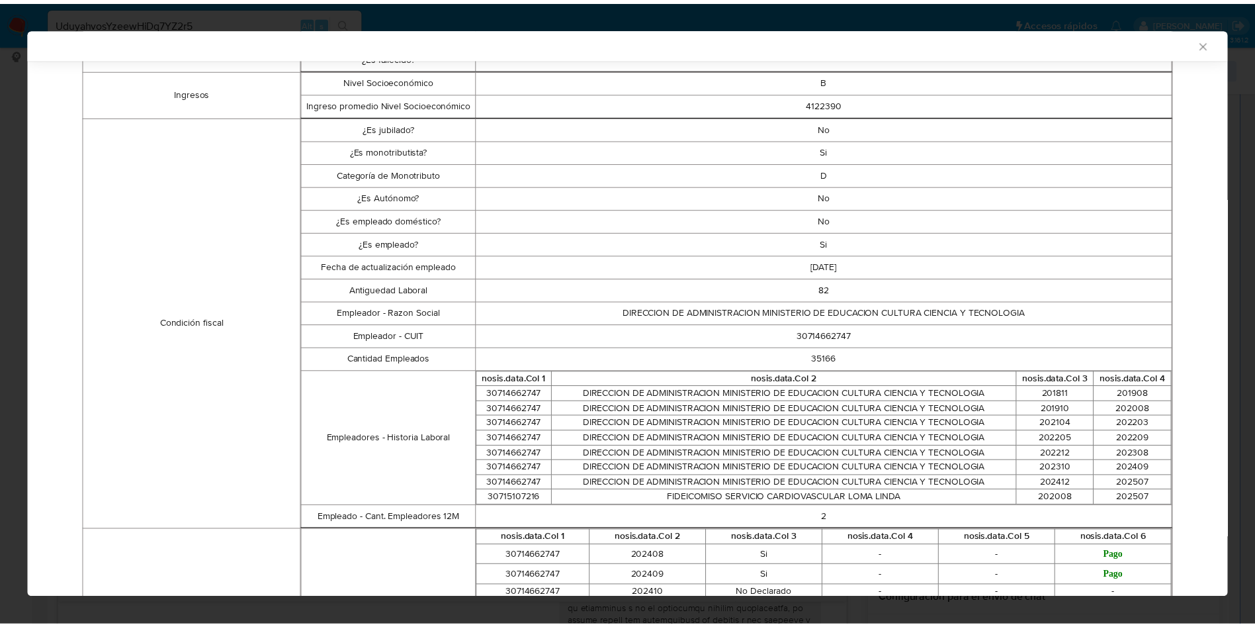
scroll to position [0, 0]
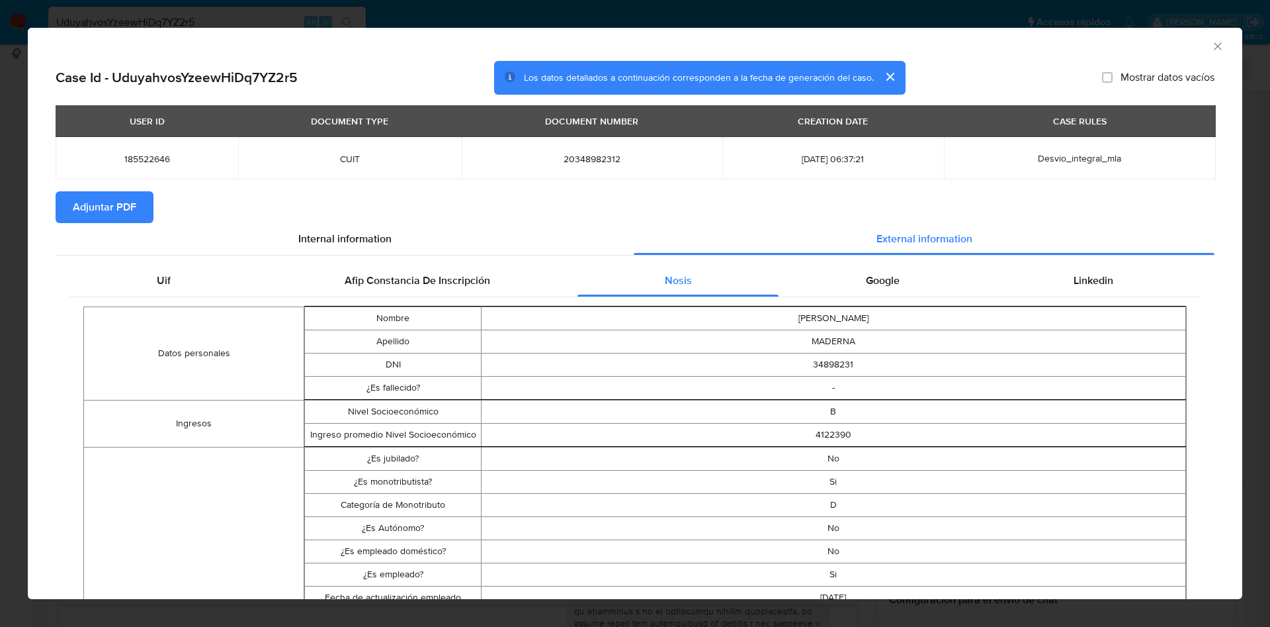
click at [1209, 44] on div "AML Data Collector" at bounding box center [635, 44] width 1215 height 33
click at [1211, 44] on icon "Cerrar ventana" at bounding box center [1217, 46] width 13 height 13
click at [1208, 44] on div "AML Data Collector Case Id - UduyahvosYzeewHiDq7YZ2r5 Los datos detallados a co…" at bounding box center [635, 313] width 1270 height 627
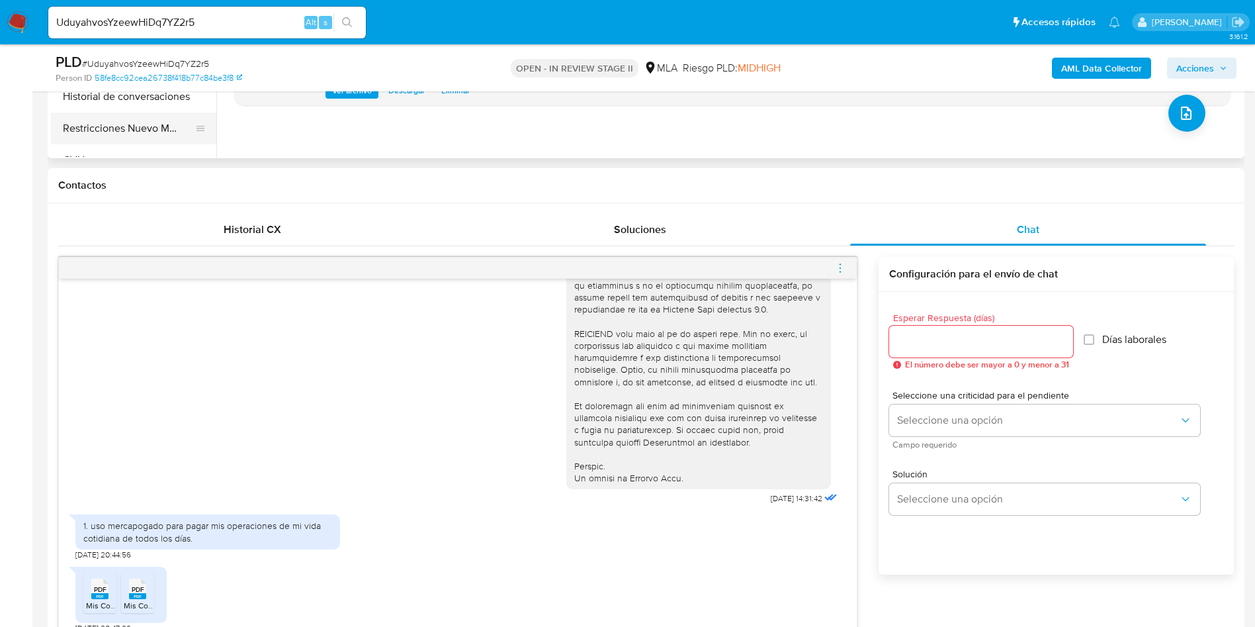
scroll to position [595, 0]
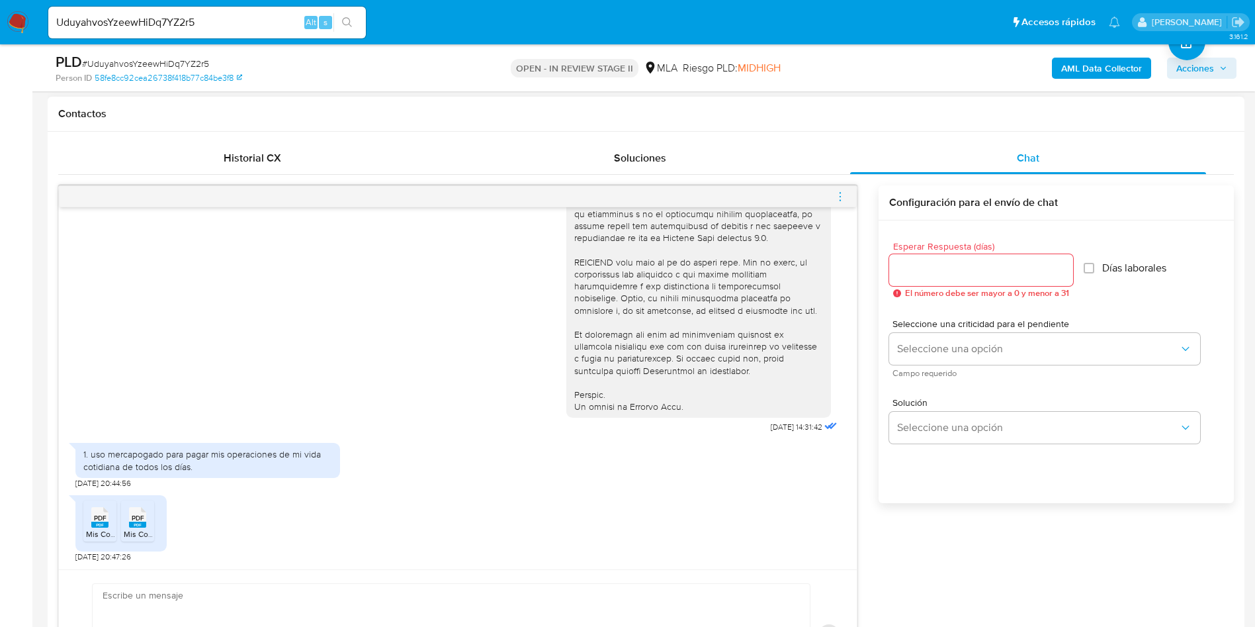
click at [479, 530] on div "PDF PDF Mis Comprobantes Emitidos - 2025.pdf PDF PDF Mis Comprobantes Emitidos …" at bounding box center [457, 524] width 765 height 73
click at [375, 583] on div at bounding box center [451, 634] width 718 height 103
click at [374, 593] on textarea at bounding box center [448, 635] width 691 height 102
paste textarea "Hola, ¡Muchas gracias por tu respuesta! Confirmamos la recepción de la document…"
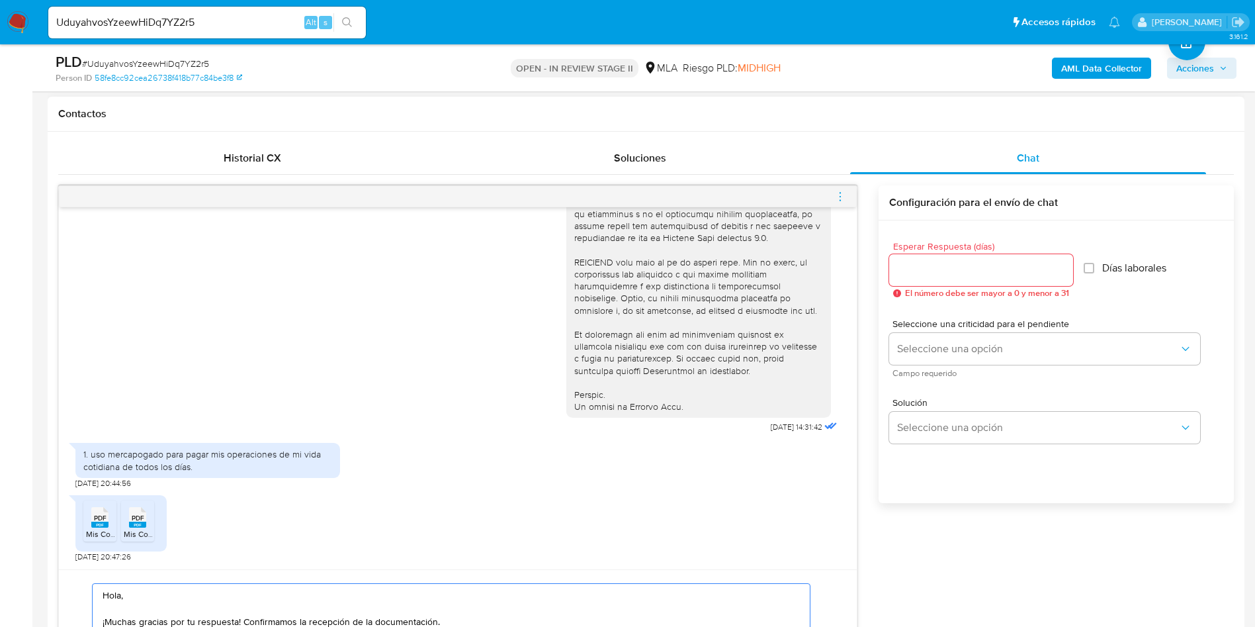
scroll to position [676, 0]
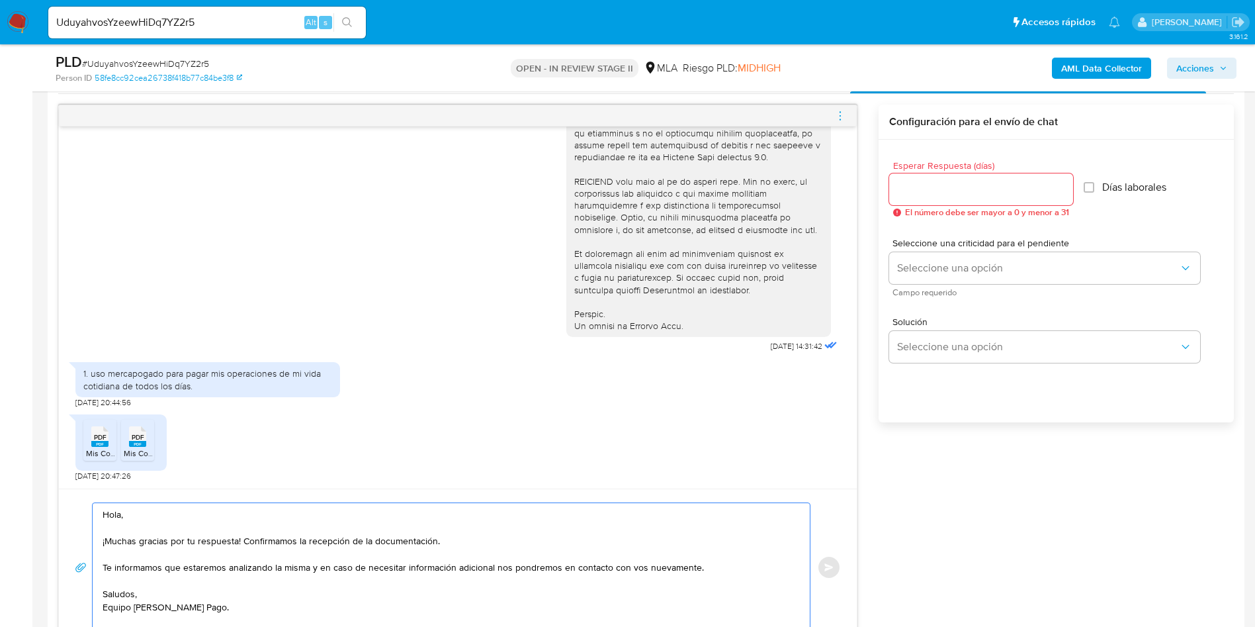
type textarea "Hola, ¡Muchas gracias por tu respuesta! Confirmamos la recepción de la document…"
click at [937, 188] on input "Esperar Respuesta (días)" at bounding box center [981, 189] width 184 height 17
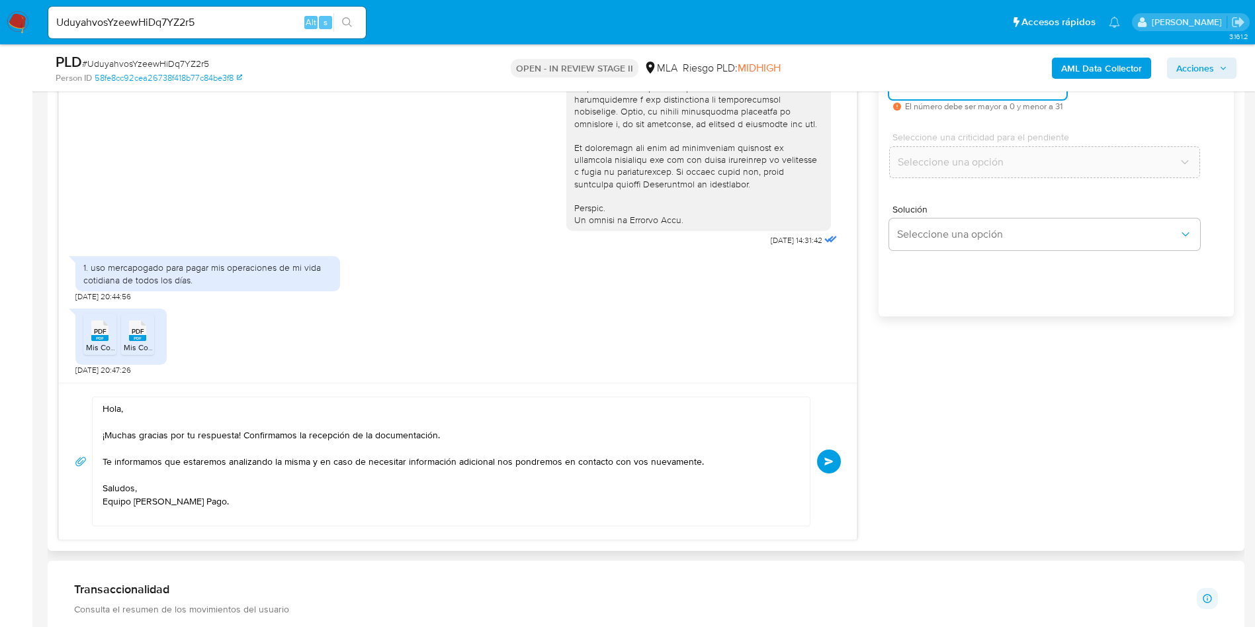
scroll to position [875, 0]
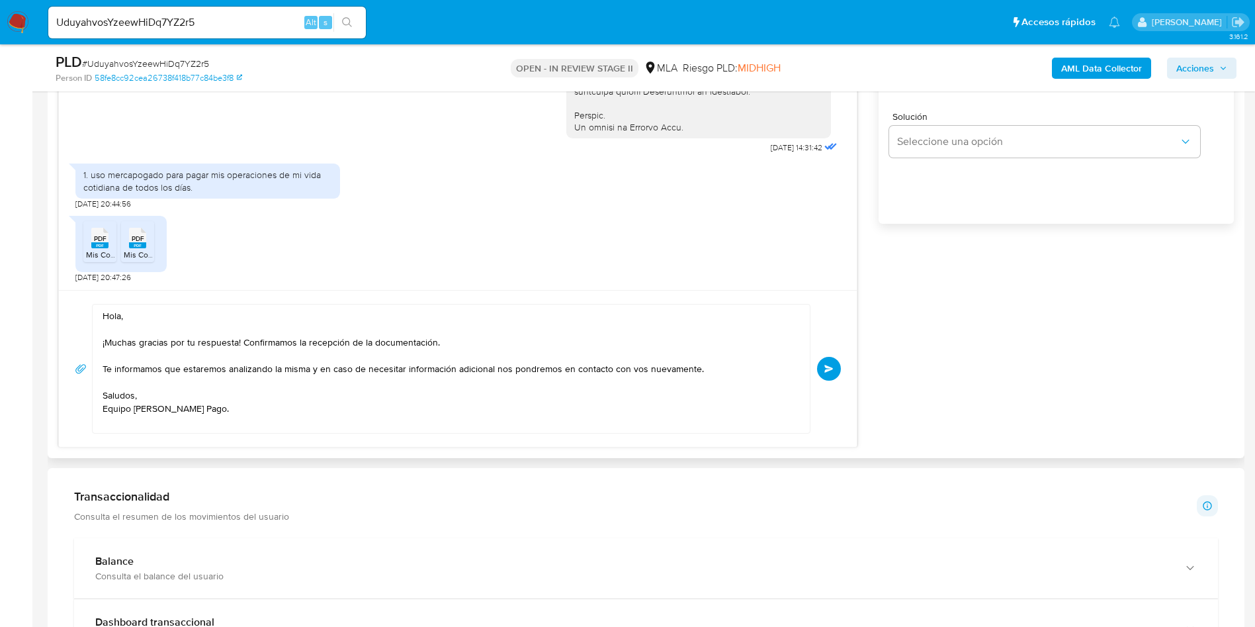
type input "0"
click at [162, 421] on textarea "Hola, ¡Muchas gracias por tu respuesta! Confirmamos la recepción de la document…" at bounding box center [448, 368] width 691 height 128
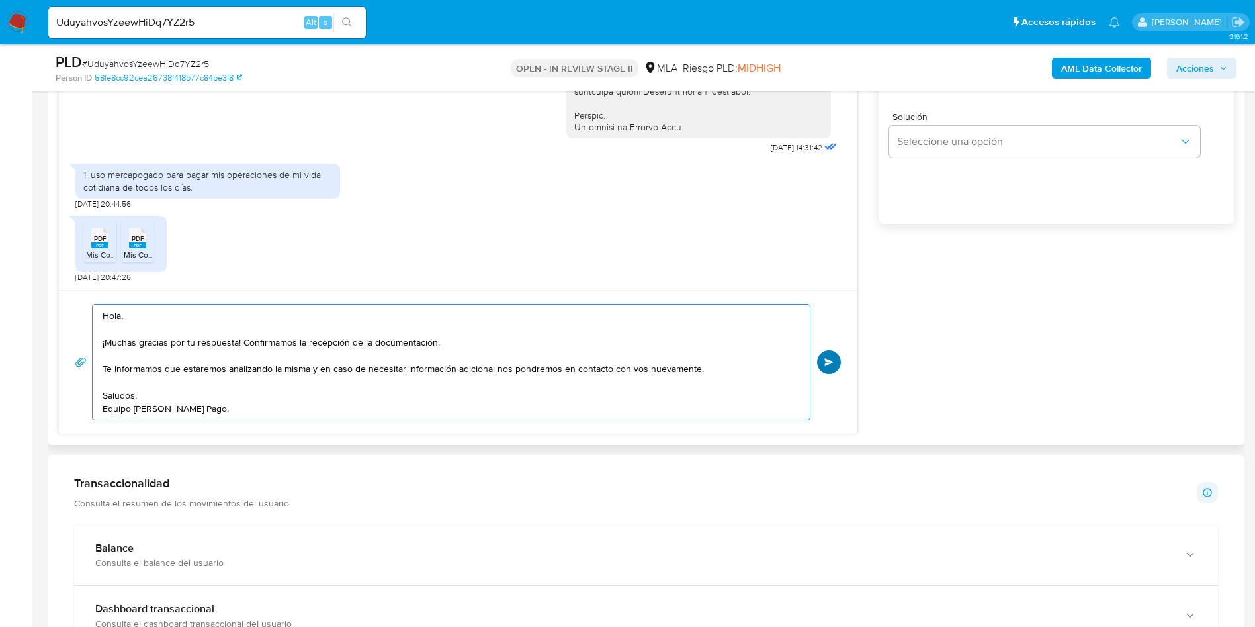
type textarea "Hola, ¡Muchas gracias por tu respuesta! Confirmamos la recepción de la document…"
click at [829, 359] on span "Enviar" at bounding box center [828, 362] width 9 height 8
click at [202, 23] on input "UduyahvosYzeewHiDq7YZ2r5" at bounding box center [207, 22] width 318 height 17
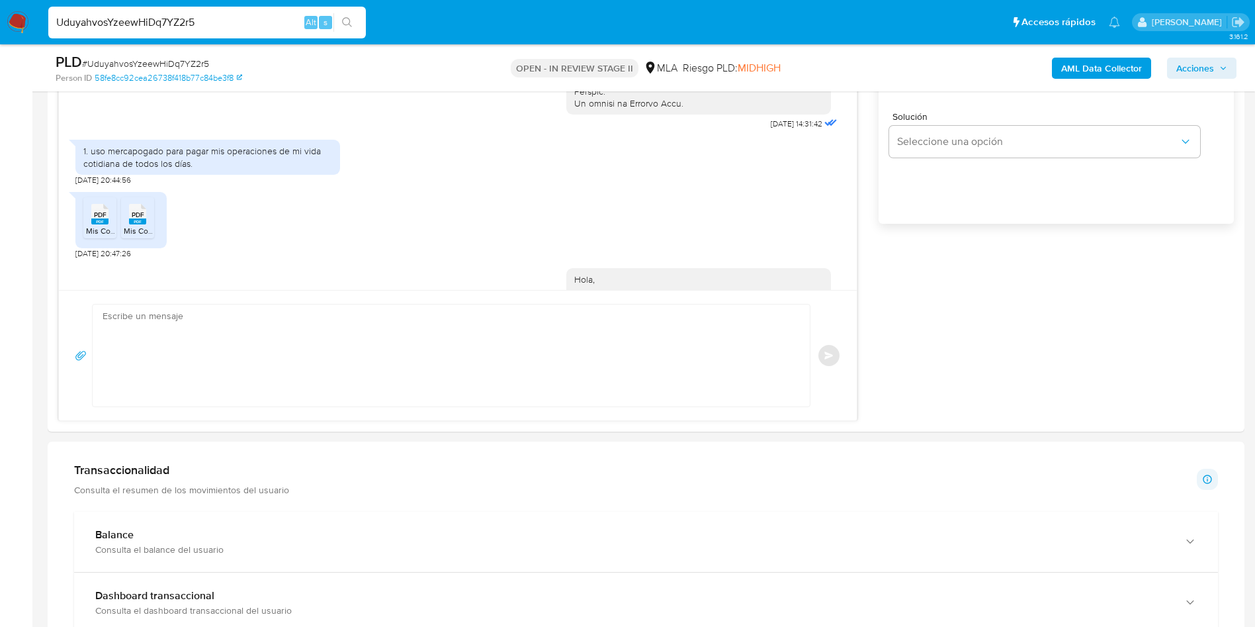
scroll to position [696, 0]
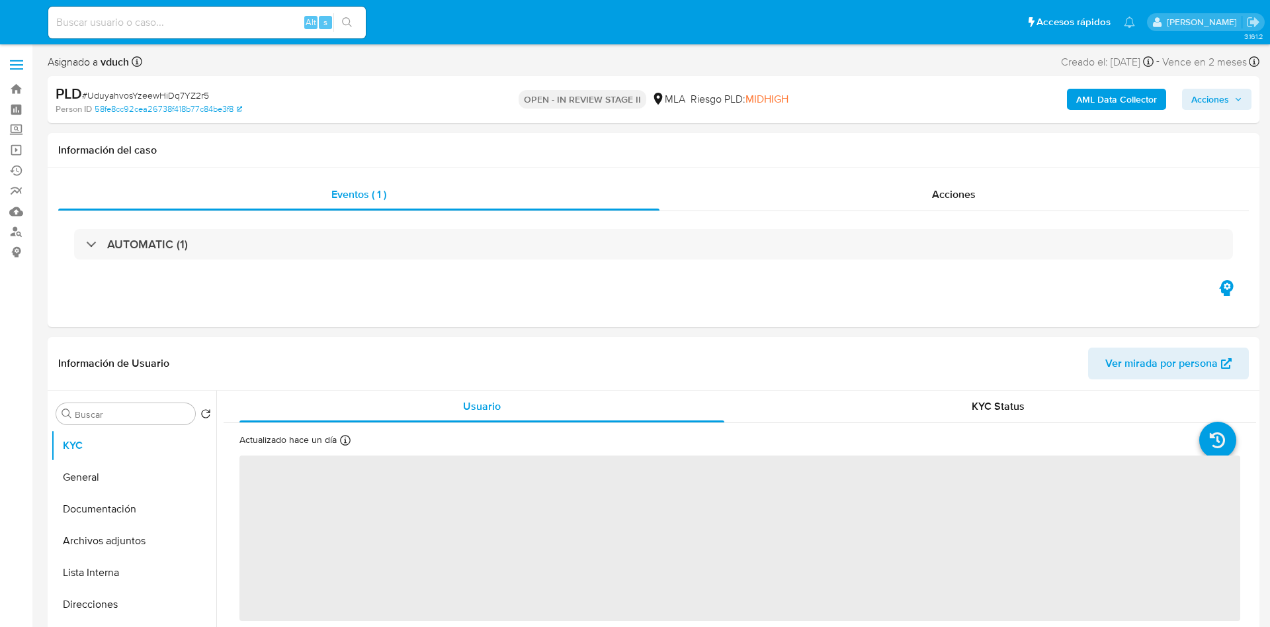
select select "10"
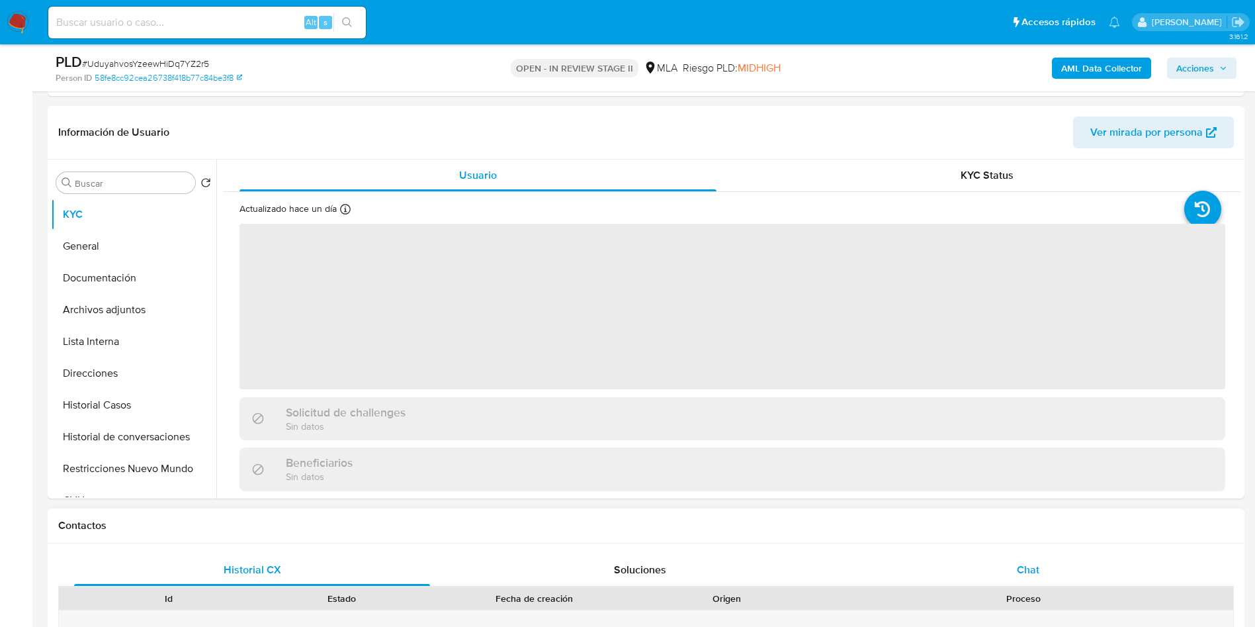
scroll to position [298, 0]
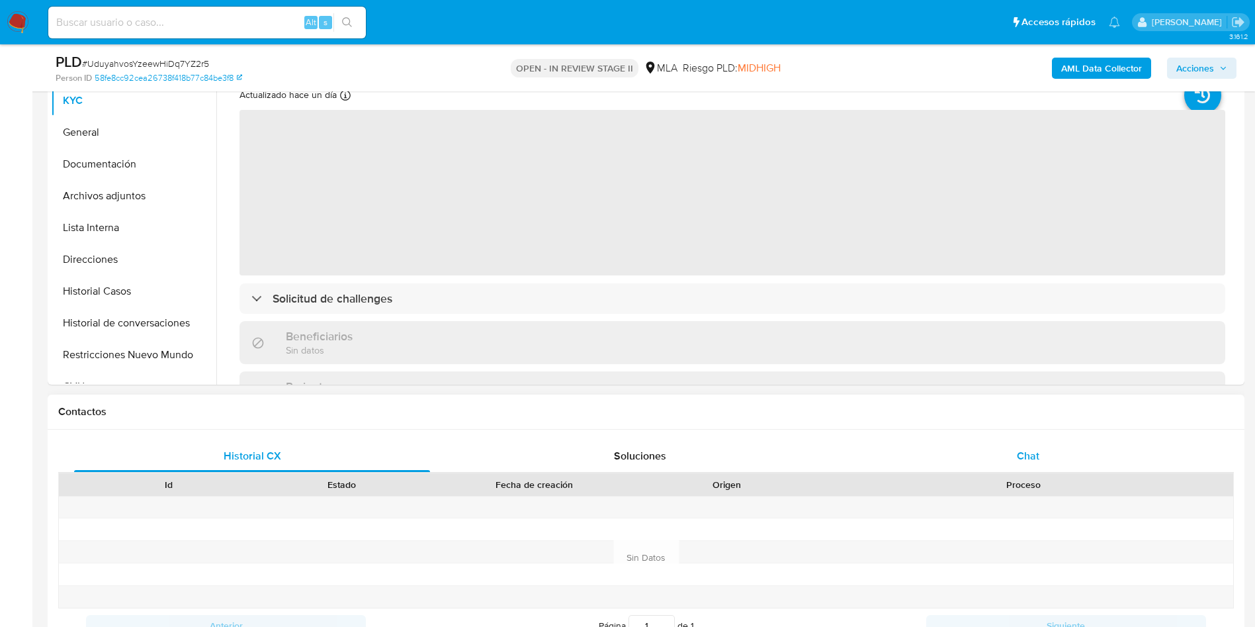
click at [994, 440] on div "Chat" at bounding box center [1028, 456] width 356 height 32
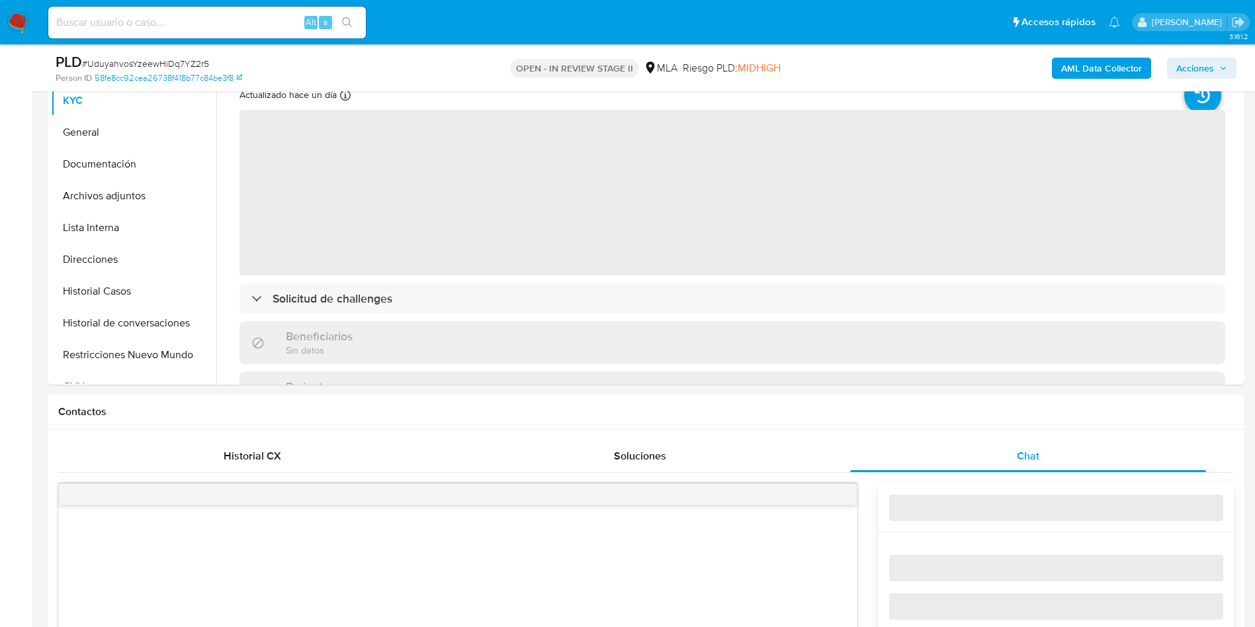
select select "10"
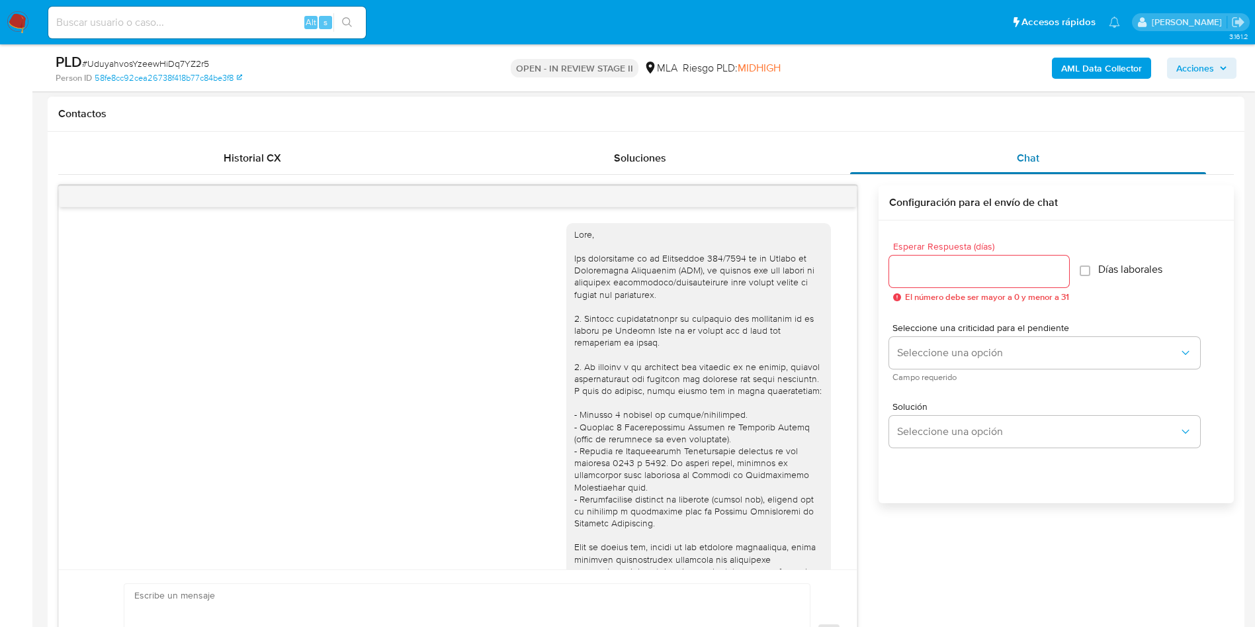
scroll to position [696, 0]
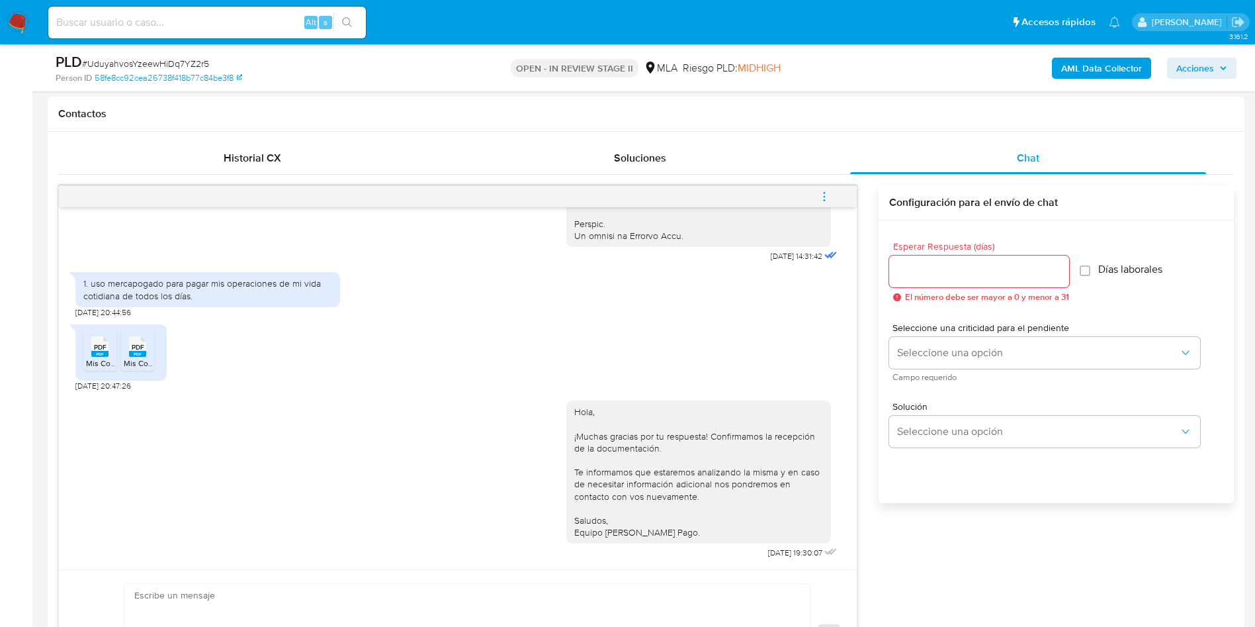
click at [814, 193] on button "menu-action" at bounding box center [825, 197] width 44 height 32
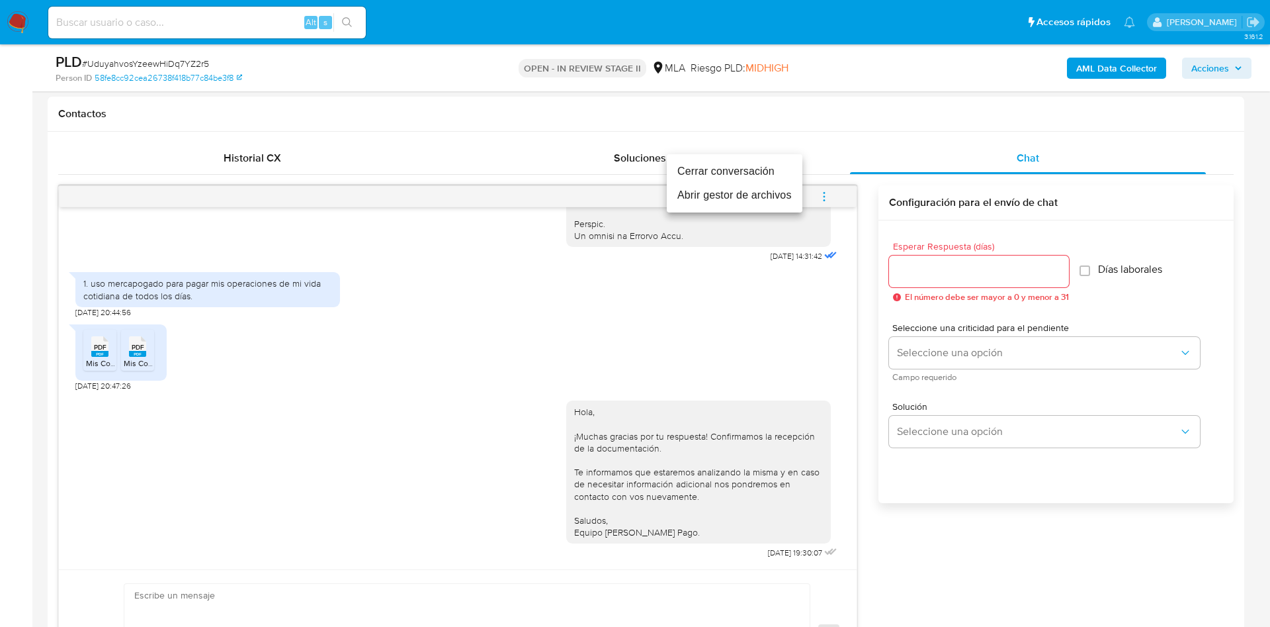
click at [763, 175] on li "Cerrar conversación" at bounding box center [735, 171] width 136 height 24
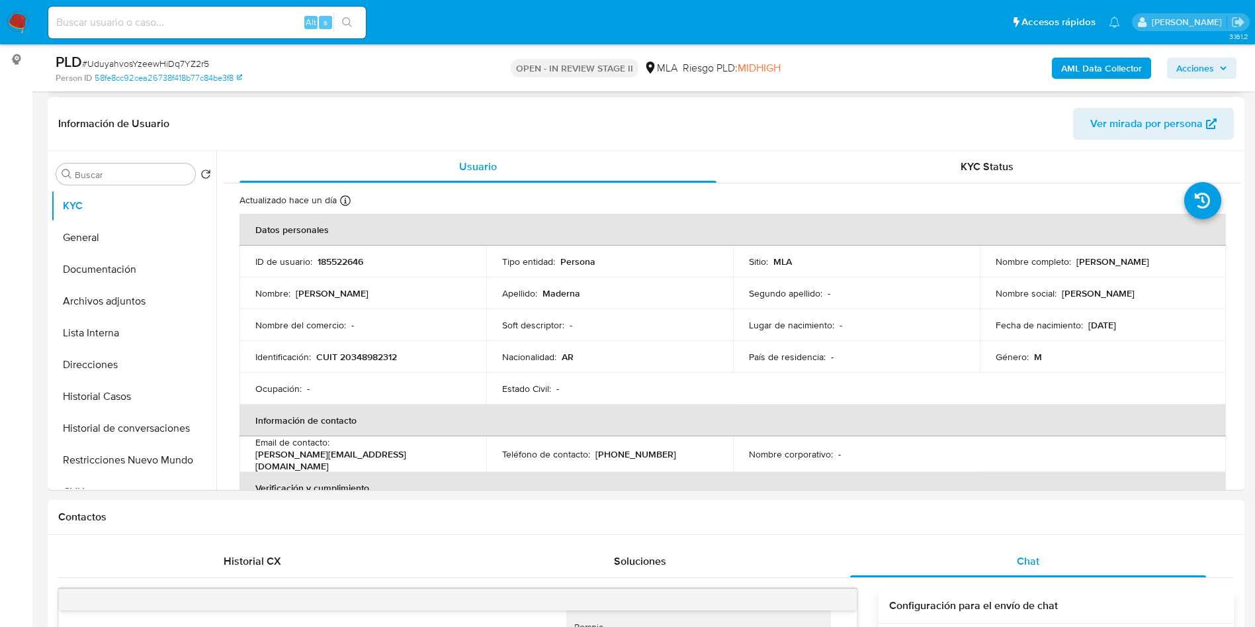
scroll to position [0, 0]
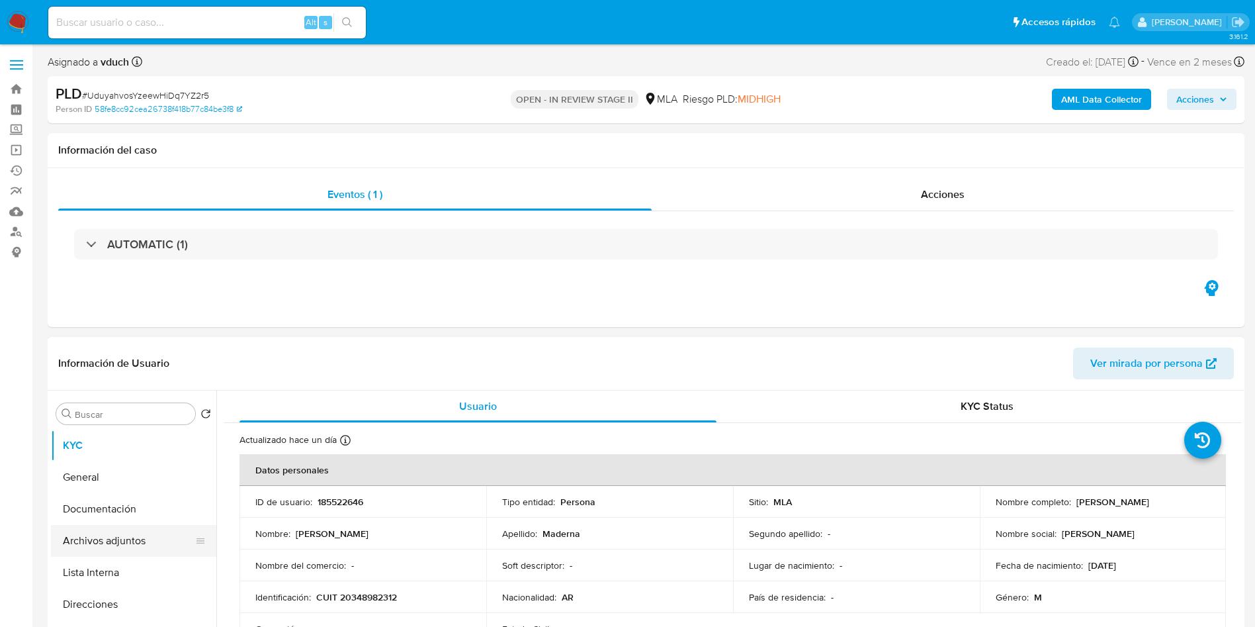
click at [120, 529] on button "Archivos adjuntos" at bounding box center [128, 541] width 155 height 32
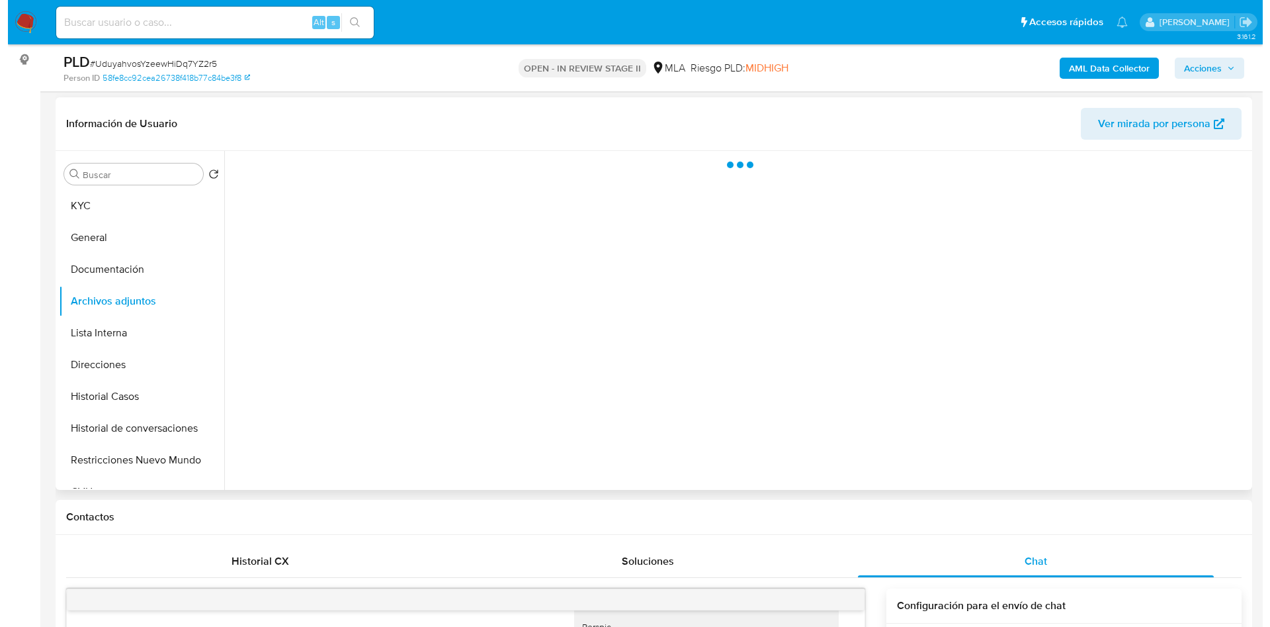
scroll to position [198, 0]
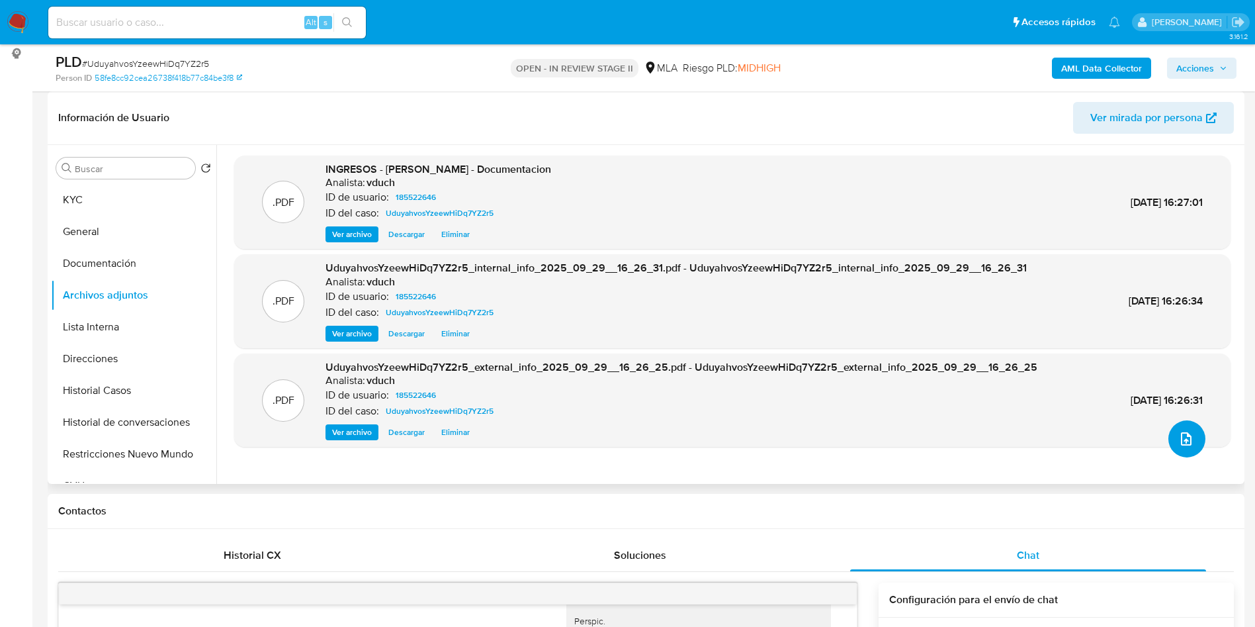
click at [1181, 435] on icon "upload-file" at bounding box center [1186, 438] width 11 height 13
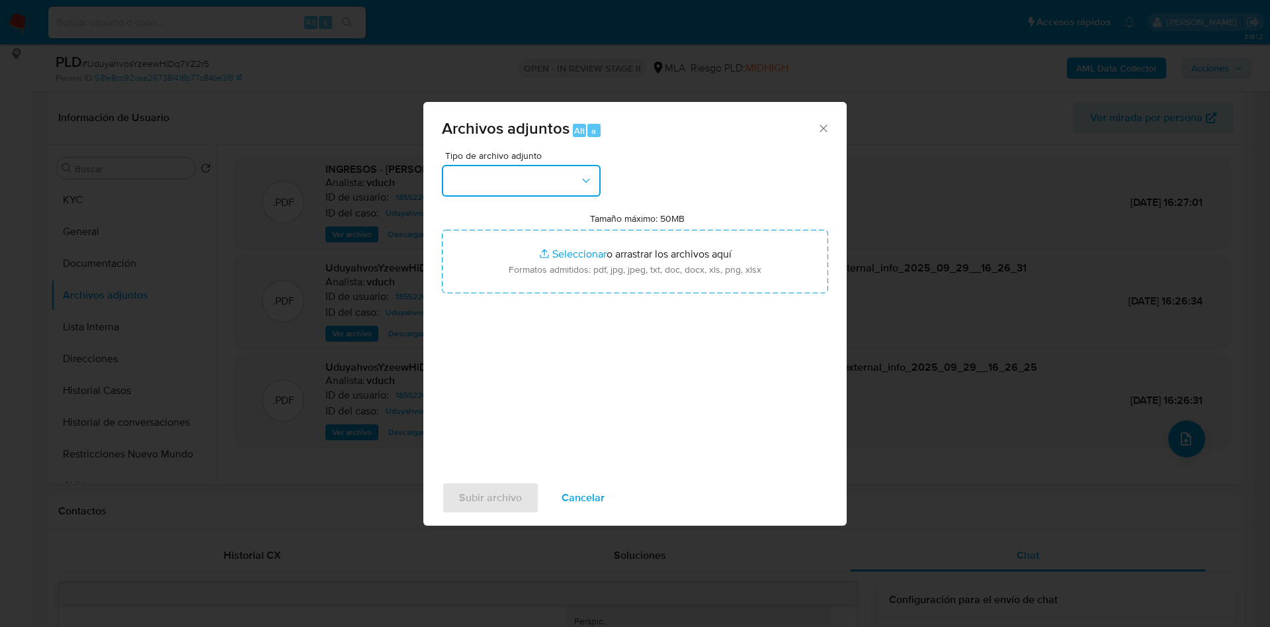
click at [564, 187] on button "button" at bounding box center [521, 181] width 159 height 32
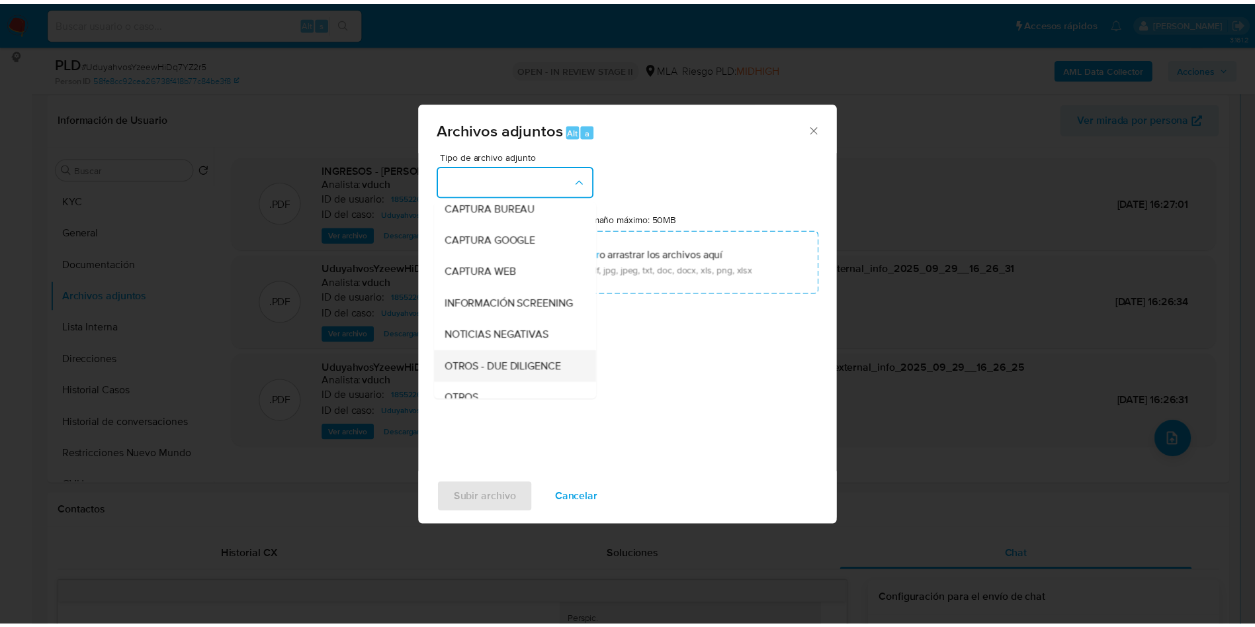
scroll to position [99, 0]
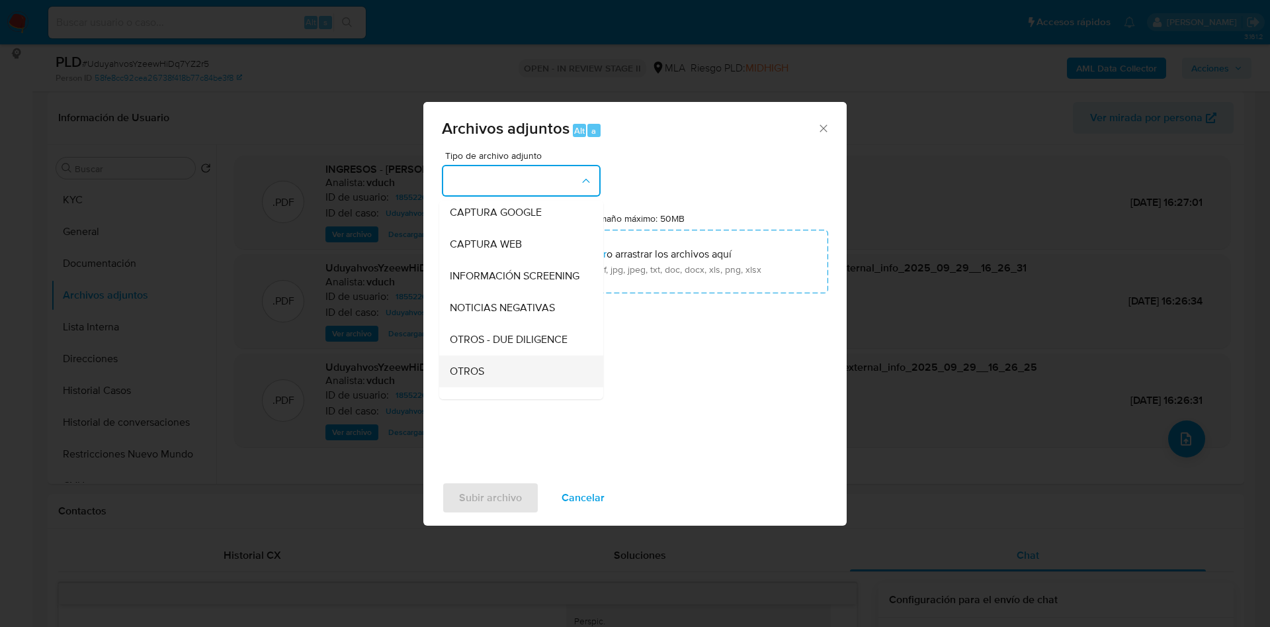
click at [505, 376] on div "OTROS" at bounding box center [517, 371] width 135 height 32
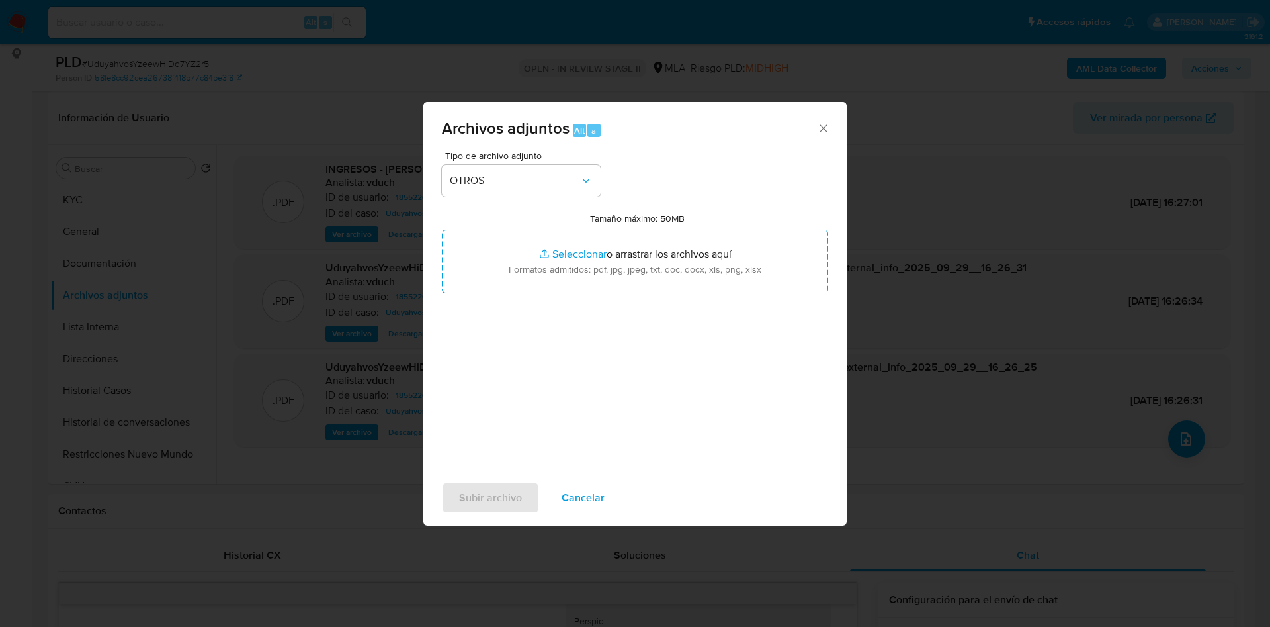
click at [576, 501] on span "Cancelar" at bounding box center [583, 497] width 43 height 29
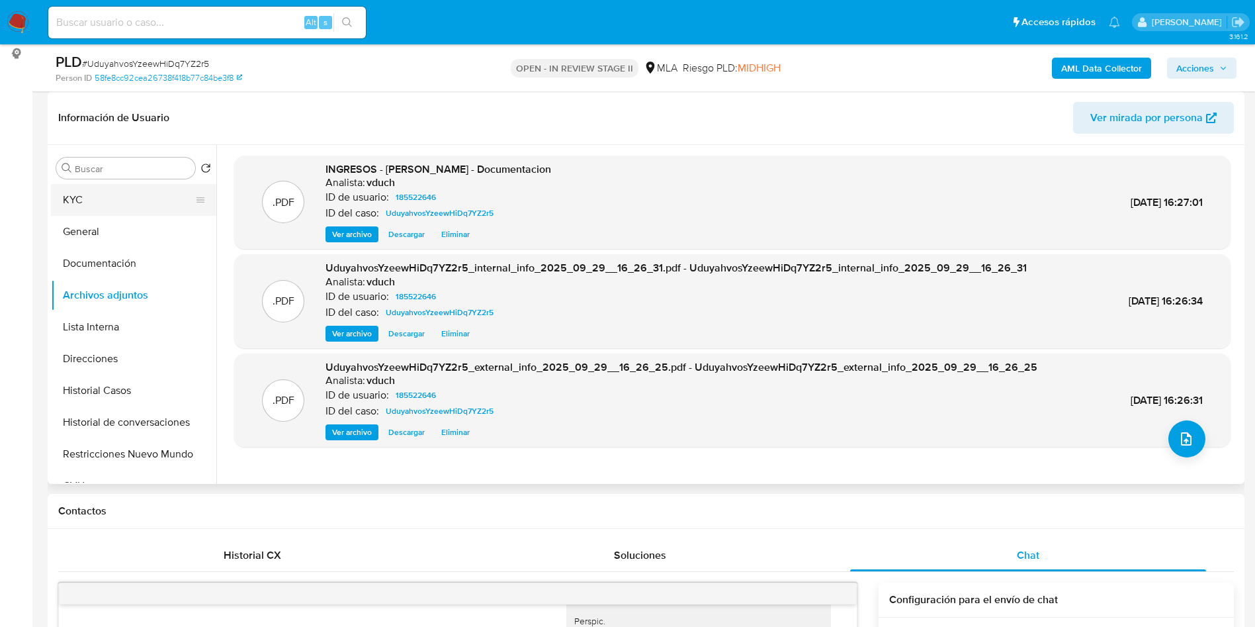
click at [102, 196] on button "KYC" at bounding box center [128, 200] width 155 height 32
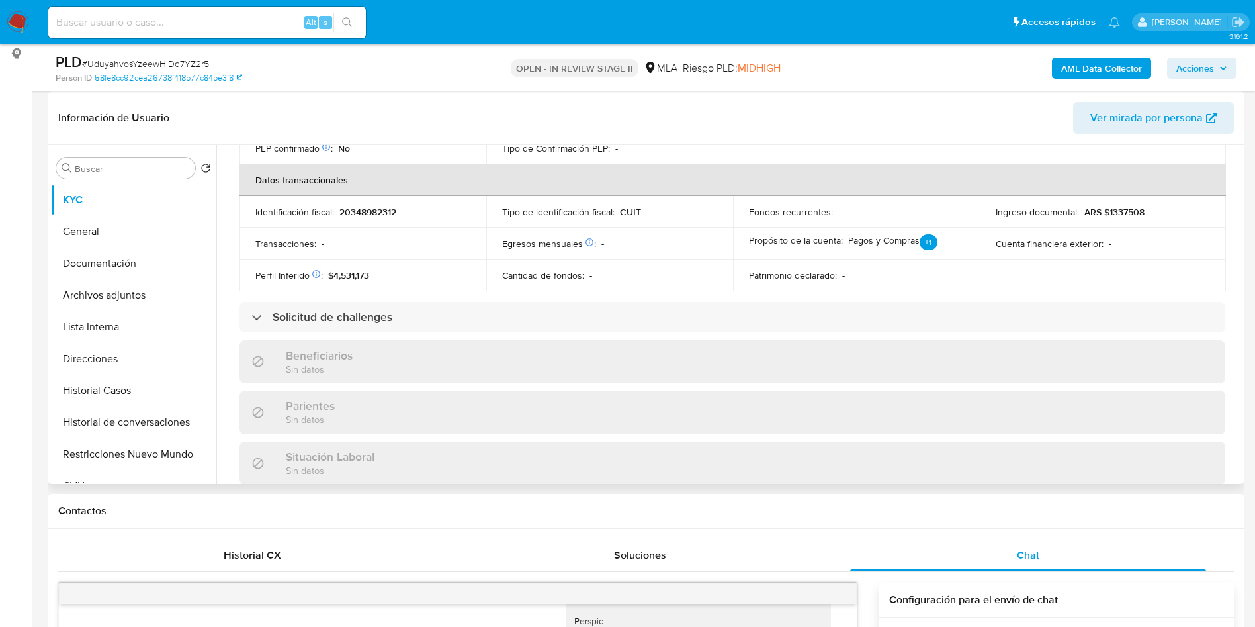
scroll to position [672, 0]
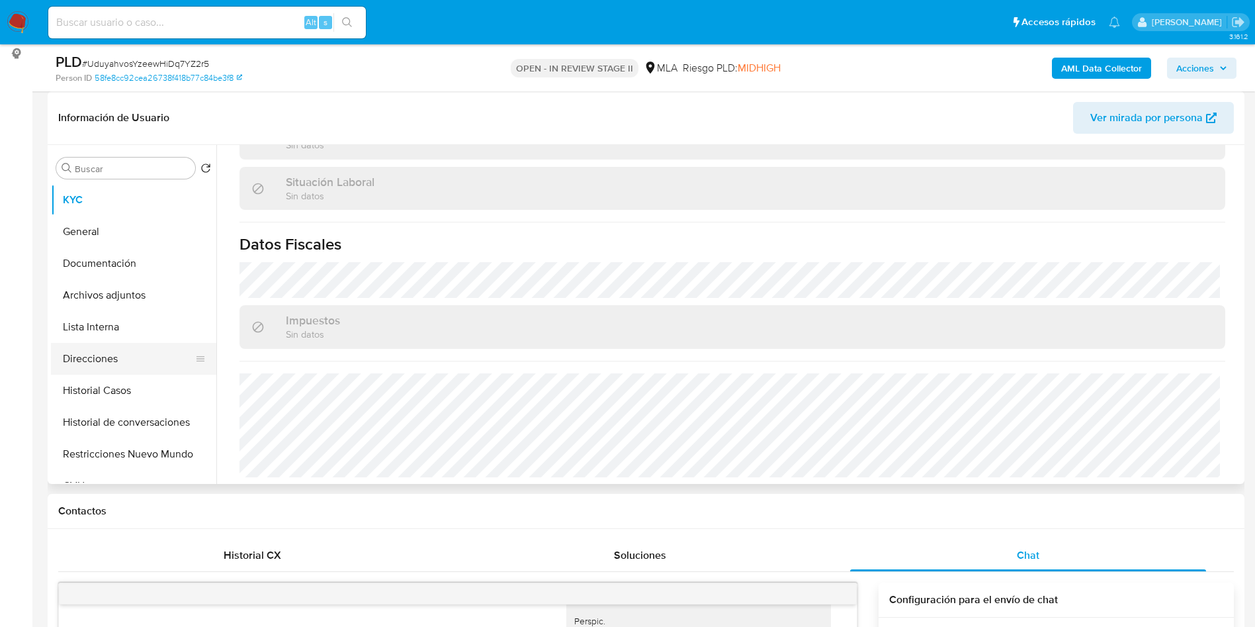
click at [137, 361] on button "Direcciones" at bounding box center [128, 359] width 155 height 32
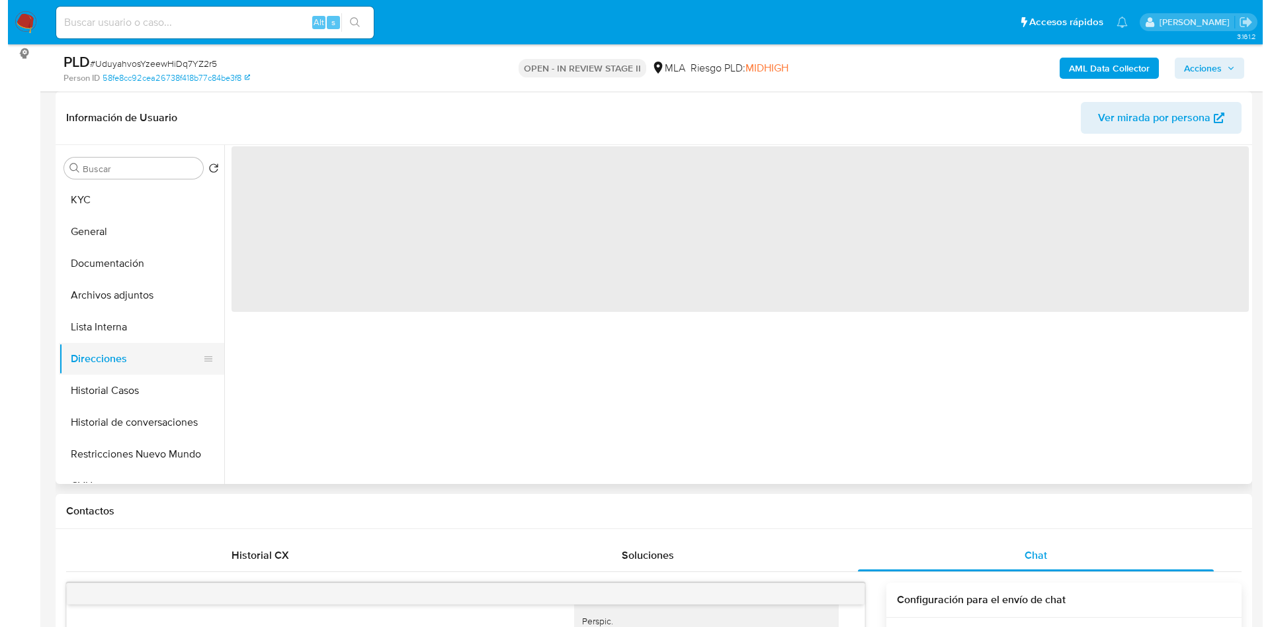
scroll to position [0, 0]
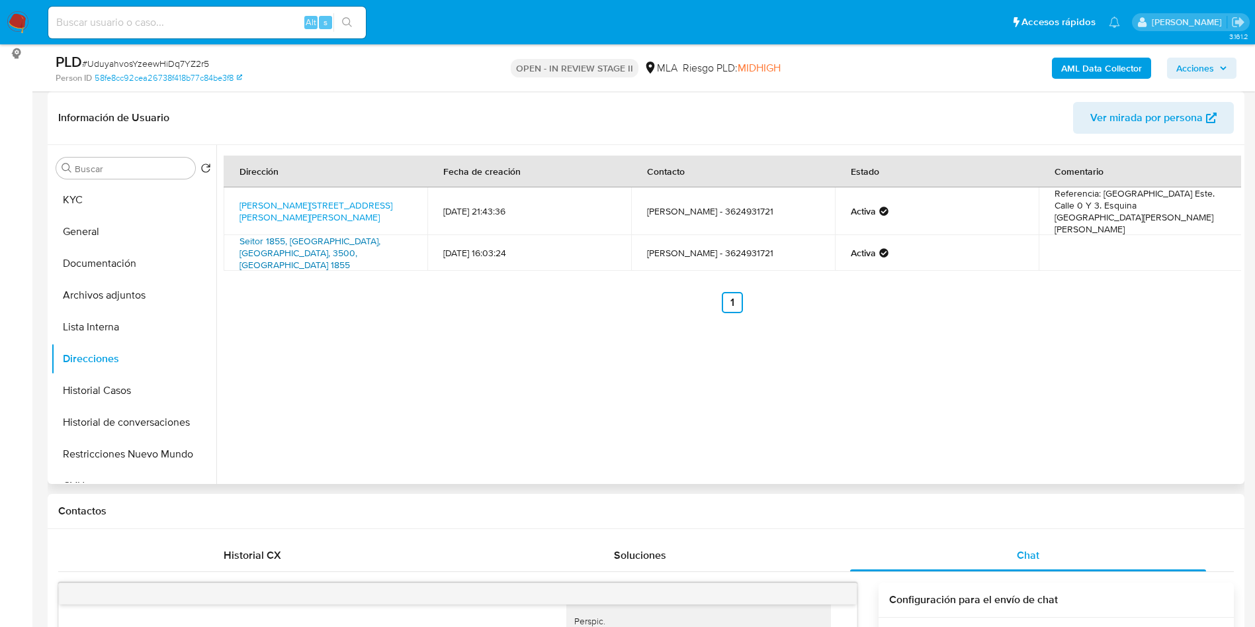
click at [276, 238] on link "Seitor 1855, Resistencia, Chaco, 3500, Argentina 1855" at bounding box center [309, 252] width 141 height 37
drag, startPoint x: 153, startPoint y: 318, endPoint x: 143, endPoint y: 292, distance: 28.3
click at [152, 318] on button "Lista Interna" at bounding box center [133, 327] width 165 height 32
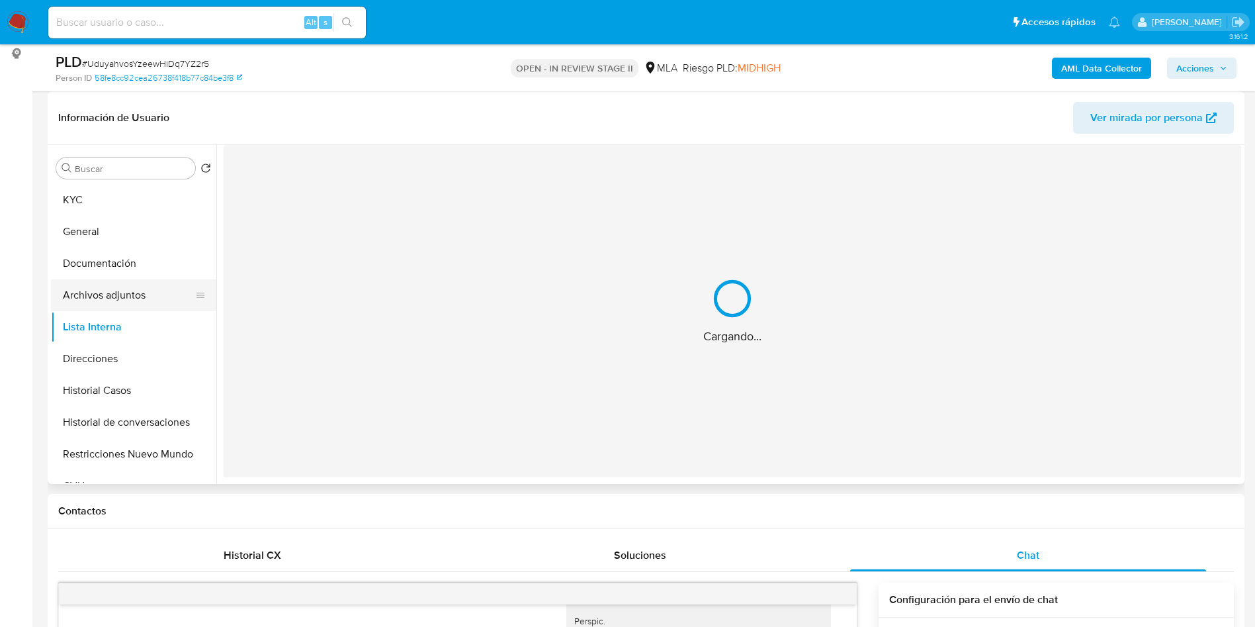
click at [143, 292] on button "Archivos adjuntos" at bounding box center [128, 295] width 155 height 32
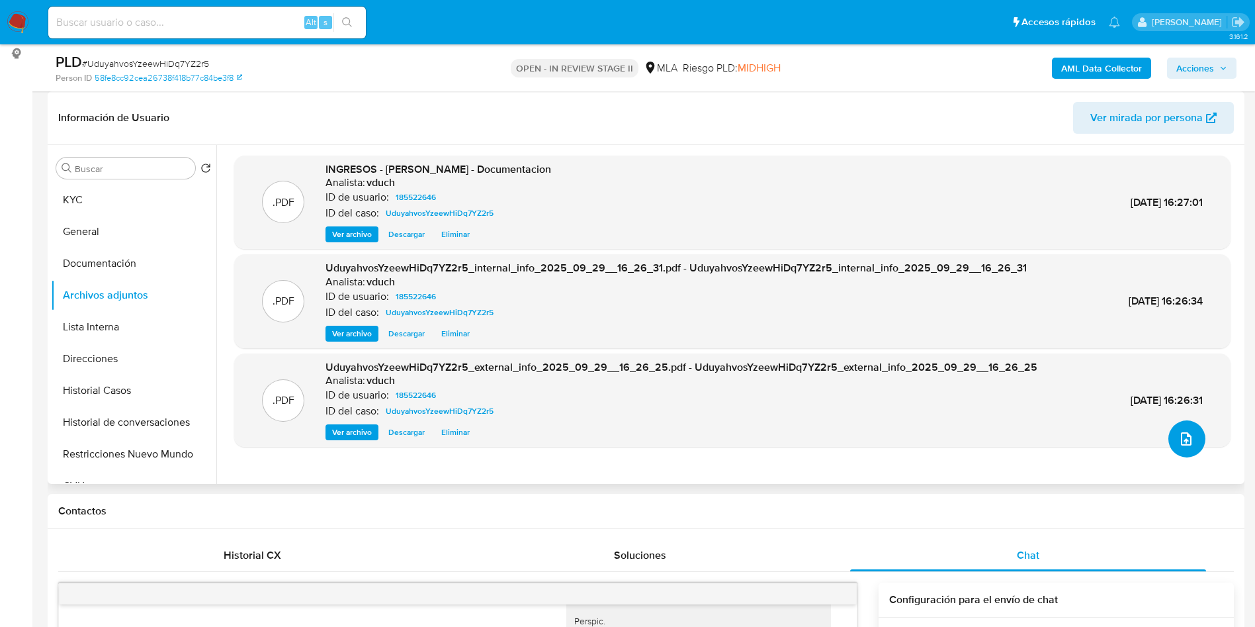
click at [1185, 441] on icon "upload-file" at bounding box center [1186, 438] width 11 height 13
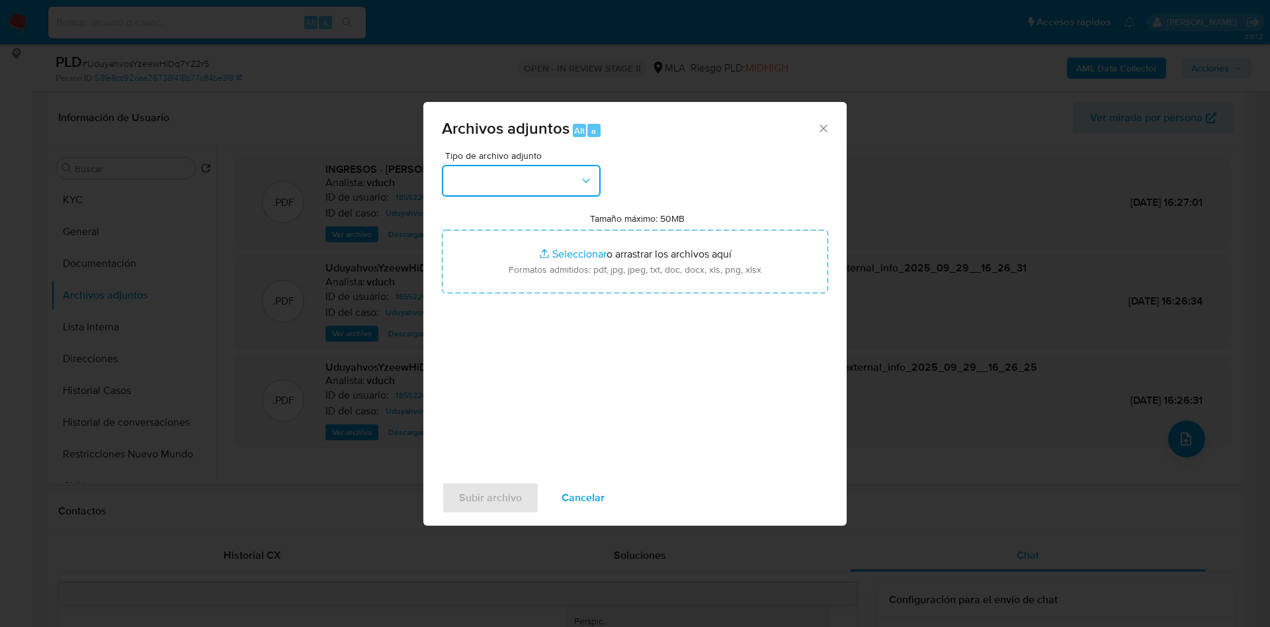
click at [510, 179] on button "button" at bounding box center [521, 181] width 159 height 32
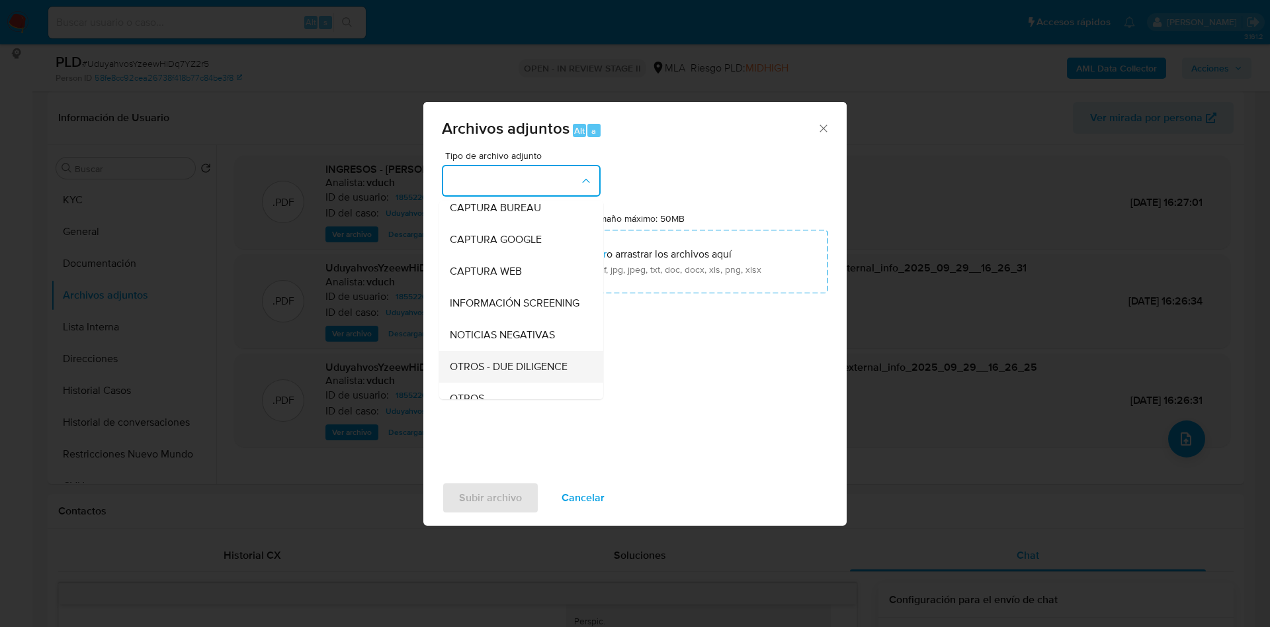
scroll to position [99, 0]
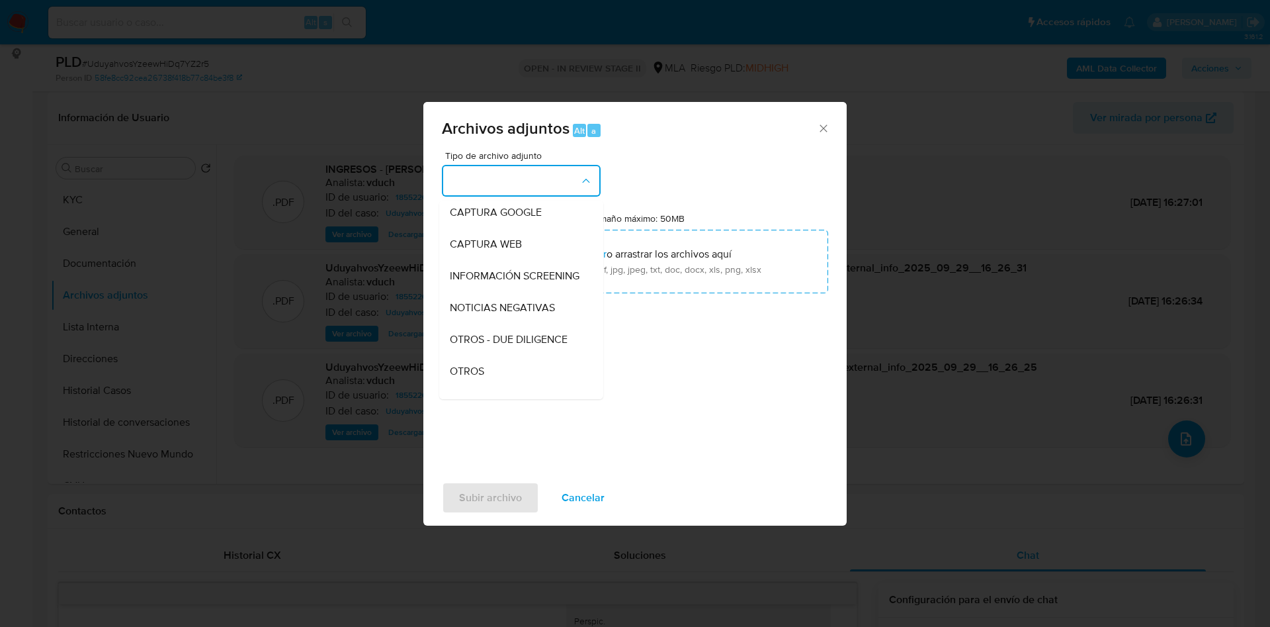
click at [490, 400] on div "Tipo de archivo adjunto IDENTIFICACIÓN INGRESOS CAPTURA BUREAU CAPTURA GOOGLE C…" at bounding box center [635, 307] width 386 height 312
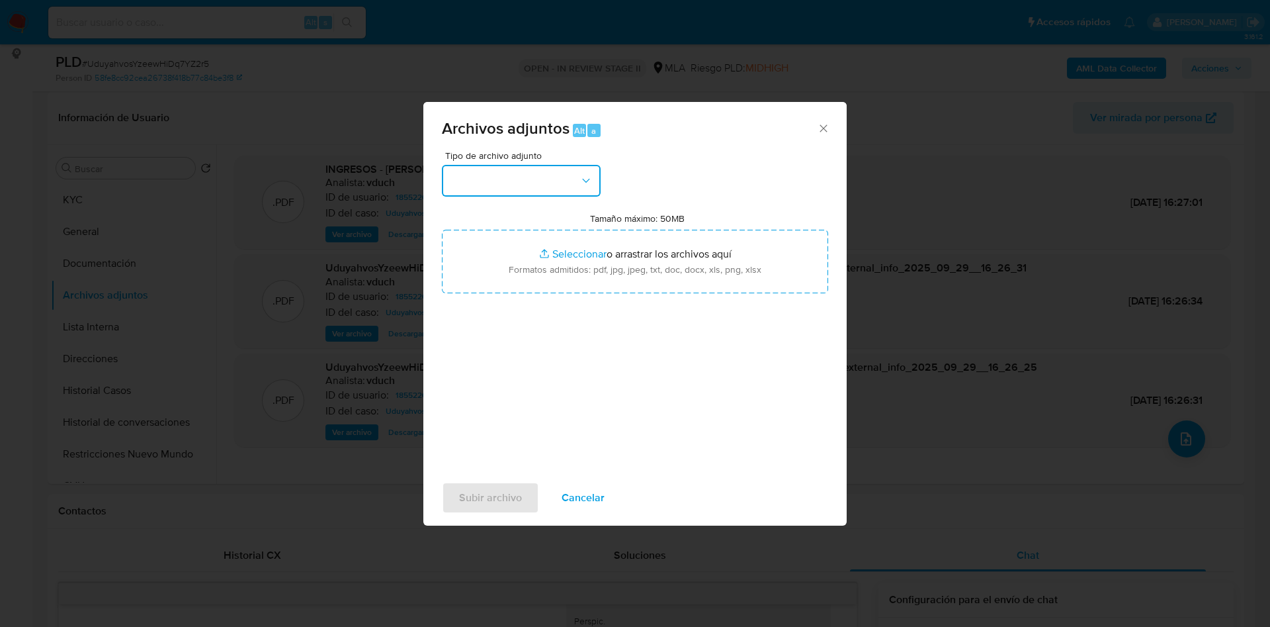
click at [545, 171] on button "button" at bounding box center [521, 181] width 159 height 32
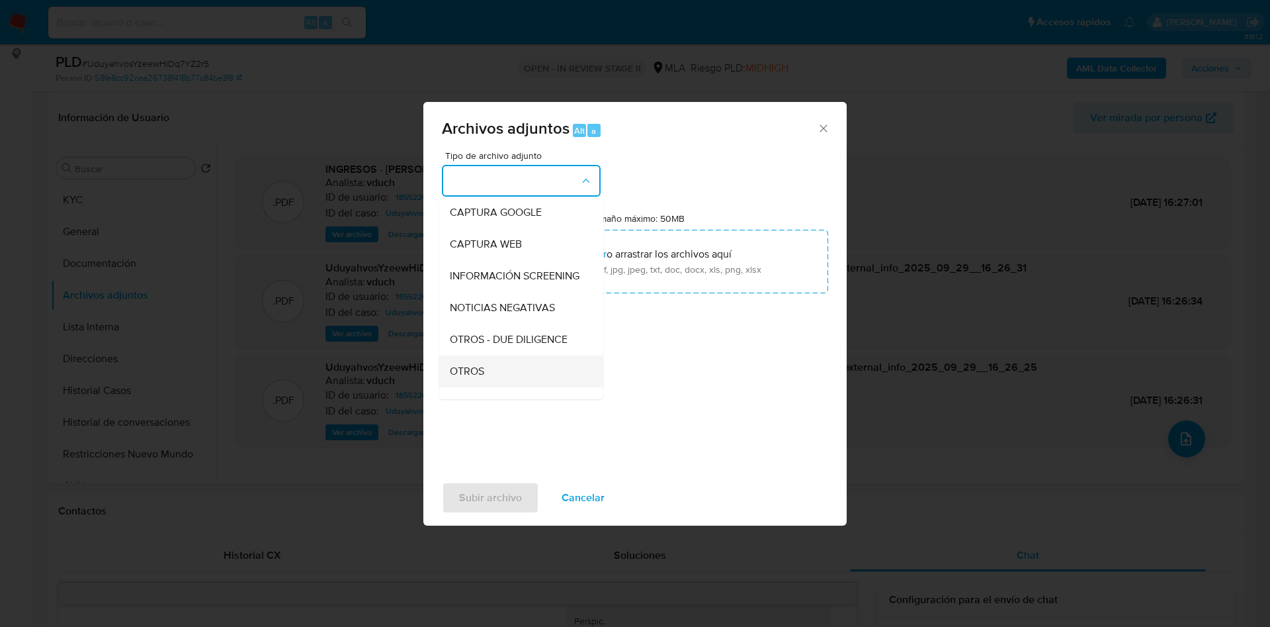
click at [475, 378] on span "OTROS" at bounding box center [467, 371] width 34 height 13
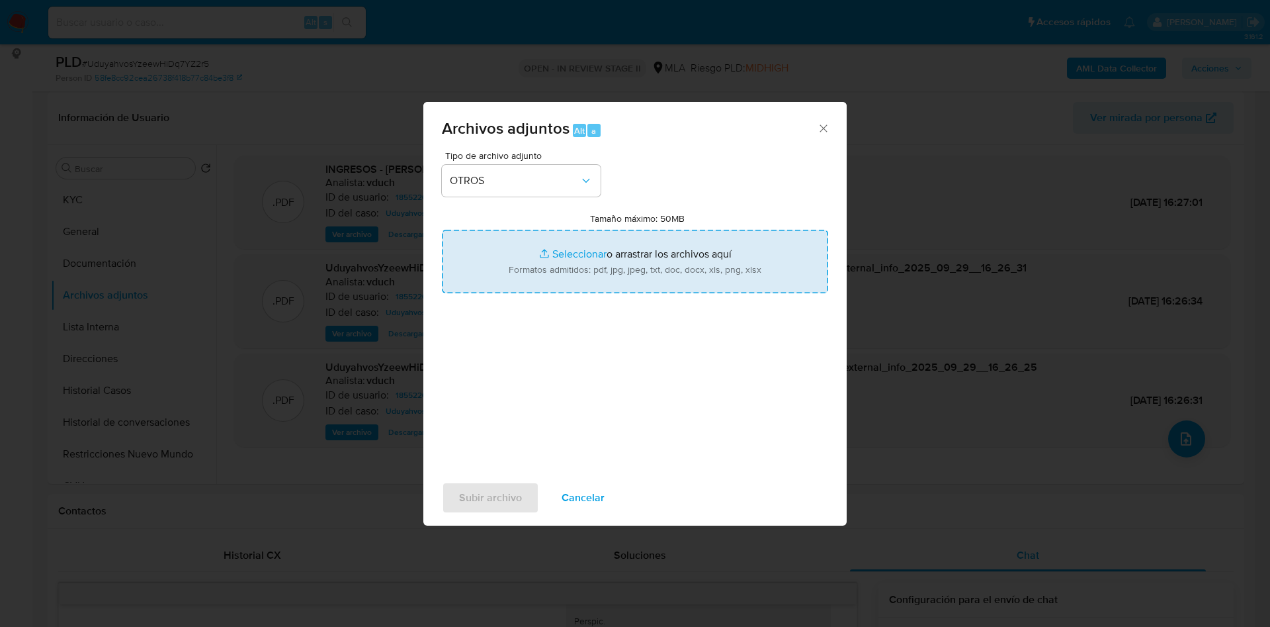
type input "C:\fakepath\Movimientos - UduyahvosYzeewHiDq7YZ2r5_2025_09_17_21_59_30.xlsx"
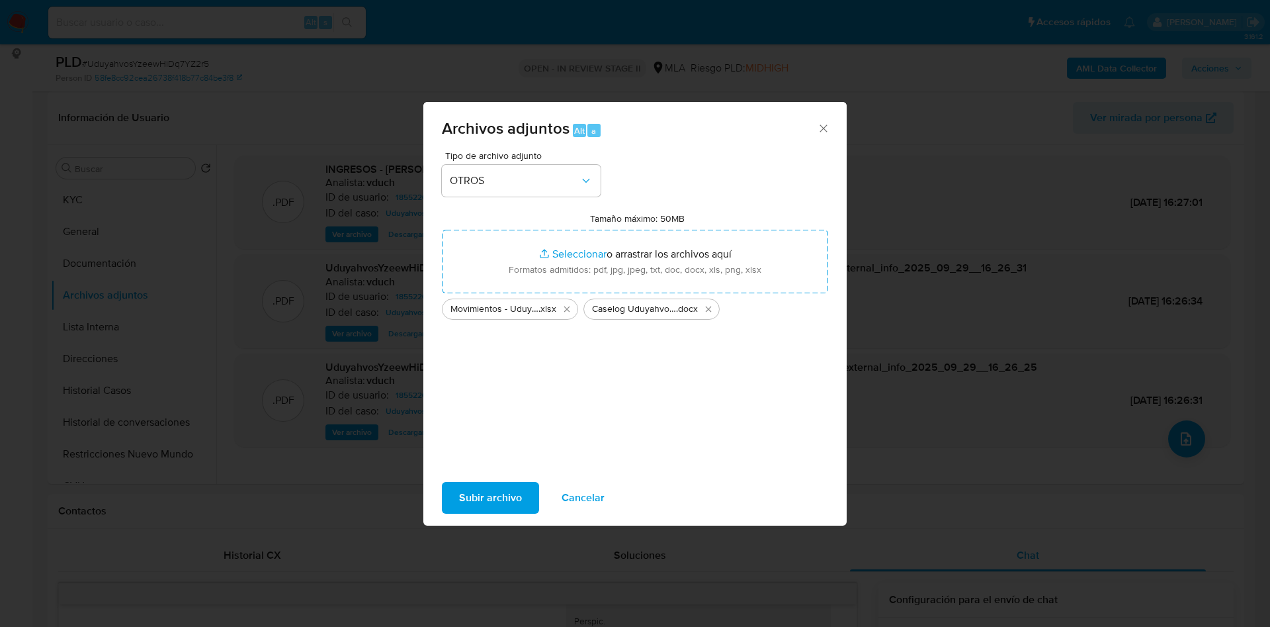
click at [508, 498] on span "Subir archivo" at bounding box center [490, 497] width 63 height 29
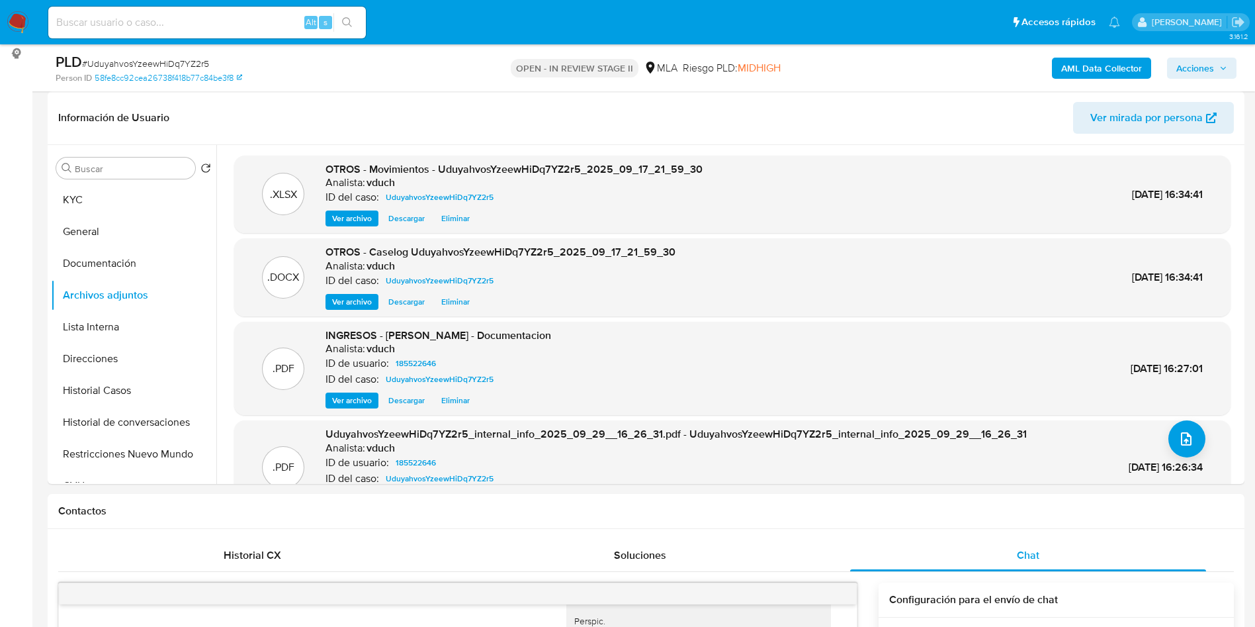
click at [1201, 68] on span "Acciones" at bounding box center [1195, 68] width 38 height 21
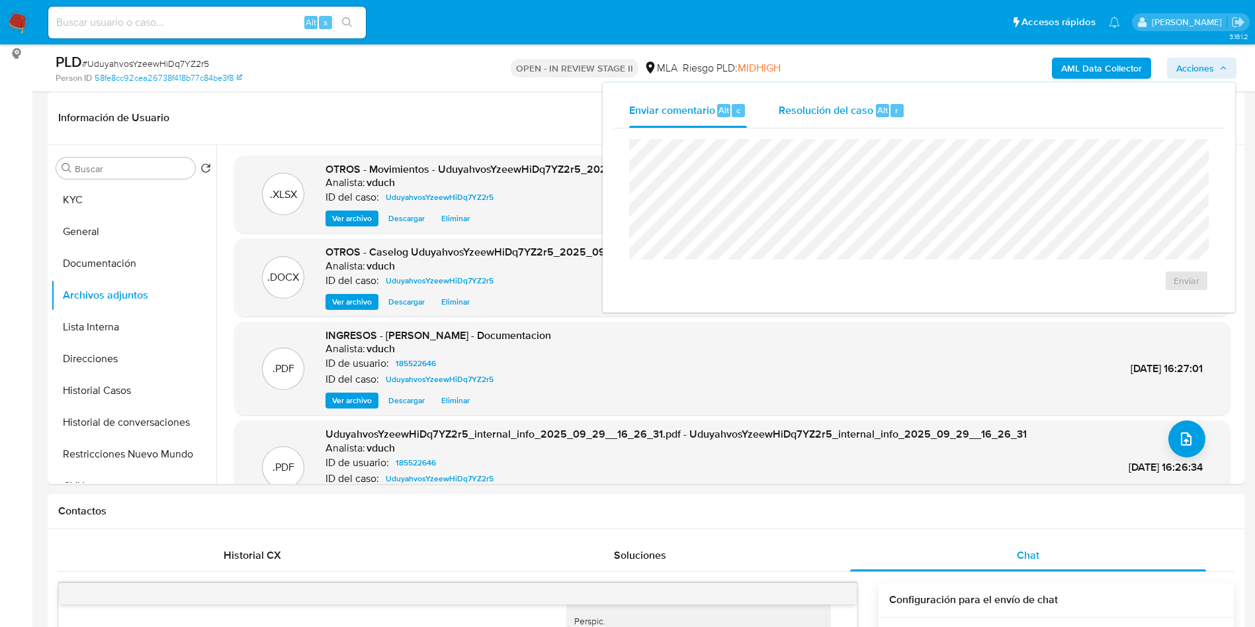
click at [804, 117] on div "Resolución del caso Alt r" at bounding box center [842, 110] width 126 height 34
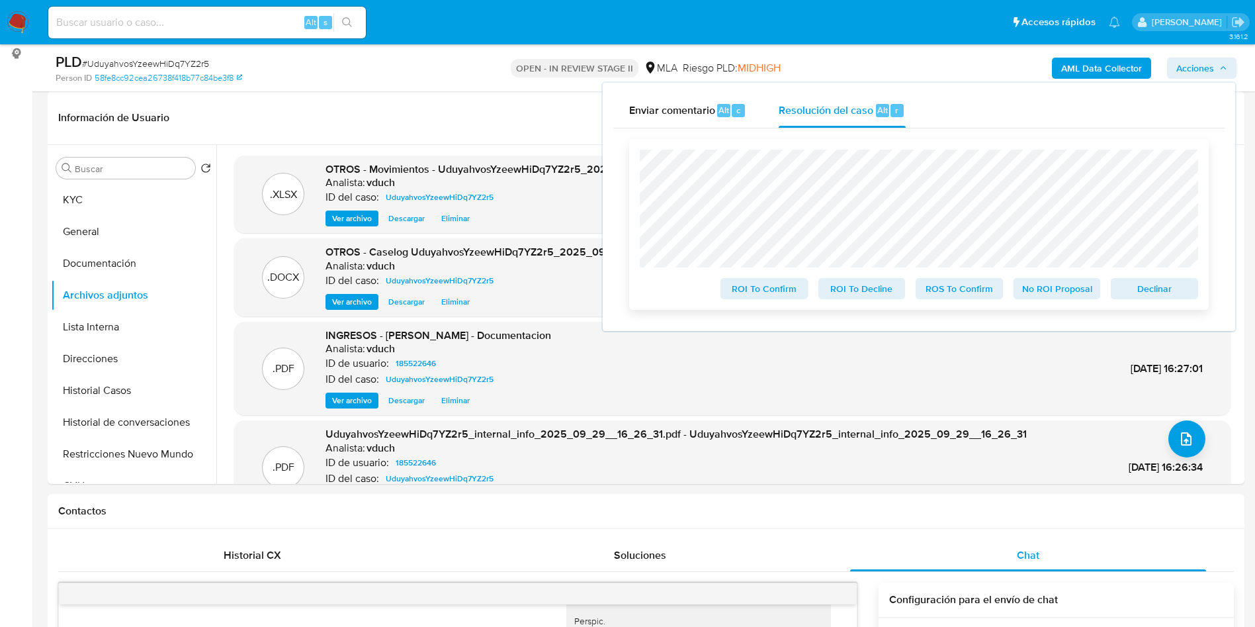
click at [1061, 290] on span "No ROI Proposal" at bounding box center [1057, 288] width 69 height 19
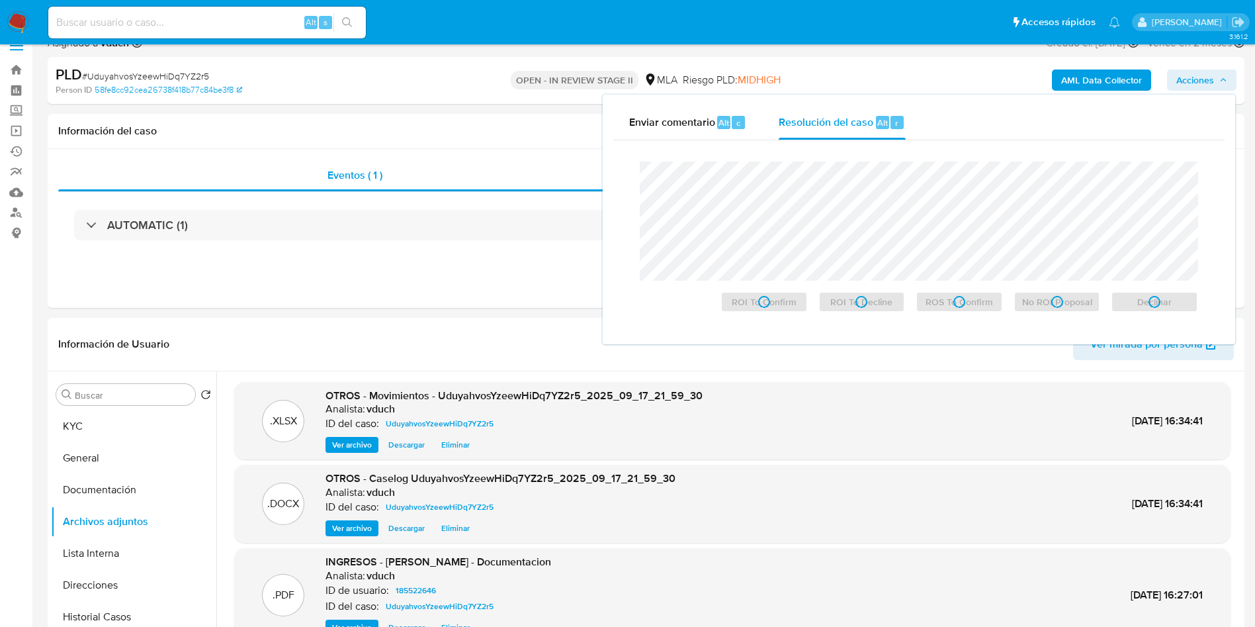
scroll to position [0, 0]
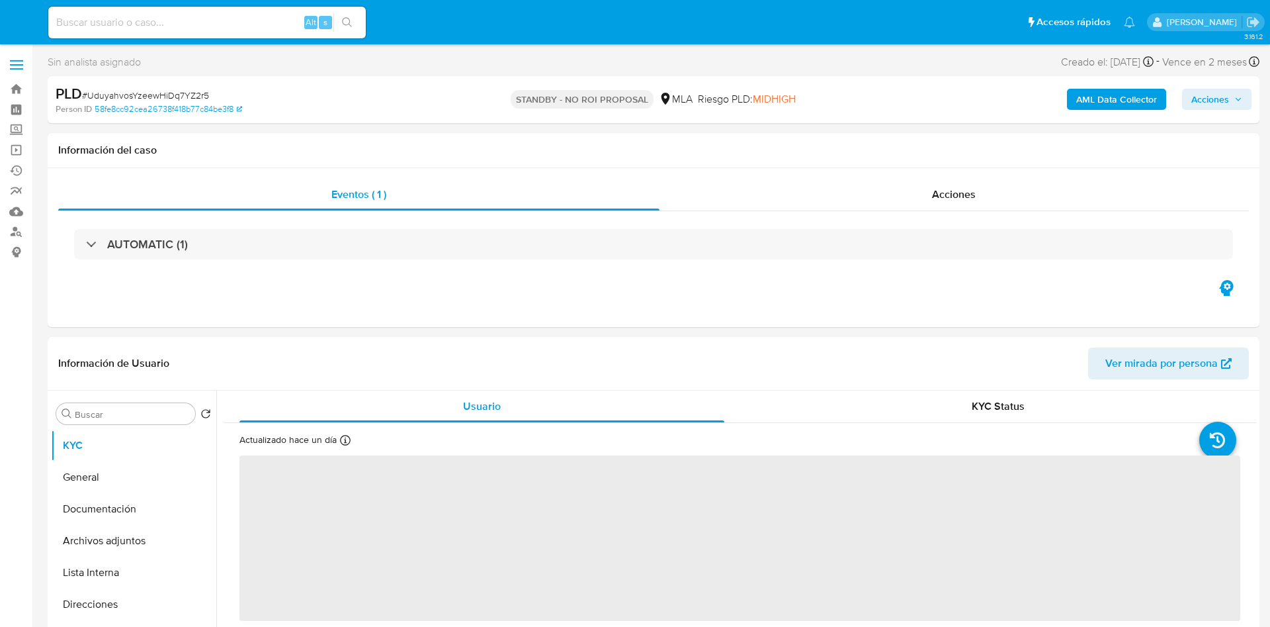
select select "10"
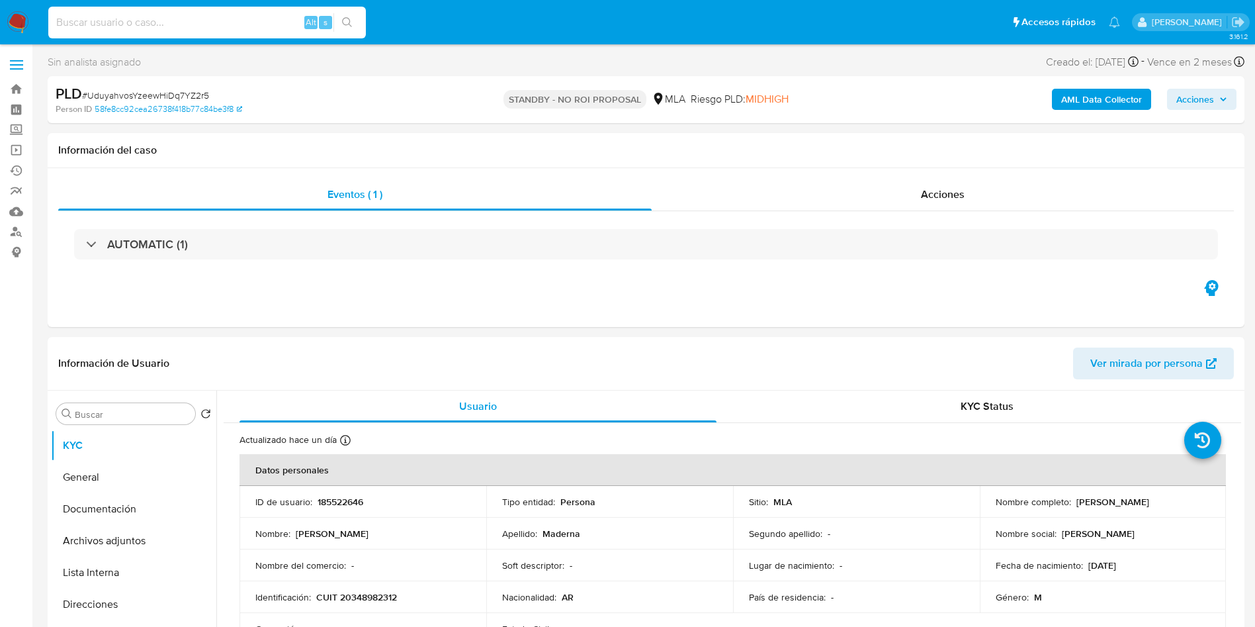
click at [198, 21] on input at bounding box center [207, 22] width 318 height 17
click at [243, 22] on input at bounding box center [207, 22] width 318 height 17
paste input "ZP3RsI86txAxSiEuInsDLCYa"
type input "ZP3RsI86txAxSiEuInsDLCYa"
click at [353, 21] on icon "search-icon" at bounding box center [347, 22] width 11 height 11
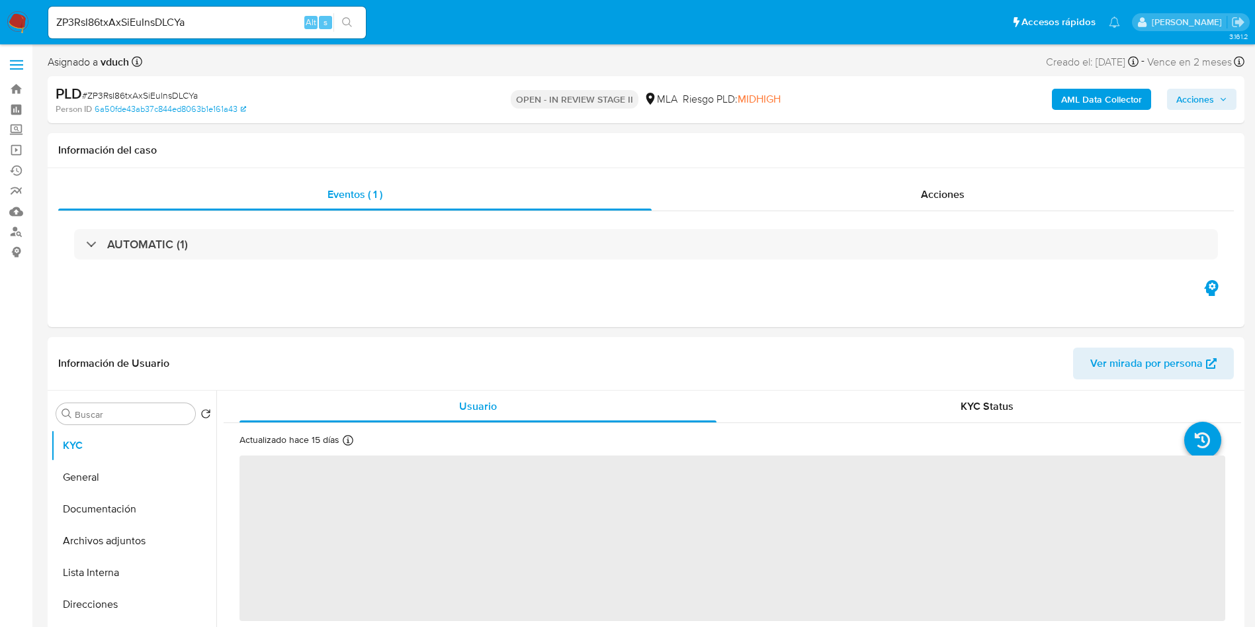
select select "10"
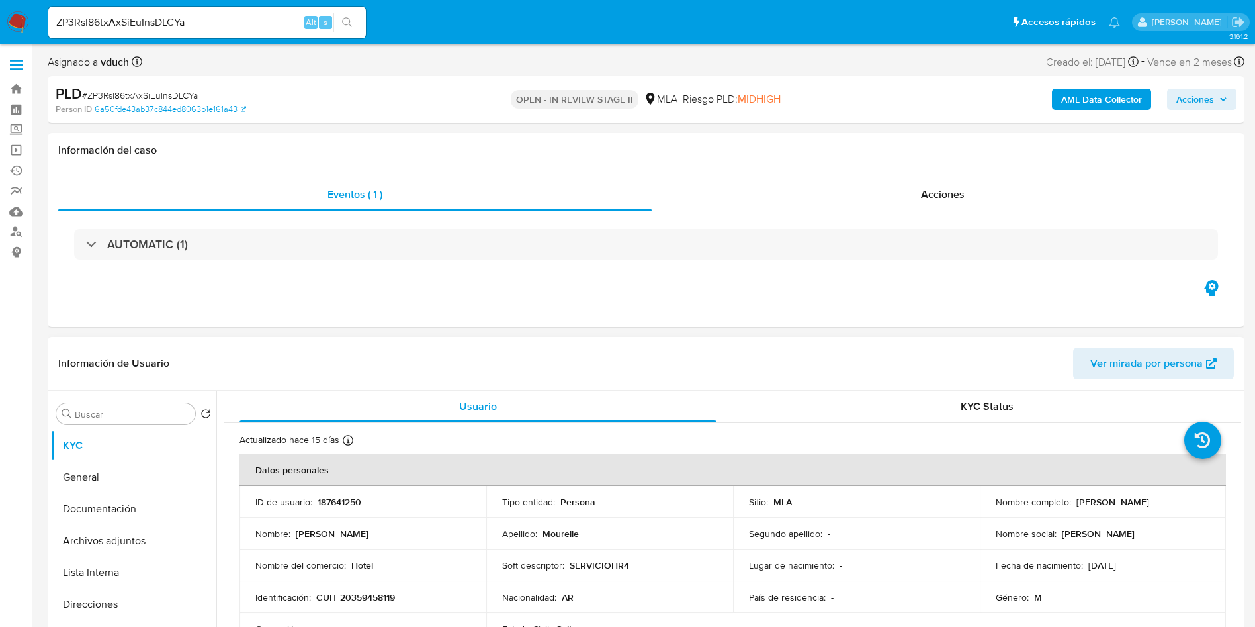
click at [432, 507] on td "ID de usuario : 187641250" at bounding box center [362, 502] width 247 height 32
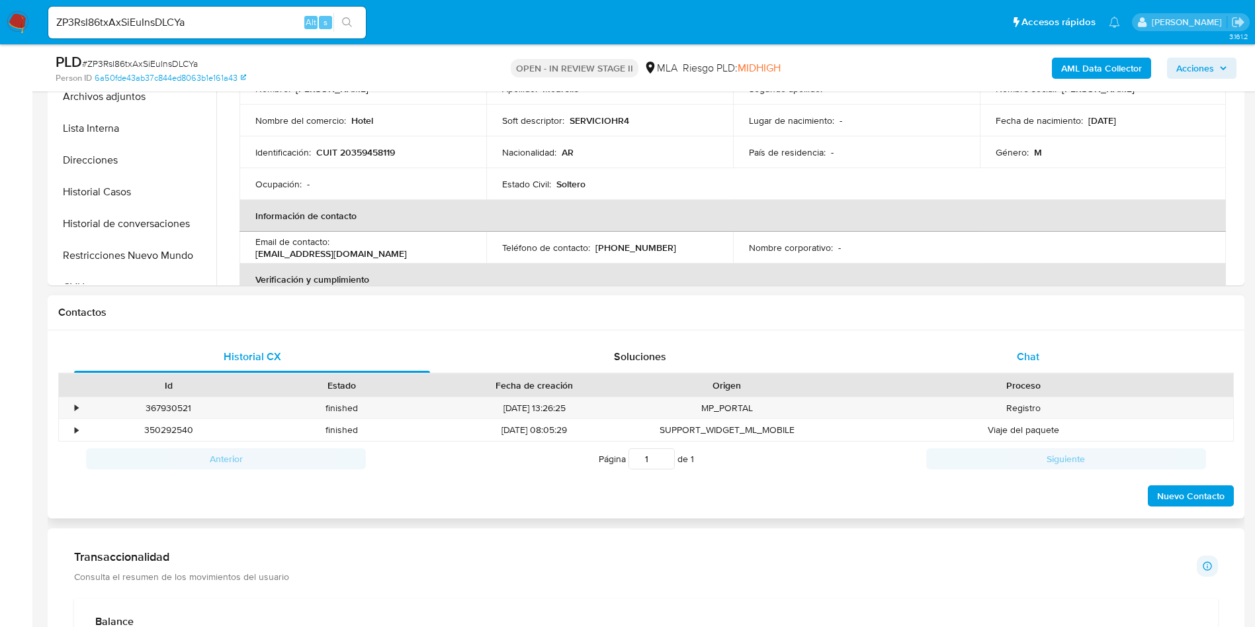
click at [1054, 341] on div "Chat" at bounding box center [1028, 357] width 356 height 32
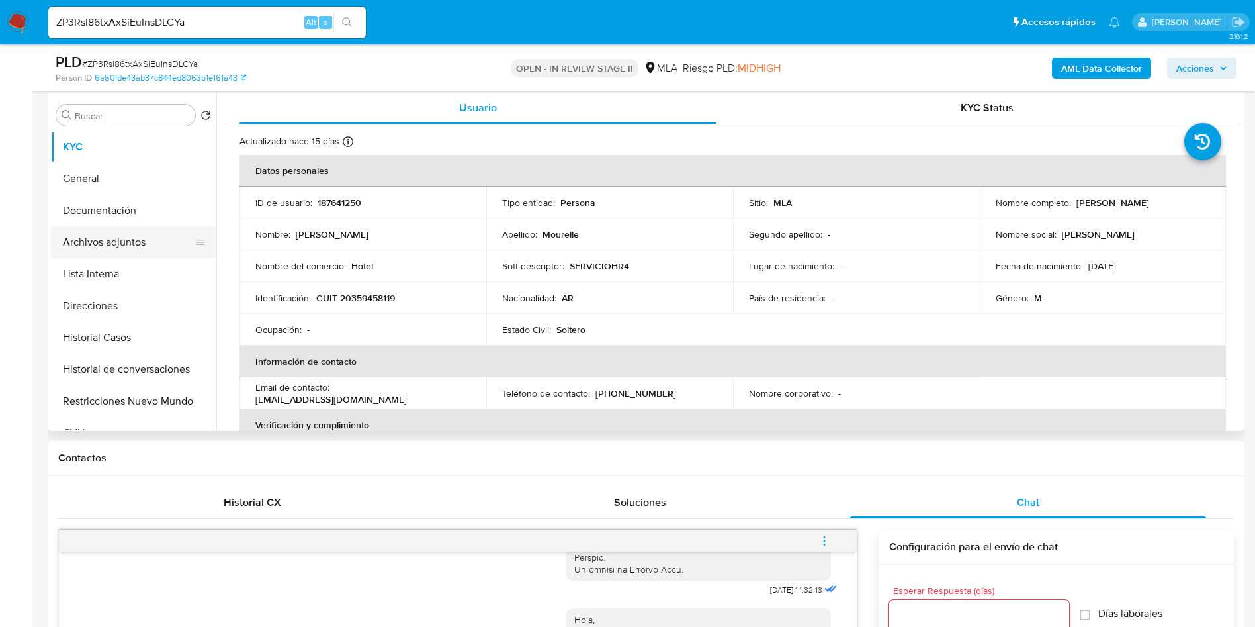
scroll to position [198, 0]
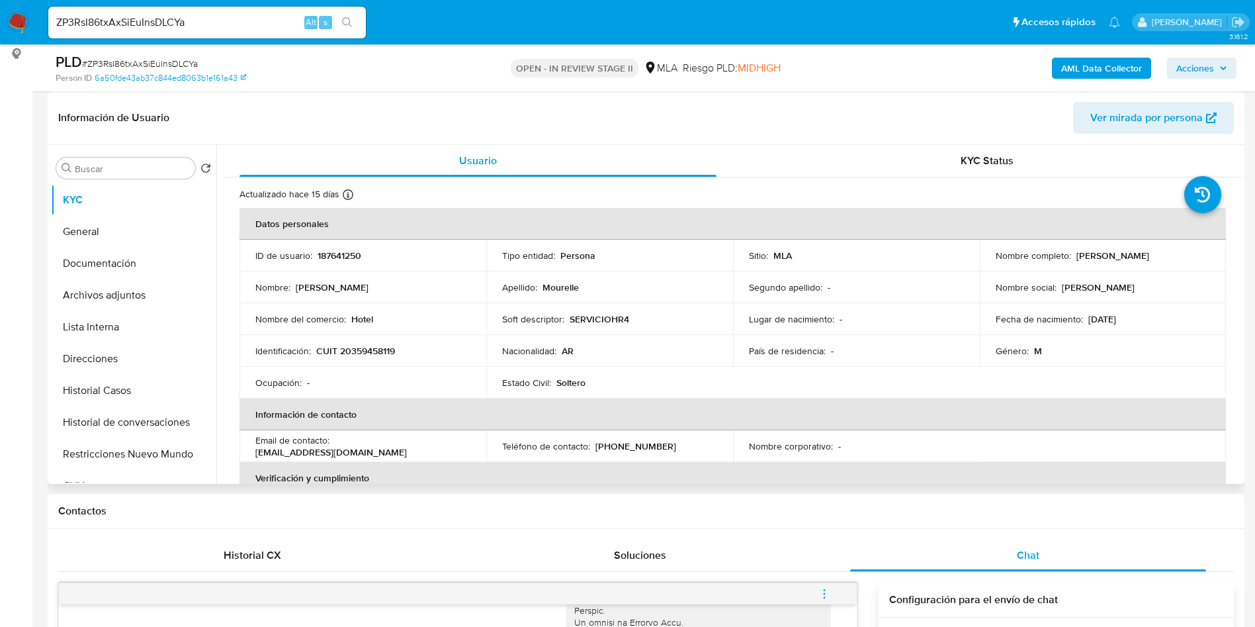
click at [333, 251] on p "187641250" at bounding box center [340, 255] width 44 height 12
copy p "187641250"
